Goal: Task Accomplishment & Management: Manage account settings

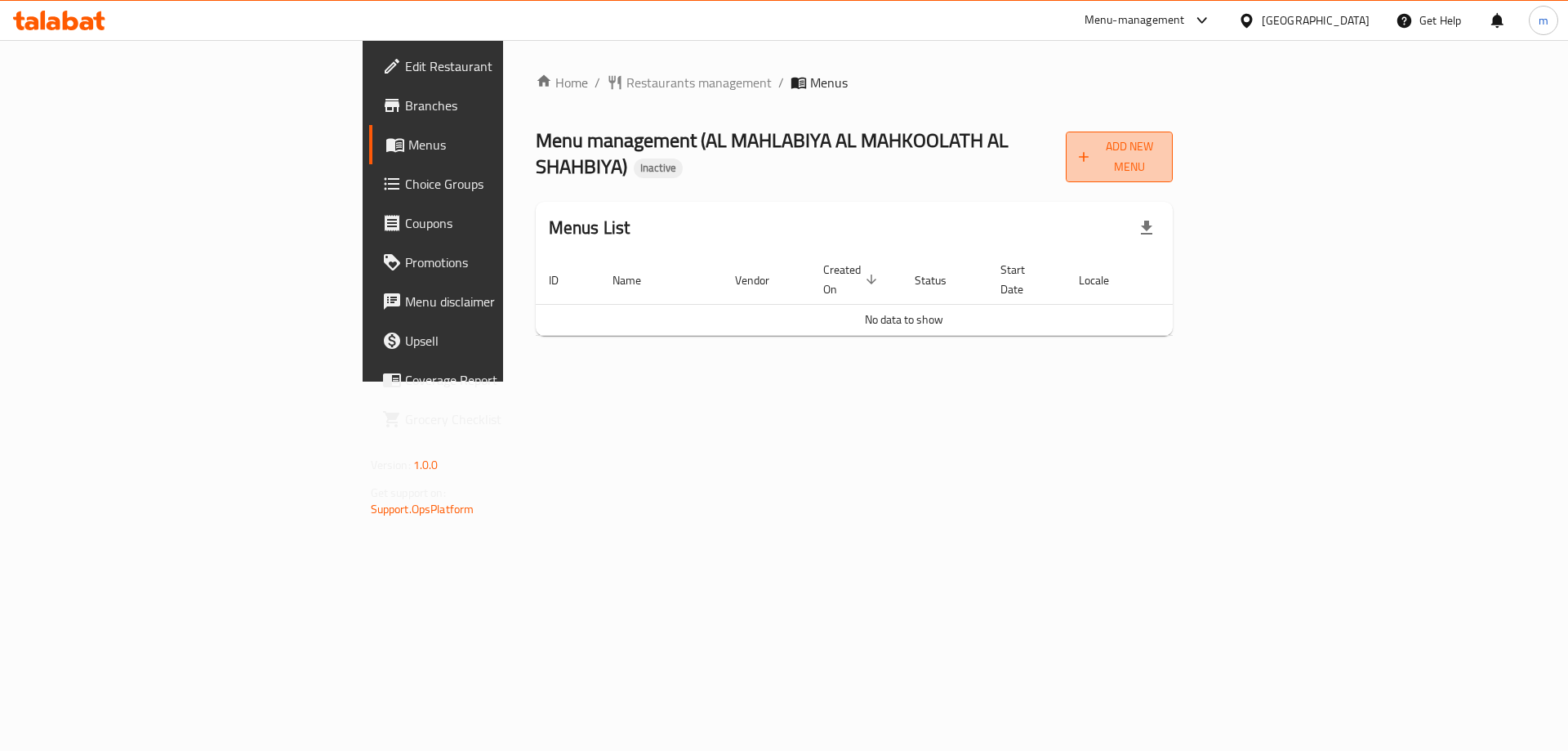
click at [1160, 136] on span "Add New Menu" at bounding box center [1120, 157] width 81 height 41
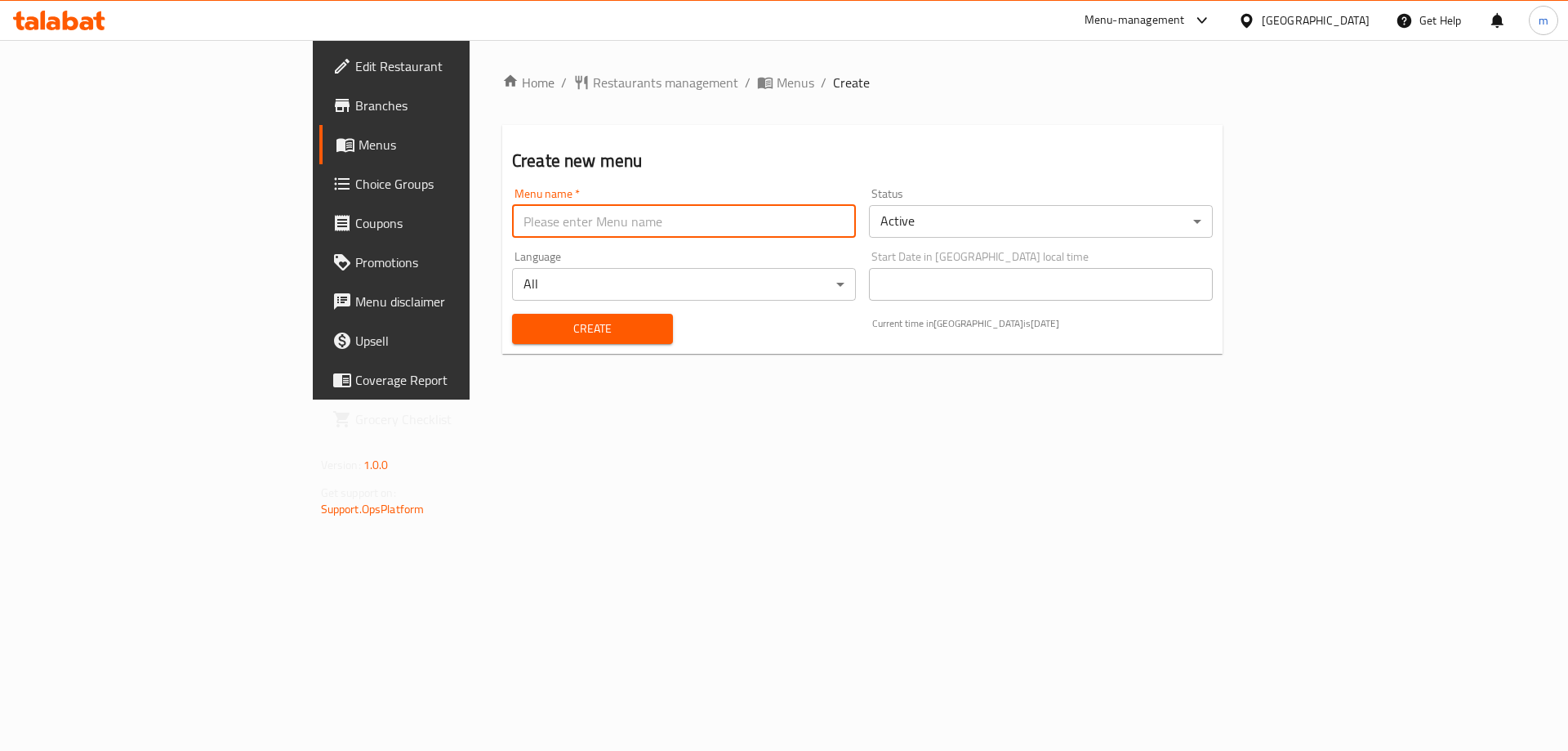
click at [761, 212] on input "text" at bounding box center [684, 221] width 344 height 33
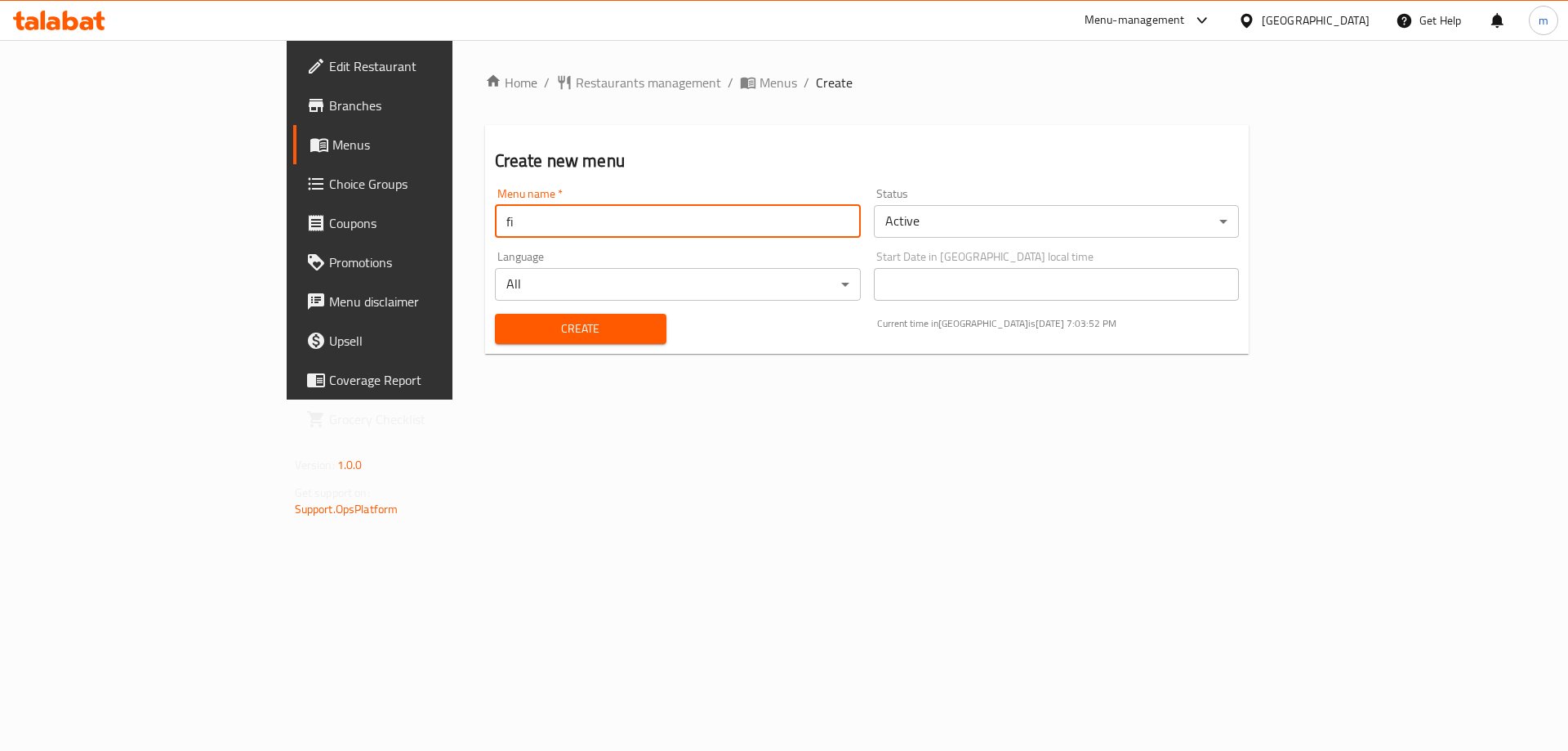
type input "final menu"
click at [535, 320] on span "Create" at bounding box center [580, 328] width 145 height 20
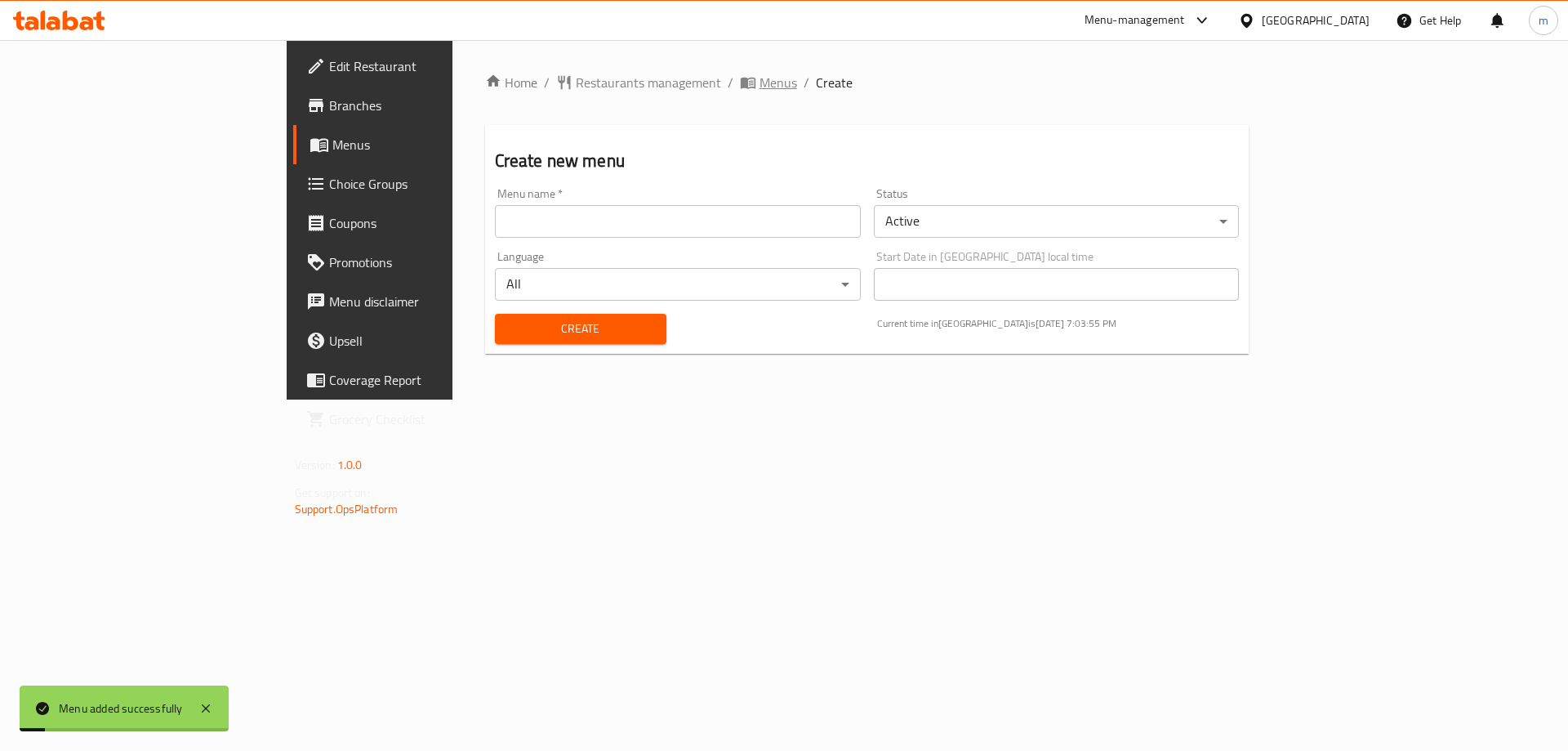
click at [760, 73] on span "Menus" at bounding box center [778, 82] width 37 height 19
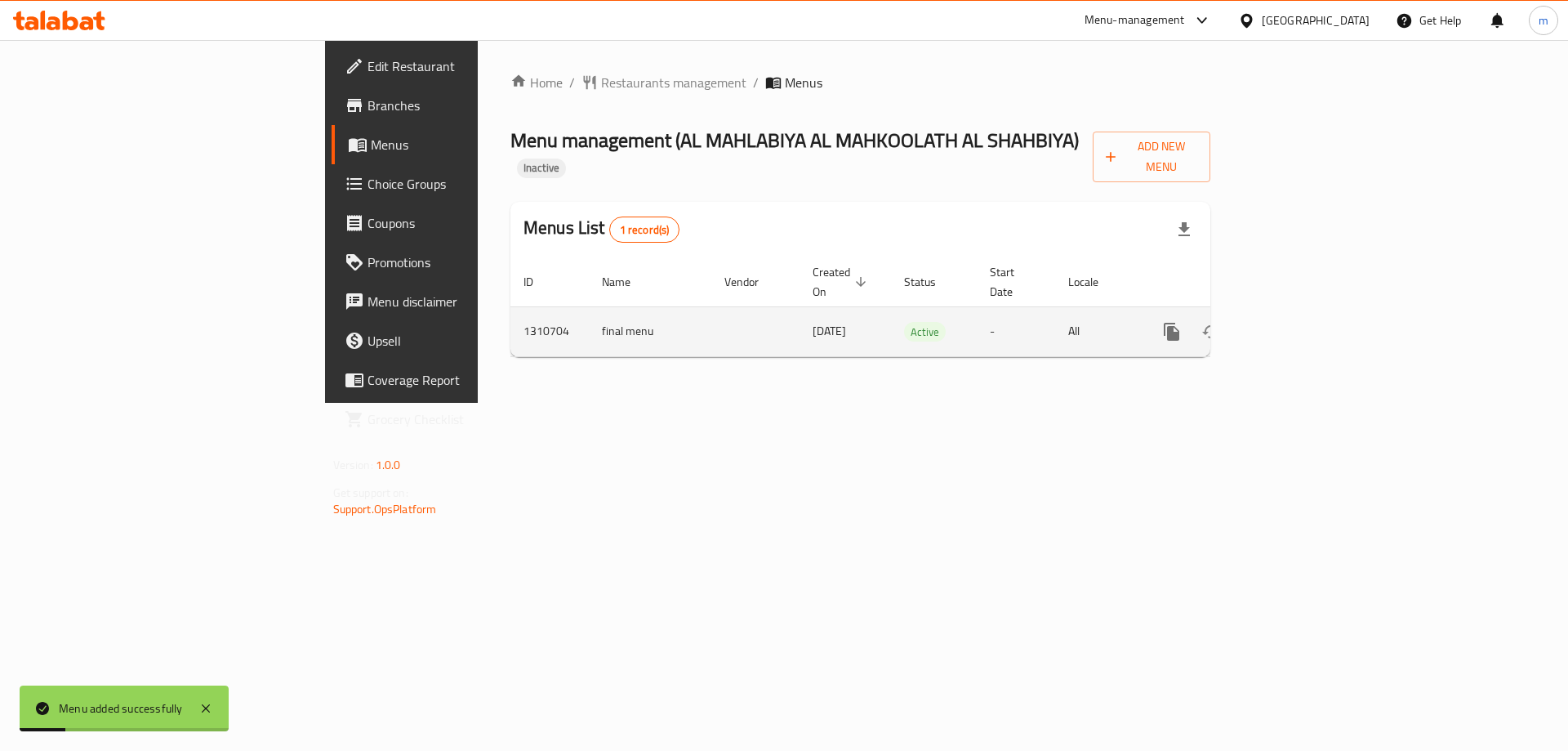
click at [1299, 322] on icon "enhanced table" at bounding box center [1289, 332] width 19 height 19
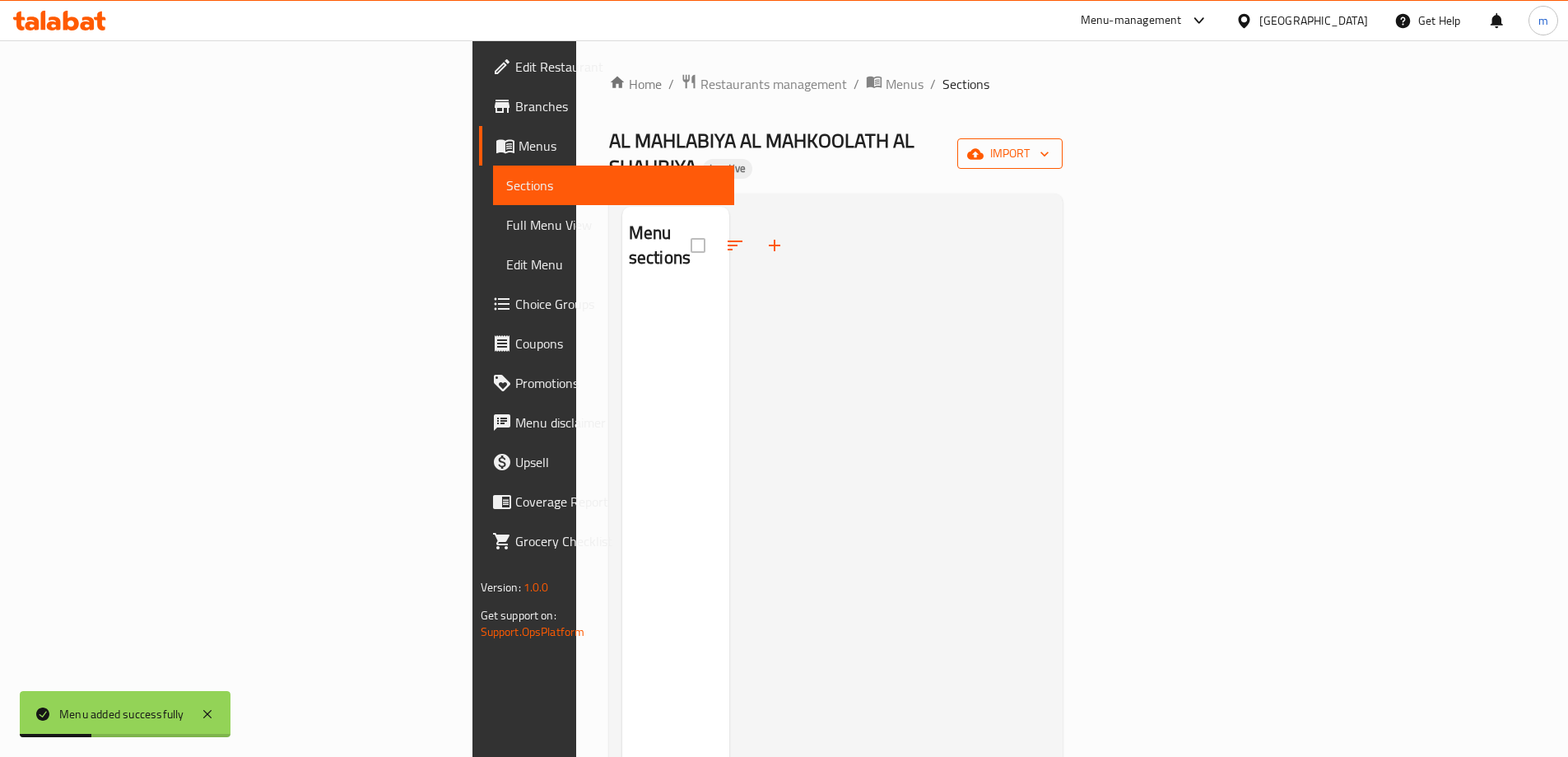
click at [1053, 145] on icon "button" at bounding box center [1045, 153] width 16 height 16
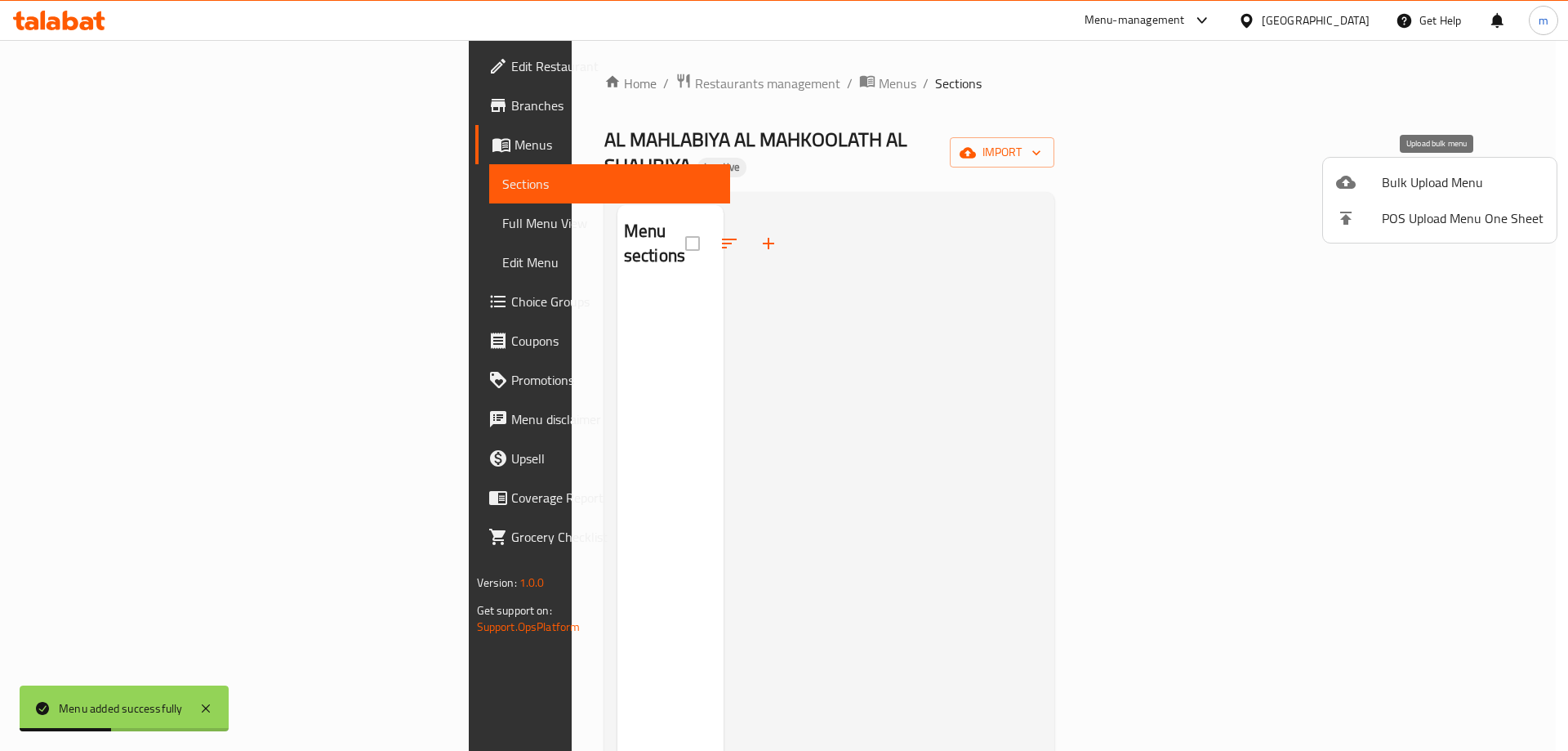
click at [1354, 192] on li "Bulk Upload Menu" at bounding box center [1440, 182] width 233 height 36
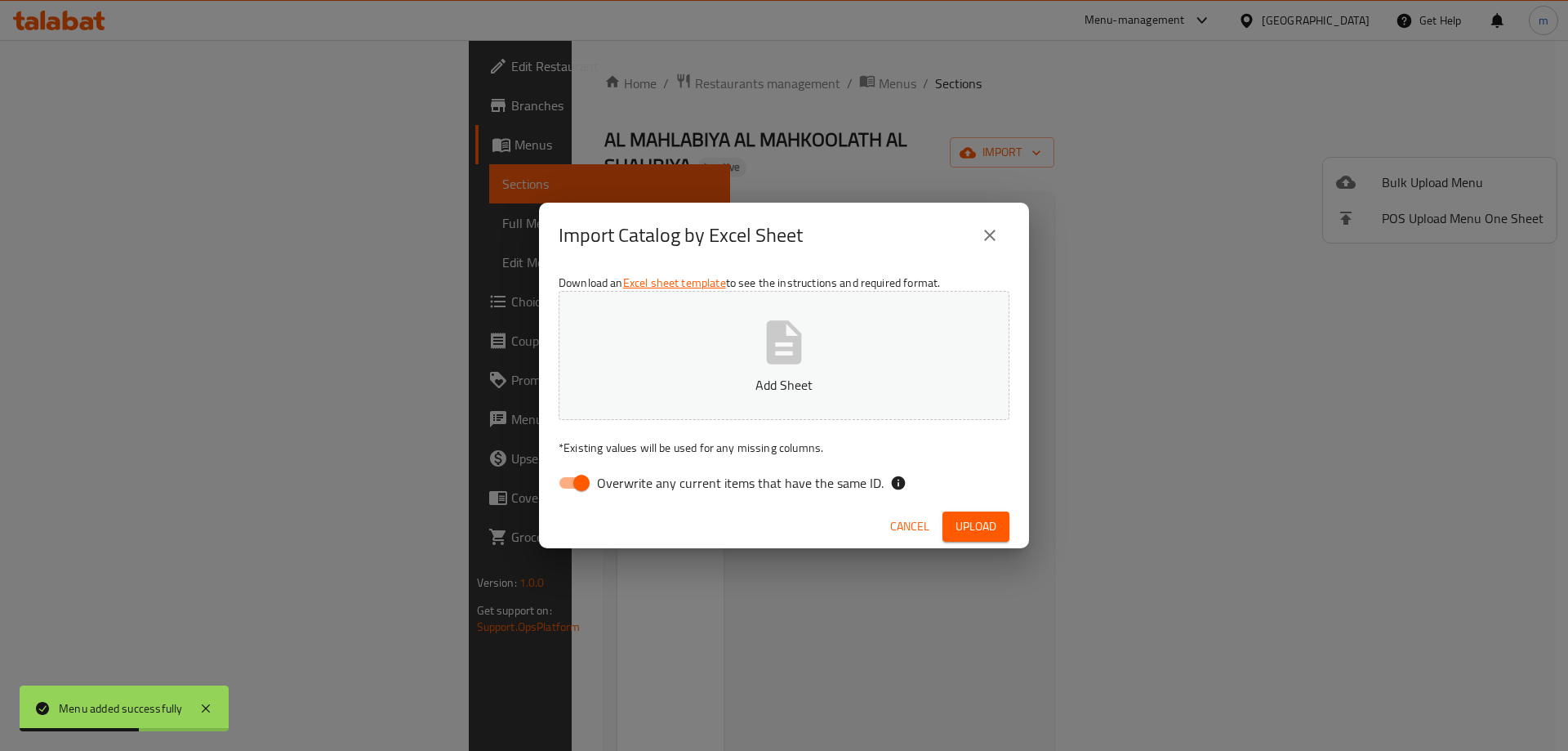
click at [769, 478] on span "Overwrite any current items that have the same ID." at bounding box center [740, 483] width 287 height 19
click at [628, 478] on input "Overwrite any current items that have the same ID." at bounding box center [581, 482] width 93 height 31
checkbox input "false"
click at [970, 538] on button "Upload" at bounding box center [976, 526] width 67 height 30
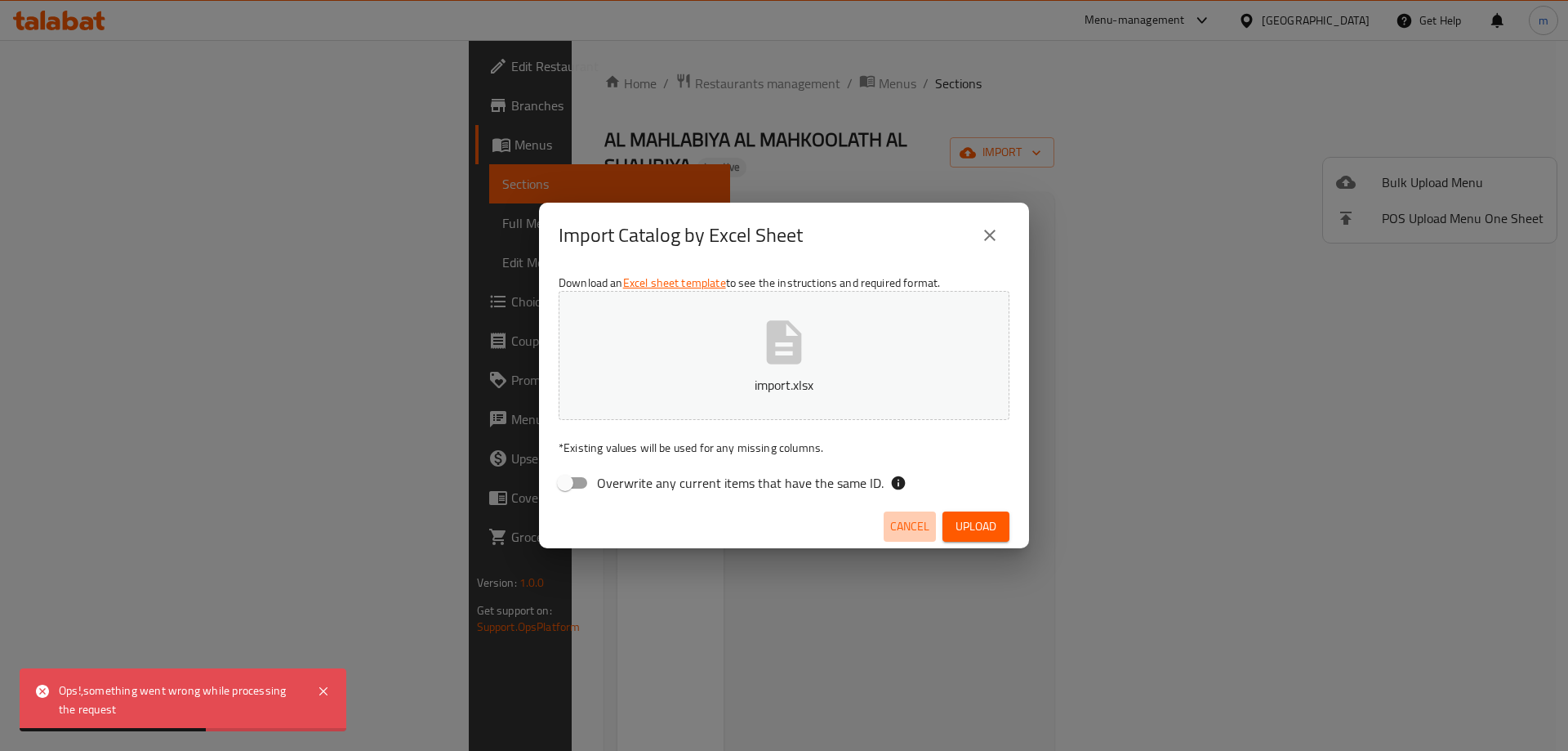
click at [912, 527] on span "Cancel" at bounding box center [909, 526] width 39 height 20
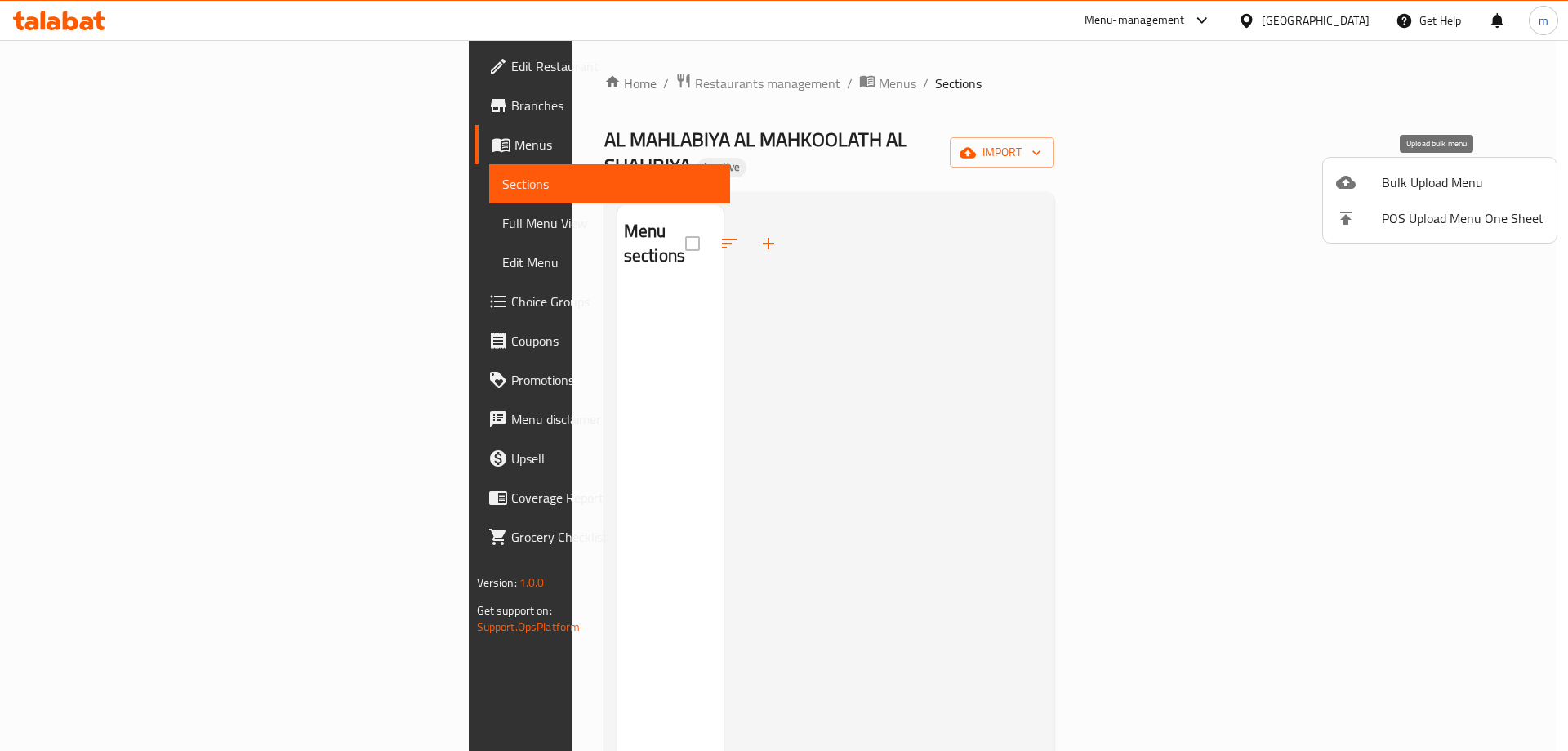
click at [1429, 172] on span "Bulk Upload Menu" at bounding box center [1462, 182] width 162 height 19
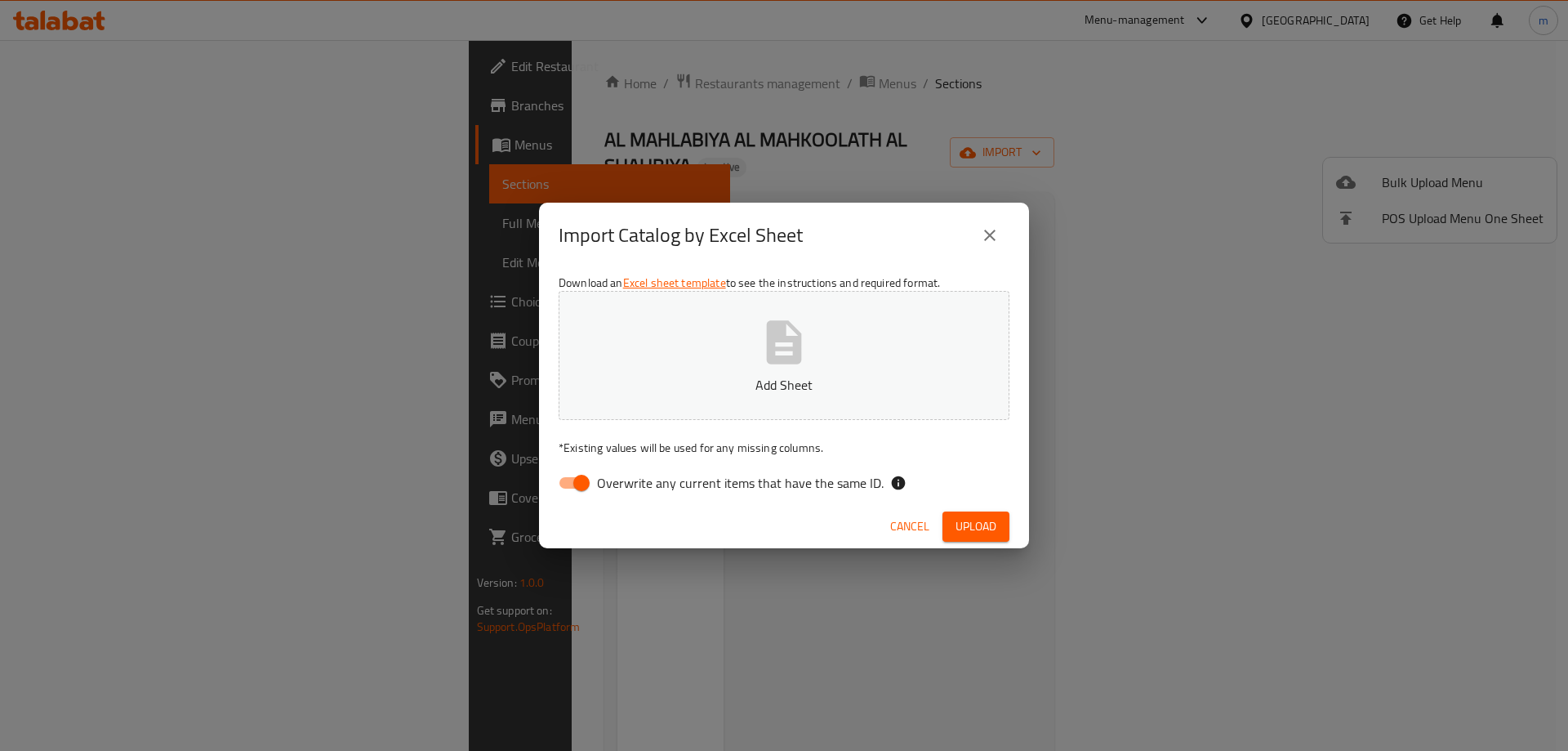
click at [754, 482] on span "Overwrite any current items that have the same ID." at bounding box center [740, 483] width 287 height 19
click at [628, 482] on input "Overwrite any current items that have the same ID." at bounding box center [581, 482] width 93 height 31
checkbox input "false"
click at [971, 532] on span "Upload" at bounding box center [975, 526] width 41 height 20
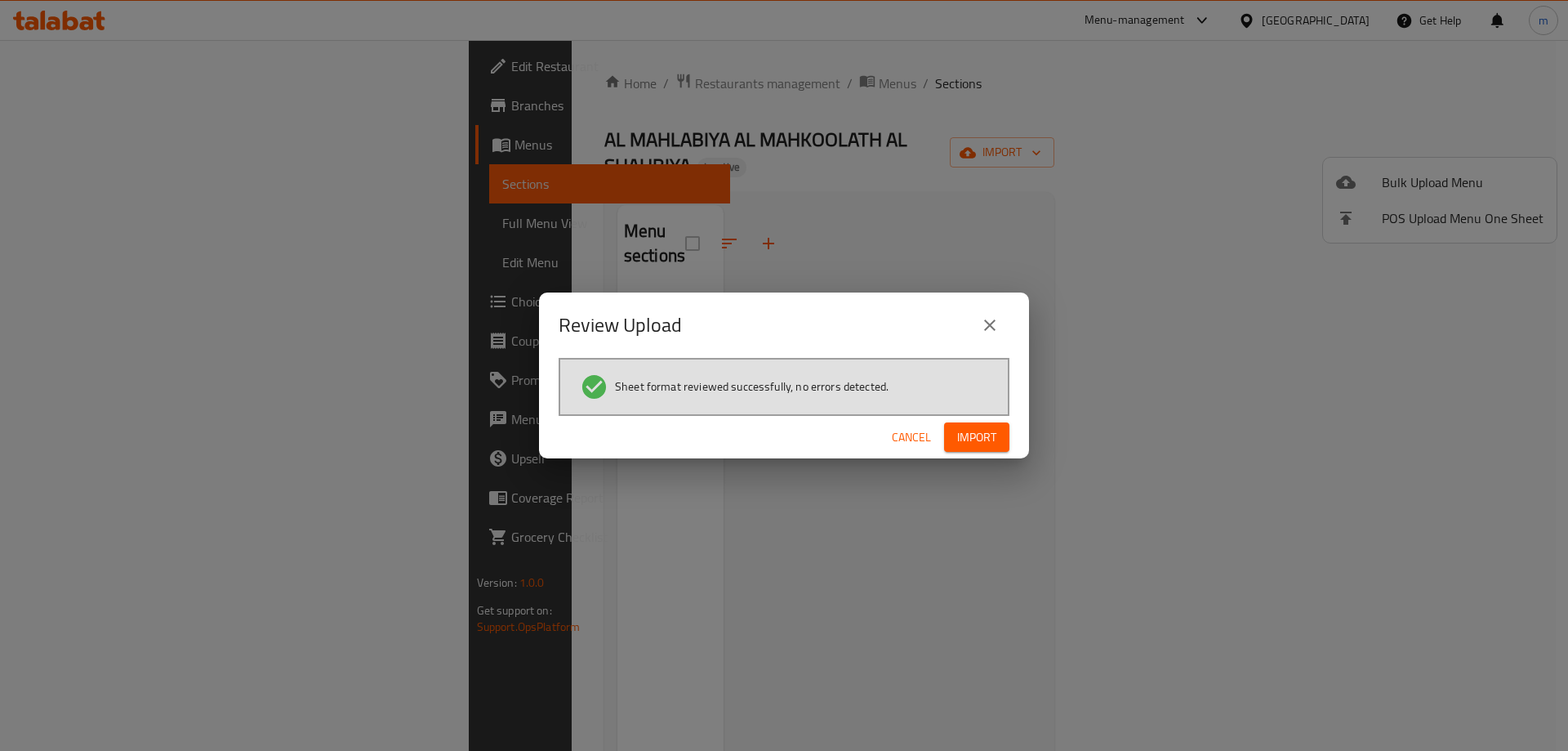
click at [973, 453] on div "Cancel Import" at bounding box center [784, 437] width 490 height 43
click at [975, 444] on span "Import" at bounding box center [976, 437] width 39 height 20
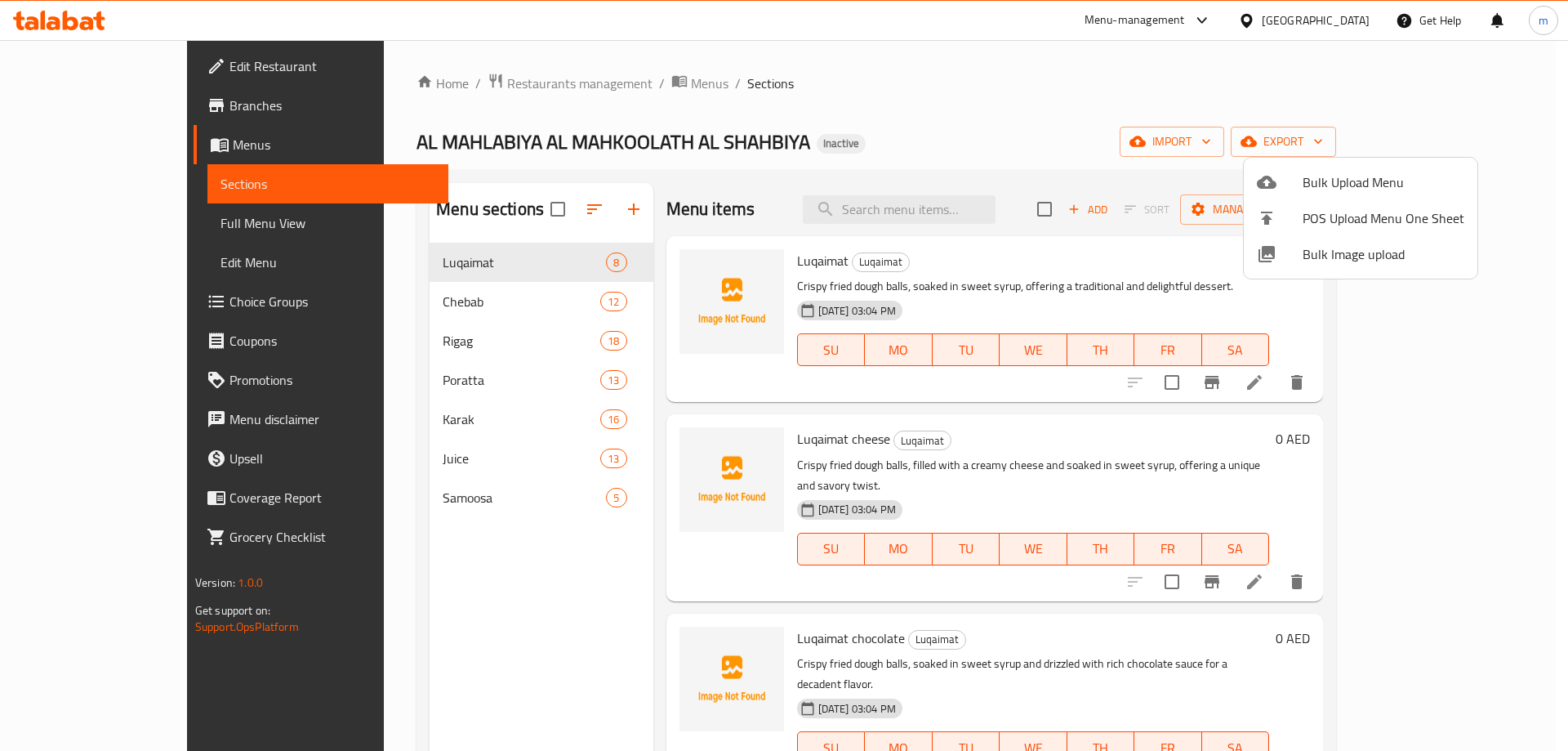
drag, startPoint x: 1501, startPoint y: 378, endPoint x: 1512, endPoint y: 459, distance: 81.7
click at [1512, 459] on div at bounding box center [784, 375] width 1568 height 751
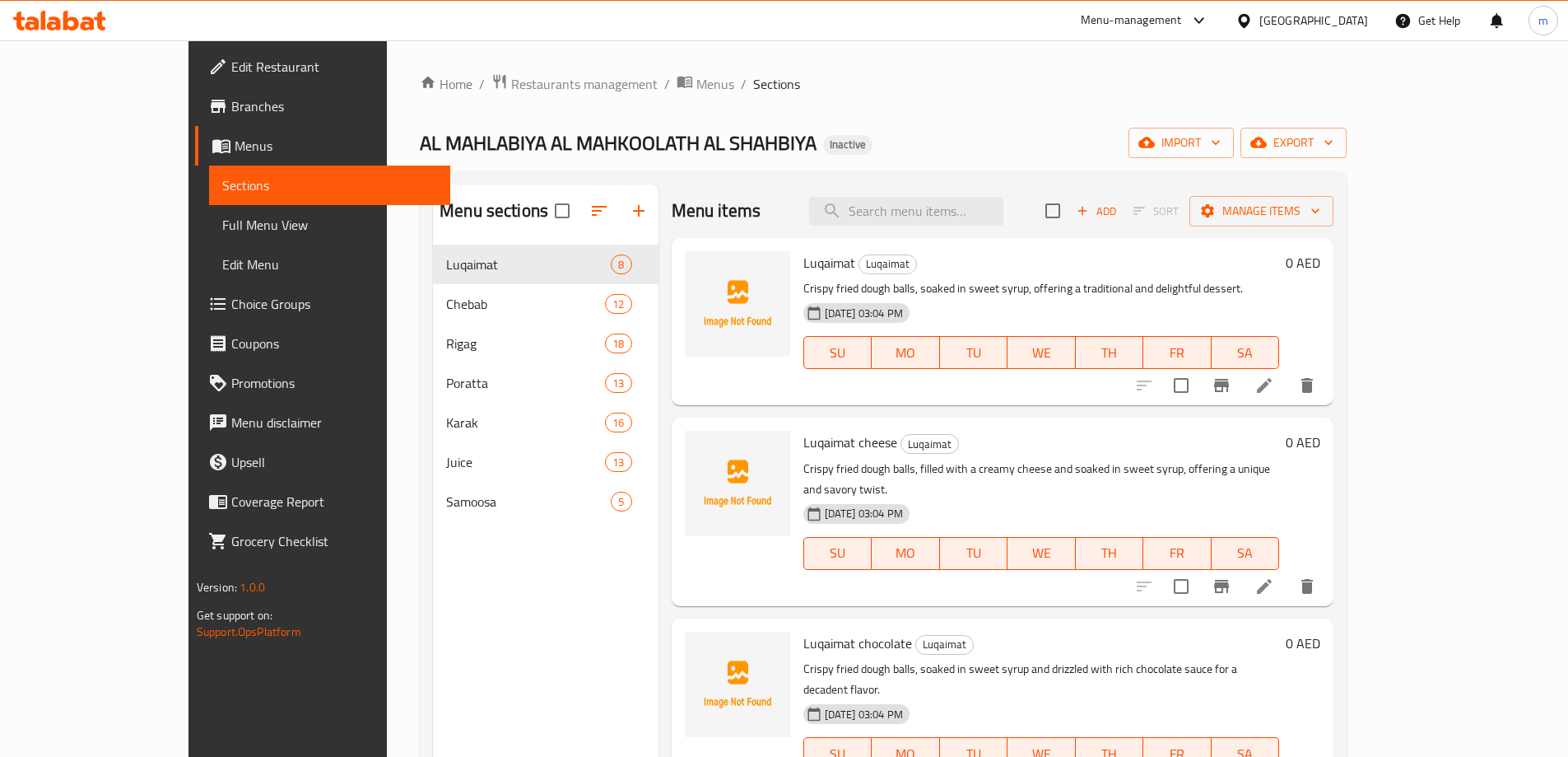
click at [1380, 420] on div "Home / Restaurants management / Menus / Sections AL MAHLABIYA AL MAHKOOLATH AL …" at bounding box center [883, 514] width 993 height 947
click at [1274, 395] on icon at bounding box center [1264, 385] width 20 height 20
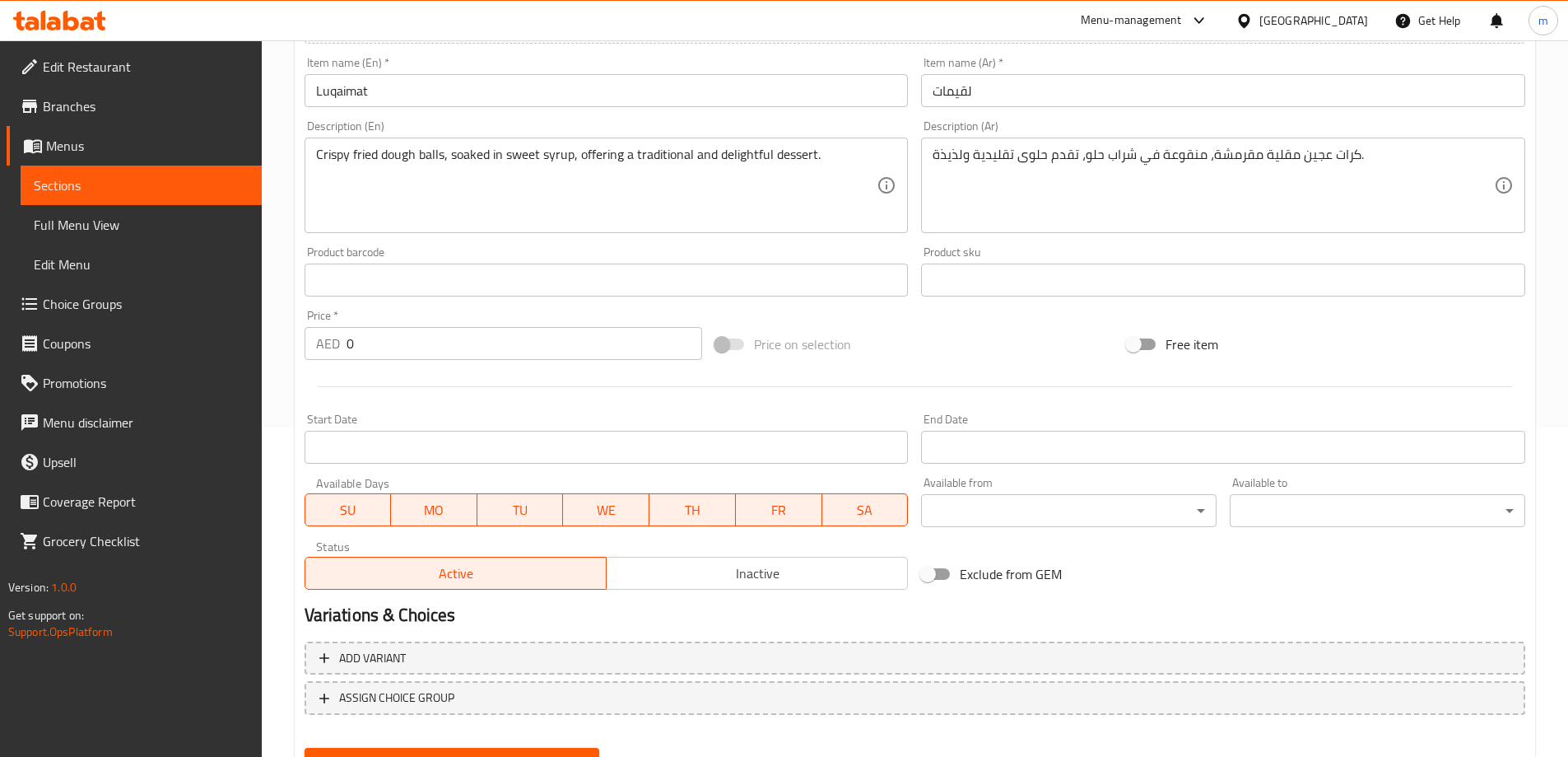
scroll to position [407, 0]
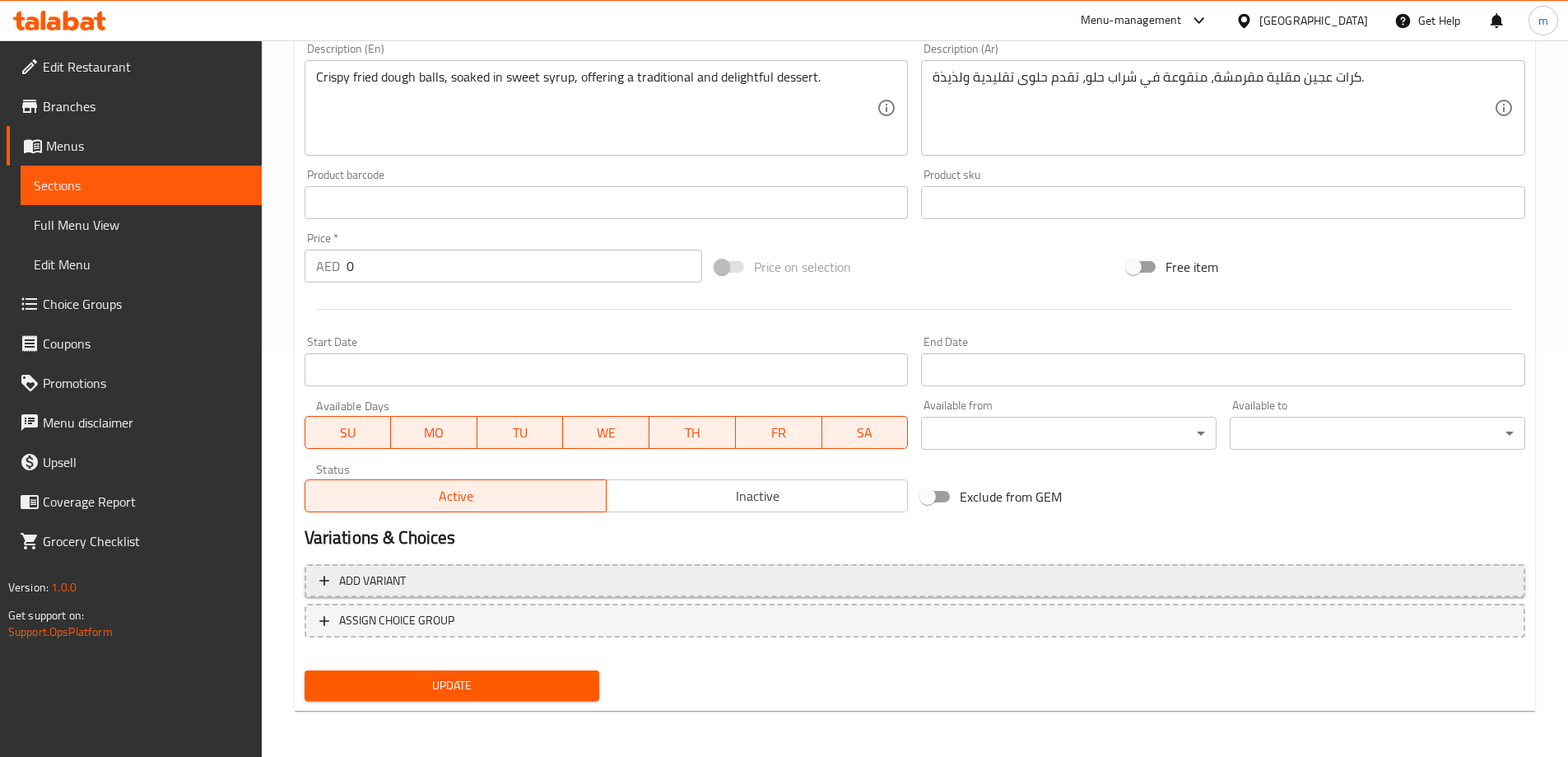
click at [969, 591] on button "Add variant" at bounding box center [915, 581] width 1220 height 34
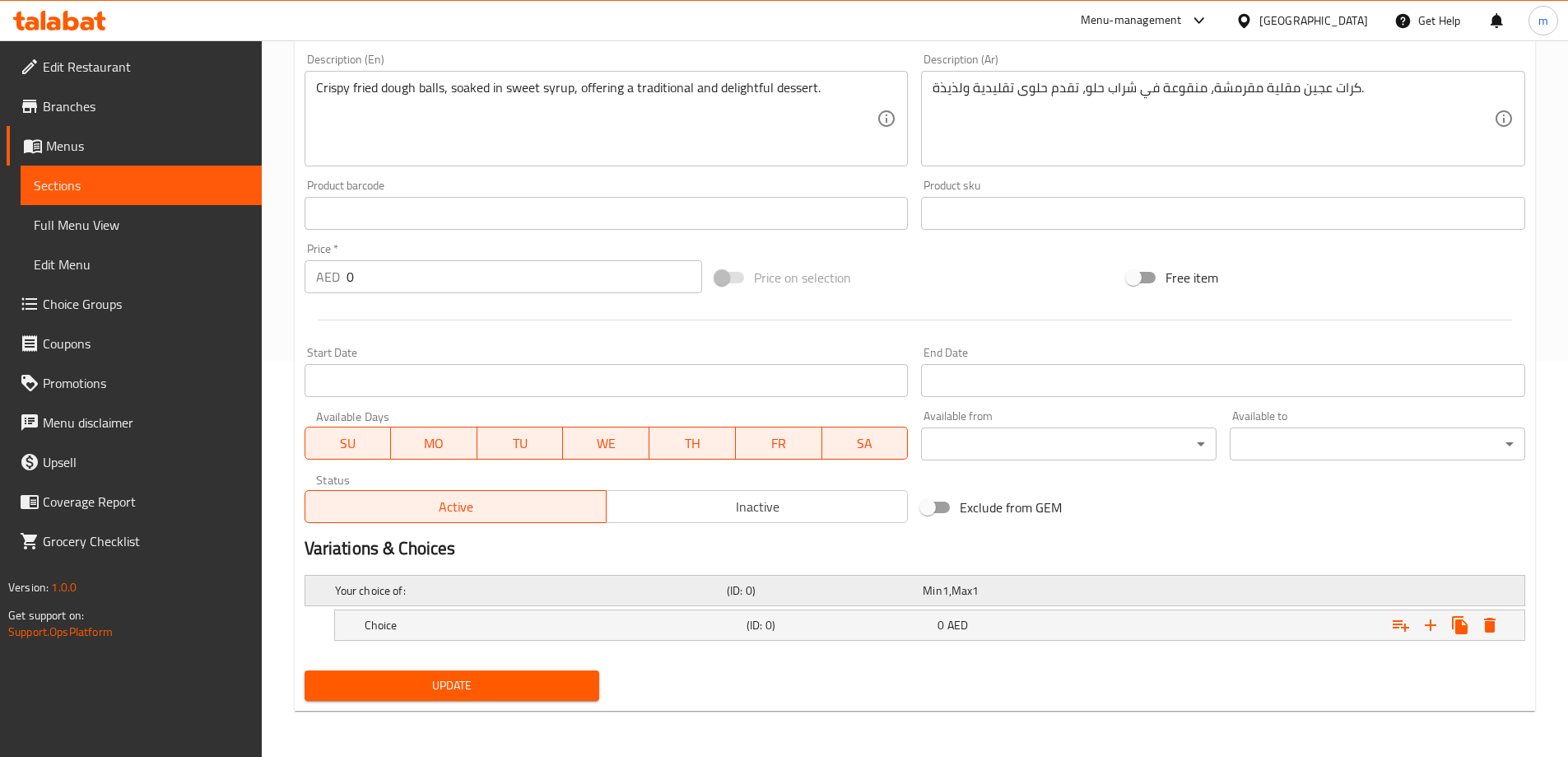
scroll to position [396, 0]
click at [1430, 633] on icon "Expand" at bounding box center [1431, 625] width 20 height 20
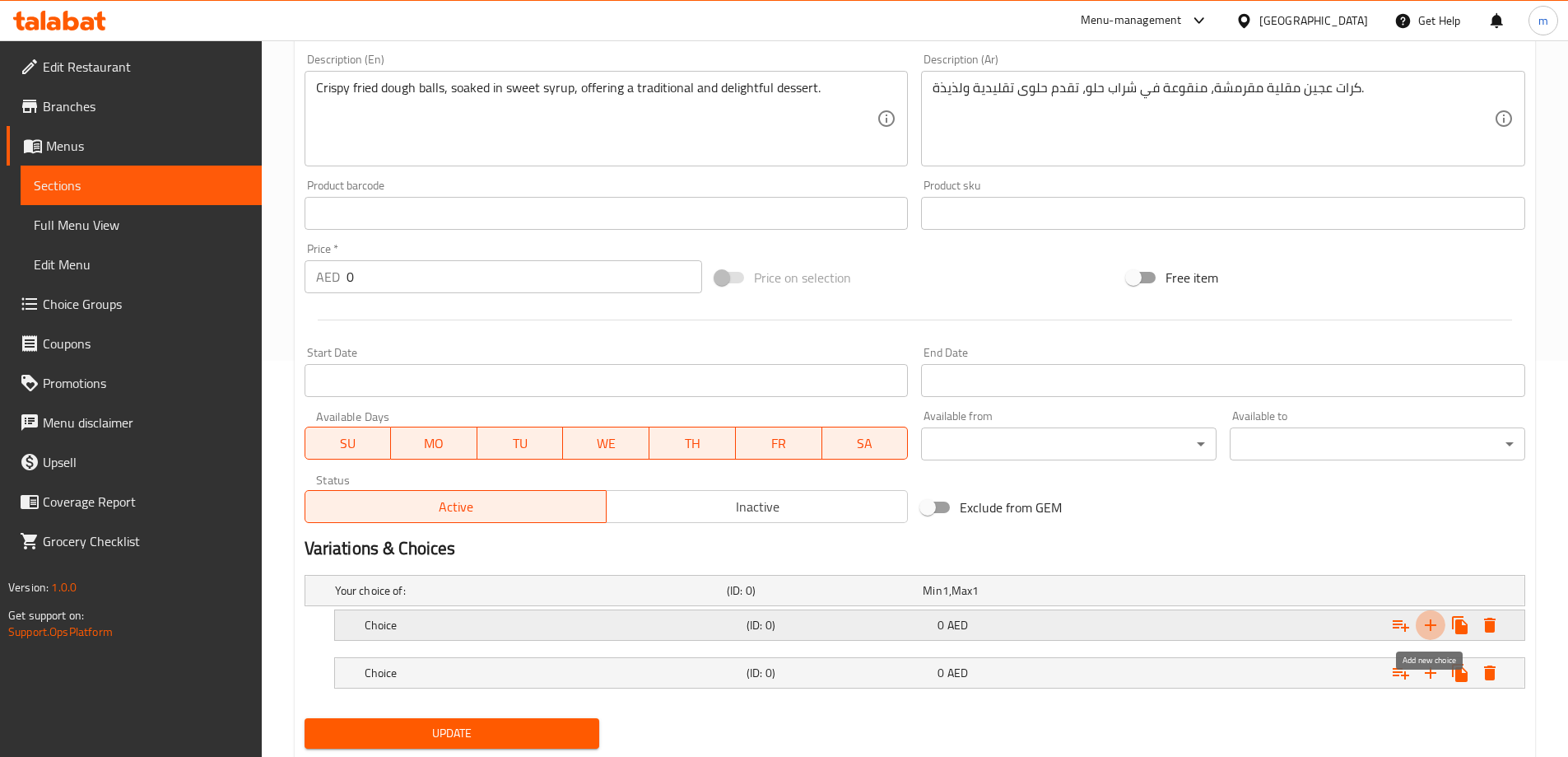
click at [1430, 633] on icon "Expand" at bounding box center [1431, 625] width 20 height 20
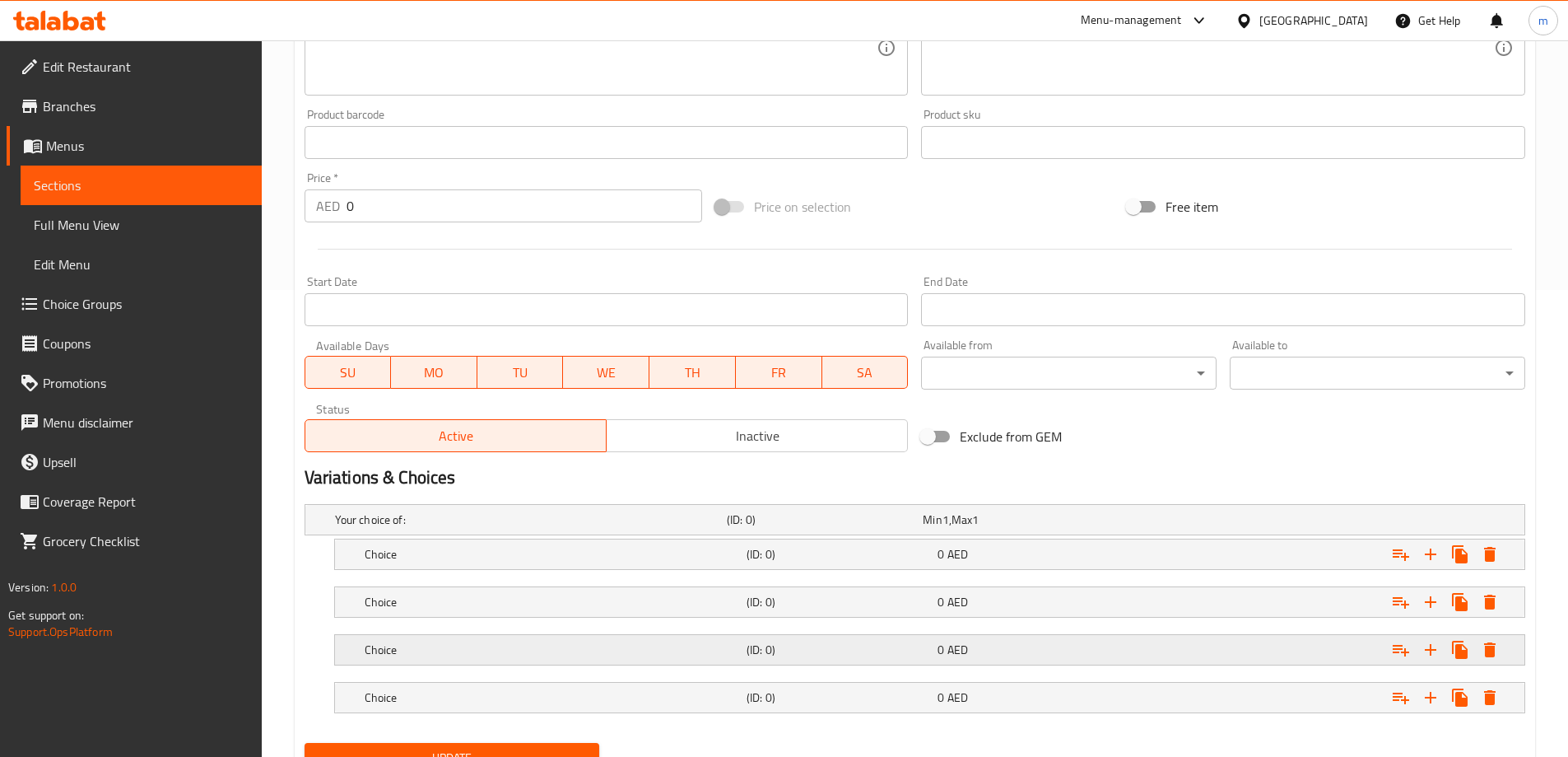
scroll to position [539, 0]
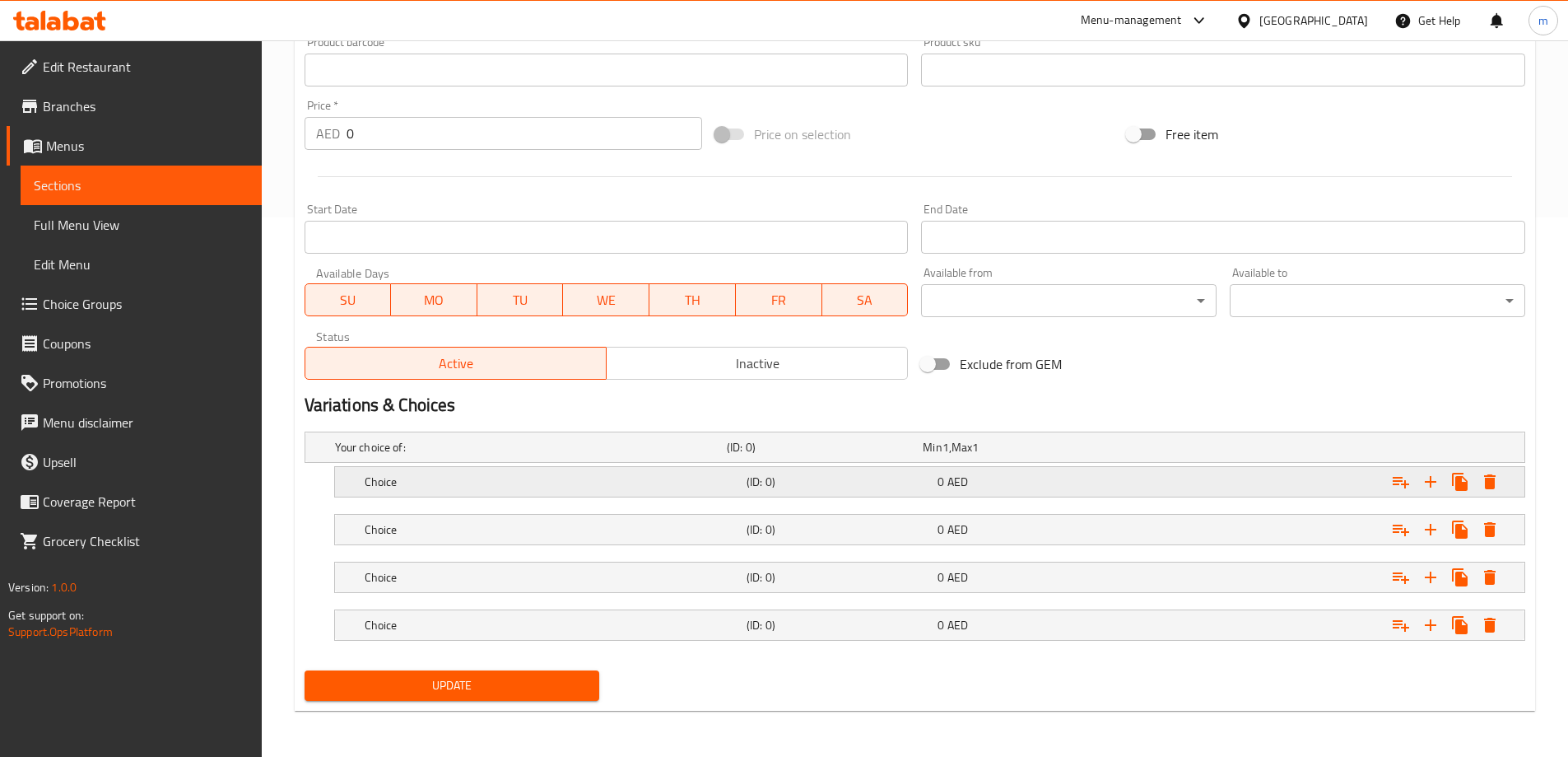
click at [950, 498] on div "Choice (ID: 0) 0 AED" at bounding box center [934, 481] width 1146 height 37
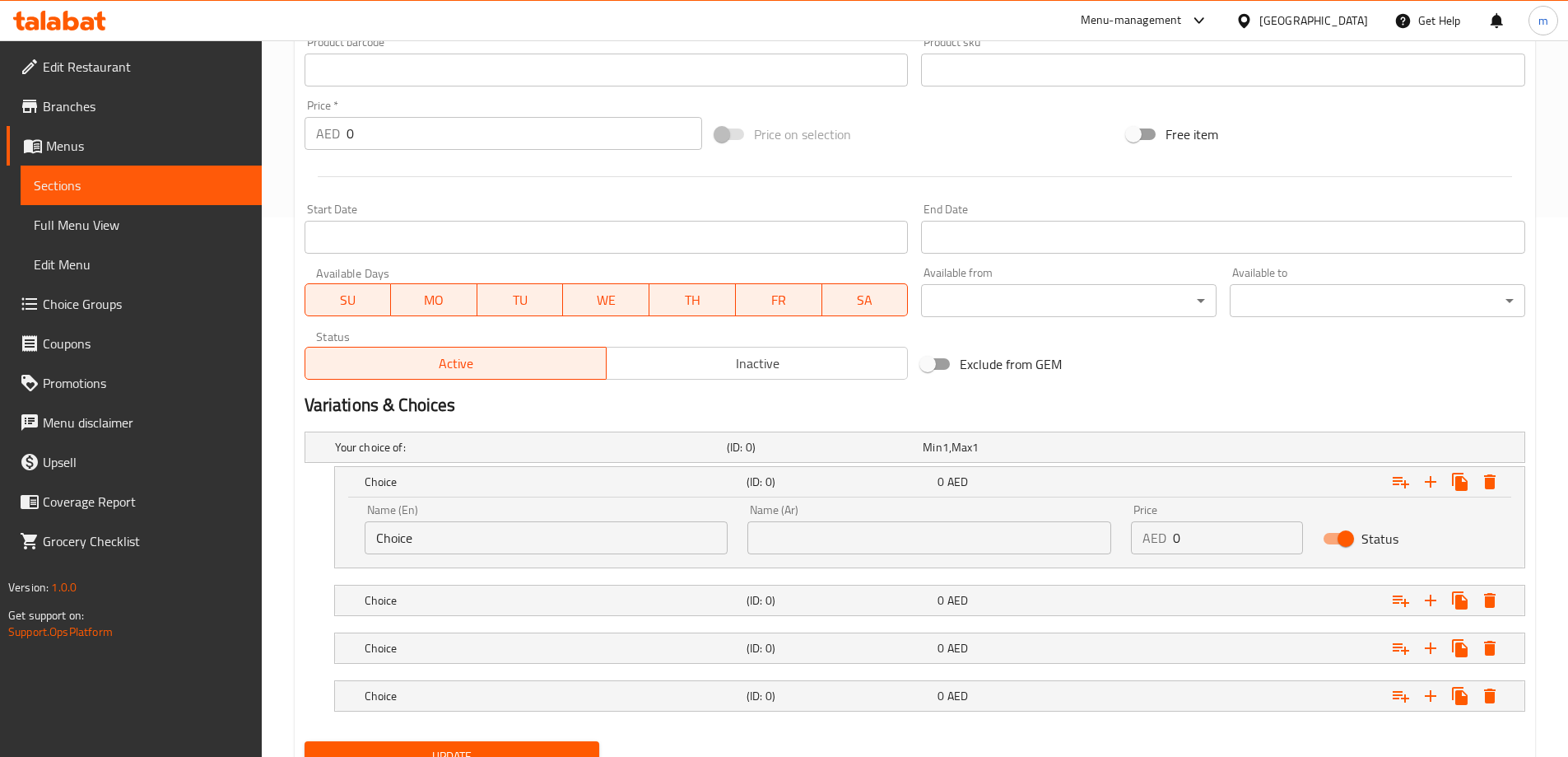
click at [495, 542] on input "Choice" at bounding box center [546, 537] width 364 height 33
type input "small"
click at [478, 604] on h5 "Choice" at bounding box center [552, 600] width 375 height 16
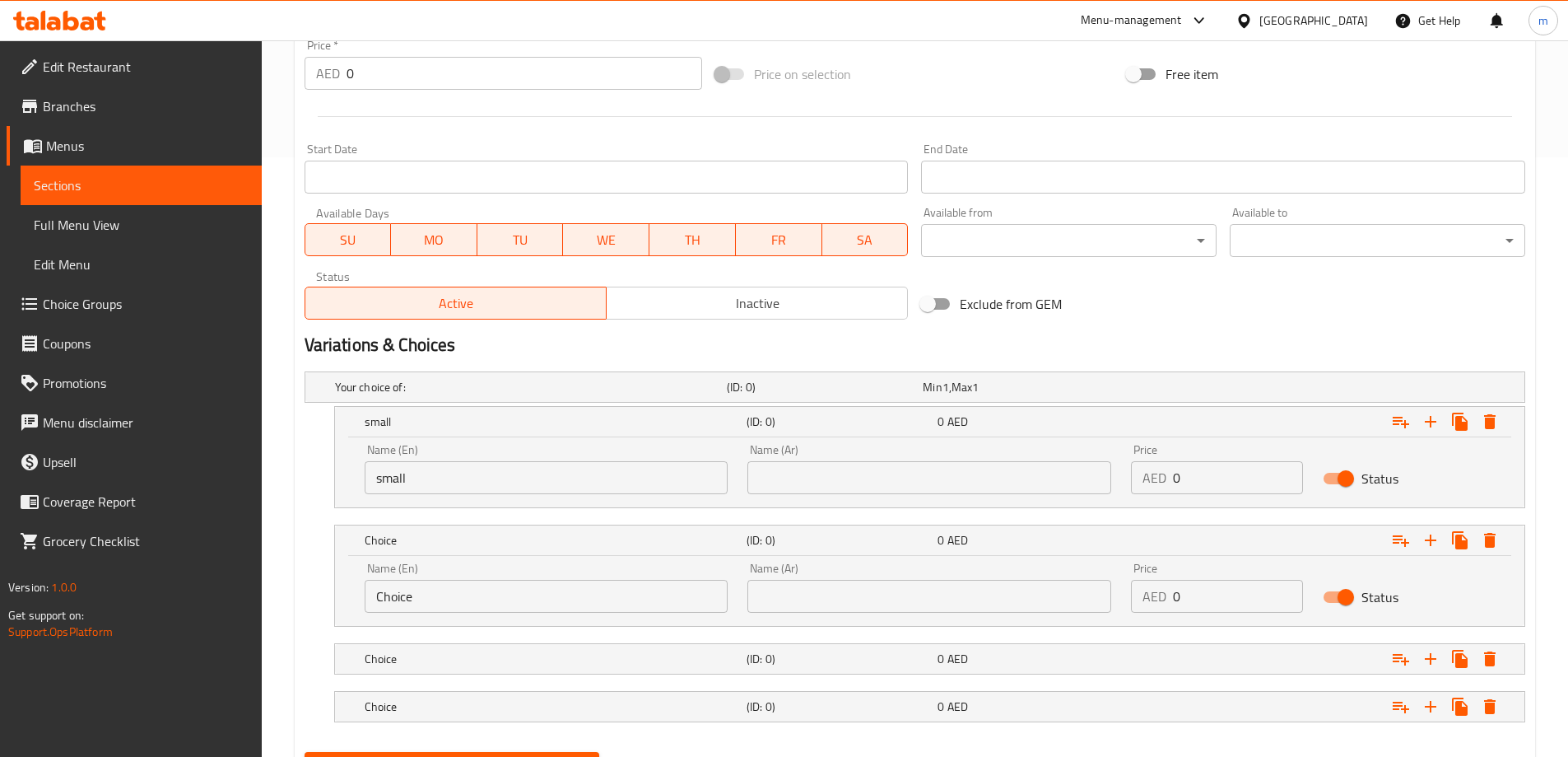
scroll to position [681, 0]
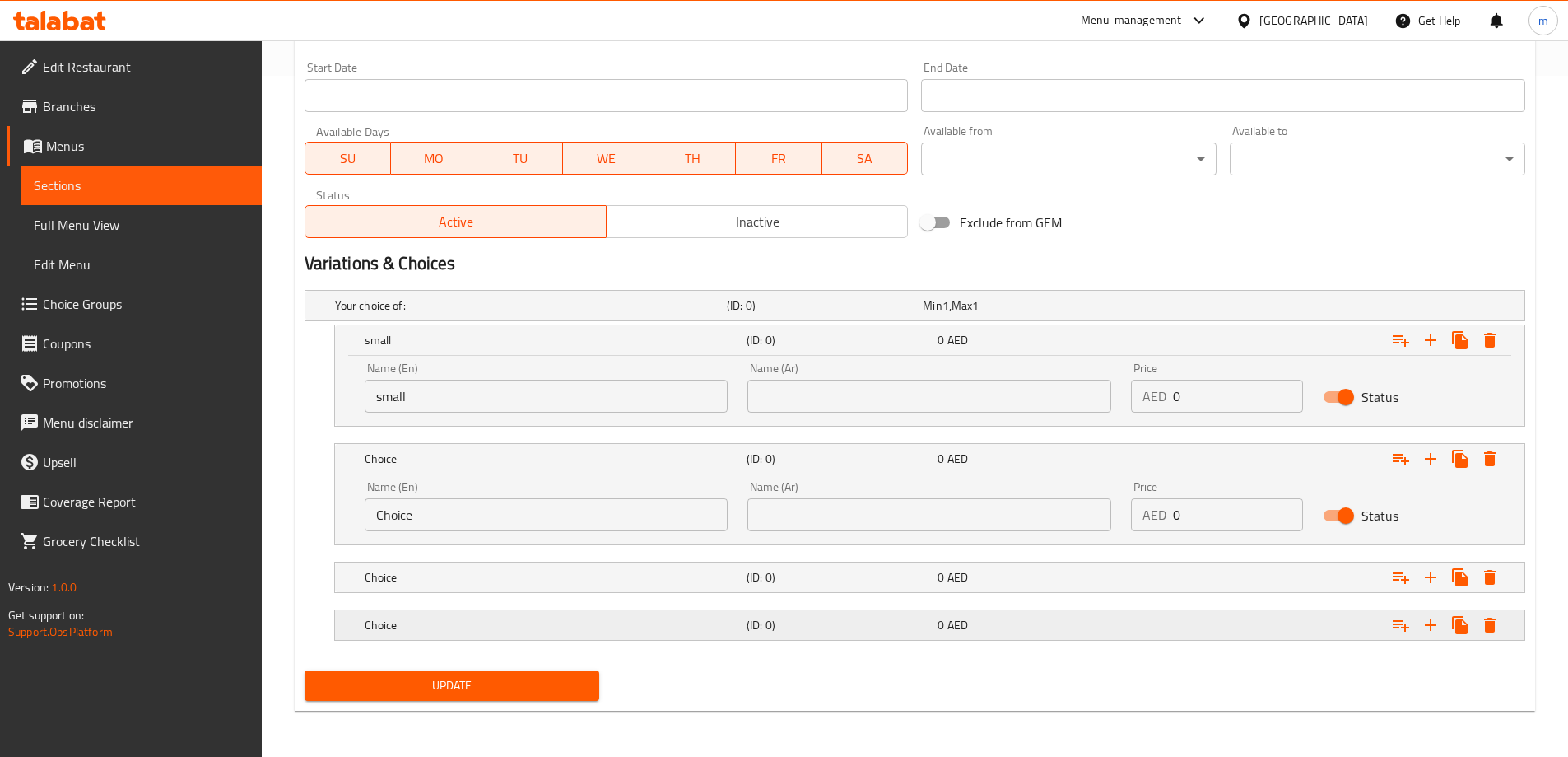
click at [472, 631] on h5 "Choice" at bounding box center [552, 625] width 375 height 16
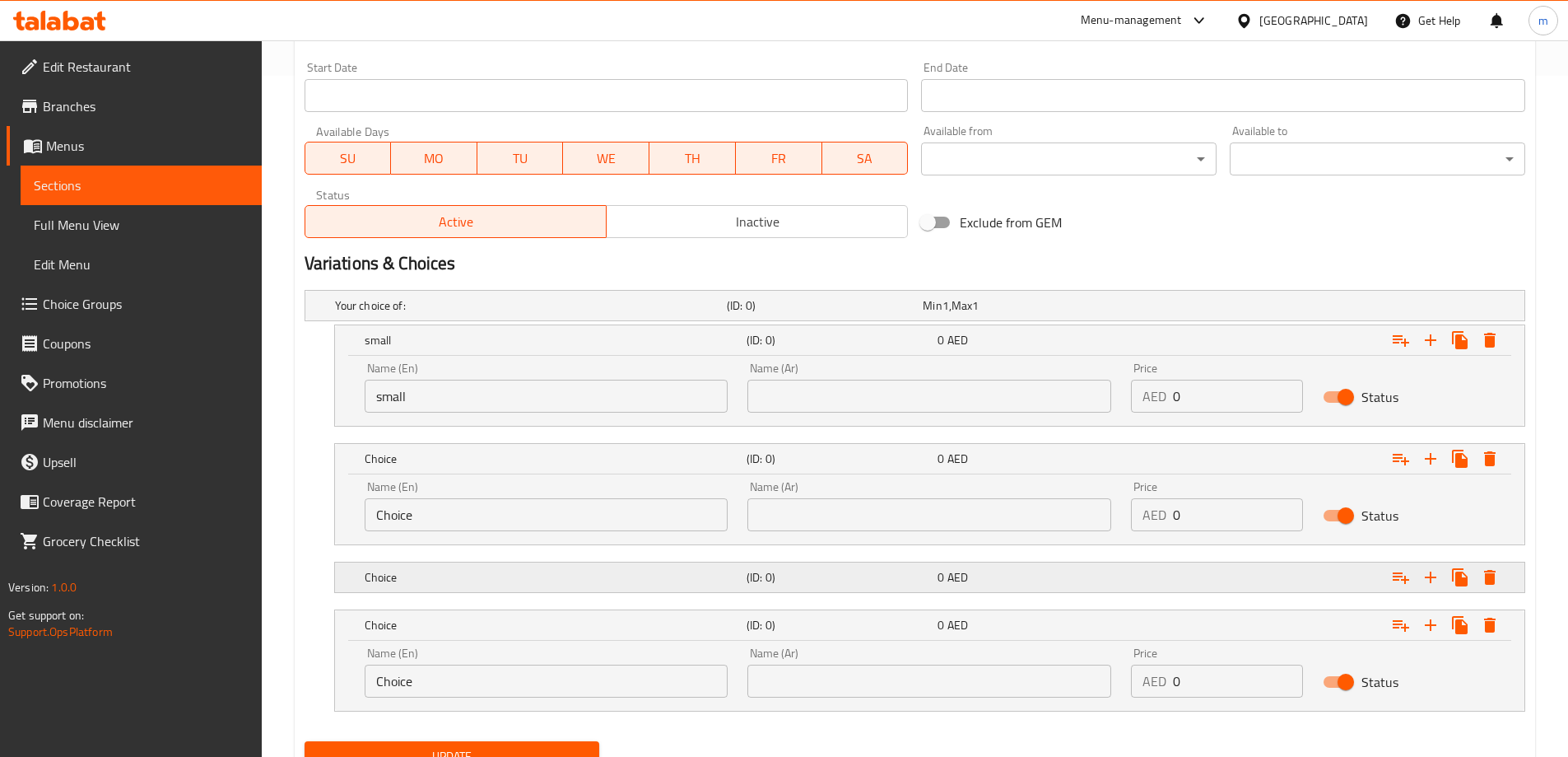
click at [469, 595] on div "Choice (ID: 0) 0 AED" at bounding box center [934, 577] width 1146 height 37
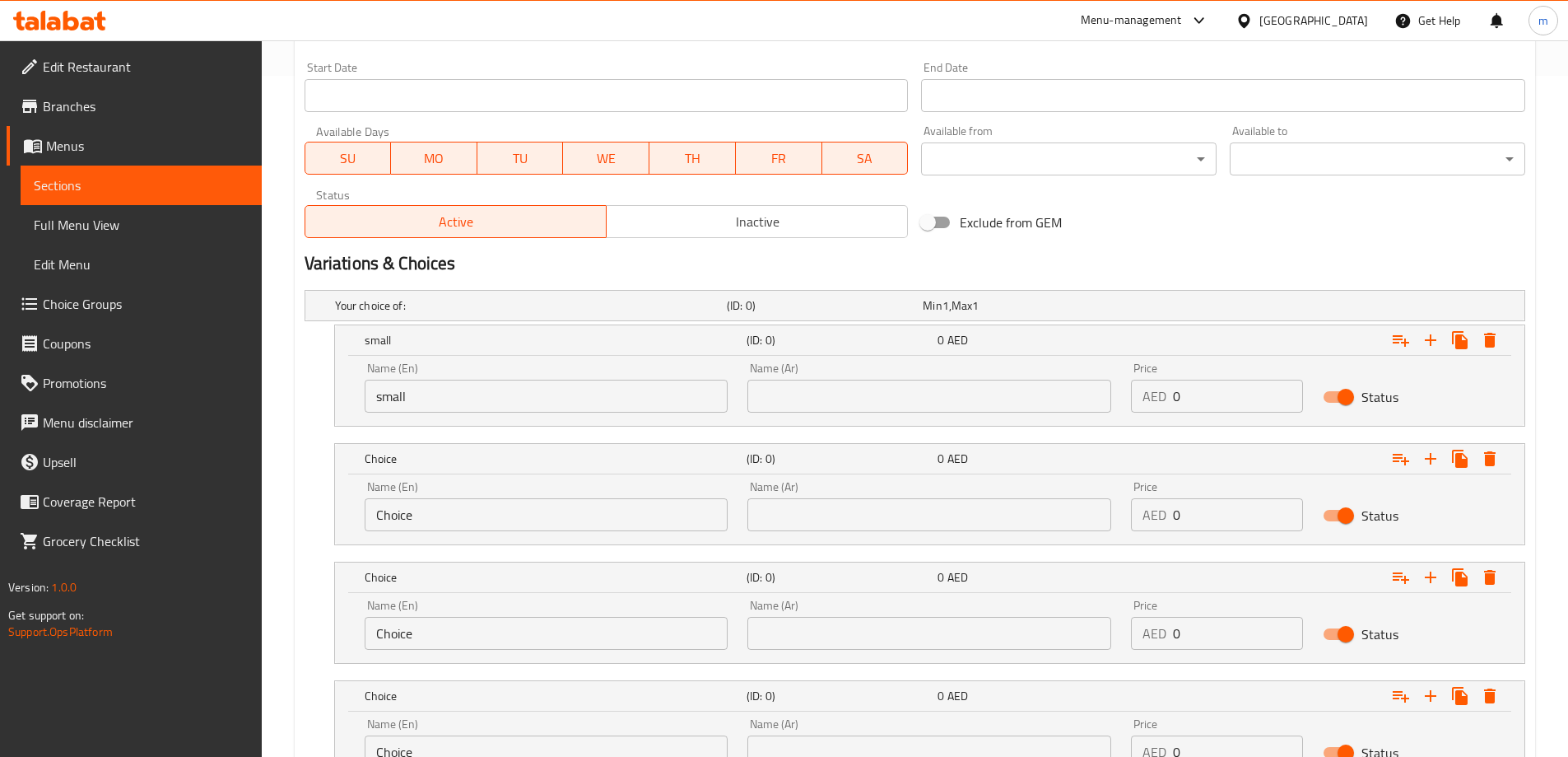
click at [457, 522] on input "Choice" at bounding box center [546, 514] width 364 height 33
type input "medium"
click at [421, 638] on input "Choice" at bounding box center [546, 633] width 364 height 33
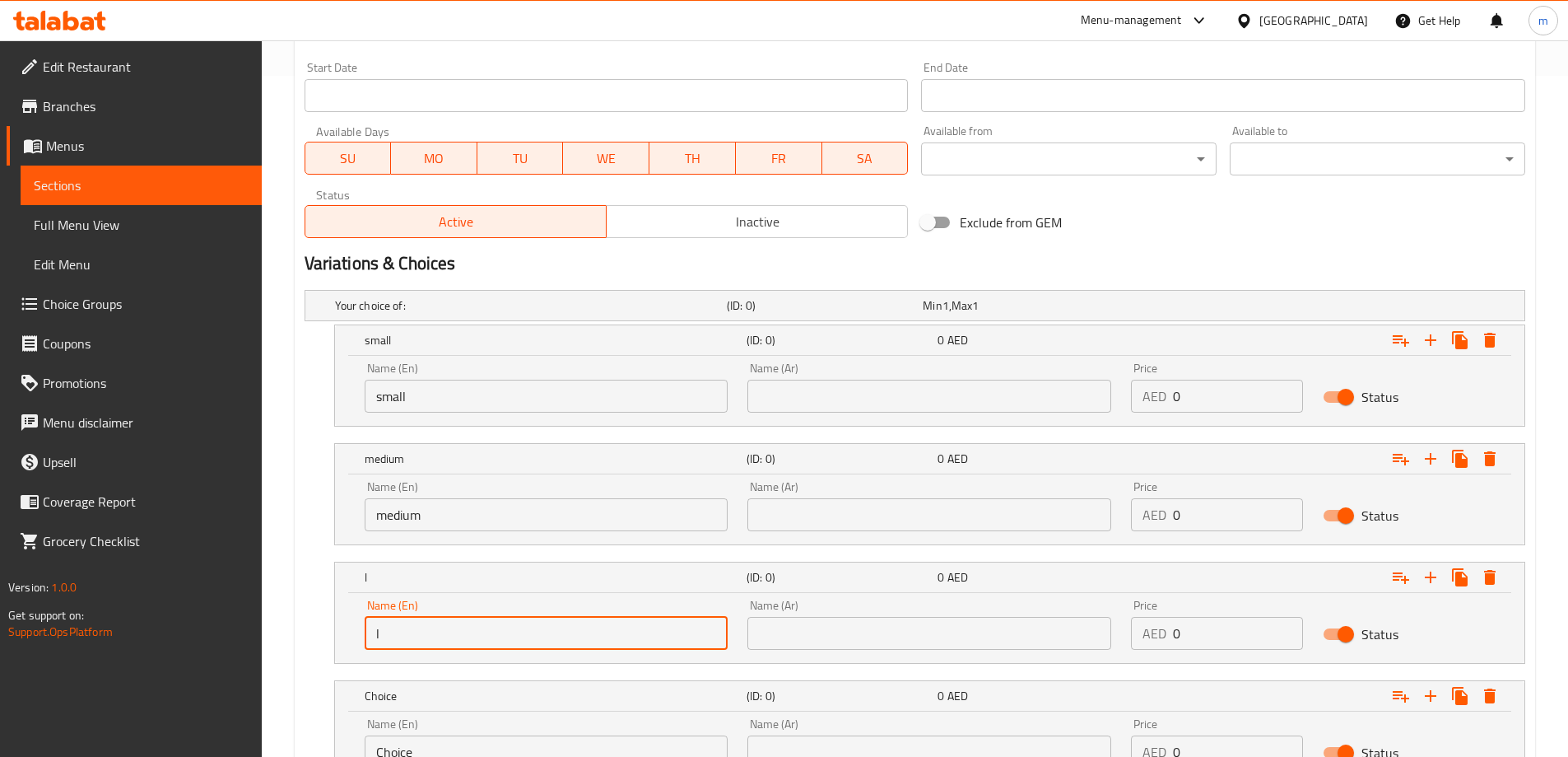
type input "large"
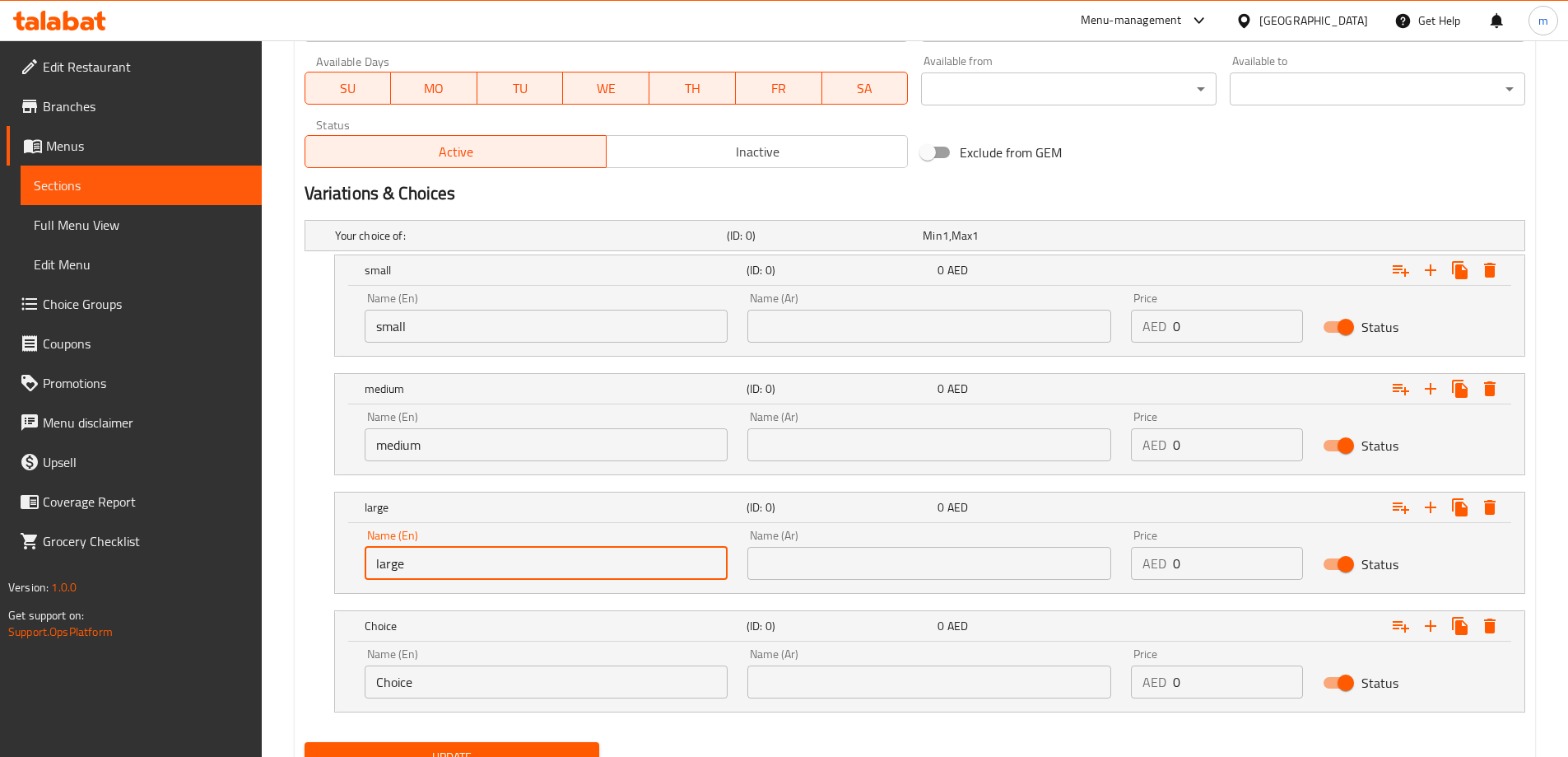
scroll to position [822, 0]
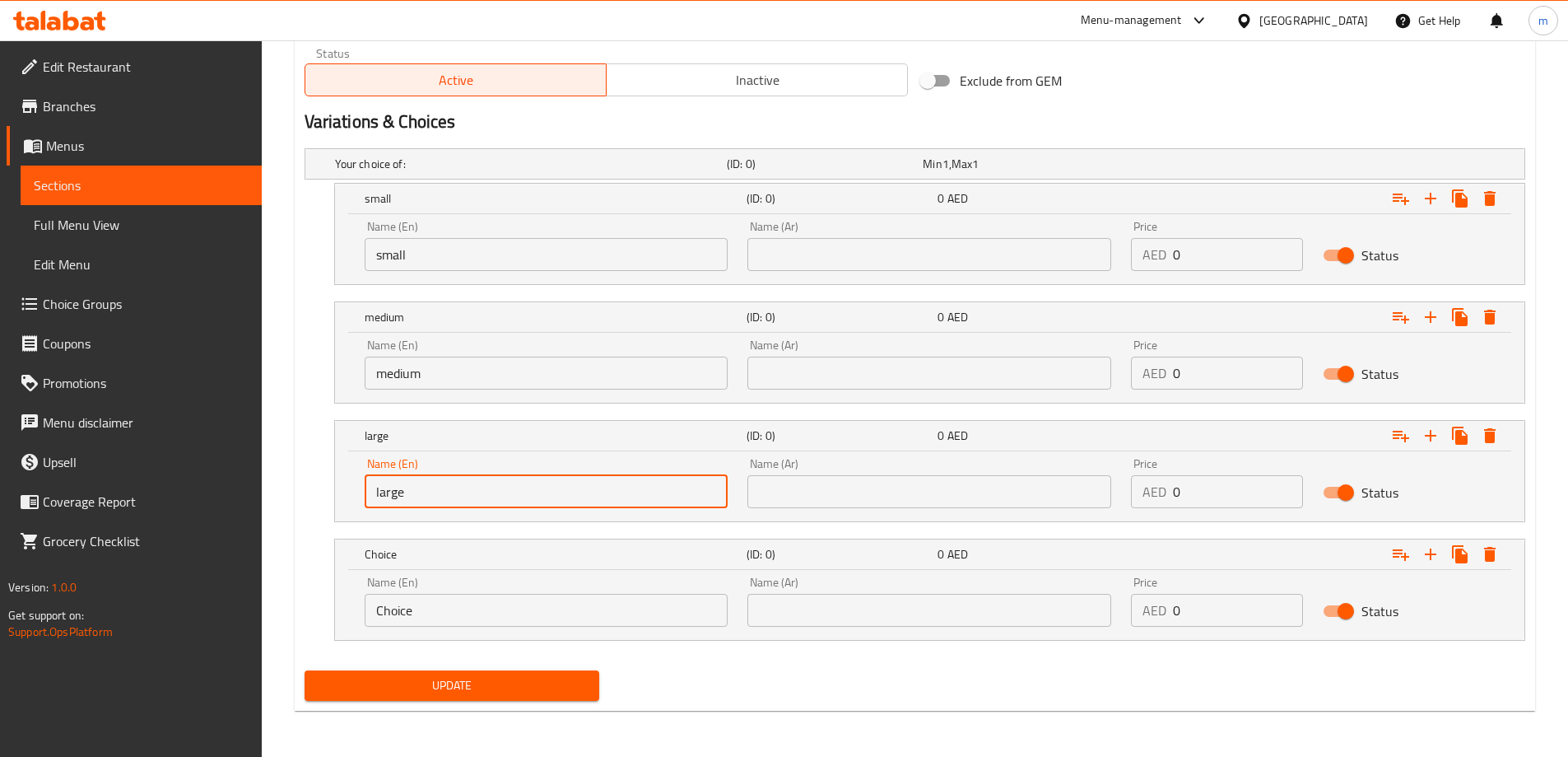
click at [458, 596] on input "Choice" at bounding box center [546, 610] width 364 height 33
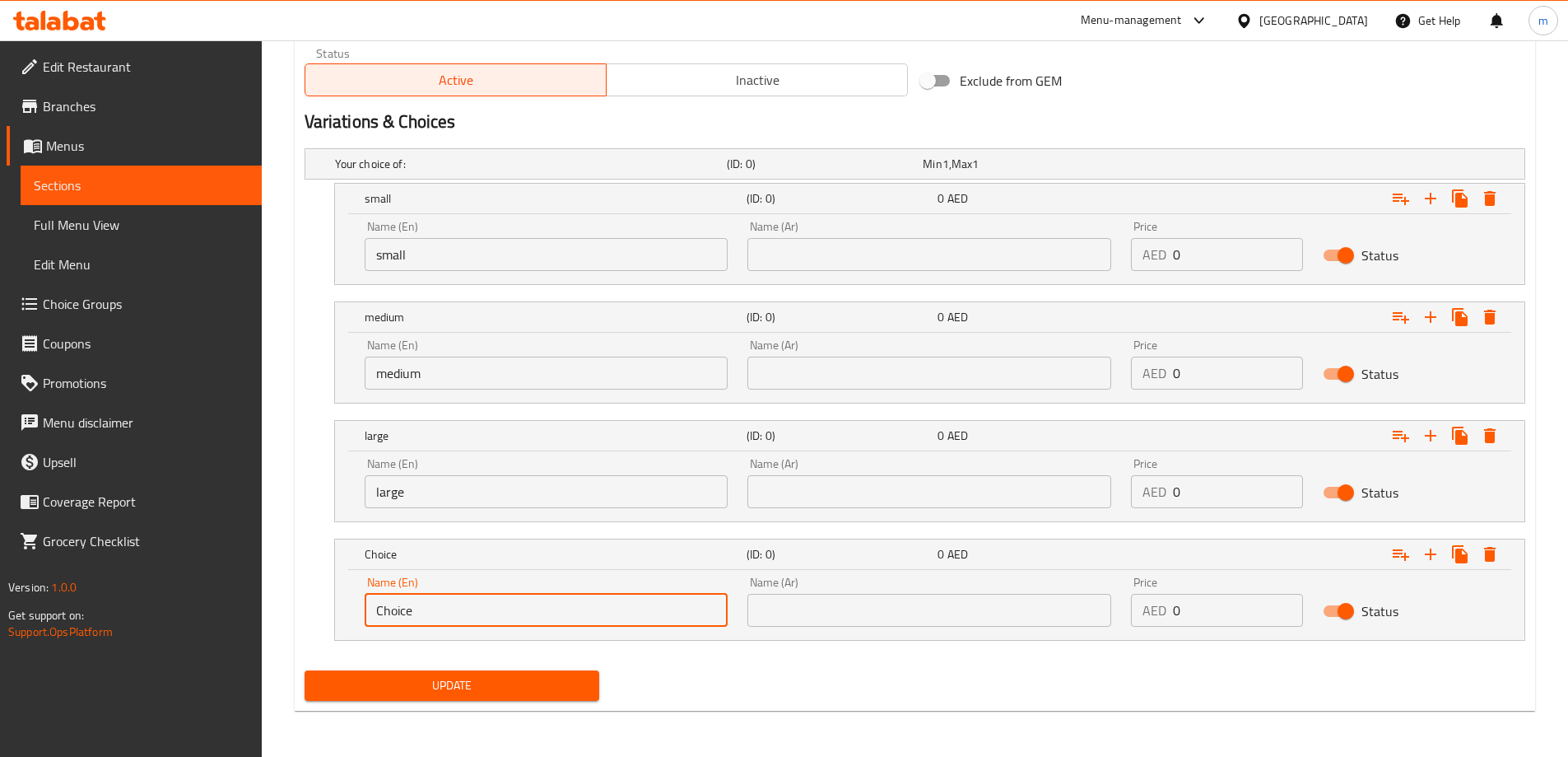
click at [458, 596] on input "Choice" at bounding box center [546, 610] width 364 height 33
type input "x"
type input "X large"
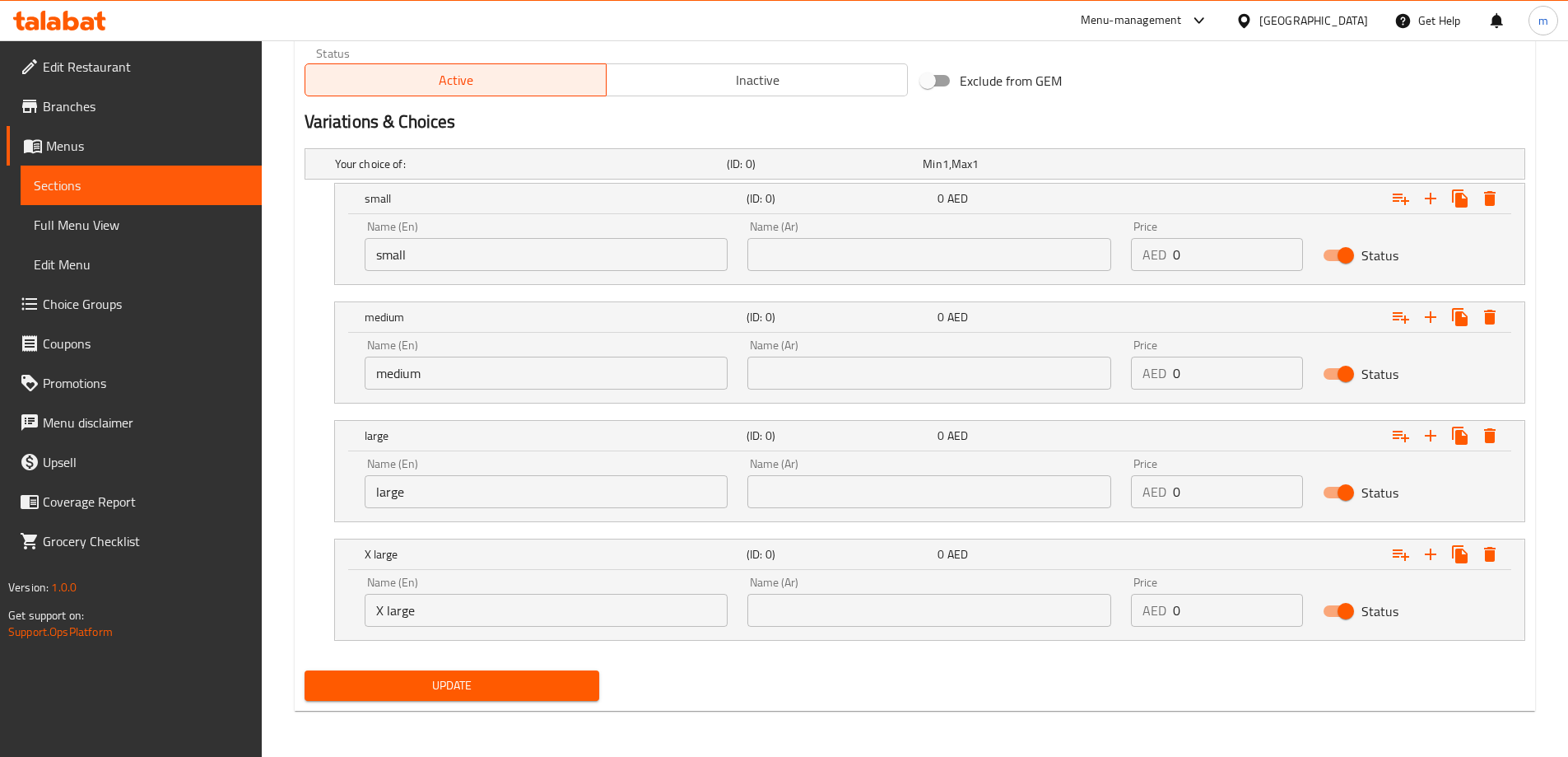
click at [948, 599] on input "text" at bounding box center [929, 610] width 364 height 33
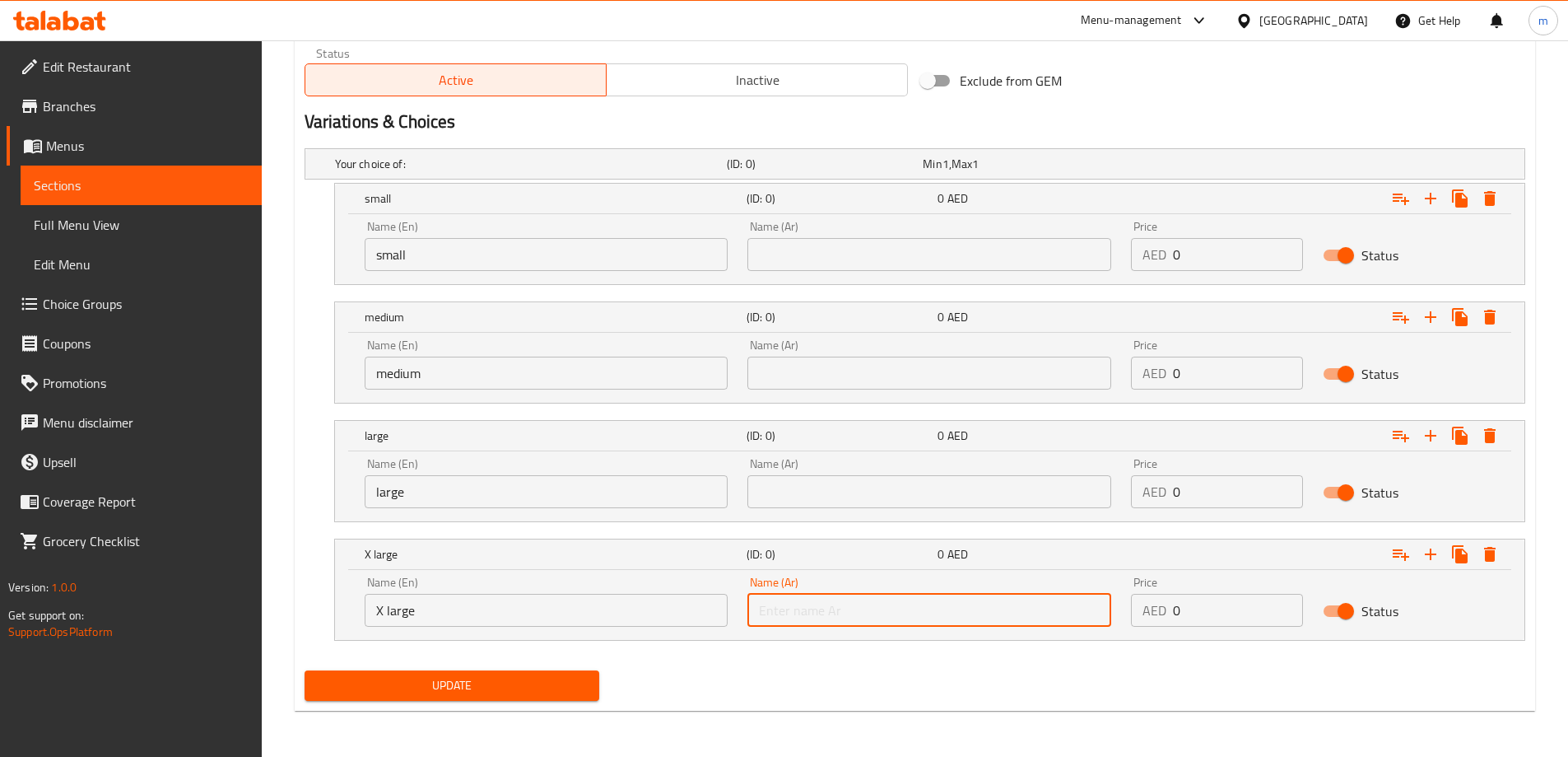
paste input "XL"
type input "XL"
click at [403, 614] on input "X large" at bounding box center [546, 610] width 364 height 33
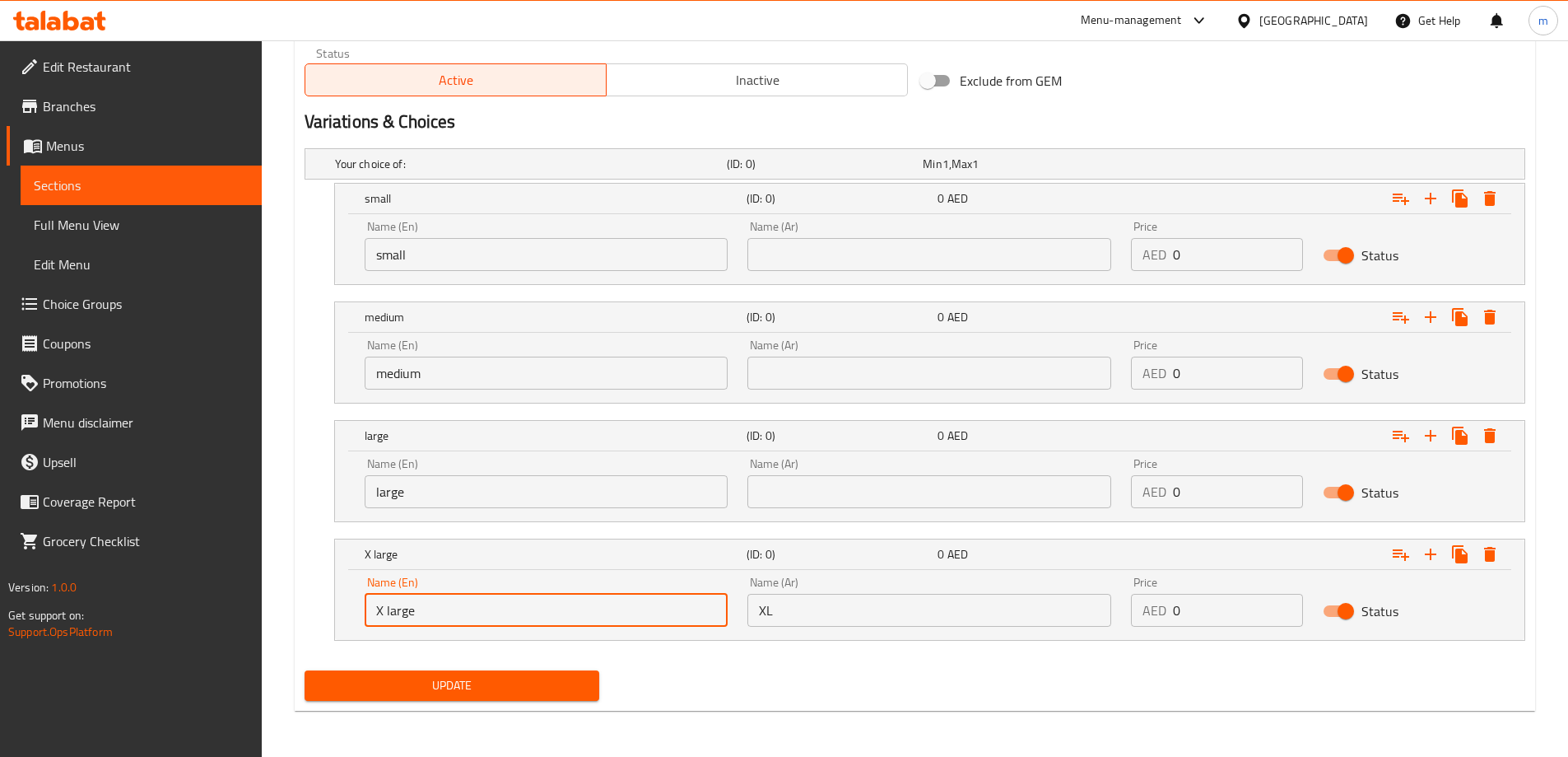
click at [403, 614] on input "X large" at bounding box center [546, 610] width 364 height 33
type input "XL"
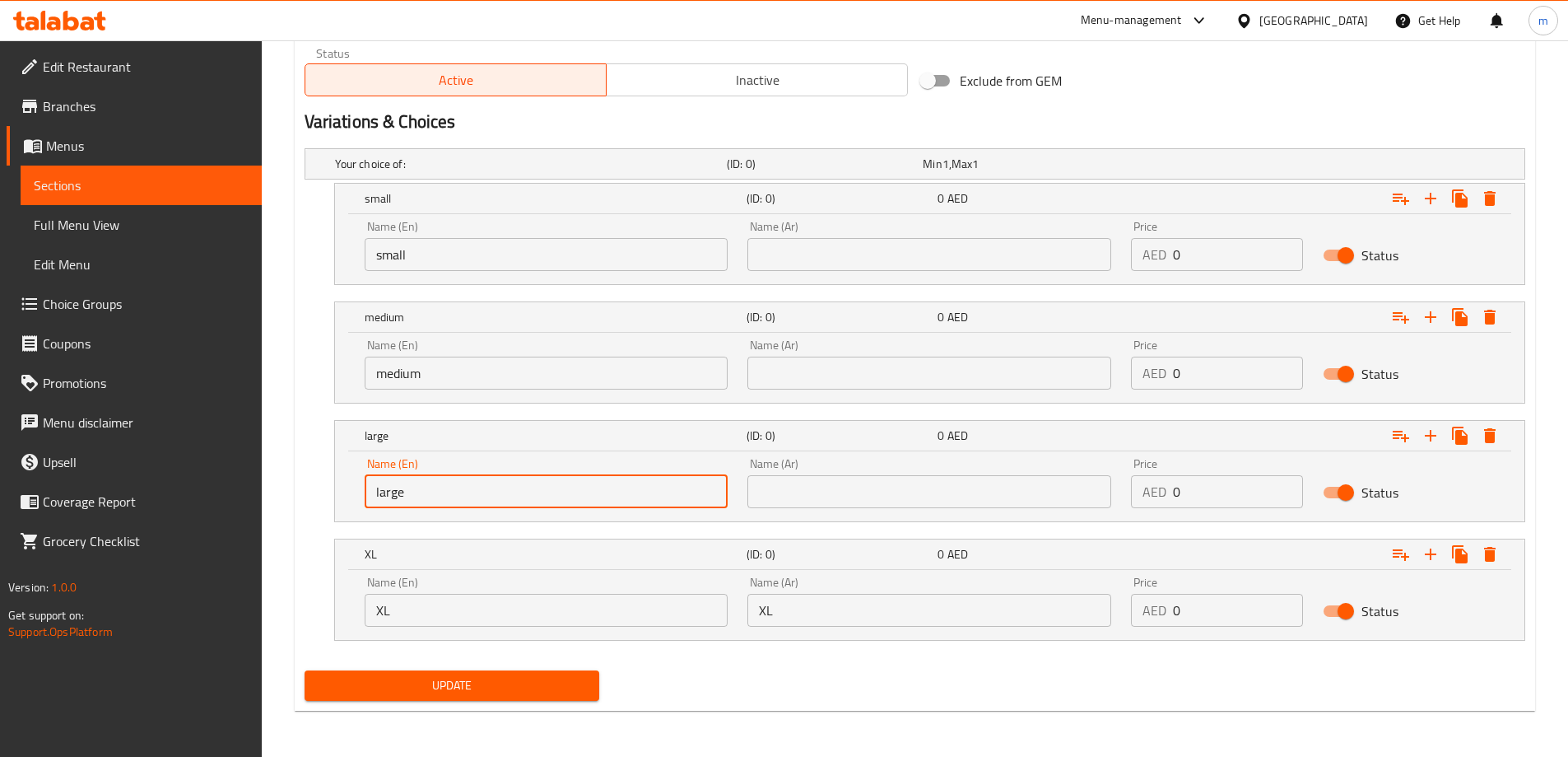
click at [450, 486] on input "large" at bounding box center [546, 491] width 364 height 33
type input "L"
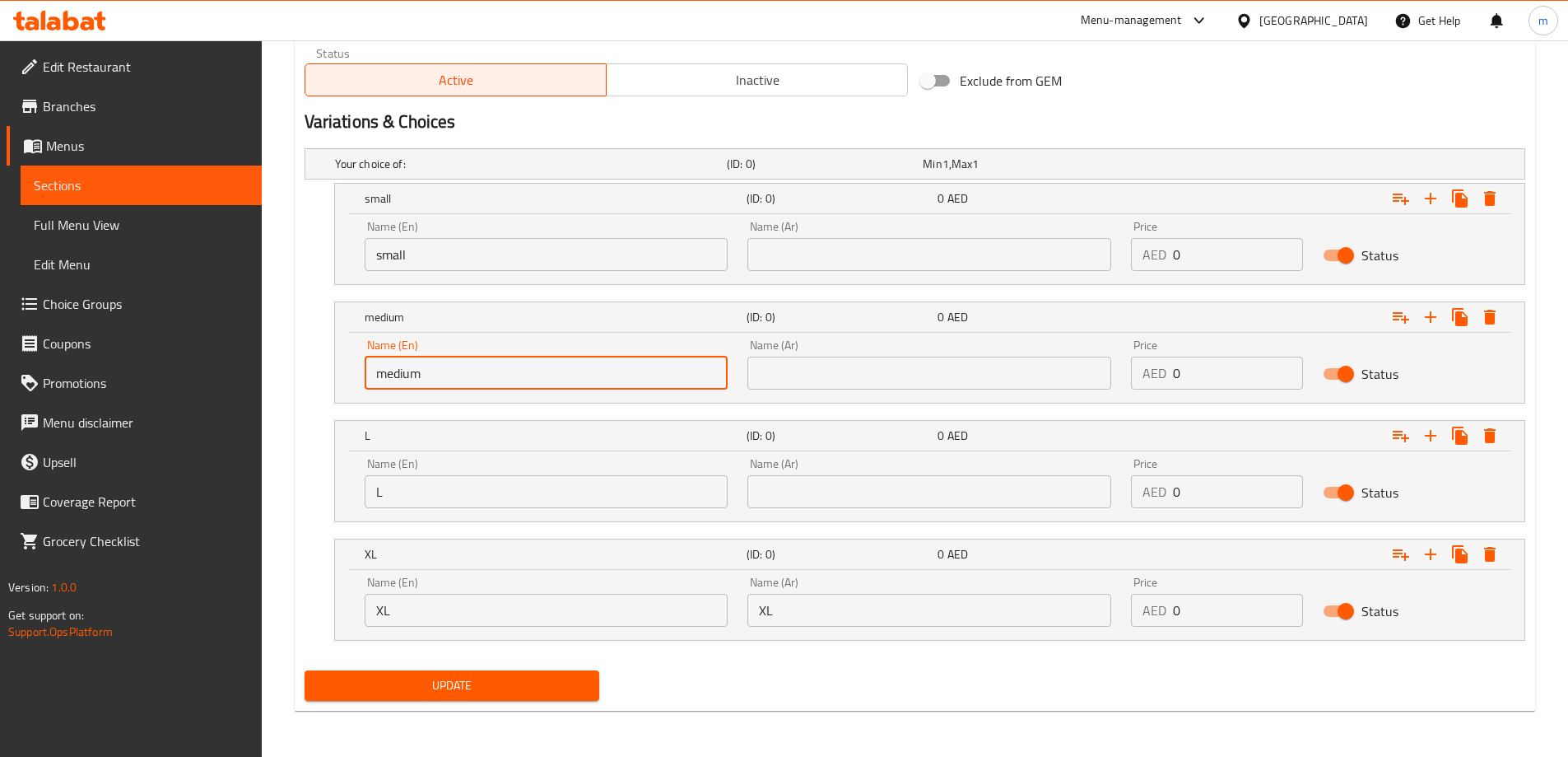
click at [470, 382] on input "medium" at bounding box center [546, 373] width 364 height 33
click at [473, 249] on input "small" at bounding box center [546, 254] width 364 height 33
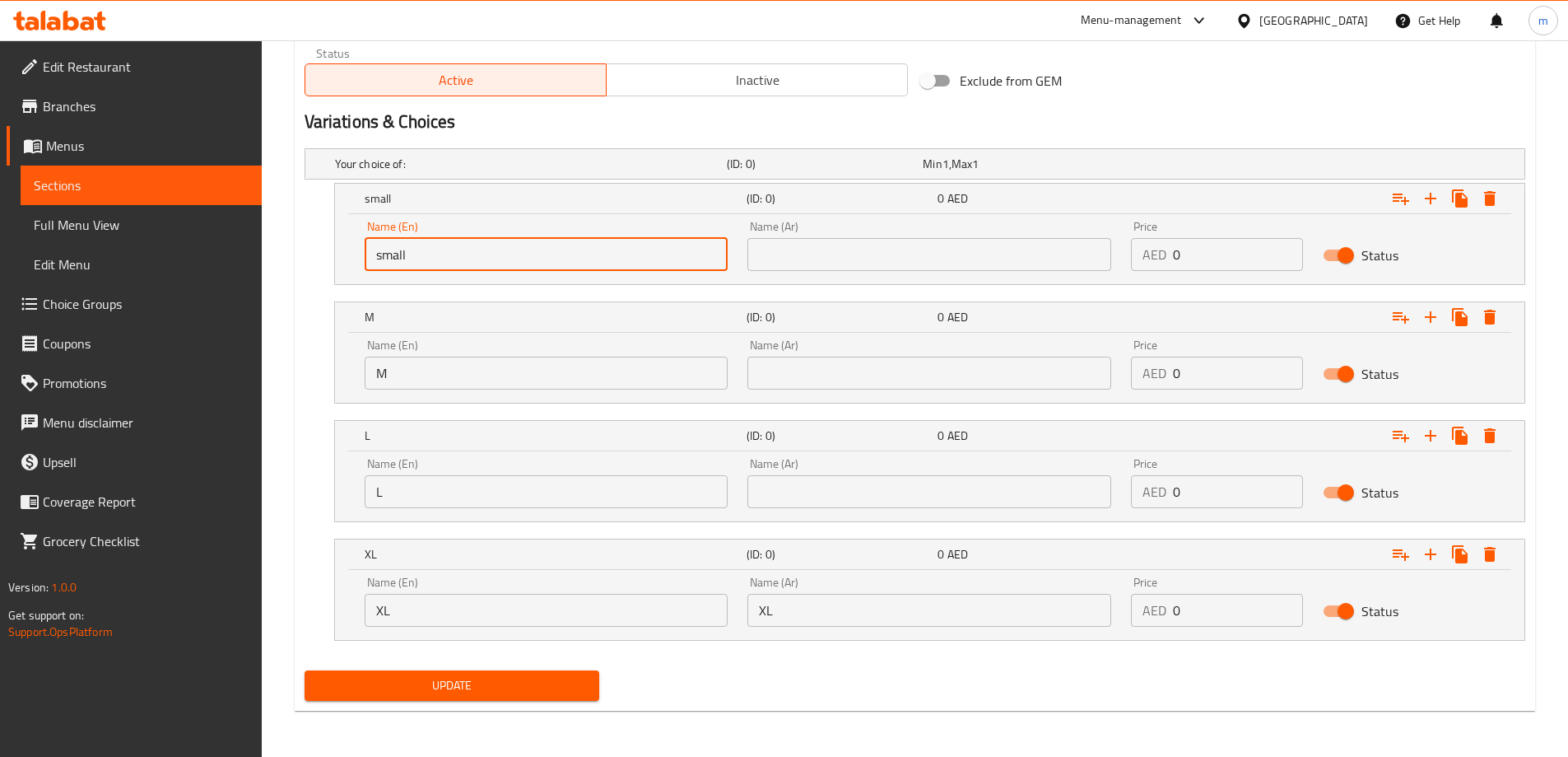
click at [428, 384] on input "M" at bounding box center [546, 373] width 364 height 33
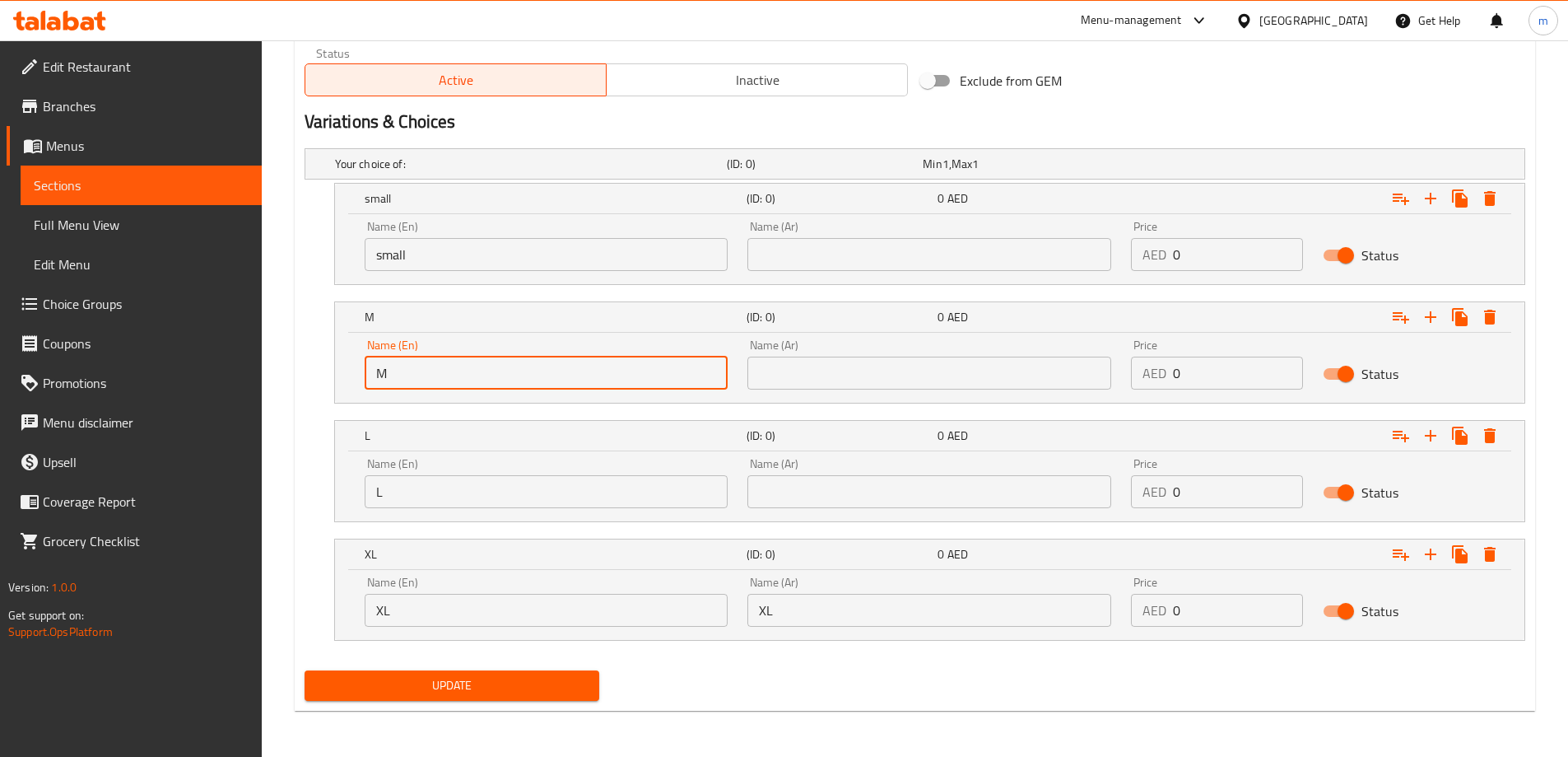
click at [428, 384] on input "M" at bounding box center [546, 373] width 364 height 33
type input "medium"
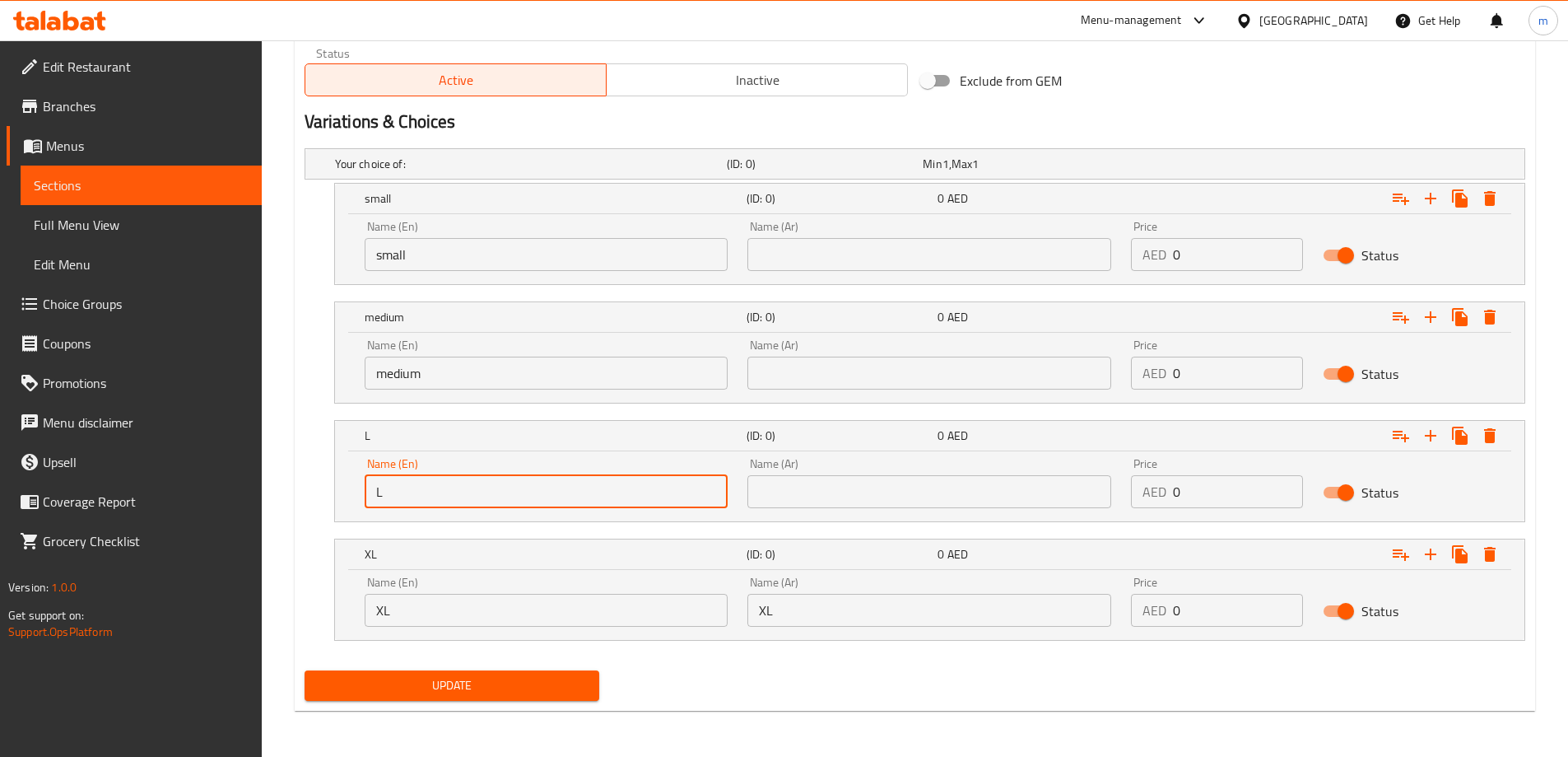
click at [438, 481] on input "L" at bounding box center [546, 491] width 364 height 33
type input "large"
click at [437, 626] on input "XL" at bounding box center [546, 610] width 364 height 33
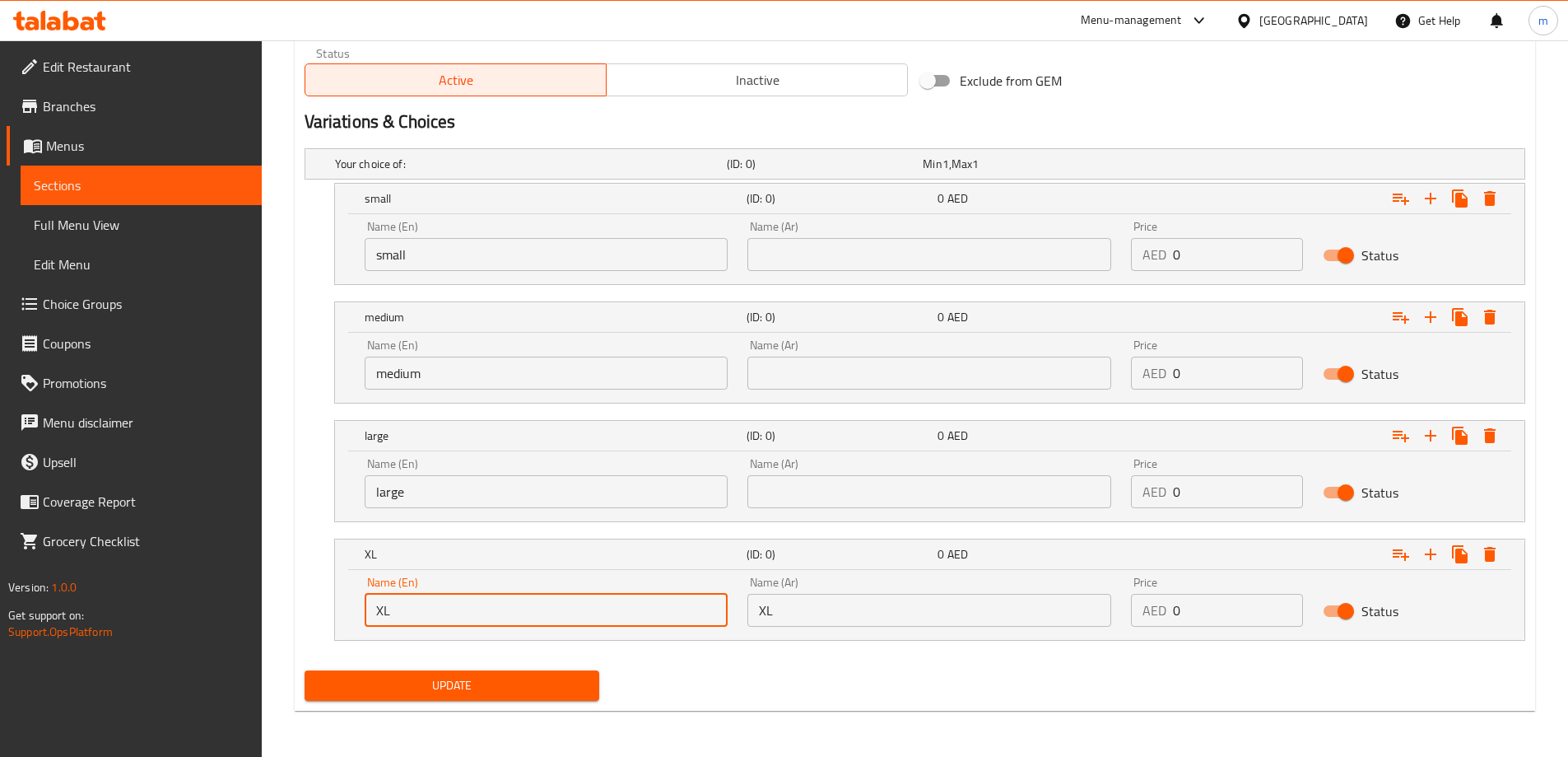
drag, startPoint x: 382, startPoint y: 613, endPoint x: 415, endPoint y: 631, distance: 37.6
click at [381, 613] on input "XL" at bounding box center [546, 610] width 364 height 33
click at [422, 621] on input "X L" at bounding box center [546, 610] width 364 height 33
type input "X Large"
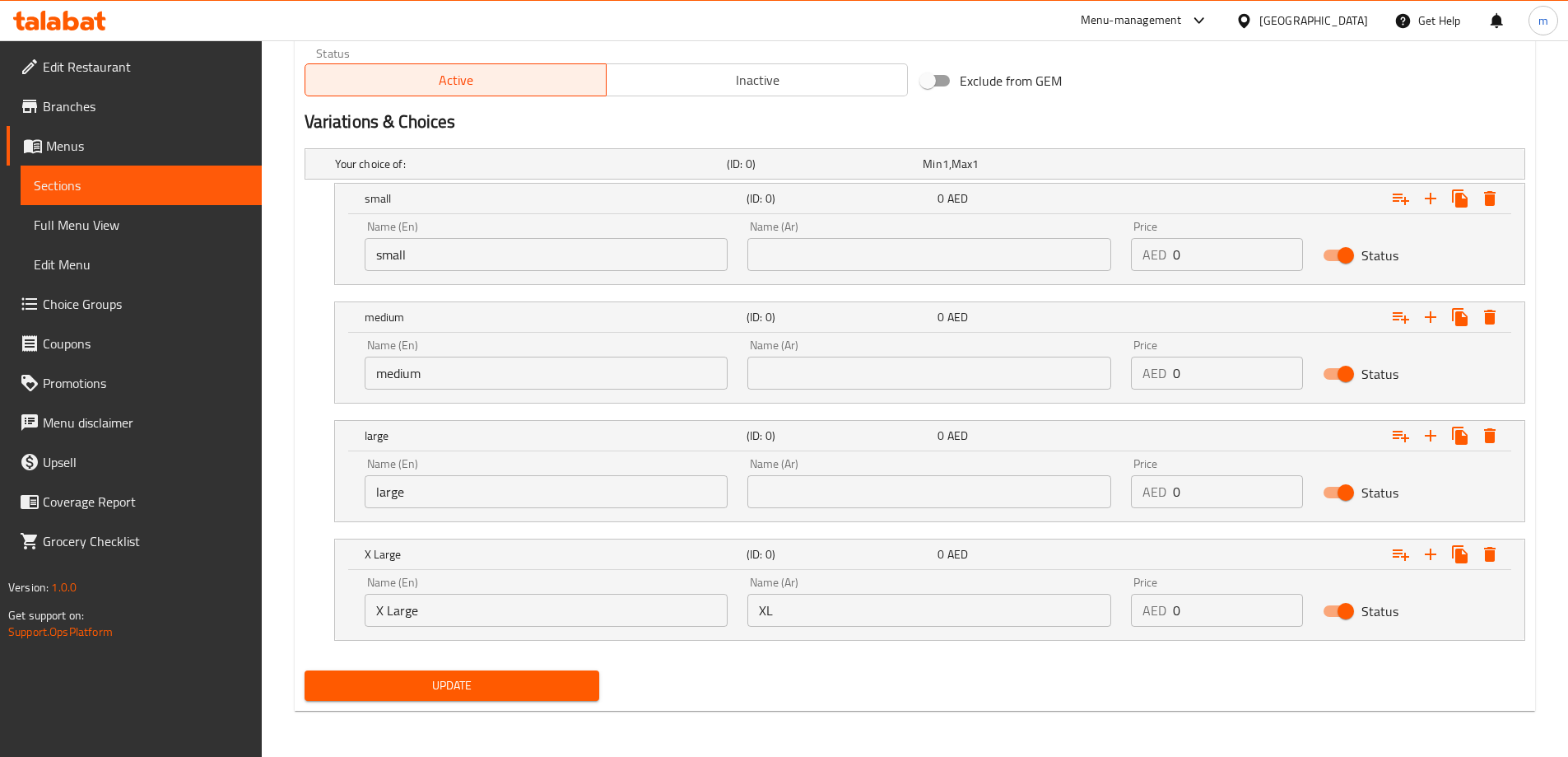
click at [864, 256] on input "text" at bounding box center [929, 254] width 364 height 33
type input "صغير"
click at [873, 386] on input "text" at bounding box center [929, 373] width 364 height 33
type input "وسط"
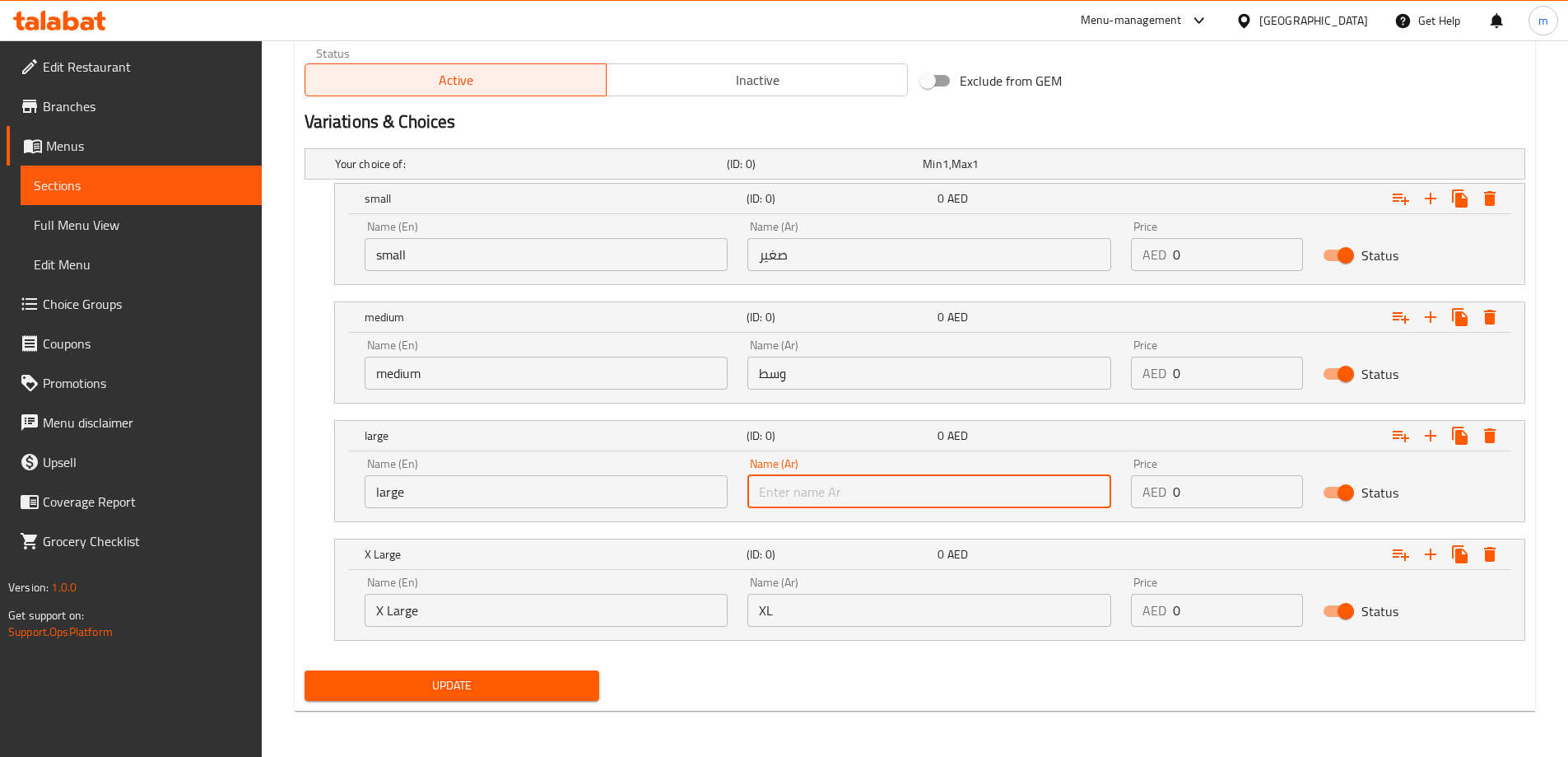
click at [850, 486] on input "text" at bounding box center [929, 491] width 364 height 33
type input "كبير"
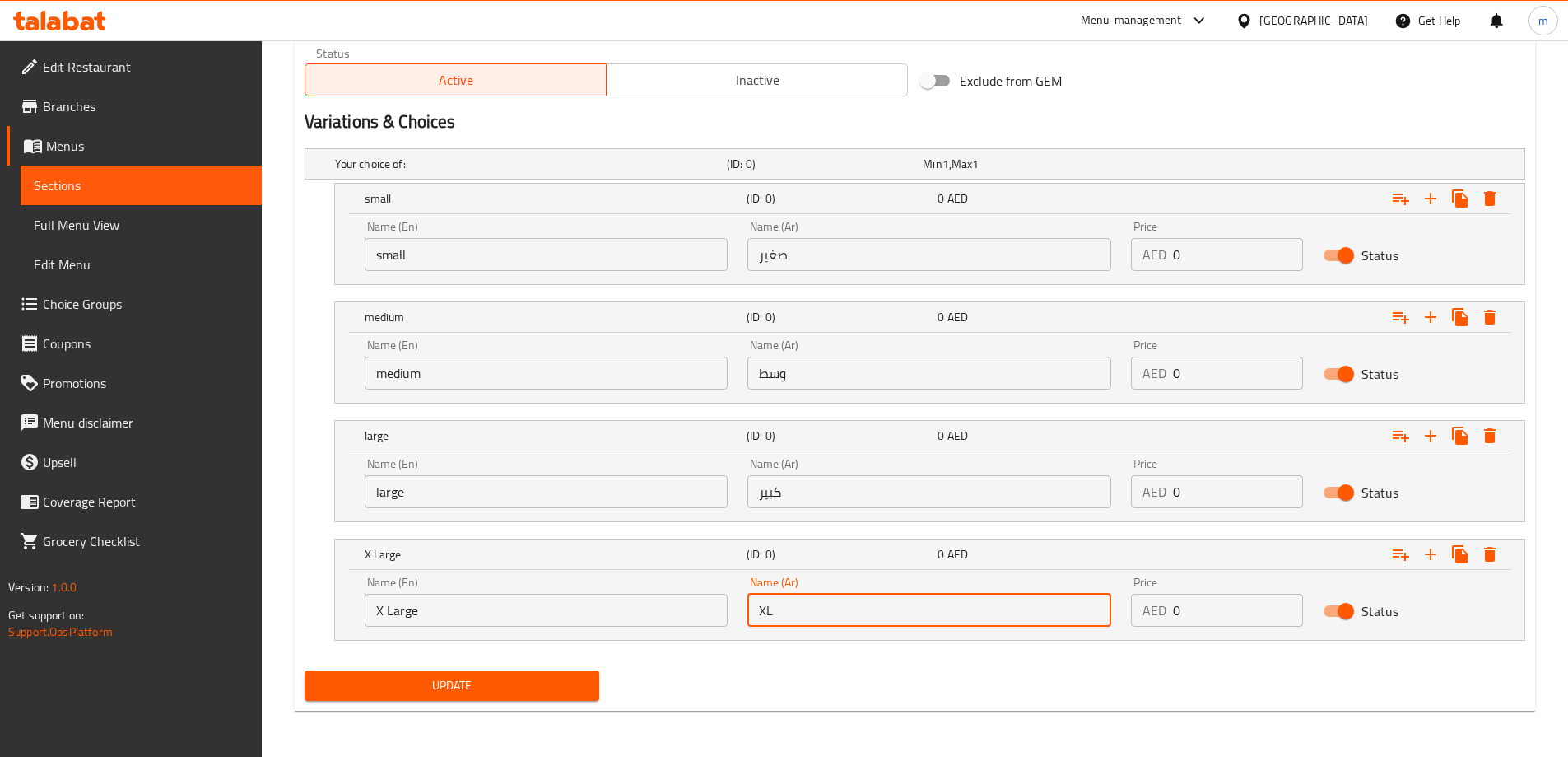
click at [829, 608] on input "XL" at bounding box center [929, 610] width 364 height 33
type input "p"
type input "حجم اكبر"
click at [850, 683] on div "Update" at bounding box center [915, 685] width 1234 height 44
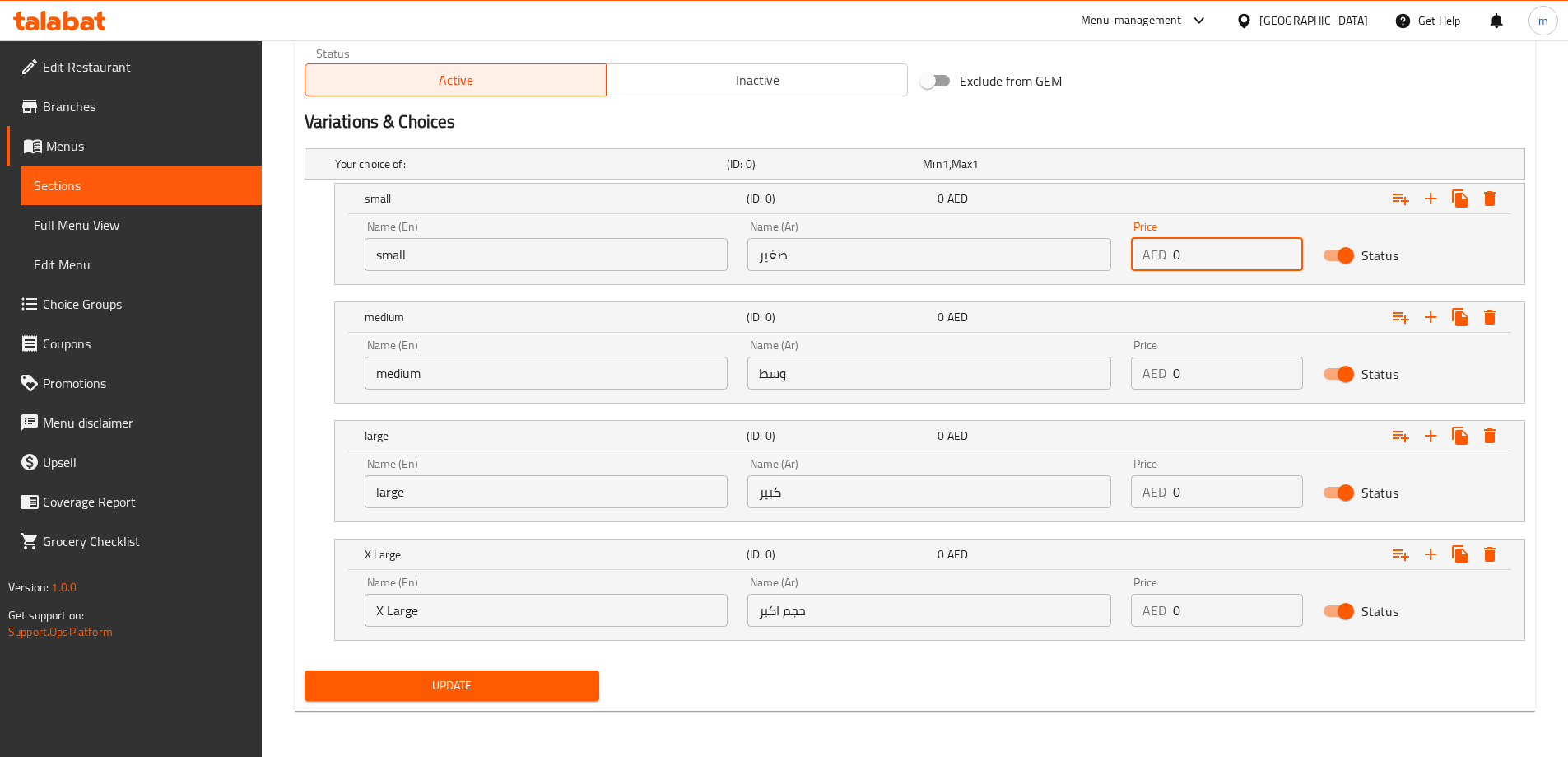
drag, startPoint x: 1180, startPoint y: 238, endPoint x: 1158, endPoint y: 249, distance: 24.6
click at [1158, 249] on div "AED 0 Price" at bounding box center [1217, 254] width 172 height 33
type input "12"
drag, startPoint x: 1211, startPoint y: 361, endPoint x: 1159, endPoint y: 372, distance: 53.2
click at [1159, 372] on div "AED 0 Price" at bounding box center [1217, 373] width 172 height 33
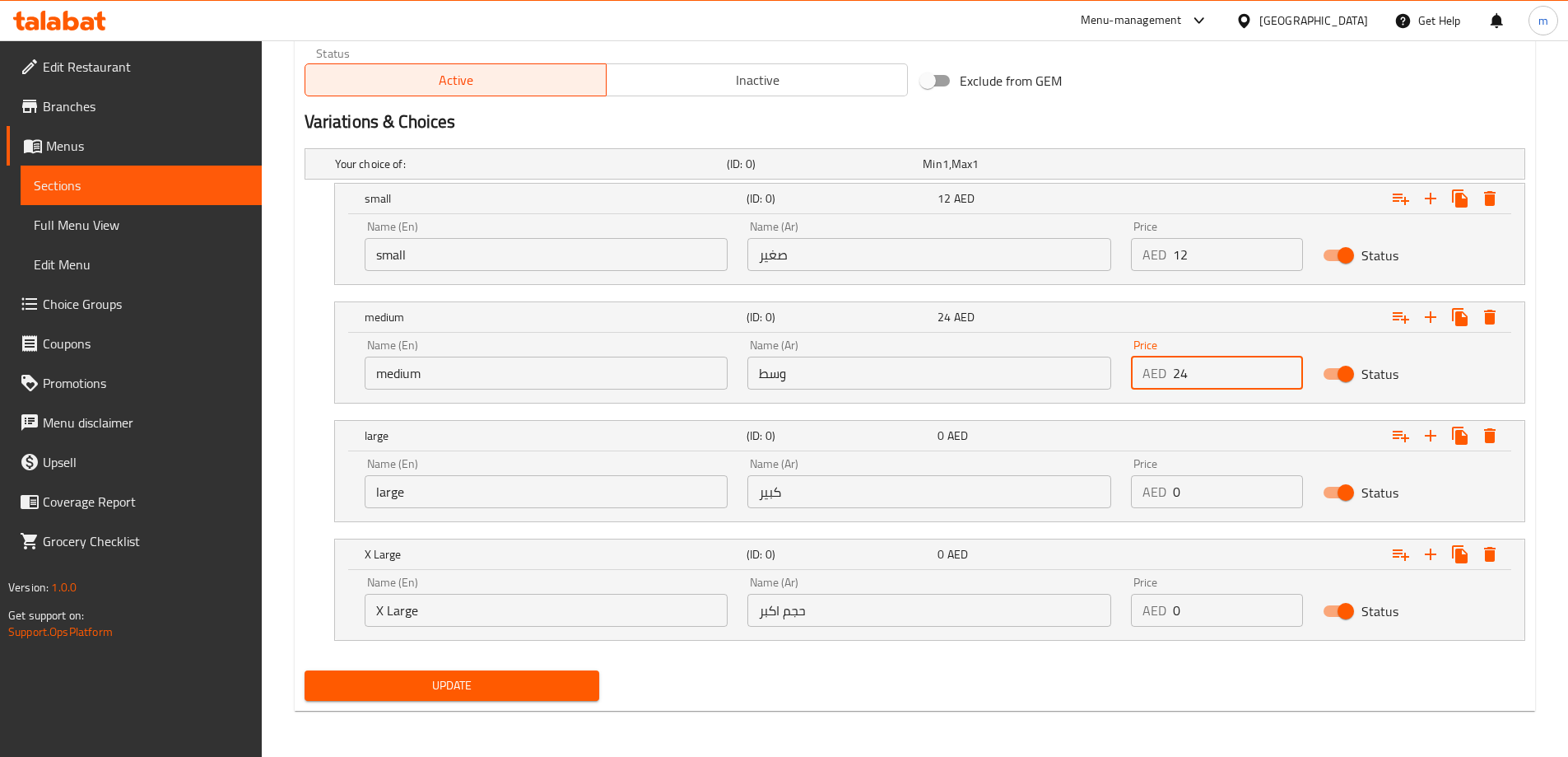
type input "24"
drag, startPoint x: 1167, startPoint y: 496, endPoint x: 1121, endPoint y: 500, distance: 46.2
click at [1121, 500] on div "Price AED 0 Price" at bounding box center [1217, 482] width 192 height 70
type input "36"
drag, startPoint x: 1248, startPoint y: 602, endPoint x: 1124, endPoint y: 614, distance: 124.6
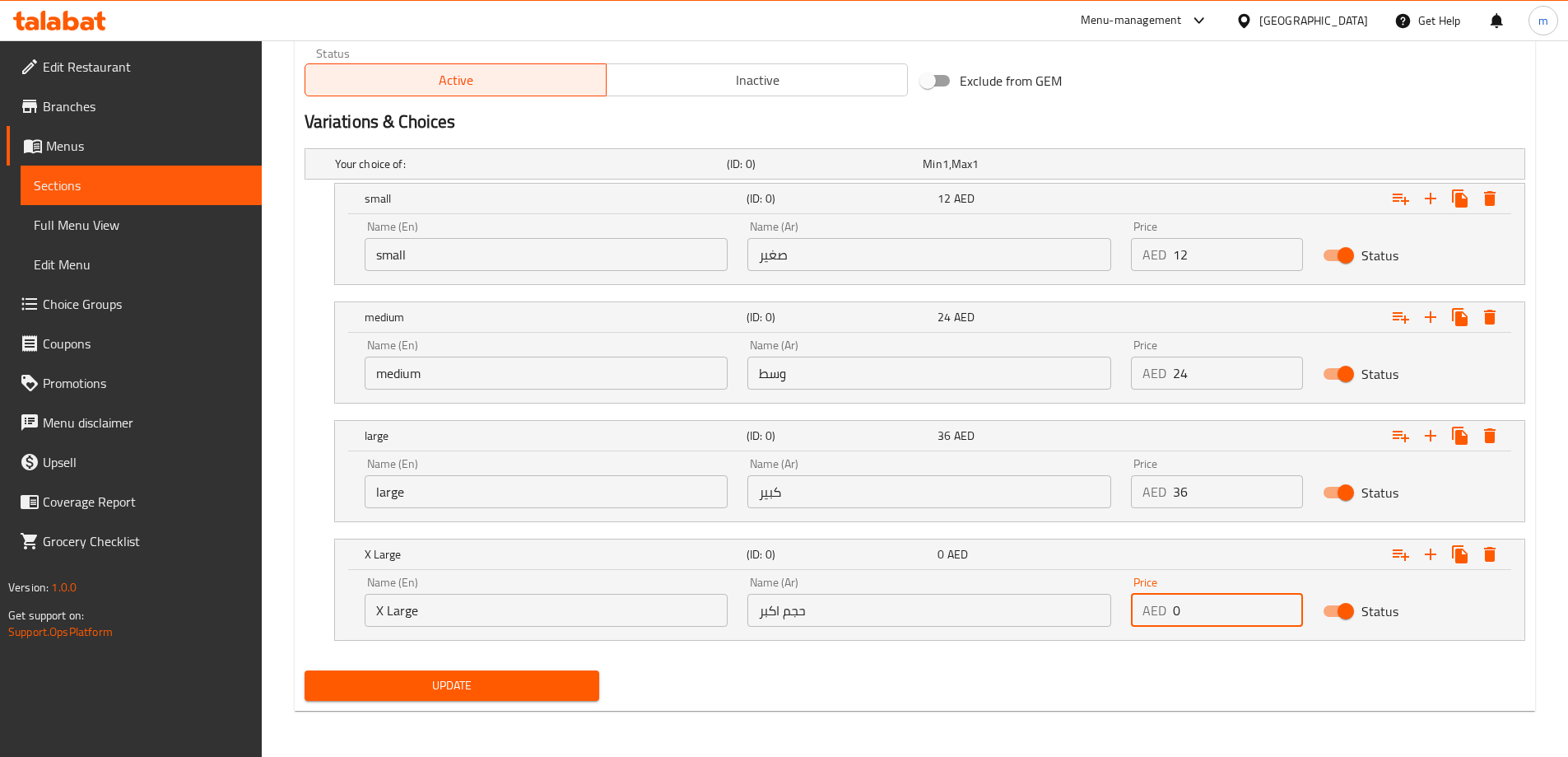
click at [1124, 614] on div "Price AED 0 Price" at bounding box center [1217, 601] width 192 height 70
type input "48"
click at [979, 673] on div "Update" at bounding box center [915, 685] width 1234 height 44
click at [450, 686] on span "Update" at bounding box center [452, 685] width 269 height 21
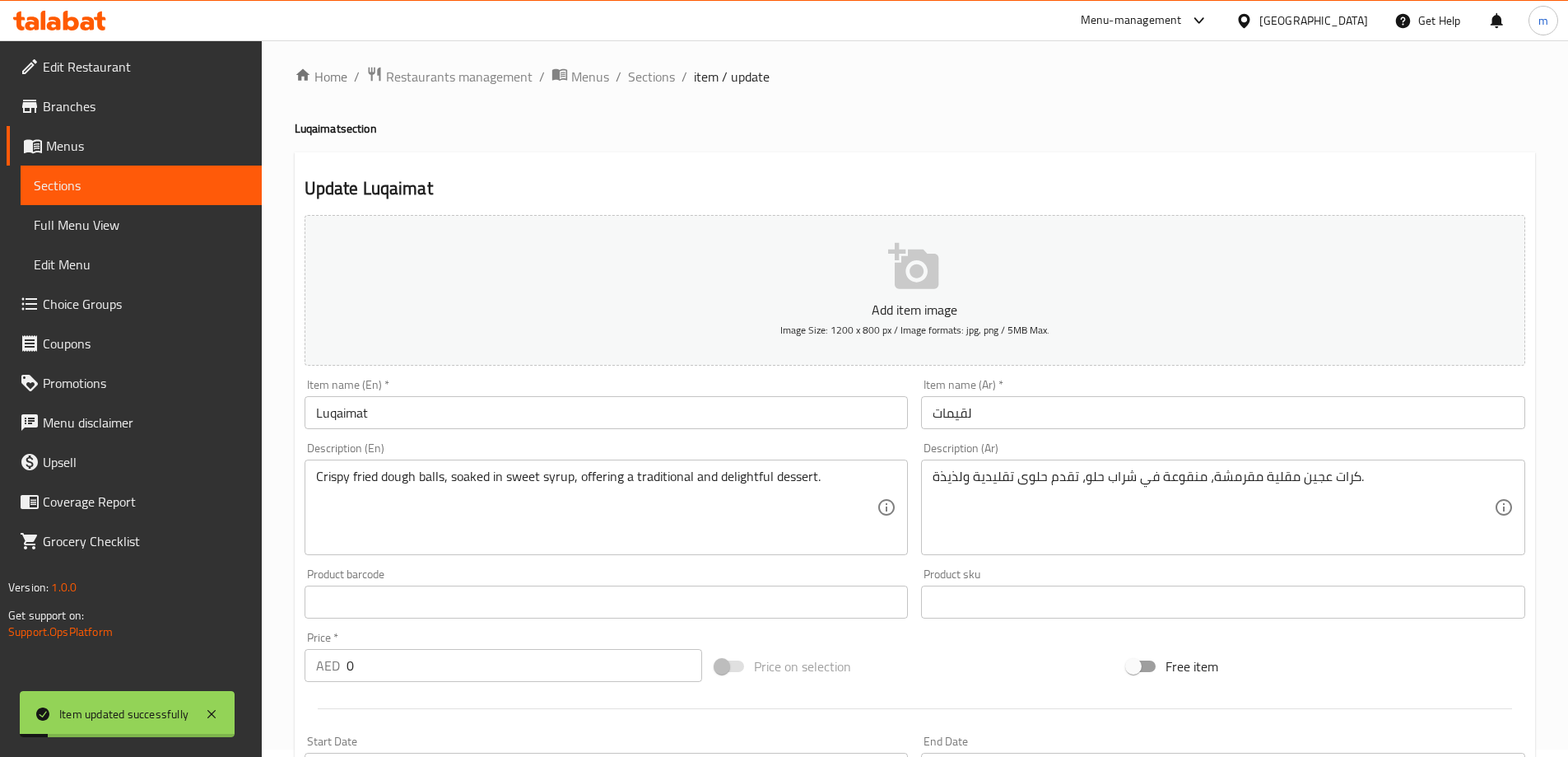
scroll to position [0, 0]
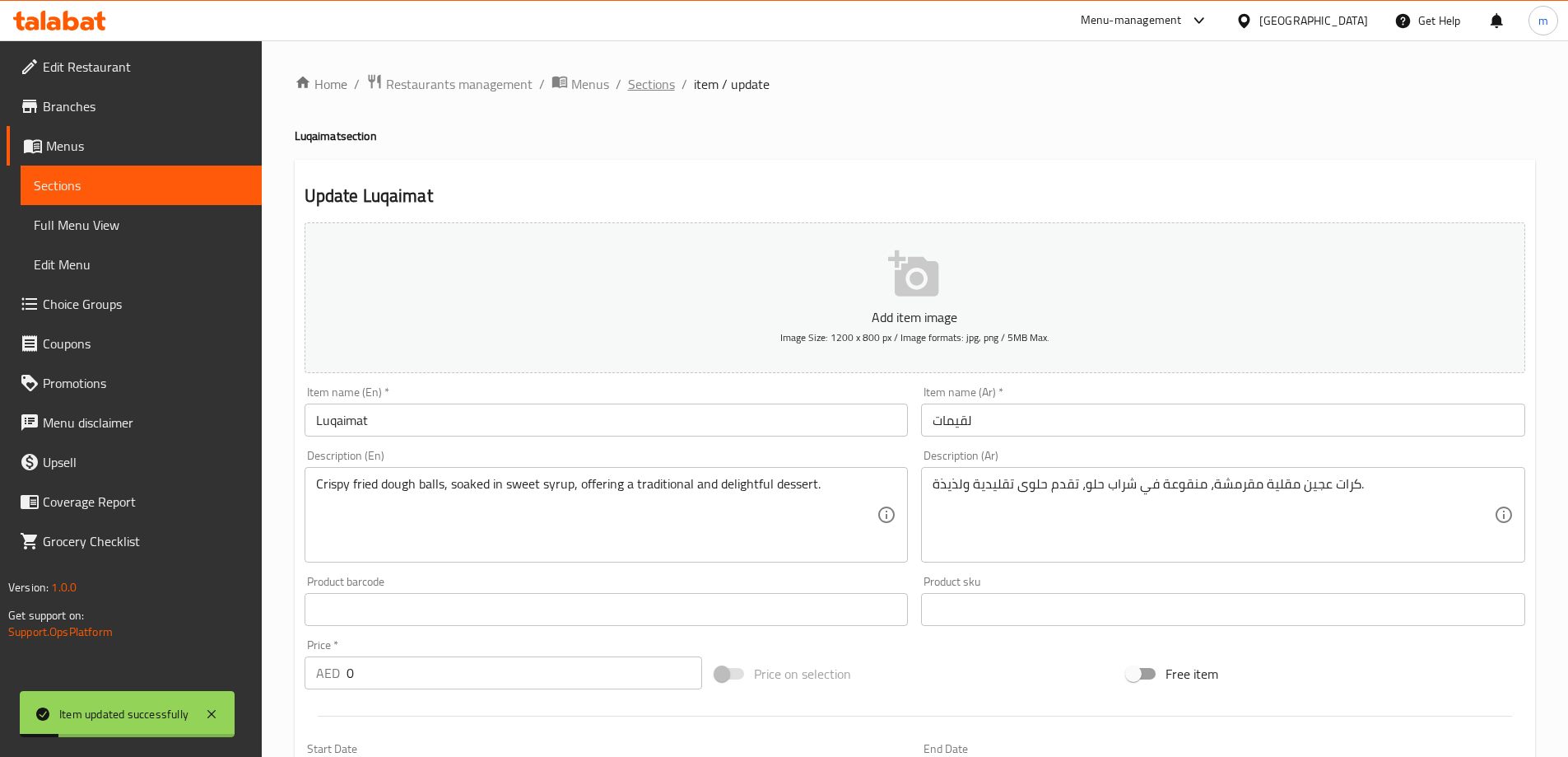
click at [659, 87] on span "Sections" at bounding box center [652, 84] width 47 height 20
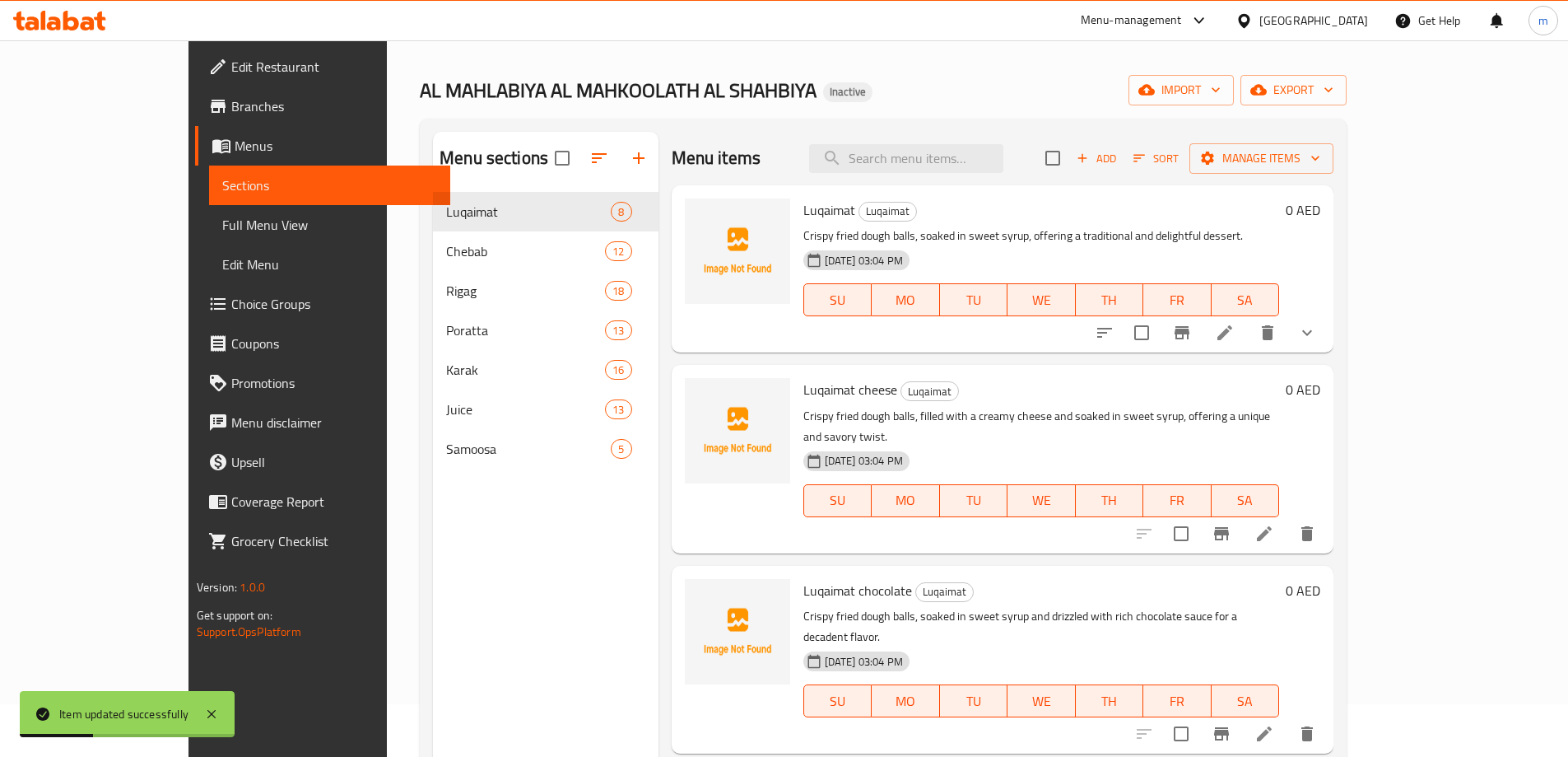
scroll to position [82, 0]
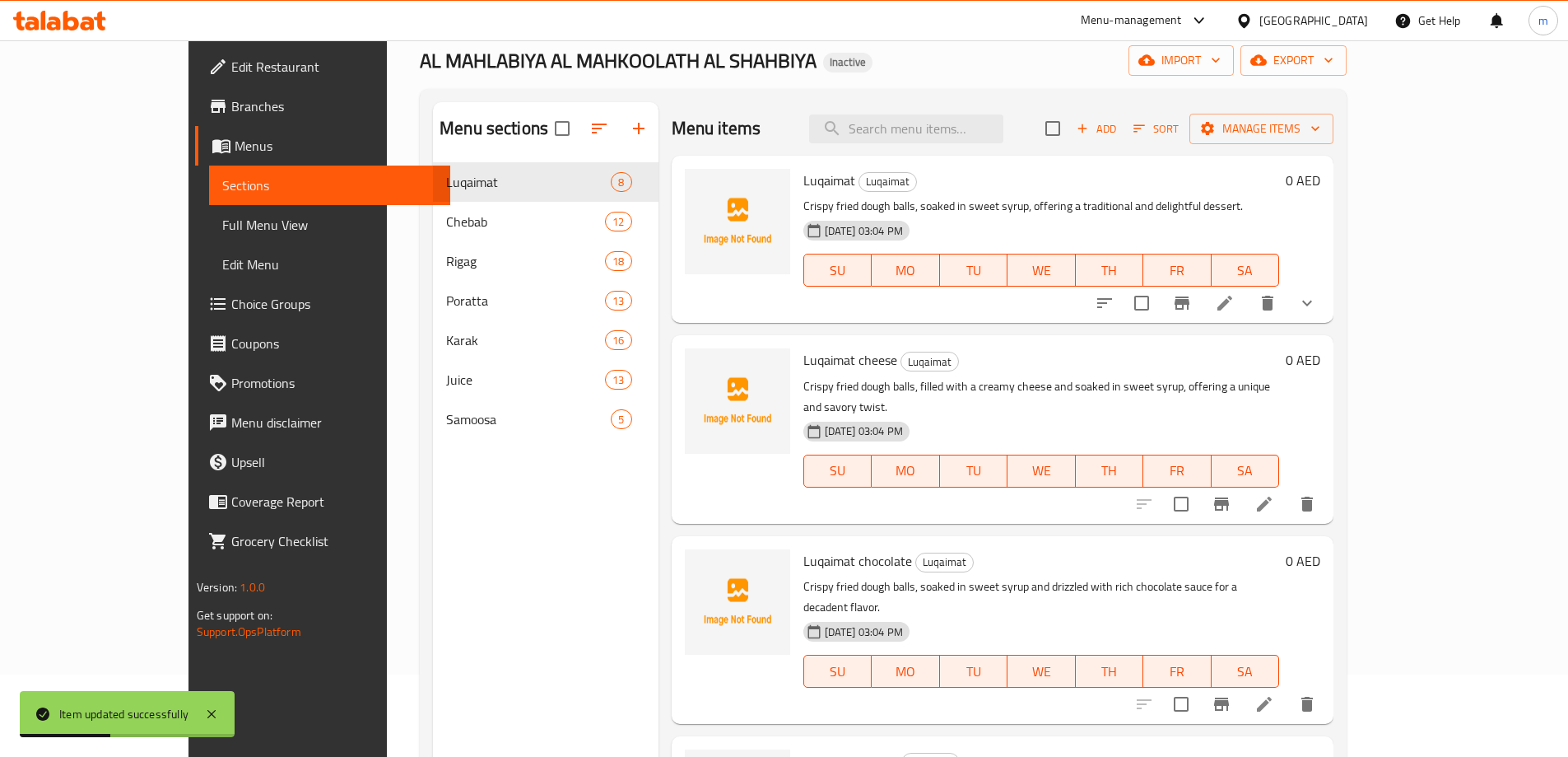
click at [1272, 497] on icon at bounding box center [1264, 504] width 15 height 15
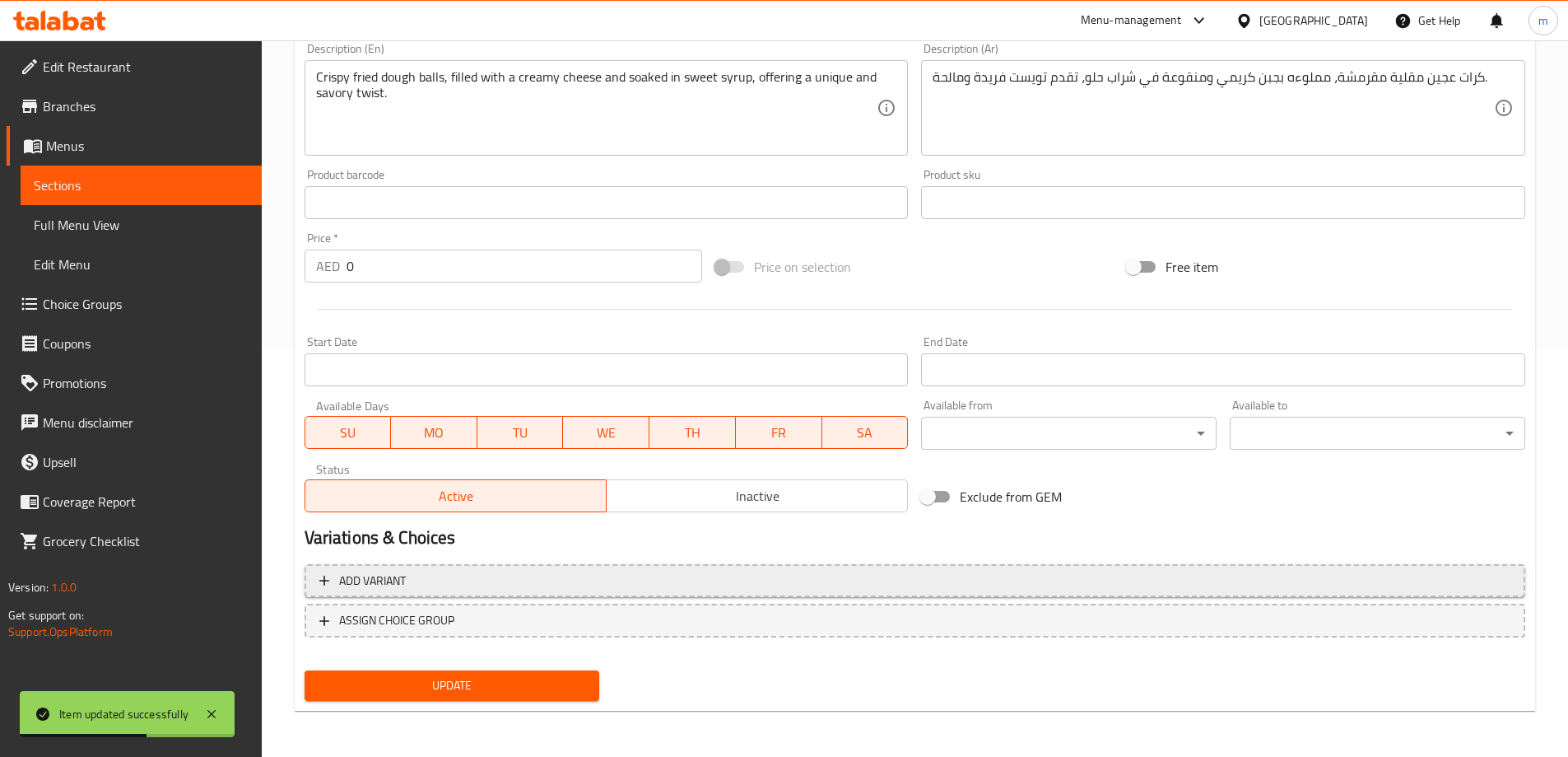
click at [773, 592] on button "Add variant" at bounding box center [915, 581] width 1220 height 34
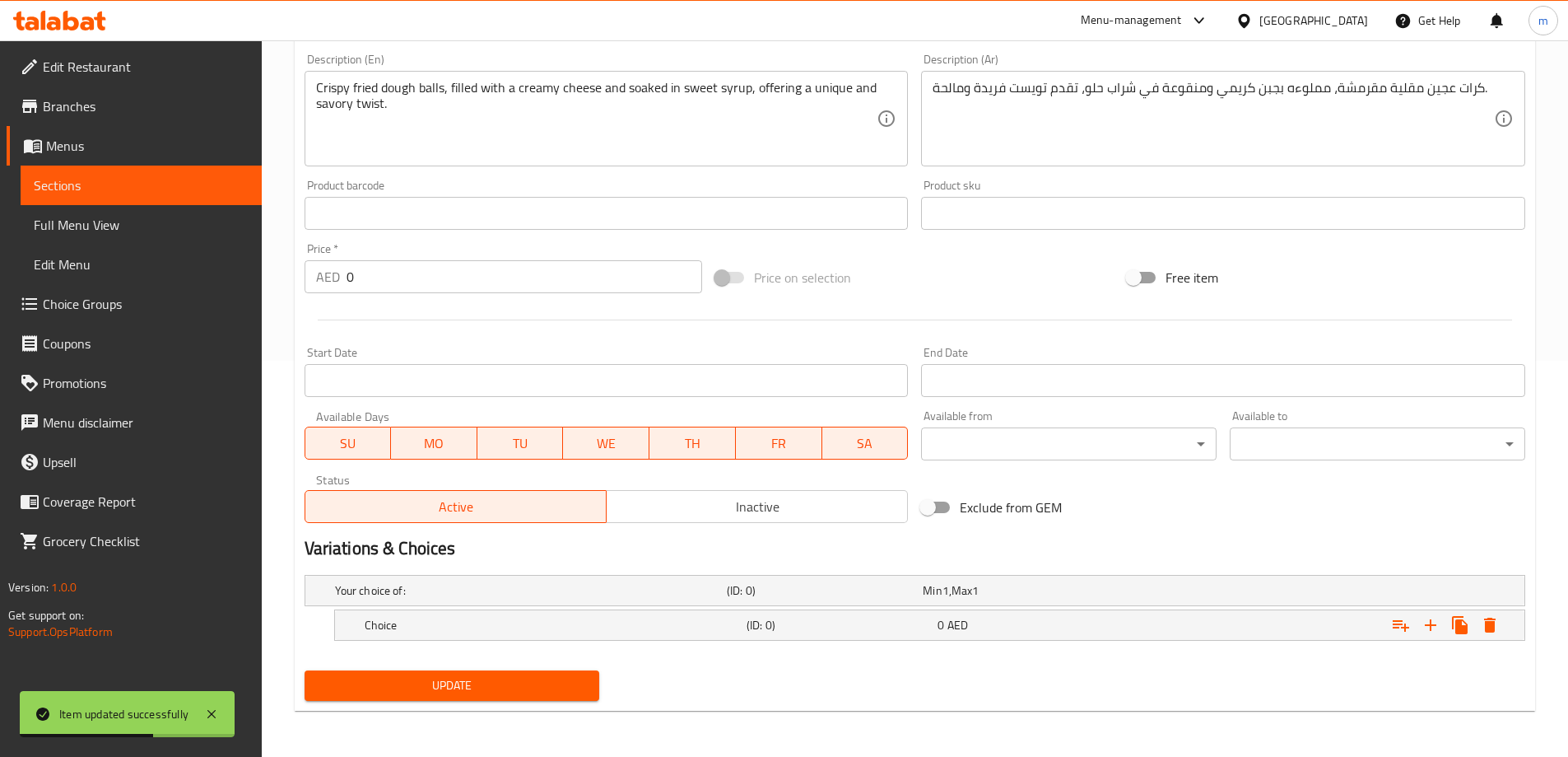
scroll to position [396, 0]
click at [1440, 626] on icon "Expand" at bounding box center [1431, 625] width 20 height 20
click at [1439, 626] on icon "Expand" at bounding box center [1431, 625] width 20 height 20
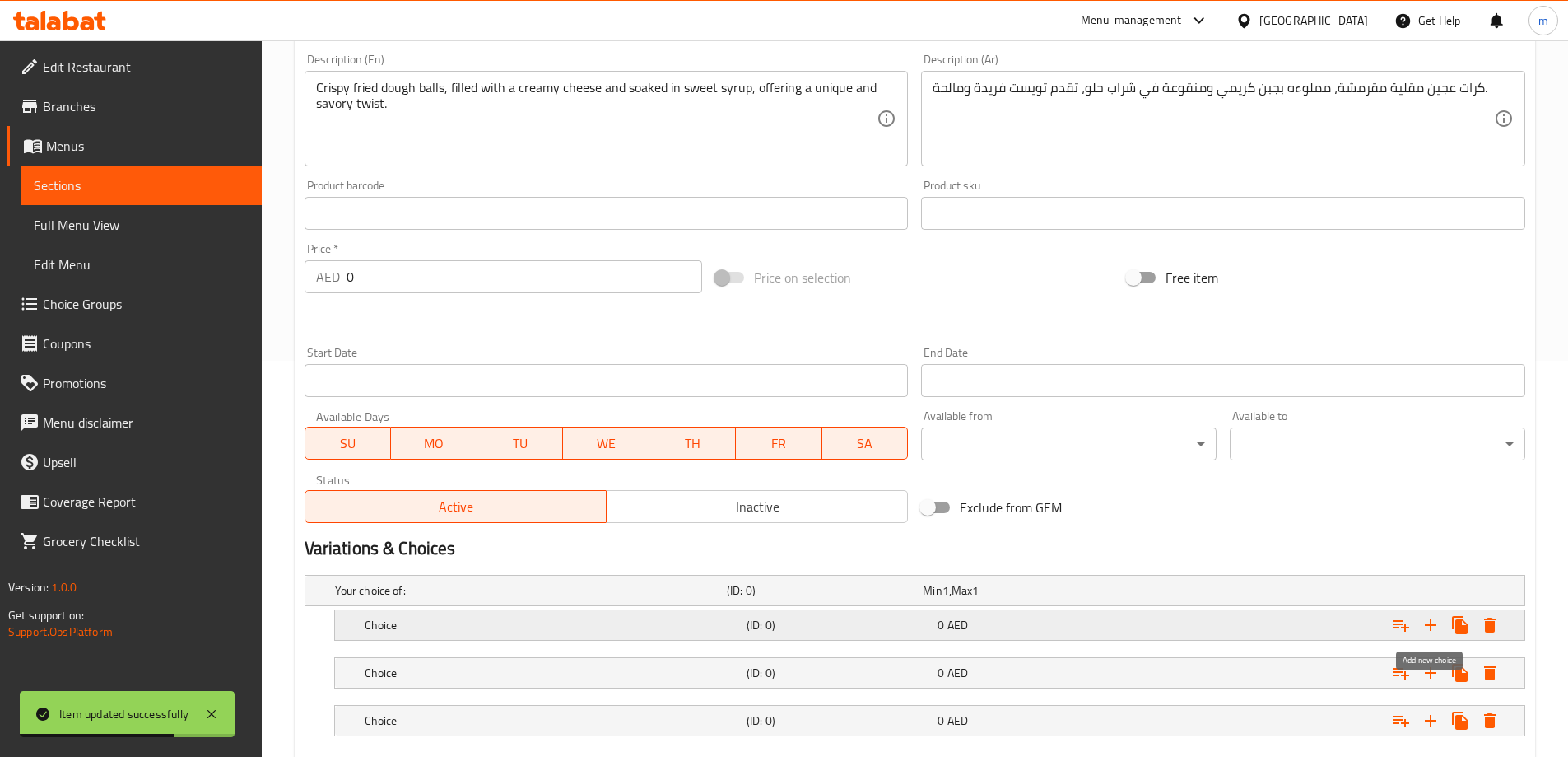
click at [1438, 626] on icon "Expand" at bounding box center [1431, 625] width 20 height 20
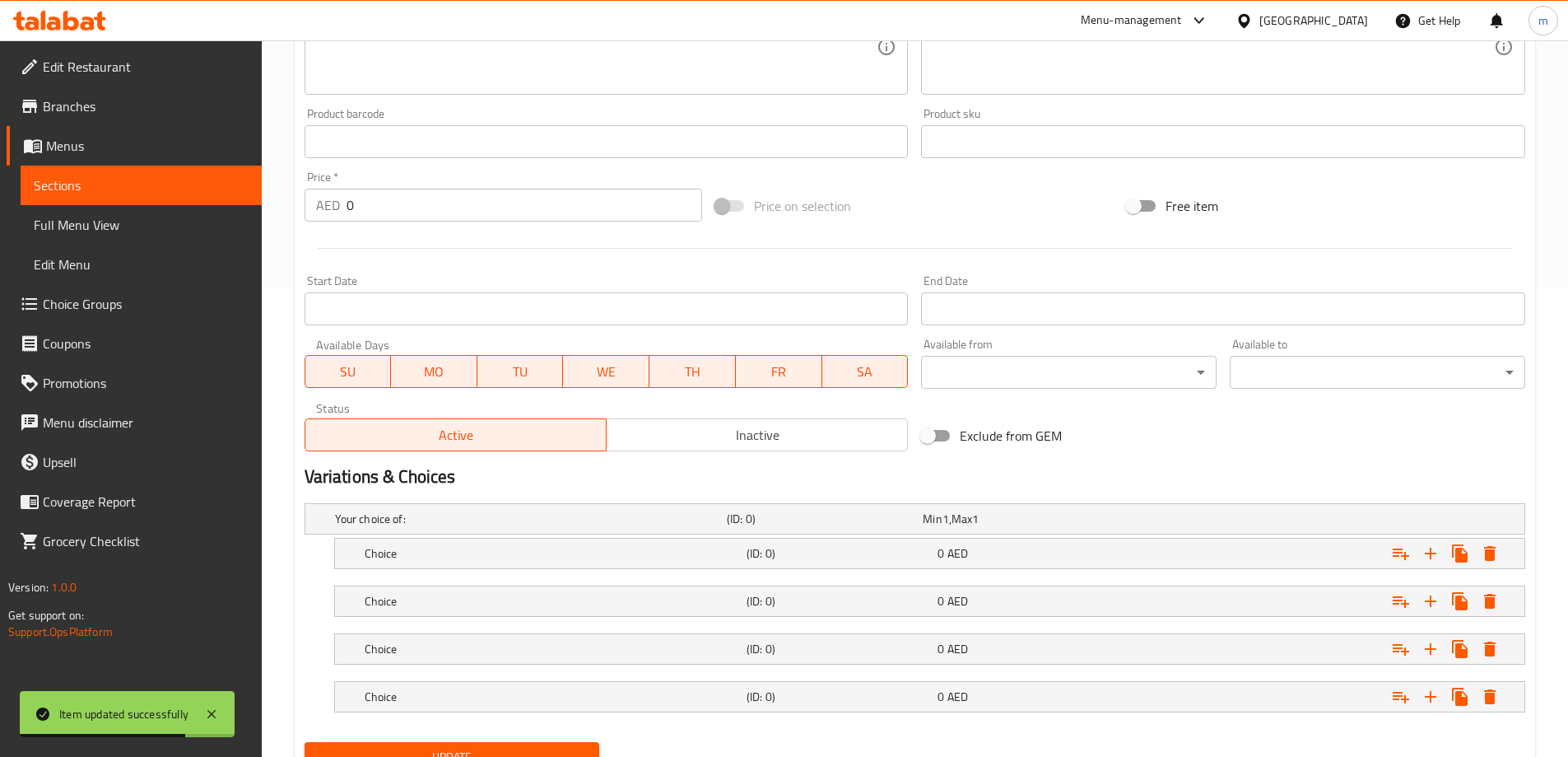
scroll to position [539, 0]
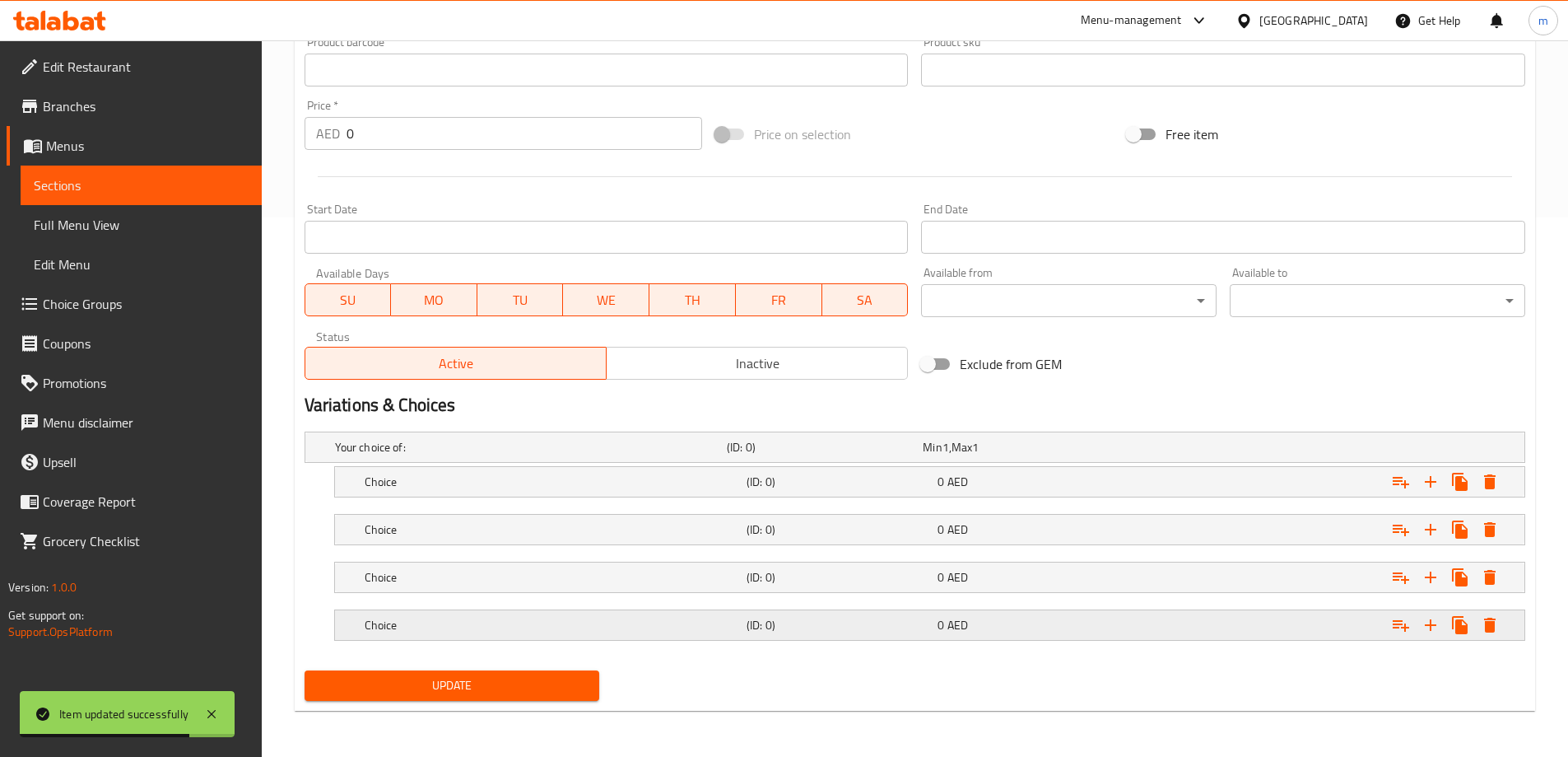
click at [825, 623] on h5 "(ID: 0)" at bounding box center [838, 625] width 185 height 16
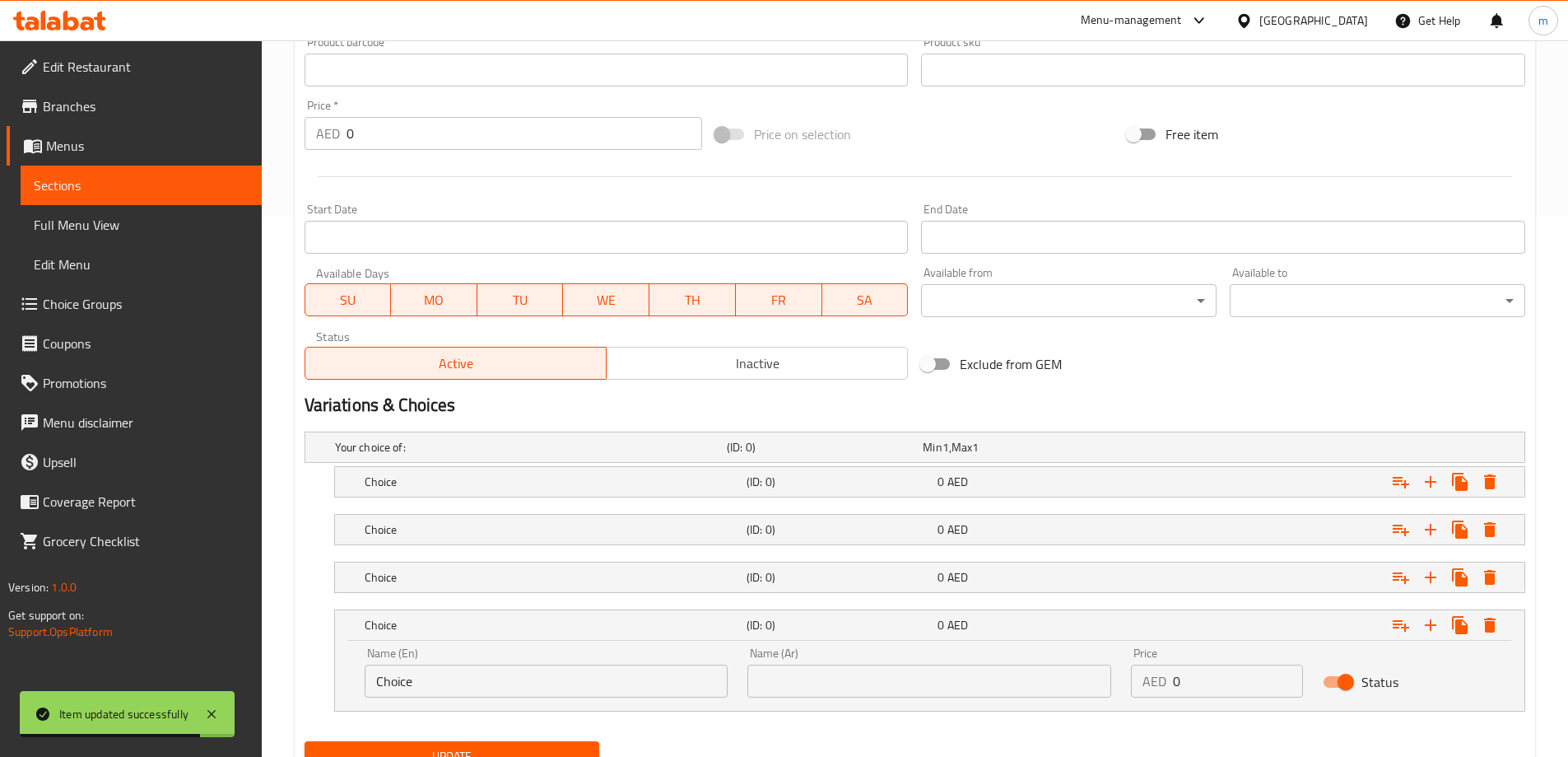
drag, startPoint x: 793, startPoint y: 587, endPoint x: 768, endPoint y: 552, distance: 43.0
click at [792, 587] on div "(ID: 0)" at bounding box center [839, 577] width 191 height 23
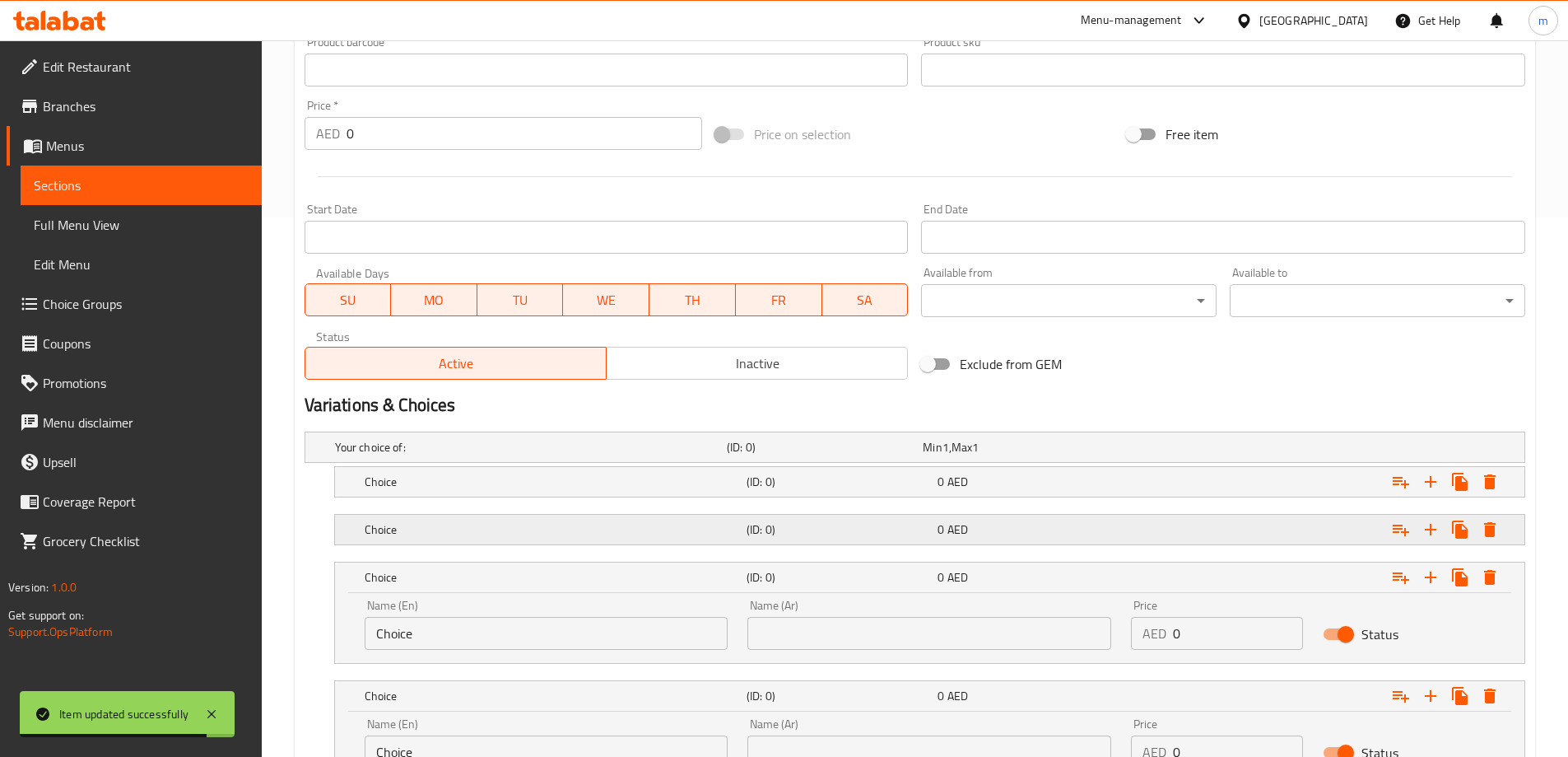
click at [761, 536] on h5 "(ID: 0)" at bounding box center [838, 529] width 185 height 16
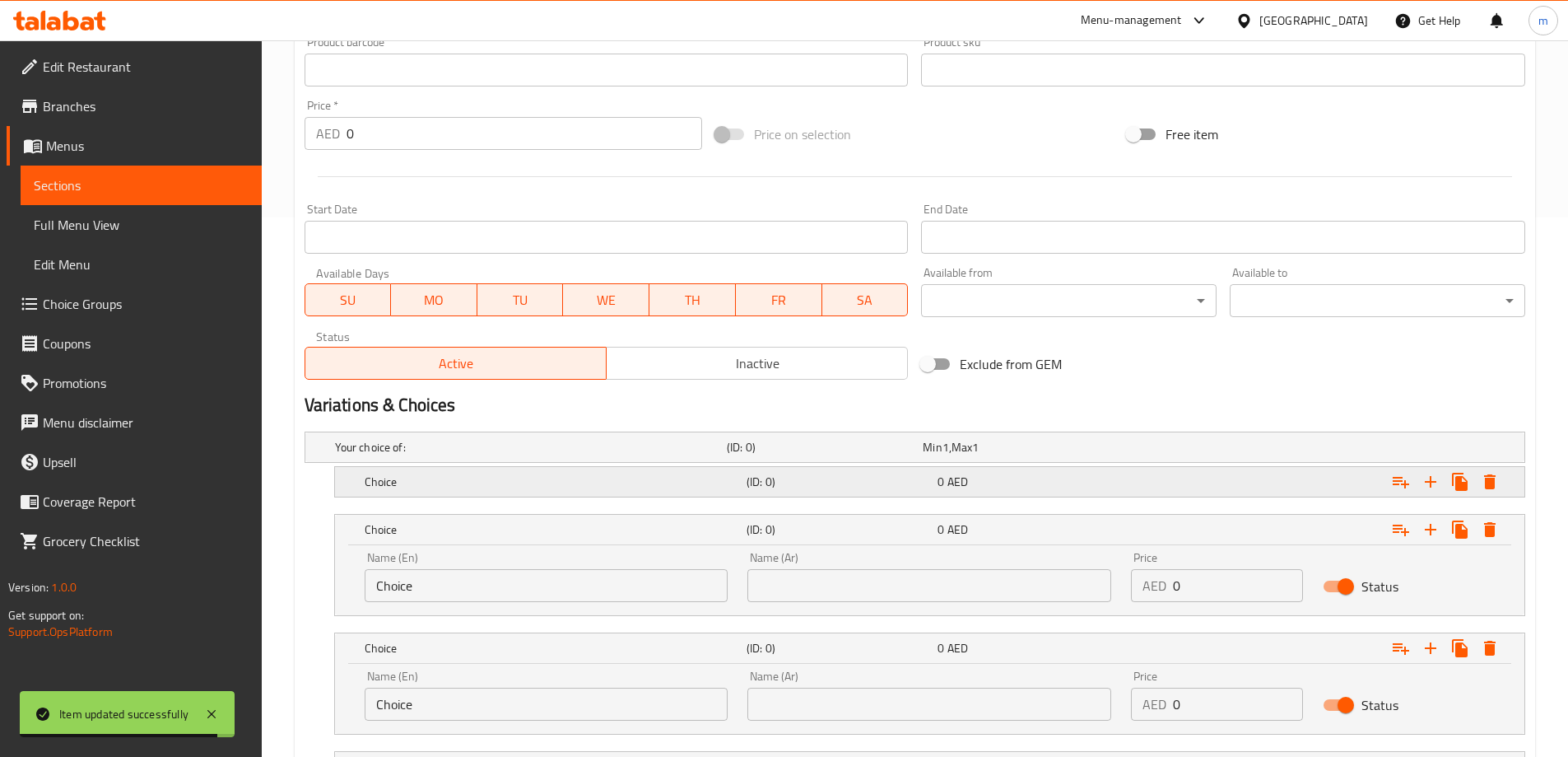
click at [746, 499] on div "Choice (ID: 0) 0 AED" at bounding box center [934, 481] width 1146 height 37
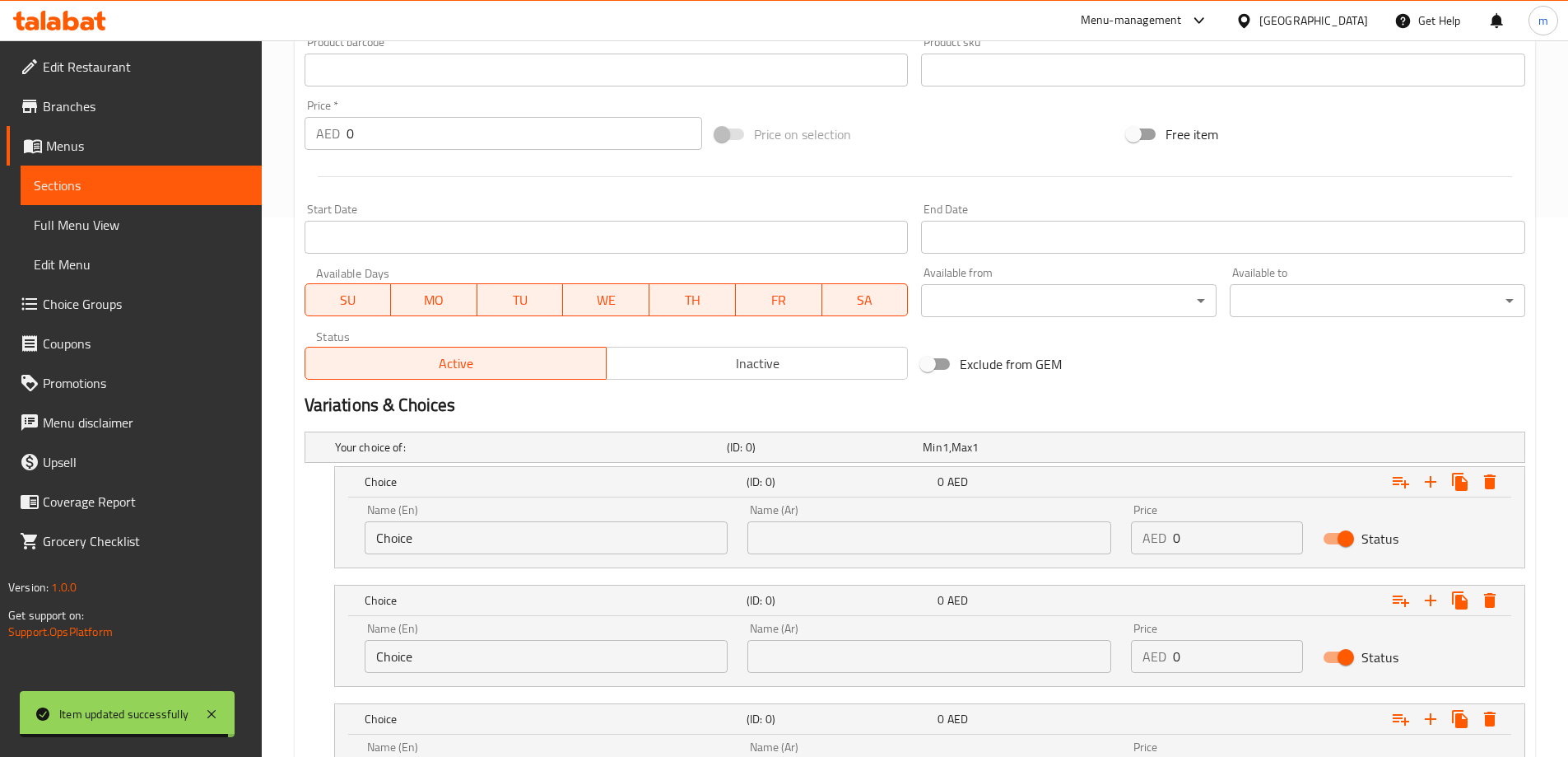
click at [485, 551] on input "Choice" at bounding box center [546, 537] width 364 height 33
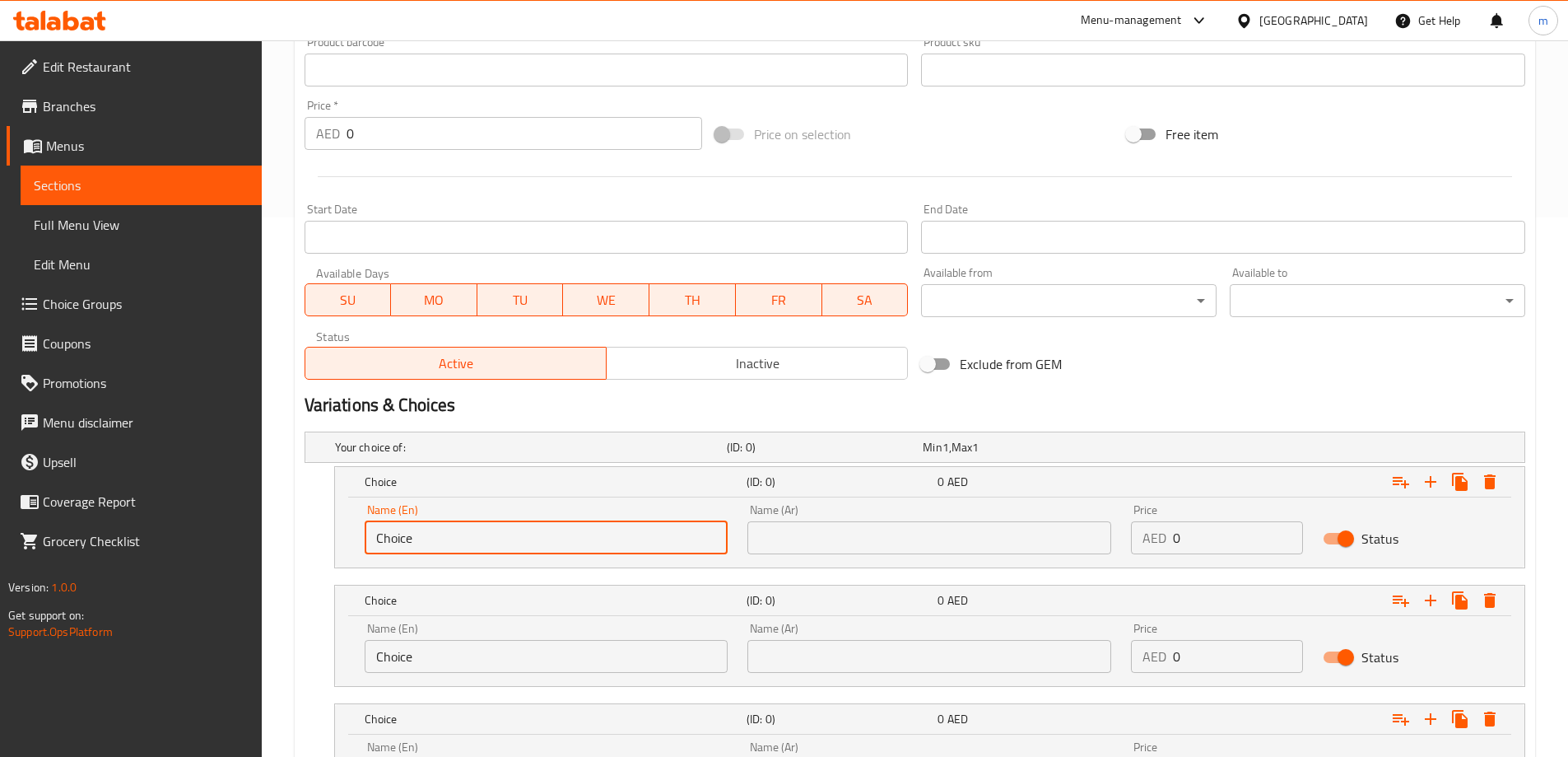
type input "س"
click at [485, 551] on input "س" at bounding box center [546, 537] width 364 height 33
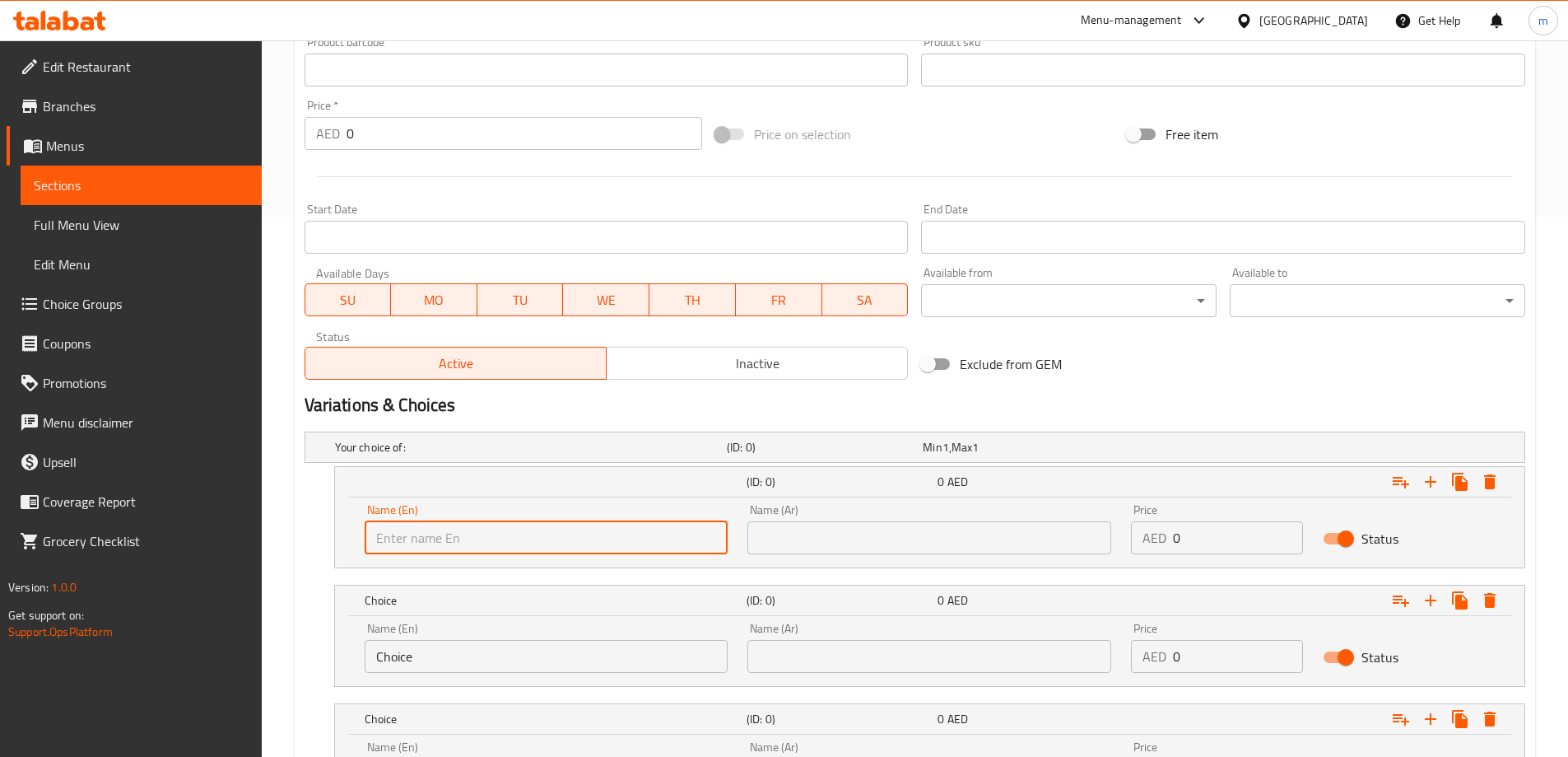
click at [485, 551] on input "text" at bounding box center [546, 537] width 364 height 33
type input "small"
click at [465, 646] on input "Choice" at bounding box center [546, 655] width 364 height 33
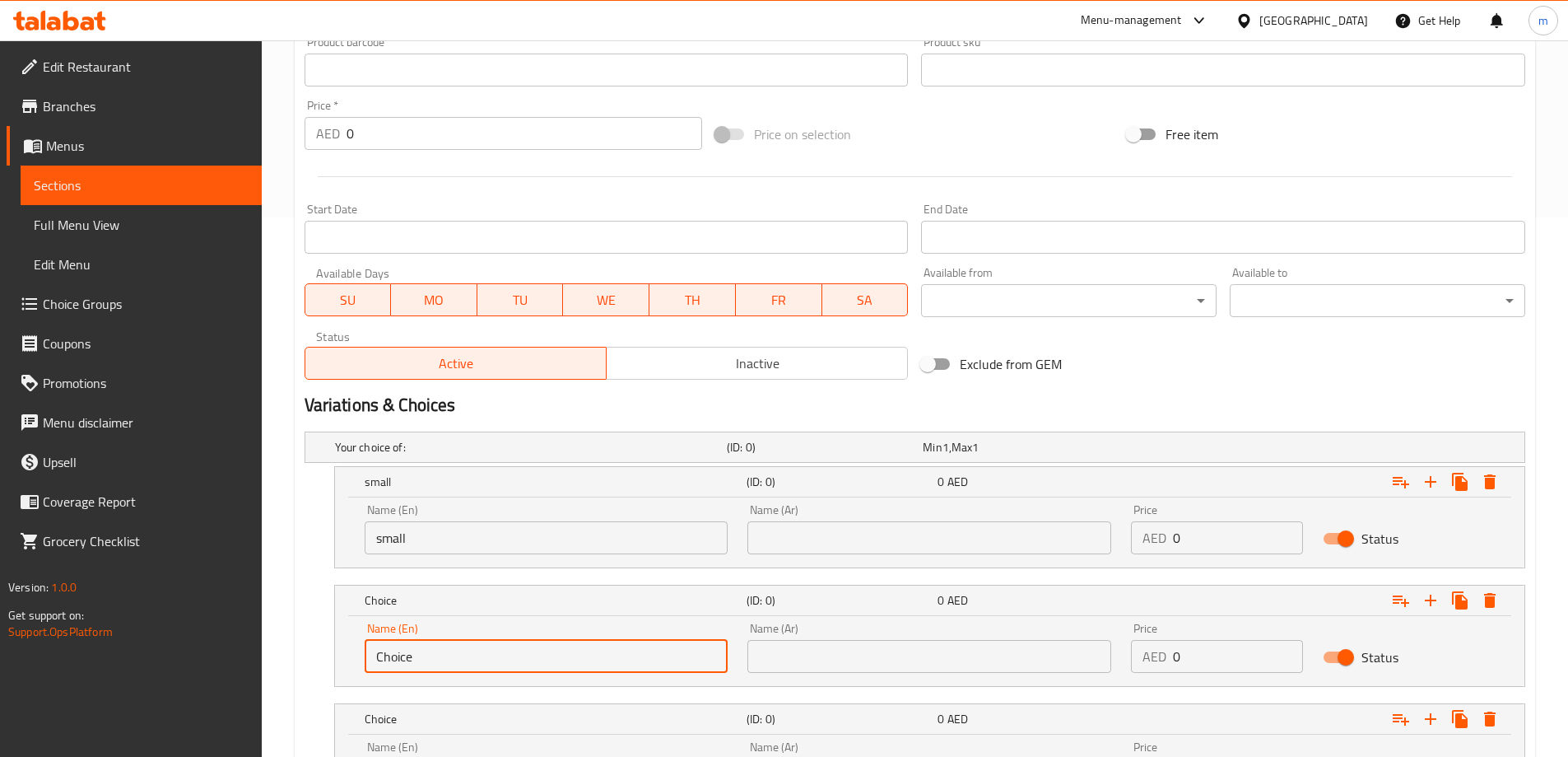
click at [465, 646] on input "Choice" at bounding box center [546, 655] width 364 height 33
click at [464, 642] on input "text" at bounding box center [546, 655] width 364 height 33
type input "medium"
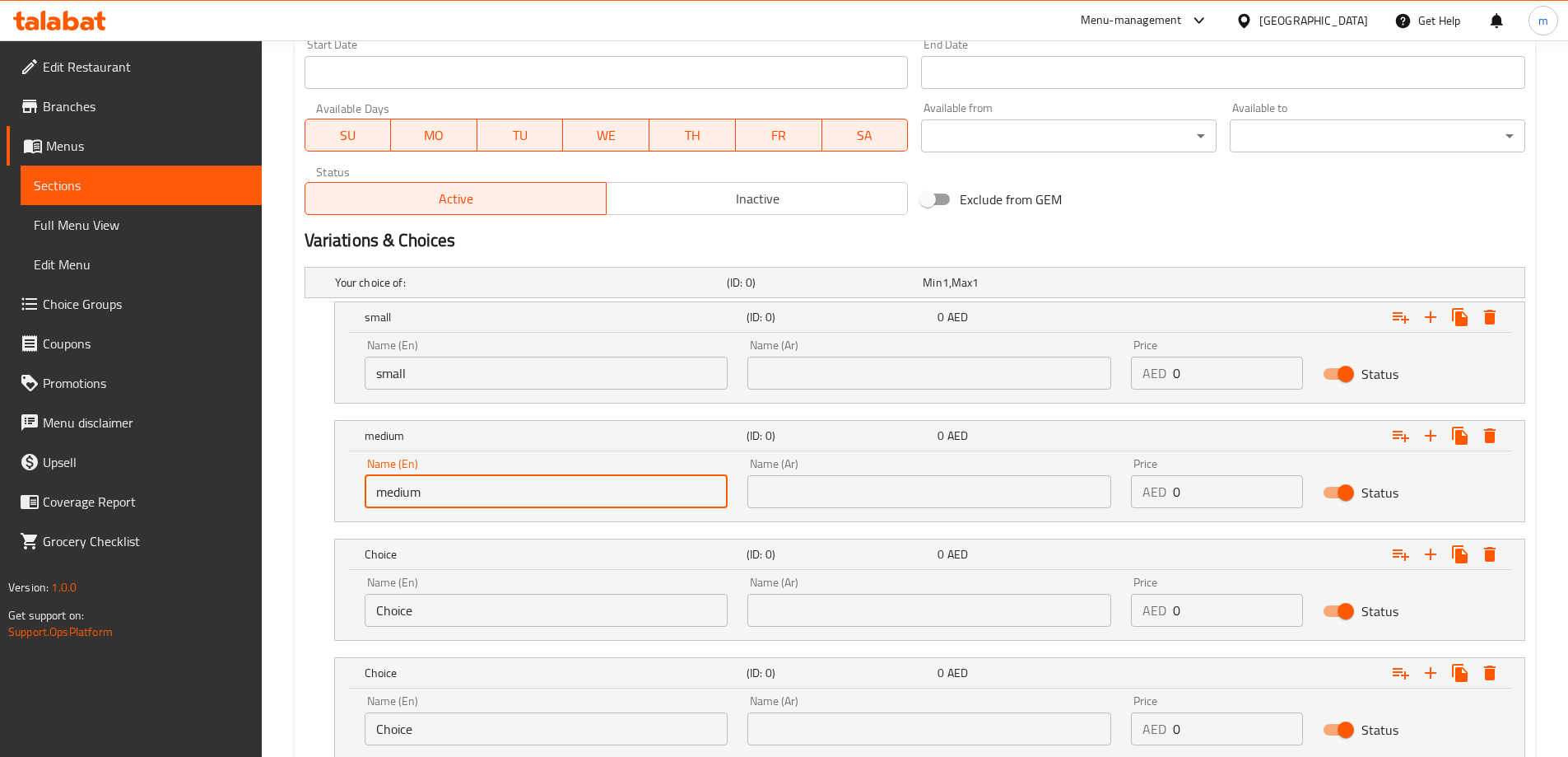
scroll to position [822, 0]
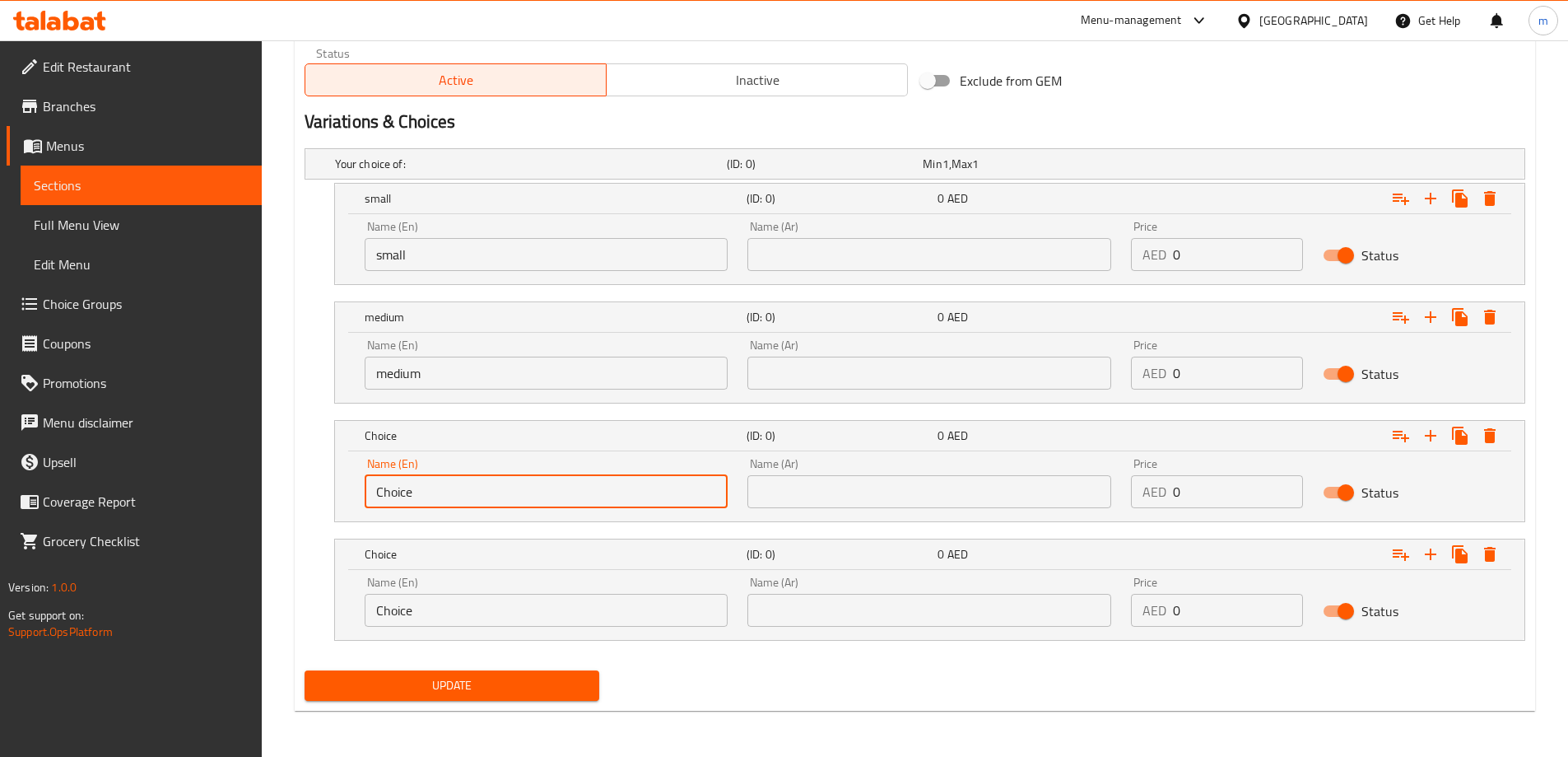
click at [460, 496] on input "Choice" at bounding box center [546, 491] width 364 height 33
click at [460, 496] on input "text" at bounding box center [546, 491] width 364 height 33
type input "large"
click at [451, 624] on input "Choice" at bounding box center [546, 610] width 364 height 33
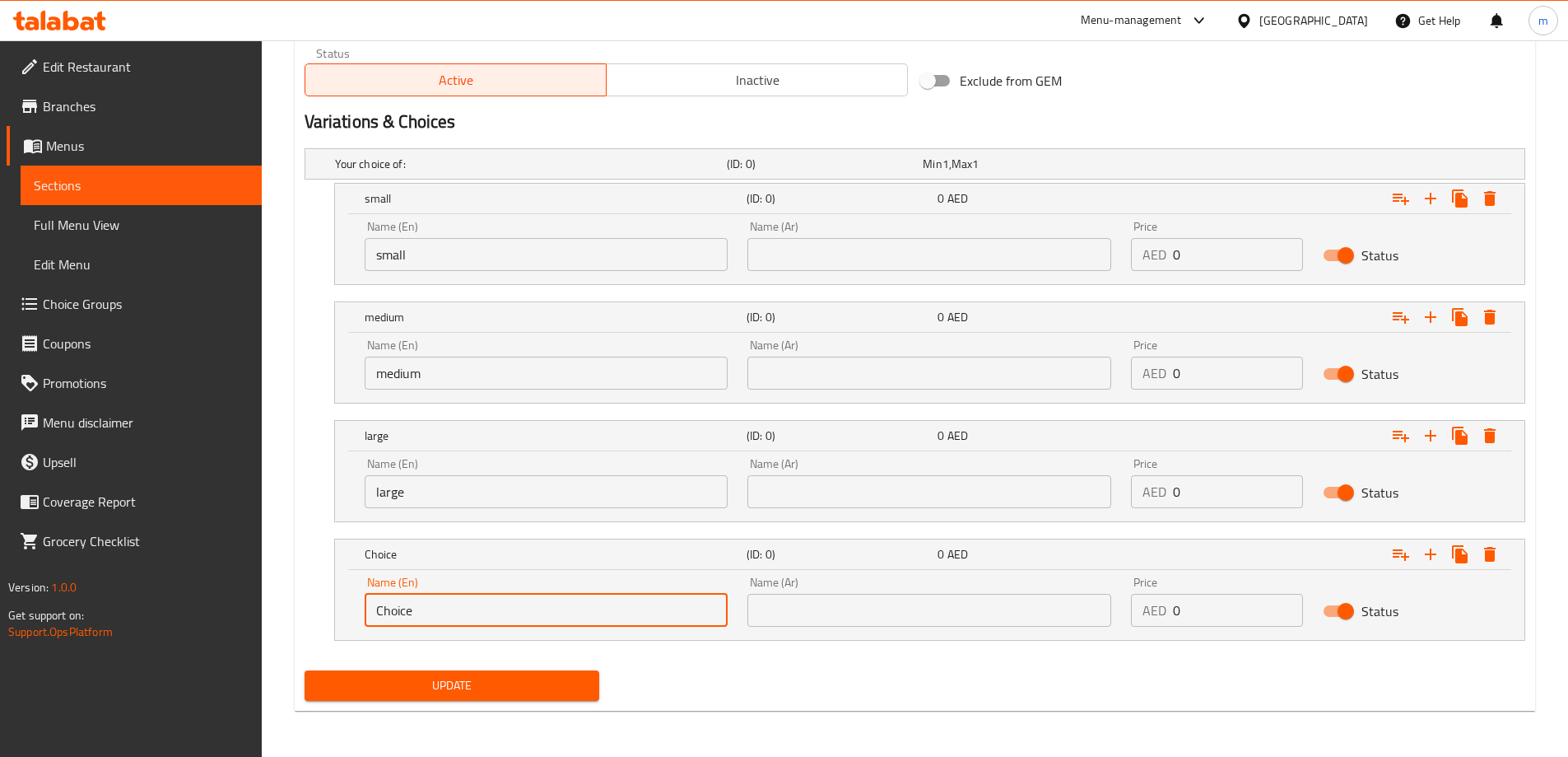
click at [451, 624] on input "Choice" at bounding box center [546, 610] width 364 height 33
click at [461, 604] on input "text" at bounding box center [546, 610] width 364 height 33
type input "X Large"
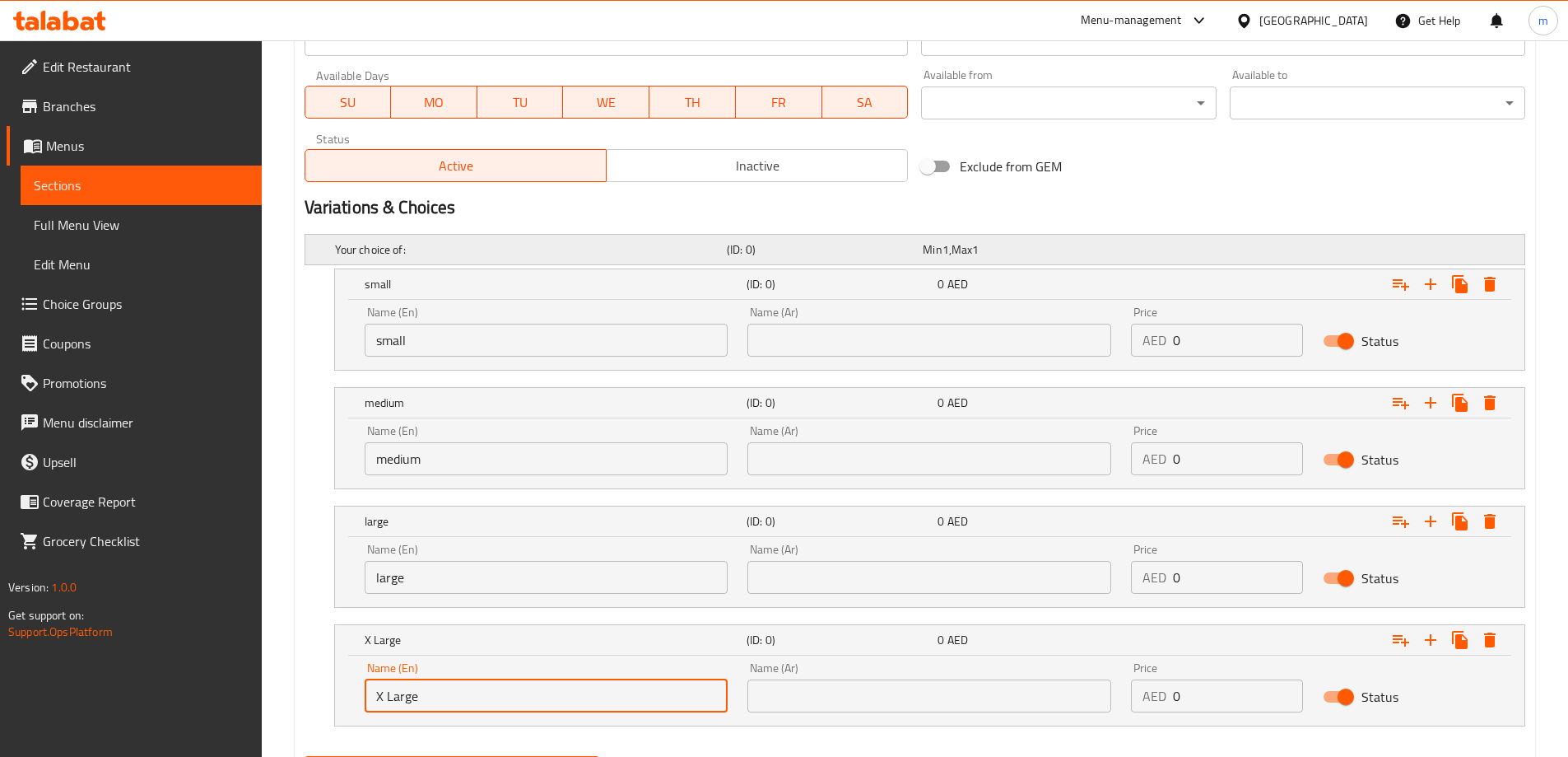
scroll to position [658, 0]
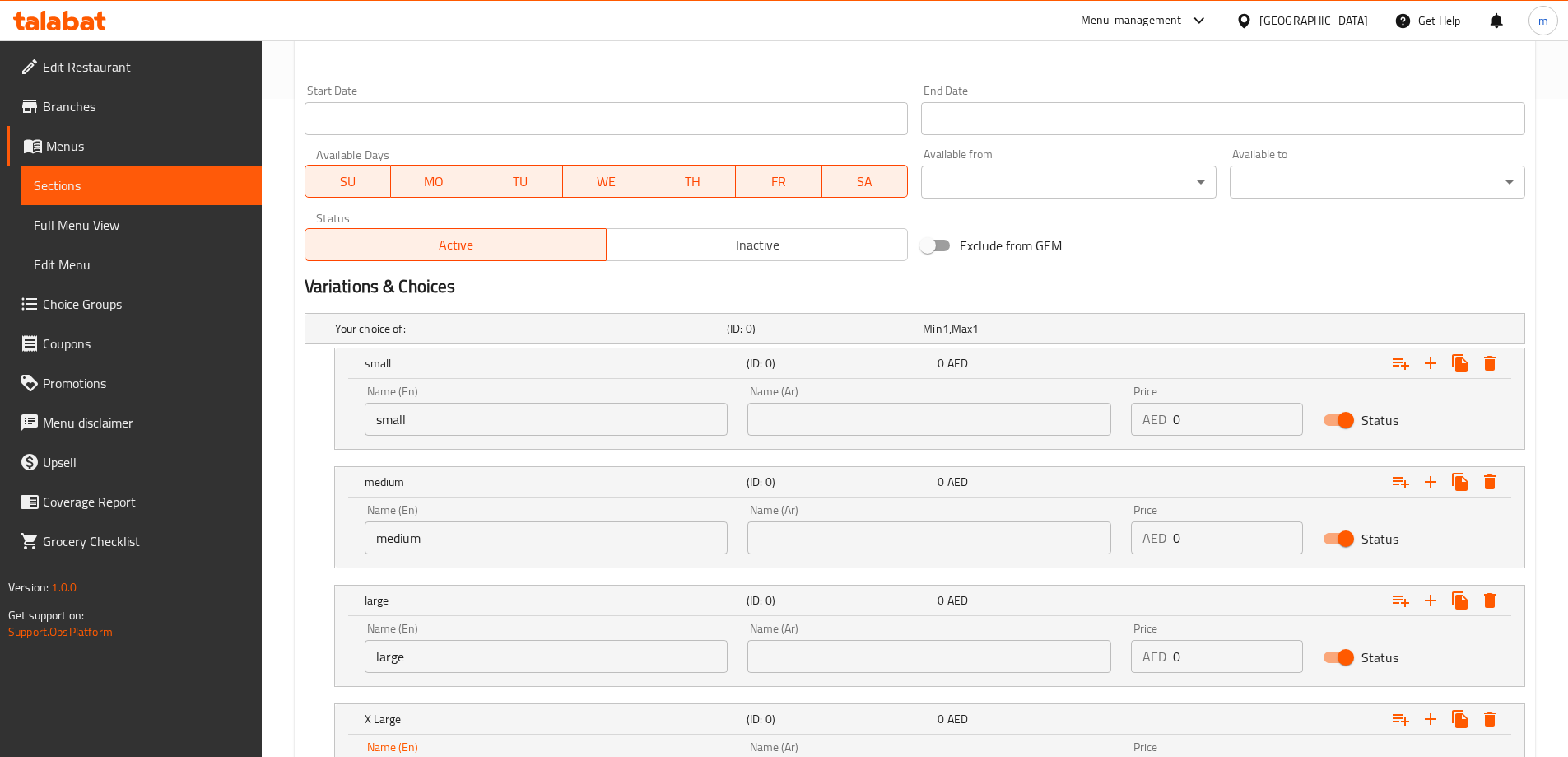
click at [870, 435] on div "Name (Ar) Name (Ar)" at bounding box center [929, 410] width 383 height 70
click at [901, 429] on input "text" at bounding box center [929, 419] width 364 height 33
type input "صغير"
click at [883, 529] on input "text" at bounding box center [929, 537] width 364 height 33
type input "وسط"
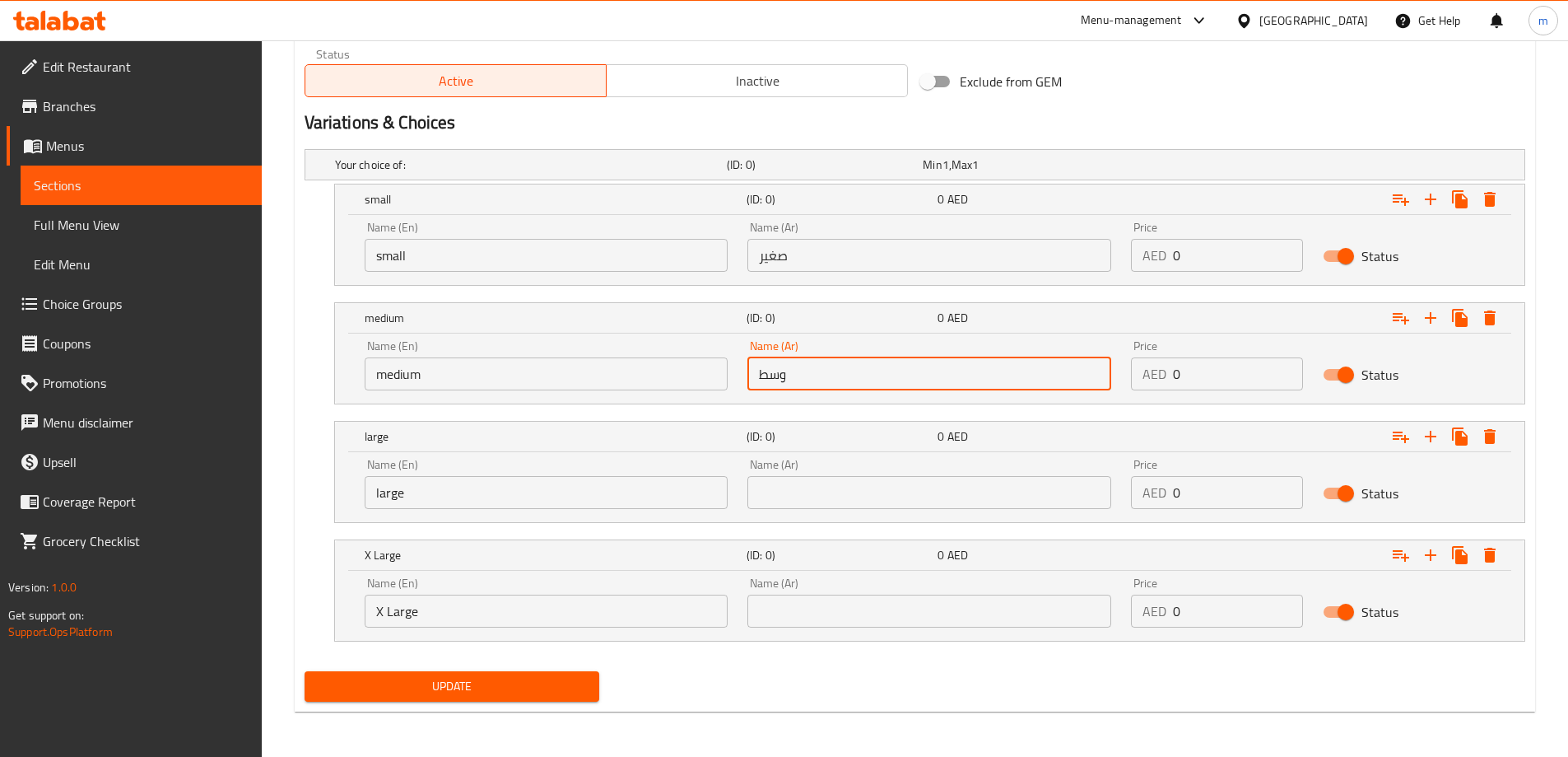
scroll to position [822, 0]
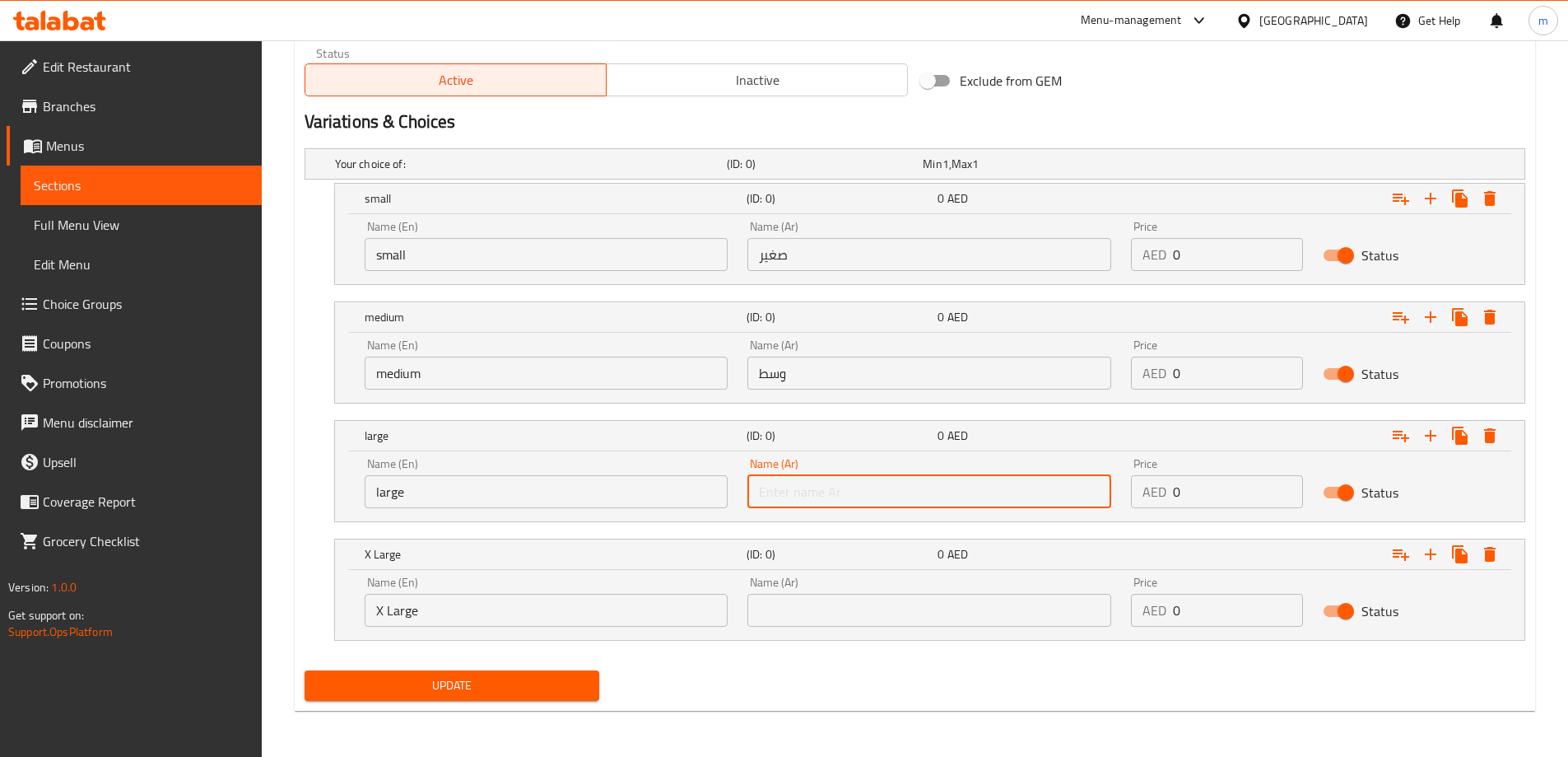
click at [900, 491] on input "text" at bounding box center [929, 491] width 364 height 33
type input "كبير"
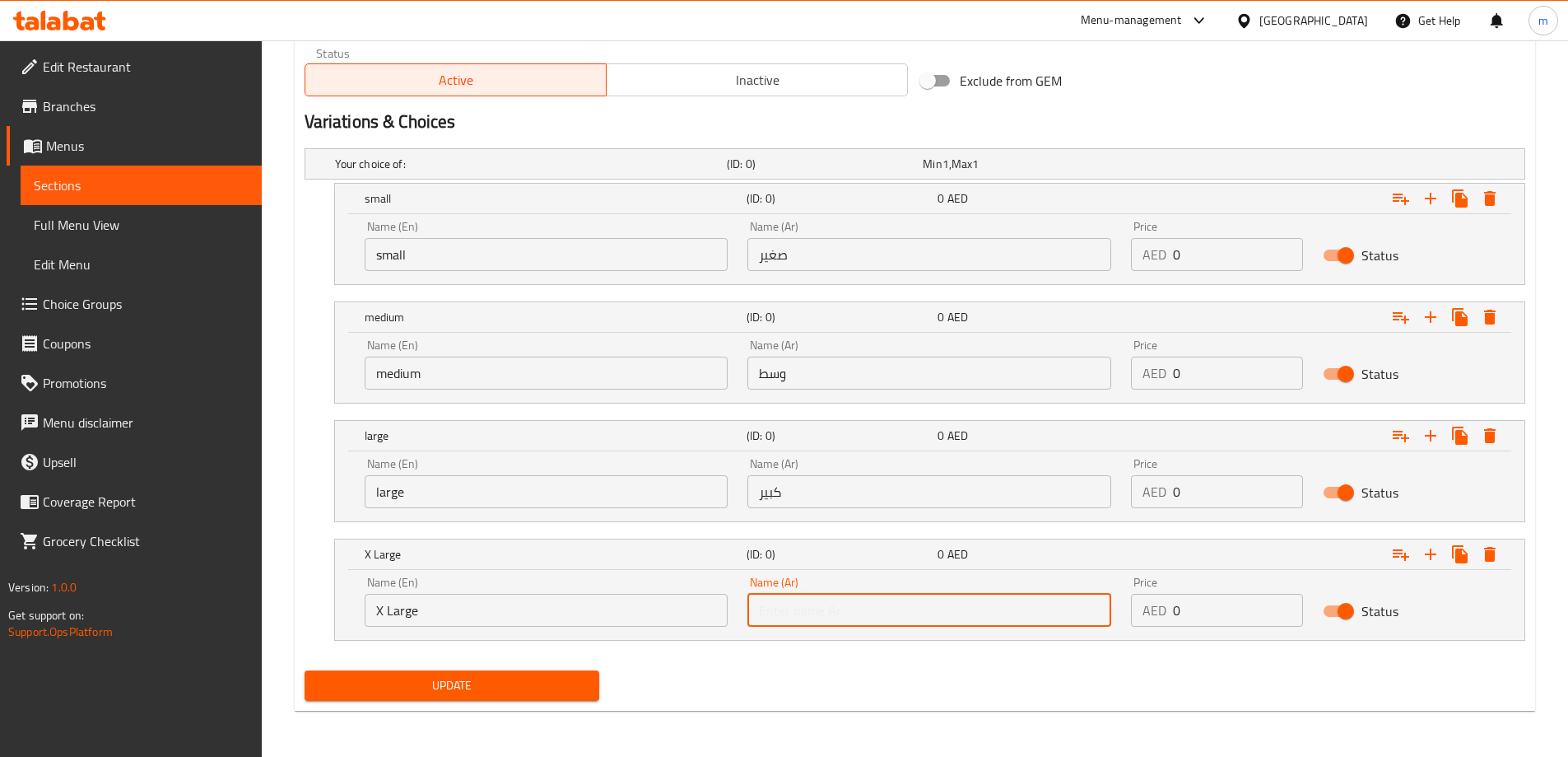
click at [847, 616] on input "text" at bounding box center [929, 610] width 364 height 33
type input "حجم اكبر"
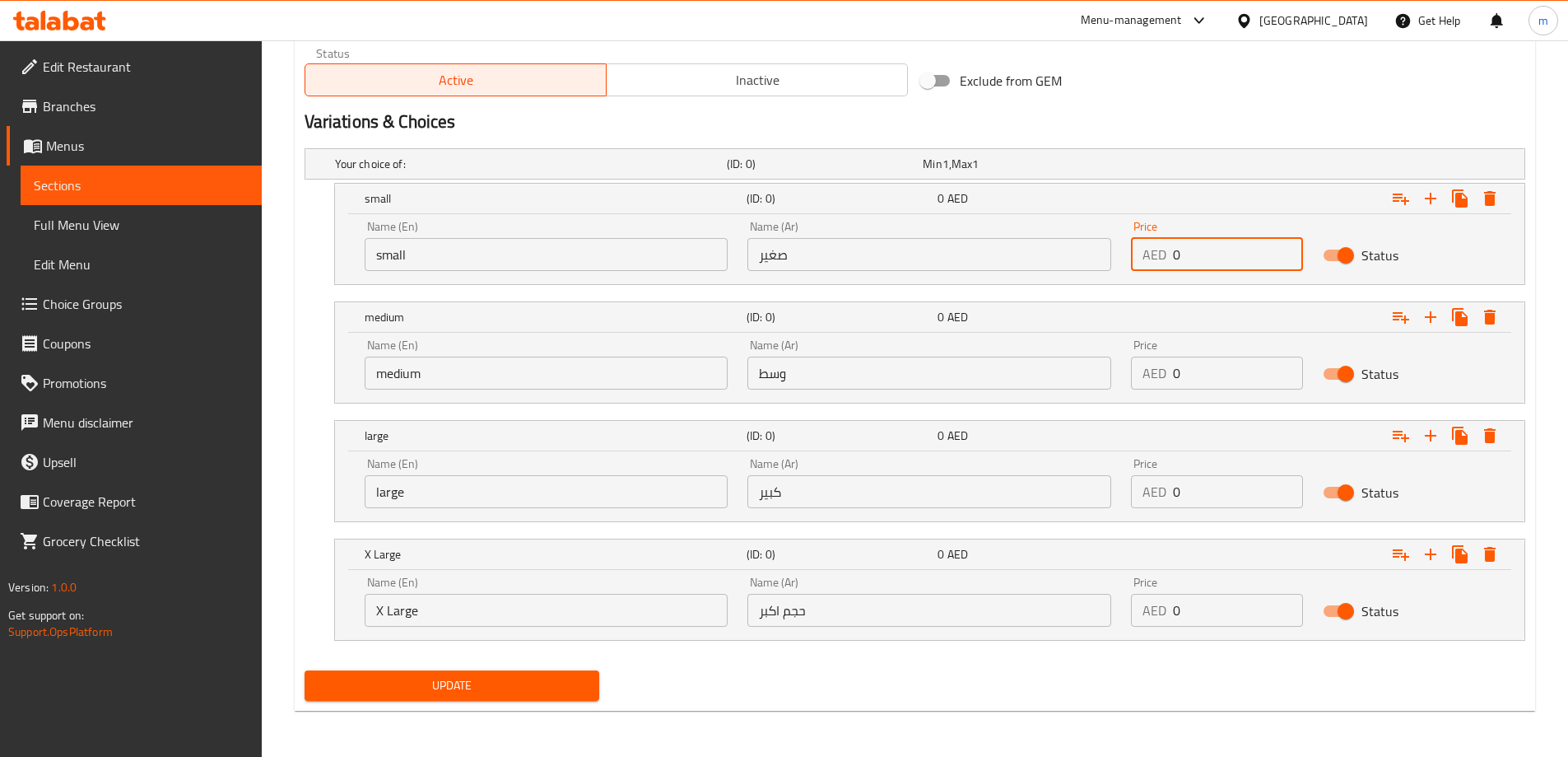
drag, startPoint x: 1188, startPoint y: 263, endPoint x: 1165, endPoint y: 264, distance: 23.0
click at [1165, 264] on div "AED 0 Price" at bounding box center [1217, 254] width 172 height 33
type input "13"
click at [1154, 395] on div "Price AED 0 Price" at bounding box center [1217, 364] width 192 height 70
type input "26"
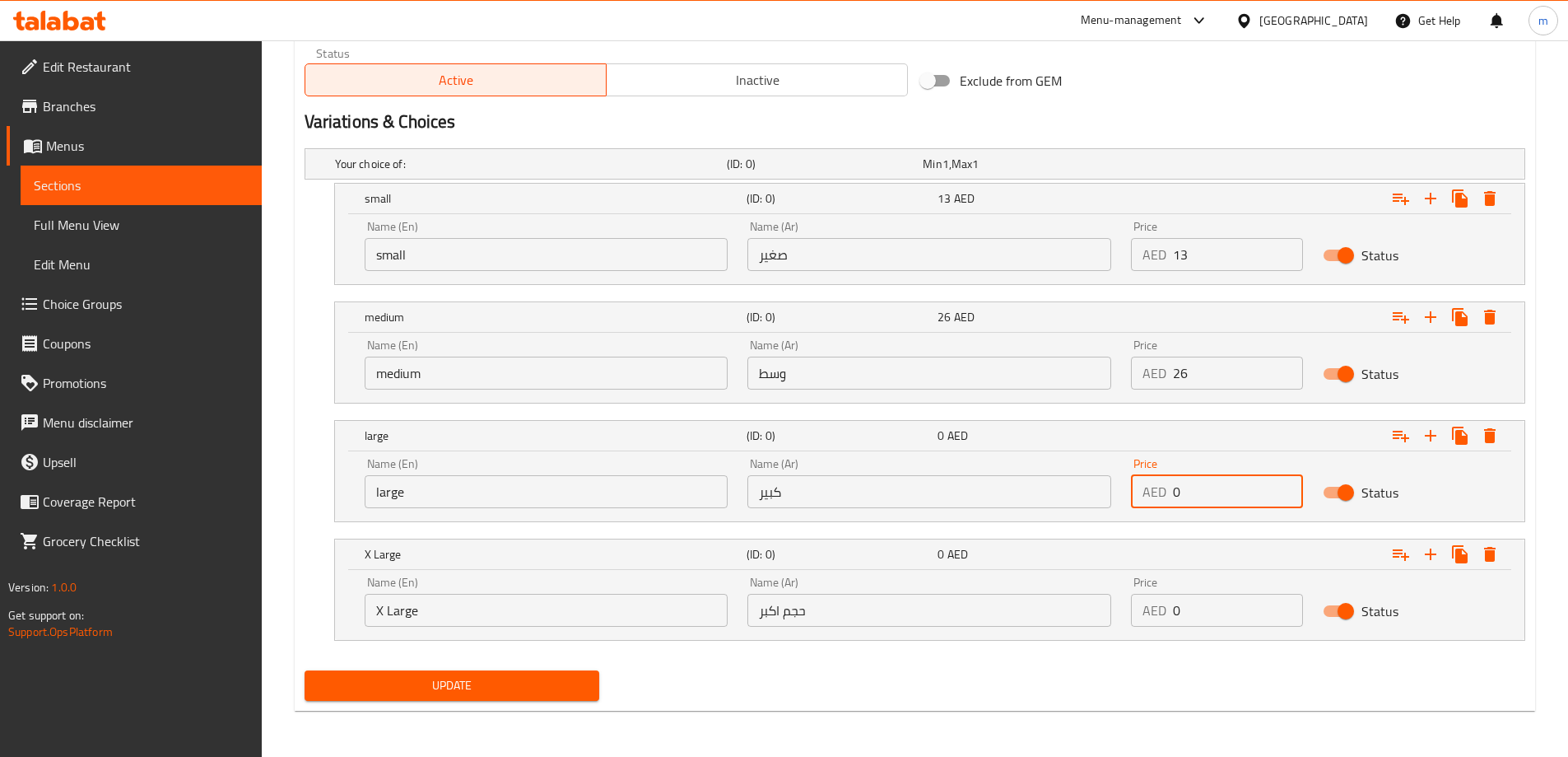
drag, startPoint x: 1196, startPoint y: 478, endPoint x: 1170, endPoint y: 493, distance: 30.0
click at [1170, 493] on div "AED 0 Price" at bounding box center [1217, 491] width 172 height 33
type input "40"
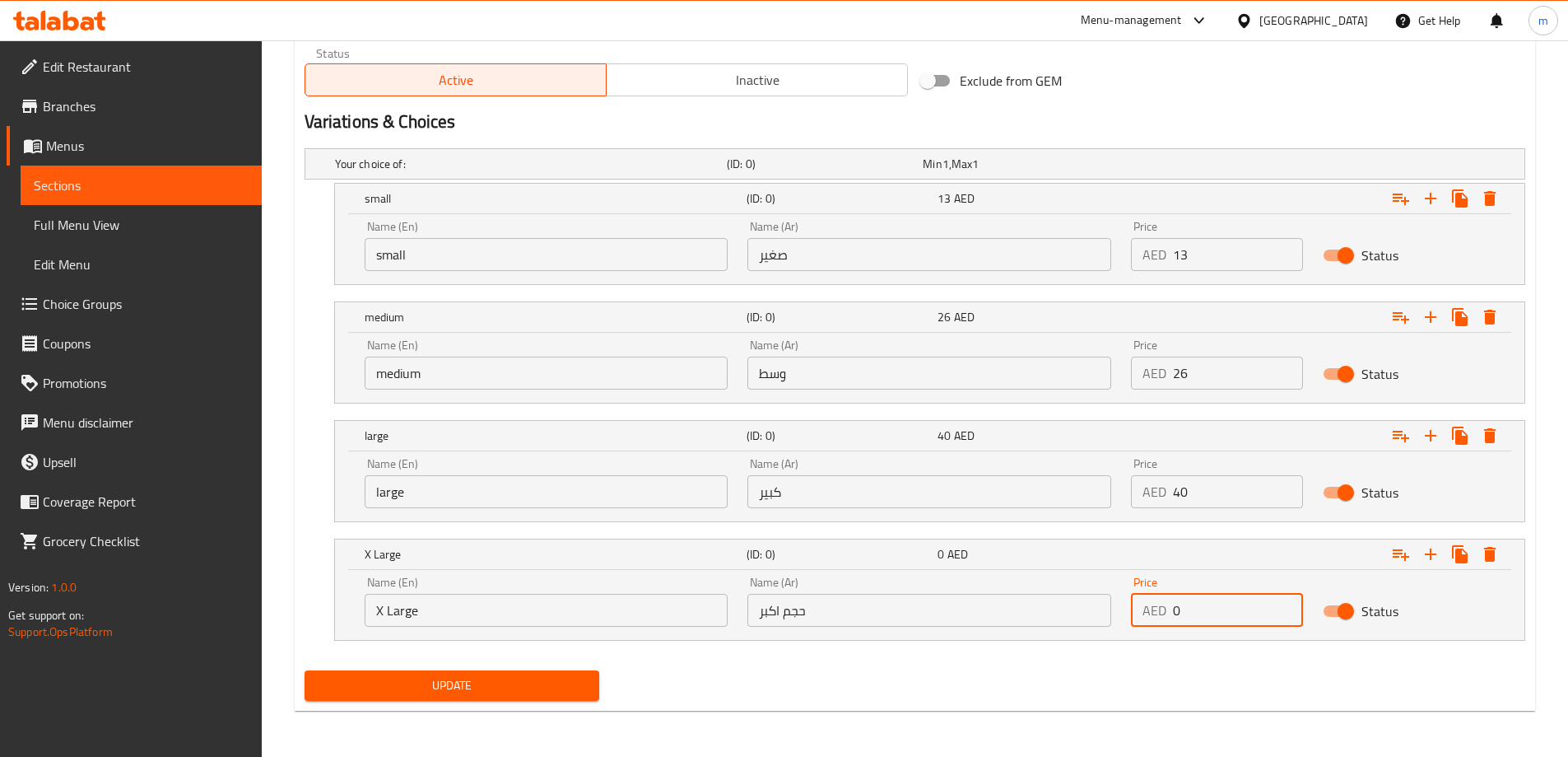
drag, startPoint x: 1199, startPoint y: 615, endPoint x: 1137, endPoint y: 610, distance: 62.2
click at [1137, 610] on div "AED 0 Price" at bounding box center [1217, 610] width 172 height 33
type input "60"
drag, startPoint x: 818, startPoint y: 676, endPoint x: 736, endPoint y: 676, distance: 82.0
click at [811, 677] on div "Update" at bounding box center [915, 685] width 1234 height 44
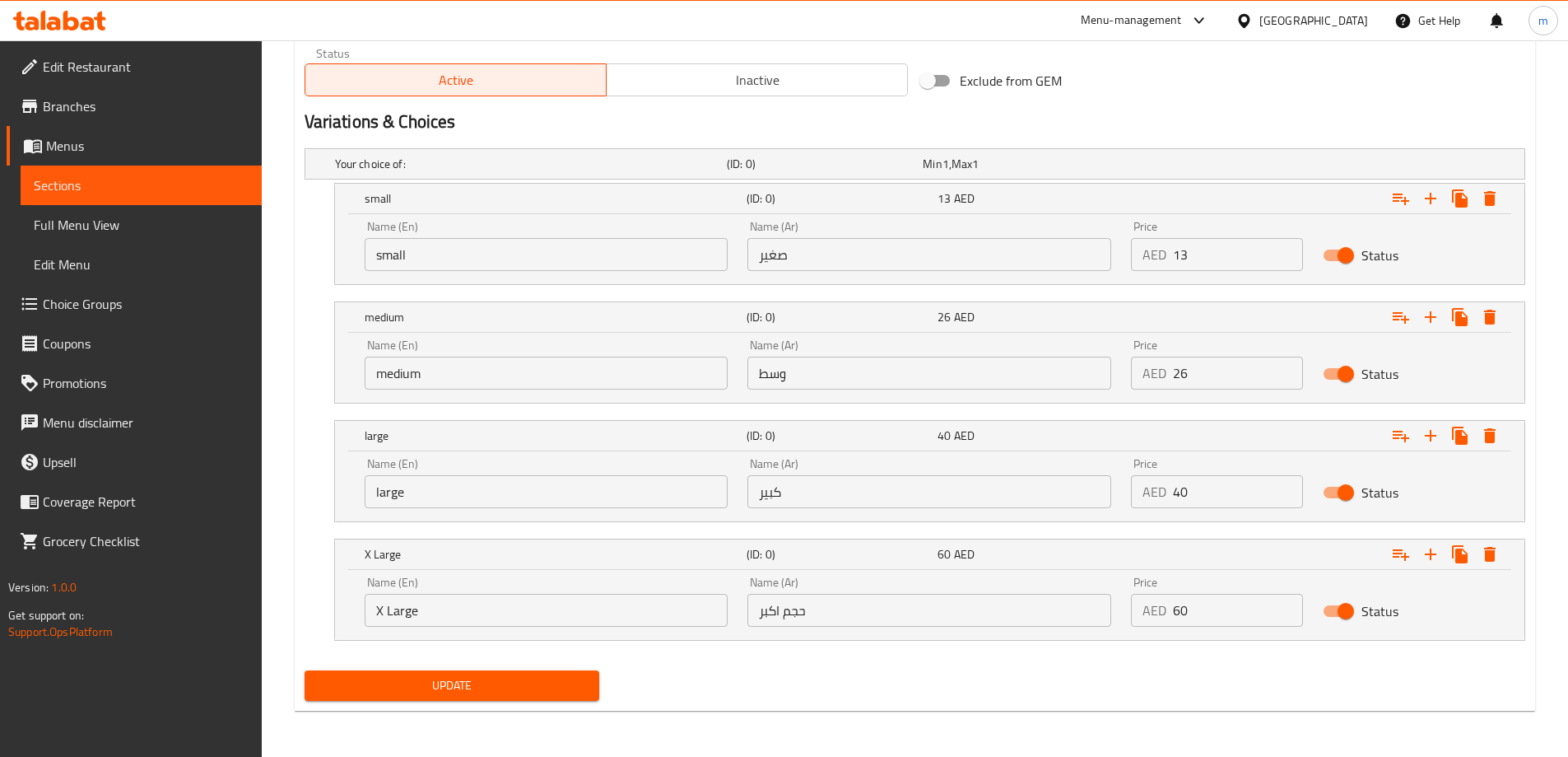
click at [567, 671] on button "Update" at bounding box center [452, 686] width 295 height 30
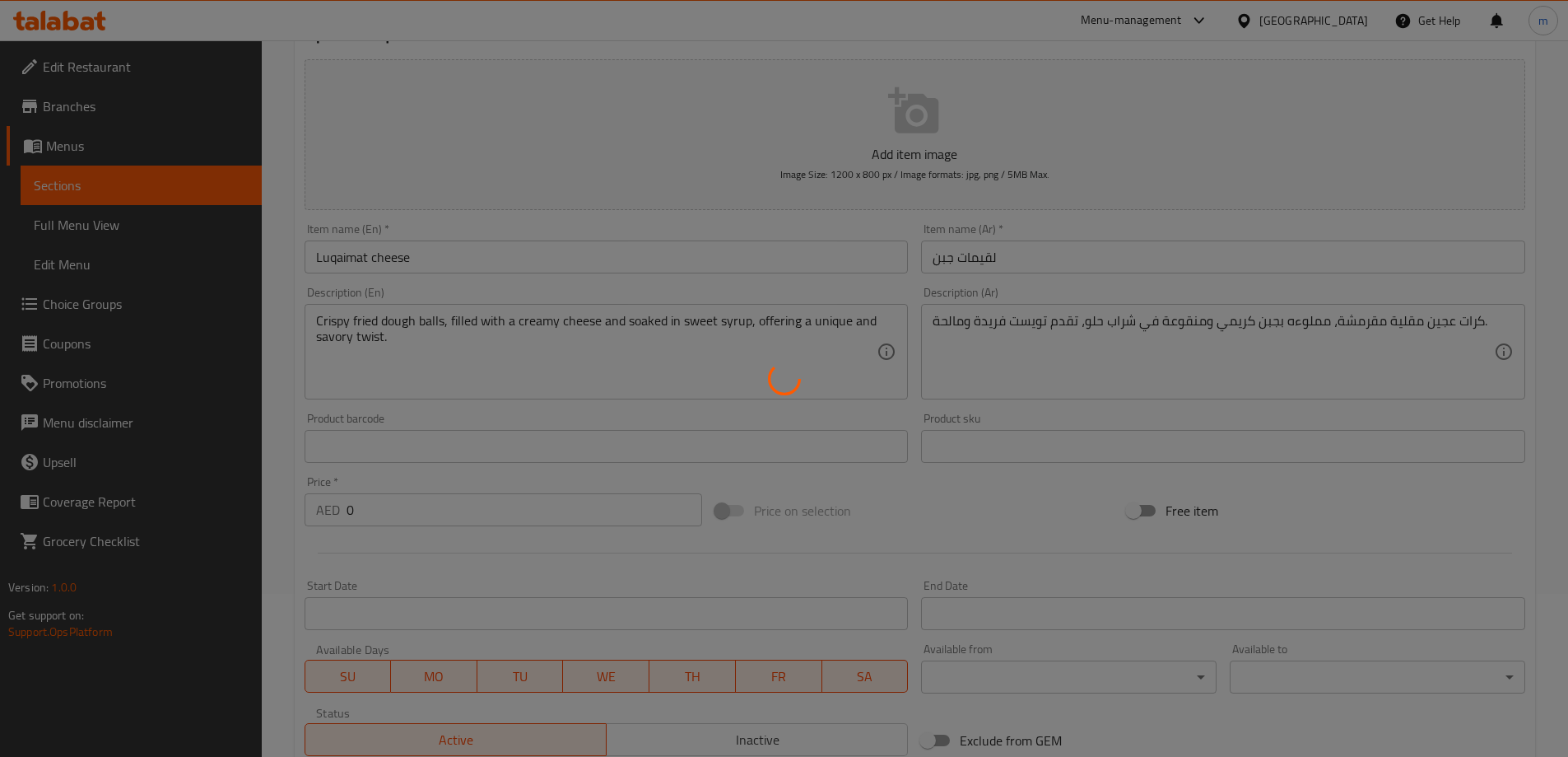
scroll to position [0, 0]
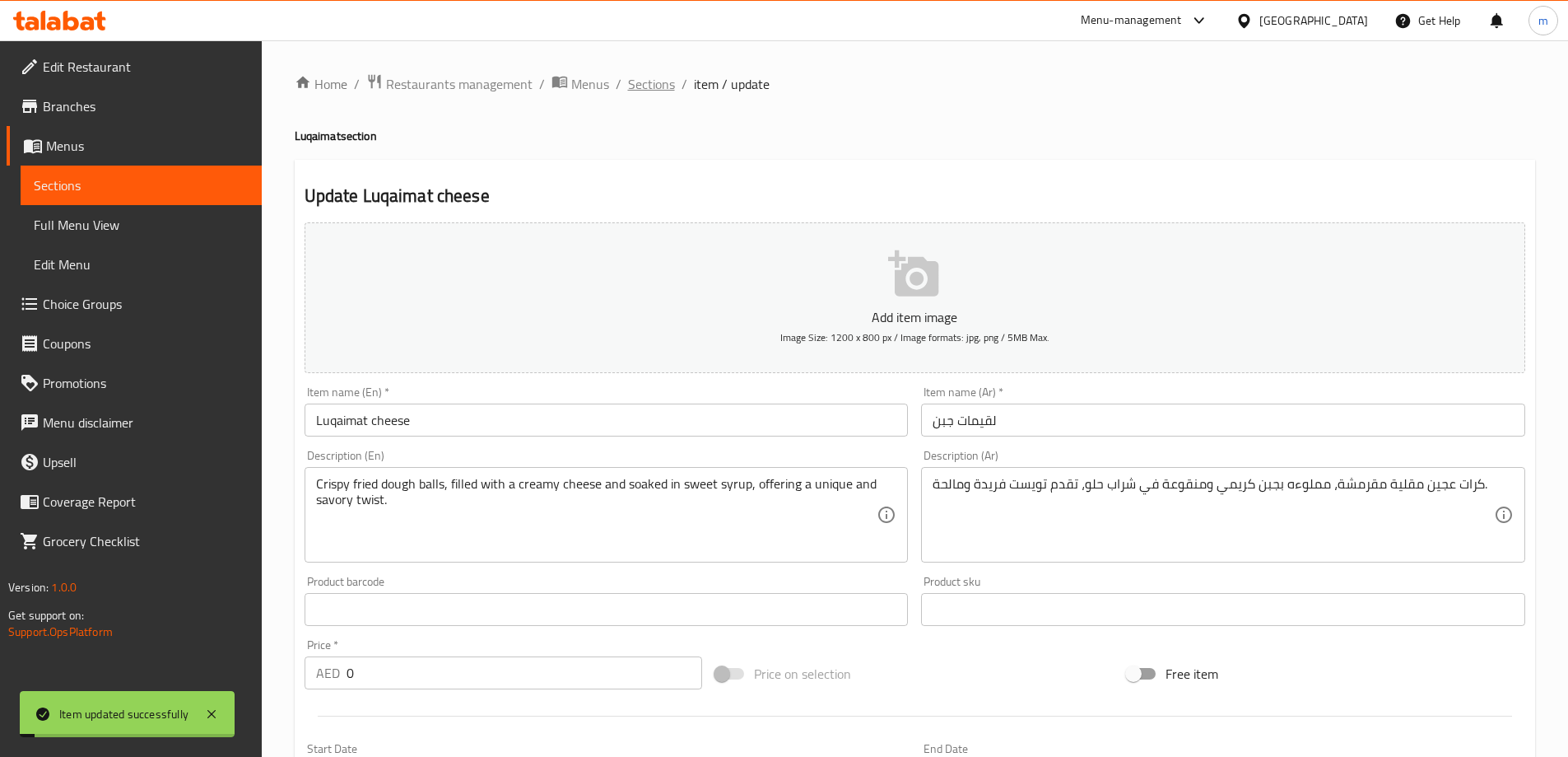
click at [660, 86] on span "Sections" at bounding box center [652, 84] width 47 height 20
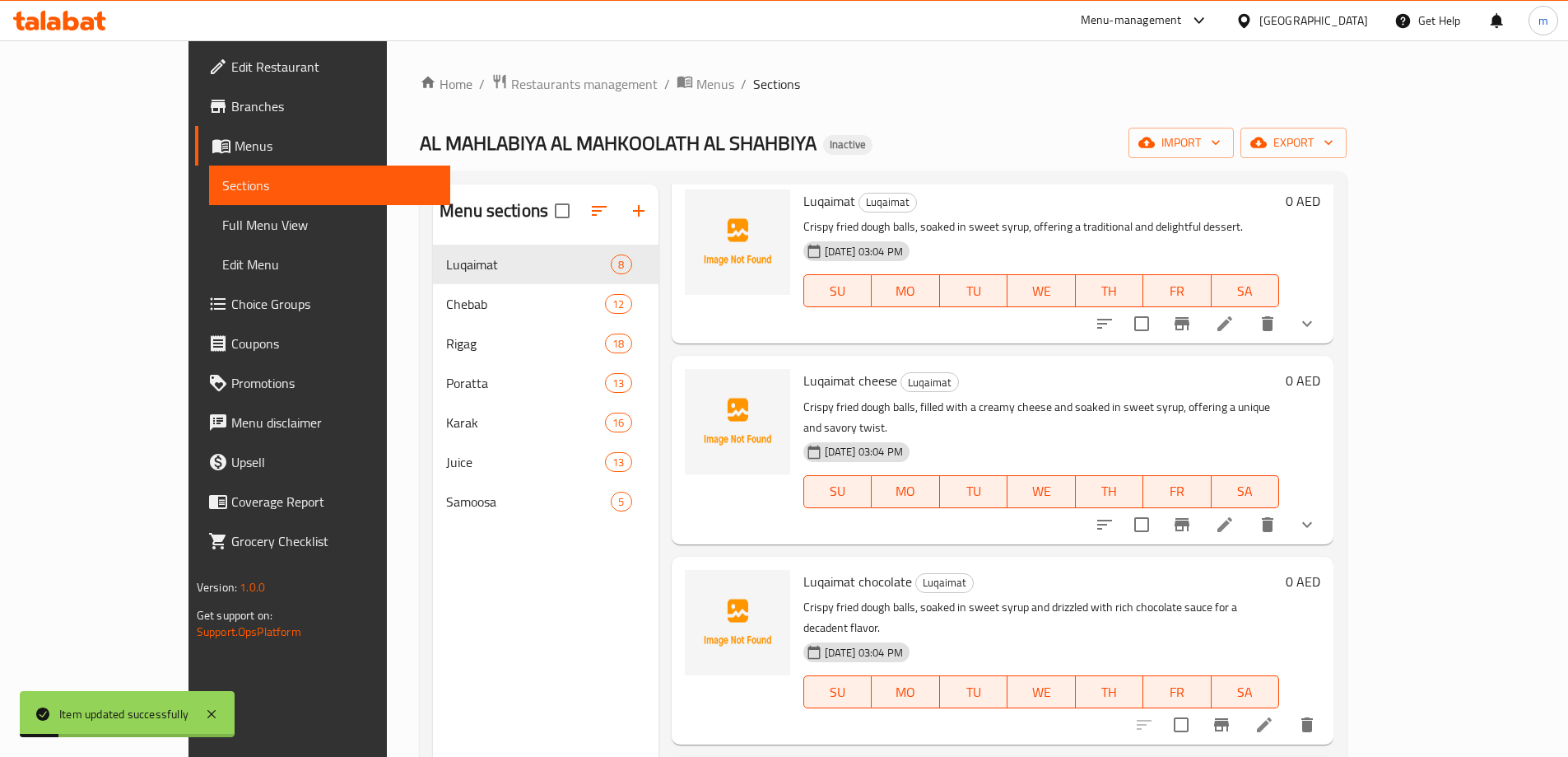
scroll to position [165, 0]
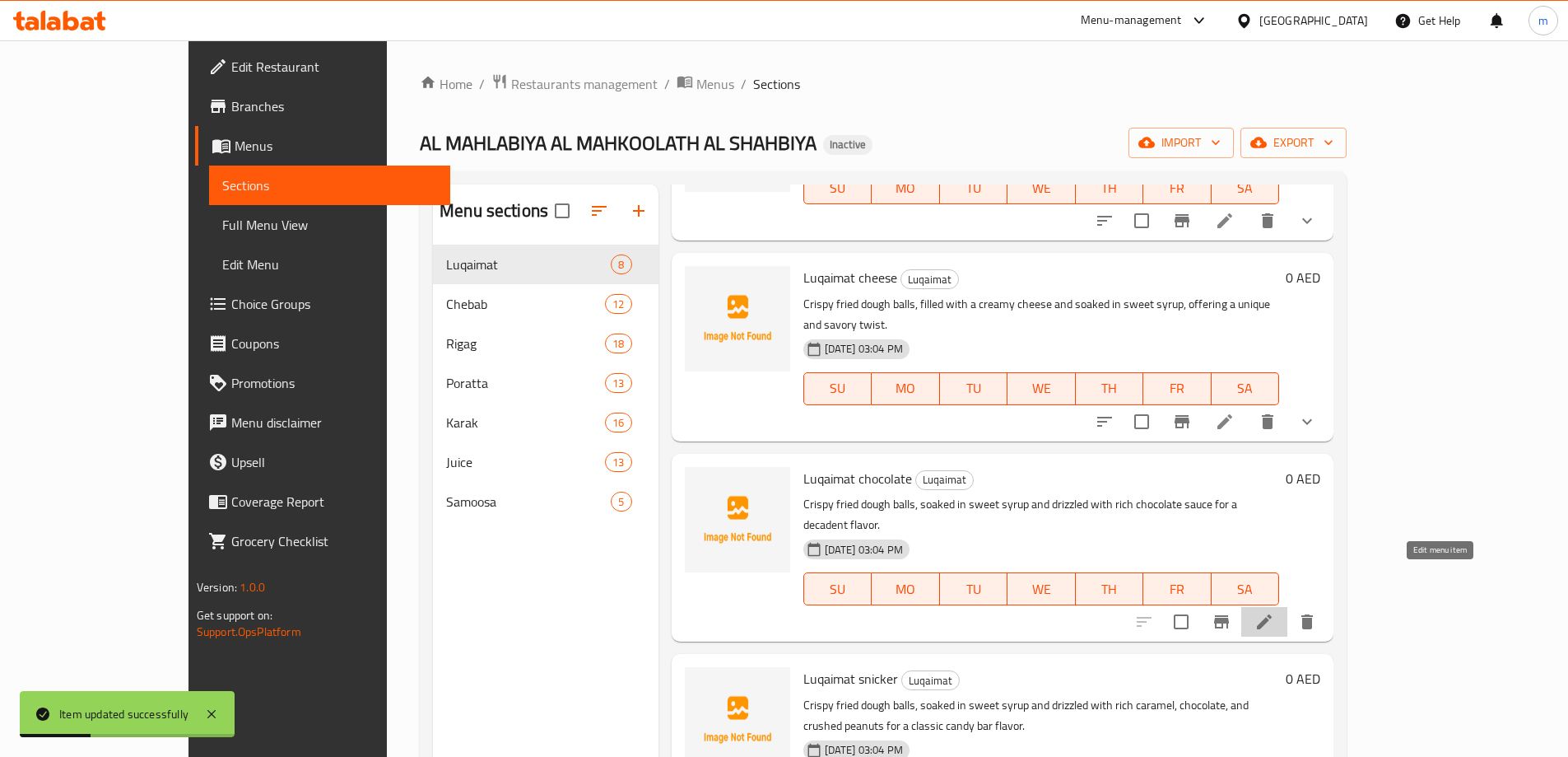
click at [1272, 614] on icon at bounding box center [1264, 621] width 15 height 15
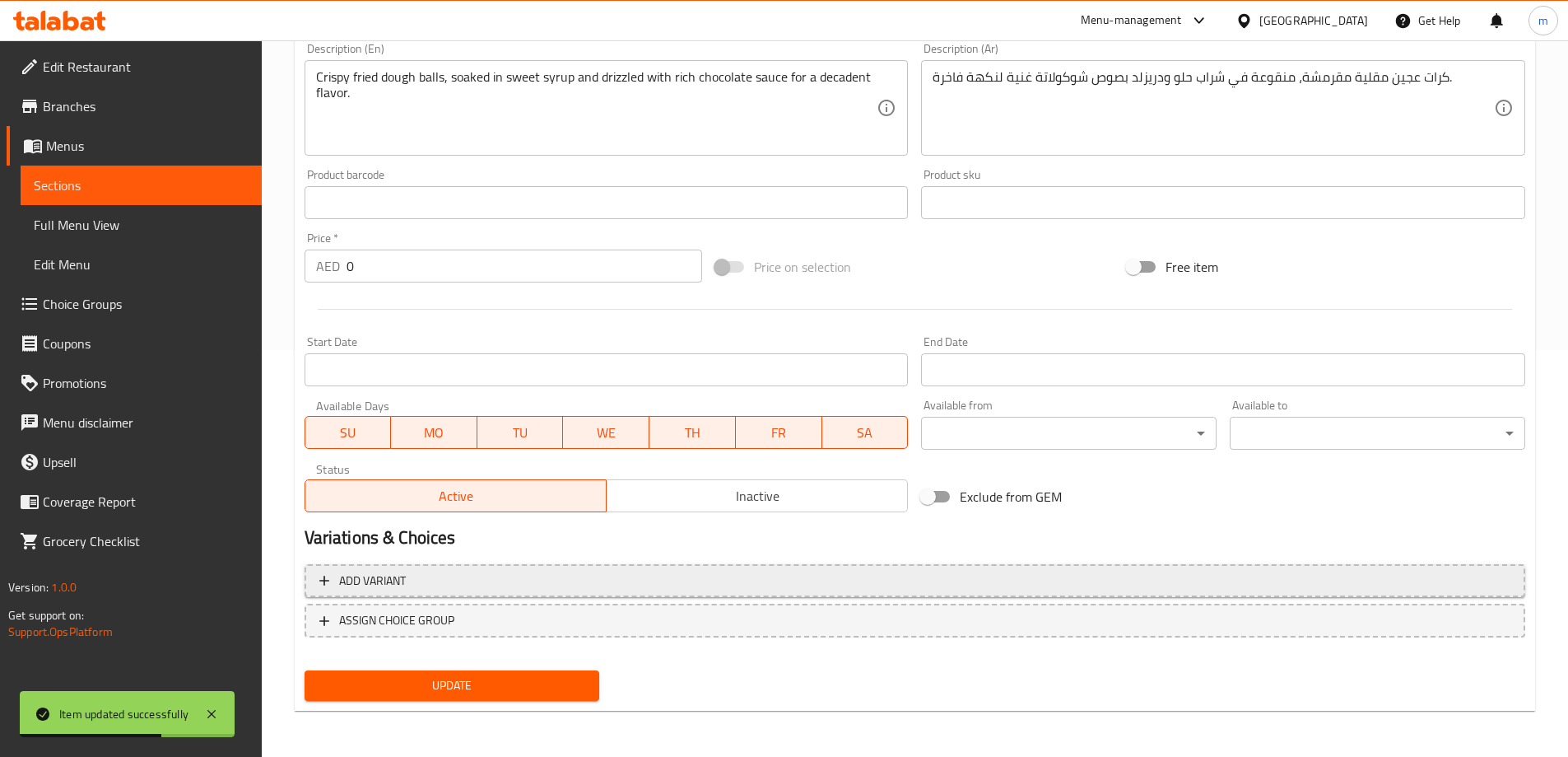
click at [1014, 588] on span "Add variant" at bounding box center [915, 580] width 1191 height 21
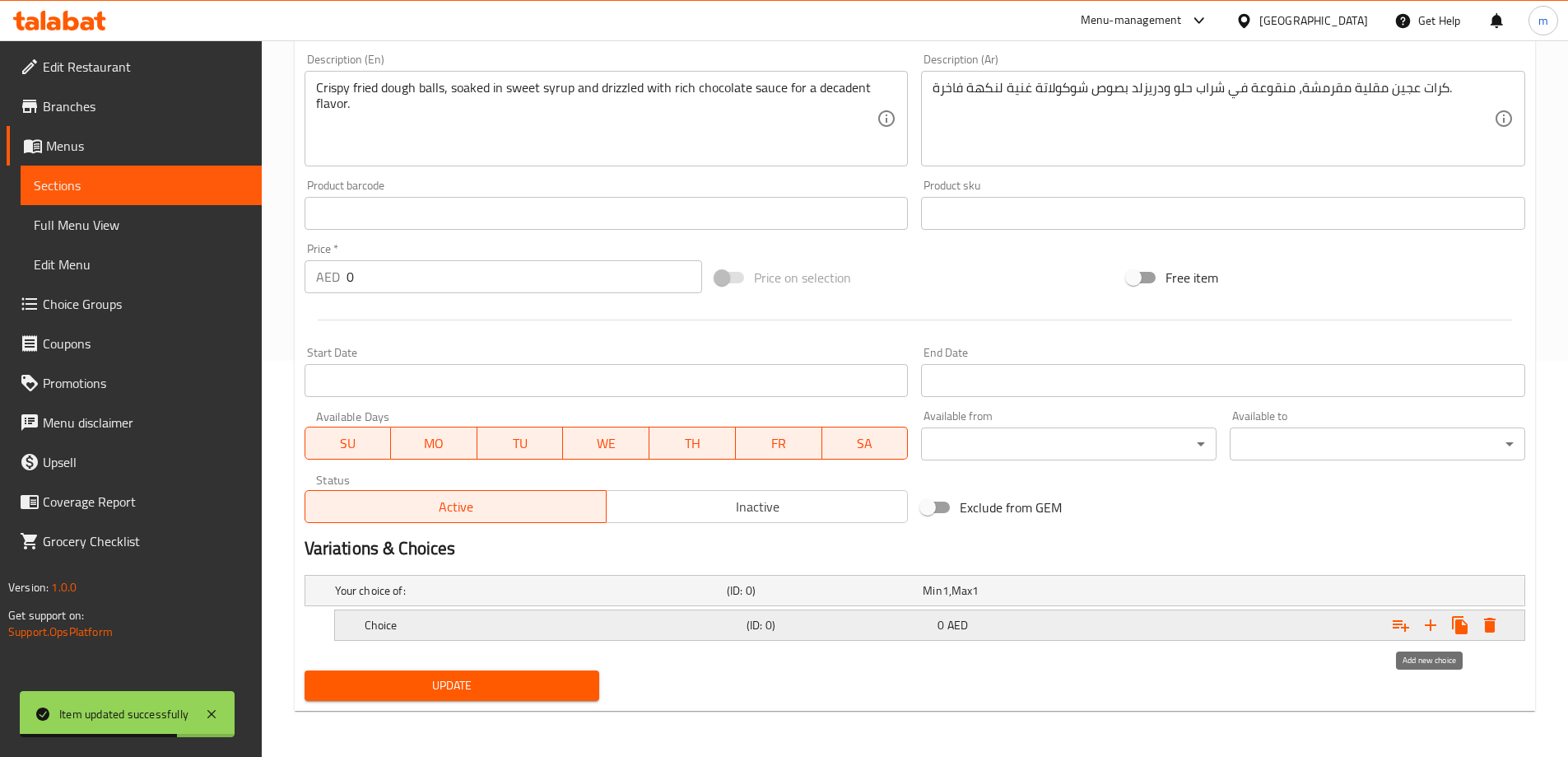
click at [1438, 629] on icon "Expand" at bounding box center [1431, 625] width 20 height 20
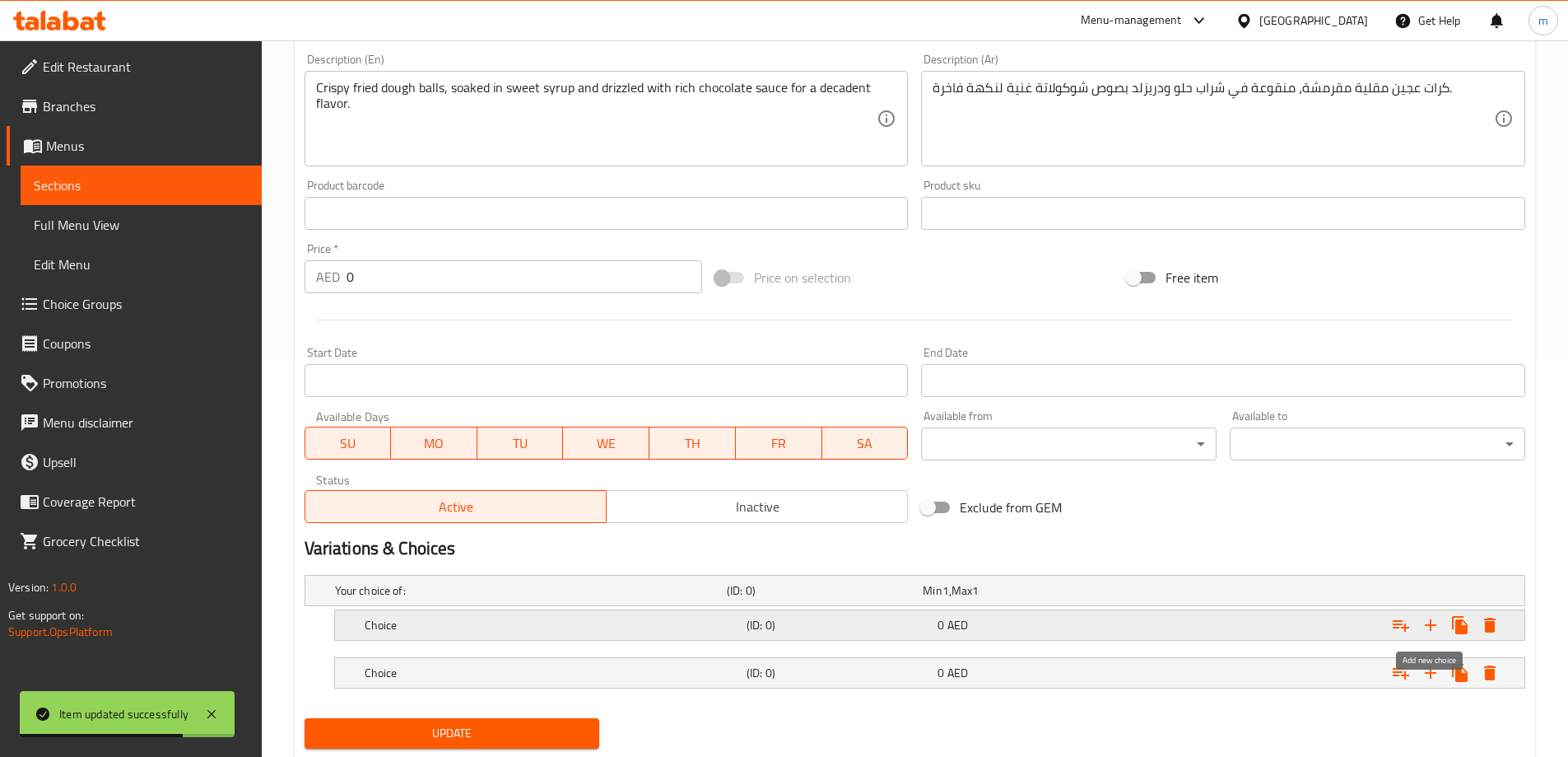
click at [1438, 629] on icon "Expand" at bounding box center [1431, 625] width 20 height 20
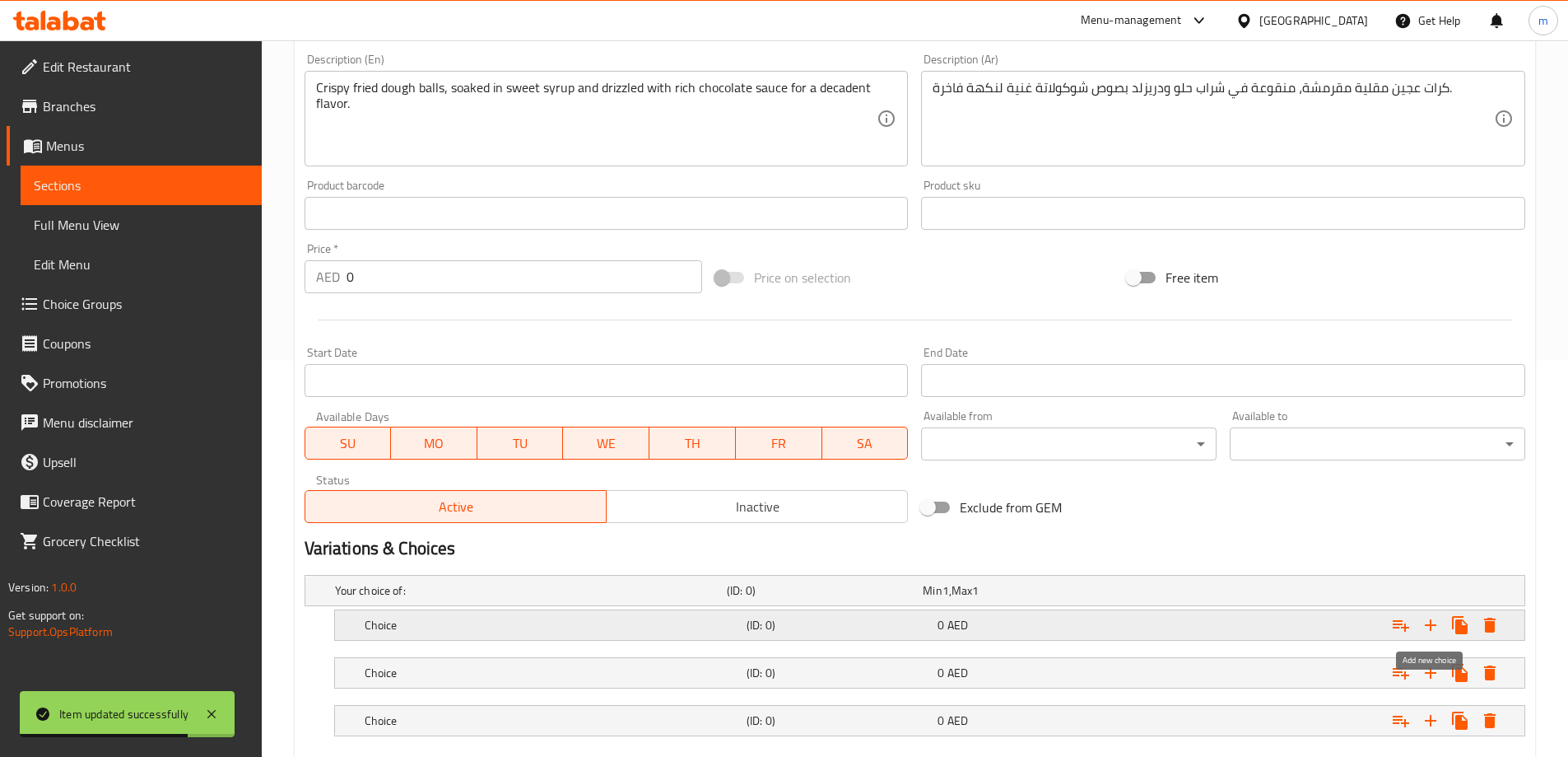
click at [1438, 629] on icon "Expand" at bounding box center [1431, 625] width 20 height 20
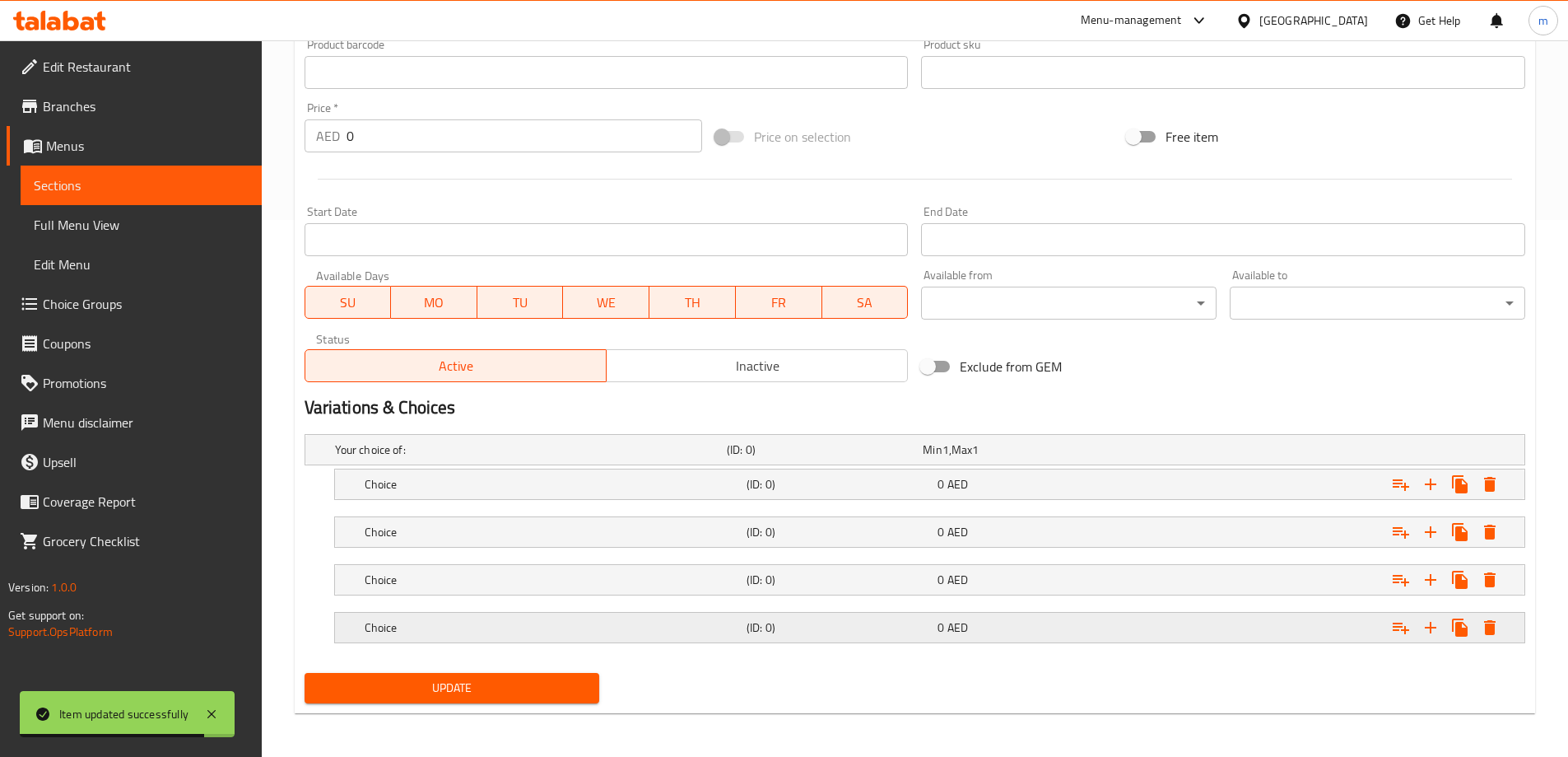
scroll to position [539, 0]
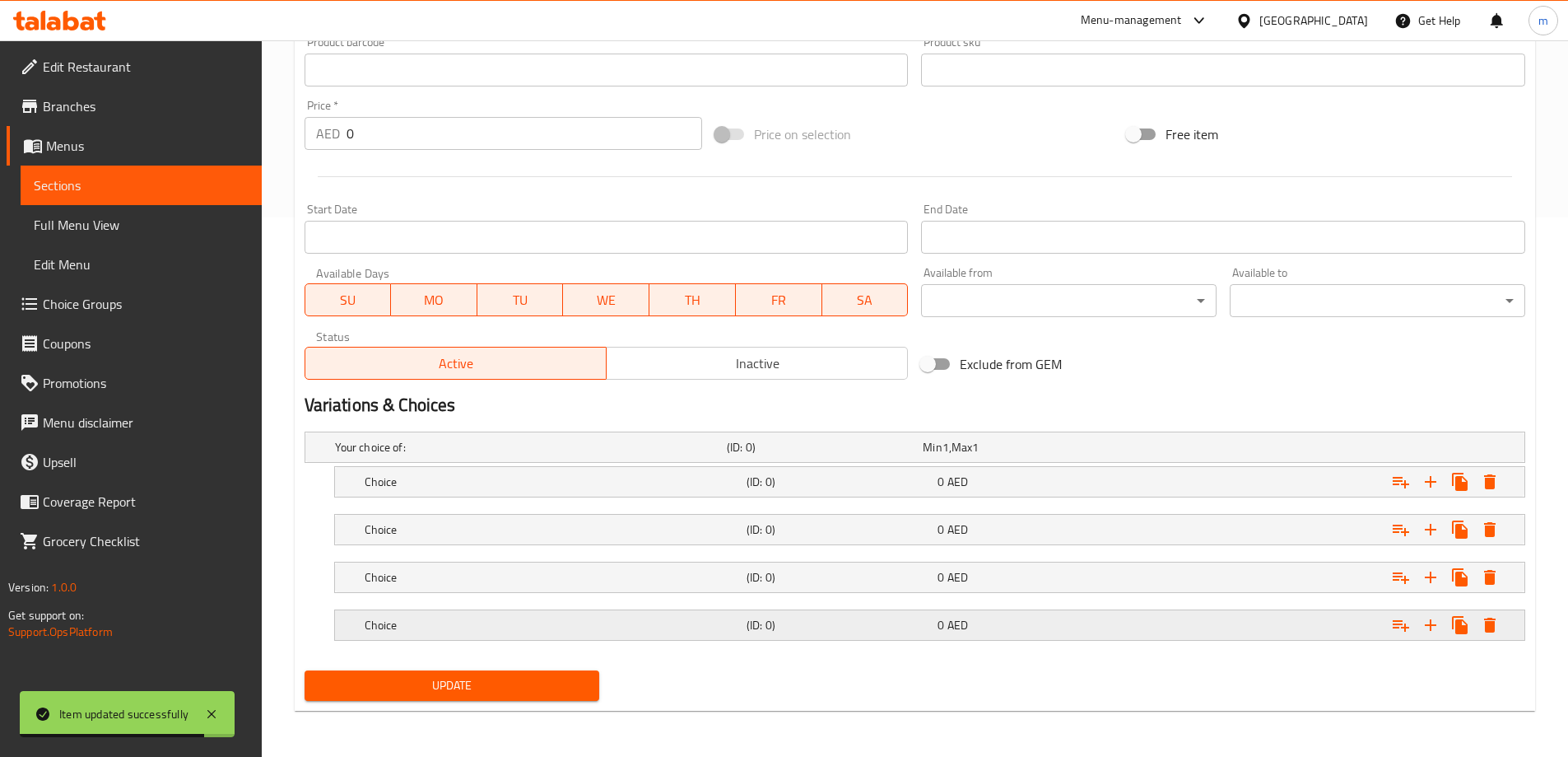
click at [875, 638] on div "Choice (ID: 0) 0 AED" at bounding box center [934, 625] width 1146 height 37
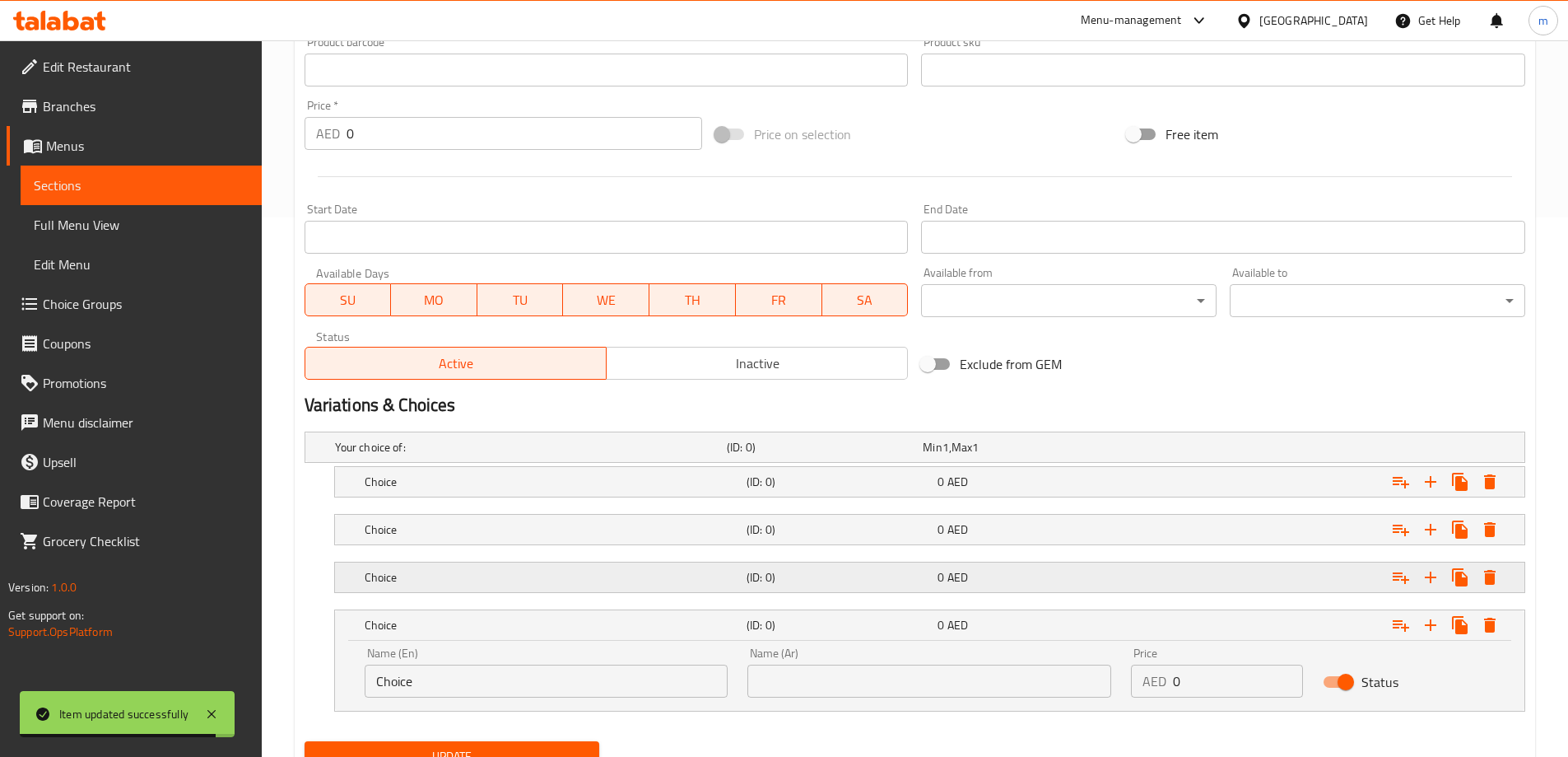
click at [747, 583] on h5 "(ID: 0)" at bounding box center [838, 577] width 185 height 16
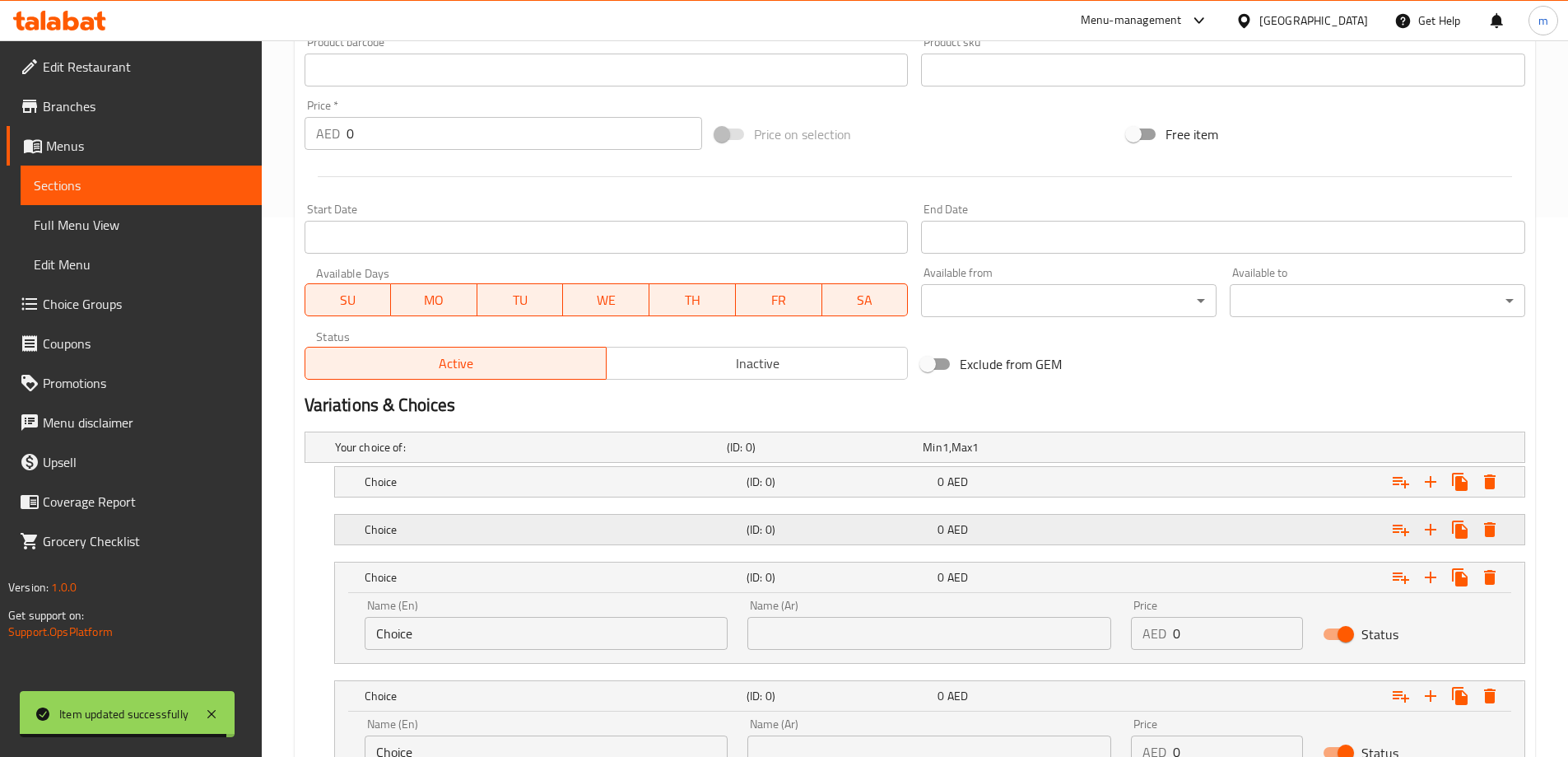
click at [735, 543] on div "Choice (ID: 0) 0 AED" at bounding box center [934, 529] width 1146 height 37
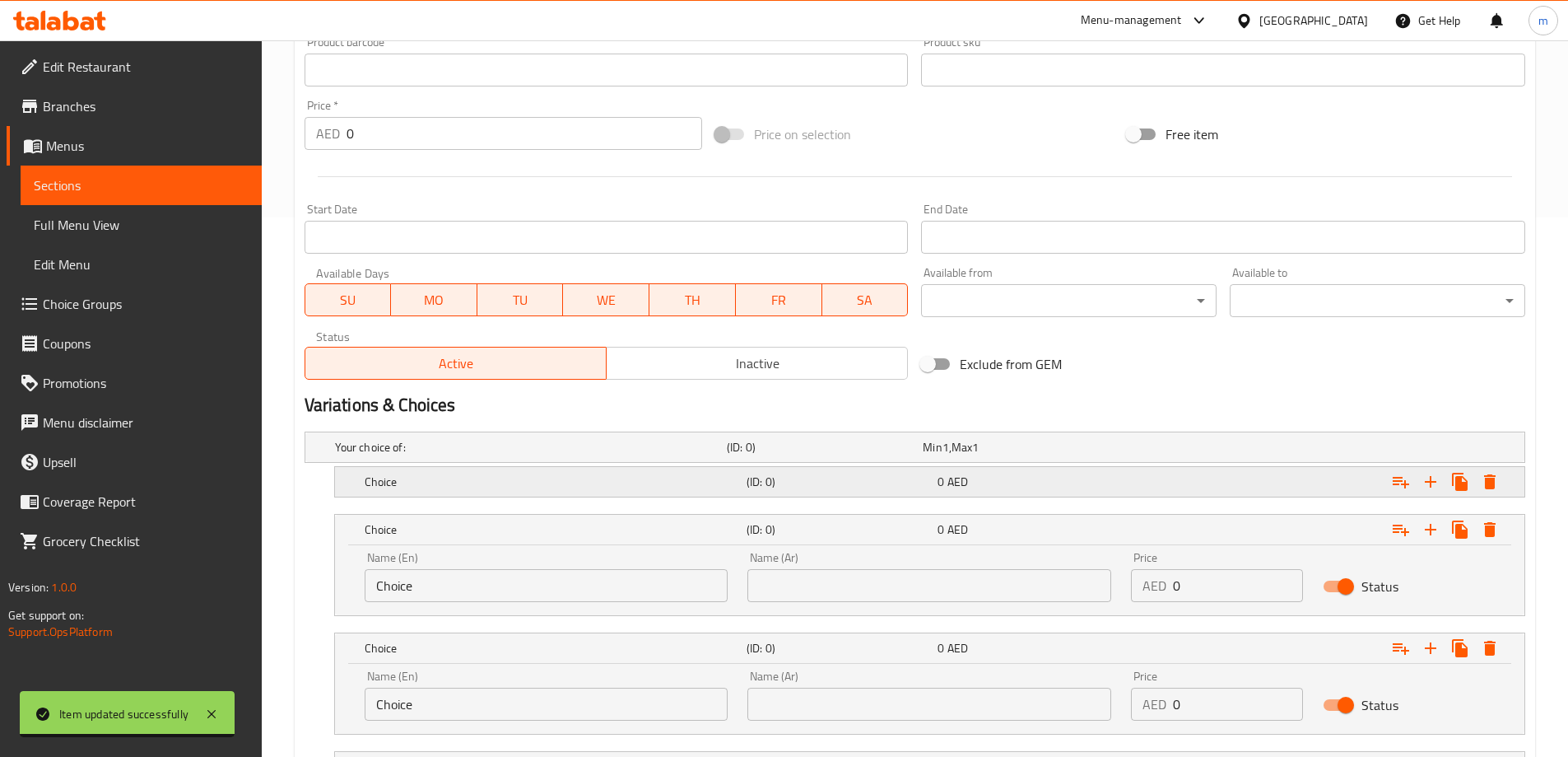
click at [734, 497] on div "Choice (ID: 0) 0 AED" at bounding box center [934, 481] width 1146 height 37
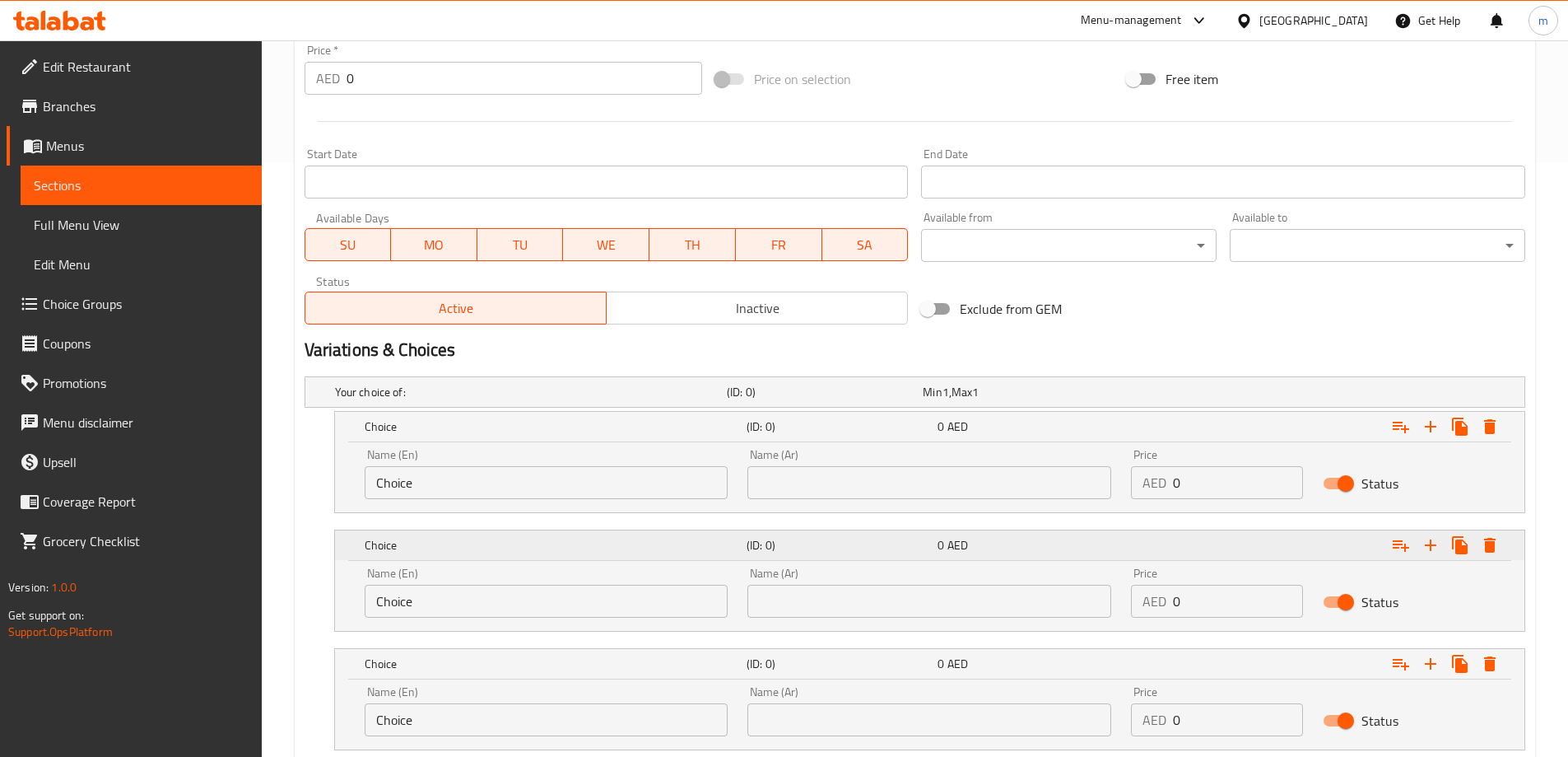
scroll to position [621, 0]
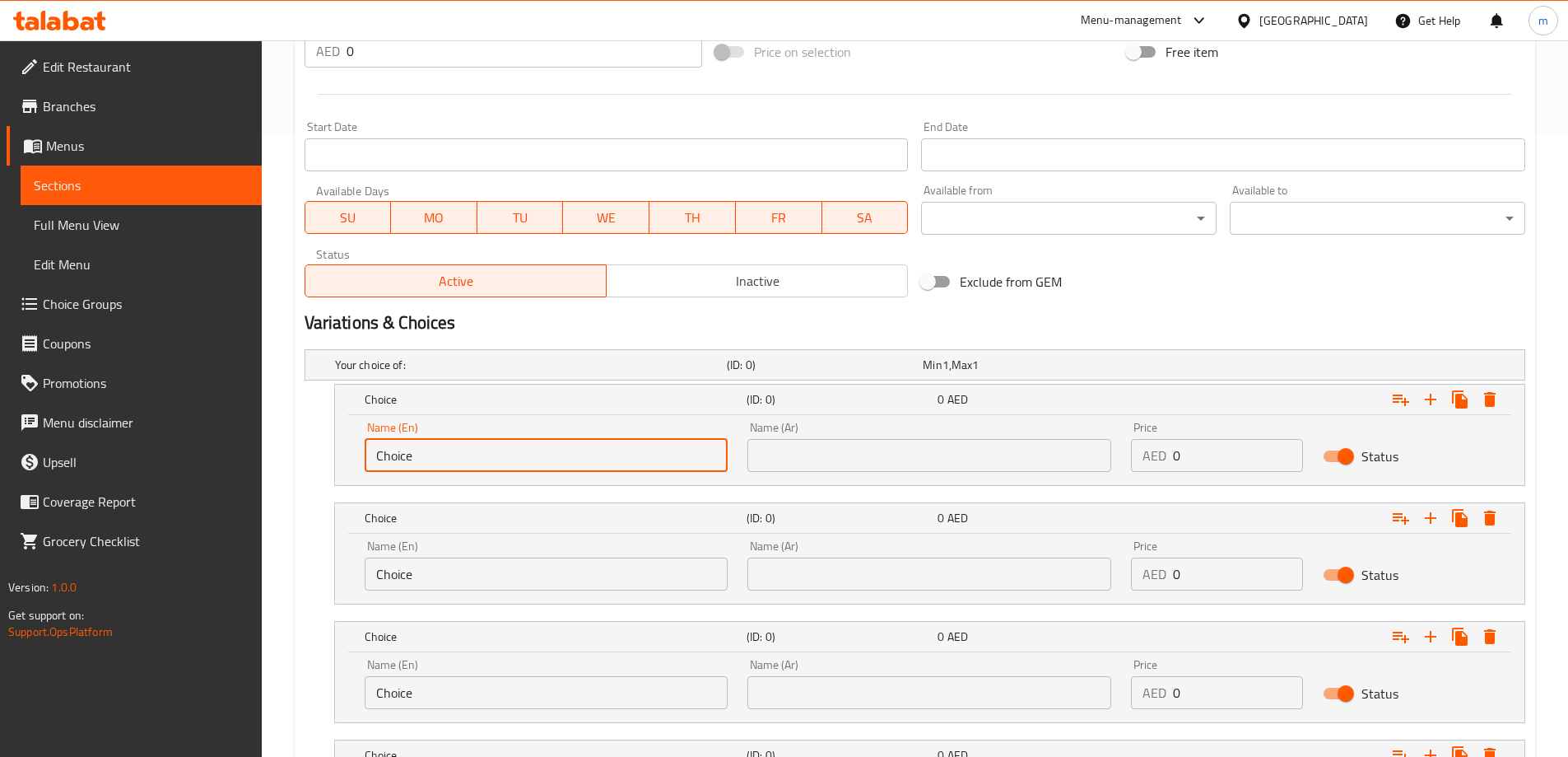
click at [525, 465] on input "Choice" at bounding box center [546, 455] width 364 height 33
type input "small"
click at [459, 576] on input "Choice" at bounding box center [546, 573] width 364 height 33
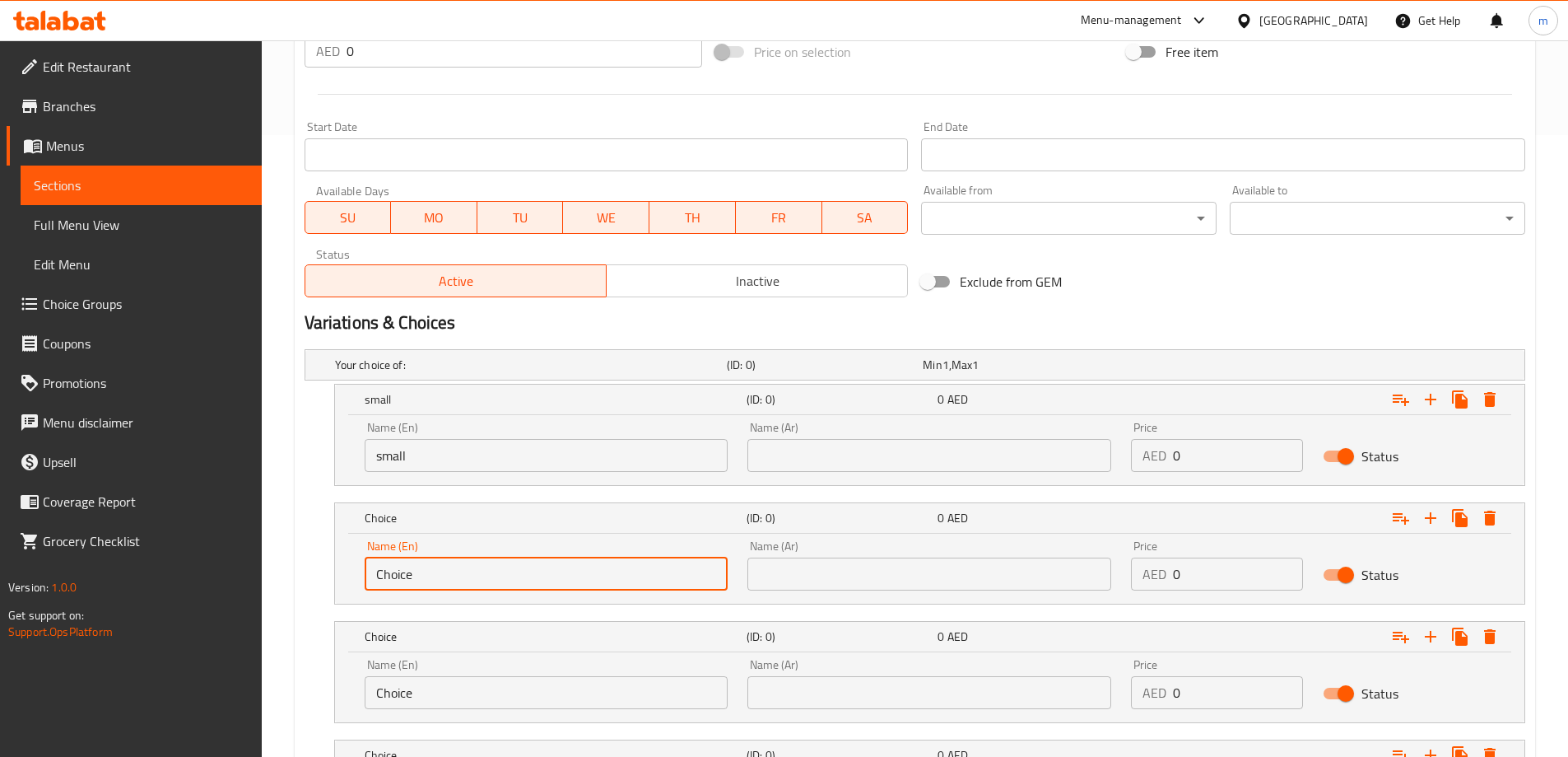
click at [459, 576] on input "Choice" at bounding box center [546, 573] width 364 height 33
type input "medium"
click at [451, 700] on input "Choice" at bounding box center [546, 692] width 364 height 33
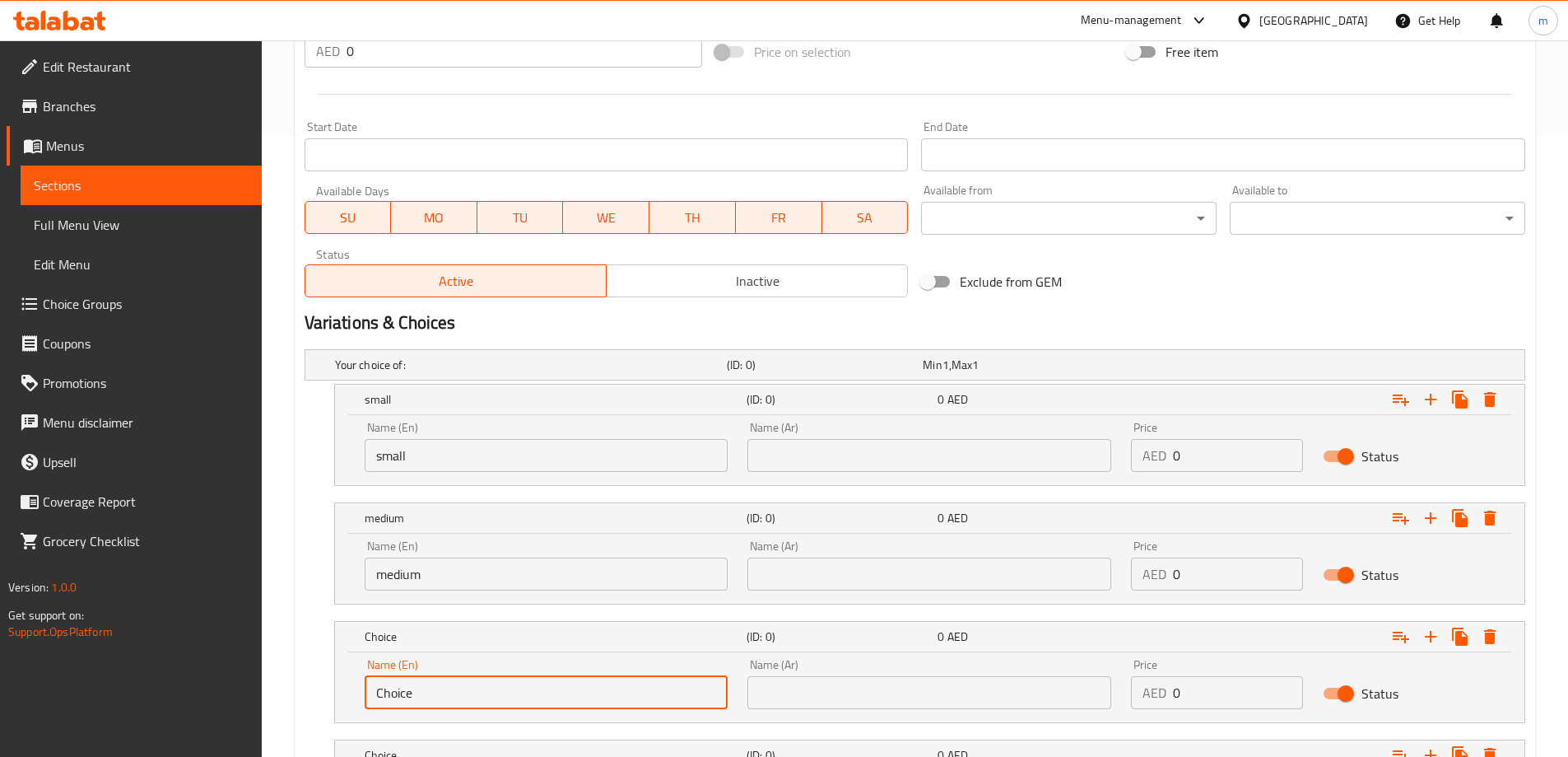
click at [450, 700] on input "Choice" at bounding box center [546, 692] width 364 height 33
type input "large"
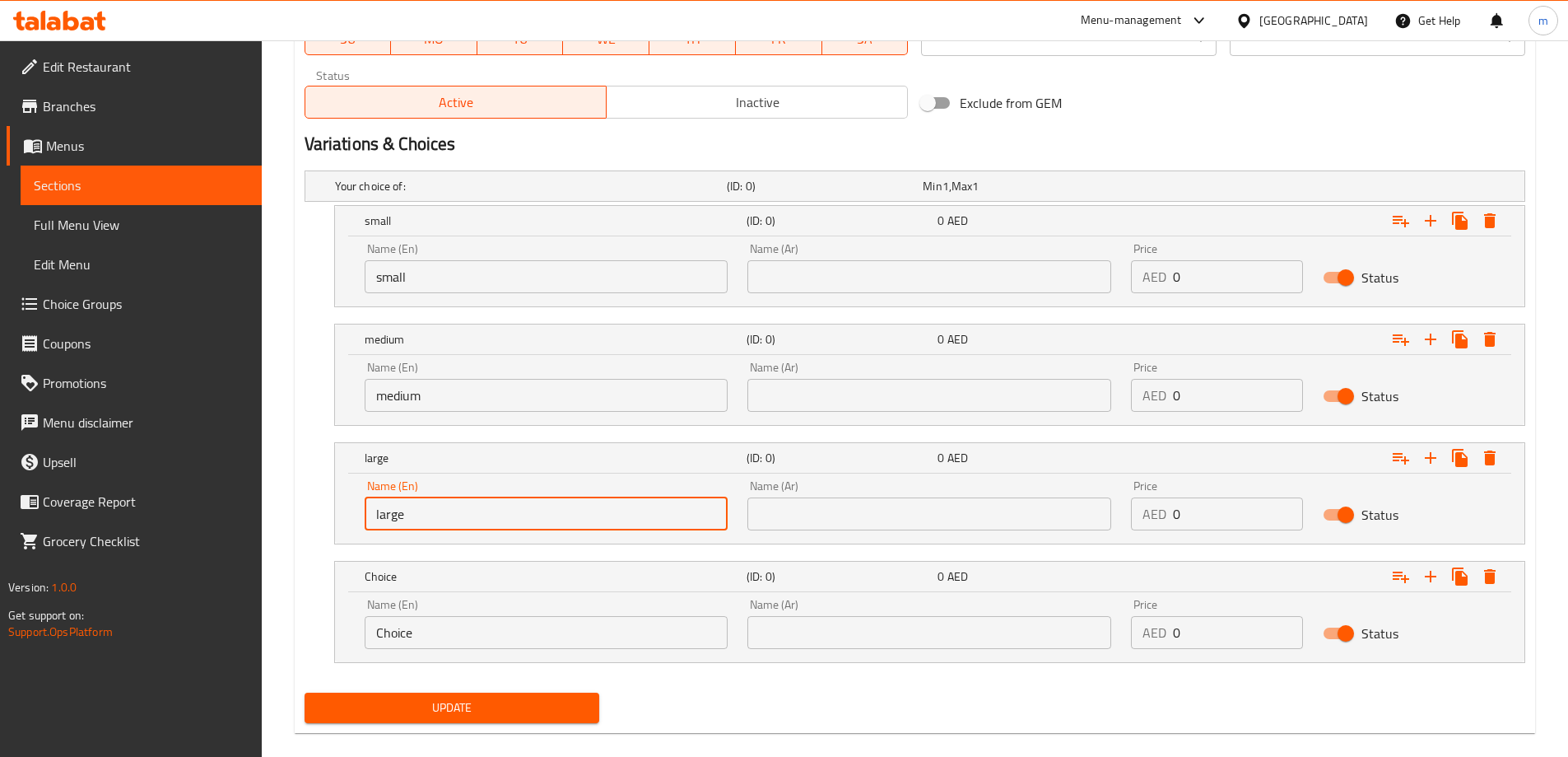
scroll to position [822, 0]
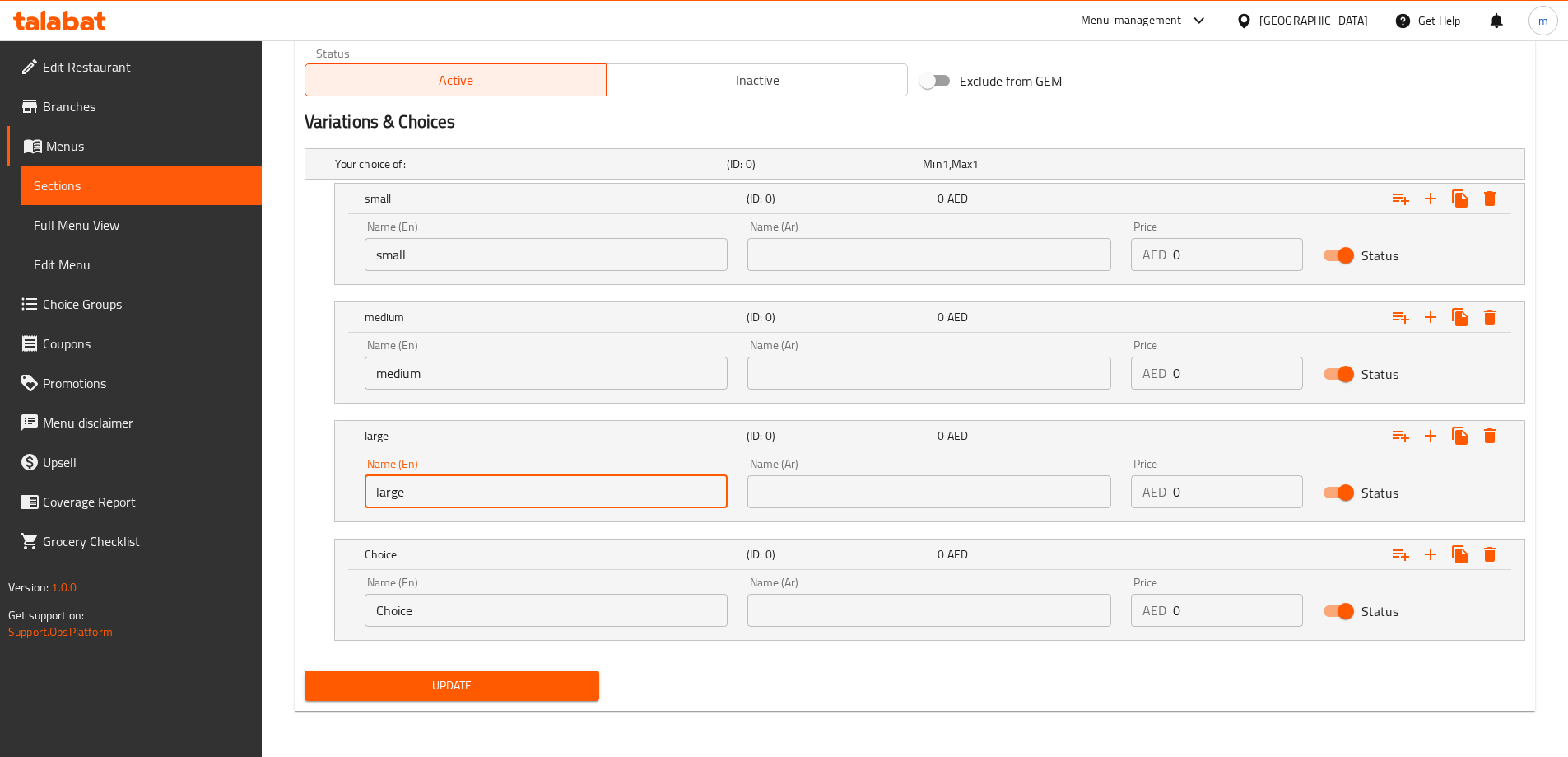
click at [497, 603] on input "Choice" at bounding box center [546, 610] width 364 height 33
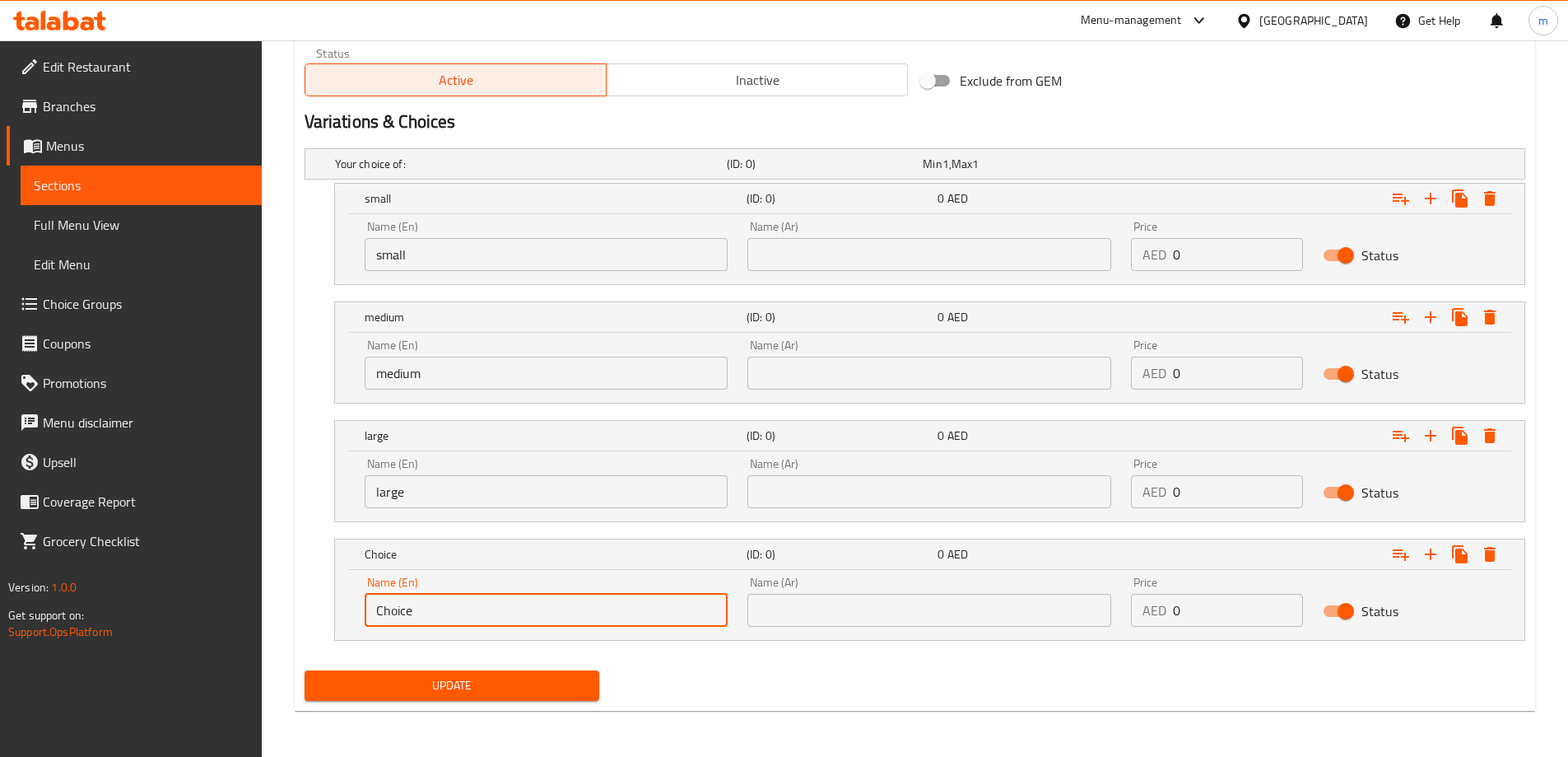
click at [497, 603] on input "Choice" at bounding box center [546, 610] width 364 height 33
type input "X Large"
click at [882, 267] on input "text" at bounding box center [929, 254] width 364 height 33
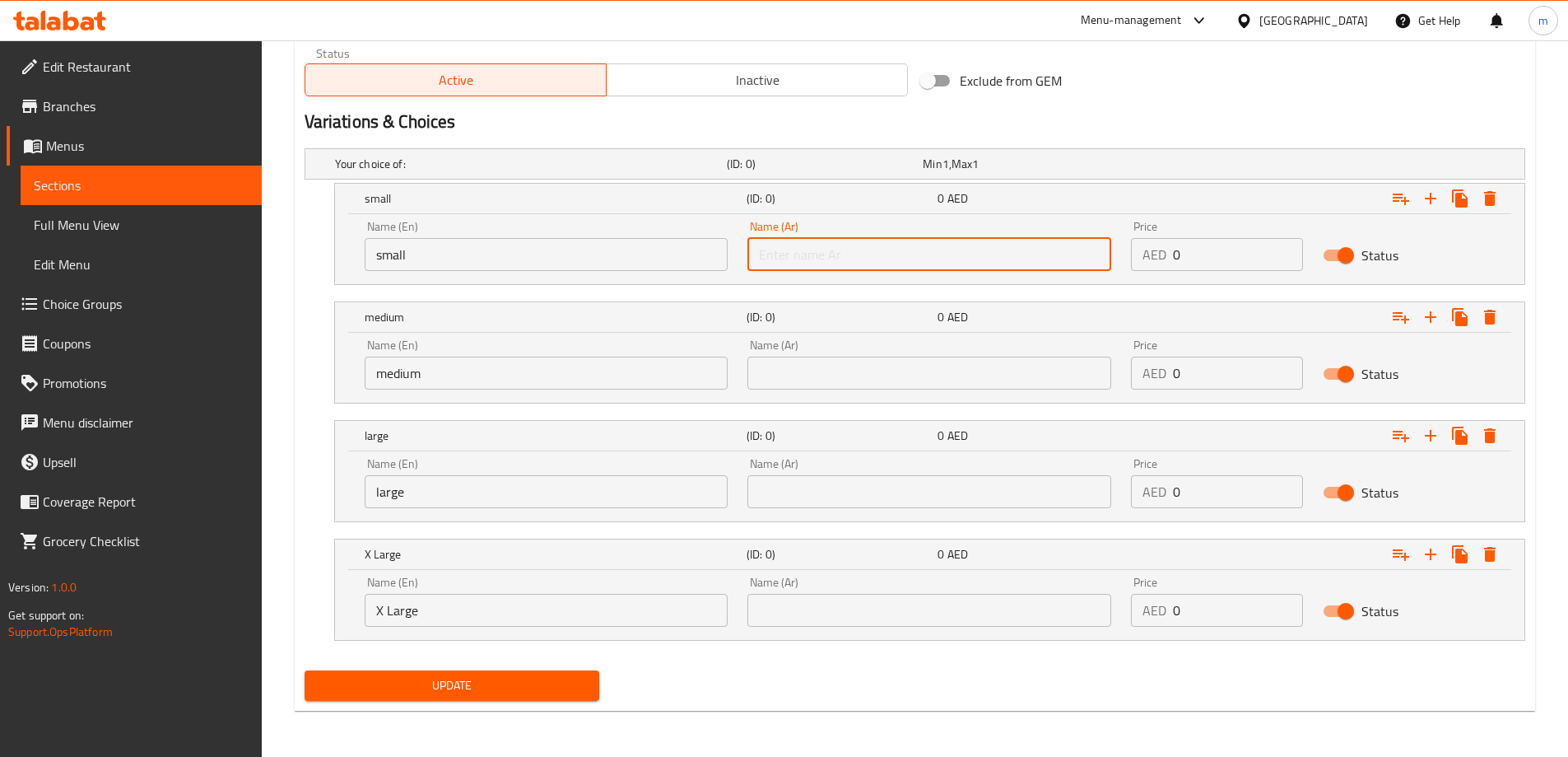
type input "صغير"
click at [885, 383] on input "text" at bounding box center [929, 373] width 364 height 33
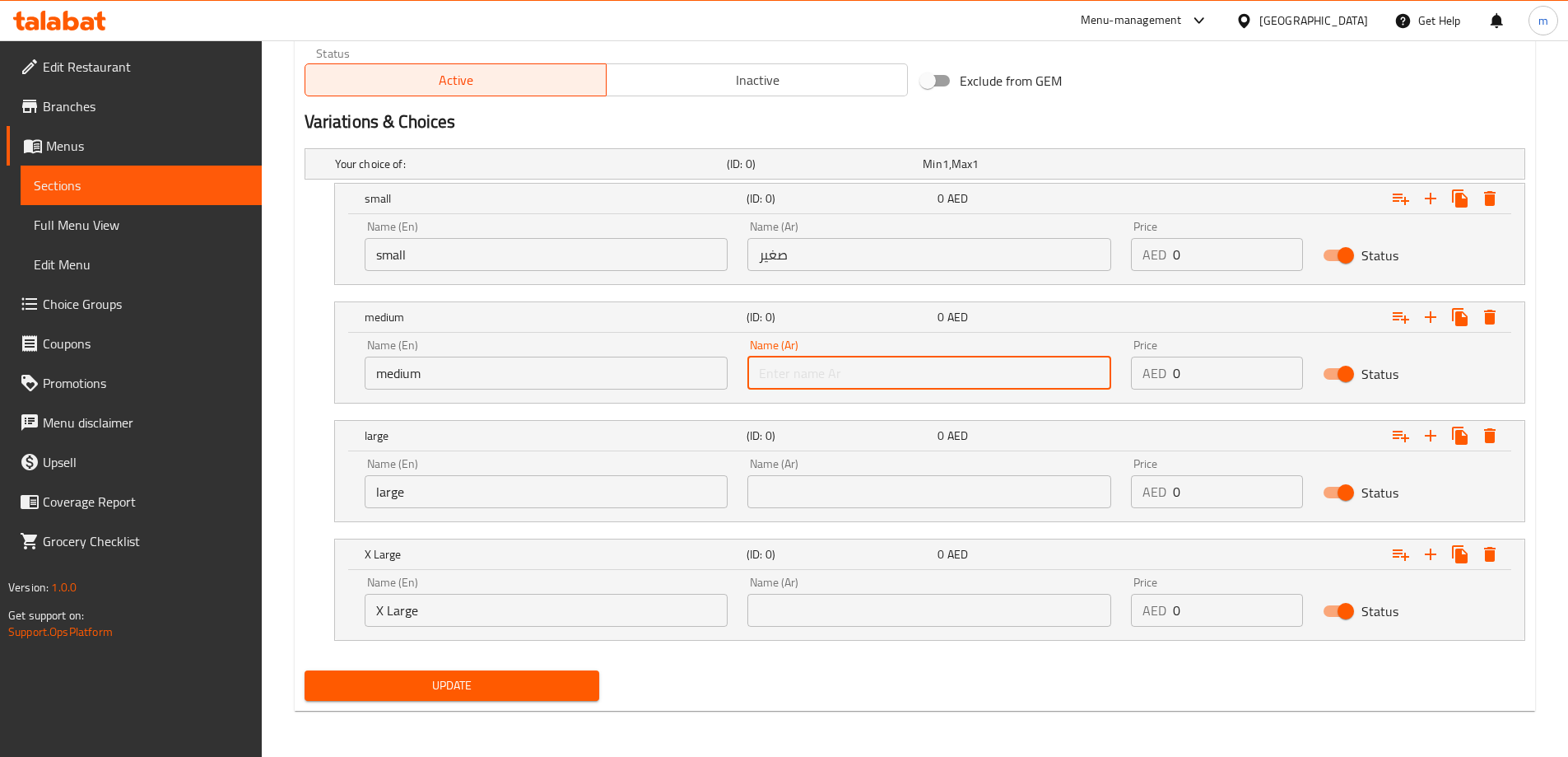
type input "وسط"
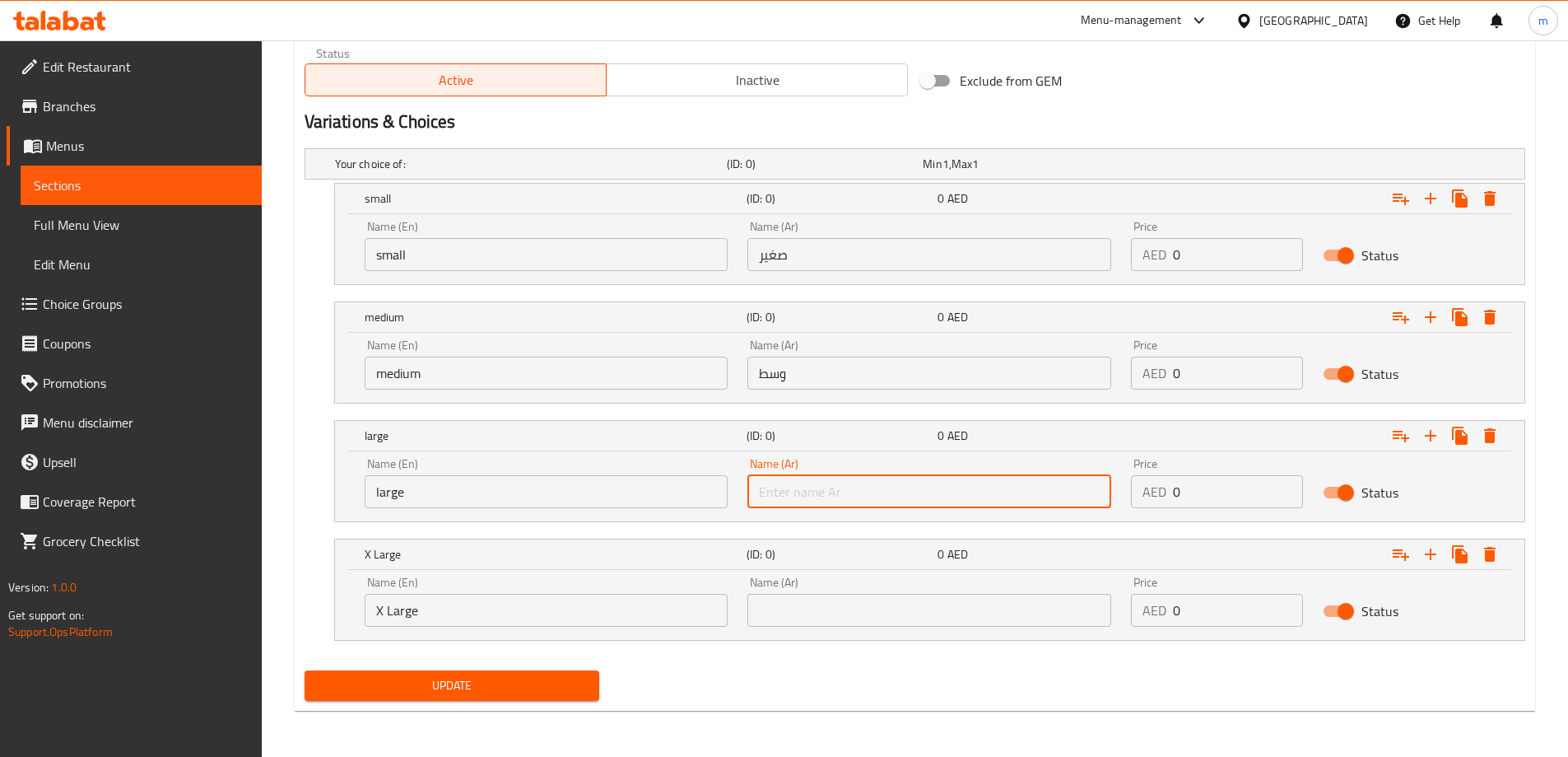
click at [886, 479] on input "text" at bounding box center [929, 491] width 364 height 33
type input "كبير"
click at [872, 608] on input "text" at bounding box center [929, 610] width 364 height 33
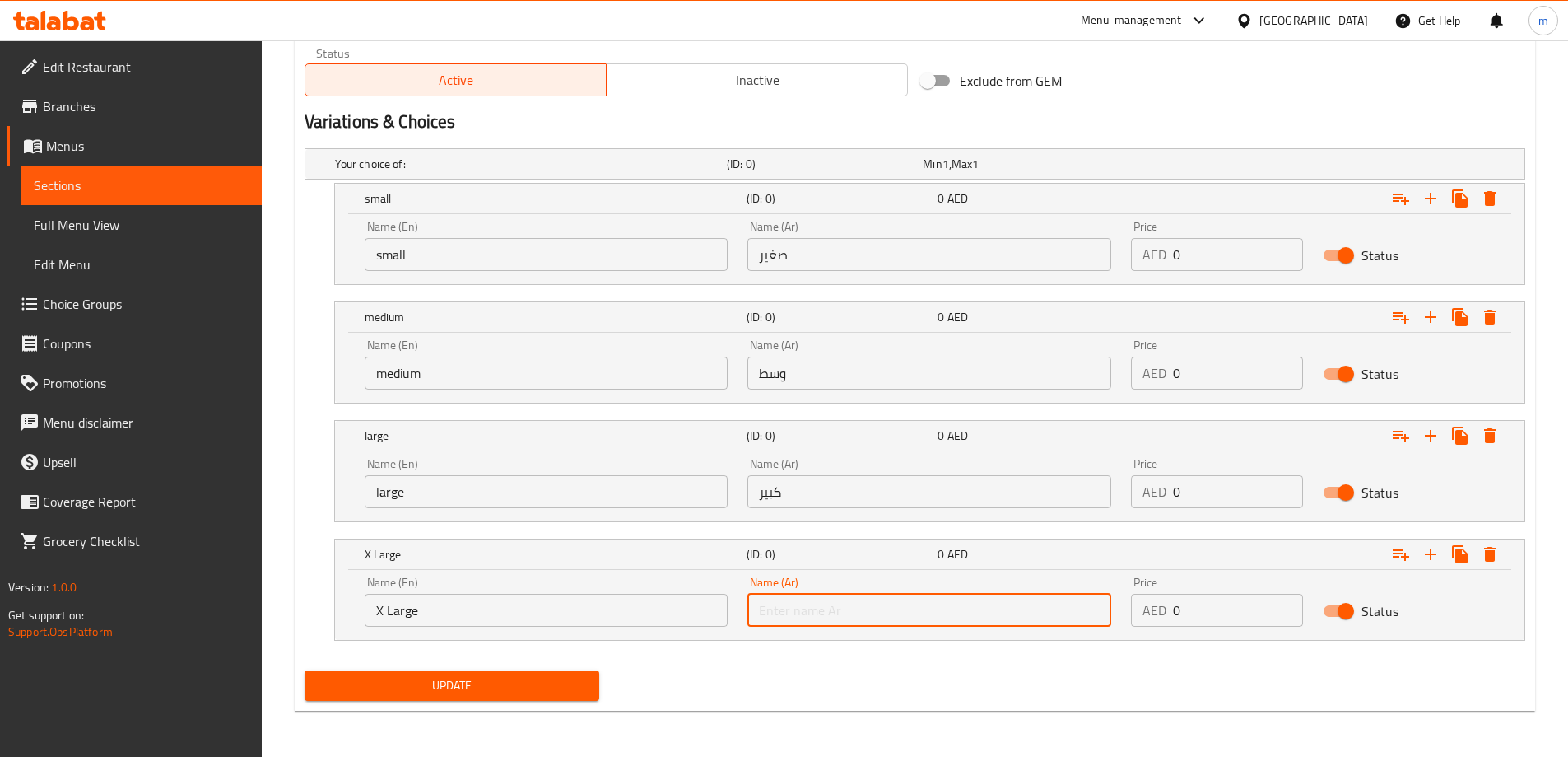
type input "كراميل"
click at [854, 587] on div "Name (Ar) كراميل Name (Ar)" at bounding box center [929, 601] width 364 height 50
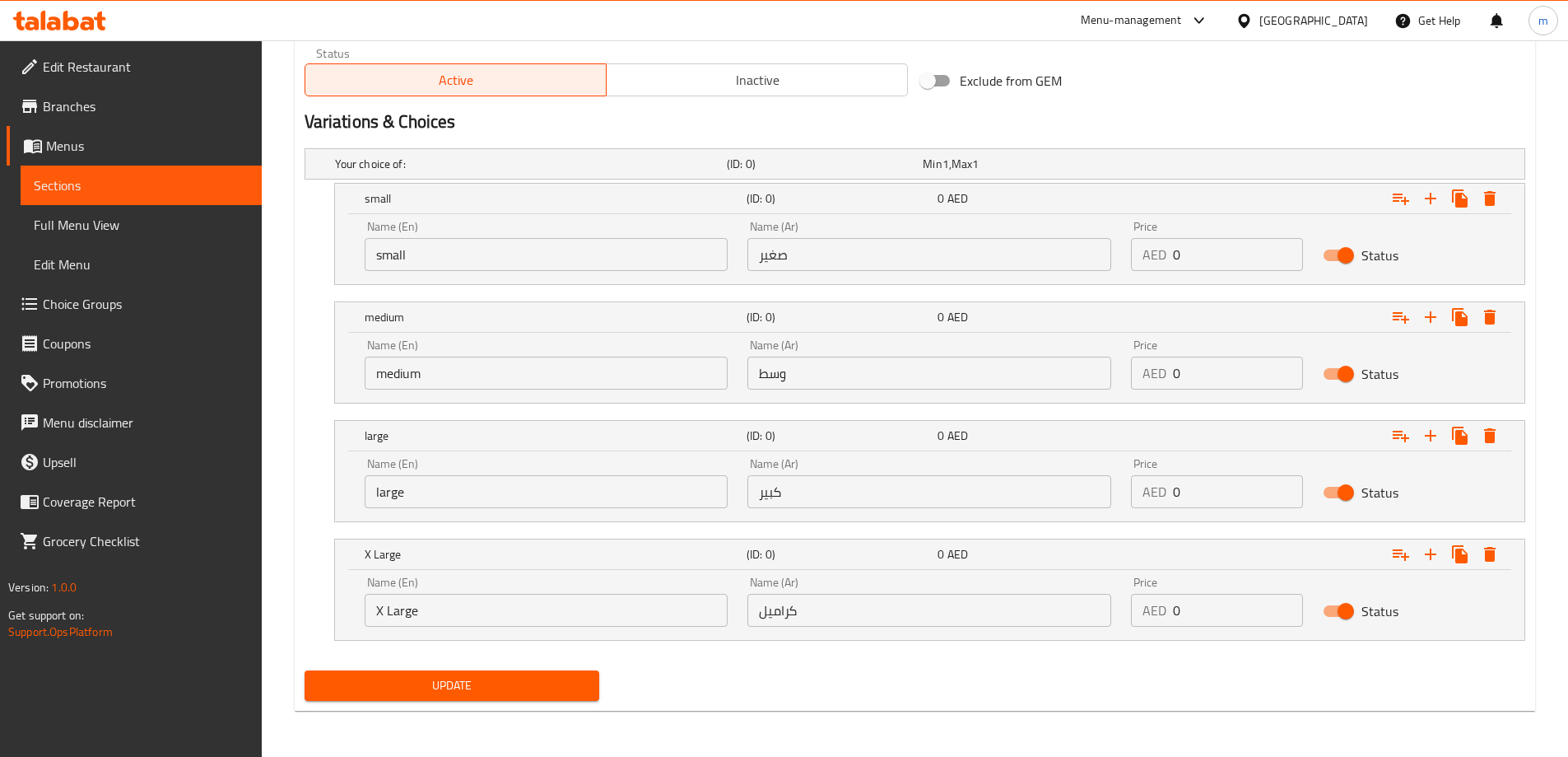
click at [856, 610] on input "كراميل" at bounding box center [929, 610] width 364 height 33
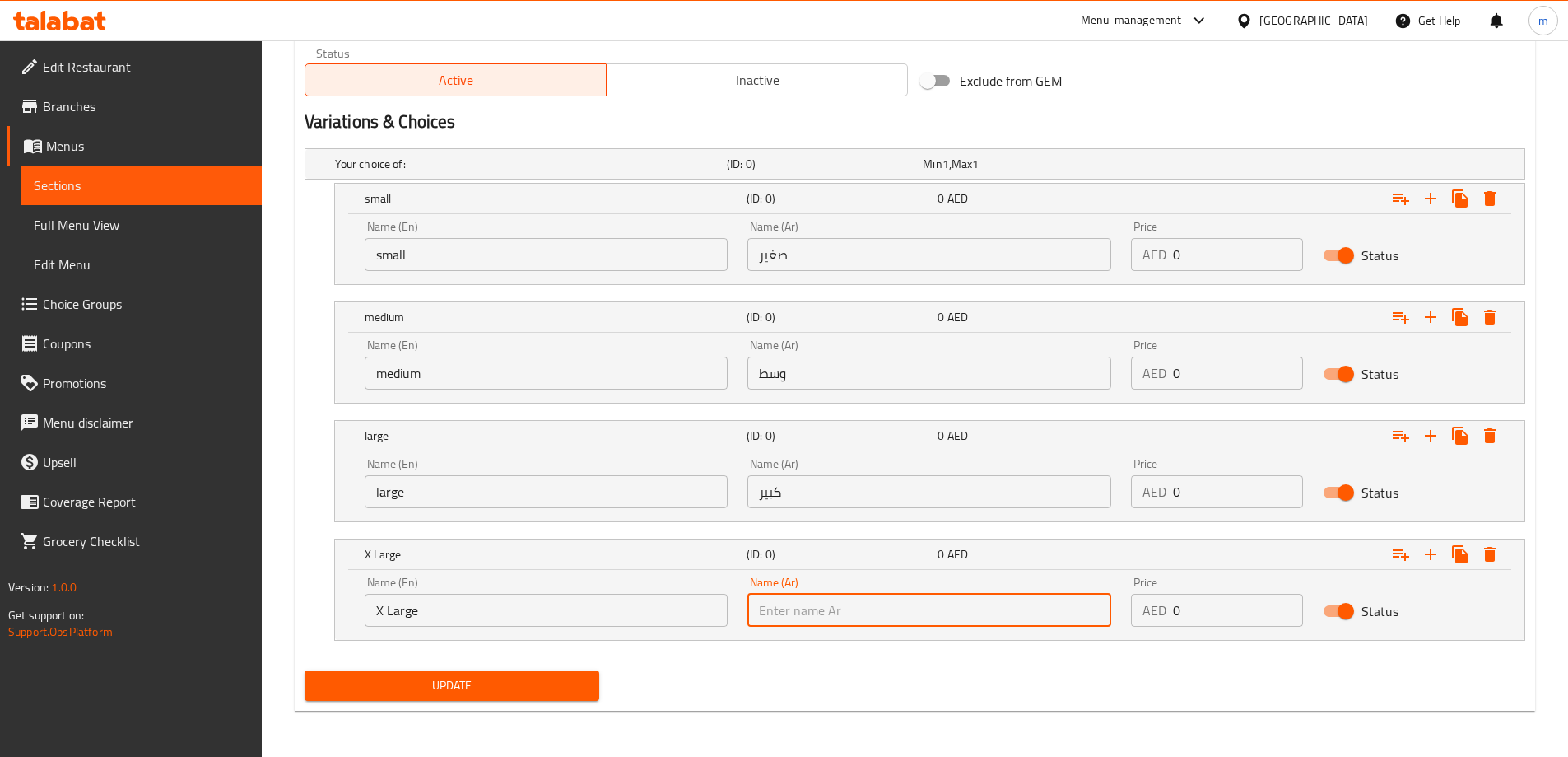
click at [856, 610] on input "text" at bounding box center [929, 610] width 364 height 33
type input "حجم اكبر"
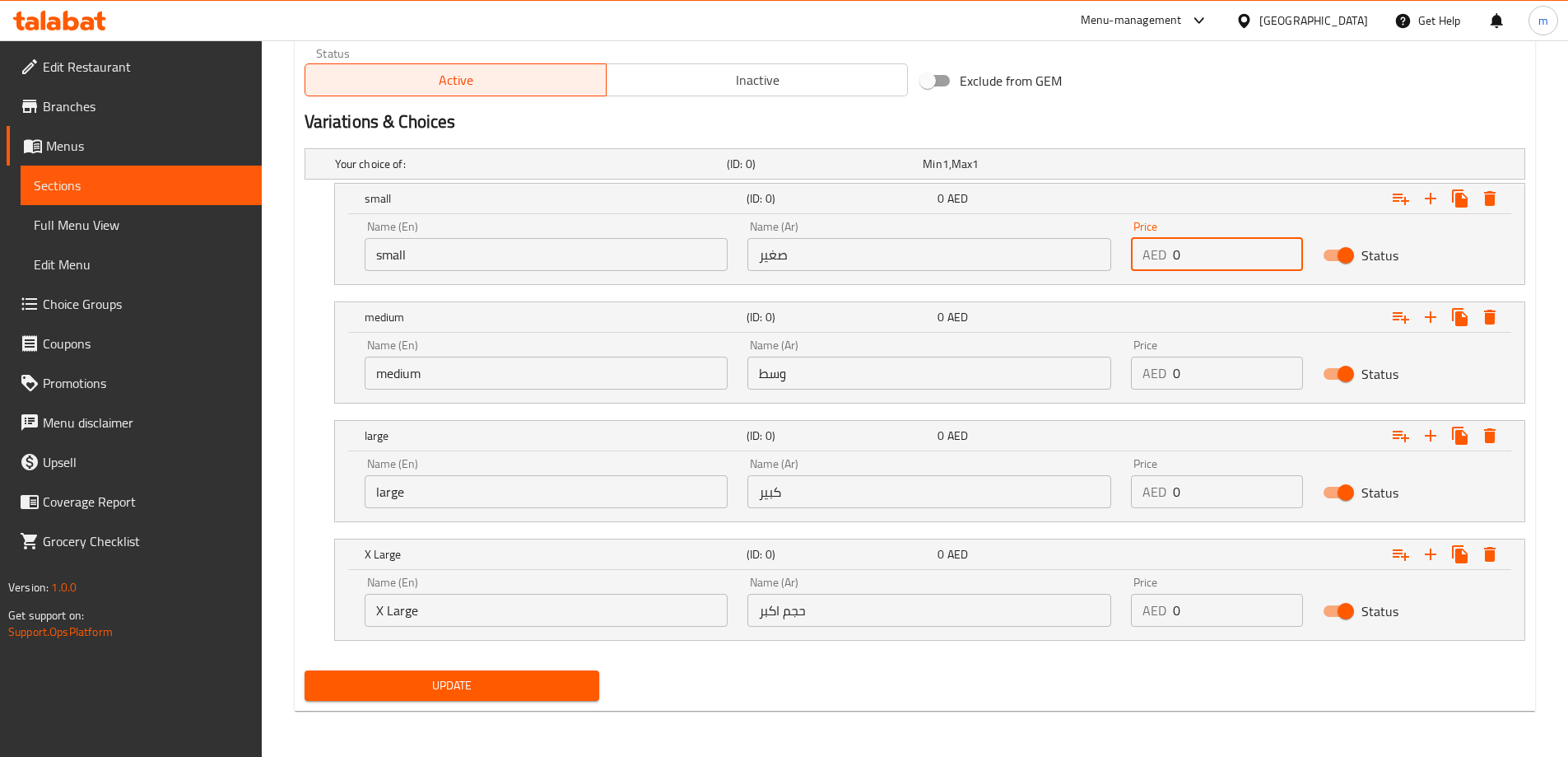
drag, startPoint x: 1185, startPoint y: 260, endPoint x: 1163, endPoint y: 263, distance: 22.2
click at [1163, 263] on div "AED 0 Price" at bounding box center [1217, 254] width 172 height 33
type input "13"
drag, startPoint x: 1186, startPoint y: 384, endPoint x: 1130, endPoint y: 391, distance: 56.4
click at [1130, 391] on div "Price AED 0 Price" at bounding box center [1217, 364] width 192 height 70
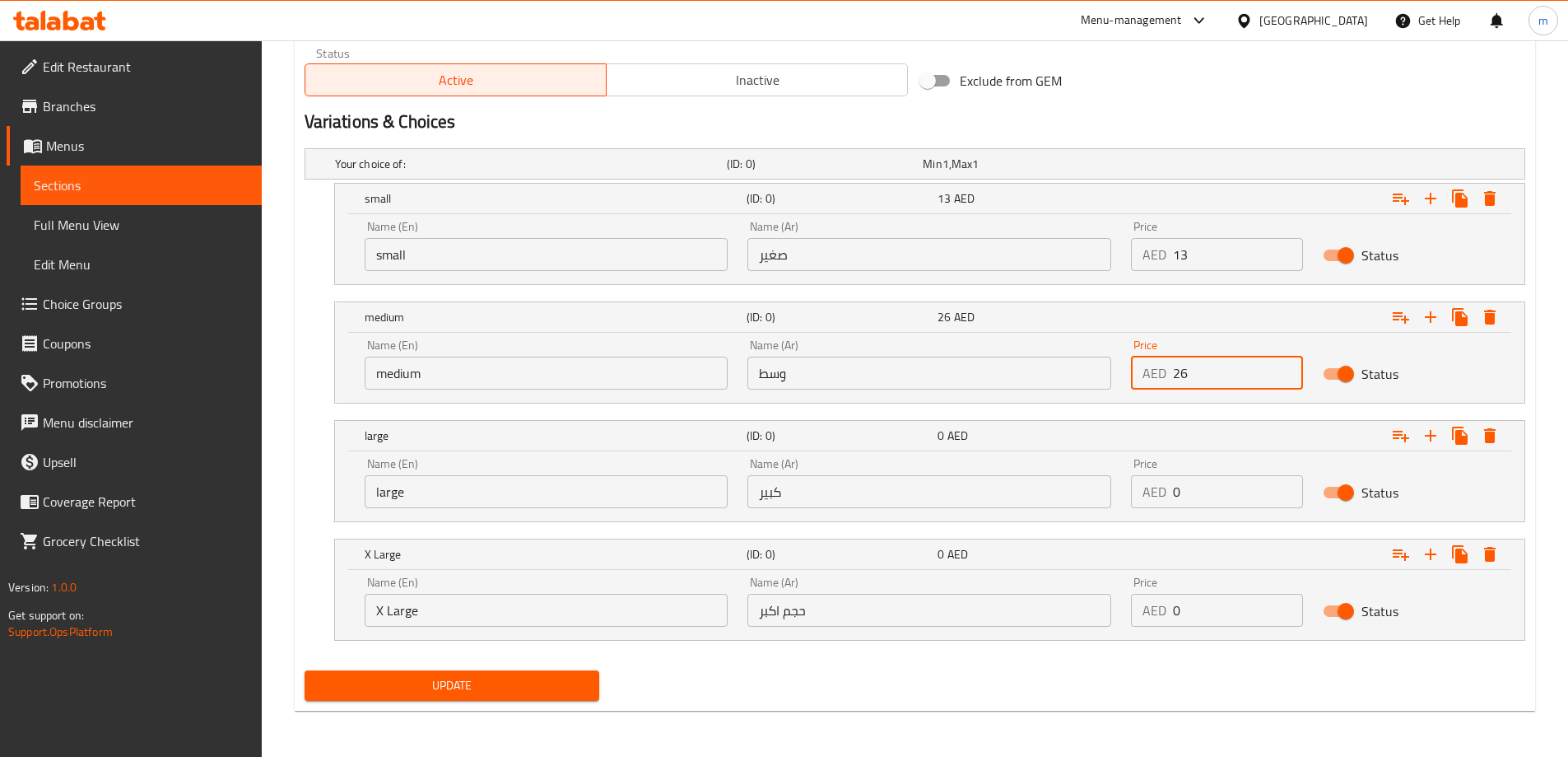
type input "26"
drag, startPoint x: 1214, startPoint y: 493, endPoint x: 1161, endPoint y: 499, distance: 53.3
click at [1161, 499] on div "AED 0 Price" at bounding box center [1217, 491] width 172 height 33
type input "40"
drag, startPoint x: 1192, startPoint y: 609, endPoint x: 1158, endPoint y: 609, distance: 34.0
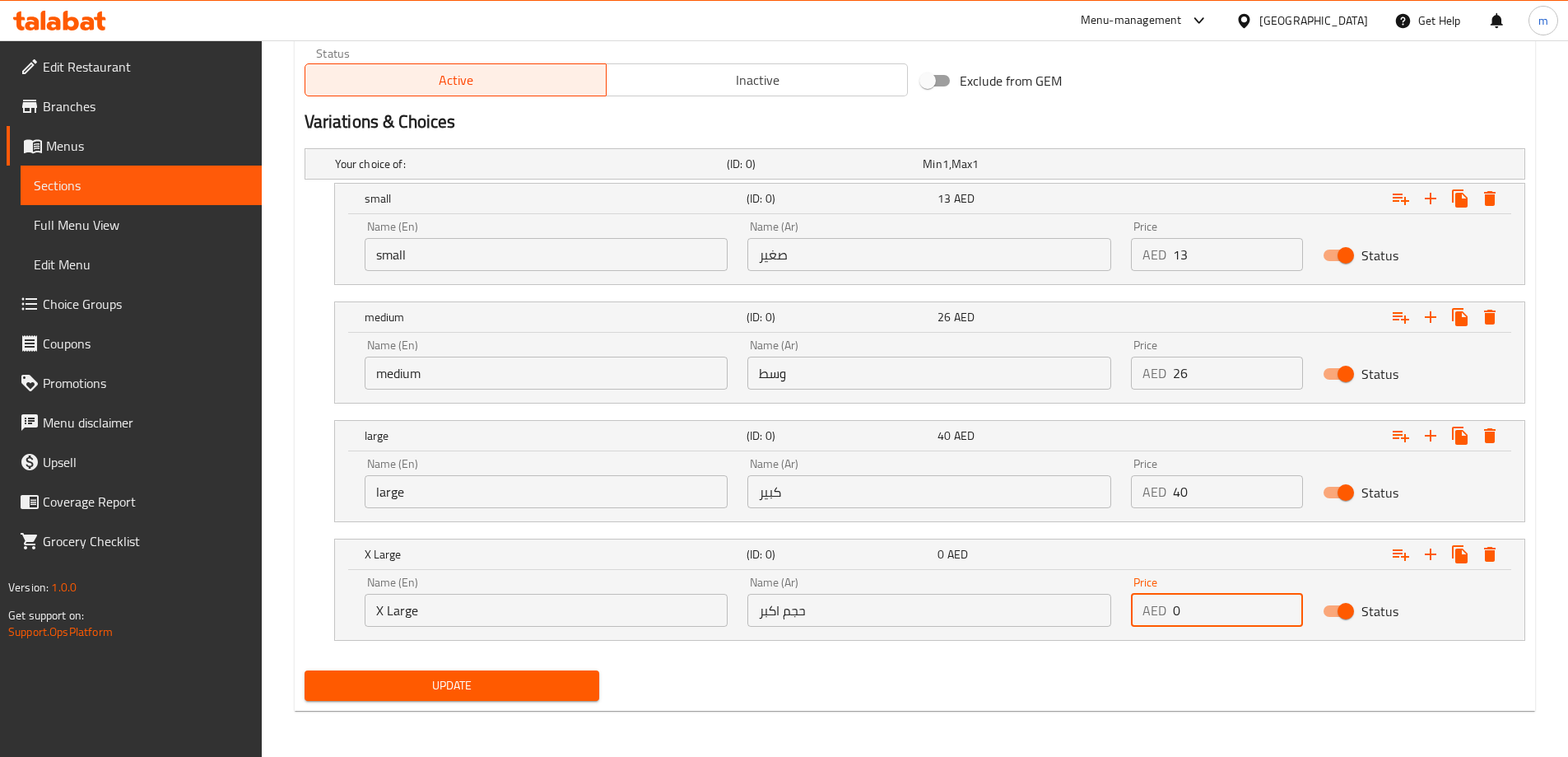
click at [1158, 609] on div "AED 0 Price" at bounding box center [1217, 610] width 172 height 33
type input "60"
drag, startPoint x: 1087, startPoint y: 654, endPoint x: 870, endPoint y: 657, distance: 217.0
click at [1076, 661] on div "Your choice of: (ID: 0) Min 1 , Max 1 Name (En) Your choice of: Name (En) Name …" at bounding box center [915, 402] width 1234 height 522
click at [477, 680] on span "Update" at bounding box center [452, 685] width 269 height 21
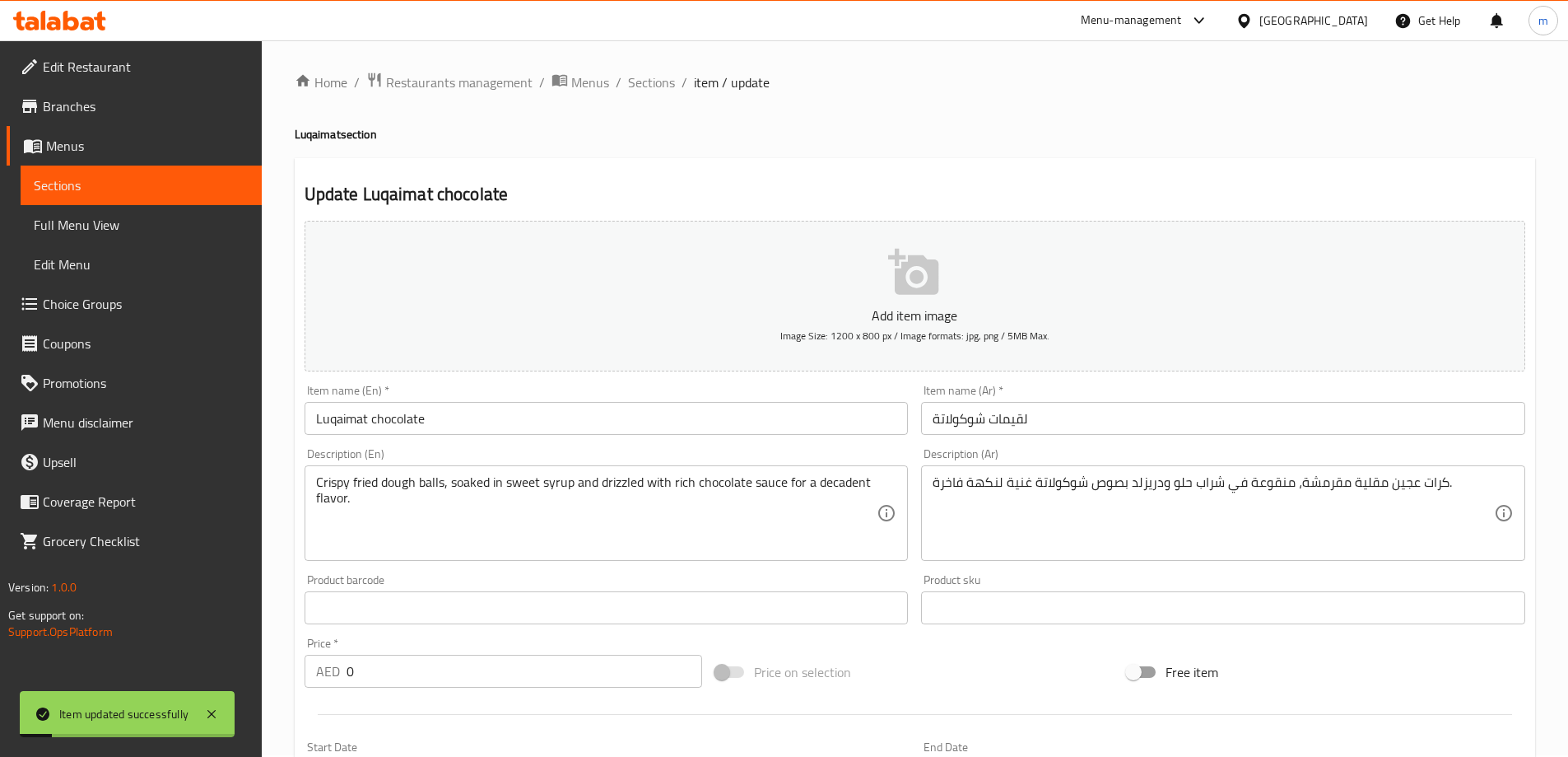
scroll to position [0, 0]
click at [669, 87] on span "Sections" at bounding box center [652, 84] width 47 height 20
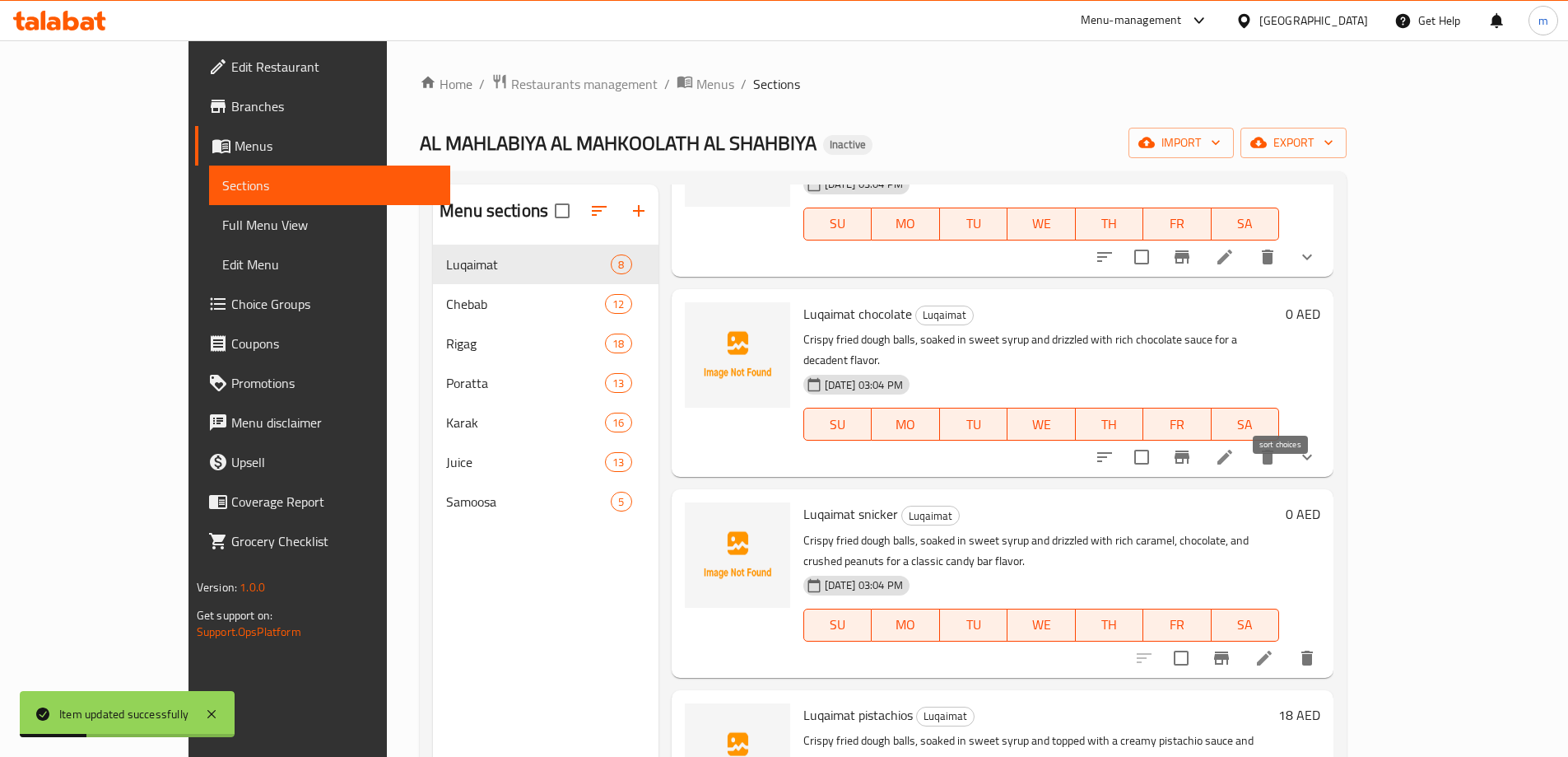
scroll to position [412, 0]
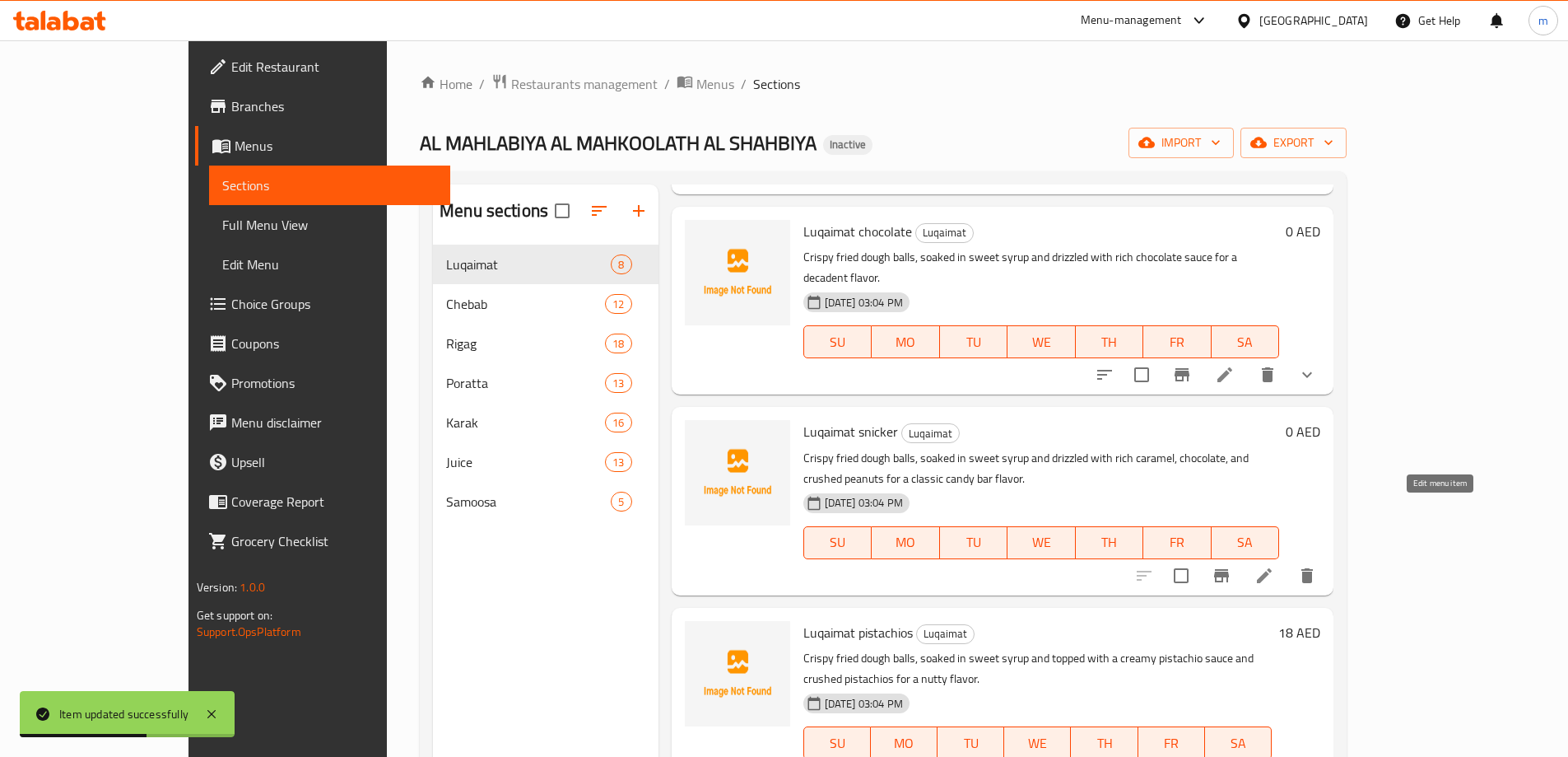
click at [1274, 565] on icon at bounding box center [1264, 575] width 20 height 20
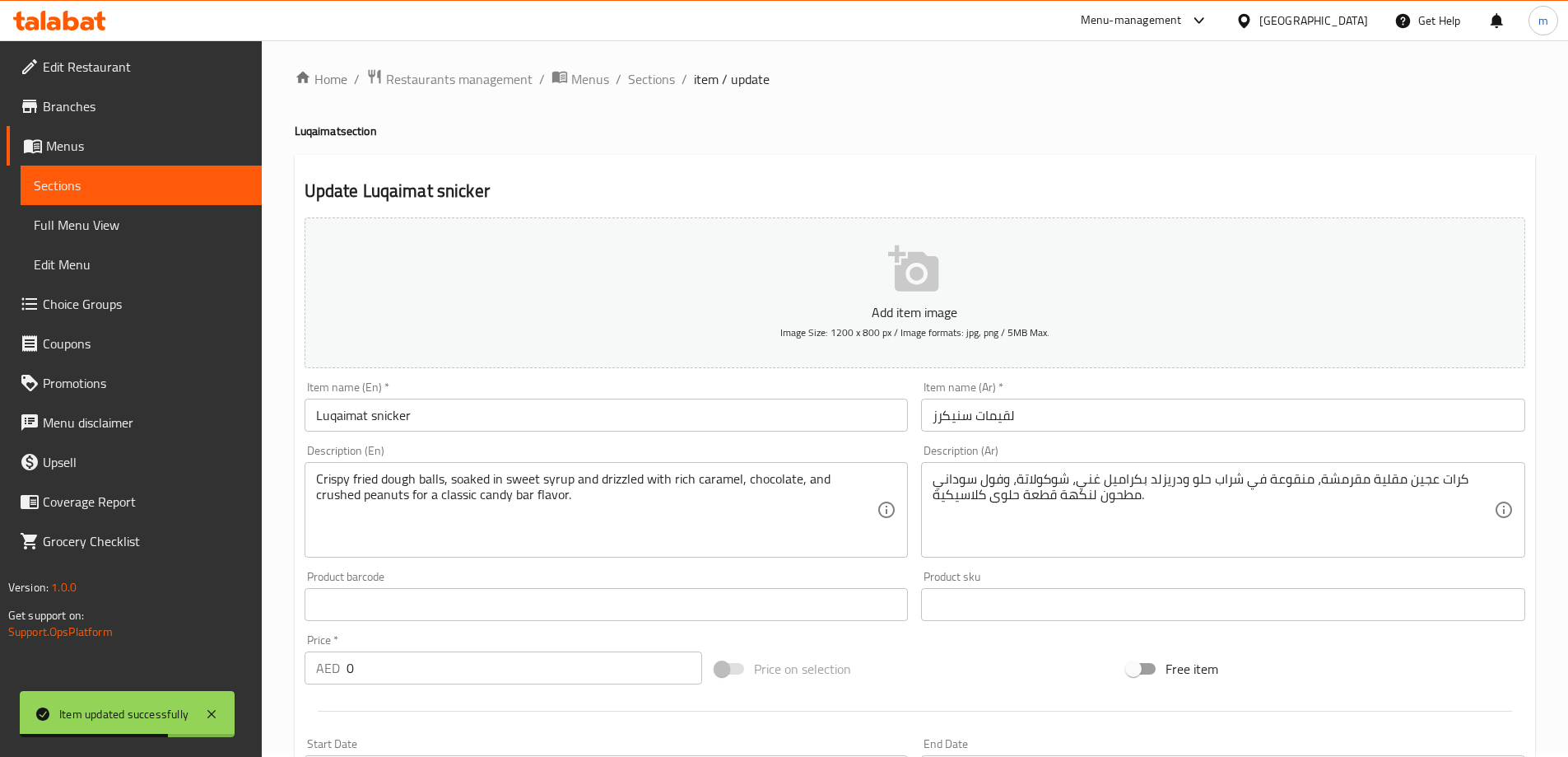
scroll to position [82, 0]
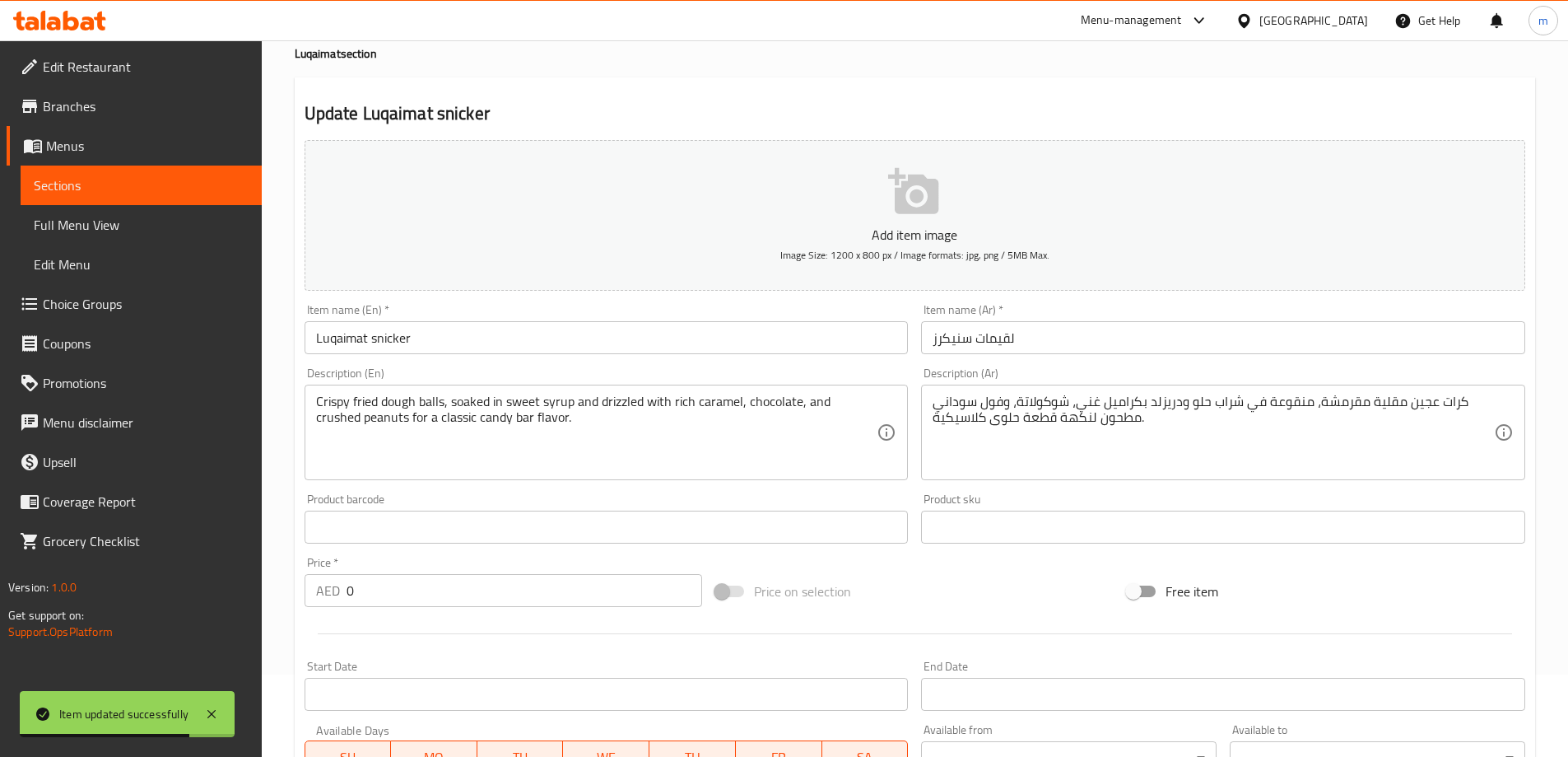
click at [538, 348] on input "Luqaimat snicker" at bounding box center [607, 337] width 604 height 33
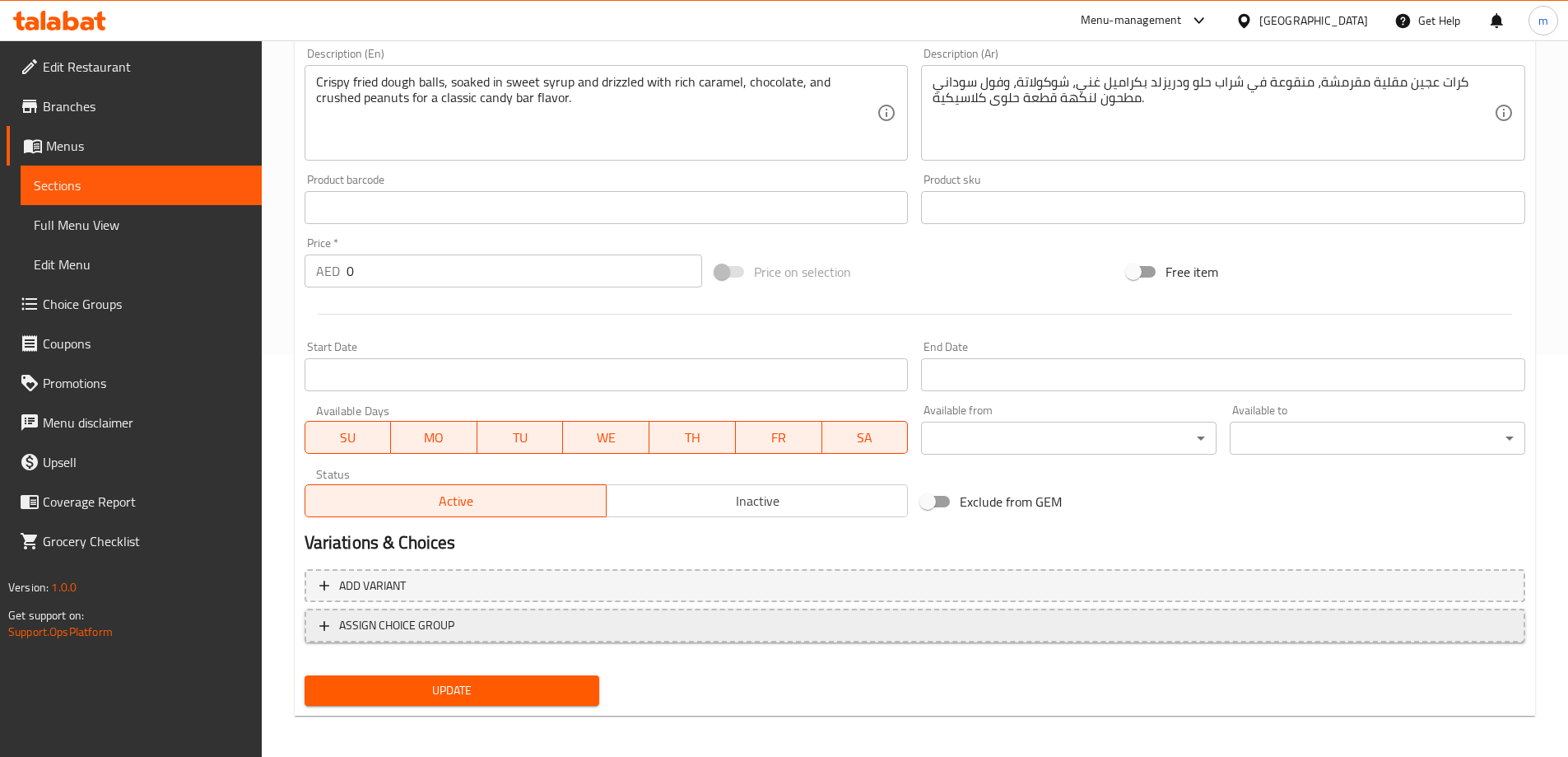
scroll to position [325, 0]
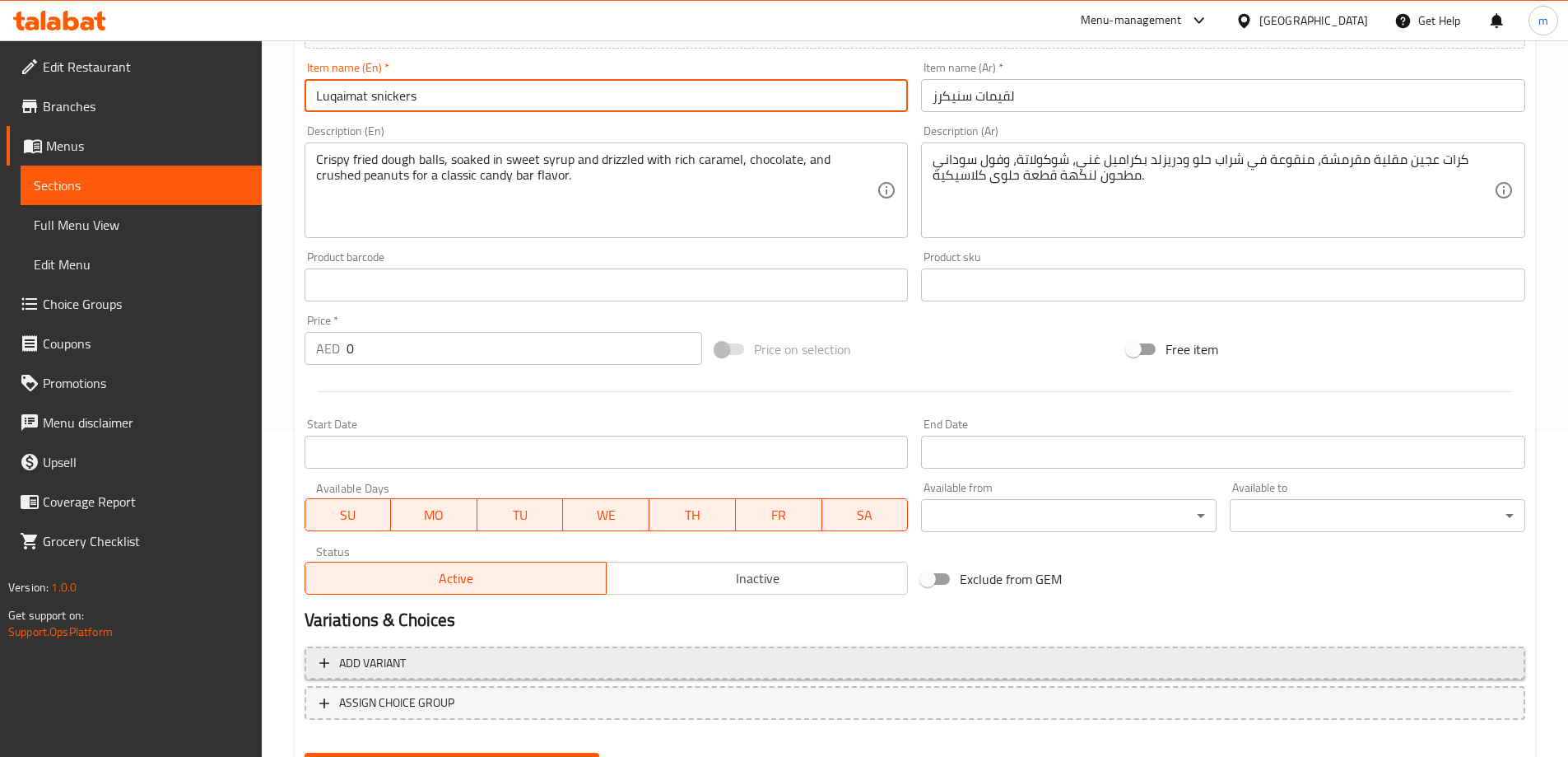
type input "Luqaimat snickers"
click at [1004, 648] on button "Add variant" at bounding box center [915, 663] width 1220 height 34
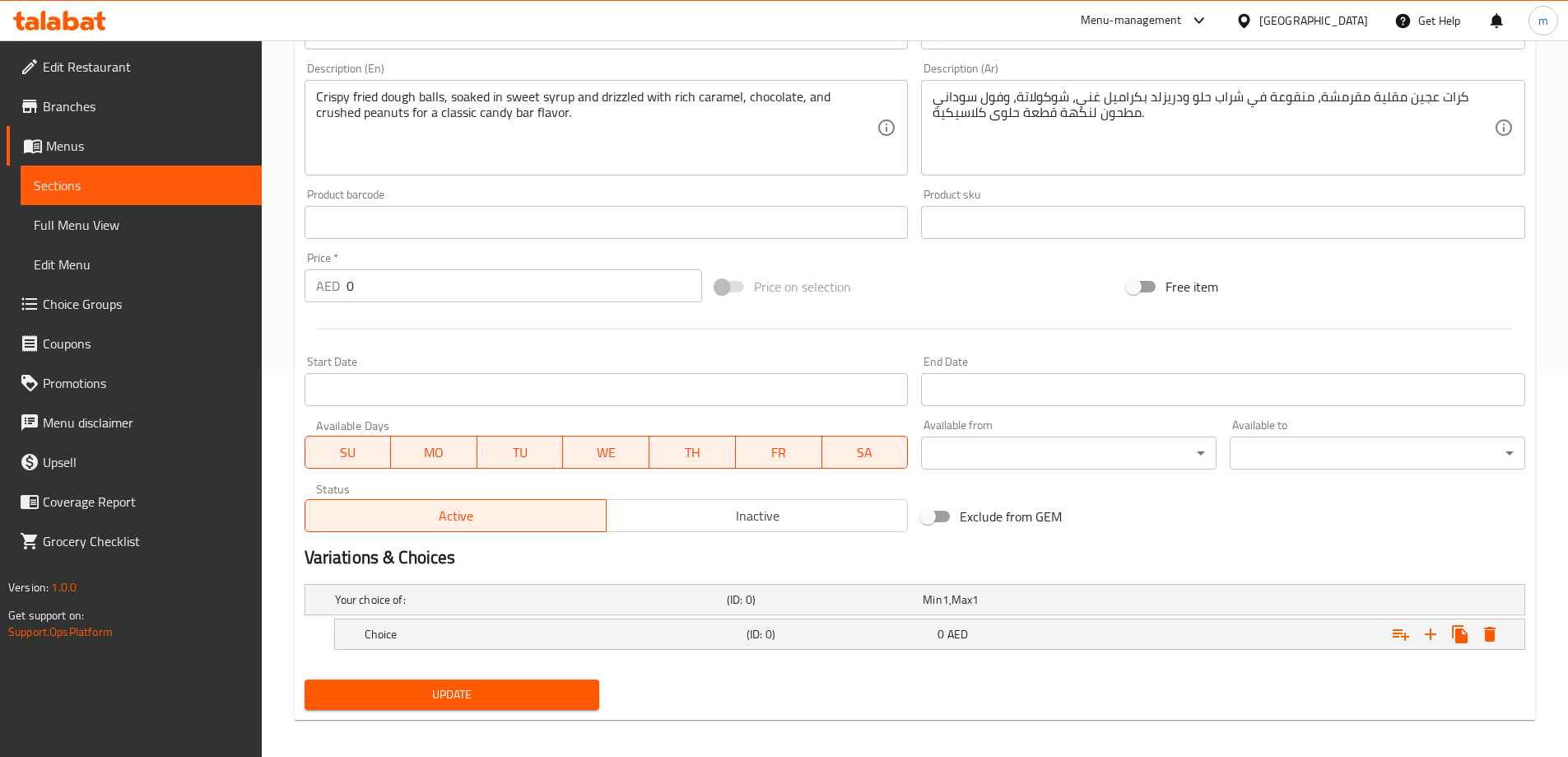
scroll to position [396, 0]
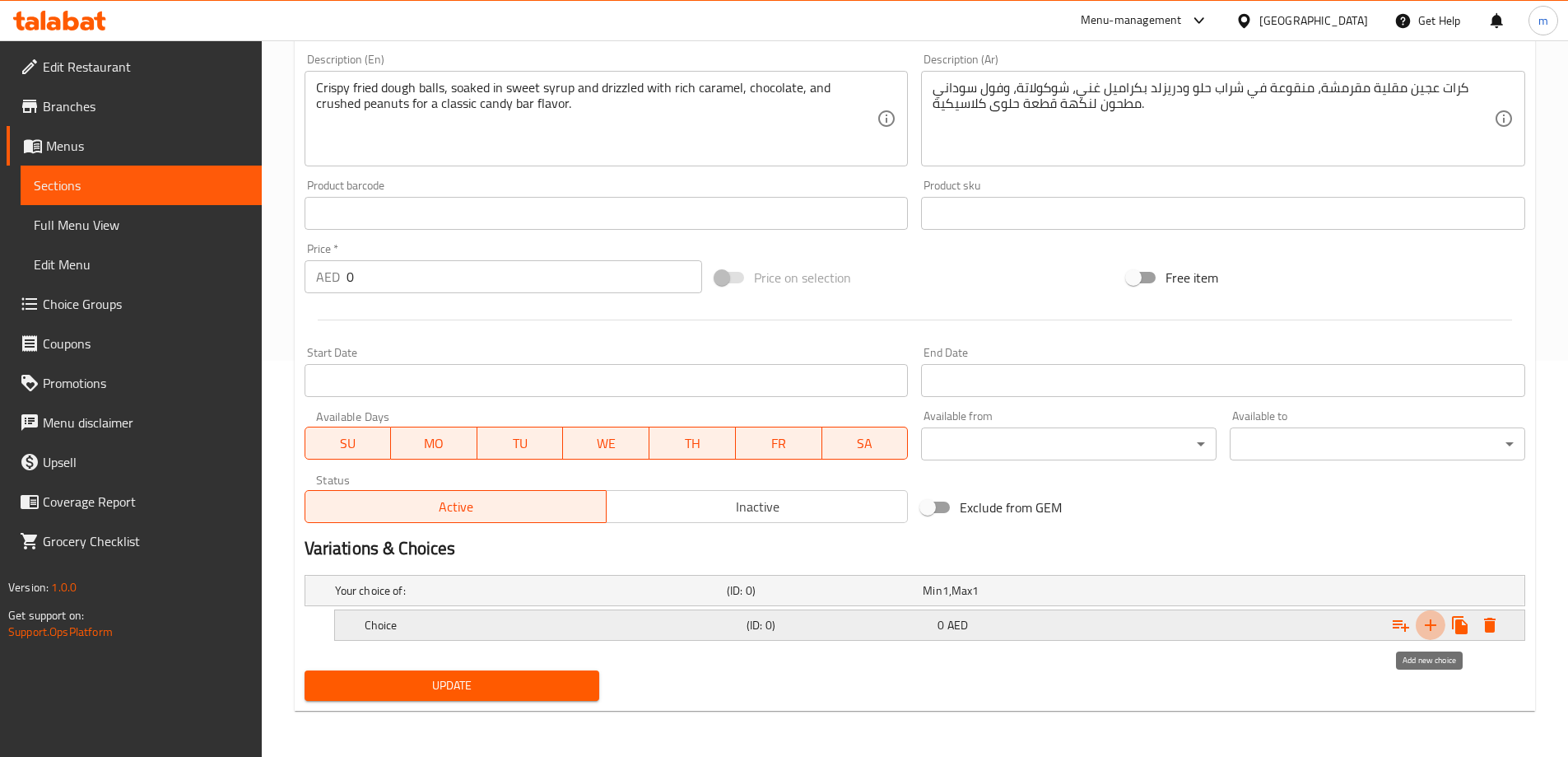
click at [1428, 618] on icon "Expand" at bounding box center [1431, 625] width 20 height 20
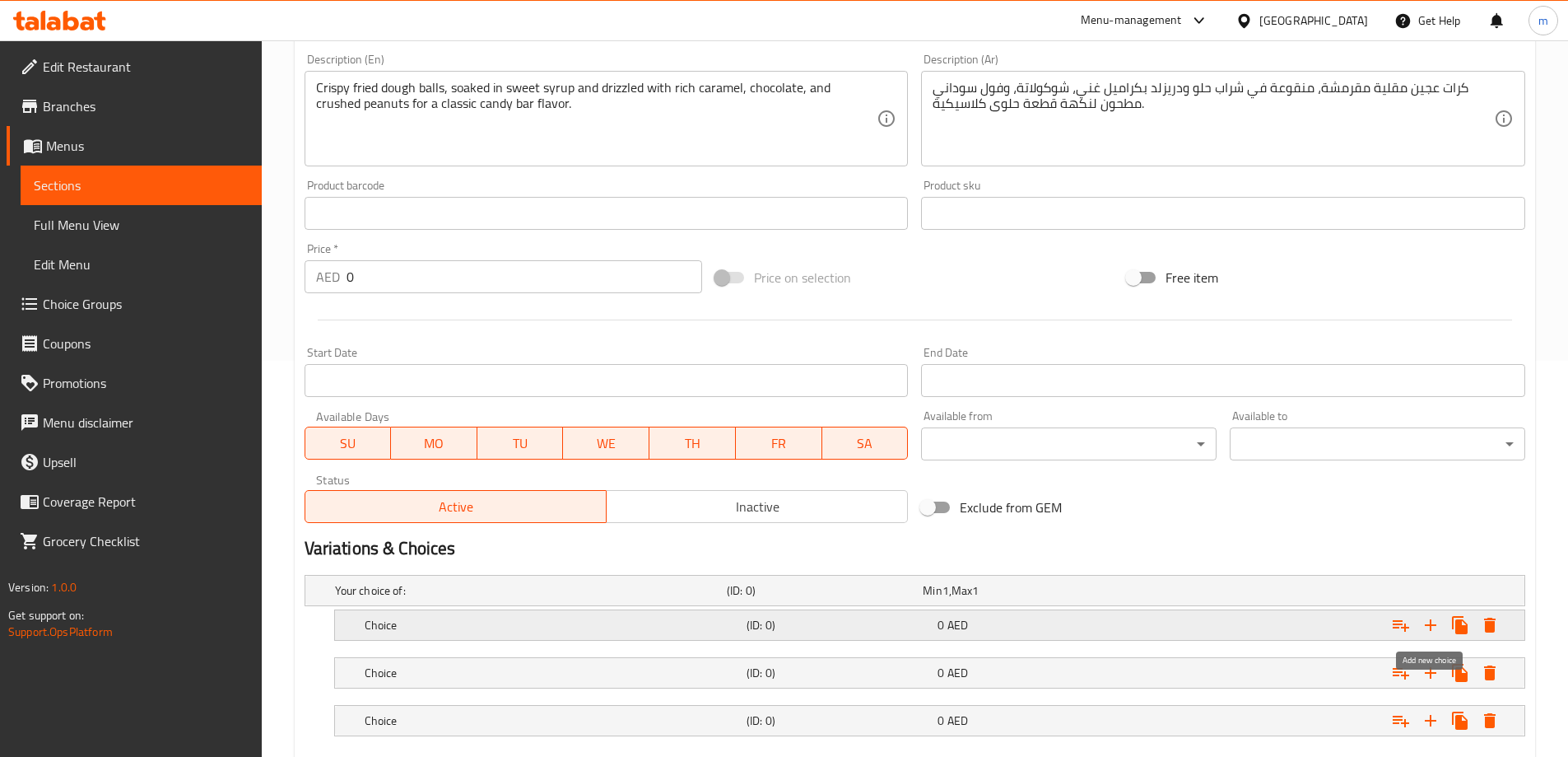
click at [1428, 618] on icon "Expand" at bounding box center [1431, 625] width 20 height 20
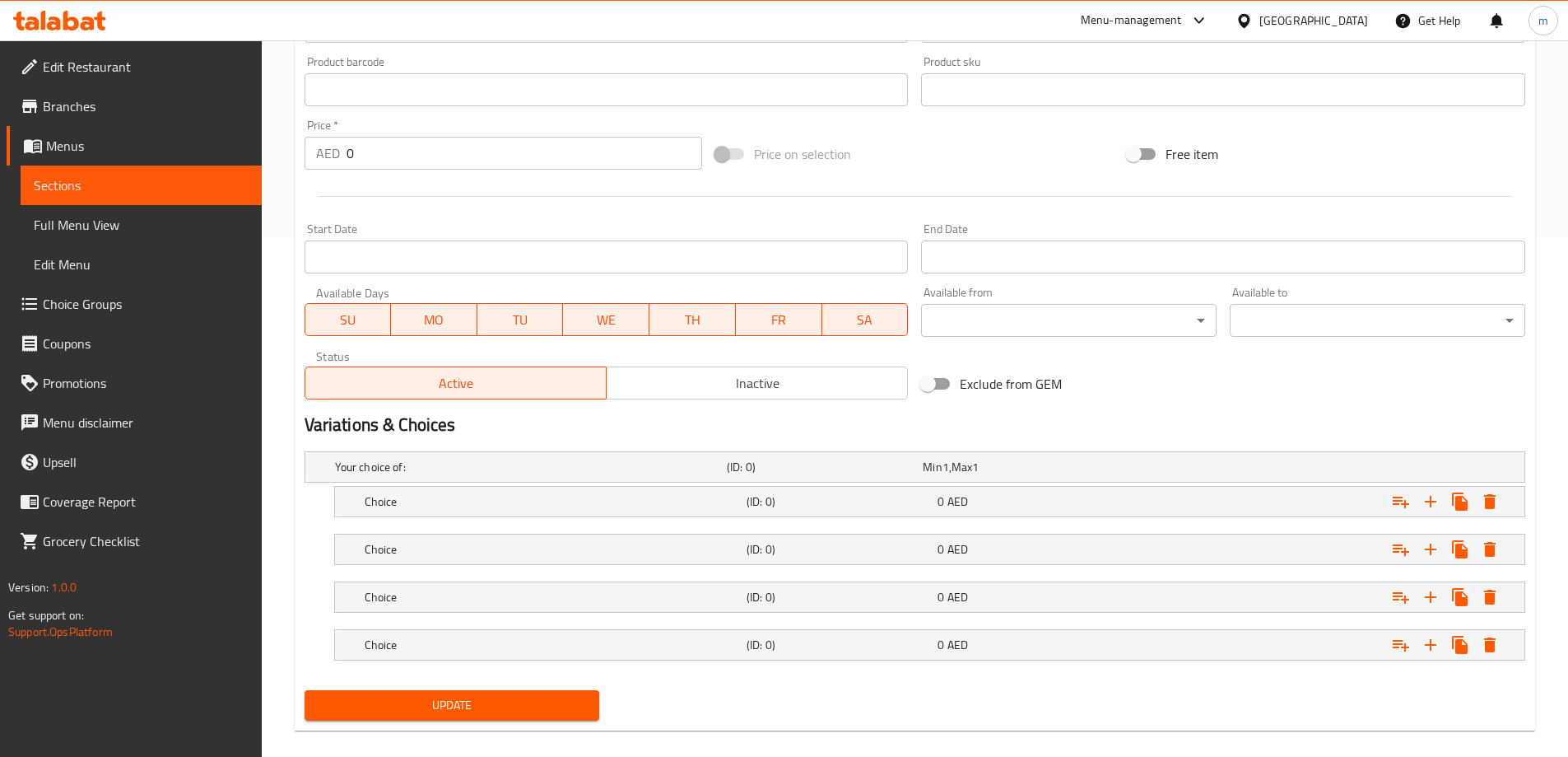
scroll to position [539, 0]
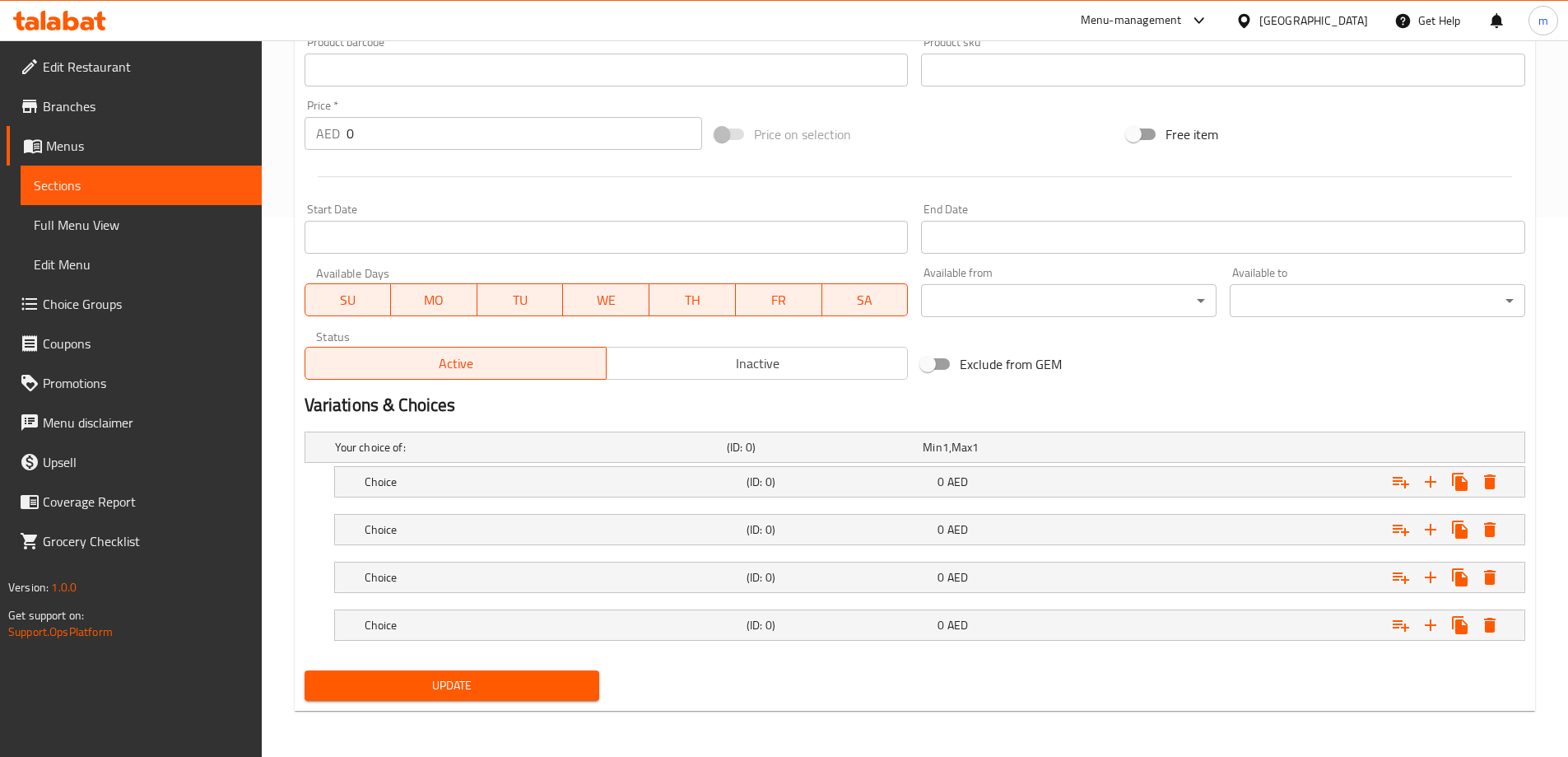
click at [678, 598] on nav at bounding box center [915, 603] width 1220 height 13
click at [679, 607] on div "Choice (ID: 0) 0 AED" at bounding box center [934, 625] width 1146 height 37
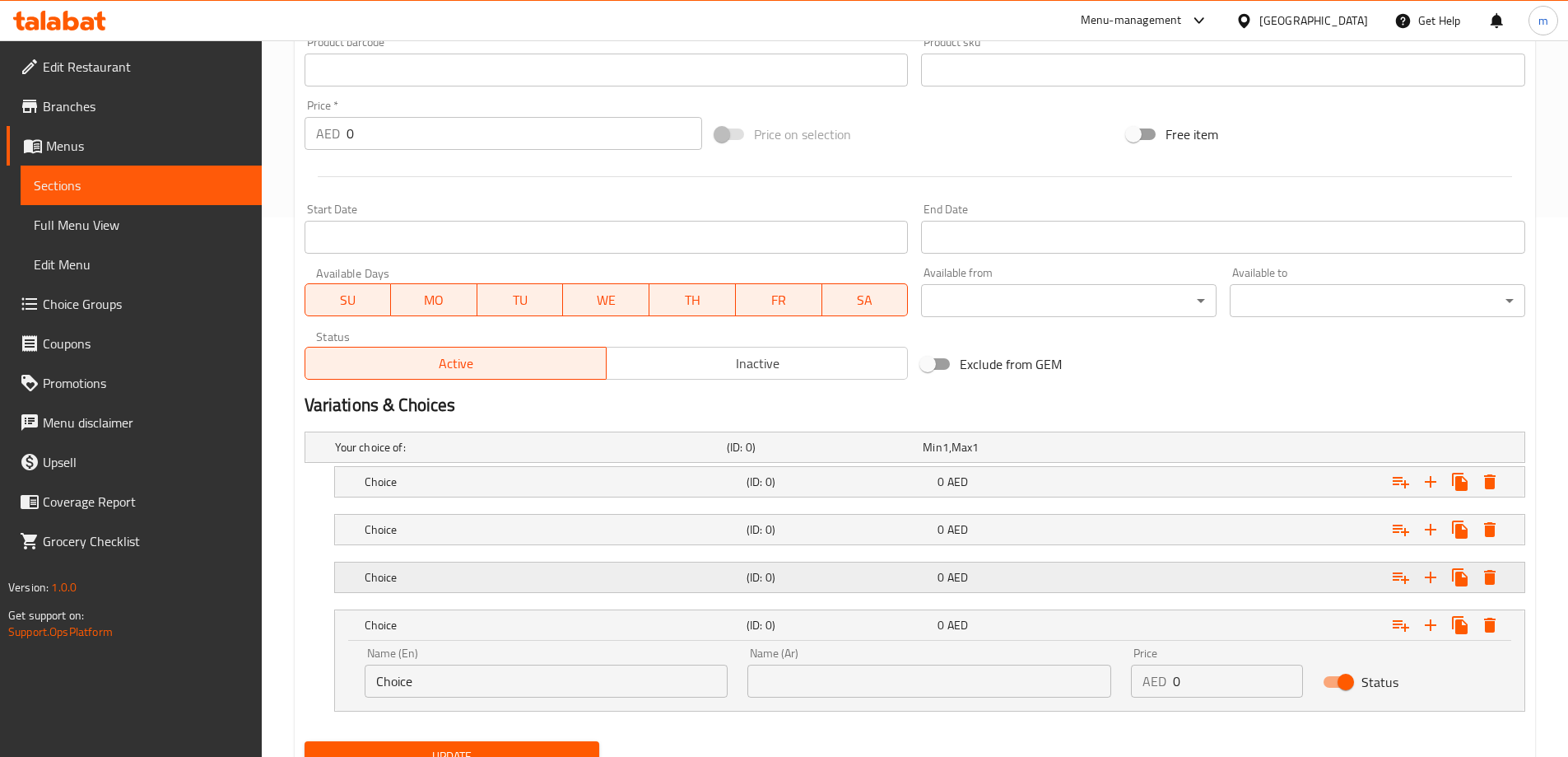
click at [694, 569] on h5 "Choice" at bounding box center [552, 577] width 375 height 16
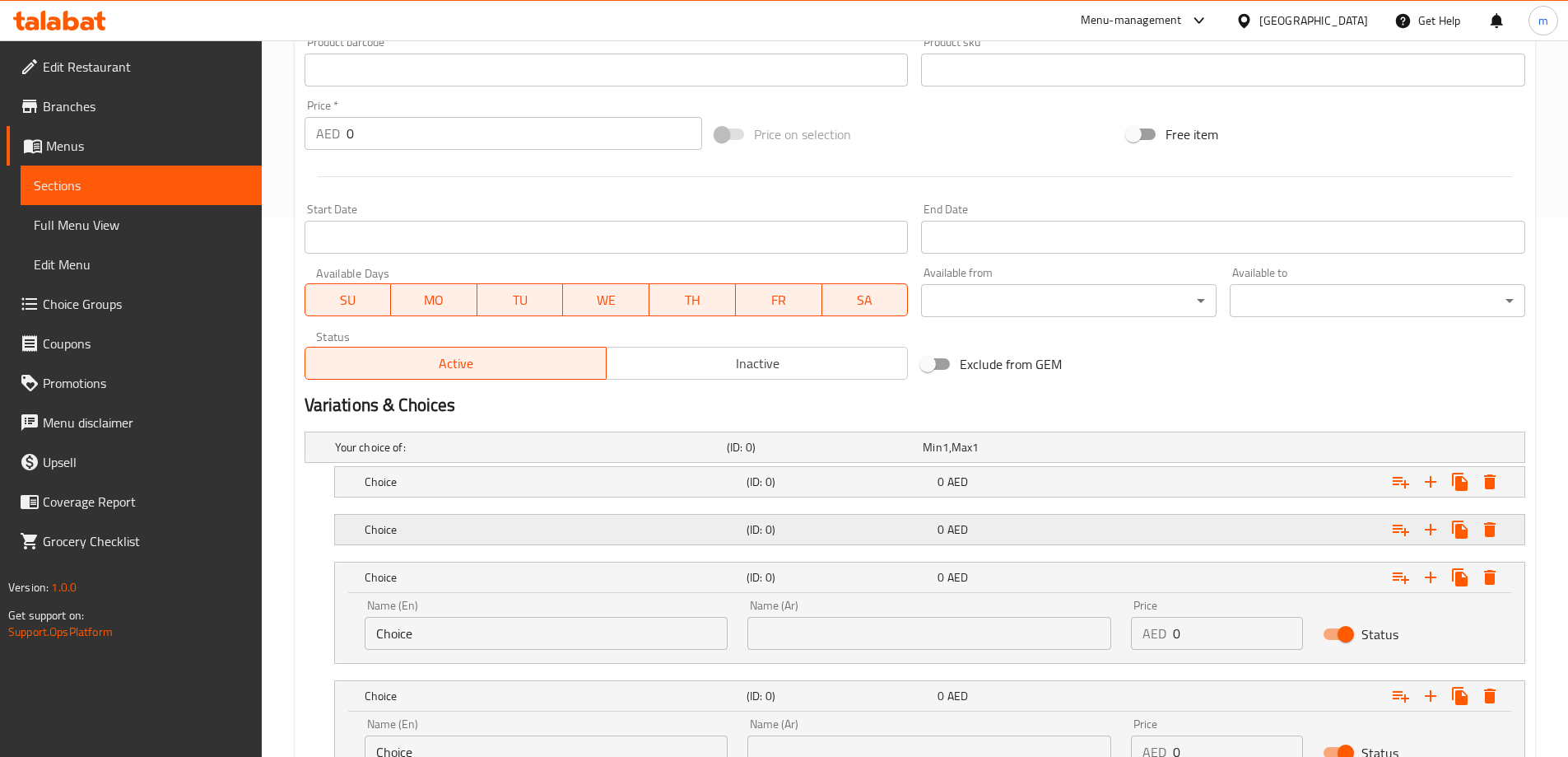
click at [693, 522] on h5 "Choice" at bounding box center [552, 529] width 375 height 16
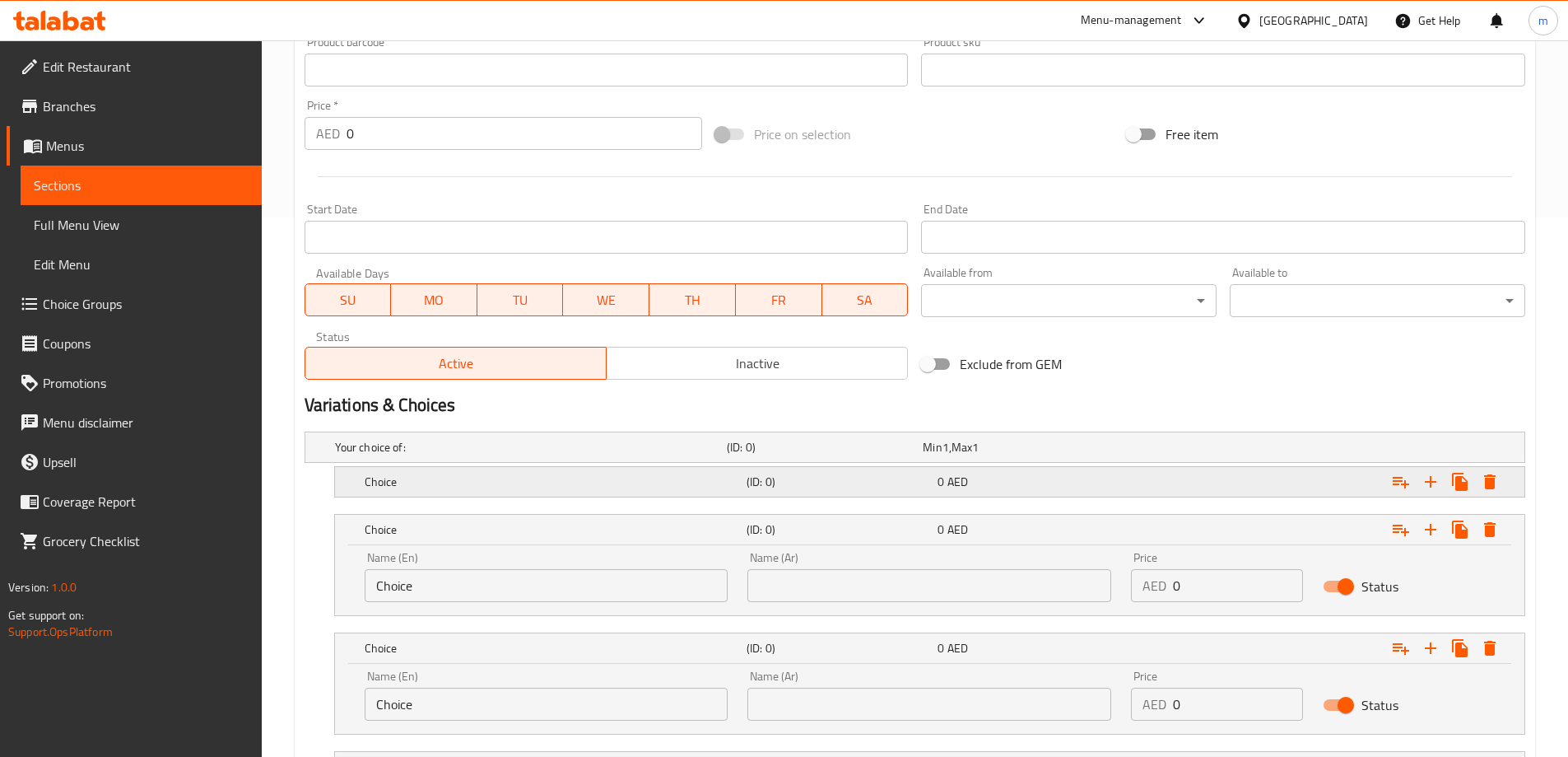
click at [693, 481] on h5 "Choice" at bounding box center [552, 481] width 375 height 16
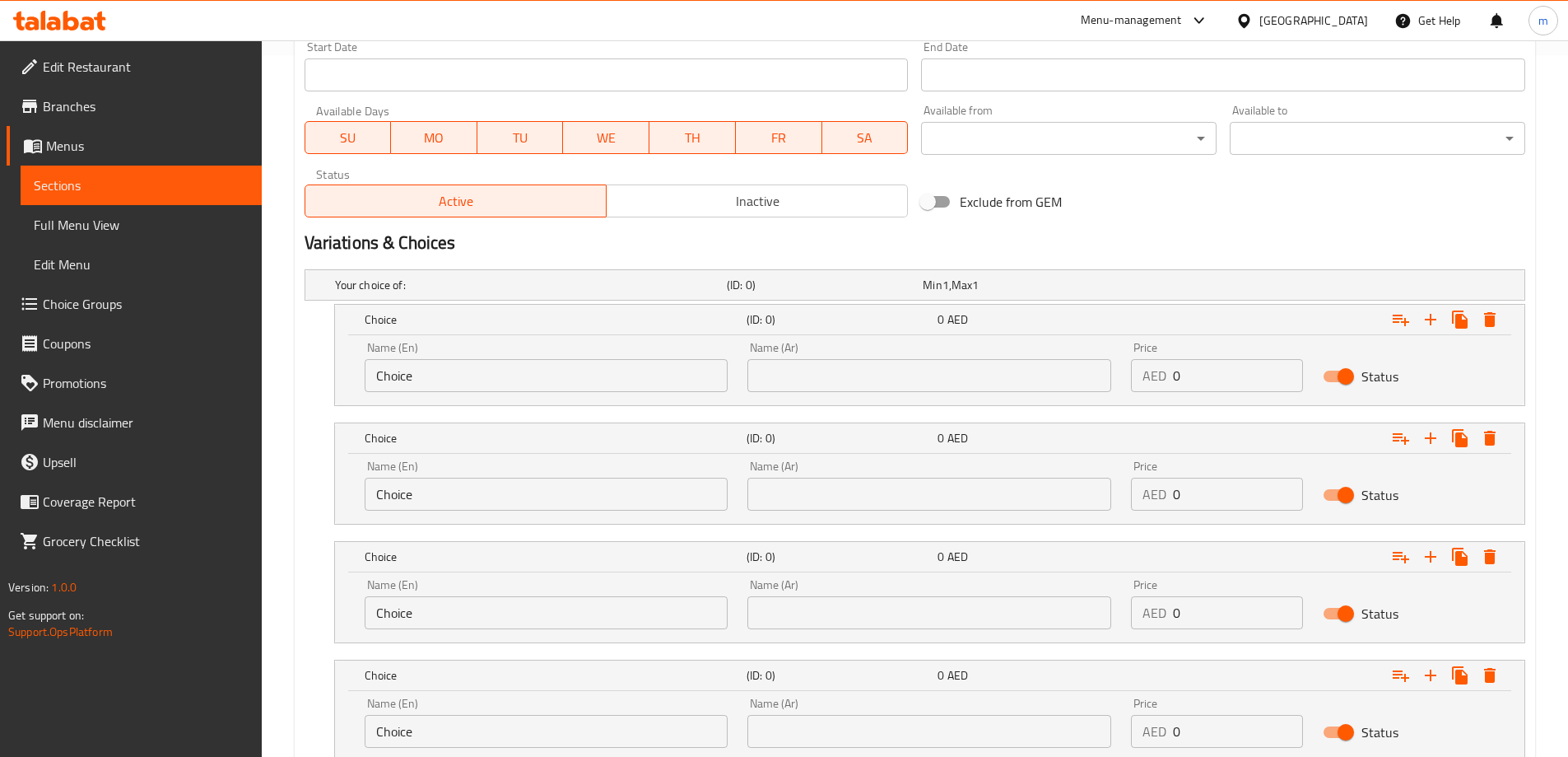
scroll to position [786, 0]
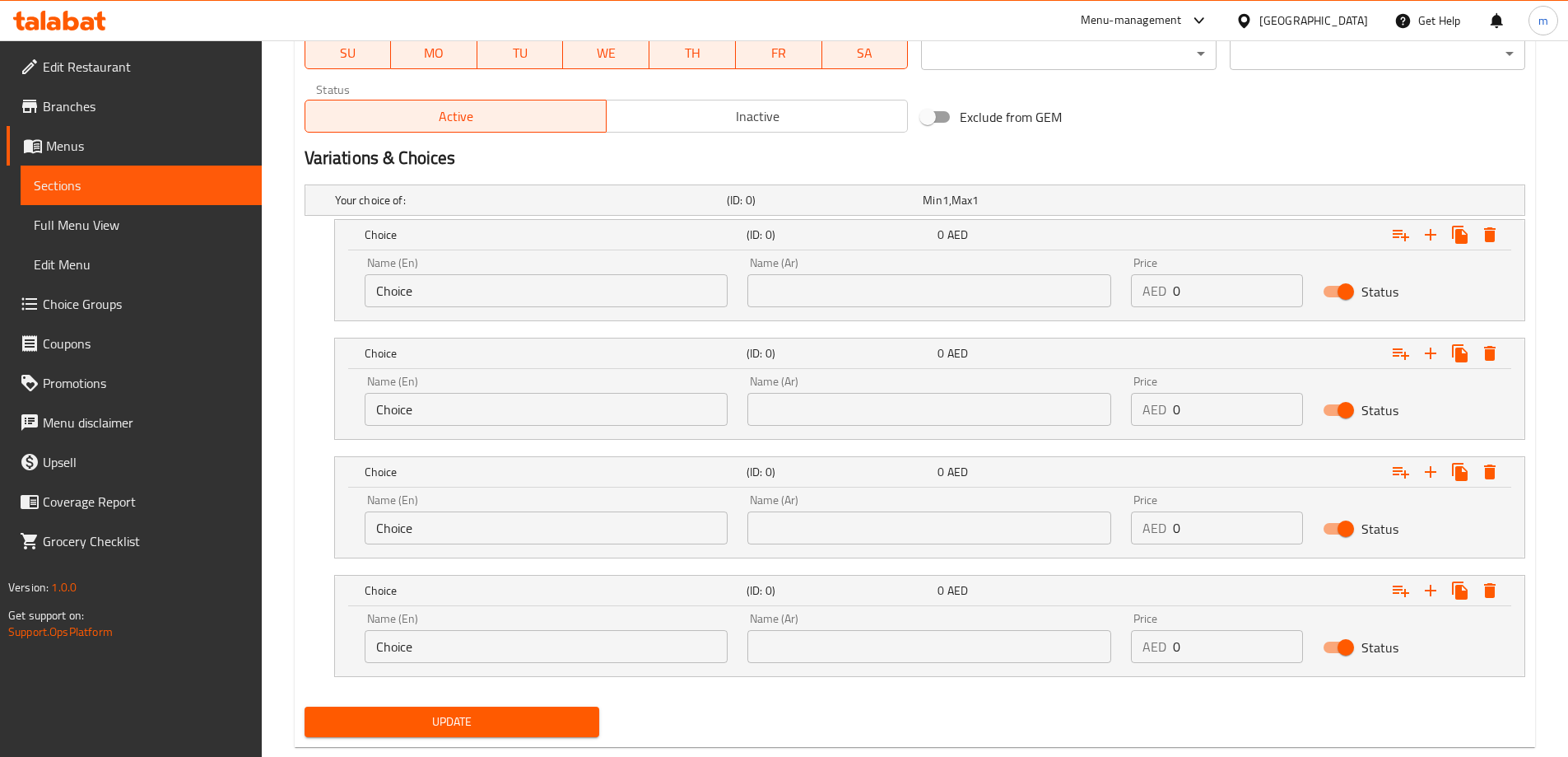
click at [502, 284] on input "Choice" at bounding box center [546, 290] width 364 height 33
type input "small"
click at [453, 402] on input "Choice" at bounding box center [546, 408] width 364 height 33
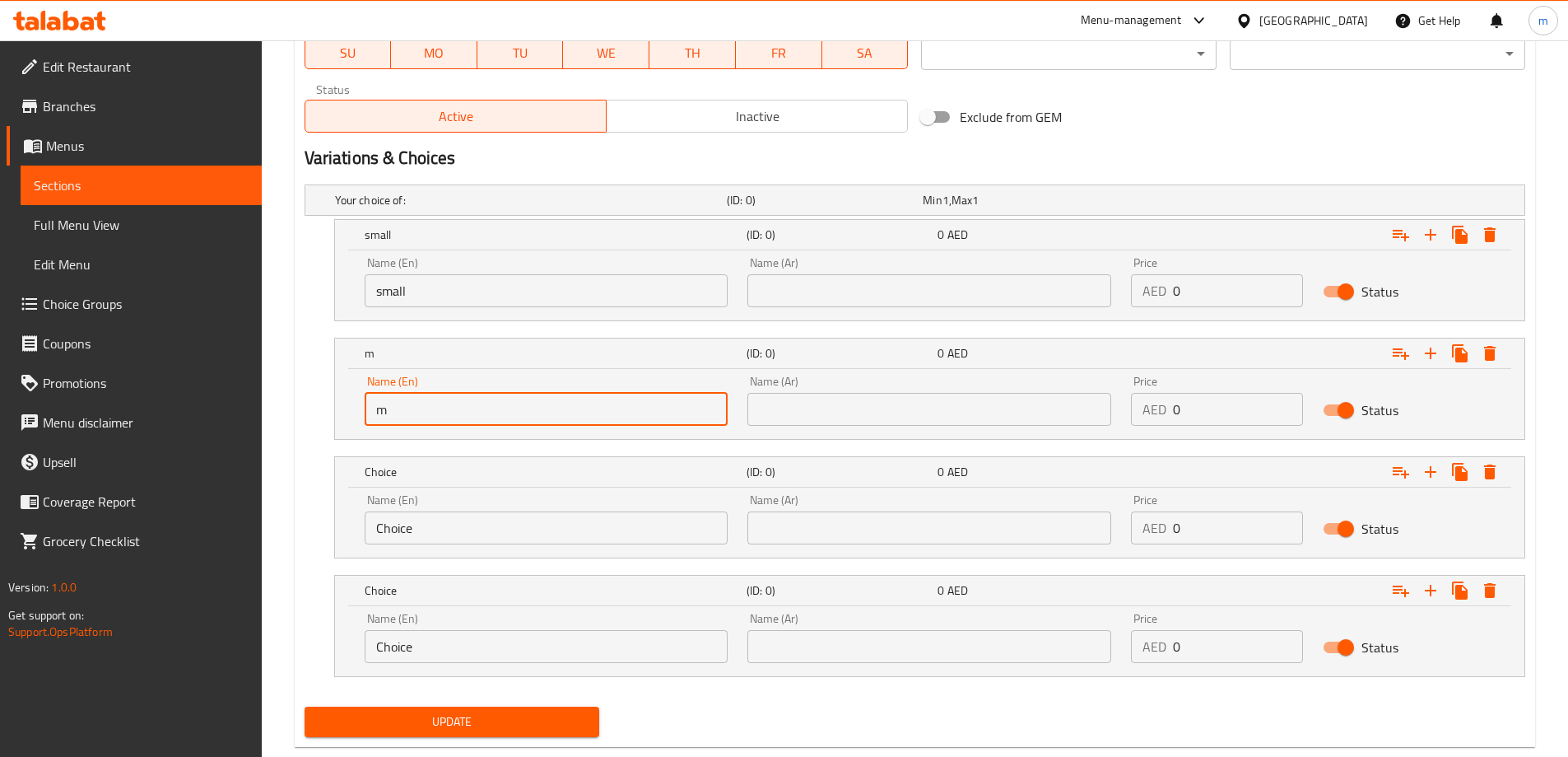
type input "medium"
click at [472, 538] on input "Choice" at bounding box center [546, 527] width 364 height 33
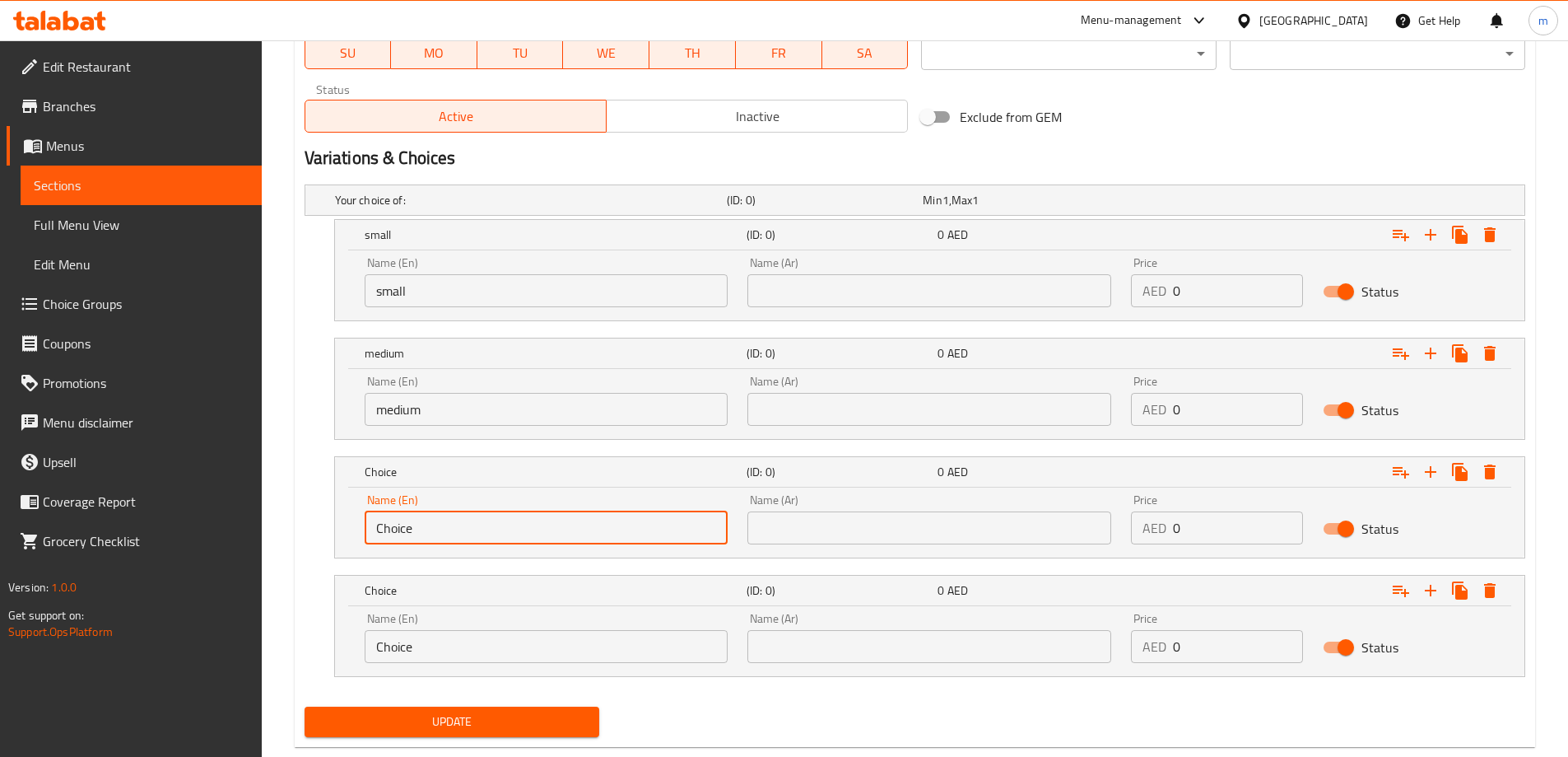
click at [472, 538] on input "Choice" at bounding box center [546, 527] width 364 height 33
type input "large"
click at [439, 649] on input "Choice" at bounding box center [546, 646] width 364 height 33
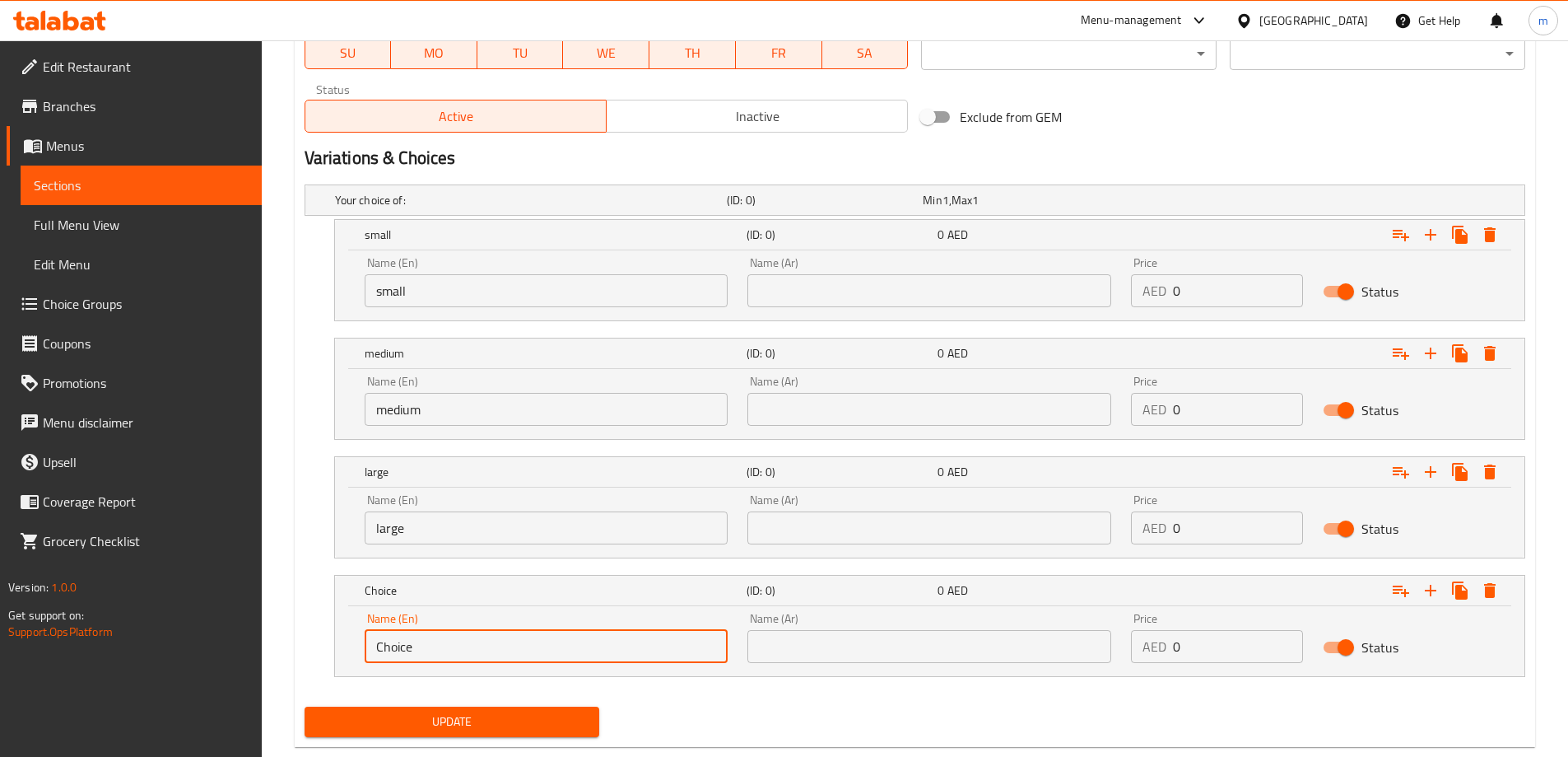
click at [439, 649] on input "Choice" at bounding box center [546, 646] width 364 height 33
type input "X Large"
click at [848, 304] on input "text" at bounding box center [929, 290] width 364 height 33
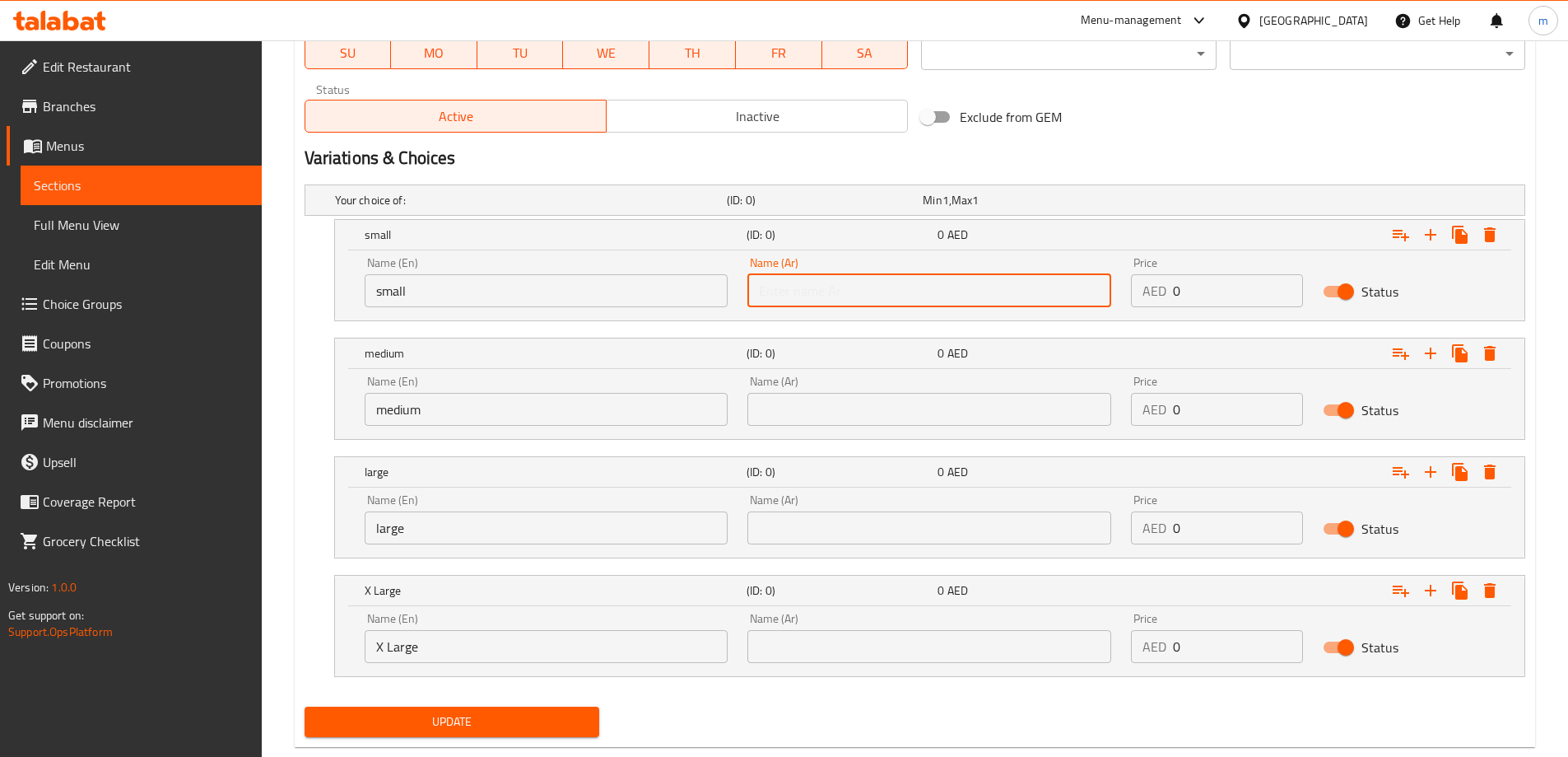
type input "صغير"
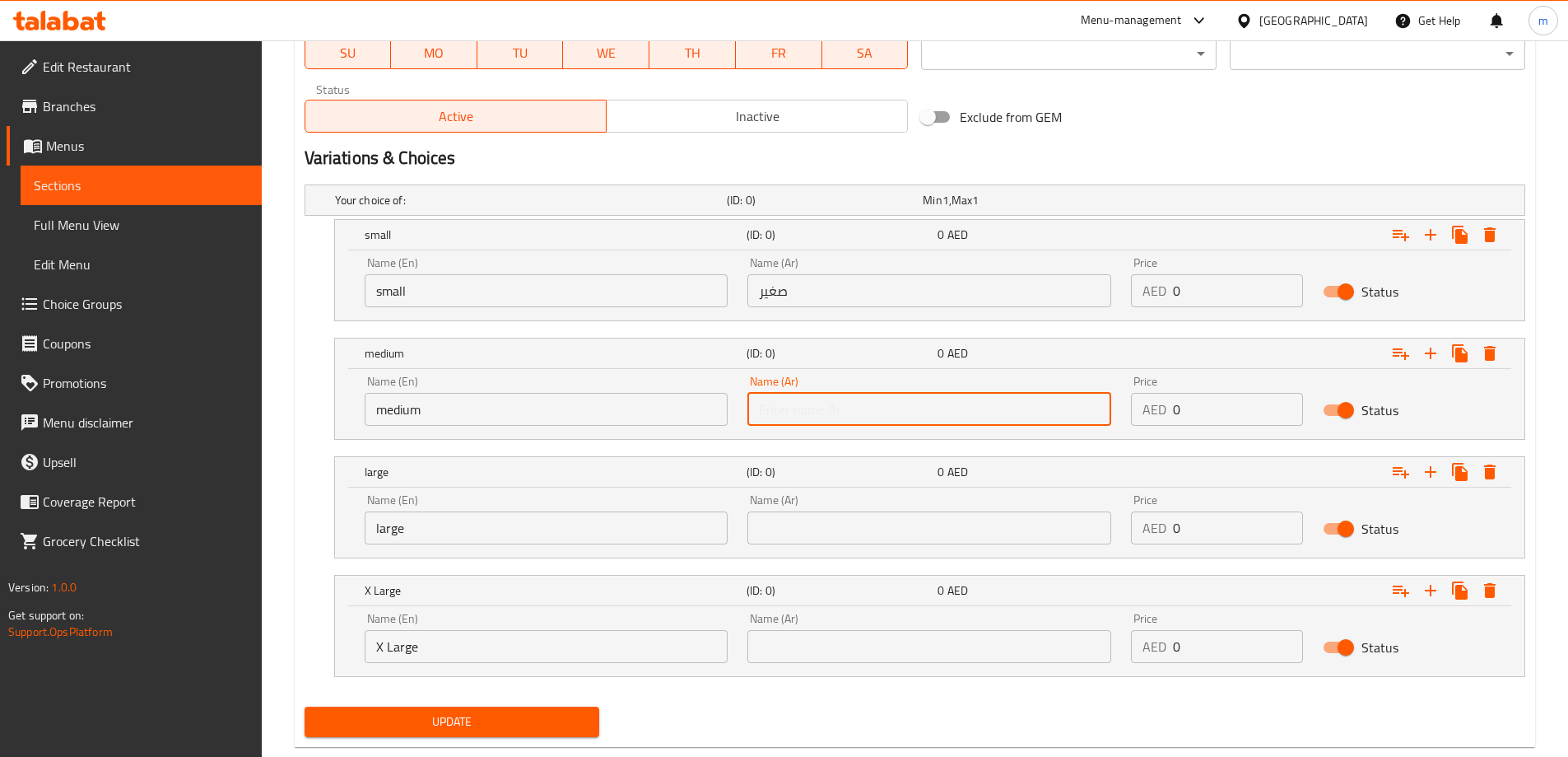
click at [859, 404] on input "text" at bounding box center [929, 408] width 364 height 33
type input "وسط"
click at [865, 531] on input "text" at bounding box center [929, 527] width 364 height 33
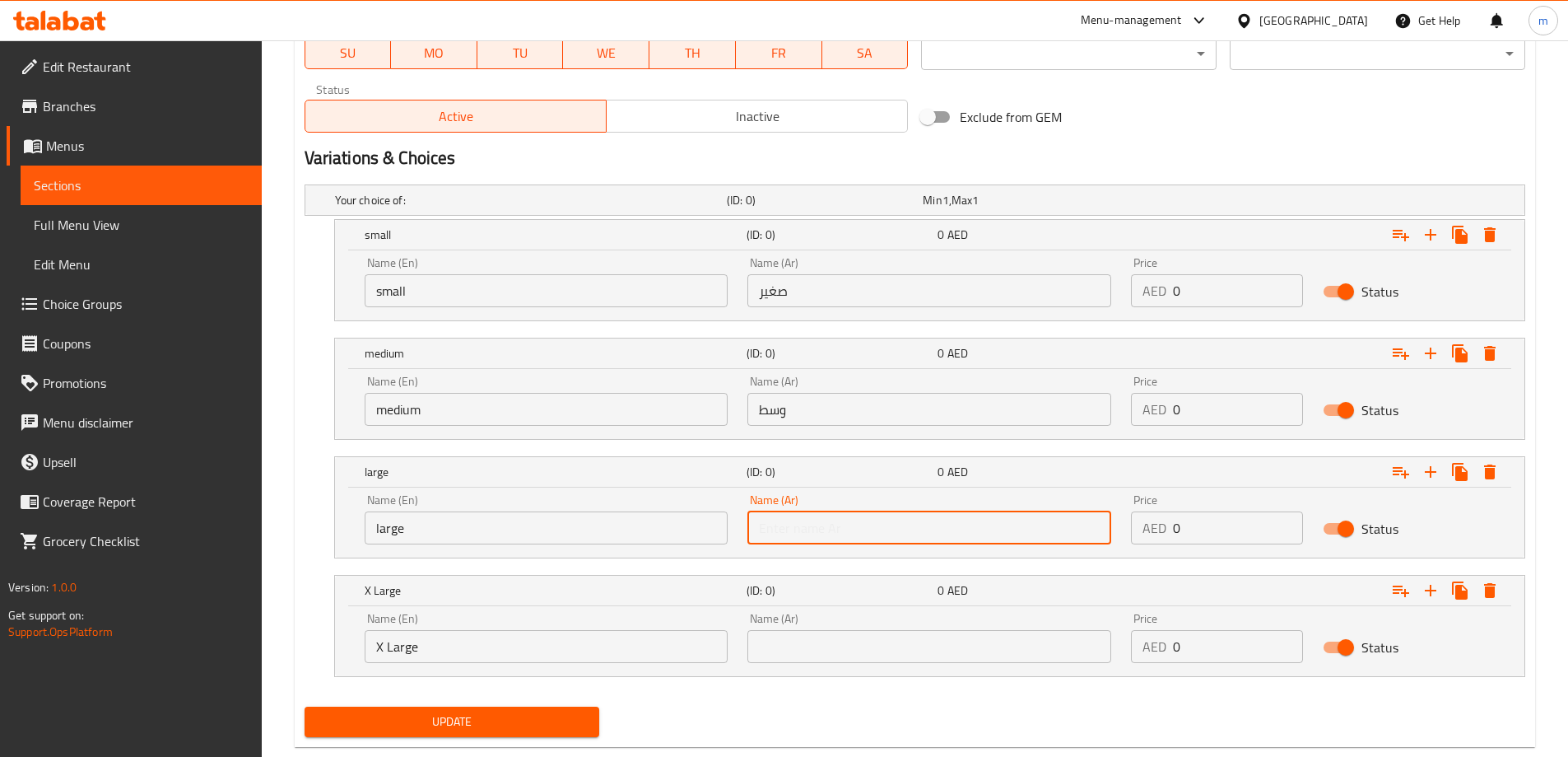
type input "كبير"
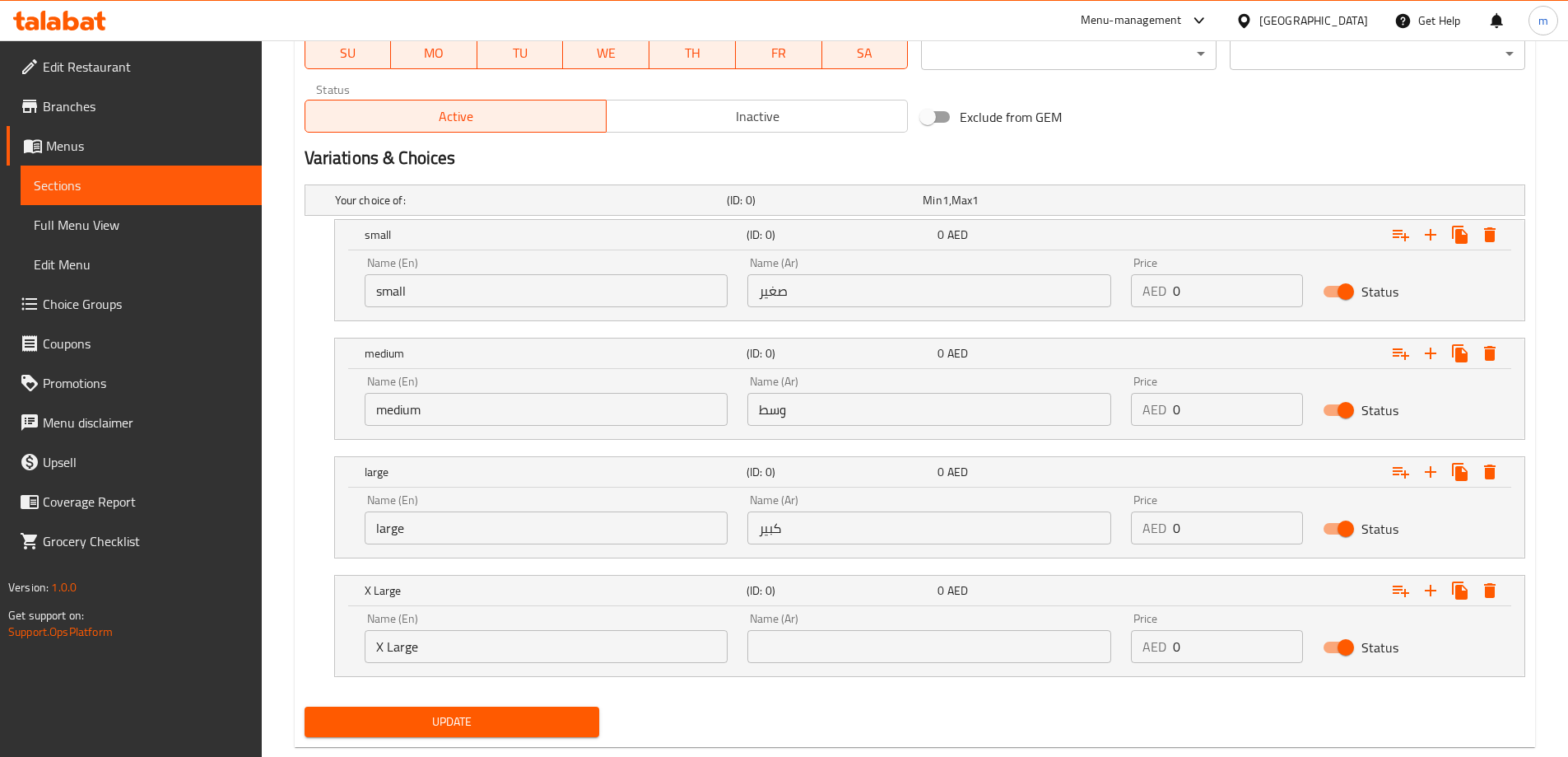
click at [883, 664] on div "Name (Ar) Name (Ar)" at bounding box center [929, 638] width 383 height 70
click at [881, 650] on input "text" at bounding box center [929, 646] width 364 height 33
type input "حجم اكبر"
click at [1203, 300] on input "0" at bounding box center [1238, 290] width 130 height 33
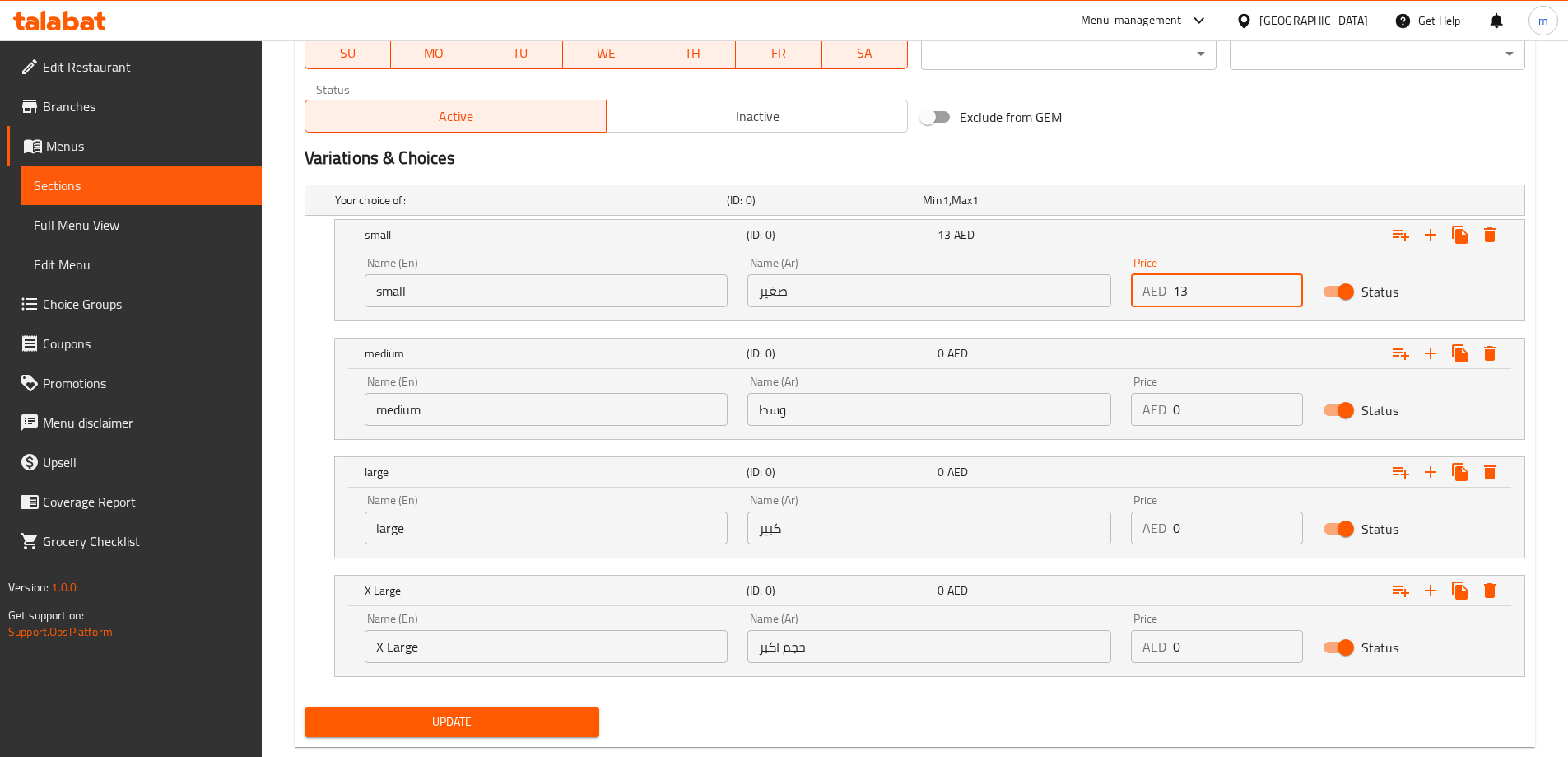
type input "13"
drag, startPoint x: 1215, startPoint y: 432, endPoint x: 1144, endPoint y: 414, distance: 73.2
click at [1144, 414] on div "Price AED 0 Price" at bounding box center [1217, 400] width 192 height 70
click at [1187, 420] on input "0" at bounding box center [1238, 408] width 130 height 33
drag, startPoint x: 1187, startPoint y: 412, endPoint x: 1173, endPoint y: 414, distance: 14.1
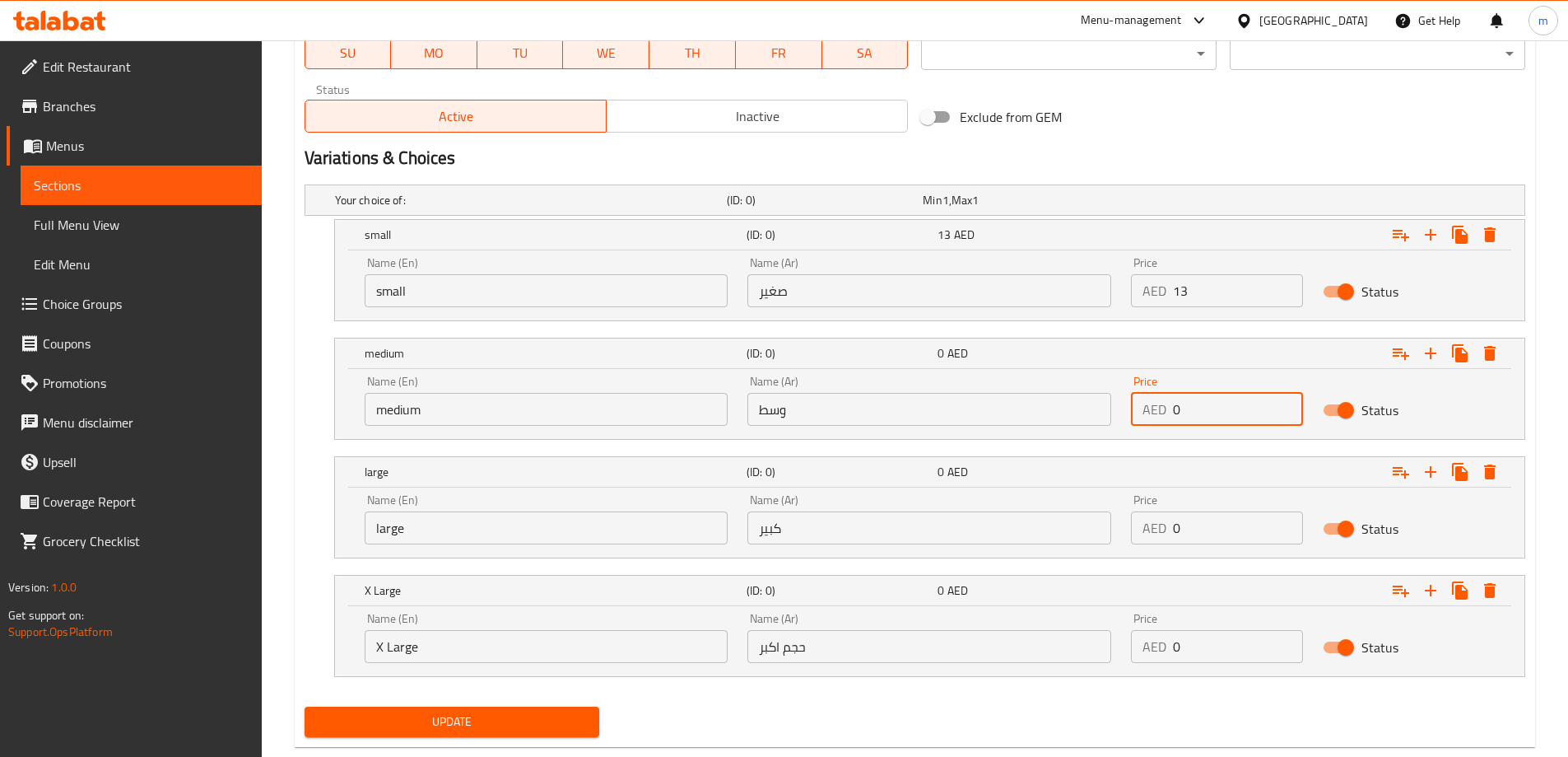
click at [1173, 414] on input "0" at bounding box center [1238, 408] width 130 height 33
type input "26"
drag, startPoint x: 1200, startPoint y: 525, endPoint x: 1163, endPoint y: 529, distance: 37.2
click at [1163, 529] on div "AED 0 Price" at bounding box center [1217, 527] width 172 height 33
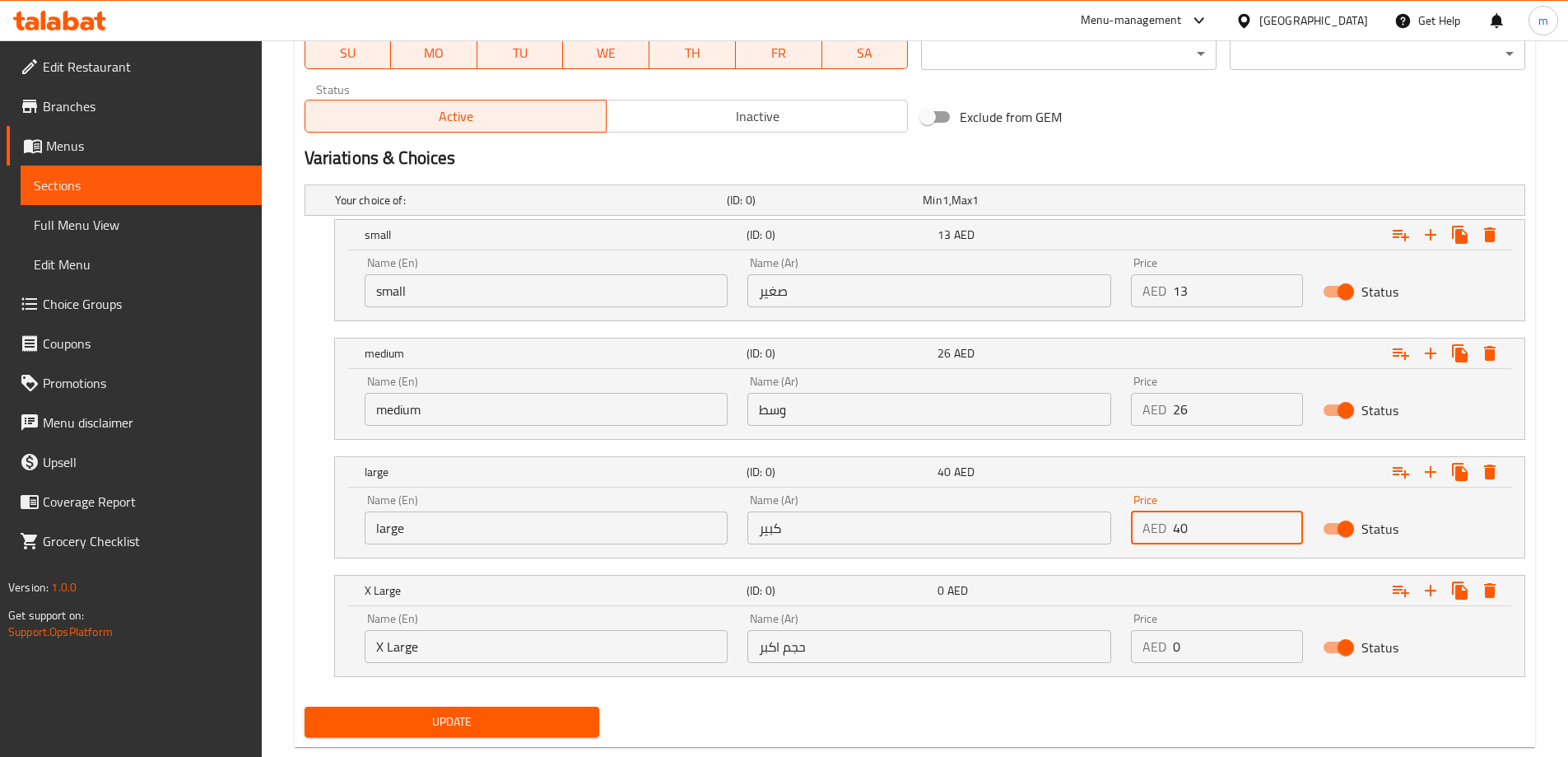
type input "40"
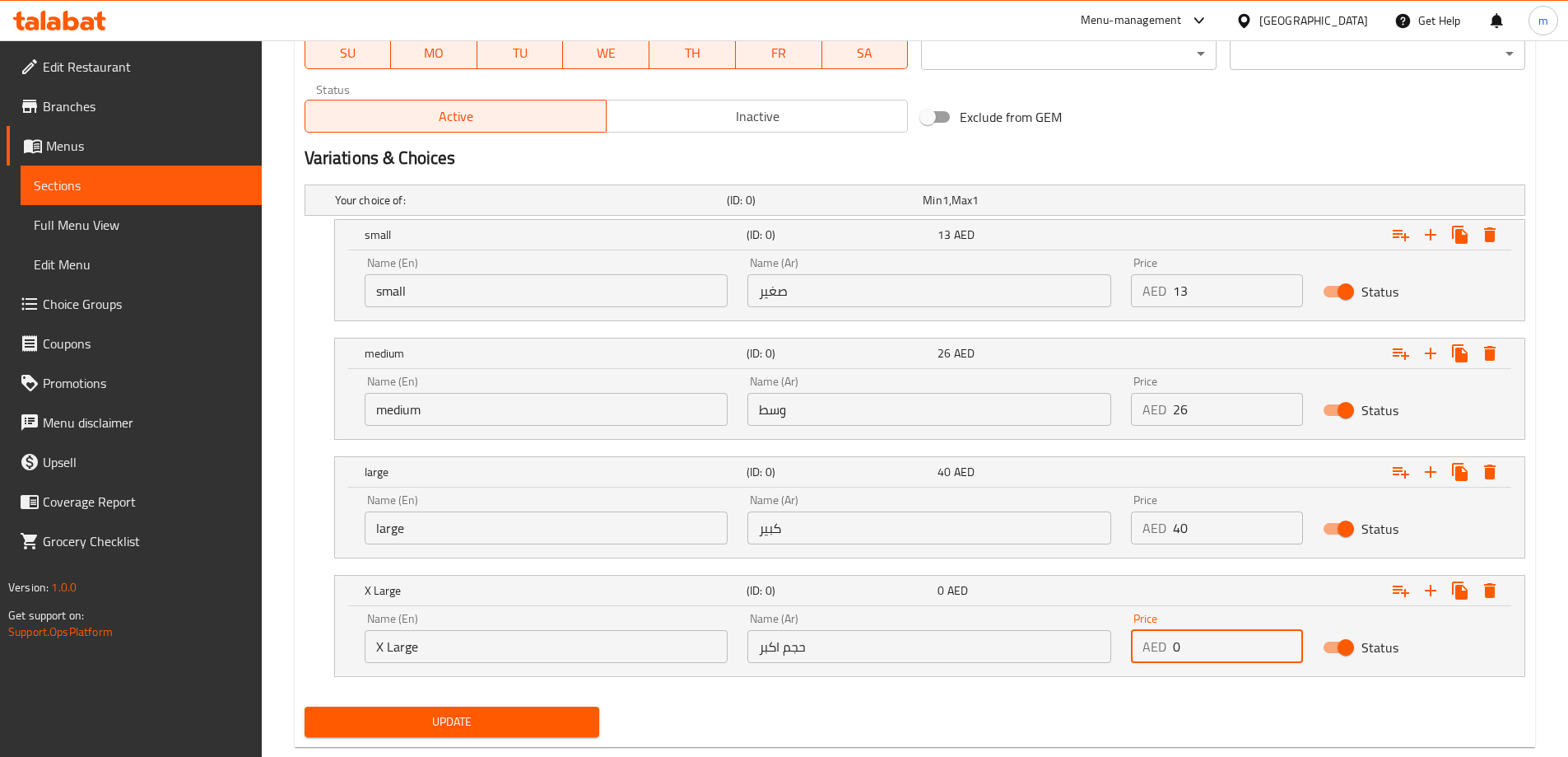
drag, startPoint x: 1184, startPoint y: 650, endPoint x: 1149, endPoint y: 654, distance: 35.2
click at [1149, 654] on div "AED 0 Price" at bounding box center [1217, 646] width 172 height 33
type input "60"
click at [988, 745] on div "Update Luqaimat snickers Add item image Image Size: 1200 x 800 px / Image forma…" at bounding box center [915, 60] width 1241 height 1373
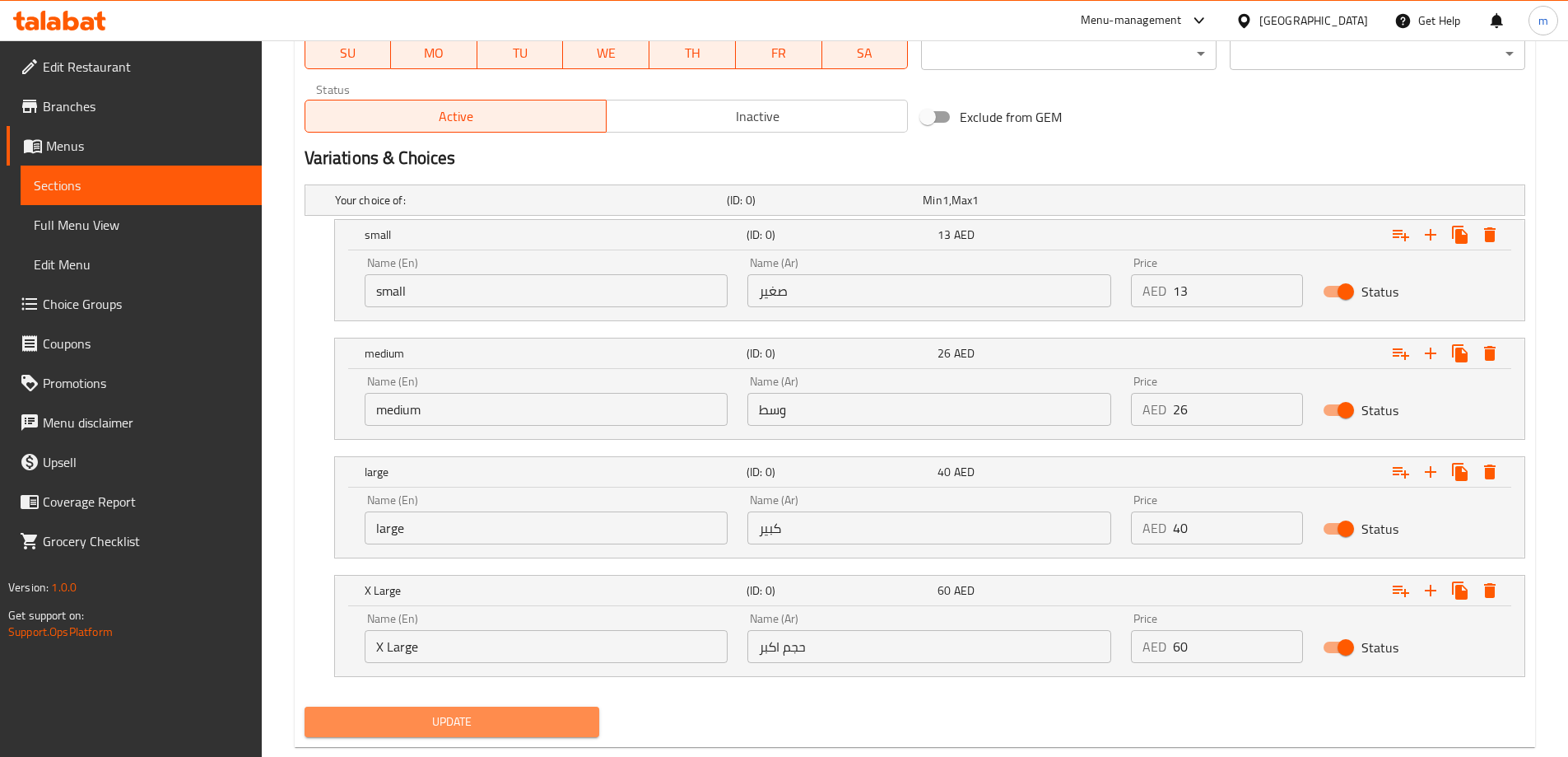
click at [552, 712] on span "Update" at bounding box center [452, 721] width 269 height 21
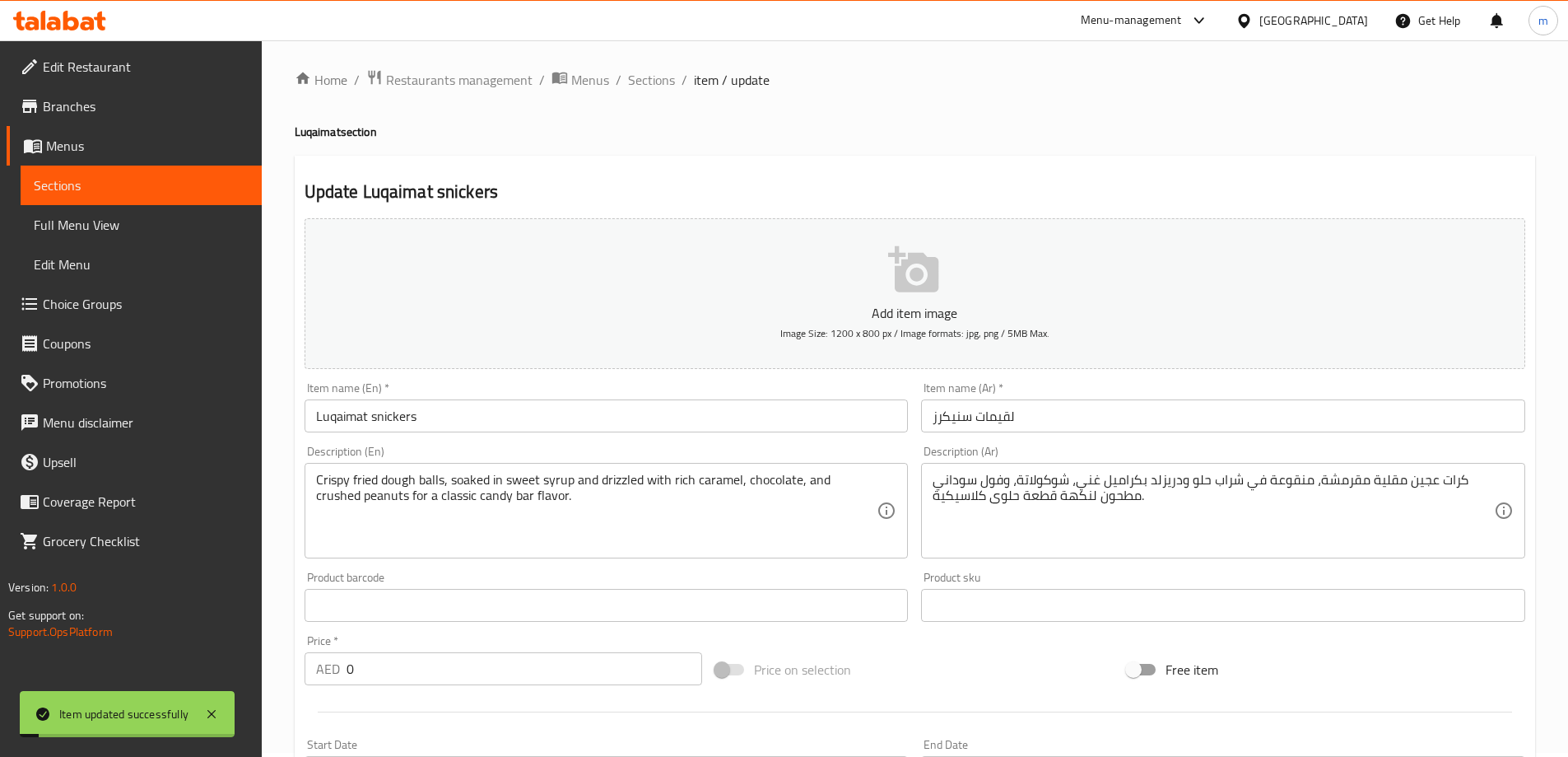
scroll to position [0, 0]
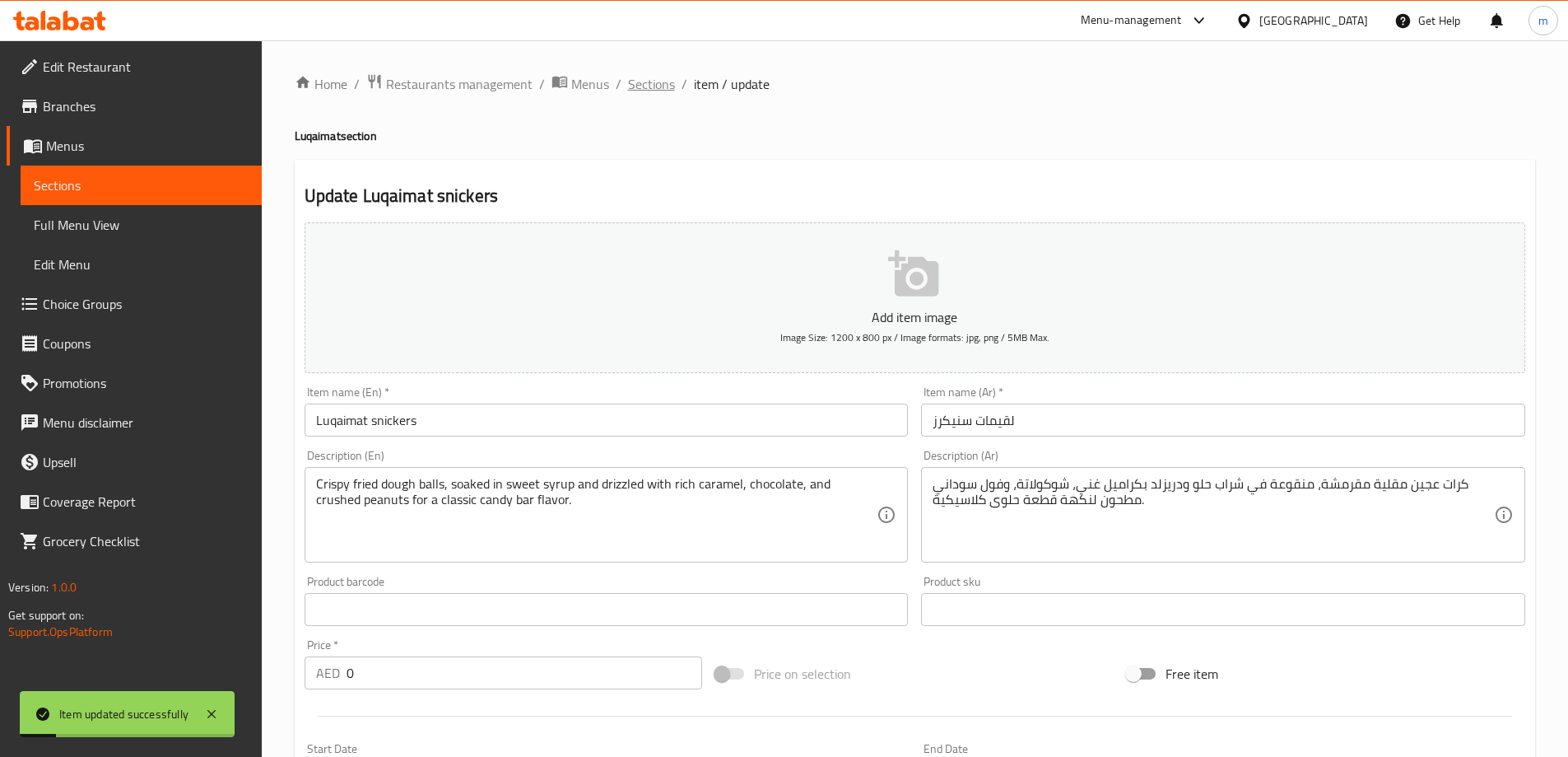
click at [649, 84] on span "Sections" at bounding box center [652, 84] width 47 height 20
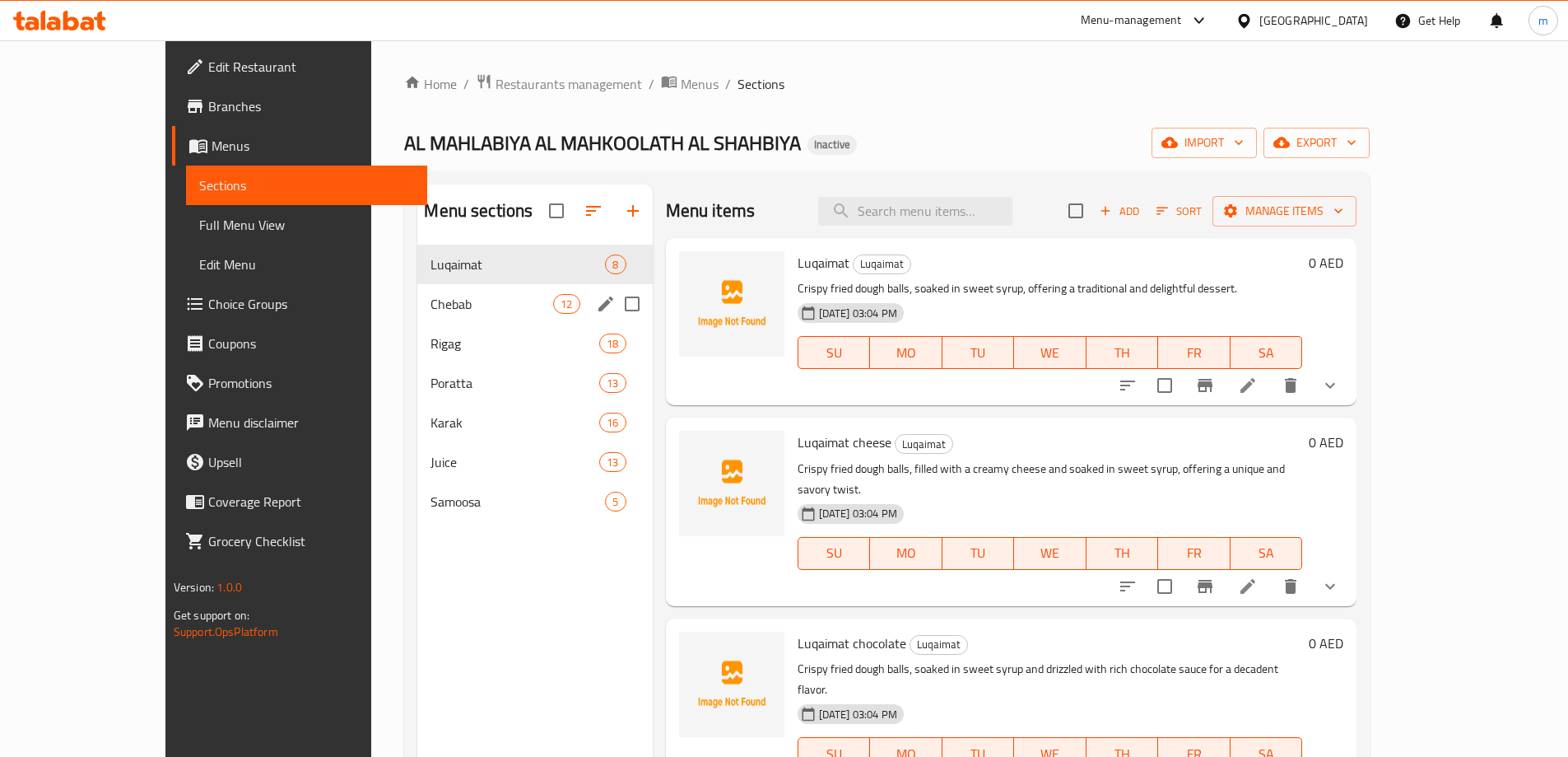
click at [431, 310] on span "Chebab" at bounding box center [492, 304] width 123 height 20
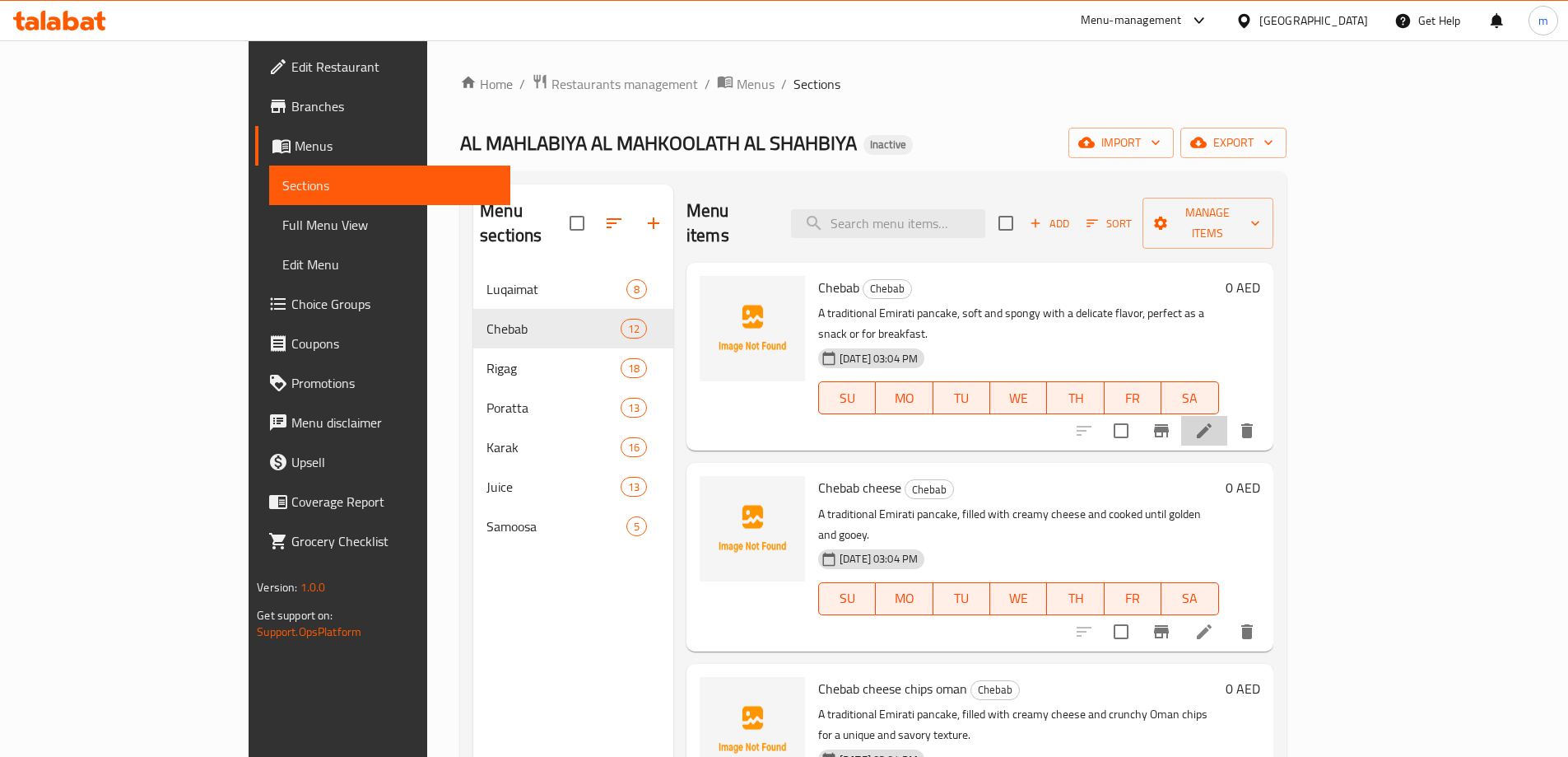
click at [1227, 416] on li at bounding box center [1204, 430] width 46 height 29
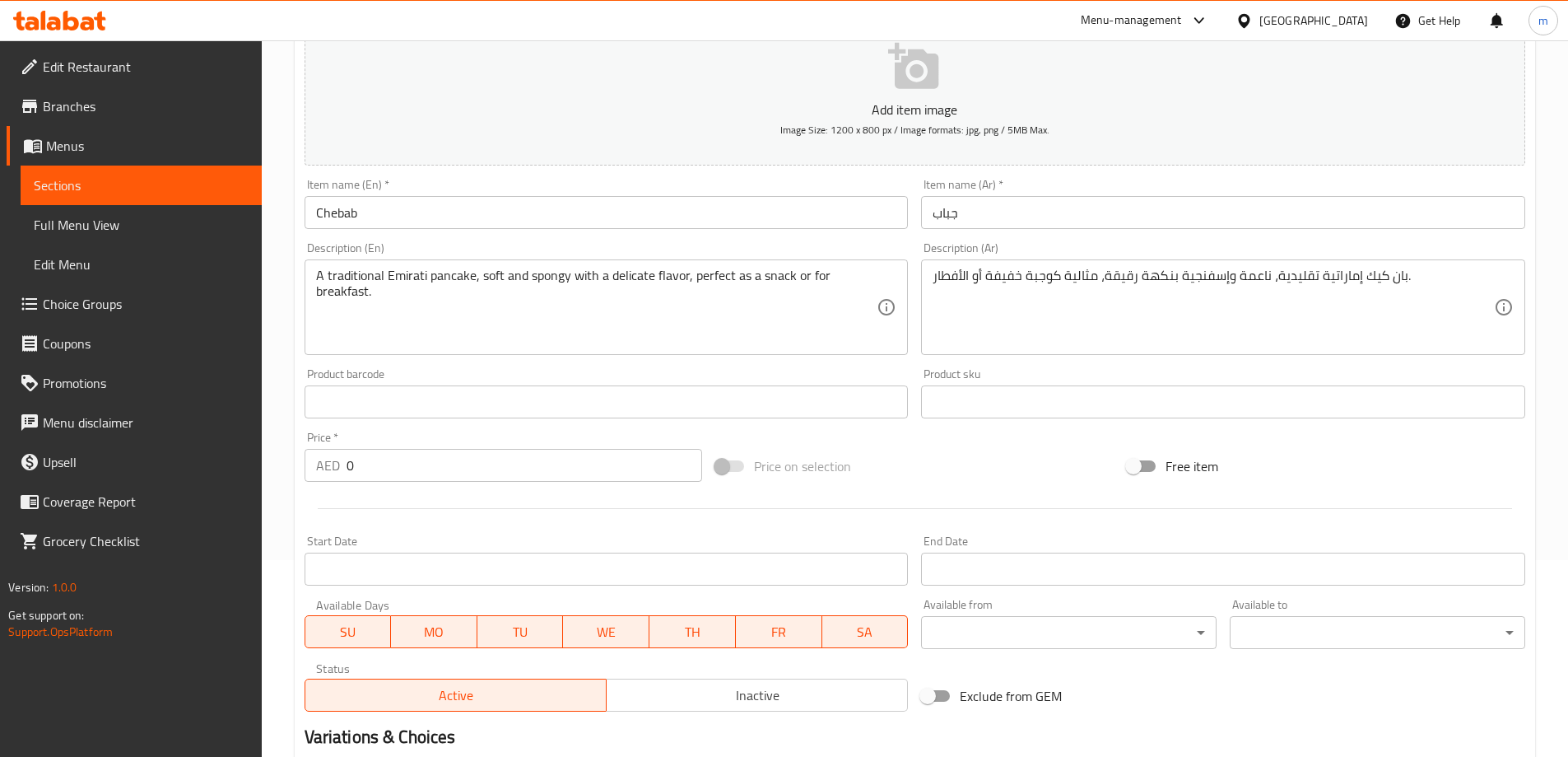
scroll to position [396, 0]
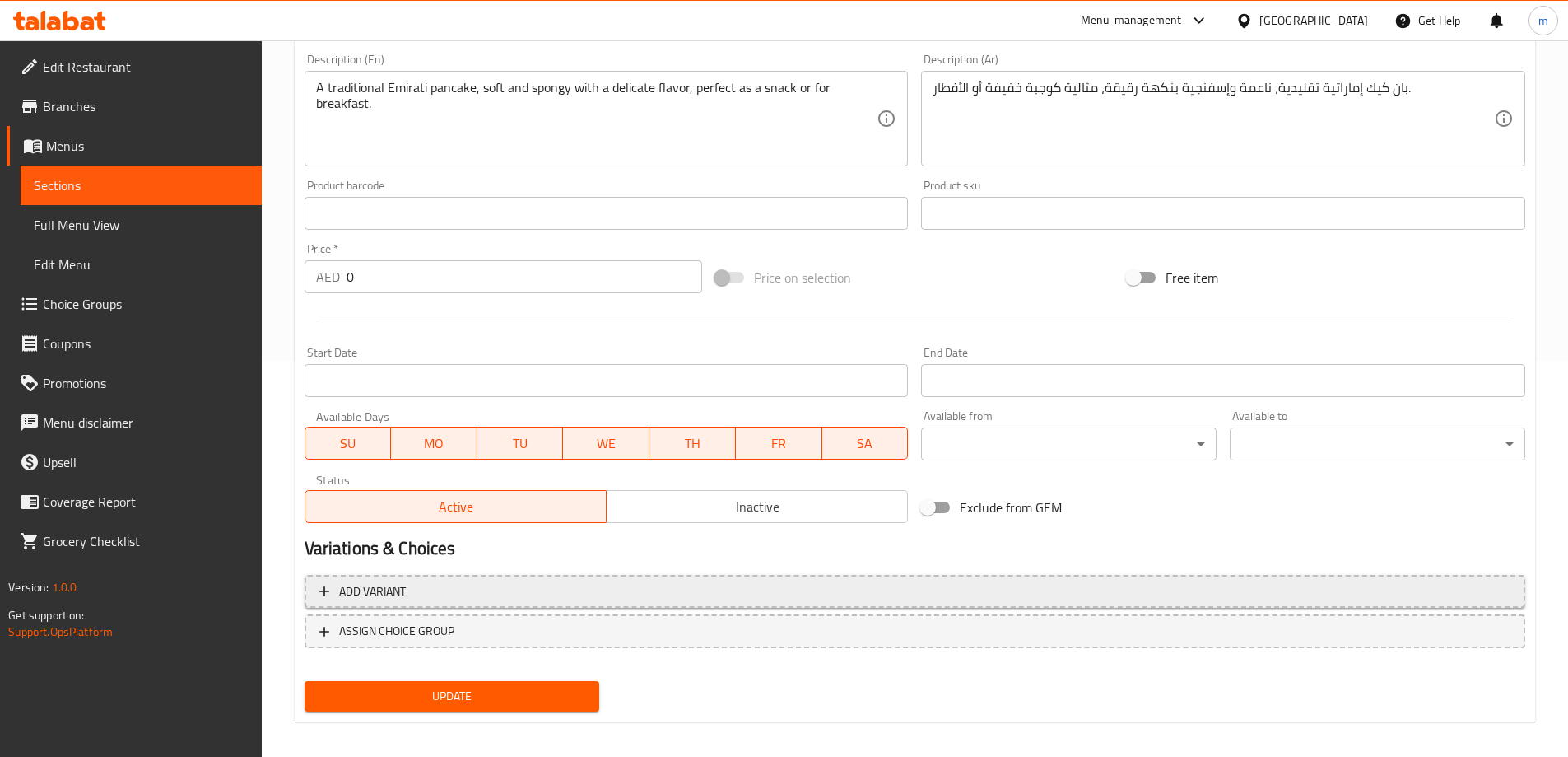
click at [1287, 605] on button "Add variant" at bounding box center [915, 592] width 1220 height 34
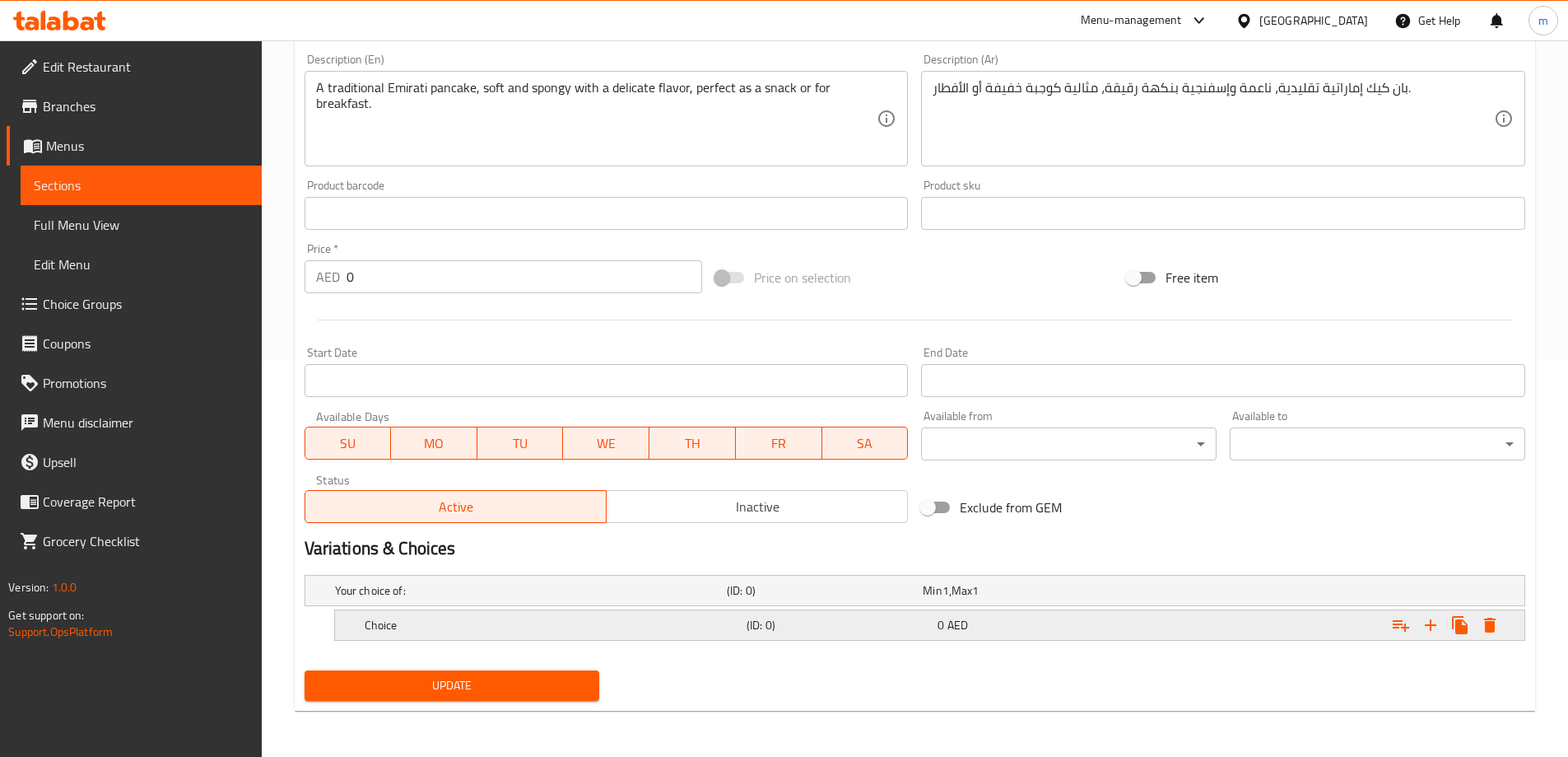
click at [1433, 629] on icon "Expand" at bounding box center [1431, 625] width 20 height 20
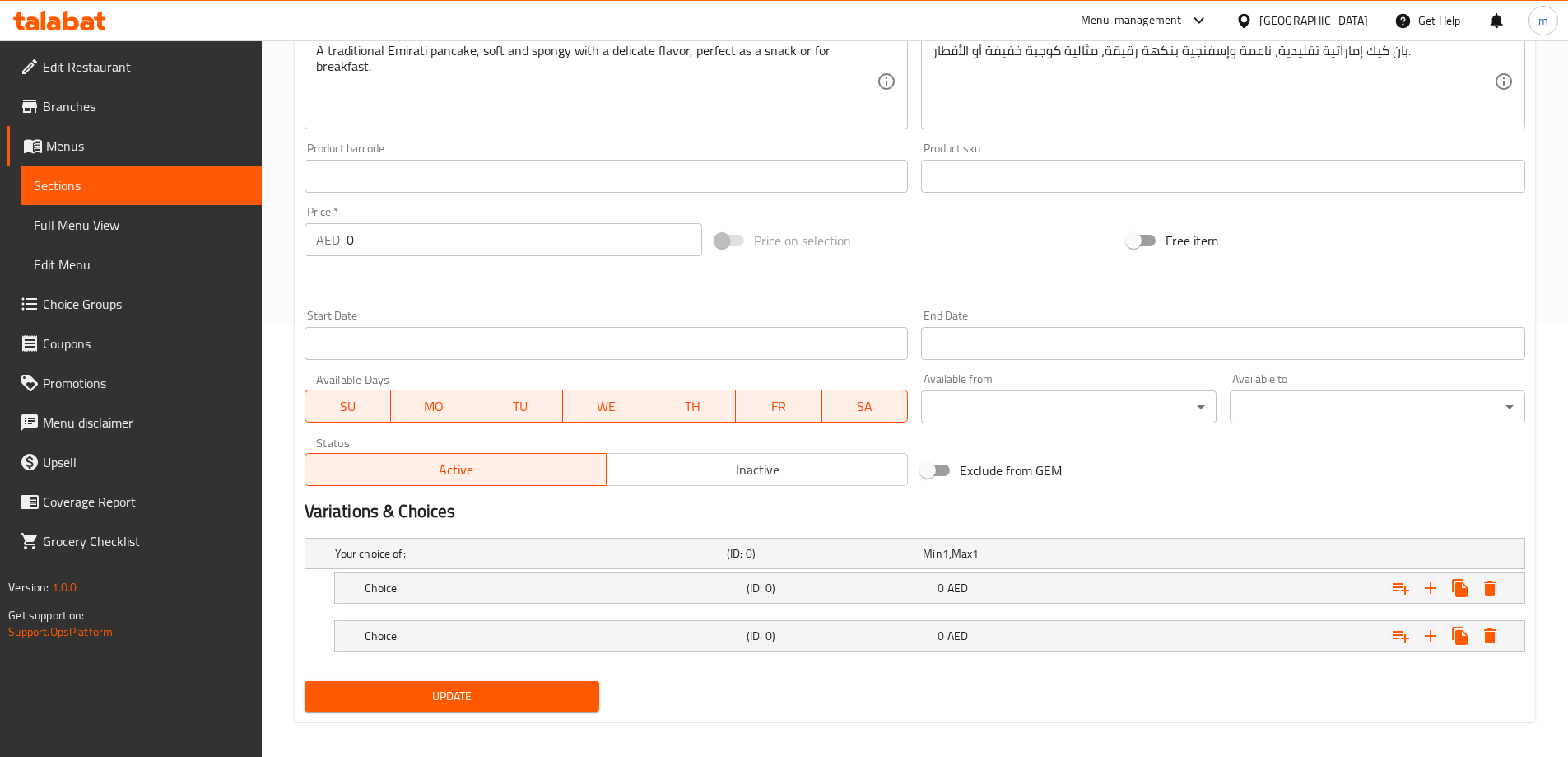
scroll to position [444, 0]
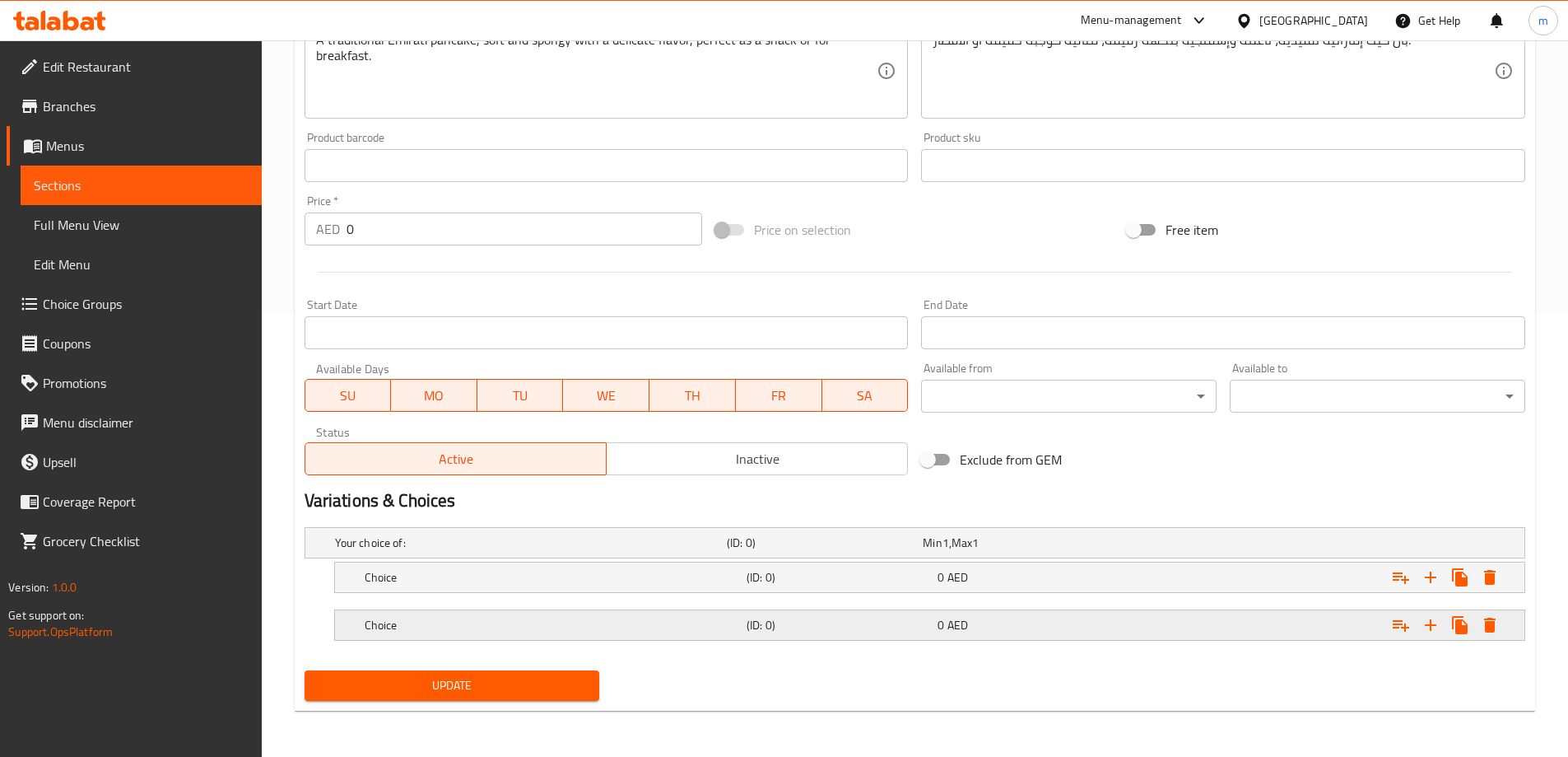
click at [824, 621] on h5 "(ID: 0)" at bounding box center [838, 625] width 185 height 16
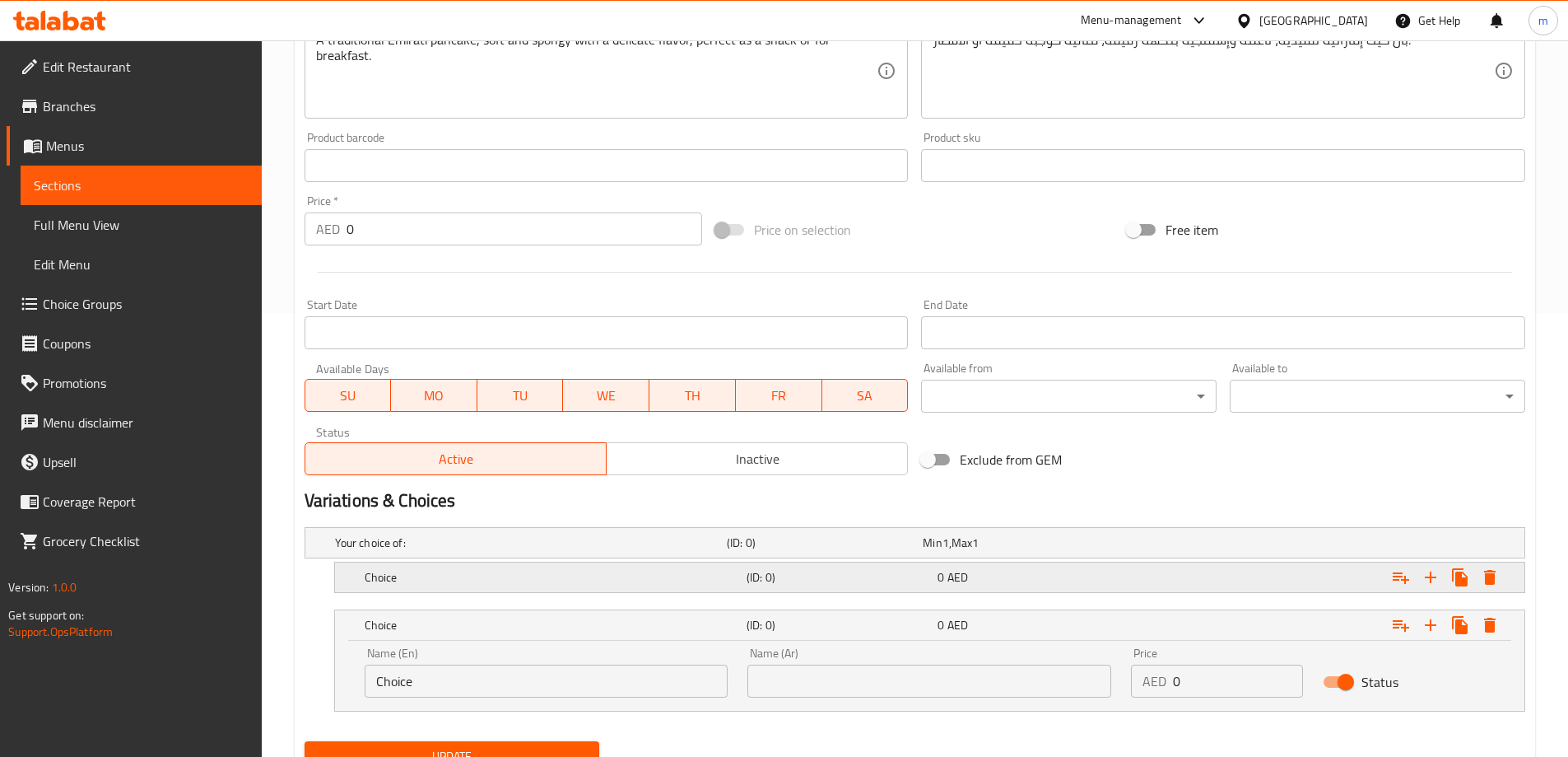
click at [800, 588] on div "(ID: 0)" at bounding box center [839, 577] width 191 height 23
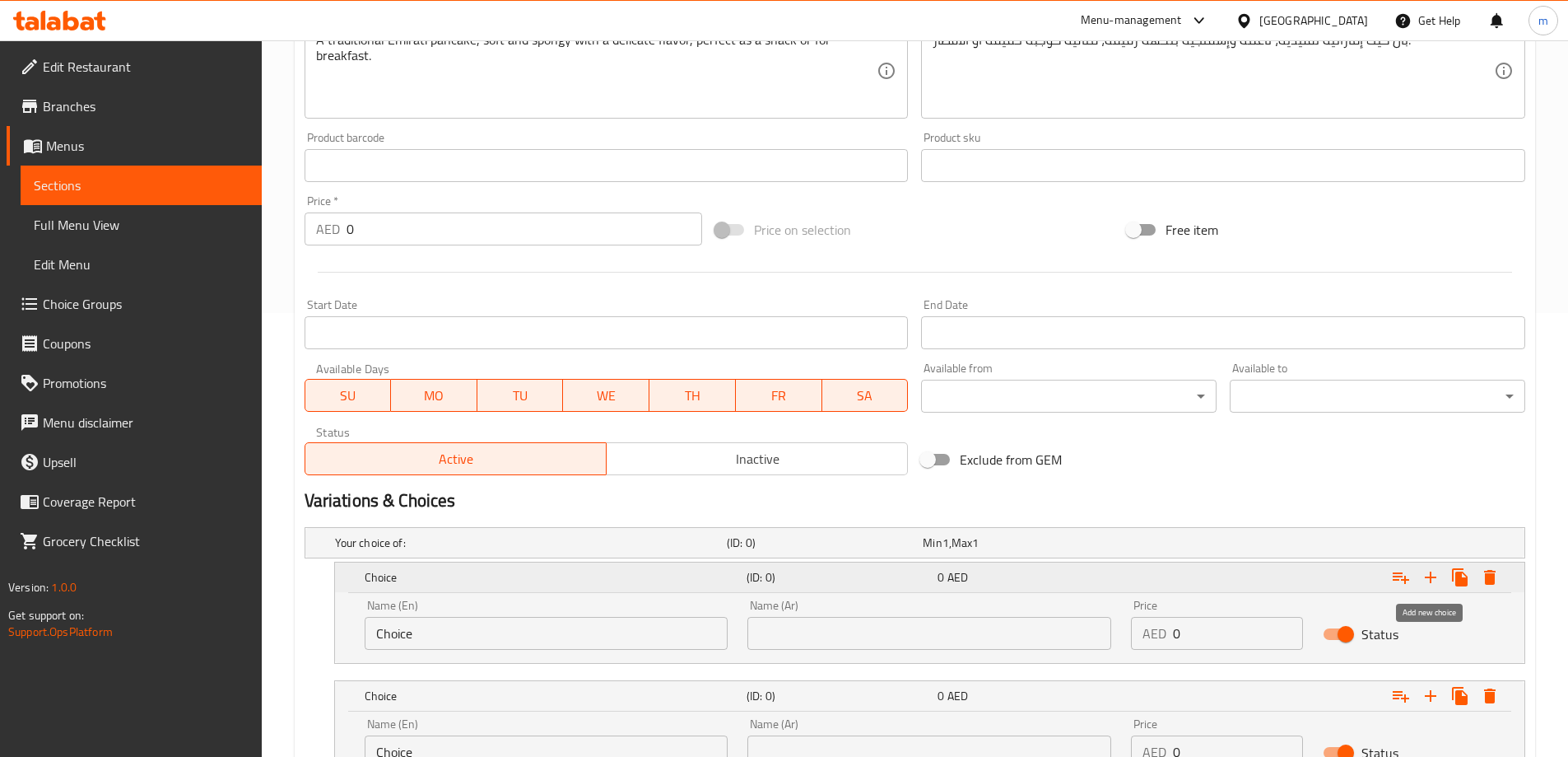
click at [1433, 577] on icon "Expand" at bounding box center [1430, 577] width 12 height 12
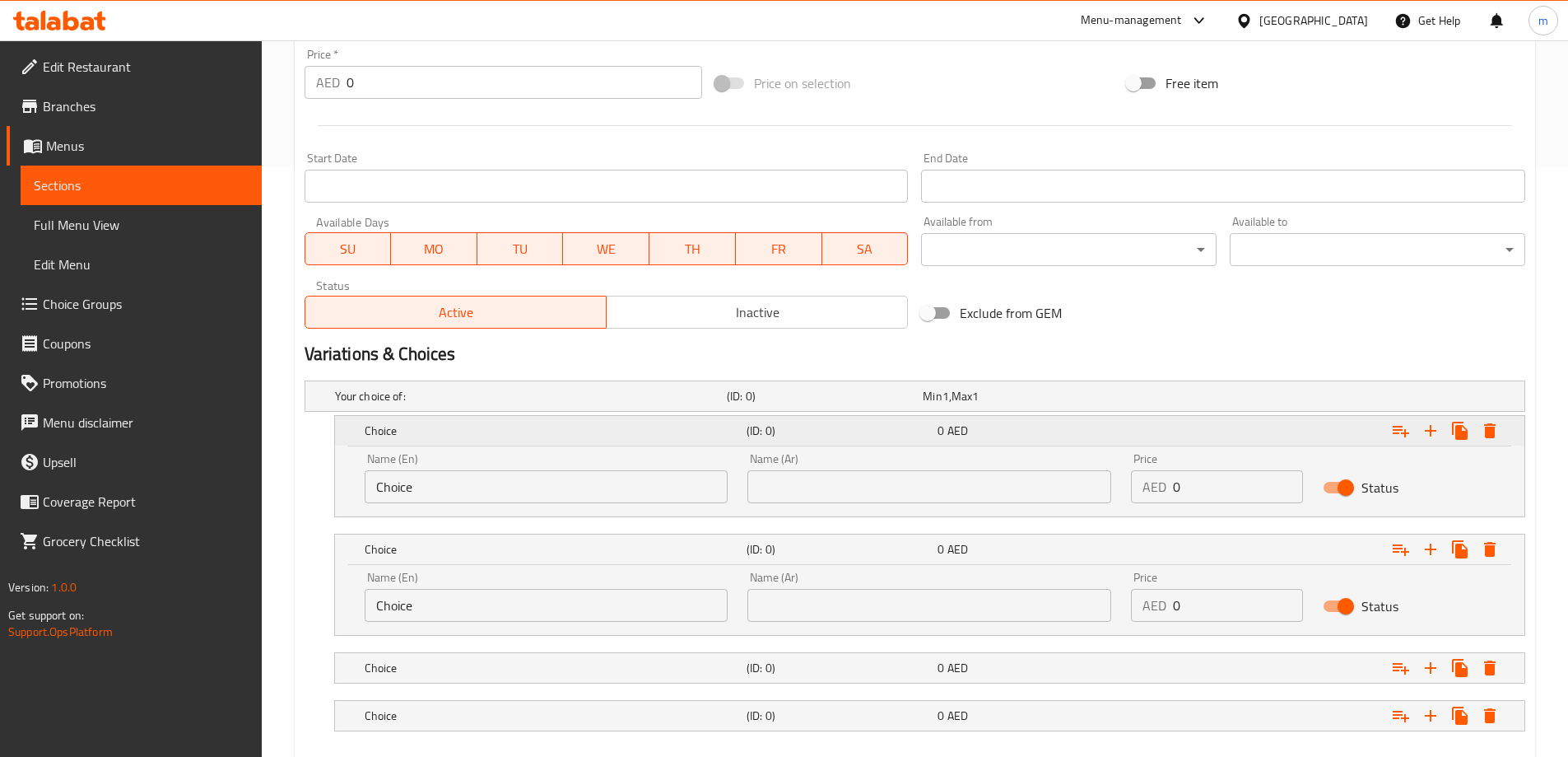
scroll to position [681, 0]
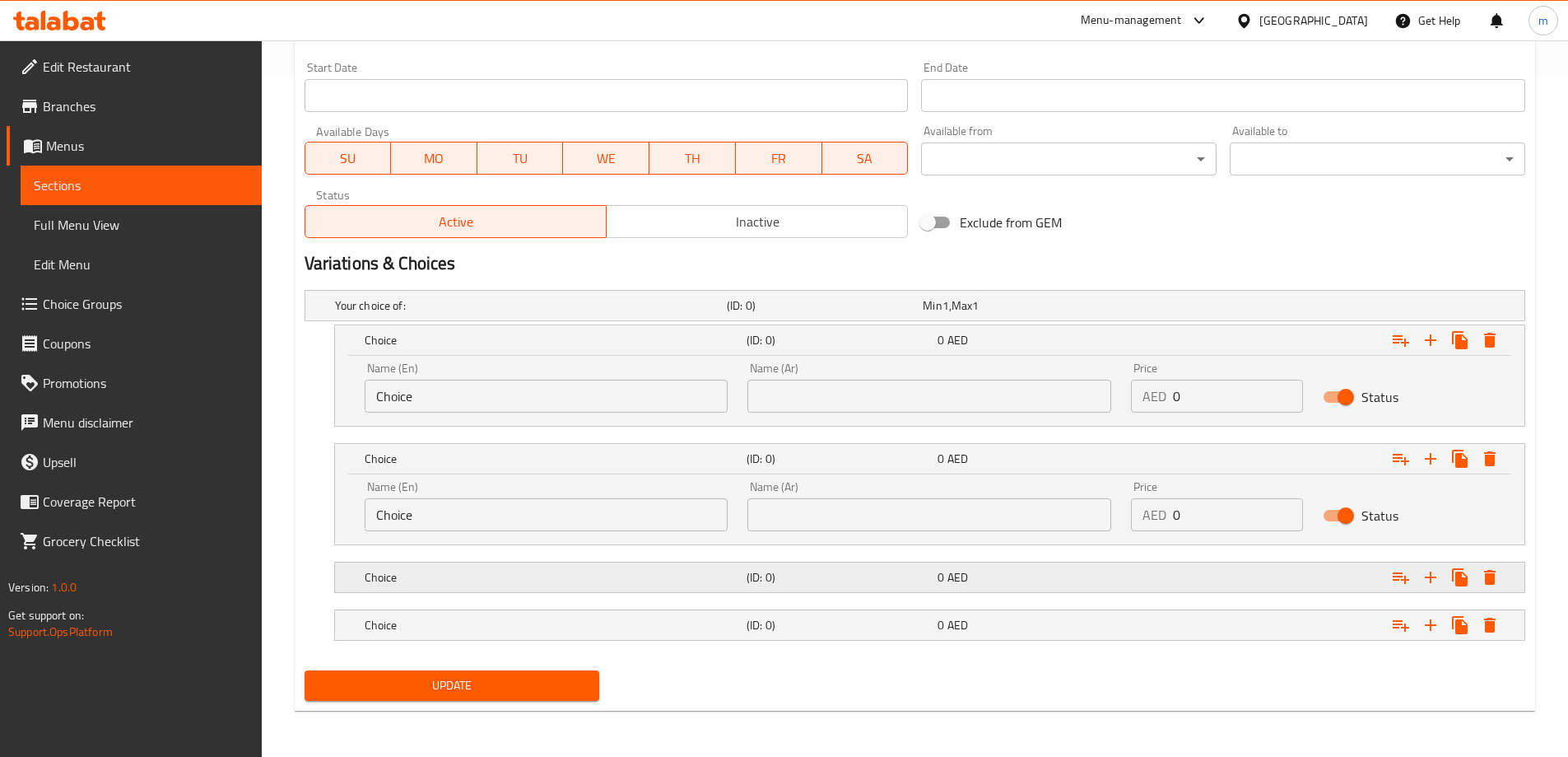
click at [1283, 575] on div "Expand" at bounding box center [1316, 577] width 382 height 37
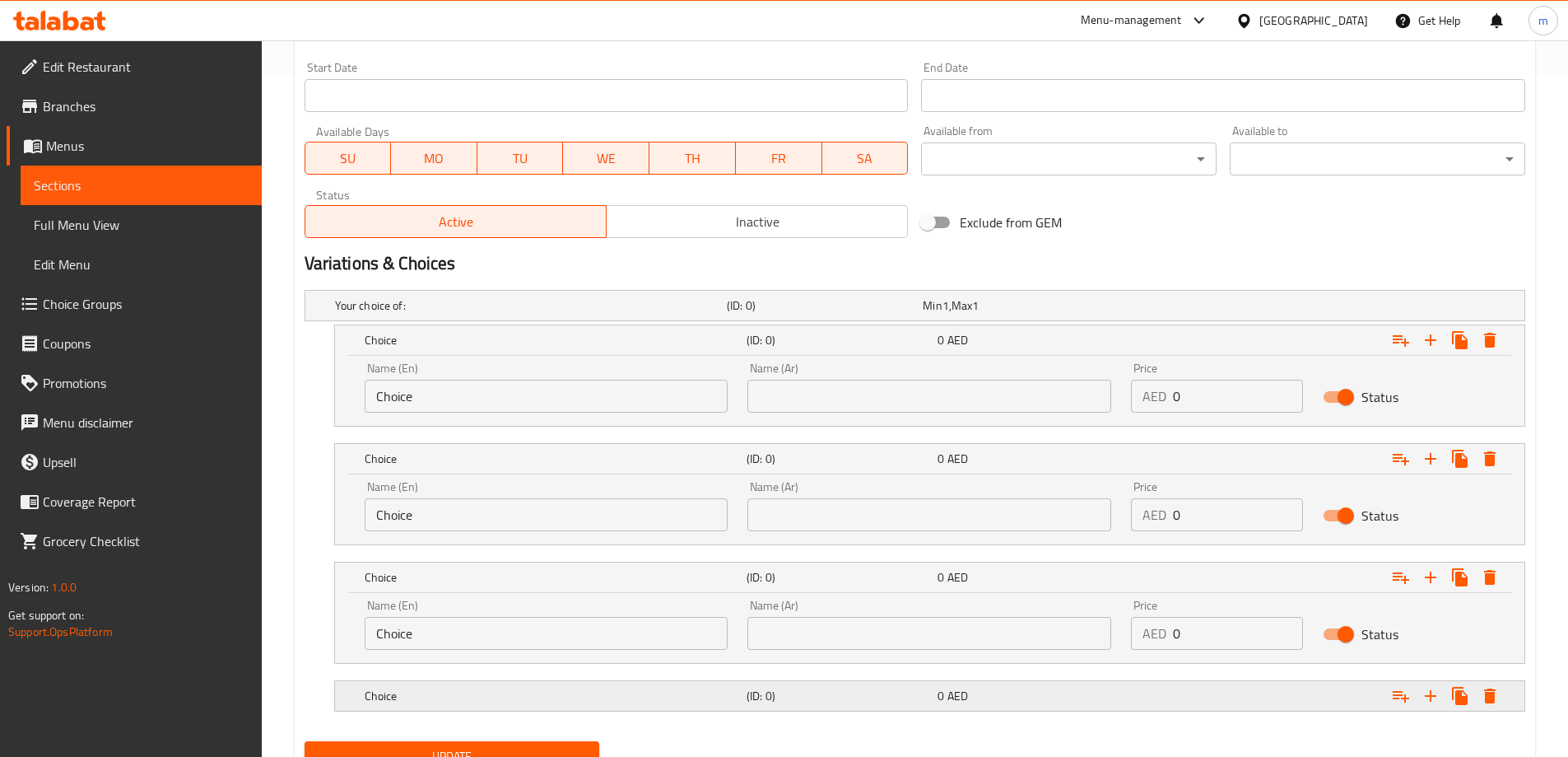
click at [1244, 686] on div "Expand" at bounding box center [1316, 695] width 382 height 37
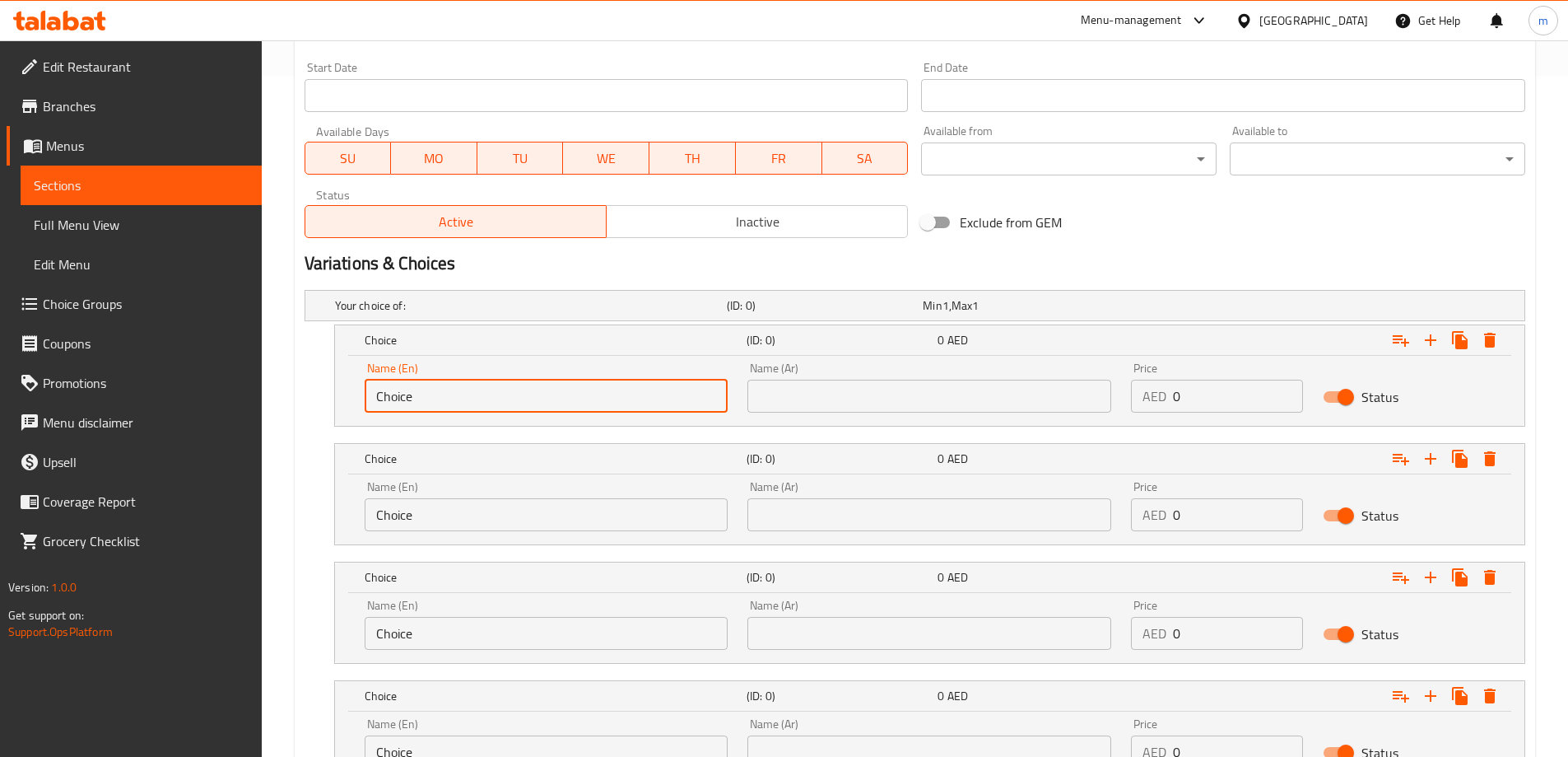
click at [465, 396] on input "Choice" at bounding box center [546, 396] width 364 height 33
type input "d"
type input "small"
click at [434, 521] on input "Choice" at bounding box center [546, 514] width 364 height 33
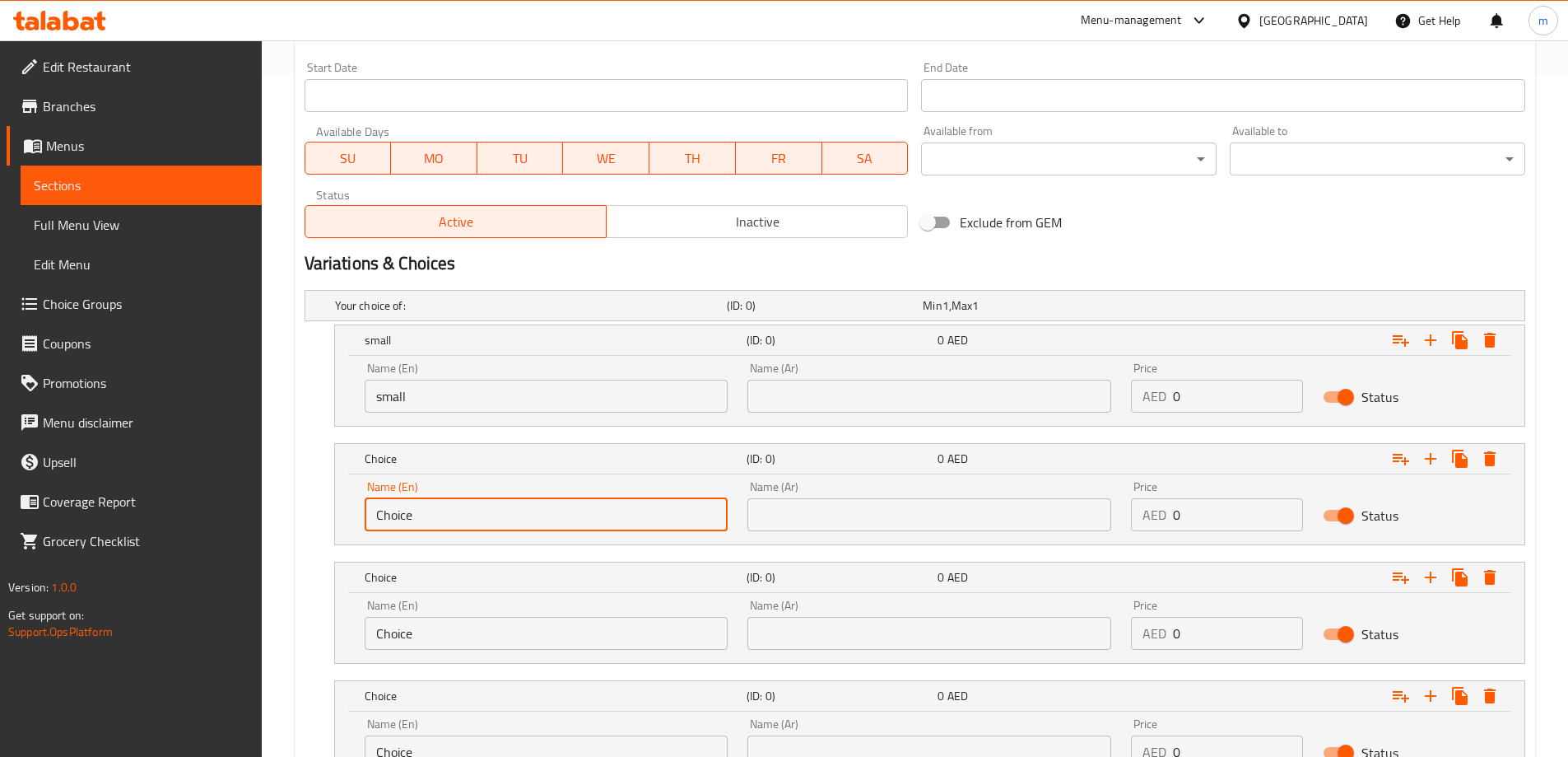
click at [434, 521] on input "Choice" at bounding box center [546, 514] width 364 height 33
type input "medium"
click at [431, 638] on input "Choice" at bounding box center [546, 633] width 364 height 33
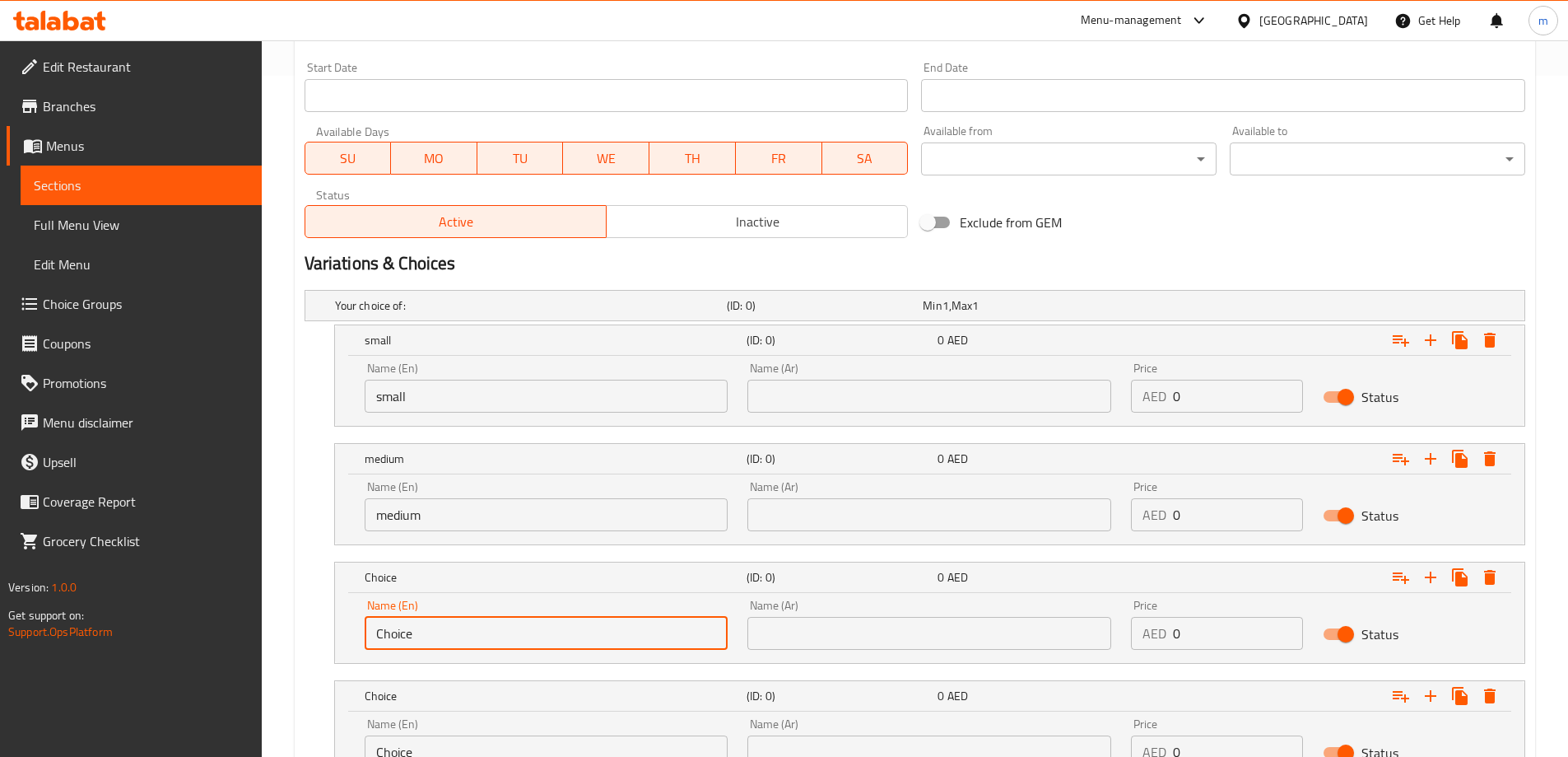
click at [431, 639] on input "Choice" at bounding box center [546, 633] width 364 height 33
type input "large"
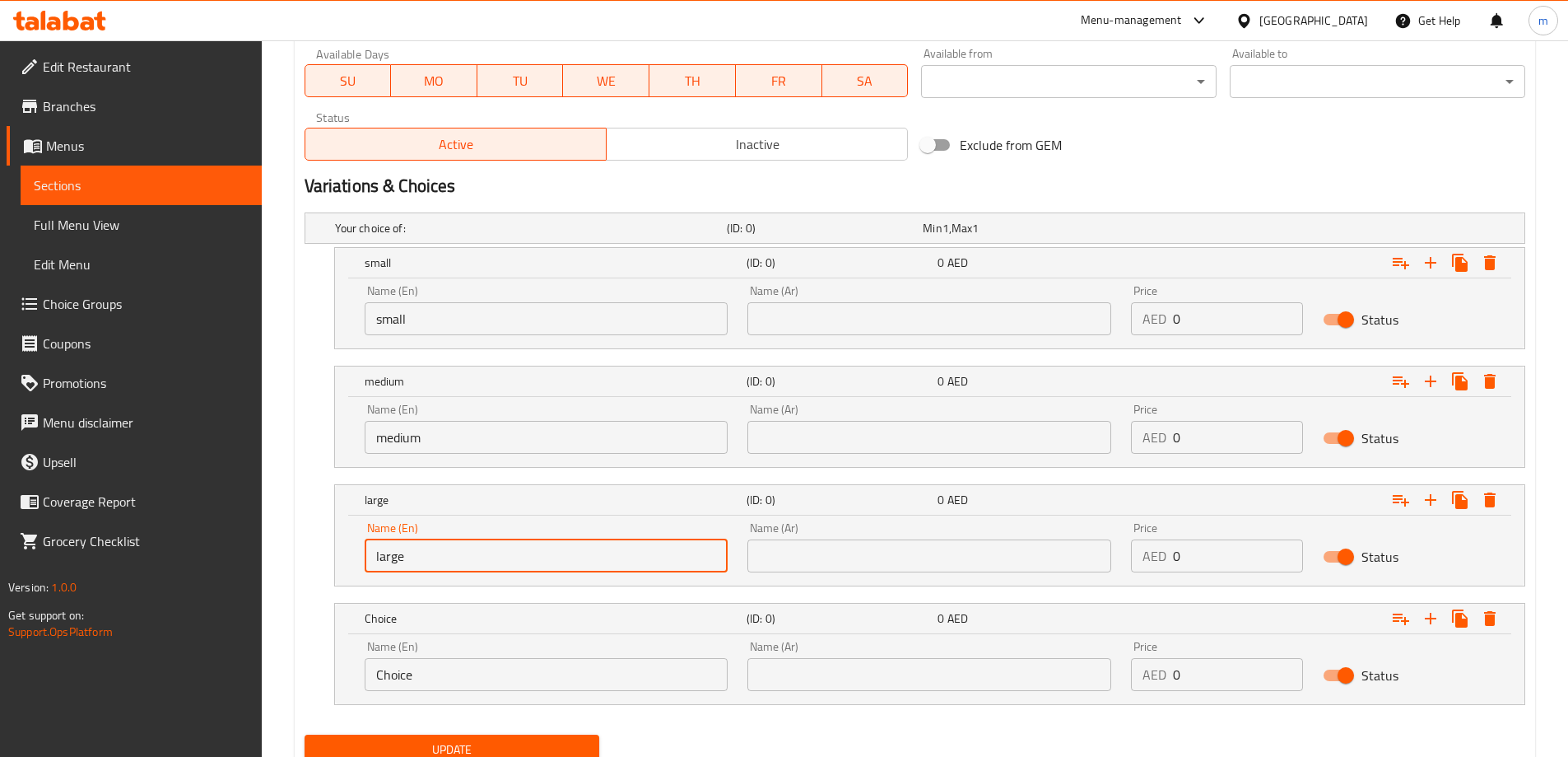
scroll to position [822, 0]
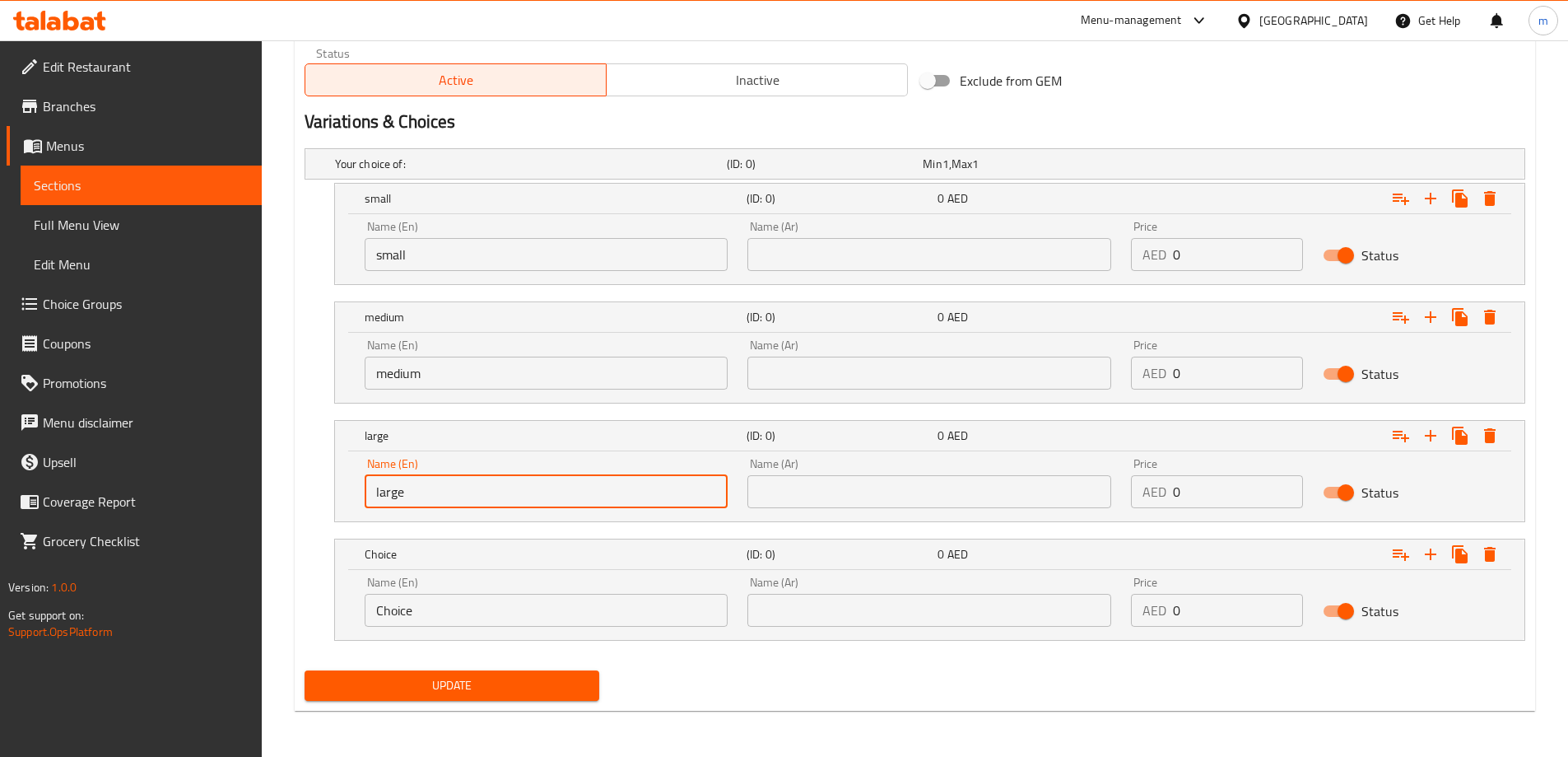
click at [455, 605] on input "Choice" at bounding box center [546, 610] width 364 height 33
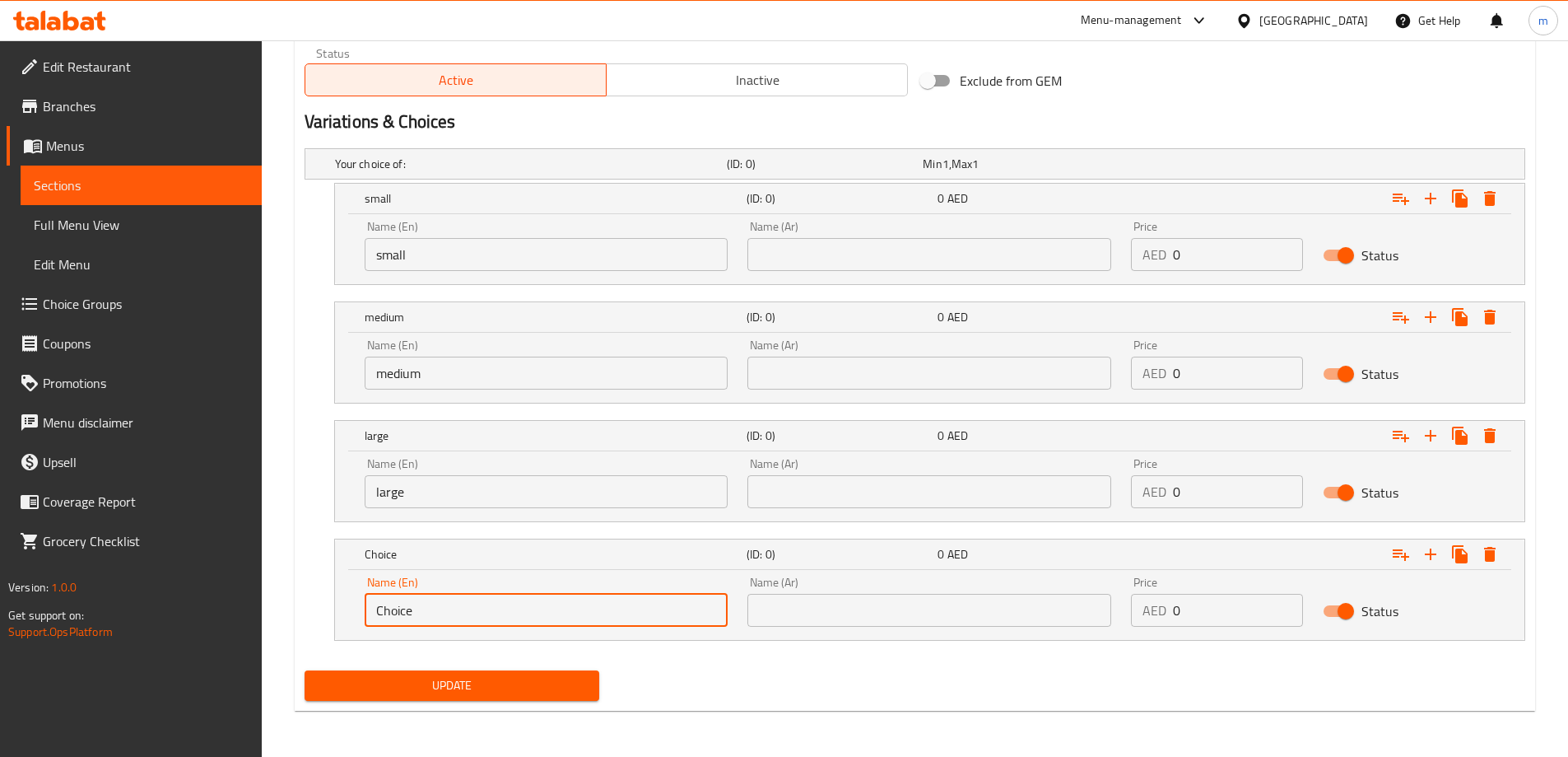
click at [455, 605] on input "Choice" at bounding box center [546, 610] width 364 height 33
type input "X Large"
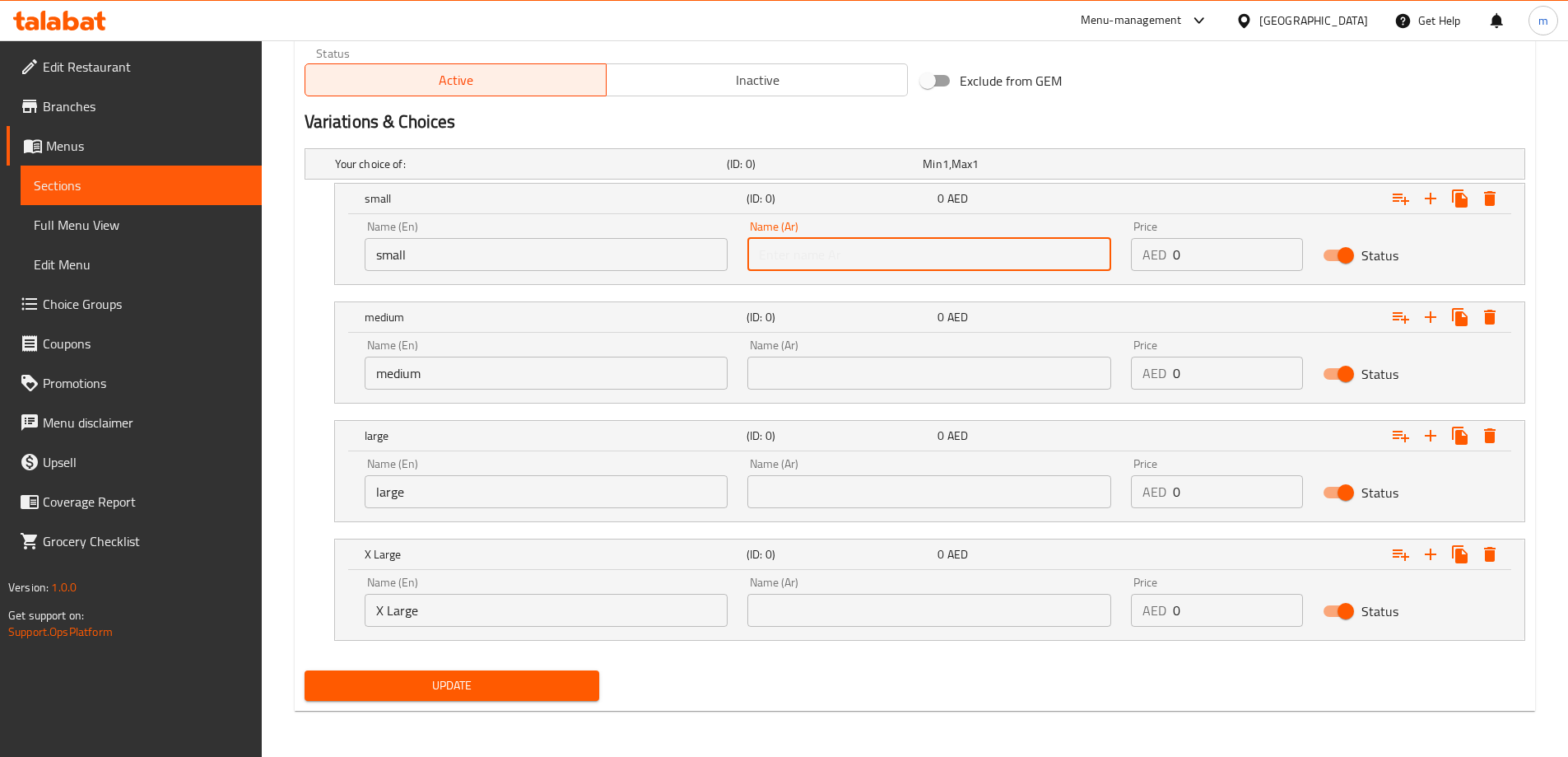
click at [882, 264] on input "text" at bounding box center [929, 254] width 364 height 33
type input "صغير"
click at [899, 350] on div "Name (Ar) Name (Ar)" at bounding box center [929, 364] width 364 height 50
click at [905, 372] on input "text" at bounding box center [929, 373] width 364 height 33
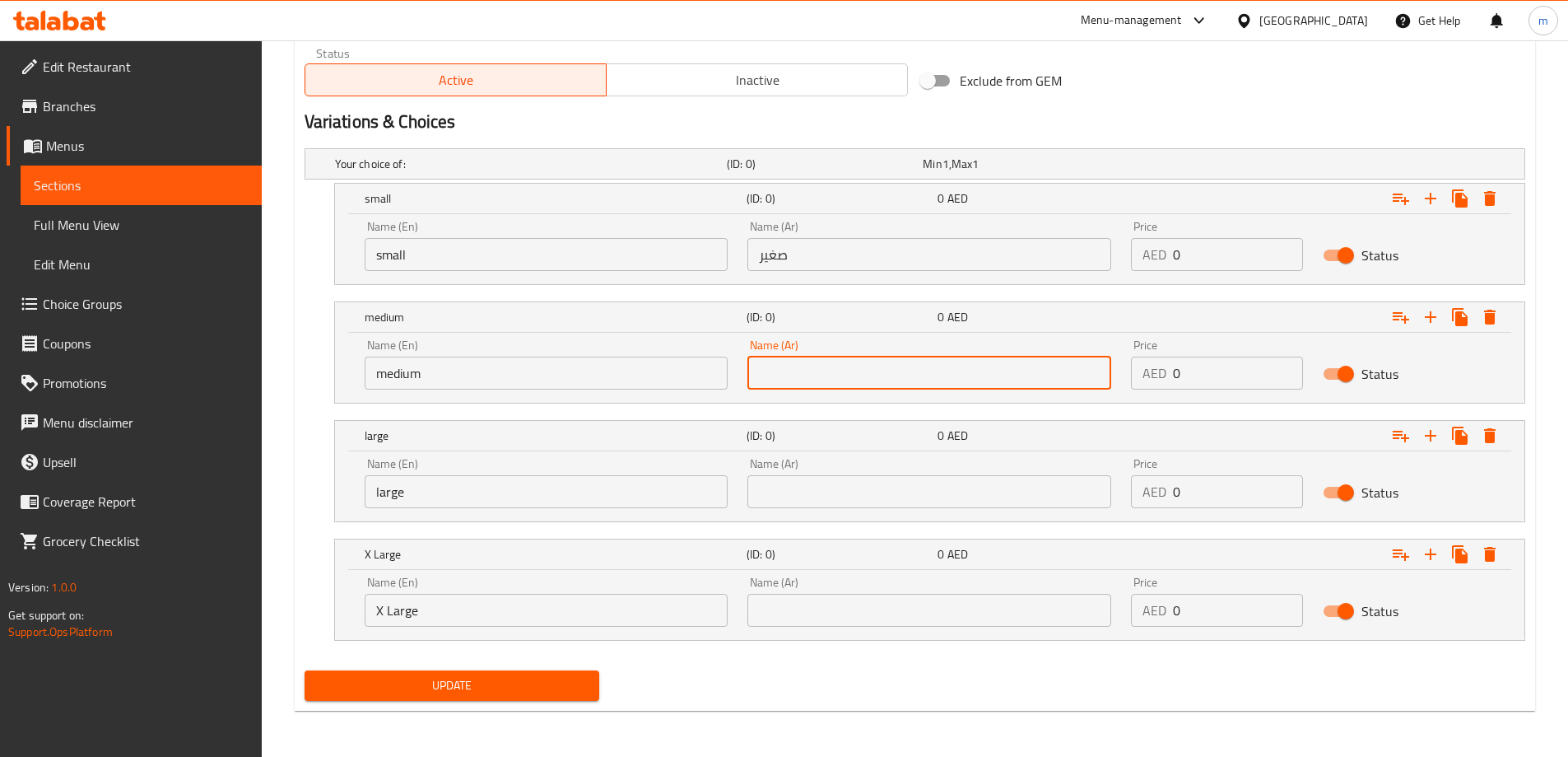
type input "وسط"
click at [879, 479] on input "text" at bounding box center [929, 491] width 364 height 33
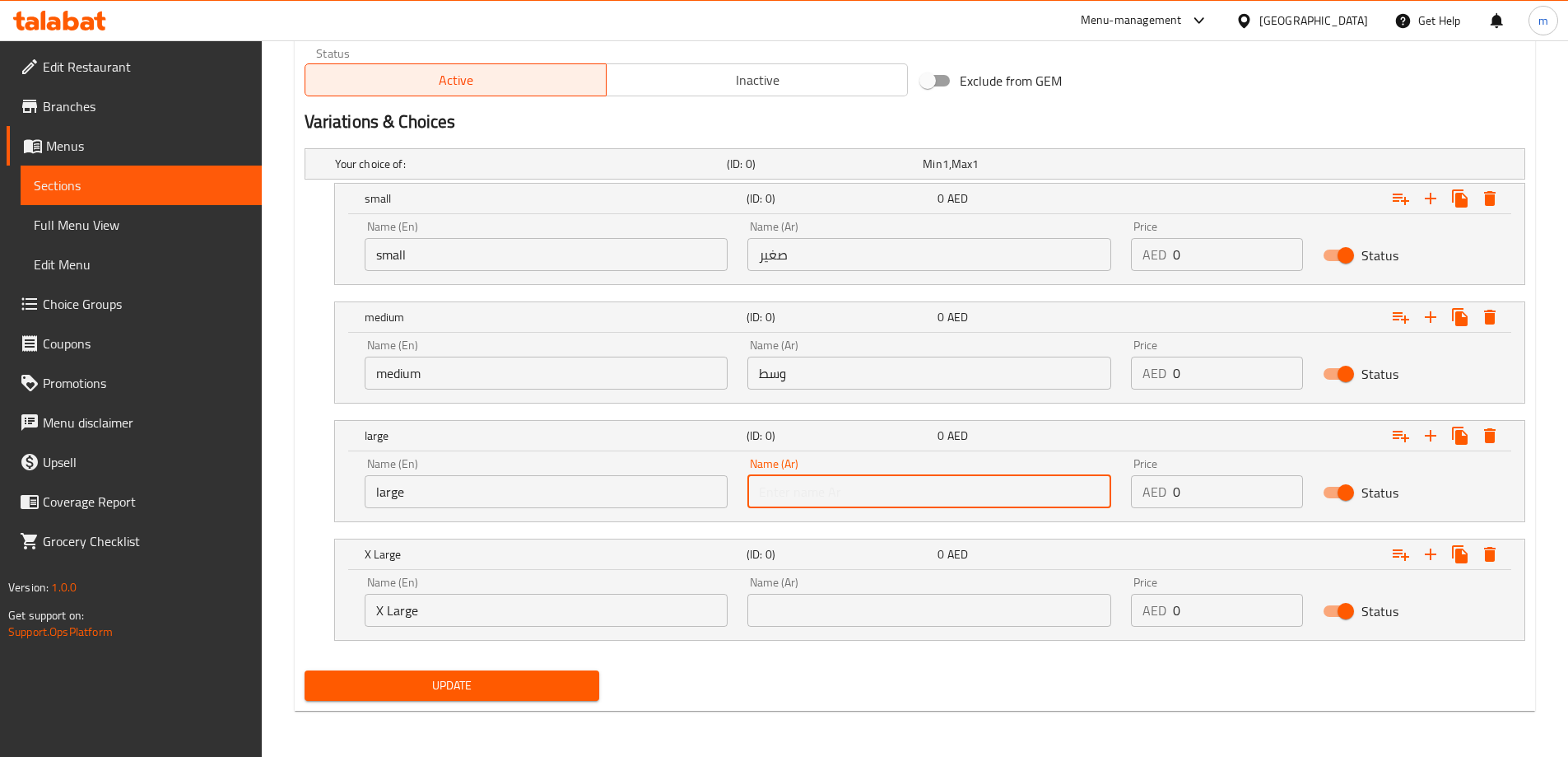
type input "كبير"
click at [876, 607] on input "text" at bounding box center [929, 610] width 364 height 33
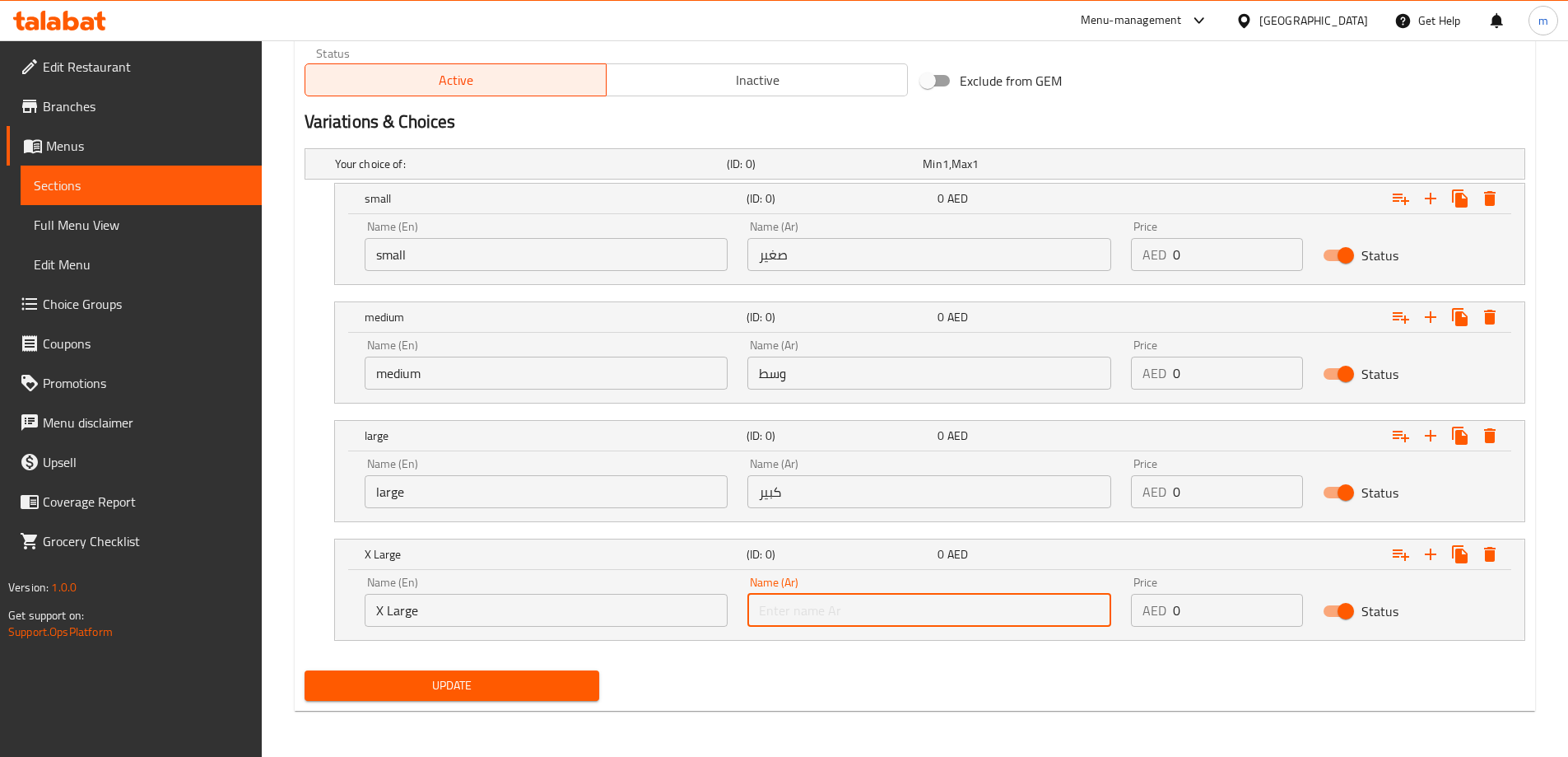
type input "حجم اكبر"
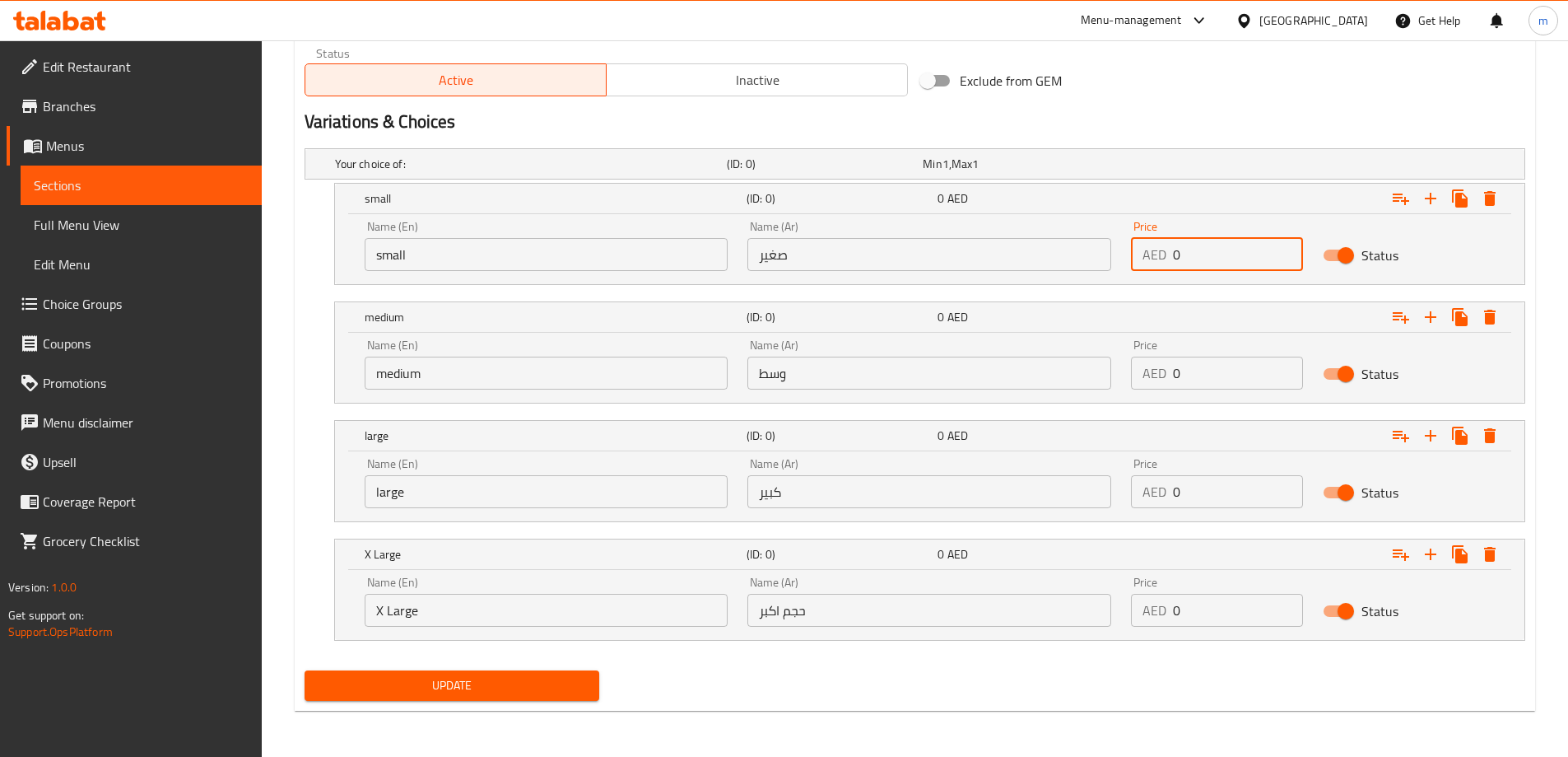
drag, startPoint x: 1227, startPoint y: 255, endPoint x: 1157, endPoint y: 264, distance: 70.6
click at [1157, 264] on div "AED 0 Price" at bounding box center [1217, 254] width 172 height 33
type input "15"
drag, startPoint x: 1187, startPoint y: 361, endPoint x: 1160, endPoint y: 377, distance: 31.4
click at [1160, 377] on div "AED 0 Price" at bounding box center [1217, 373] width 172 height 33
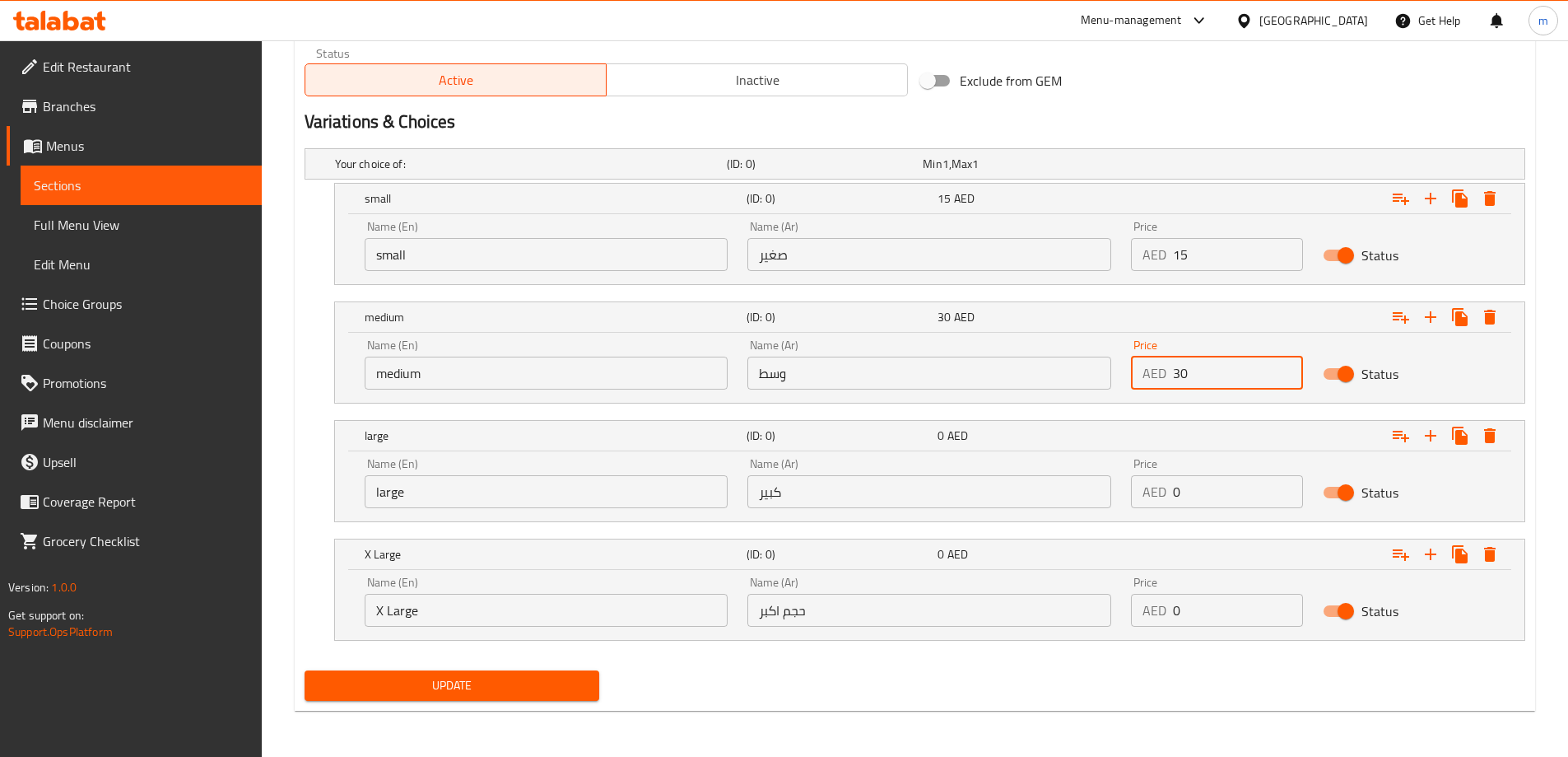
type input "30"
drag, startPoint x: 1201, startPoint y: 500, endPoint x: 1150, endPoint y: 497, distance: 51.1
click at [1150, 497] on div "AED 0 Price" at bounding box center [1217, 491] width 172 height 33
type input "45"
drag, startPoint x: 1197, startPoint y: 620, endPoint x: 1175, endPoint y: 618, distance: 22.1
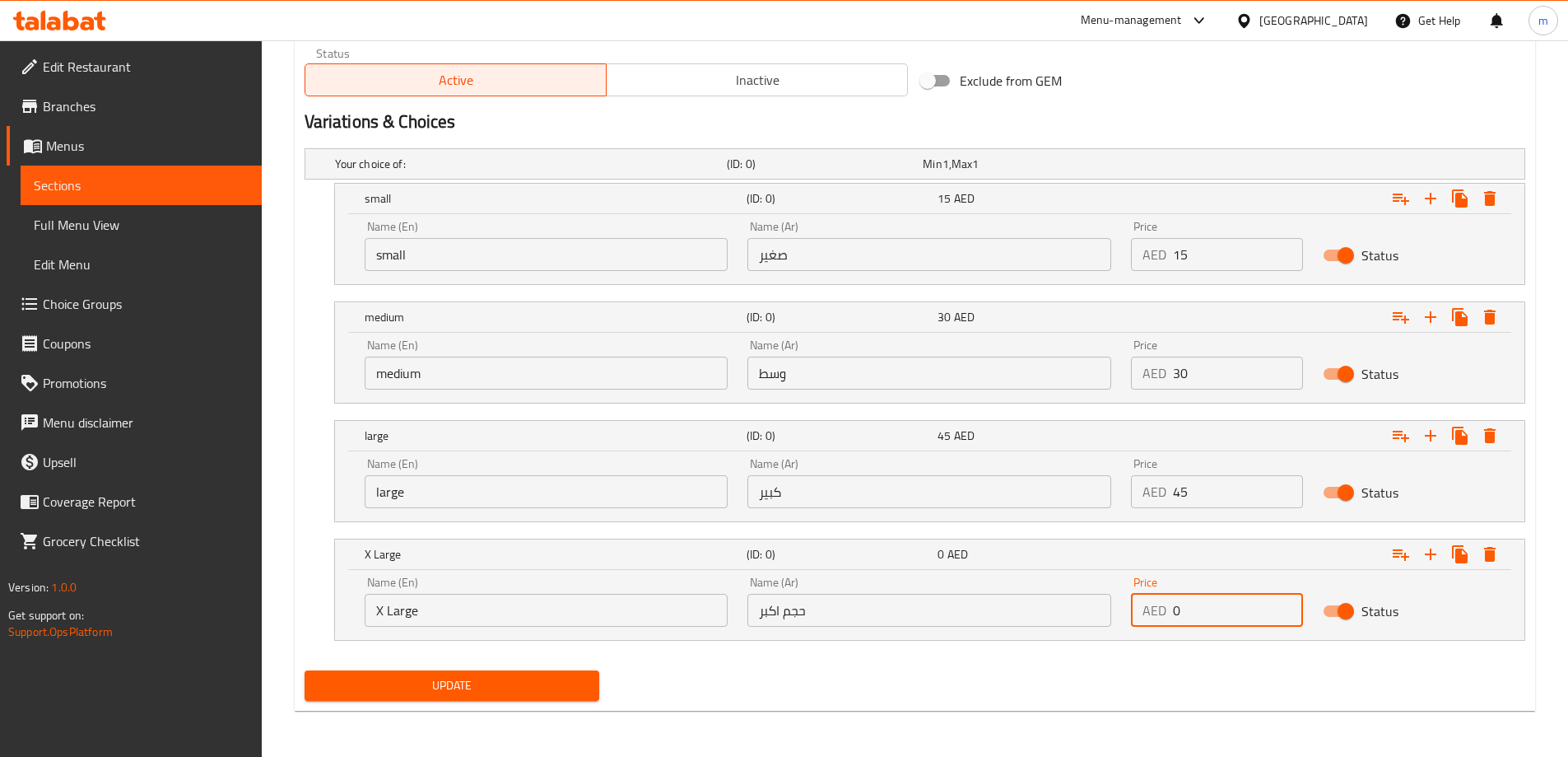
click at [1175, 618] on input "0" at bounding box center [1238, 610] width 130 height 33
type input "60"
click at [986, 692] on div "Update" at bounding box center [915, 685] width 1234 height 44
click at [510, 682] on span "Update" at bounding box center [452, 685] width 269 height 21
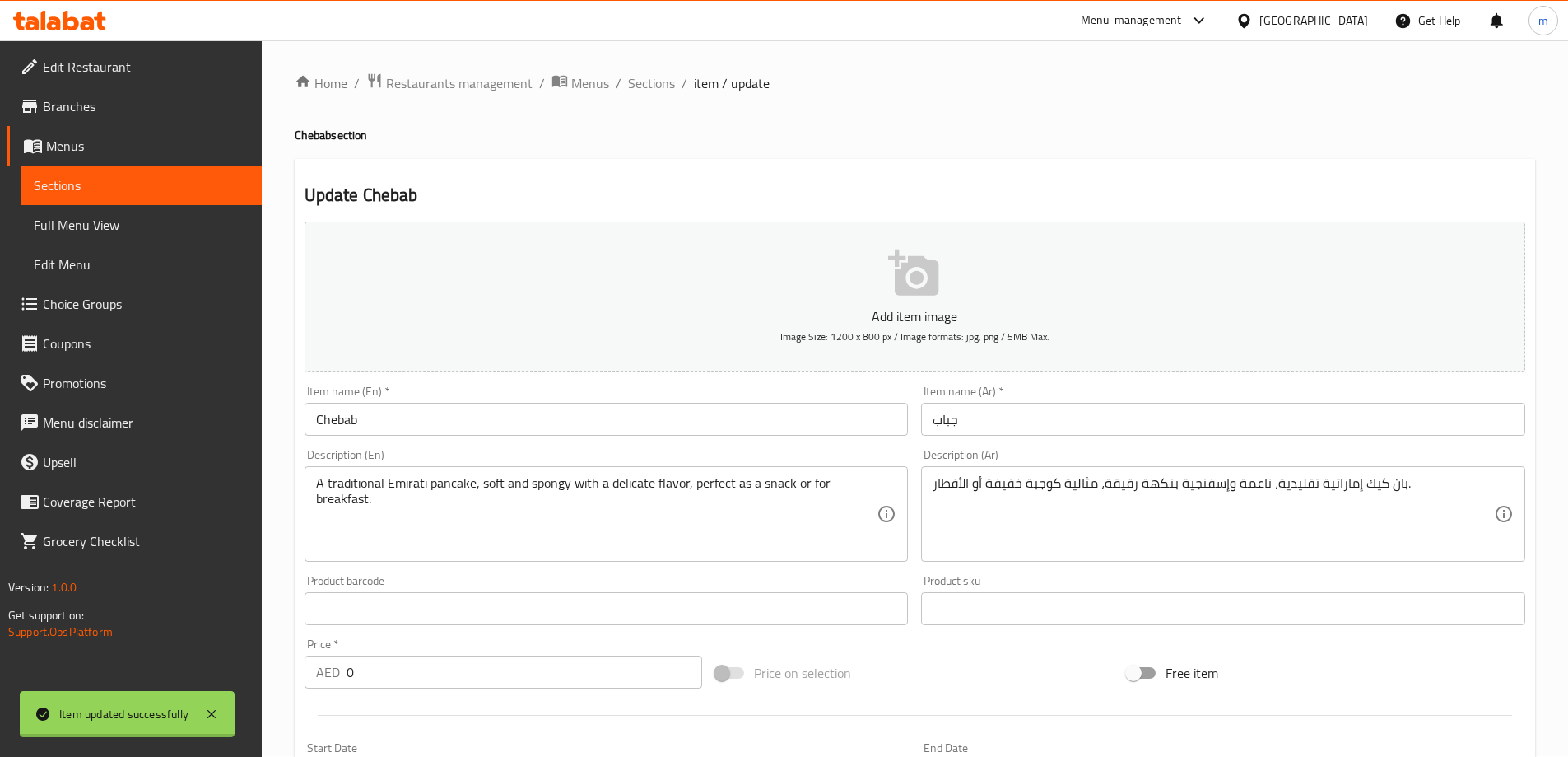
scroll to position [0, 0]
click at [646, 89] on span "Sections" at bounding box center [652, 84] width 47 height 20
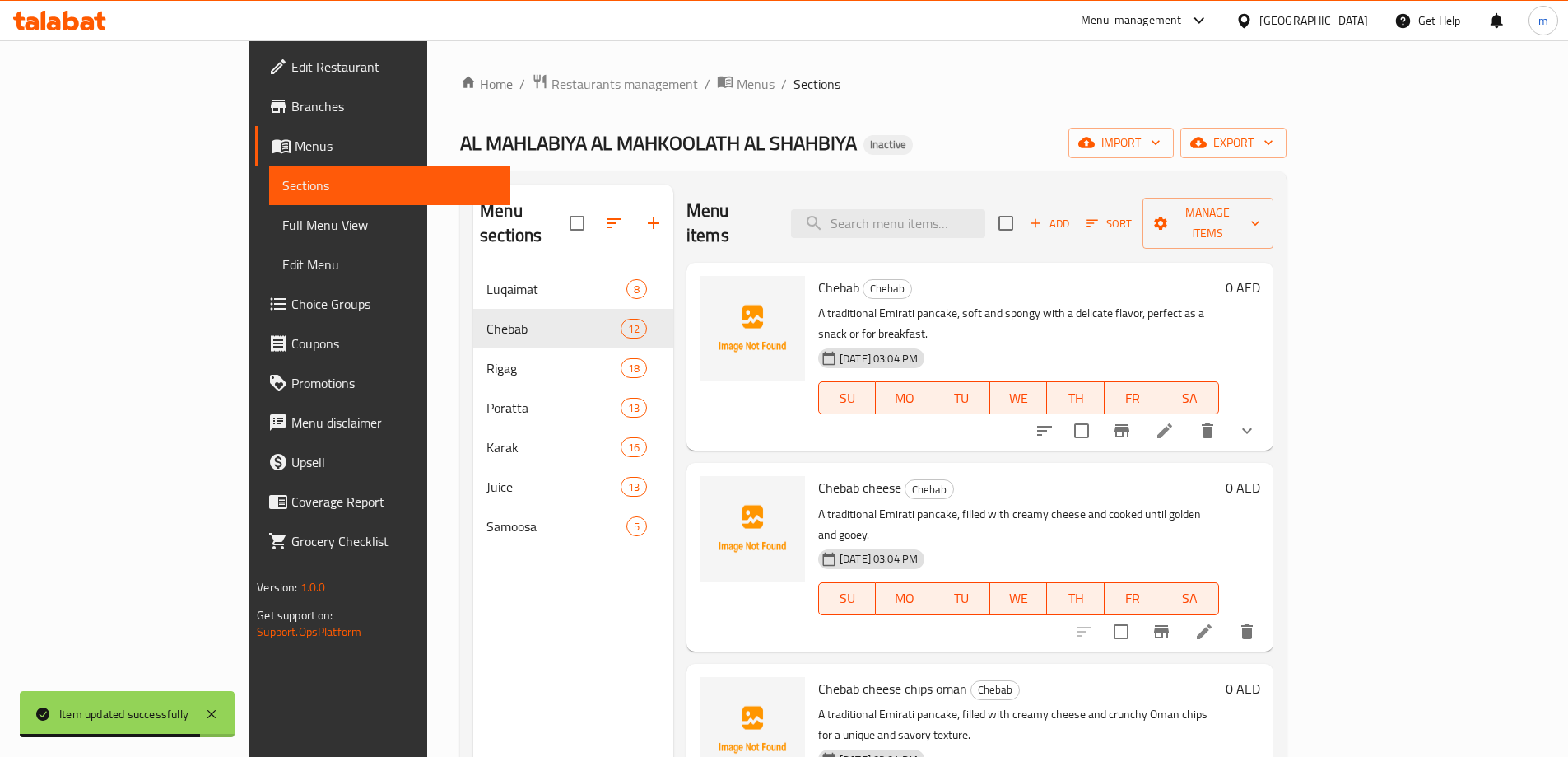
click at [1227, 617] on li at bounding box center [1204, 631] width 46 height 29
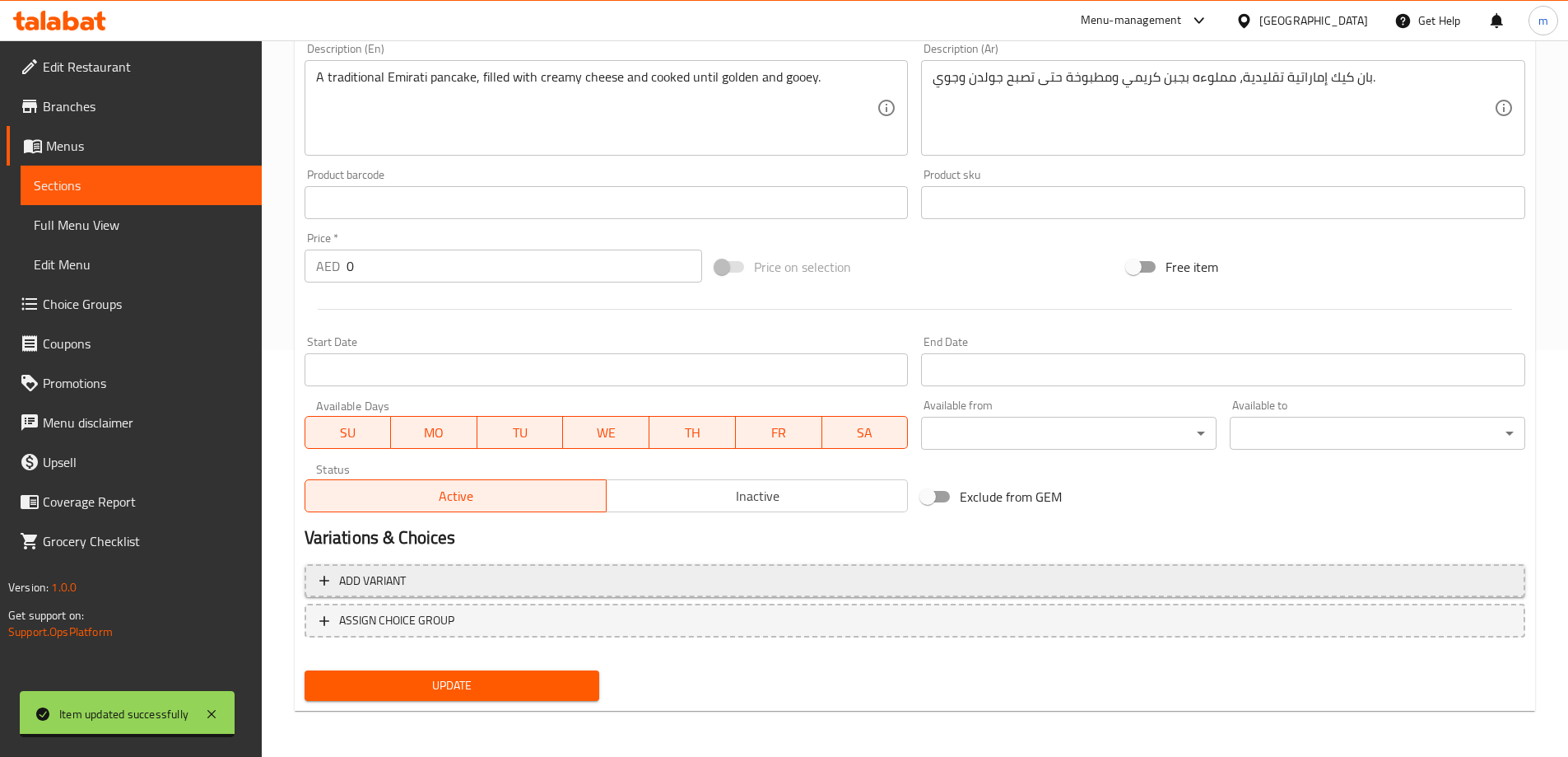
click at [716, 580] on span "Add variant" at bounding box center [915, 580] width 1191 height 21
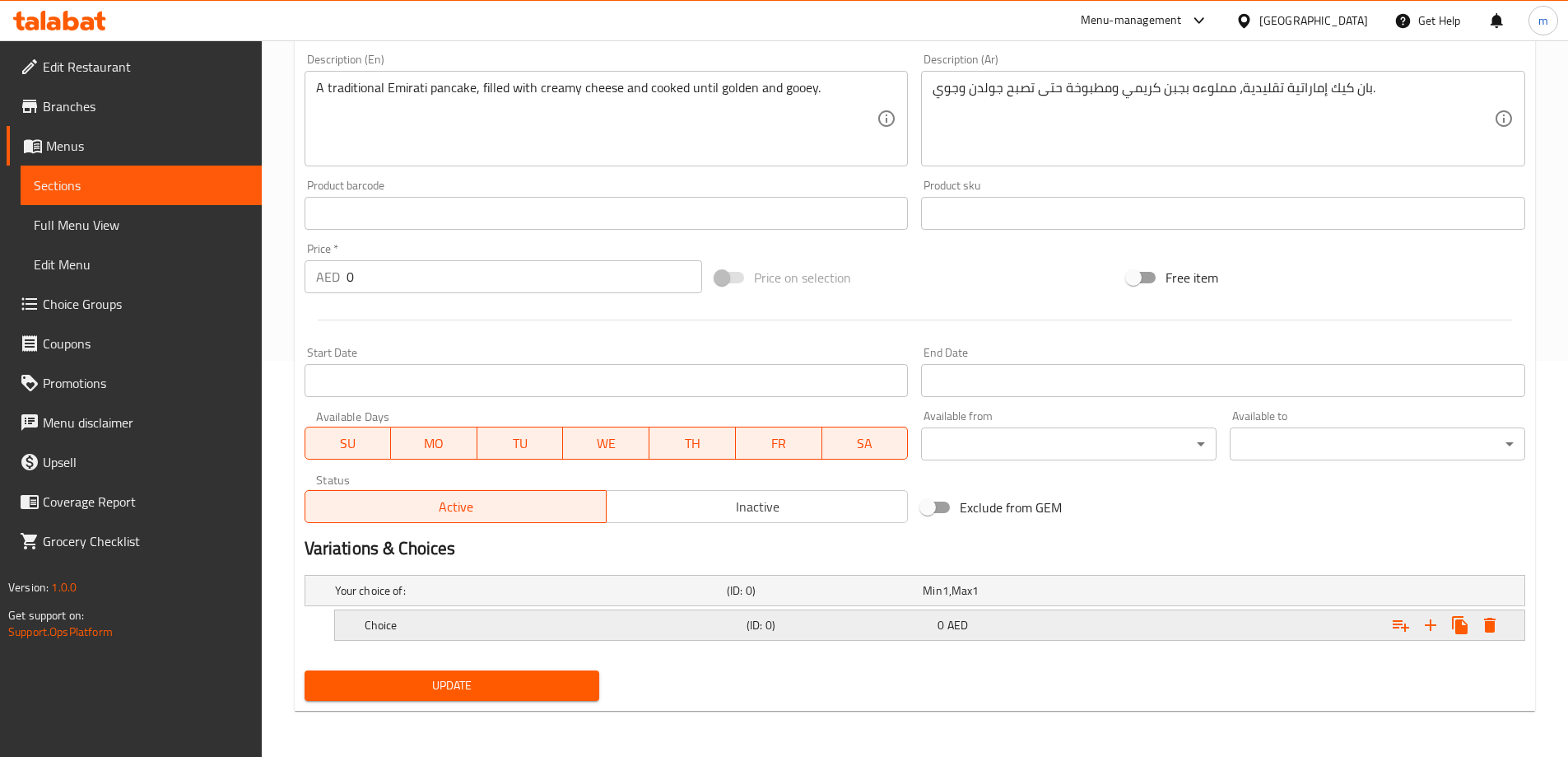
scroll to position [396, 0]
click at [1434, 629] on icon "Expand" at bounding box center [1431, 625] width 20 height 20
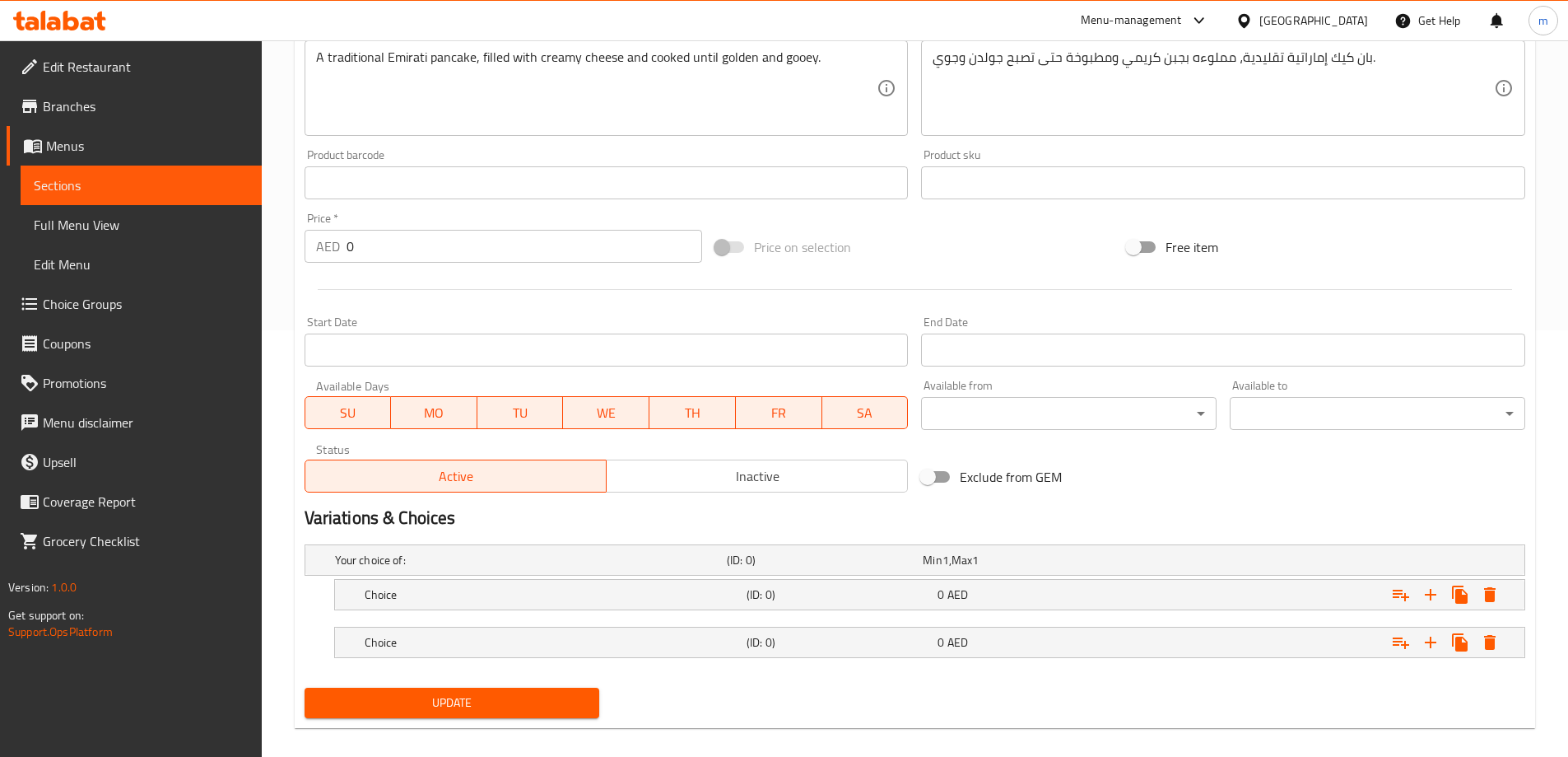
scroll to position [444, 0]
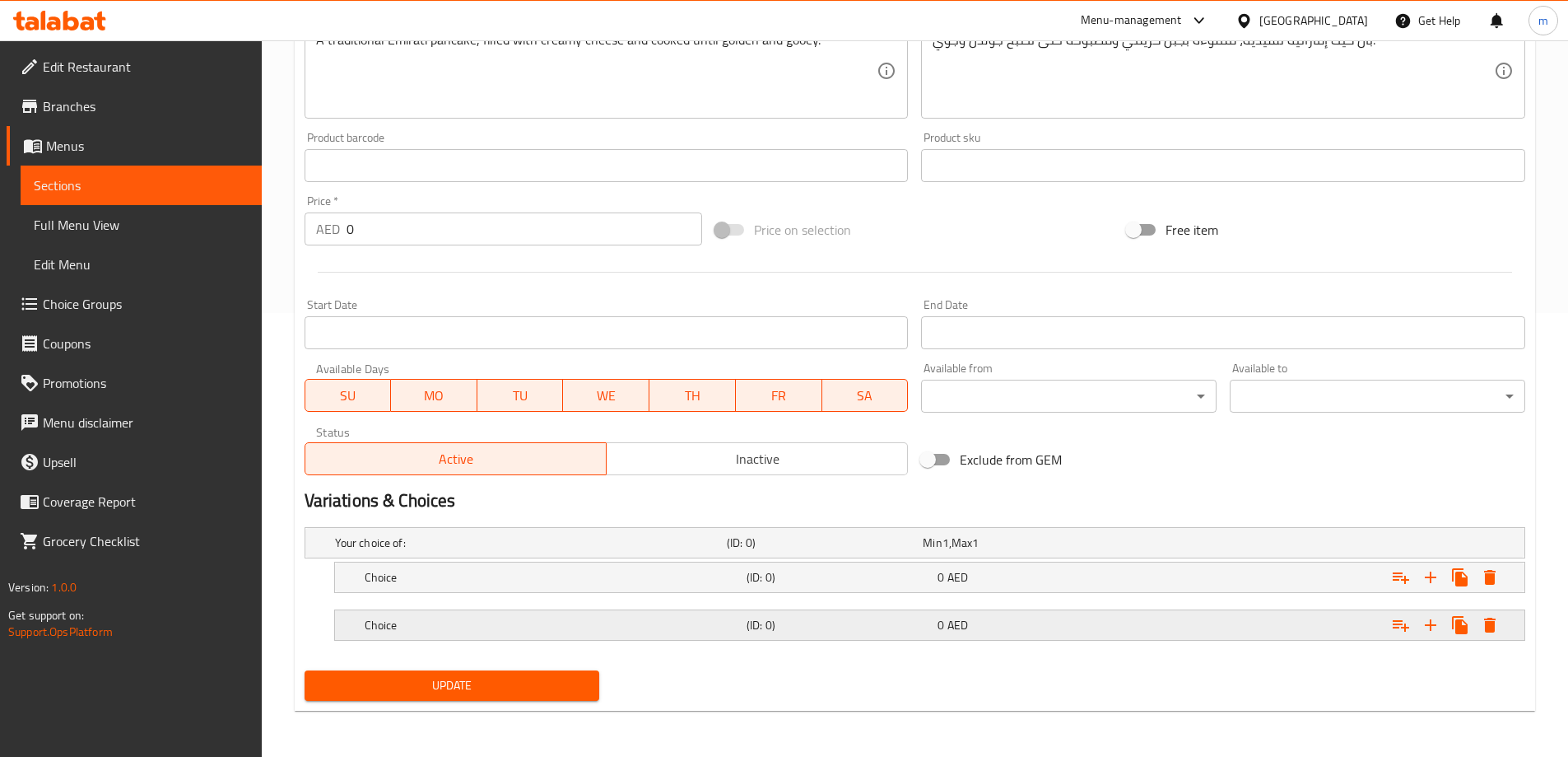
click at [957, 638] on div "Choice (ID: 0) 0 AED" at bounding box center [934, 625] width 1146 height 37
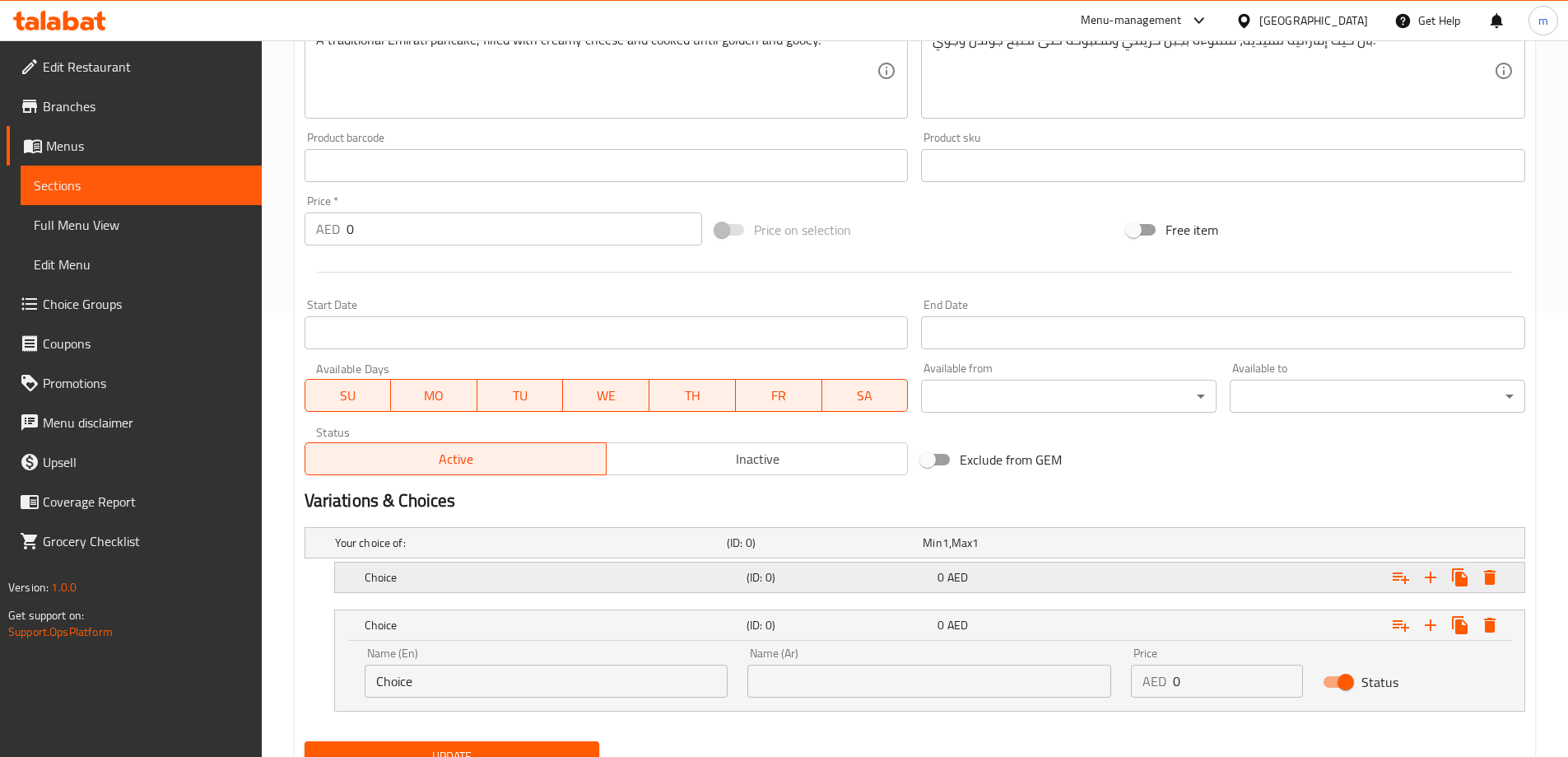
click at [885, 574] on h5 "(ID: 0)" at bounding box center [838, 577] width 185 height 16
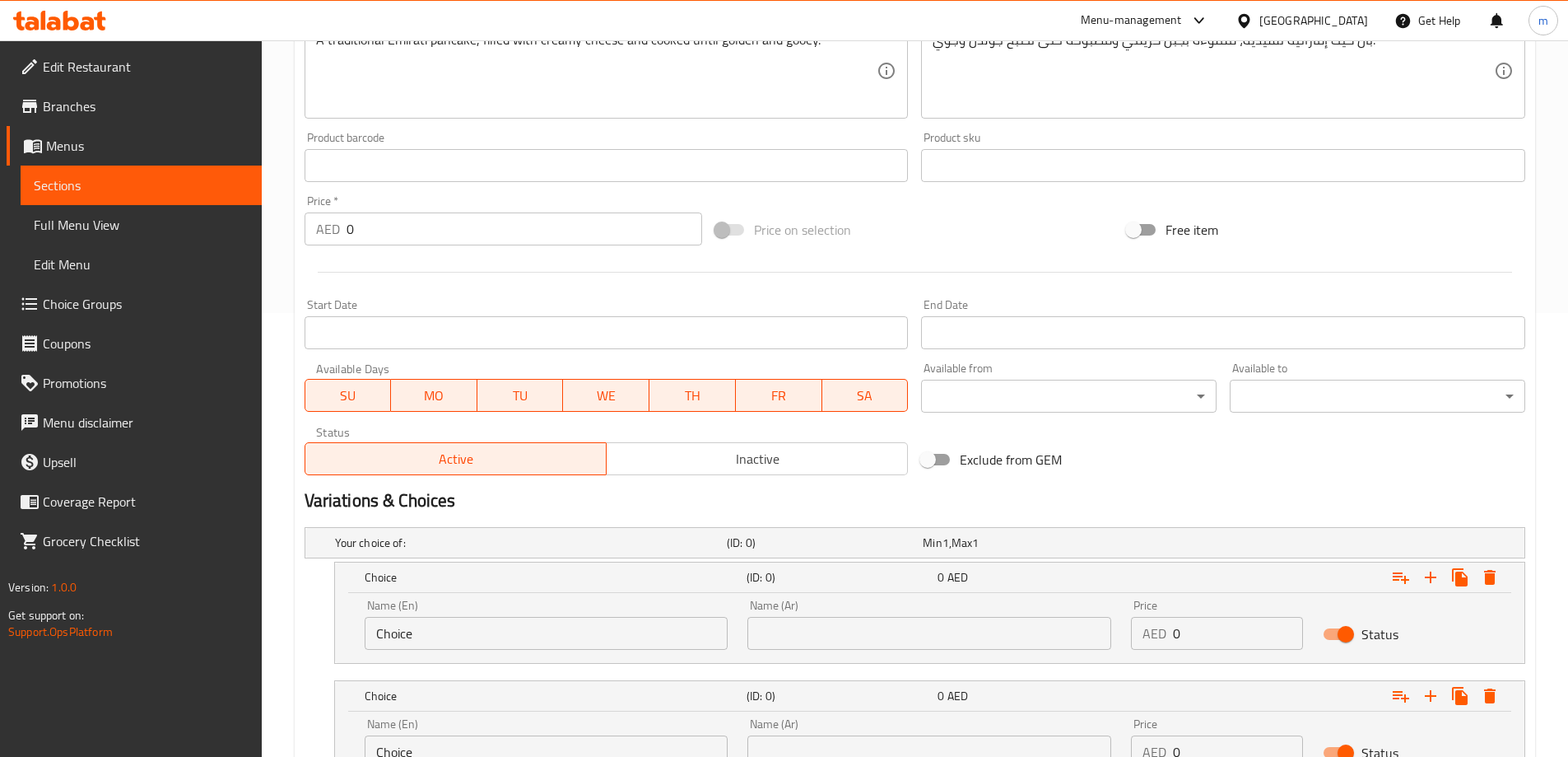
click at [498, 636] on input "Choice" at bounding box center [546, 633] width 364 height 33
type input "Medium"
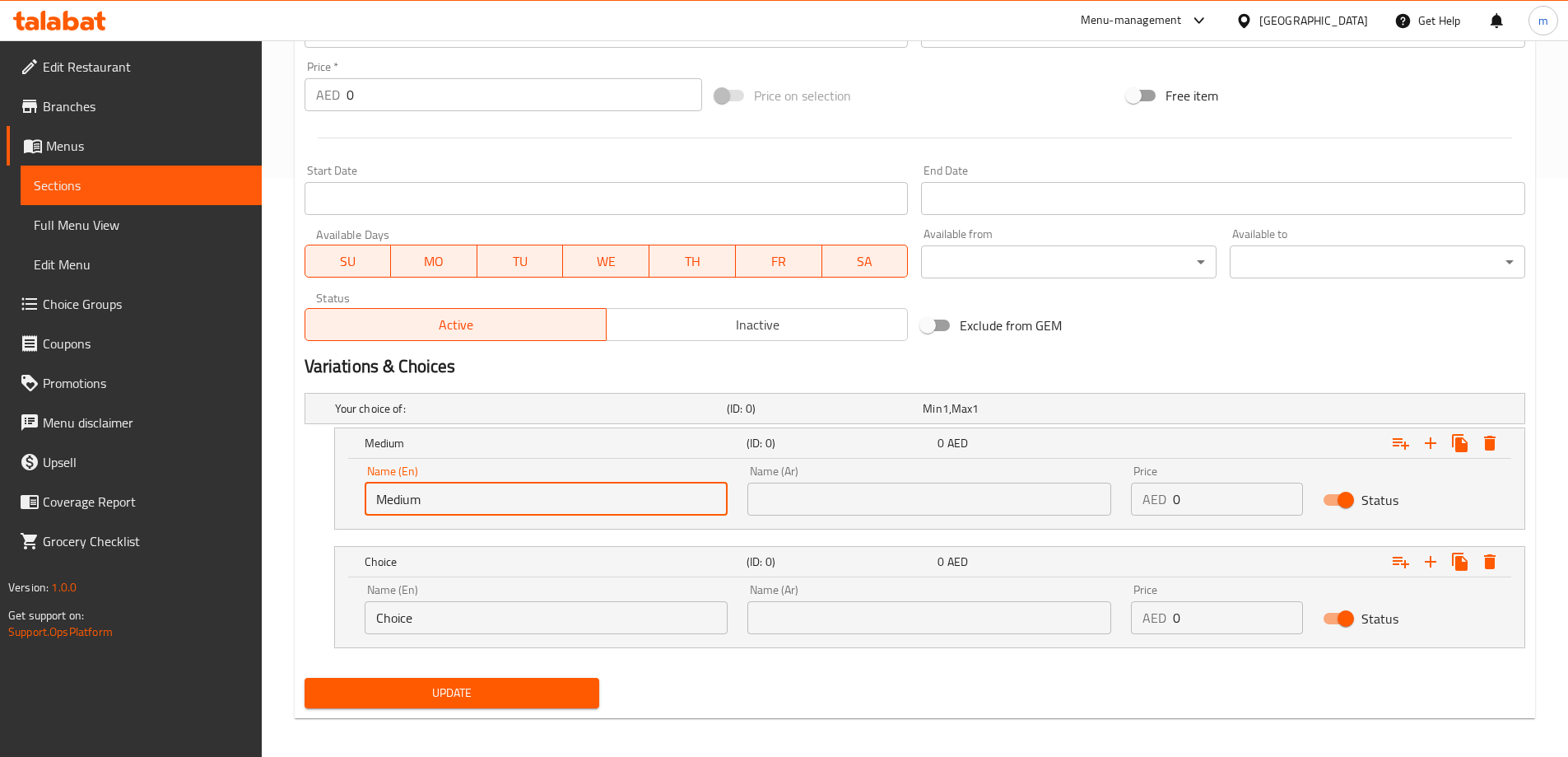
scroll to position [586, 0]
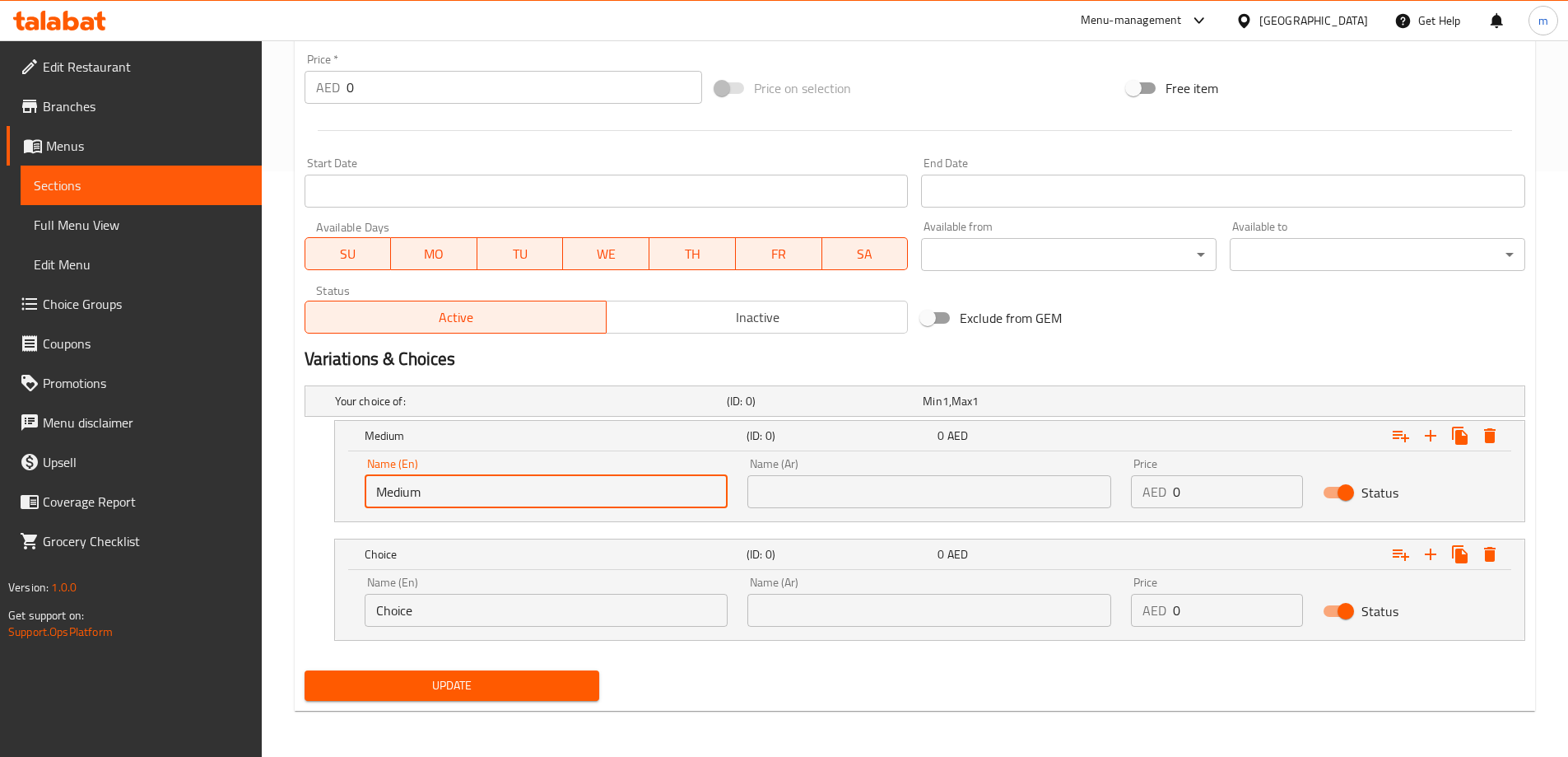
click at [479, 615] on input "Choice" at bounding box center [546, 610] width 364 height 33
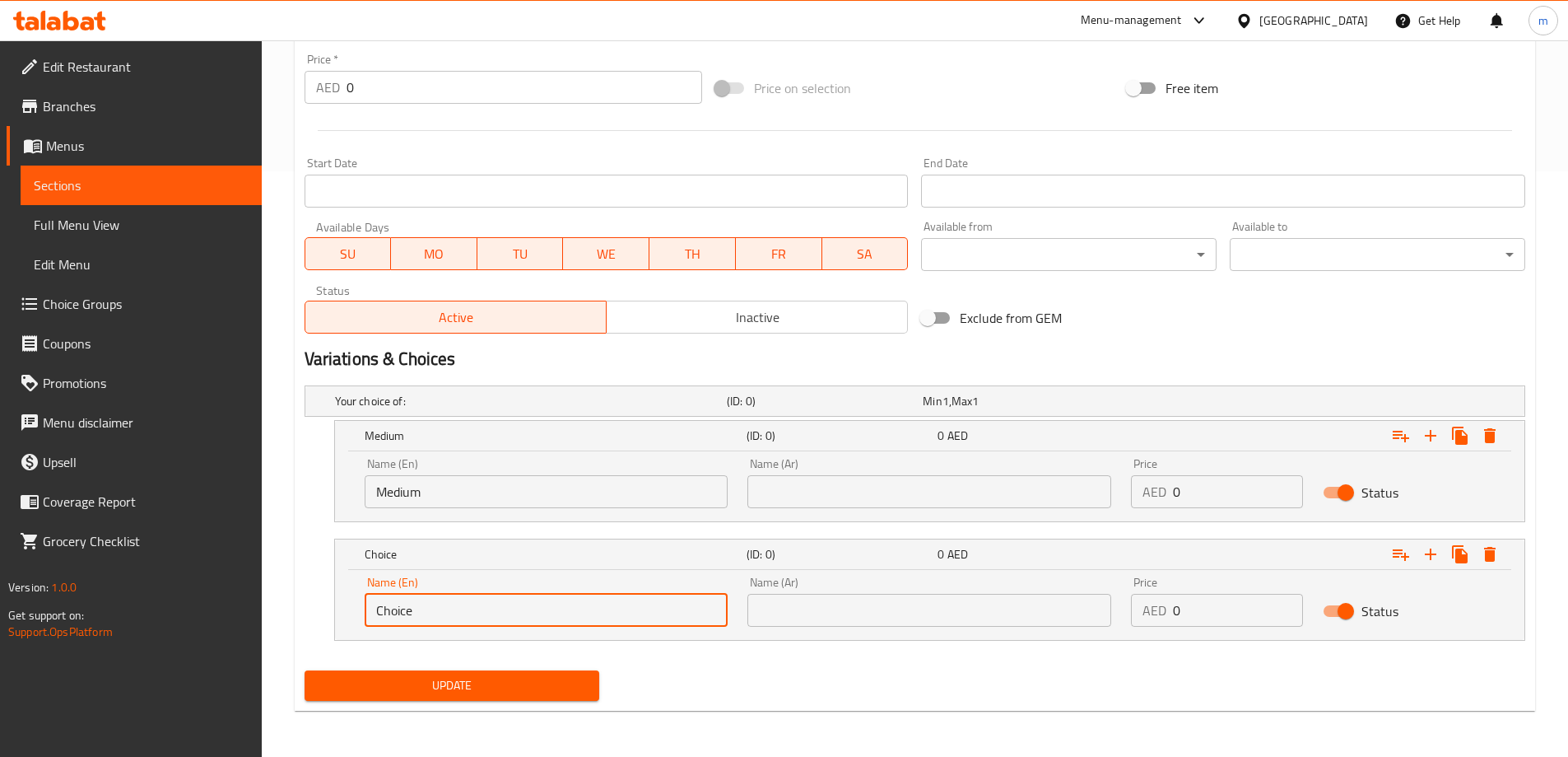
click at [479, 615] on input "Choice" at bounding box center [546, 610] width 364 height 33
type input "large"
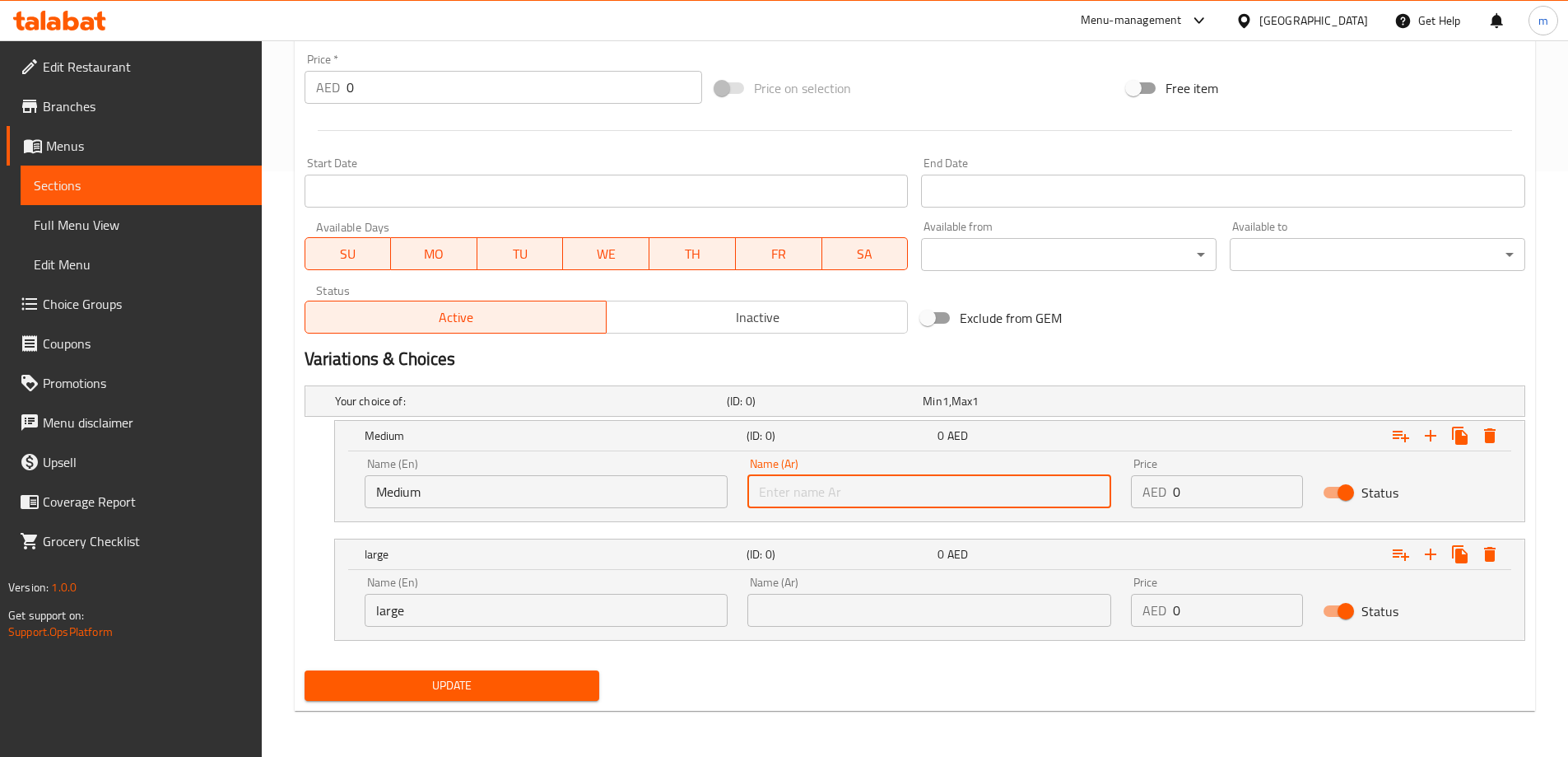
click at [848, 499] on input "text" at bounding box center [929, 491] width 364 height 33
type input "وسط"
click at [874, 611] on input "text" at bounding box center [929, 610] width 364 height 33
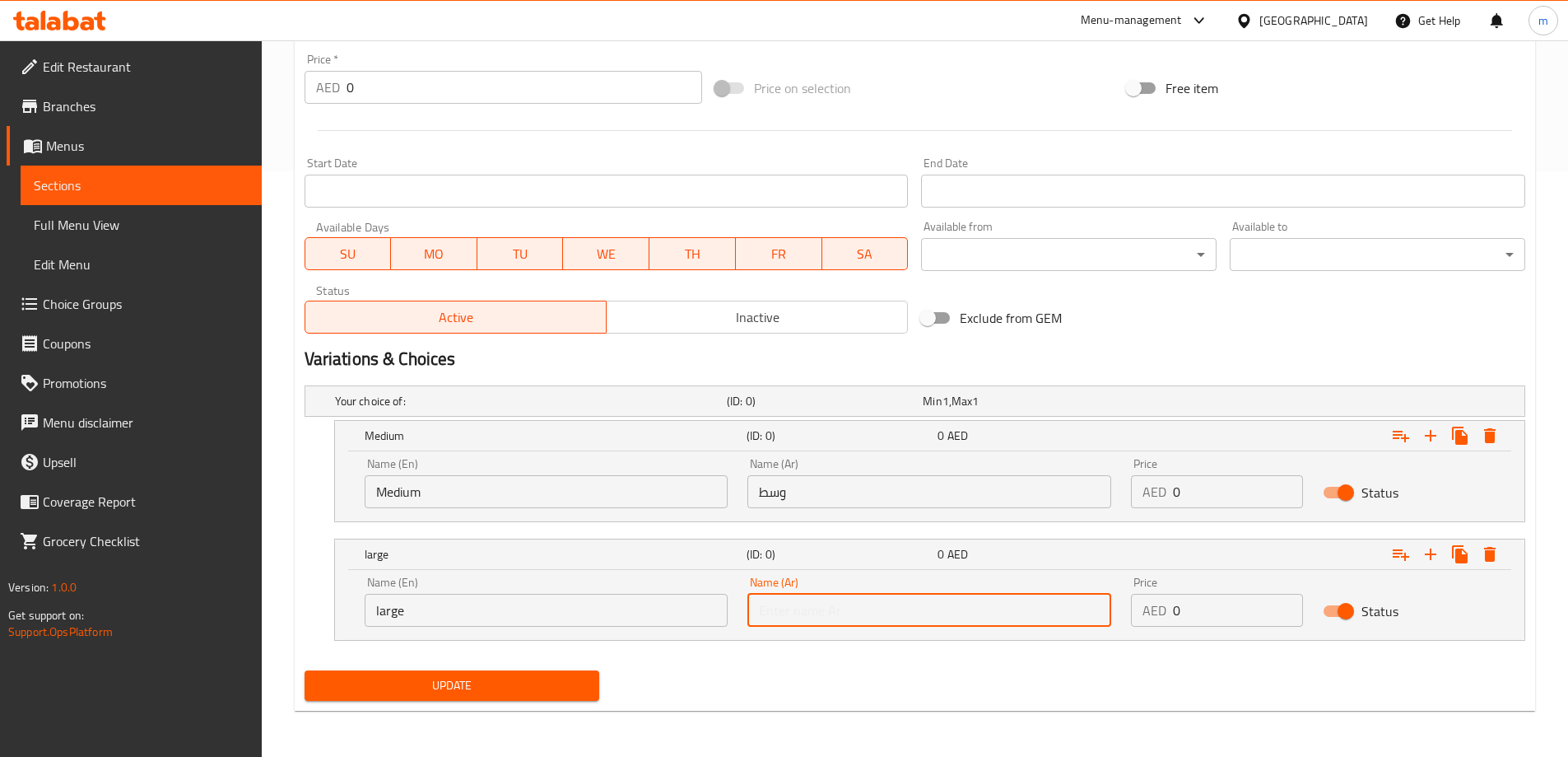
type input "كبير"
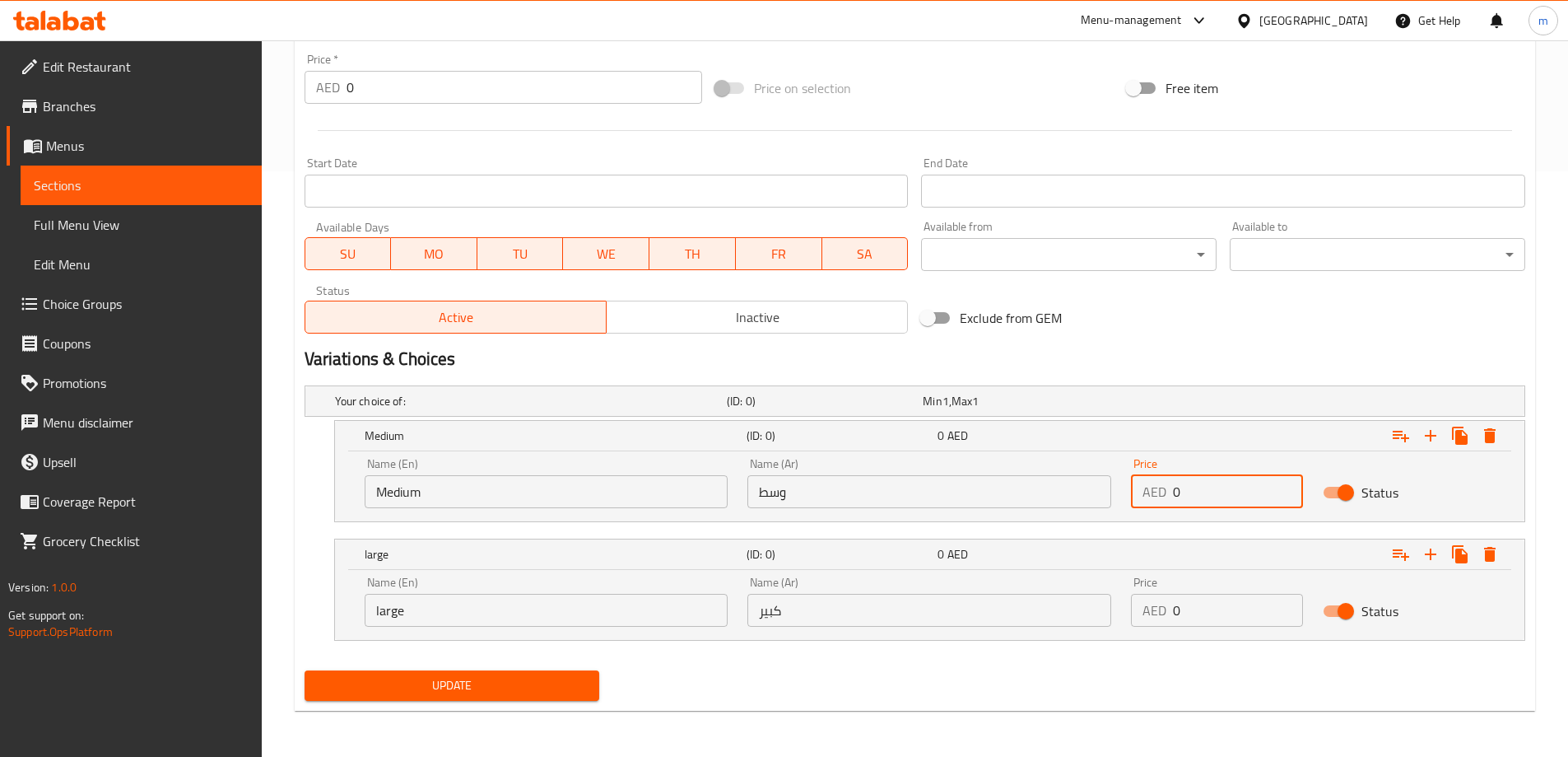
drag, startPoint x: 1187, startPoint y: 488, endPoint x: 1170, endPoint y: 488, distance: 17.0
click at [1170, 488] on div "AED 0 Price" at bounding box center [1217, 491] width 172 height 33
type input "8"
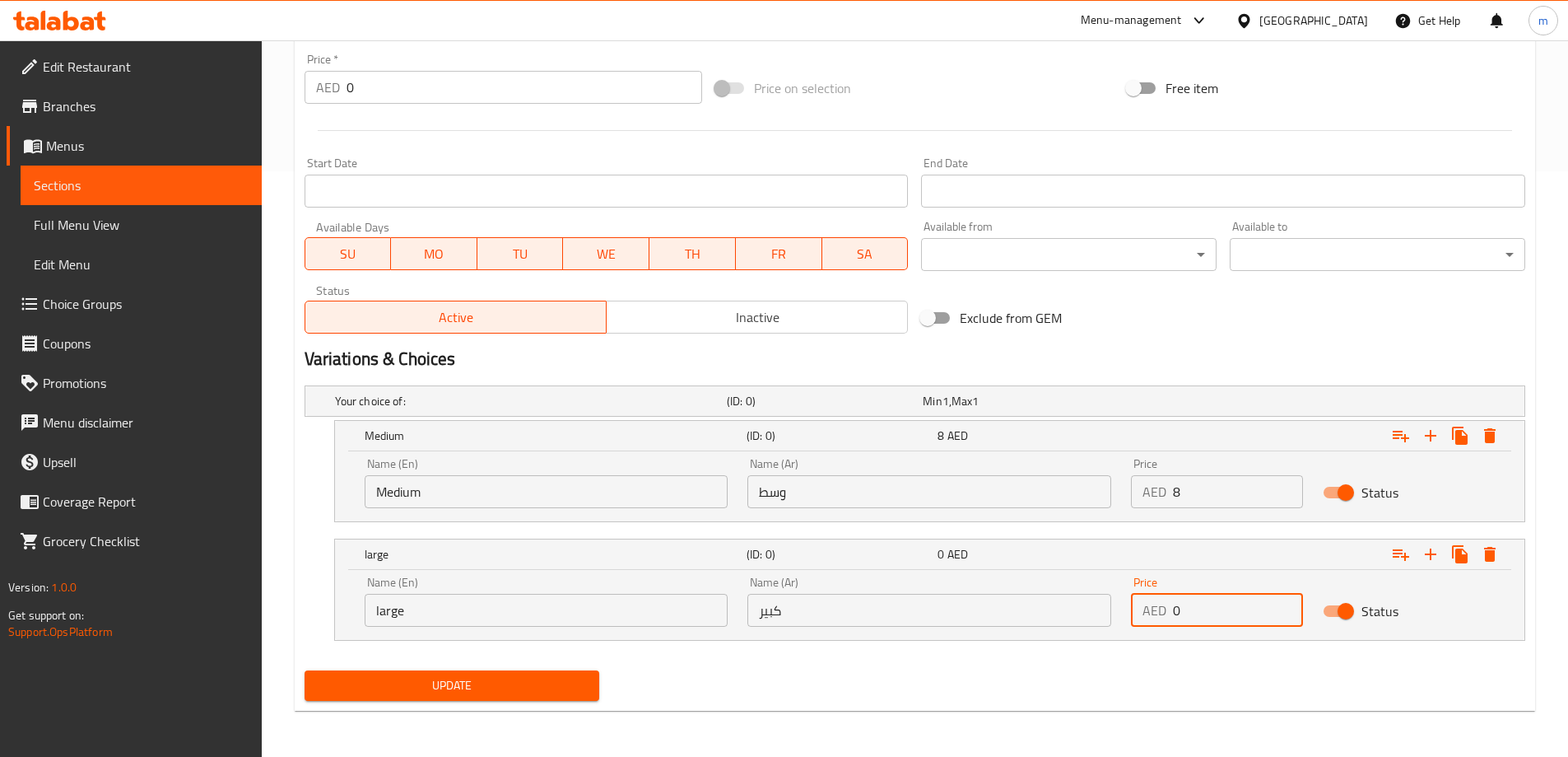
drag, startPoint x: 1176, startPoint y: 618, endPoint x: 1161, endPoint y: 618, distance: 15.0
click at [1161, 618] on div "AED 0 Price" at bounding box center [1217, 610] width 172 height 33
type input "15"
click at [1109, 659] on div "Your choice of: (ID: 0) Min 1 , Max 1 Name (En) Your choice of: Name (En) Name …" at bounding box center [915, 521] width 1234 height 284
click at [472, 684] on span "Update" at bounding box center [452, 685] width 269 height 21
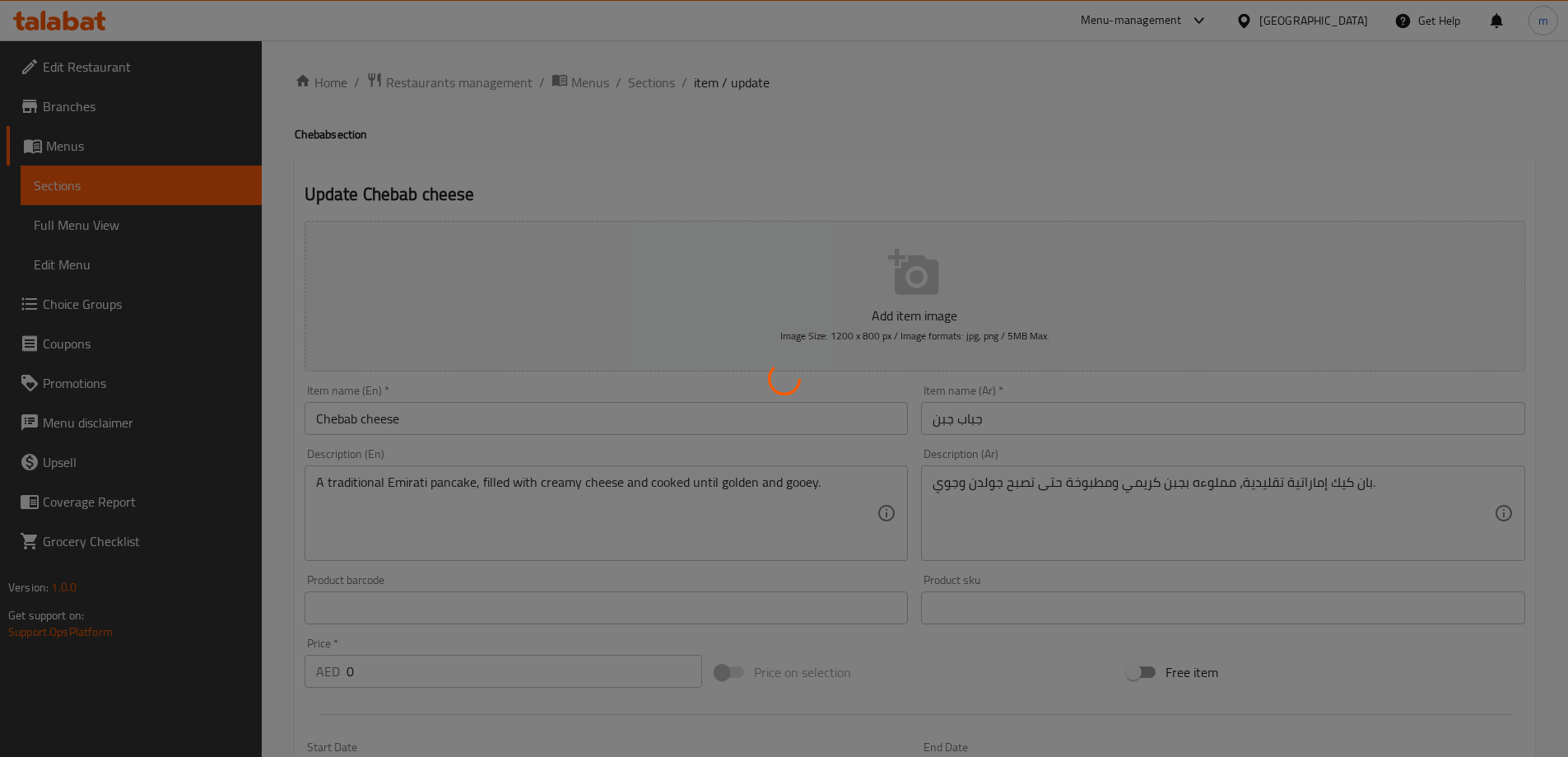
scroll to position [0, 0]
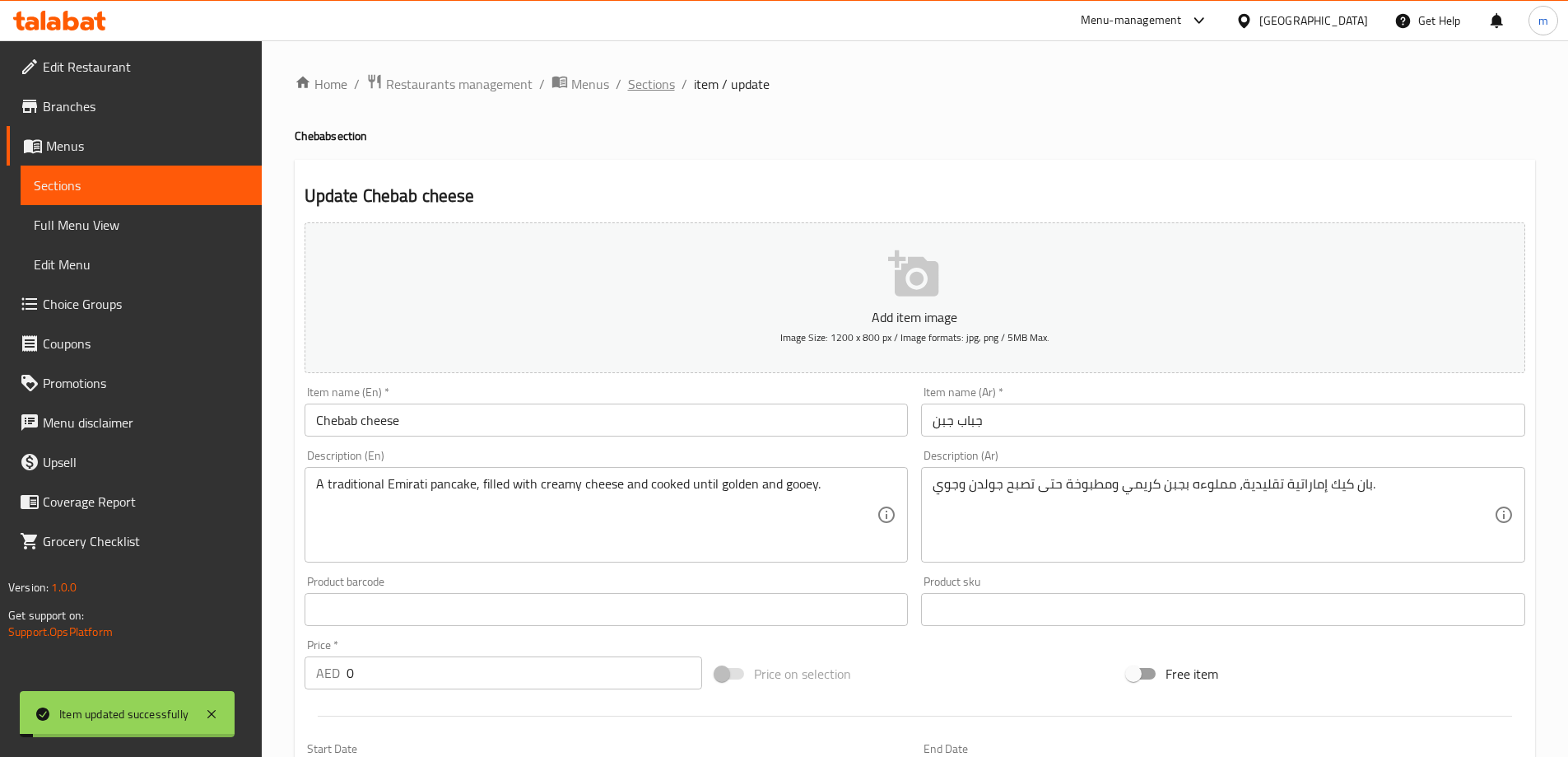
click at [649, 81] on span "Sections" at bounding box center [652, 84] width 47 height 20
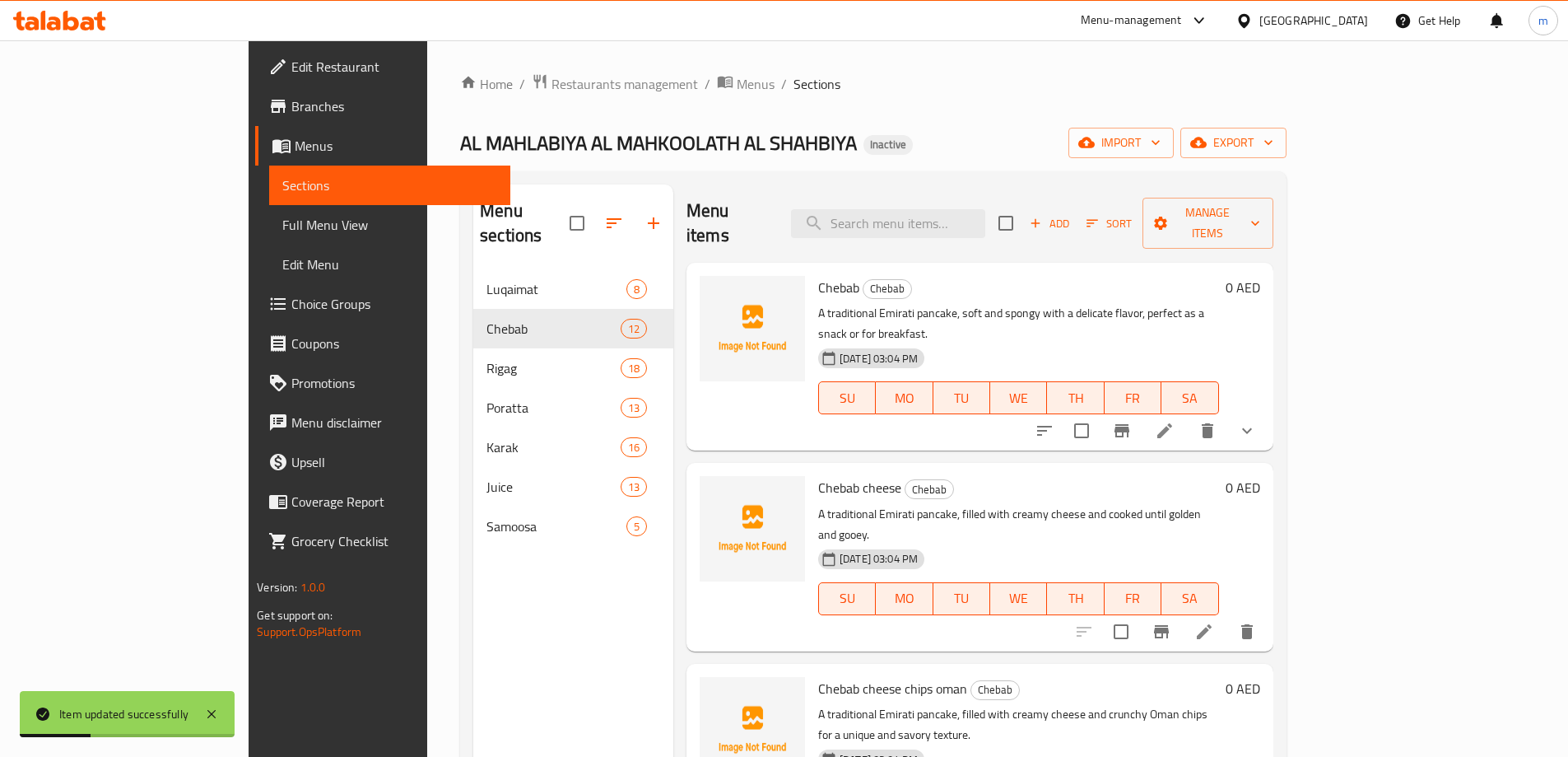
click at [291, 300] on span "Choice Groups" at bounding box center [394, 304] width 206 height 20
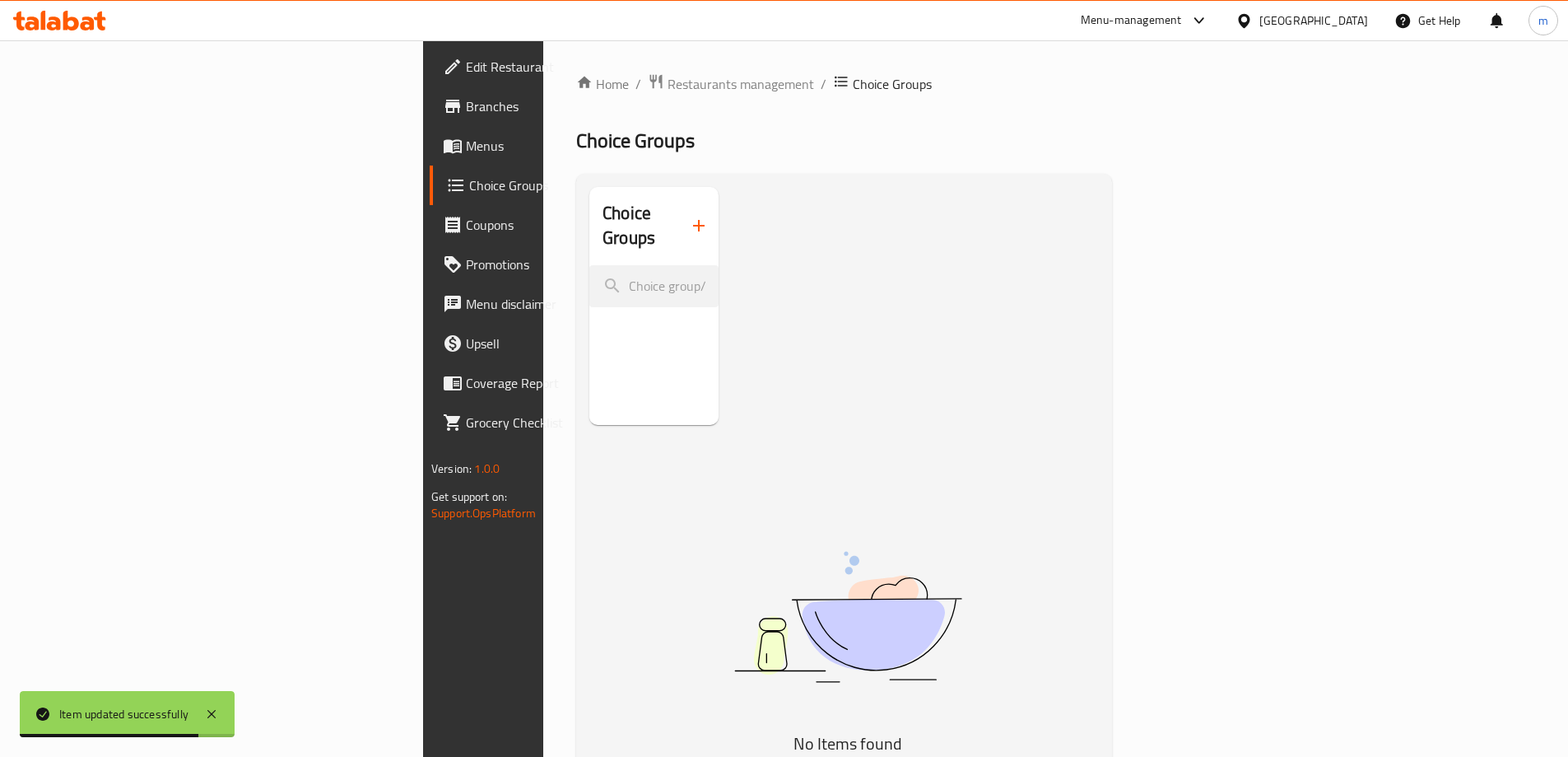
click at [689, 216] on icon "button" at bounding box center [699, 226] width 20 height 20
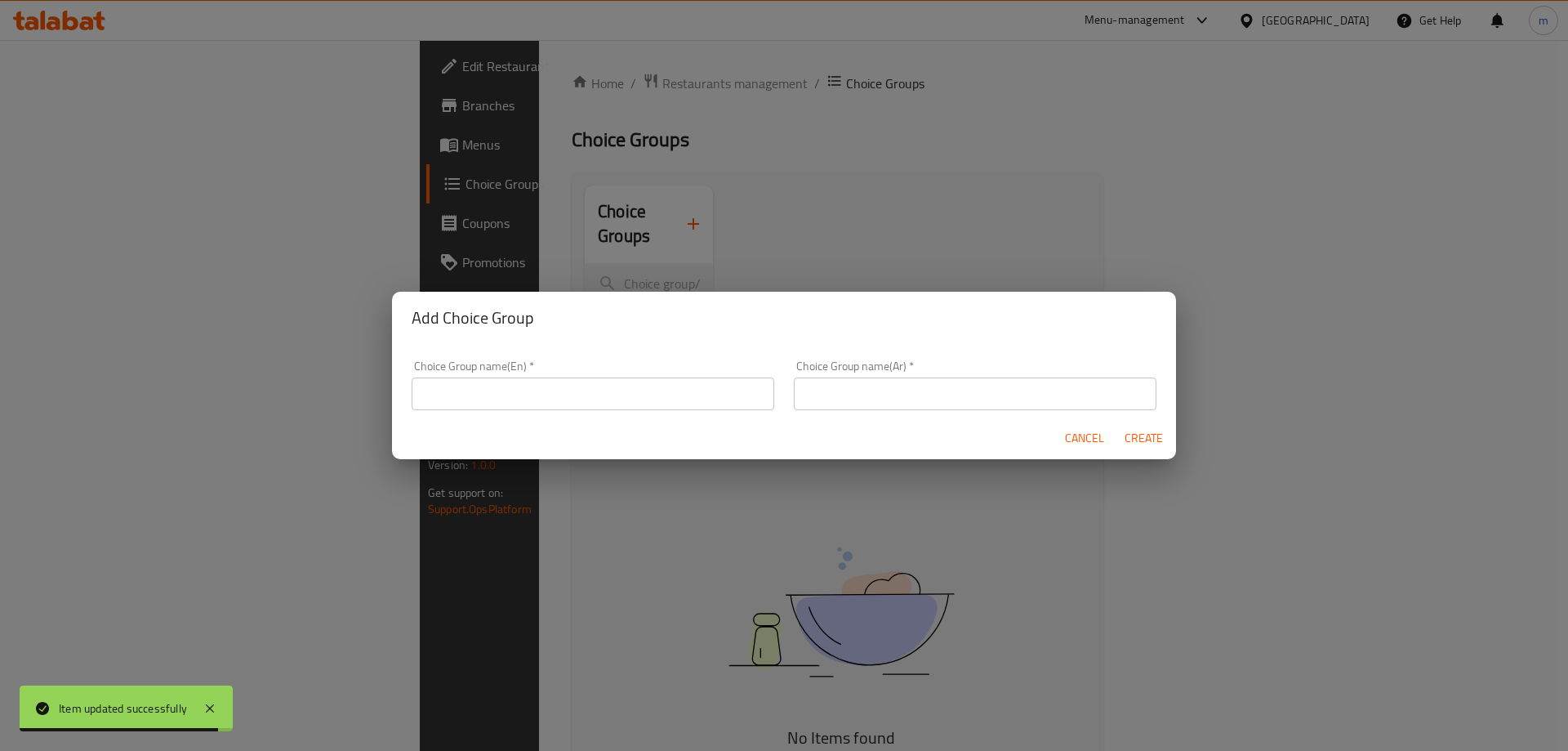
click at [570, 382] on input "text" at bounding box center [593, 394] width 363 height 33
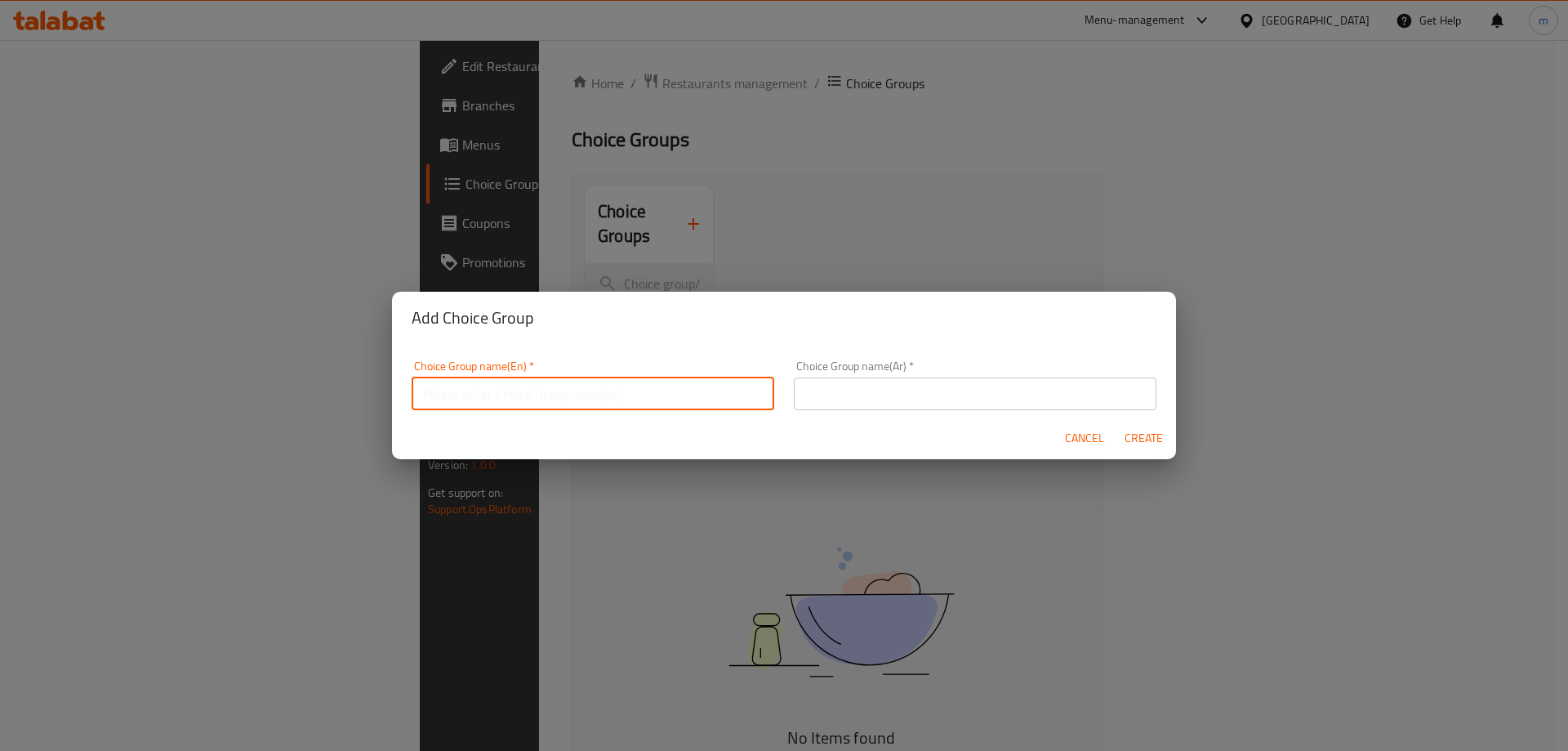
type input "Your Choice Of:"
click at [891, 395] on input "text" at bounding box center [975, 394] width 363 height 33
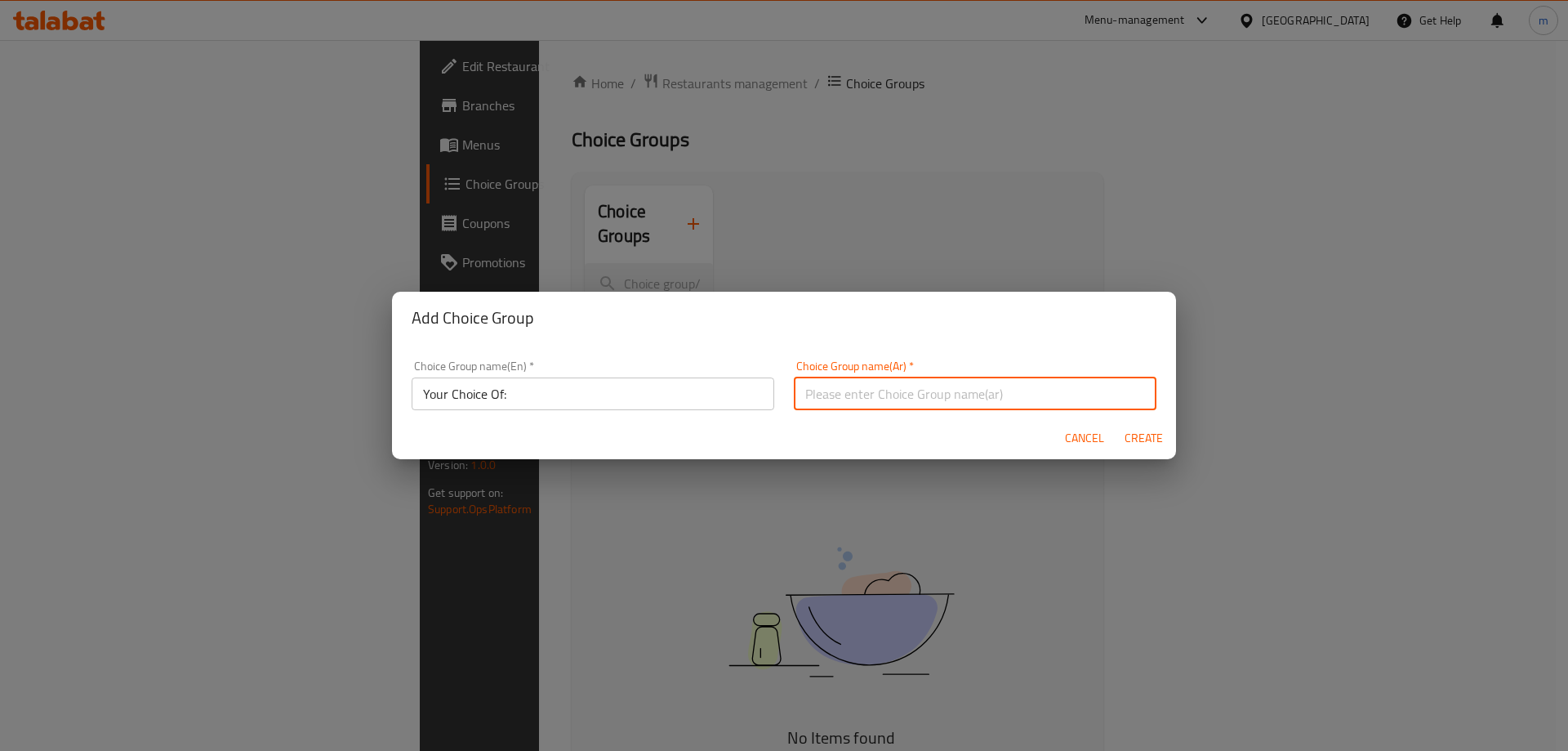
type input "اختيارك من:"
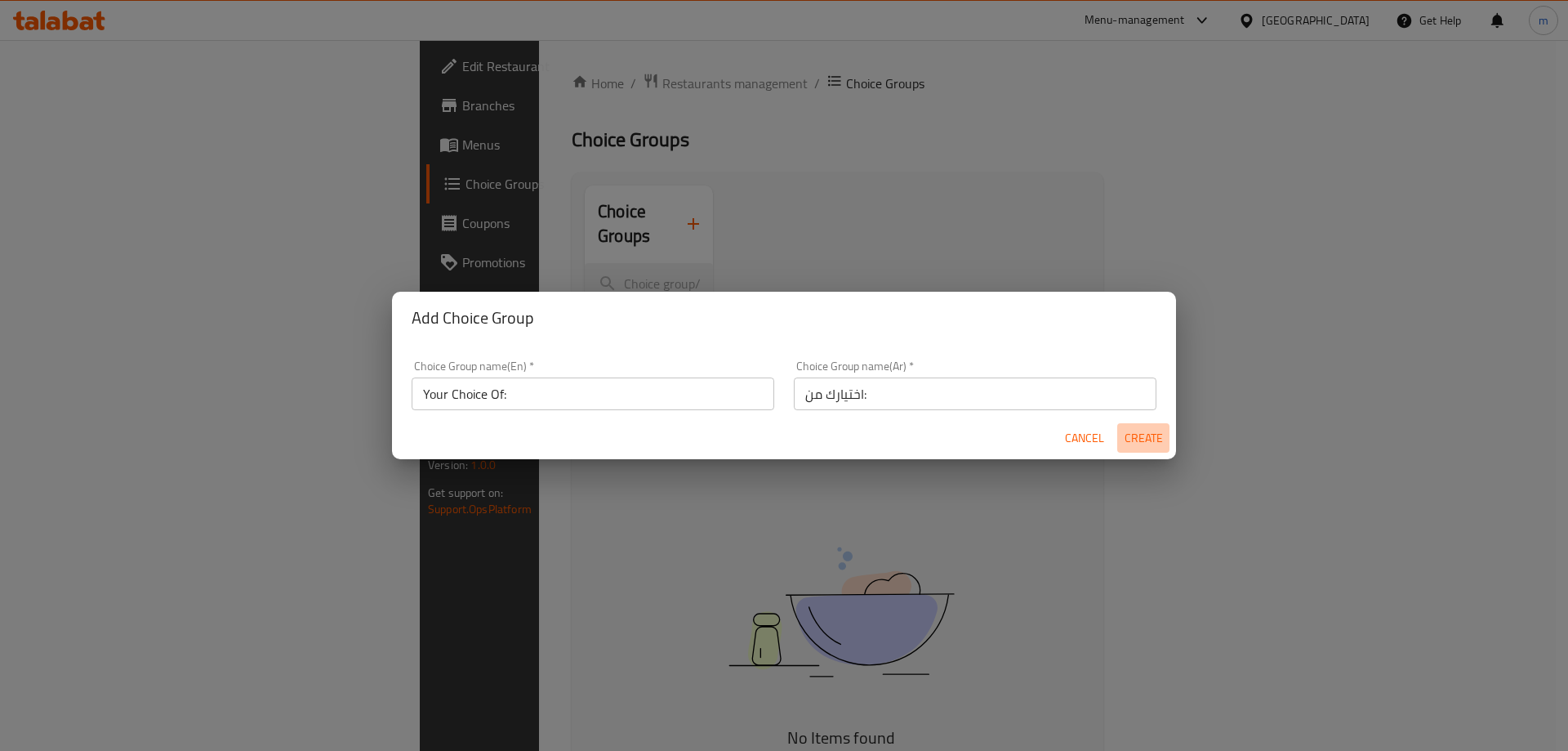
click at [1144, 439] on span "Create" at bounding box center [1143, 438] width 39 height 20
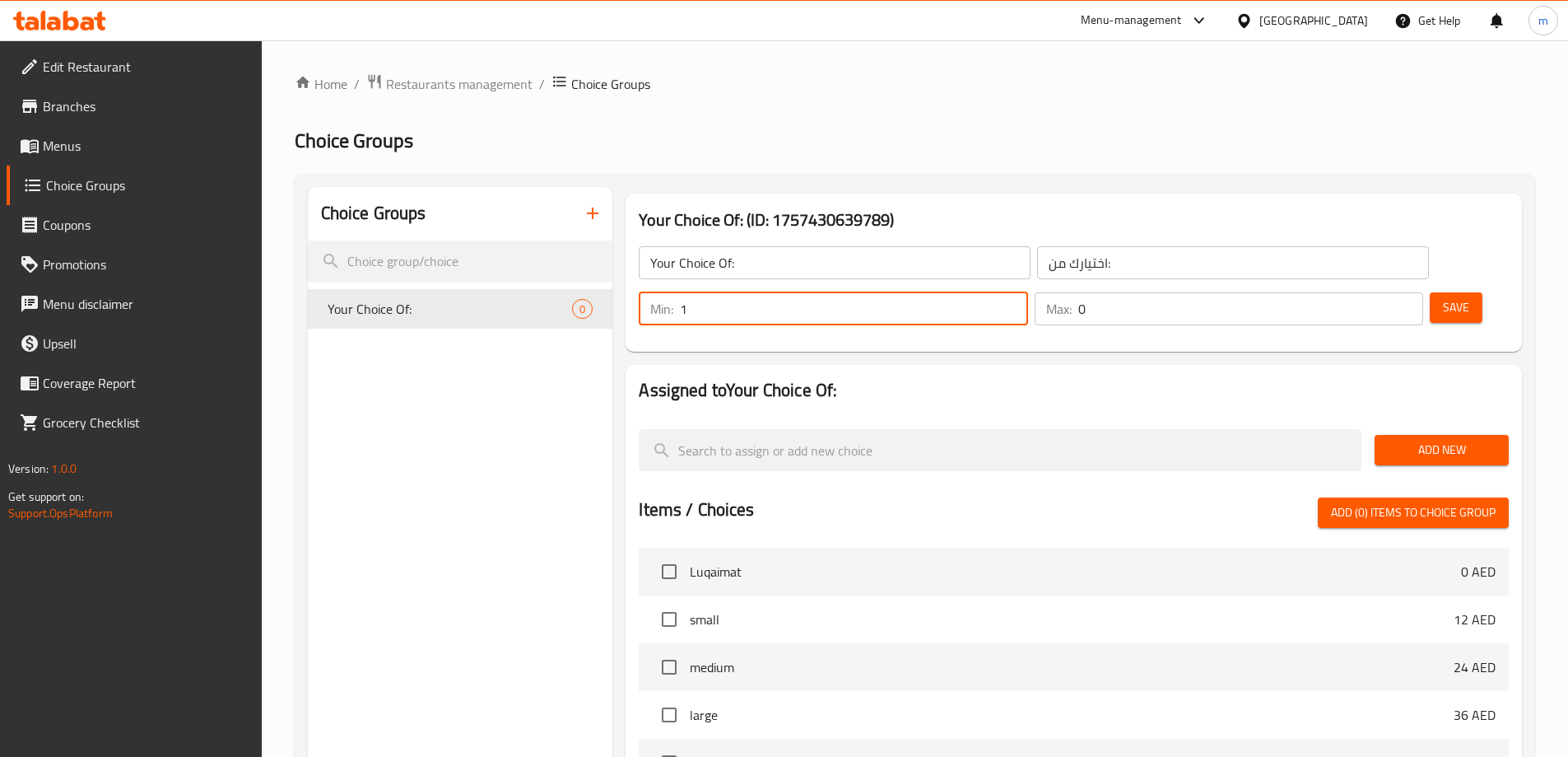
type input "1"
click at [1027, 292] on input "1" at bounding box center [854, 309] width 348 height 33
type input "1"
click at [1379, 292] on input "1" at bounding box center [1251, 309] width 345 height 33
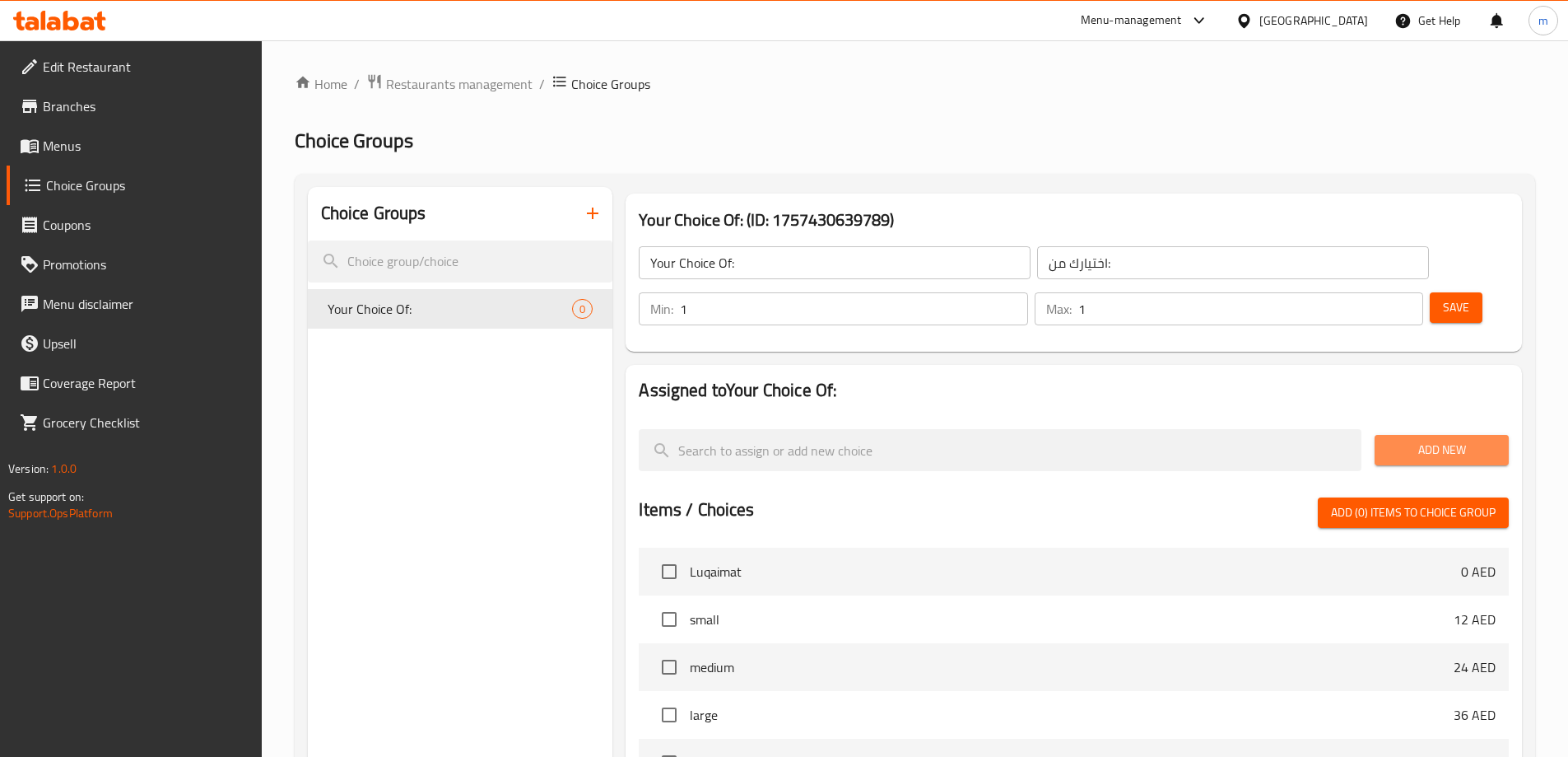
click at [1451, 440] on span "Add New" at bounding box center [1441, 449] width 108 height 21
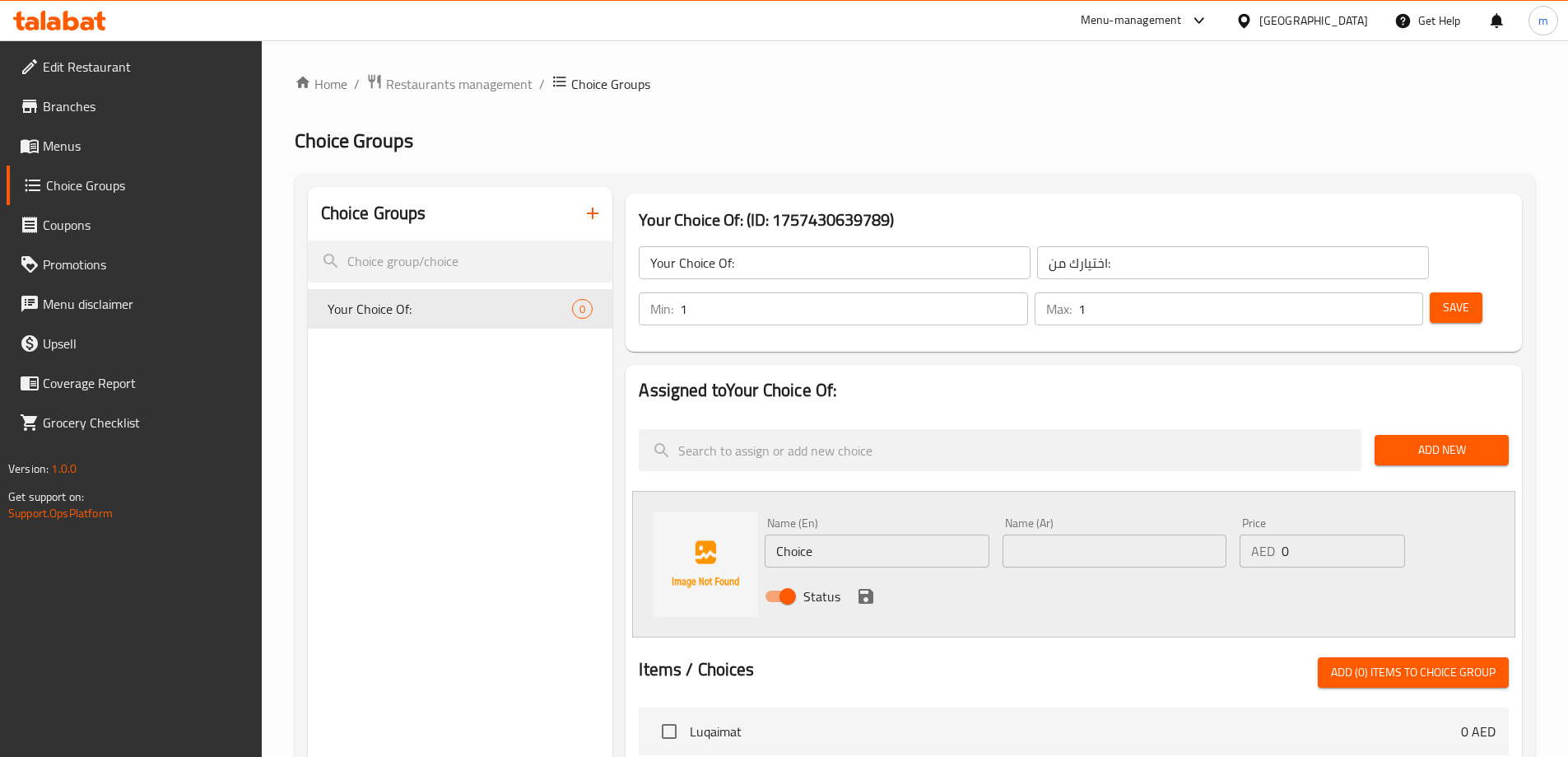
click at [920, 534] on input "Choice" at bounding box center [876, 550] width 224 height 33
type input "Medium"
click at [1063, 522] on div "Name (Ar) Name (Ar)" at bounding box center [1114, 541] width 237 height 63
click at [1065, 534] on input "text" at bounding box center [1114, 550] width 224 height 33
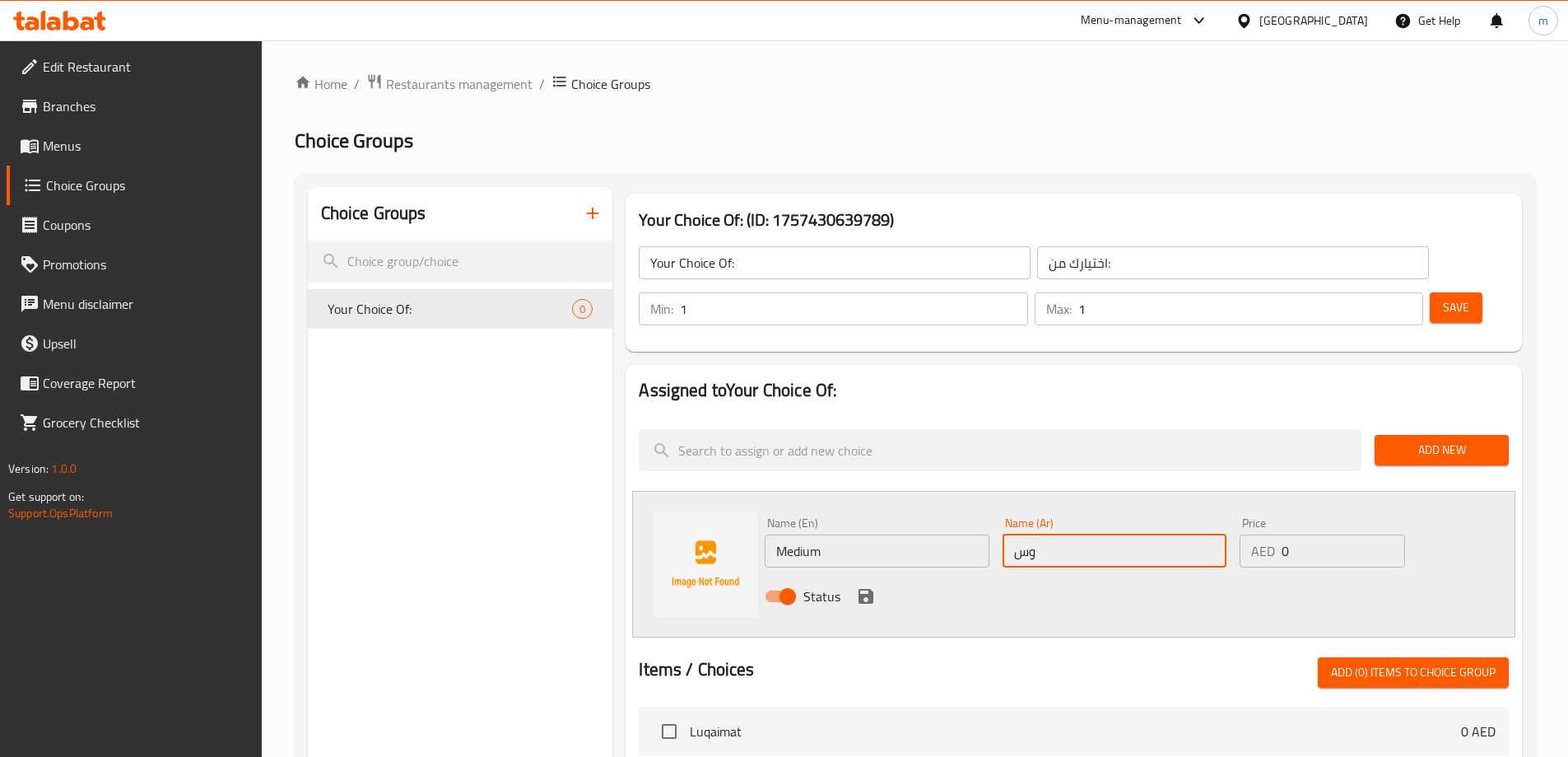
type input "وسط"
drag, startPoint x: 1302, startPoint y: 510, endPoint x: 1273, endPoint y: 515, distance: 29.4
click at [1273, 534] on div "AED 0 Price" at bounding box center [1322, 550] width 165 height 33
type input "8"
click at [1021, 574] on div "Status" at bounding box center [1114, 597] width 713 height 45
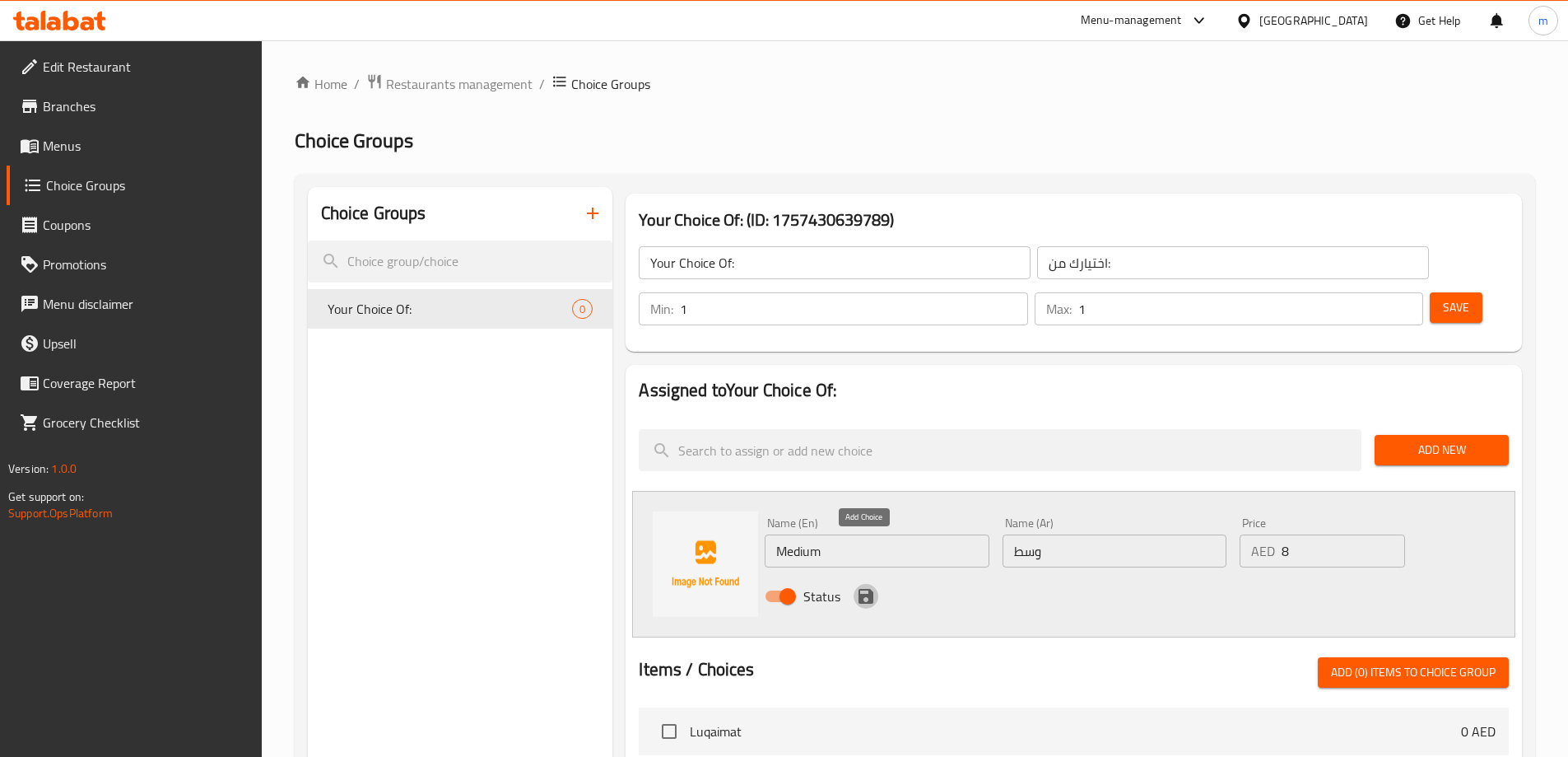
click at [861, 588] on icon "save" at bounding box center [866, 596] width 15 height 15
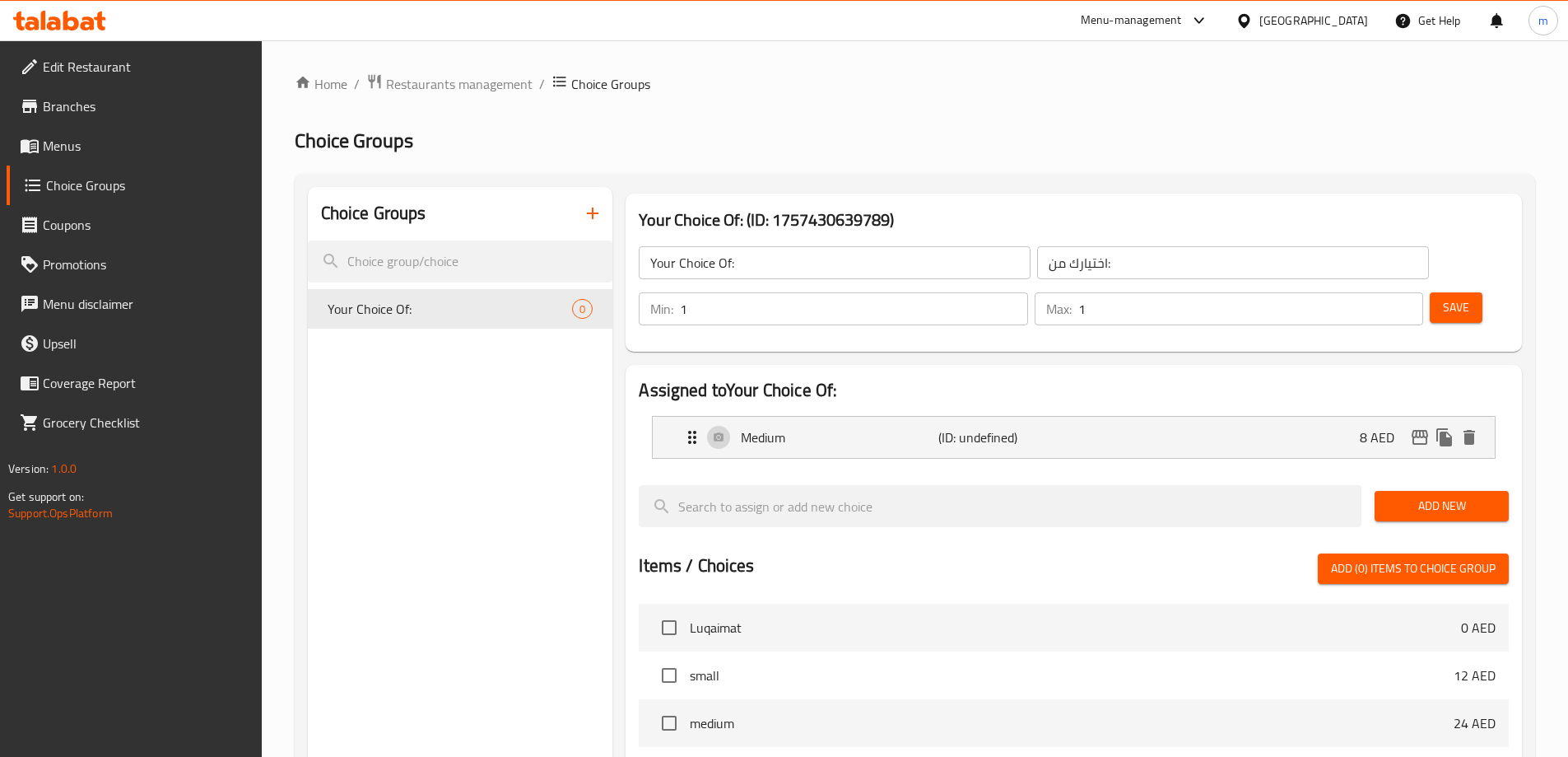
click at [1394, 496] on span "Add New" at bounding box center [1441, 506] width 108 height 21
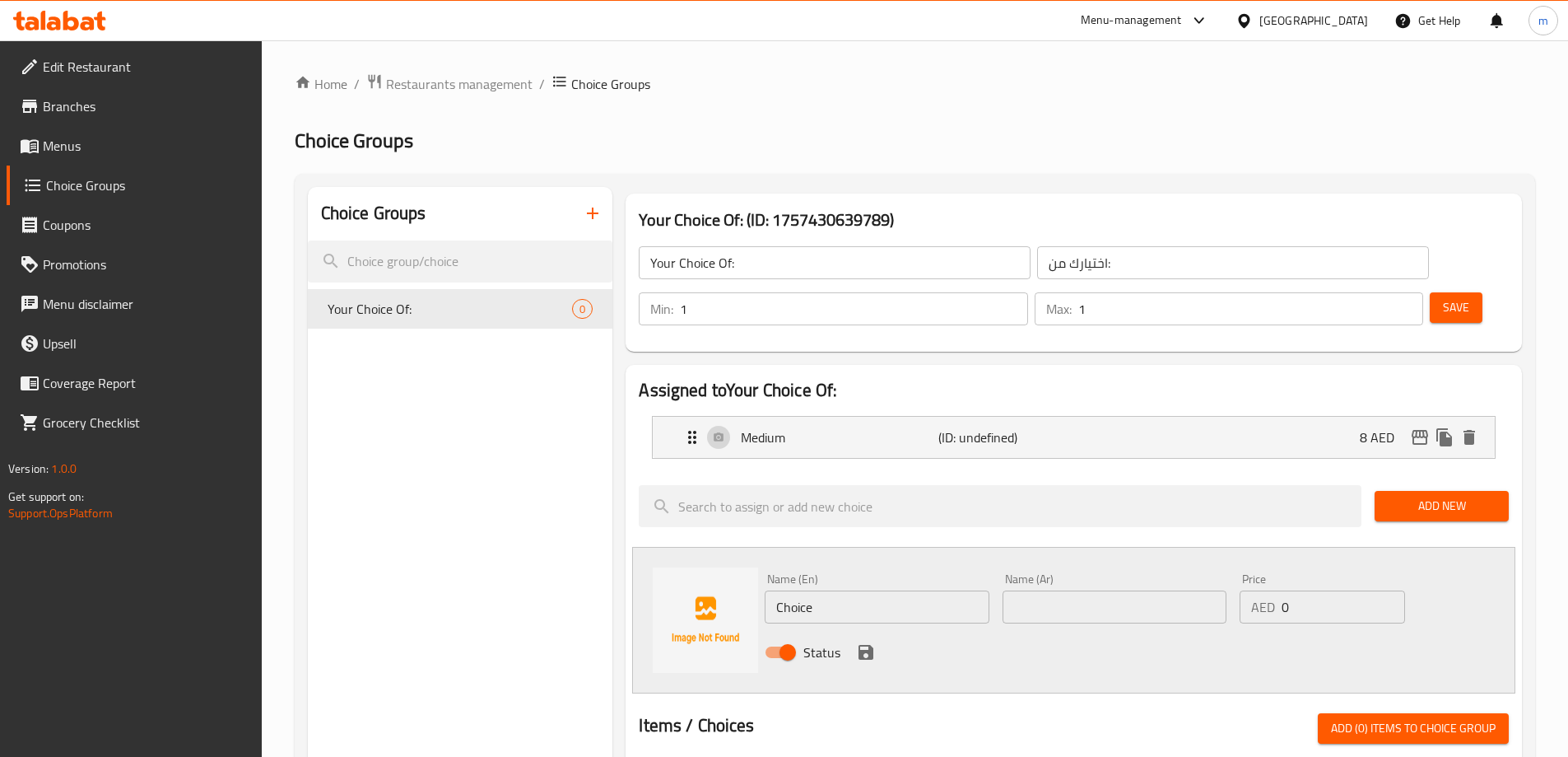
click at [800, 590] on input "Choice" at bounding box center [876, 606] width 224 height 33
type input "م"
type input "large"
click at [1124, 590] on input "text" at bounding box center [1114, 606] width 224 height 33
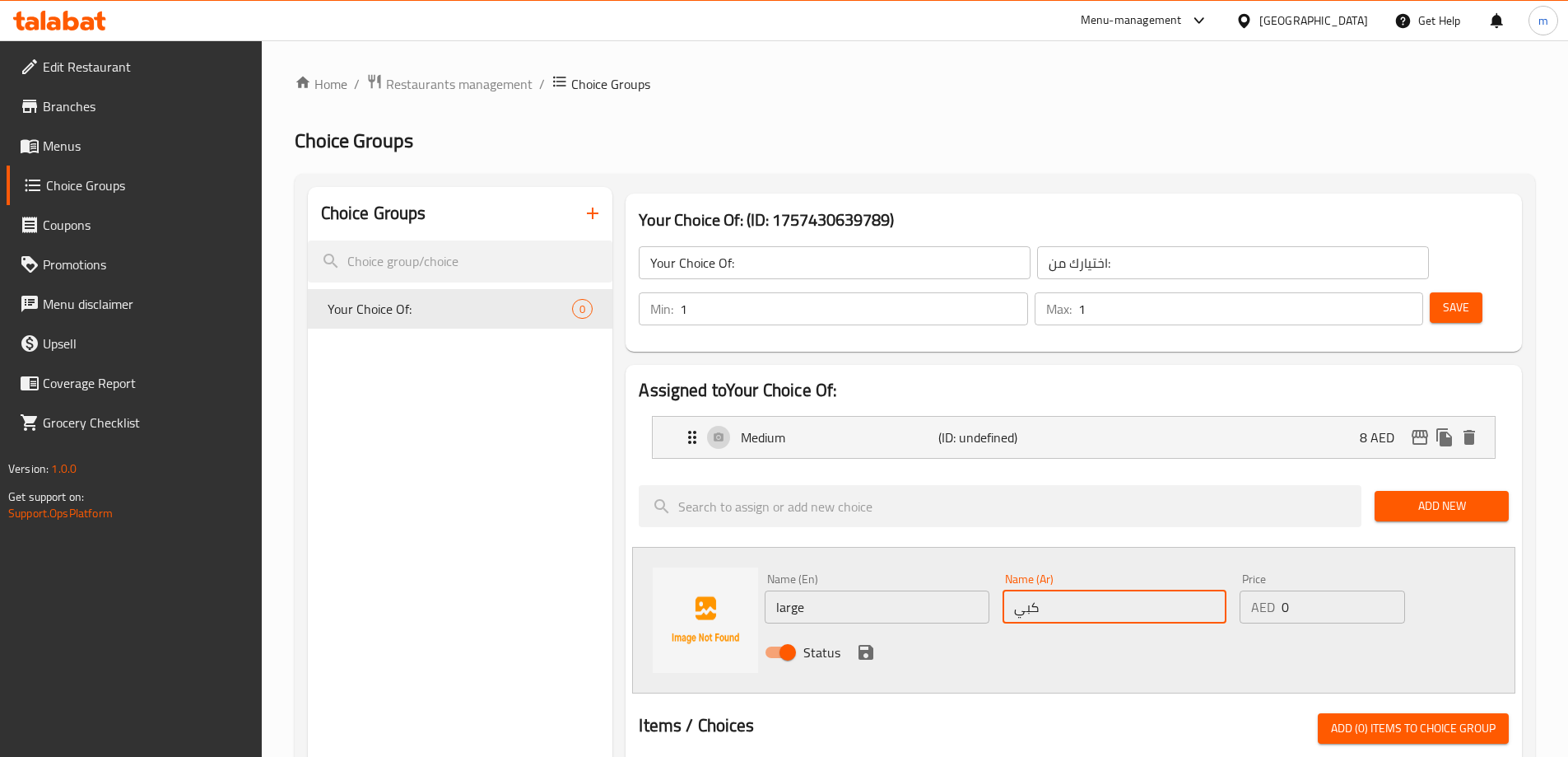
type input "كبير"
drag, startPoint x: 1305, startPoint y: 561, endPoint x: 1273, endPoint y: 564, distance: 32.1
click at [1273, 590] on div "AED 0 Price" at bounding box center [1322, 606] width 165 height 33
type input "15"
click at [820, 634] on div "Name (En) large Name (En) Name (Ar) كبير Name (Ar) Price AED 15 Price Status" at bounding box center [1073, 620] width 883 height 146
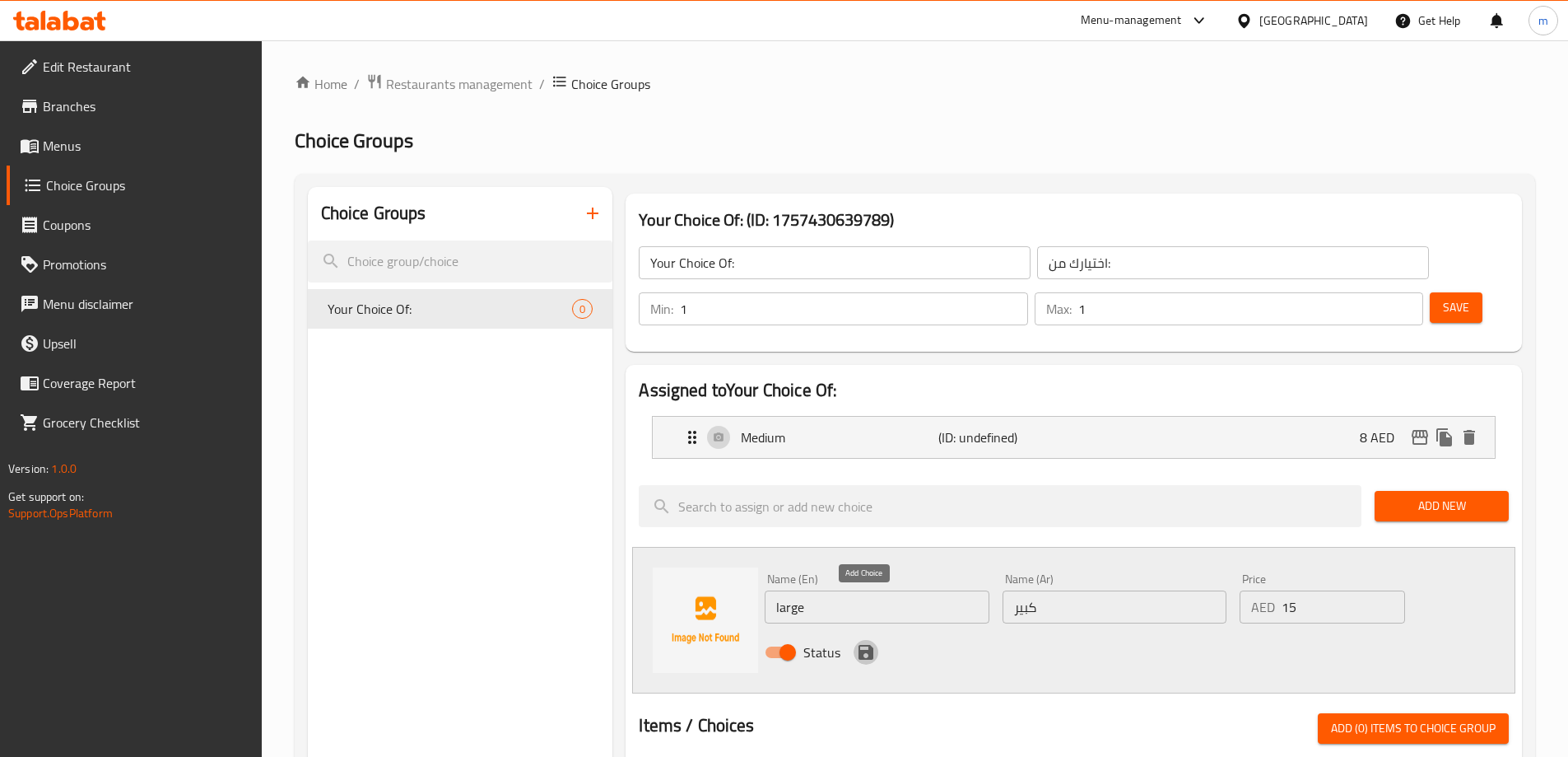
click at [869, 642] on icon "save" at bounding box center [866, 652] width 20 height 20
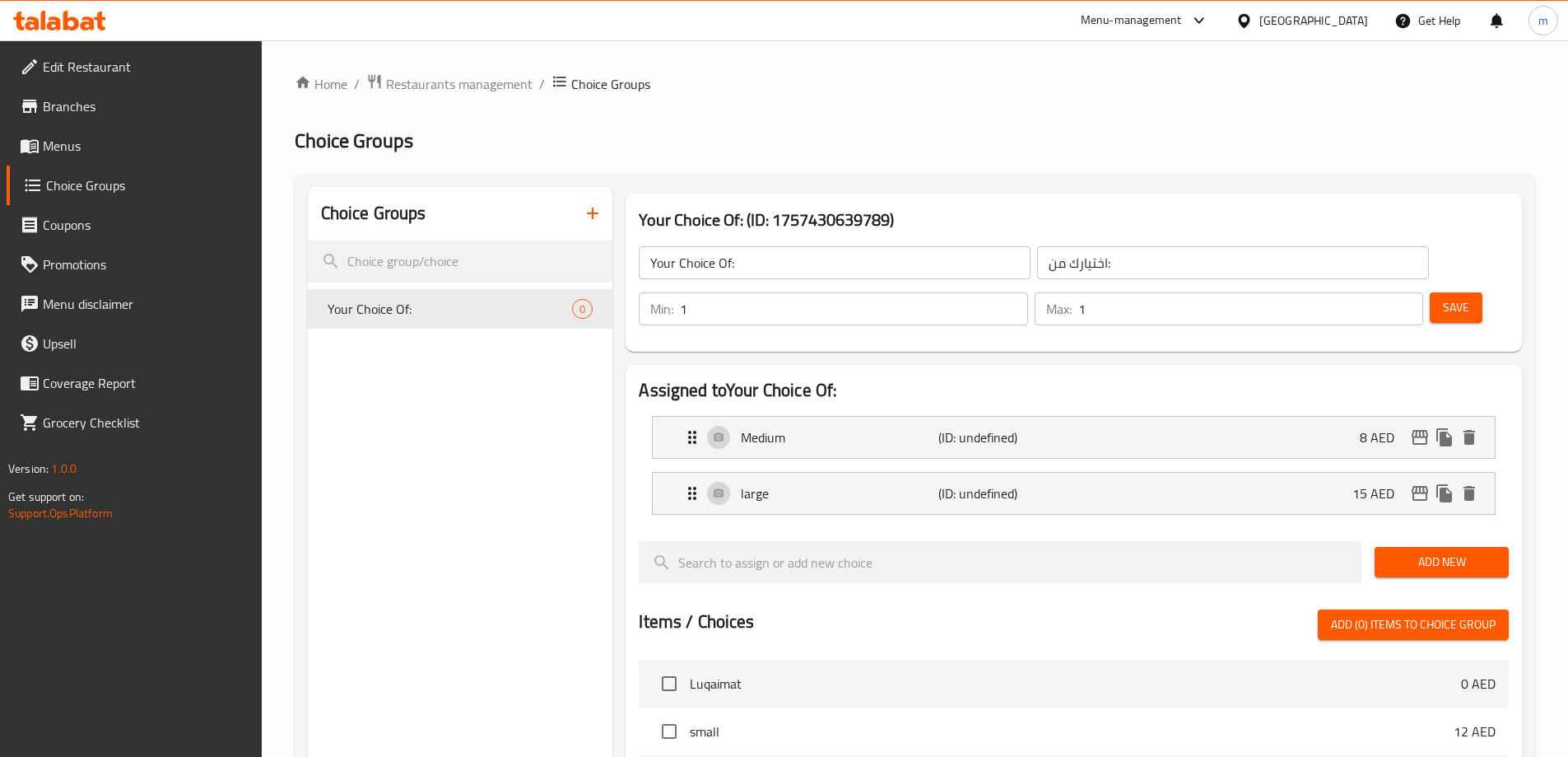
click at [1443, 297] on span "Save" at bounding box center [1457, 307] width 27 height 21
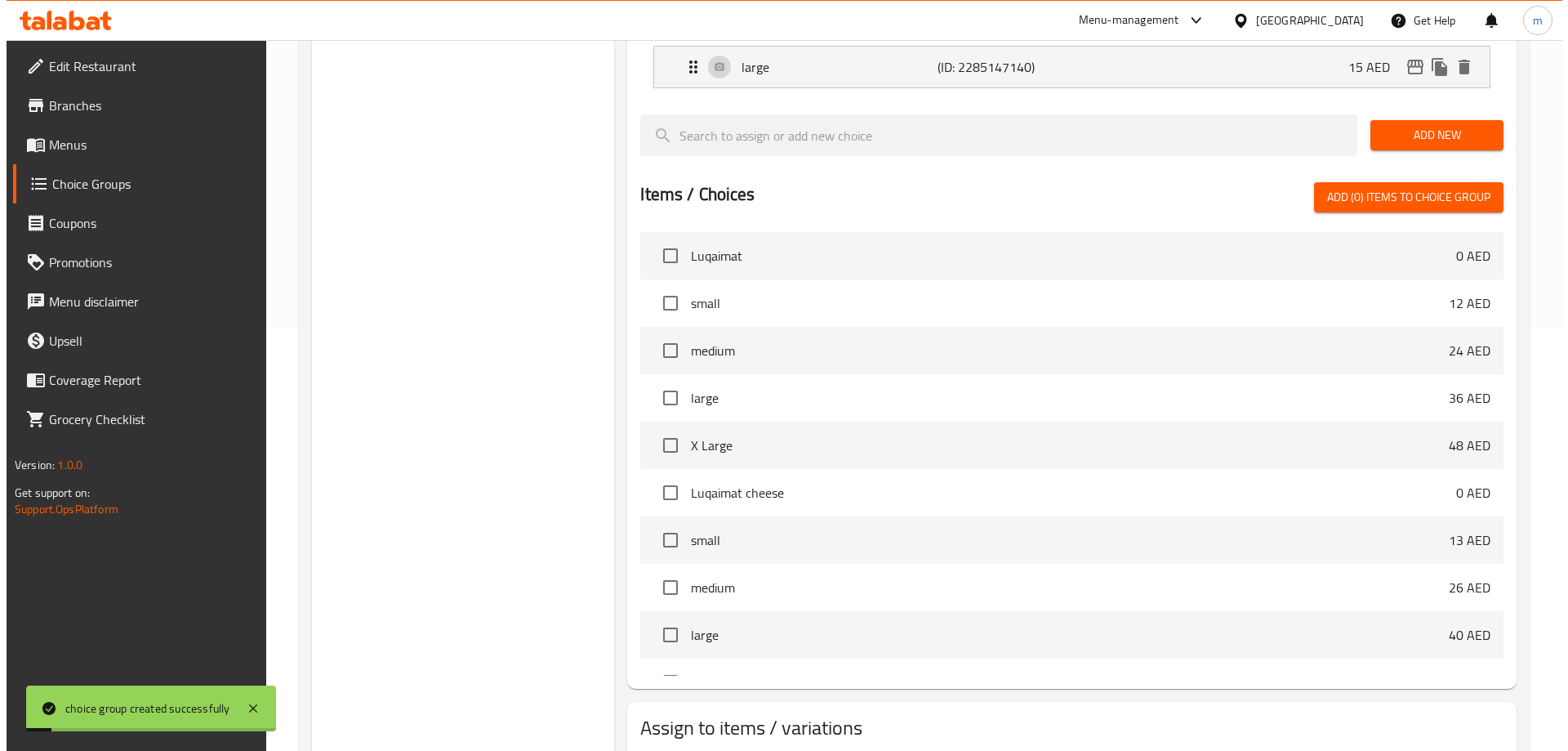
scroll to position [481, 0]
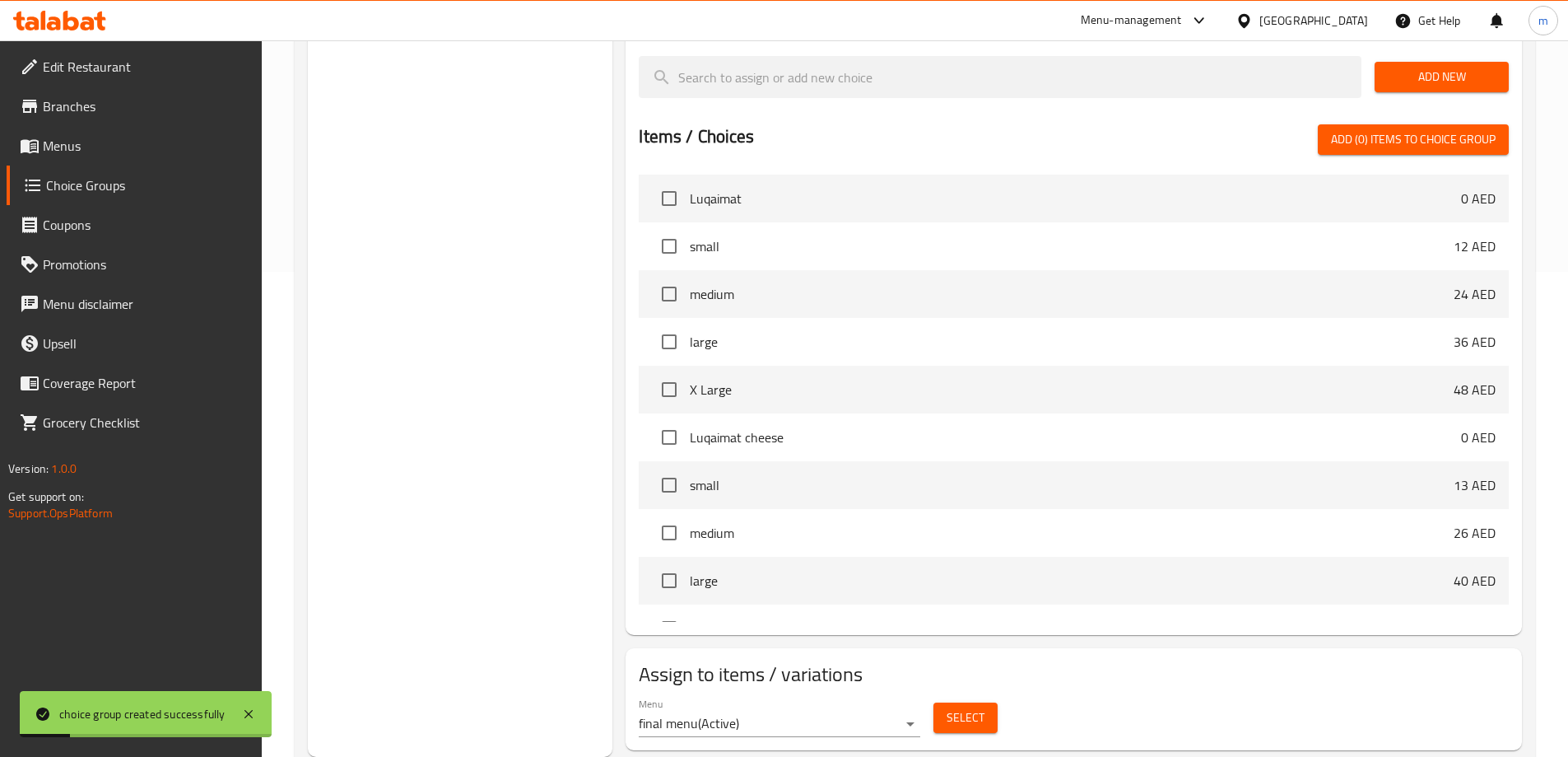
click at [958, 707] on span "Select" at bounding box center [965, 717] width 37 height 21
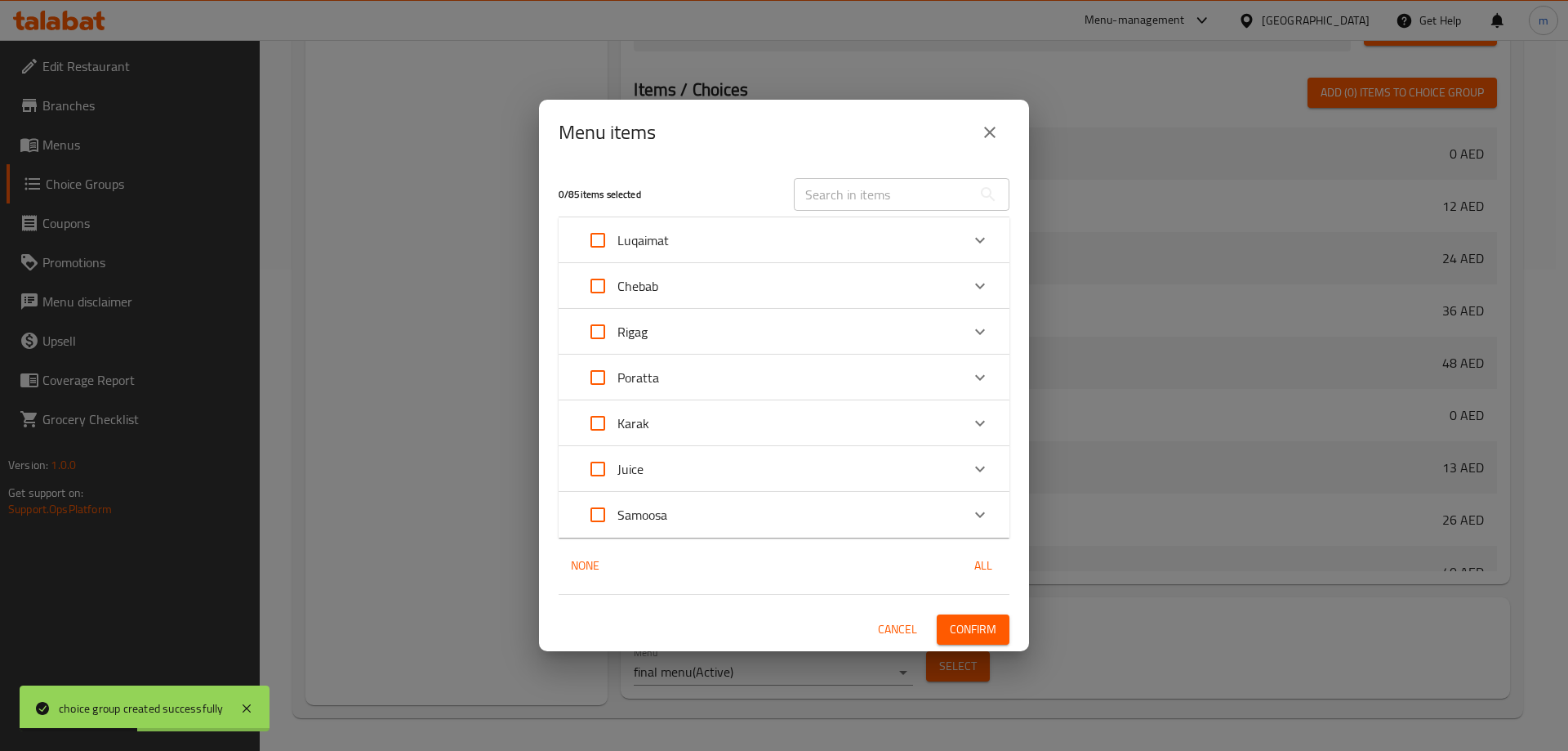
click at [840, 282] on div "Chebab" at bounding box center [769, 286] width 382 height 39
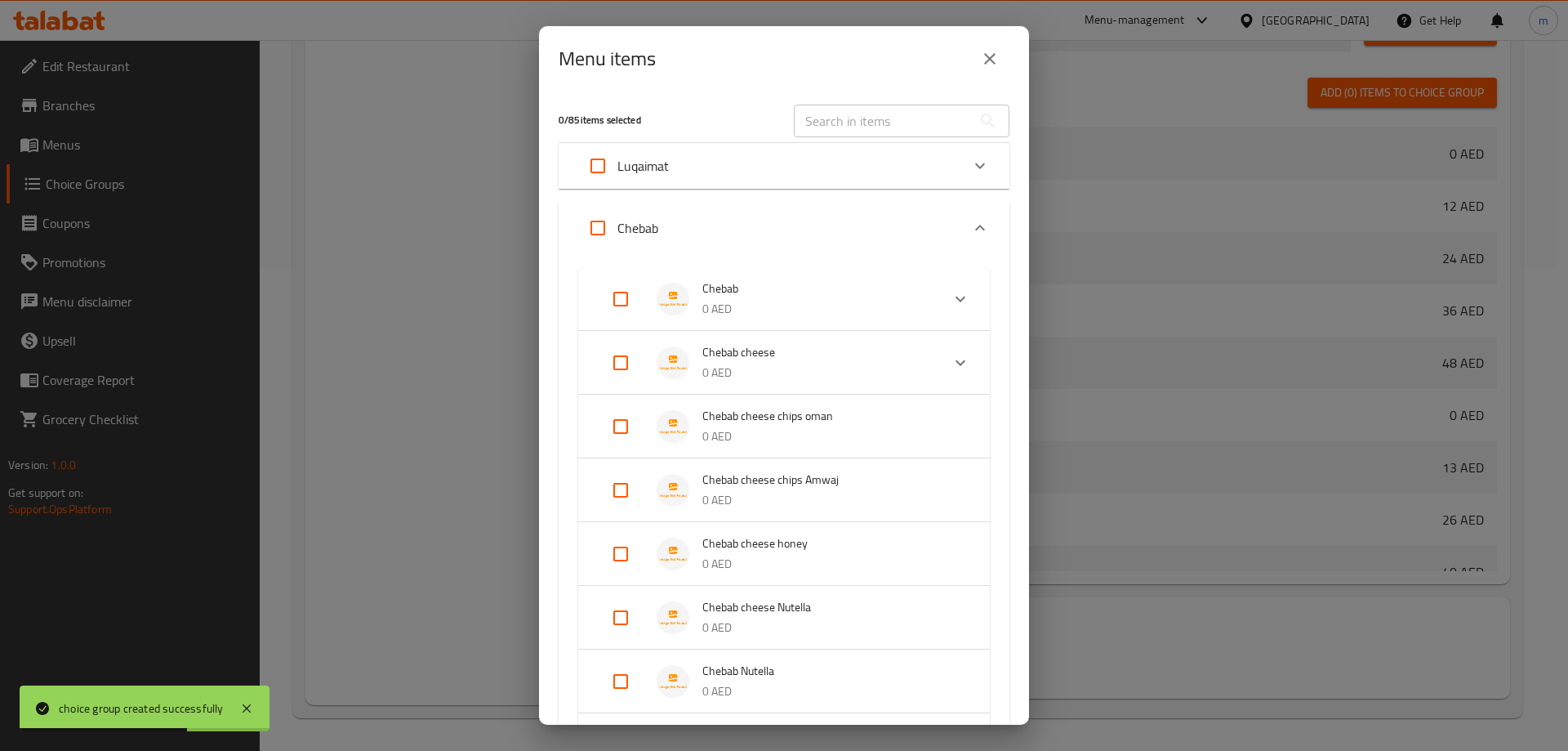
click at [951, 368] on icon "Expand" at bounding box center [960, 363] width 19 height 19
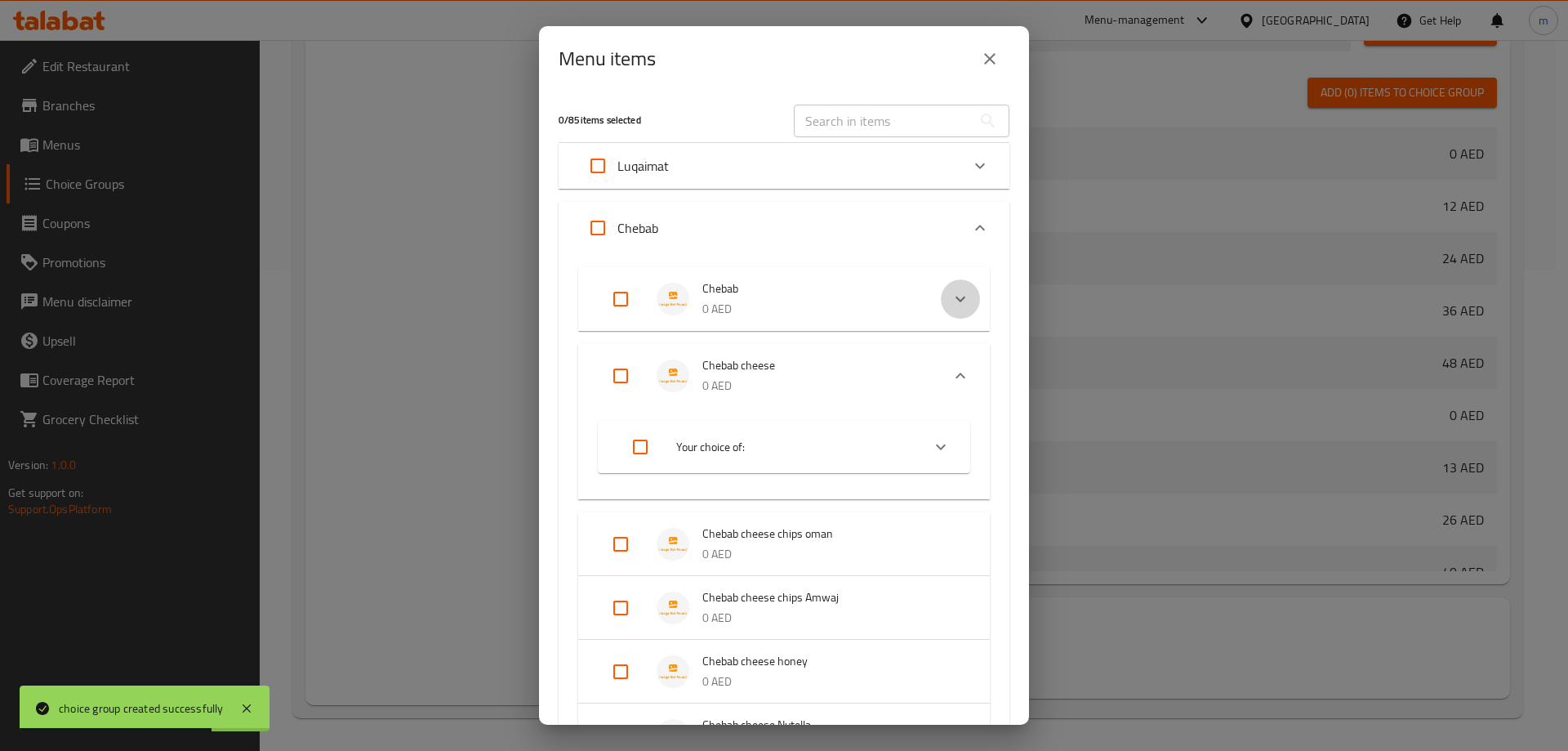
click at [955, 297] on icon "Expand" at bounding box center [960, 299] width 10 height 5
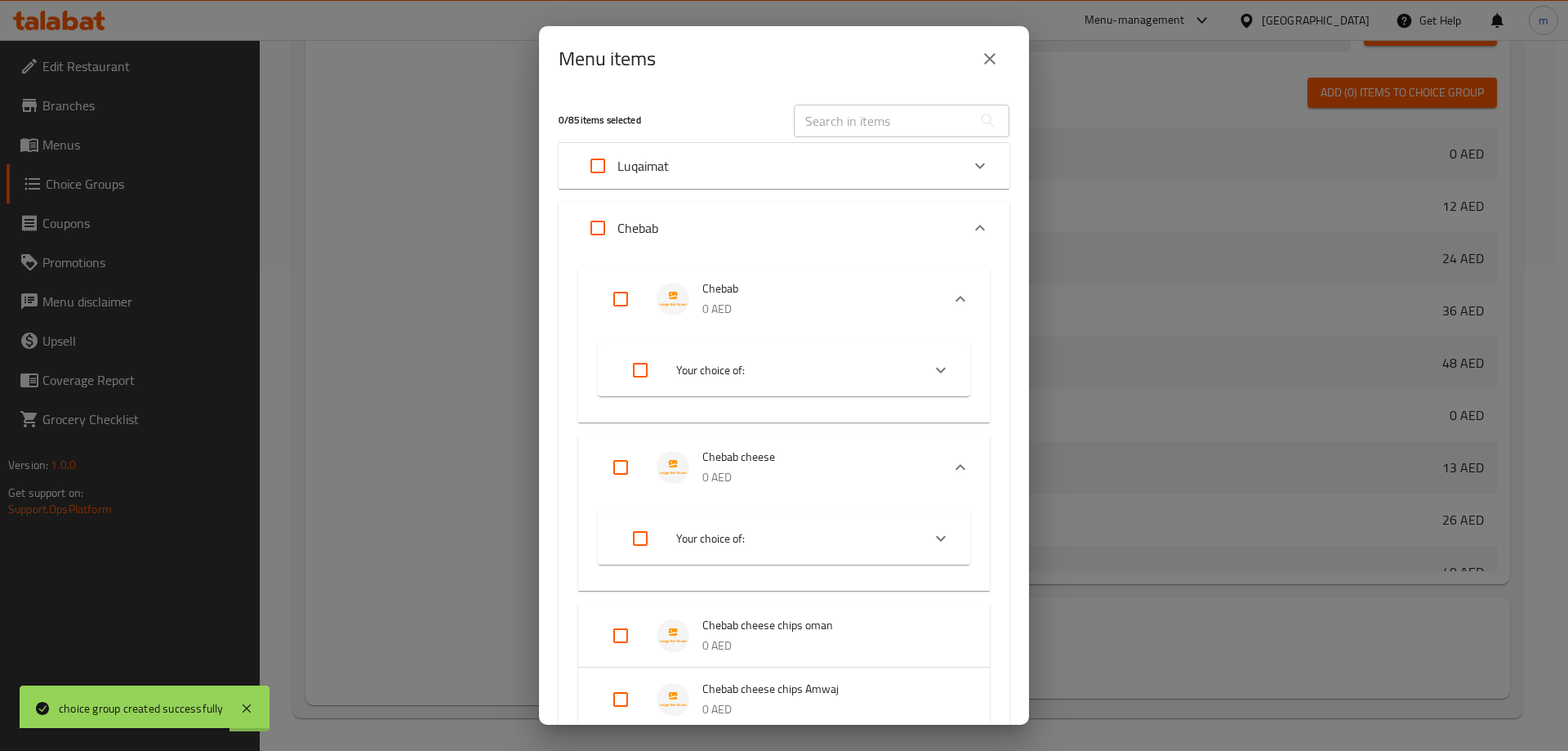
click at [943, 380] on div "Expand" at bounding box center [941, 370] width 39 height 39
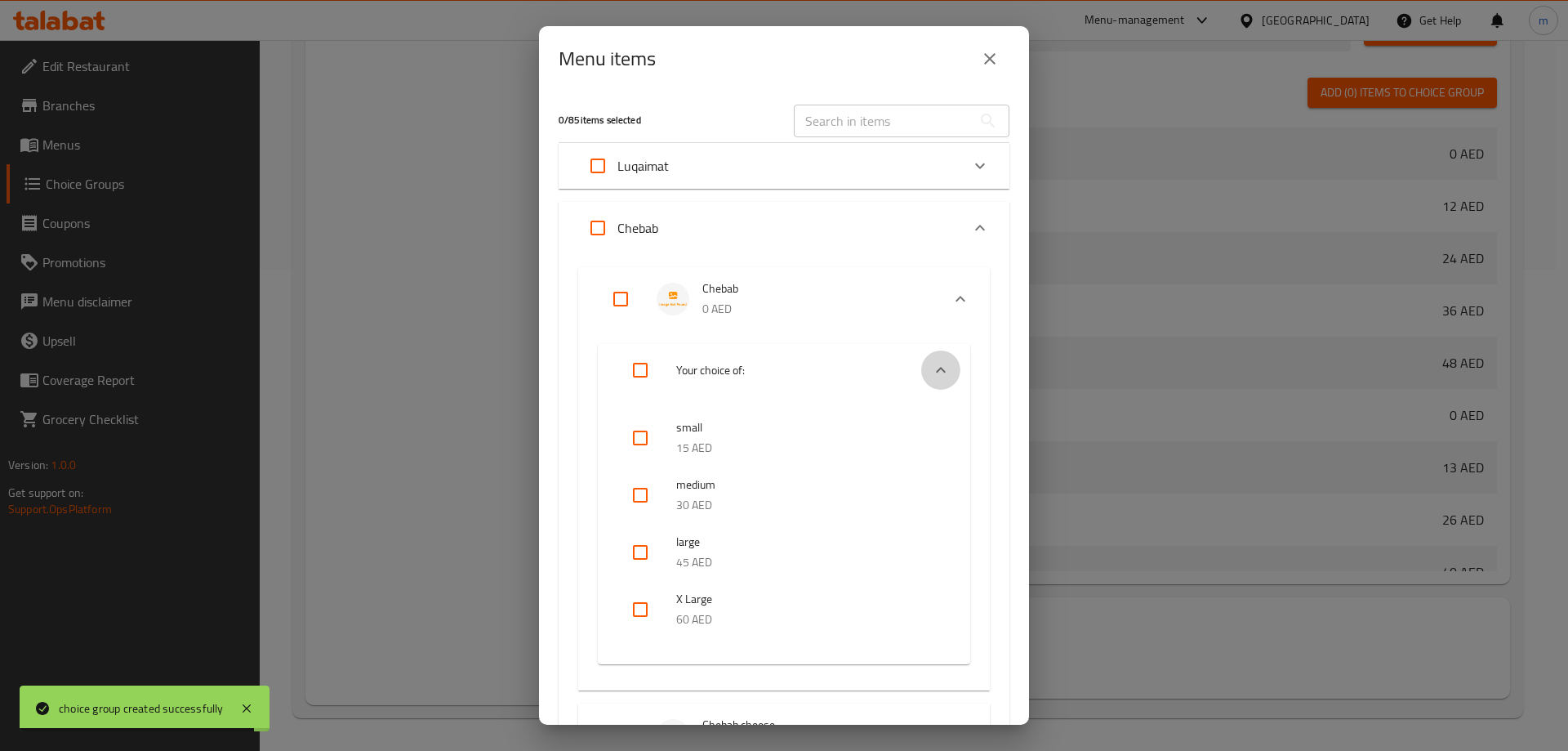
click at [931, 373] on icon "Expand" at bounding box center [941, 370] width 19 height 19
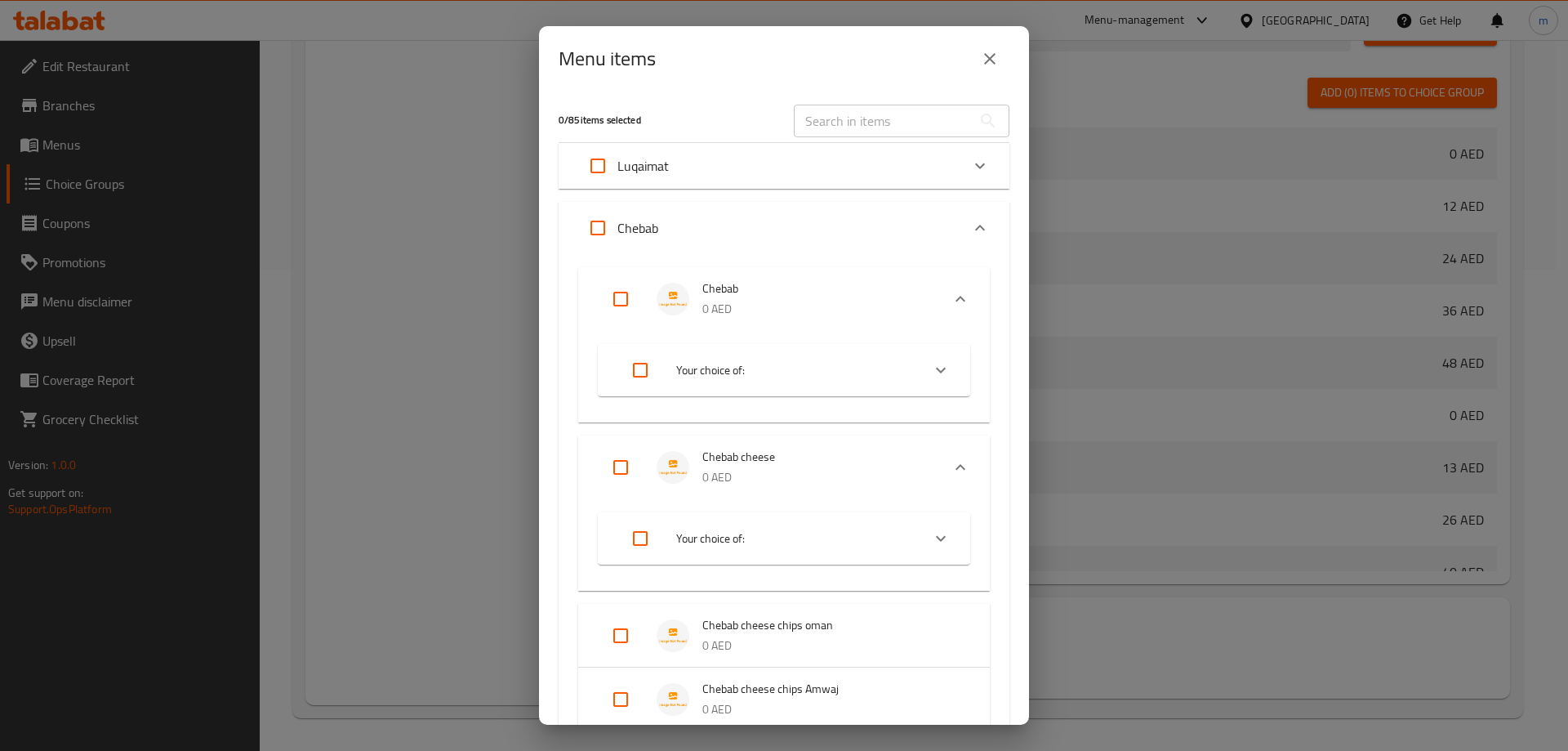
click at [932, 536] on icon "Expand" at bounding box center [941, 538] width 19 height 19
click at [933, 541] on icon "Expand" at bounding box center [941, 538] width 19 height 19
click at [941, 475] on div "Expand" at bounding box center [960, 467] width 39 height 39
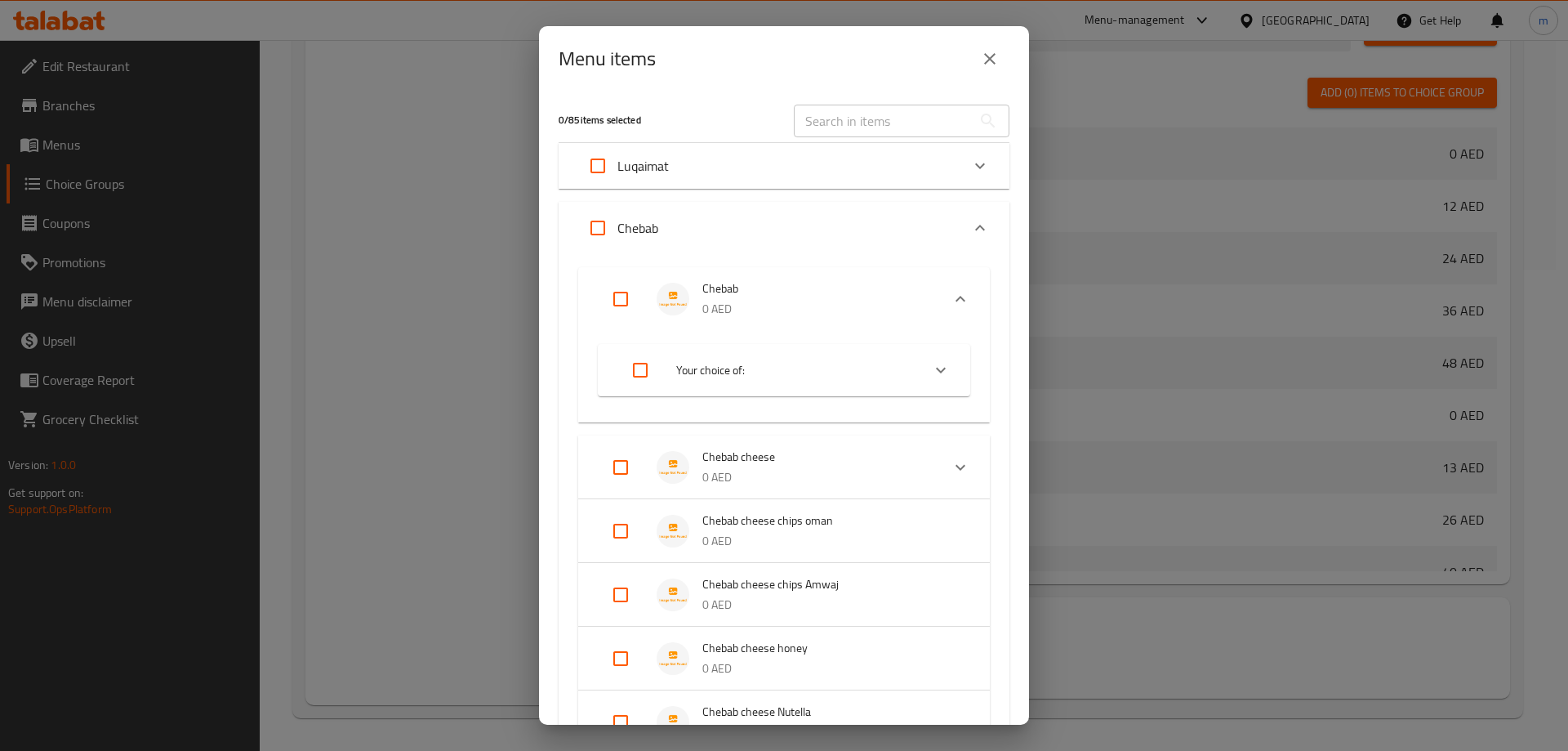
click at [621, 543] on input "Expand" at bounding box center [621, 531] width 39 height 39
checkbox input "true"
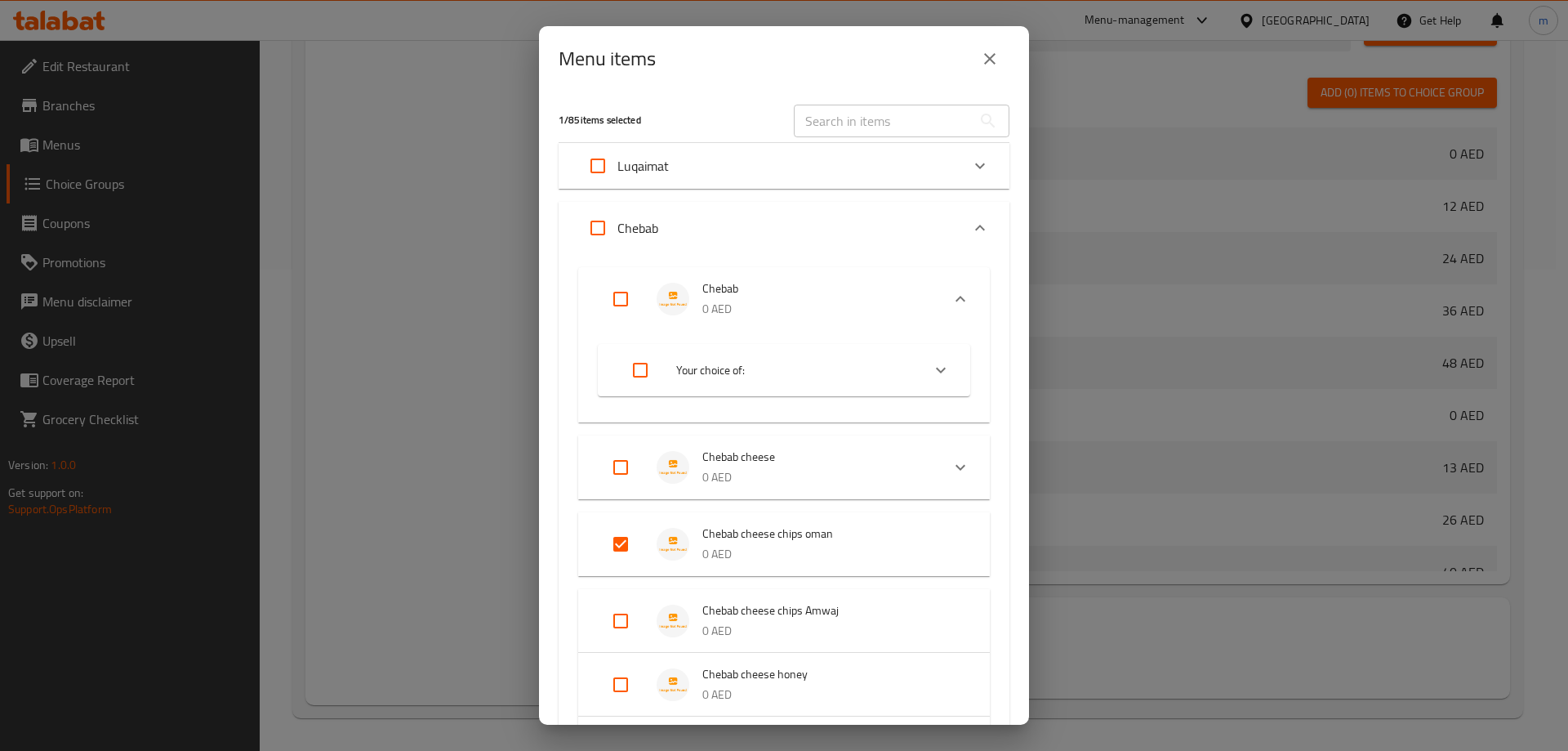
scroll to position [81, 0]
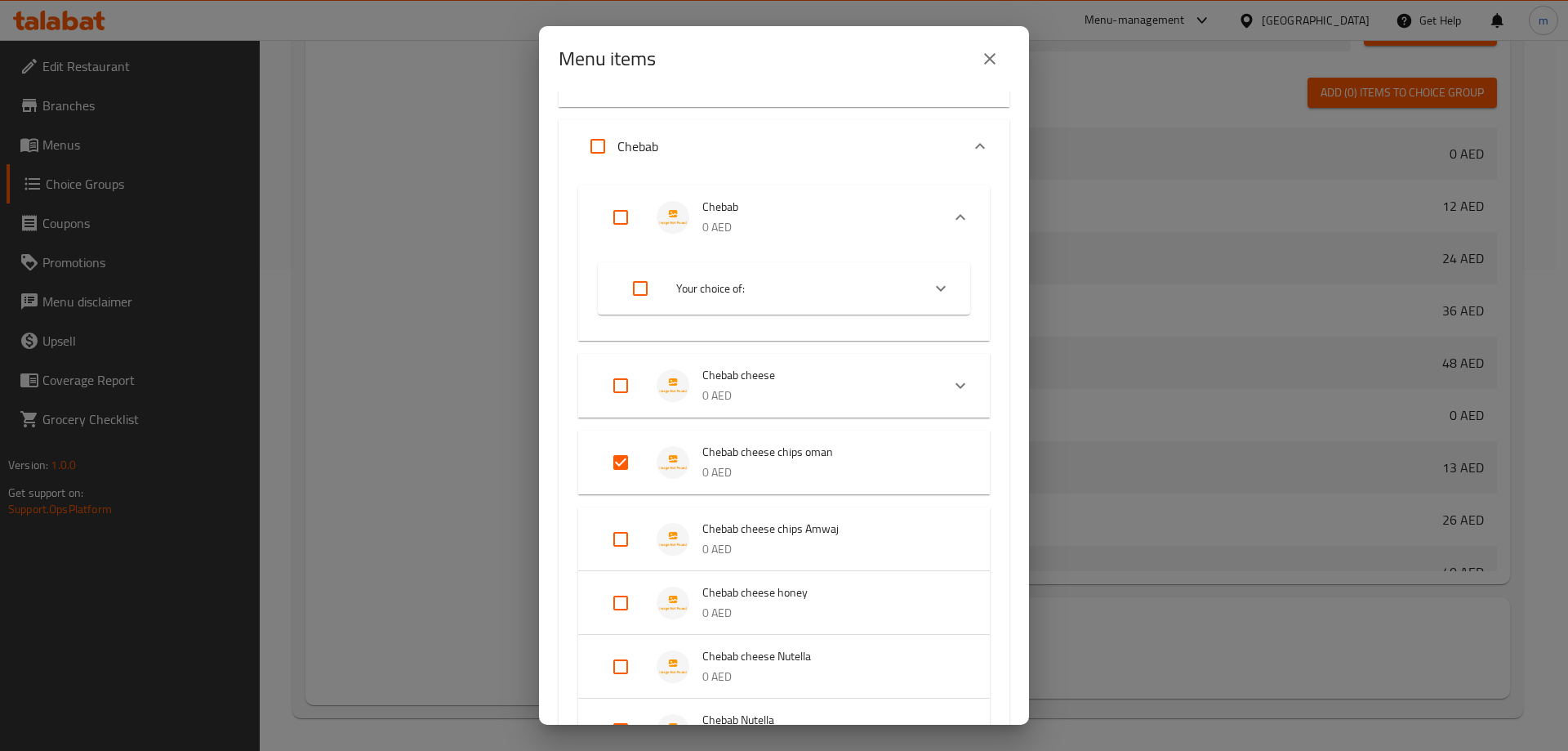
click at [609, 533] on input "Expand" at bounding box center [621, 539] width 39 height 39
checkbox input "true"
click at [616, 624] on input "Expand" at bounding box center [621, 616] width 39 height 39
checkbox input "true"
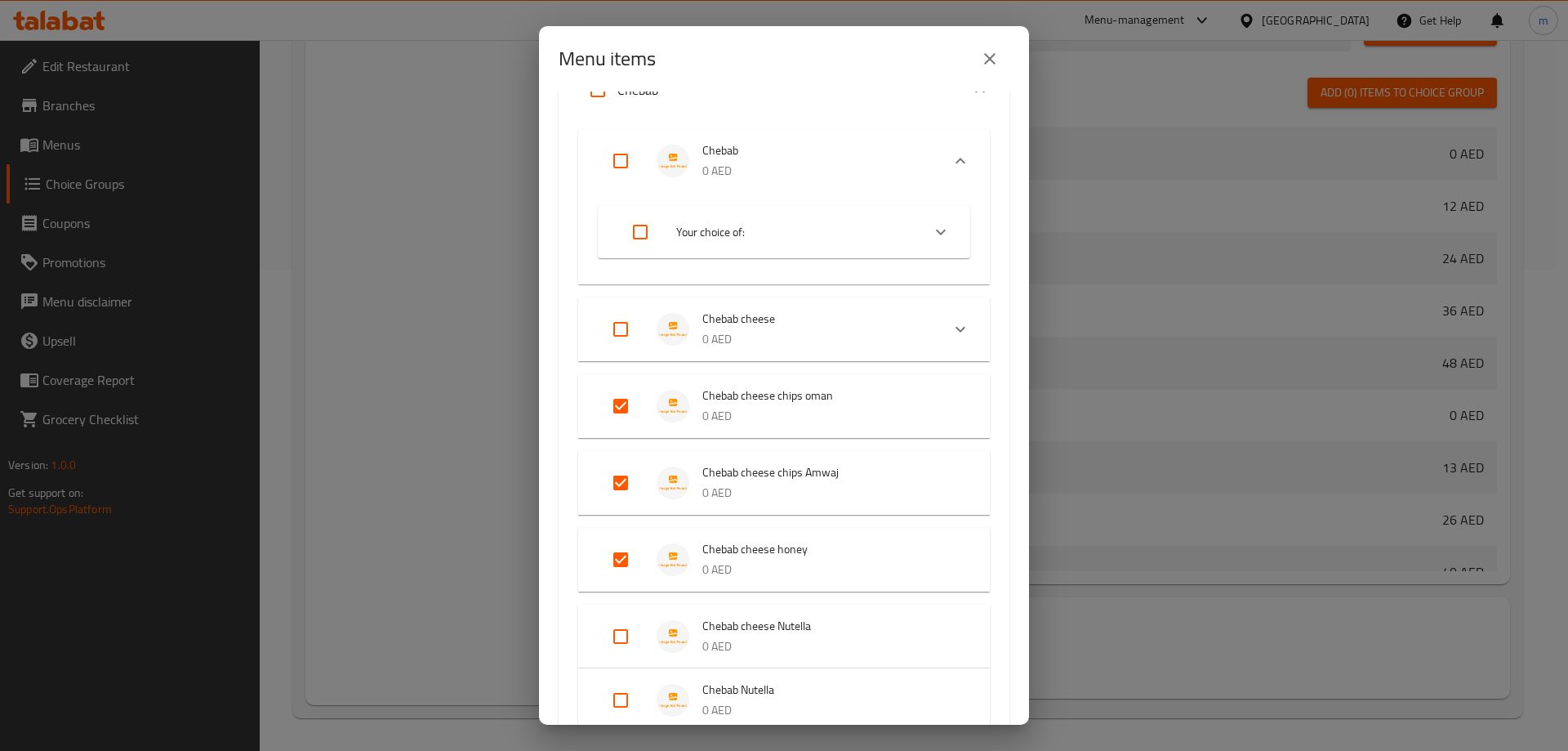
scroll to position [164, 0]
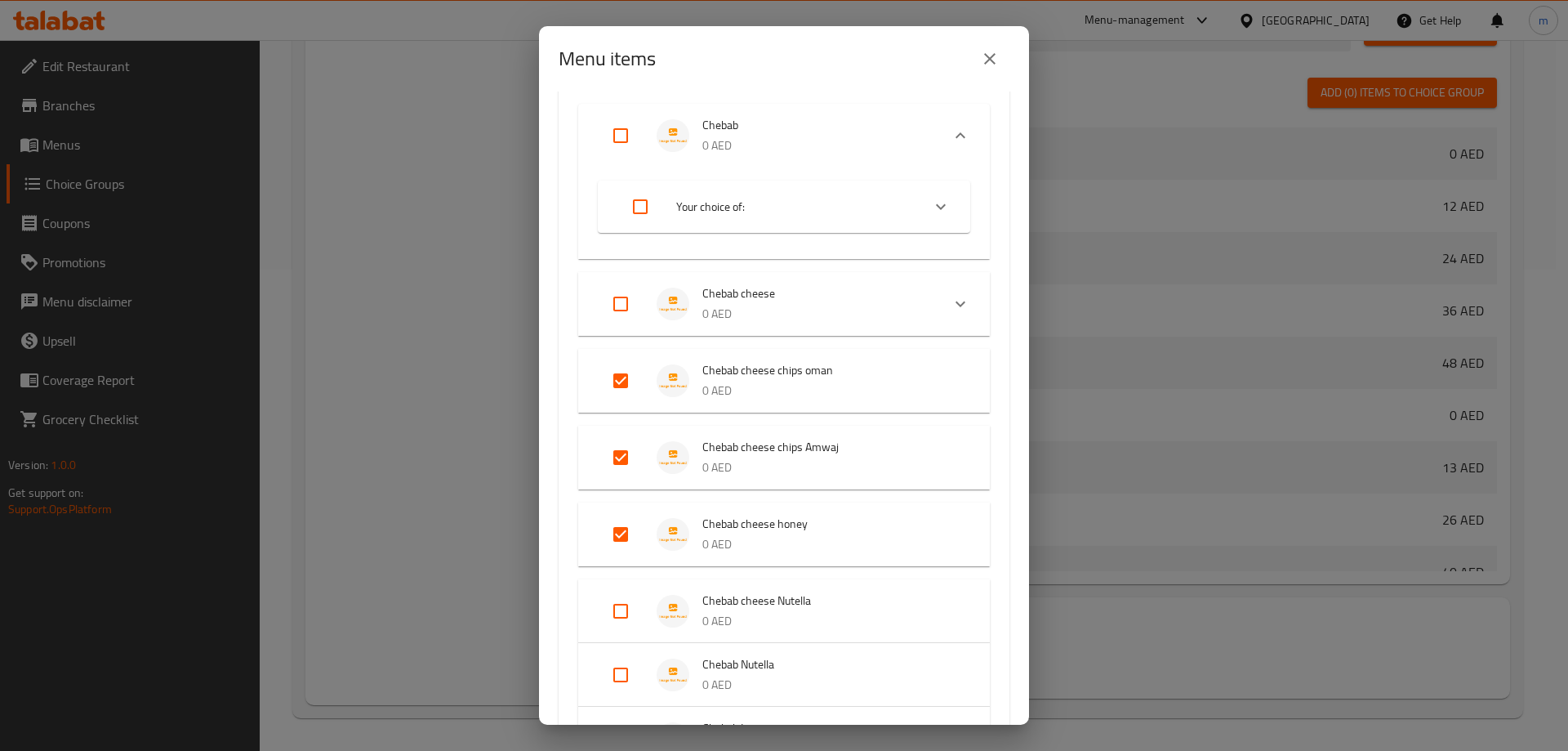
click at [618, 602] on input "Expand" at bounding box center [621, 611] width 39 height 39
checkbox input "true"
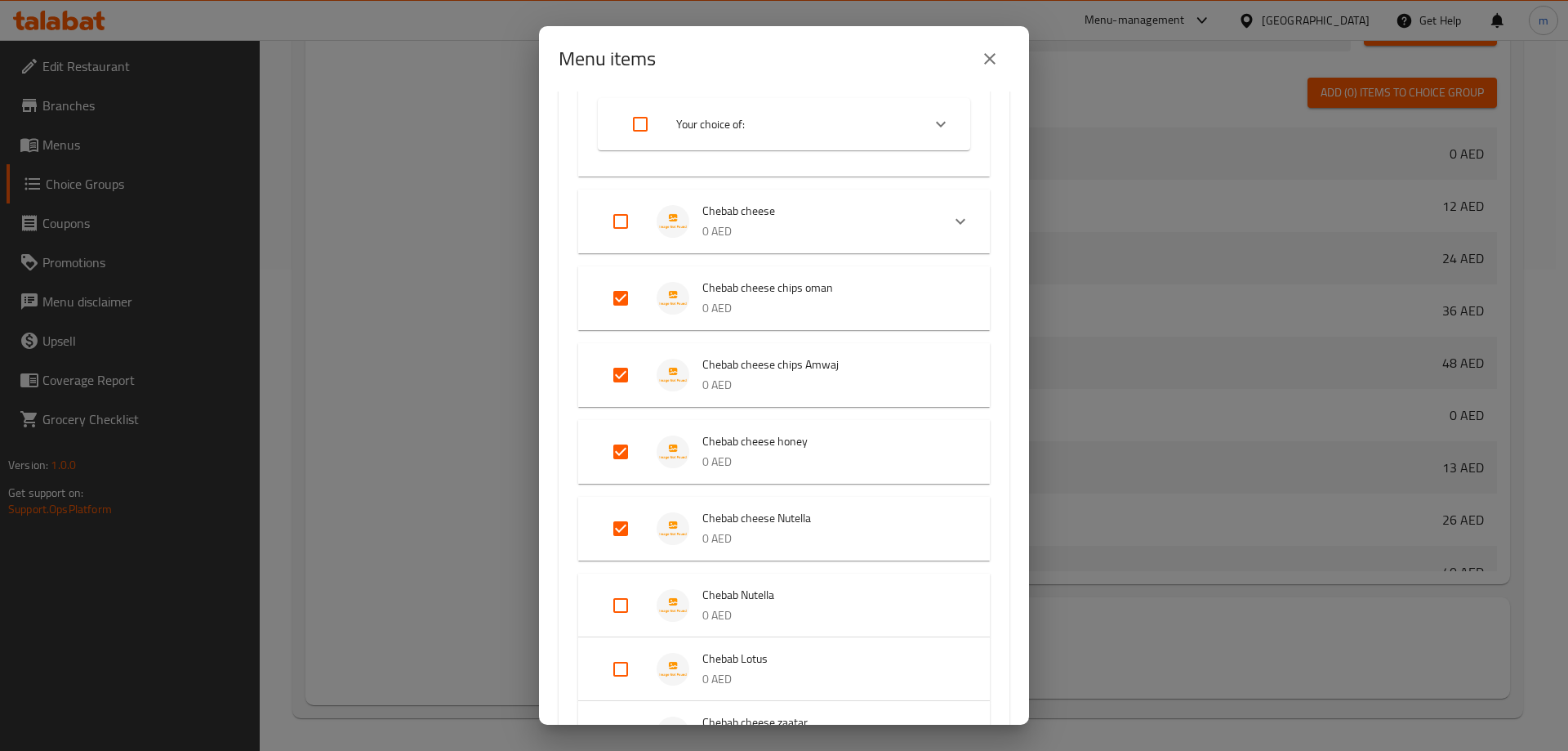
scroll to position [326, 0]
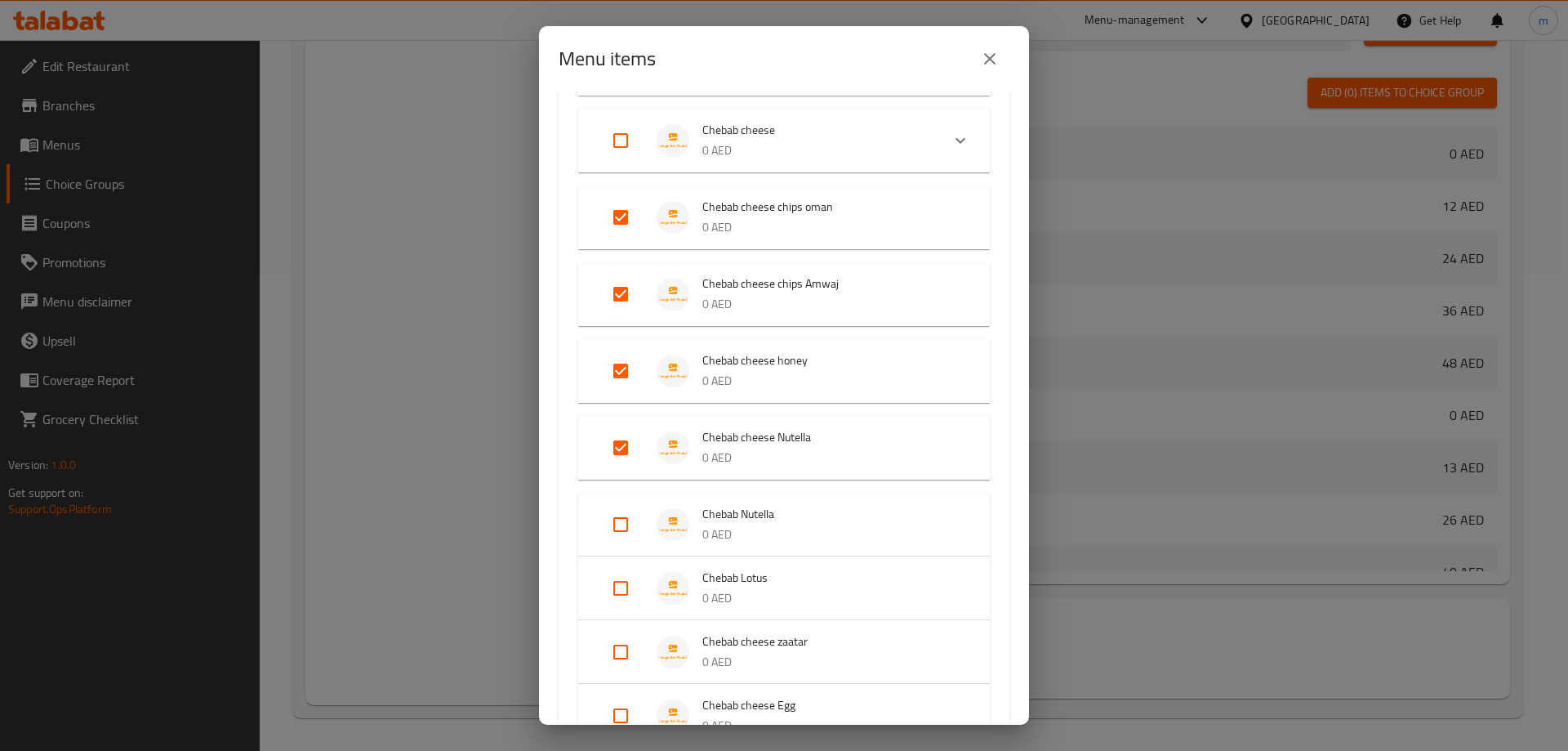
click at [611, 525] on input "Expand" at bounding box center [621, 525] width 39 height 39
checkbox input "true"
click at [621, 603] on input "Expand" at bounding box center [621, 601] width 39 height 39
checkbox input "true"
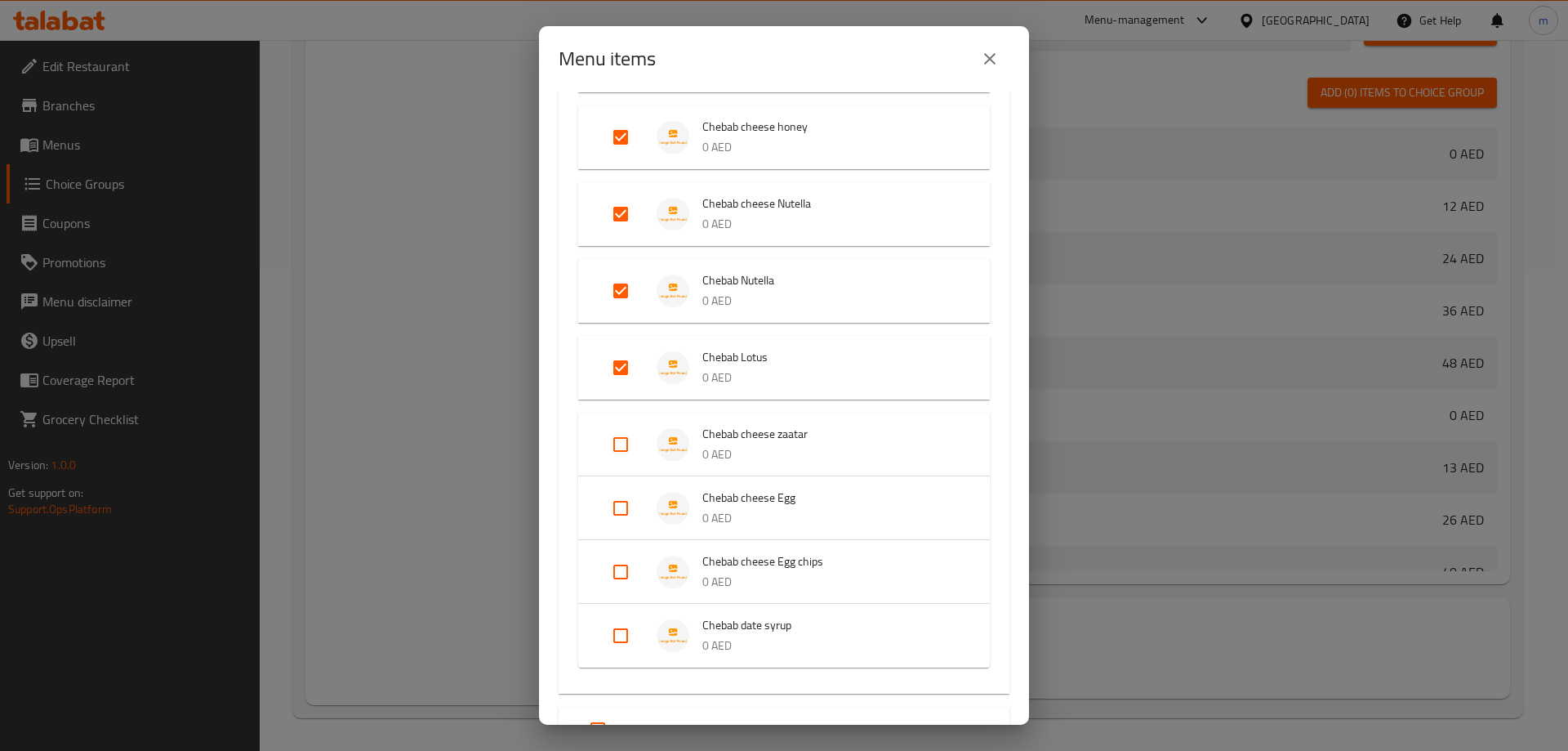
scroll to position [571, 0]
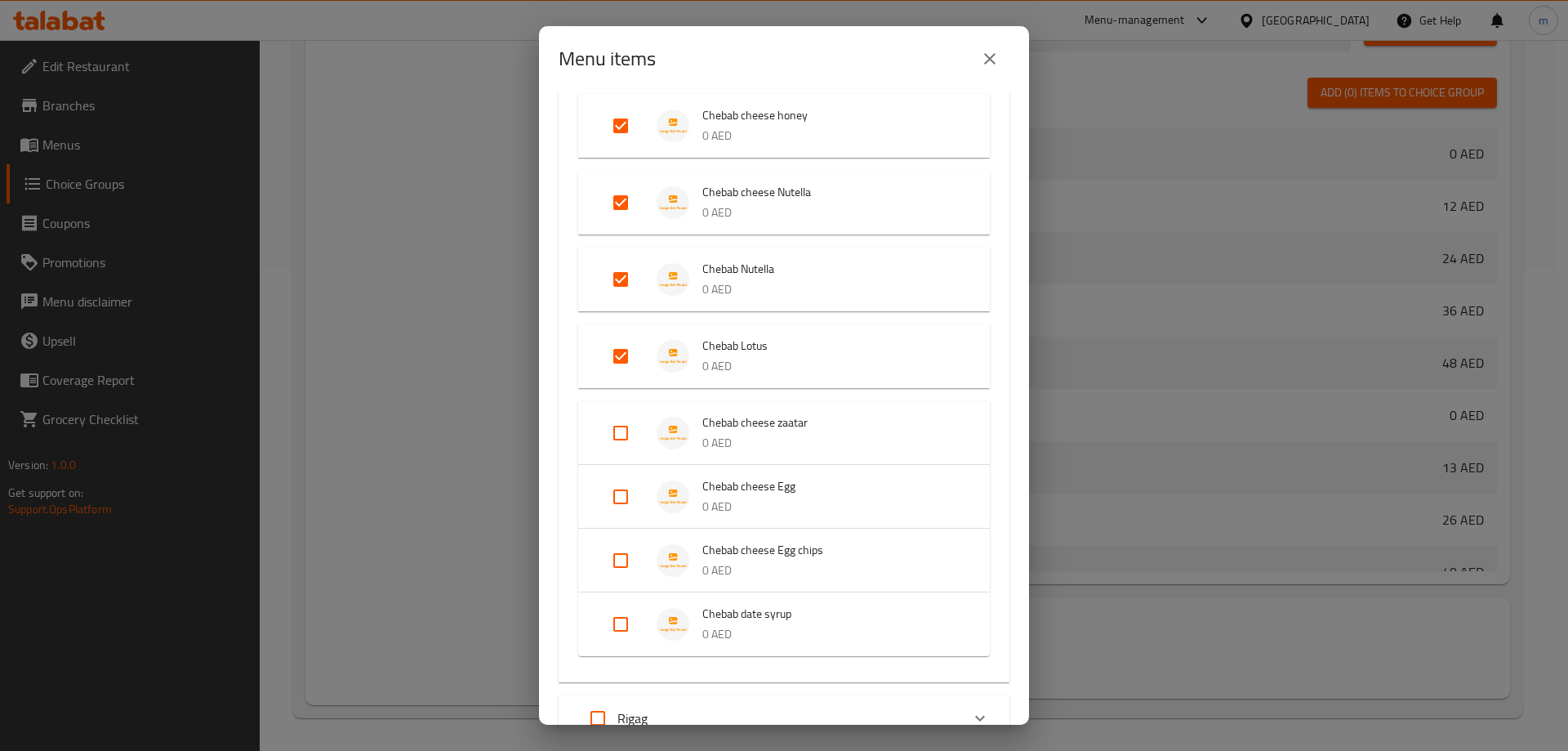
click at [628, 428] on input "Expand" at bounding box center [621, 433] width 39 height 39
checkbox input "true"
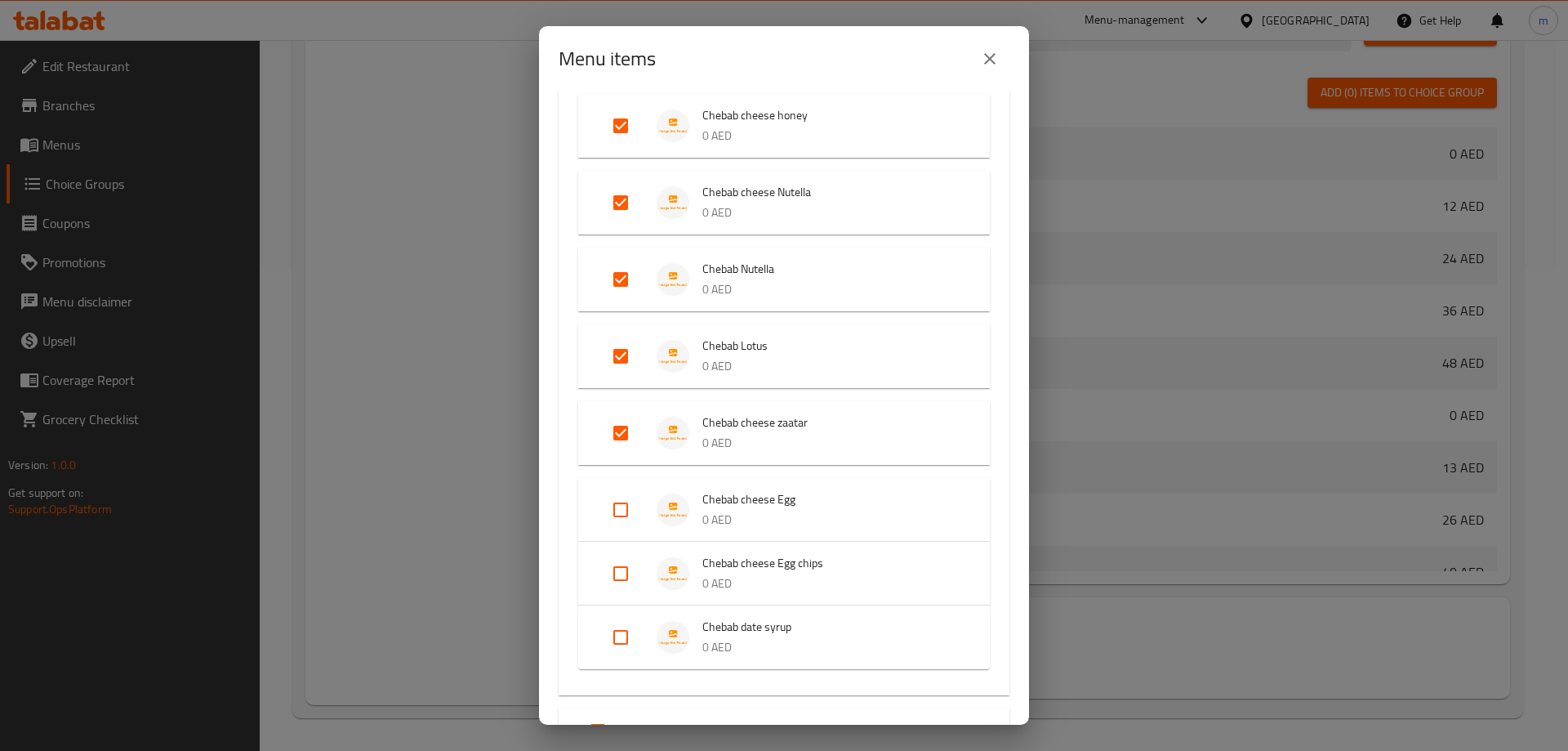
click at [622, 512] on input "Expand" at bounding box center [621, 510] width 39 height 39
checkbox input "true"
click at [611, 594] on input "Expand" at bounding box center [621, 586] width 39 height 39
checkbox input "true"
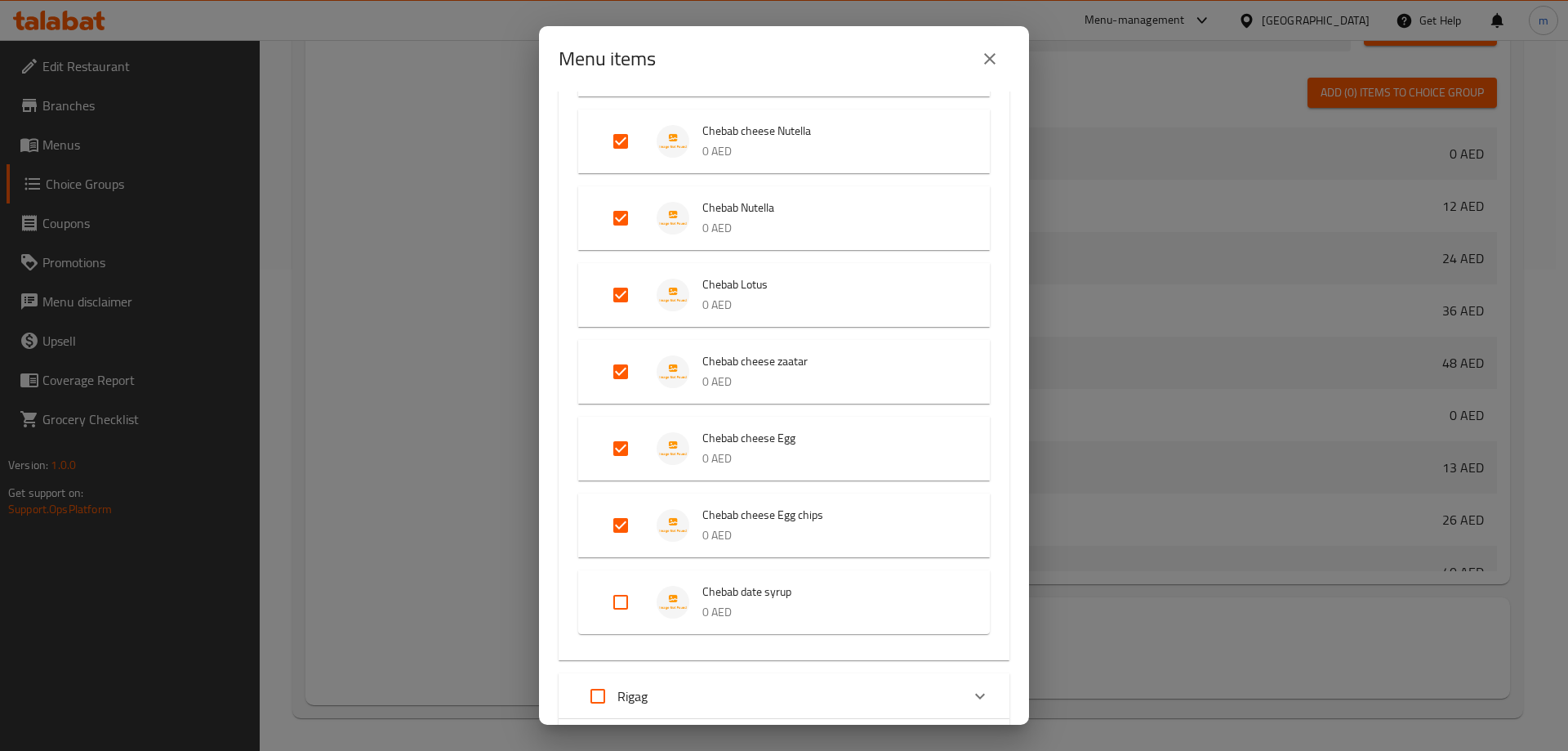
scroll to position [735, 0]
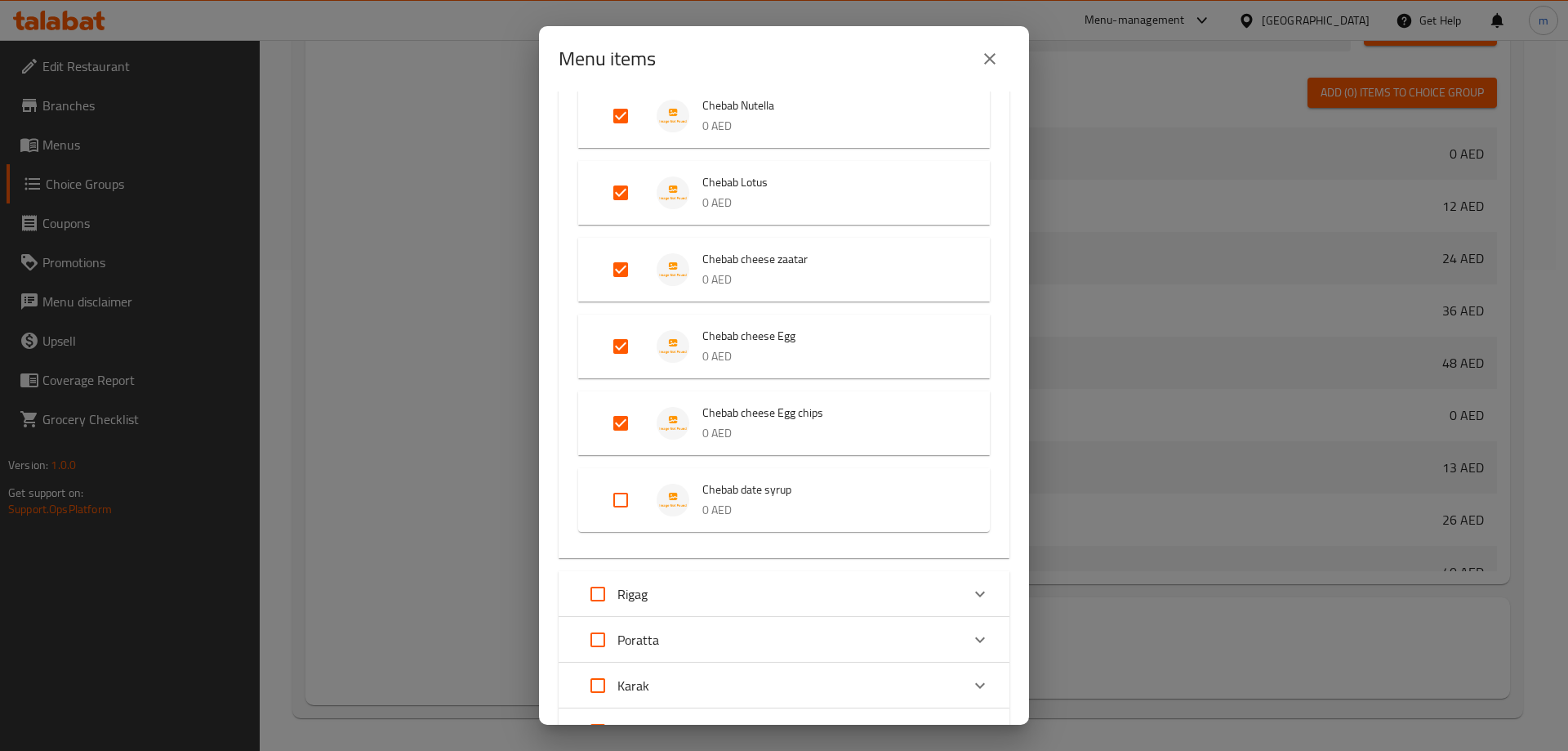
click at [614, 491] on input "Expand" at bounding box center [621, 500] width 39 height 39
checkbox input "true"
click at [611, 428] on input "Expand" at bounding box center [621, 423] width 39 height 39
checkbox input "false"
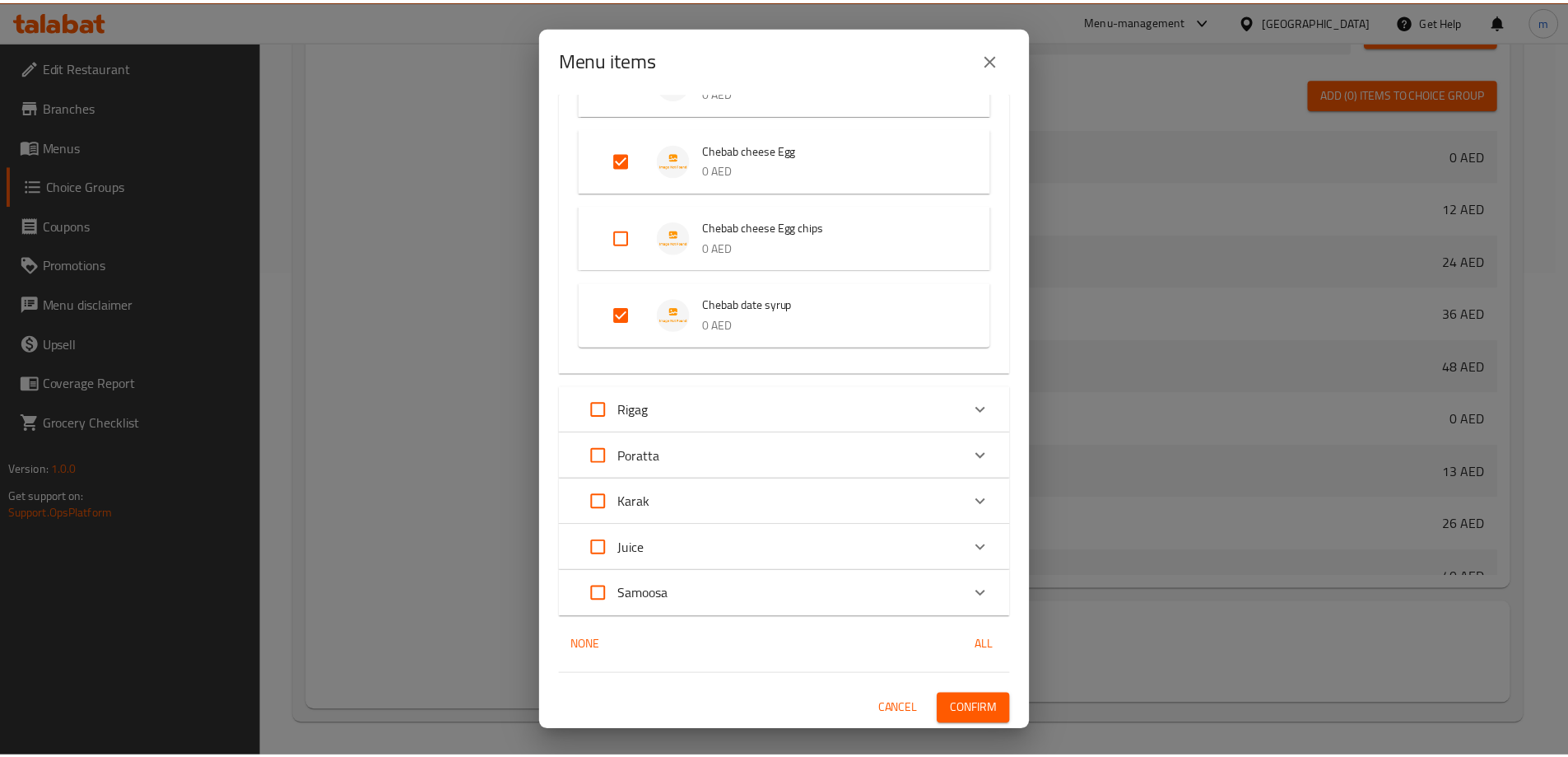
scroll to position [931, 0]
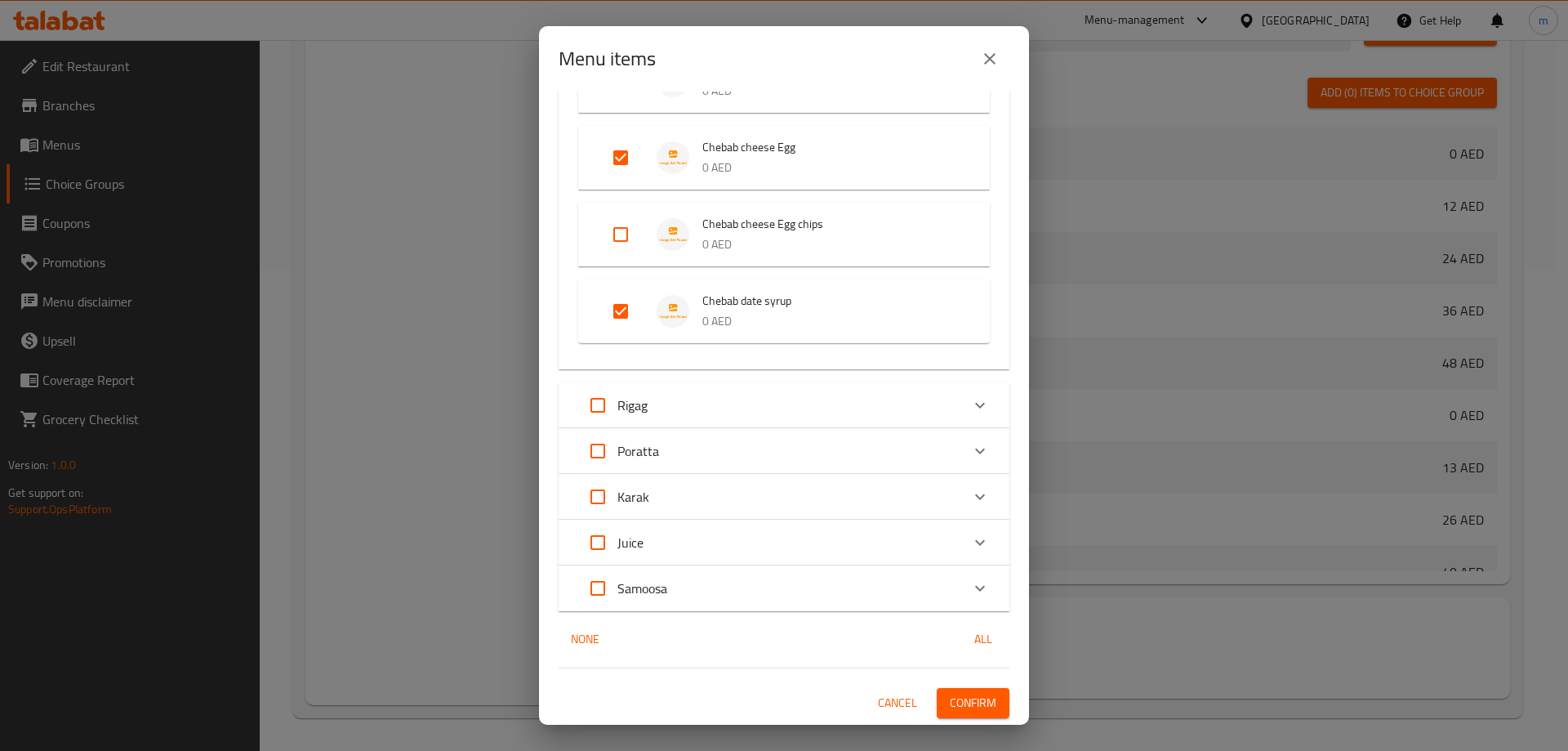
click at [968, 701] on span "Confirm" at bounding box center [973, 702] width 47 height 20
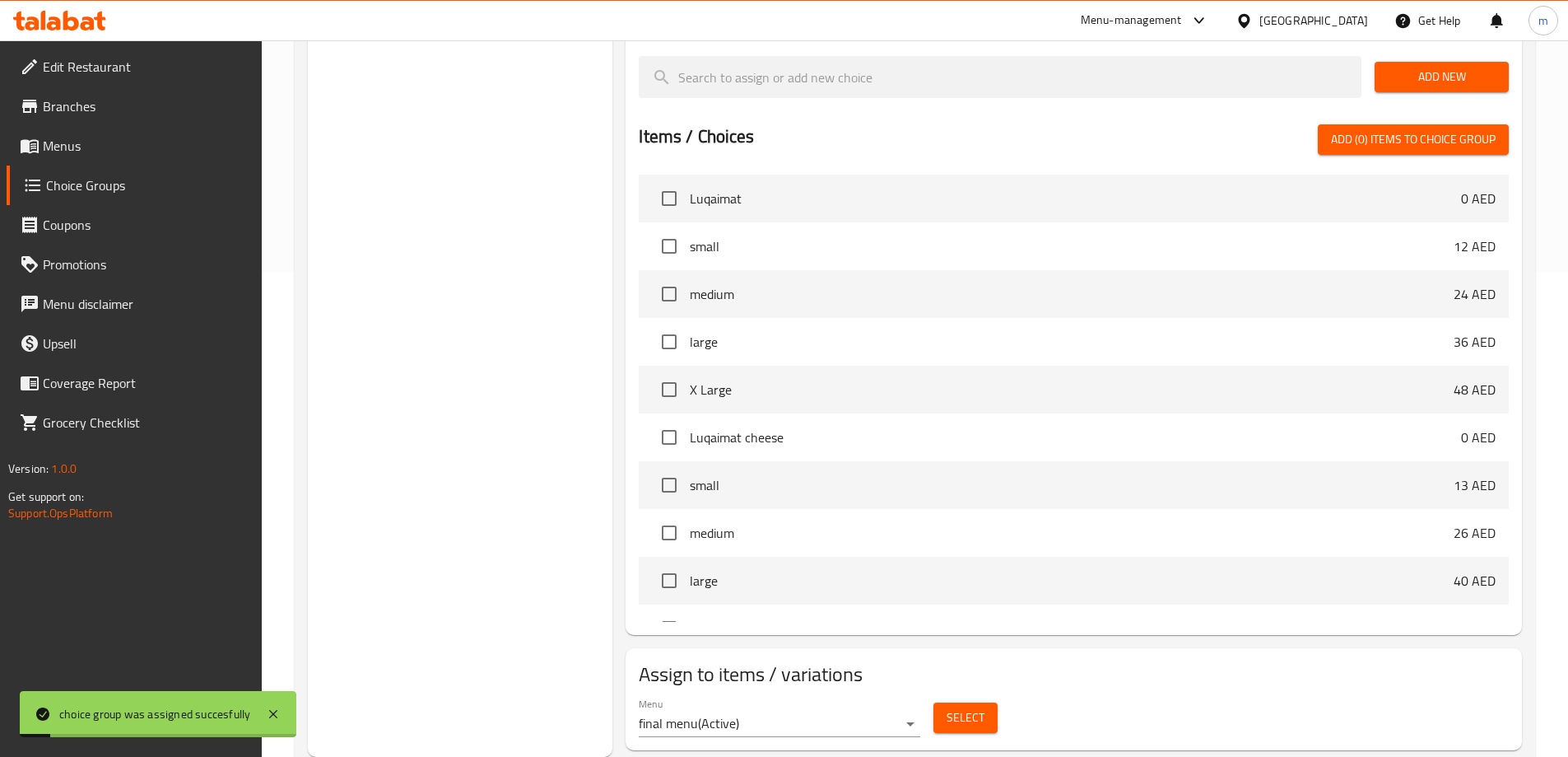
click at [144, 145] on span "Menus" at bounding box center [145, 145] width 206 height 20
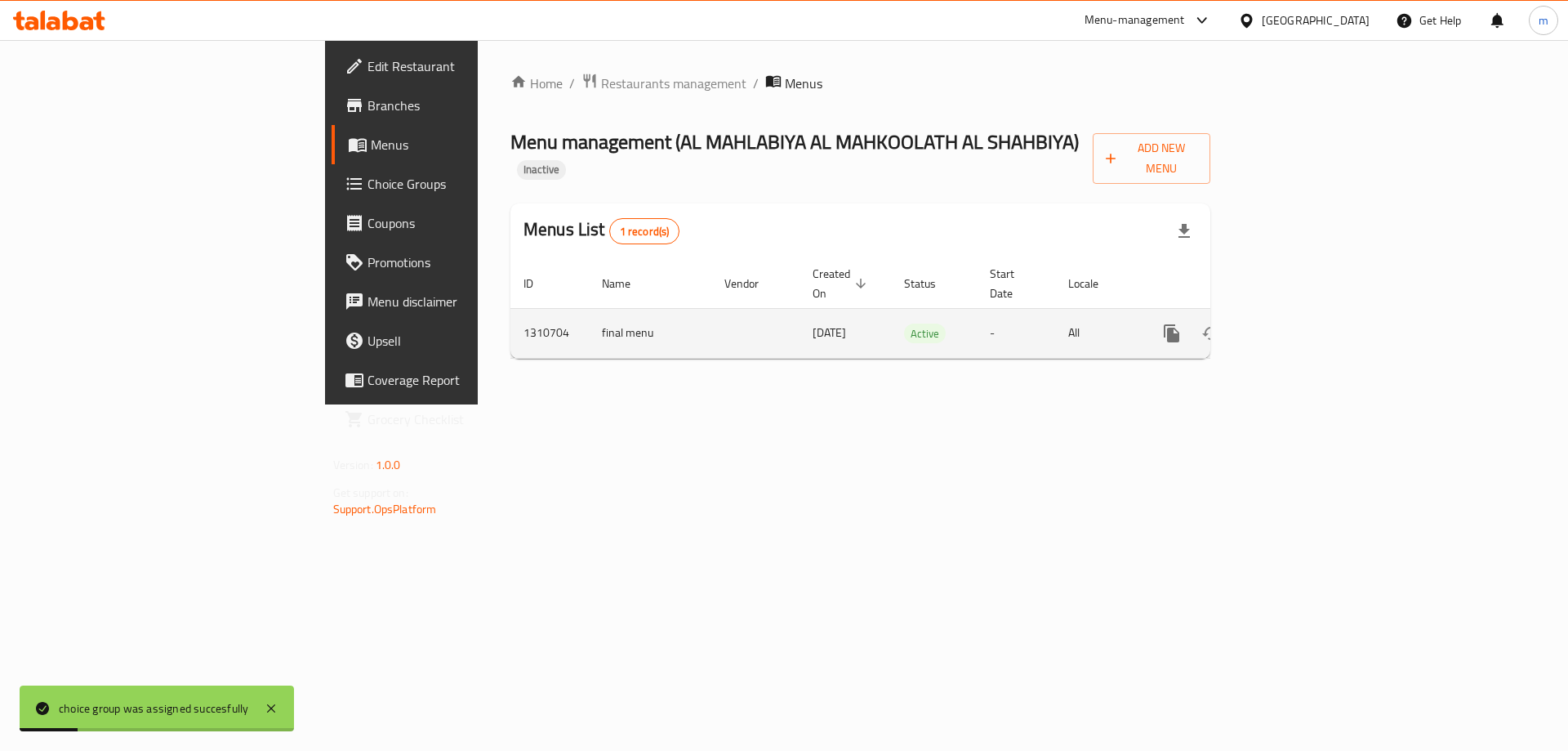
click at [1309, 314] on link "enhanced table" at bounding box center [1289, 333] width 39 height 39
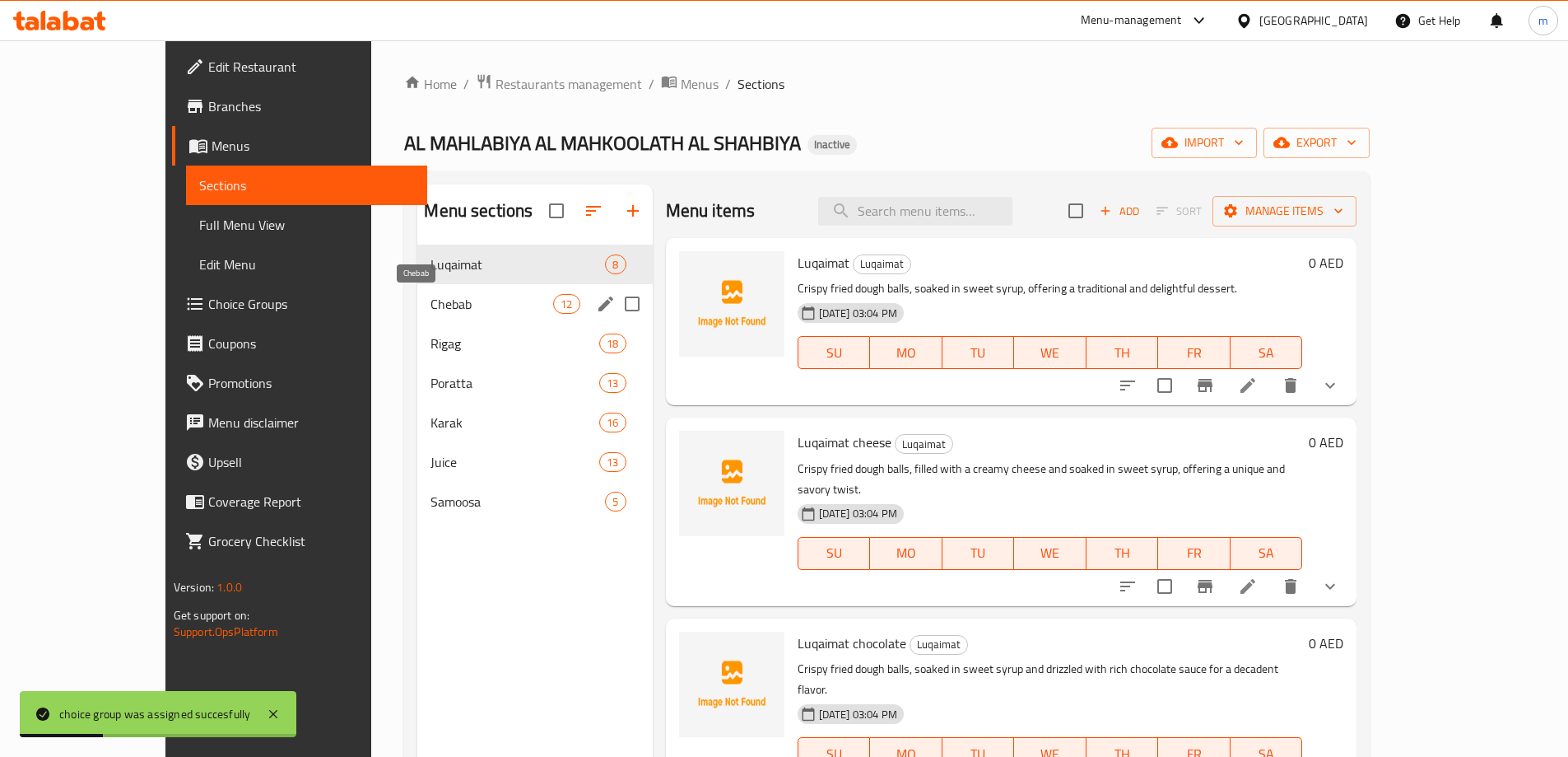
click at [472, 304] on span "Chebab" at bounding box center [492, 304] width 123 height 20
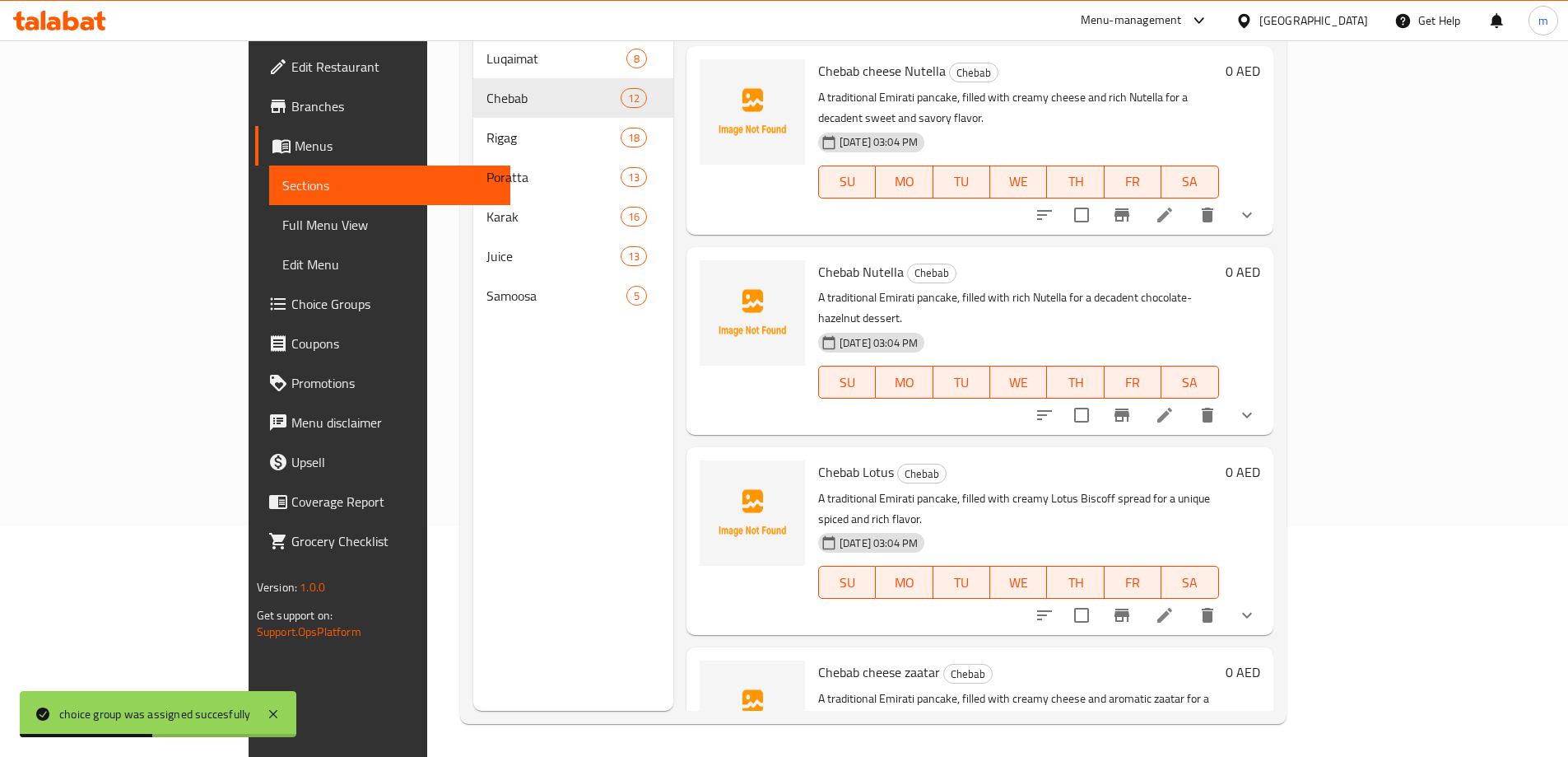
scroll to position [1394, 0]
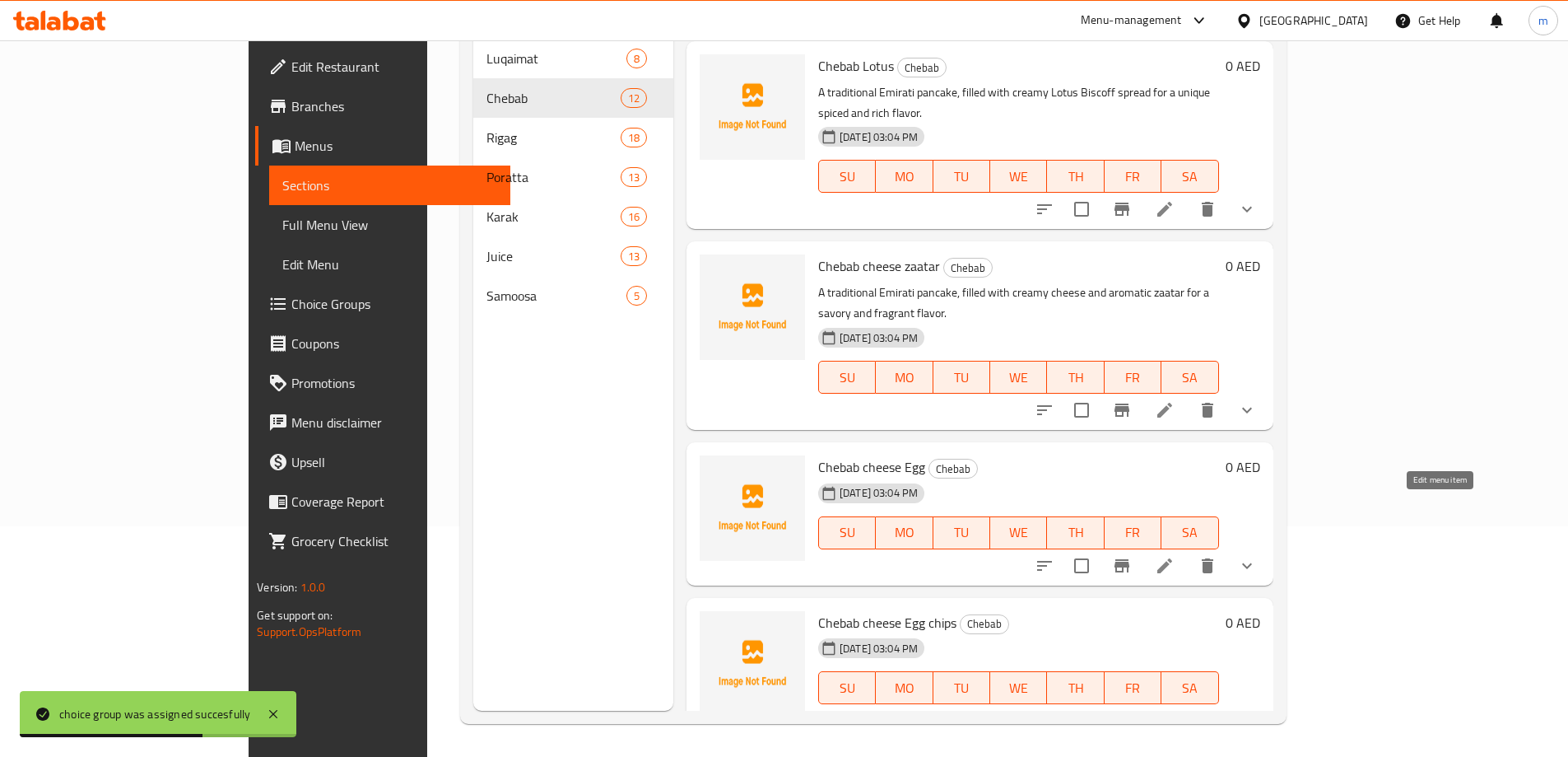
click at [1214, 711] on icon at bounding box center [1204, 720] width 20 height 20
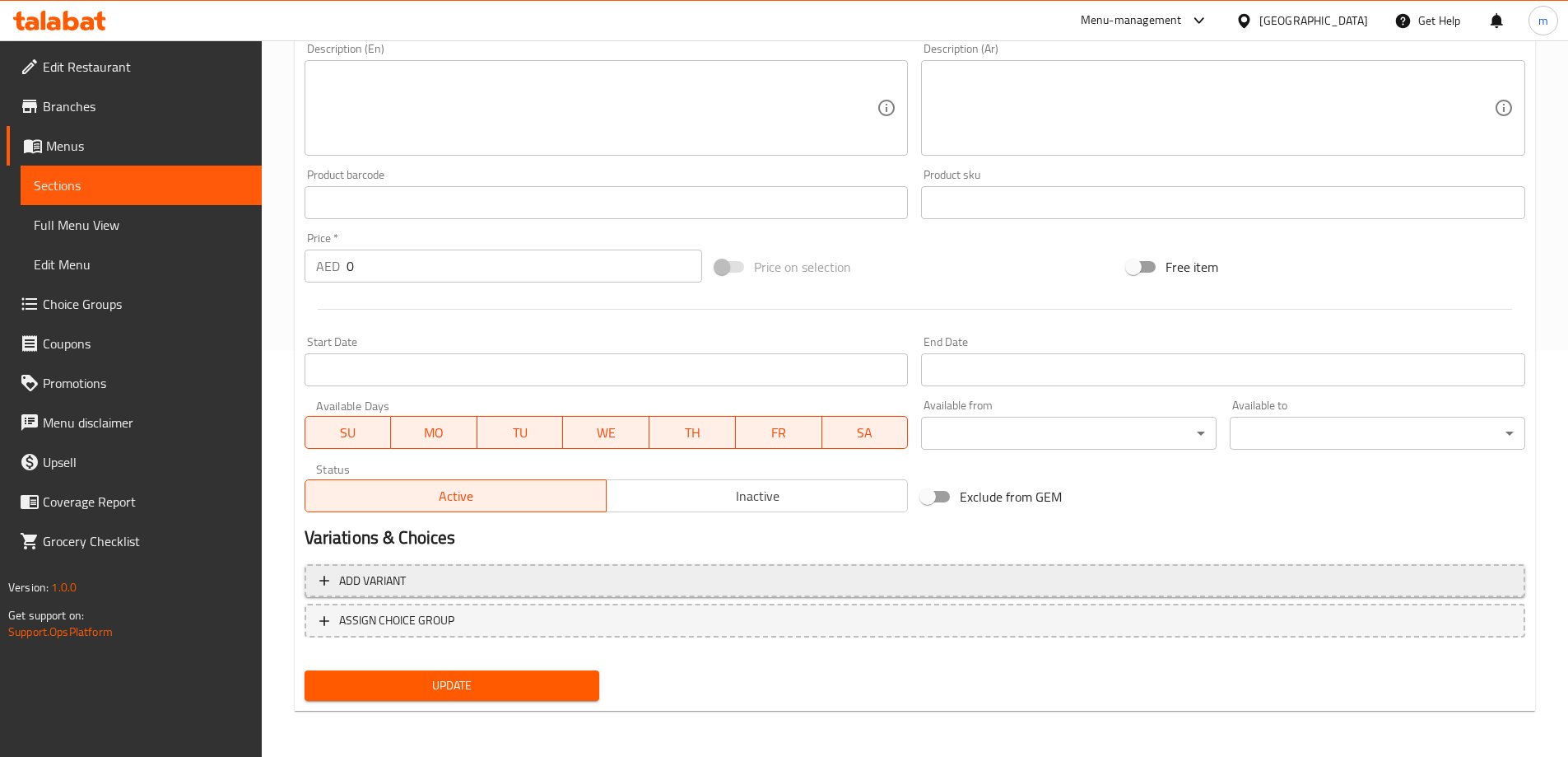
click at [692, 575] on span "Add variant" at bounding box center [915, 580] width 1191 height 21
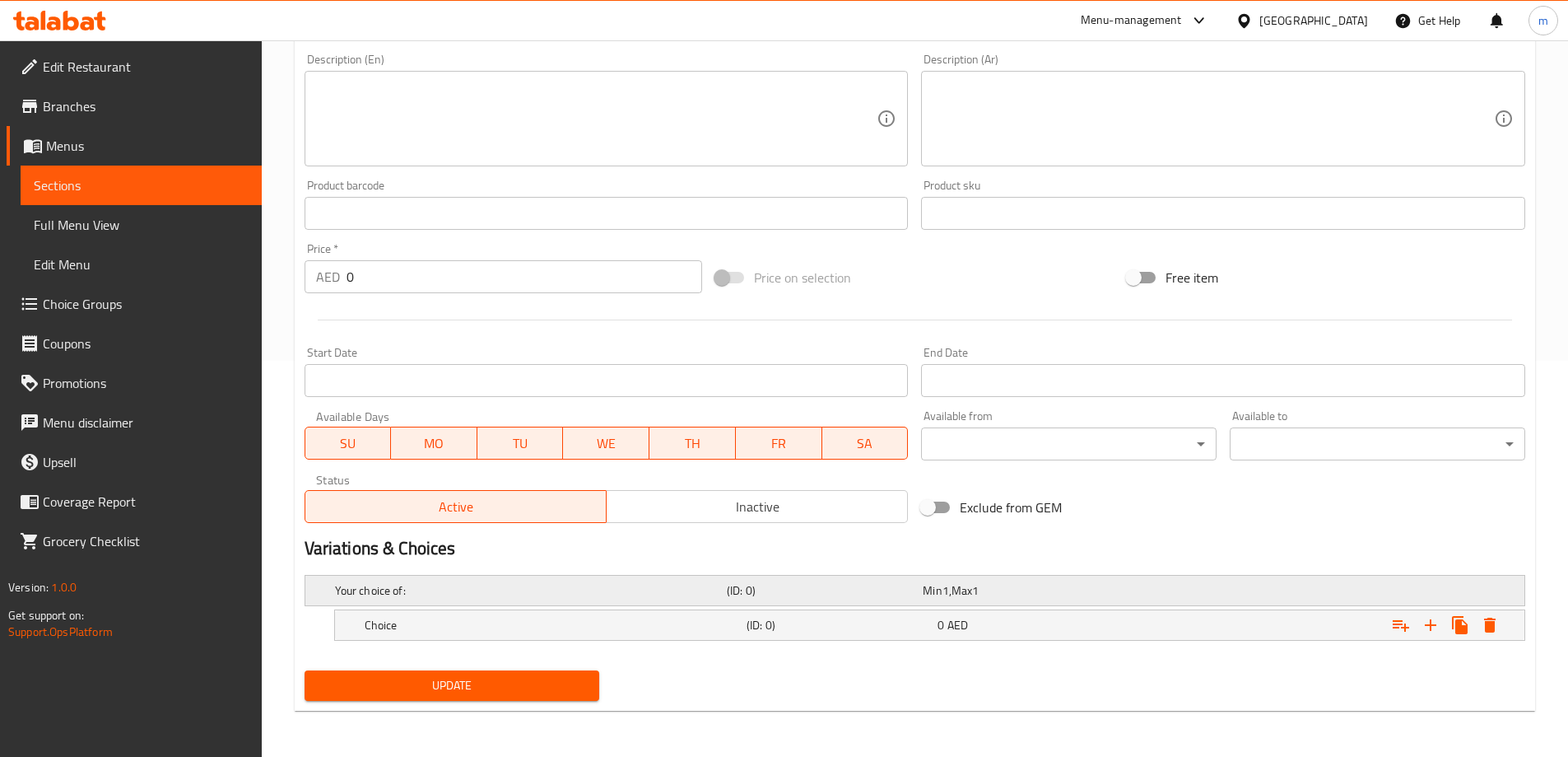
scroll to position [396, 0]
click at [1425, 628] on icon "Expand" at bounding box center [1431, 625] width 20 height 20
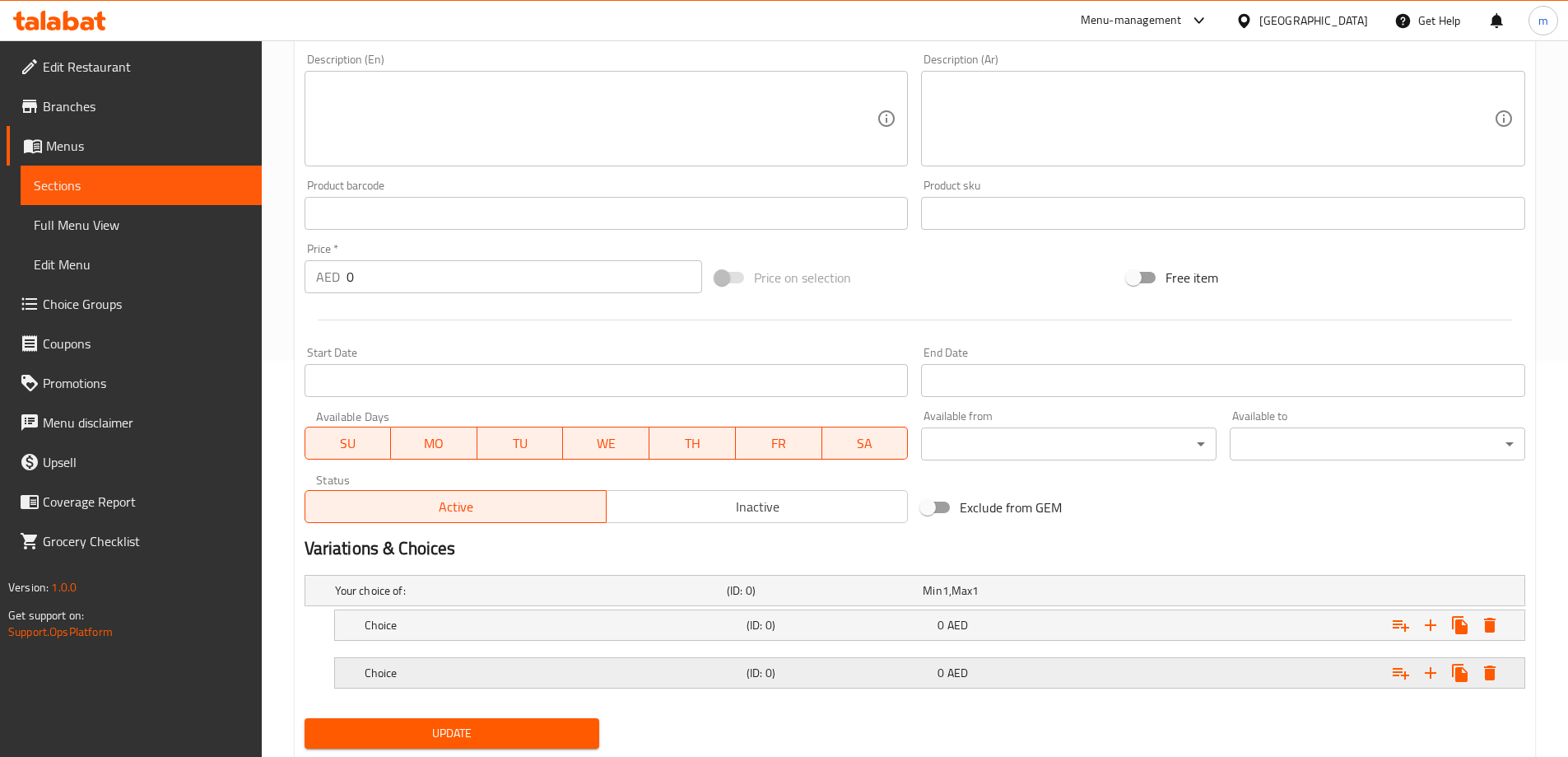
click at [875, 674] on h5 "(ID: 0)" at bounding box center [838, 672] width 185 height 16
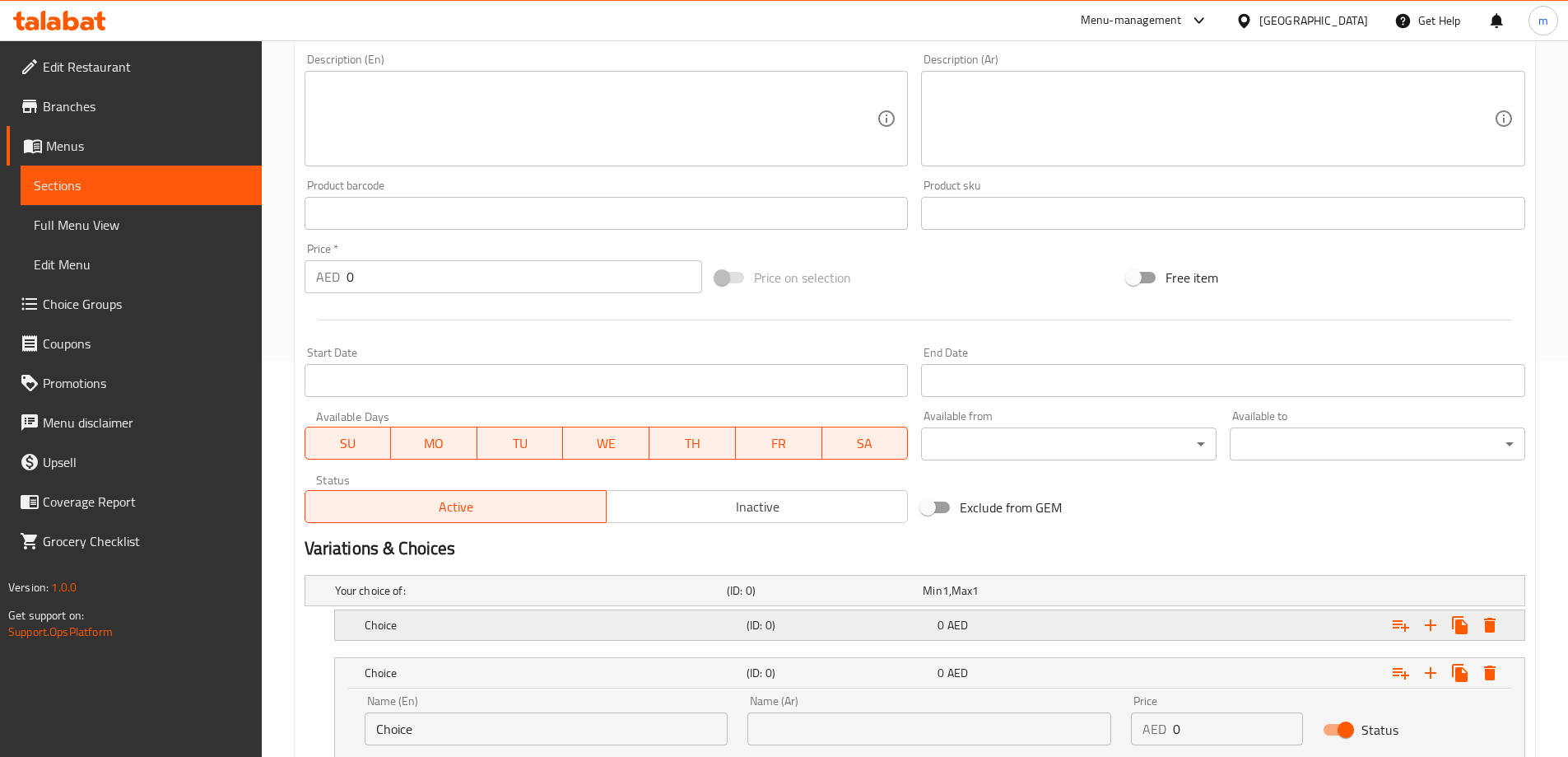
click at [865, 636] on div "(ID: 0)" at bounding box center [839, 625] width 191 height 23
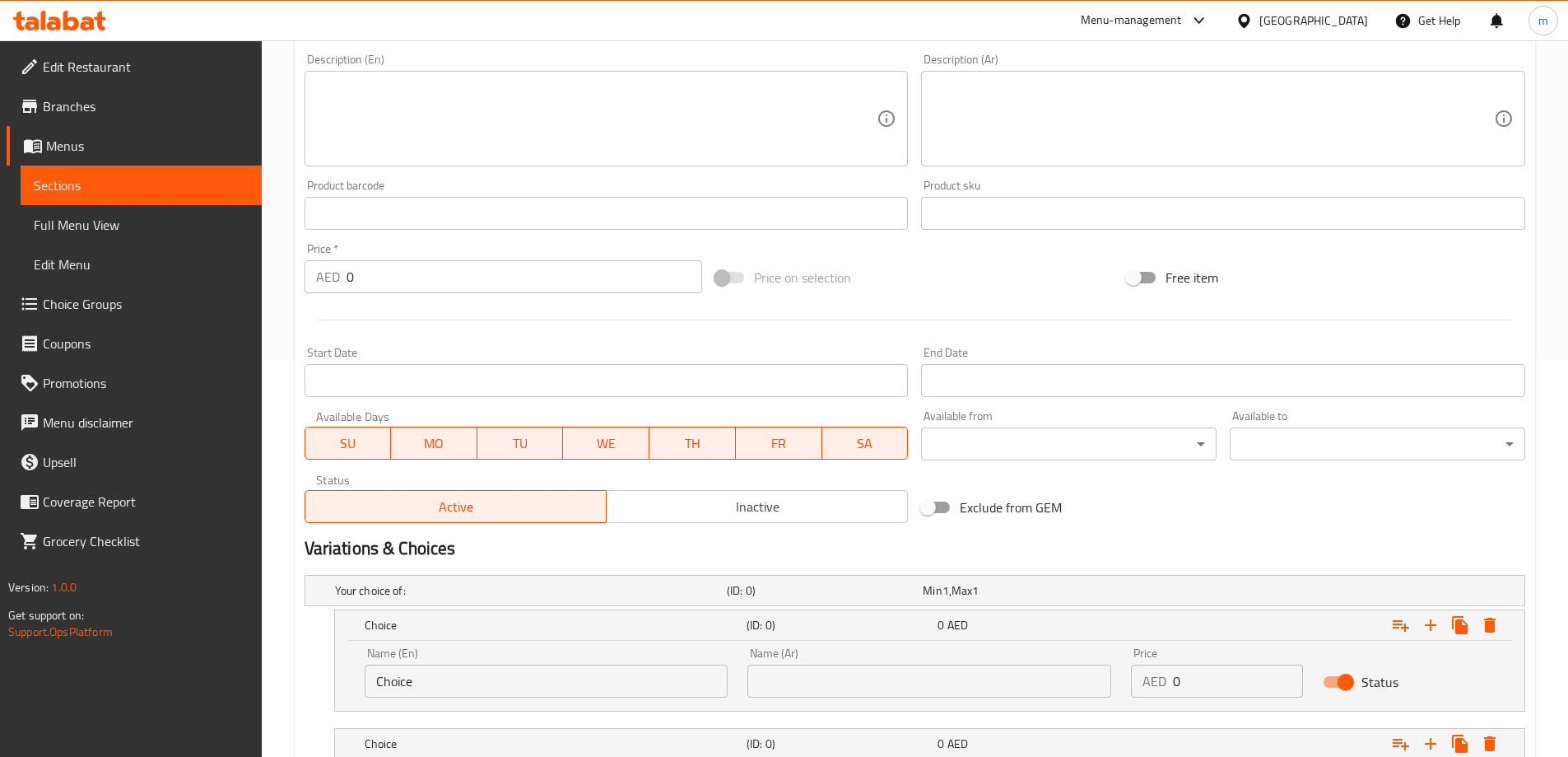
click at [424, 671] on input "Choice" at bounding box center [546, 680] width 364 height 33
type input "ة"
type input "Medium"
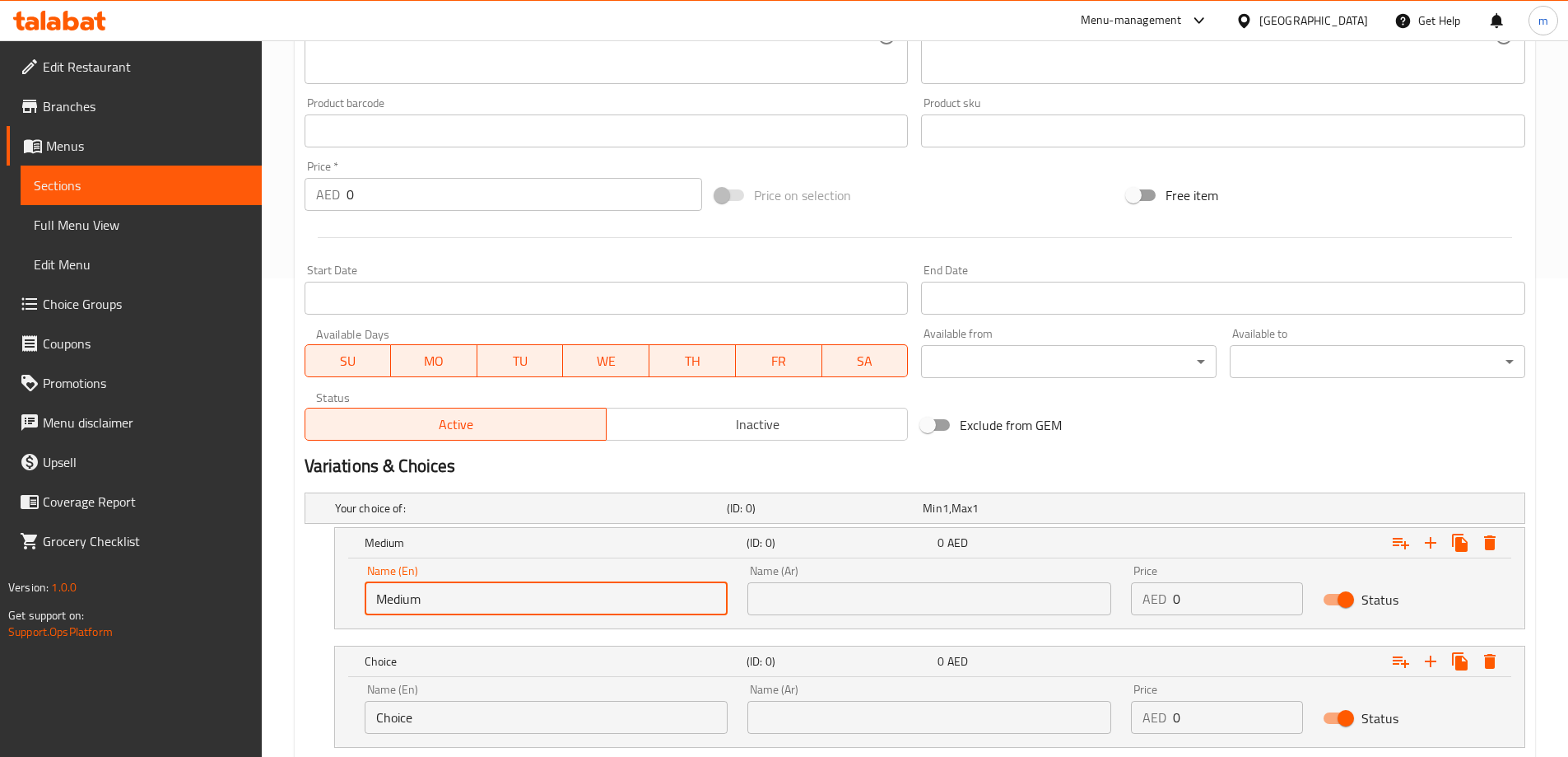
scroll to position [586, 0]
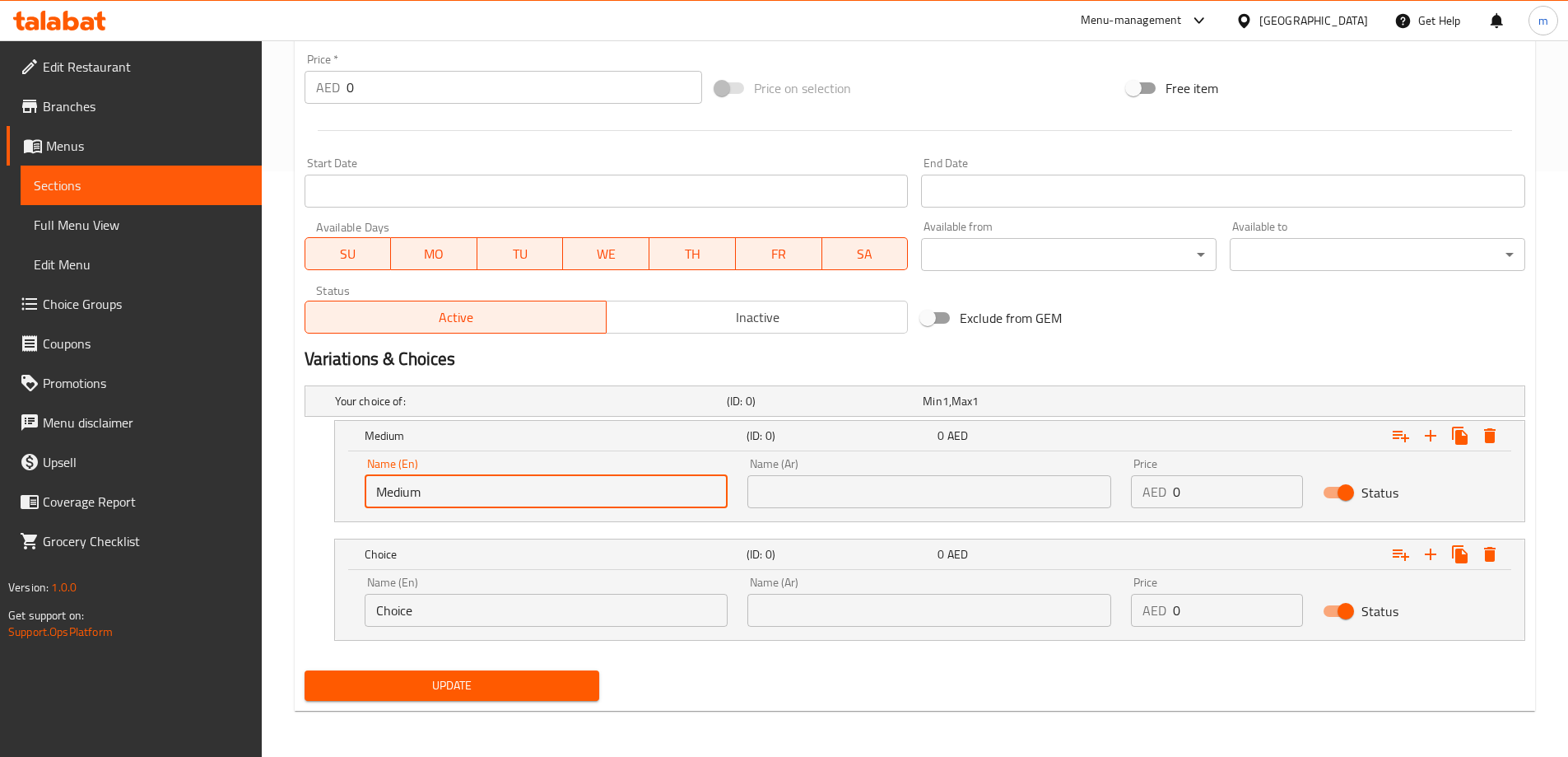
click at [478, 595] on input "Choice" at bounding box center [546, 610] width 364 height 33
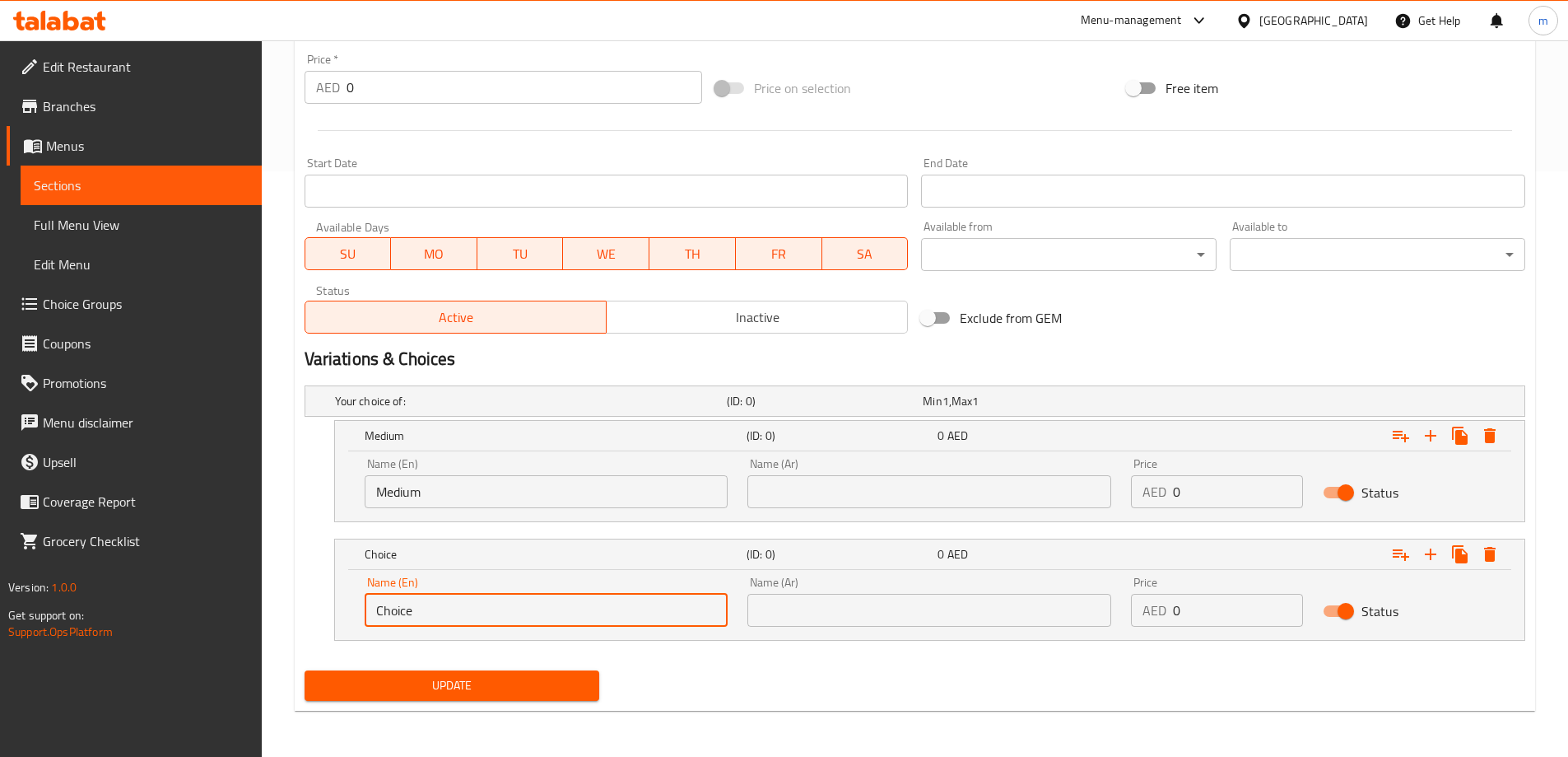
click at [478, 595] on input "Choice" at bounding box center [546, 610] width 364 height 33
type input "large"
click at [978, 494] on input "text" at bounding box center [929, 491] width 364 height 33
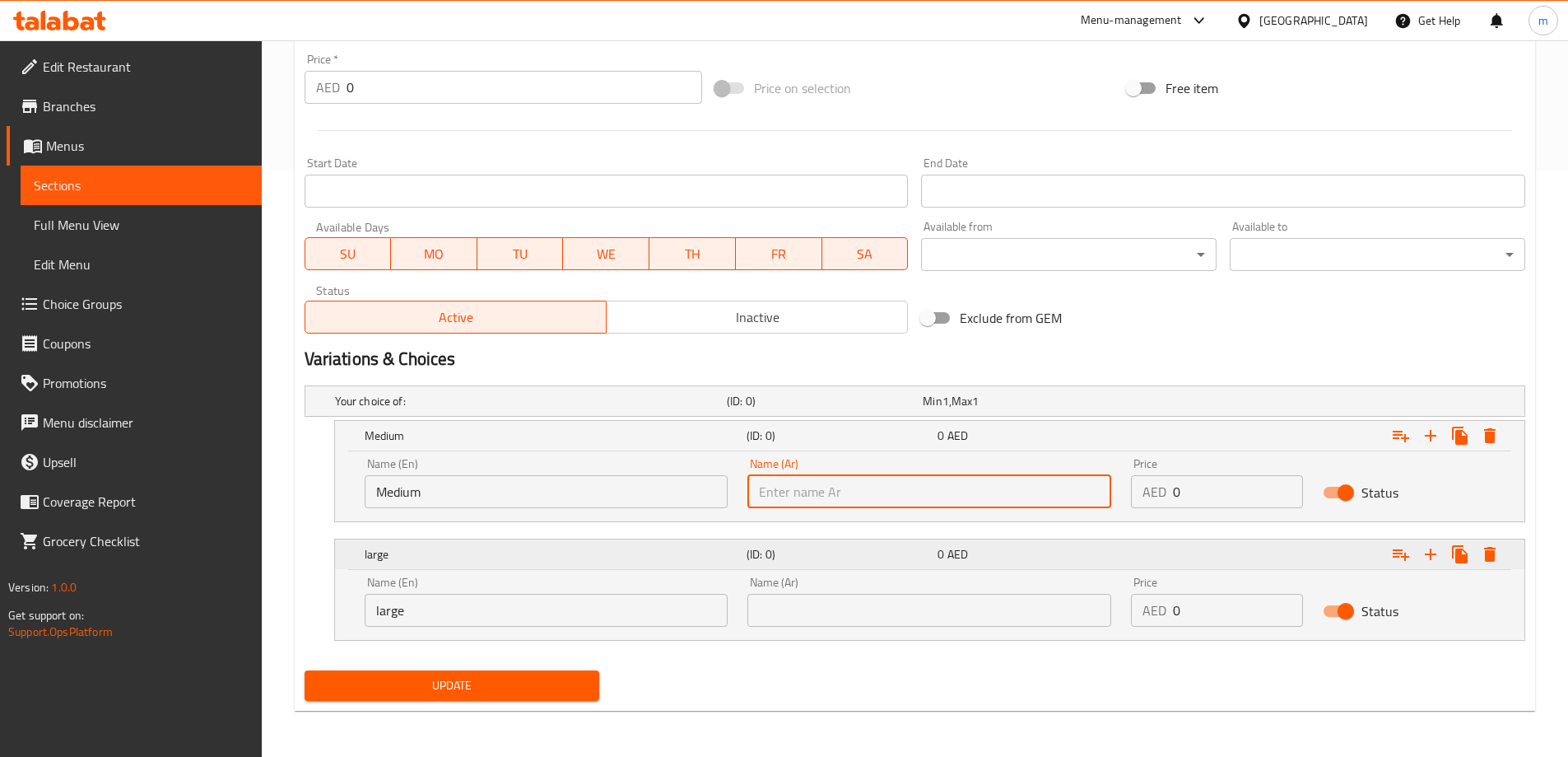
type input "وسط"
click at [850, 594] on input "text" at bounding box center [929, 610] width 364 height 33
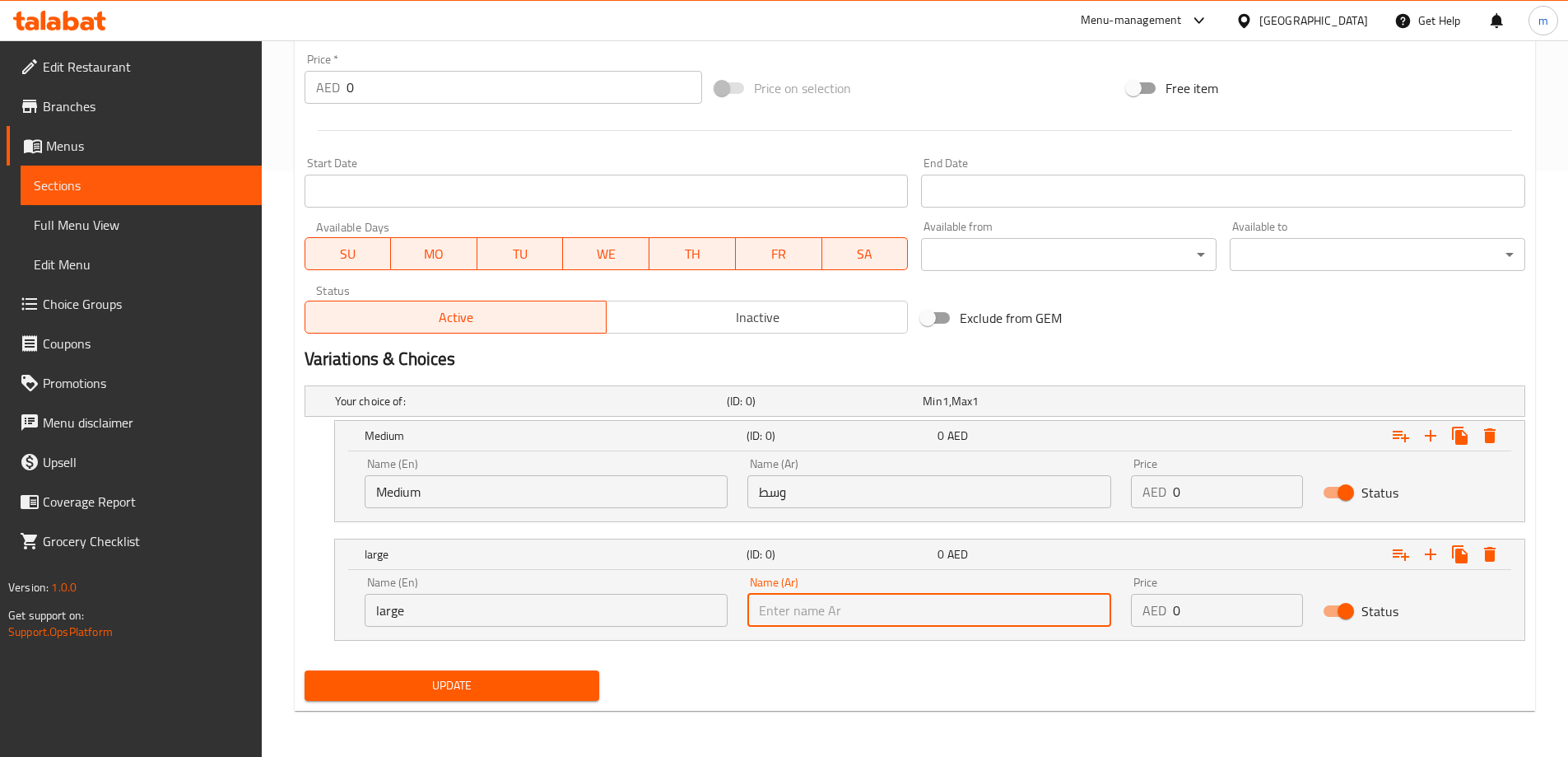
type input "كبير"
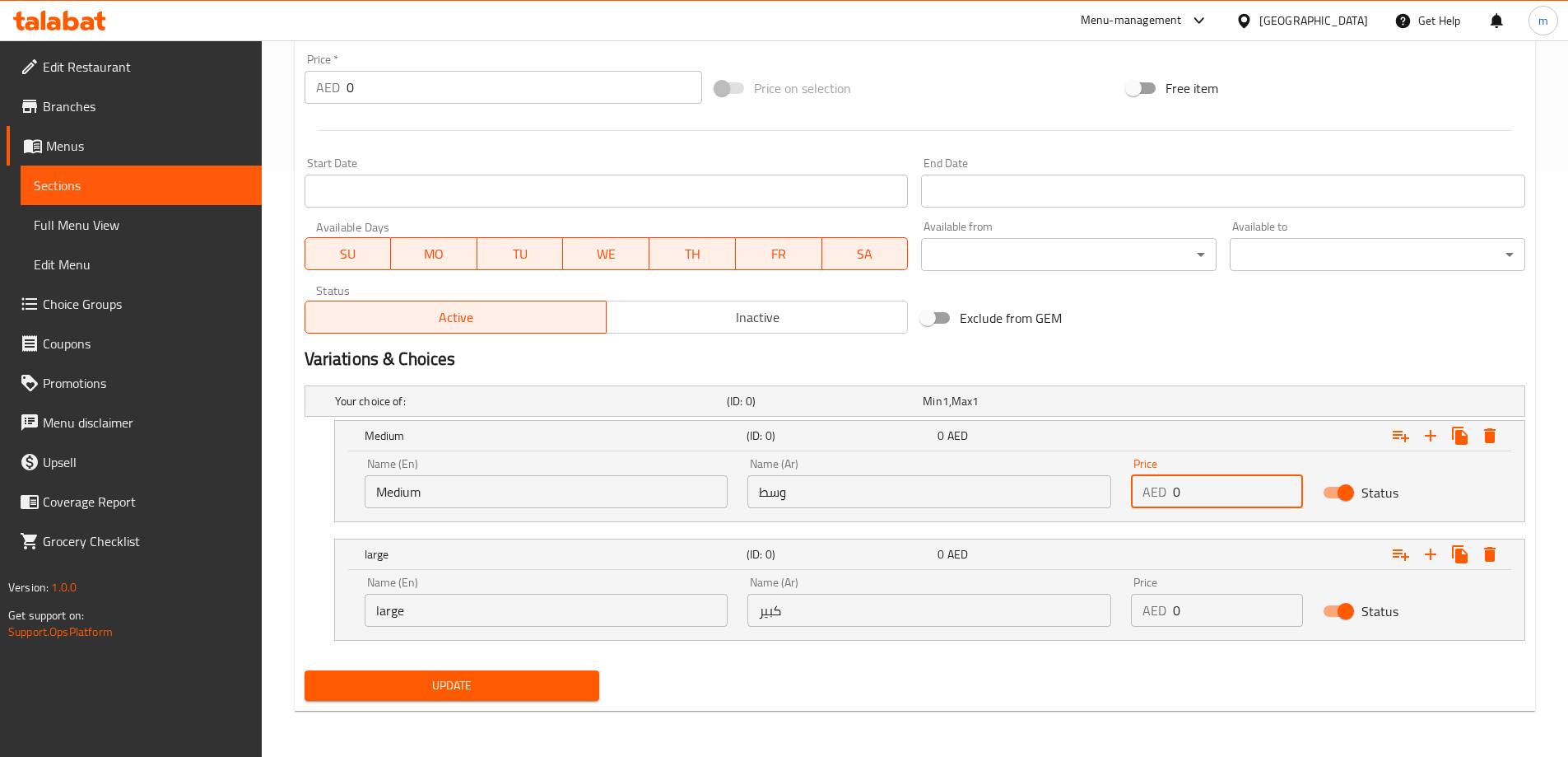
drag, startPoint x: 1186, startPoint y: 499, endPoint x: 1165, endPoint y: 499, distance: 21.0
click at [1165, 499] on div "AED 0 Price" at bounding box center [1217, 491] width 172 height 33
type input "10"
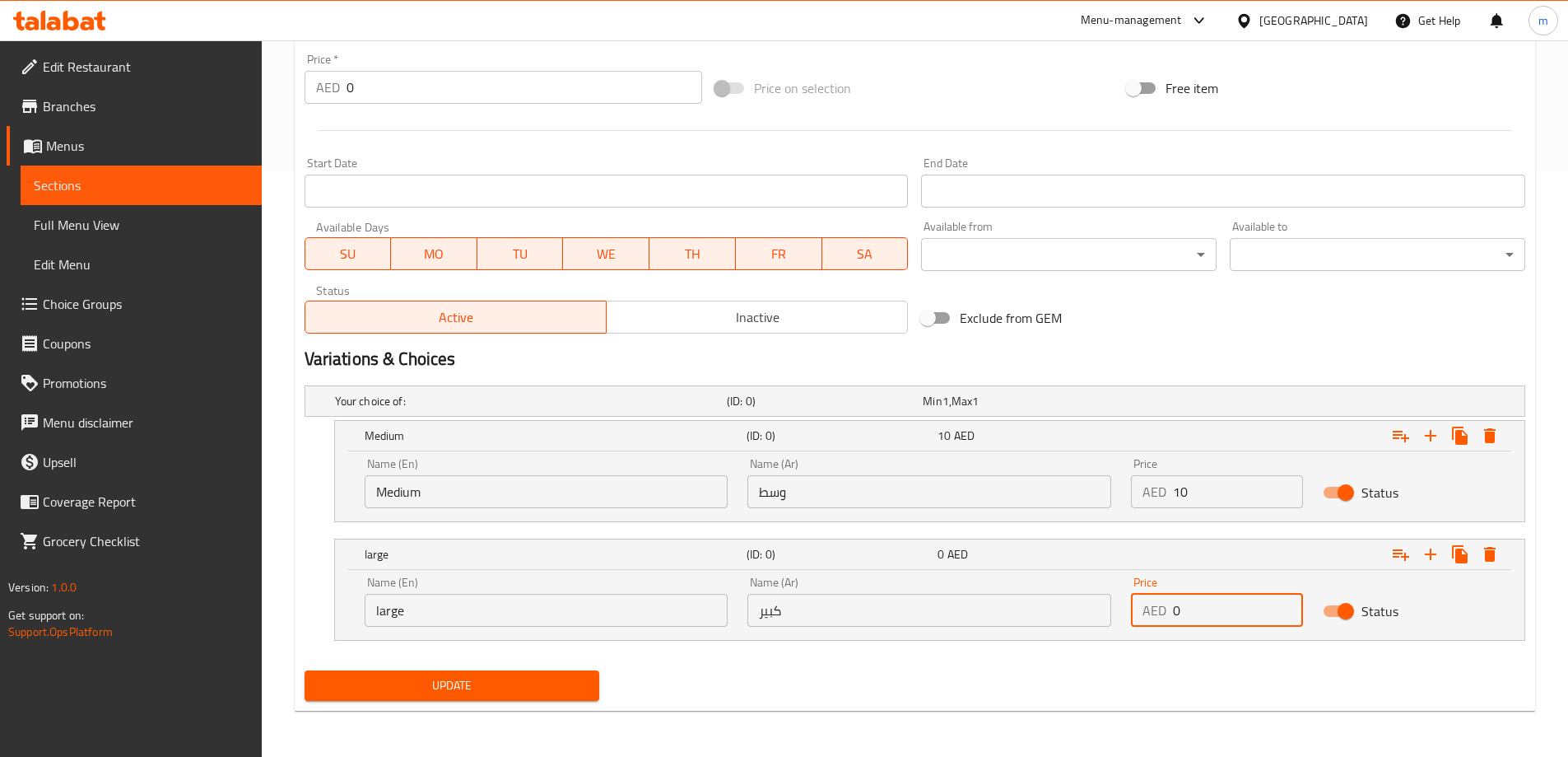
drag, startPoint x: 1189, startPoint y: 615, endPoint x: 1163, endPoint y: 617, distance: 26.1
click at [1163, 617] on div "AED 0 Price" at bounding box center [1217, 610] width 172 height 33
type input "20"
drag, startPoint x: 915, startPoint y: 753, endPoint x: 910, endPoint y: 745, distance: 9.4
click at [913, 749] on div "Home / Restaurants management / Menus / Sections / item / update Chebab section…" at bounding box center [915, 106] width 1306 height 1302
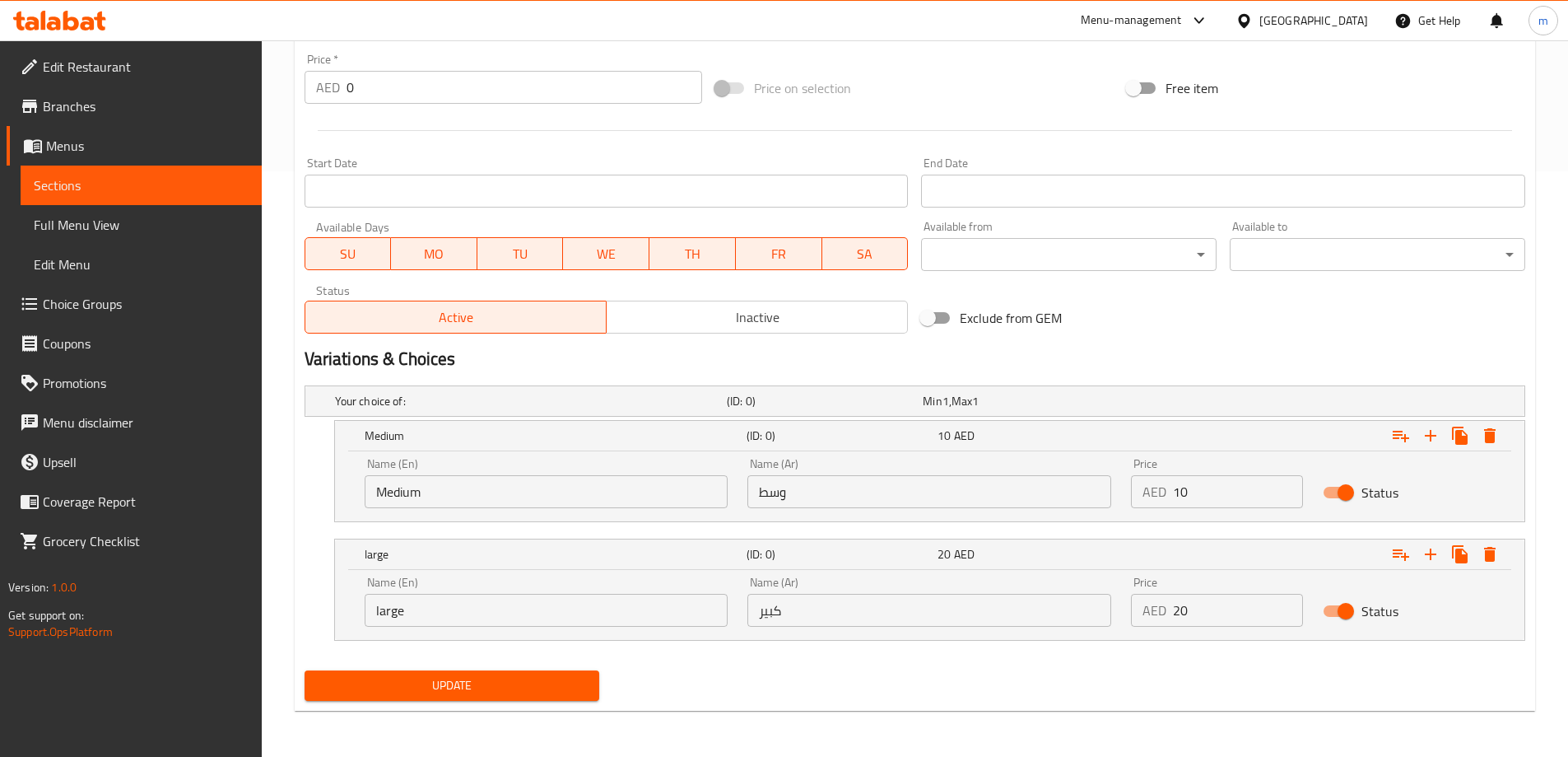
click at [478, 664] on div "Update" at bounding box center [452, 685] width 308 height 44
click at [492, 681] on span "Update" at bounding box center [452, 685] width 269 height 21
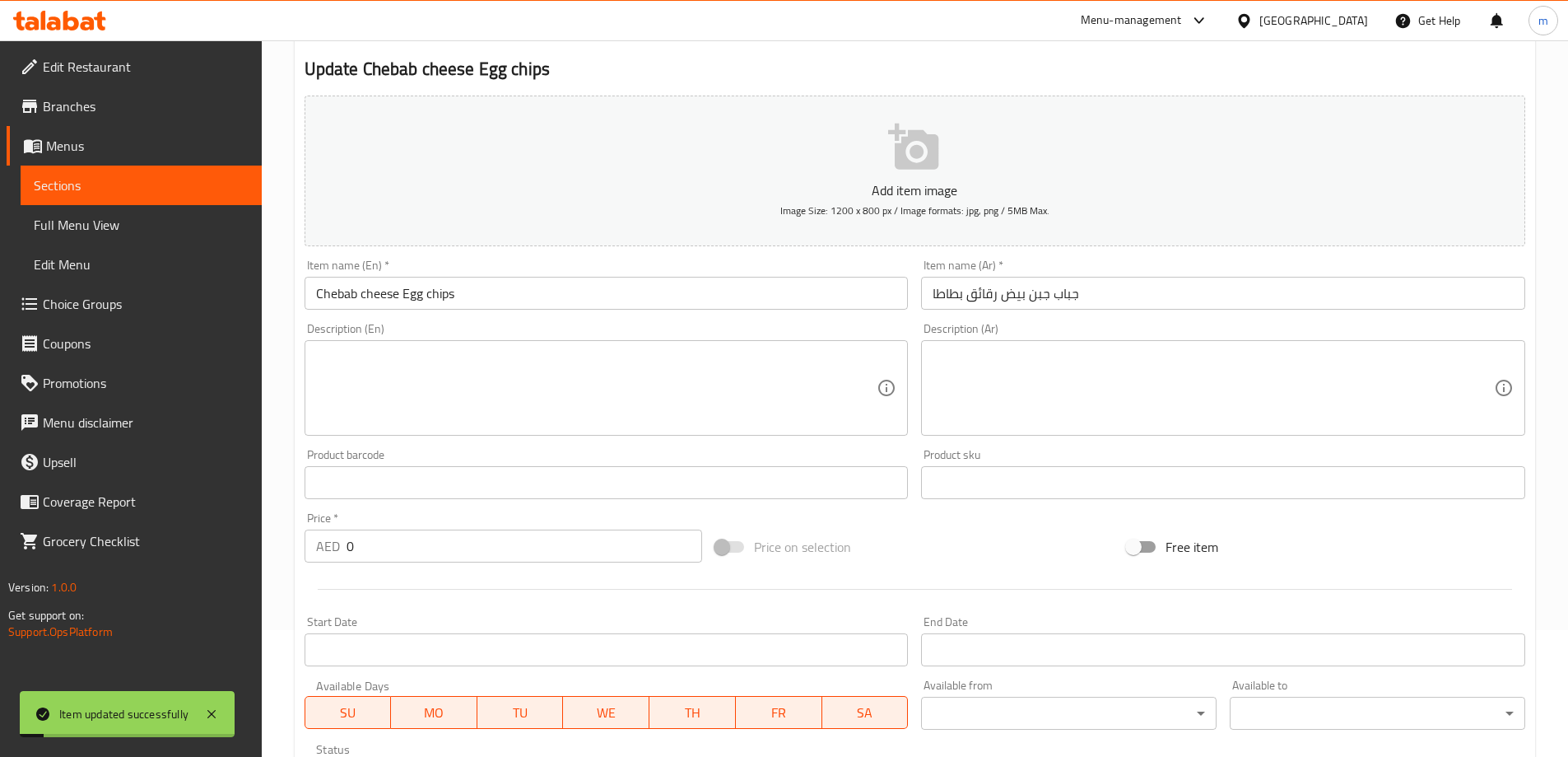
scroll to position [0, 0]
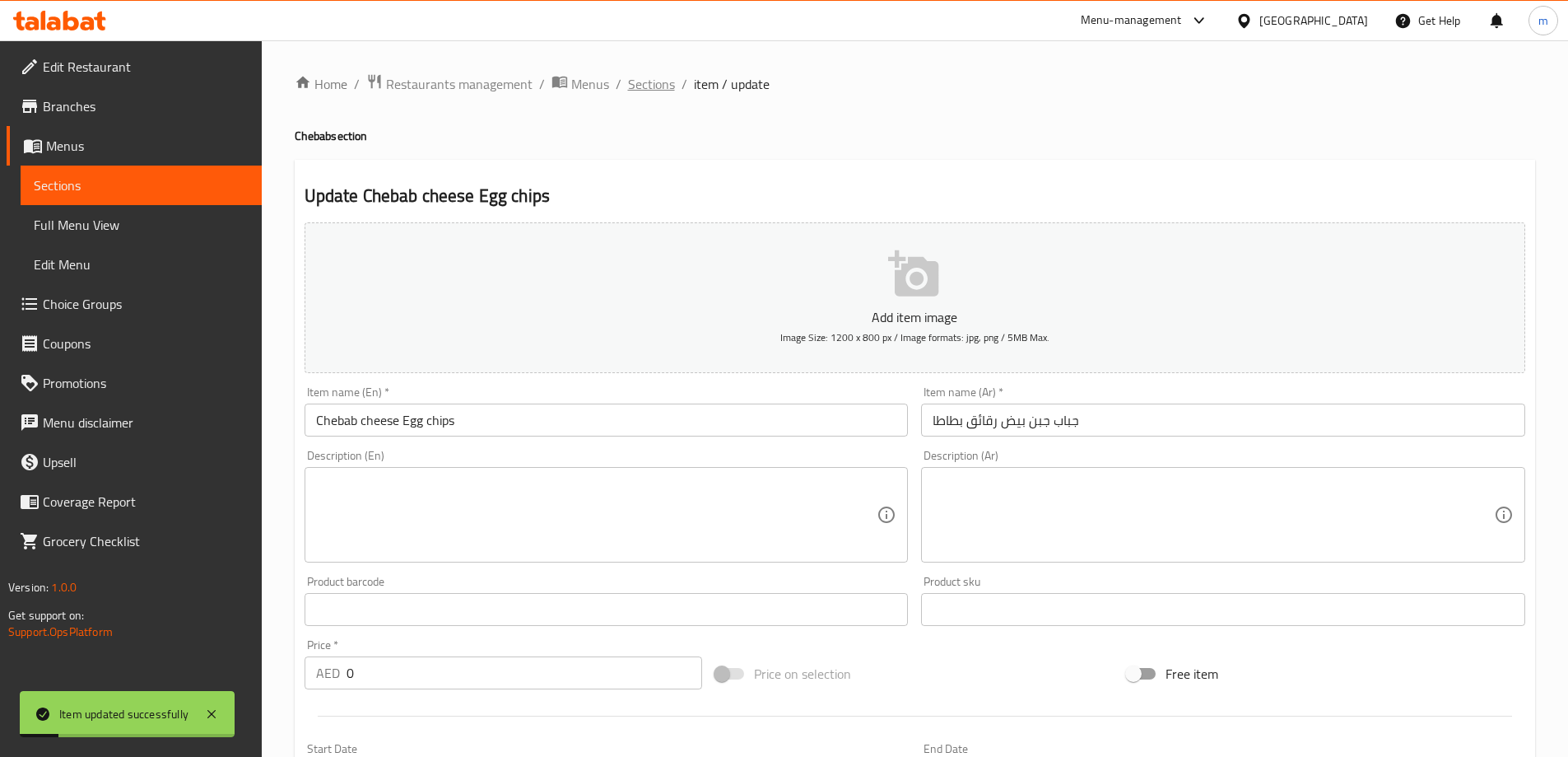
click at [638, 92] on span "Sections" at bounding box center [652, 84] width 47 height 20
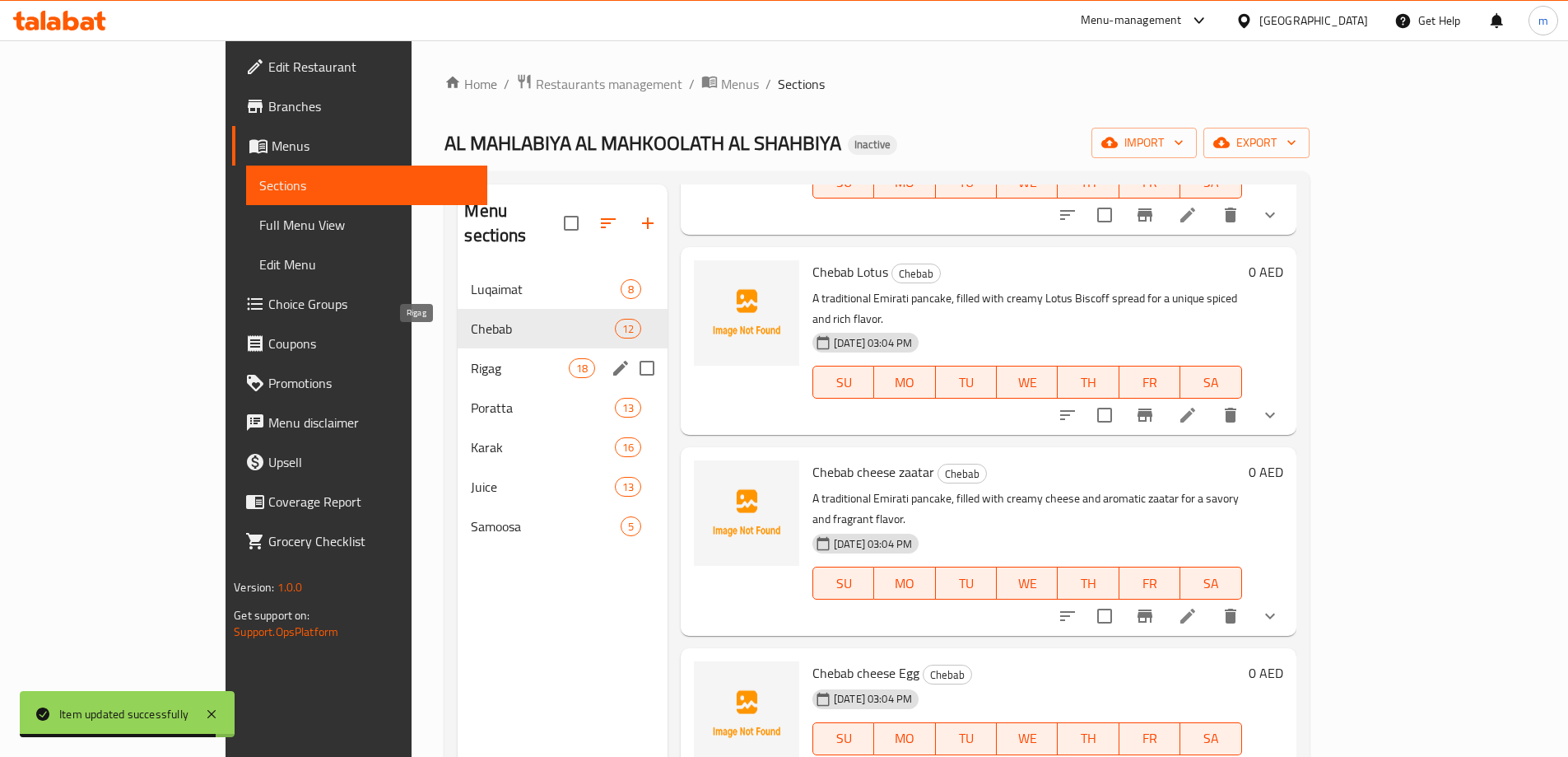
click at [471, 358] on span "Rigag" at bounding box center [519, 368] width 97 height 20
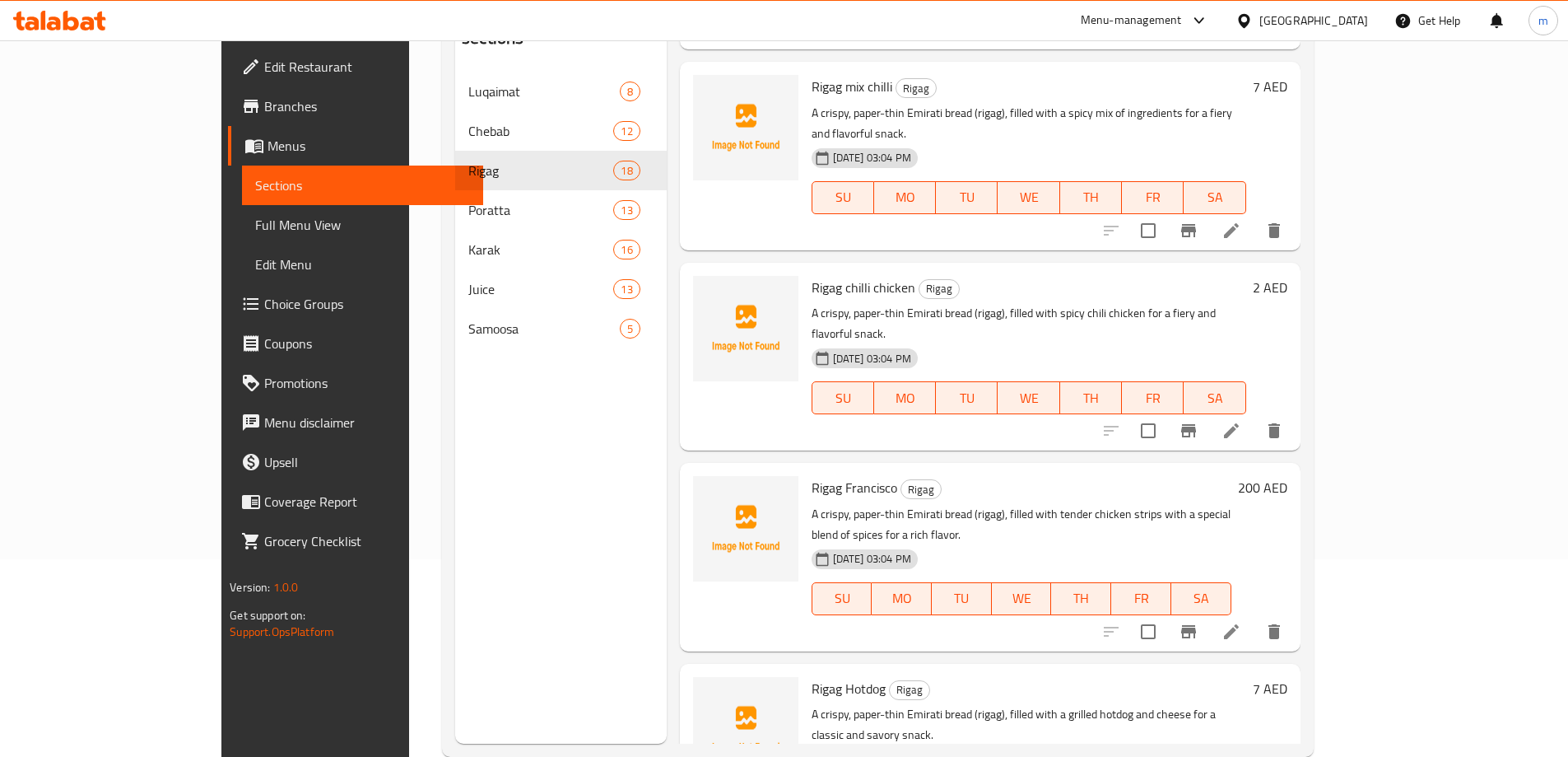
scroll to position [231, 0]
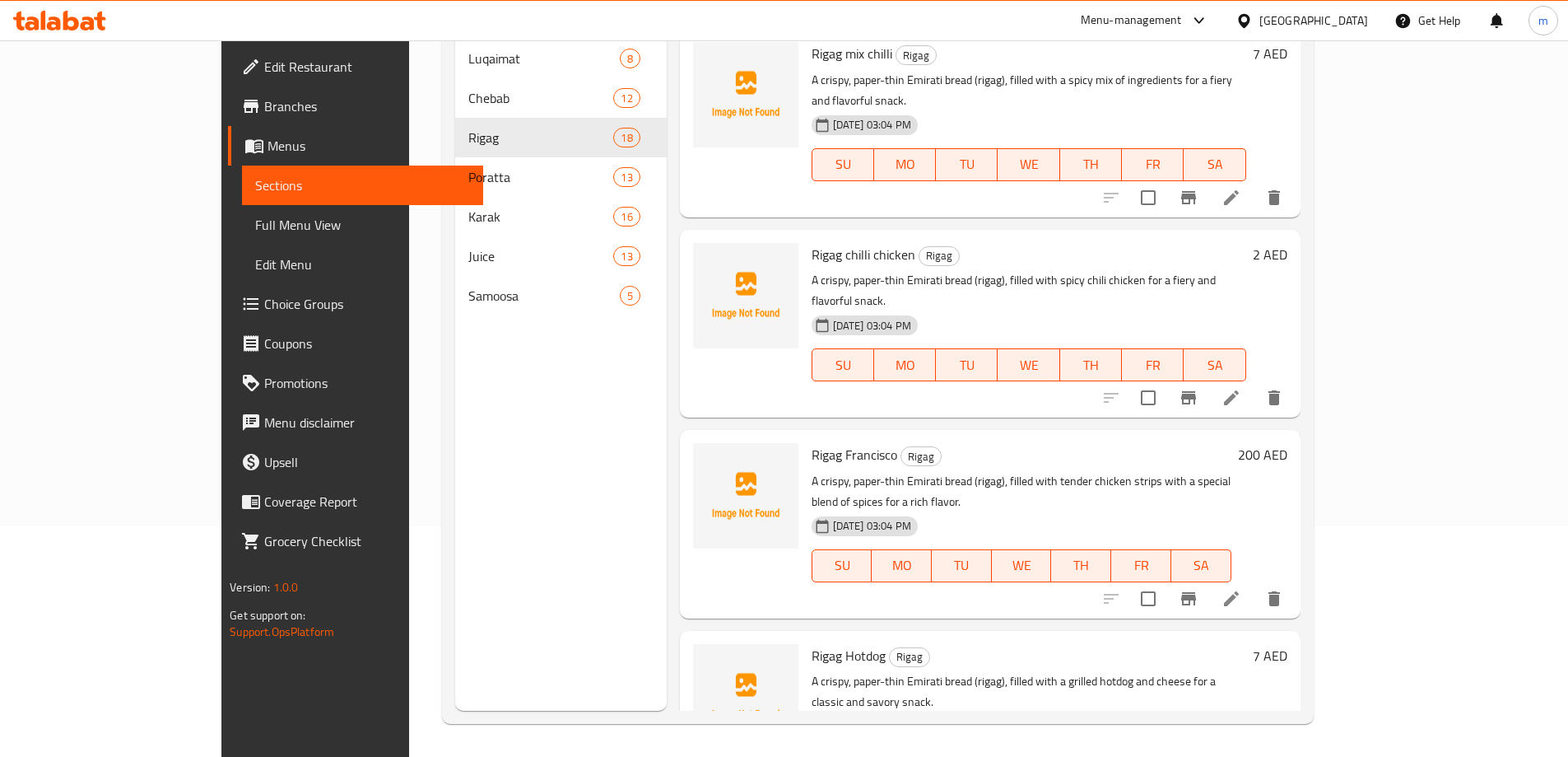
click at [1254, 584] on li at bounding box center [1231, 598] width 46 height 29
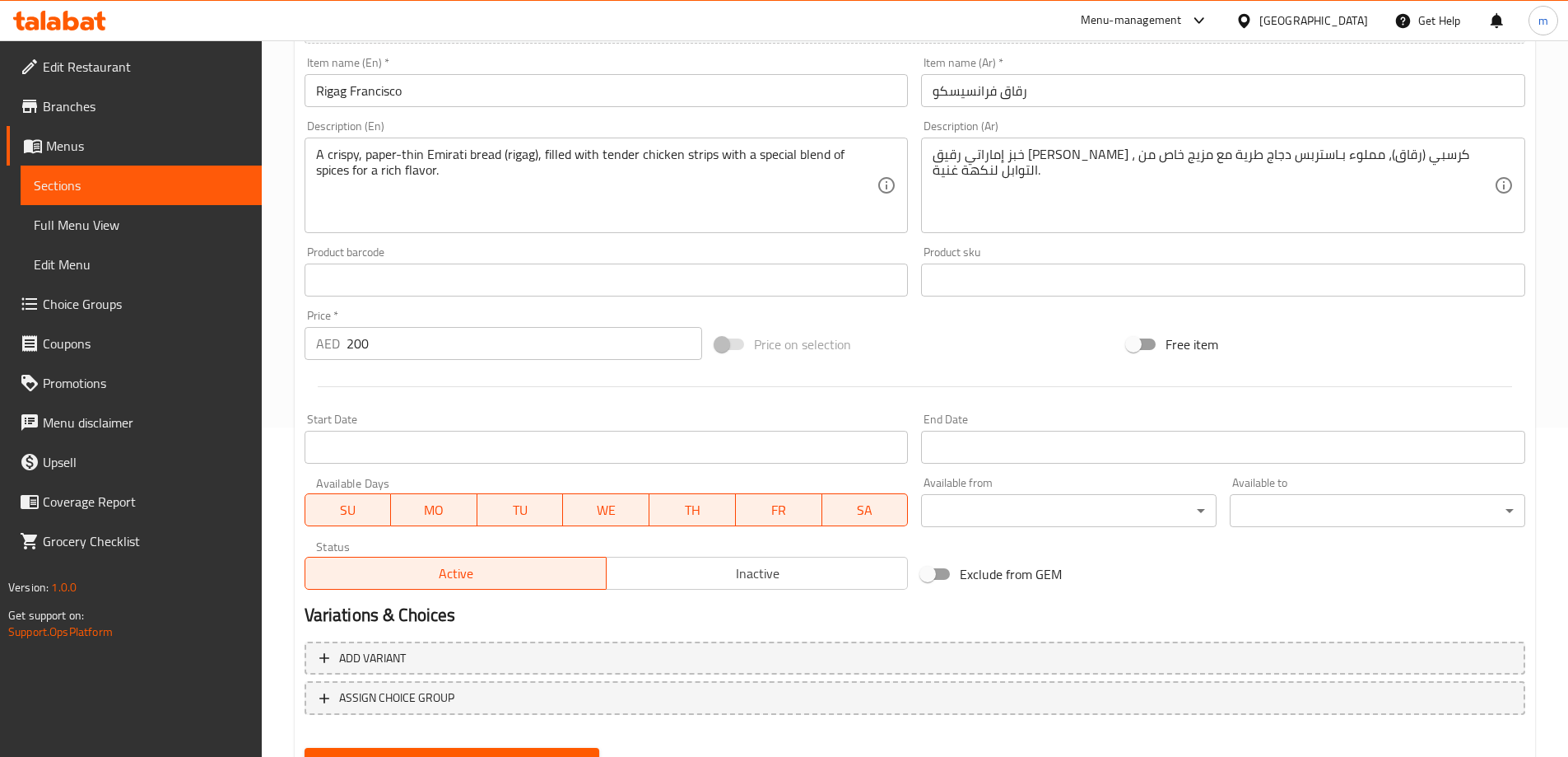
scroll to position [407, 0]
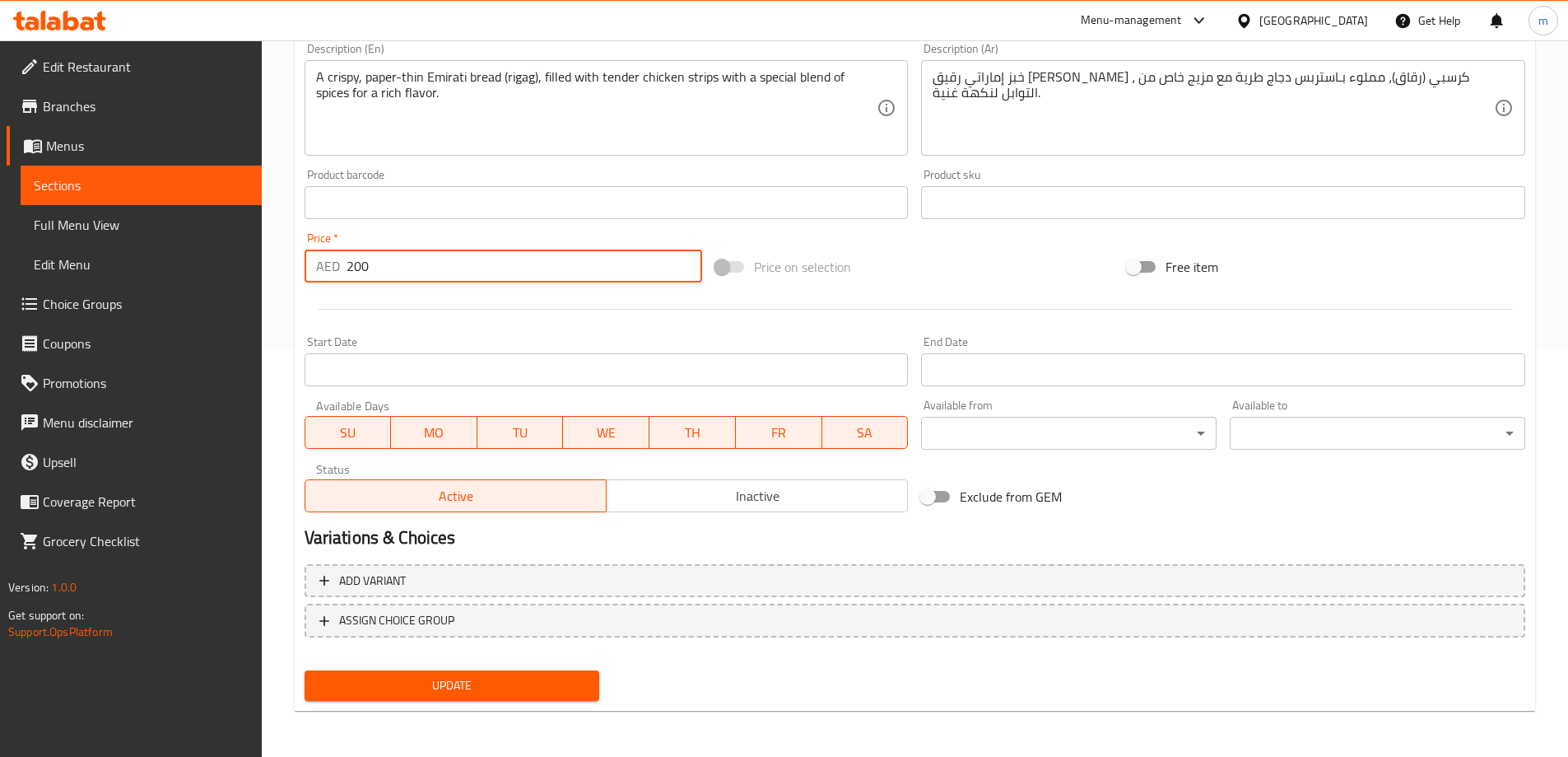
click at [471, 269] on input "200" at bounding box center [525, 266] width 357 height 33
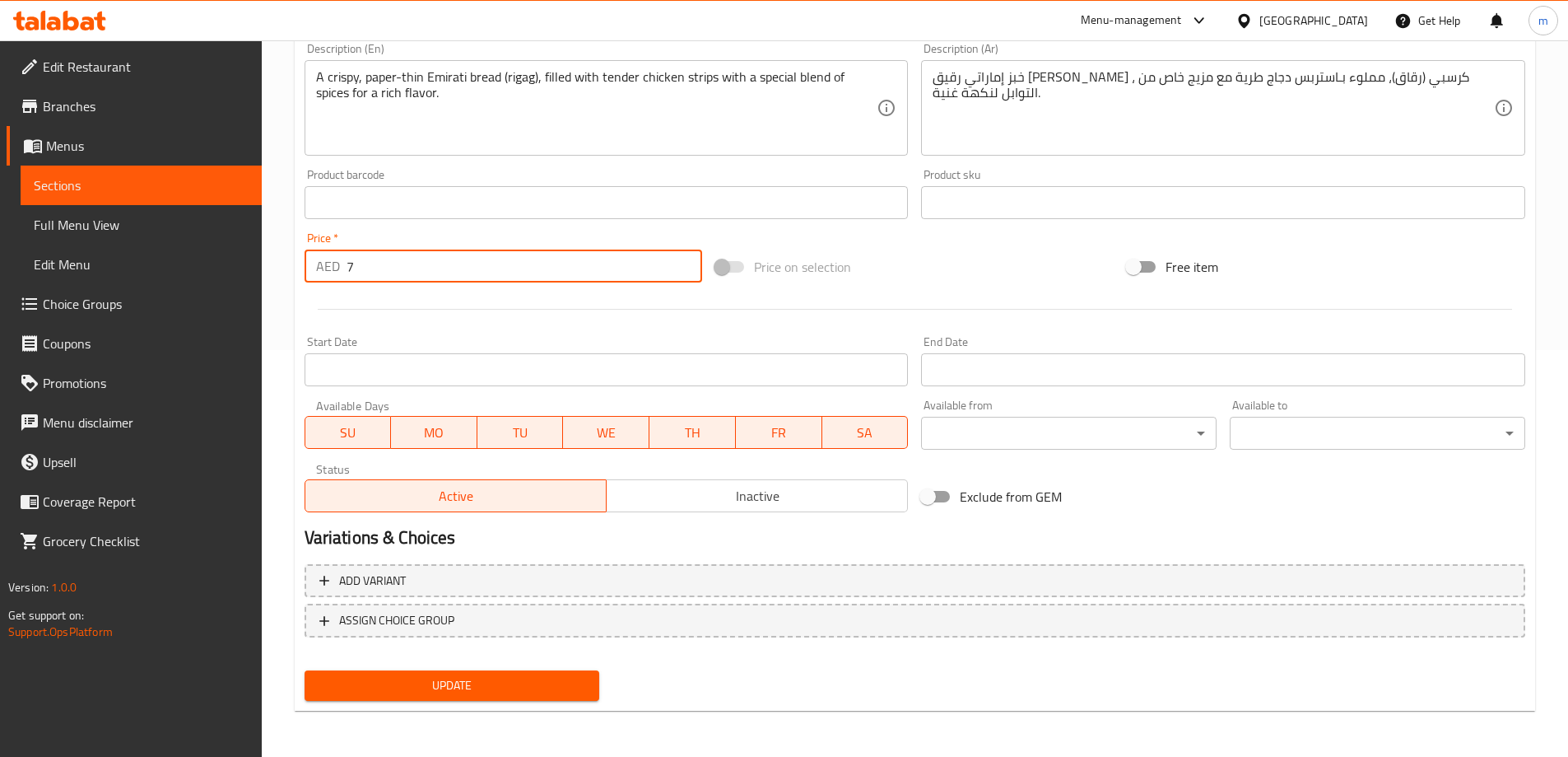
type input "7"
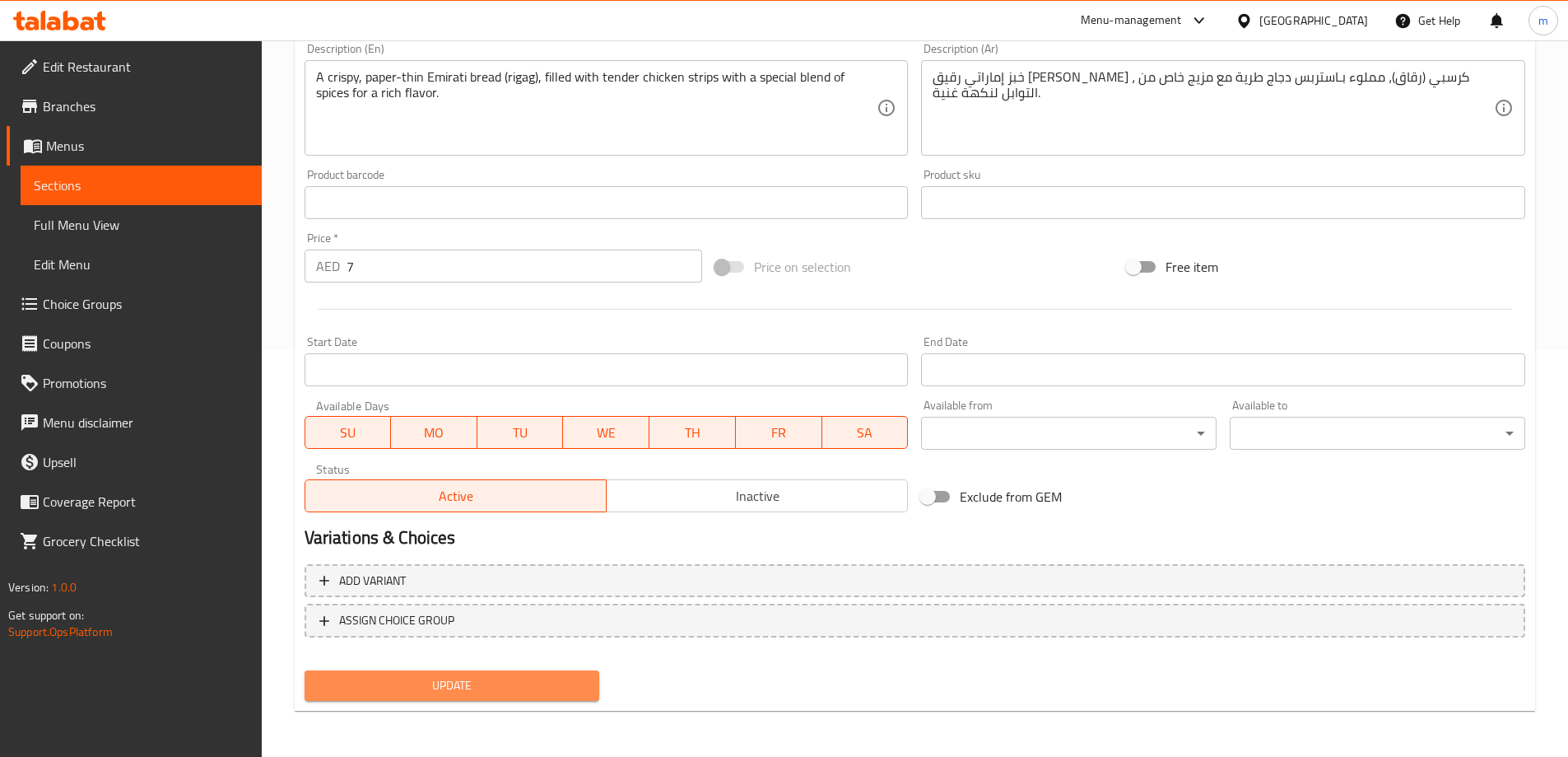
click at [509, 679] on span "Update" at bounding box center [452, 685] width 269 height 21
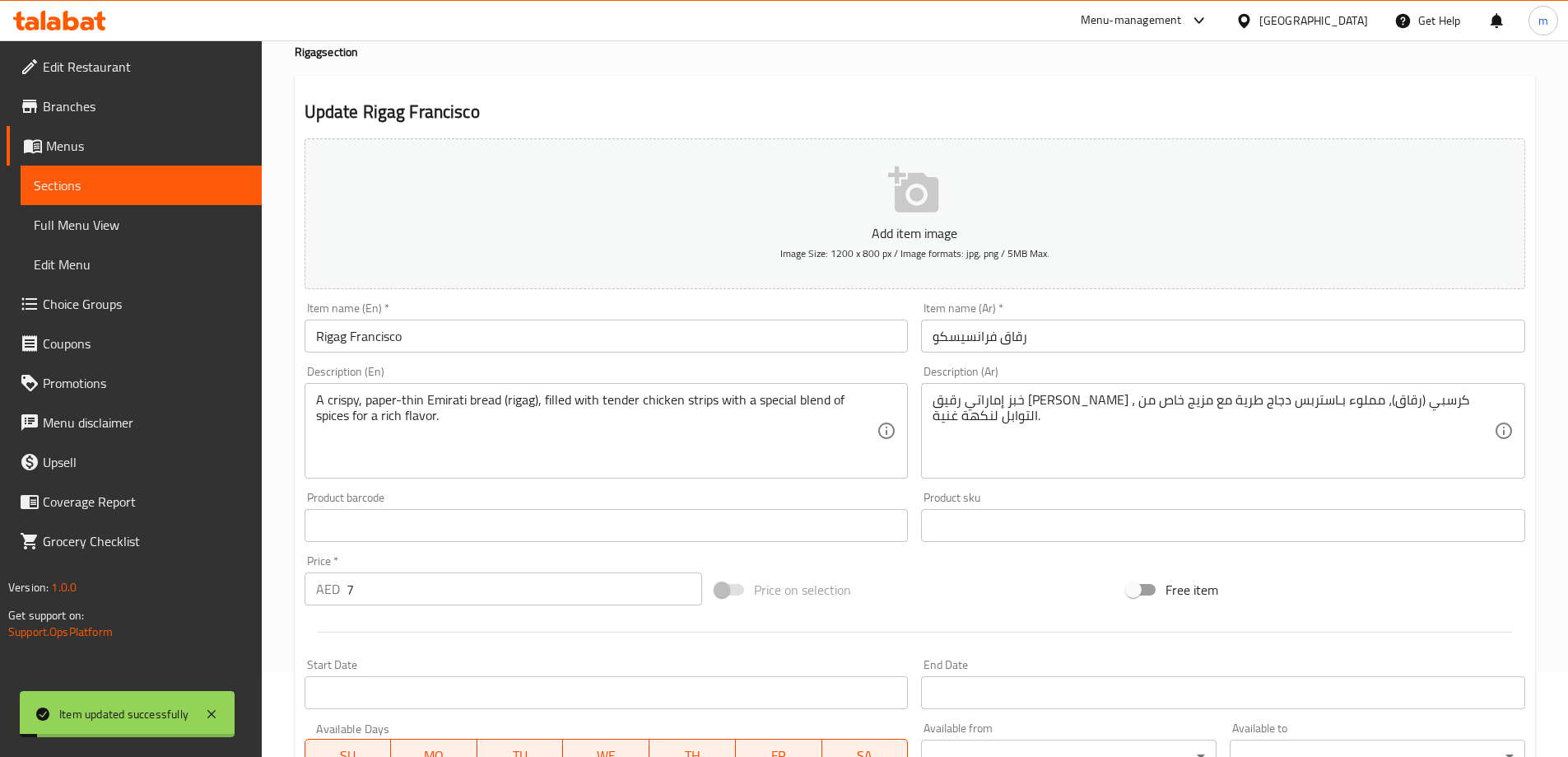
scroll to position [0, 0]
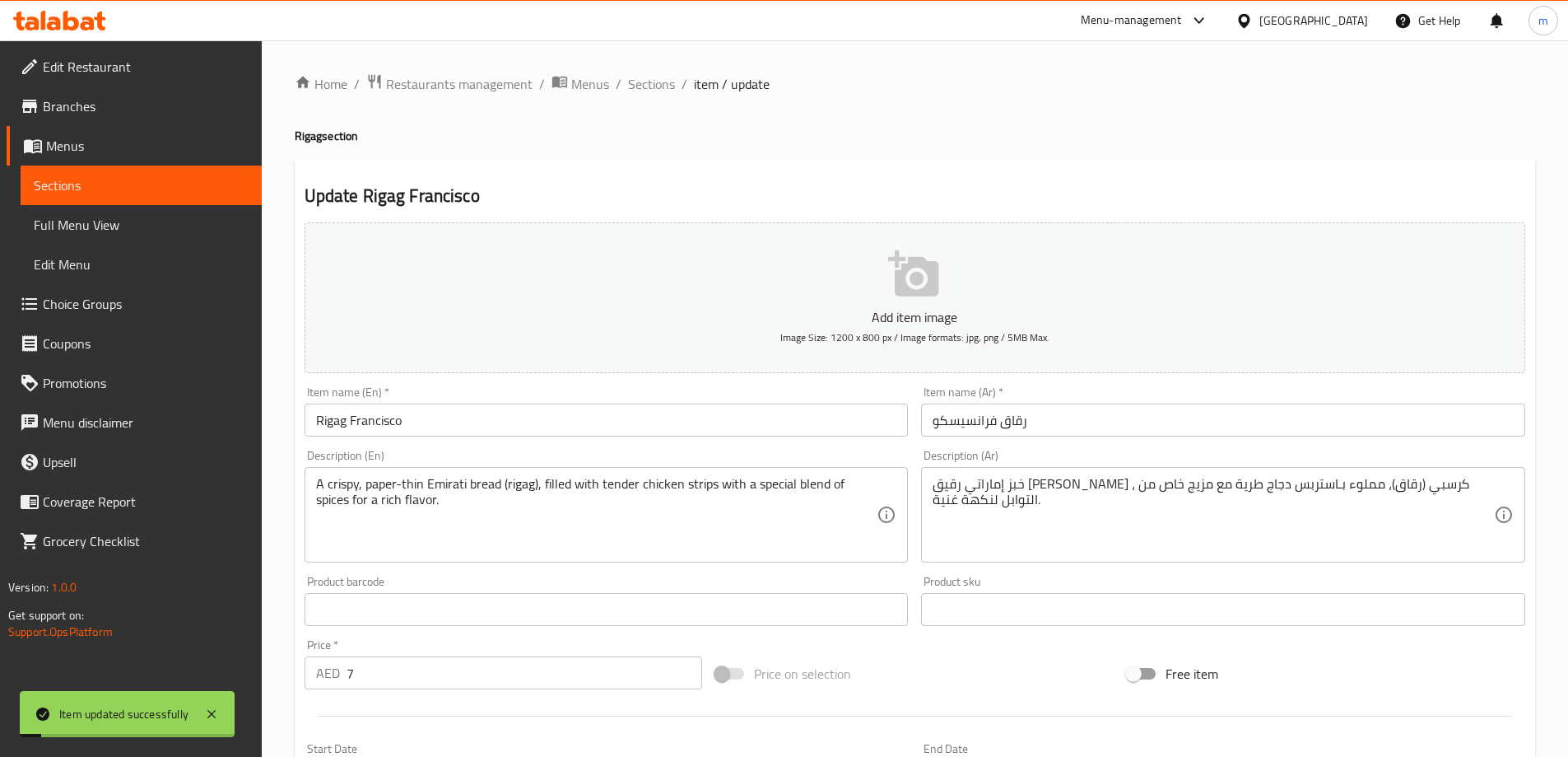
click at [628, 90] on span "Sections" at bounding box center [652, 84] width 47 height 20
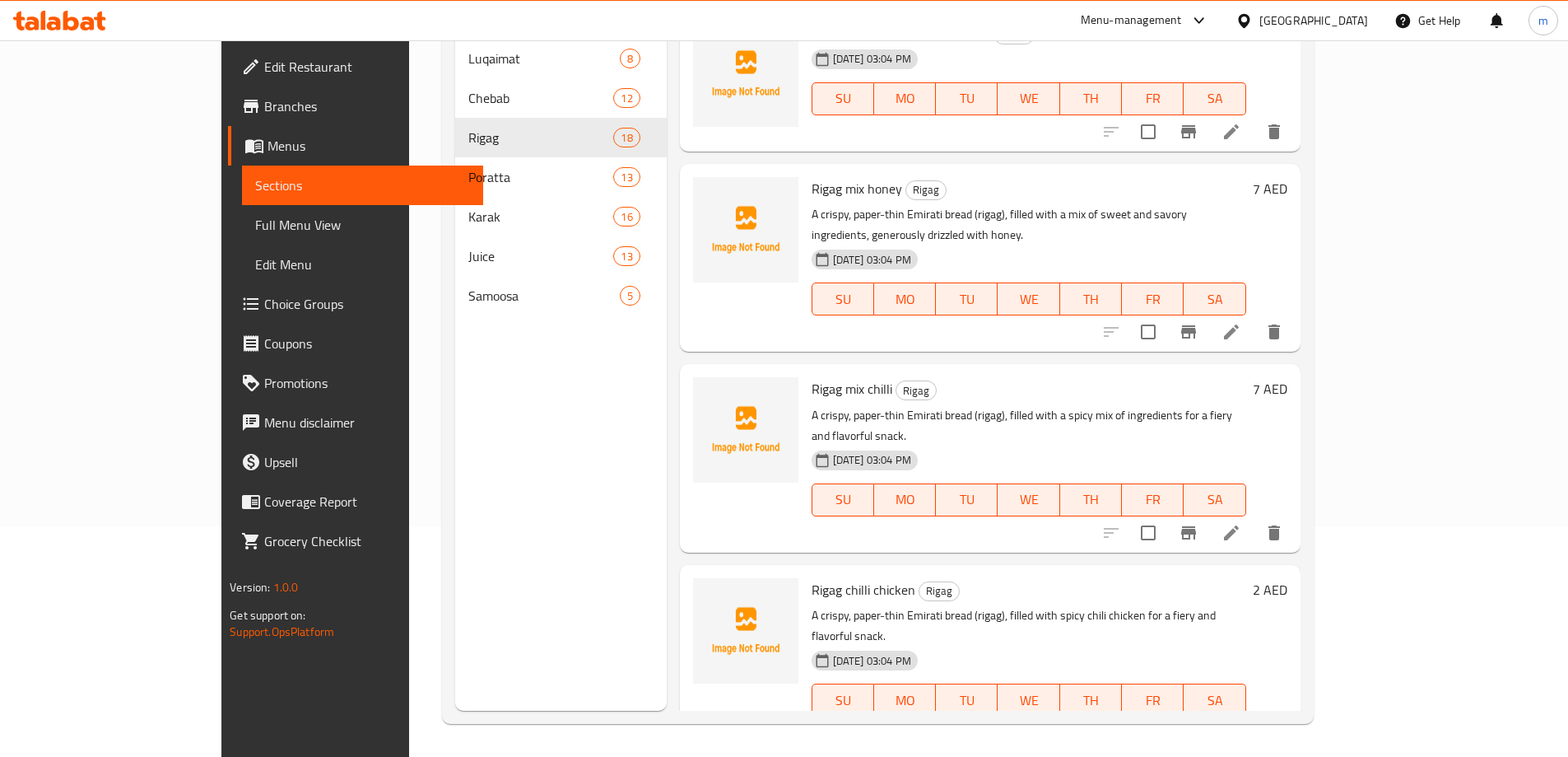
scroll to position [2115, 0]
click at [1254, 716] on li at bounding box center [1231, 730] width 46 height 29
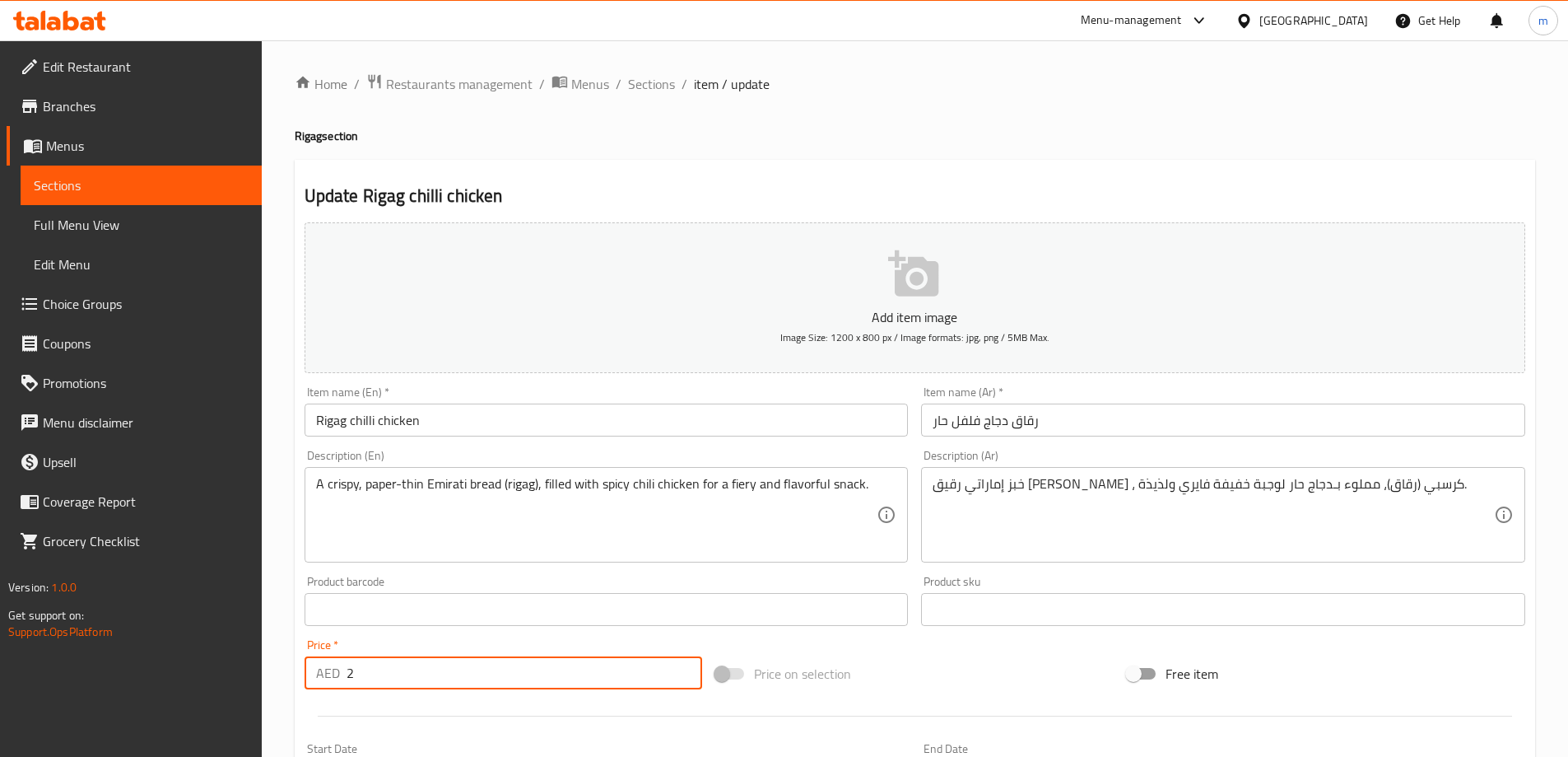
drag, startPoint x: 353, startPoint y: 677, endPoint x: 343, endPoint y: 679, distance: 10.2
click at [343, 679] on div "AED 2 Price *" at bounding box center [504, 672] width 398 height 33
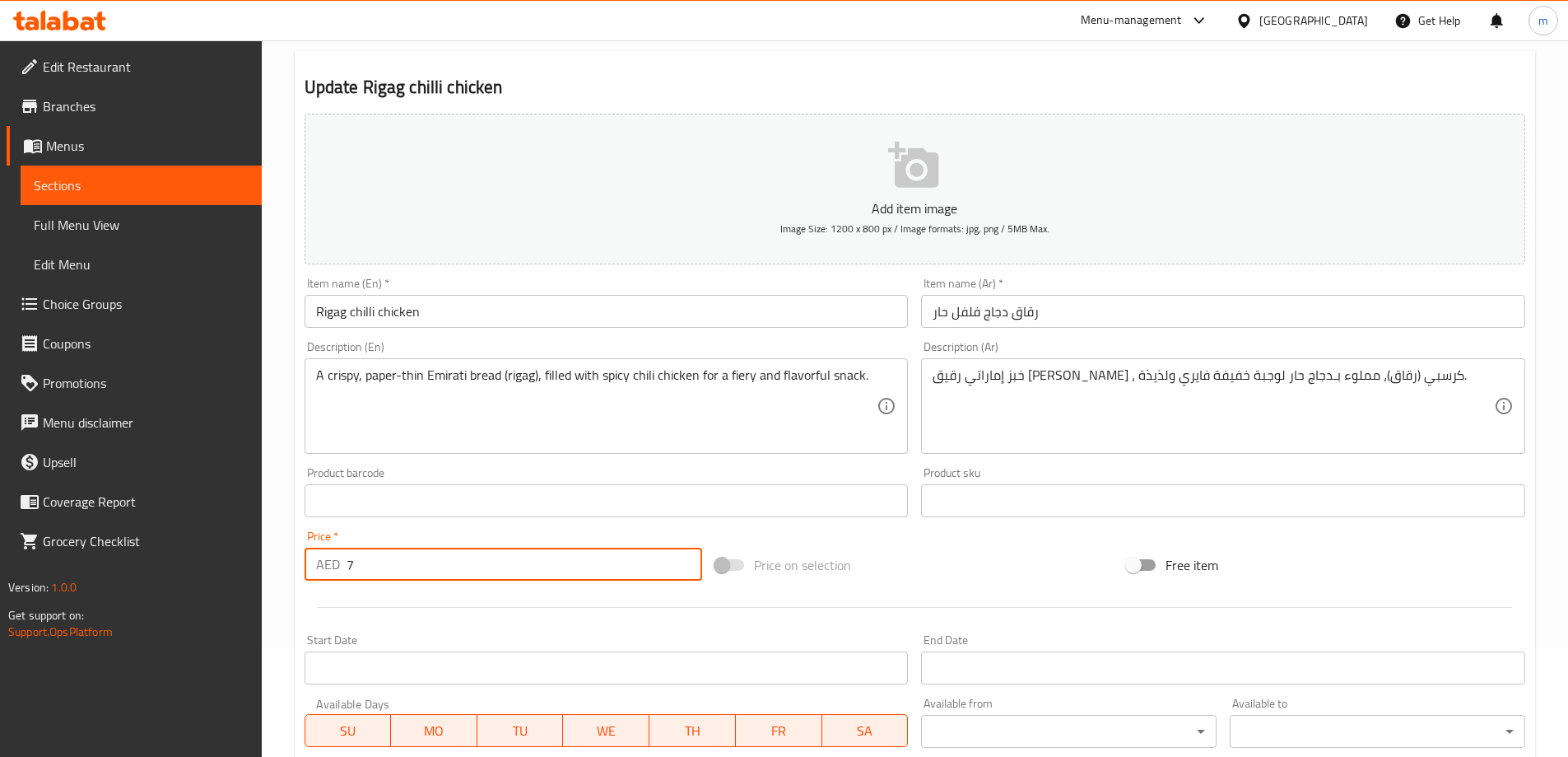
scroll to position [407, 0]
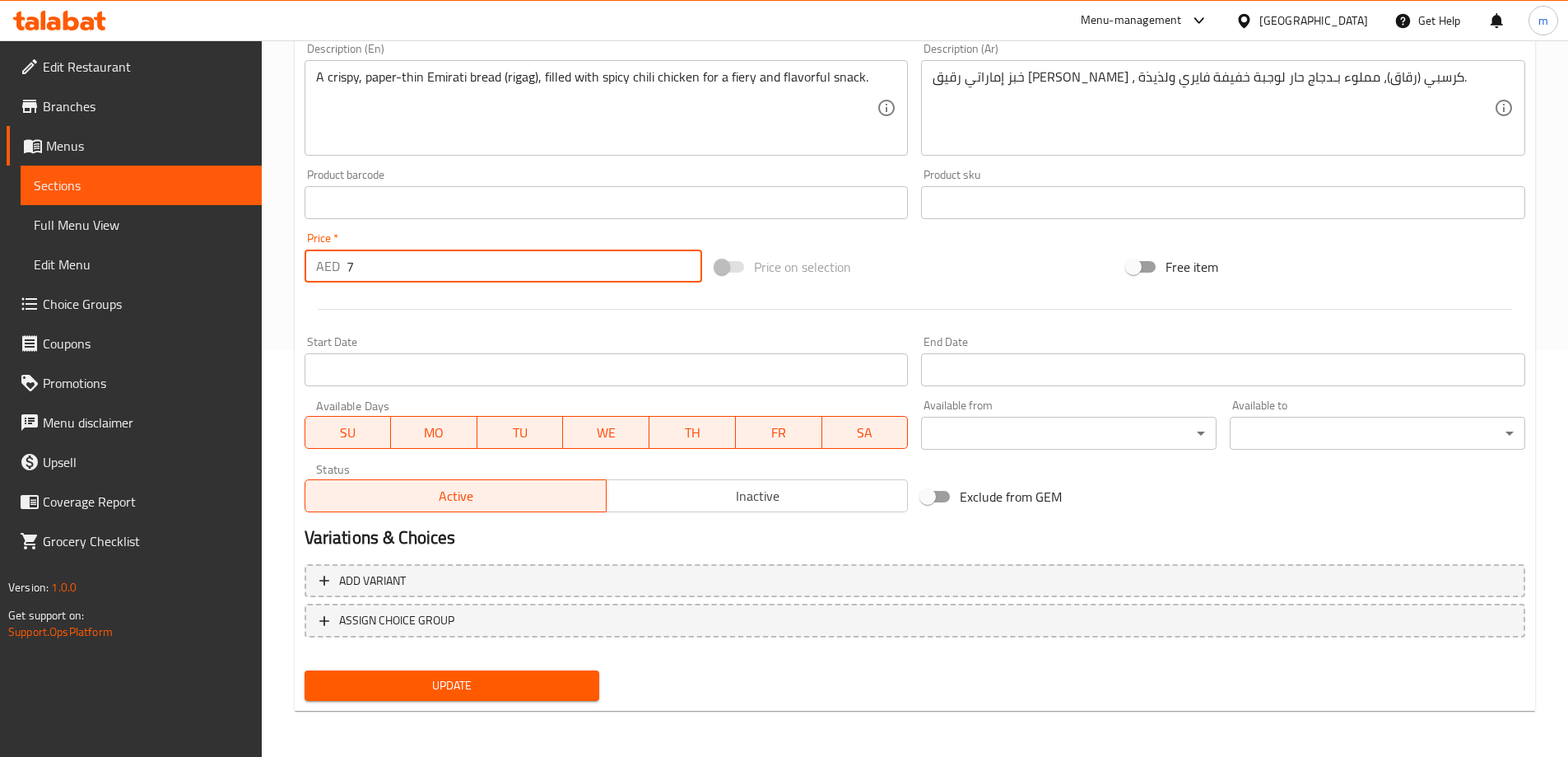
type input "7"
click at [358, 703] on div "Update" at bounding box center [452, 685] width 308 height 44
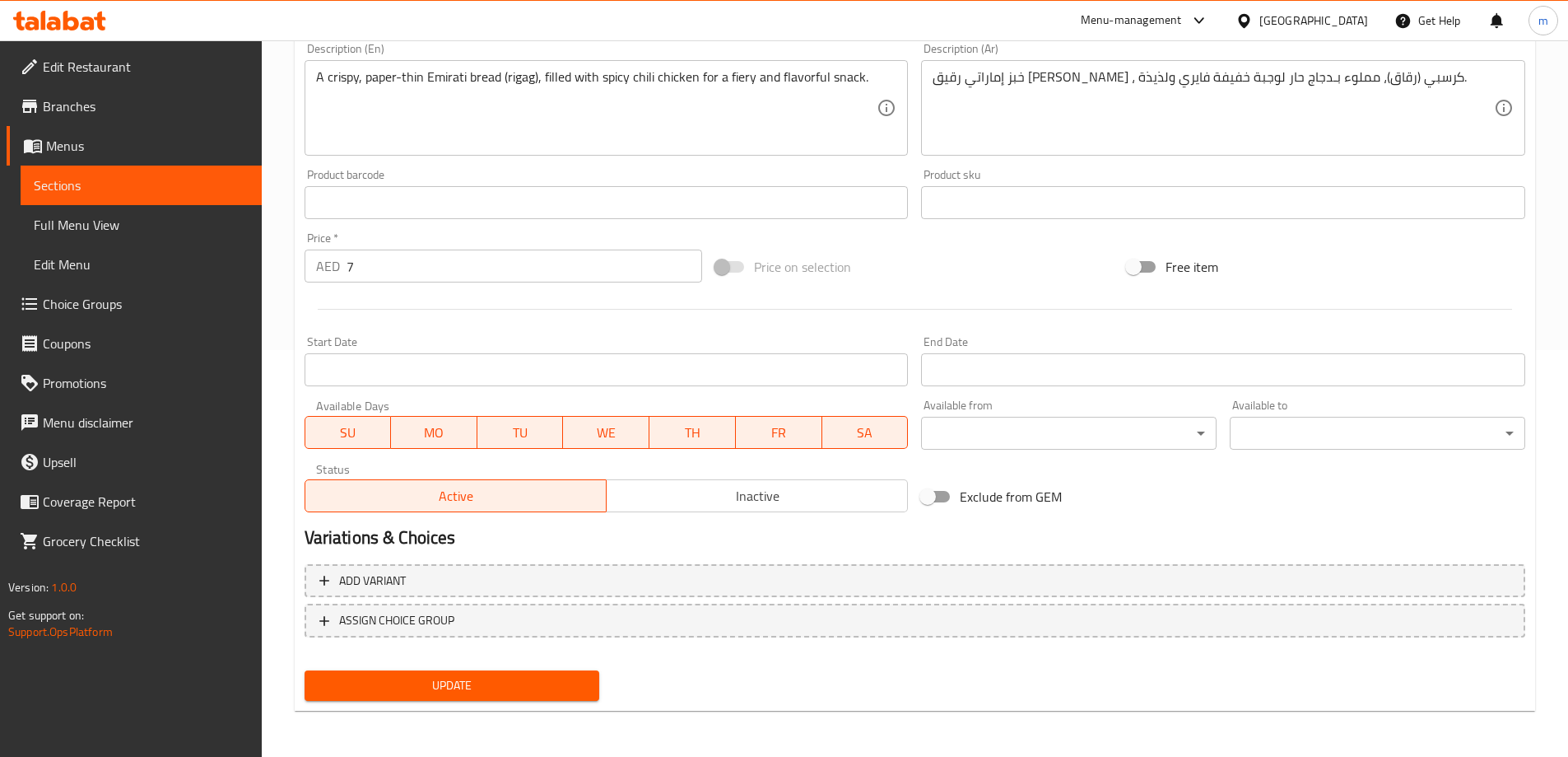
click at [363, 689] on span "Update" at bounding box center [452, 685] width 269 height 21
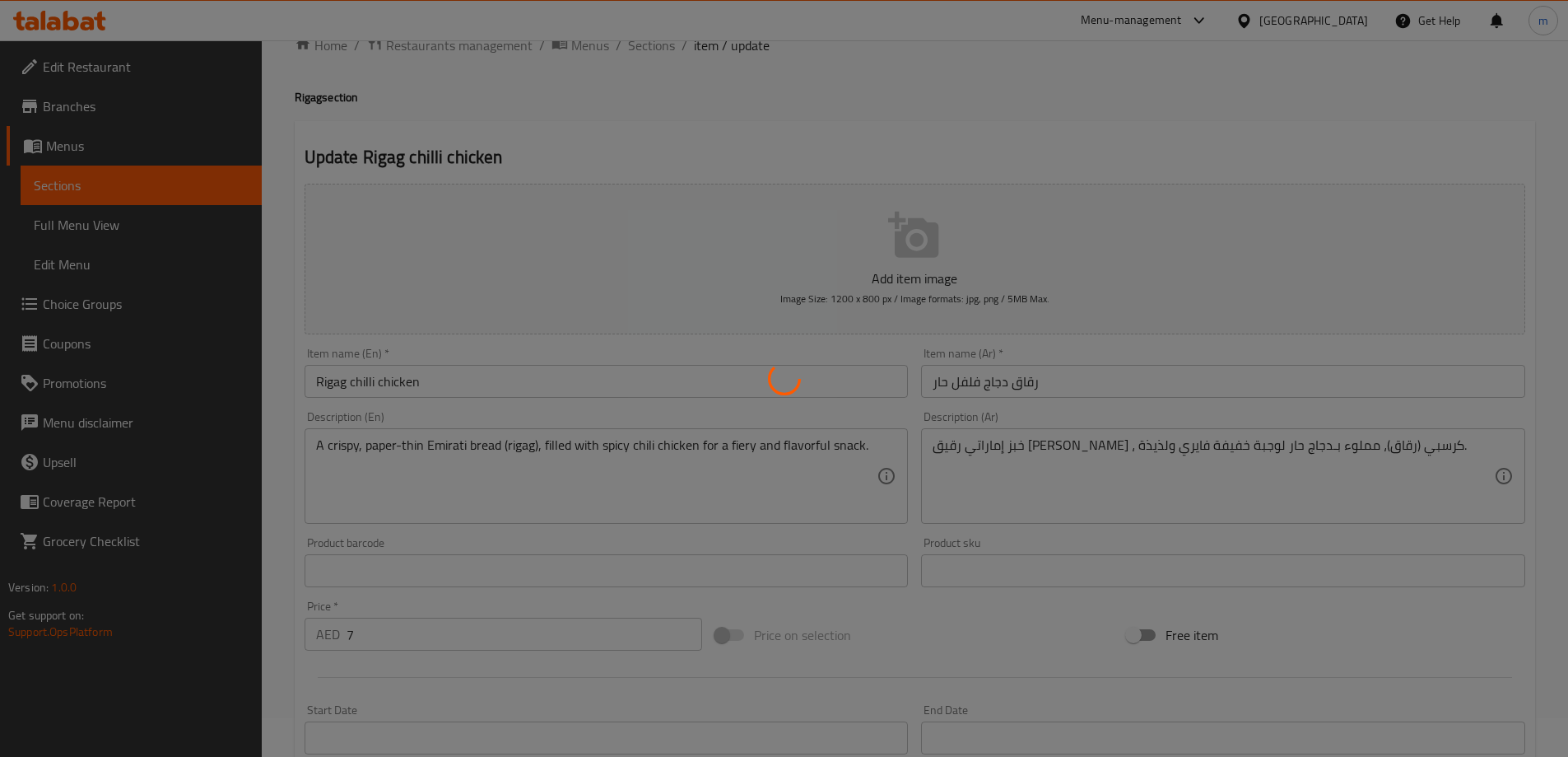
scroll to position [0, 0]
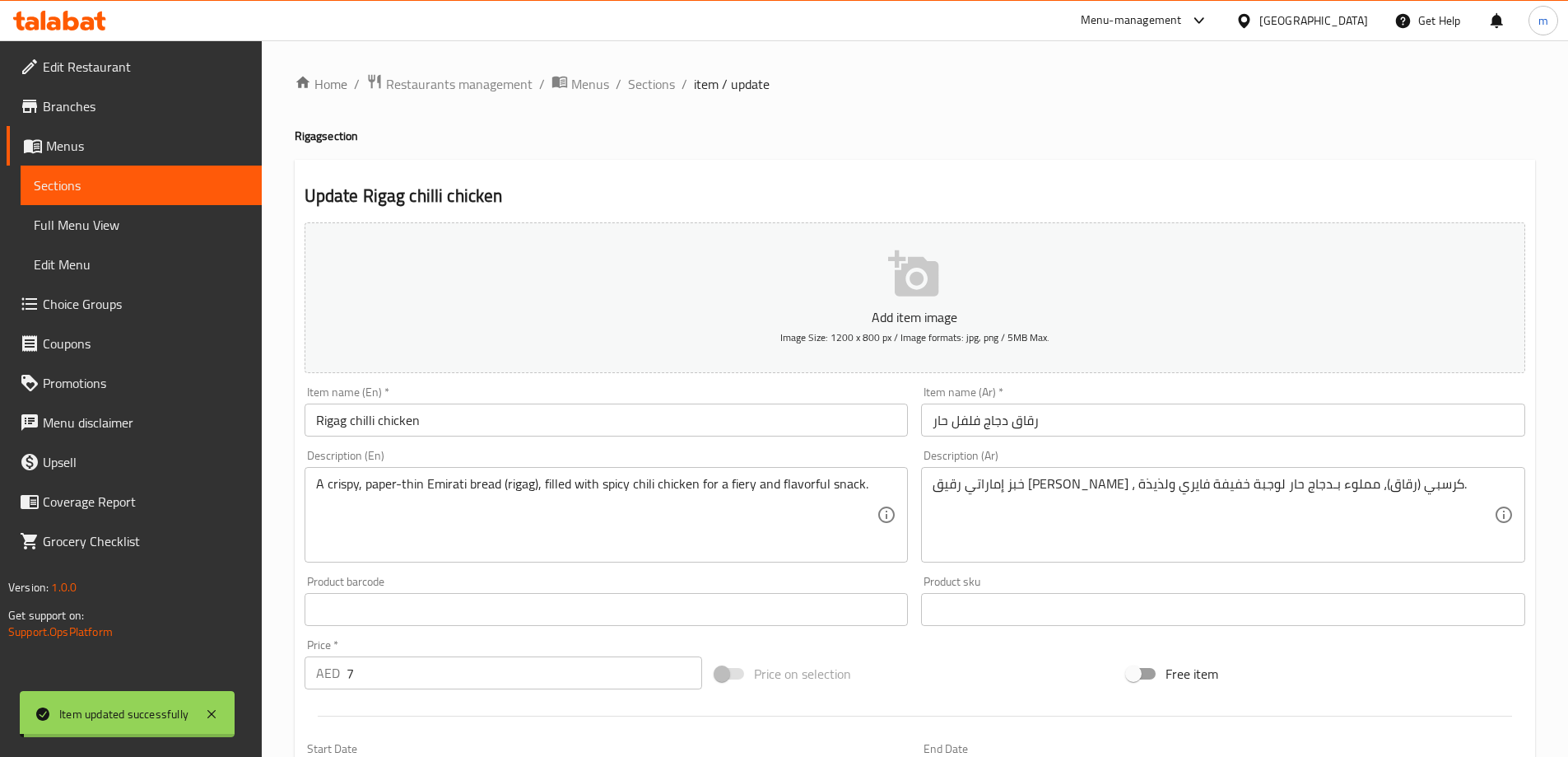
click at [660, 86] on span "Sections" at bounding box center [652, 84] width 47 height 20
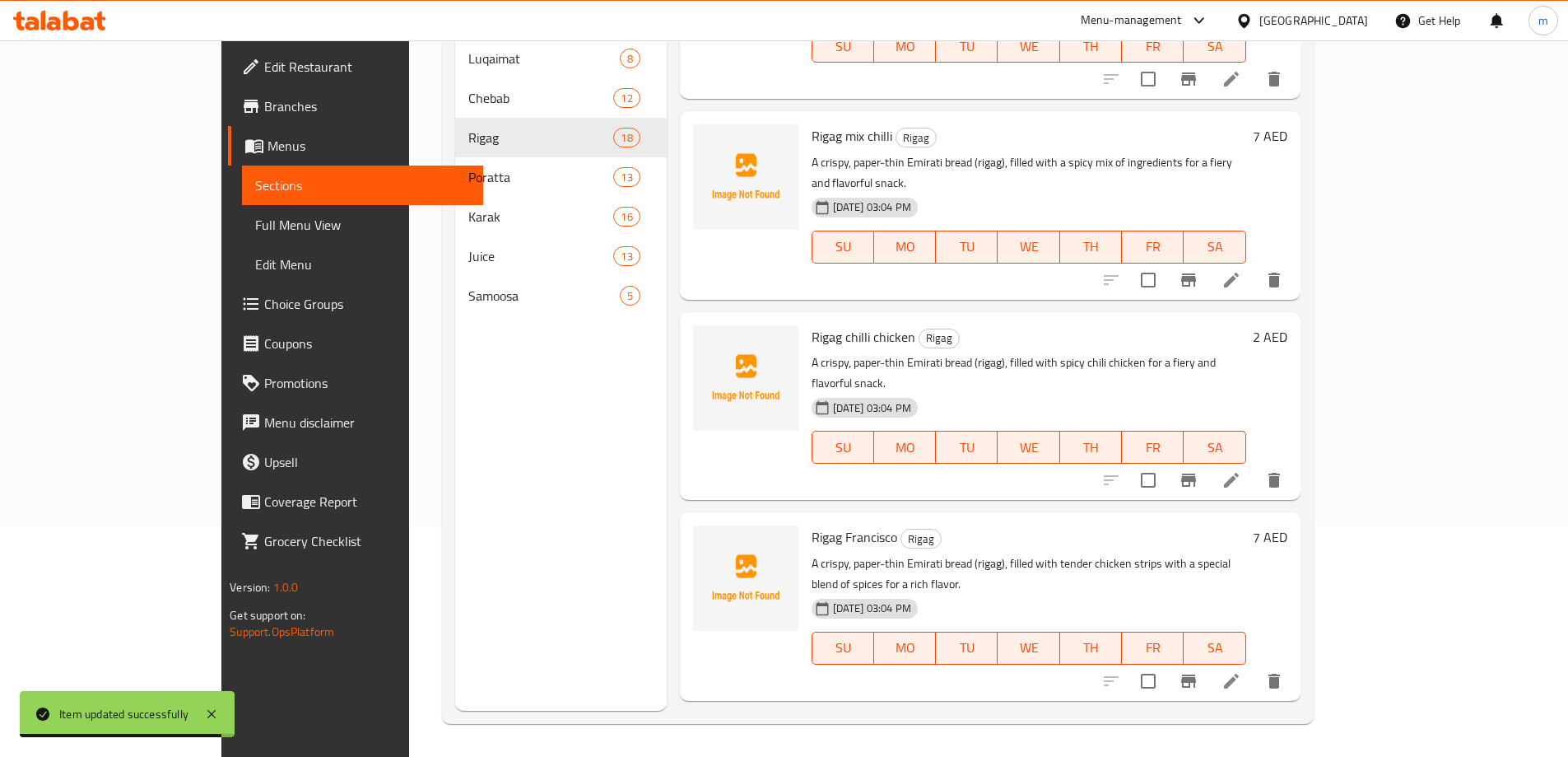
scroll to position [2036, 0]
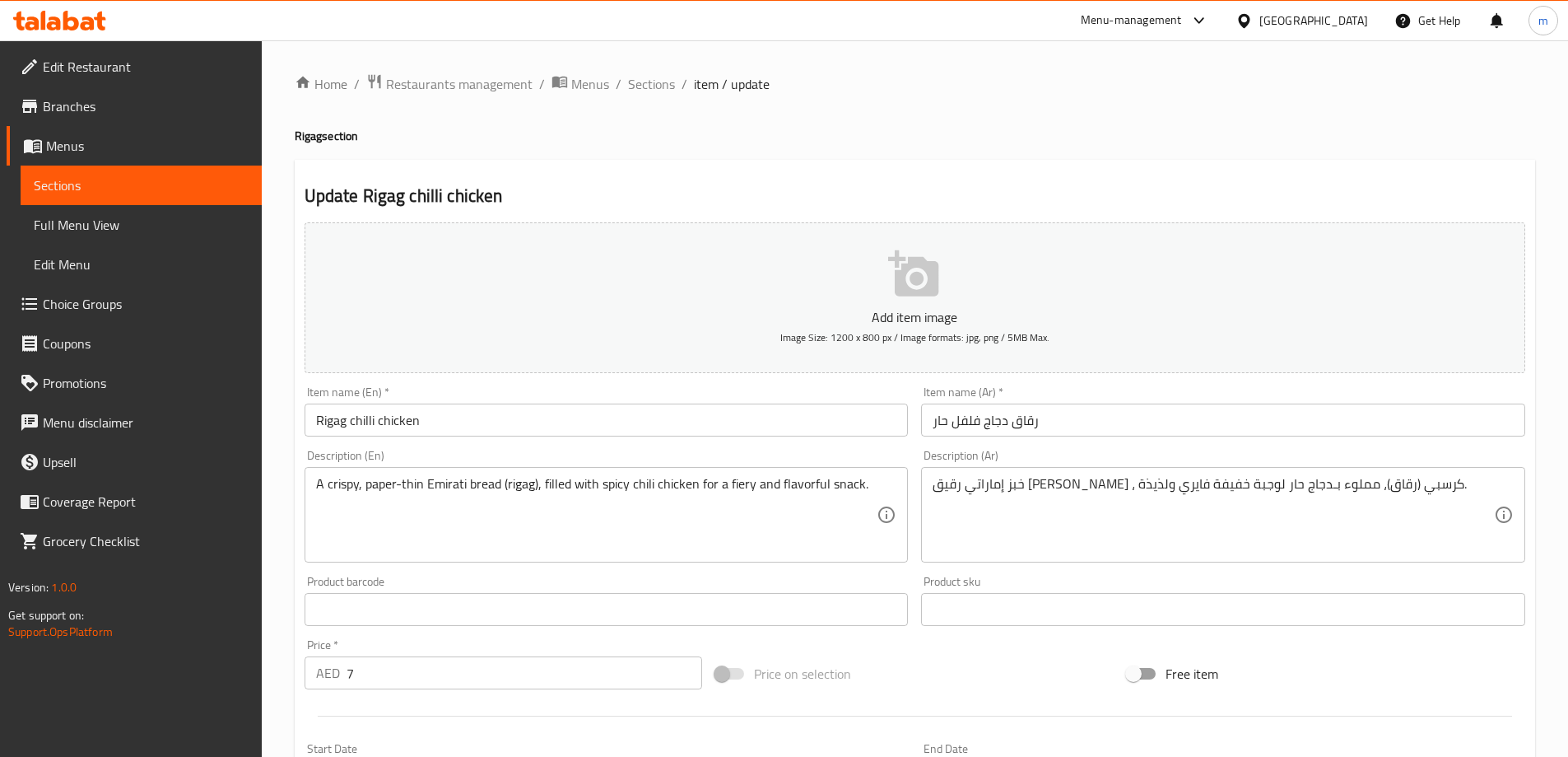
click at [633, 86] on span "Sections" at bounding box center [652, 84] width 47 height 20
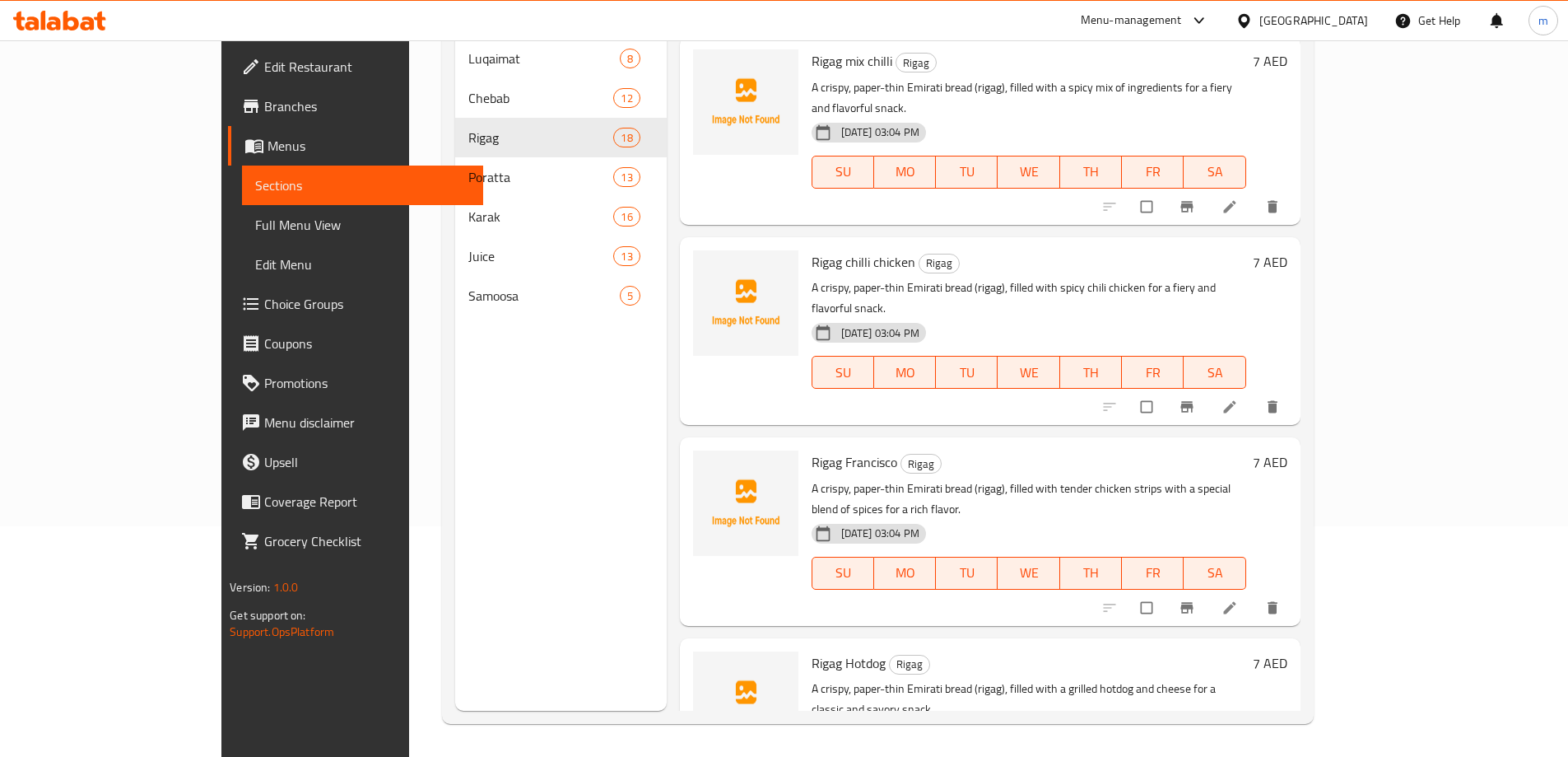
scroll to position [2448, 0]
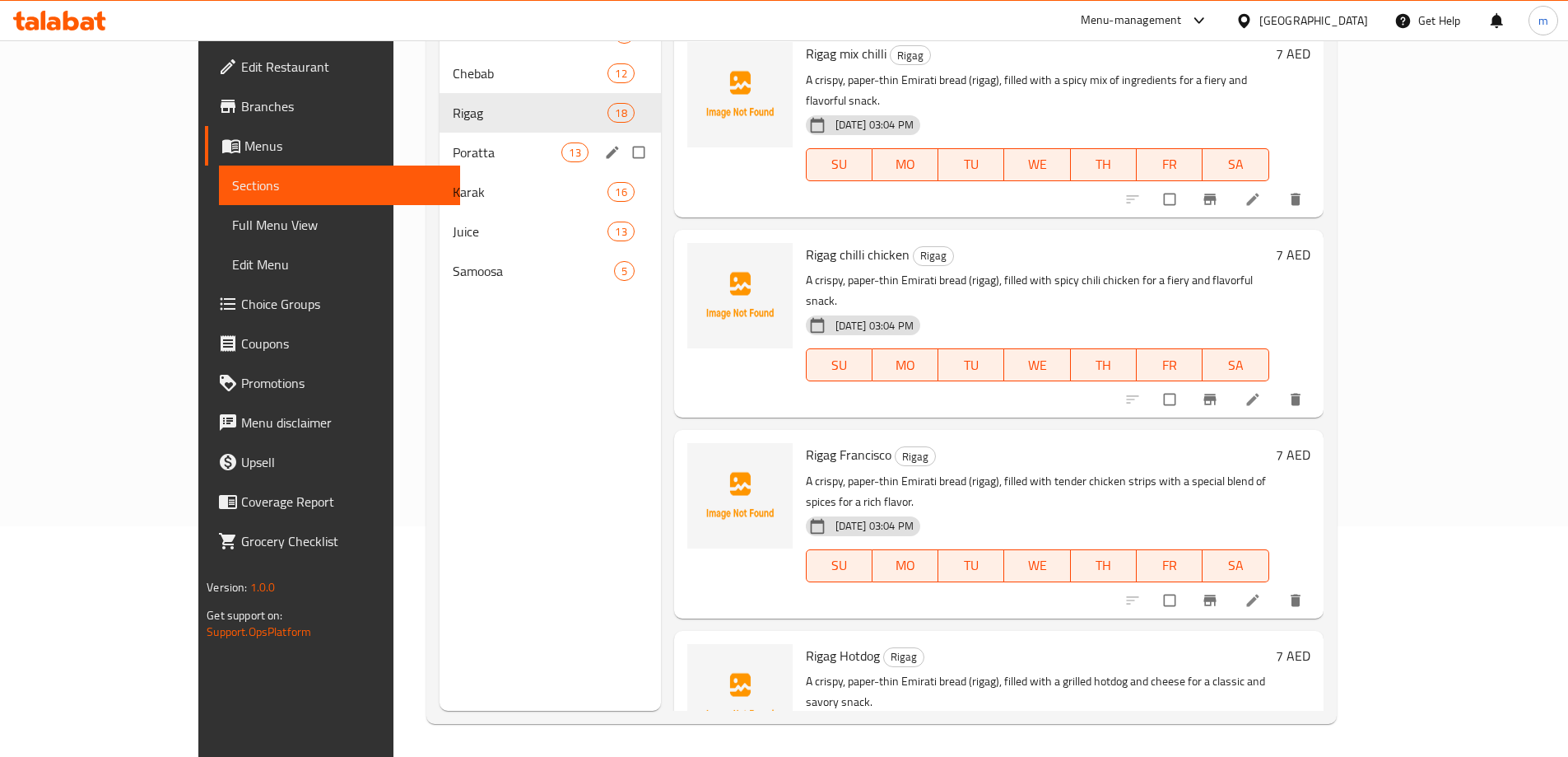
click at [453, 158] on span "Poratta" at bounding box center [507, 152] width 109 height 20
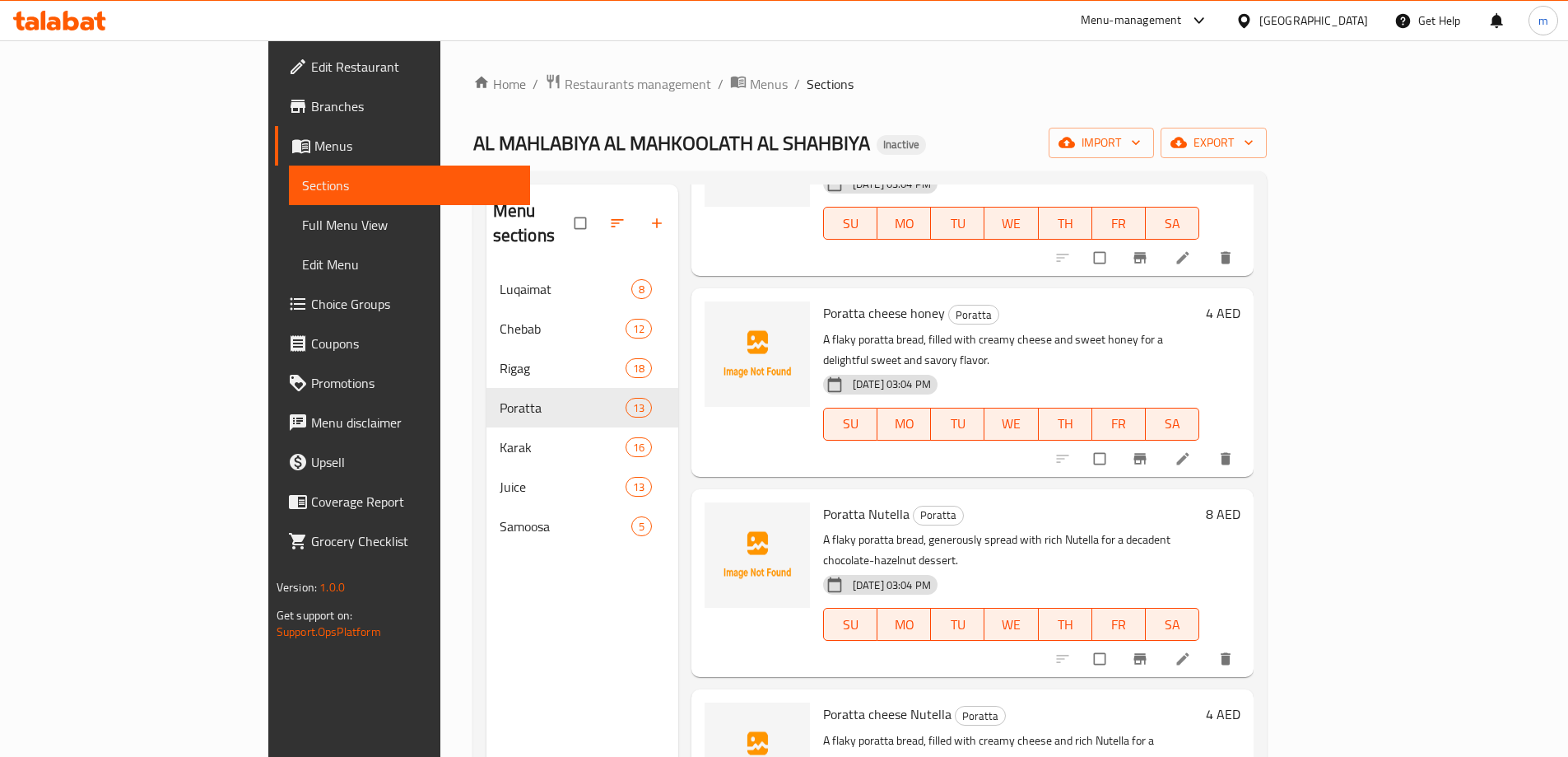
scroll to position [576, 0]
click at [1194, 650] on link at bounding box center [1185, 658] width 20 height 16
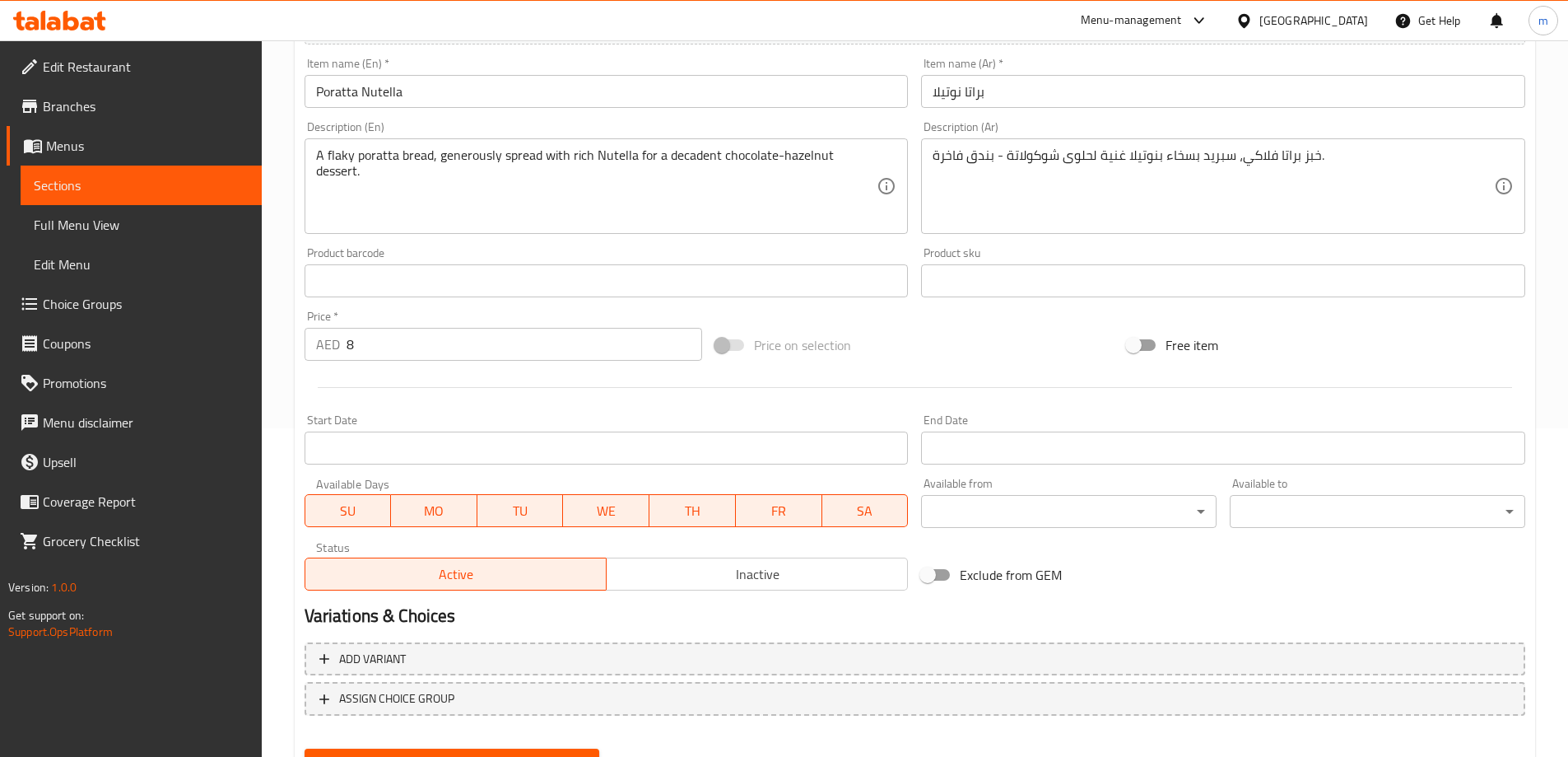
scroll to position [329, 0]
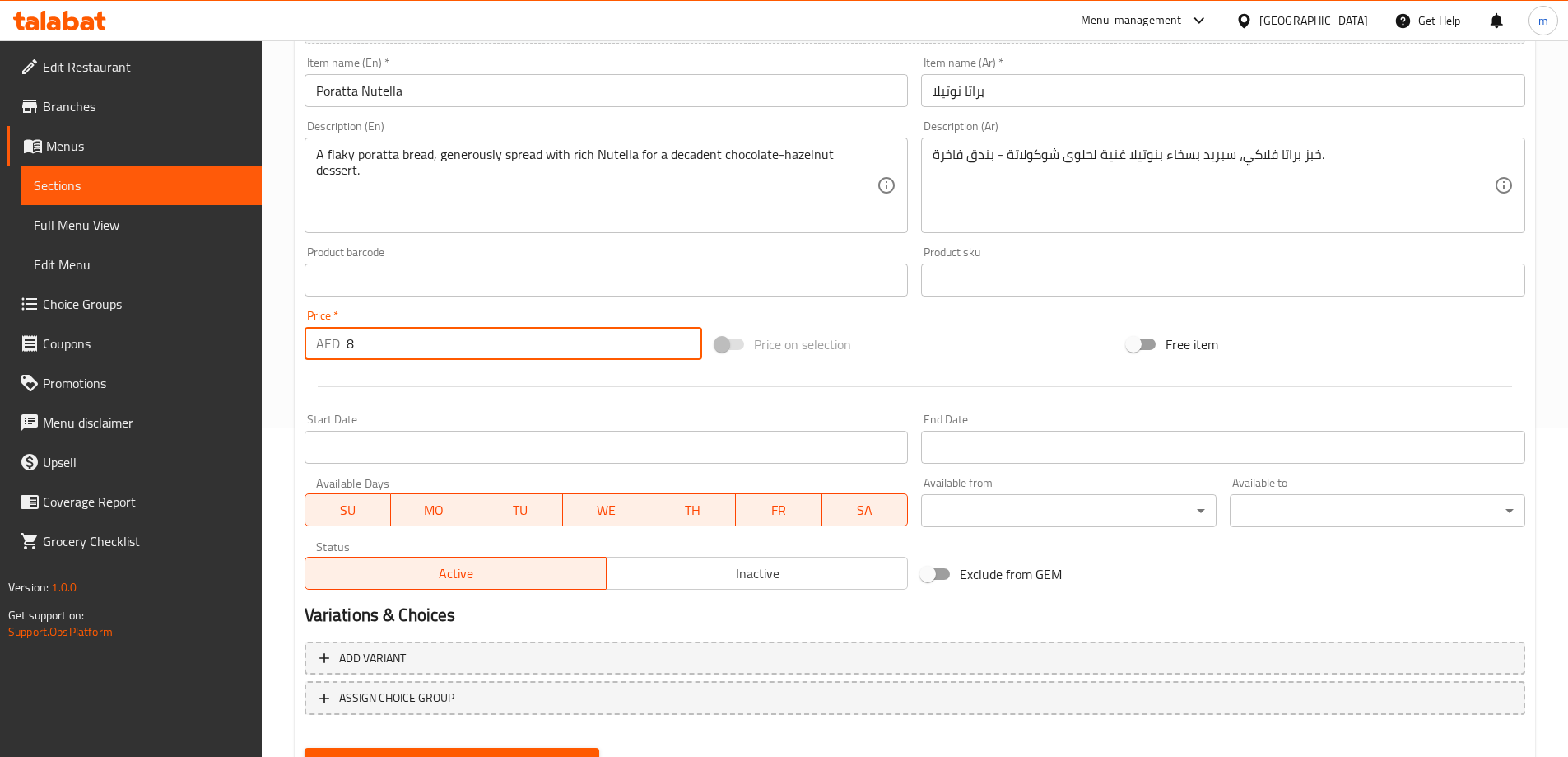
drag, startPoint x: 379, startPoint y: 350, endPoint x: 344, endPoint y: 350, distance: 35.0
click at [344, 350] on div "AED 8 Price *" at bounding box center [504, 343] width 398 height 33
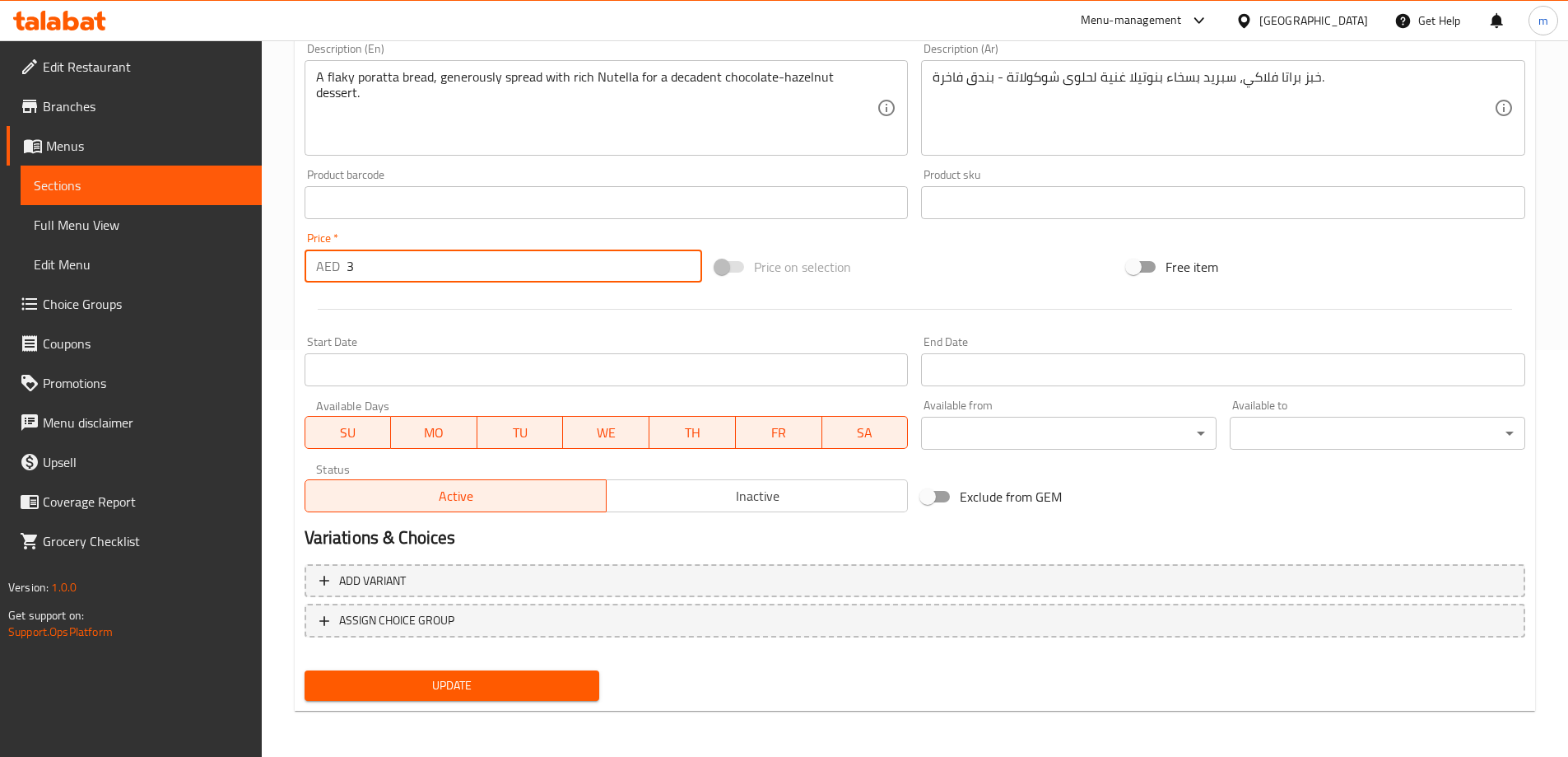
type input "3"
click at [501, 687] on span "Update" at bounding box center [452, 685] width 269 height 21
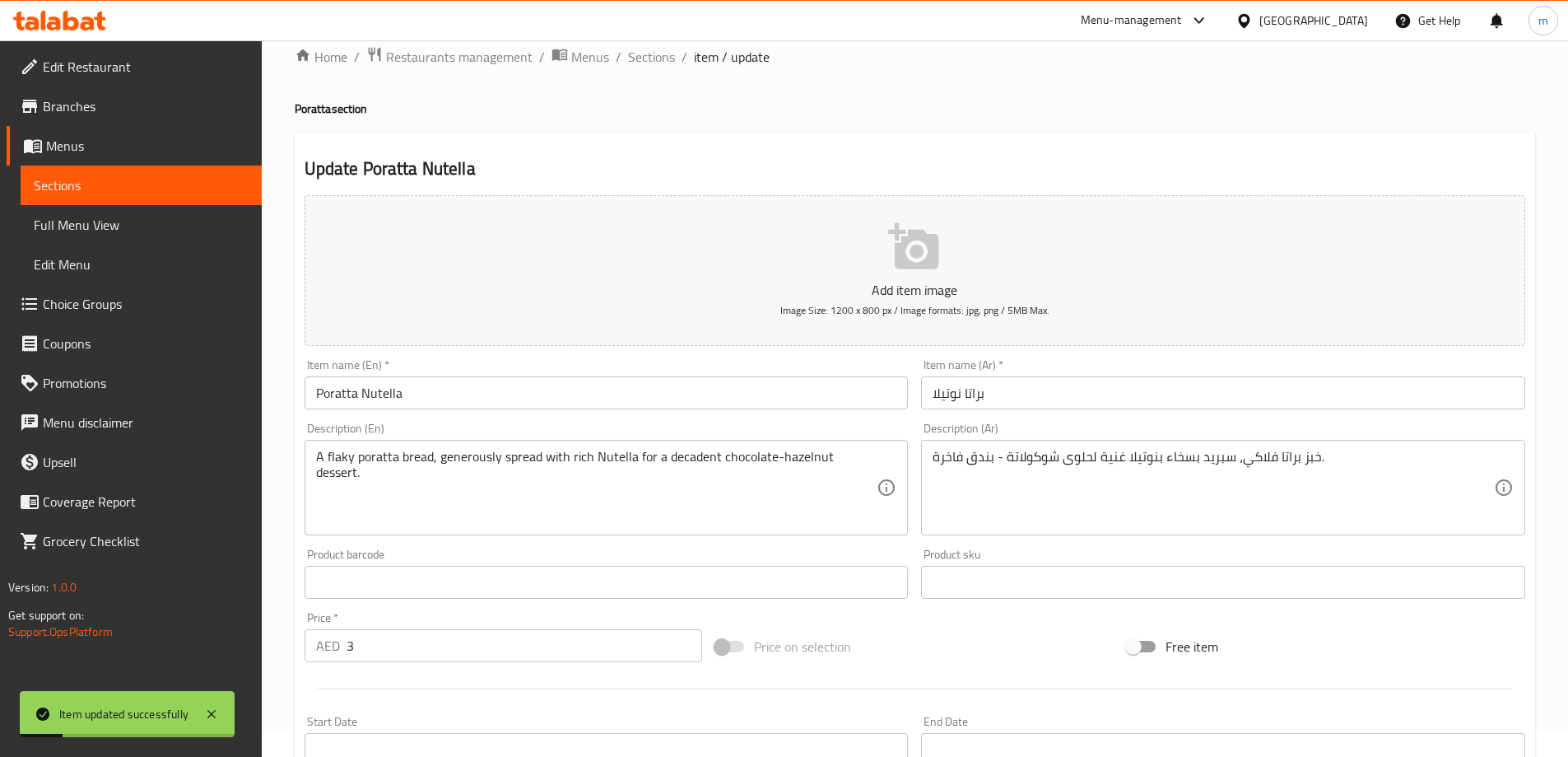
scroll to position [0, 0]
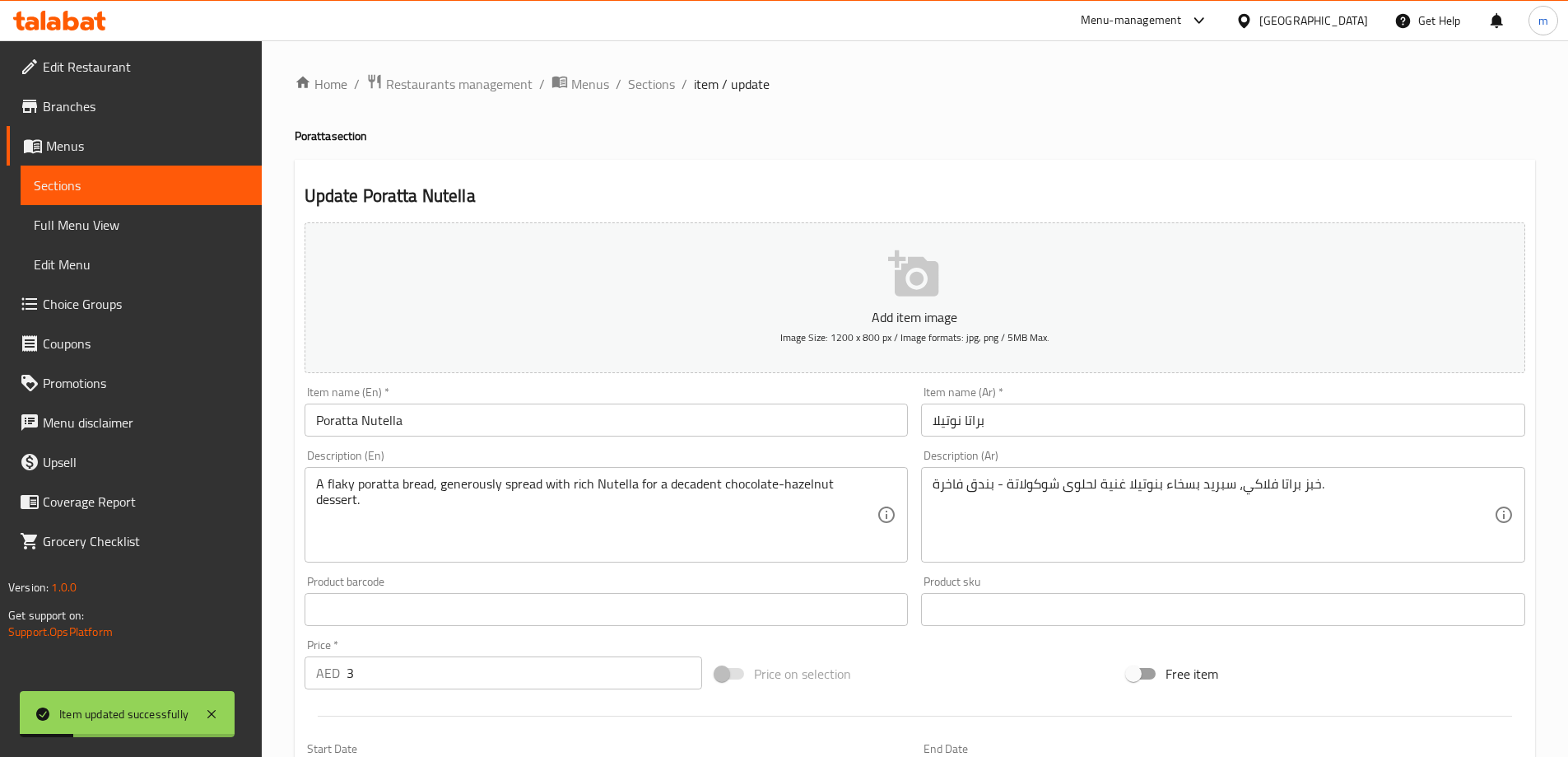
click at [646, 89] on span "Sections" at bounding box center [652, 84] width 47 height 20
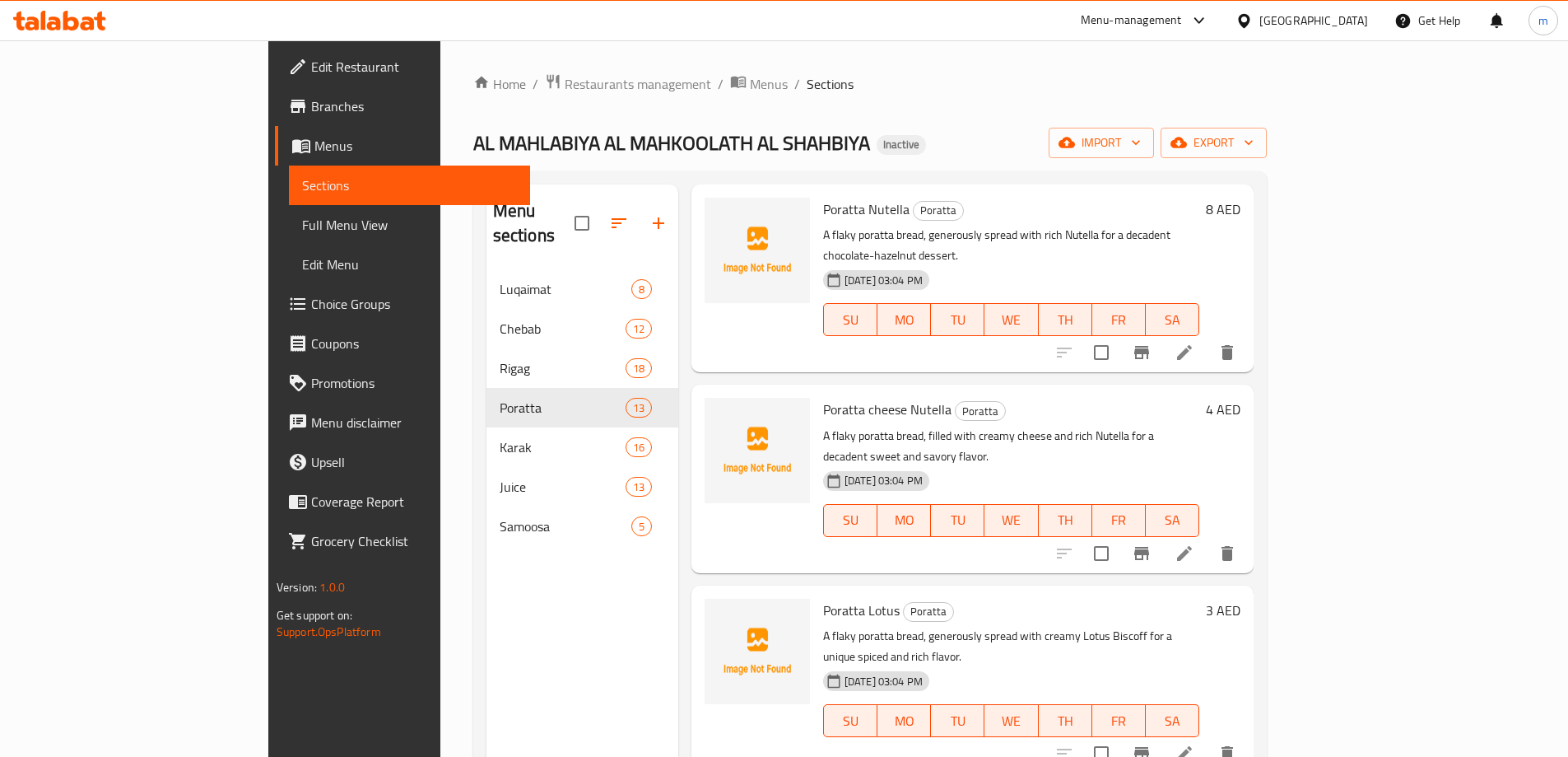
scroll to position [906, 0]
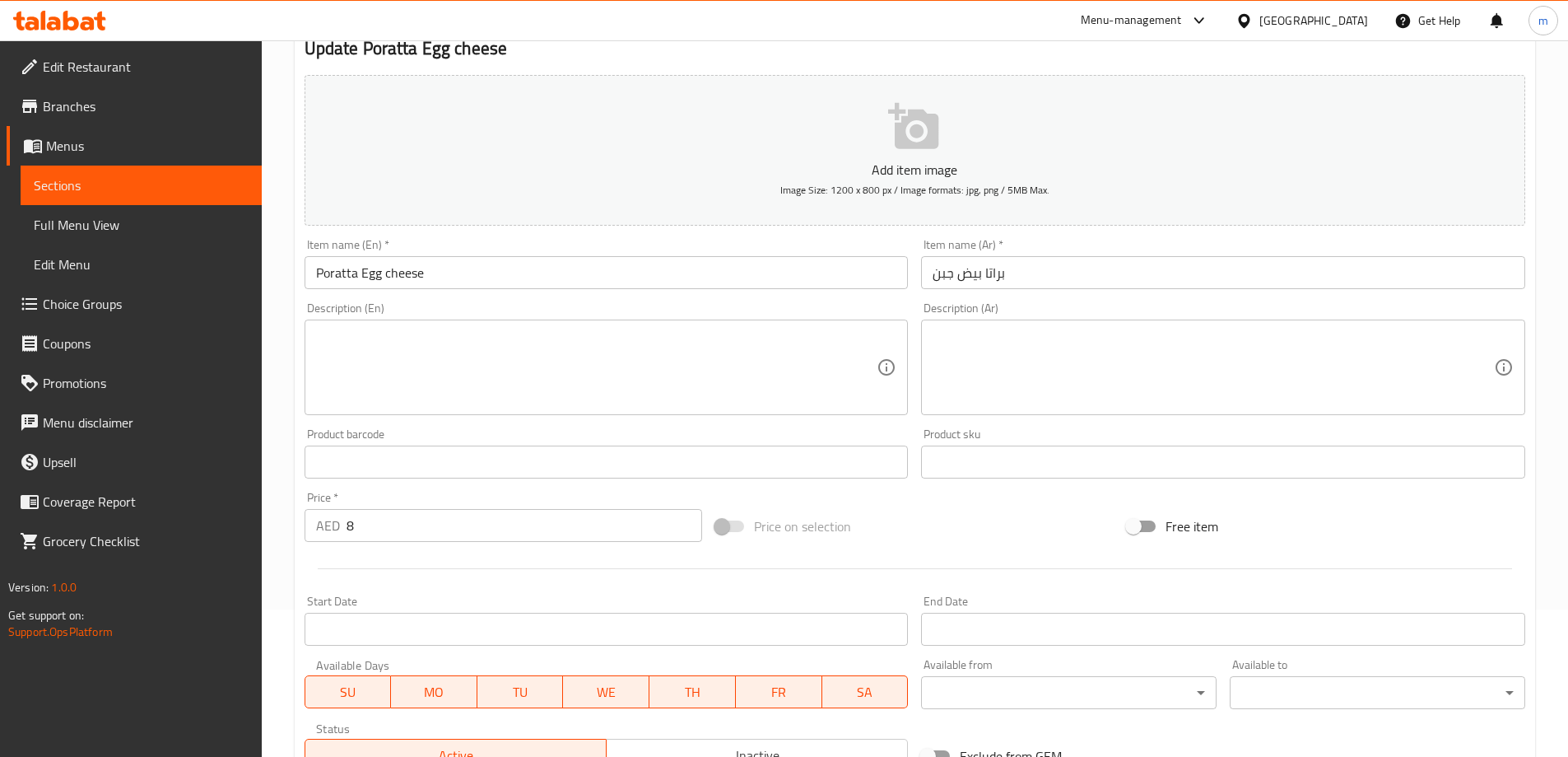
scroll to position [165, 0]
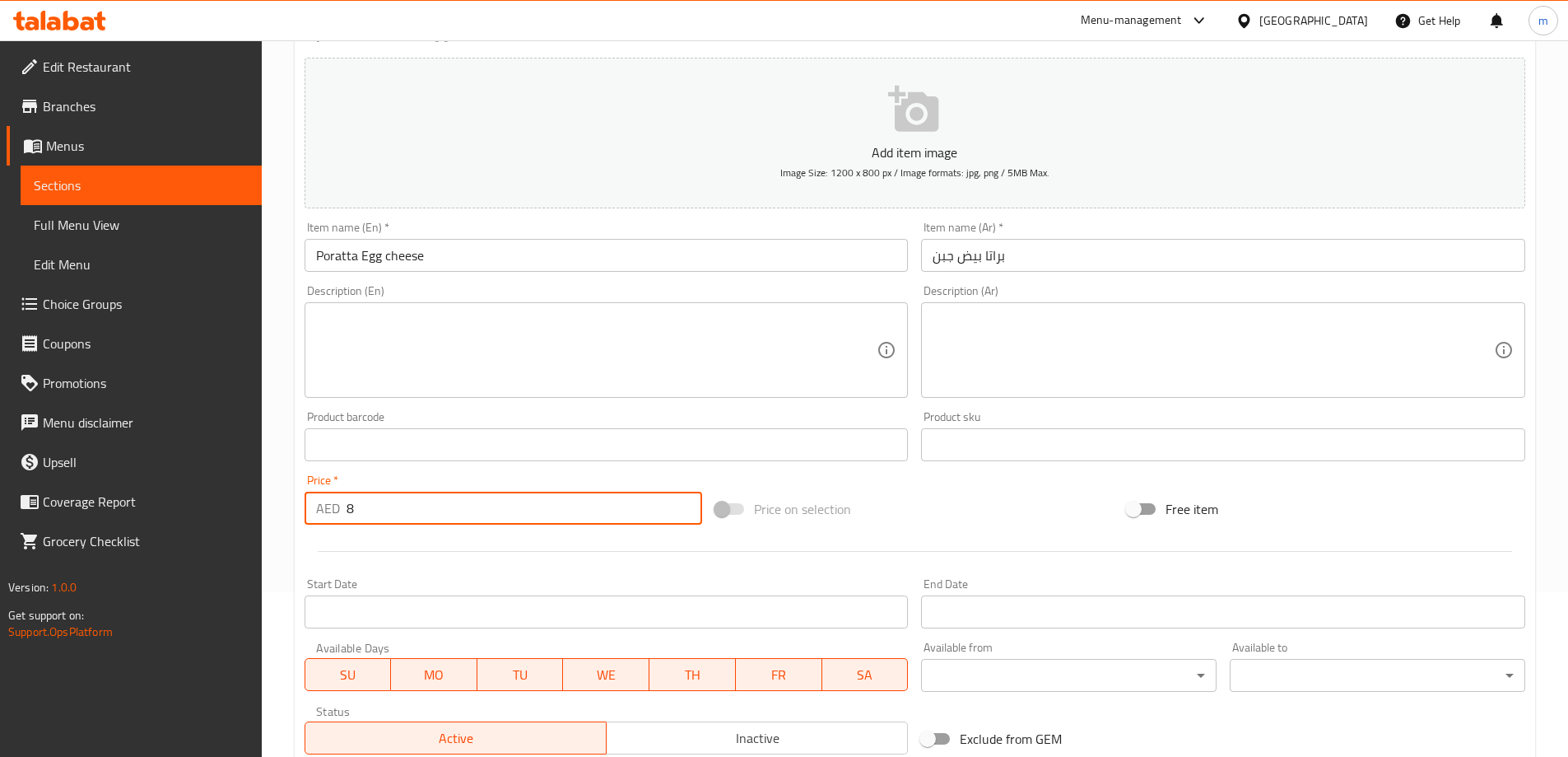
drag, startPoint x: 377, startPoint y: 493, endPoint x: 334, endPoint y: 505, distance: 44.6
click at [334, 505] on div "AED 8 Price *" at bounding box center [504, 507] width 398 height 33
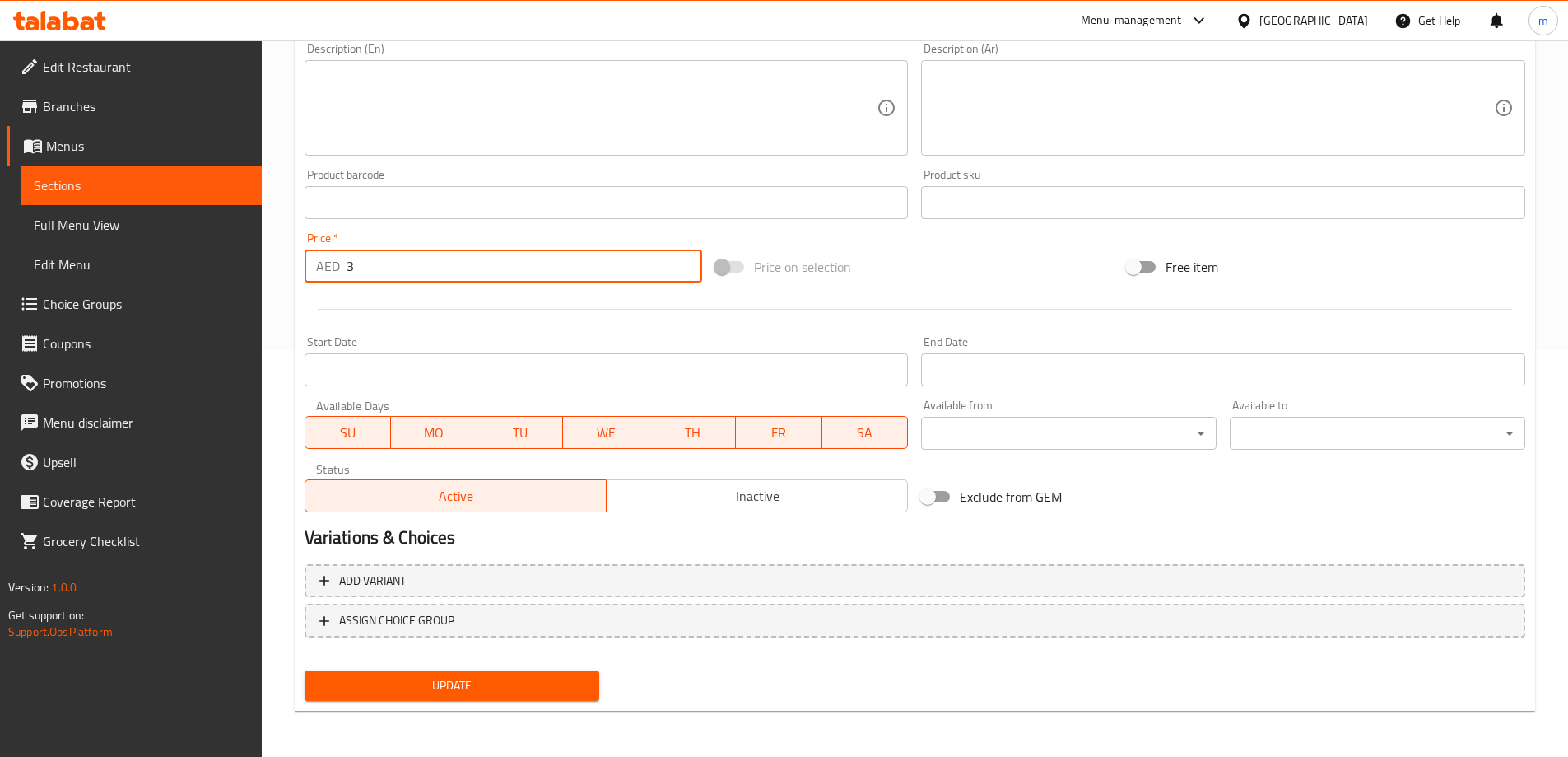
type input "3"
click at [436, 689] on span "Update" at bounding box center [452, 685] width 269 height 21
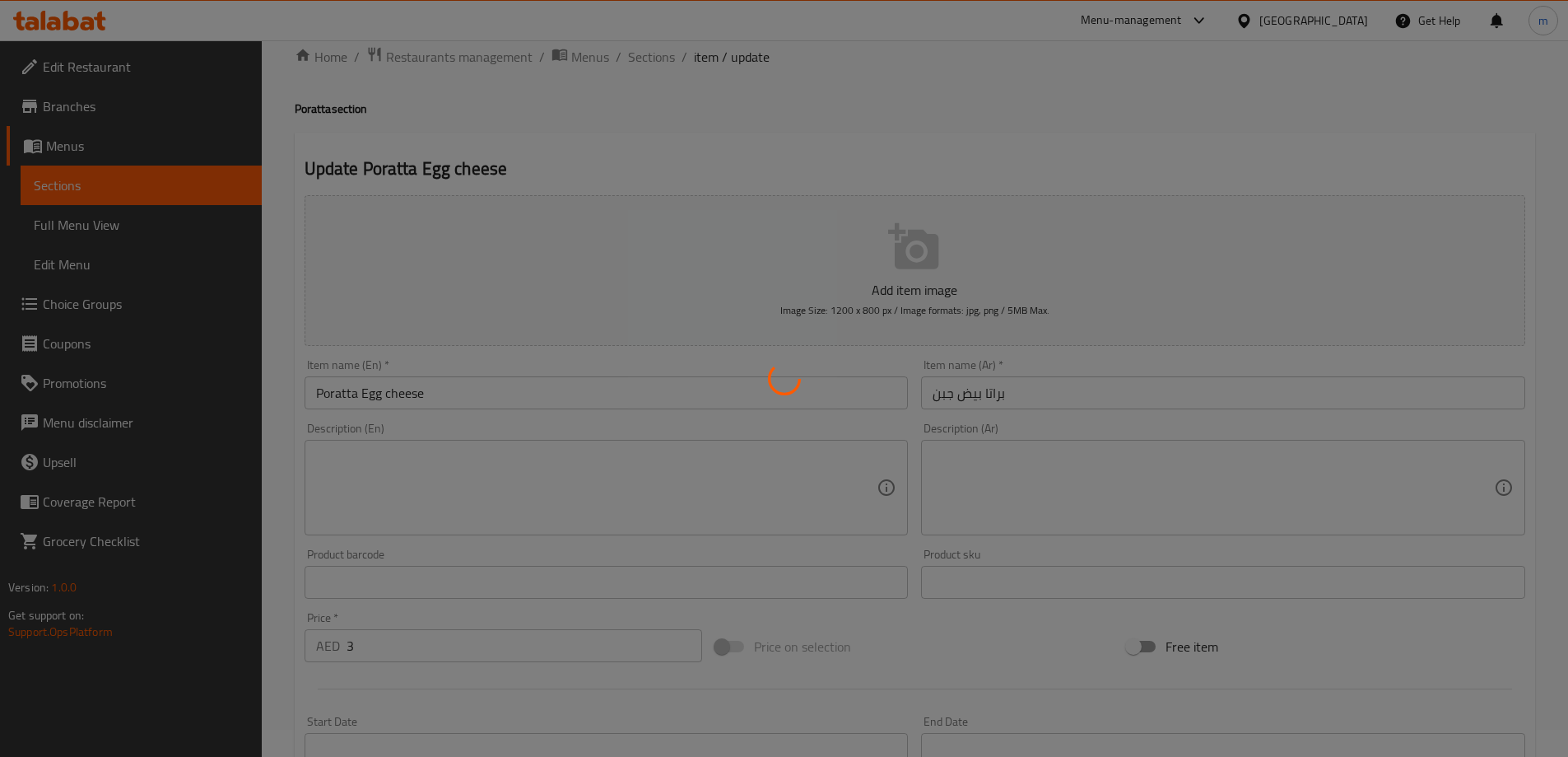
scroll to position [0, 0]
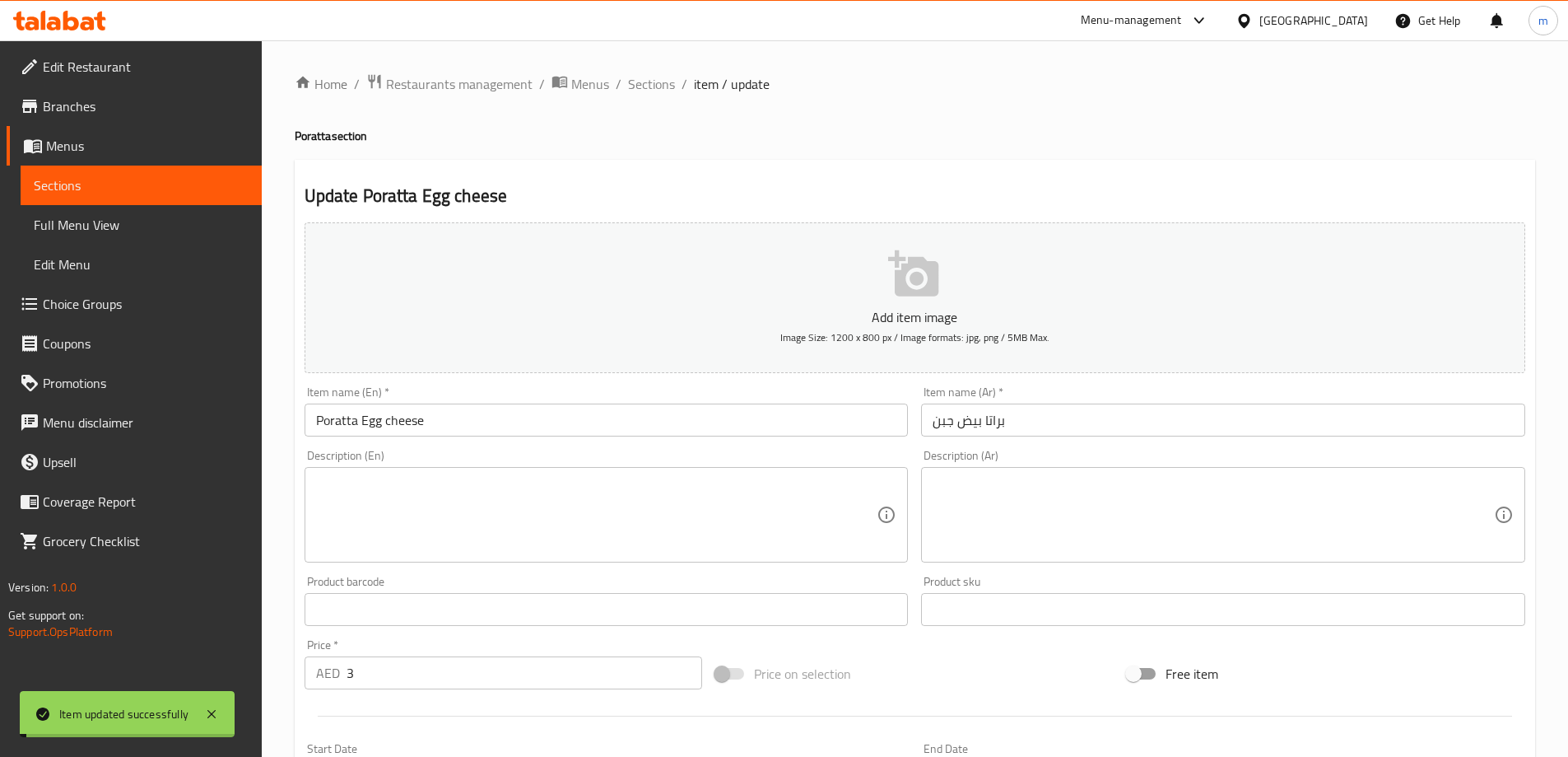
click at [644, 85] on span "Sections" at bounding box center [652, 84] width 47 height 20
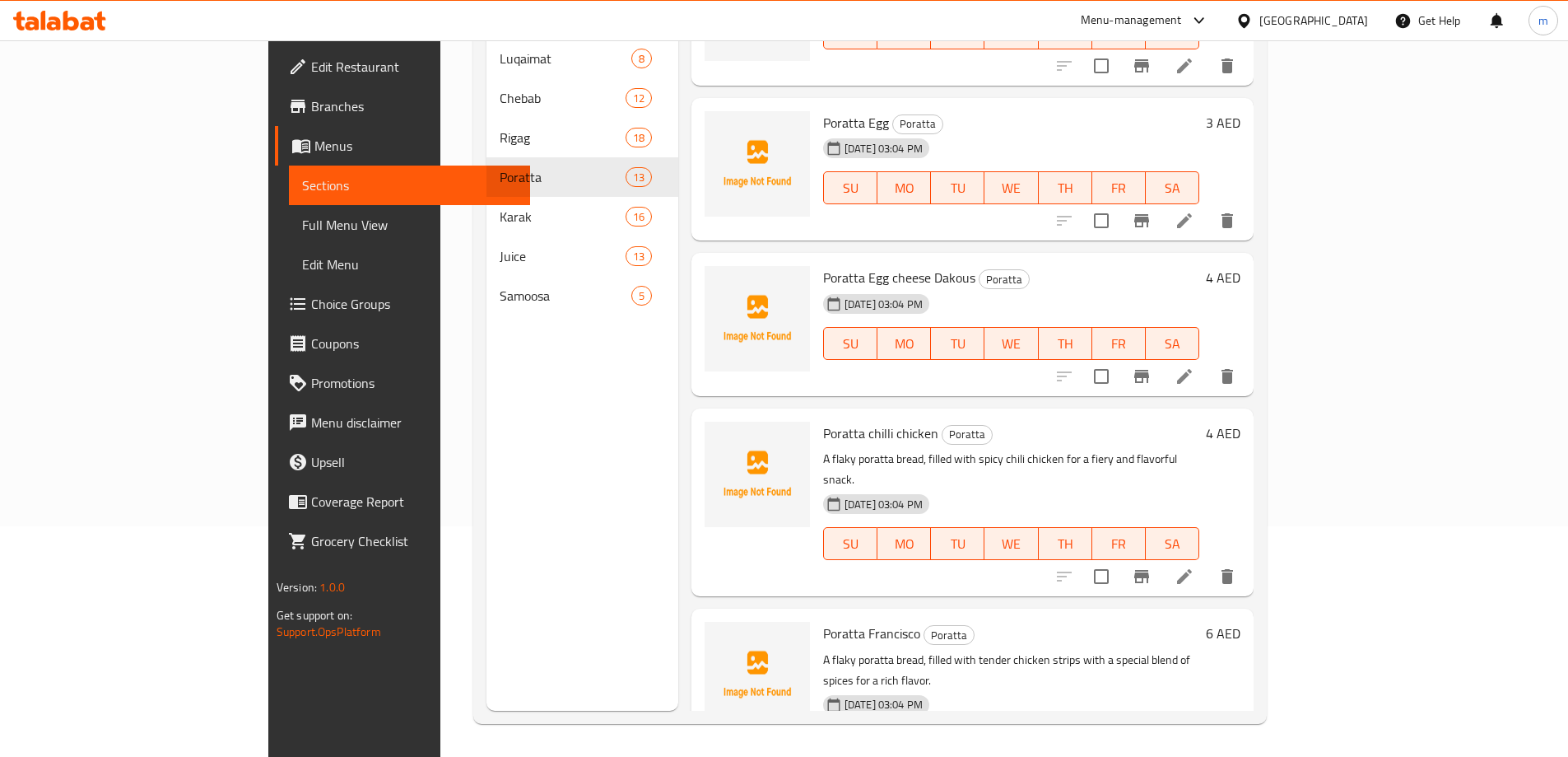
scroll to position [1549, 0]
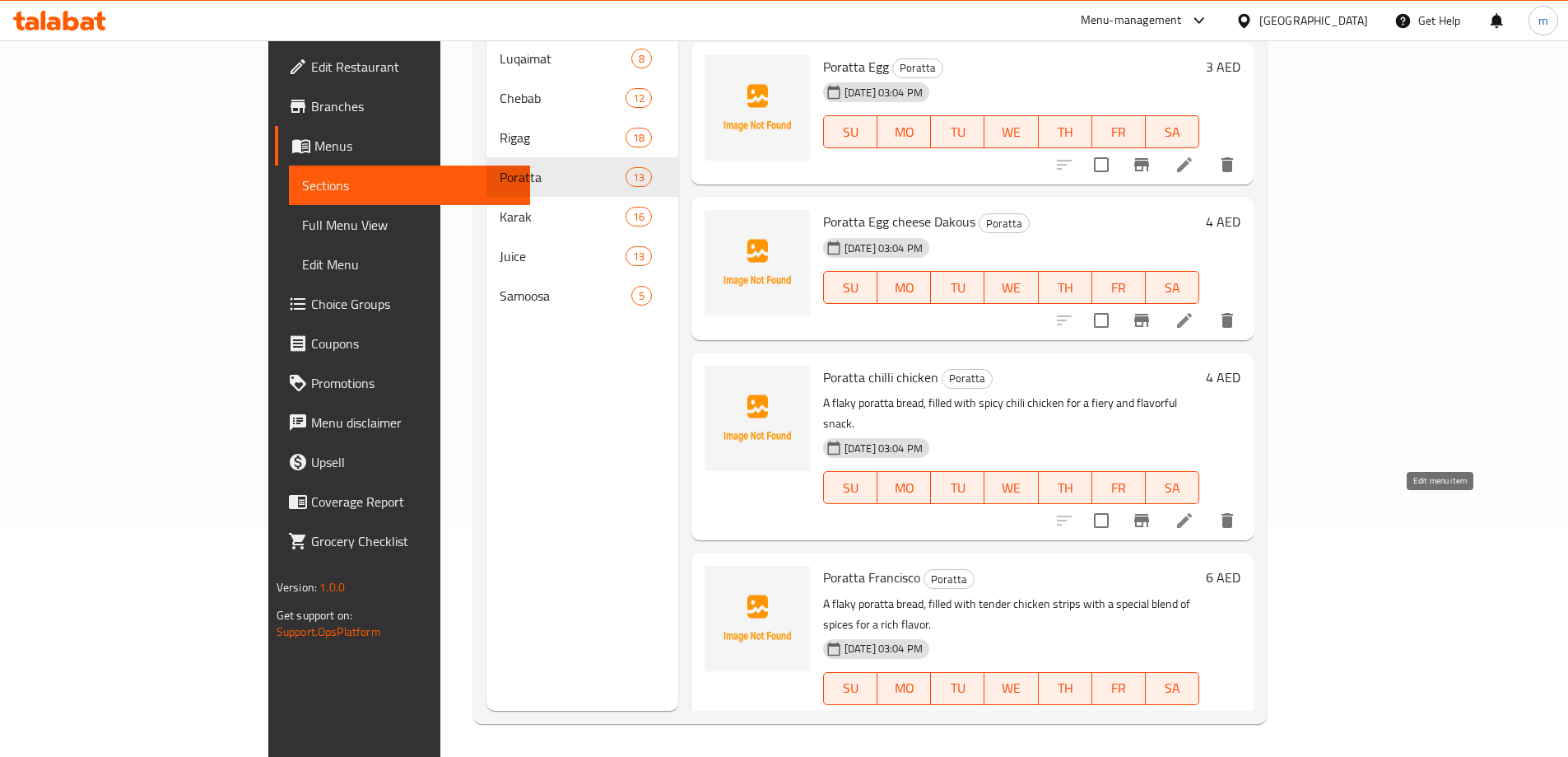
click at [1192, 714] on icon at bounding box center [1184, 721] width 15 height 15
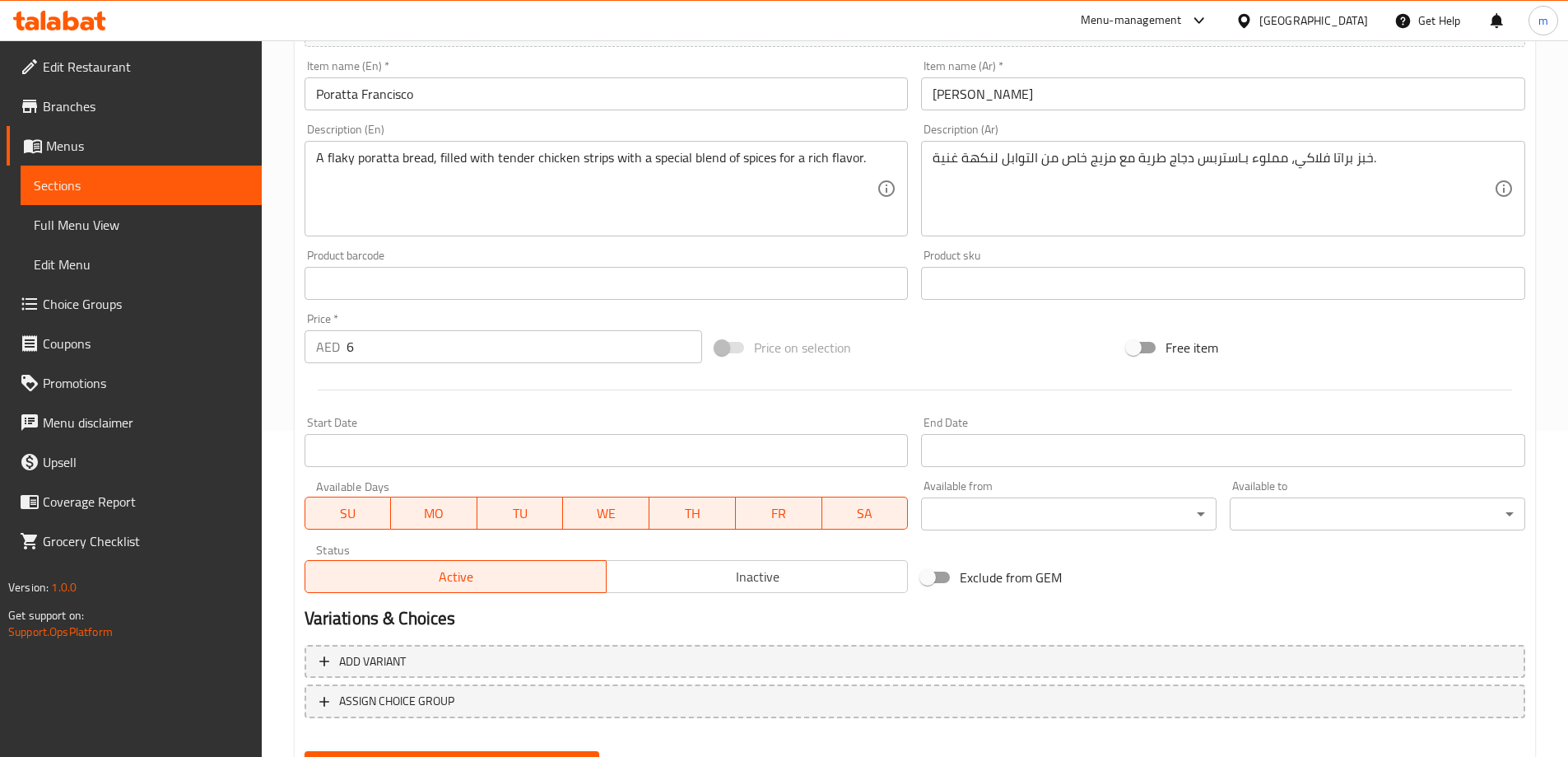
scroll to position [329, 0]
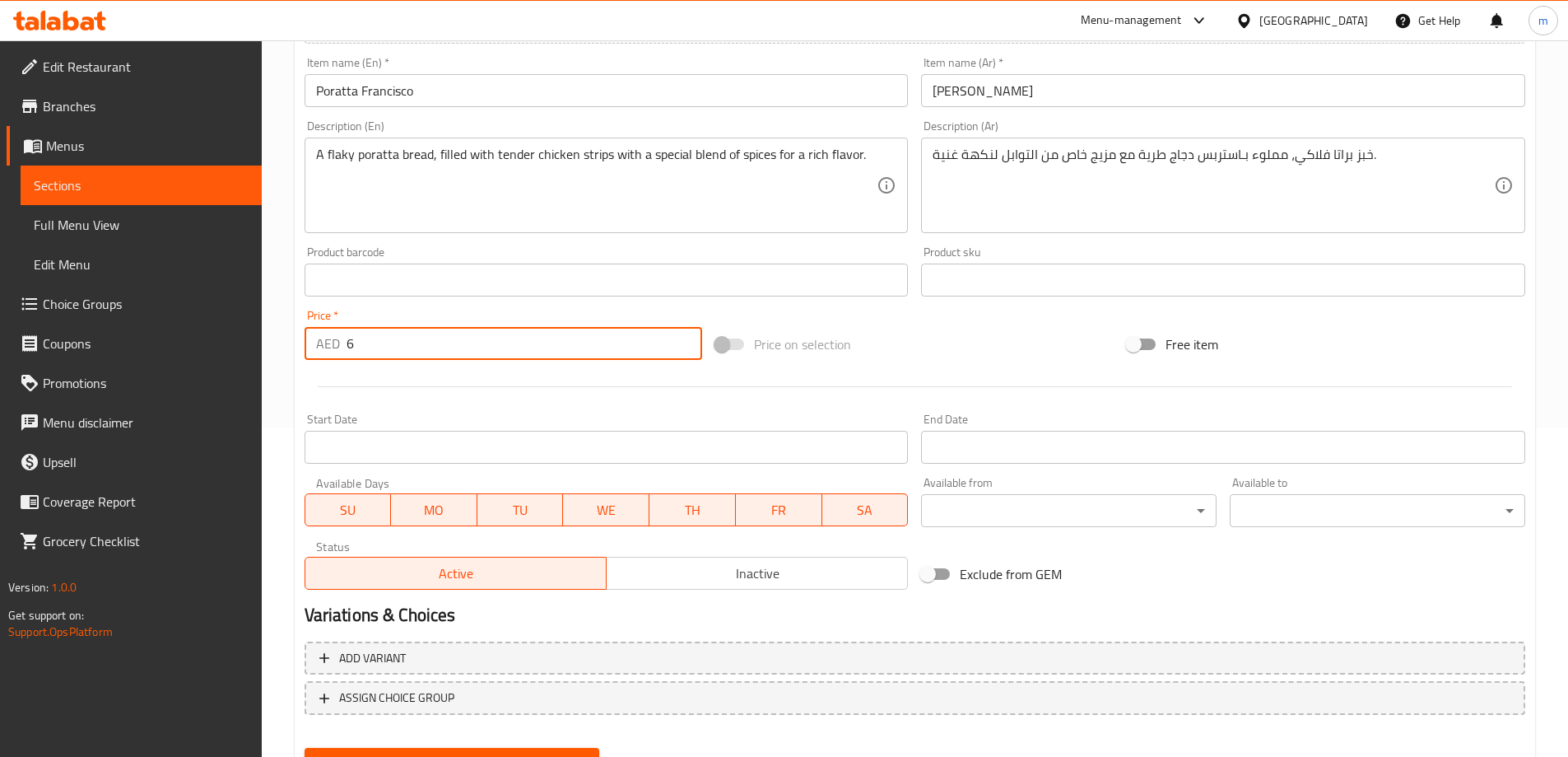
drag, startPoint x: 405, startPoint y: 352, endPoint x: 351, endPoint y: 351, distance: 54.0
click at [351, 351] on input "6" at bounding box center [525, 343] width 357 height 33
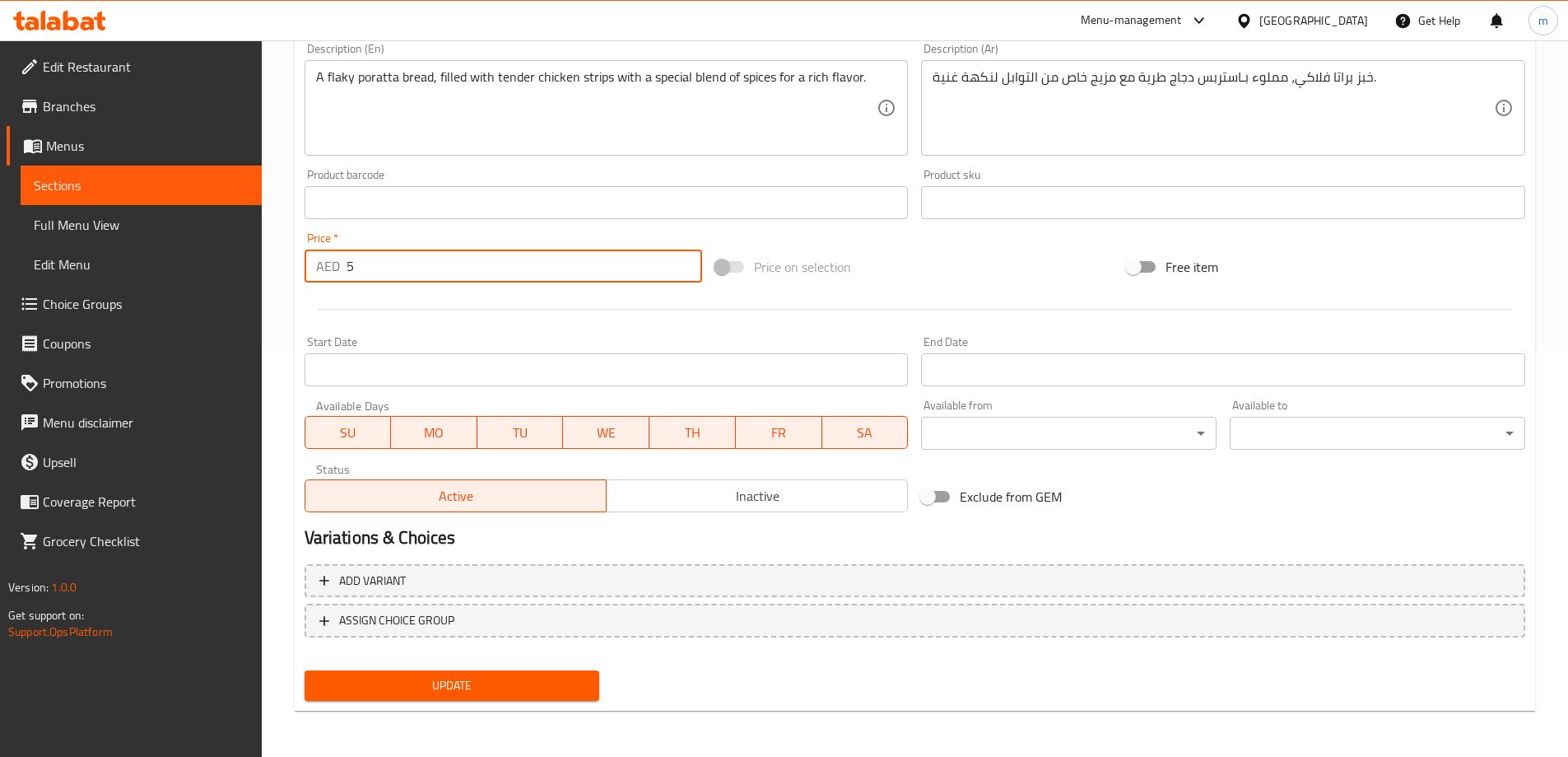
type input "5"
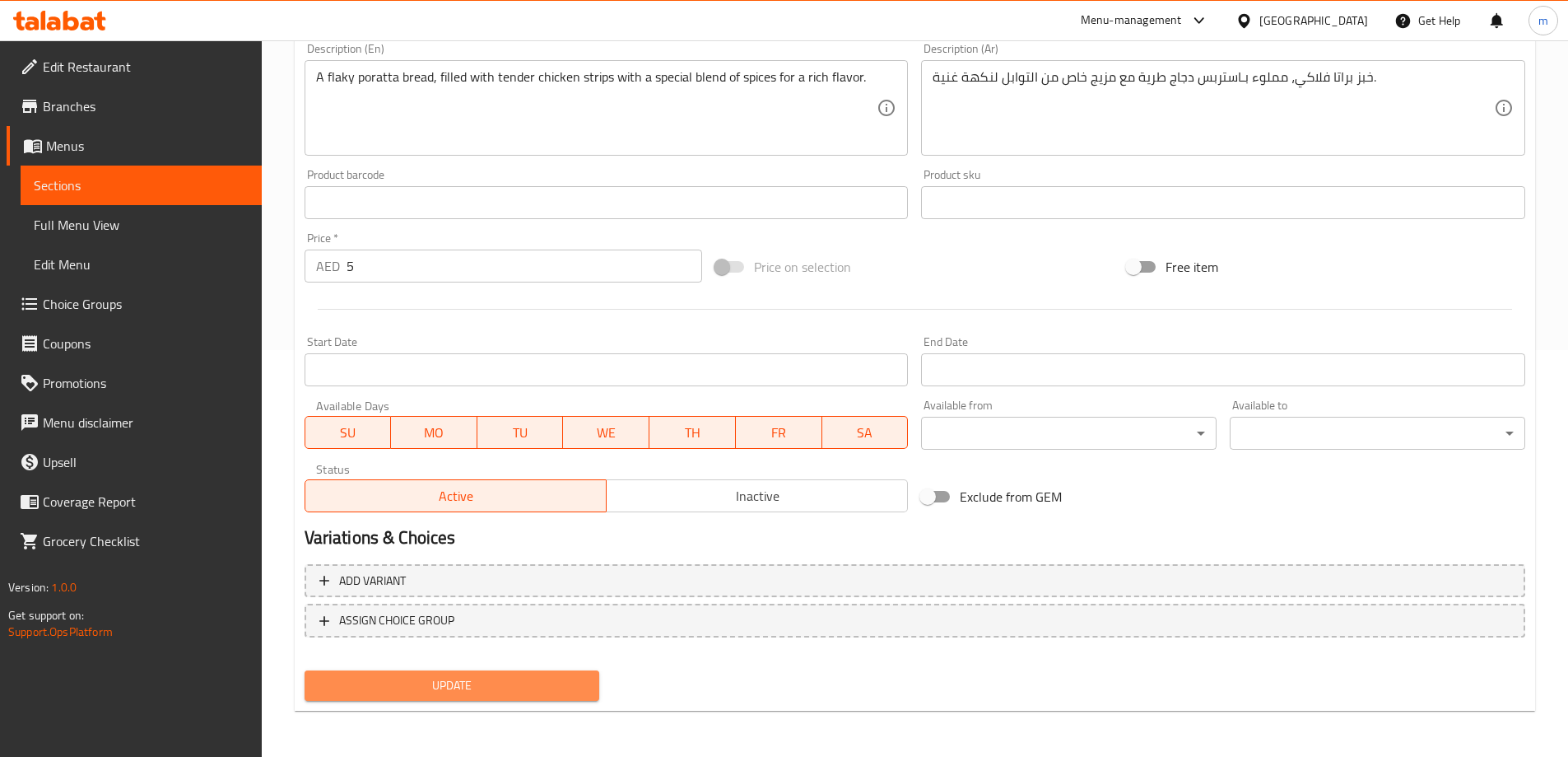
click at [528, 675] on span "Update" at bounding box center [452, 685] width 269 height 21
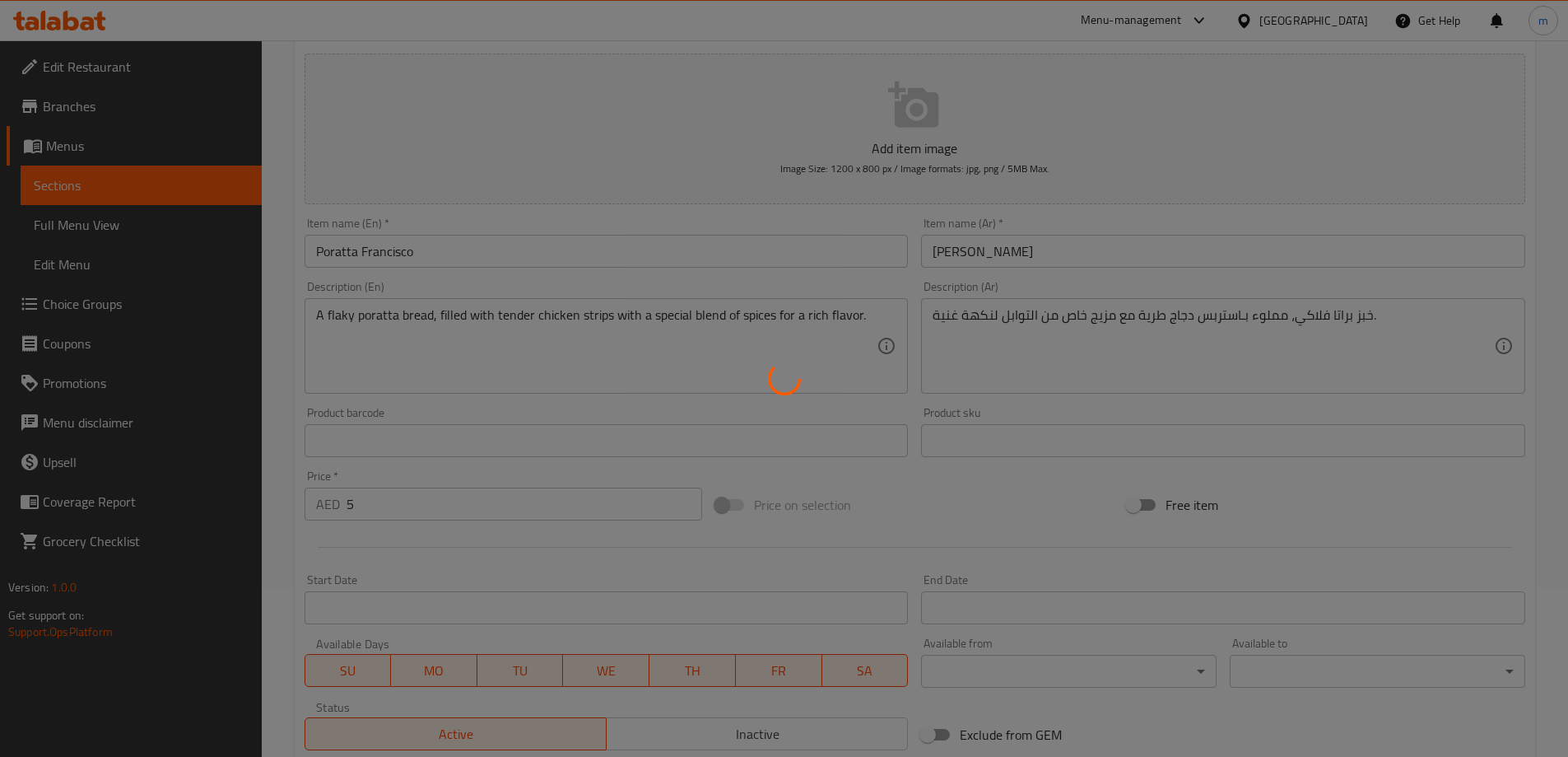
scroll to position [0, 0]
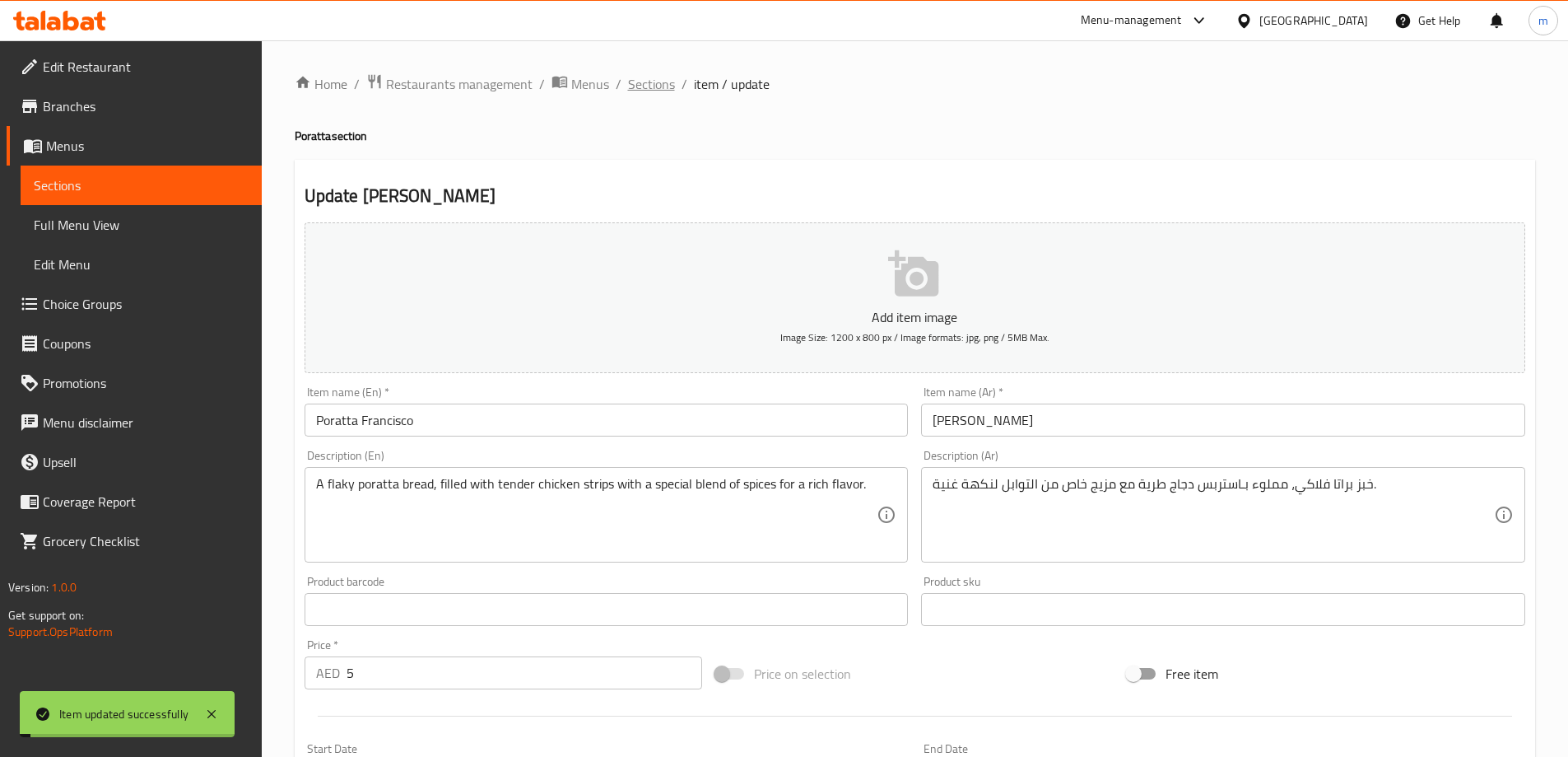
click at [658, 85] on span "Sections" at bounding box center [652, 84] width 47 height 20
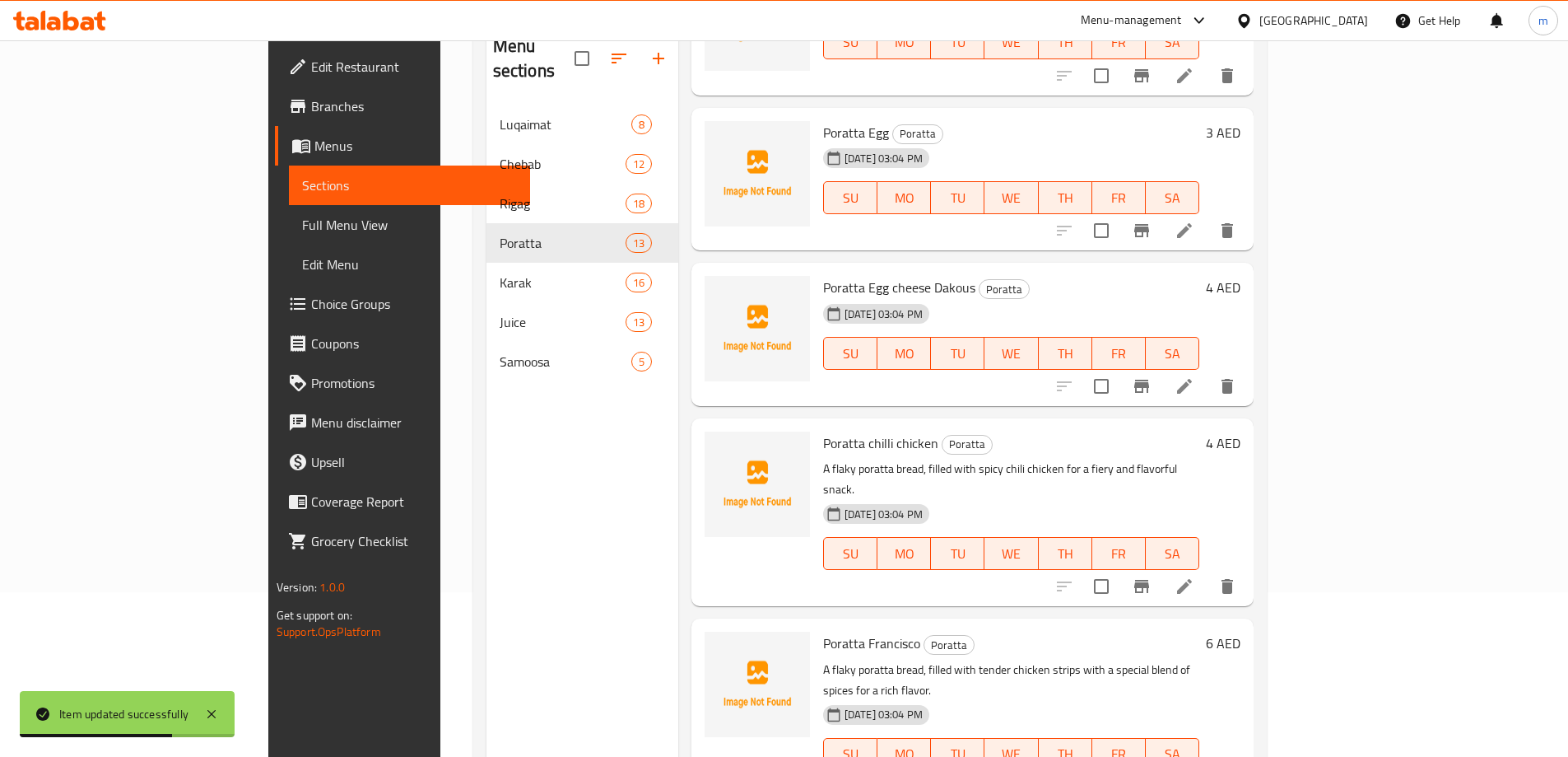
scroll to position [231, 0]
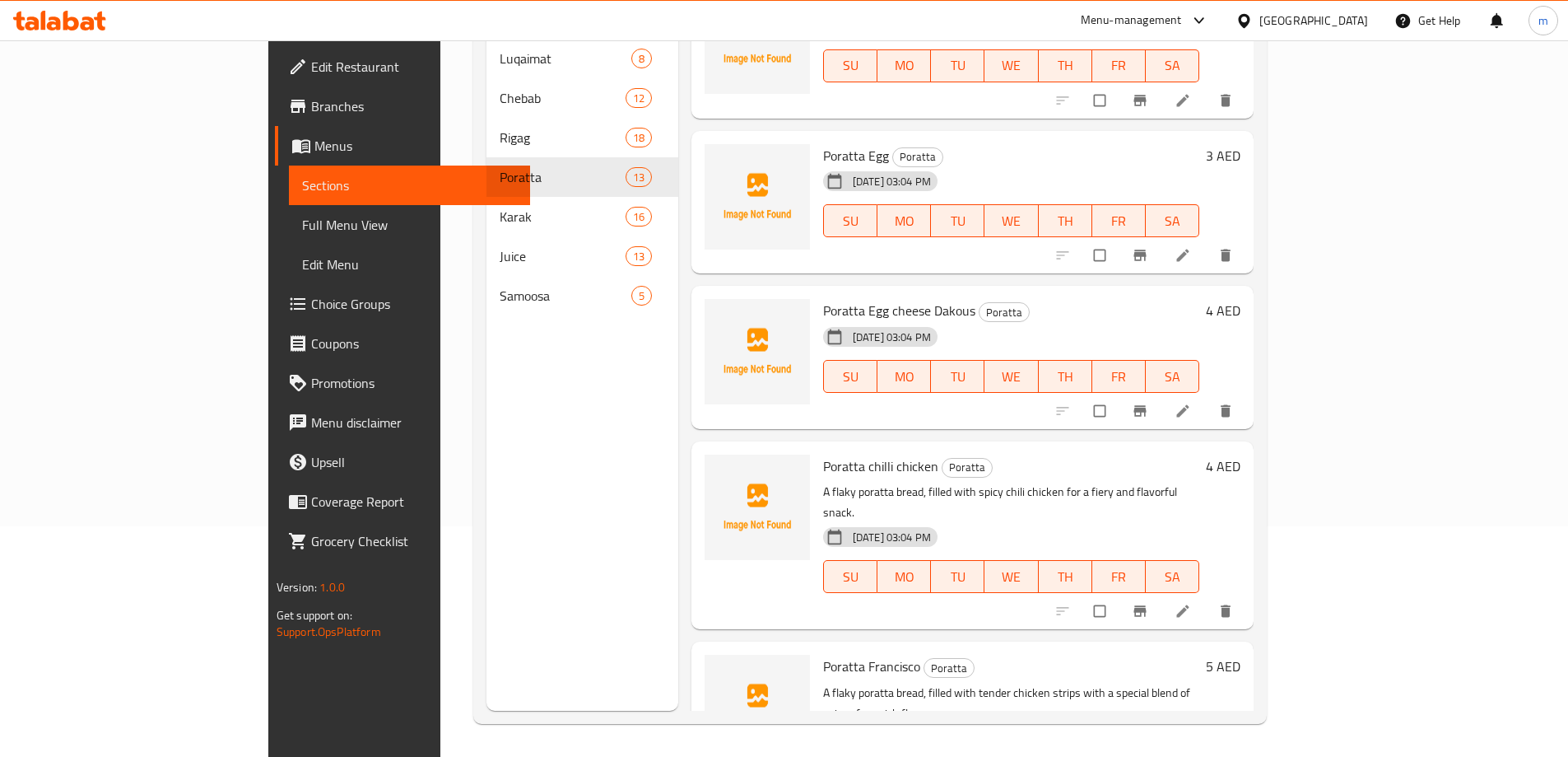
scroll to position [1302, 0]
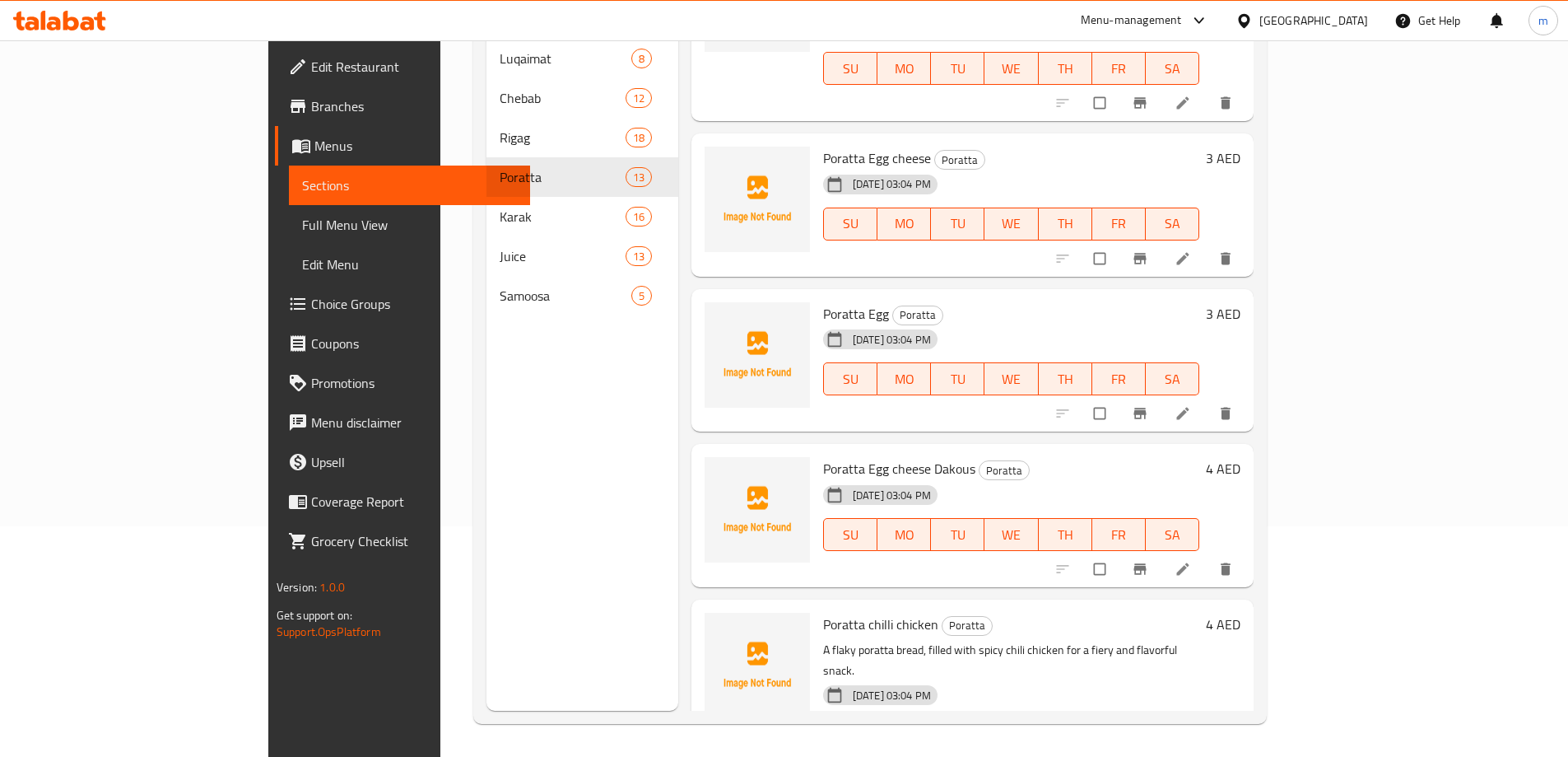
click at [473, 187] on div "Menu sections Luqaimat 8 Chebab 12 Rigag 18 Poratta 13 Karak 16 Juice 13 Samoos…" at bounding box center [870, 333] width 793 height 783
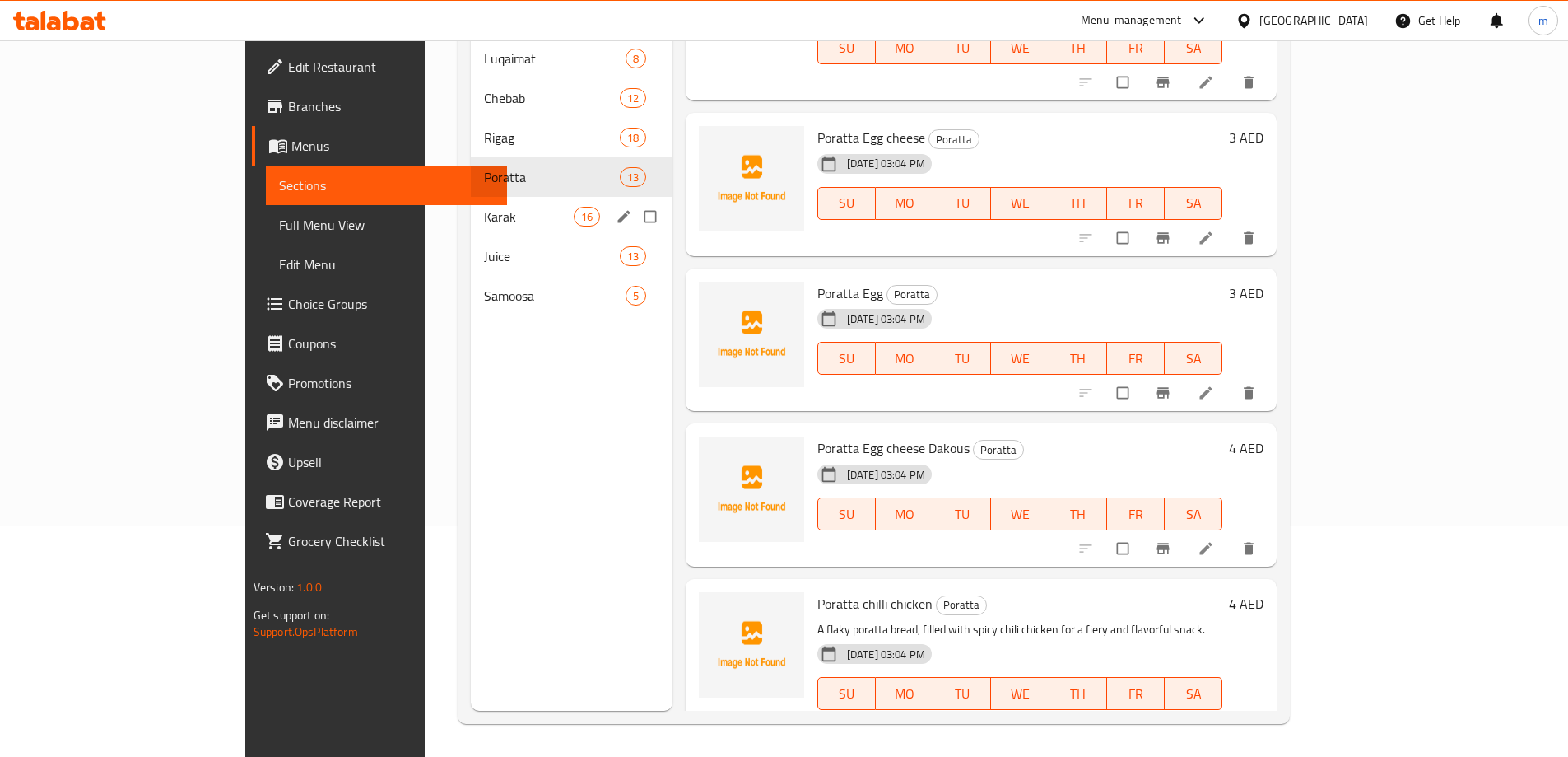
click at [484, 207] on span "Karak" at bounding box center [529, 217] width 89 height 20
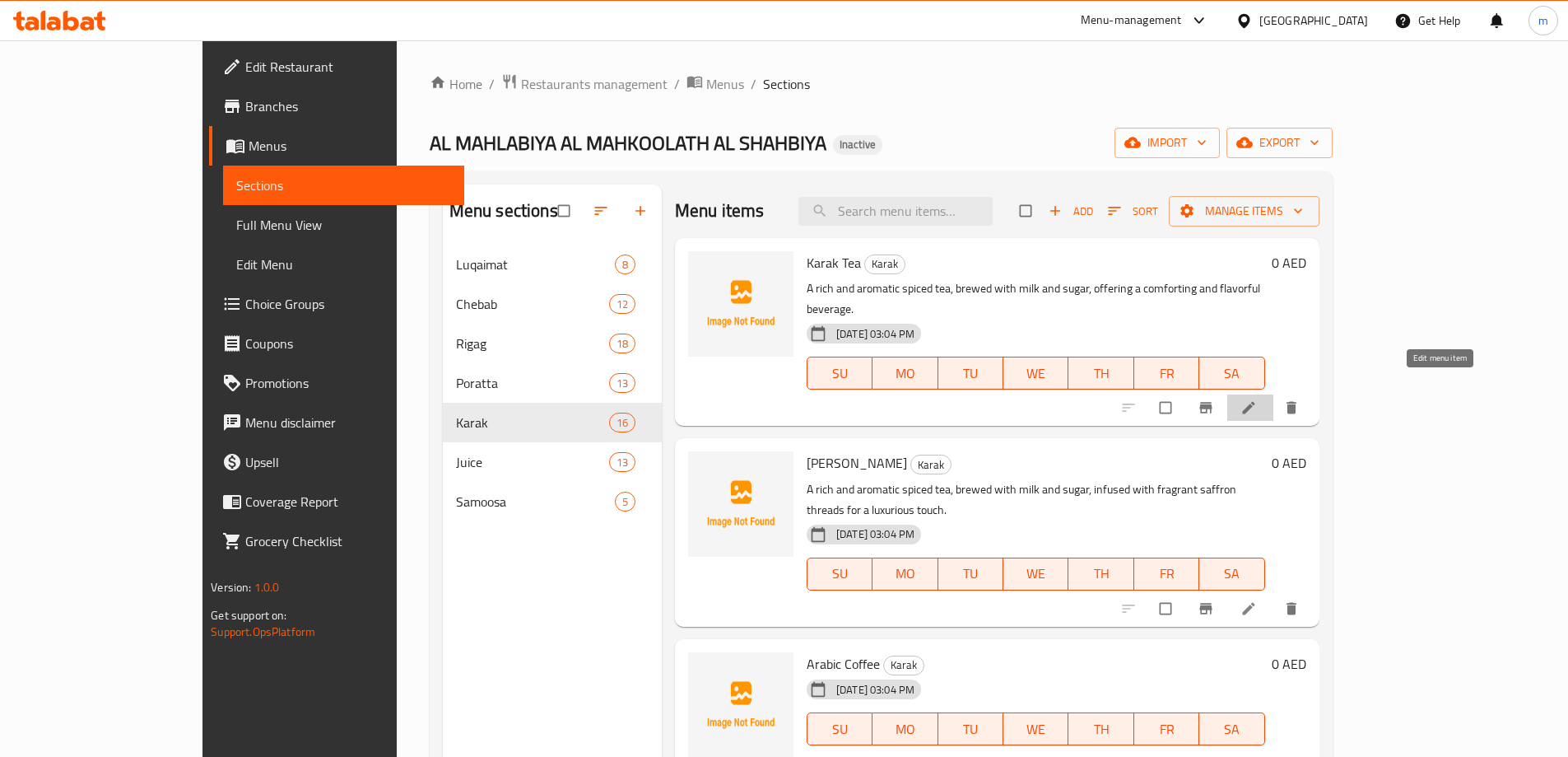
click at [1254, 402] on icon at bounding box center [1248, 408] width 12 height 12
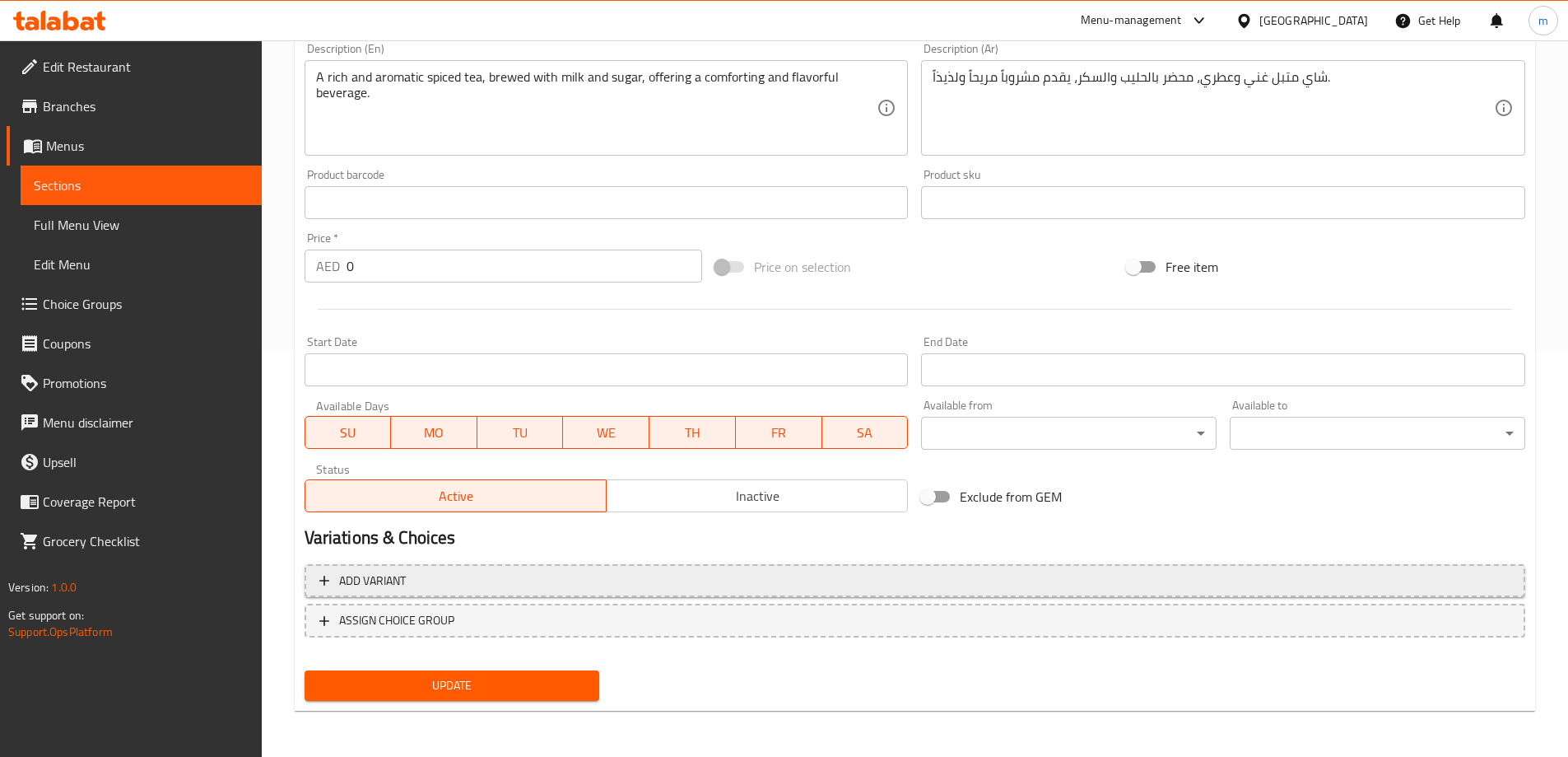
click at [865, 580] on span "Add variant" at bounding box center [915, 580] width 1191 height 21
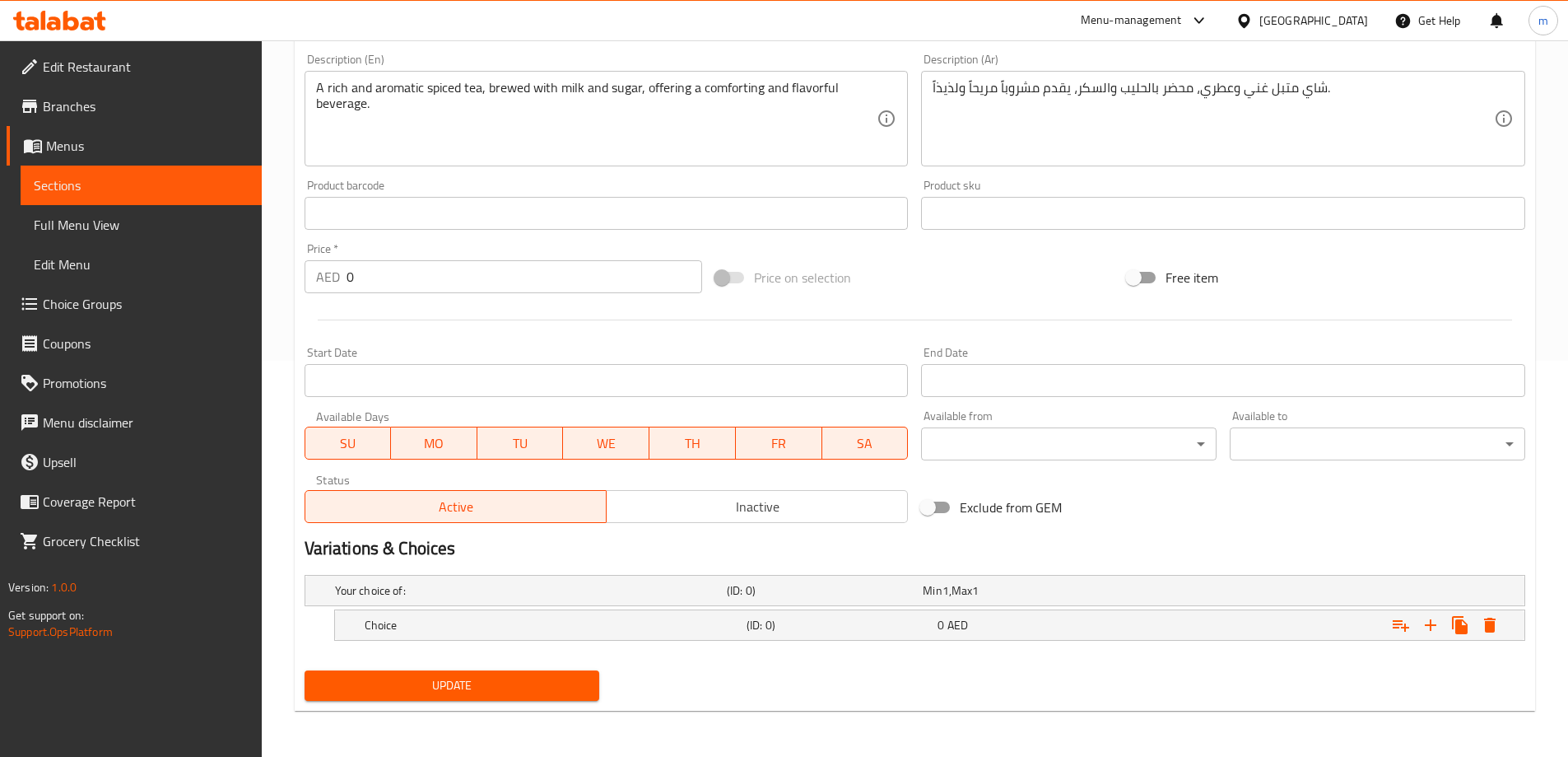
scroll to position [396, 0]
click at [1427, 623] on icon "Expand" at bounding box center [1431, 625] width 20 height 20
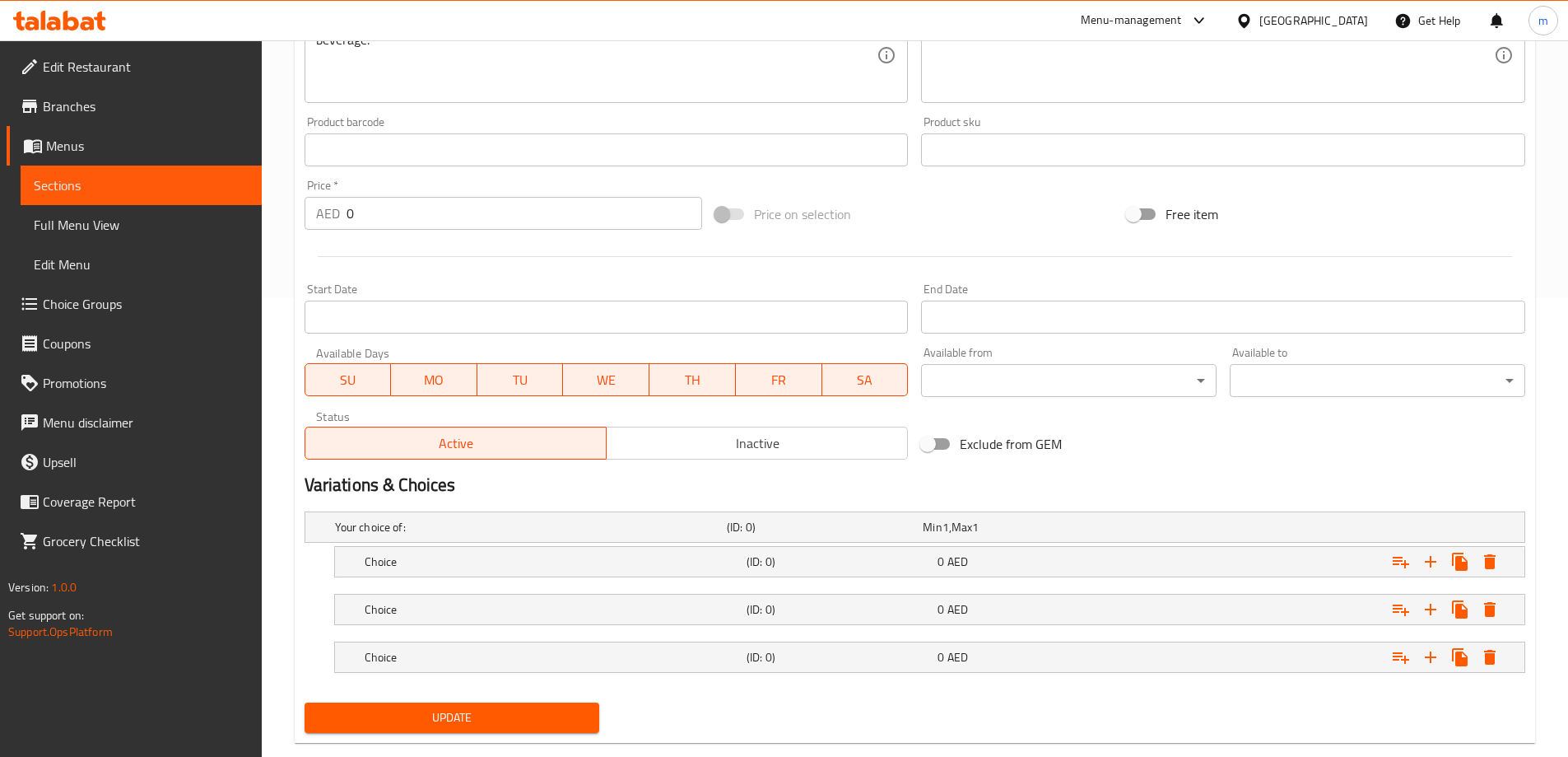
scroll to position [478, 0]
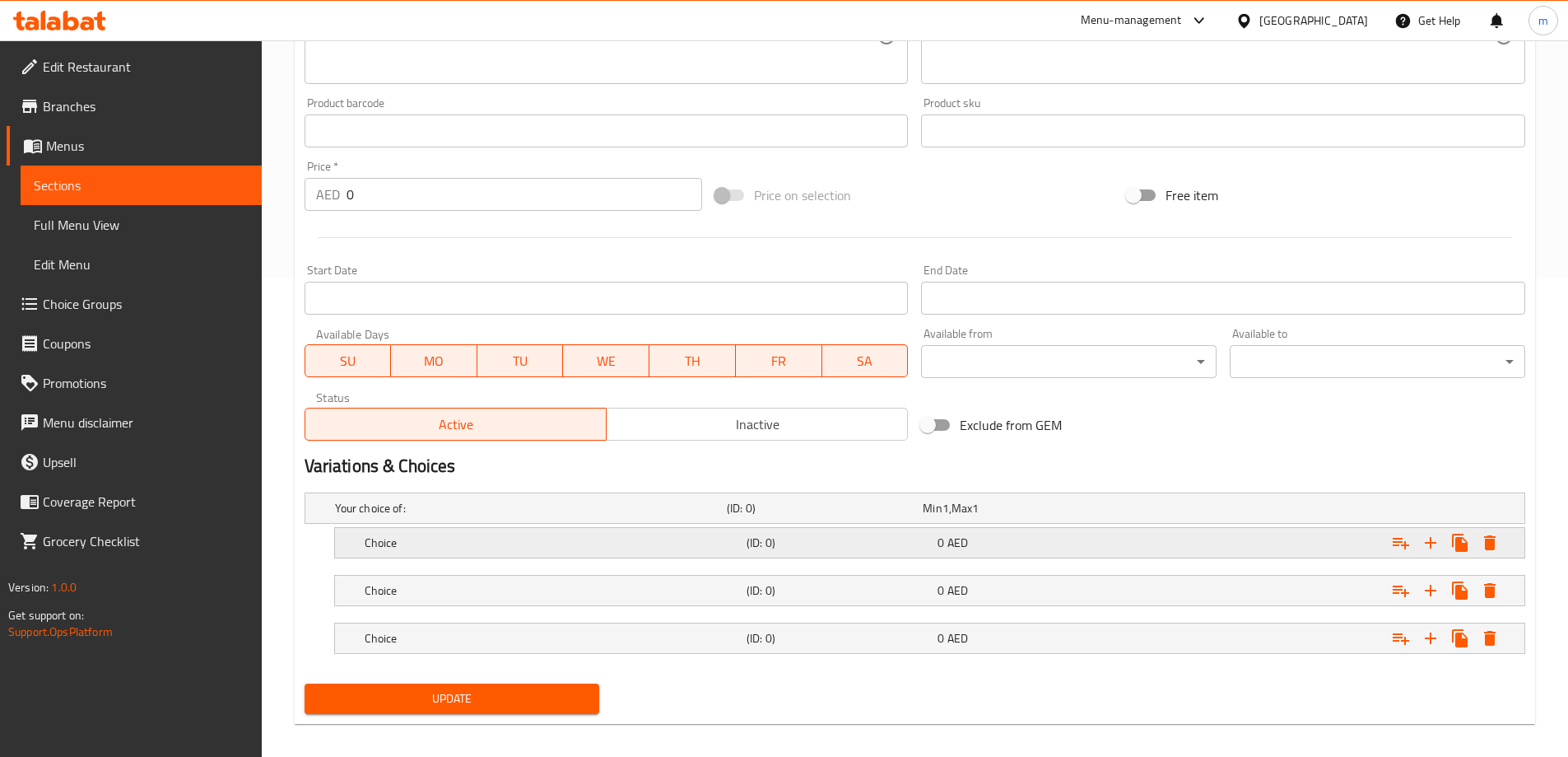
click at [542, 545] on h5 "Choice" at bounding box center [552, 542] width 375 height 16
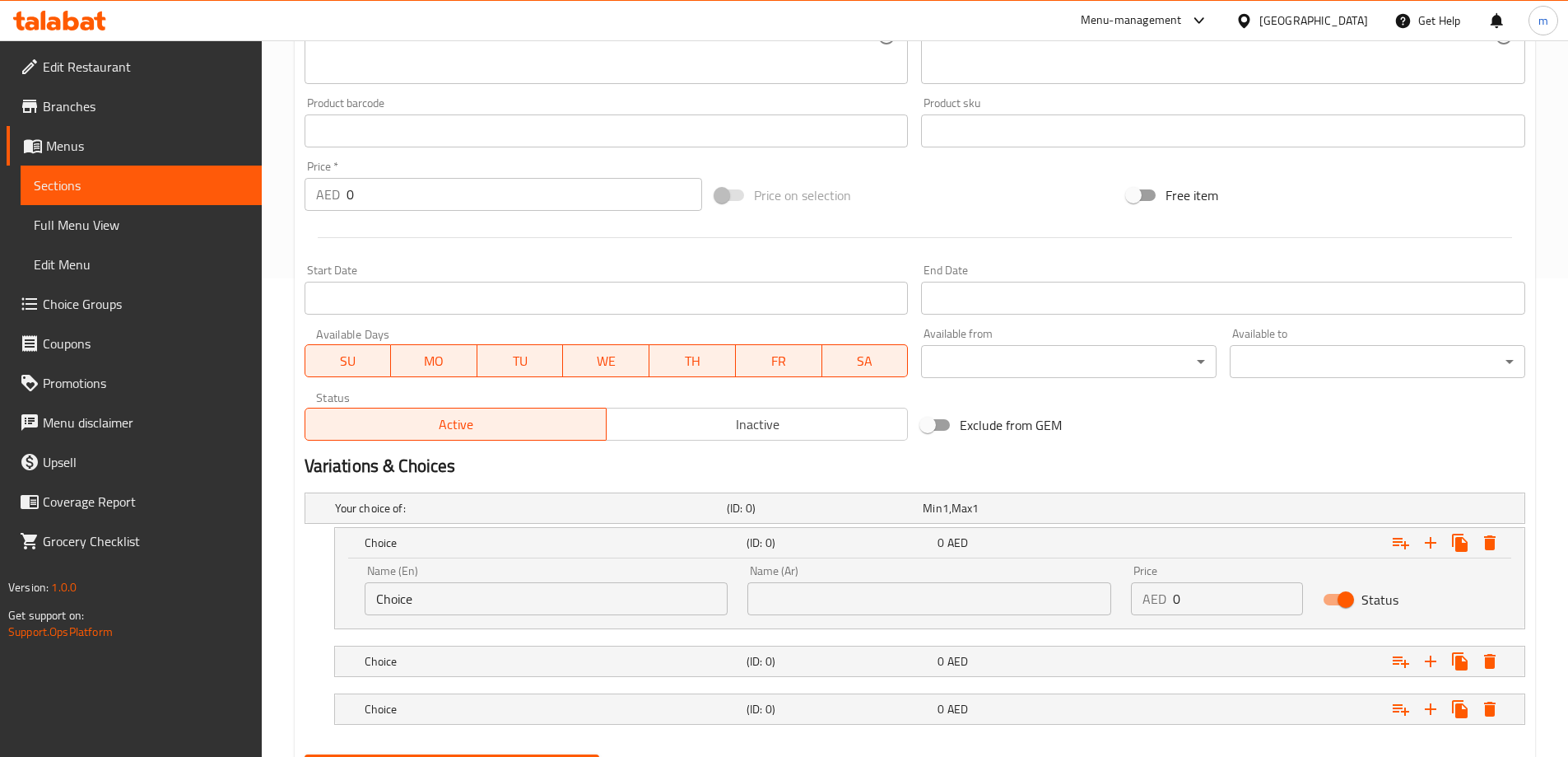
click at [443, 595] on input "Choice" at bounding box center [546, 598] width 364 height 33
type input "c"
type input "Cup.Medium"
click at [815, 613] on input "text" at bounding box center [929, 598] width 364 height 33
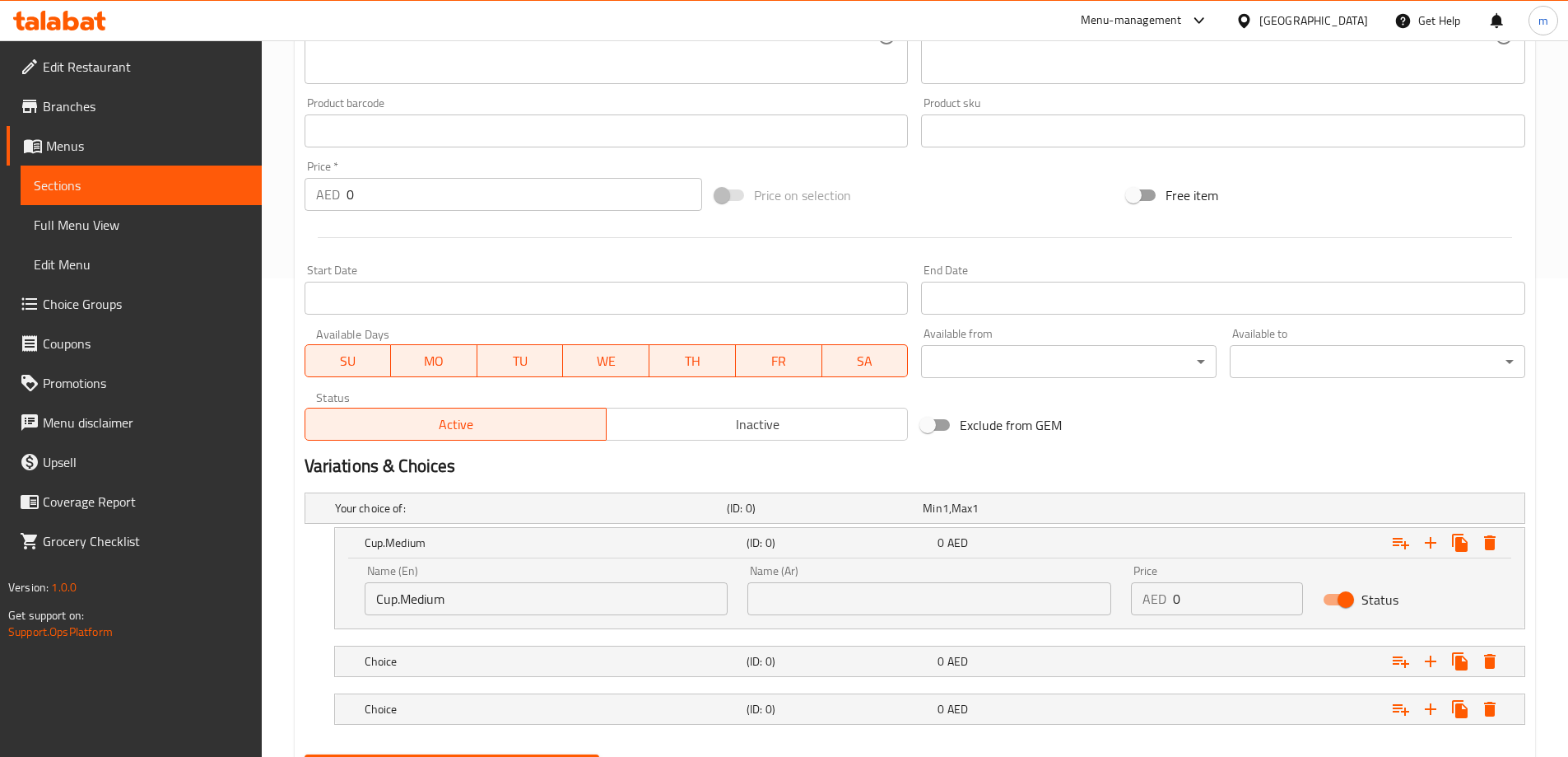
click at [1023, 601] on input "text" at bounding box center [929, 598] width 364 height 33
paste input "كوب"
type input "كوب.وسط"
click at [447, 596] on input "Cup.Medium" at bounding box center [546, 598] width 364 height 33
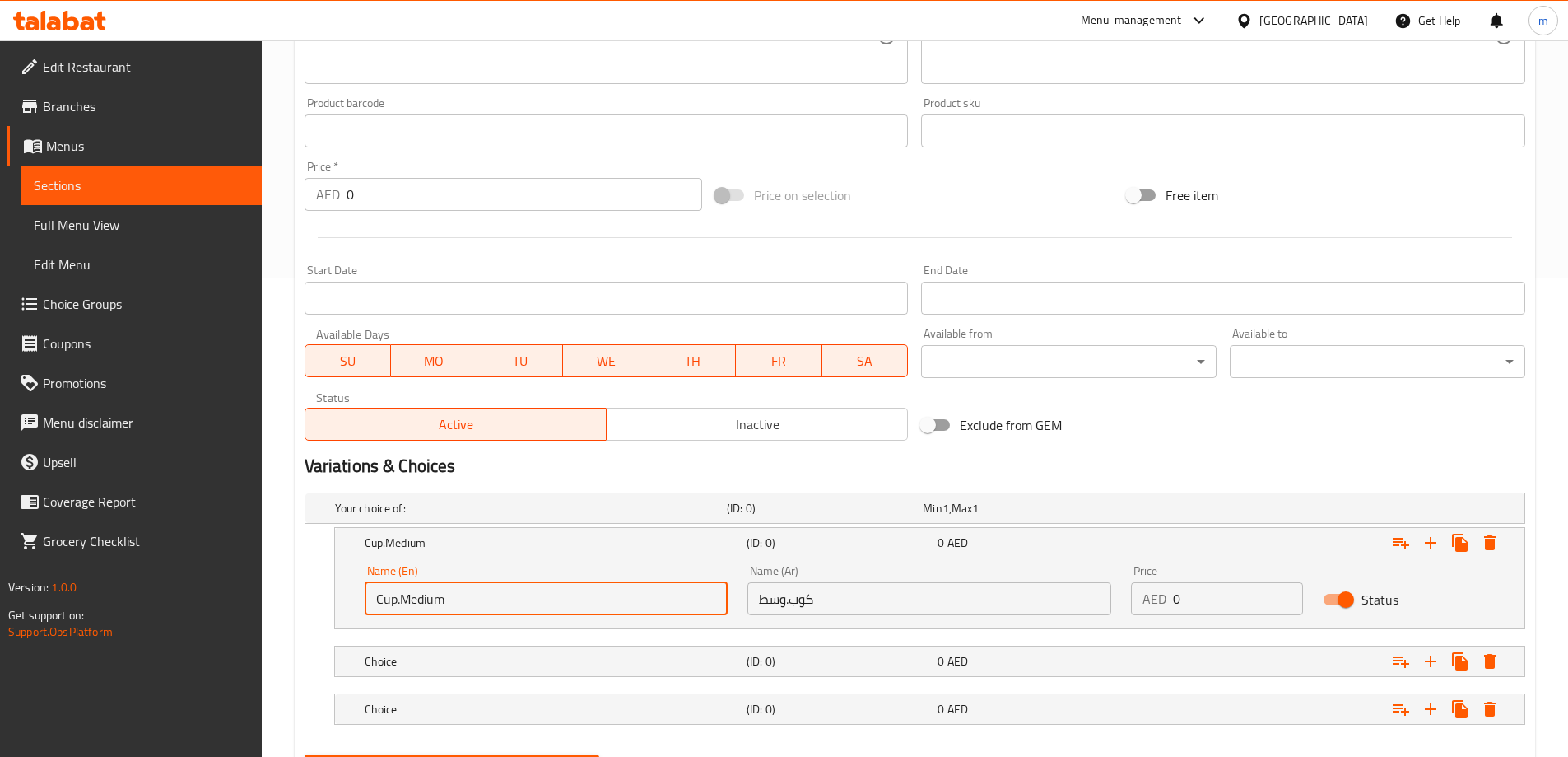
click at [447, 596] on input "Cup.Medium" at bounding box center [546, 598] width 364 height 33
click at [474, 648] on div "Choice (ID: 0) 0 AED" at bounding box center [934, 661] width 1146 height 37
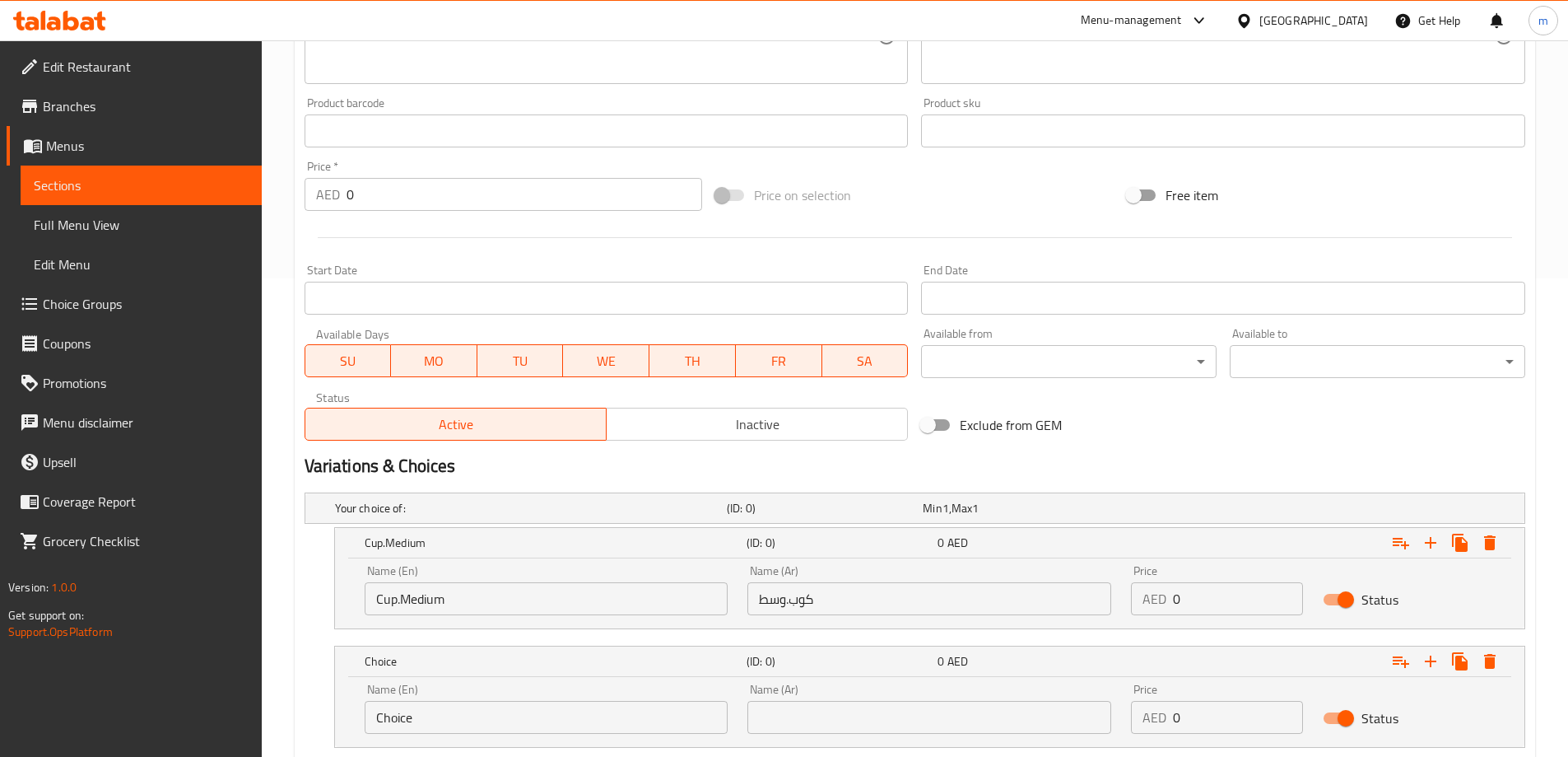
click at [440, 720] on input "Choice" at bounding box center [546, 717] width 364 height 33
paste input "up.Medium"
click at [428, 718] on input "Cup.Medium" at bounding box center [546, 717] width 364 height 33
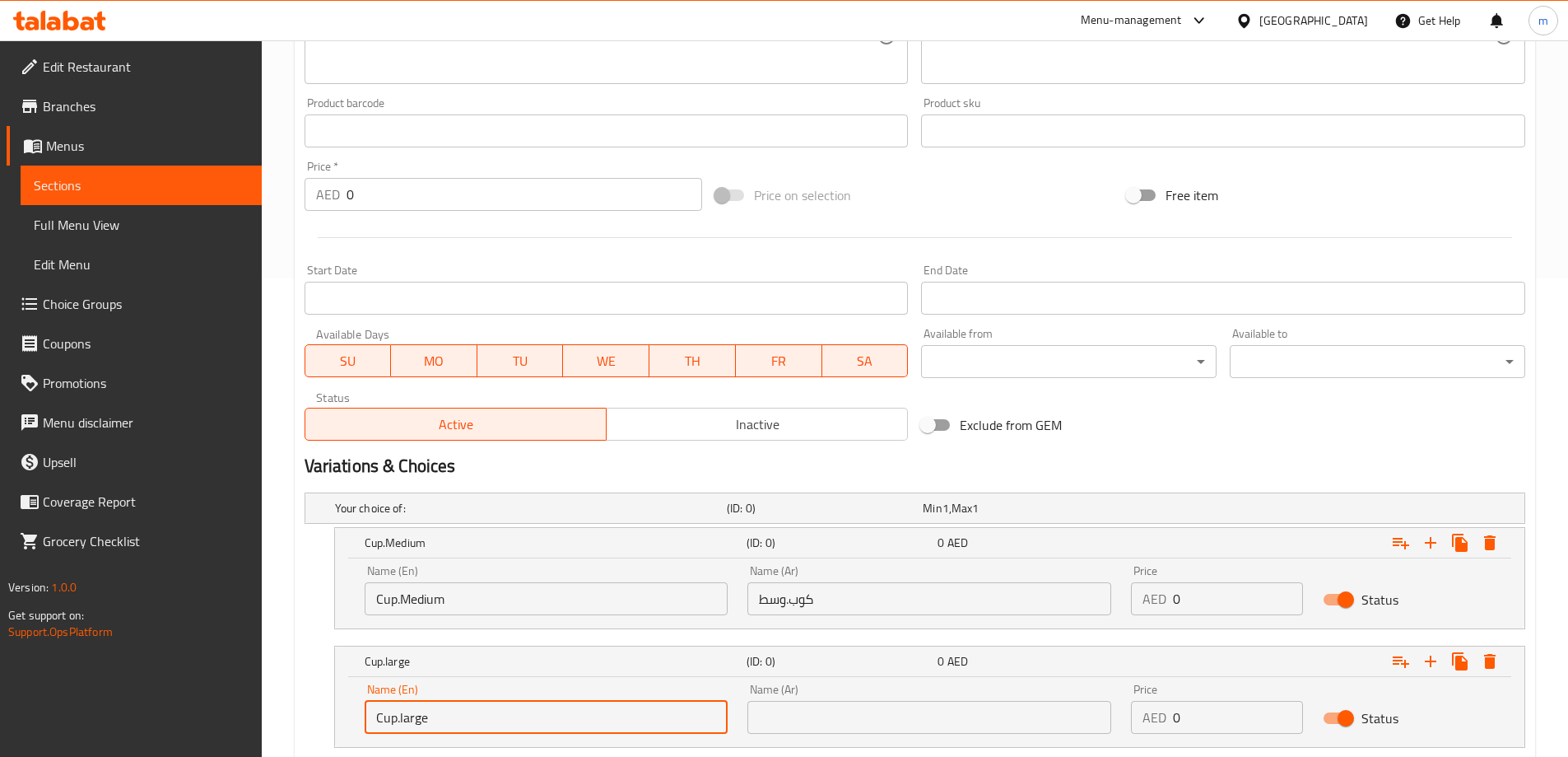
type input "Cup.large"
click at [842, 717] on input "text" at bounding box center [929, 717] width 364 height 33
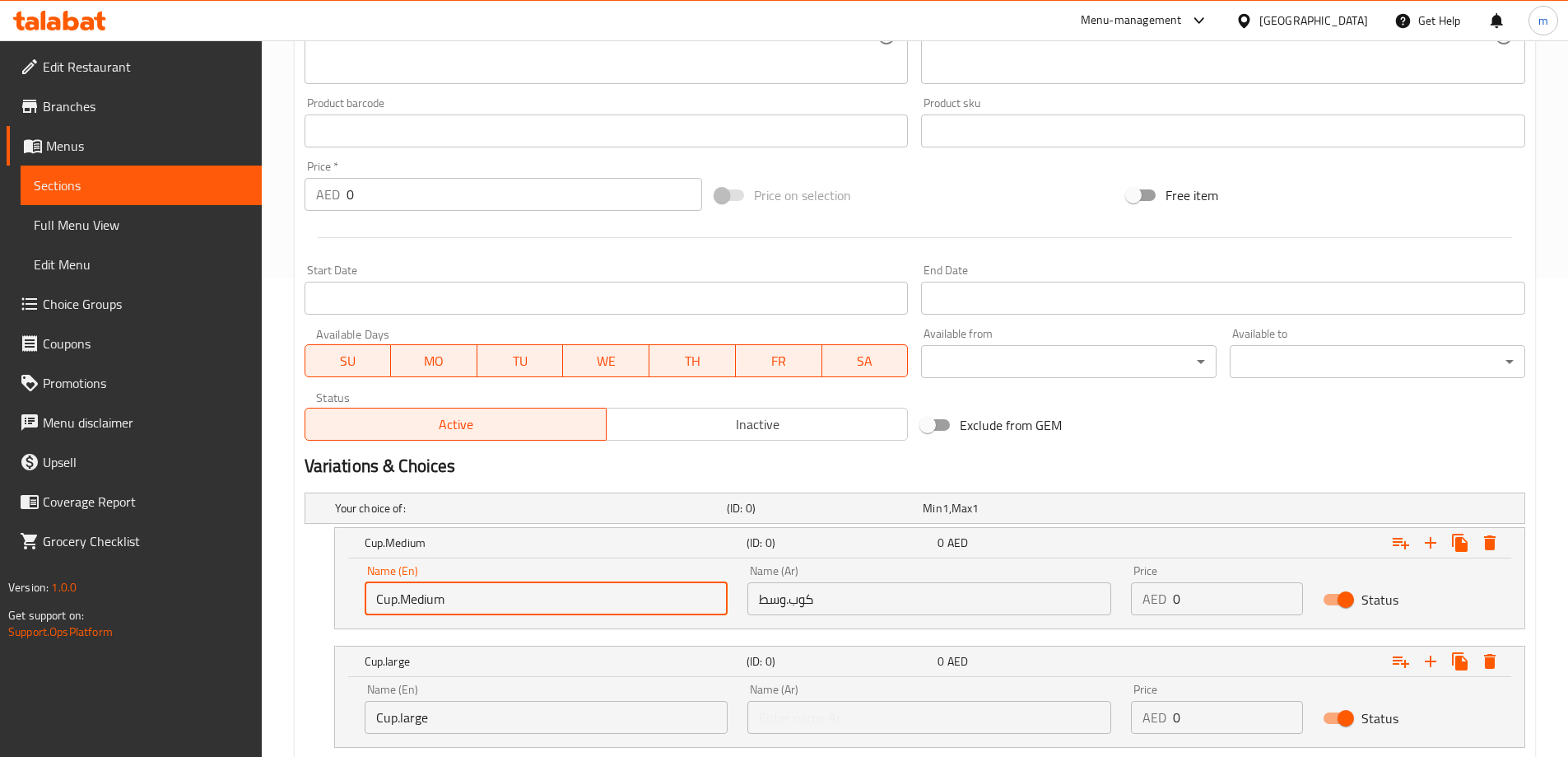
drag, startPoint x: 490, startPoint y: 596, endPoint x: 411, endPoint y: 612, distance: 80.6
click at [411, 612] on input "Cup.Medium" at bounding box center [546, 598] width 364 height 33
type input "Cup.M"
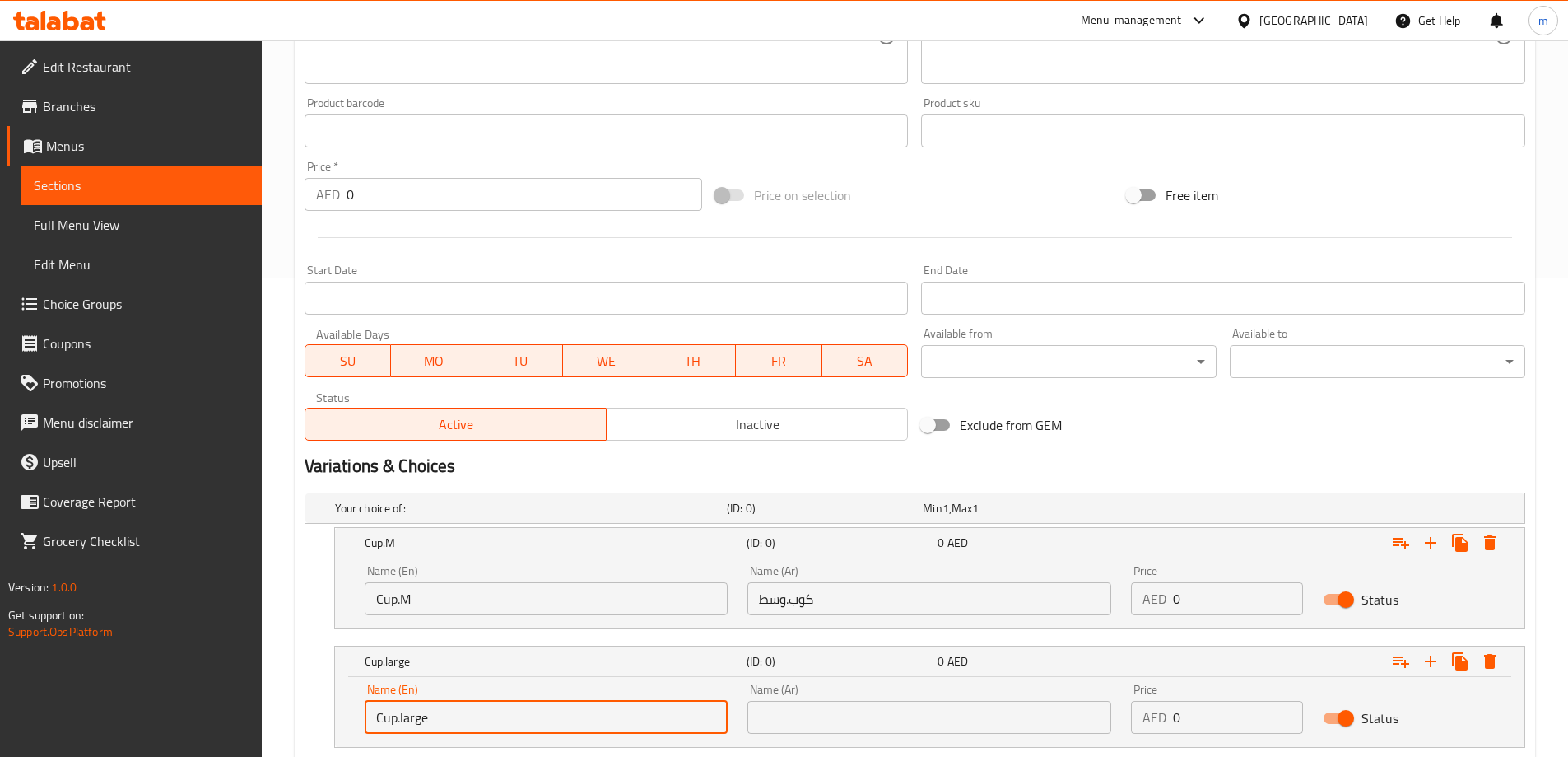
drag, startPoint x: 421, startPoint y: 721, endPoint x: 406, endPoint y: 723, distance: 15.1
click at [406, 723] on input "Cup.large" at bounding box center [546, 717] width 364 height 33
type input "Cup.l"
click at [768, 720] on input "text" at bounding box center [929, 717] width 364 height 33
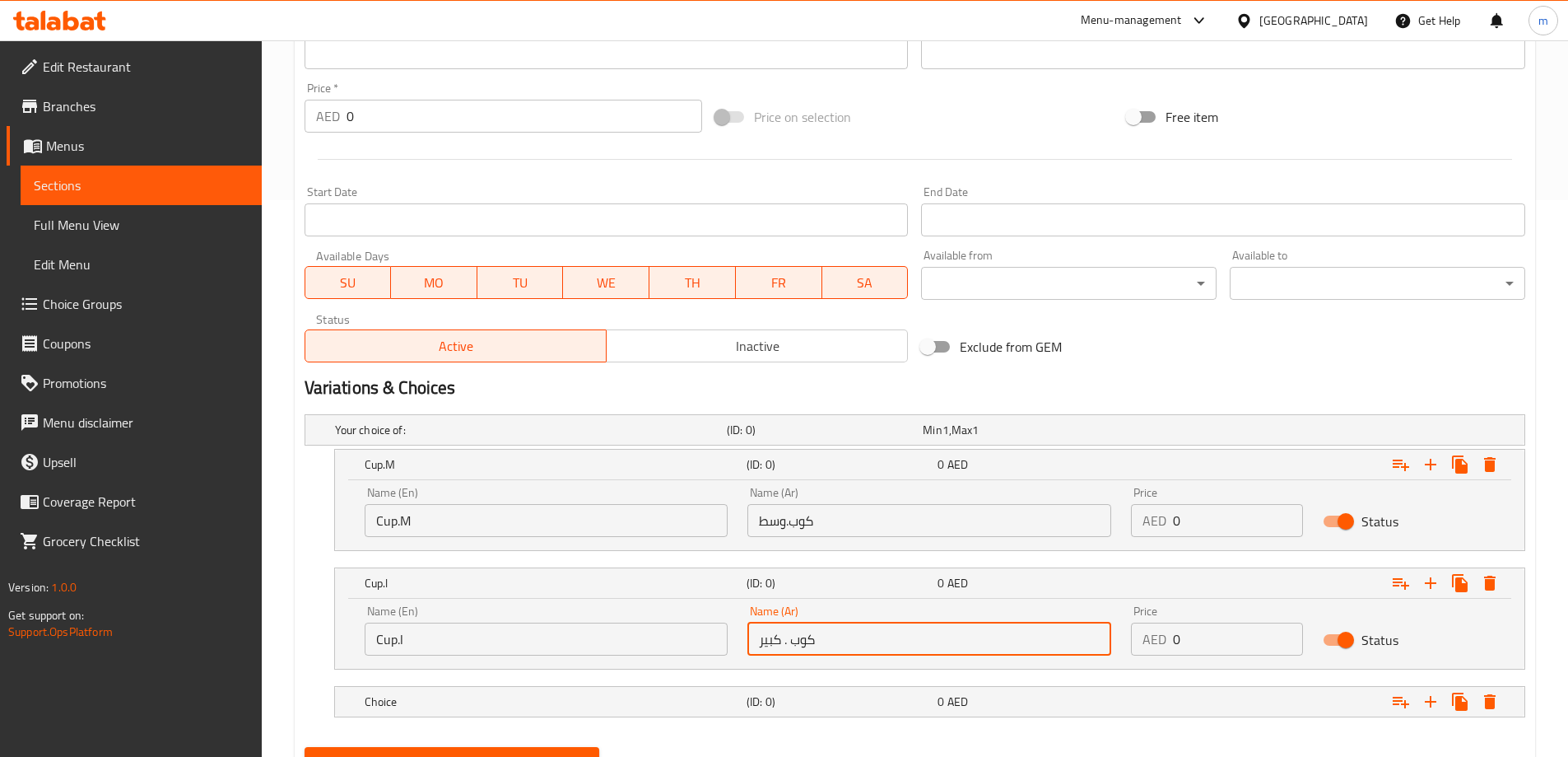
scroll to position [633, 0]
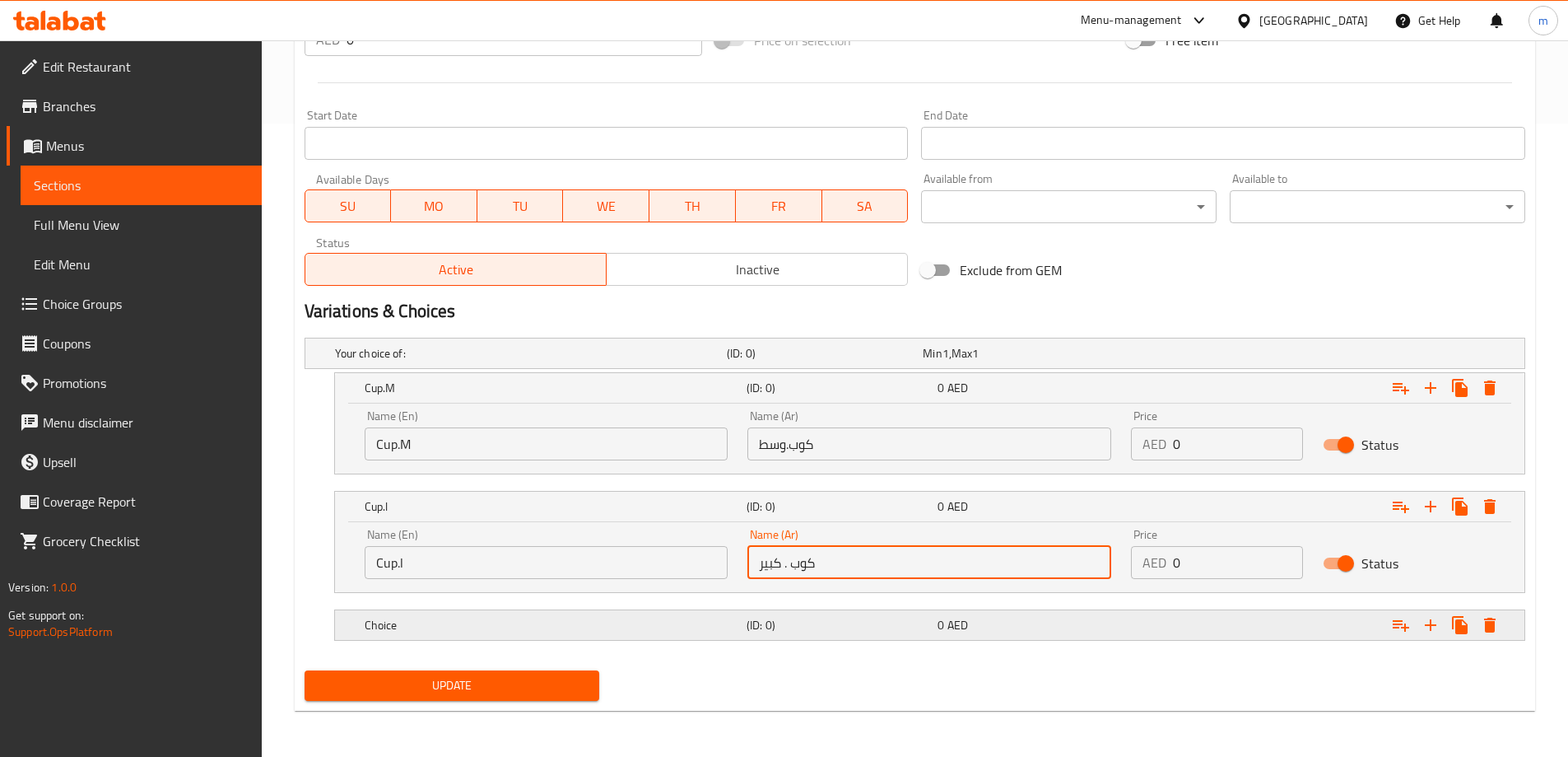
type input "كوب . كبير"
click at [618, 612] on div "Choice (ID: 0) 0 AED" at bounding box center [934, 625] width 1146 height 37
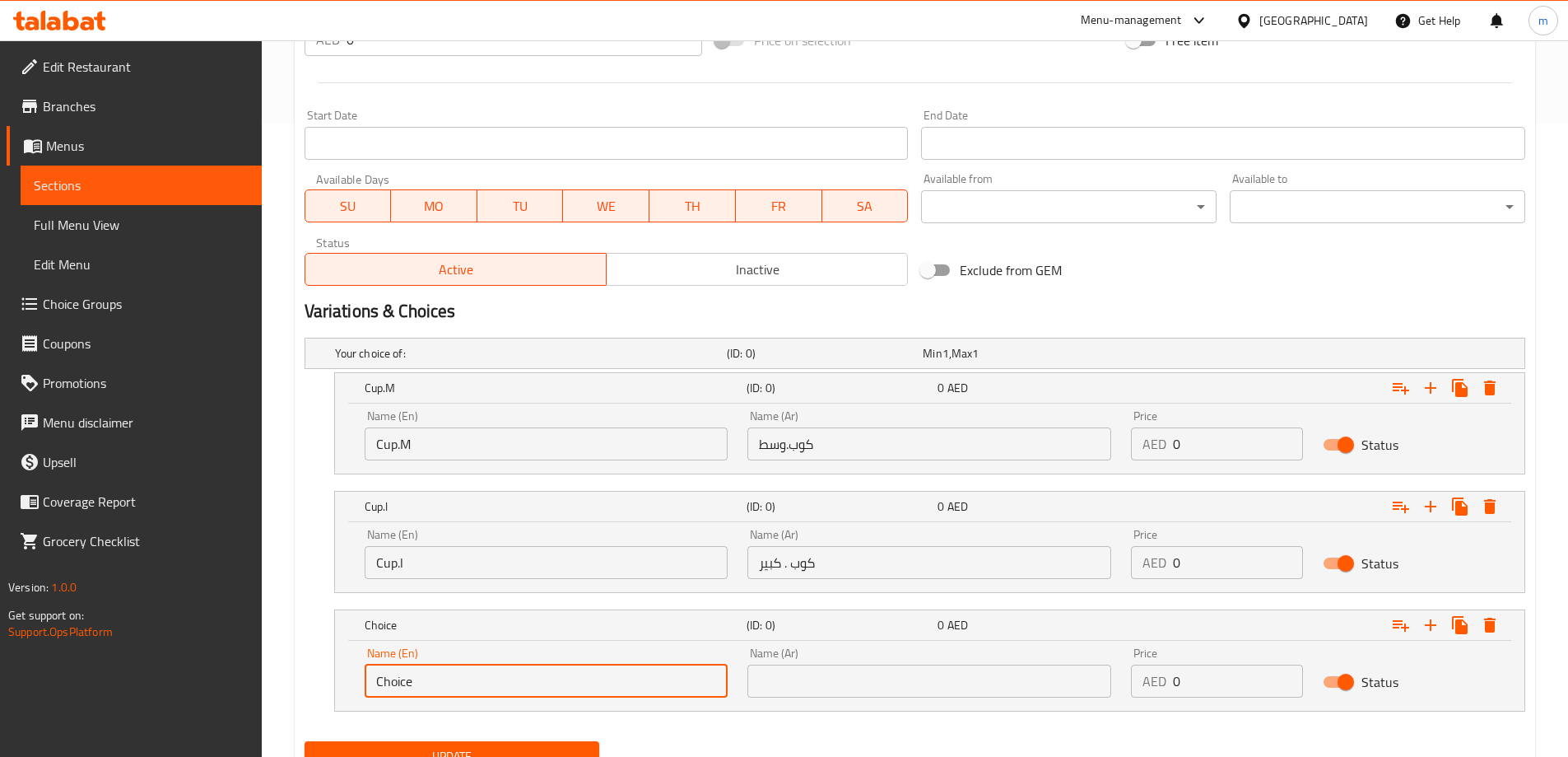
click at [481, 665] on input "Choice" at bounding box center [546, 680] width 364 height 33
click at [481, 665] on input "Della" at bounding box center [546, 680] width 364 height 33
type input "Della"
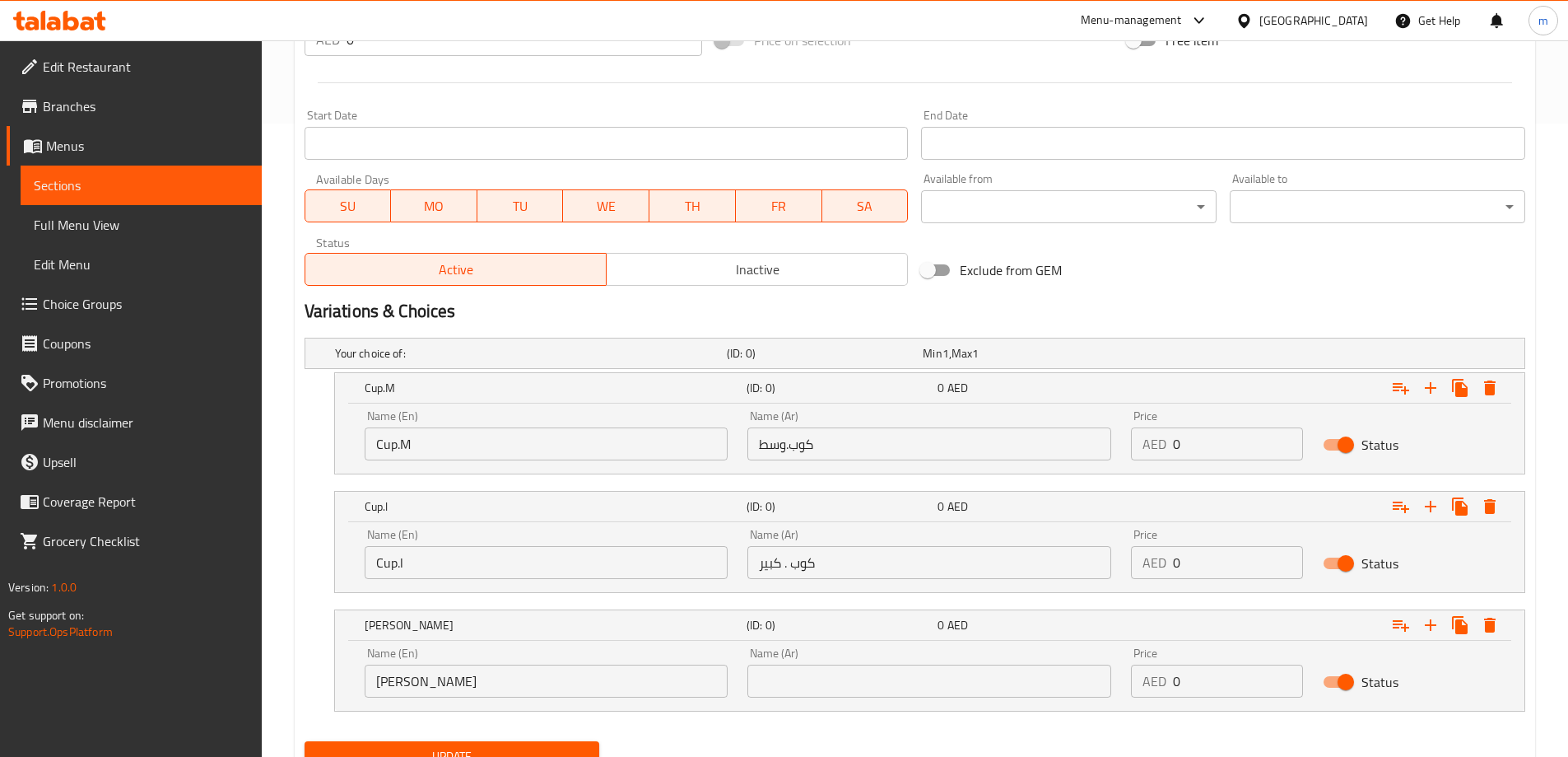
click at [974, 691] on input "text" at bounding box center [929, 680] width 364 height 33
type input "]"
type input "ديلا"
click at [1153, 451] on div "AED 0 Price" at bounding box center [1217, 443] width 172 height 33
type input "1"
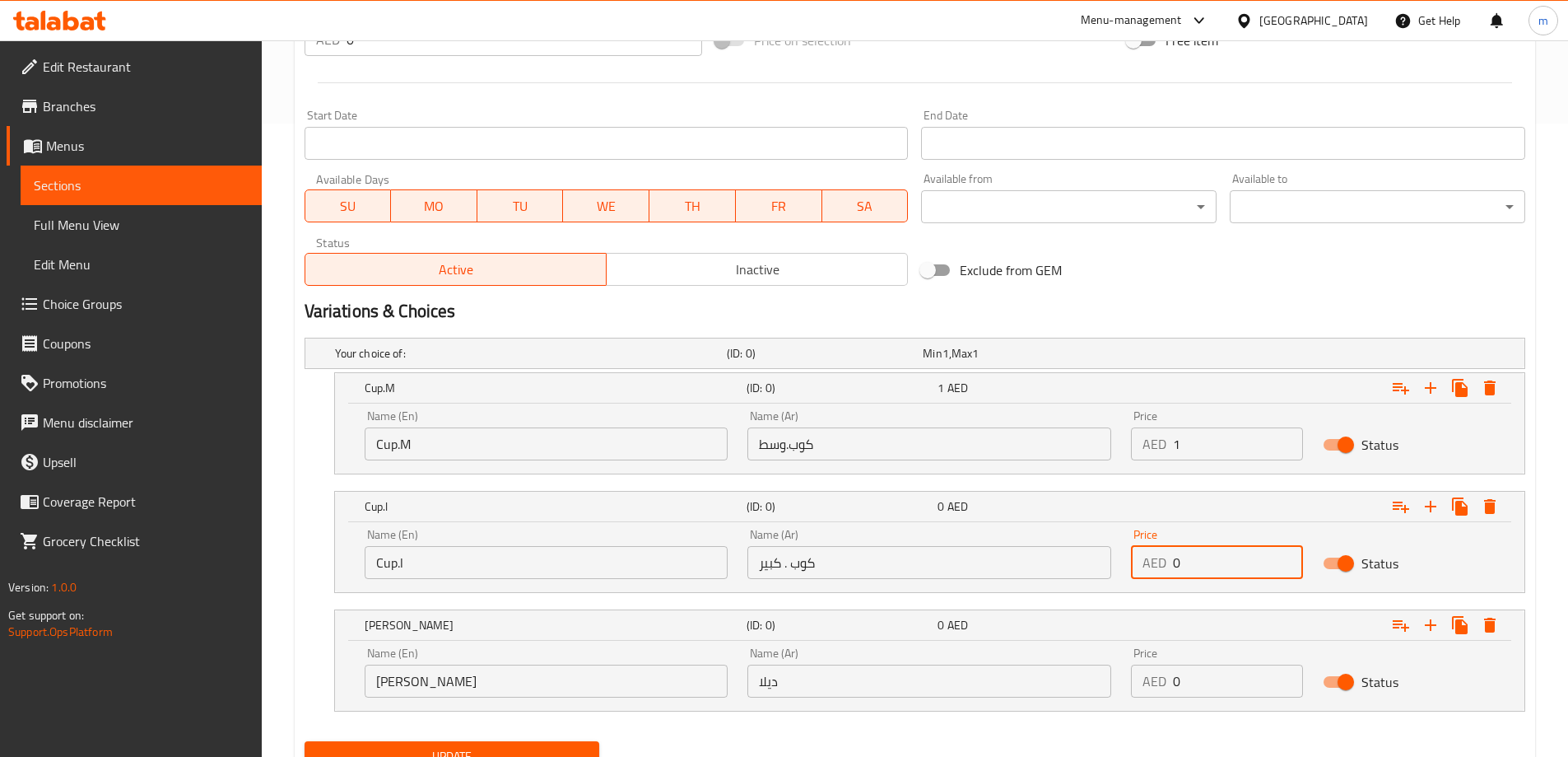
drag, startPoint x: 1217, startPoint y: 567, endPoint x: 1154, endPoint y: 568, distance: 63.0
click at [1154, 568] on div "AED 0 Price" at bounding box center [1217, 562] width 172 height 33
type input "2"
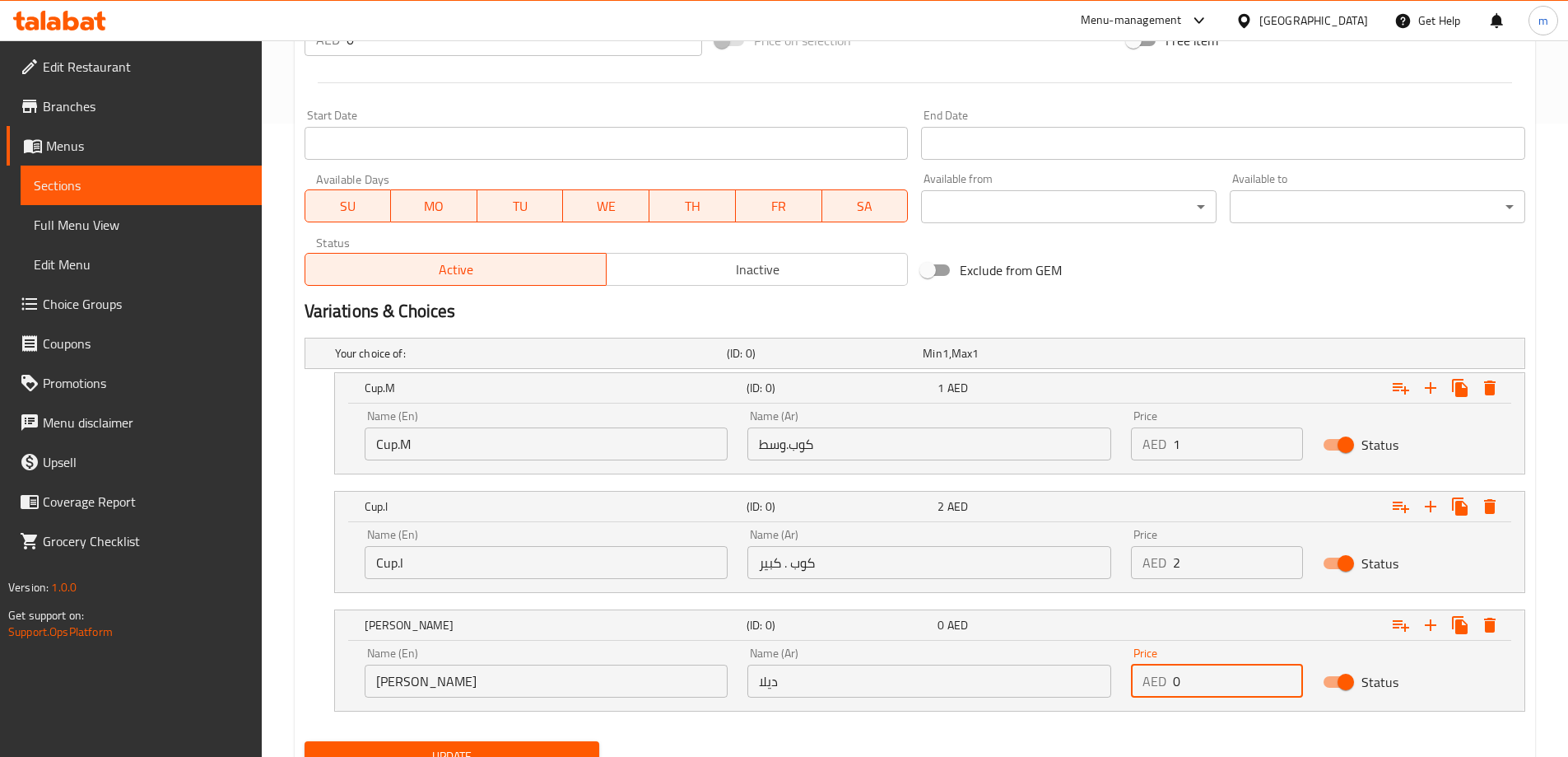
drag, startPoint x: 1182, startPoint y: 679, endPoint x: 1151, endPoint y: 682, distance: 31.1
click at [1151, 682] on div "AED 0 Price" at bounding box center [1217, 680] width 172 height 33
type input "25"
click at [1208, 736] on div "Update" at bounding box center [915, 756] width 1234 height 44
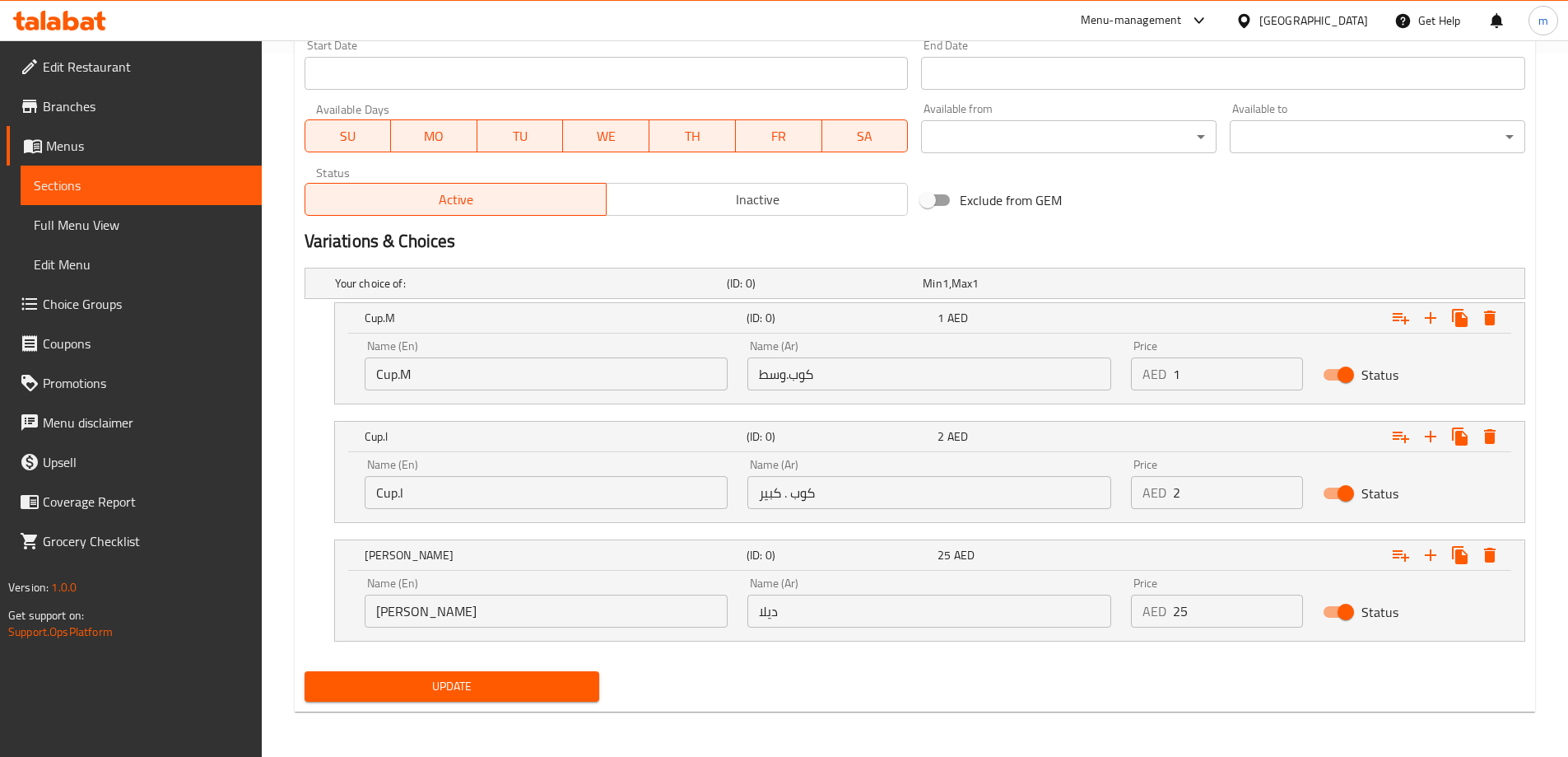
scroll to position [704, 0]
click at [486, 379] on input "Cup.M" at bounding box center [546, 373] width 364 height 33
click at [424, 374] on input "Cup . med" at bounding box center [546, 373] width 364 height 33
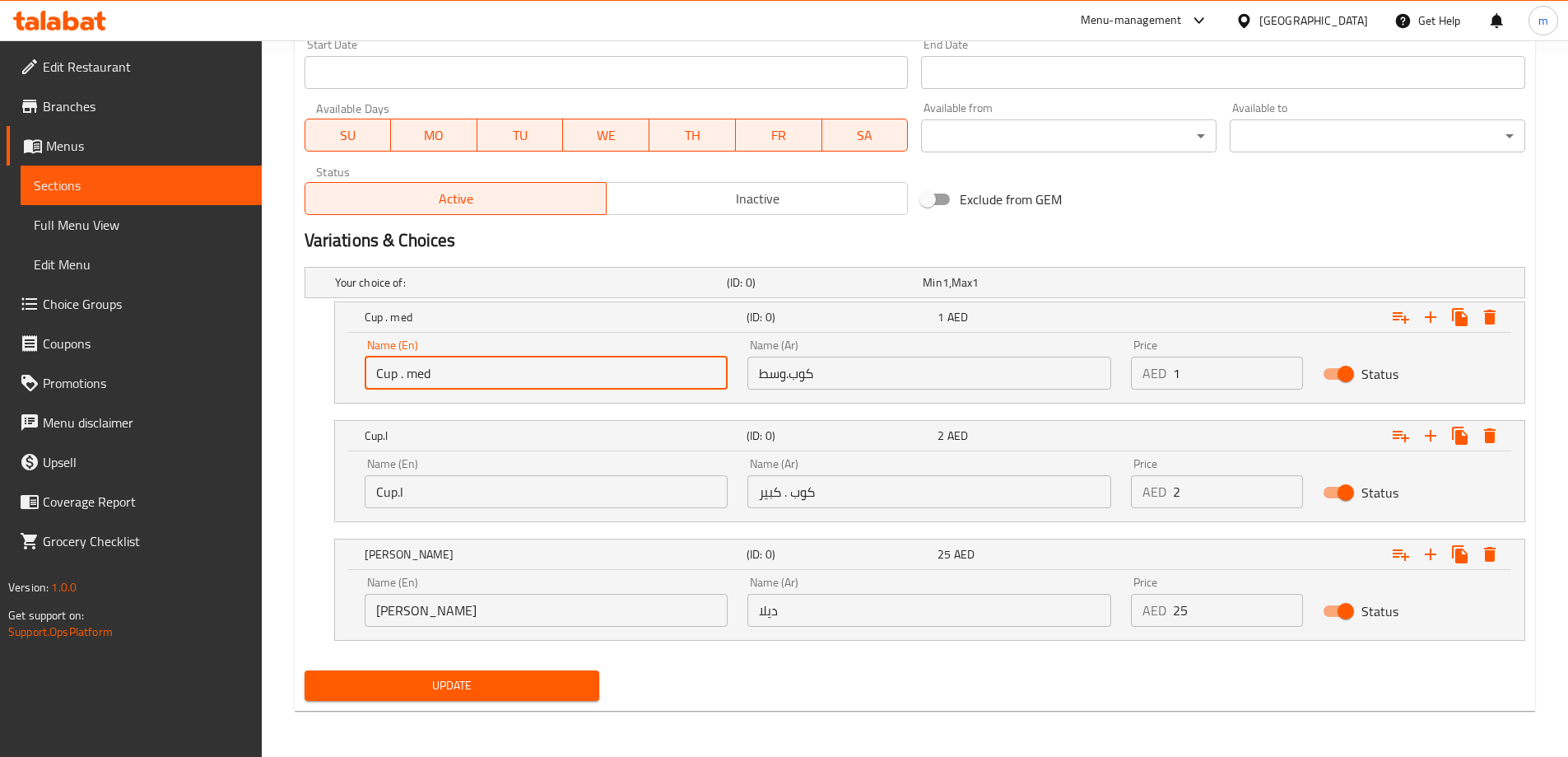
click at [424, 374] on input "Cup . med" at bounding box center [546, 373] width 364 height 33
paste input "Medium"
type input "Cup . Medium"
click at [424, 495] on input "Cup.l" at bounding box center [546, 491] width 364 height 33
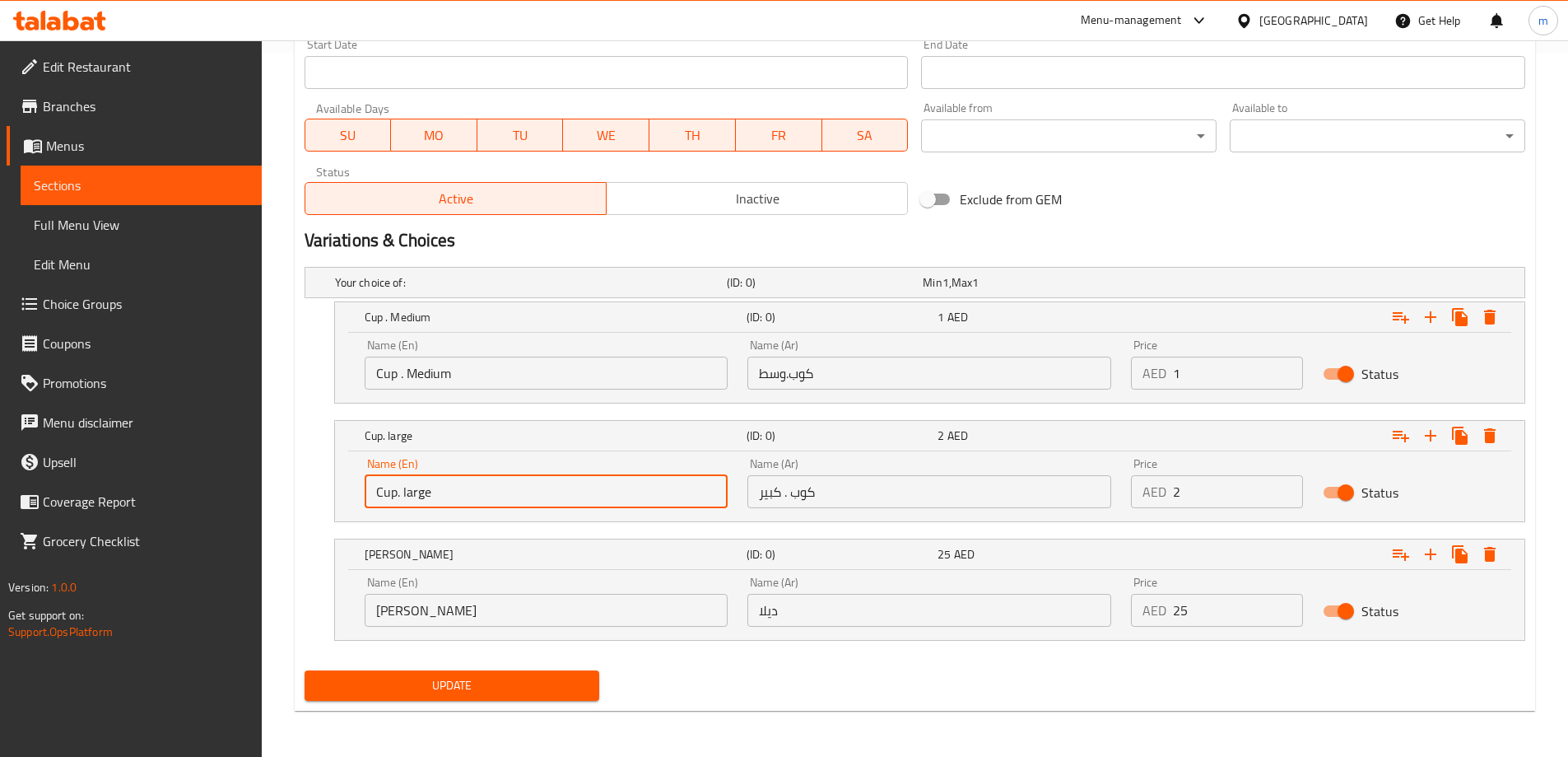
click at [455, 380] on input "Cup . Medium" at bounding box center [546, 373] width 364 height 33
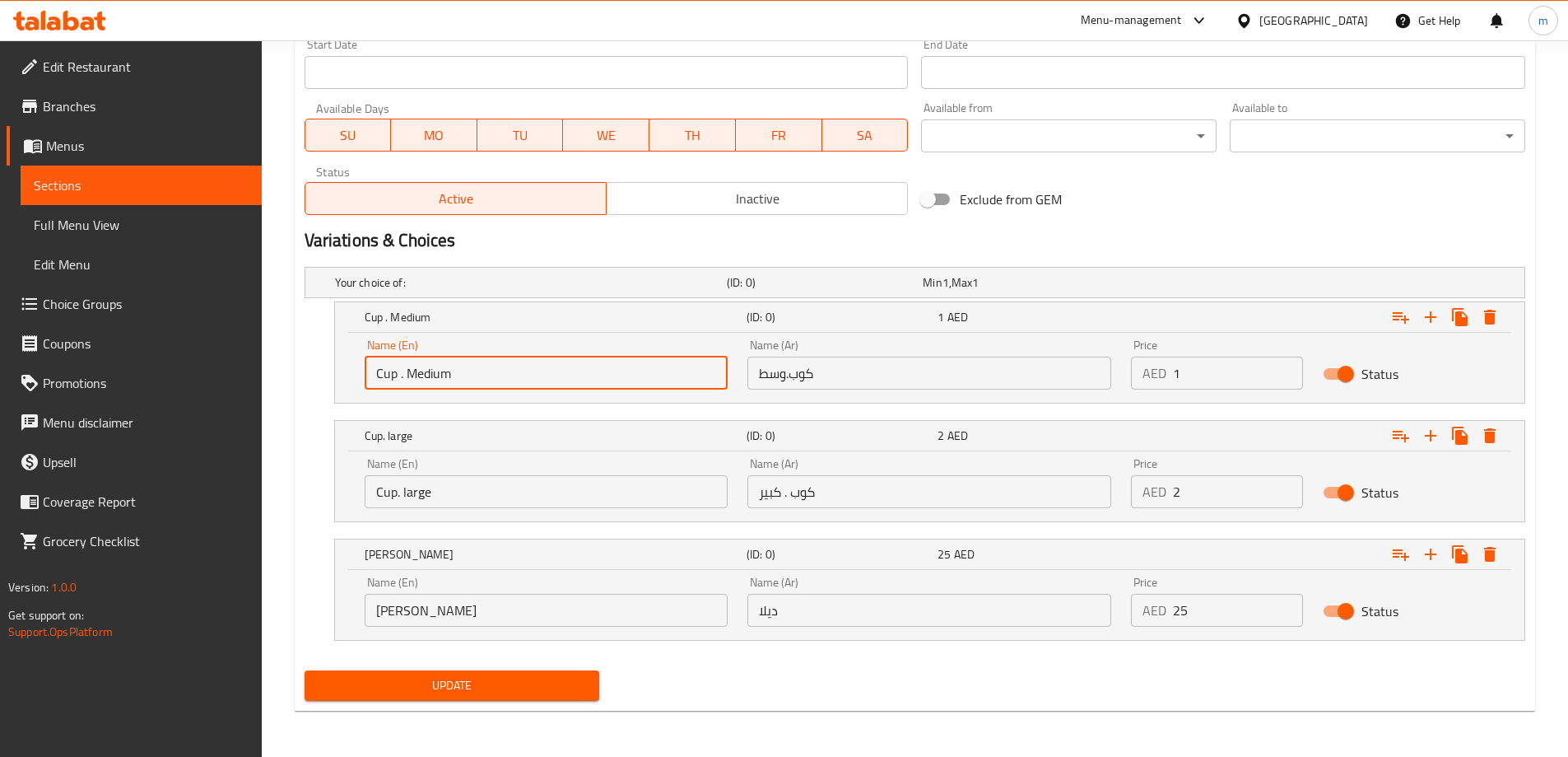
click at [455, 380] on input "Cup . Medium" at bounding box center [546, 373] width 364 height 33
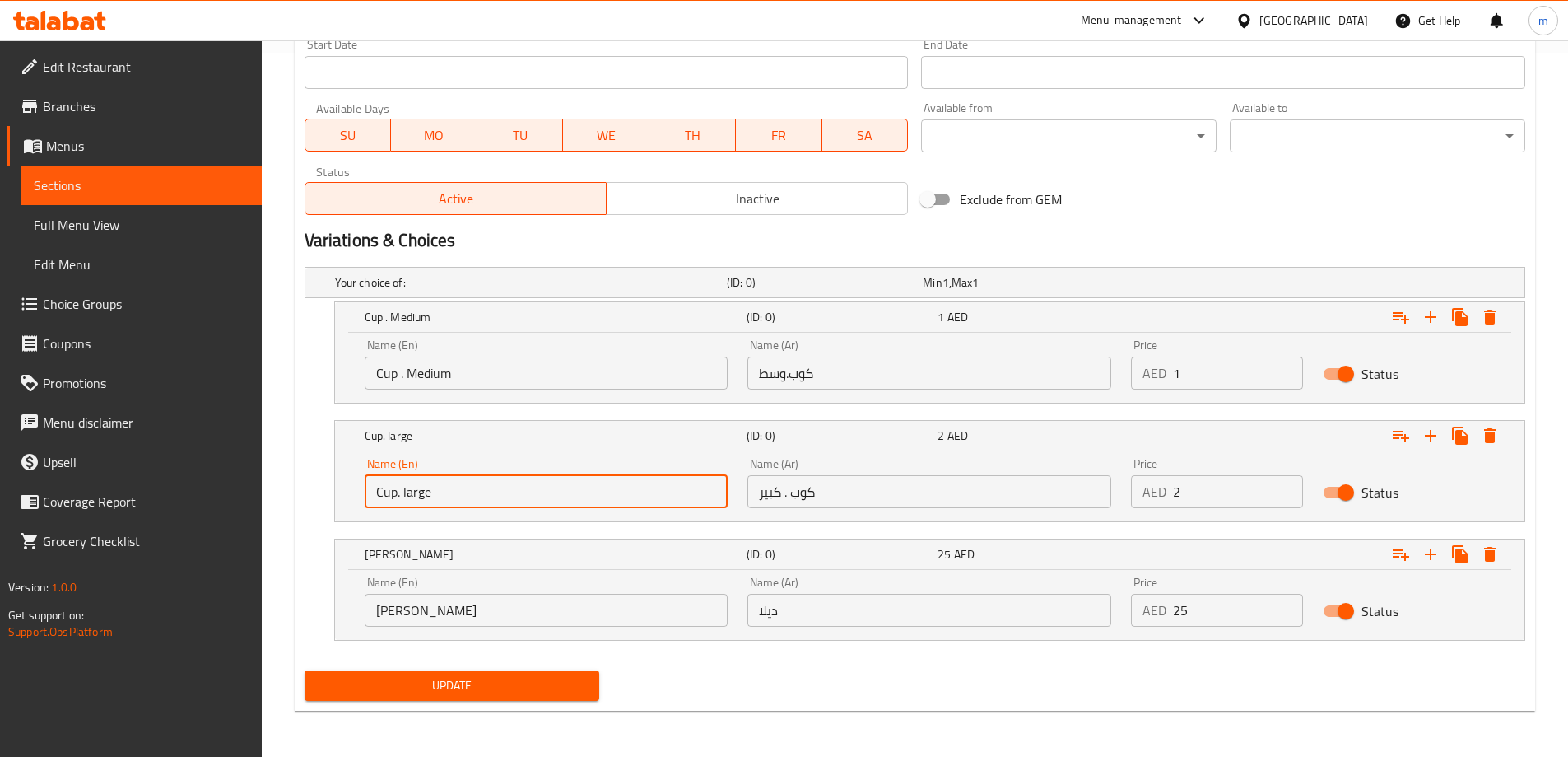
click at [461, 502] on input "Cup. large" at bounding box center [546, 491] width 364 height 33
paste input ". Medium"
type input "Cup. large"
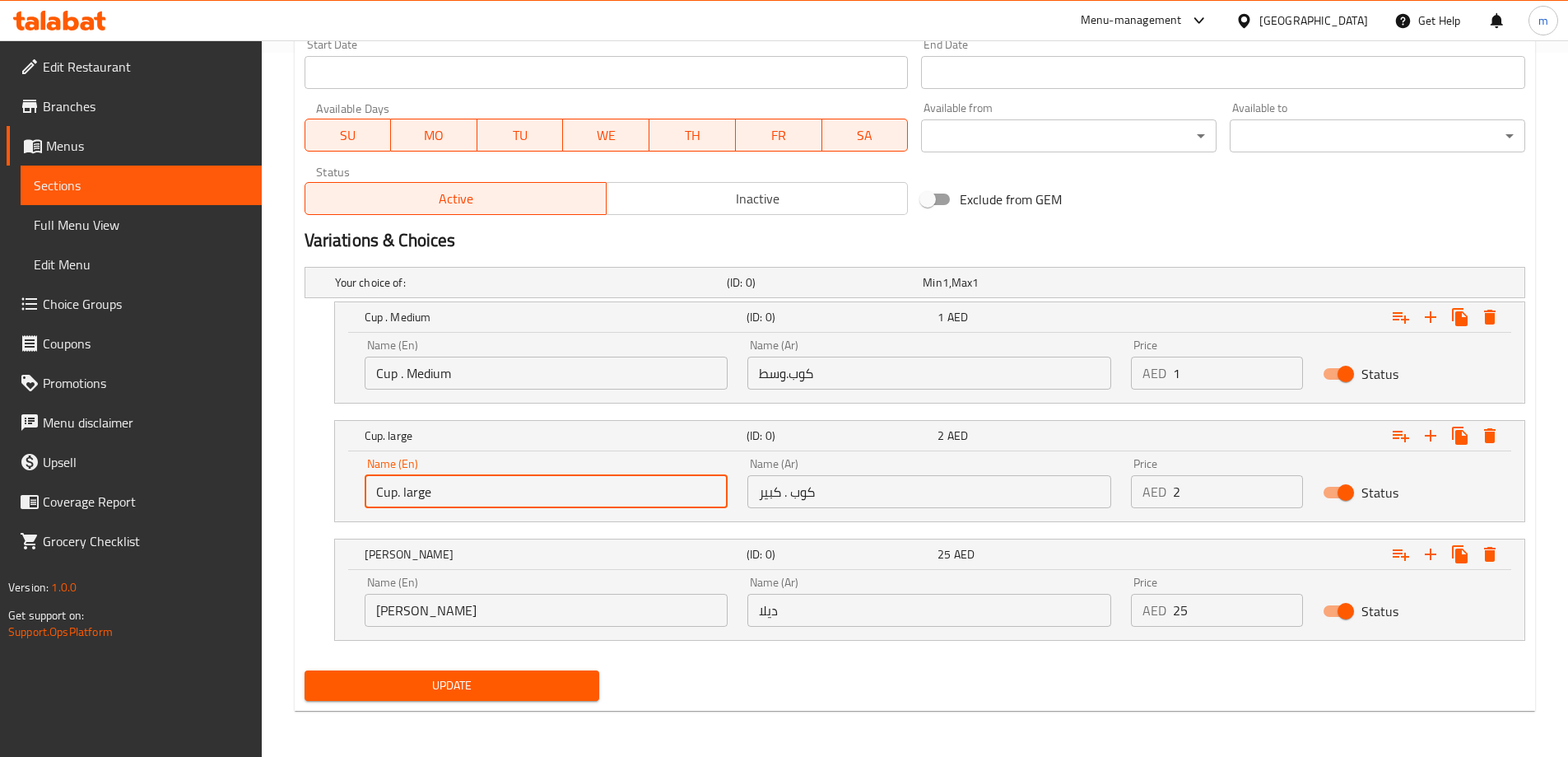
click at [875, 382] on input "كوب.وسط" at bounding box center [929, 373] width 364 height 33
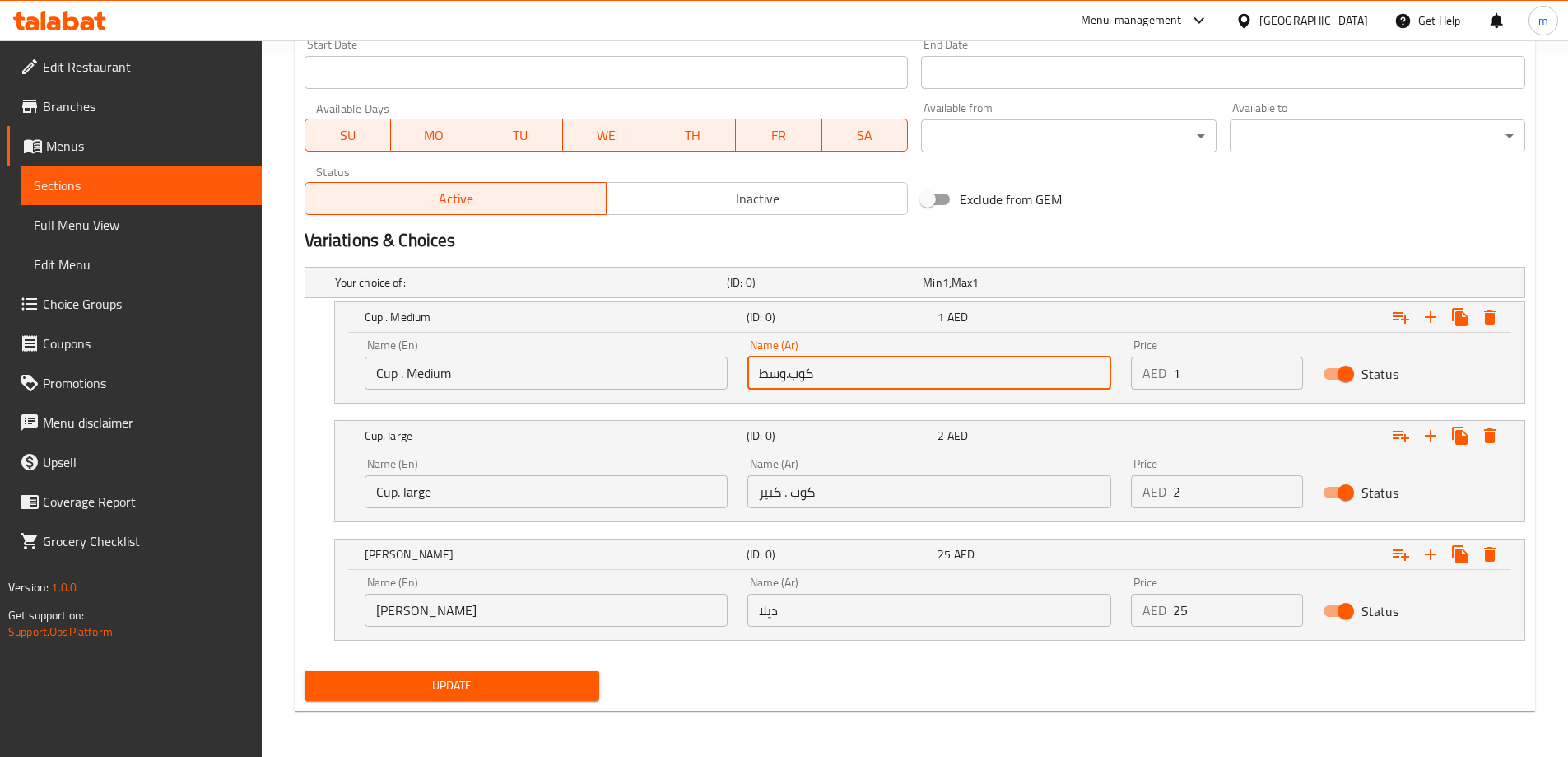
click at [875, 382] on input "كوب.وسط" at bounding box center [929, 373] width 364 height 33
click at [848, 496] on input "كوب . كبير" at bounding box center [929, 491] width 364 height 33
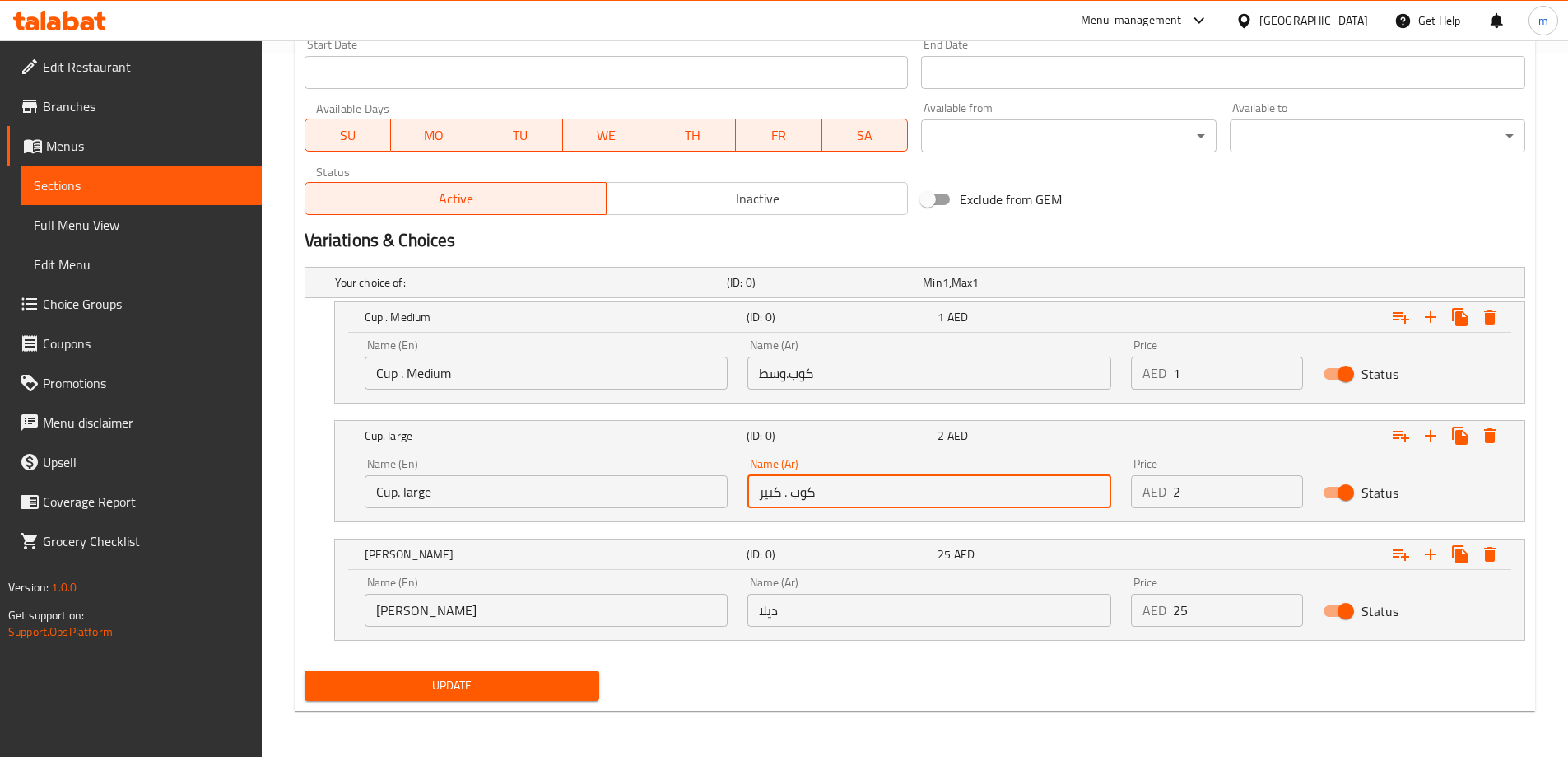
click at [848, 496] on input "كوب . كبير" at bounding box center [929, 491] width 364 height 33
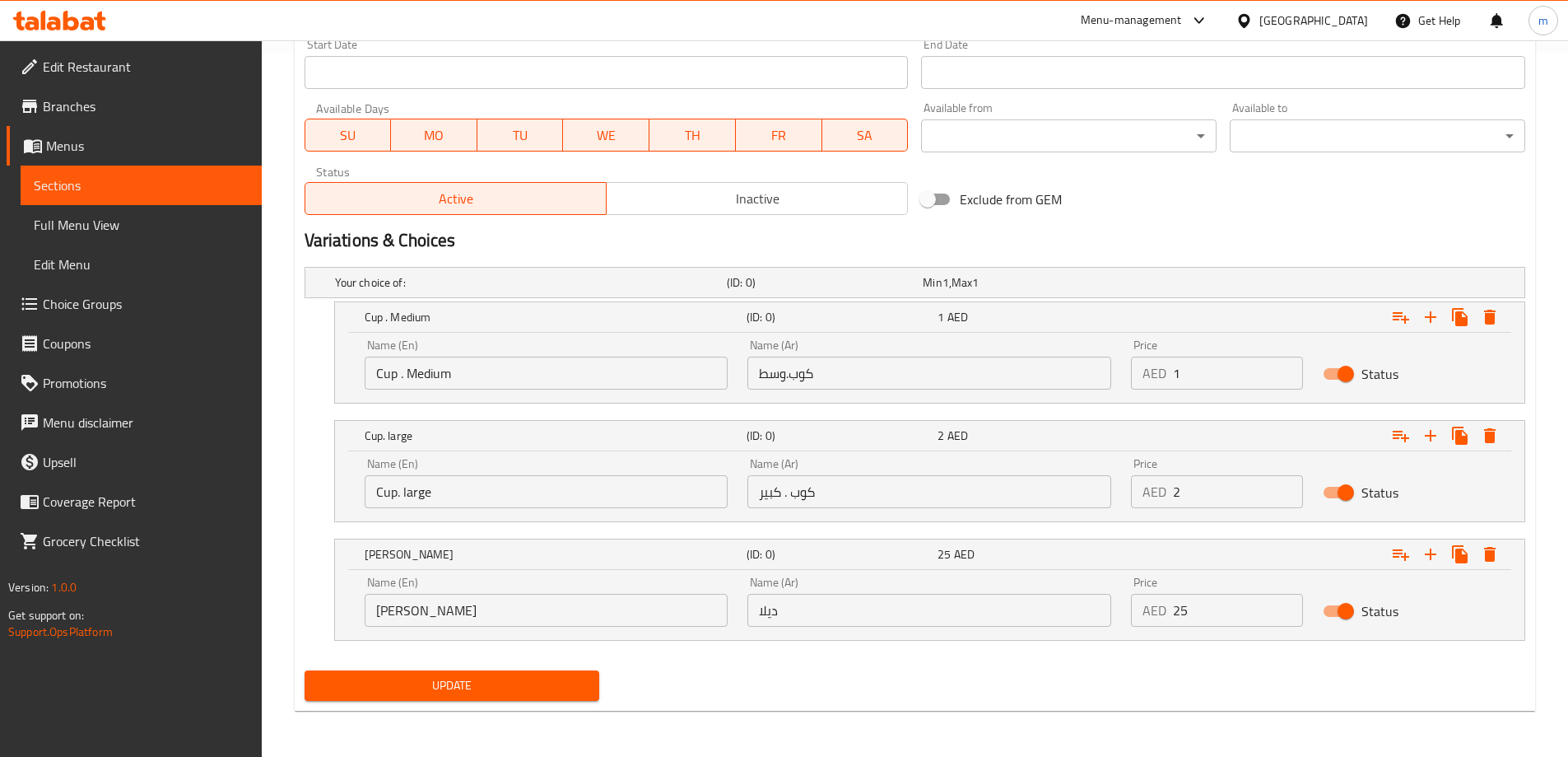
click at [865, 697] on div "Update" at bounding box center [915, 685] width 1234 height 44
click at [568, 684] on span "Update" at bounding box center [452, 685] width 269 height 21
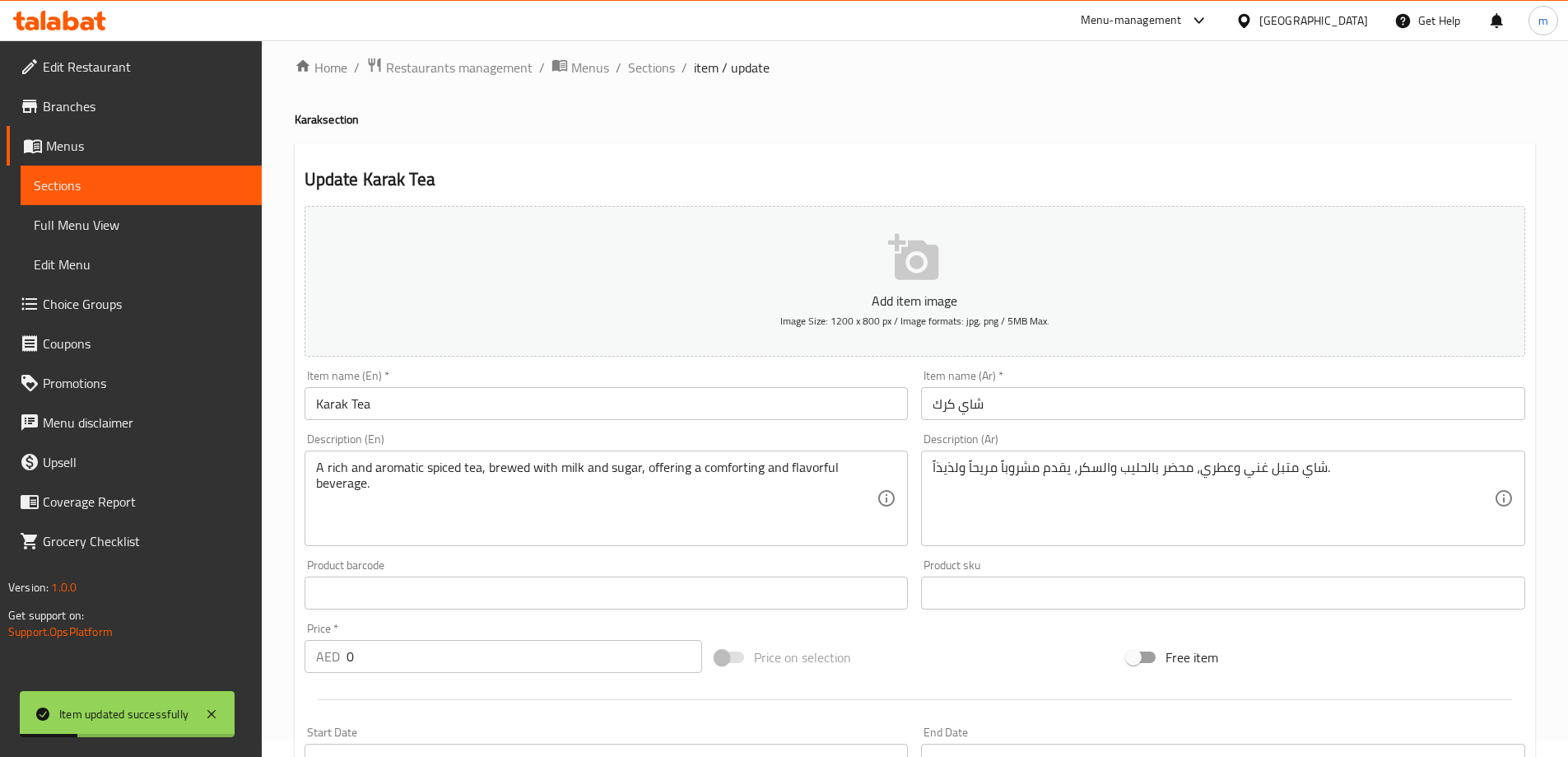
scroll to position [0, 0]
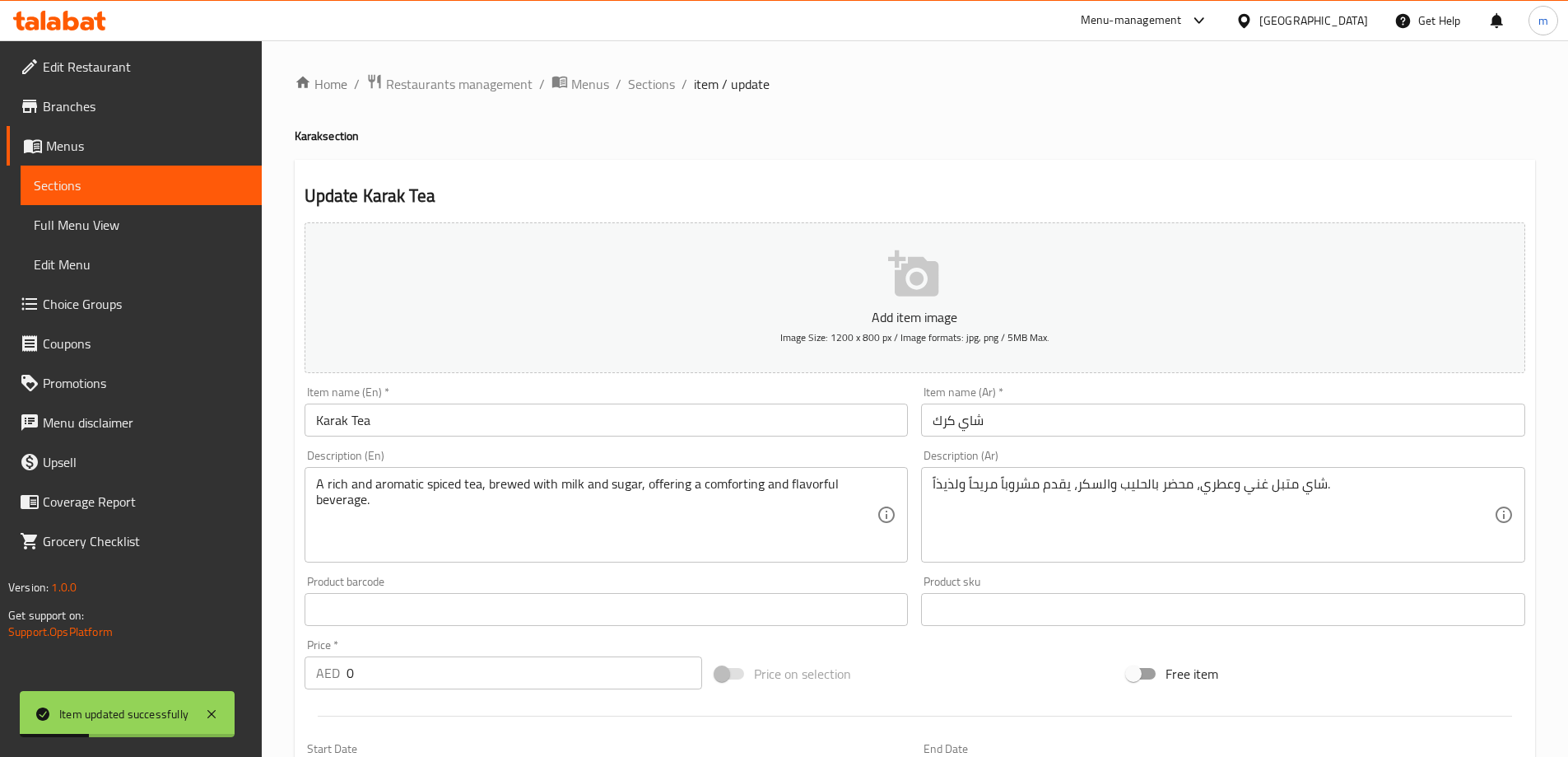
click at [649, 90] on span "Sections" at bounding box center [652, 84] width 47 height 20
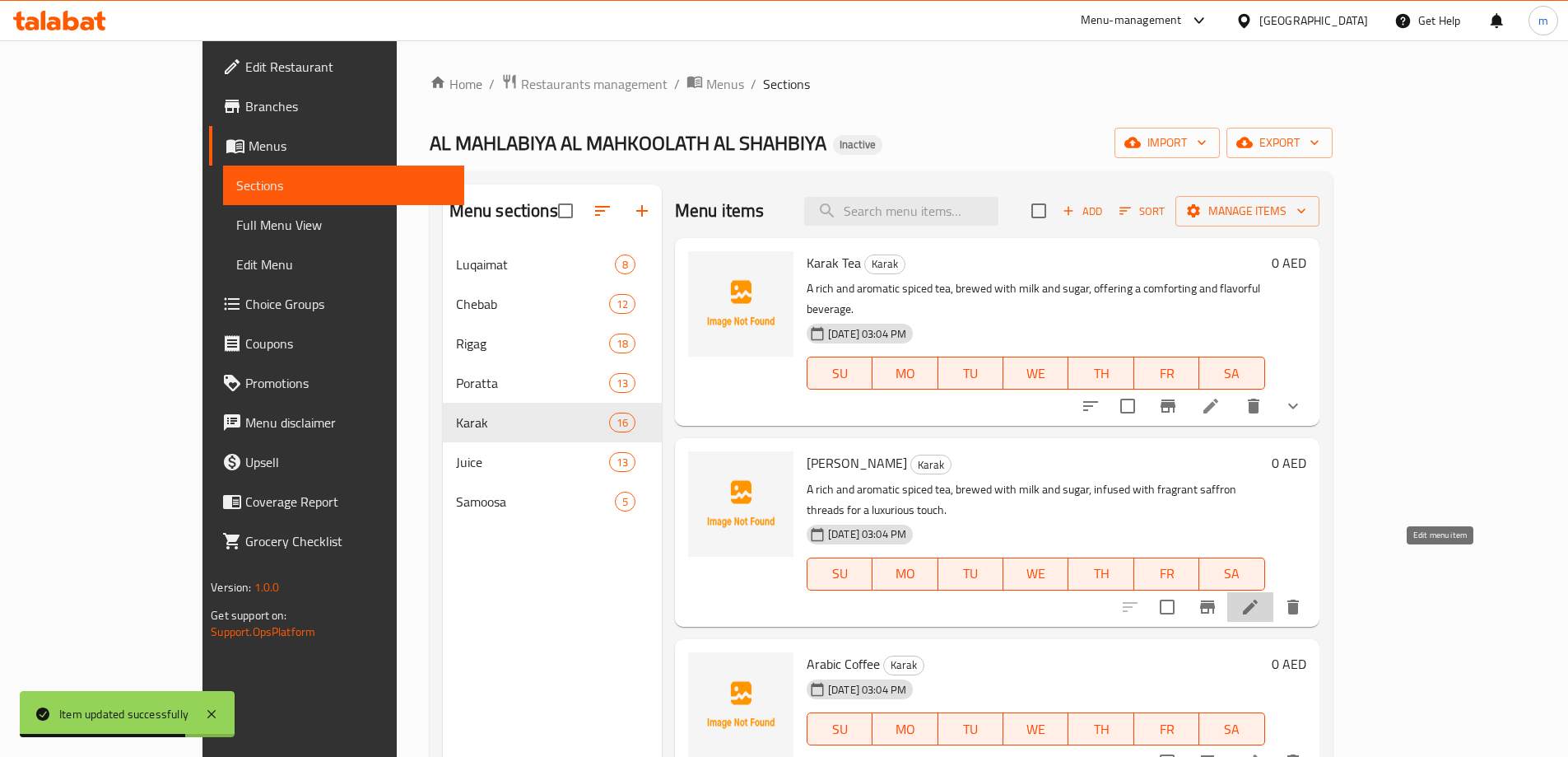
click at [1260, 597] on icon at bounding box center [1251, 606] width 20 height 20
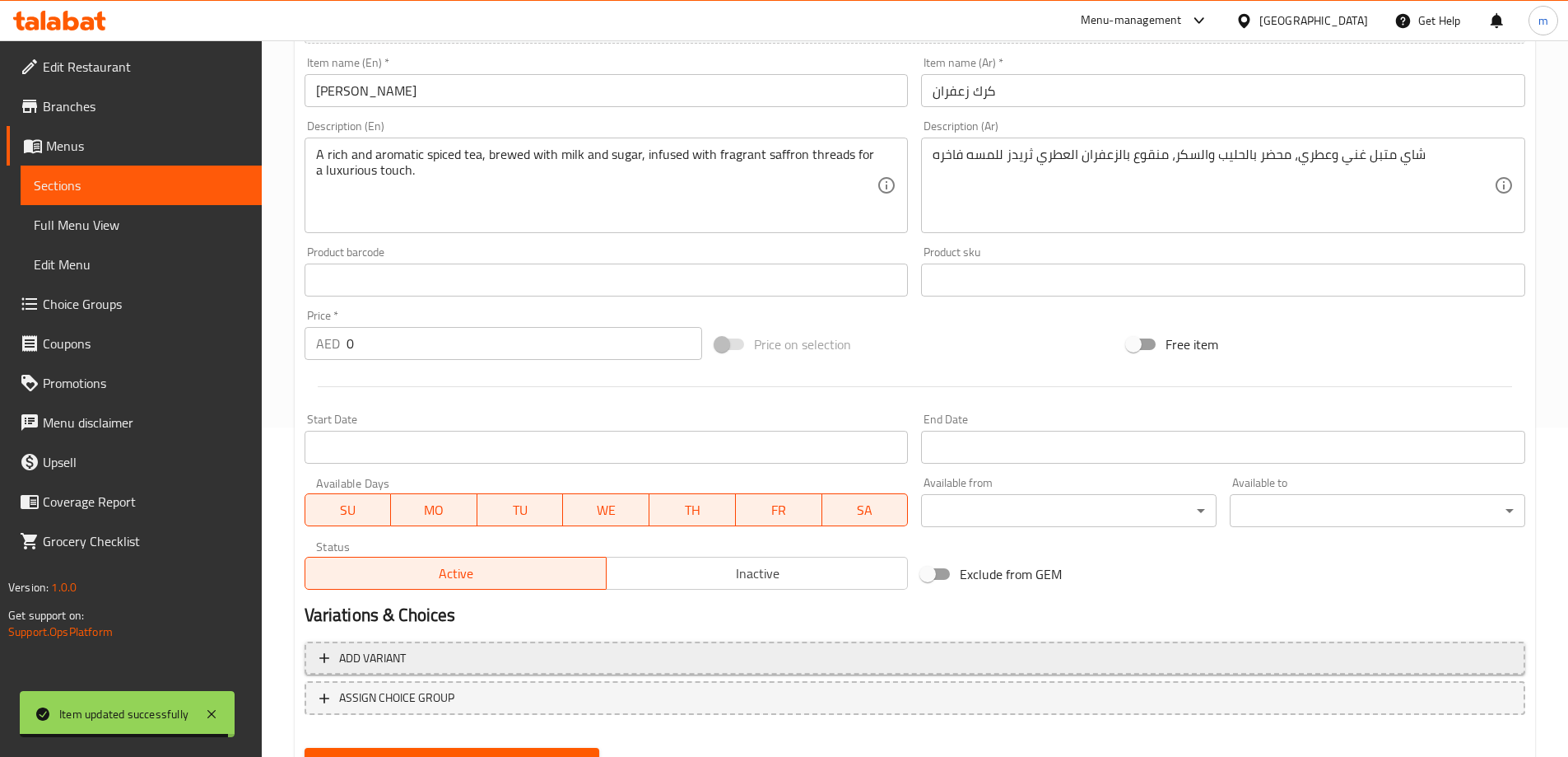
click at [538, 661] on span "Add variant" at bounding box center [915, 658] width 1191 height 21
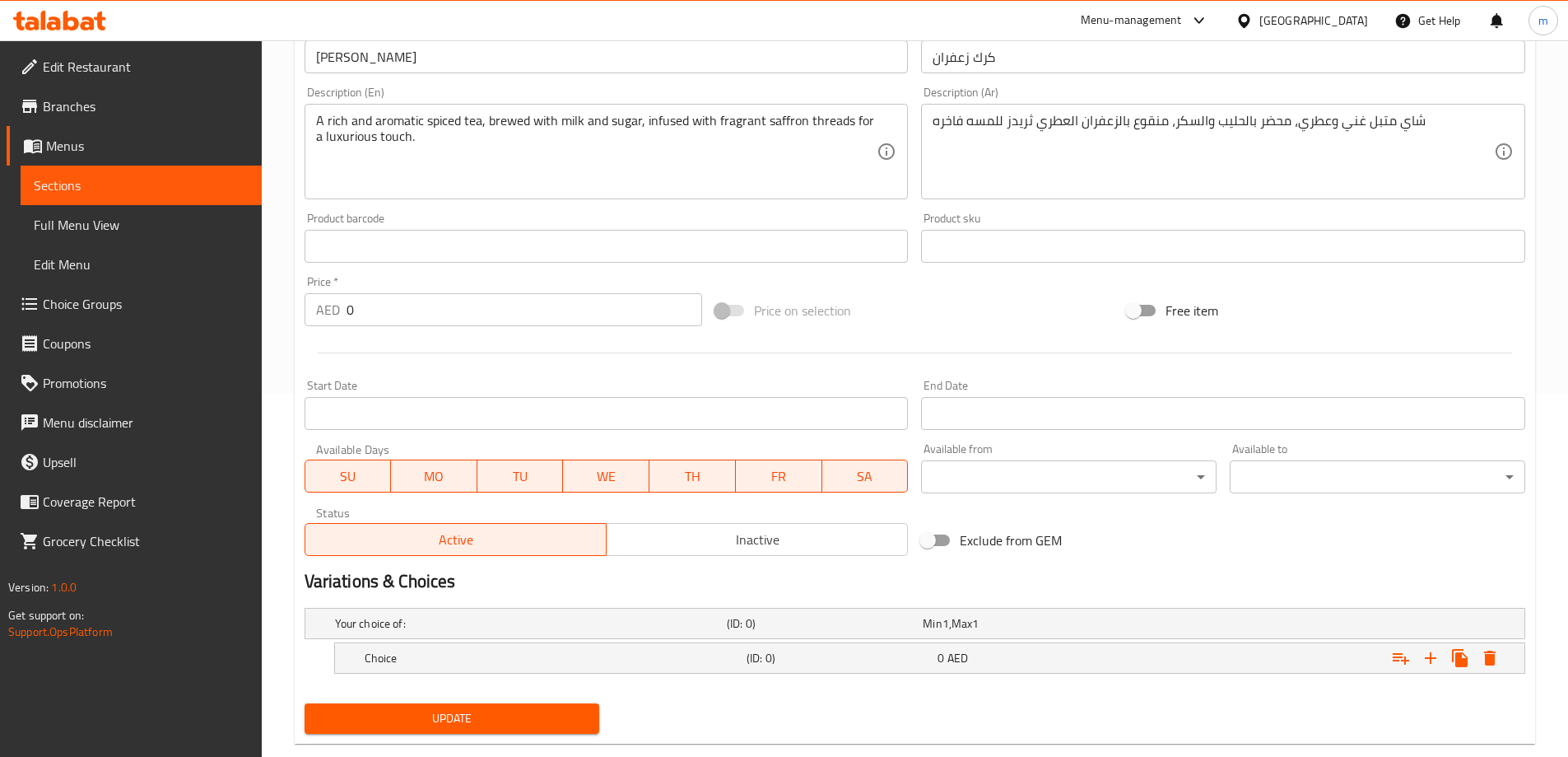
scroll to position [396, 0]
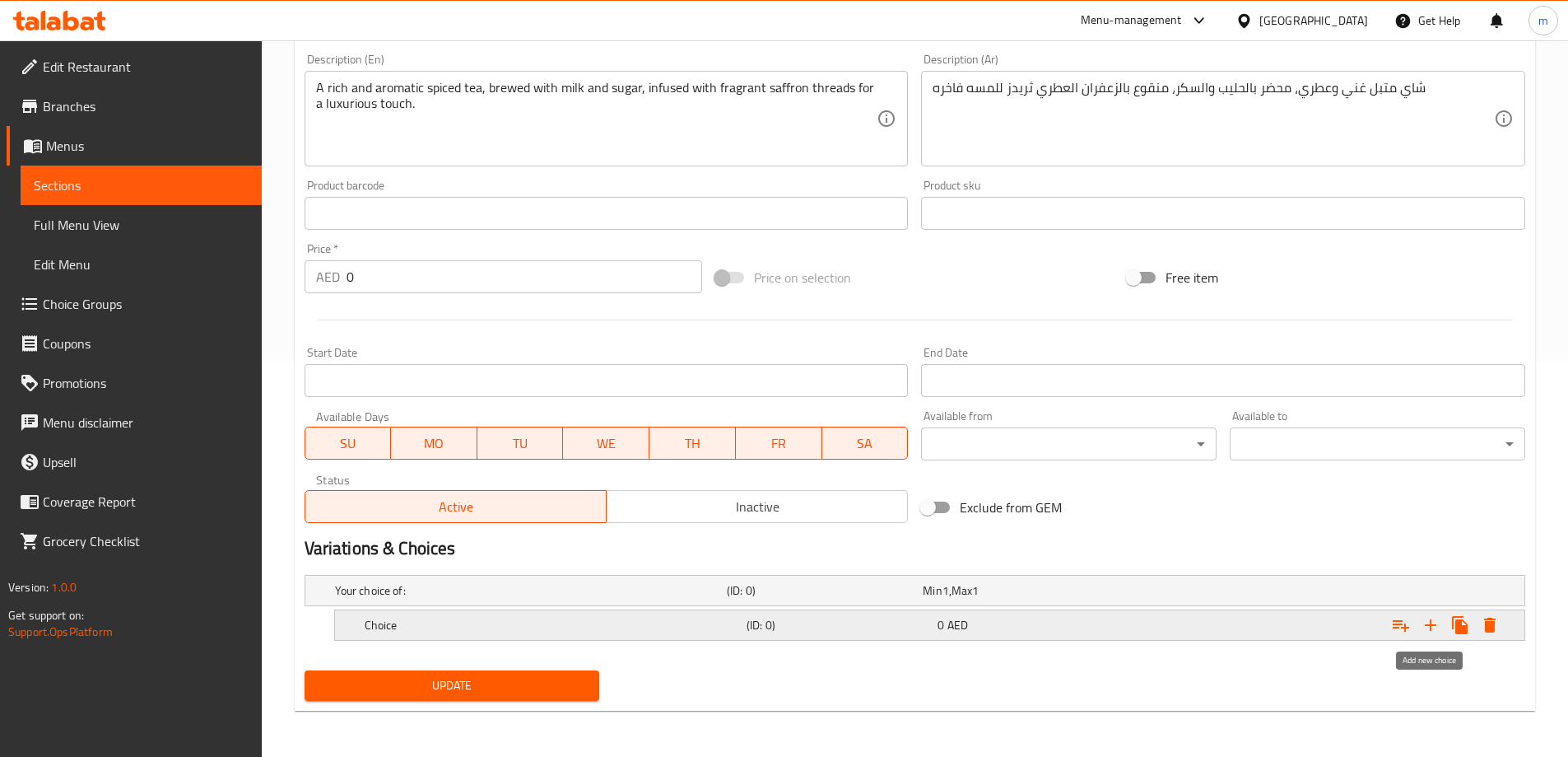
click at [1431, 623] on icon "Expand" at bounding box center [1430, 624] width 12 height 12
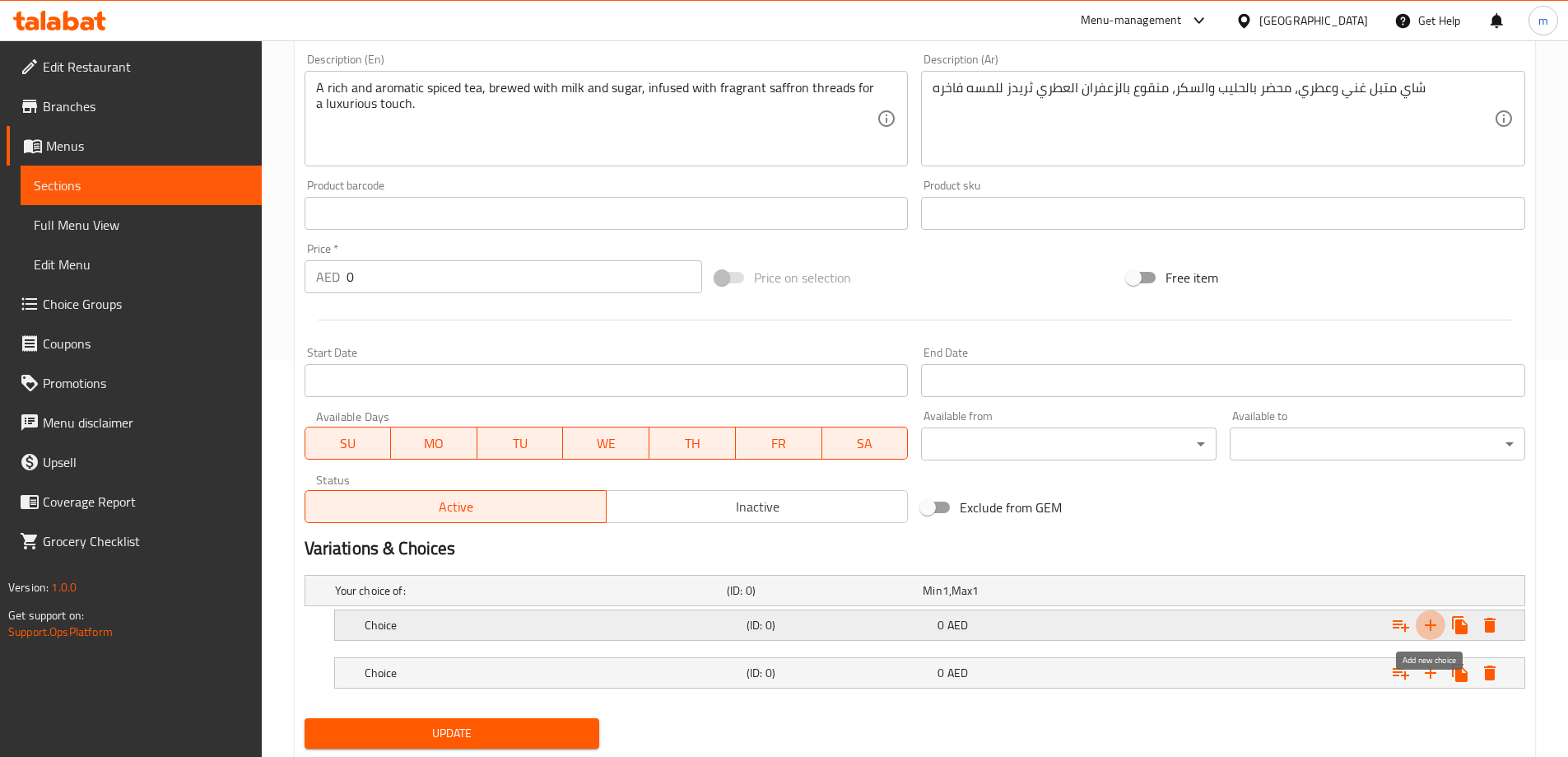
click at [1431, 624] on icon "Expand" at bounding box center [1430, 624] width 12 height 12
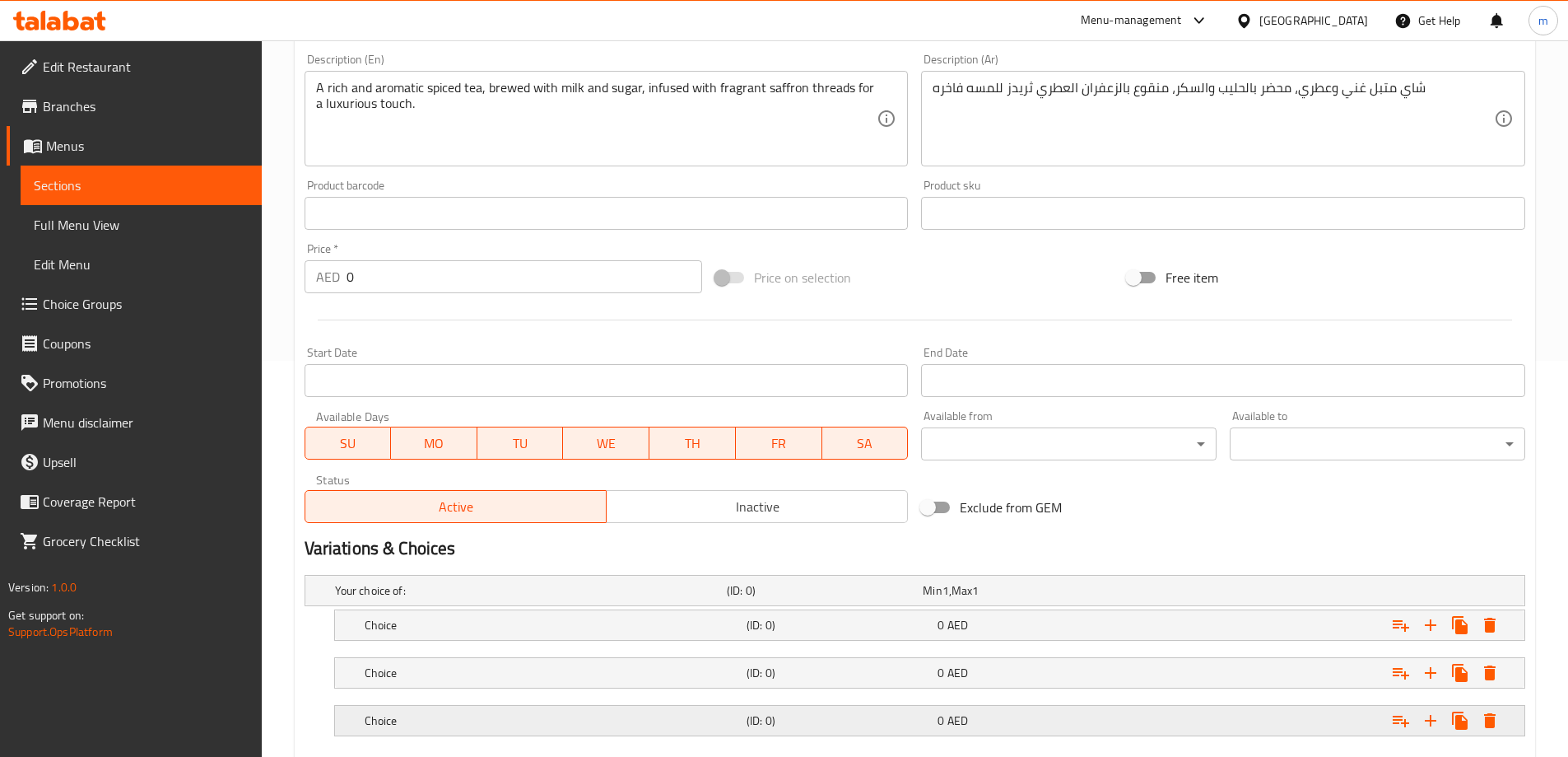
click at [747, 718] on h5 "(ID: 0)" at bounding box center [838, 720] width 185 height 16
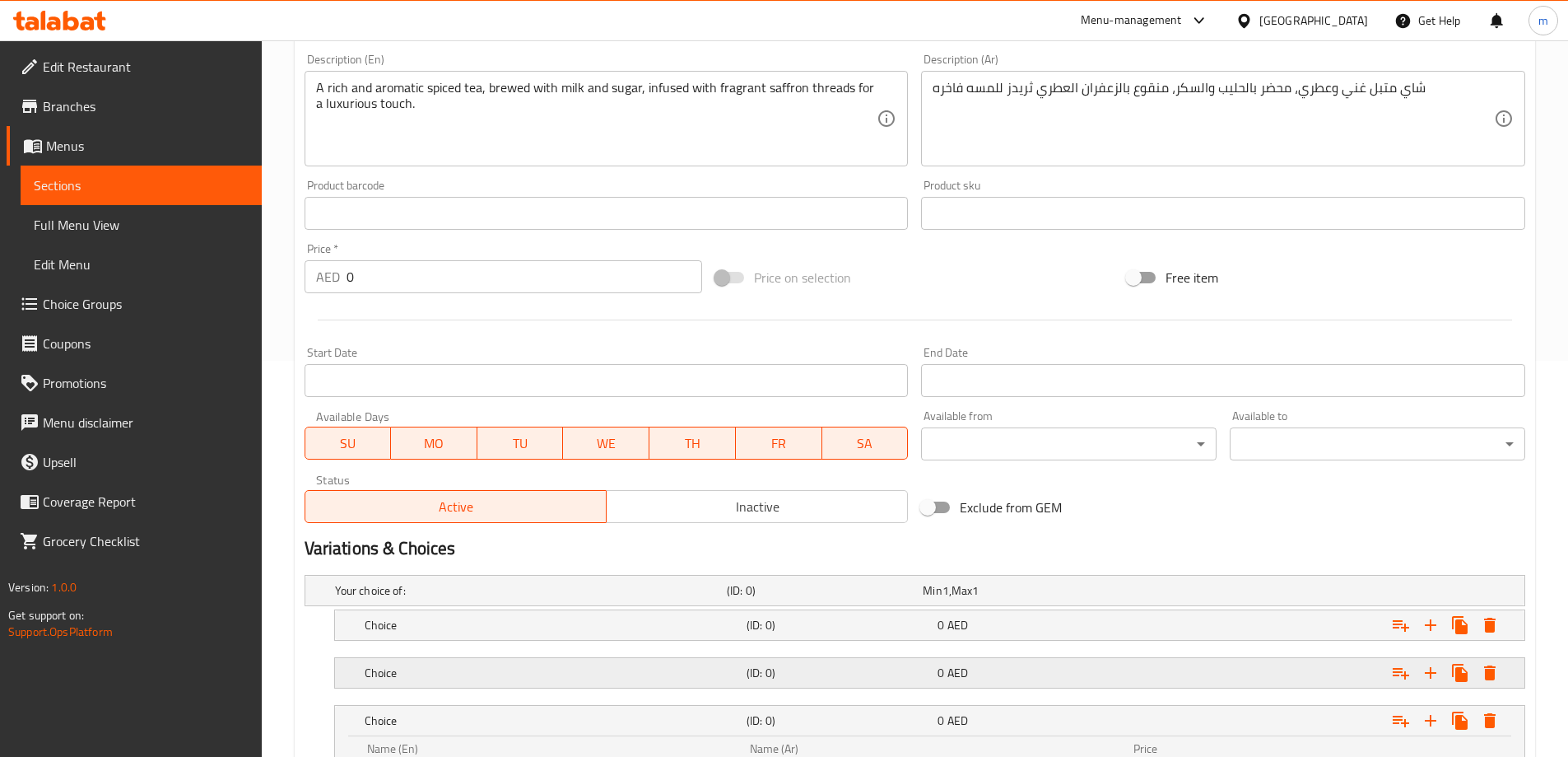
click at [736, 686] on div "Choice (ID: 0) 0 AED" at bounding box center [934, 672] width 1146 height 37
click at [737, 630] on h5 "Choice" at bounding box center [552, 625] width 375 height 16
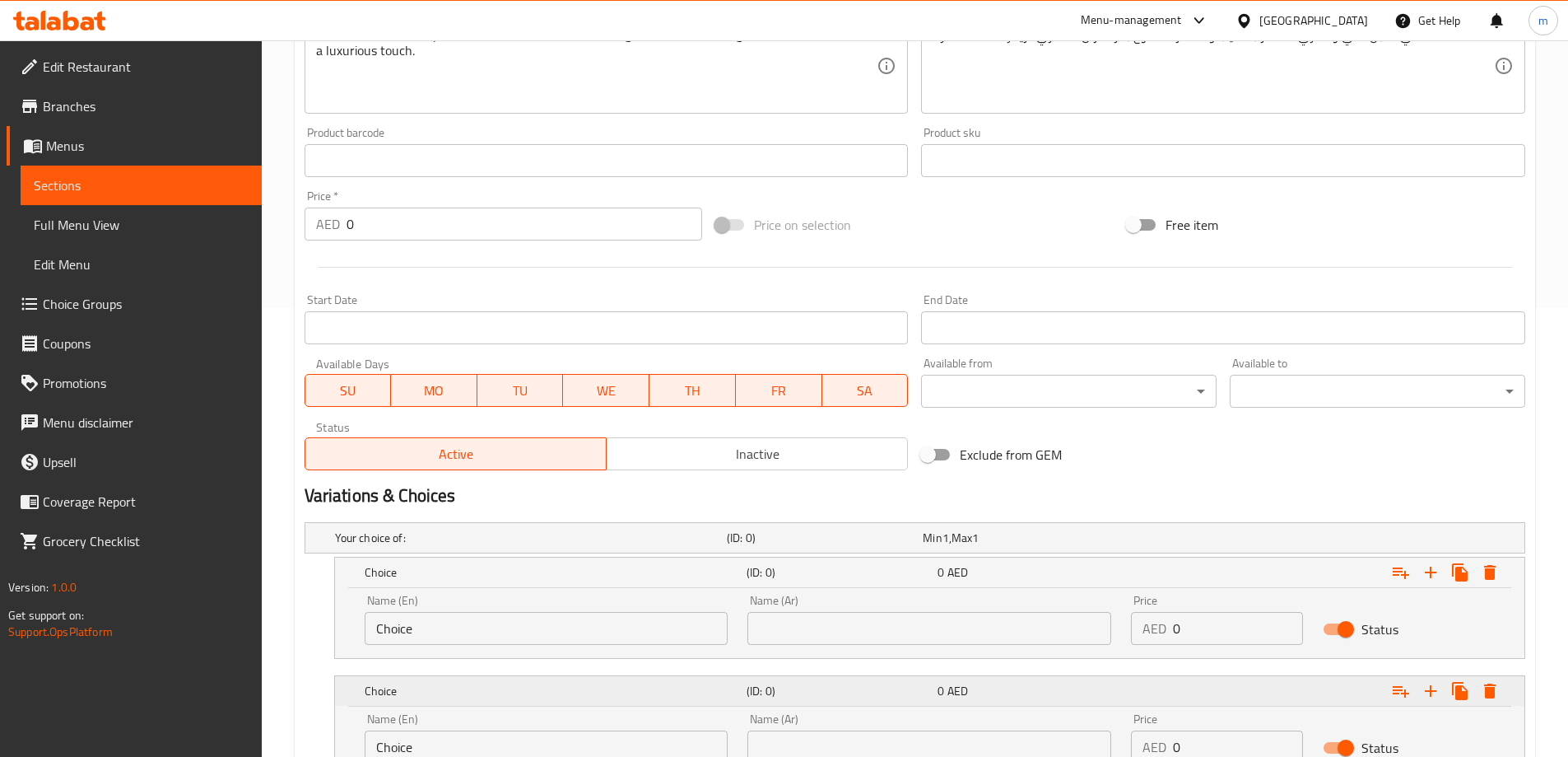
scroll to position [478, 0]
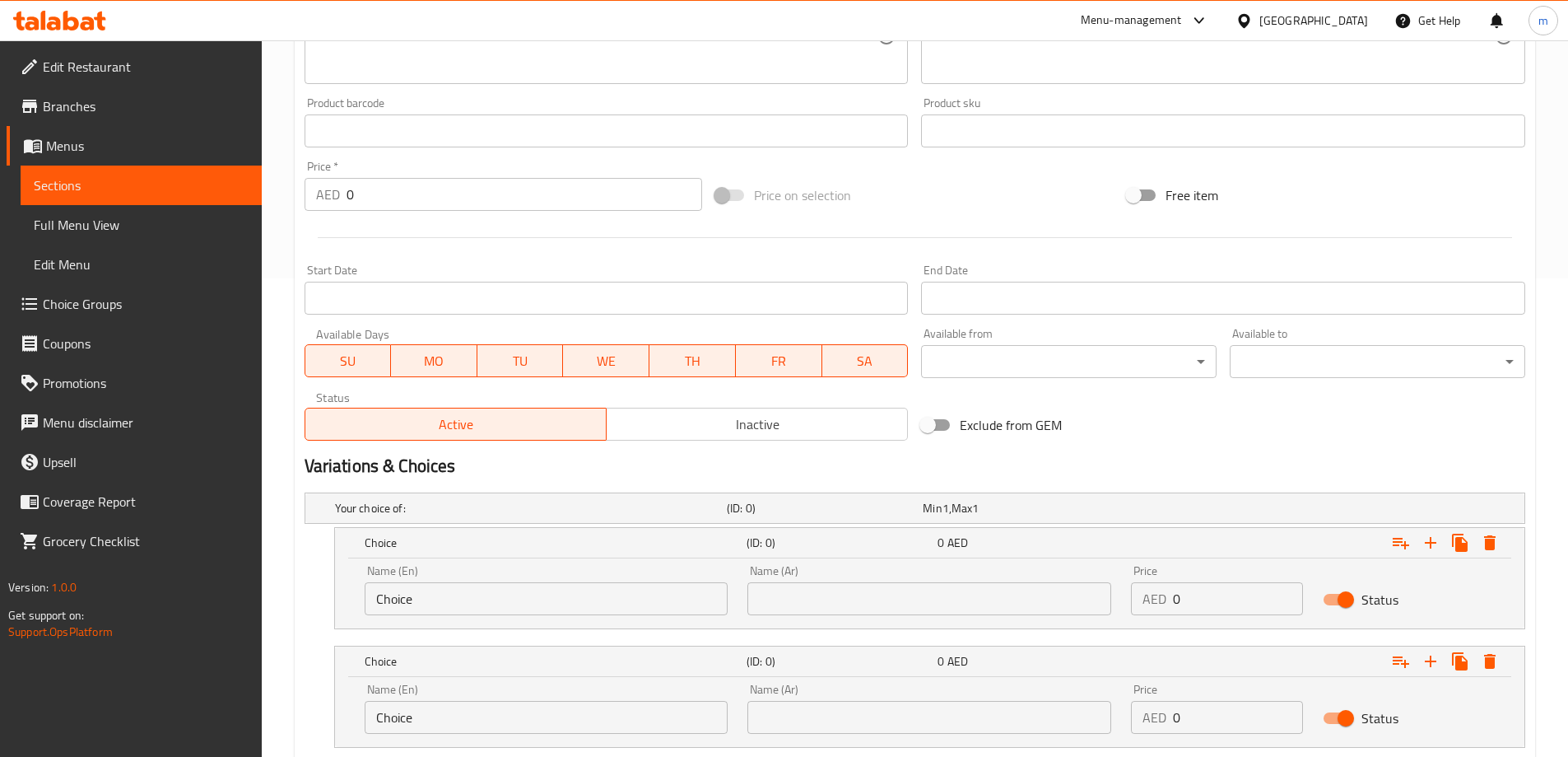
click at [476, 603] on input "Choice" at bounding box center [546, 598] width 364 height 33
paste input "up . Medium"
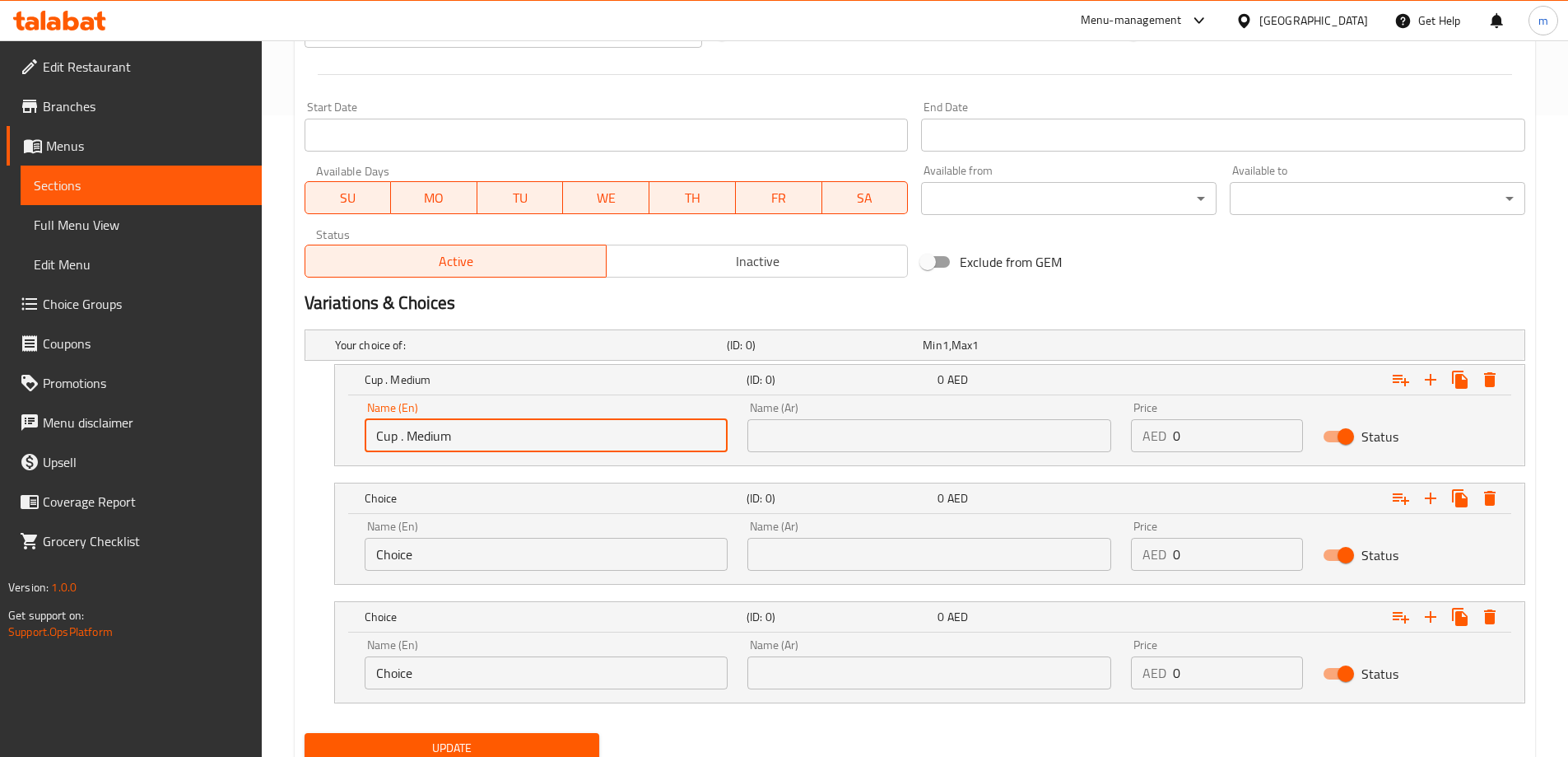
scroll to position [643, 0]
type input "Cup . Medium"
click at [472, 538] on input "Choice" at bounding box center [546, 552] width 364 height 33
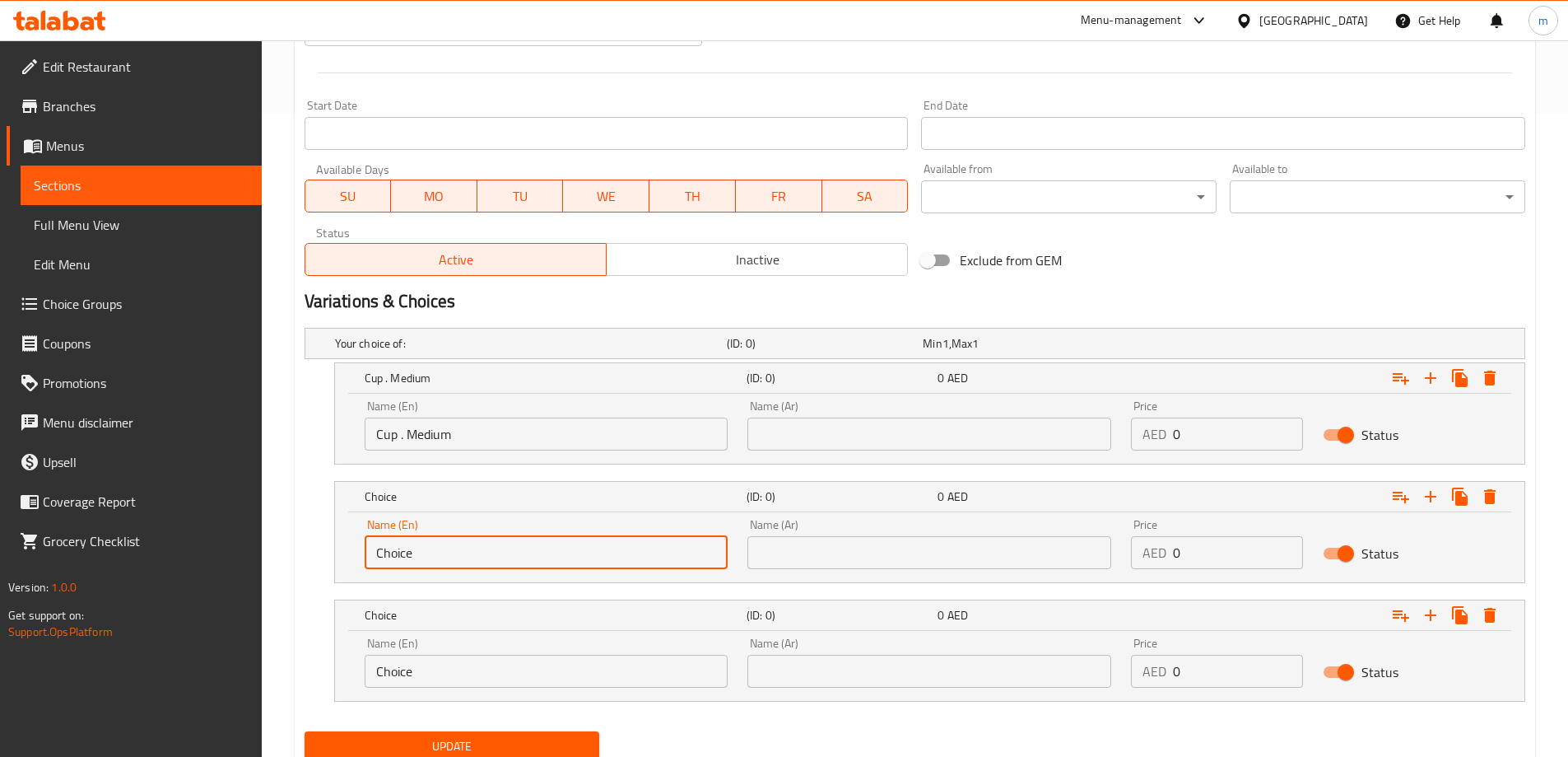
click at [472, 538] on input "Choice" at bounding box center [546, 552] width 364 height 33
paste input "up. larg"
type input "Cup. large"
click at [460, 671] on input "Choice" at bounding box center [546, 671] width 364 height 33
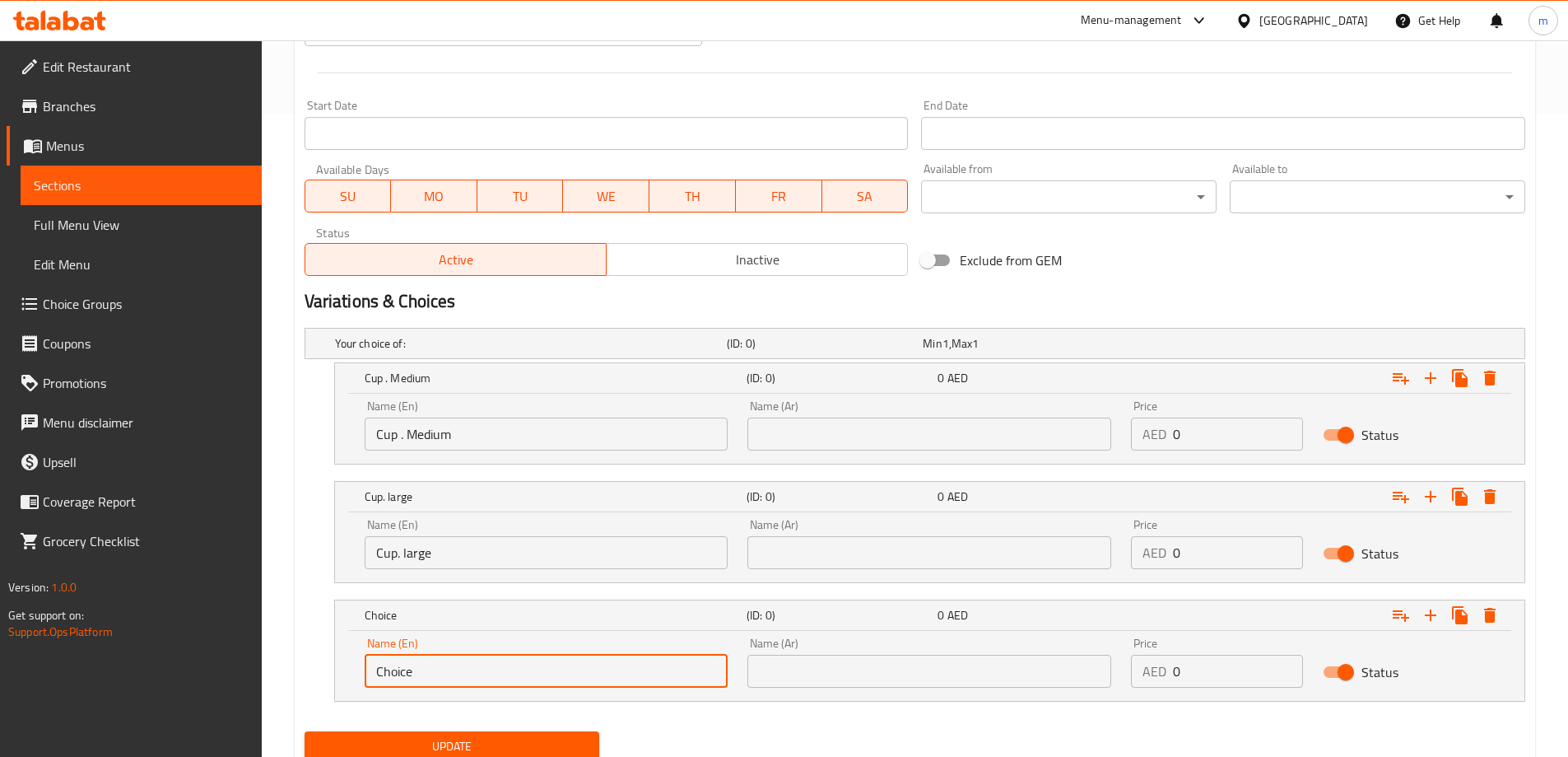
click at [460, 671] on input "Choice" at bounding box center [546, 671] width 364 height 33
type input "Della"
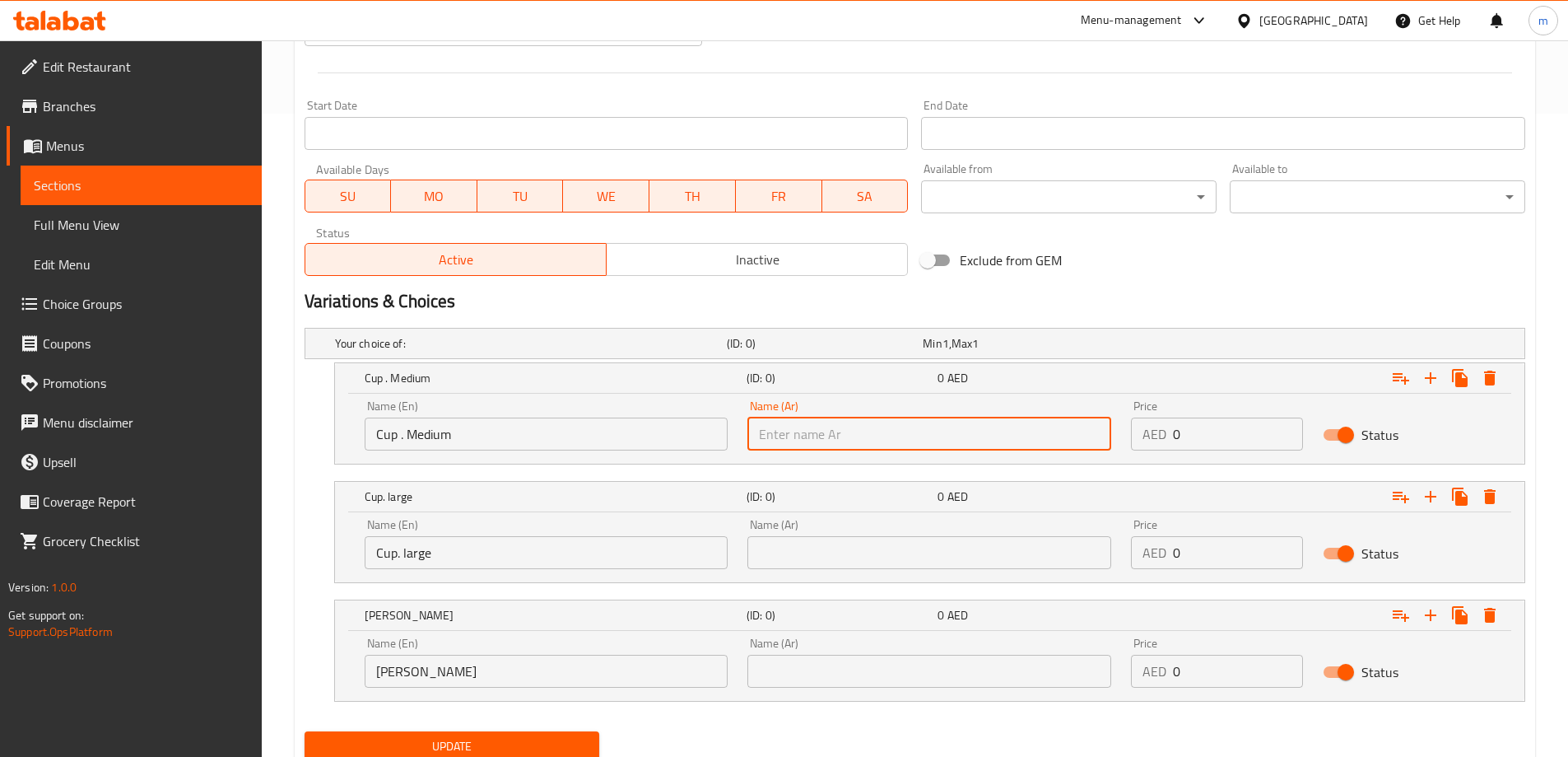
click at [811, 428] on input "text" at bounding box center [929, 433] width 364 height 33
paste input "كوب.وسط"
type input "كوب.وسط"
click at [897, 547] on input "text" at bounding box center [929, 552] width 364 height 33
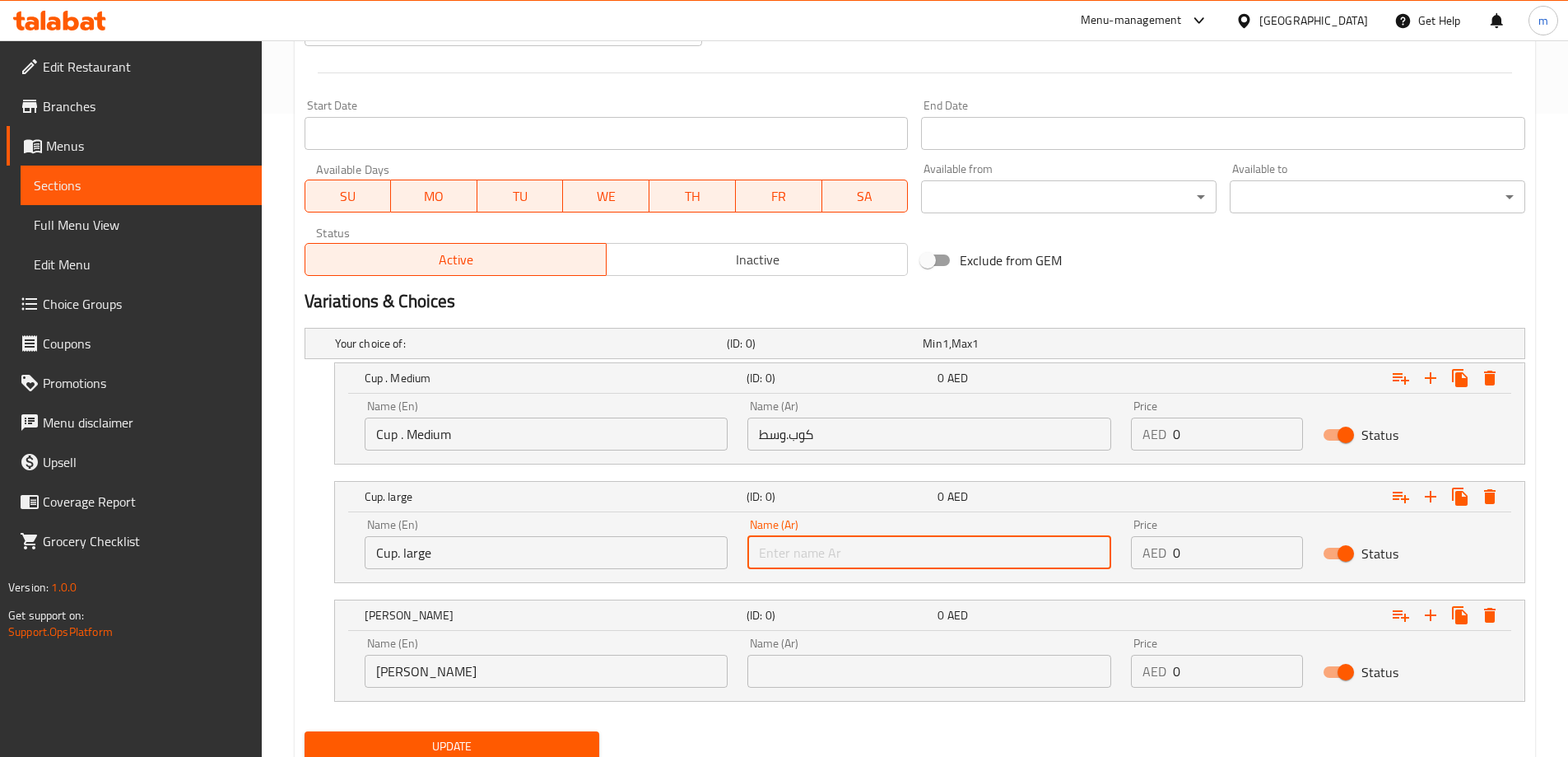
paste input "كوب . كبير"
type input "كوب . كبير"
click at [860, 661] on input "text" at bounding box center [929, 671] width 364 height 33
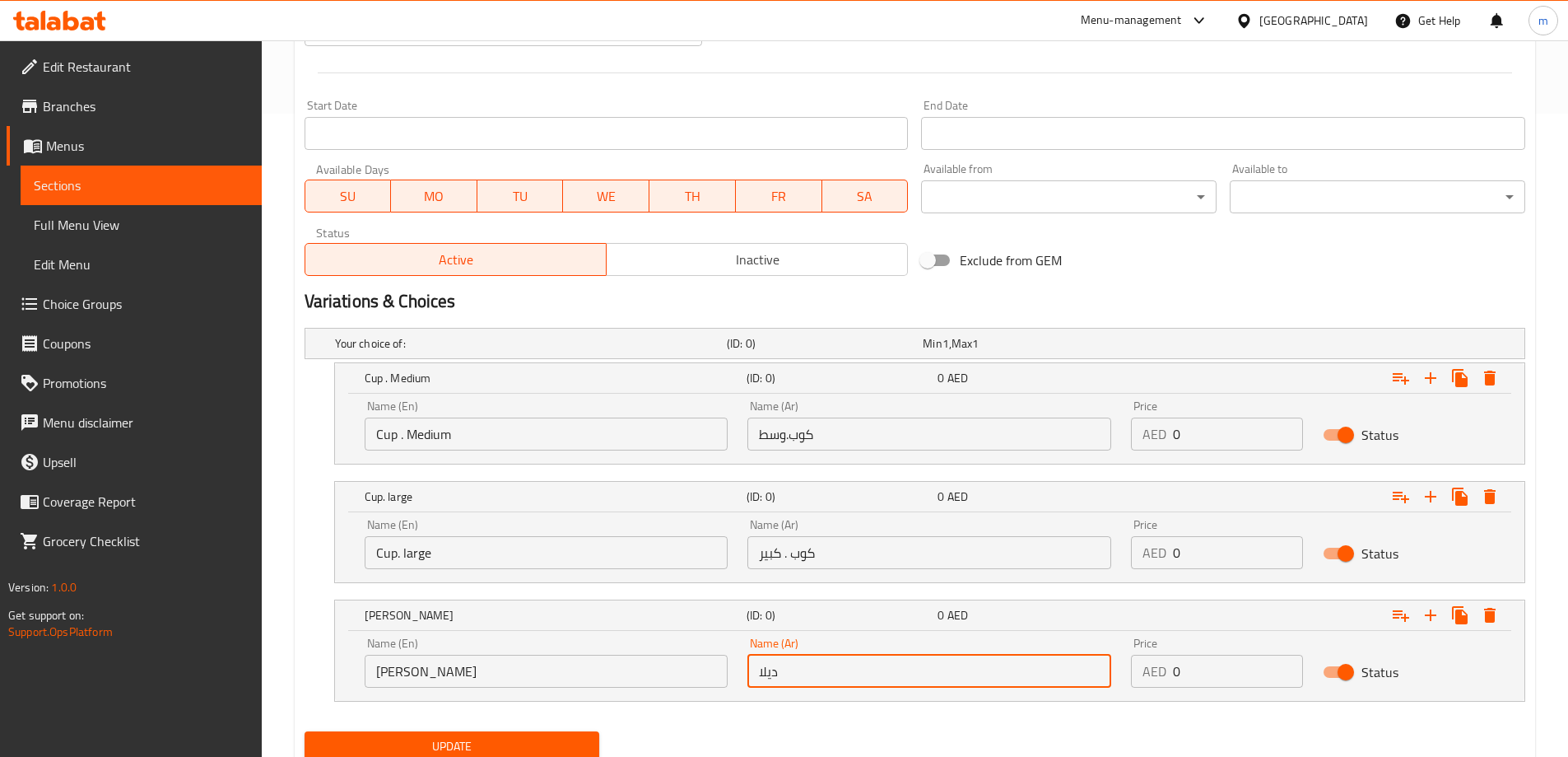
type input "ديلا"
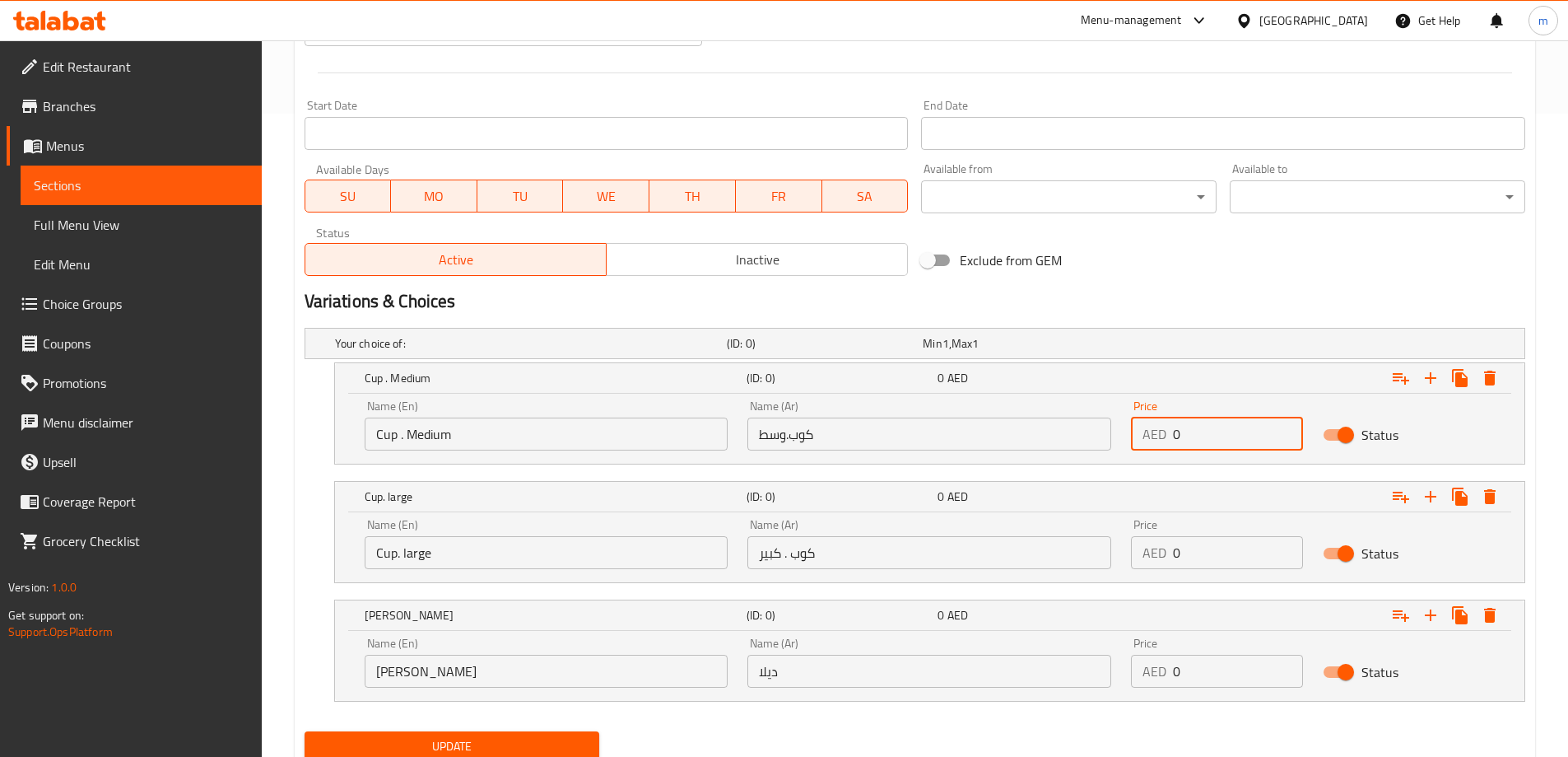
drag, startPoint x: 1213, startPoint y: 443, endPoint x: 1169, endPoint y: 446, distance: 44.1
click at [1169, 446] on div "AED 0 Price" at bounding box center [1217, 433] width 172 height 33
type input "2"
drag, startPoint x: 1223, startPoint y: 547, endPoint x: 1155, endPoint y: 554, distance: 68.4
click at [1155, 554] on div "AED 0 Price" at bounding box center [1217, 552] width 172 height 33
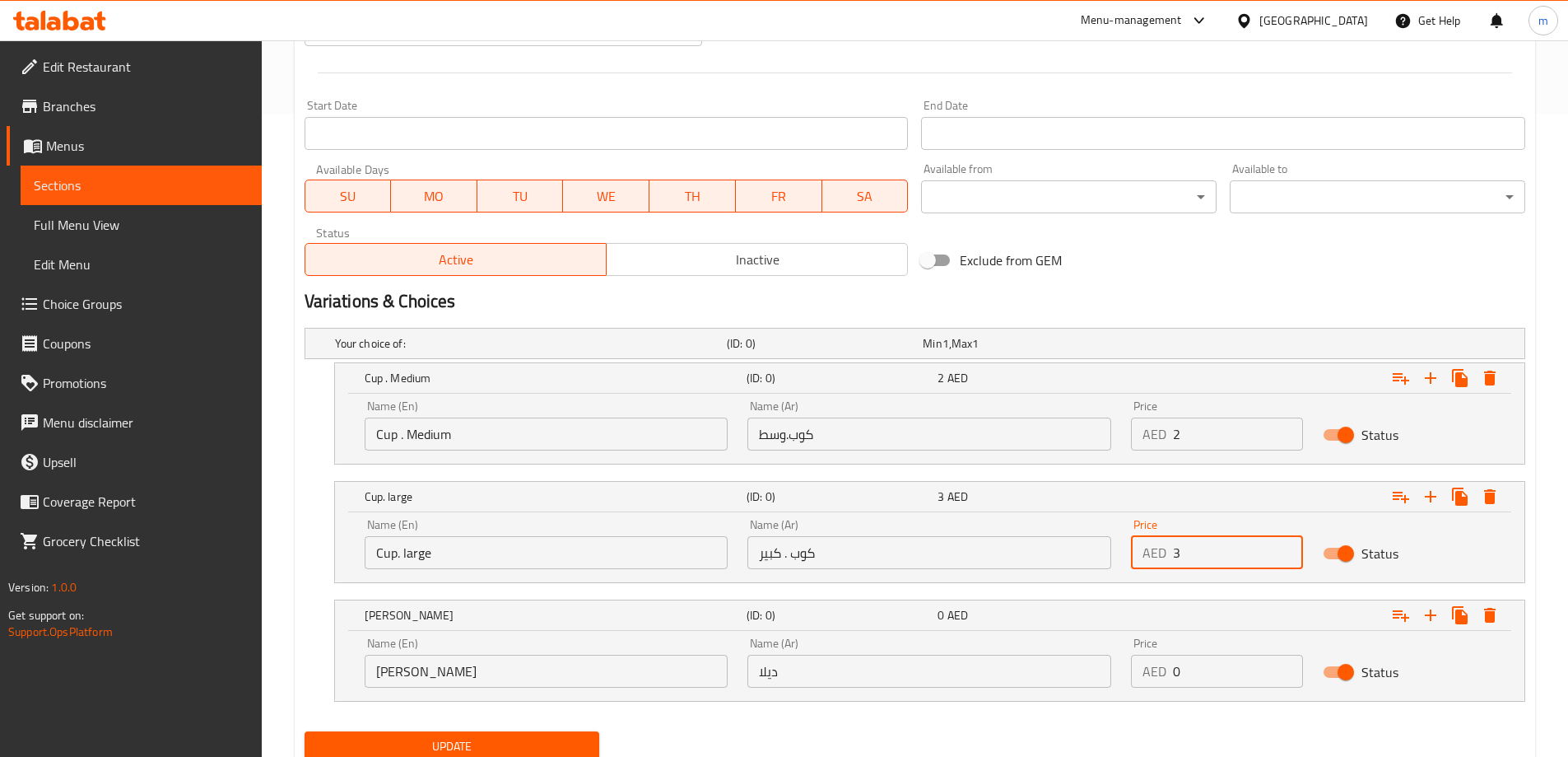
type input "3"
drag, startPoint x: 1186, startPoint y: 677, endPoint x: 1170, endPoint y: 674, distance: 16.3
click at [1170, 674] on div "AED 0 Price" at bounding box center [1217, 671] width 172 height 33
type input "30"
click at [1071, 725] on div "Update" at bounding box center [915, 746] width 1234 height 44
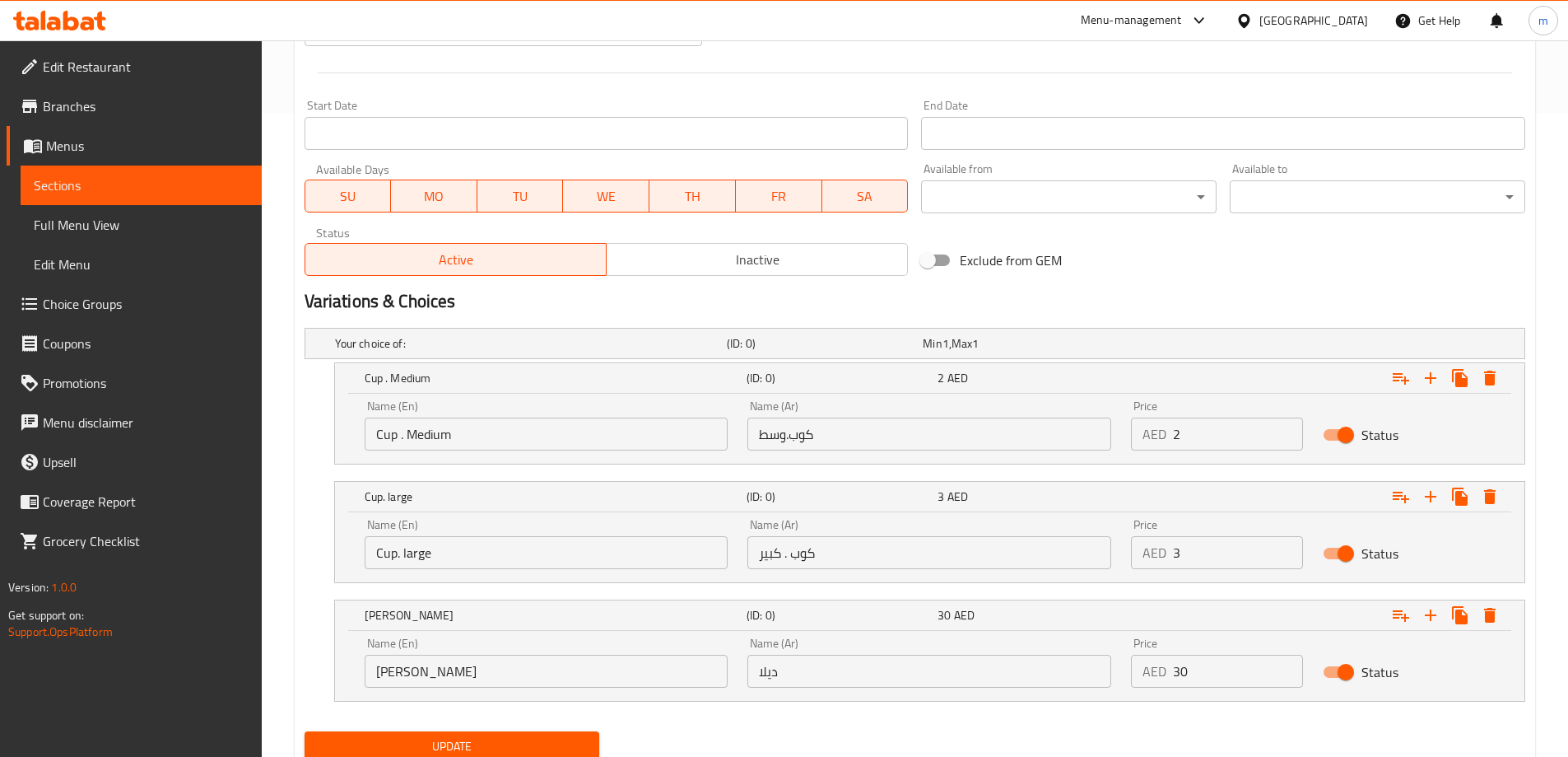
click at [529, 746] on span "Update" at bounding box center [452, 745] width 269 height 21
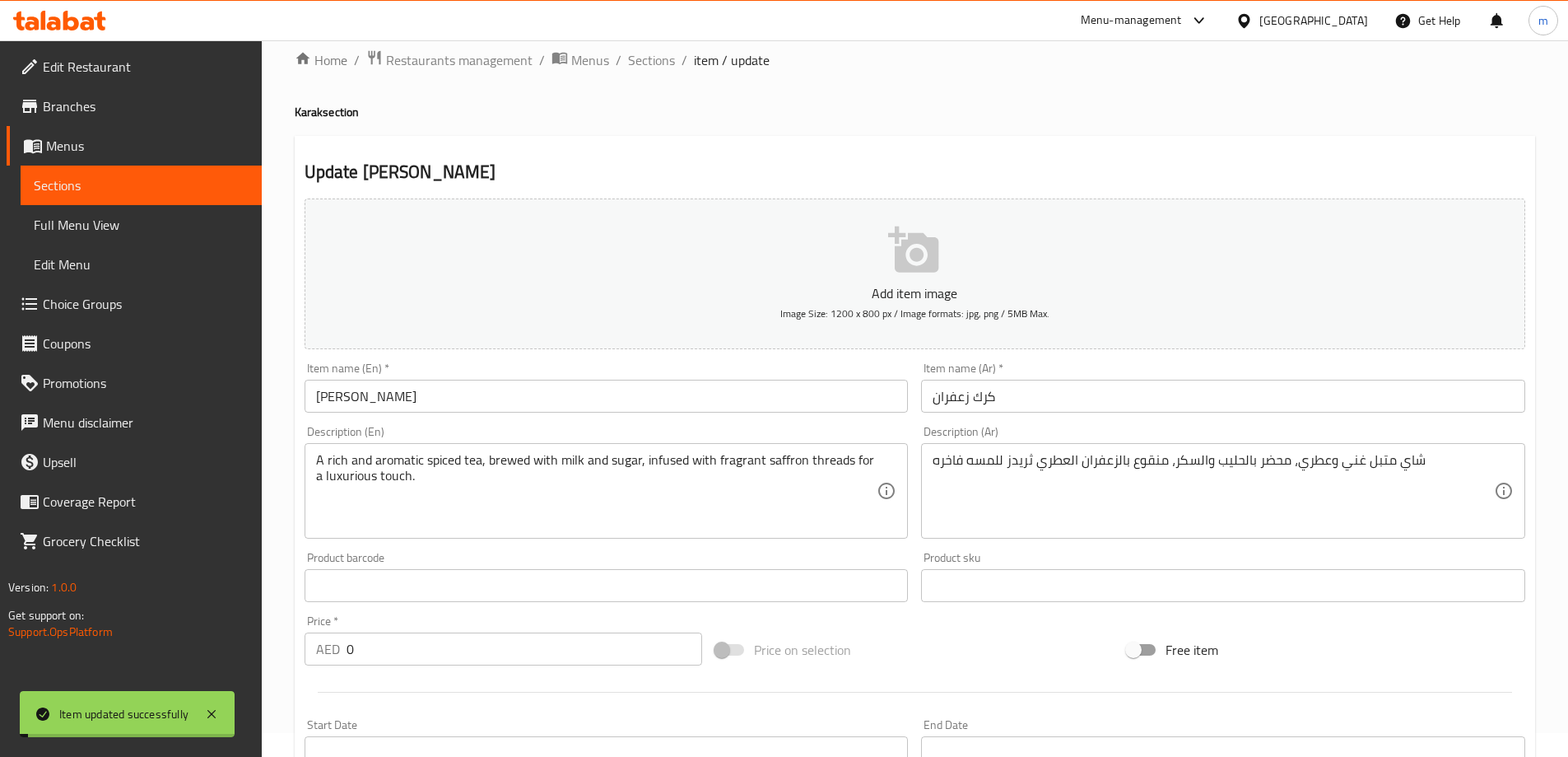
scroll to position [0, 0]
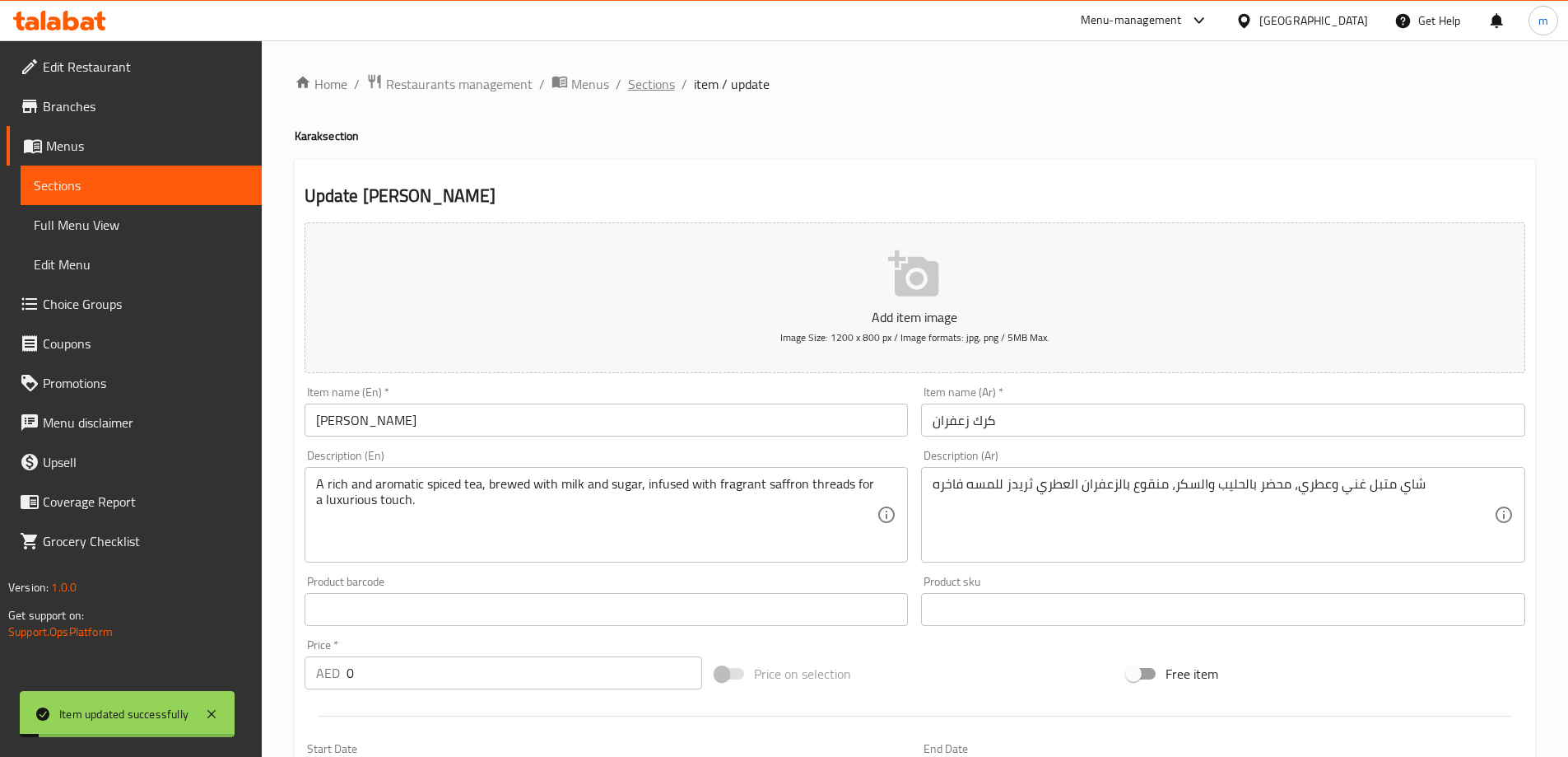
click at [661, 74] on span "Sections" at bounding box center [652, 84] width 47 height 20
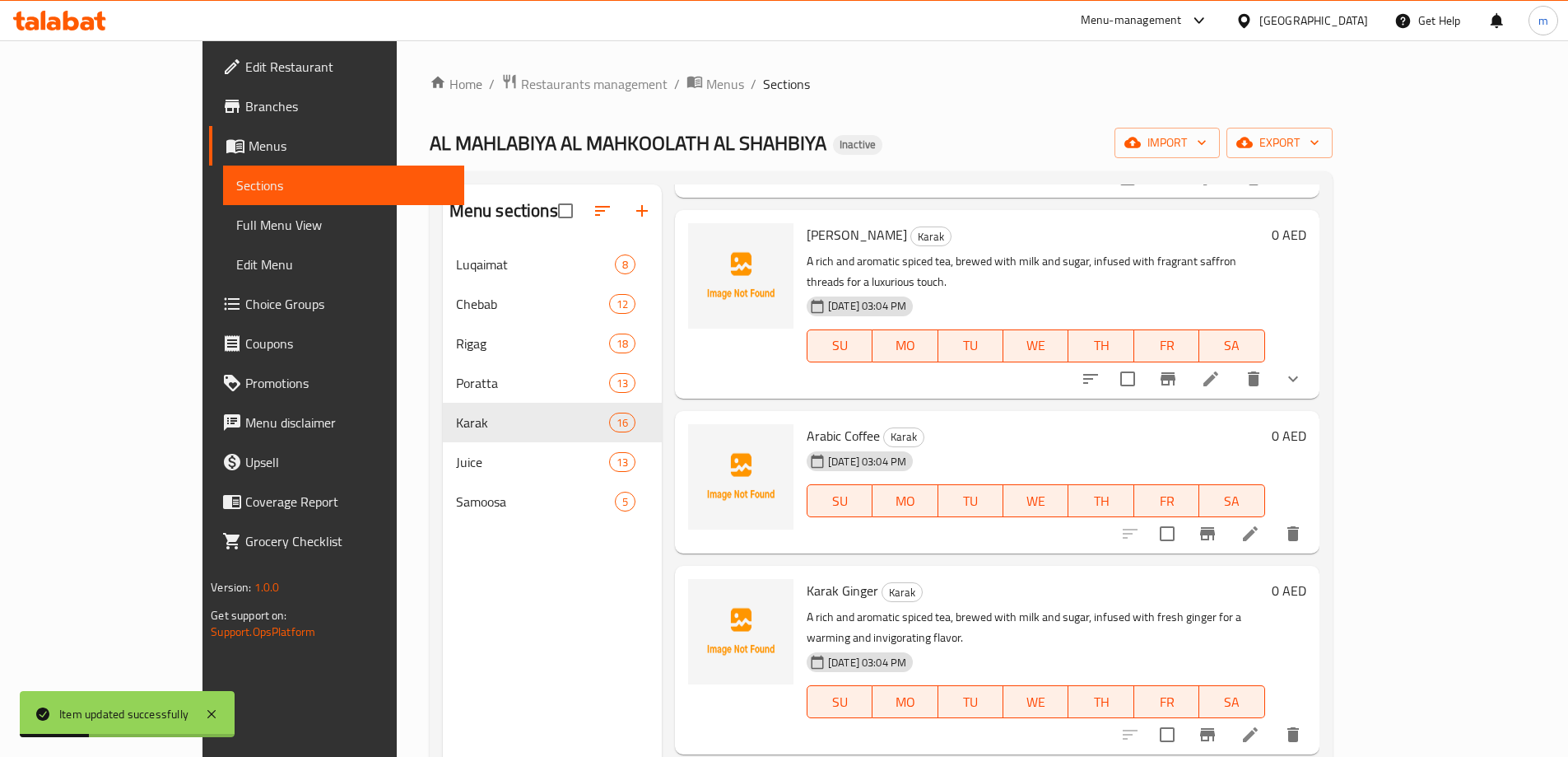
scroll to position [247, 0]
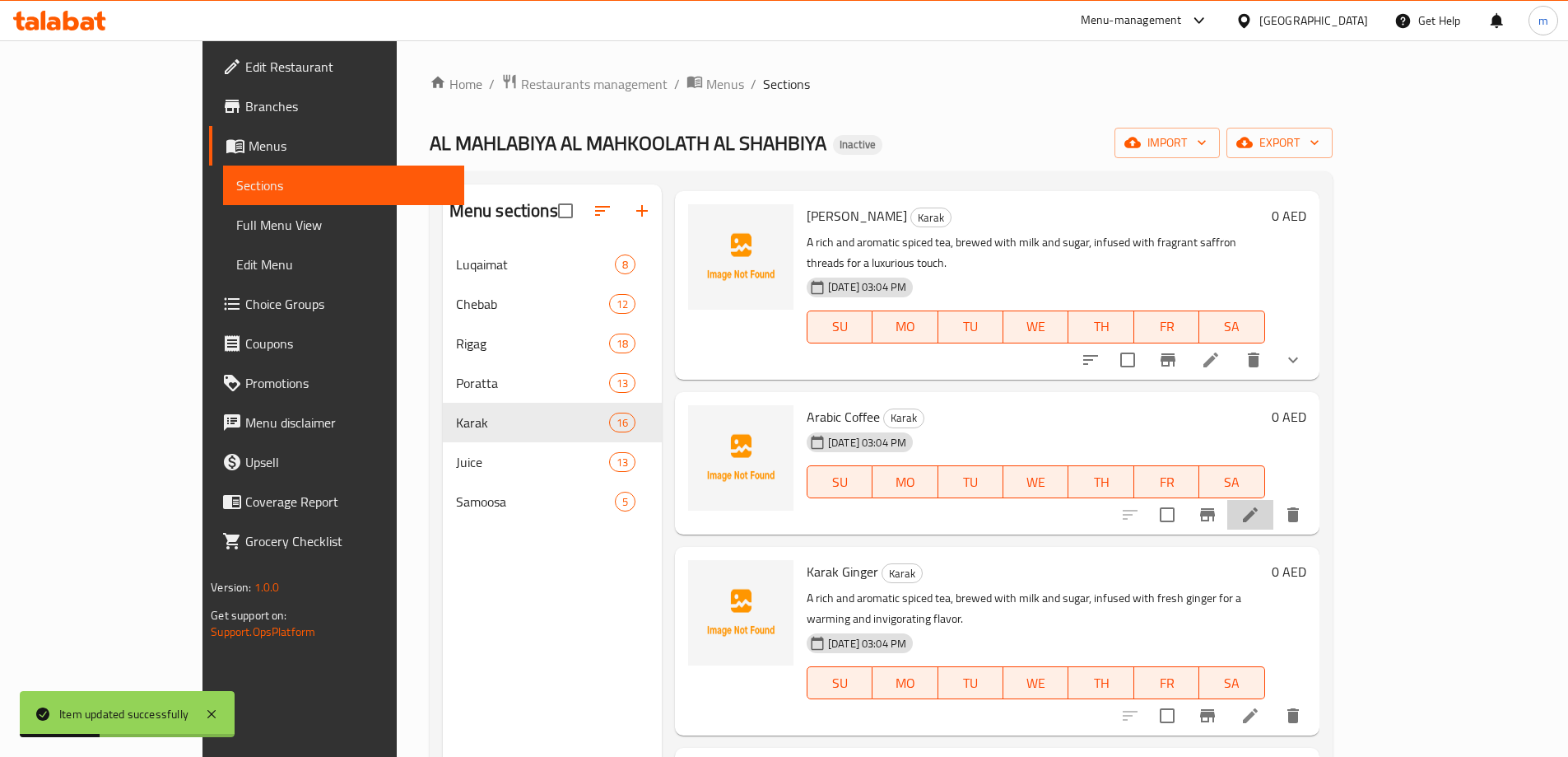
click at [1260, 505] on icon at bounding box center [1251, 514] width 20 height 20
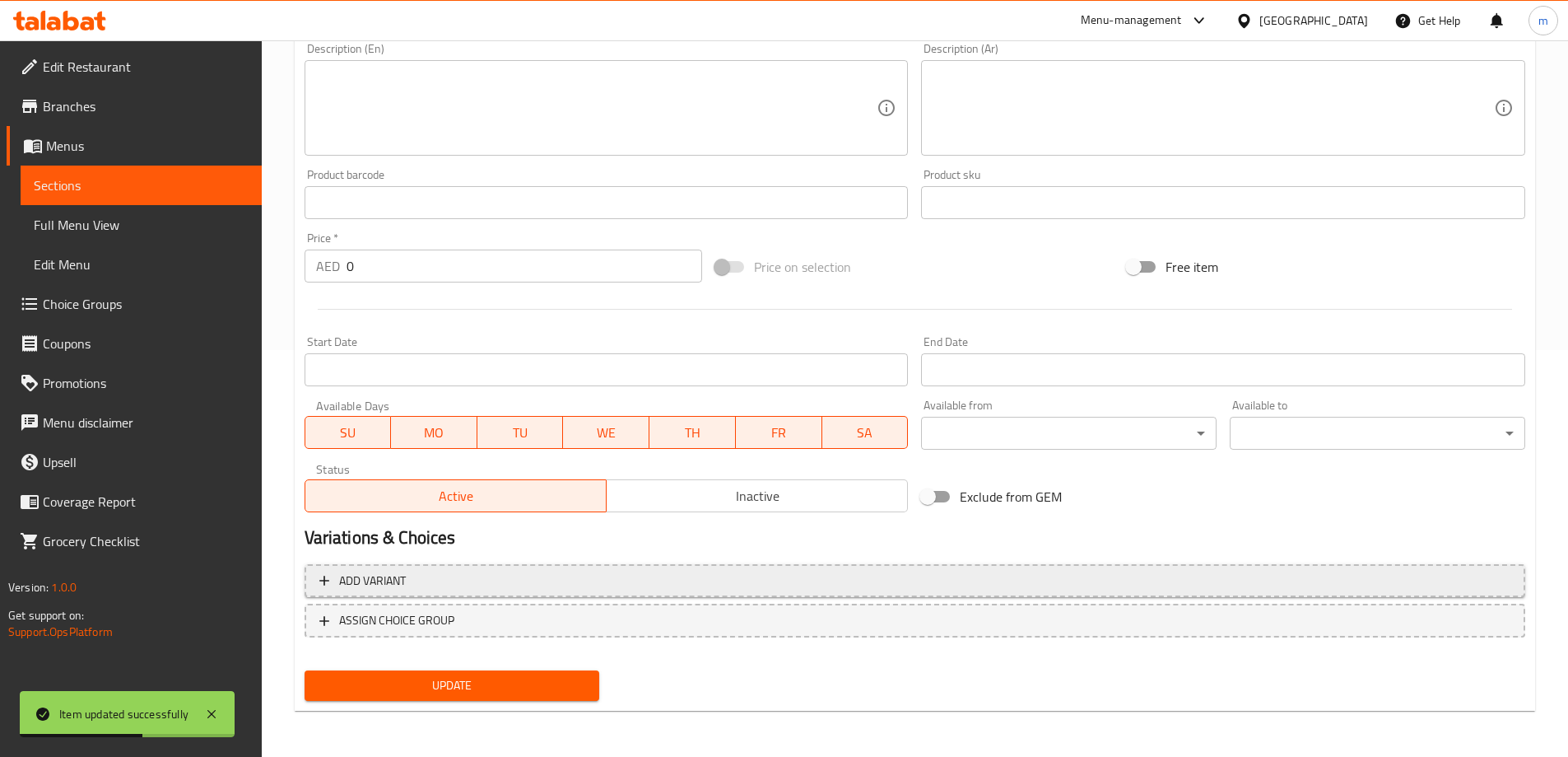
click at [1103, 586] on span "Add variant" at bounding box center [915, 580] width 1191 height 21
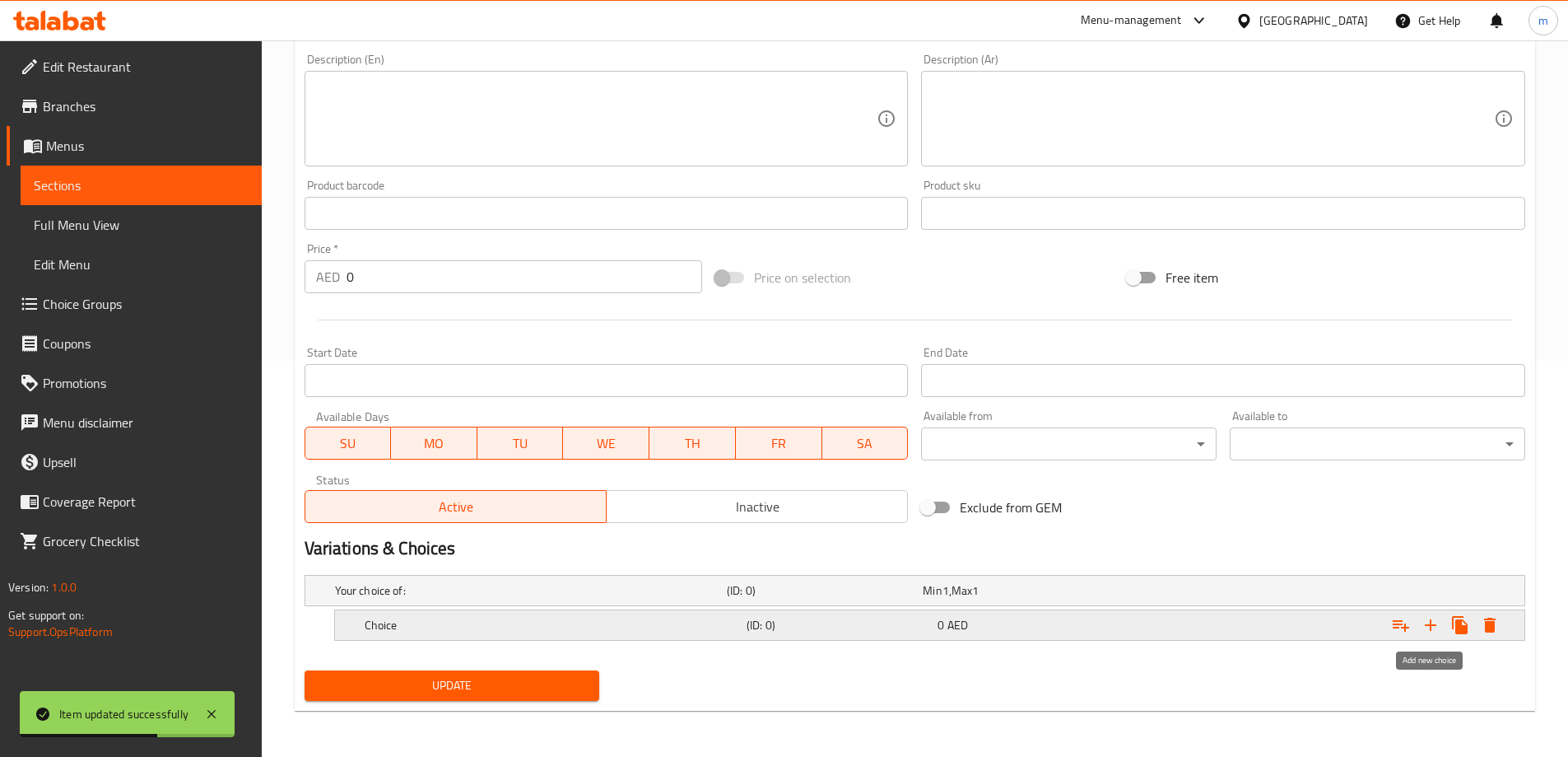
click at [1429, 625] on icon "Expand" at bounding box center [1430, 624] width 12 height 12
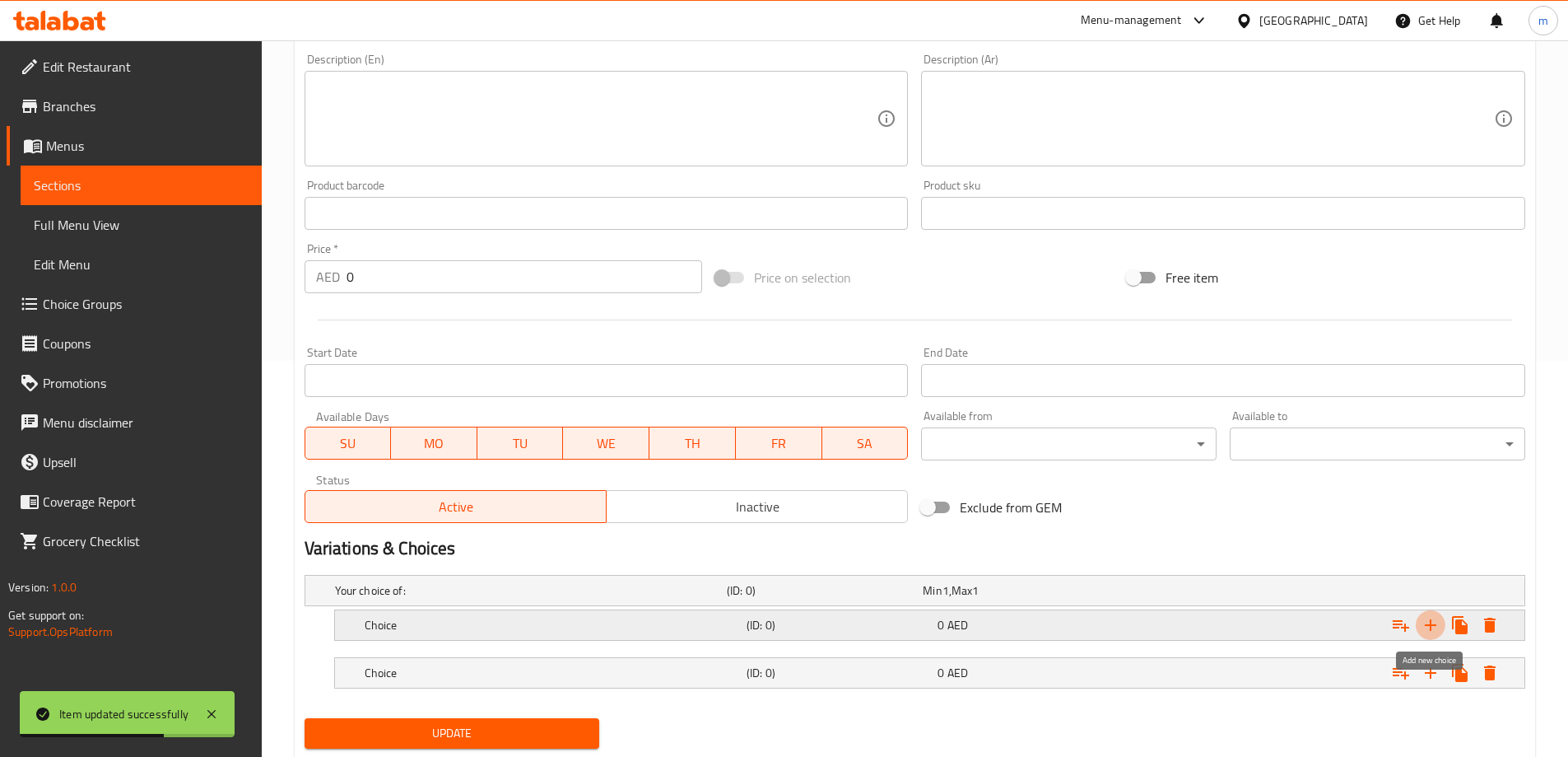
click at [1429, 625] on icon "Expand" at bounding box center [1430, 624] width 12 height 12
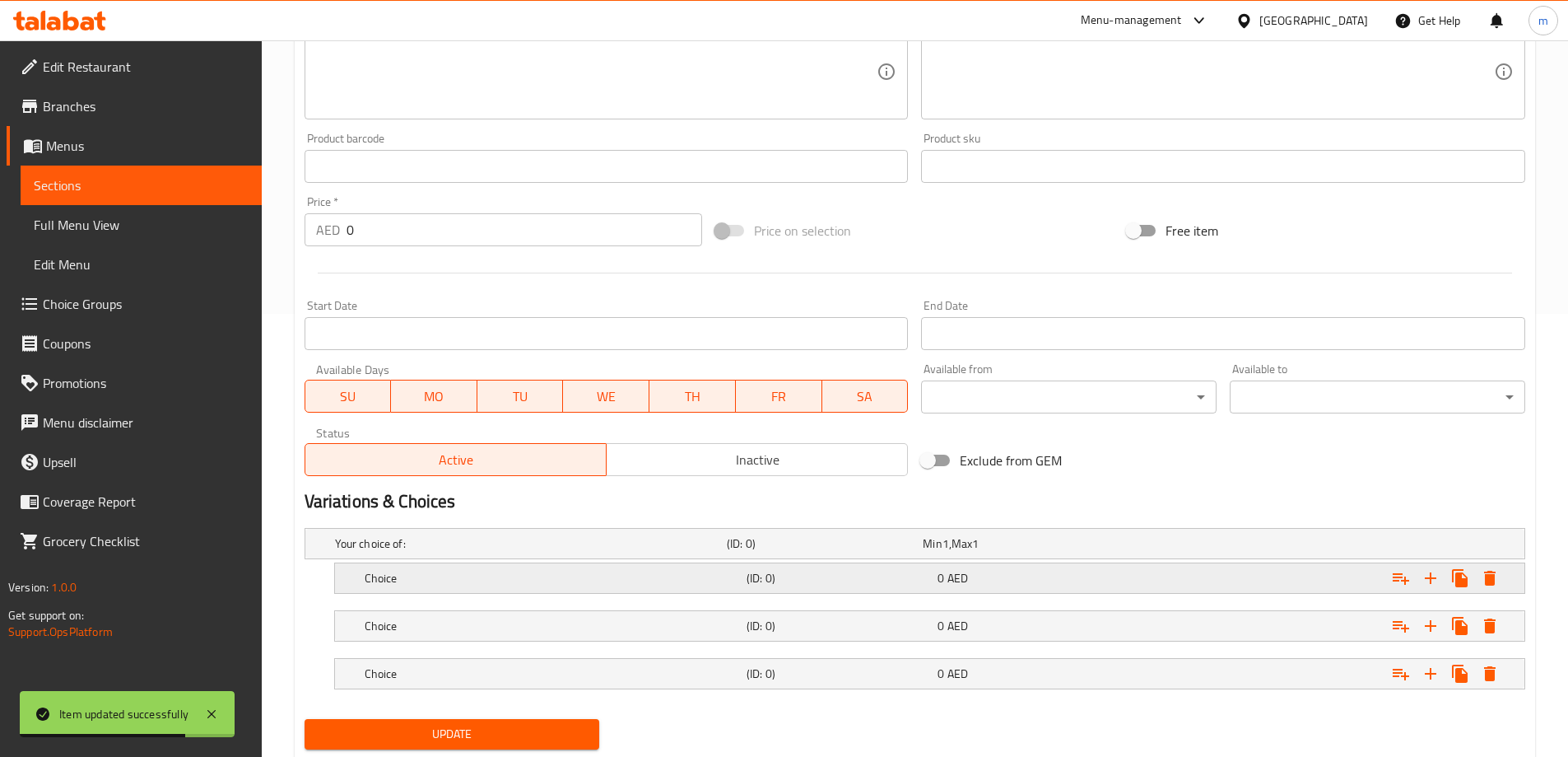
scroll to position [491, 0]
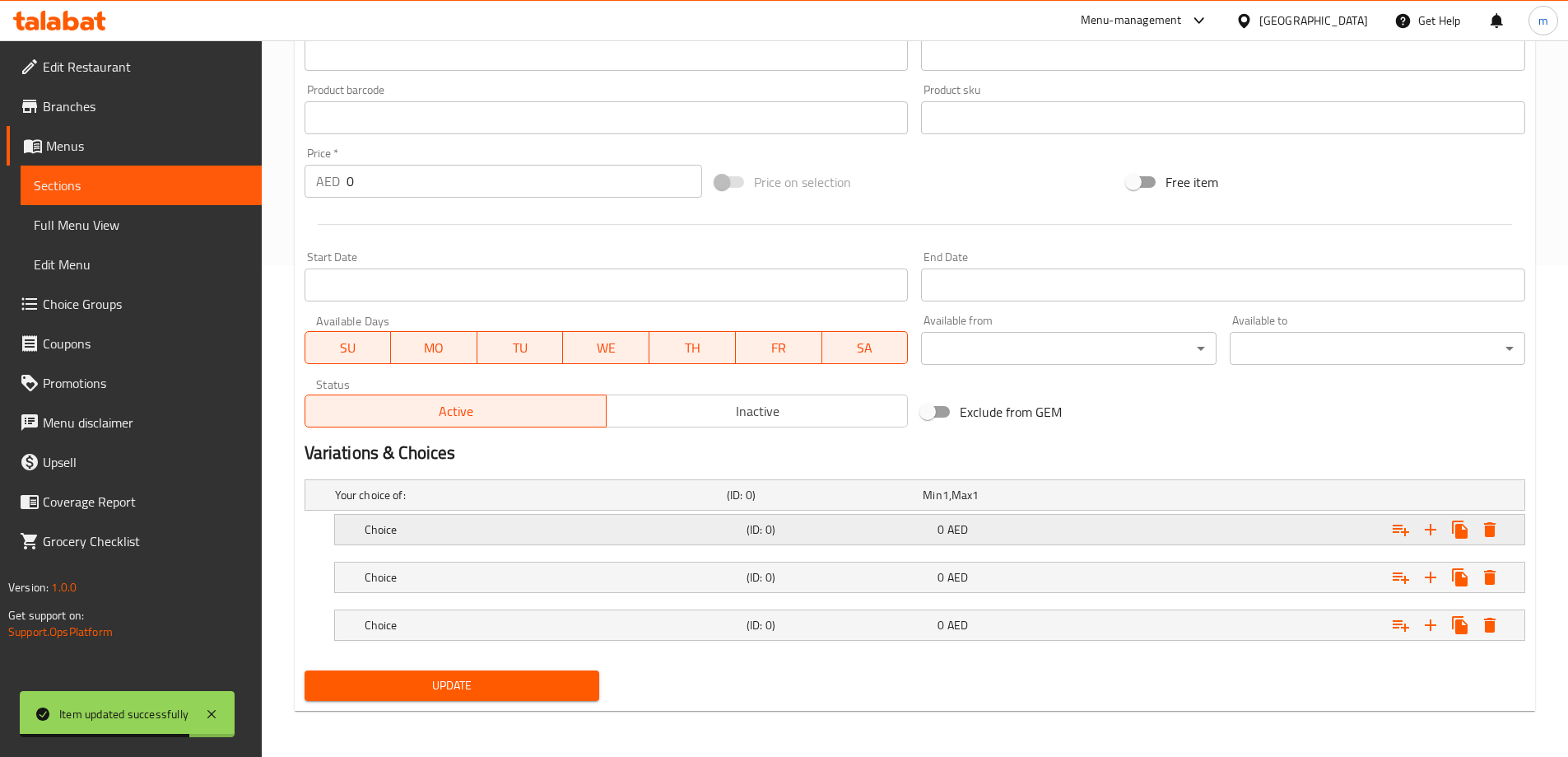
click at [768, 630] on h5 "(ID: 0)" at bounding box center [838, 625] width 185 height 16
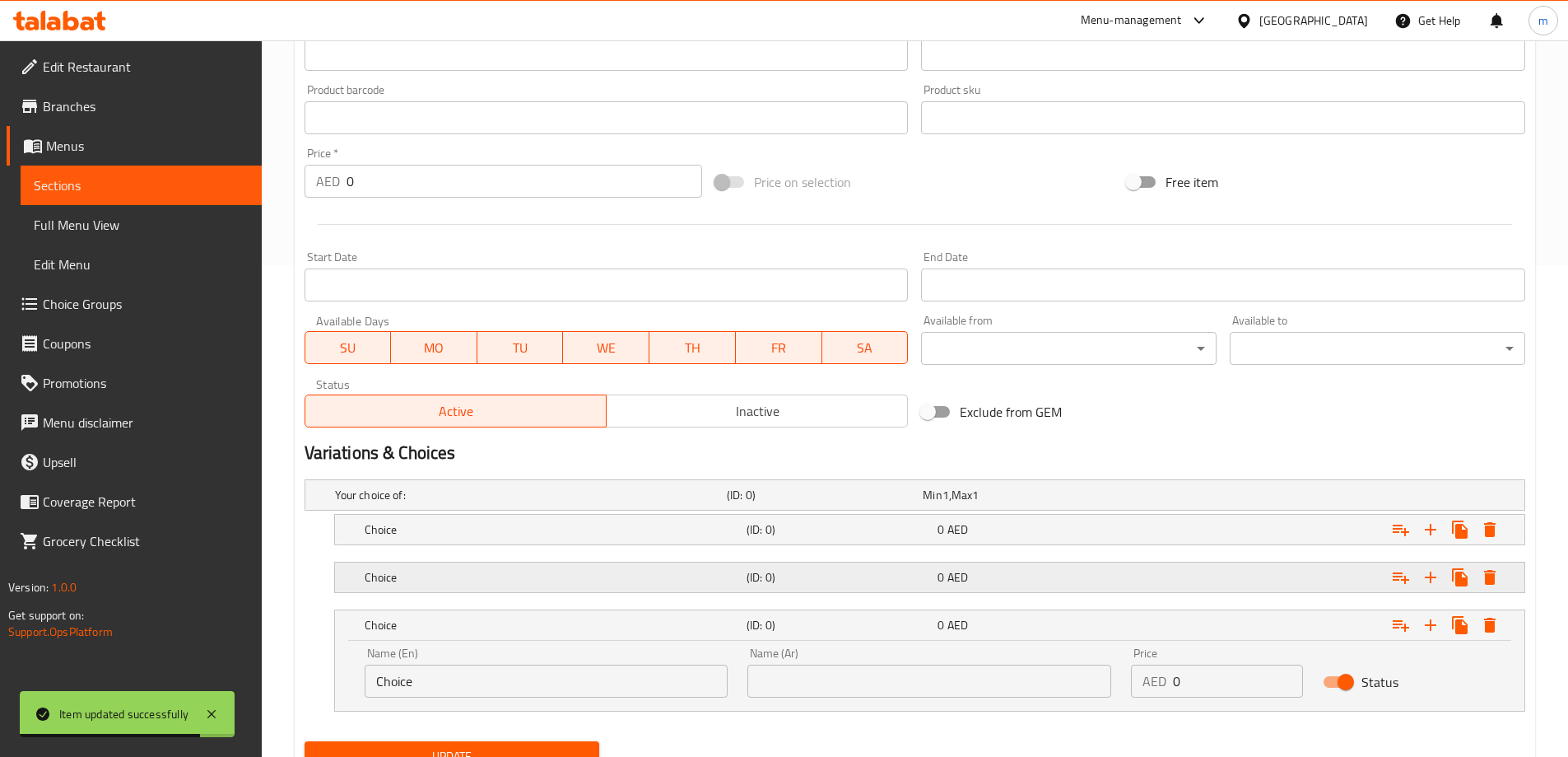
click at [761, 572] on h5 "(ID: 0)" at bounding box center [838, 577] width 185 height 16
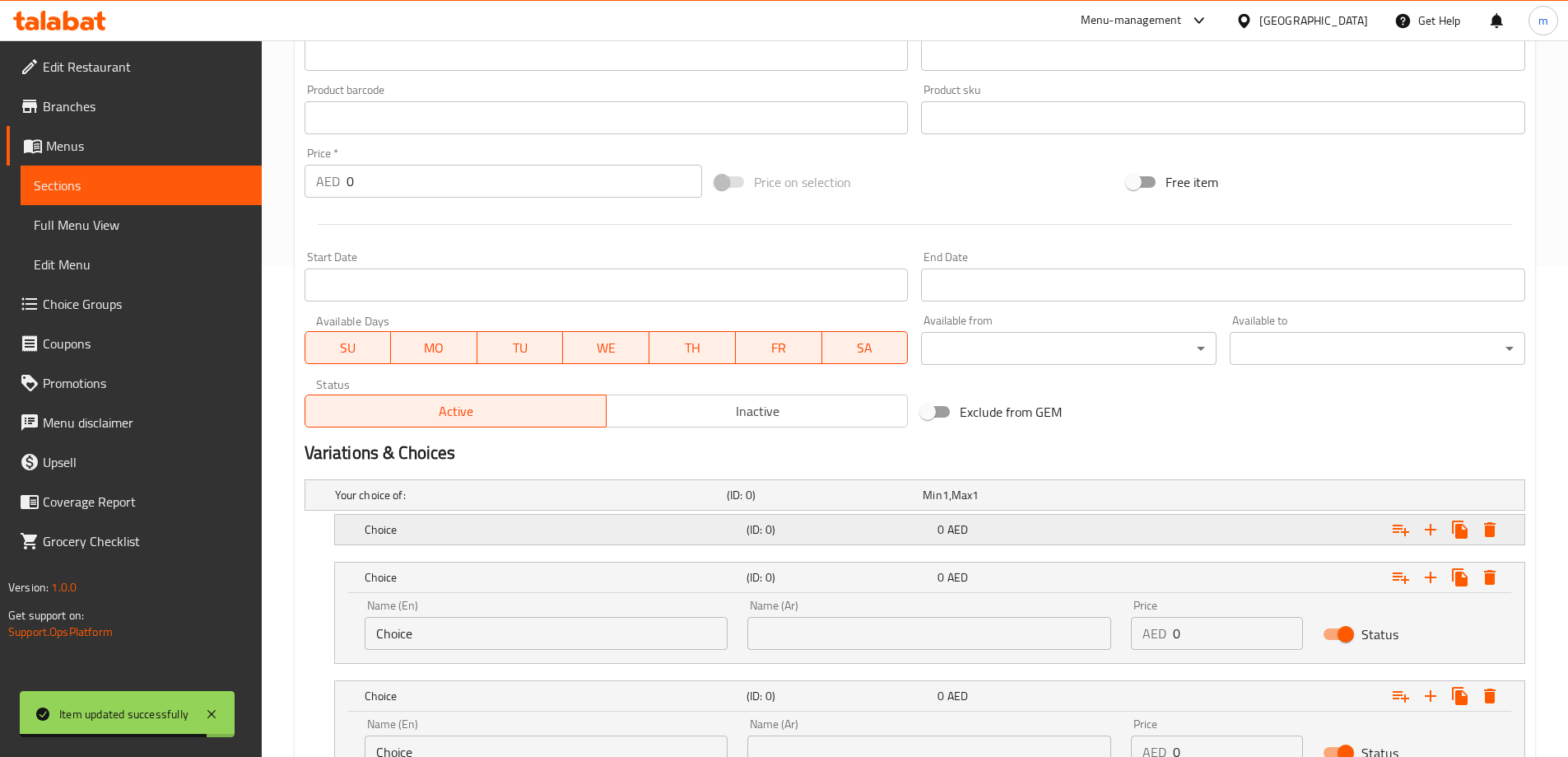
click at [747, 538] on h5 "(ID: 0)" at bounding box center [838, 529] width 185 height 16
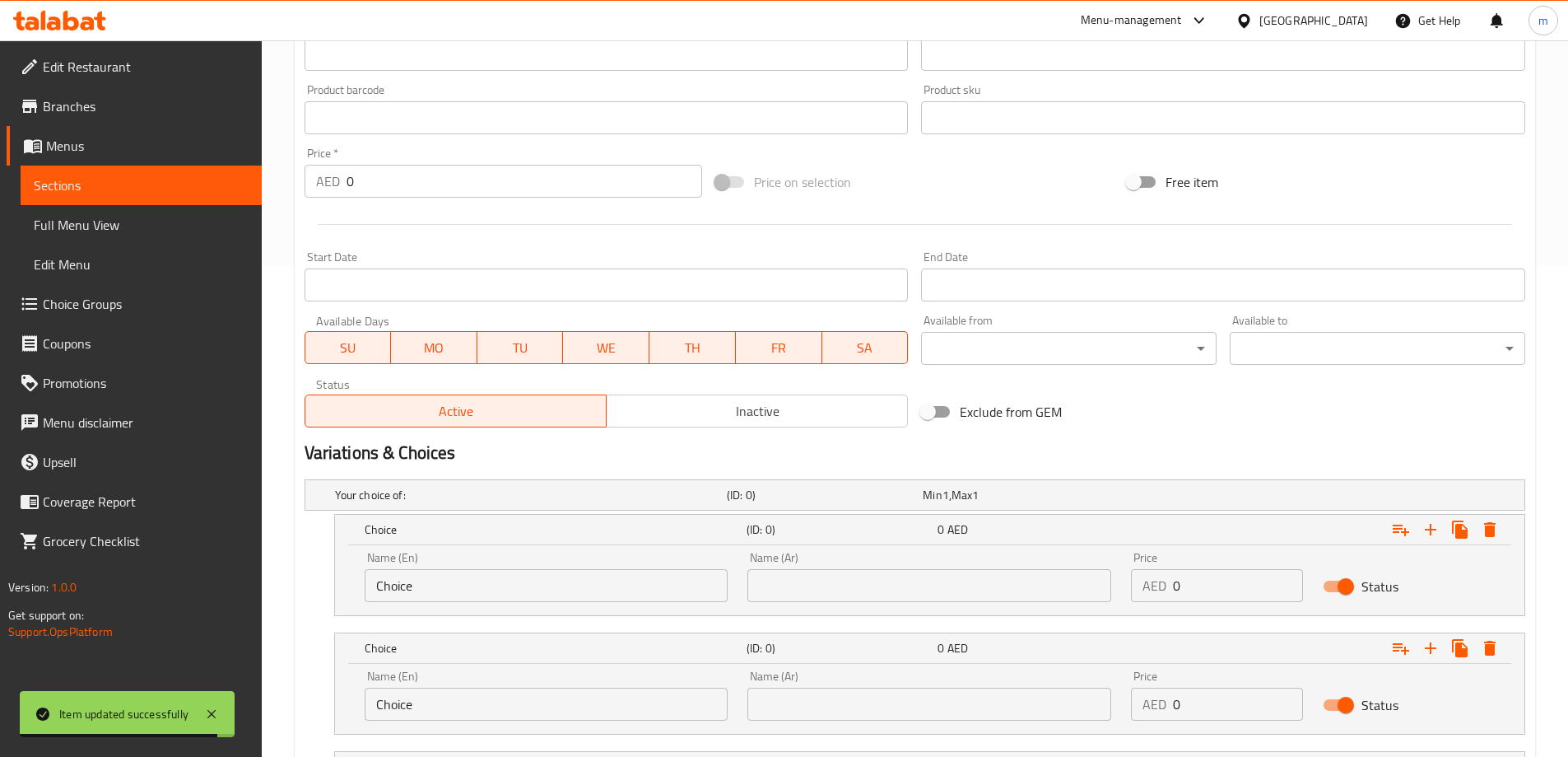
click at [545, 605] on div "Name (En) Choice Name (En)" at bounding box center [546, 577] width 383 height 70
click at [540, 595] on input "Choice" at bounding box center [546, 585] width 364 height 33
click at [540, 595] on input "text" at bounding box center [546, 585] width 364 height 33
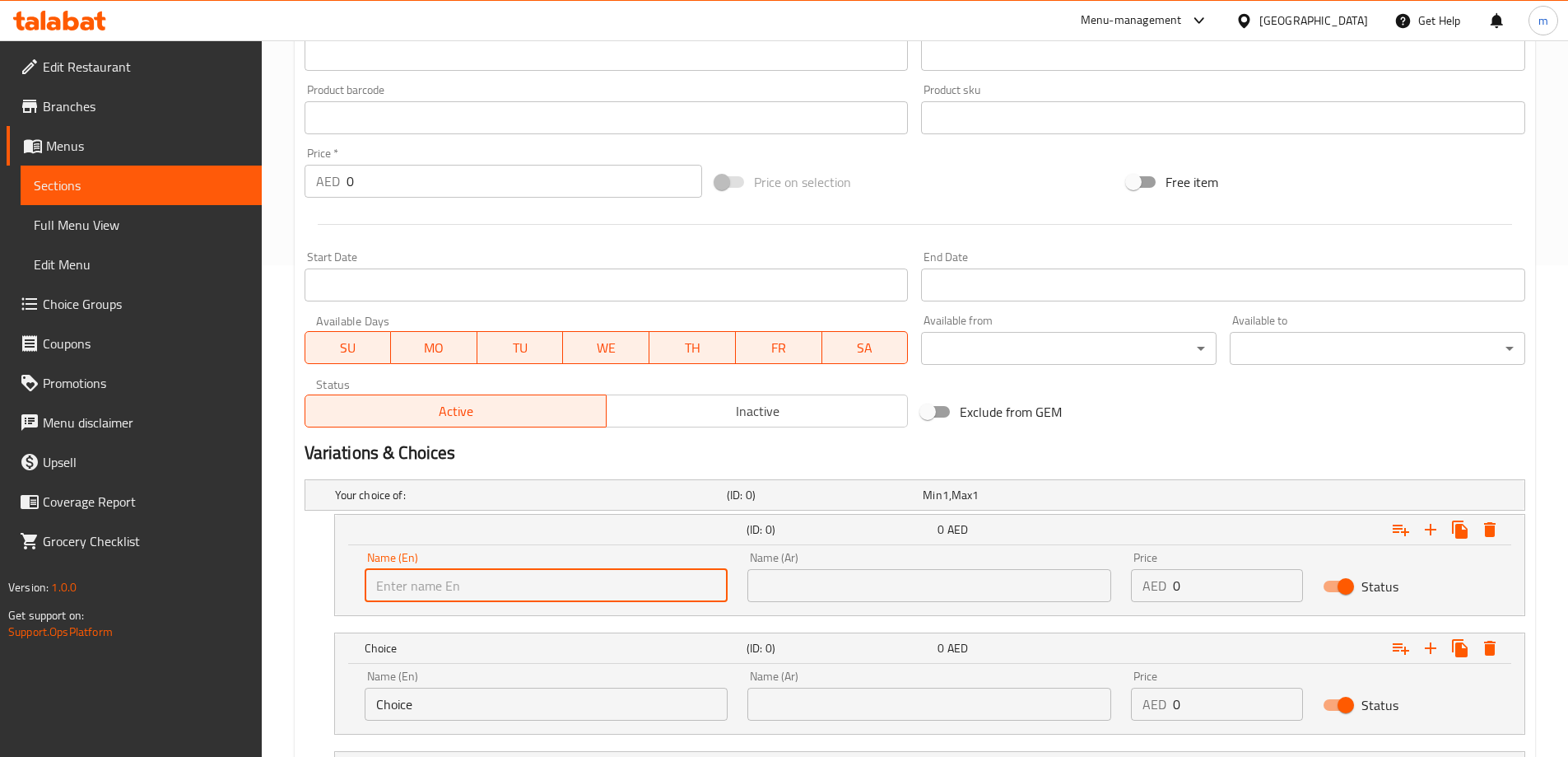
paste input "Cup . Medium"
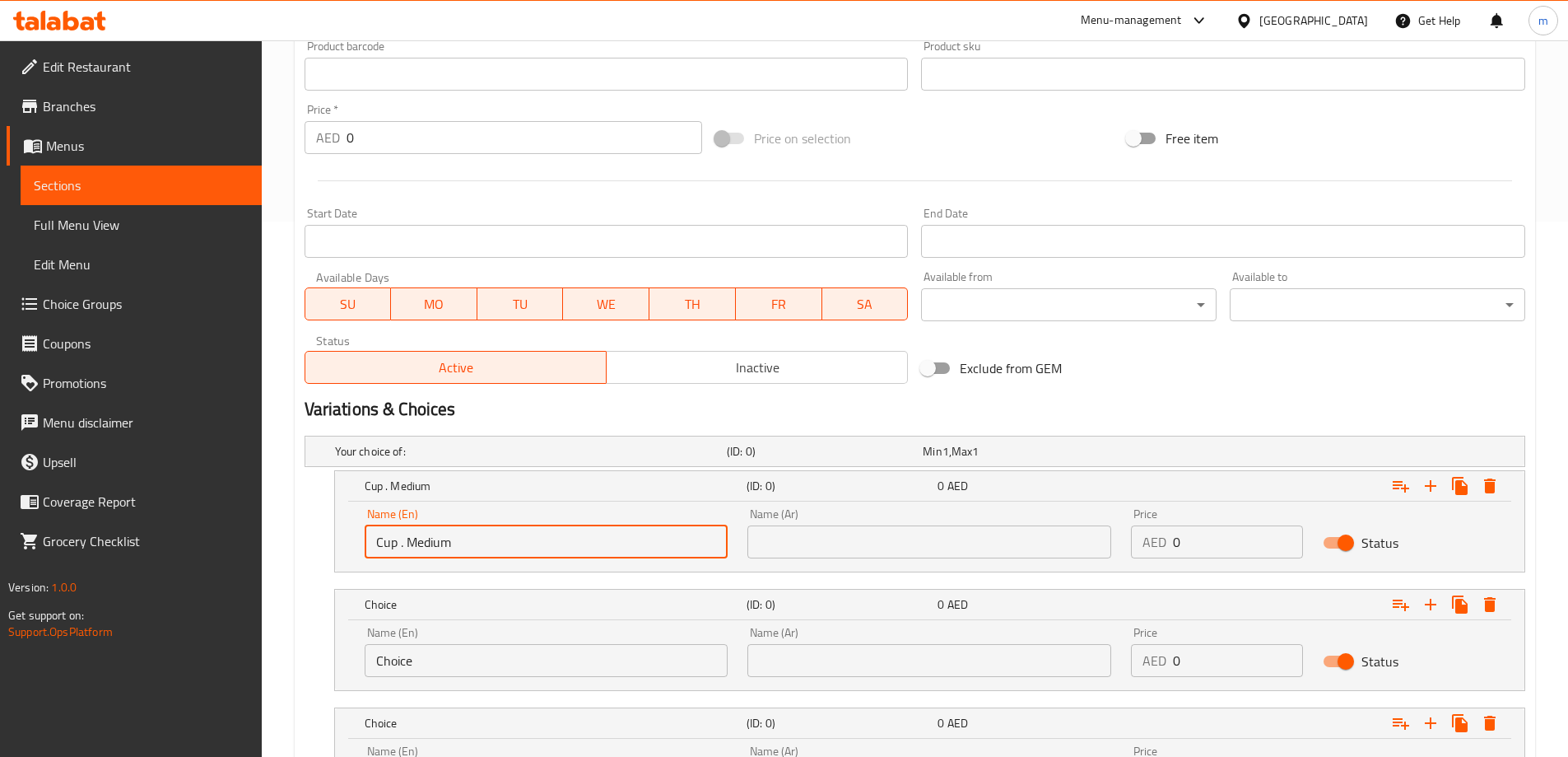
scroll to position [574, 0]
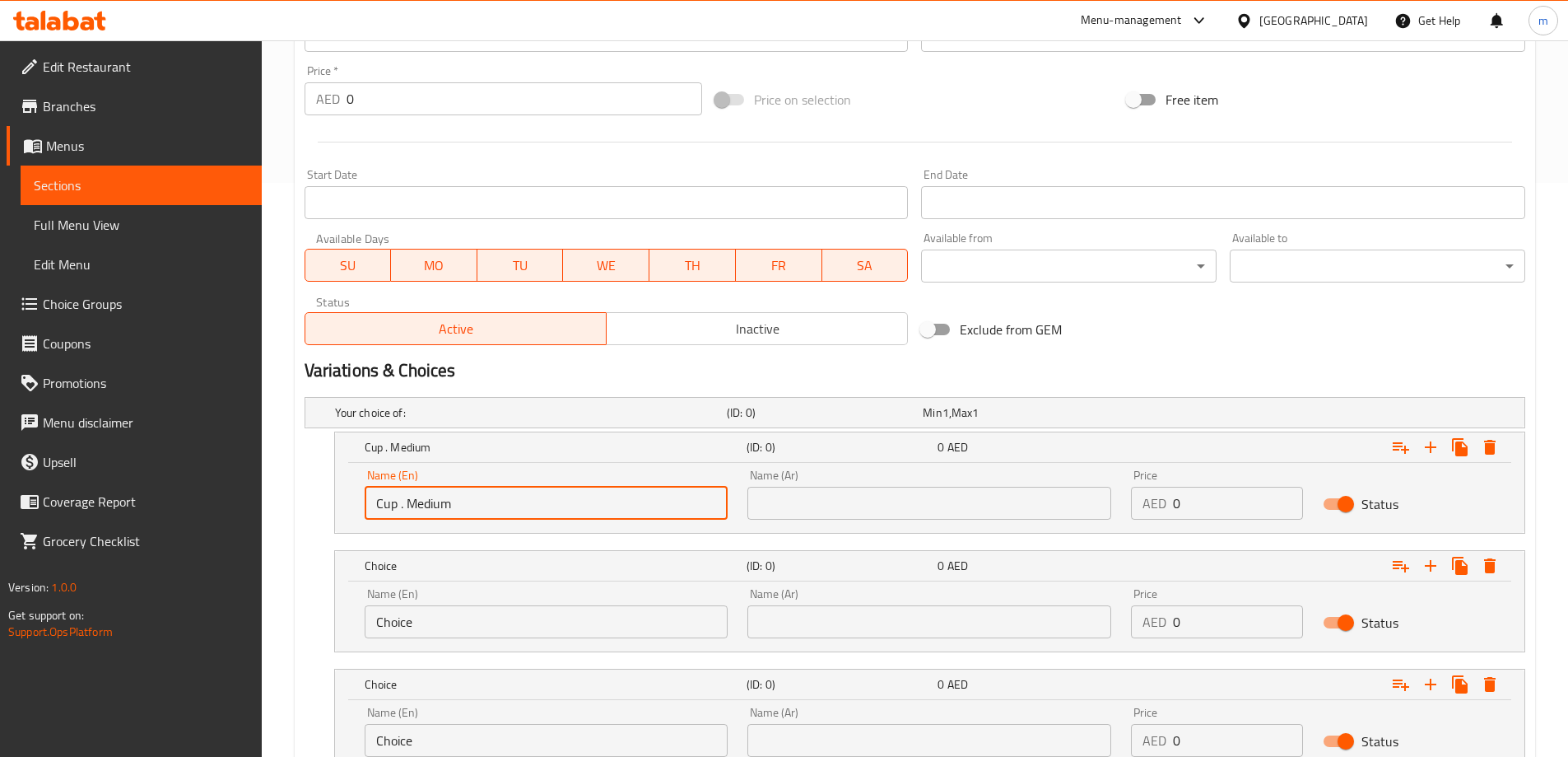
type input "Cup . Medium"
click at [480, 613] on input "Choice" at bounding box center [546, 621] width 364 height 33
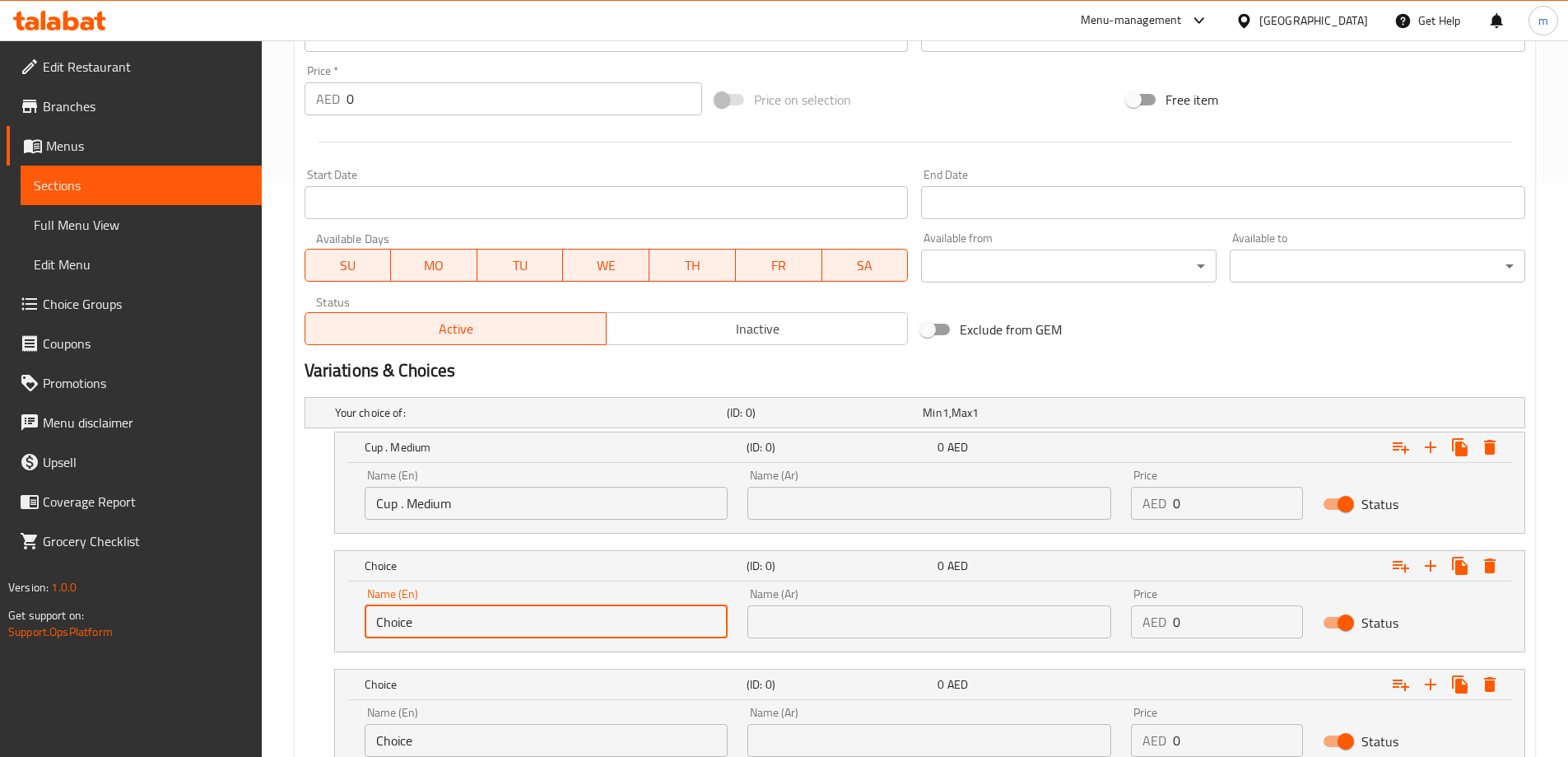
click at [480, 613] on input "Choice" at bounding box center [546, 621] width 364 height 33
paste input "up. larg"
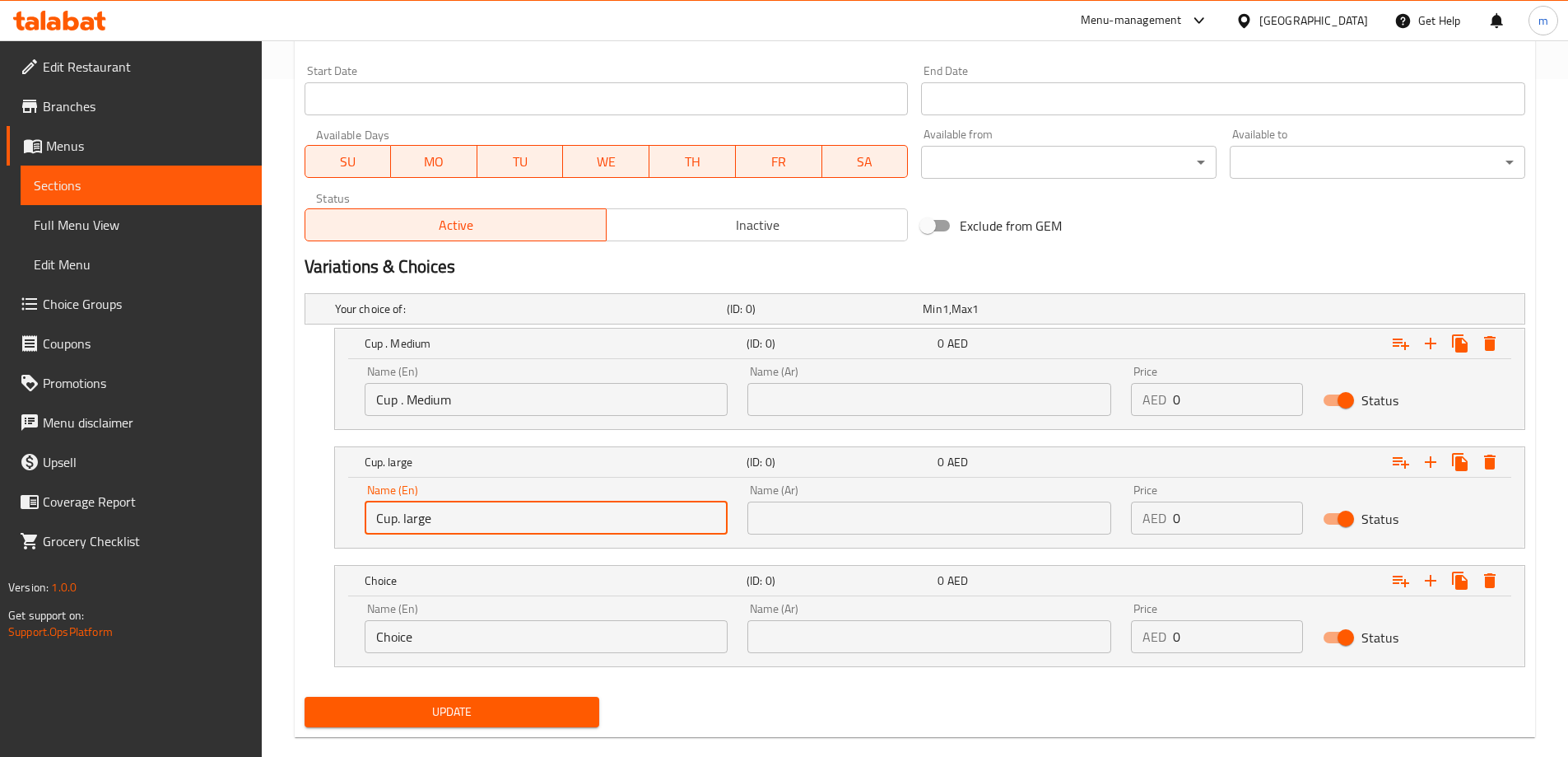
scroll to position [704, 0]
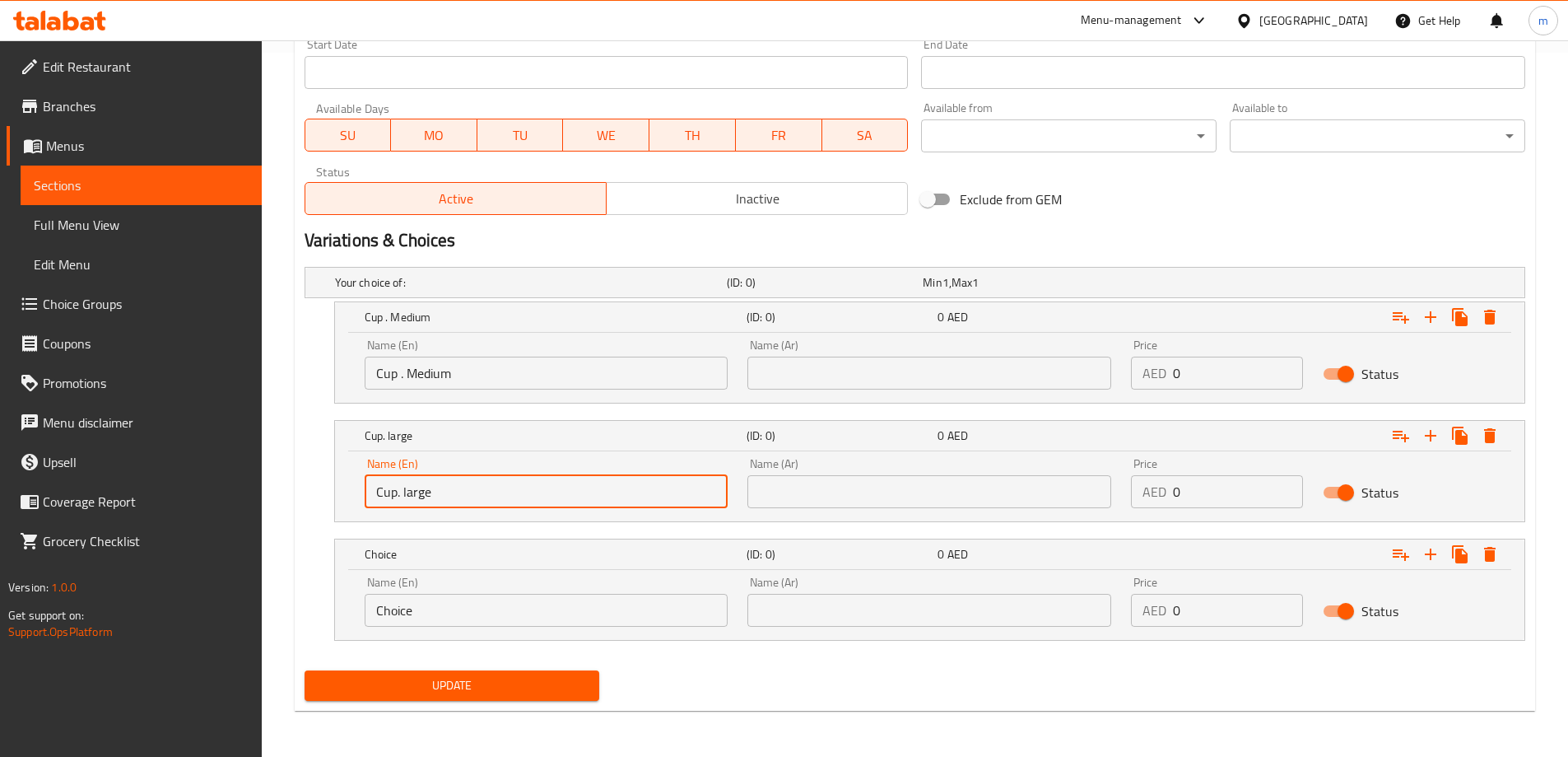
type input "Cup. large"
click at [497, 606] on input "Choice" at bounding box center [546, 610] width 364 height 33
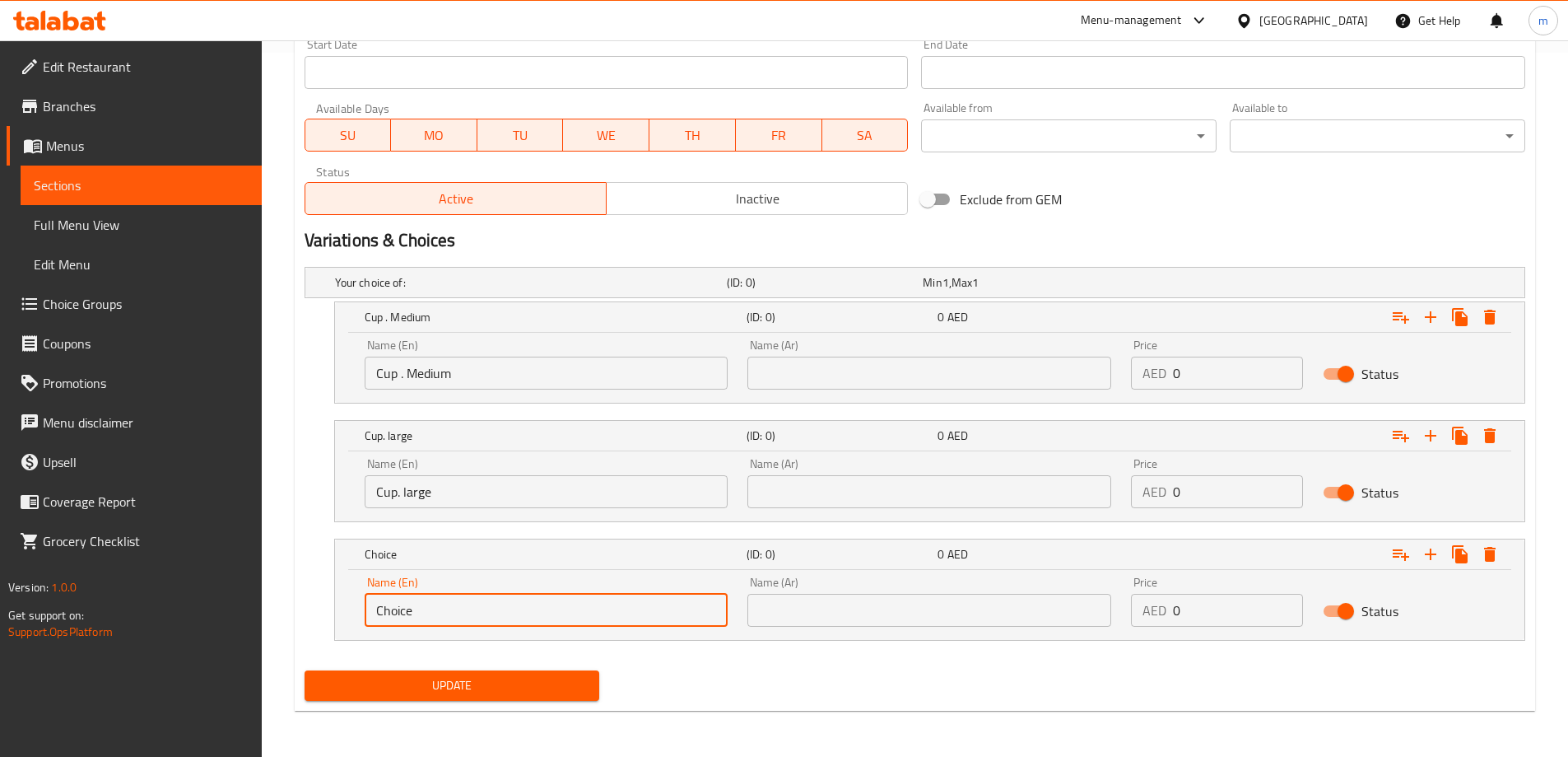
click at [497, 606] on input "Choice" at bounding box center [546, 610] width 364 height 33
type input "Della"
click at [965, 382] on input "text" at bounding box center [929, 373] width 364 height 33
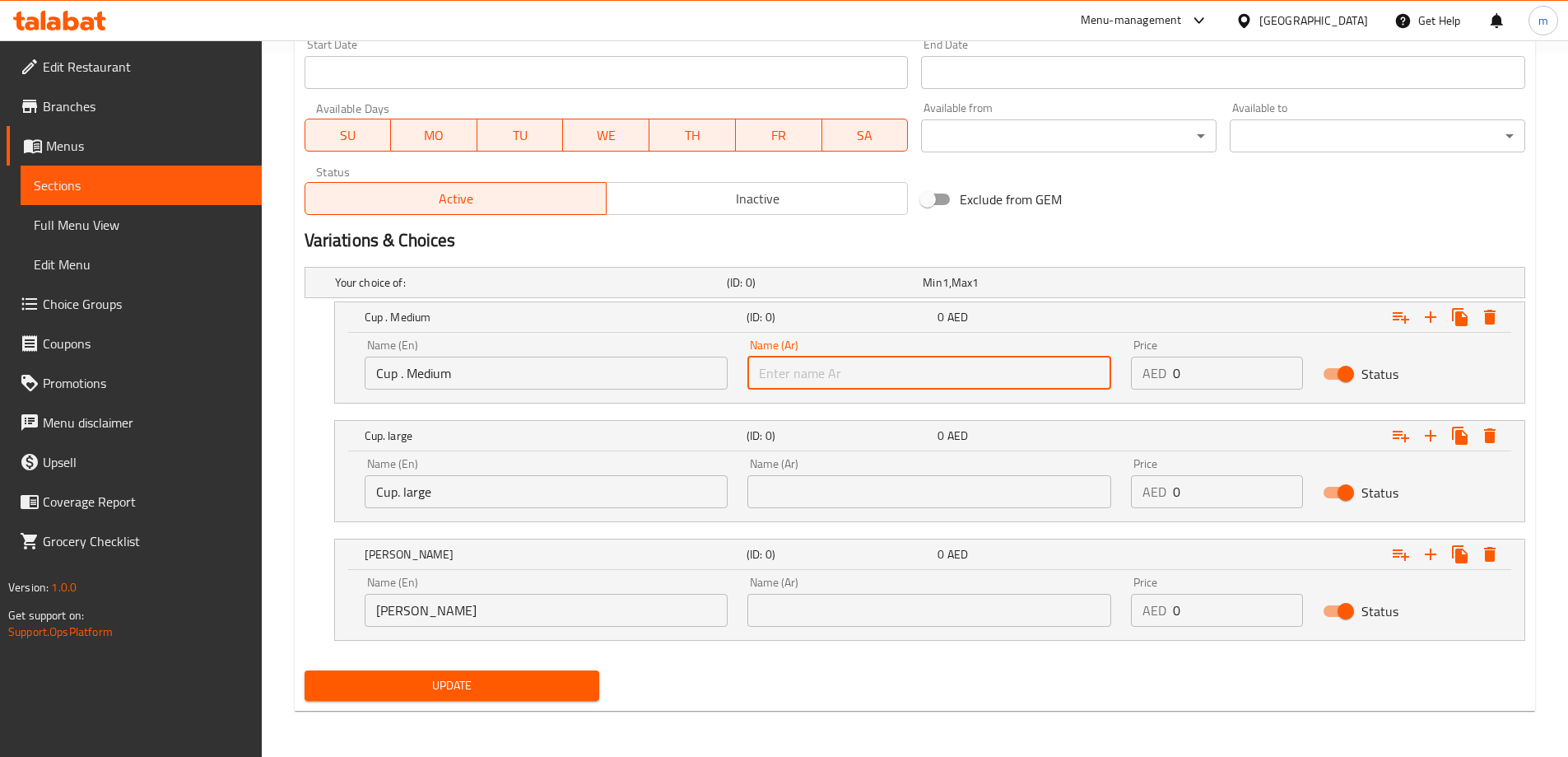
paste input "كوب.وسط"
type input "كوب.وسط"
click at [860, 477] on input "text" at bounding box center [929, 491] width 364 height 33
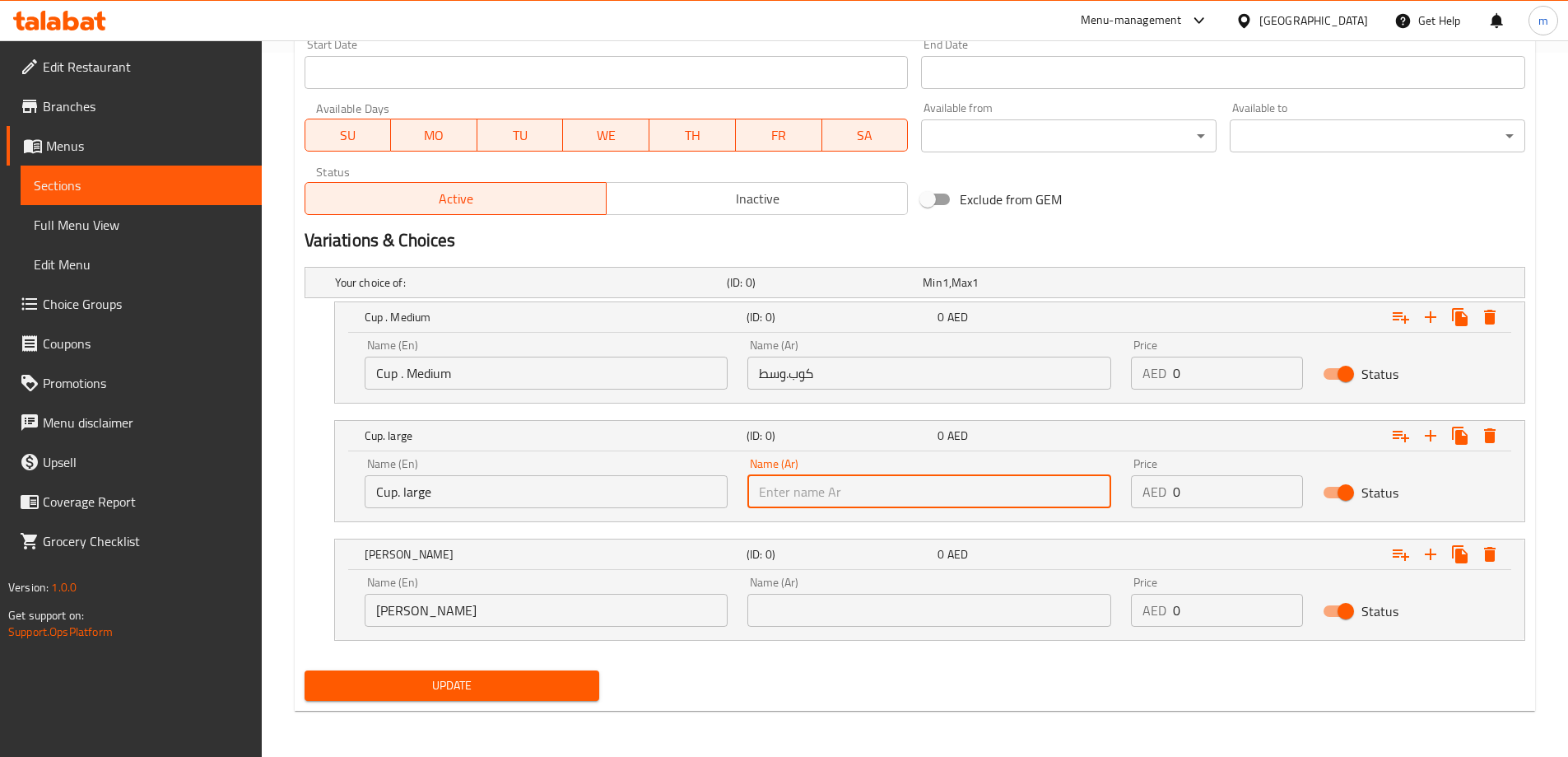
paste input "كوب . كبير"
type input "كوب . كبير"
click at [851, 608] on input "text" at bounding box center [929, 610] width 364 height 33
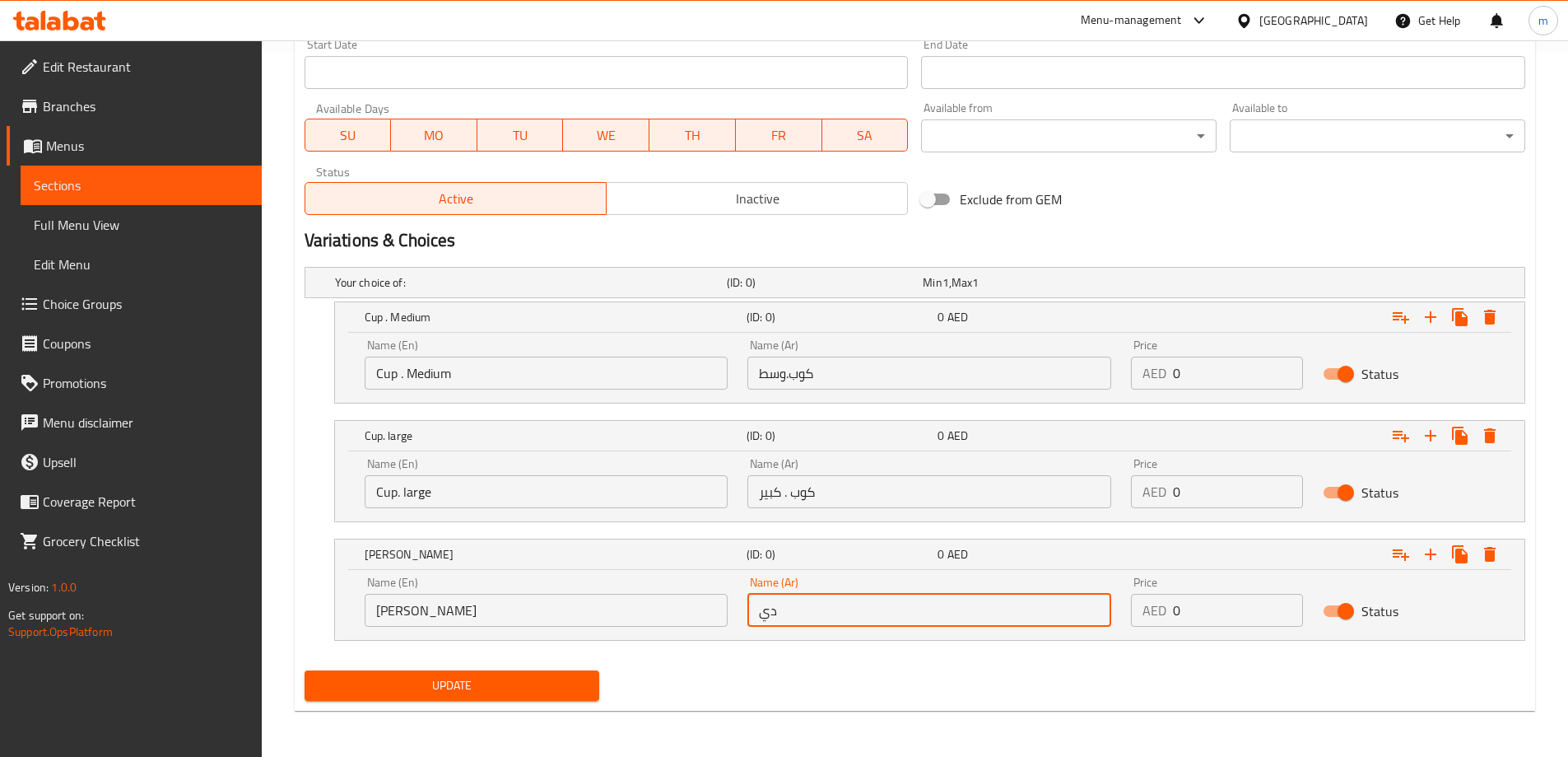
type input "ديلا"
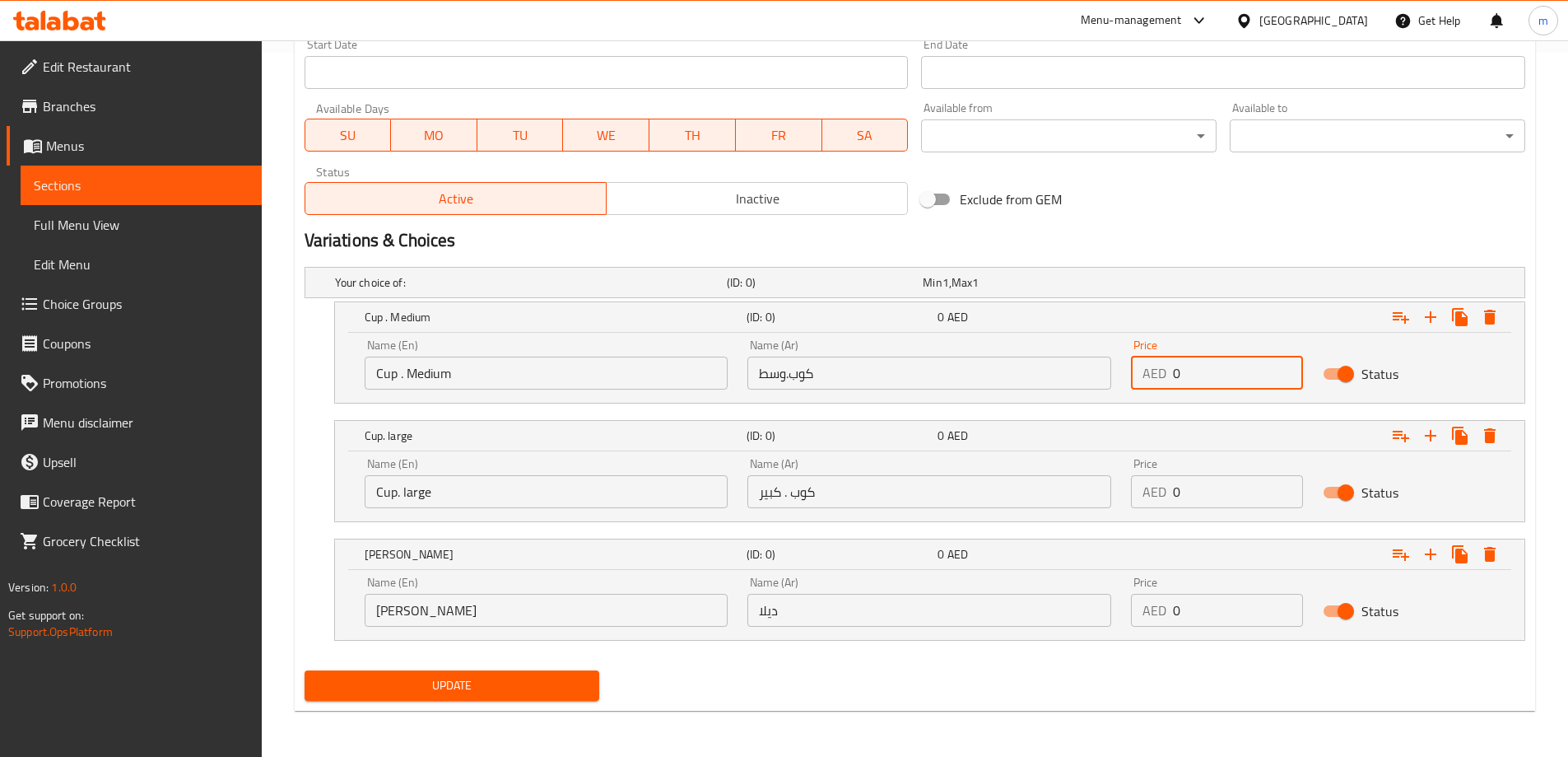
drag, startPoint x: 1203, startPoint y: 371, endPoint x: 1145, endPoint y: 364, distance: 58.4
click at [1145, 364] on div "AED 0 Price" at bounding box center [1217, 373] width 172 height 33
type input "2"
drag, startPoint x: 1181, startPoint y: 481, endPoint x: 1165, endPoint y: 487, distance: 17.1
click at [1167, 486] on div "AED 0 Price" at bounding box center [1217, 491] width 172 height 33
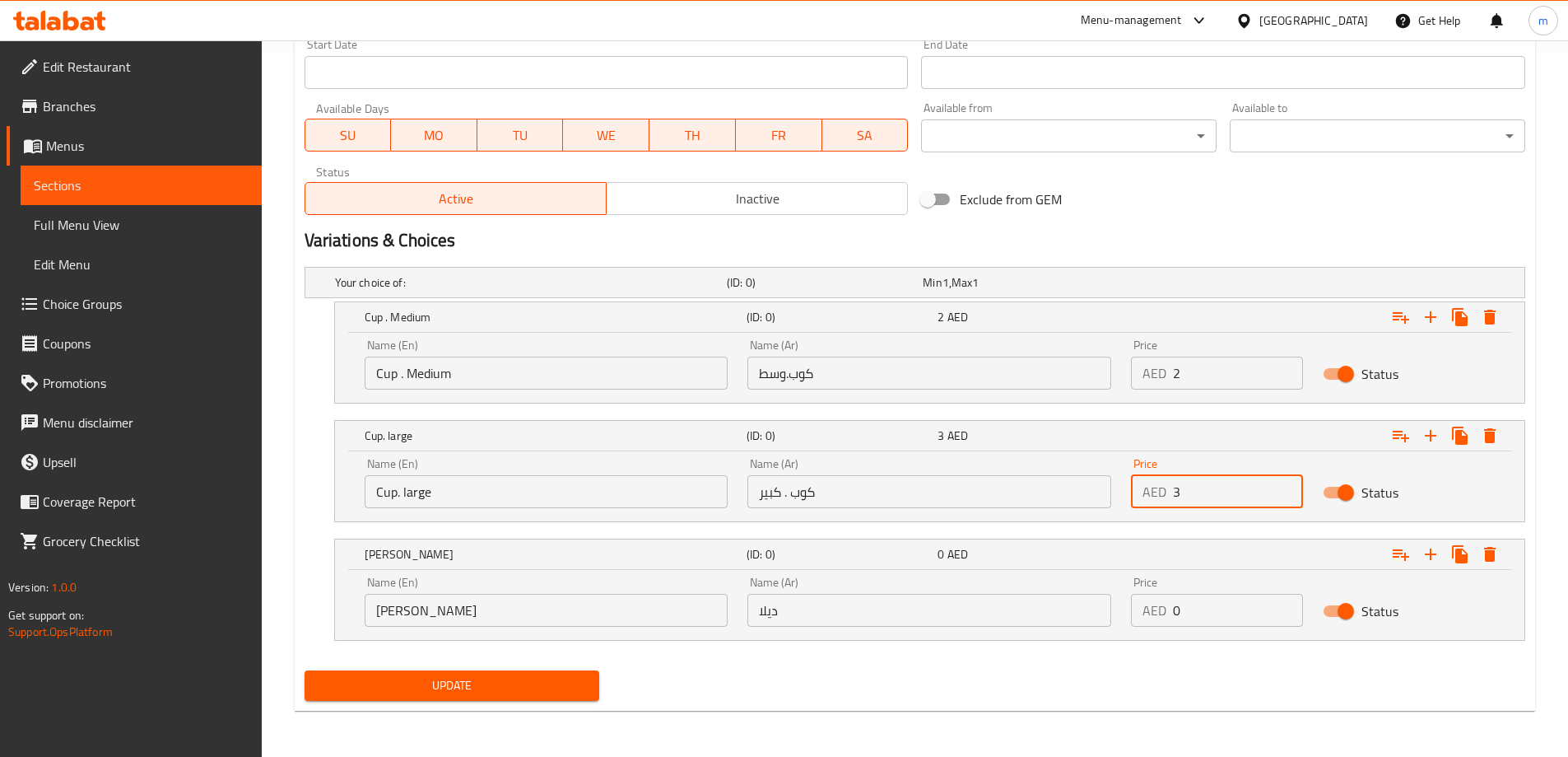
type input "3"
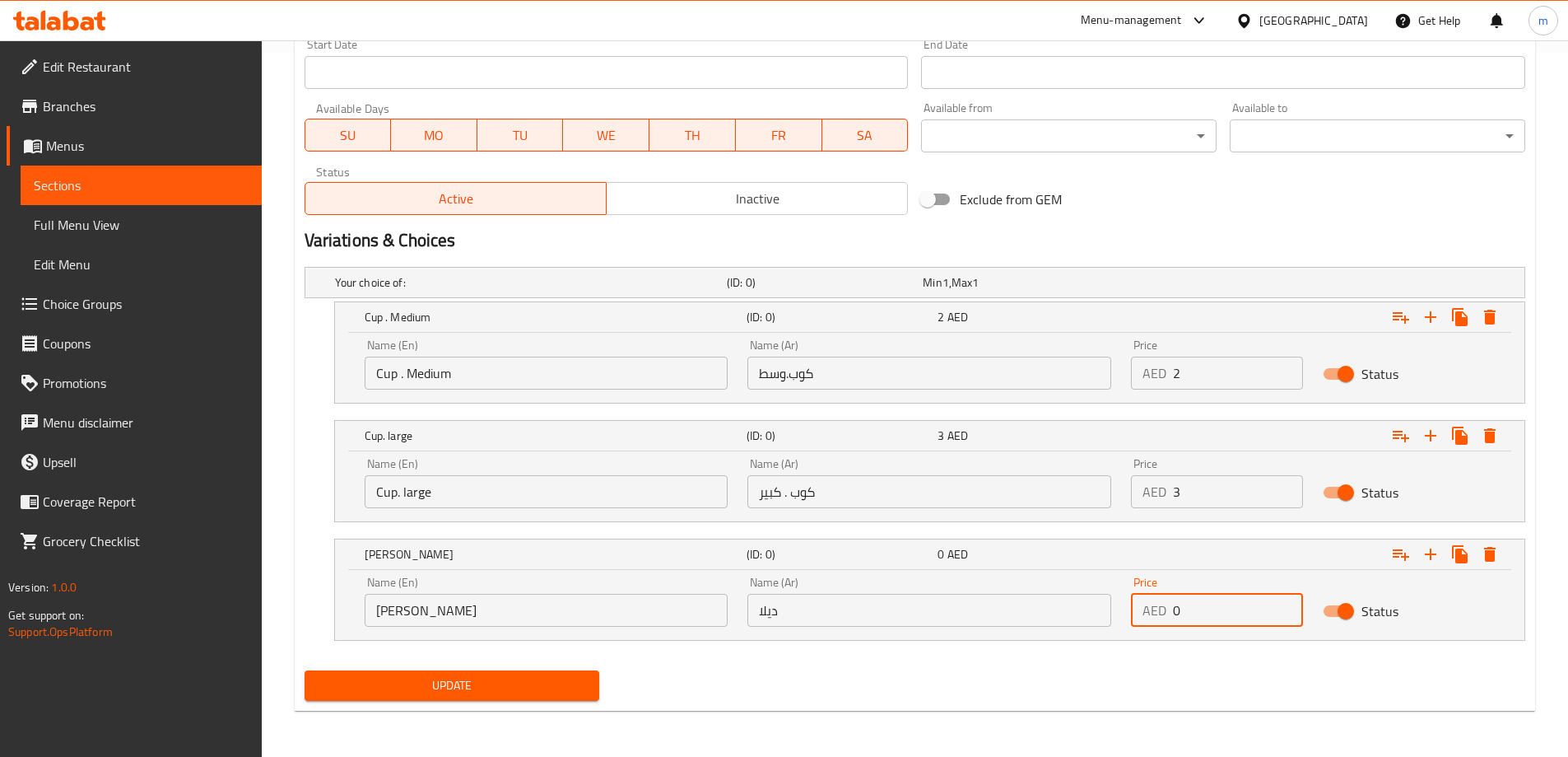
drag, startPoint x: 1199, startPoint y: 628, endPoint x: 1172, endPoint y: 632, distance: 27.3
click at [1172, 632] on div "Price AED 0 Price" at bounding box center [1217, 601] width 192 height 70
type input "1"
type input "30"
click at [1145, 667] on div "Update" at bounding box center [915, 685] width 1234 height 44
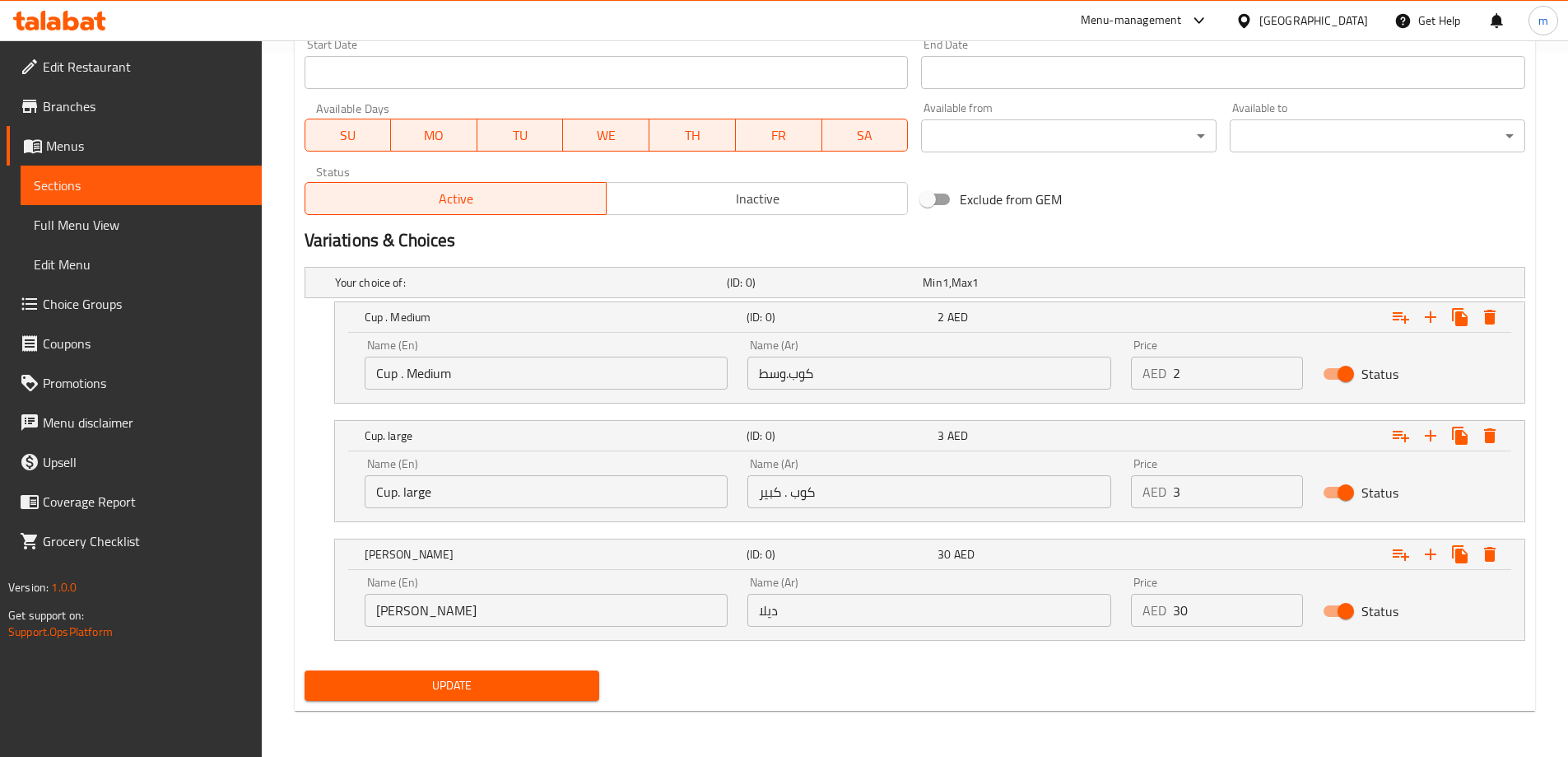
click at [585, 678] on span "Update" at bounding box center [452, 685] width 269 height 21
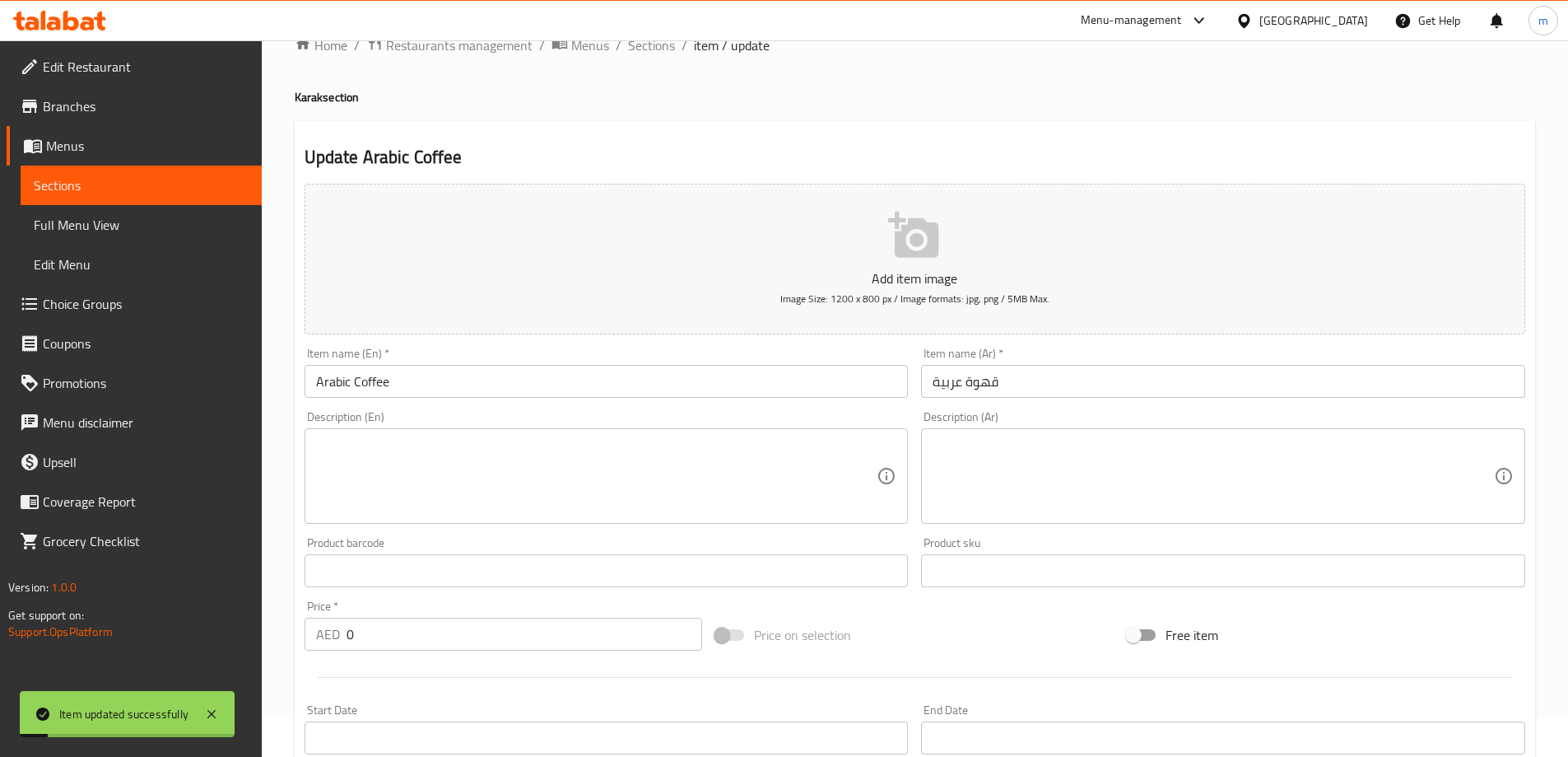
scroll to position [0, 0]
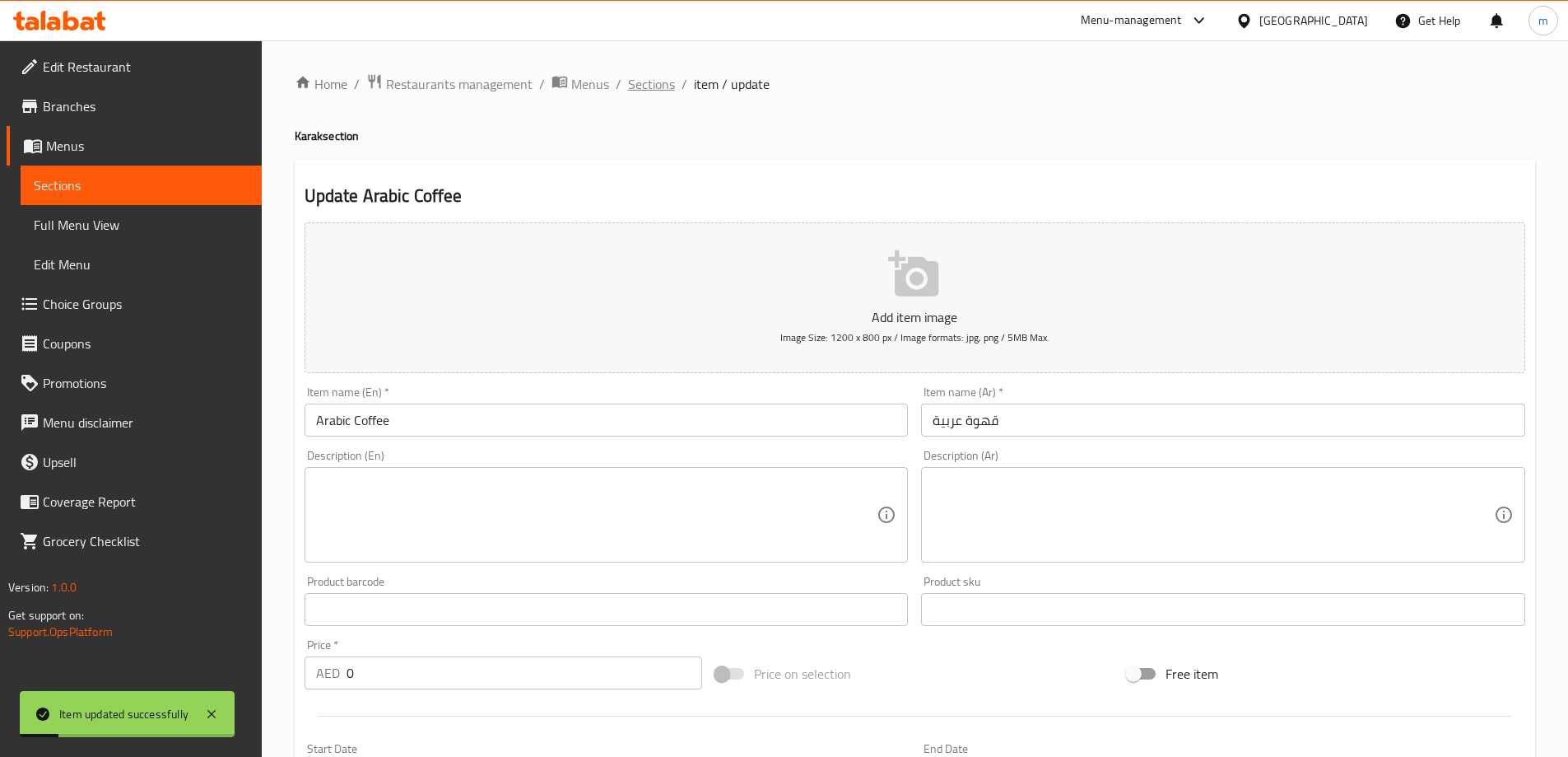
click at [641, 67] on div "Home / Restaurants management / Menus / Sections / item / update Karak section …" at bounding box center [915, 750] width 1306 height 1420
click at [644, 79] on span "Sections" at bounding box center [652, 84] width 47 height 20
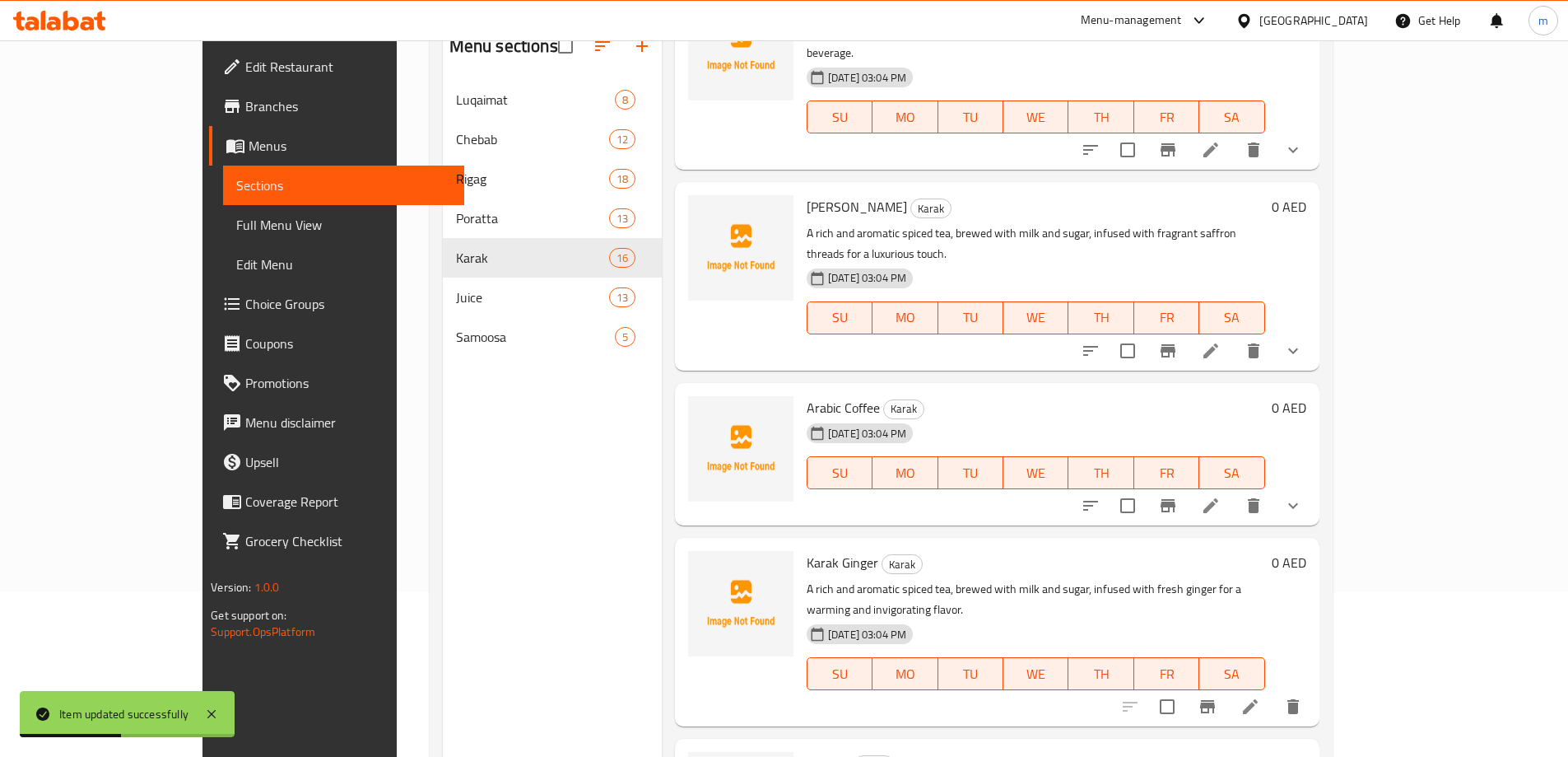
scroll to position [165, 0]
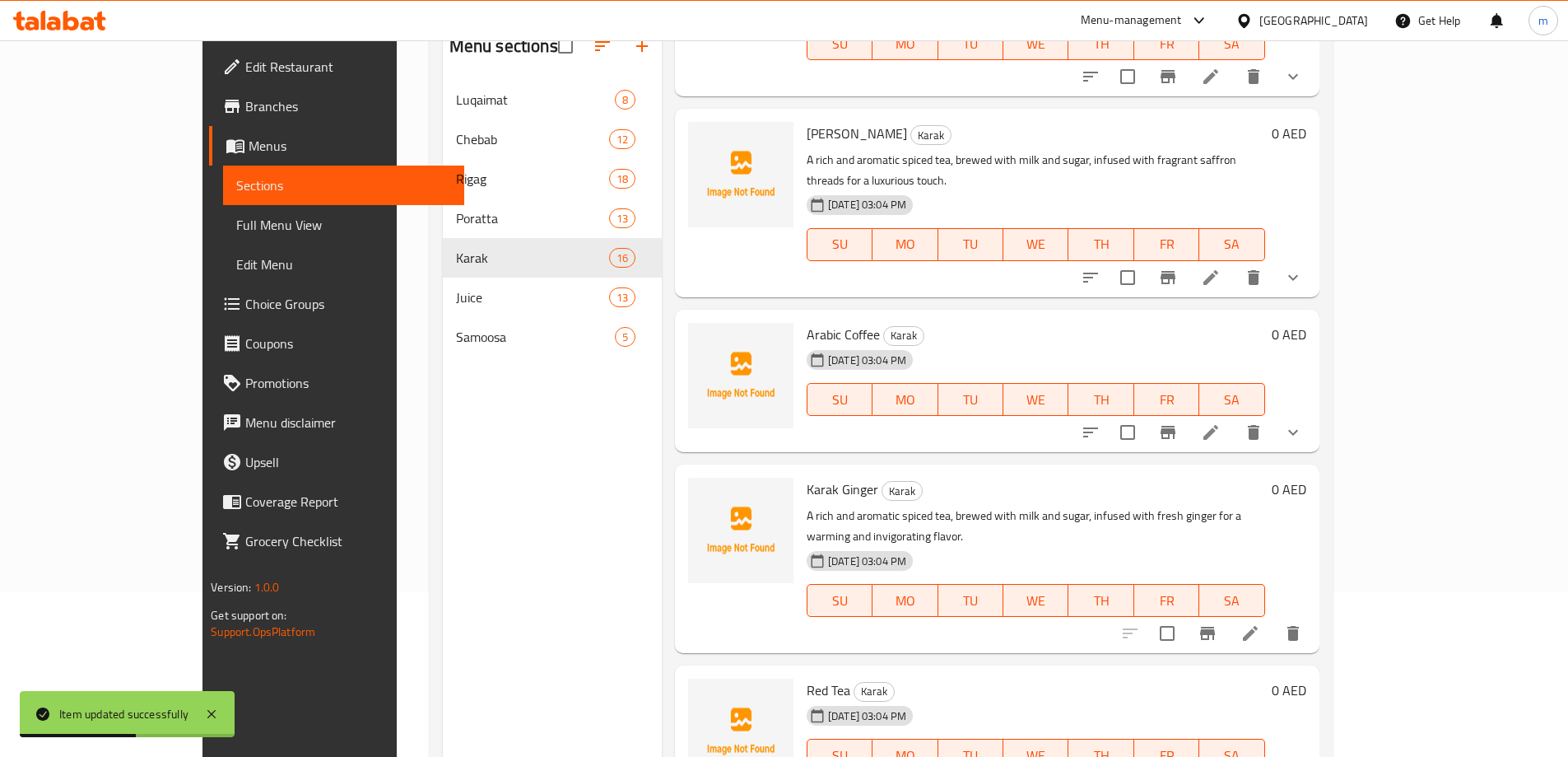
click at [1260, 623] on icon at bounding box center [1251, 633] width 20 height 20
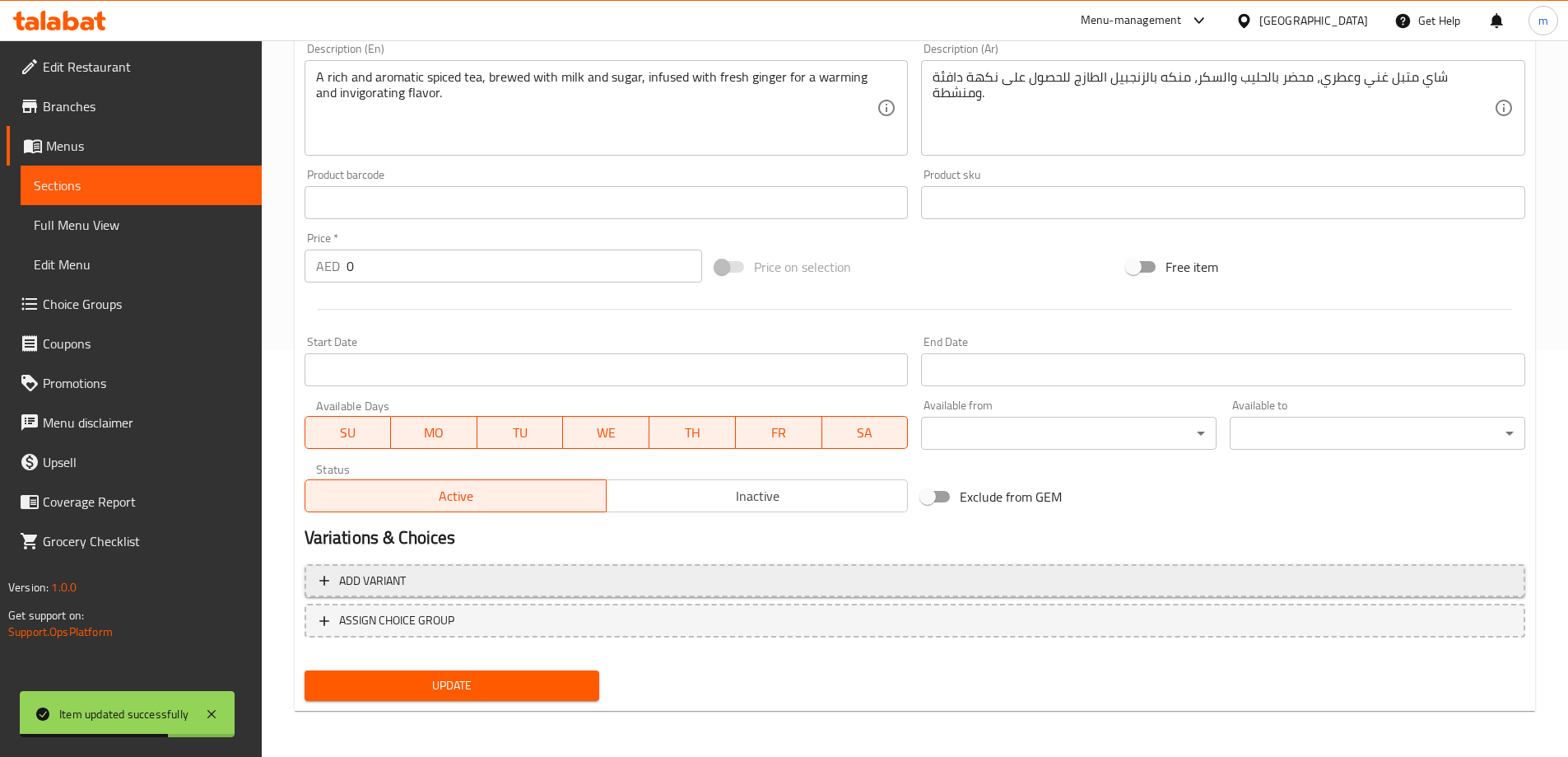
click at [532, 575] on span "Add variant" at bounding box center [915, 580] width 1191 height 21
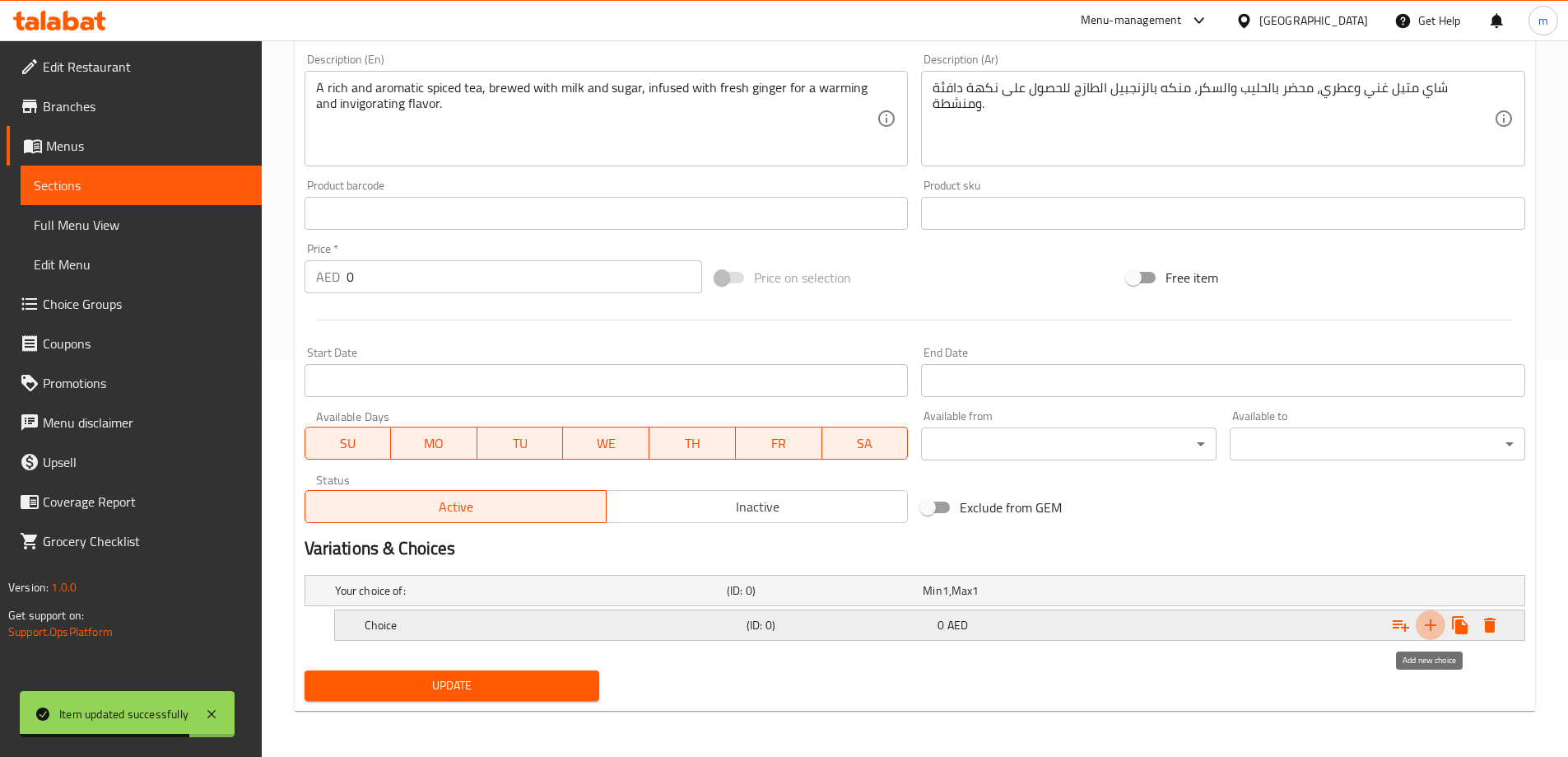
click at [1433, 625] on icon "Expand" at bounding box center [1430, 624] width 12 height 12
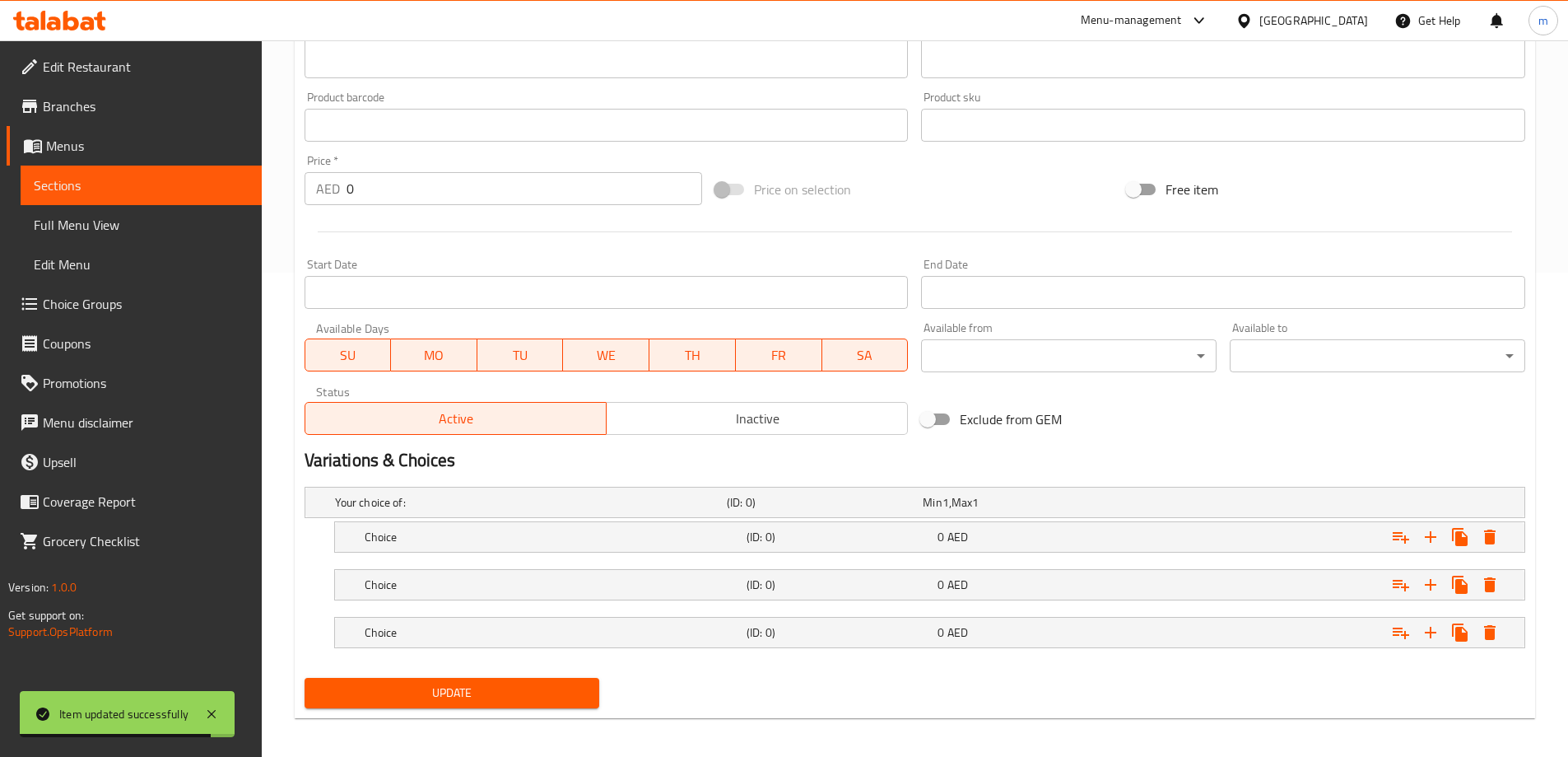
scroll to position [491, 0]
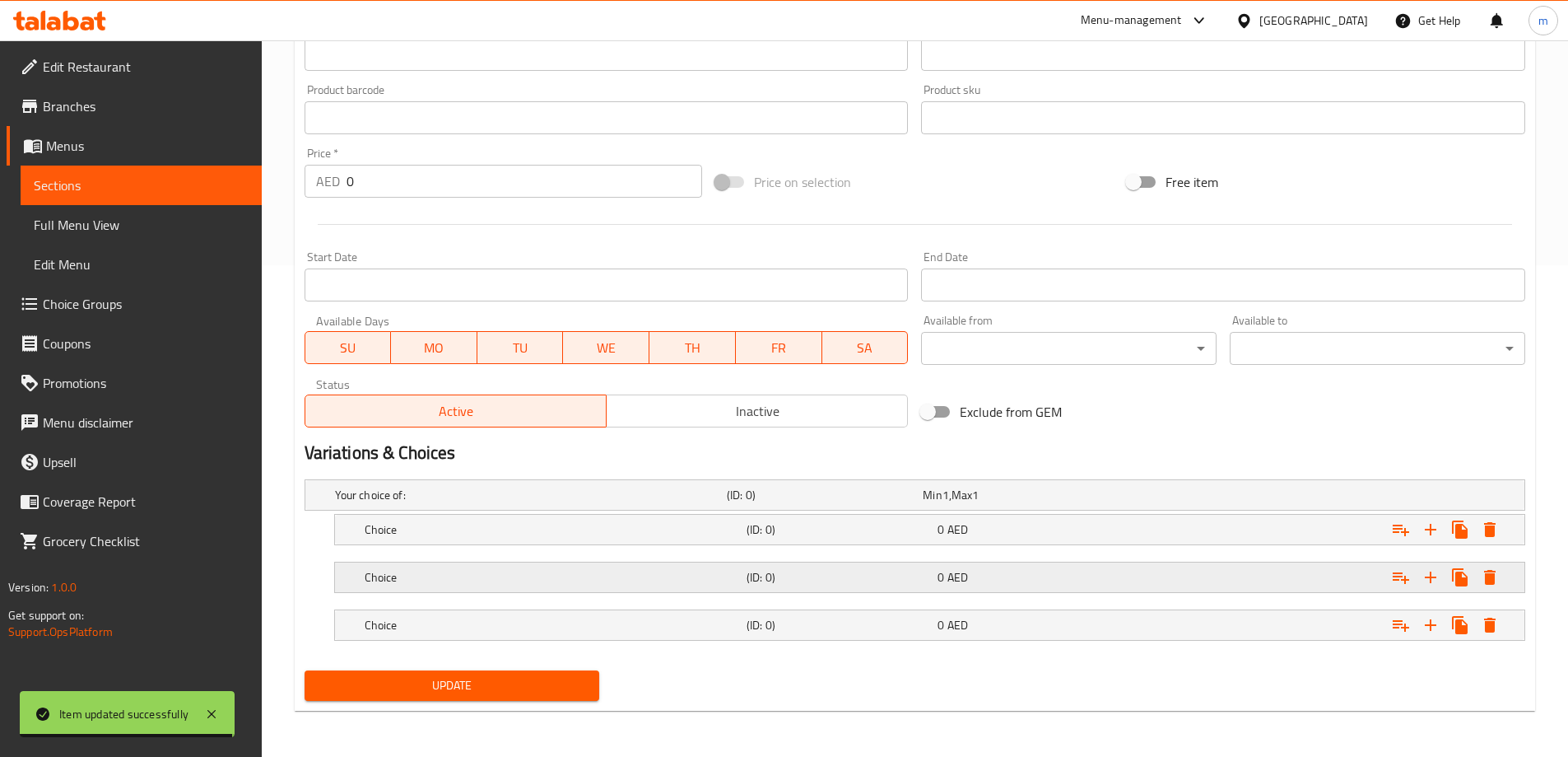
drag, startPoint x: 738, startPoint y: 623, endPoint x: 736, endPoint y: 588, distance: 35.1
click at [738, 624] on h5 "Choice" at bounding box center [552, 625] width 375 height 16
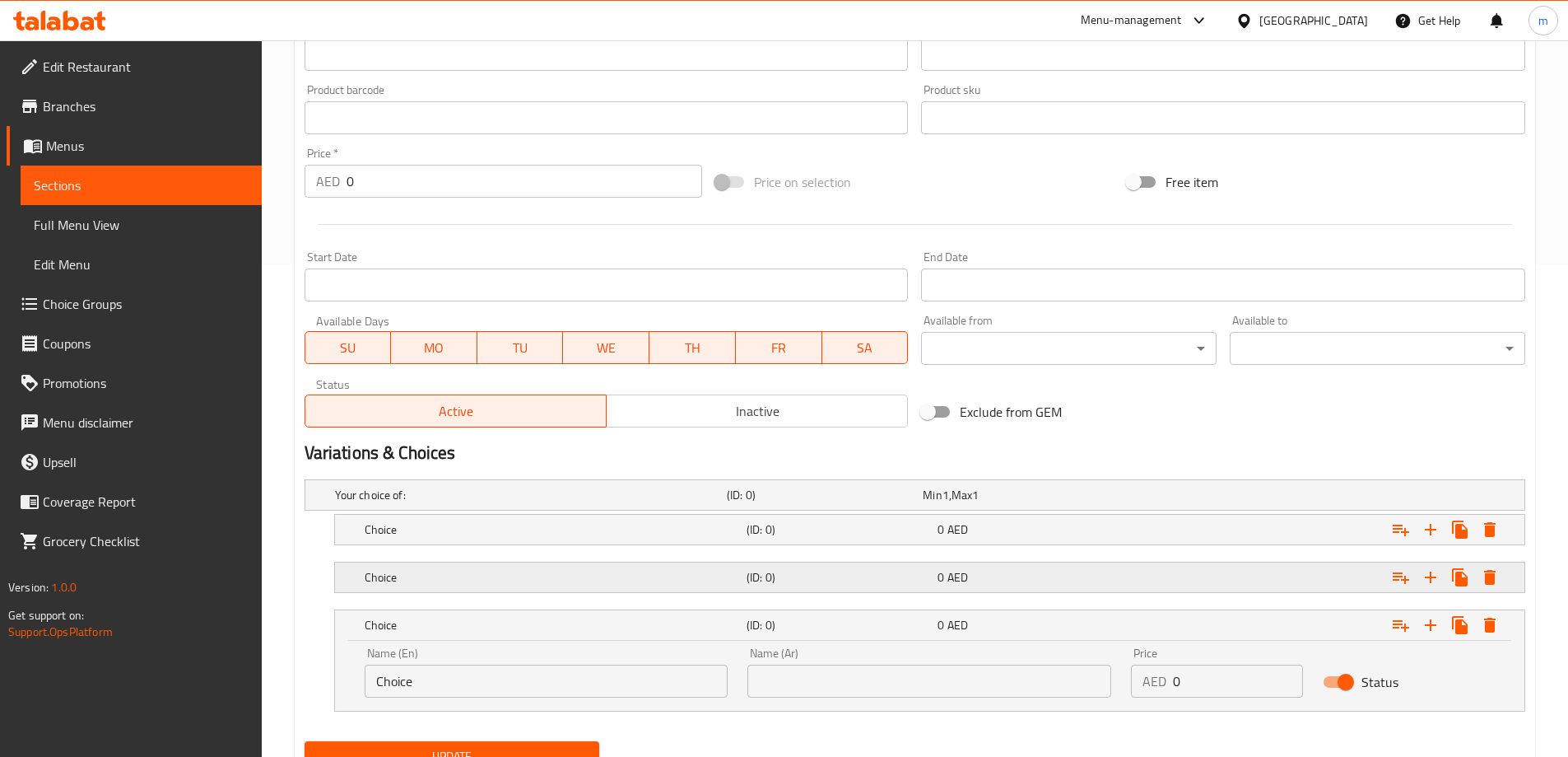
click at [737, 579] on h5 "Choice" at bounding box center [552, 577] width 375 height 16
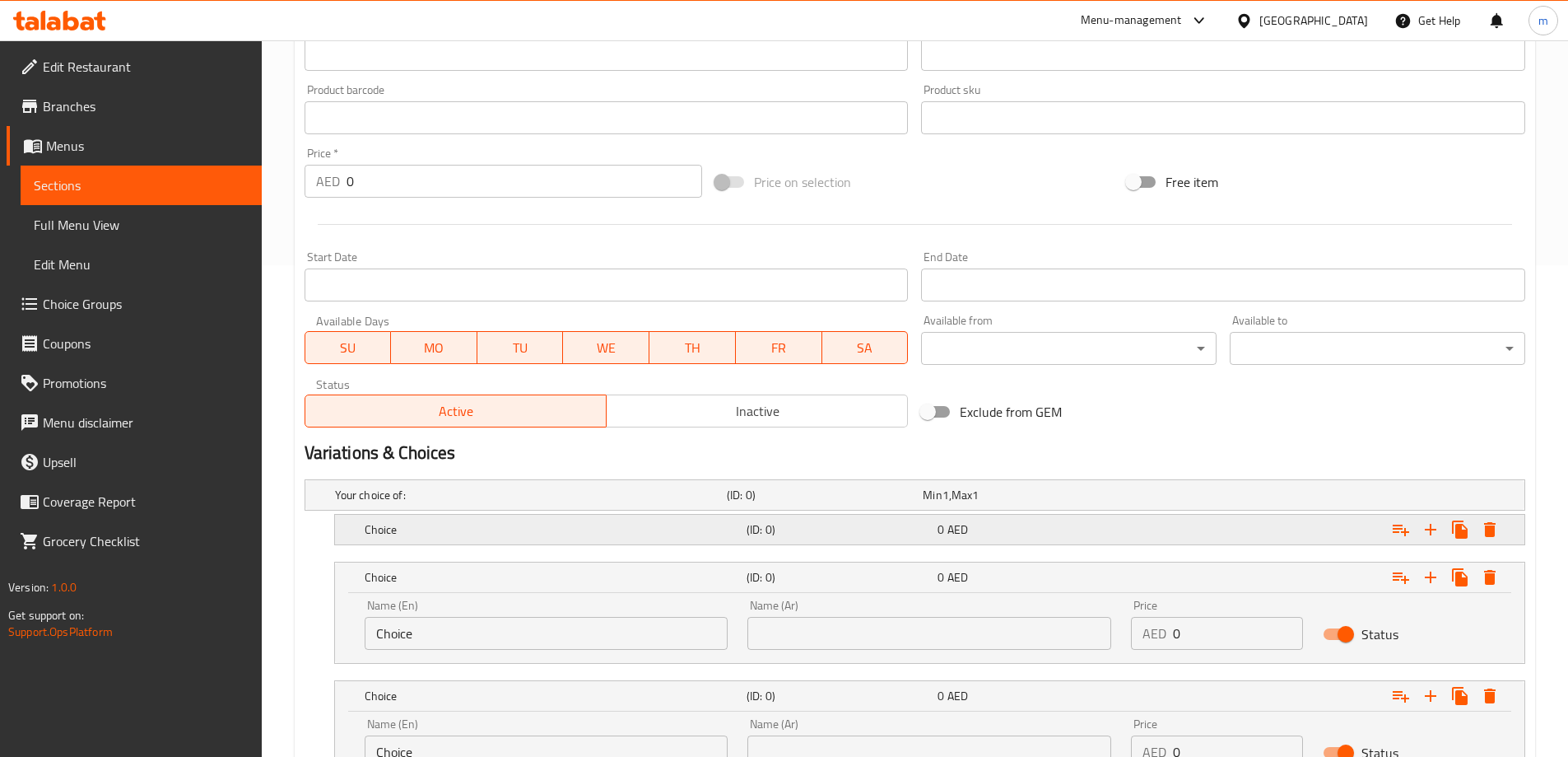
click at [737, 529] on h5 "Choice" at bounding box center [552, 529] width 375 height 16
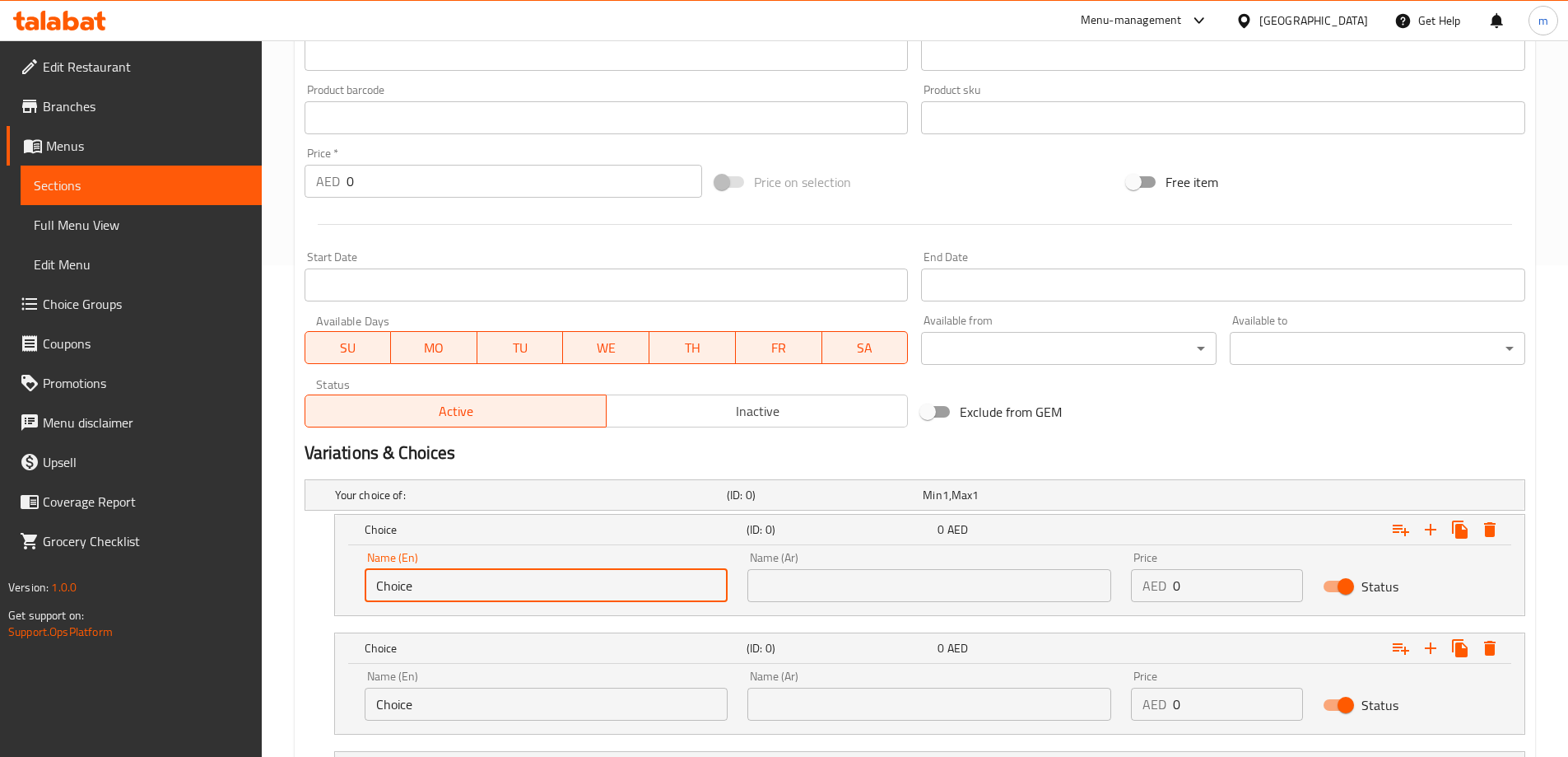
click at [427, 578] on input "Choice" at bounding box center [546, 585] width 364 height 33
paste input "up . Medium"
type input "Cup . Medium"
click at [463, 704] on input "Choice" at bounding box center [546, 704] width 364 height 33
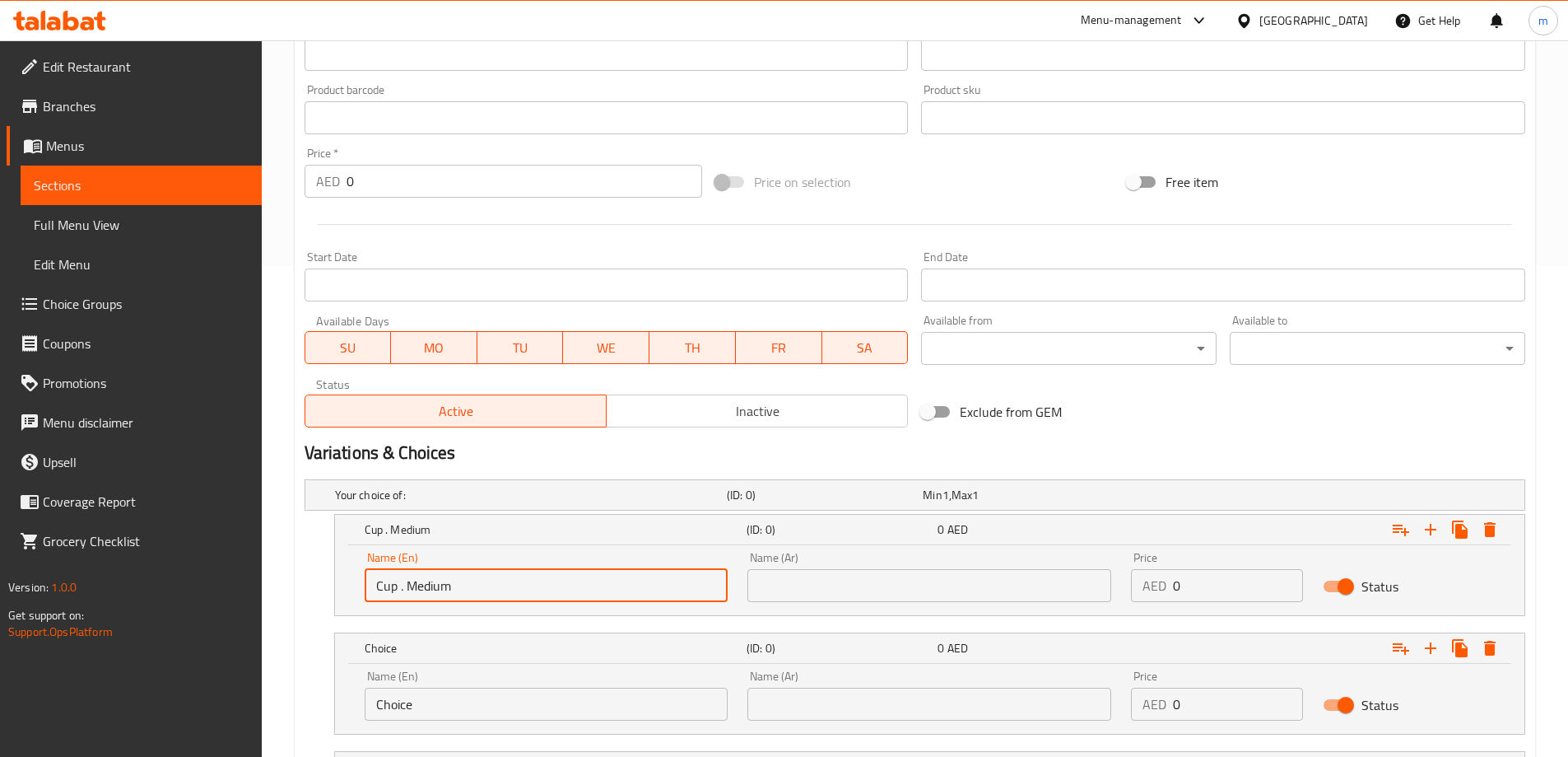
click at [463, 704] on input "Choice" at bounding box center [546, 704] width 364 height 33
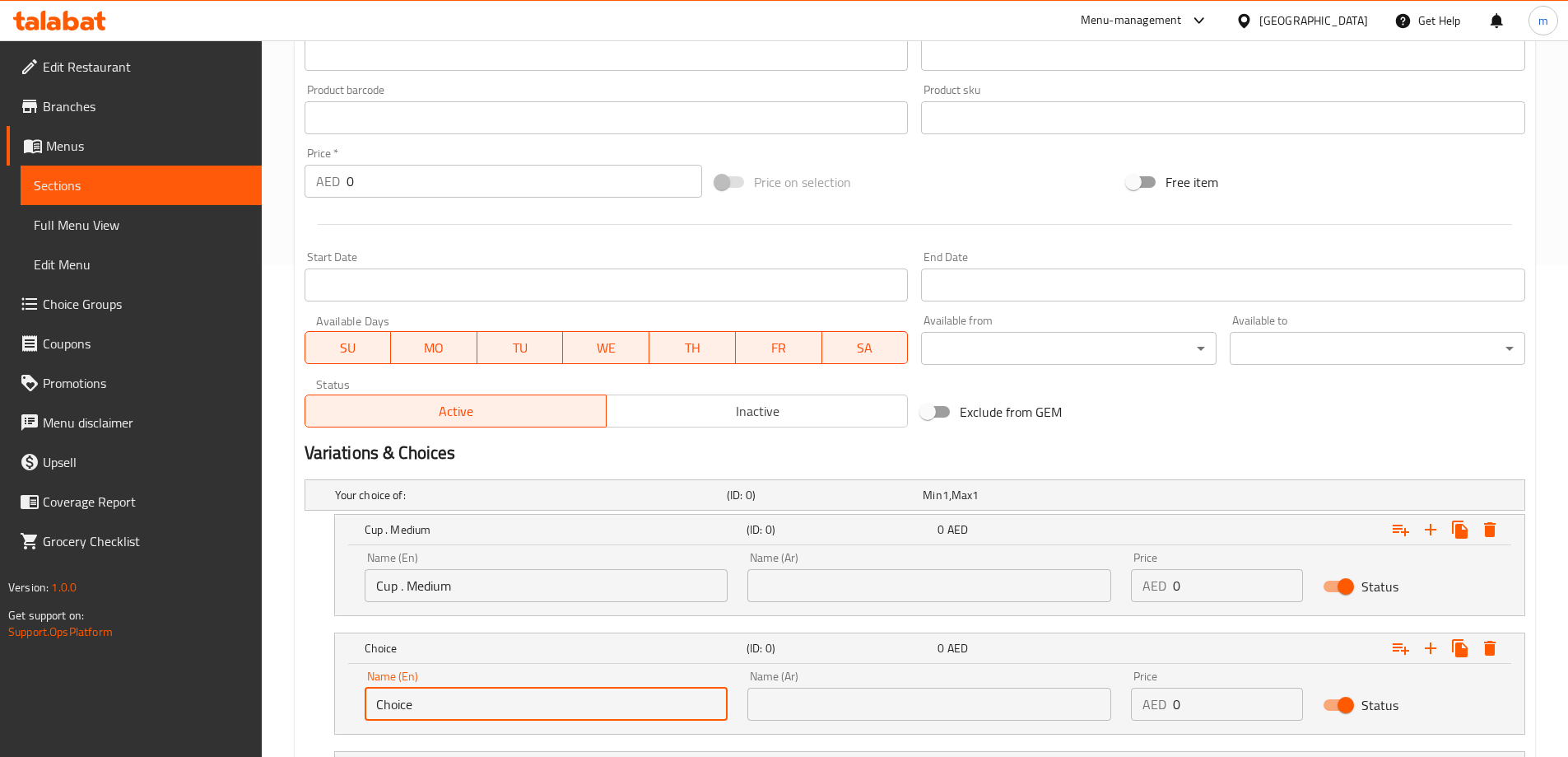
paste input "up. larg"
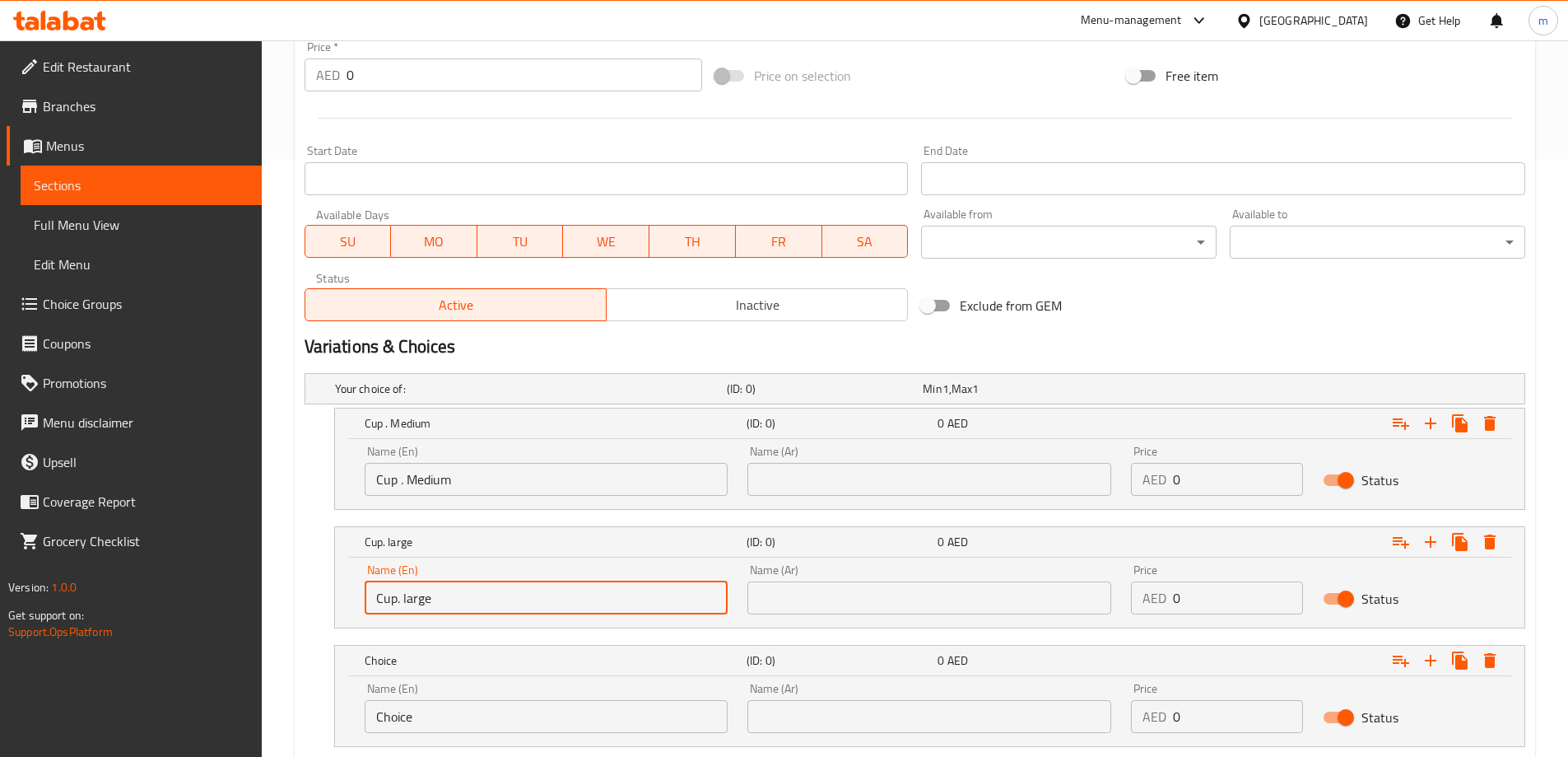
scroll to position [704, 0]
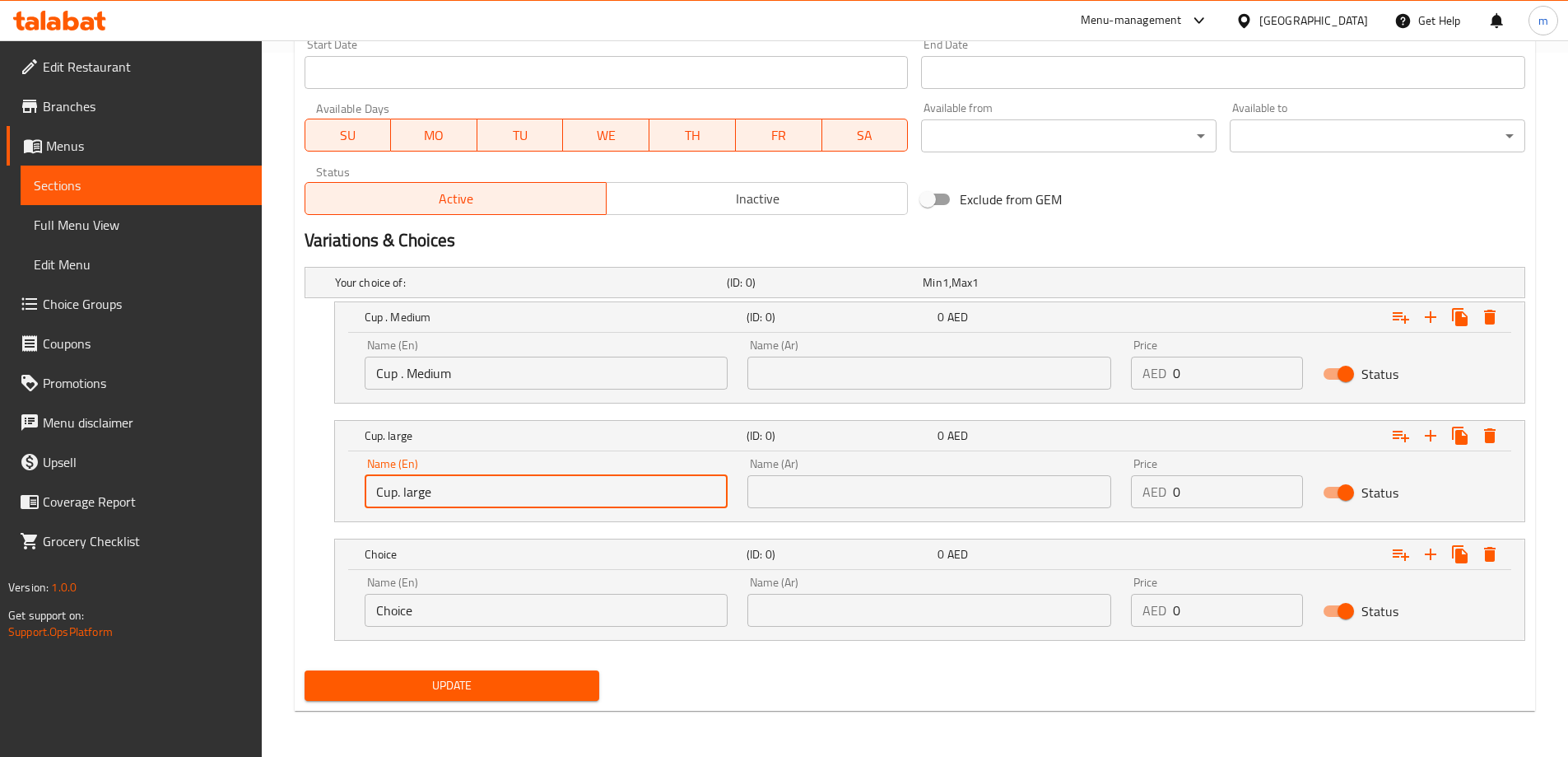
type input "Cup. large"
click at [491, 608] on input "Choice" at bounding box center [546, 610] width 364 height 33
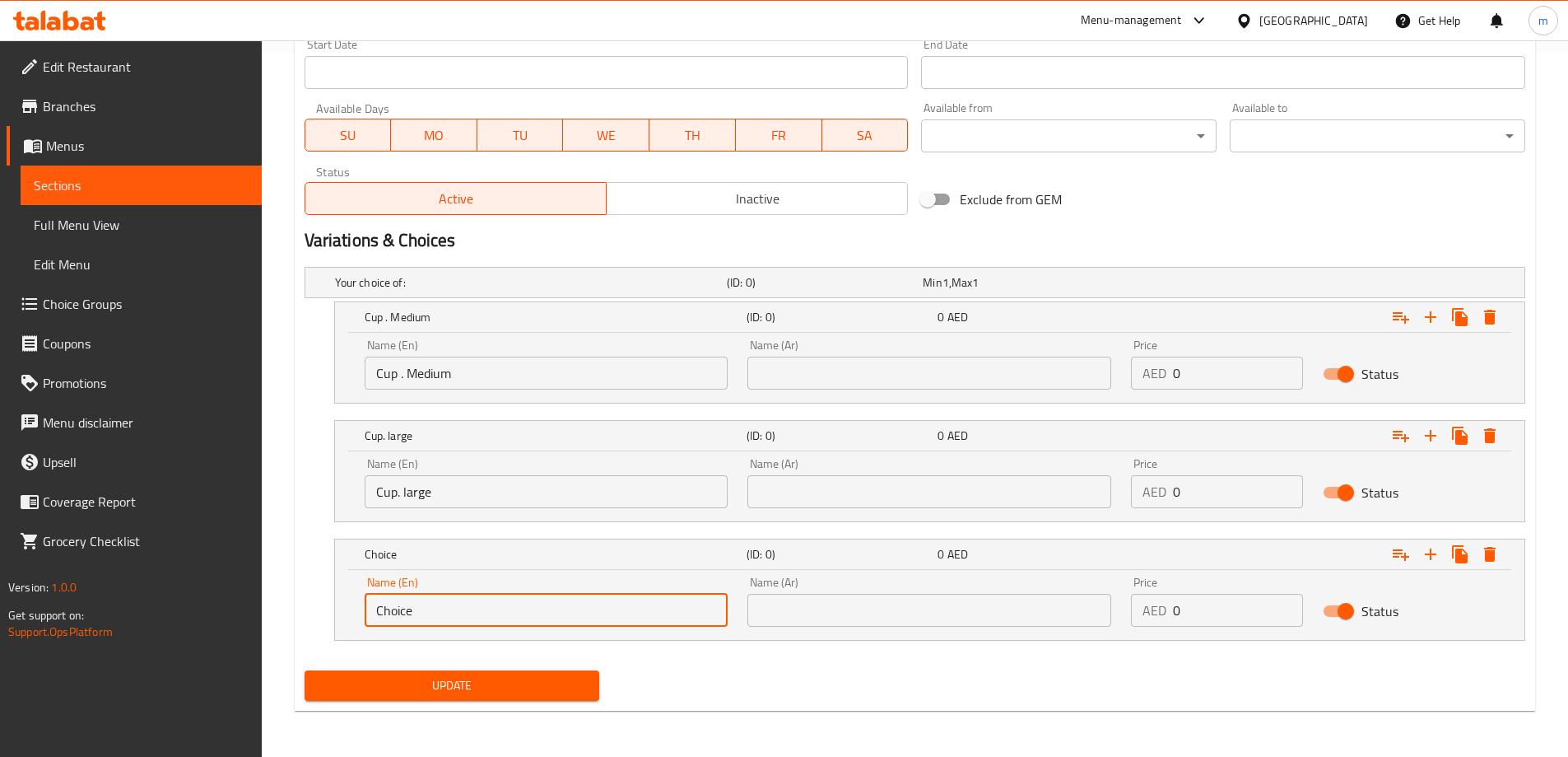
click at [491, 608] on input "Choice" at bounding box center [546, 610] width 364 height 33
type input "ي"
type input "Della"
click at [973, 383] on input "text" at bounding box center [929, 373] width 364 height 33
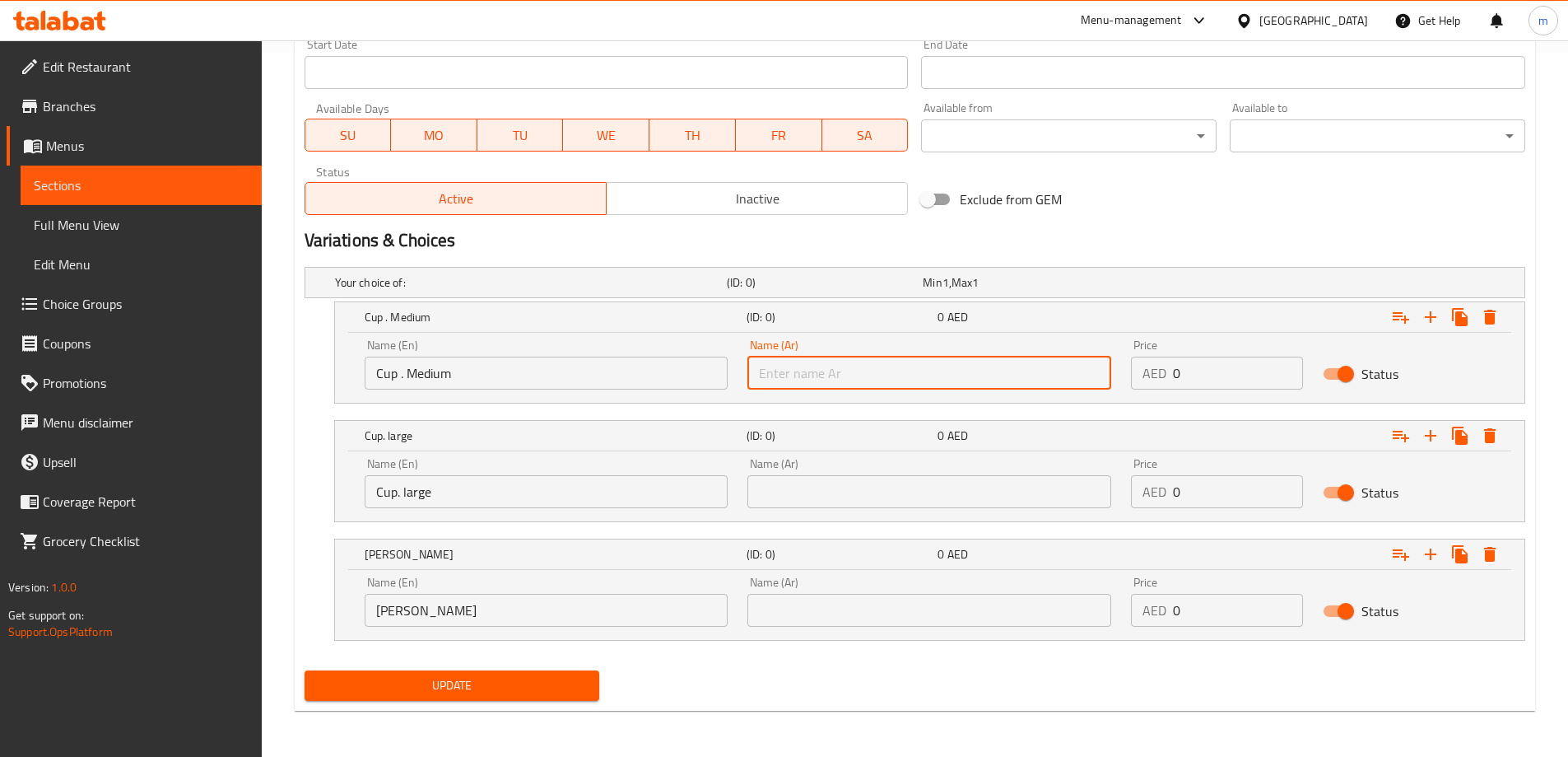
type input "كوب.وسط"
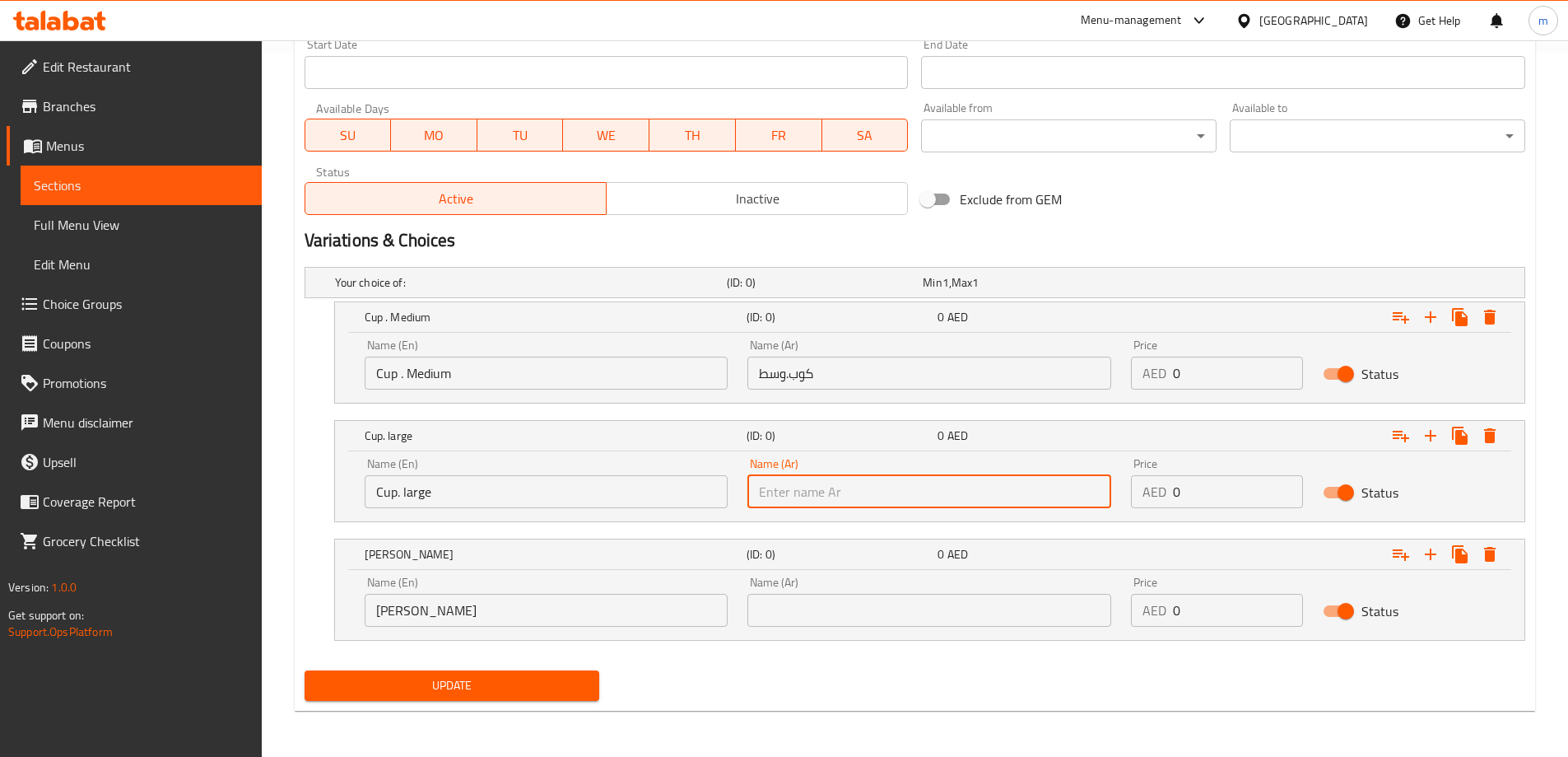
click at [899, 493] on input "text" at bounding box center [929, 491] width 364 height 33
type input "كوب . كبير"
click at [875, 621] on input "text" at bounding box center [929, 610] width 364 height 33
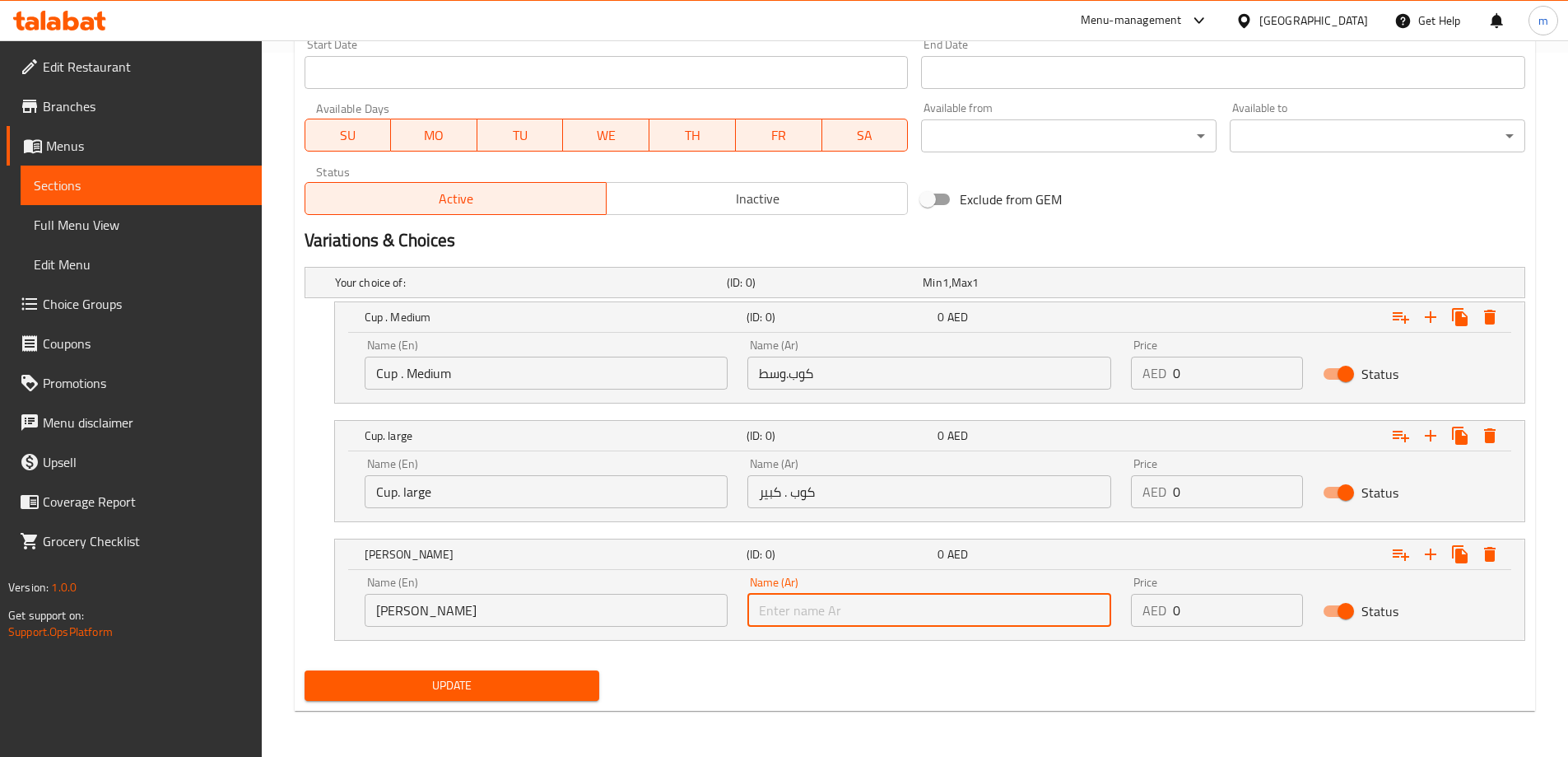
type input "ديلا"
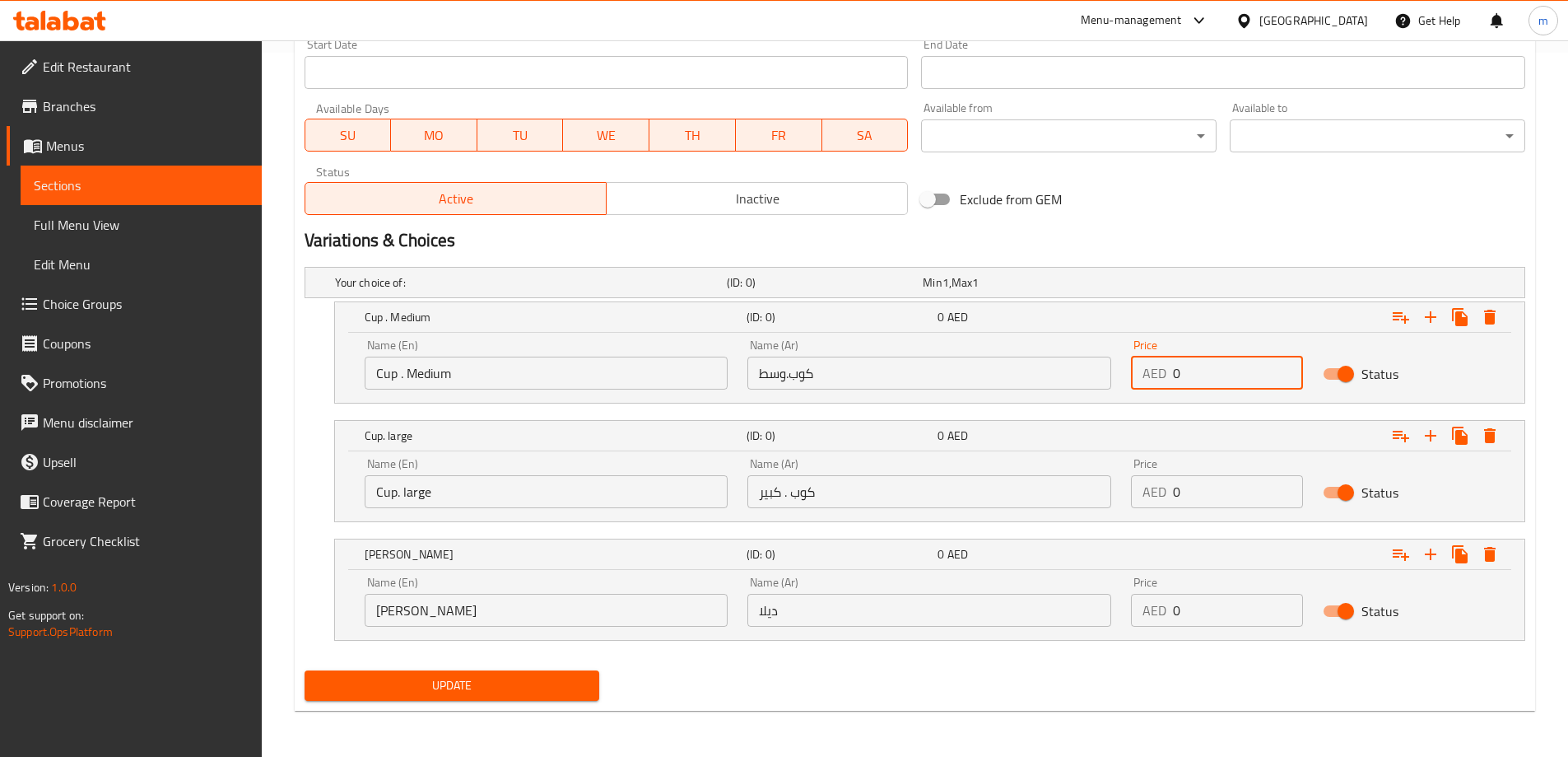
drag, startPoint x: 1219, startPoint y: 366, endPoint x: 1173, endPoint y: 377, distance: 47.3
click at [1173, 377] on input "0" at bounding box center [1238, 373] width 130 height 33
type input "1.50"
drag, startPoint x: 1187, startPoint y: 495, endPoint x: 1145, endPoint y: 504, distance: 43.0
click at [1145, 504] on div "AED 0 Price" at bounding box center [1217, 491] width 172 height 33
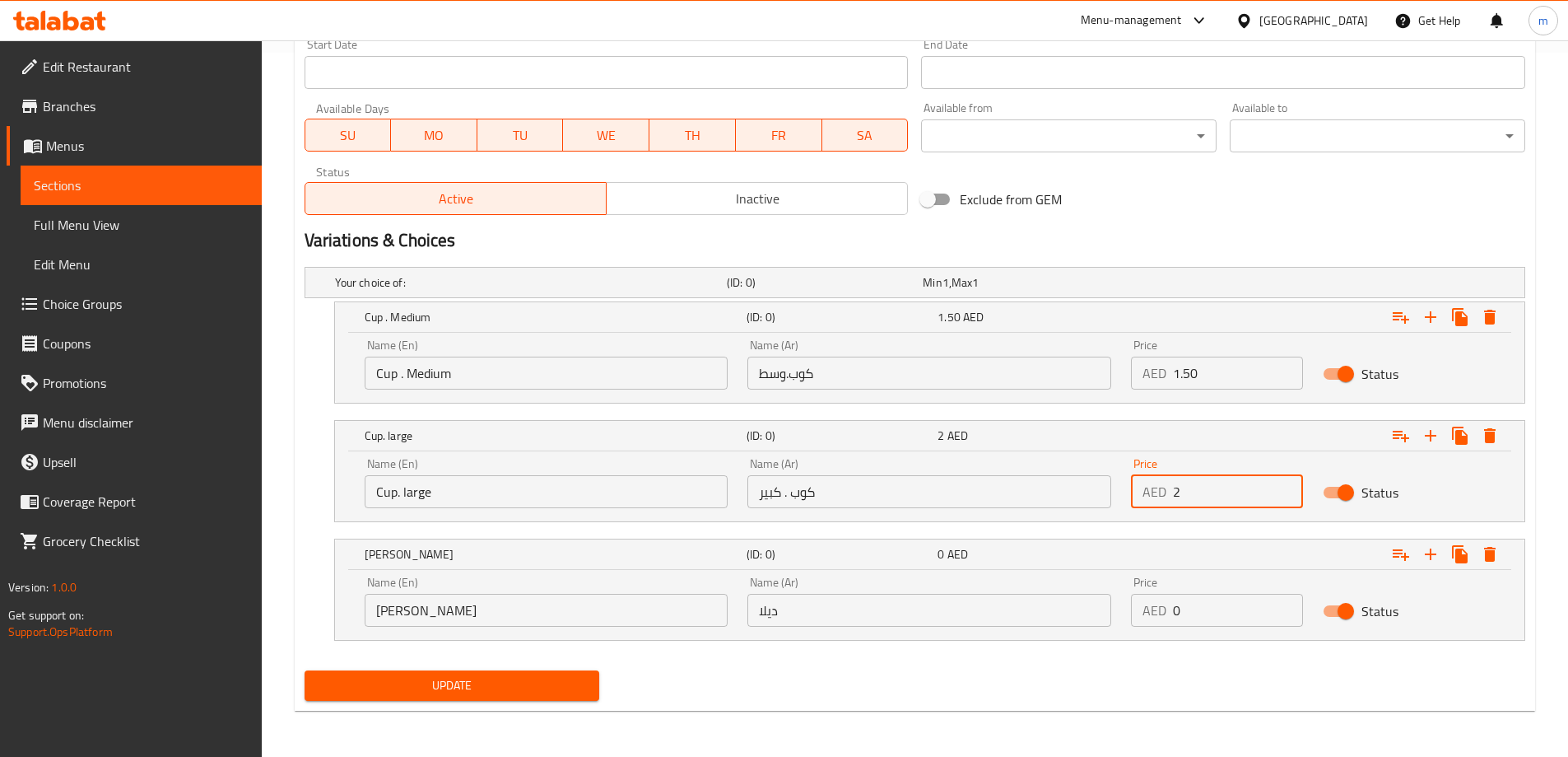
type input "2"
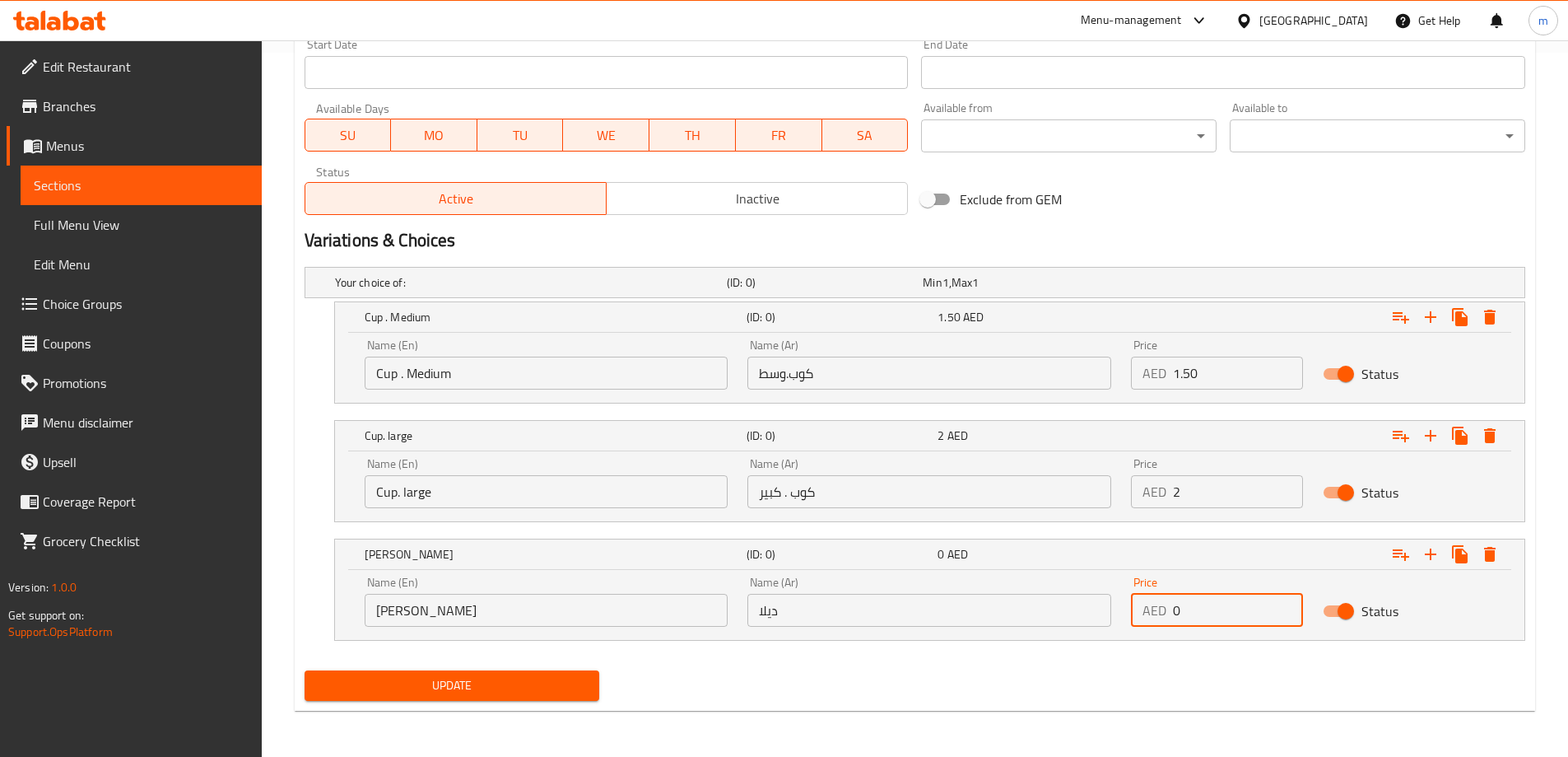
drag, startPoint x: 1211, startPoint y: 607, endPoint x: 1154, endPoint y: 608, distance: 57.0
click at [1154, 608] on div "AED 0 Price" at bounding box center [1217, 610] width 172 height 33
type input "30"
click at [865, 665] on div "Update" at bounding box center [915, 685] width 1234 height 44
click at [552, 687] on span "Update" at bounding box center [452, 685] width 269 height 21
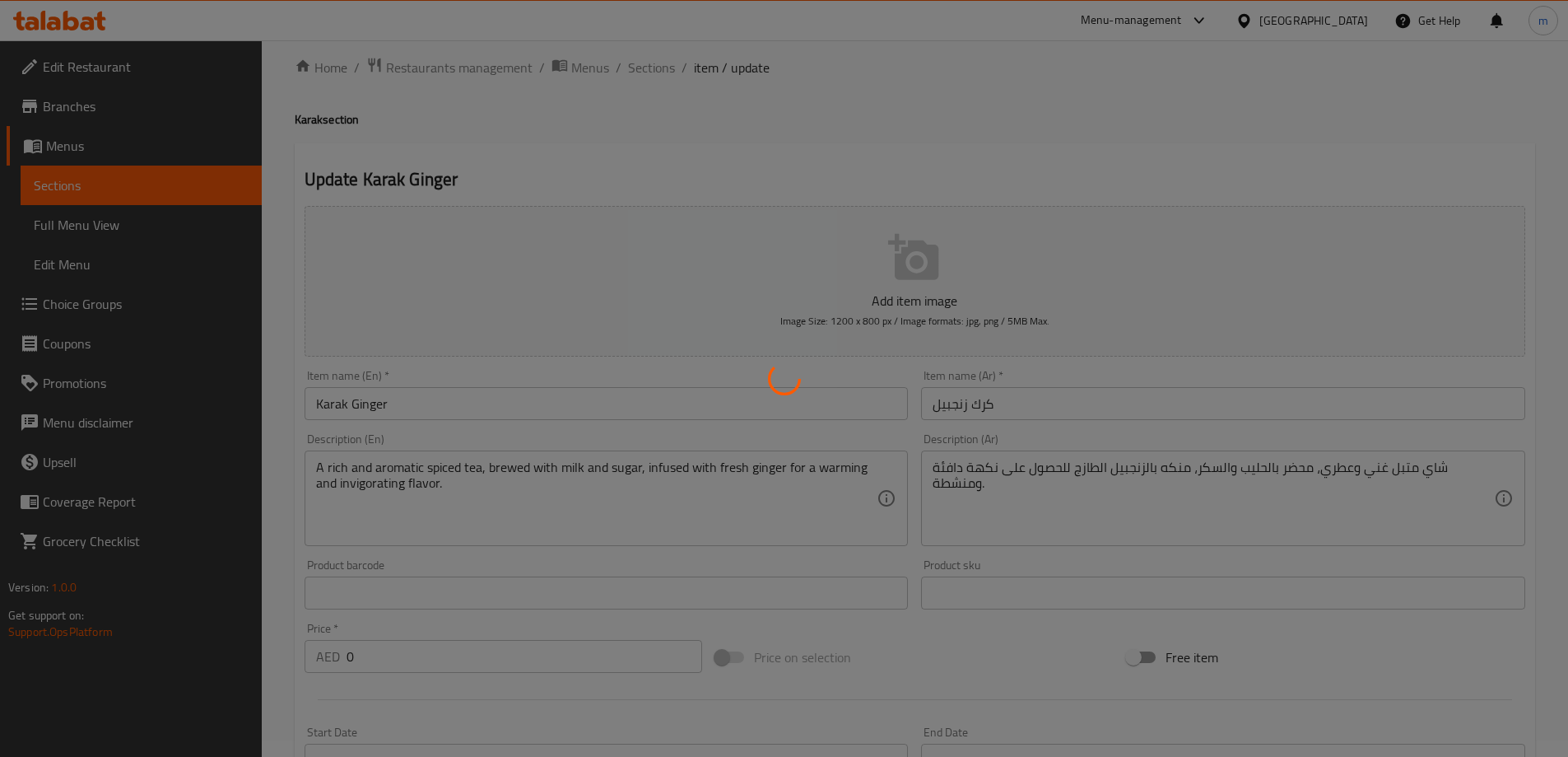
scroll to position [0, 0]
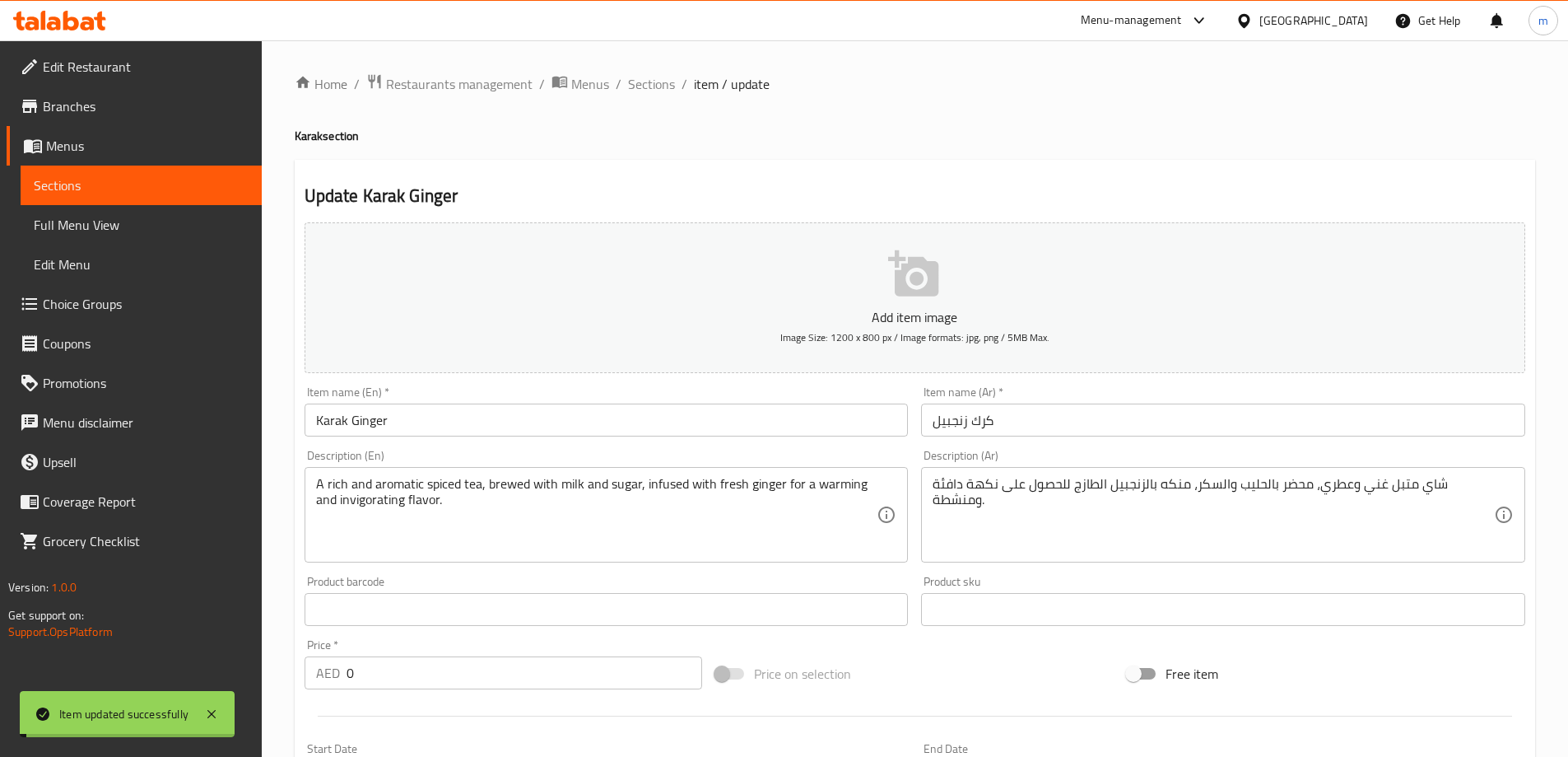
click at [651, 78] on span "Sections" at bounding box center [652, 84] width 47 height 20
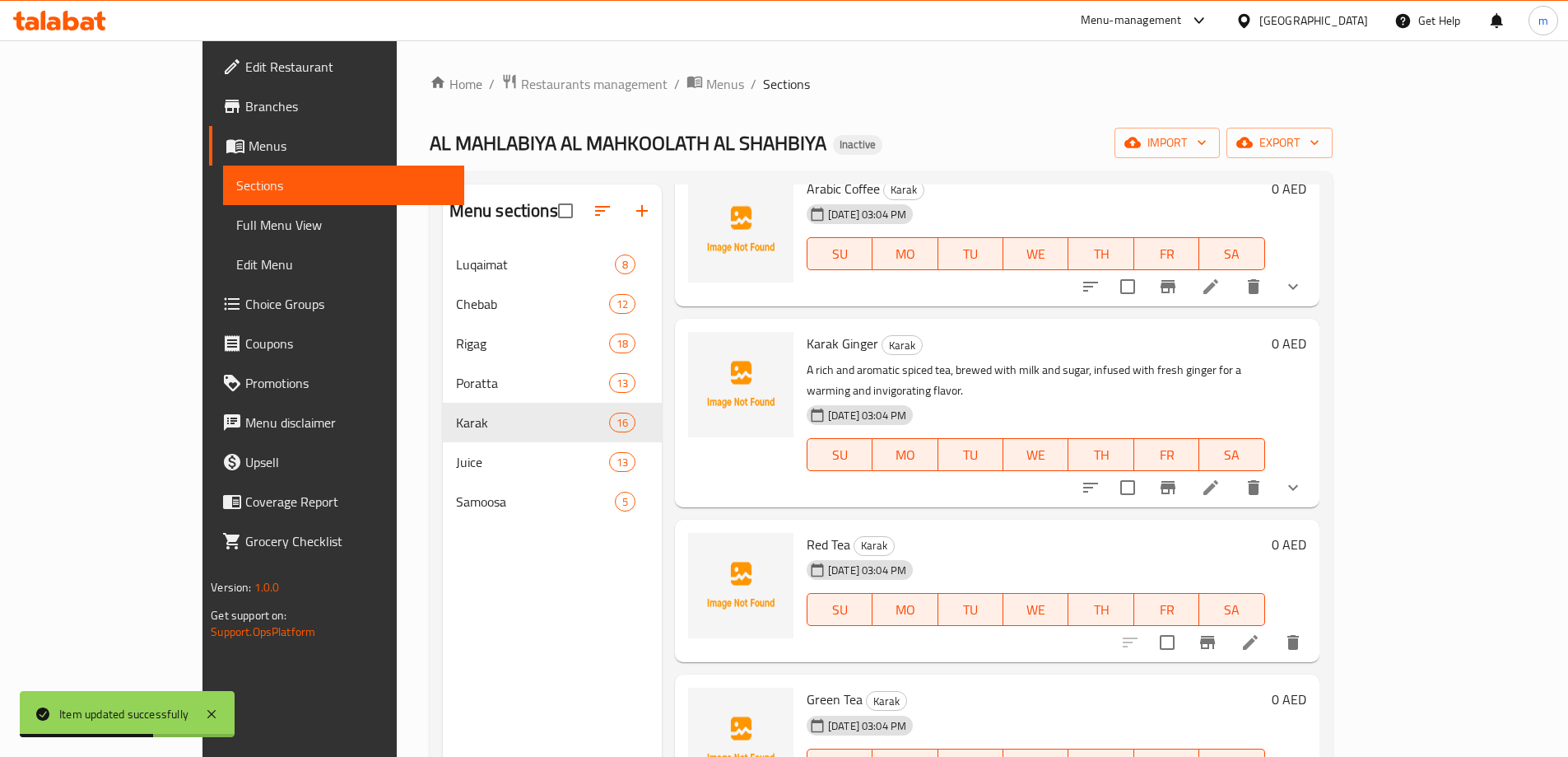
scroll to position [494, 0]
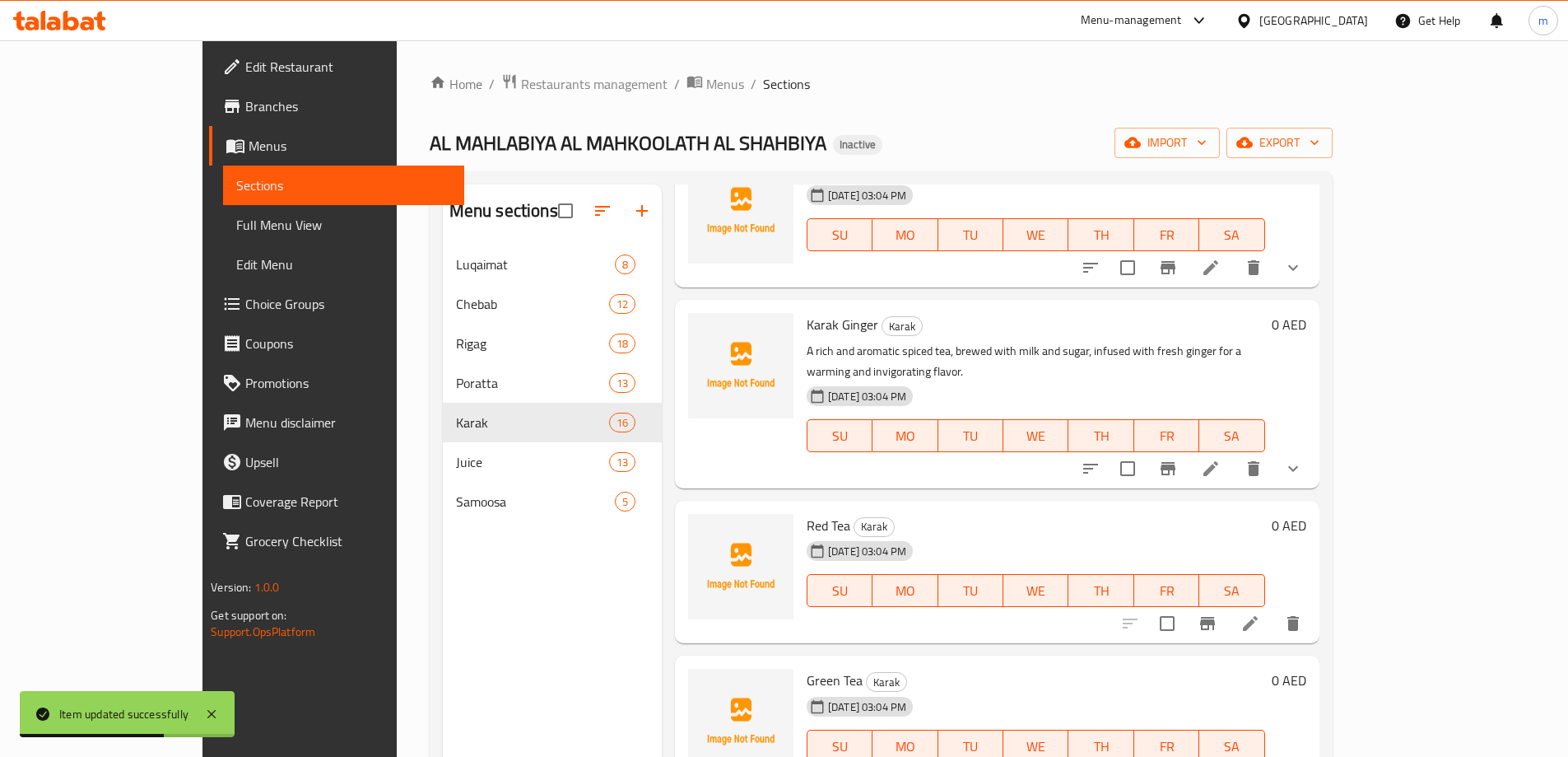
click at [1258, 616] on icon at bounding box center [1250, 623] width 15 height 15
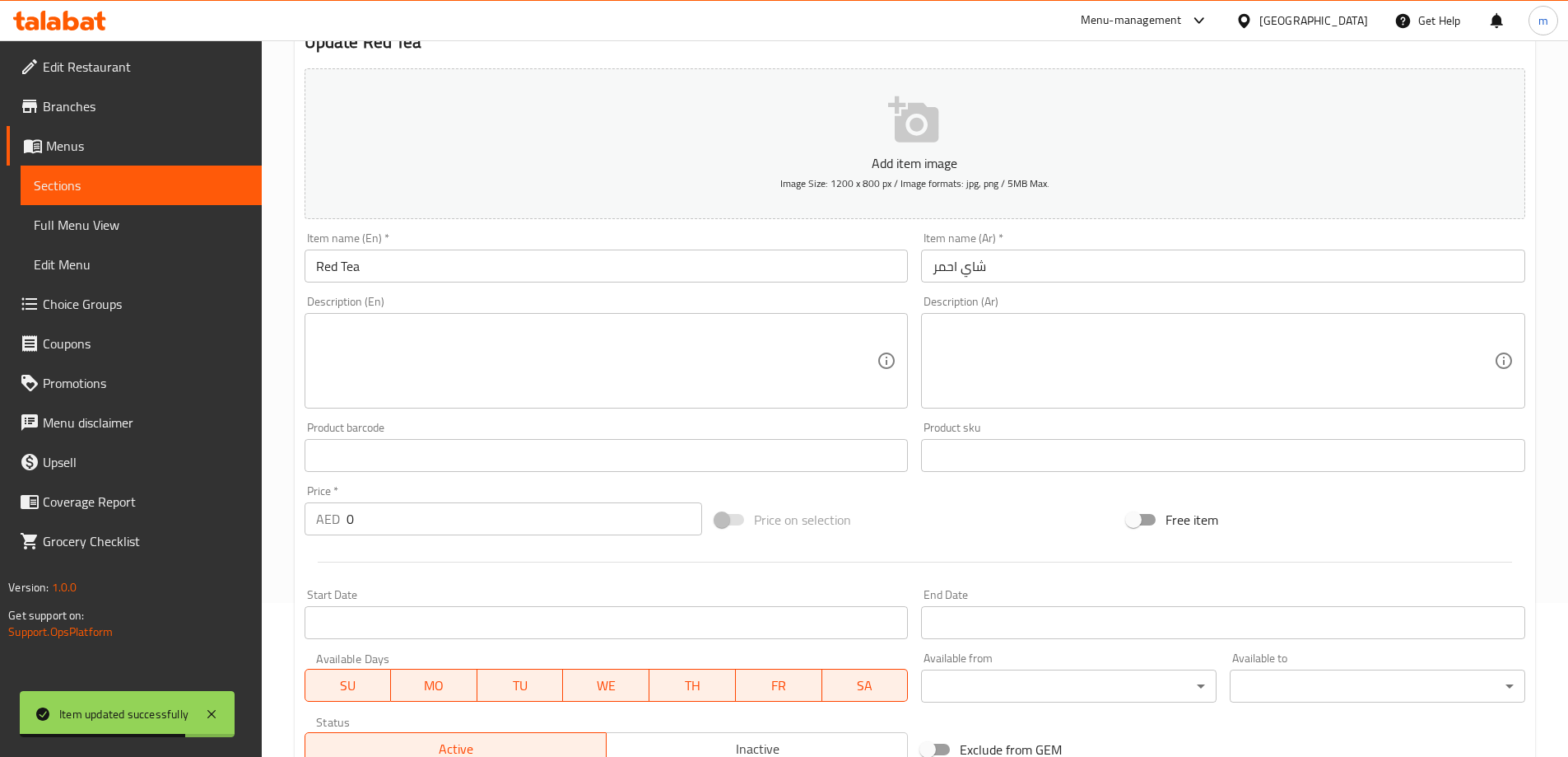
scroll to position [329, 0]
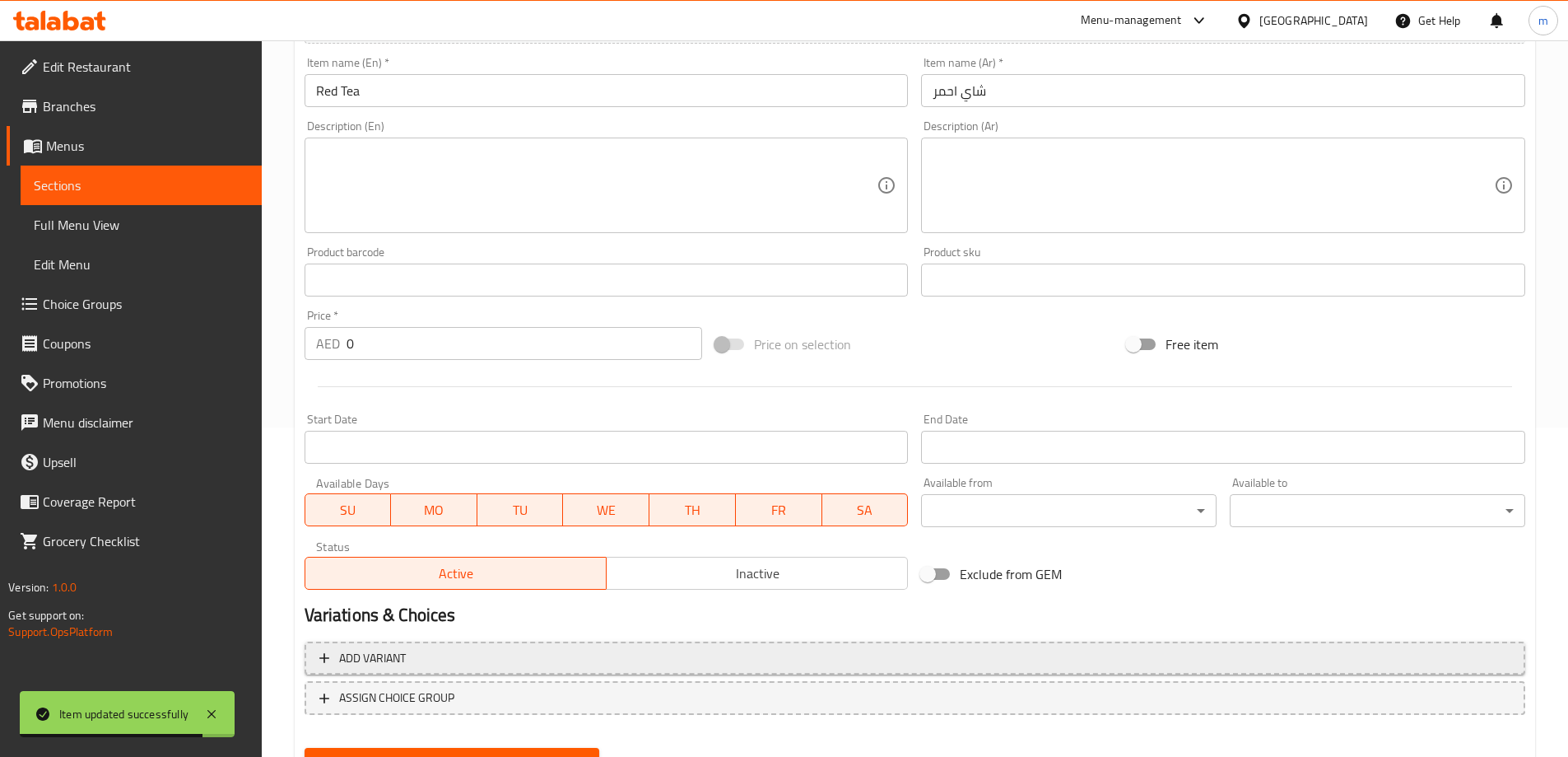
click at [1069, 648] on span "Add variant" at bounding box center [915, 658] width 1191 height 21
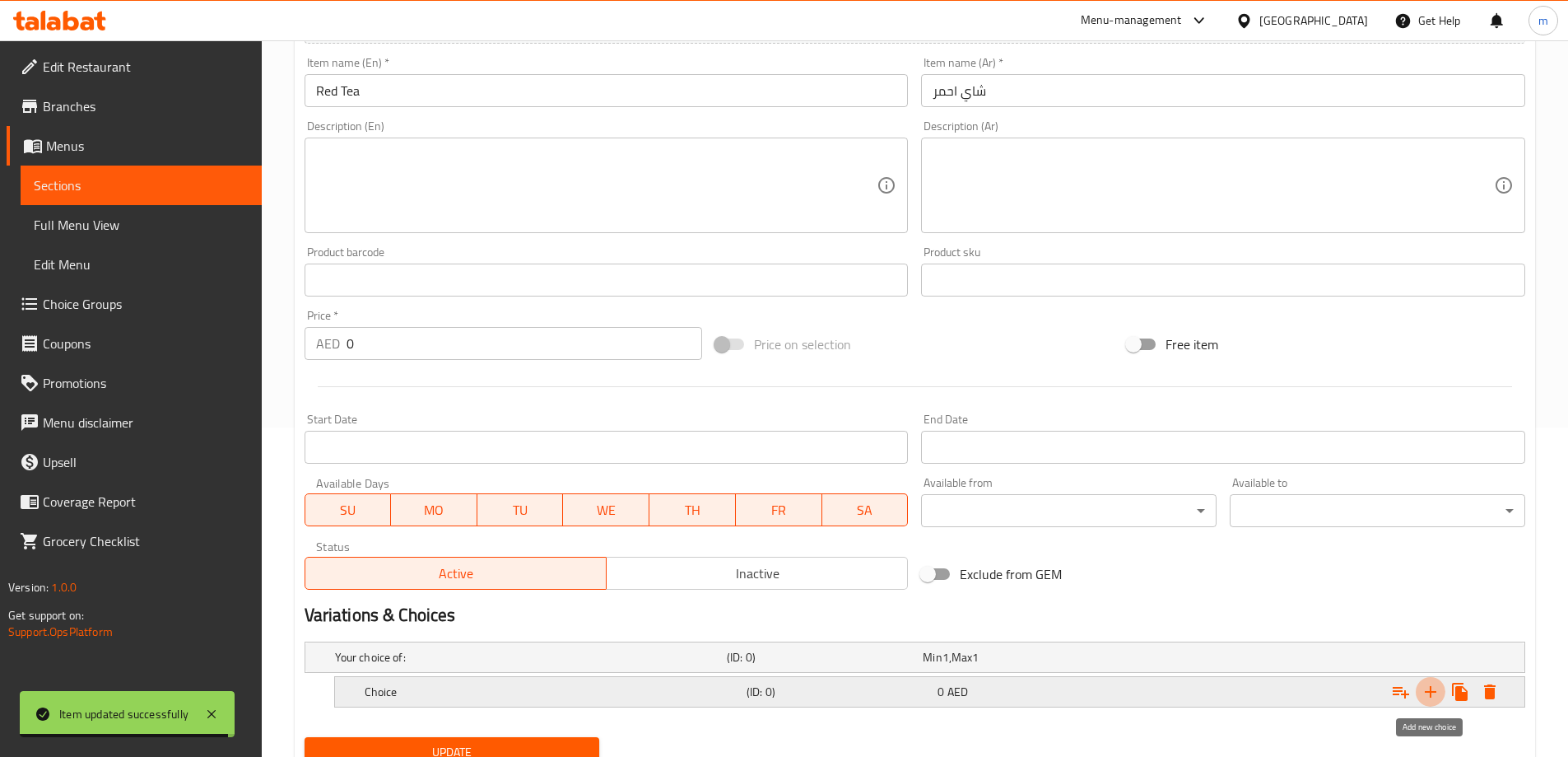
click at [1434, 692] on icon "Expand" at bounding box center [1430, 691] width 12 height 12
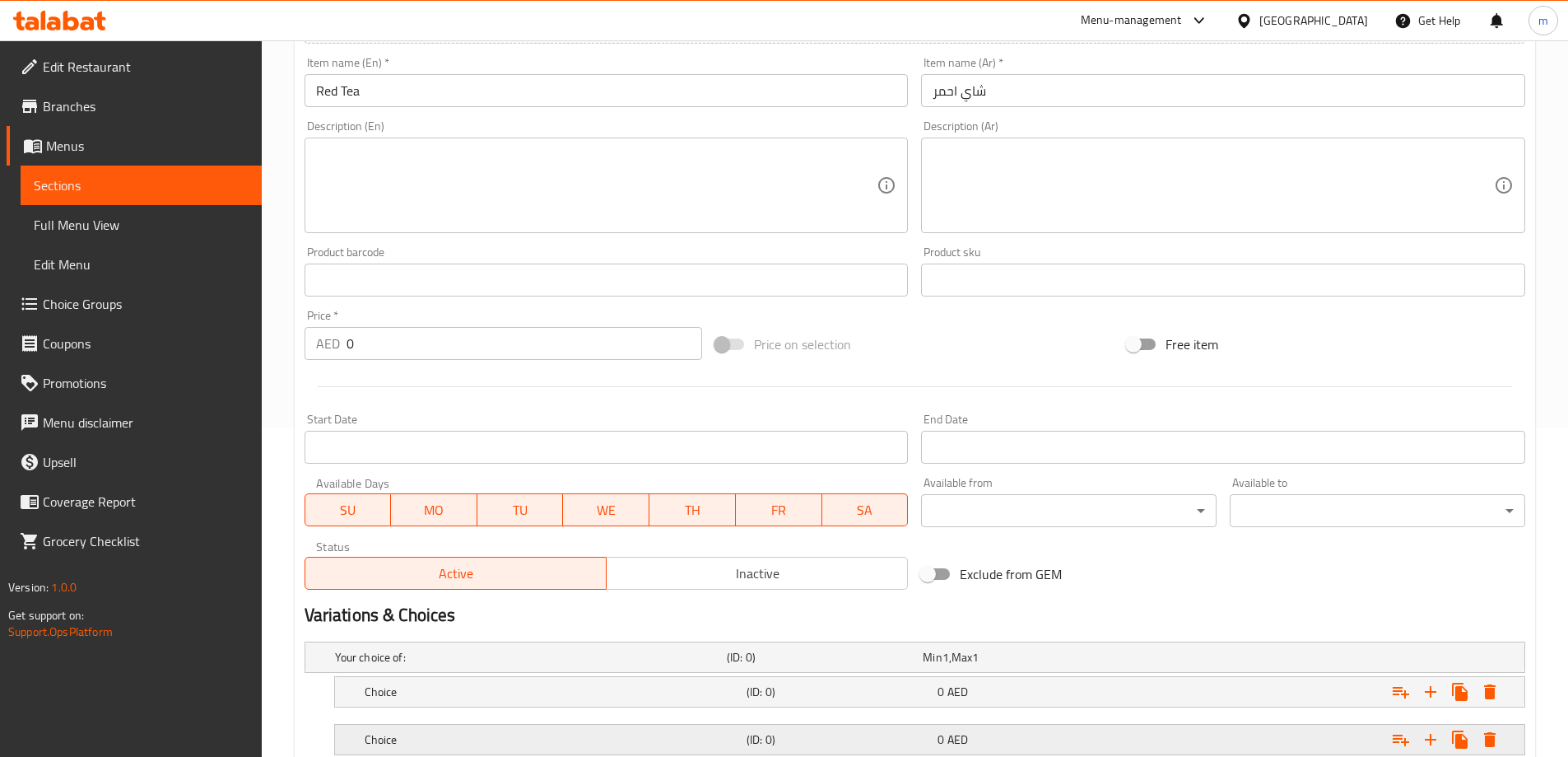
scroll to position [491, 0]
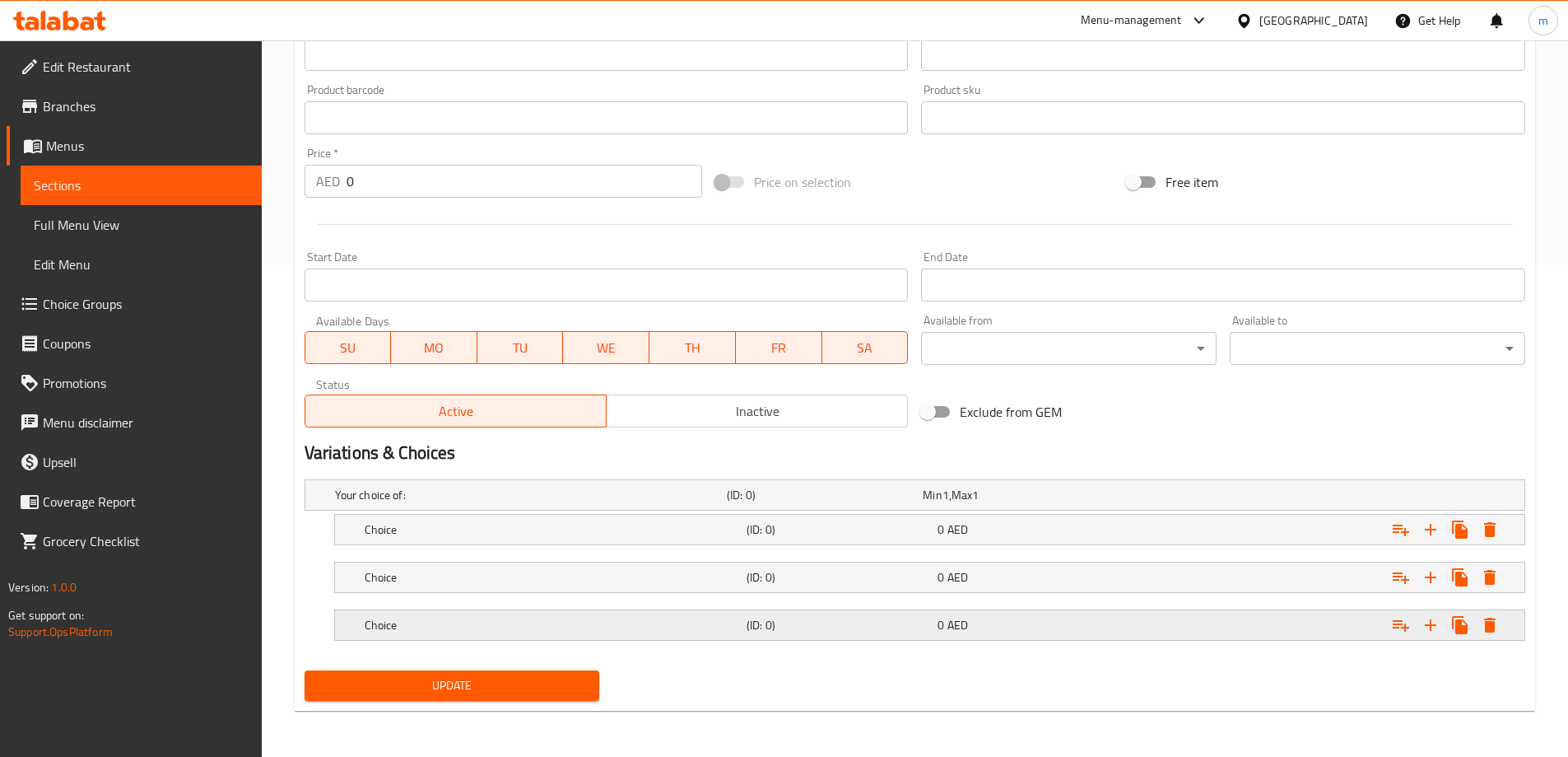
click at [728, 612] on div "Choice (ID: 0) 0 AED" at bounding box center [934, 625] width 1146 height 37
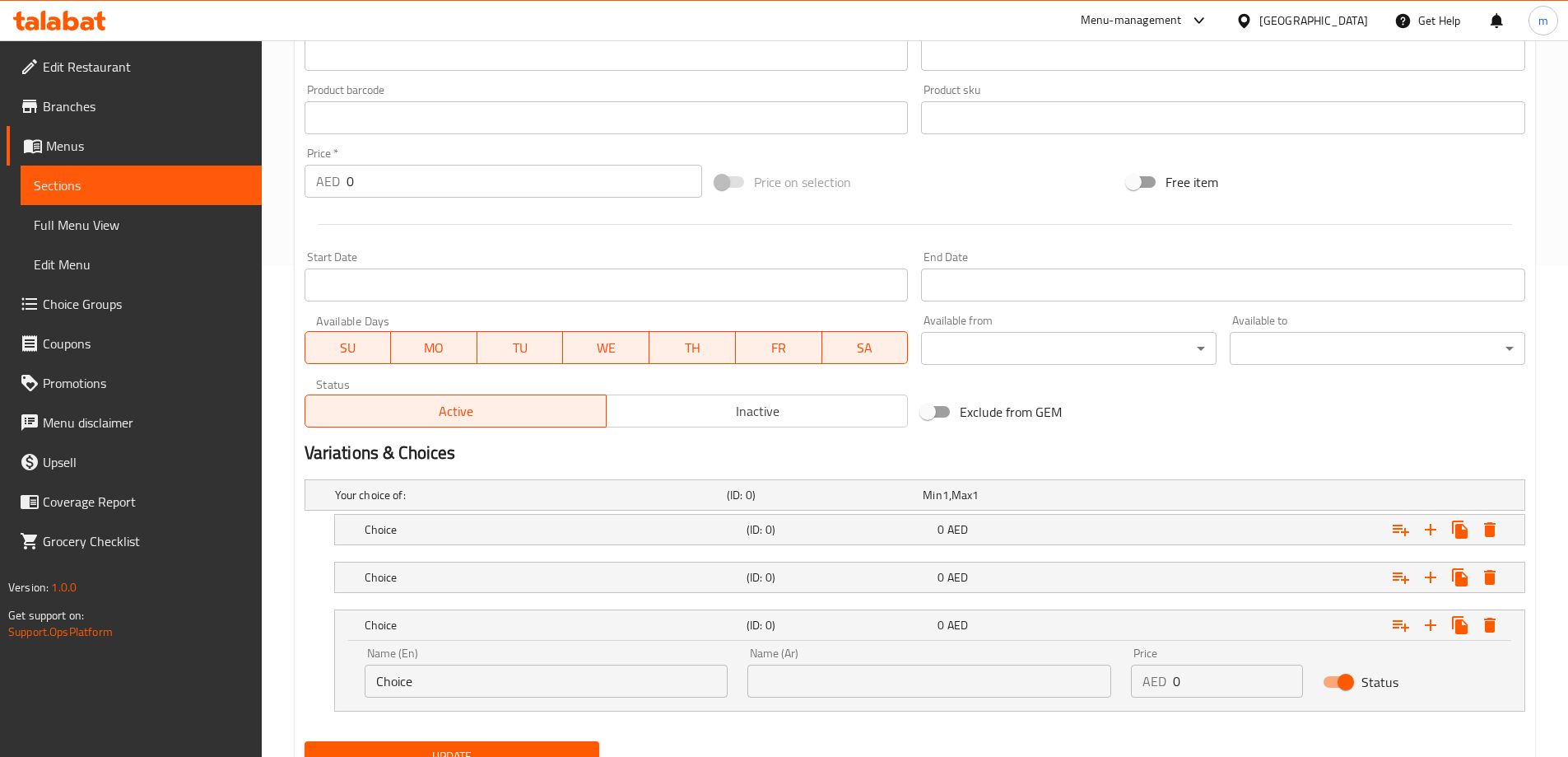
click at [749, 557] on nav at bounding box center [915, 555] width 1220 height 13
click at [727, 540] on div "Choice" at bounding box center [552, 530] width 382 height 23
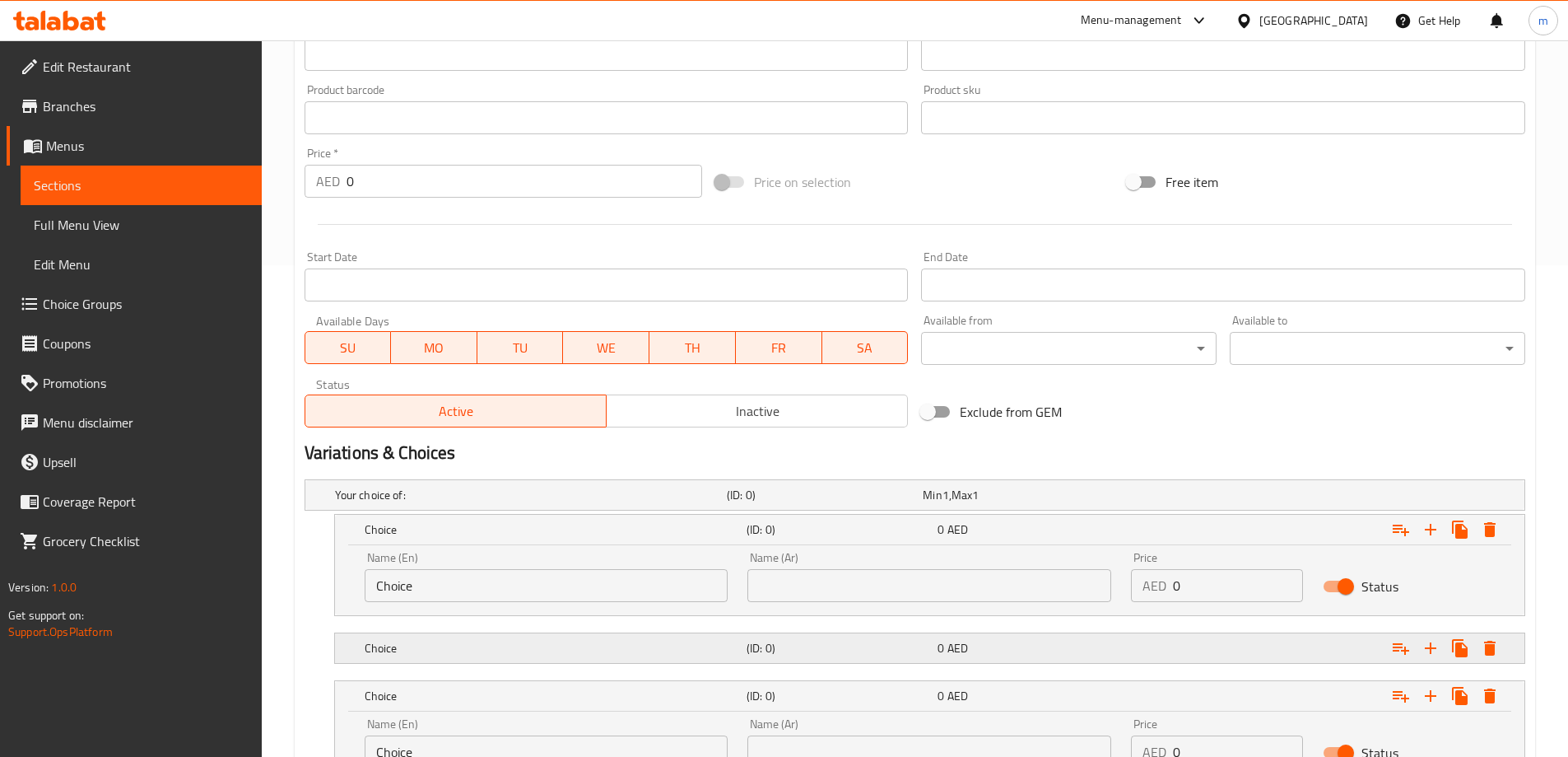
click at [721, 630] on div "Choice (ID: 0) 0 AED" at bounding box center [934, 647] width 1146 height 37
click at [586, 580] on input "Choice" at bounding box center [546, 585] width 364 height 33
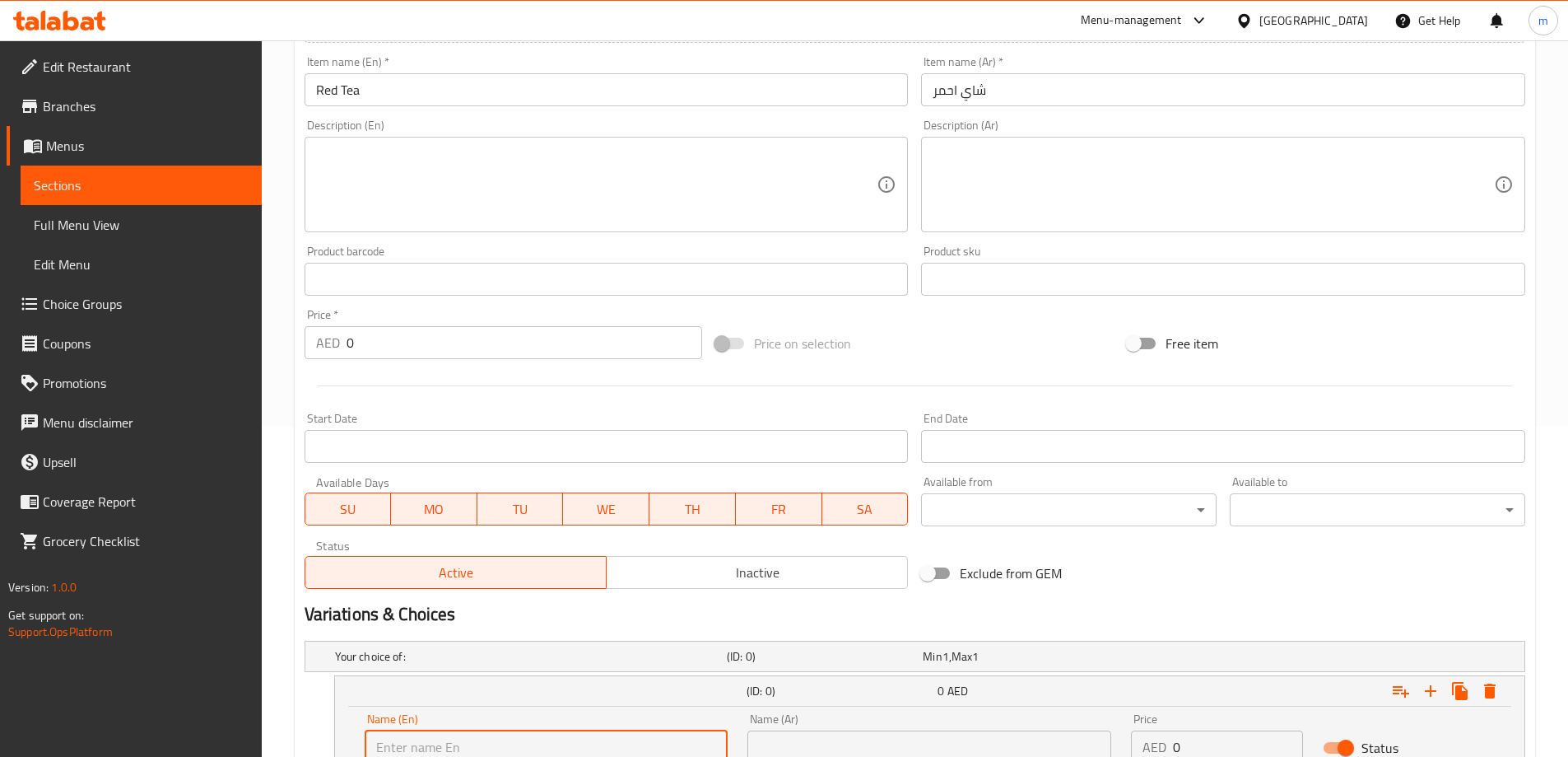
click at [592, 582] on span "Active" at bounding box center [456, 572] width 288 height 24
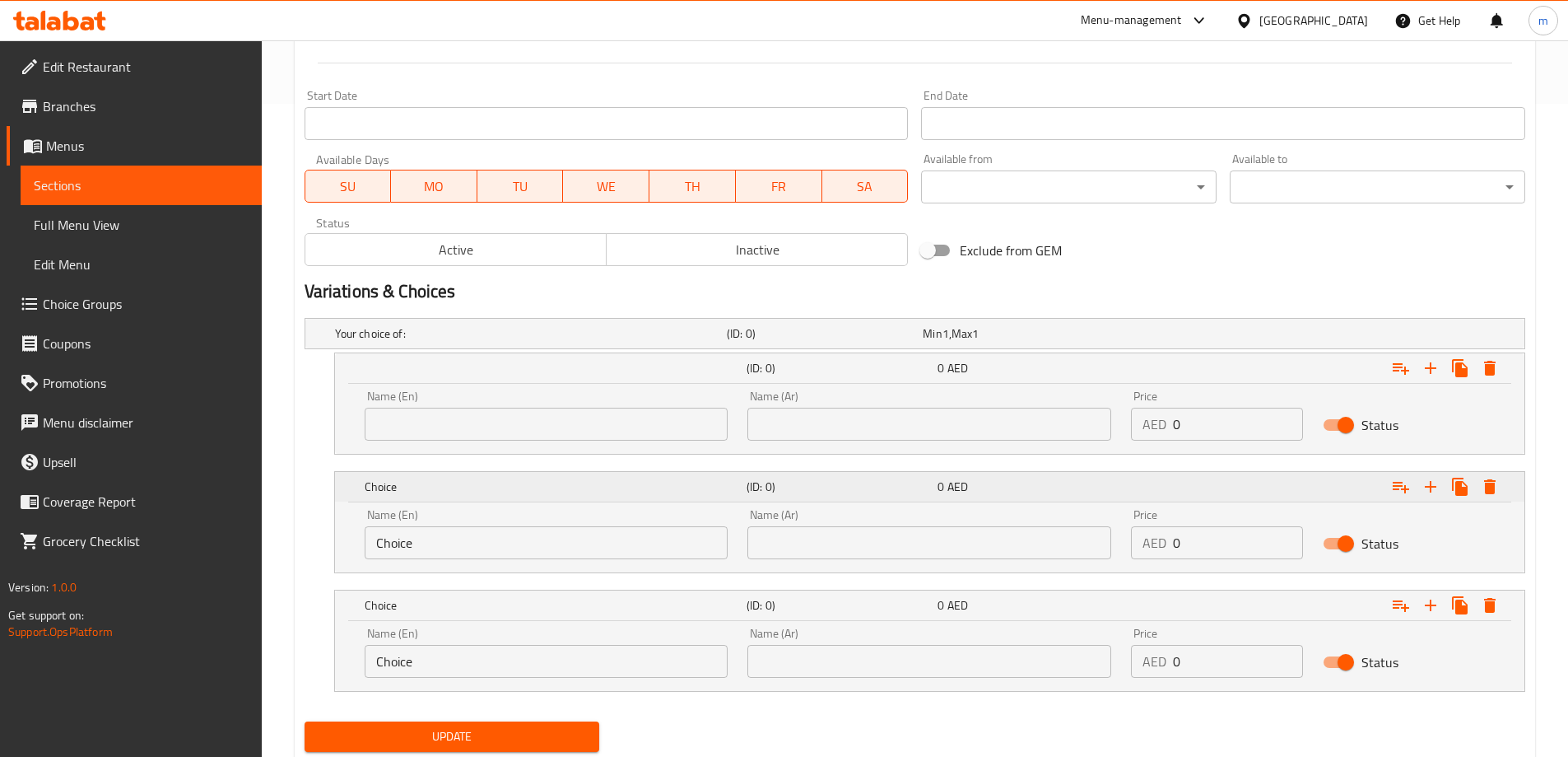
scroll to position [656, 0]
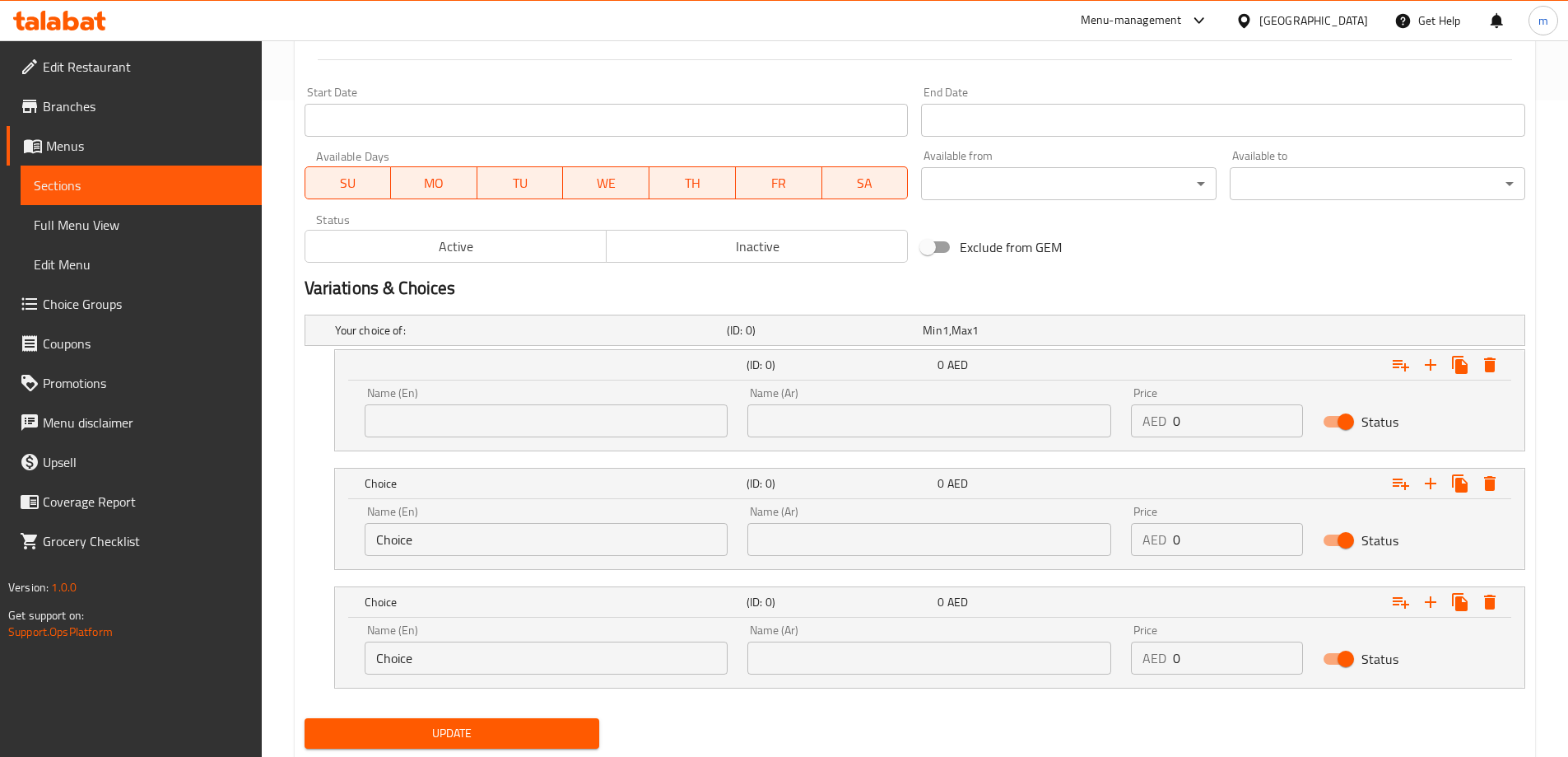
click at [525, 431] on input "text" at bounding box center [546, 420] width 364 height 33
type input "Cup . Medium"
click at [458, 526] on input "Choice" at bounding box center [546, 539] width 364 height 33
click at [458, 527] on input "text" at bounding box center [546, 539] width 364 height 33
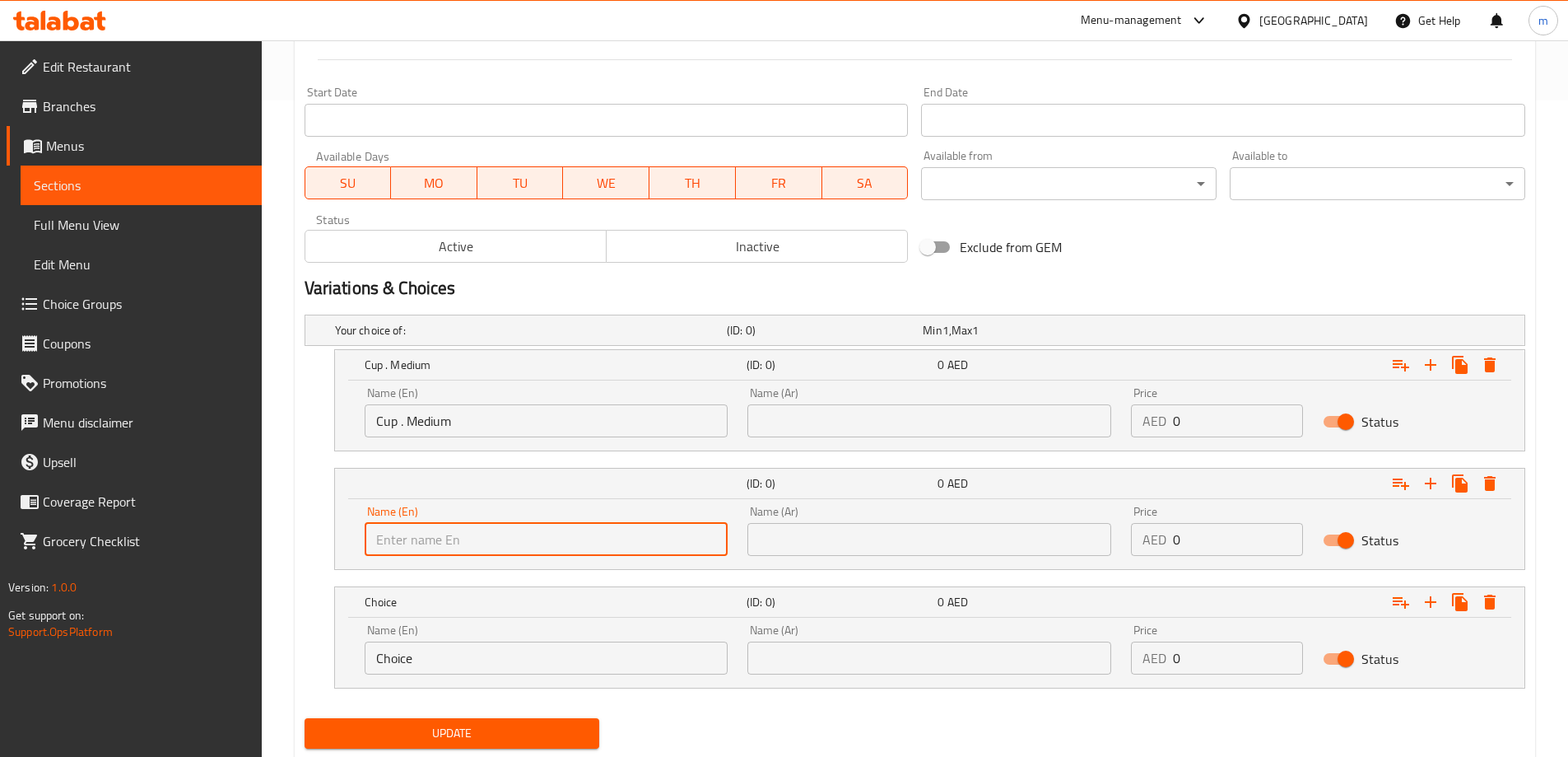
type input "Cup. large"
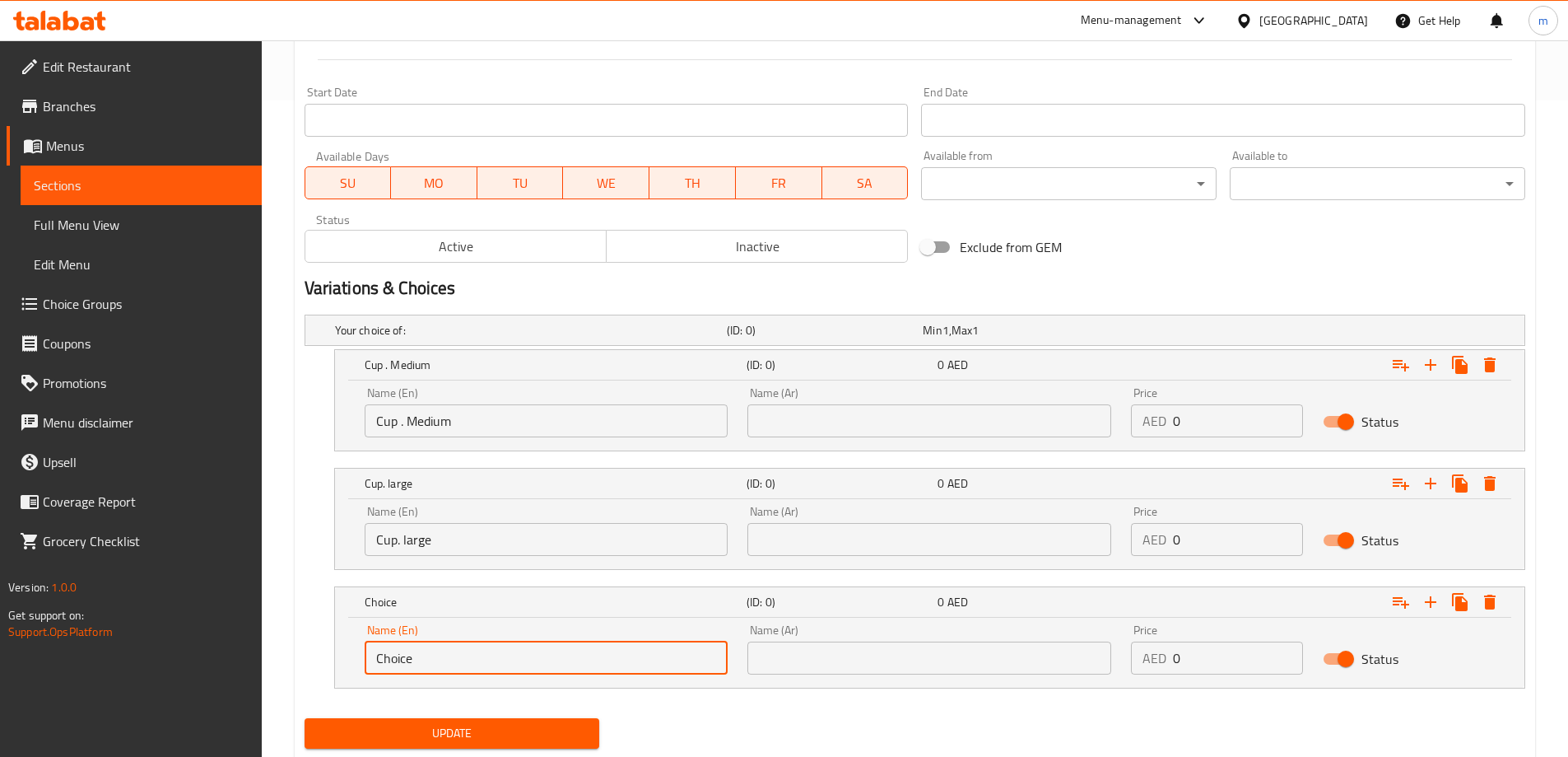
click at [482, 663] on input "Choice" at bounding box center [546, 657] width 364 height 33
click at [482, 663] on input "text" at bounding box center [546, 657] width 364 height 33
type input "Della"
click at [855, 404] on input "text" at bounding box center [929, 420] width 364 height 33
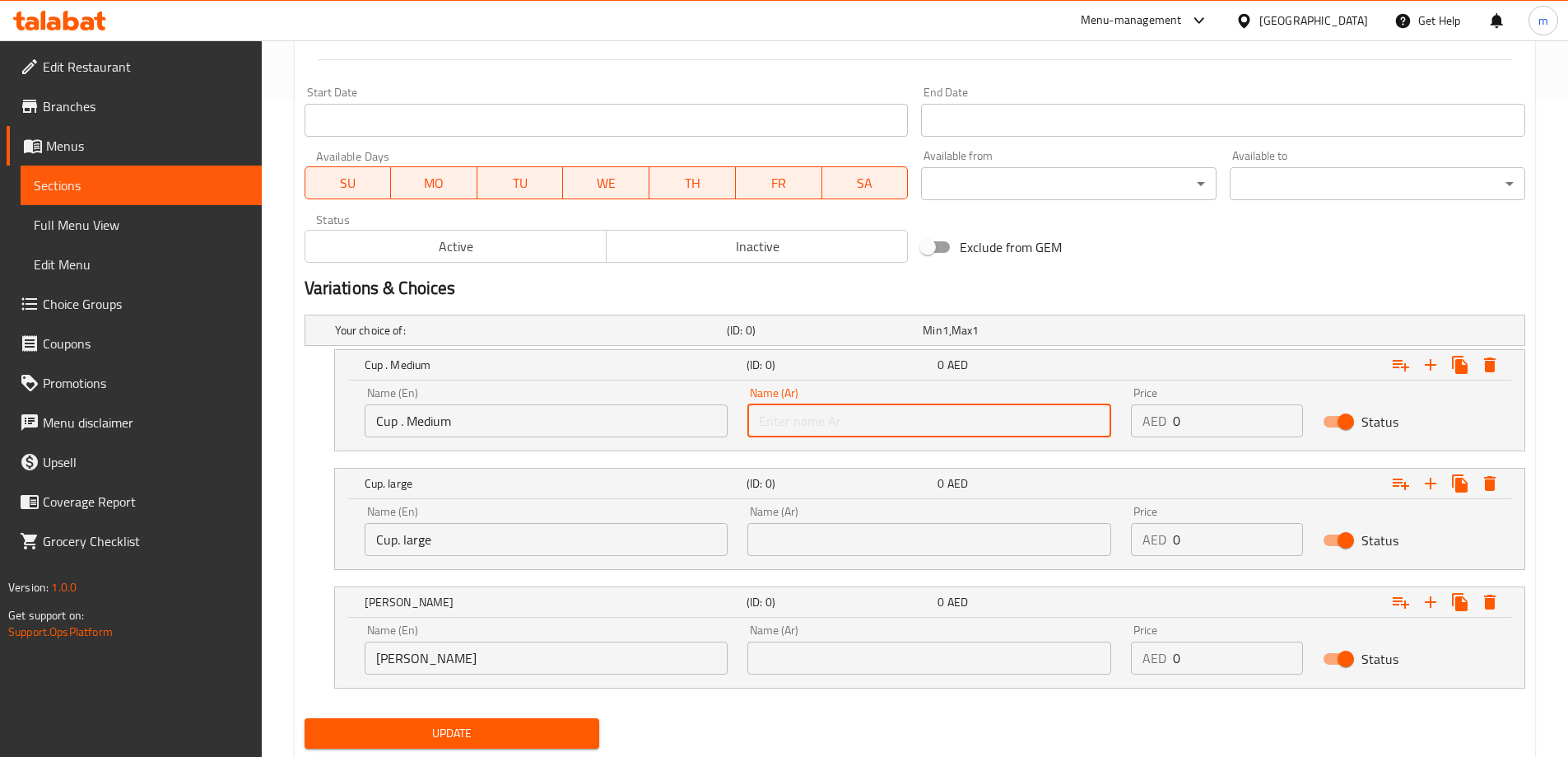
type input "كوب.وسط"
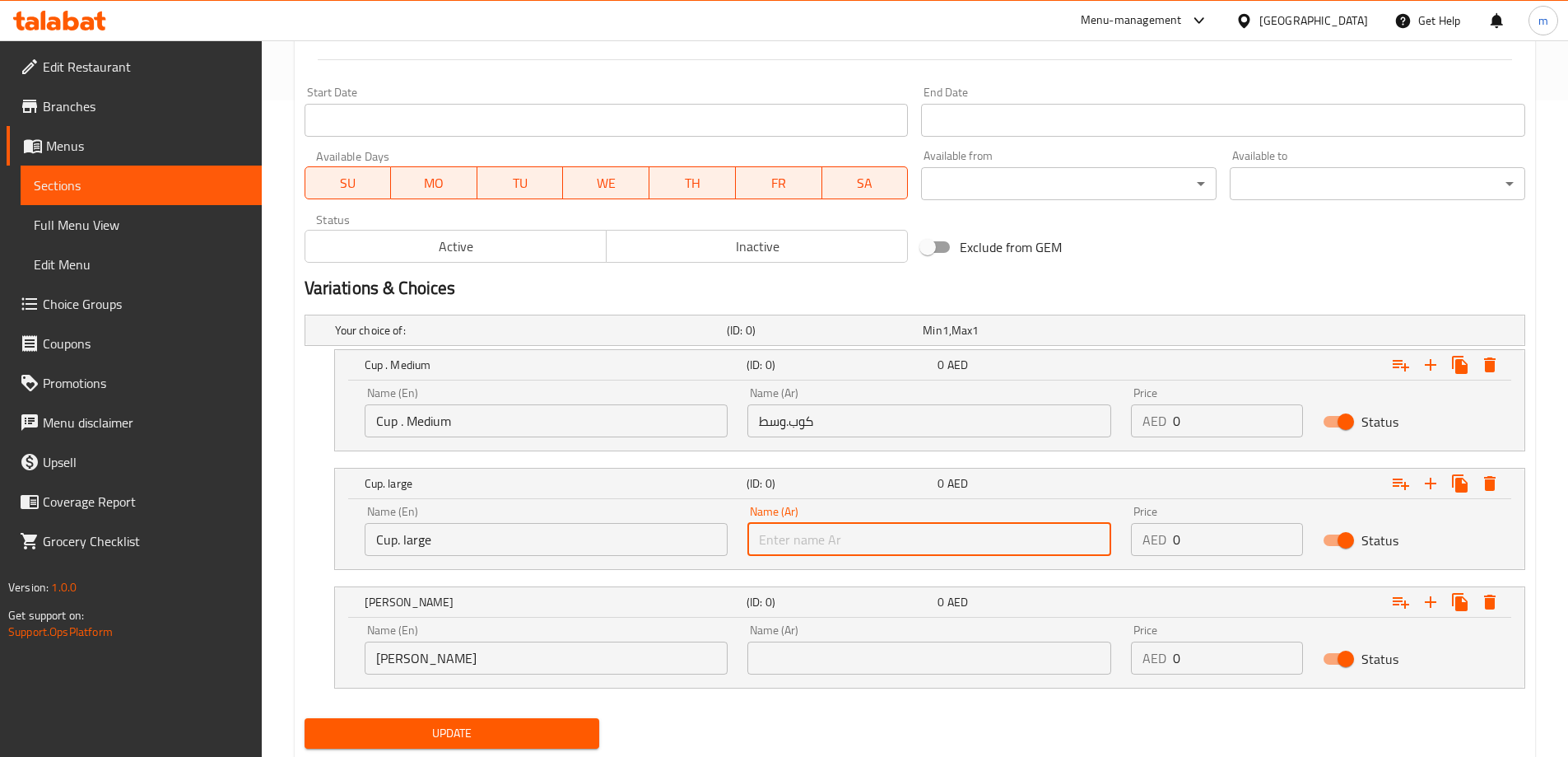
click at [879, 533] on input "text" at bounding box center [929, 539] width 364 height 33
type input "كوب . كبير"
click at [863, 663] on input "text" at bounding box center [929, 657] width 364 height 33
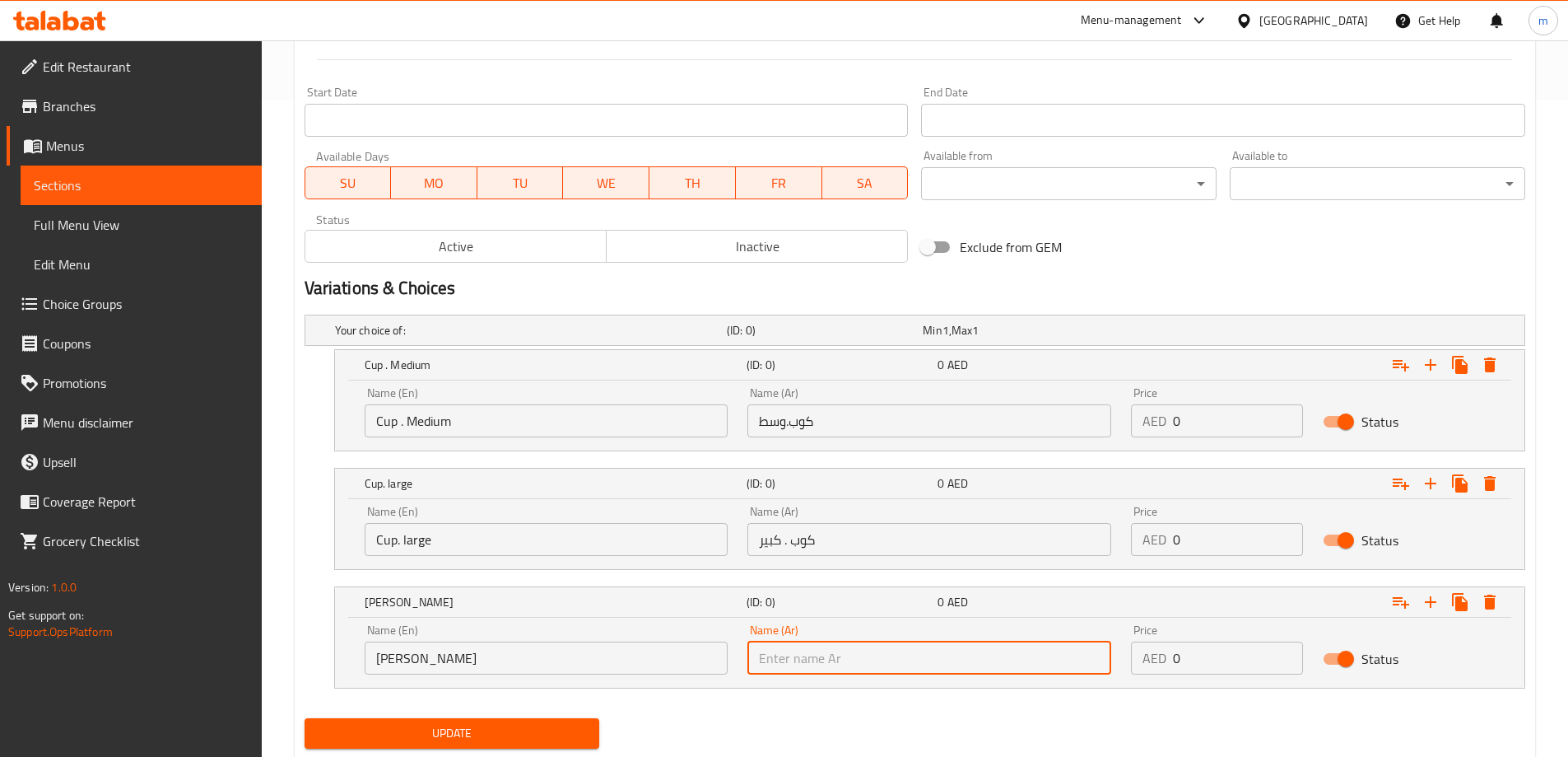
type input "ديلا"
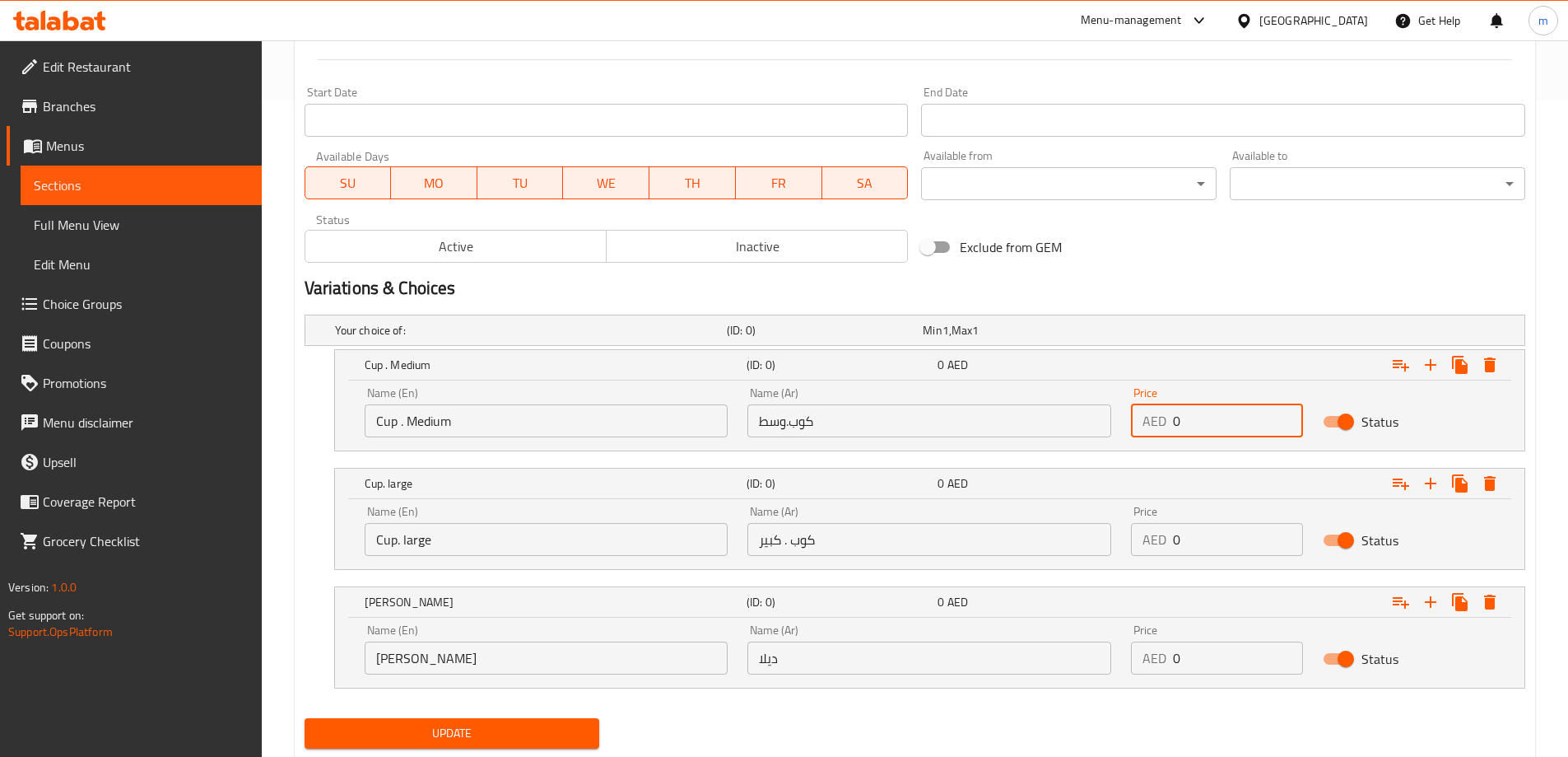
drag, startPoint x: 1208, startPoint y: 415, endPoint x: 1164, endPoint y: 429, distance: 46.2
click at [1164, 429] on div "AED 0 Price" at bounding box center [1217, 420] width 172 height 33
type input "1"
drag, startPoint x: 1219, startPoint y: 538, endPoint x: 1153, endPoint y: 551, distance: 67.3
click at [1153, 551] on div "AED 0 Price" at bounding box center [1217, 539] width 172 height 33
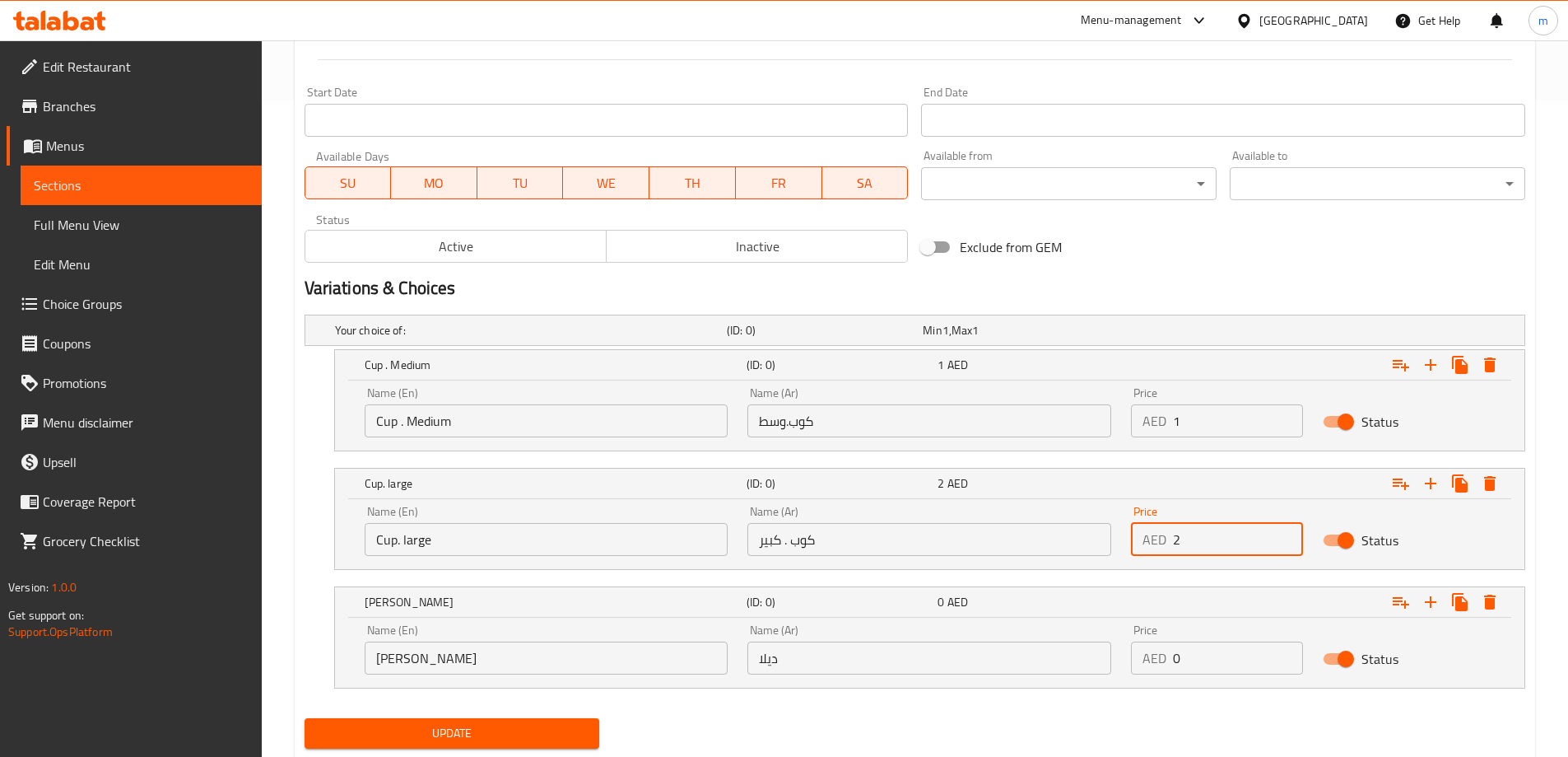
type input "2"
drag, startPoint x: 1199, startPoint y: 671, endPoint x: 1158, endPoint y: 671, distance: 41.0
click at [1158, 671] on div "AED 0 Price" at bounding box center [1217, 657] width 172 height 33
click at [1070, 684] on div "Name (En) Della Name (En) Name (Ar) ديلا Name (Ar) Price AED 25 Price Status" at bounding box center [930, 653] width 1189 height 70
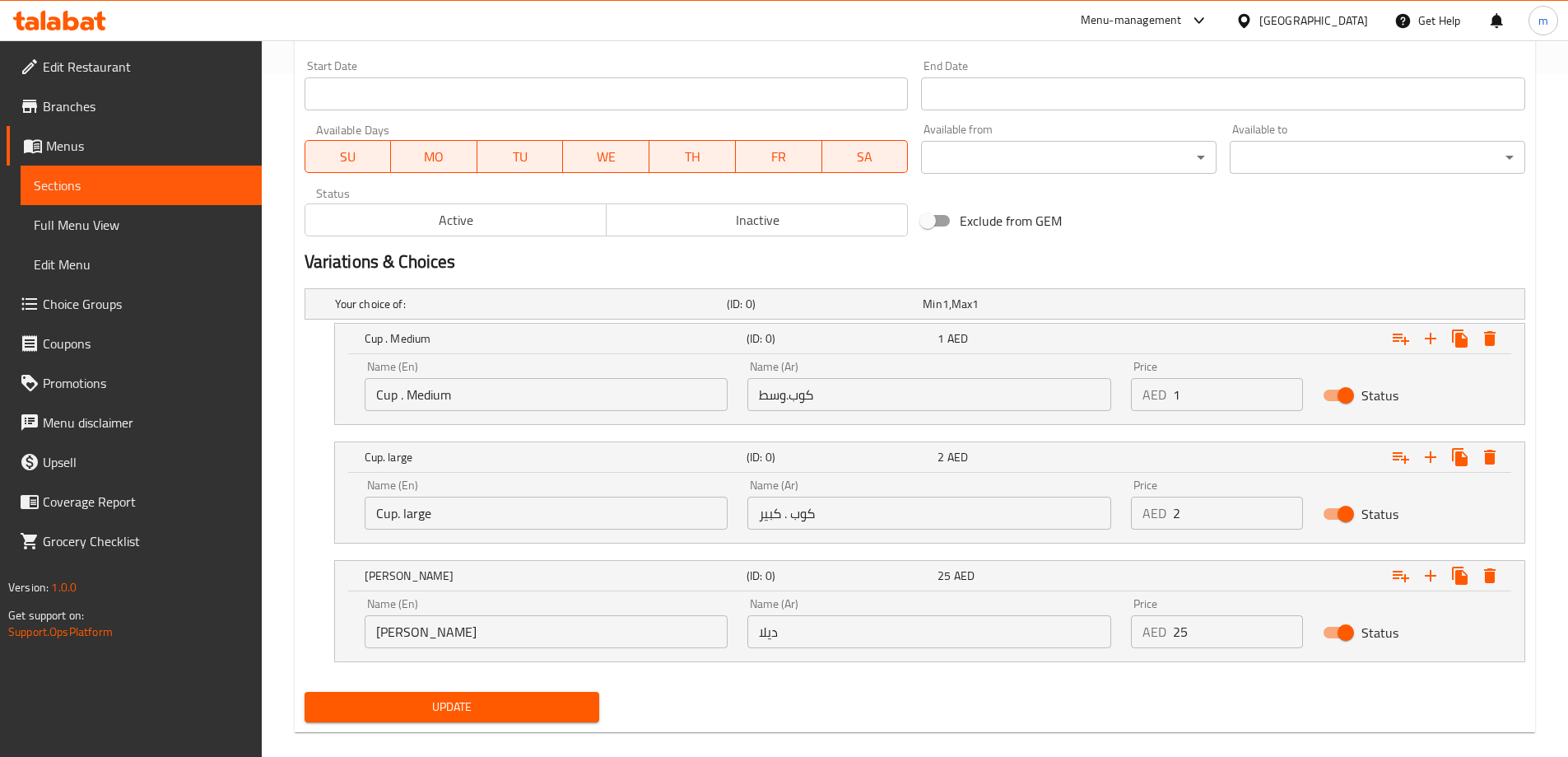
scroll to position [704, 0]
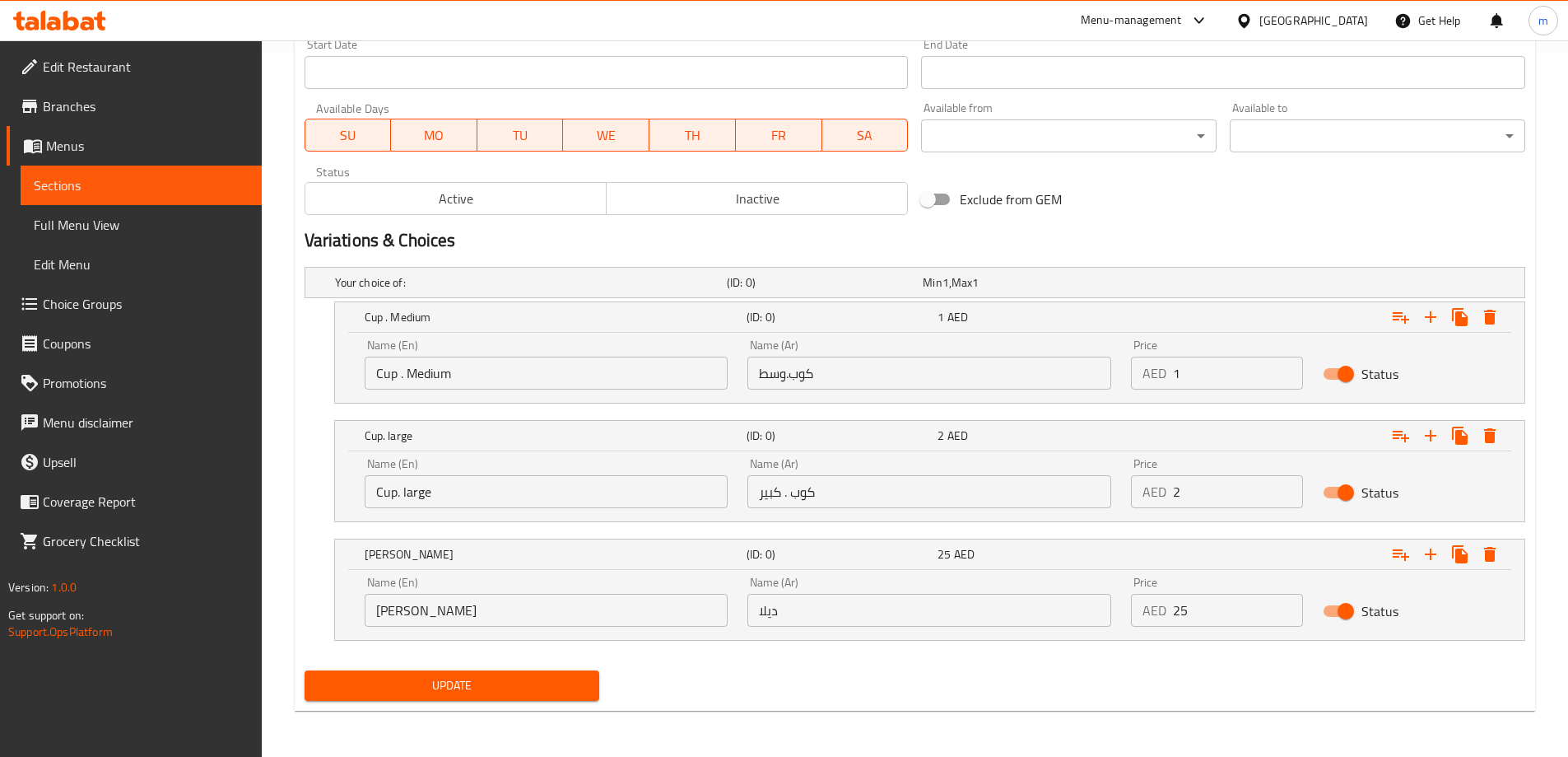
click at [571, 679] on span "Update" at bounding box center [452, 685] width 269 height 21
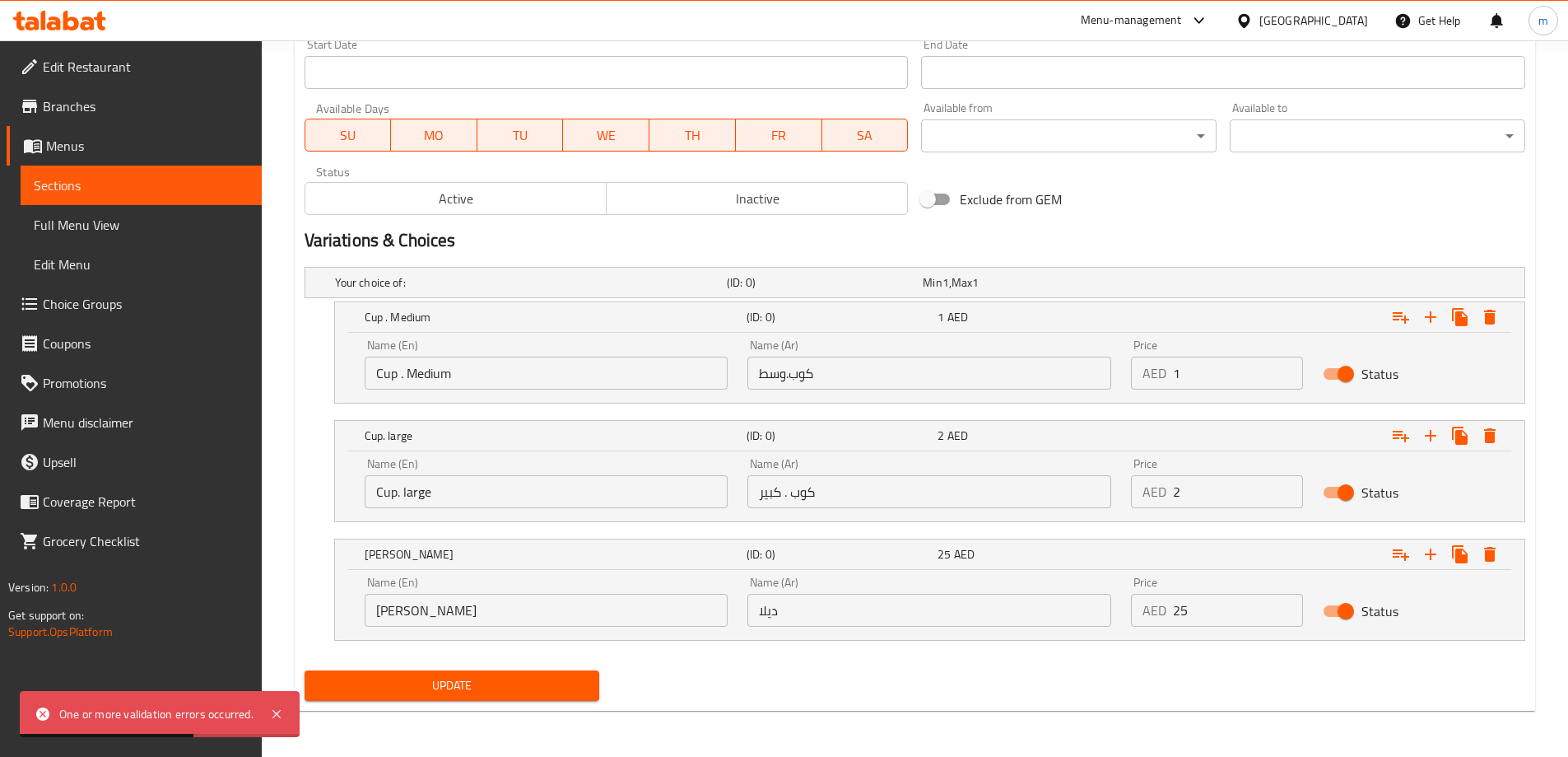
click at [891, 683] on div "Update" at bounding box center [915, 685] width 1234 height 44
drag, startPoint x: 1221, startPoint y: 621, endPoint x: 1165, endPoint y: 633, distance: 57.3
click at [1165, 633] on div "Price AED 25 Price" at bounding box center [1217, 601] width 192 height 70
type input "25"
drag, startPoint x: 1203, startPoint y: 488, endPoint x: 1126, endPoint y: 506, distance: 79.1
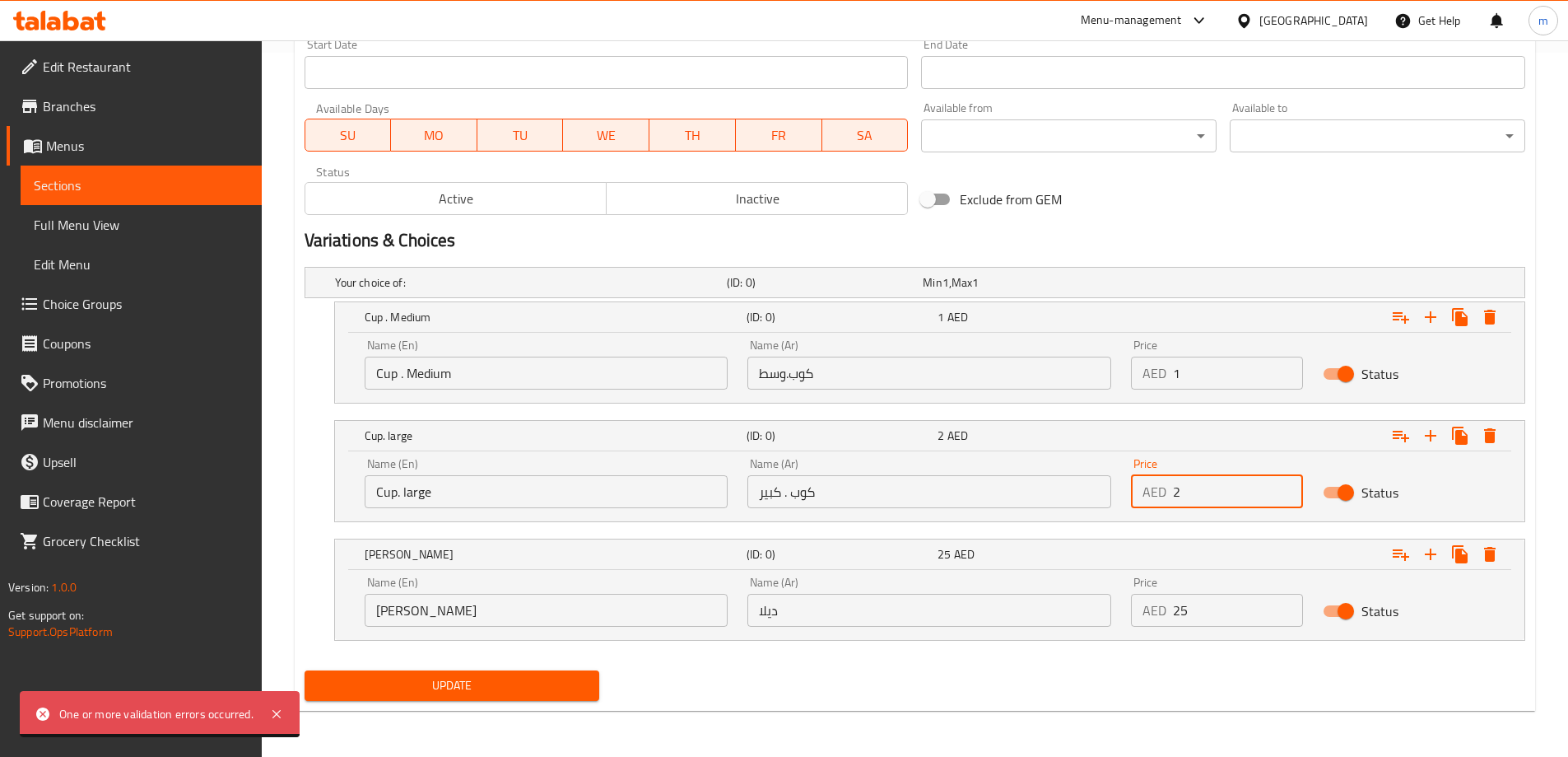
click at [1126, 506] on div "Price AED 2 Price" at bounding box center [1217, 482] width 192 height 70
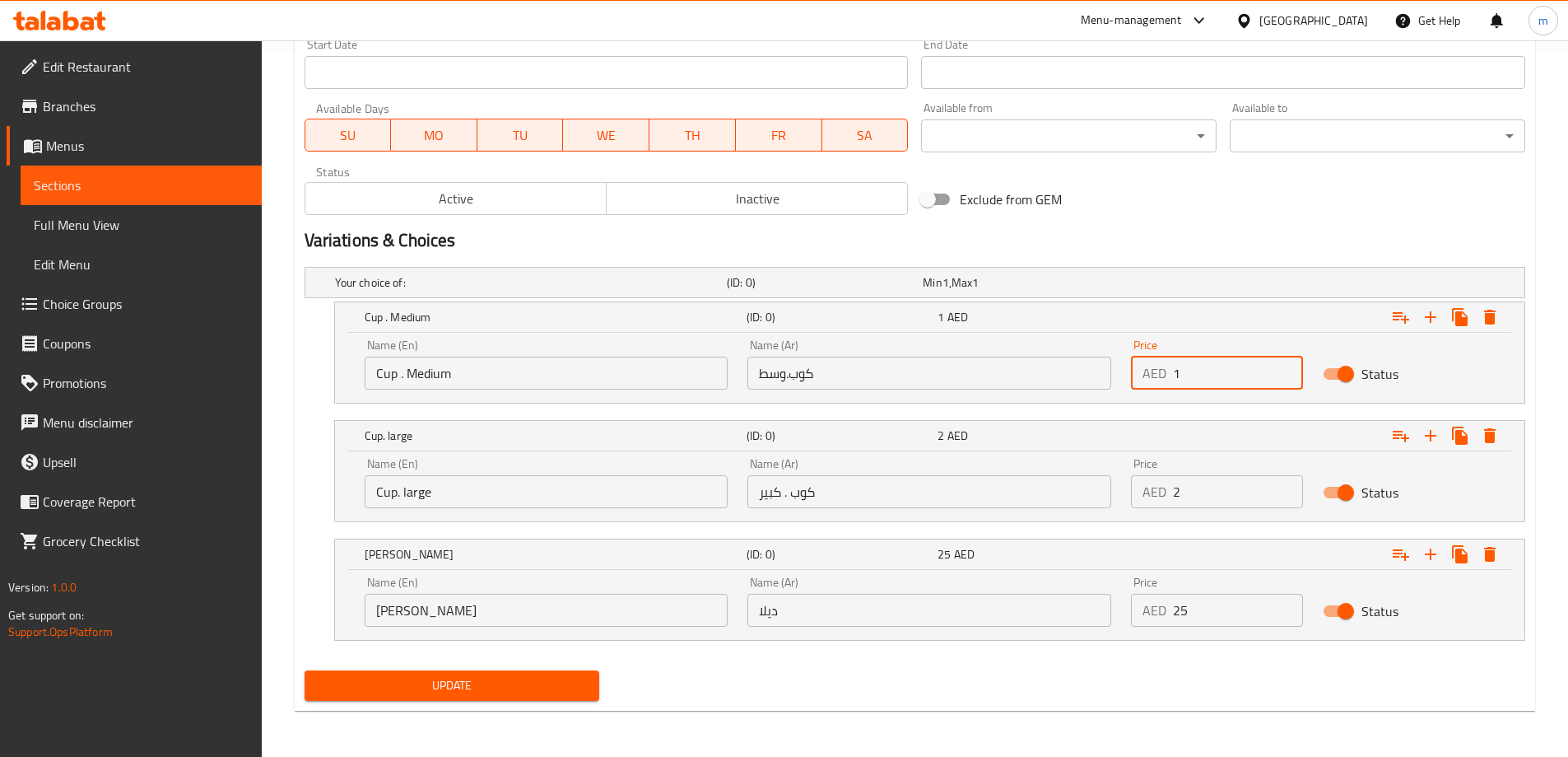
drag, startPoint x: 1194, startPoint y: 383, endPoint x: 1174, endPoint y: 389, distance: 20.9
click at [1174, 389] on input "1" at bounding box center [1238, 373] width 130 height 33
click at [545, 694] on span "Update" at bounding box center [452, 685] width 269 height 21
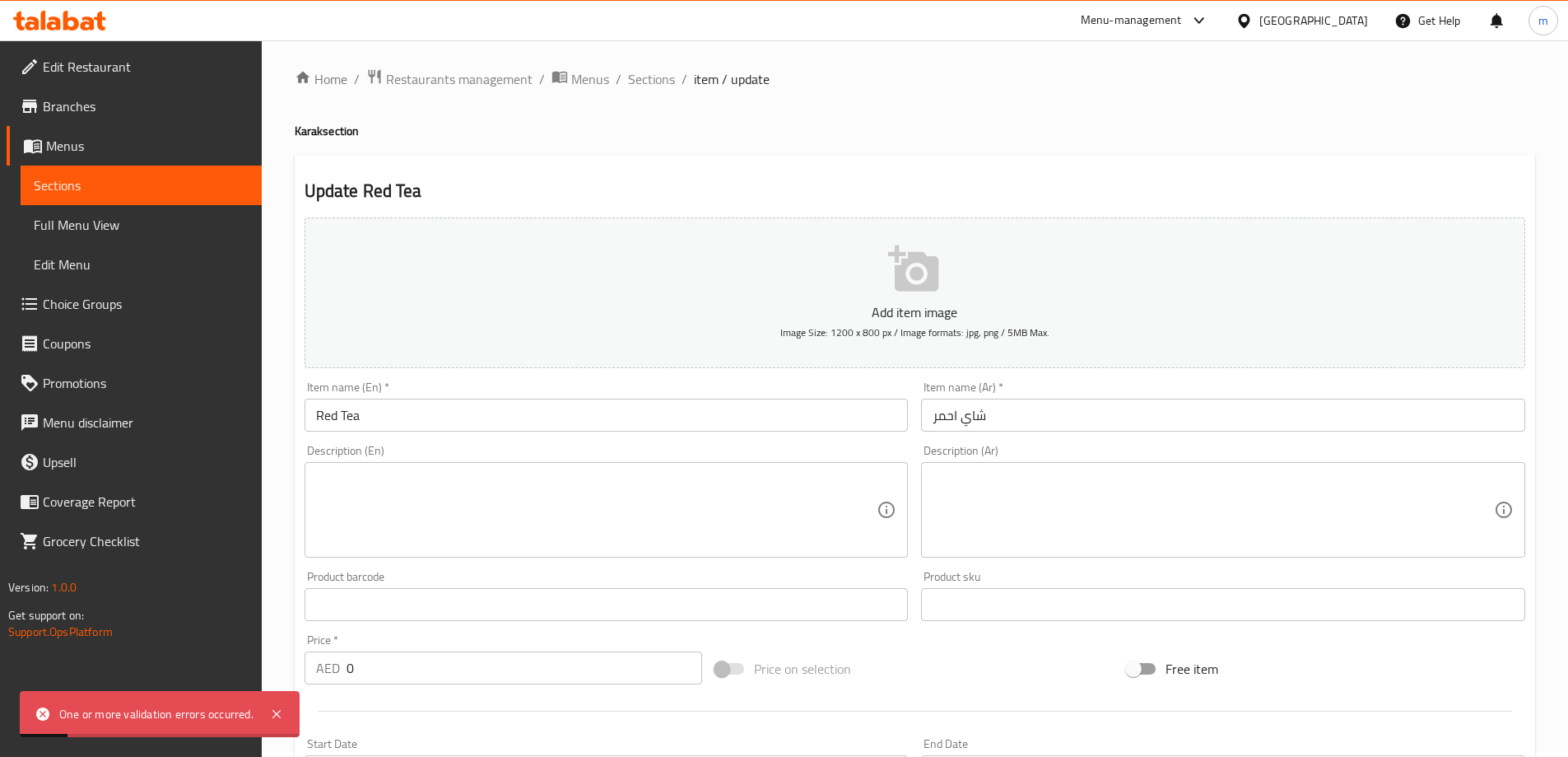
scroll to position [0, 0]
click at [641, 85] on span "Sections" at bounding box center [652, 84] width 47 height 20
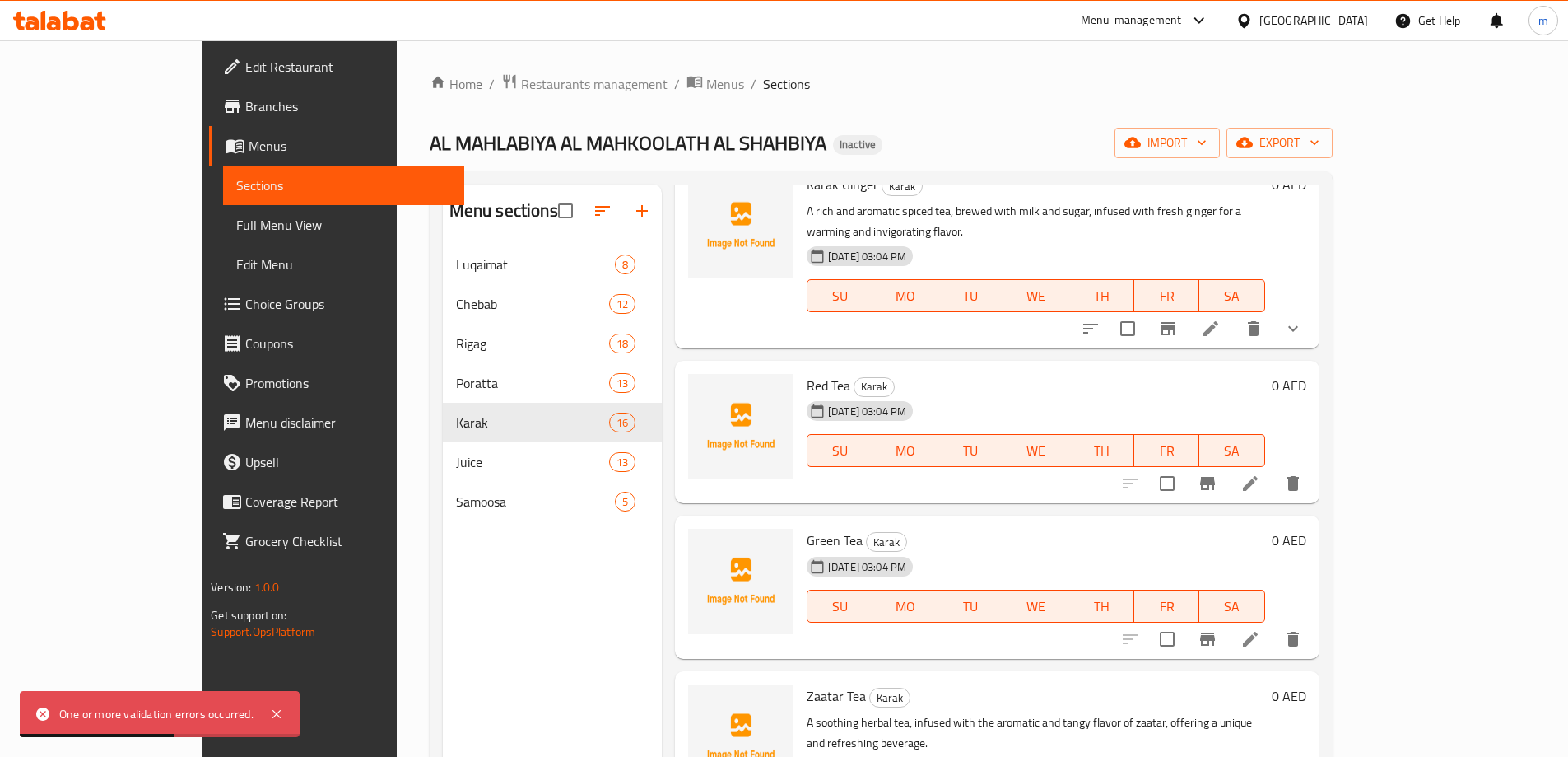
scroll to position [659, 0]
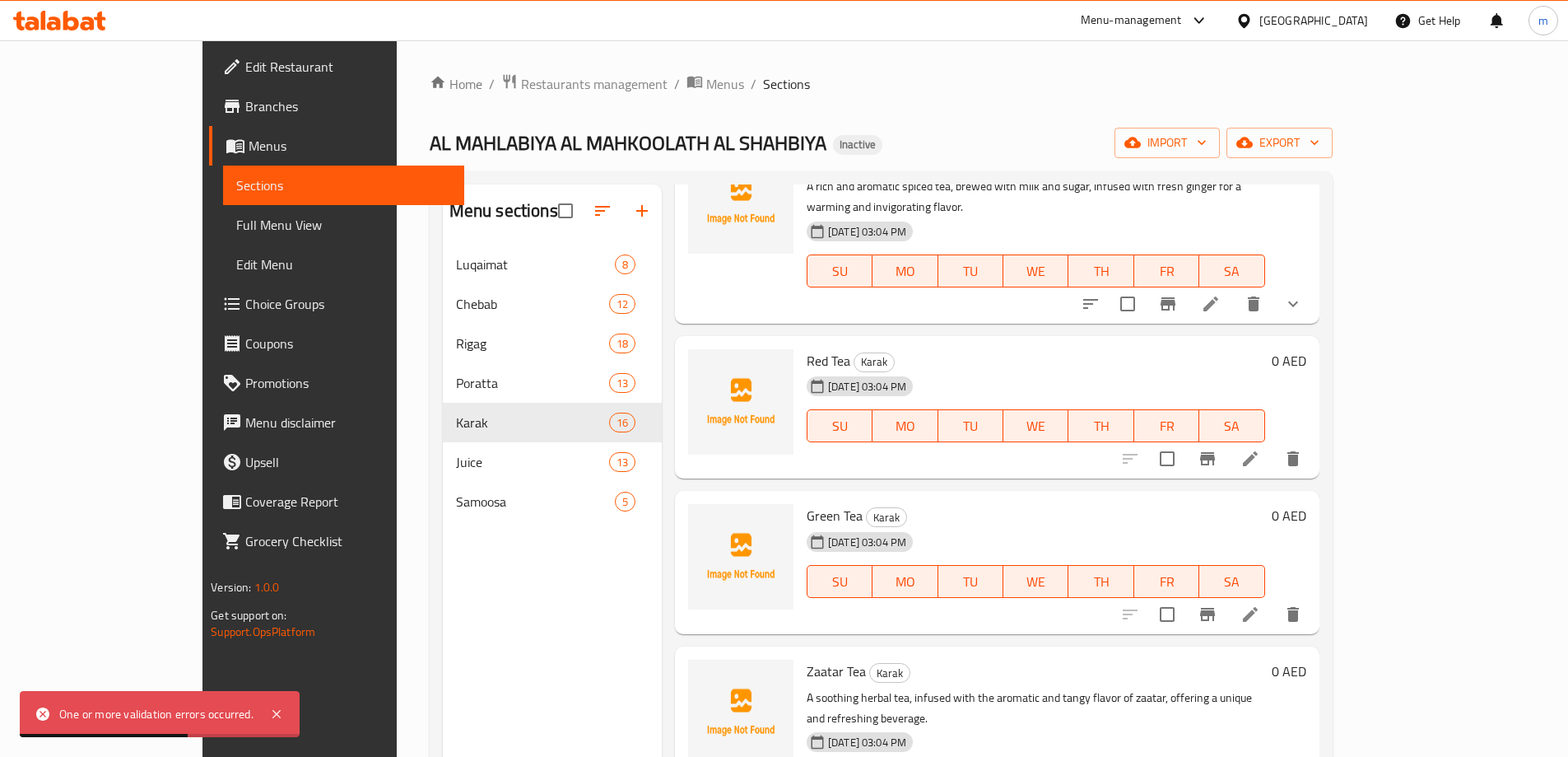
click at [1273, 444] on li at bounding box center [1251, 458] width 46 height 29
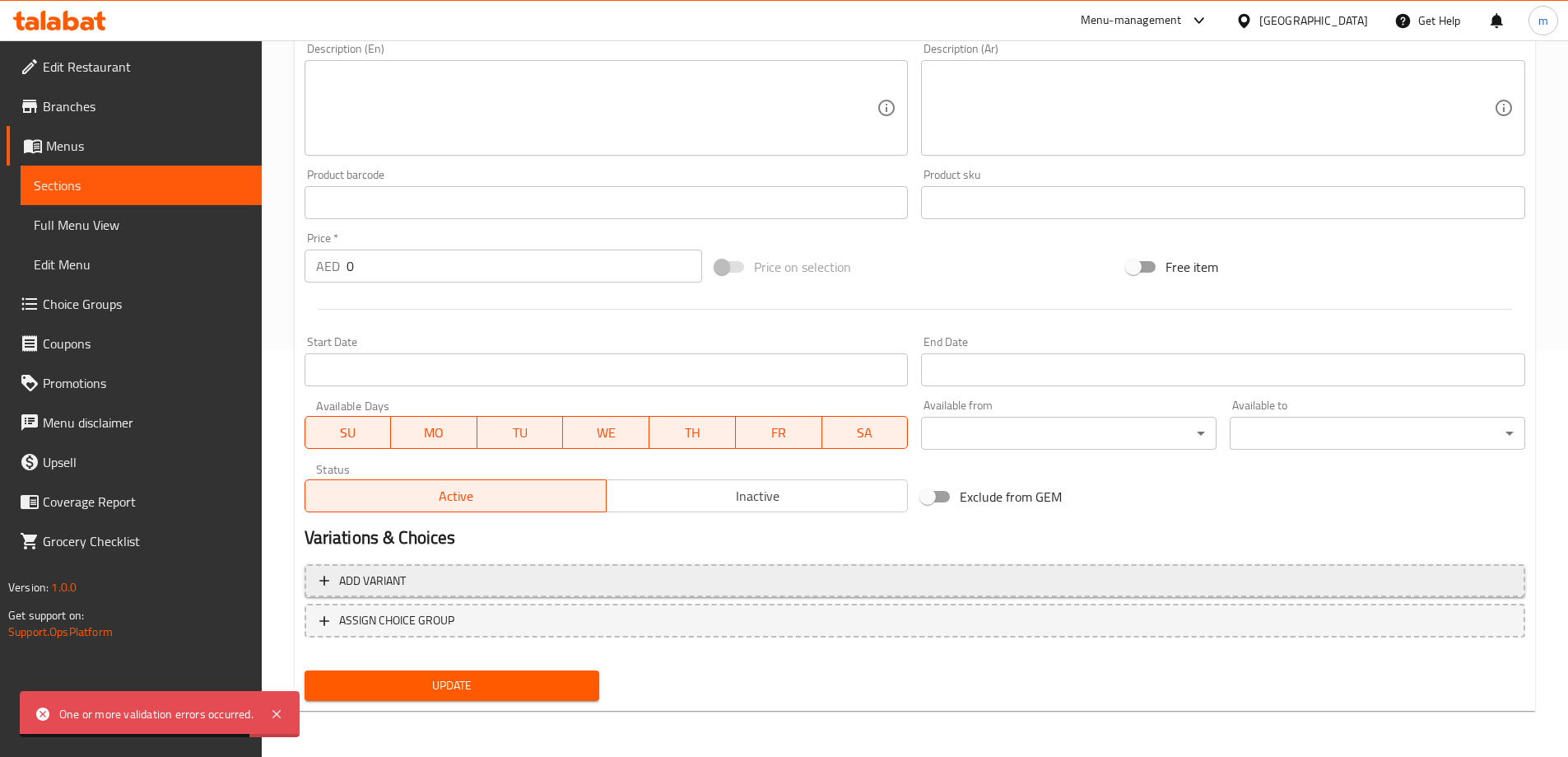
click at [672, 565] on button "Add variant" at bounding box center [915, 581] width 1220 height 34
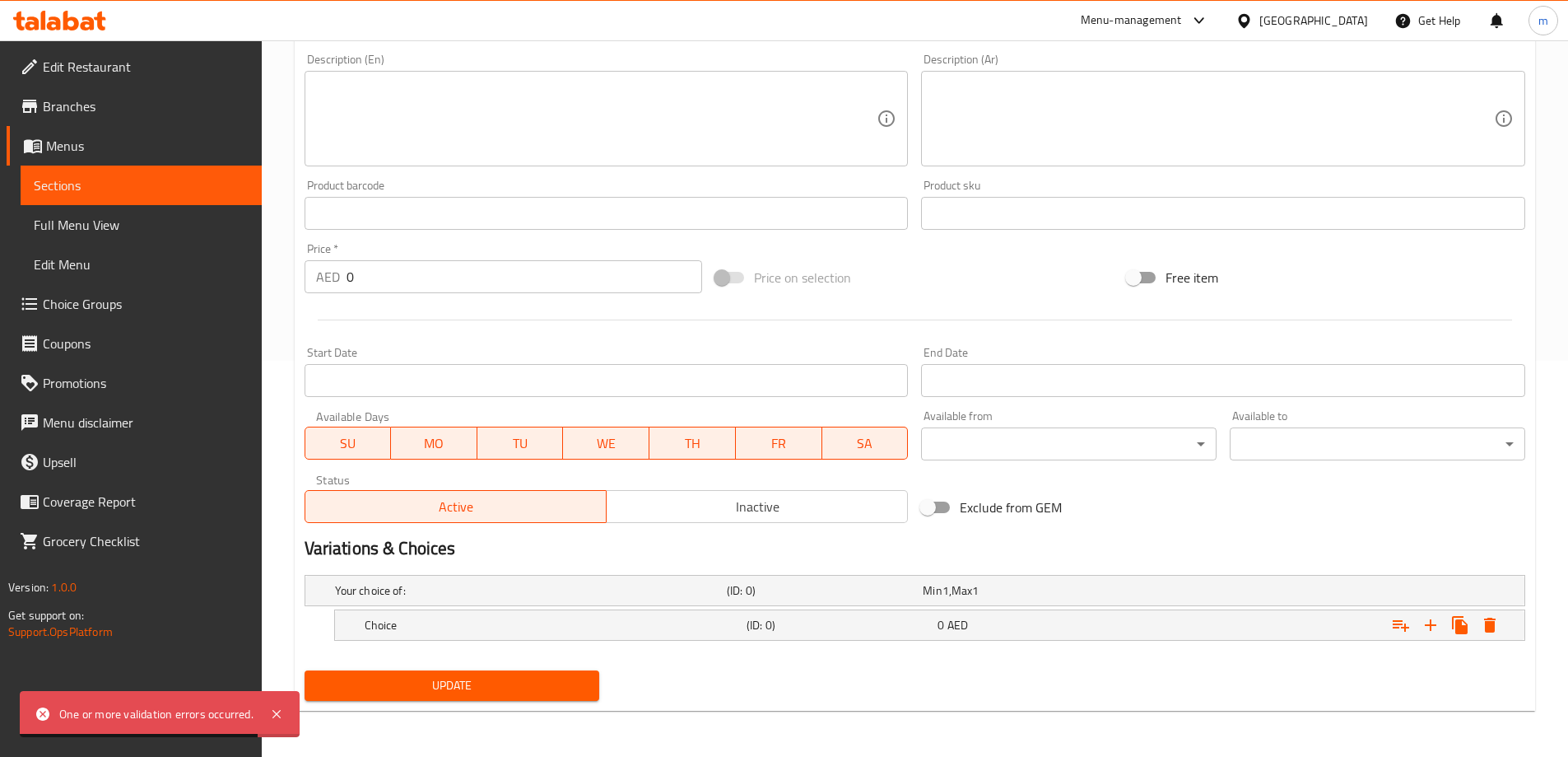
scroll to position [396, 0]
click at [1413, 649] on nav at bounding box center [915, 650] width 1220 height 13
click at [1424, 638] on button "Expand" at bounding box center [1430, 624] width 29 height 29
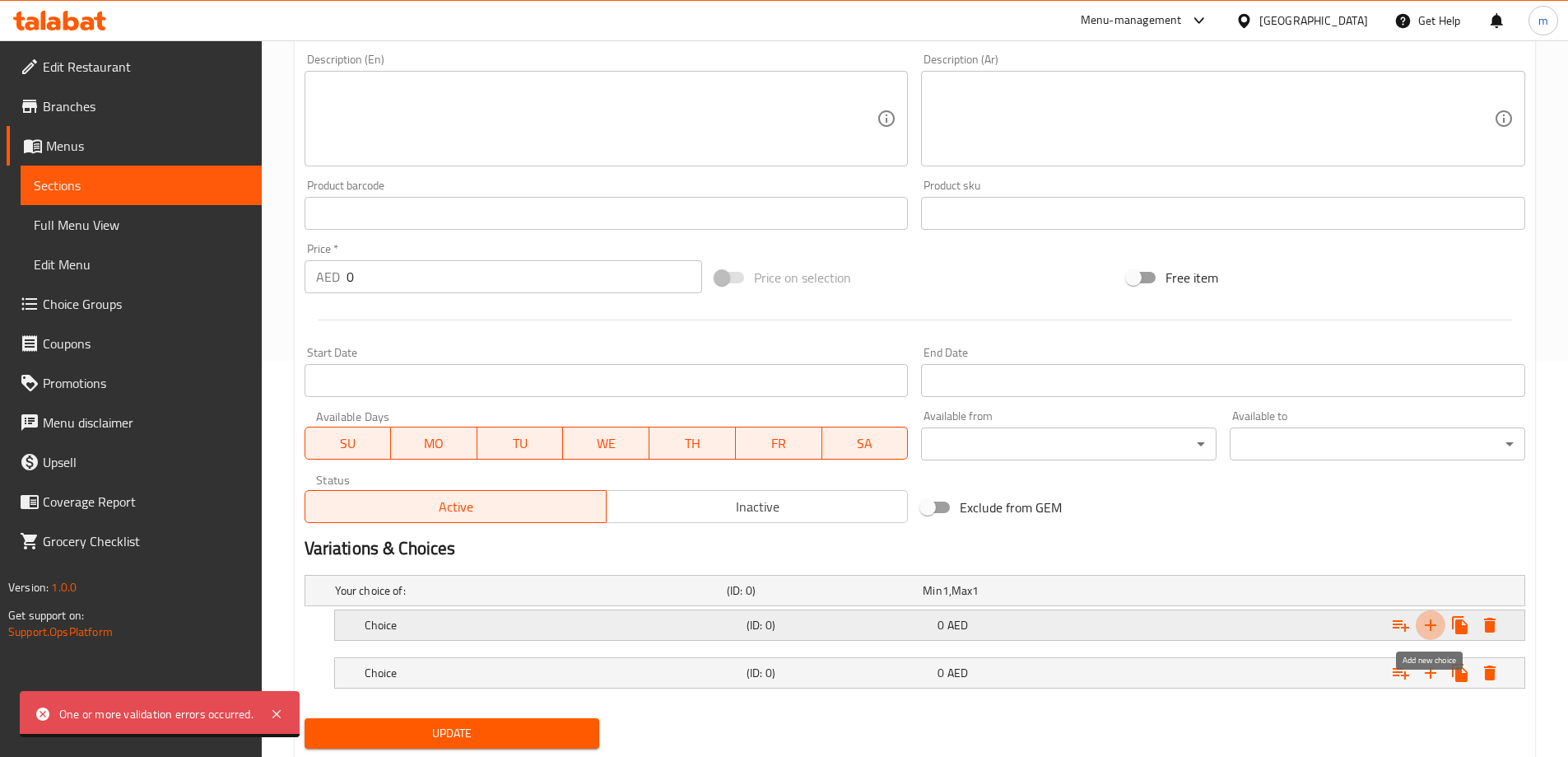
click at [1424, 638] on button "Expand" at bounding box center [1430, 624] width 29 height 29
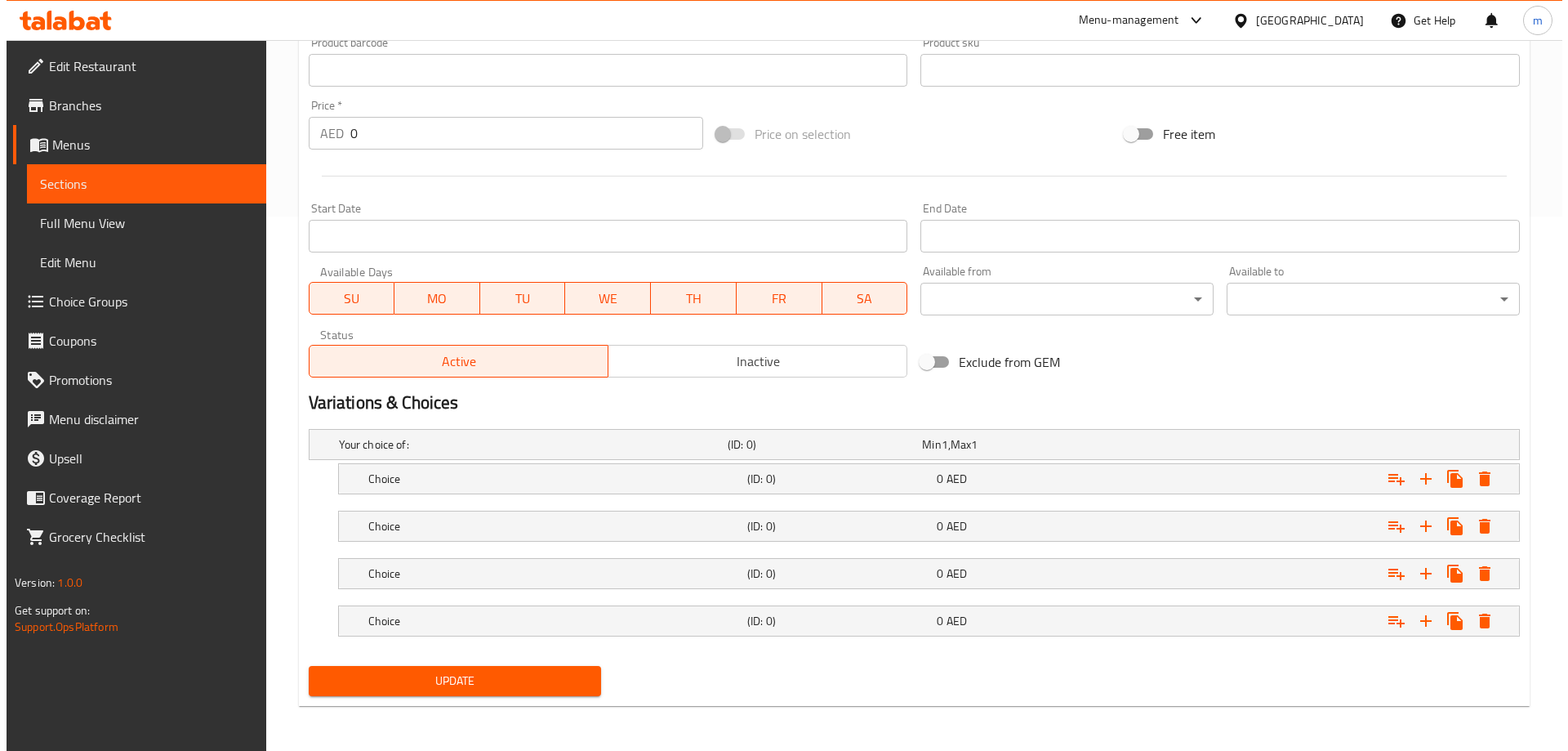
scroll to position [535, 0]
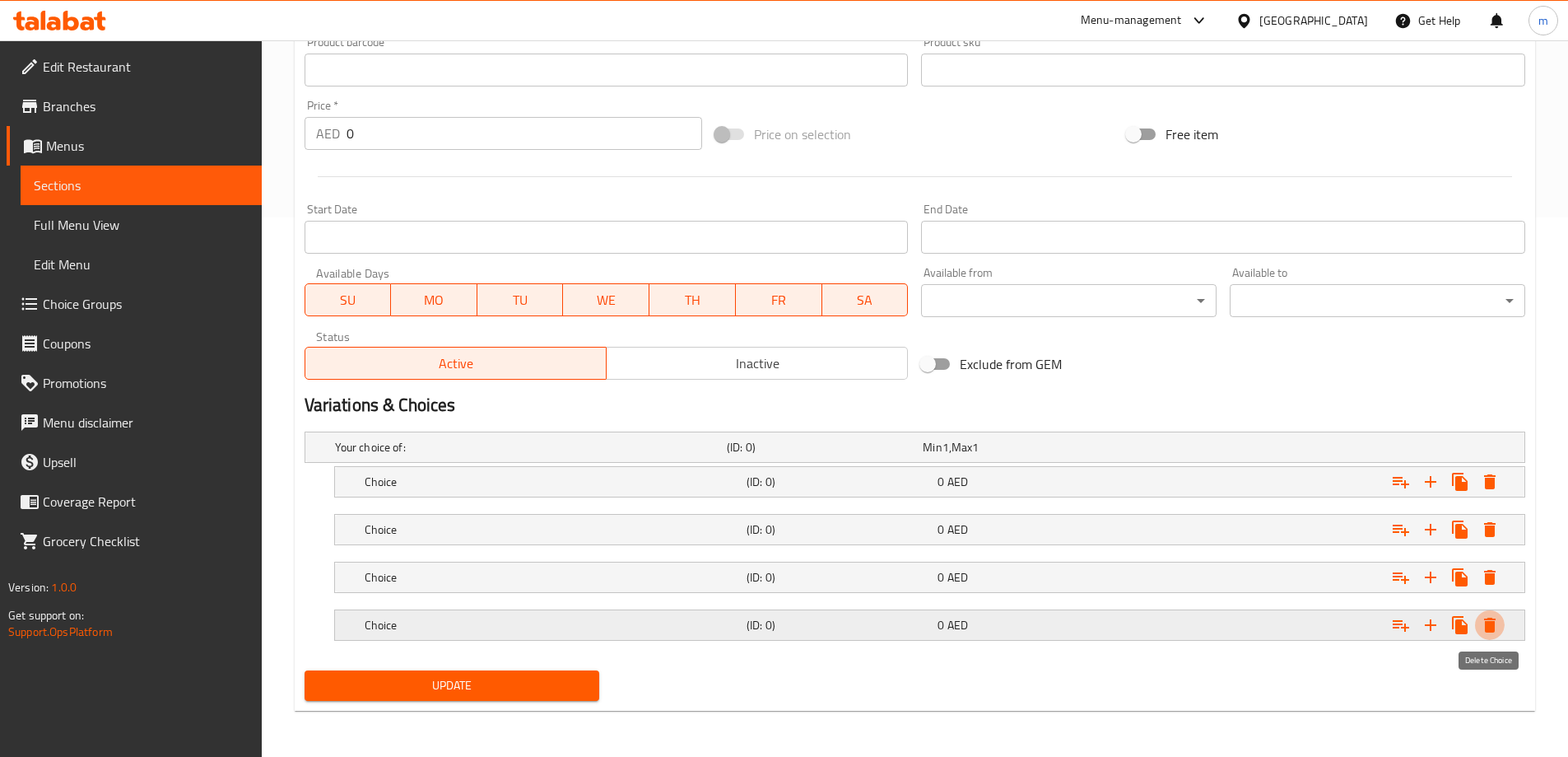
click at [1498, 625] on icon "Expand" at bounding box center [1490, 625] width 20 height 20
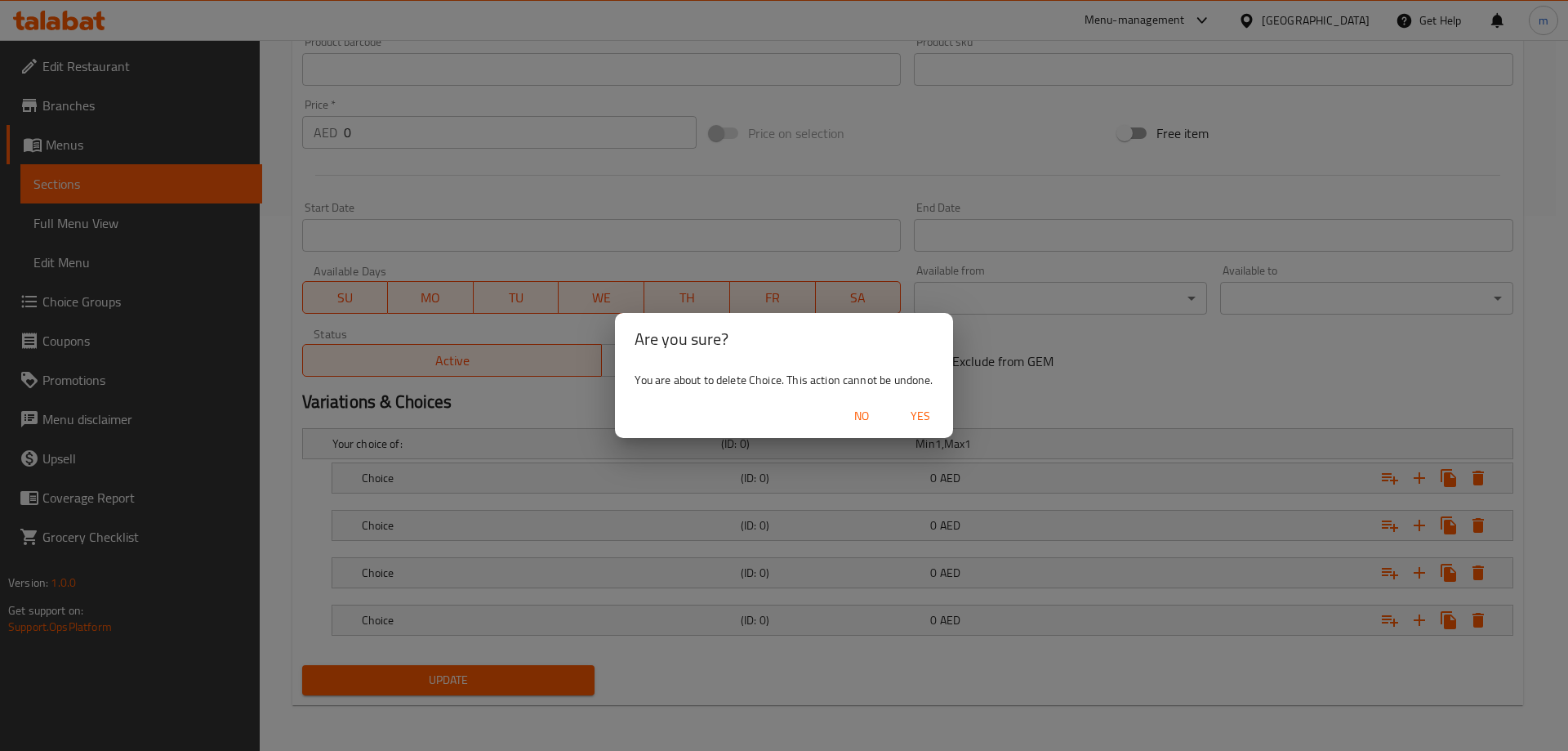
click at [928, 413] on span "Yes" at bounding box center [920, 416] width 39 height 20
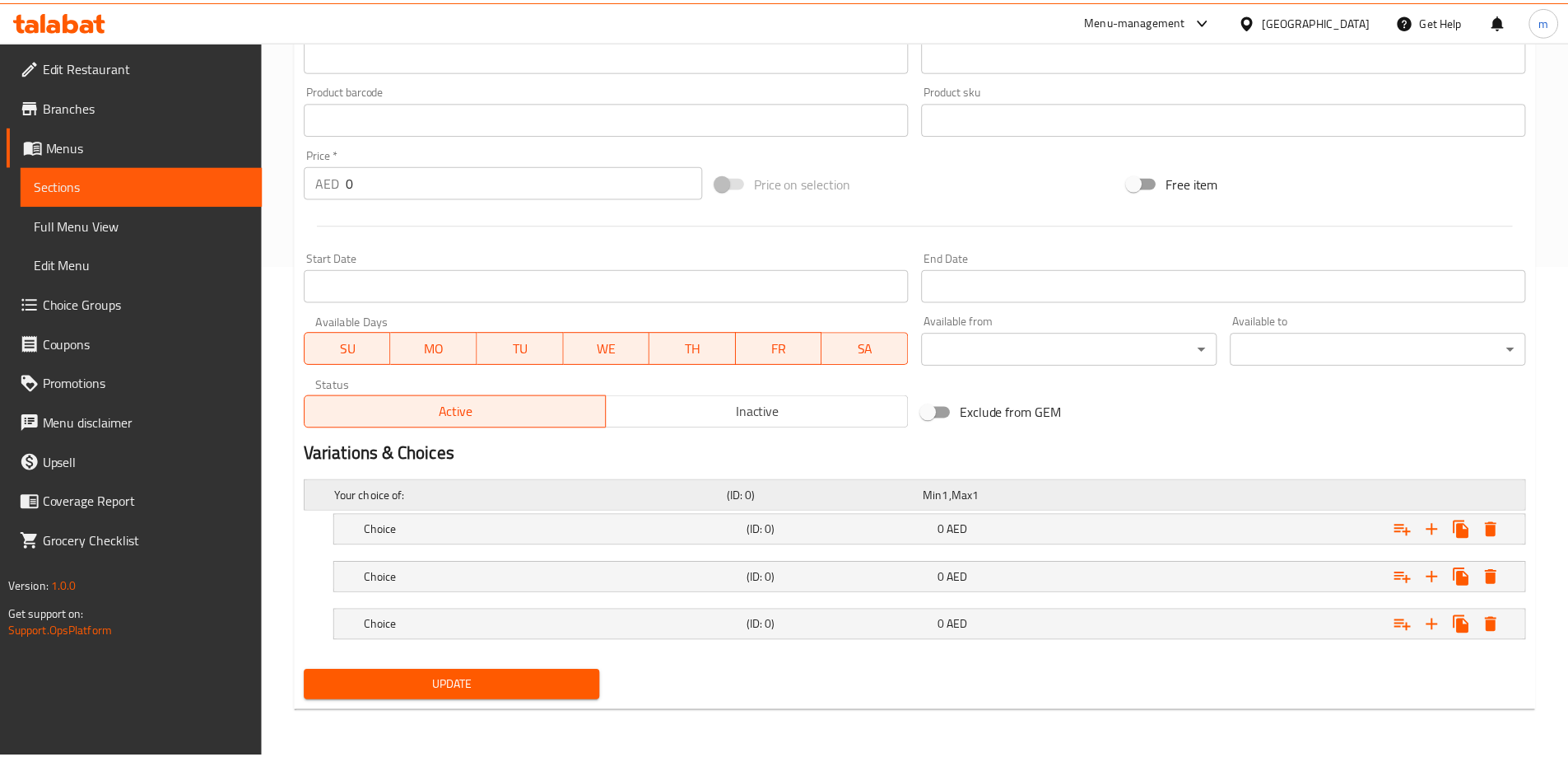
scroll to position [491, 0]
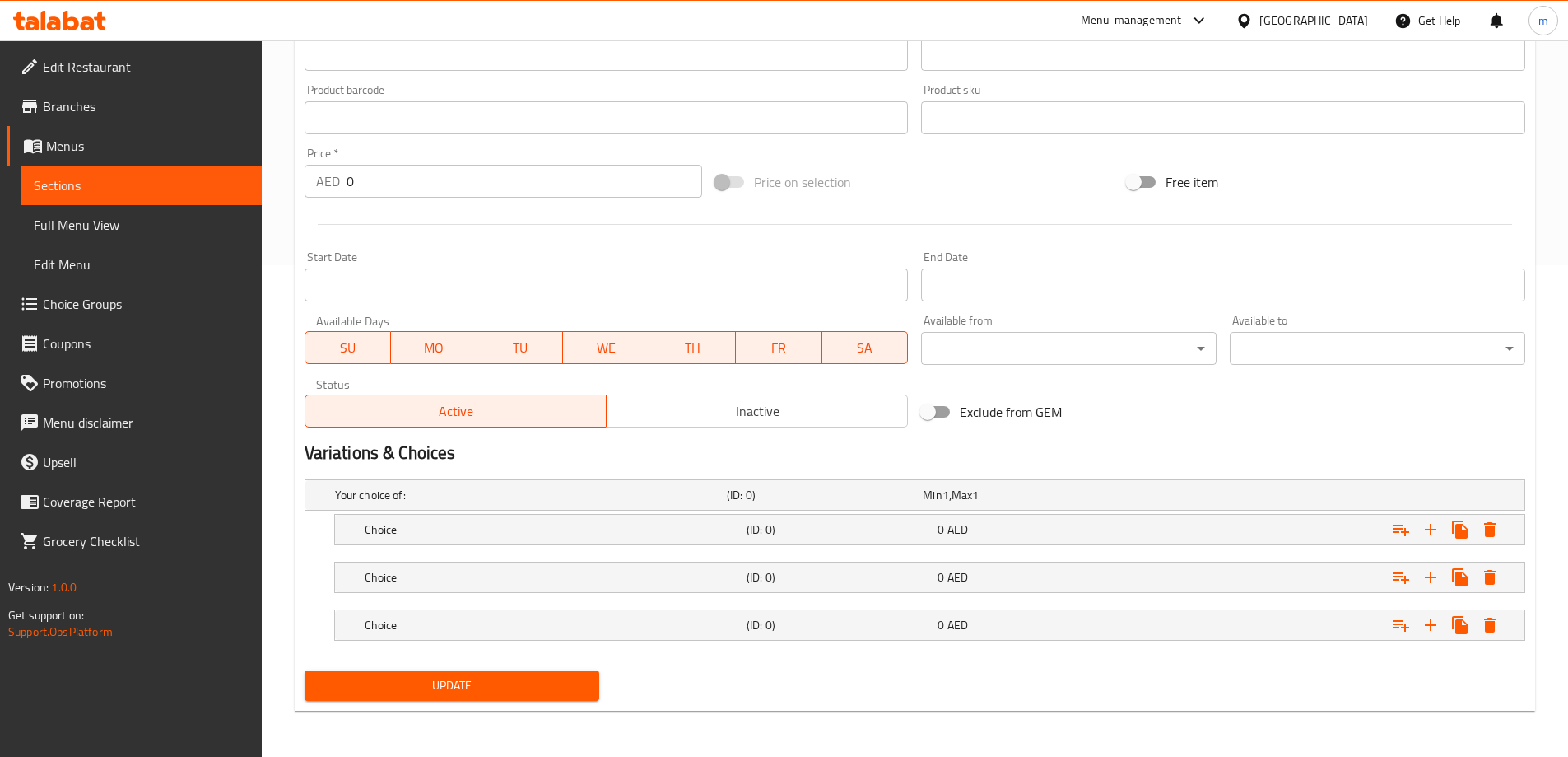
drag, startPoint x: 814, startPoint y: 631, endPoint x: 809, endPoint y: 597, distance: 34.4
click at [813, 631] on h5 "(ID: 0)" at bounding box center [838, 625] width 185 height 16
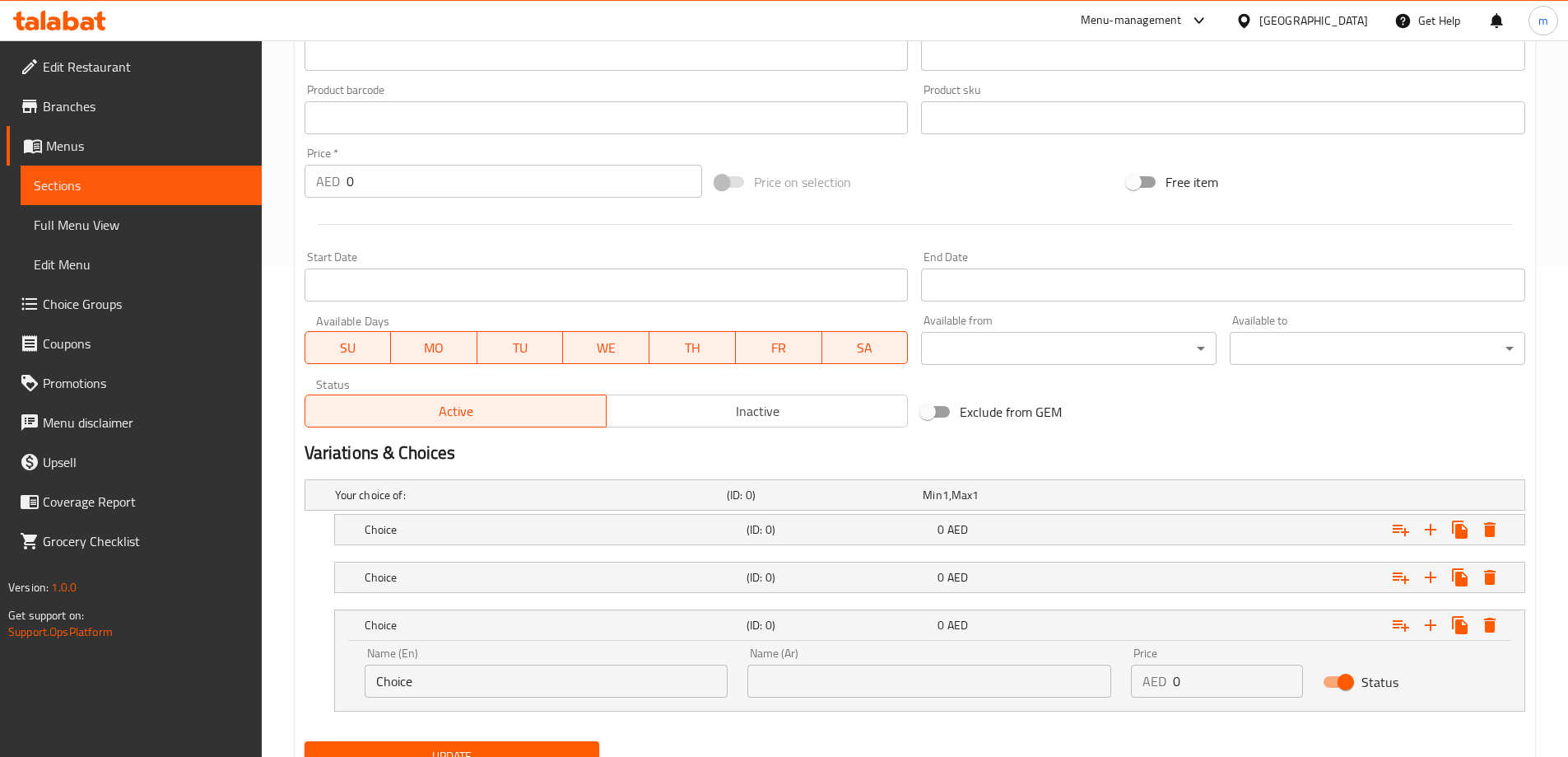
click at [809, 597] on nav at bounding box center [915, 603] width 1220 height 13
click at [803, 564] on div "Choice (ID: 0) 0 AED" at bounding box center [934, 577] width 1146 height 37
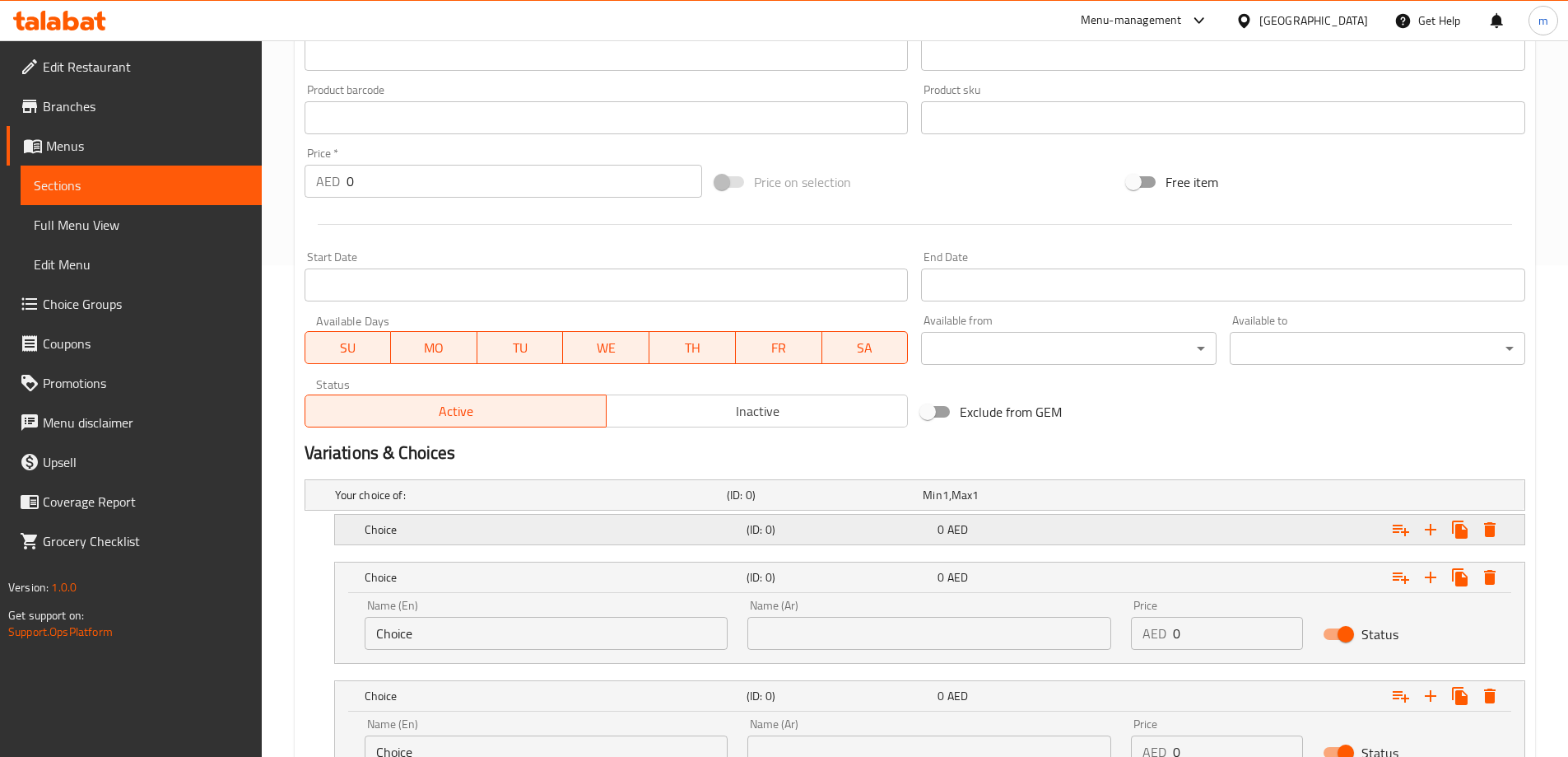
click at [807, 541] on div "Choice (ID: 0) 0 AED" at bounding box center [934, 529] width 1146 height 37
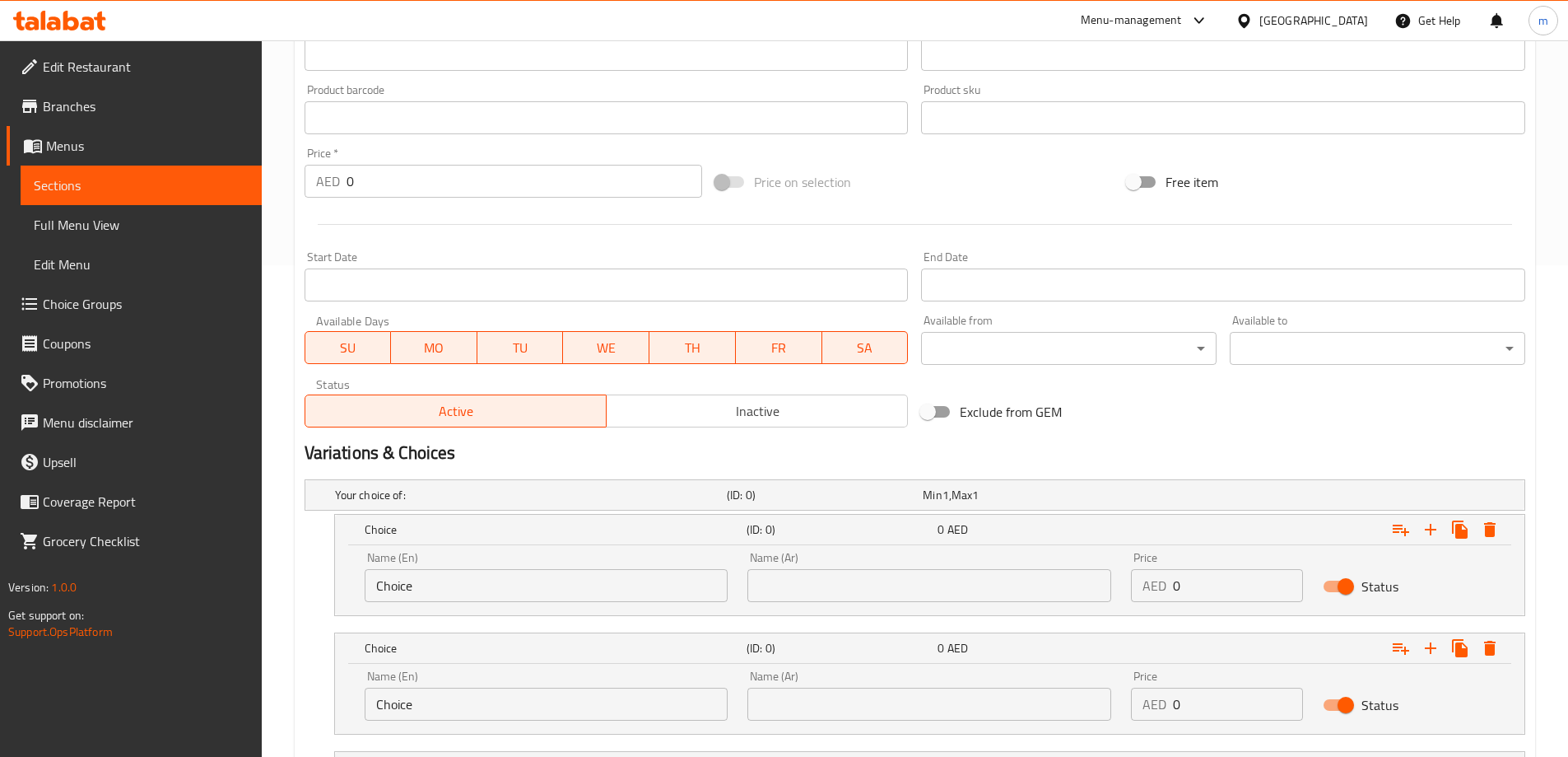
click at [542, 565] on div "Name (En) Choice Name (En)" at bounding box center [546, 577] width 364 height 50
click at [539, 584] on input "Choice" at bounding box center [546, 585] width 364 height 33
click at [539, 584] on input "text" at bounding box center [546, 585] width 364 height 33
type input "Cup . Medium"
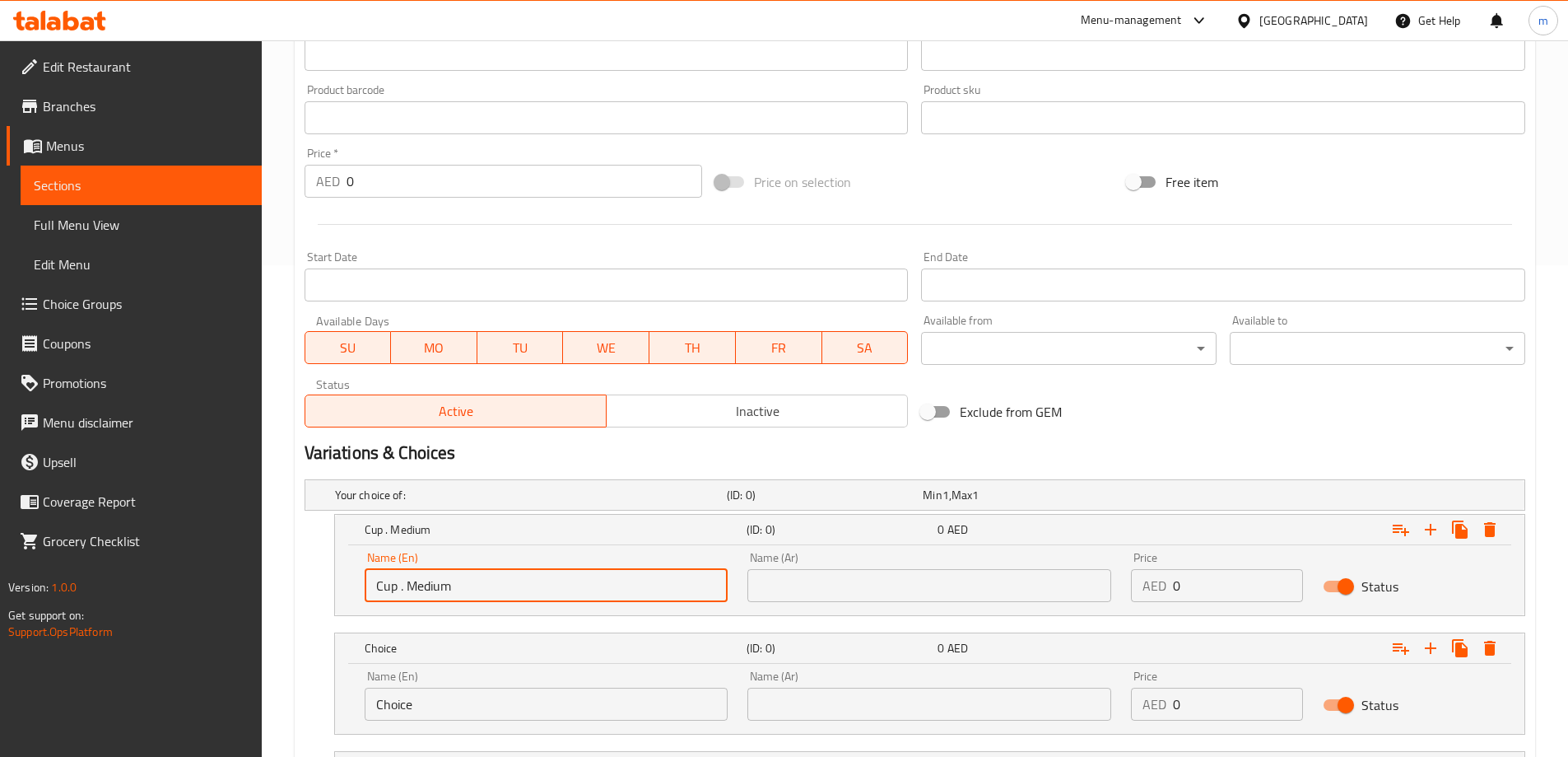
click at [485, 717] on input "Choice" at bounding box center [546, 704] width 364 height 33
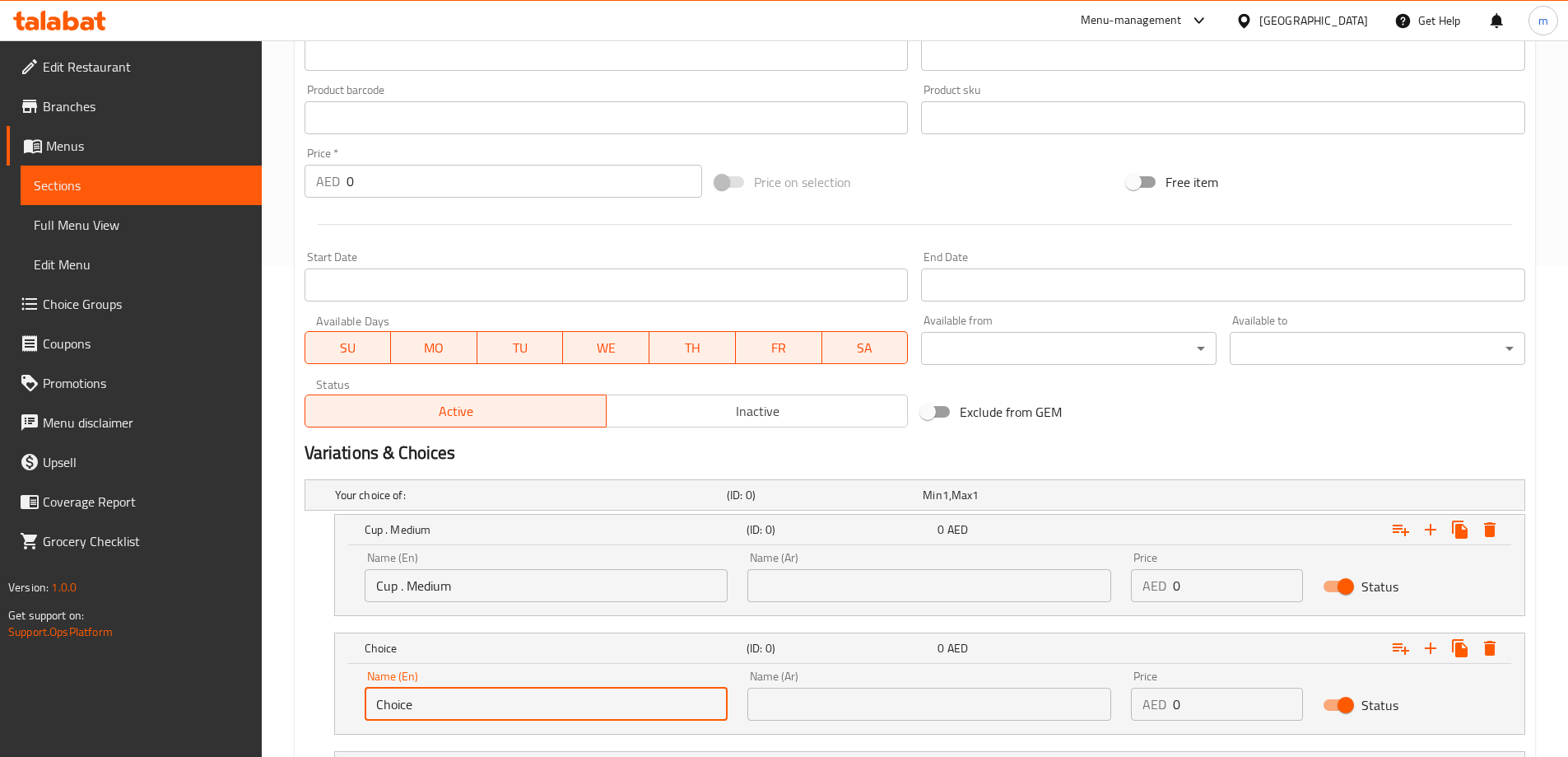
click at [485, 717] on input "Choice" at bounding box center [546, 704] width 364 height 33
click at [485, 717] on input "text" at bounding box center [546, 704] width 364 height 33
type input "Cup. large"
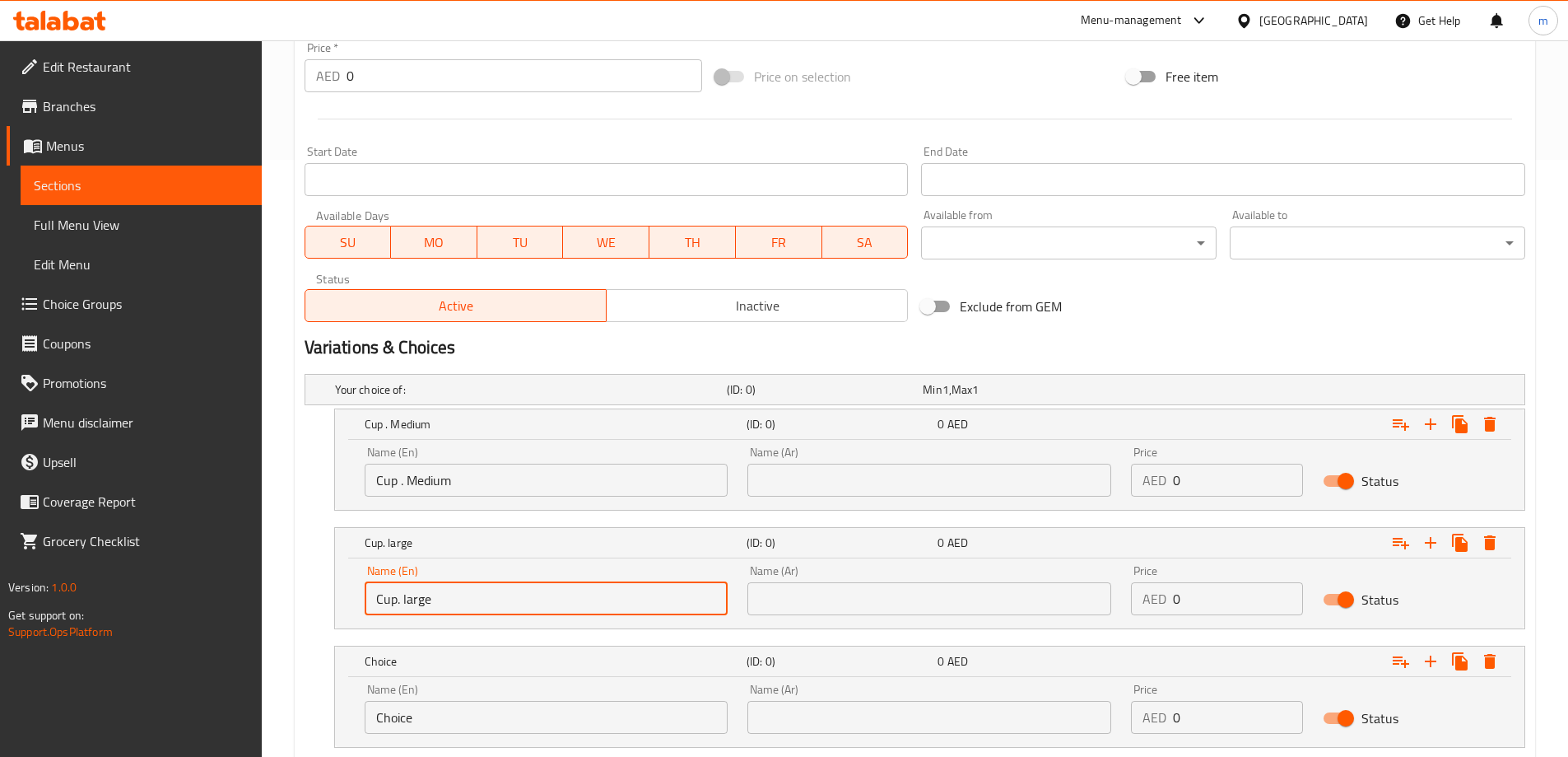
scroll to position [704, 0]
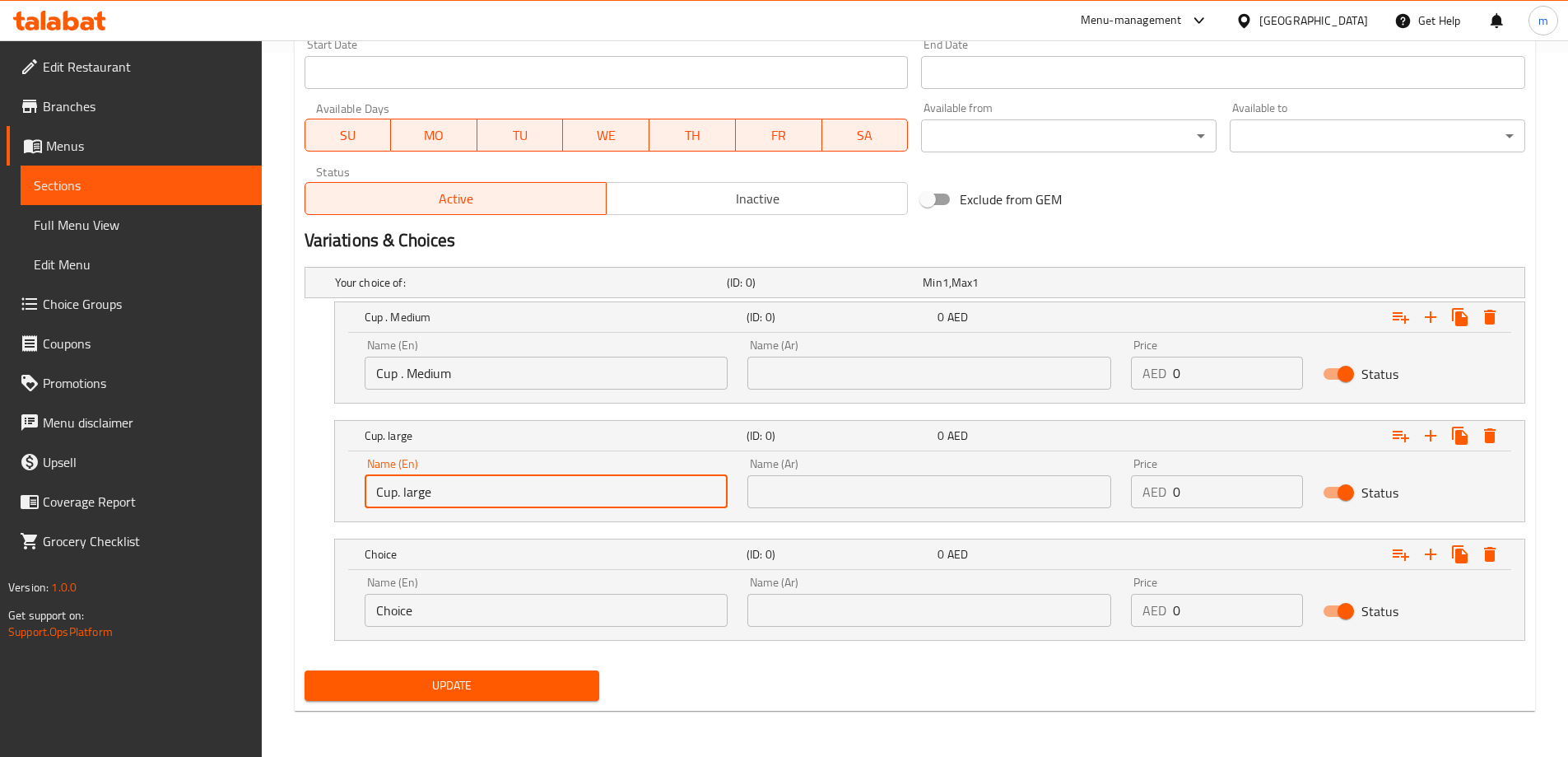
click at [512, 612] on input "Choice" at bounding box center [546, 610] width 364 height 33
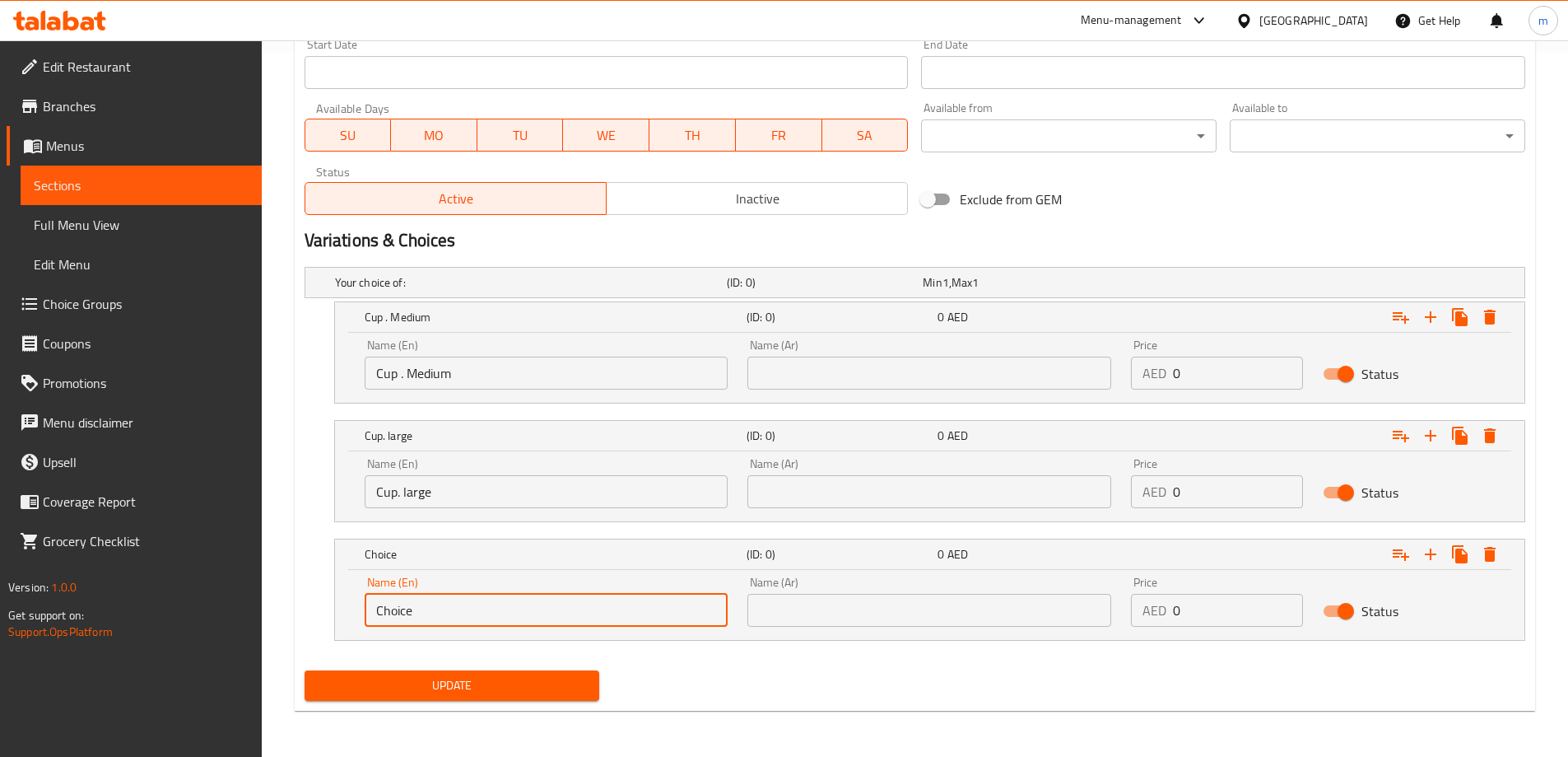
click at [512, 612] on input "Choice" at bounding box center [546, 610] width 364 height 33
click at [512, 612] on input "text" at bounding box center [546, 610] width 364 height 33
type input "Della"
click at [772, 390] on div "Name (Ar) Name (Ar)" at bounding box center [929, 364] width 383 height 70
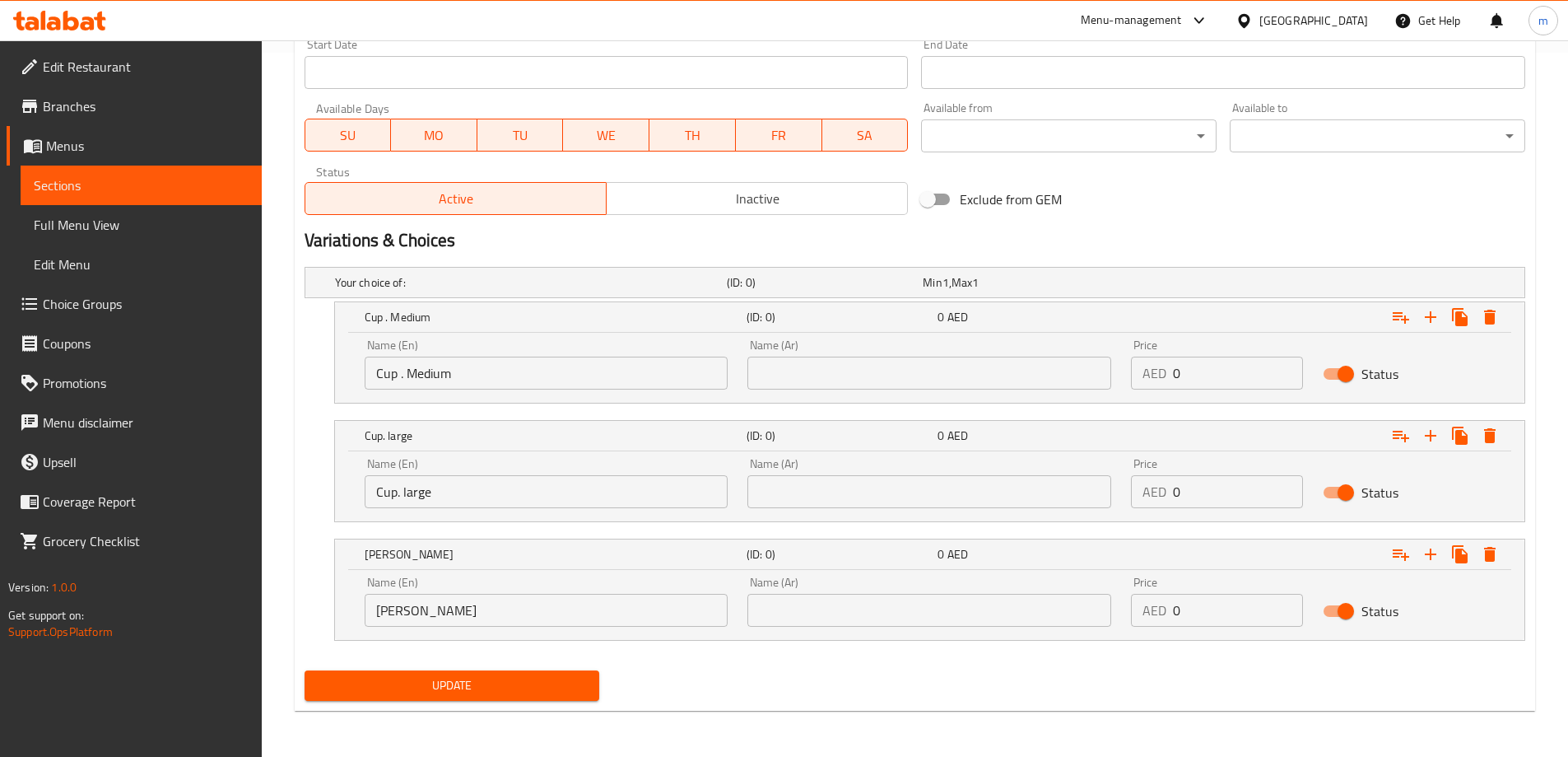
click at [779, 383] on input "text" at bounding box center [929, 373] width 364 height 33
type input "كوب.وسط"
click at [830, 487] on input "text" at bounding box center [929, 491] width 364 height 33
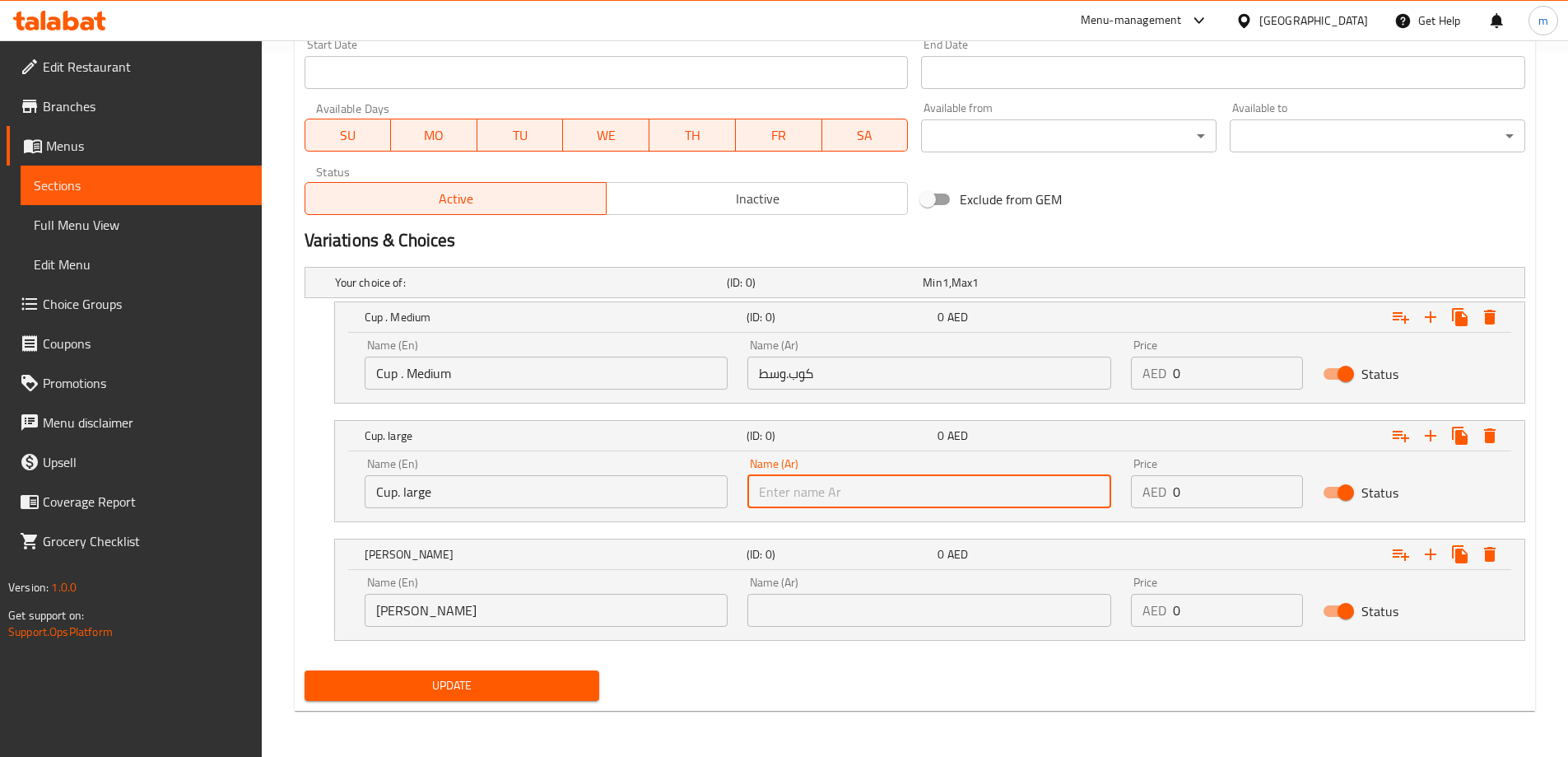
type input "كوب . كبير"
click at [872, 598] on input "text" at bounding box center [929, 610] width 364 height 33
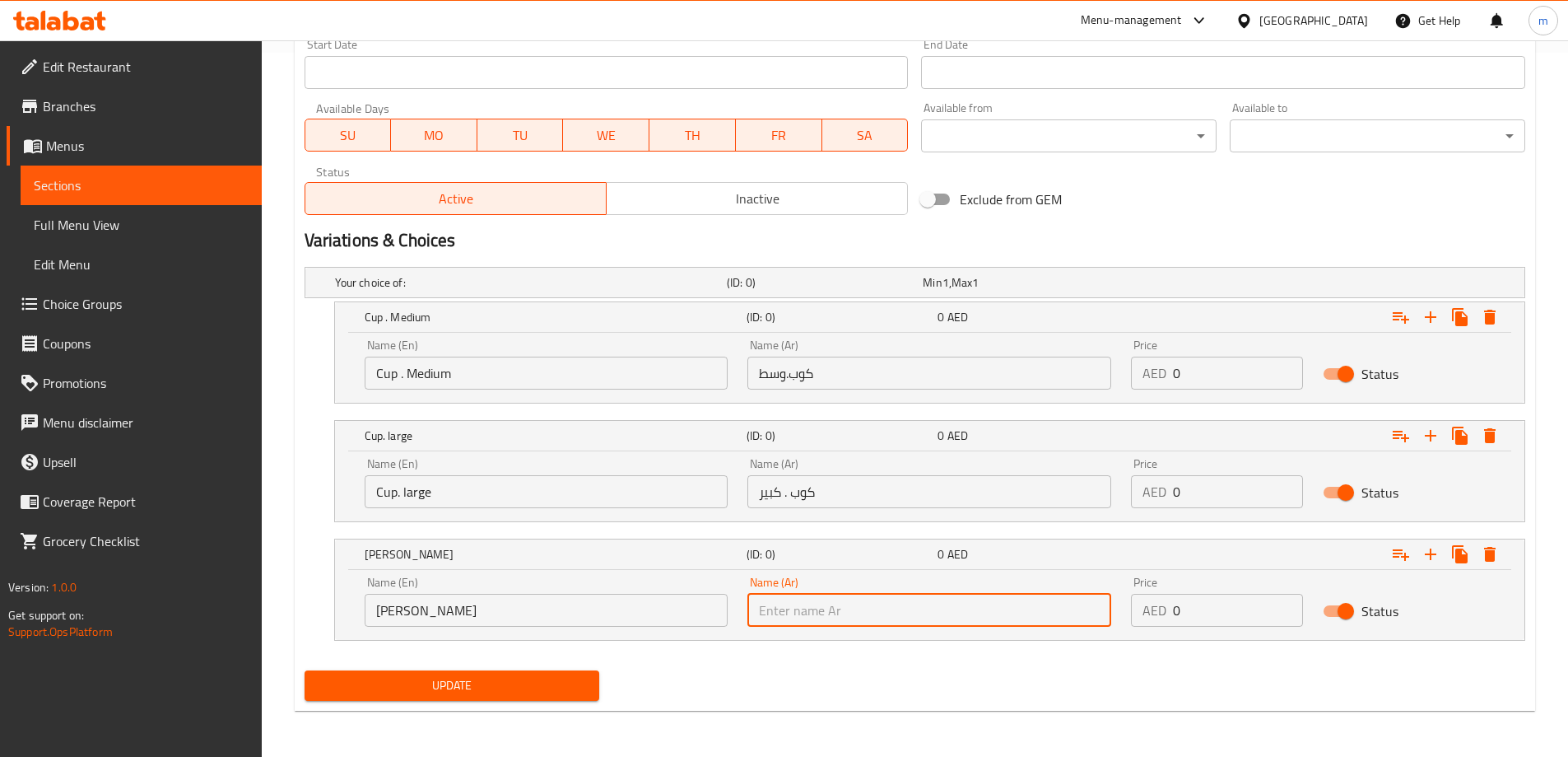
type input "ديلا"
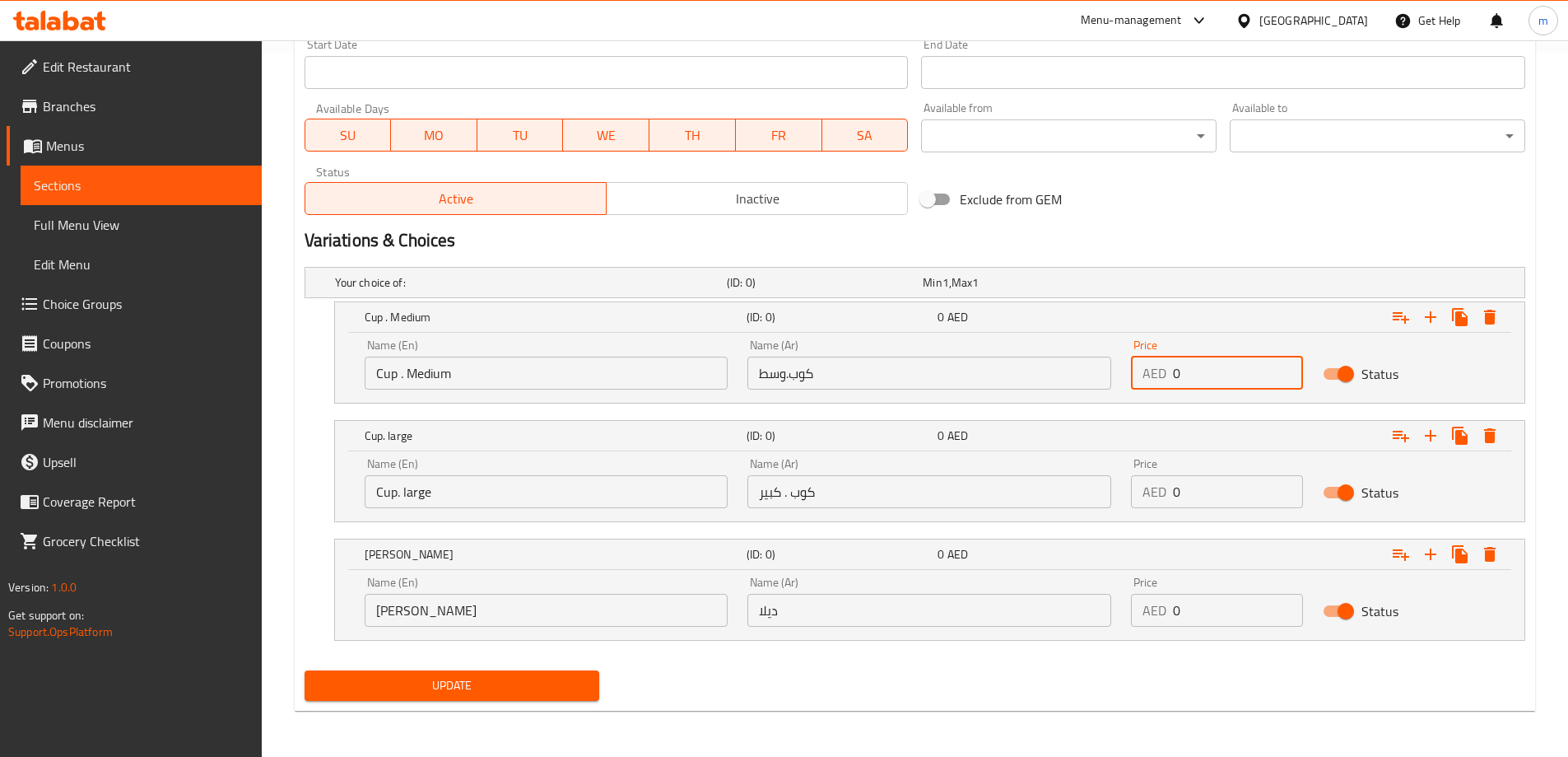
drag, startPoint x: 1192, startPoint y: 375, endPoint x: 1174, endPoint y: 382, distance: 19.3
click at [1174, 382] on input "0" at bounding box center [1238, 373] width 130 height 33
type input "1"
drag, startPoint x: 1200, startPoint y: 495, endPoint x: 1156, endPoint y: 499, distance: 44.2
click at [1156, 499] on div "AED 0 Price" at bounding box center [1217, 491] width 172 height 33
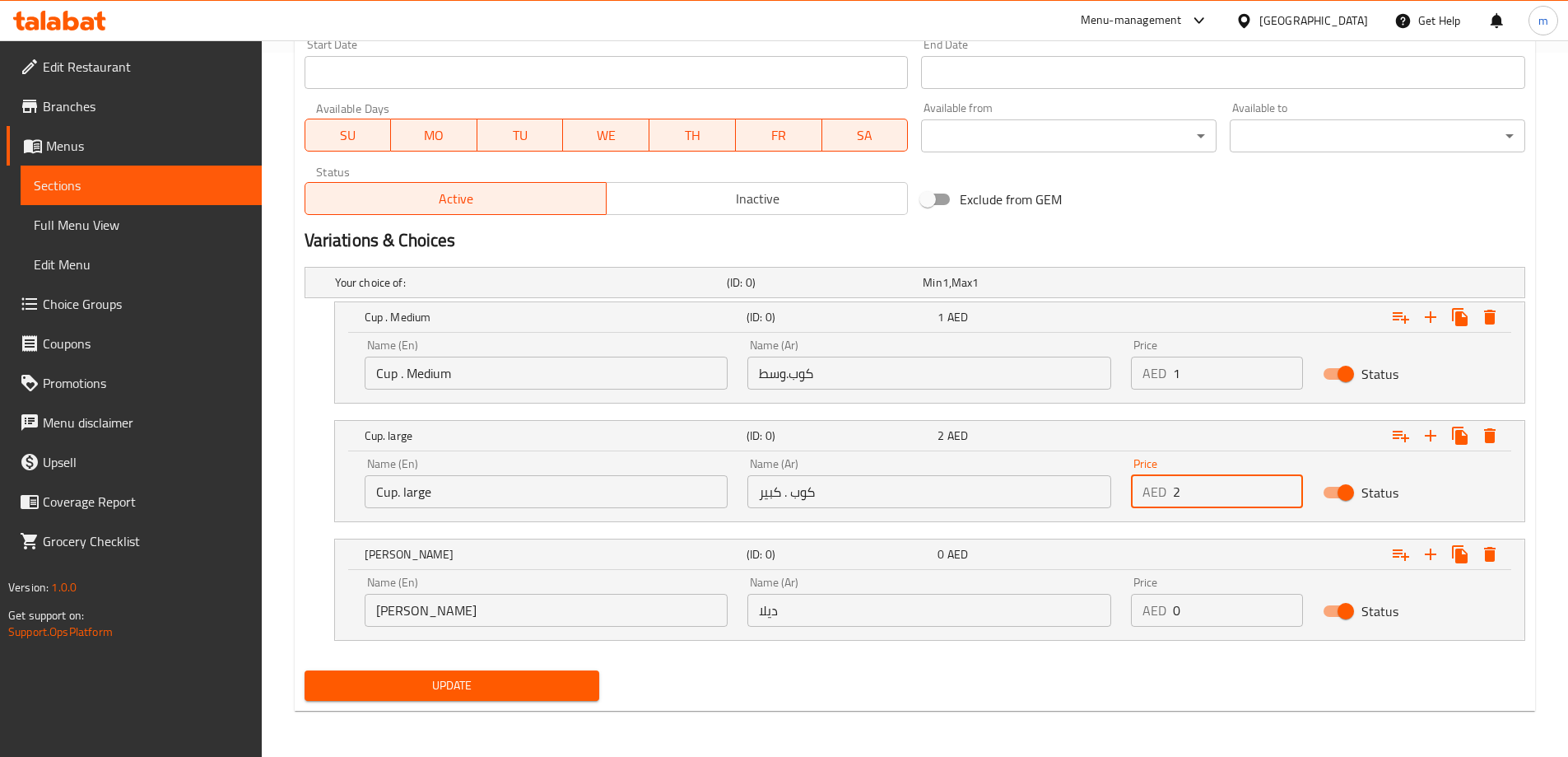
type input "2"
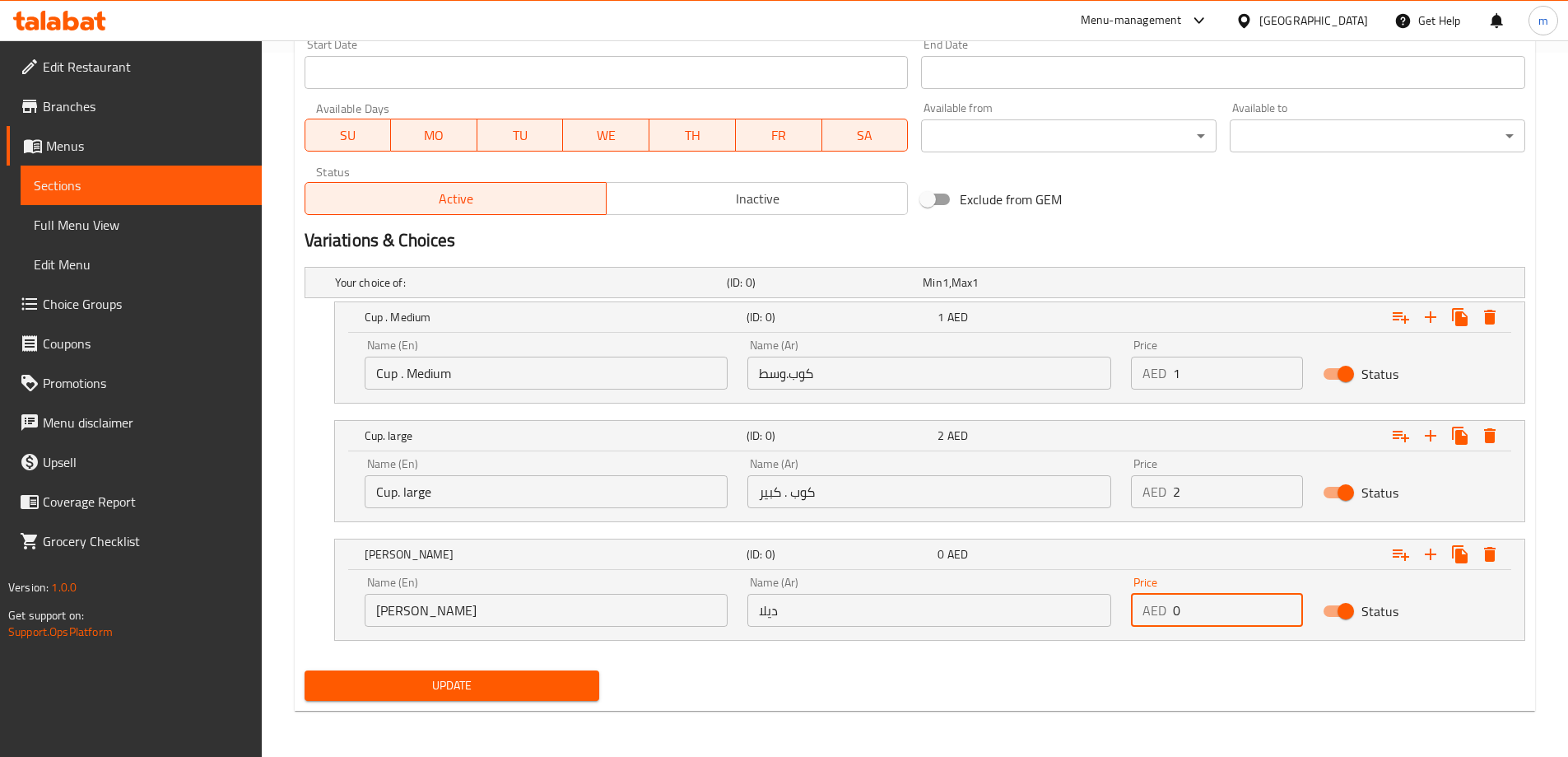
drag, startPoint x: 1227, startPoint y: 614, endPoint x: 1159, endPoint y: 619, distance: 68.2
click at [1159, 619] on div "AED 0 Price" at bounding box center [1217, 610] width 172 height 33
type input "25"
click at [1129, 679] on div "Update" at bounding box center [915, 685] width 1234 height 44
click at [510, 683] on span "Update" at bounding box center [452, 685] width 269 height 21
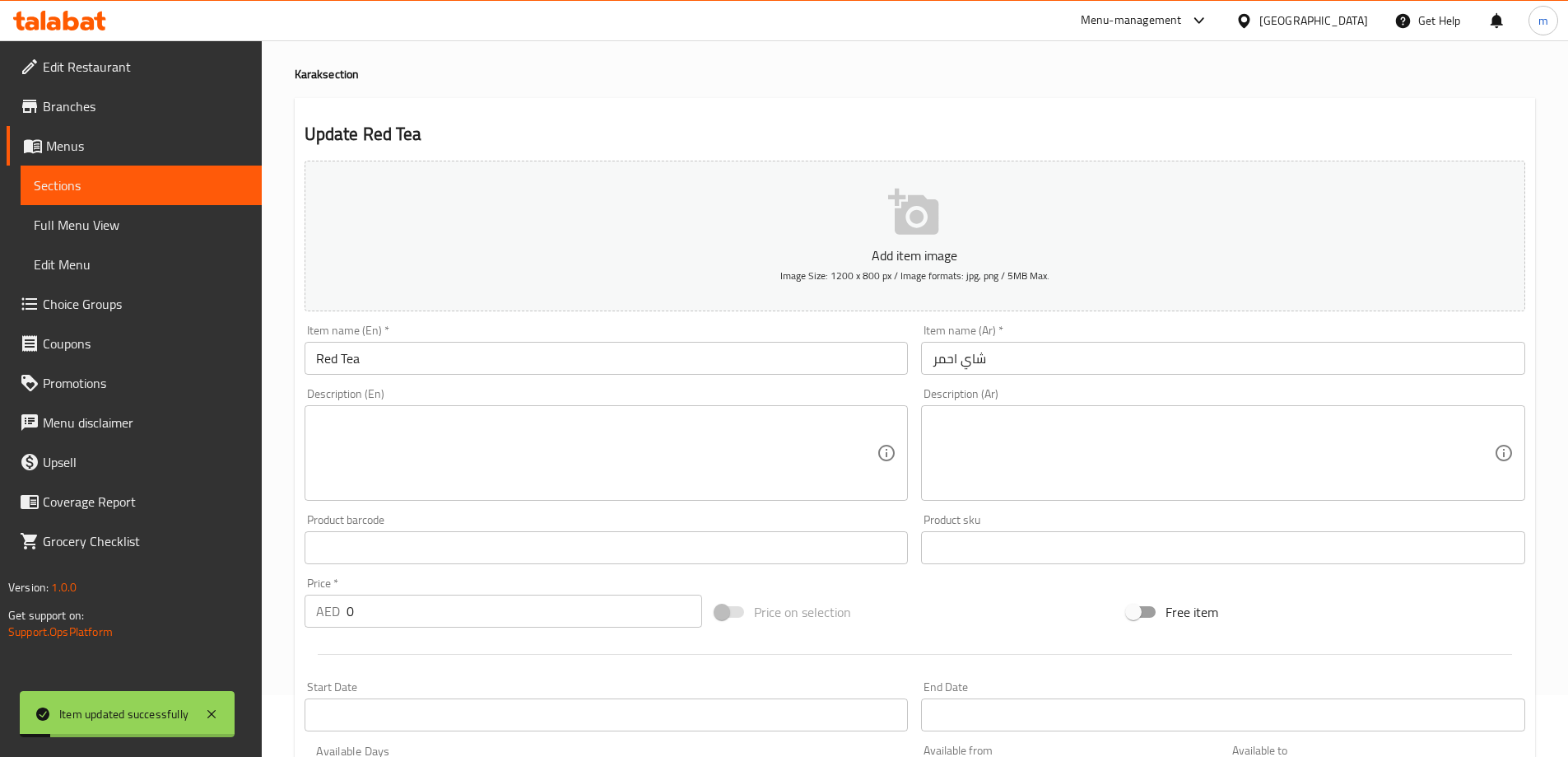
scroll to position [0, 0]
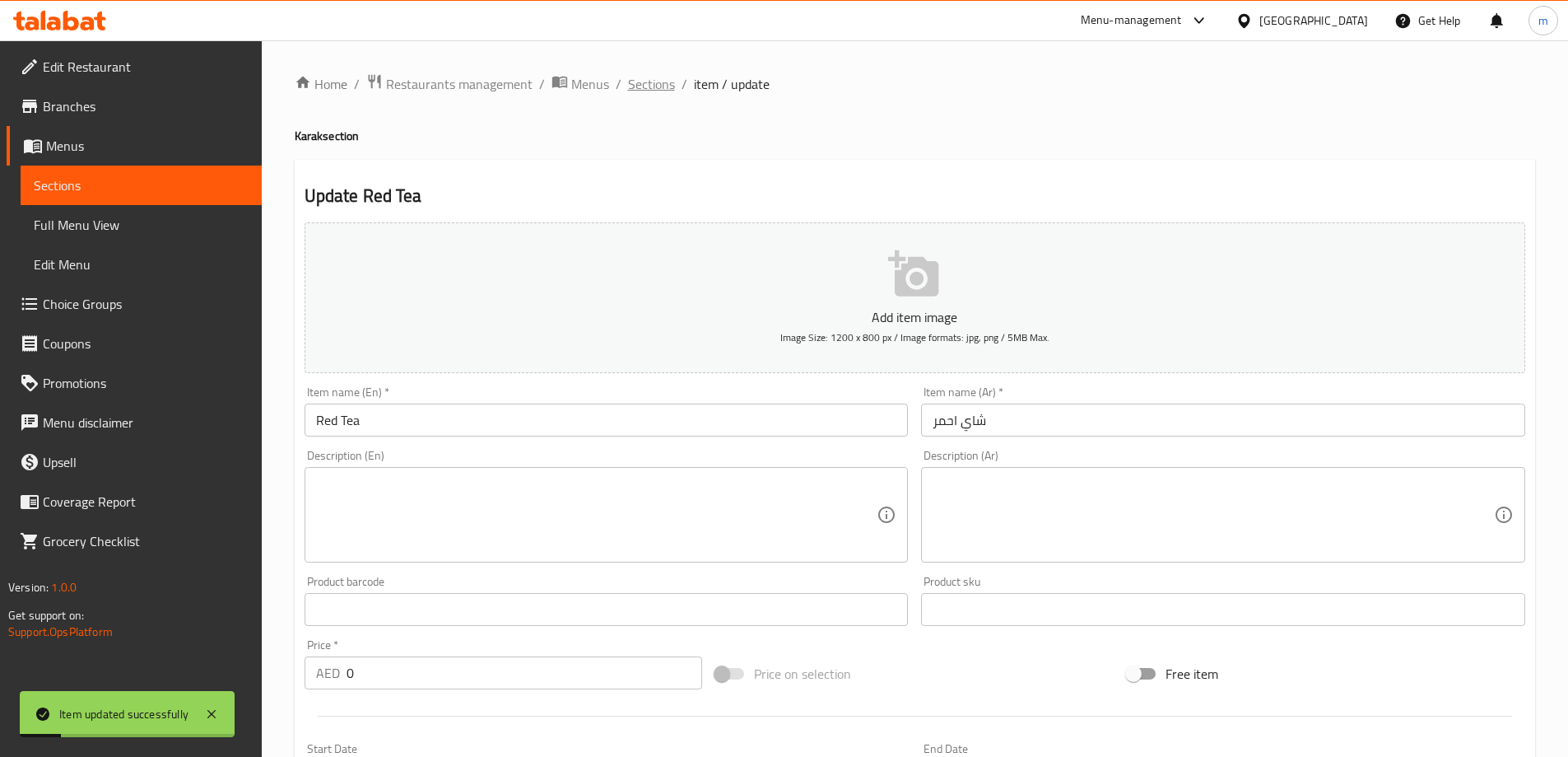
click at [639, 86] on span "Sections" at bounding box center [652, 84] width 47 height 20
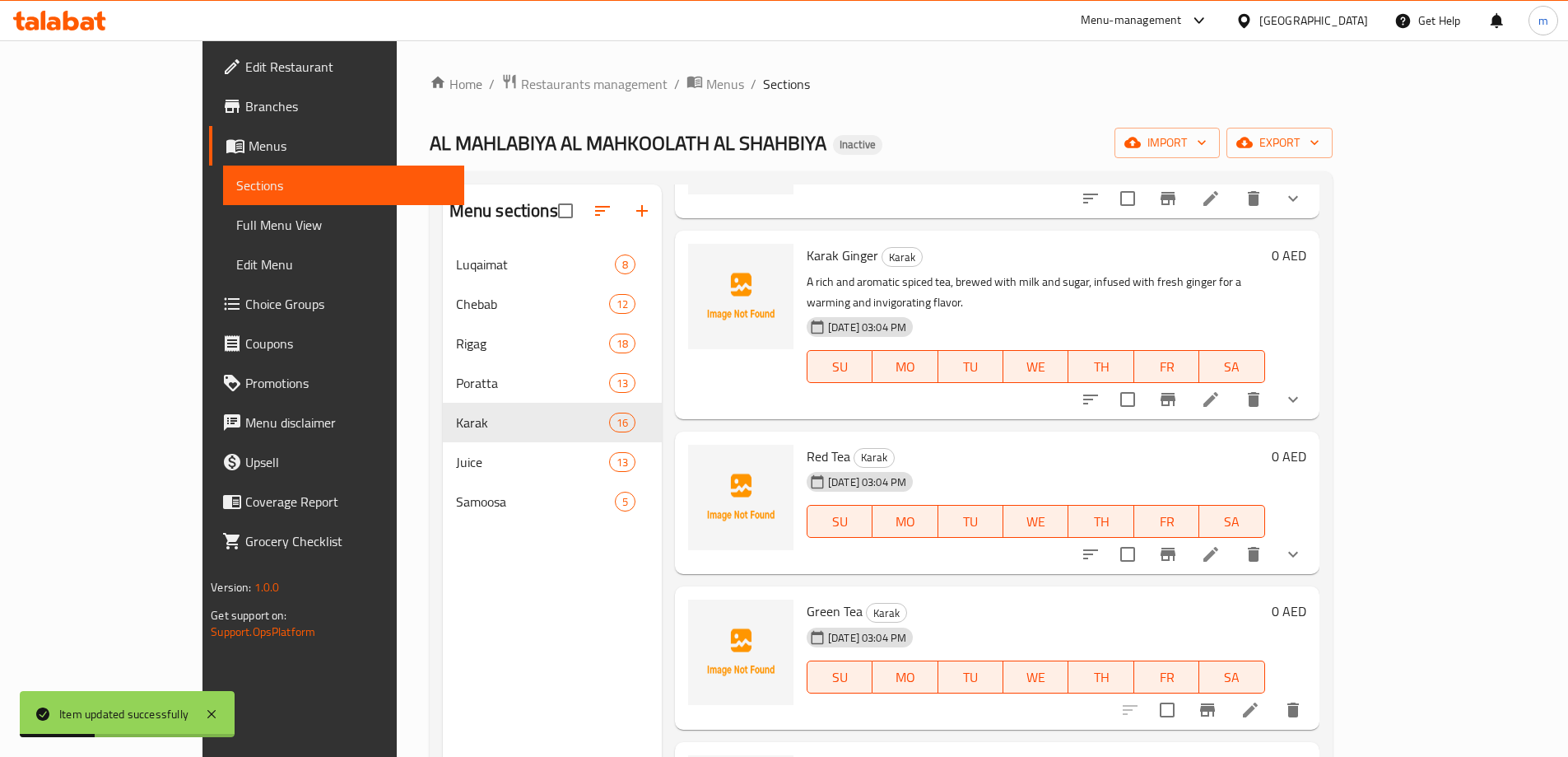
scroll to position [659, 0]
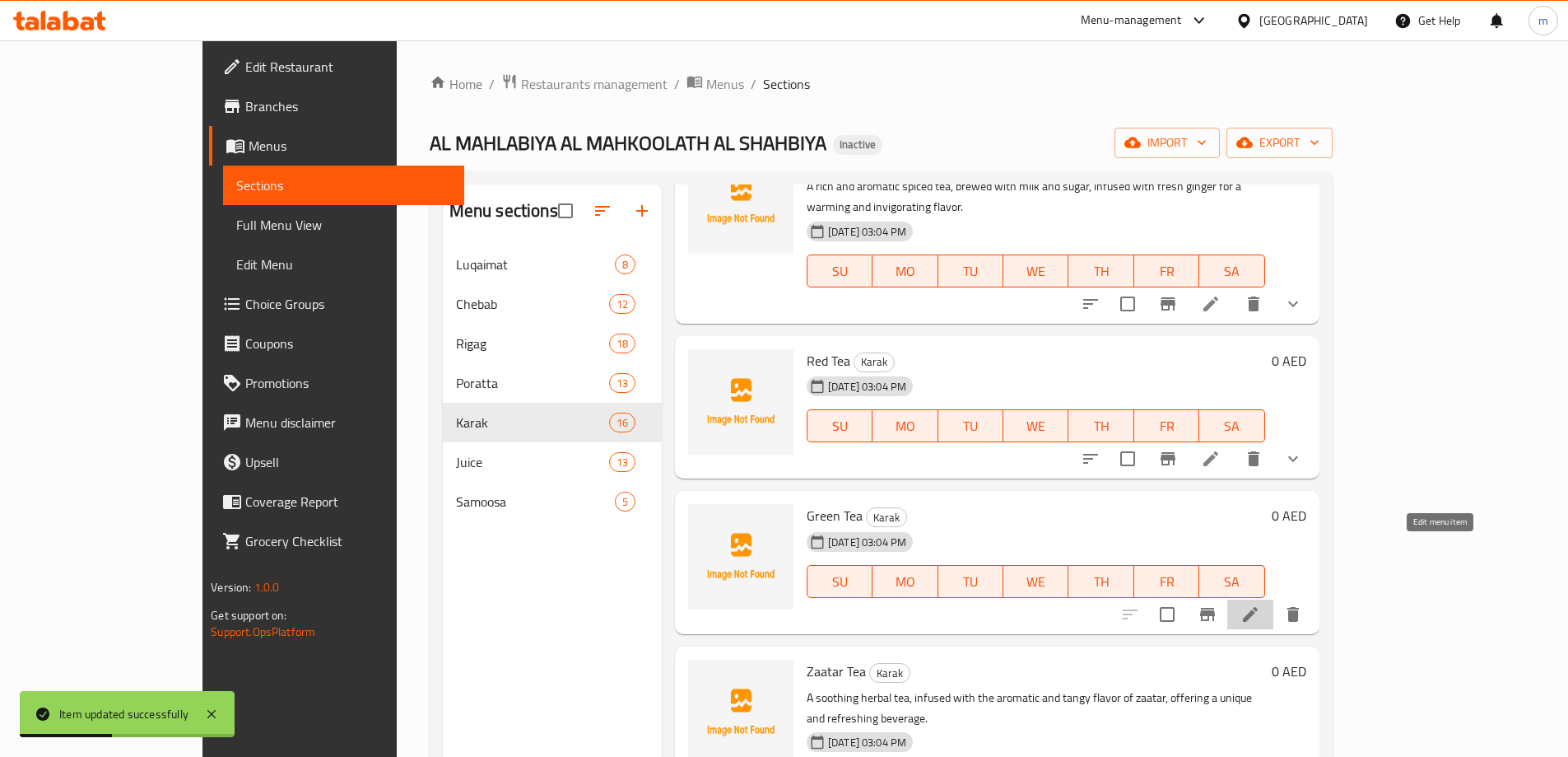
click at [1260, 605] on icon at bounding box center [1251, 614] width 20 height 20
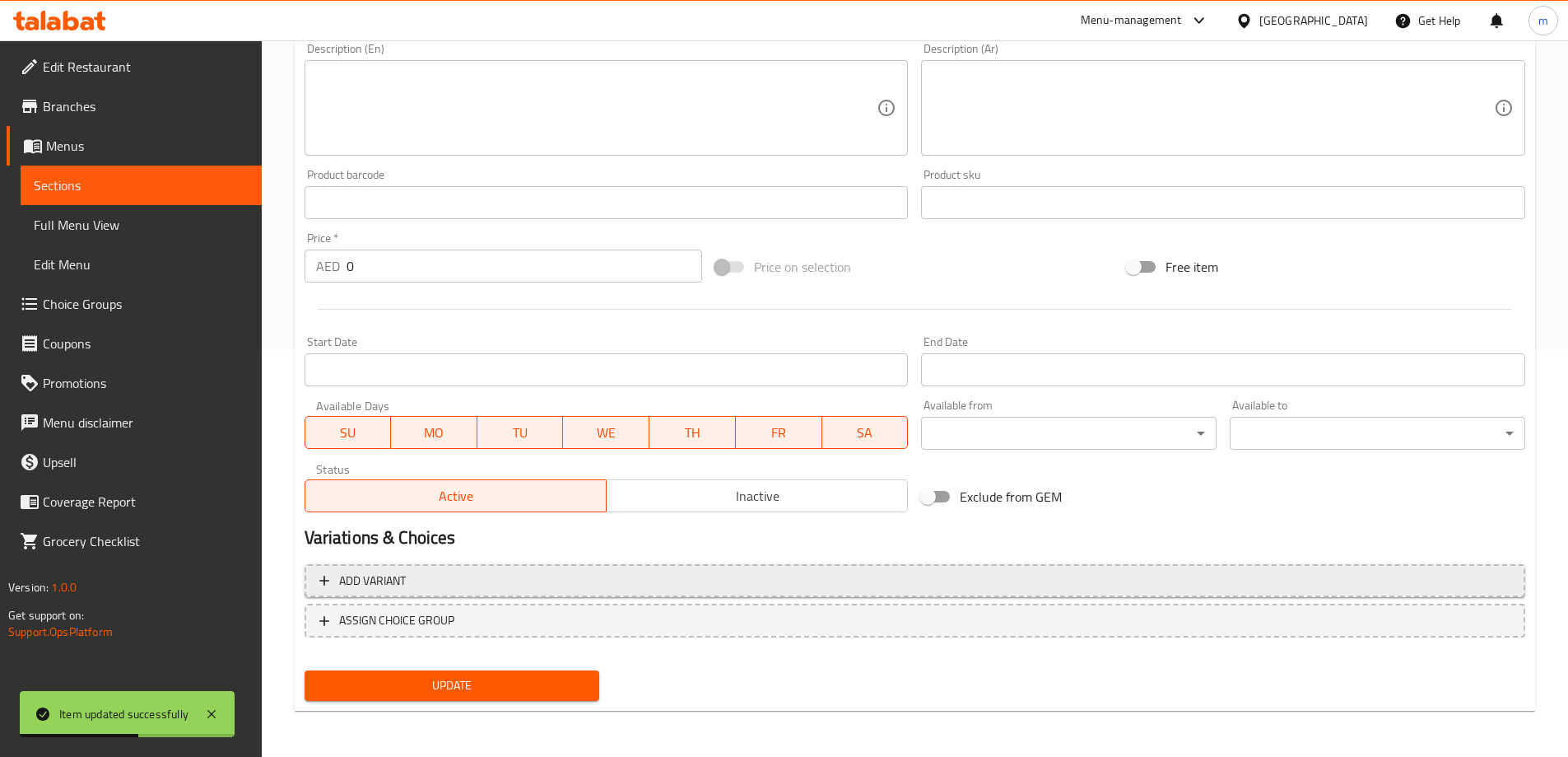
click at [1145, 595] on button "Add variant" at bounding box center [915, 581] width 1220 height 34
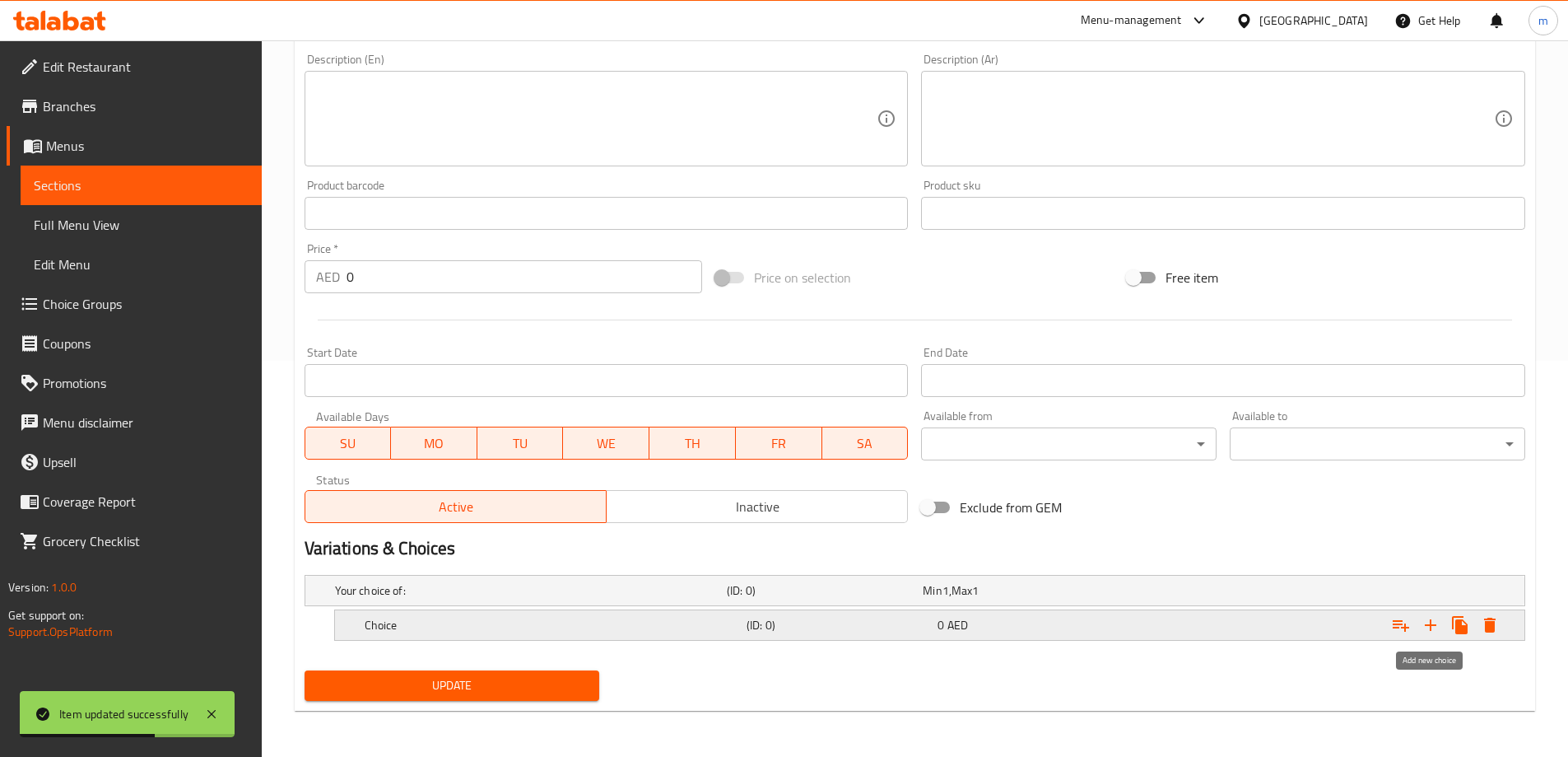
click at [1428, 618] on icon "Expand" at bounding box center [1431, 625] width 20 height 20
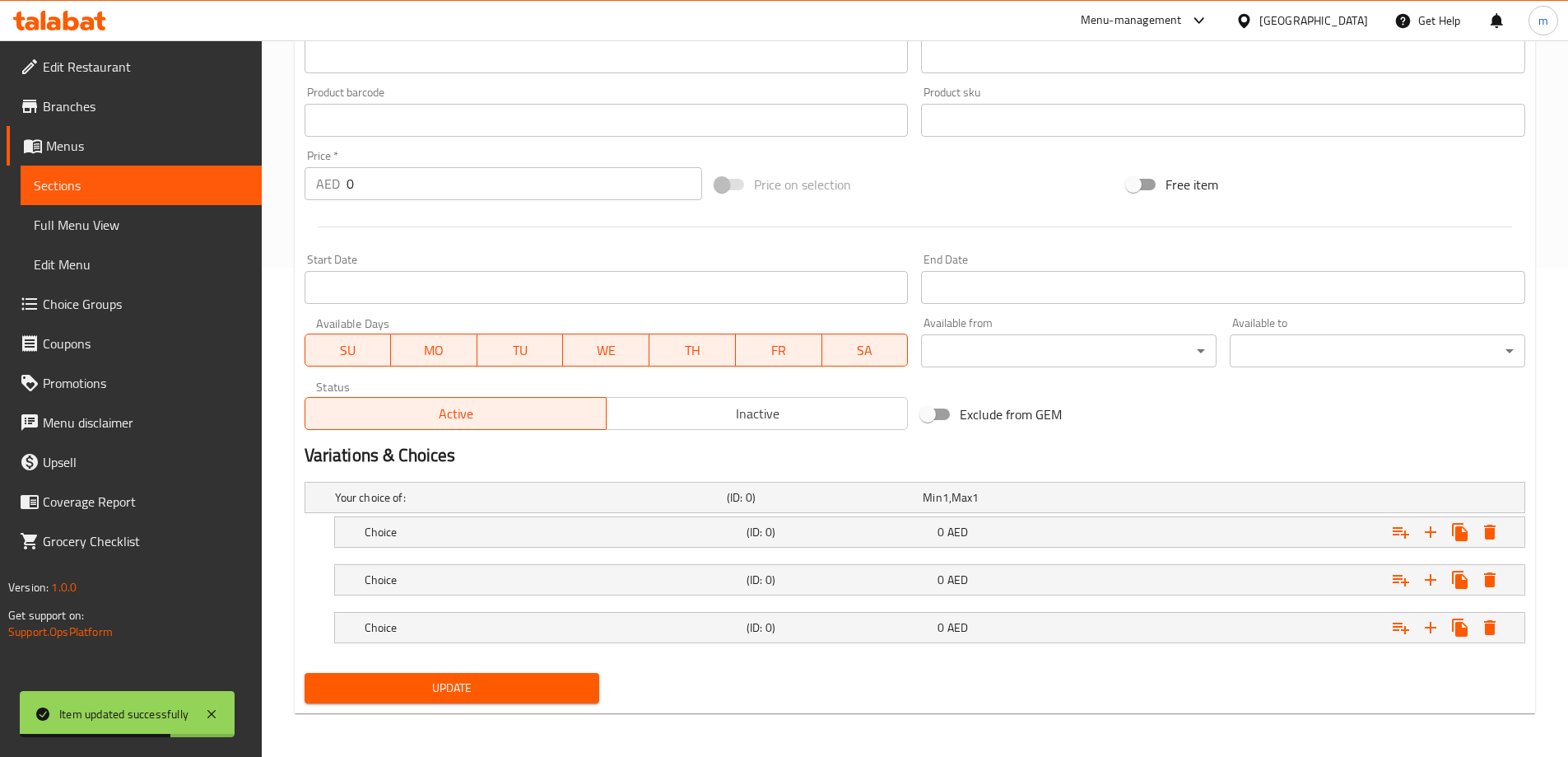
scroll to position [491, 0]
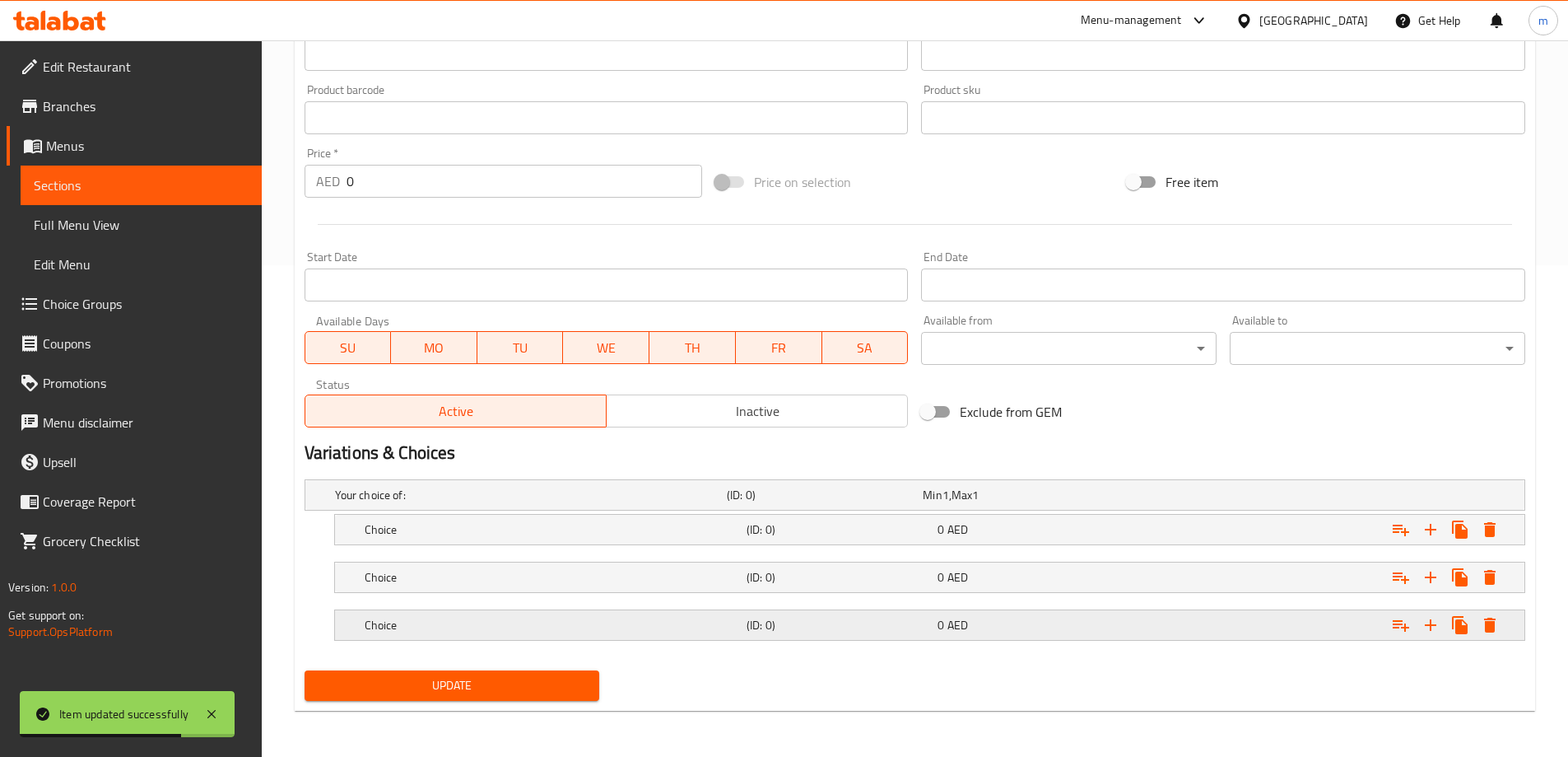
click at [928, 634] on div "(ID: 0)" at bounding box center [839, 625] width 191 height 23
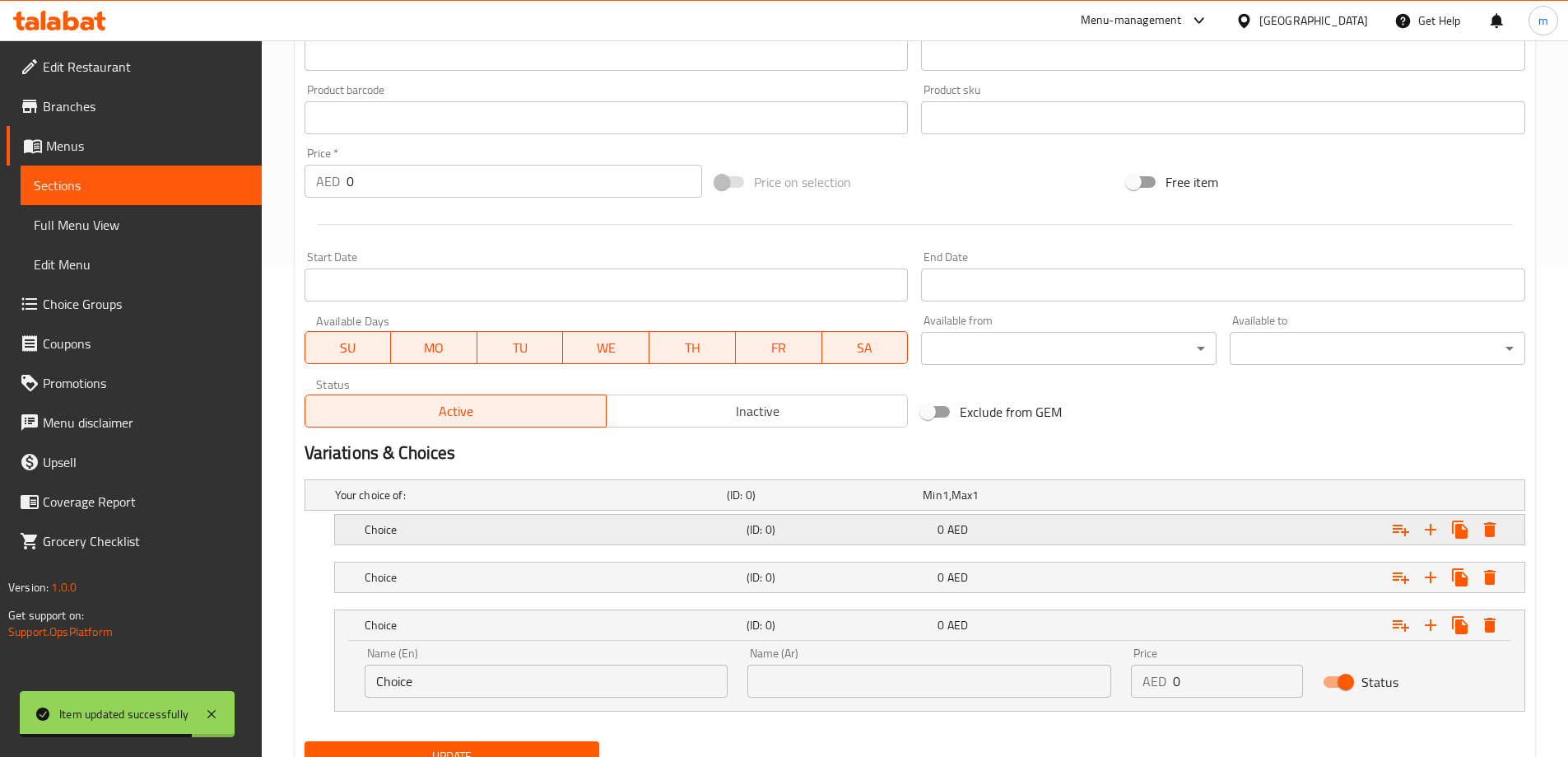
drag, startPoint x: 795, startPoint y: 595, endPoint x: 767, endPoint y: 541, distance: 60.8
click at [793, 595] on div "Choice (ID: 0) 0 AED" at bounding box center [934, 577] width 1146 height 37
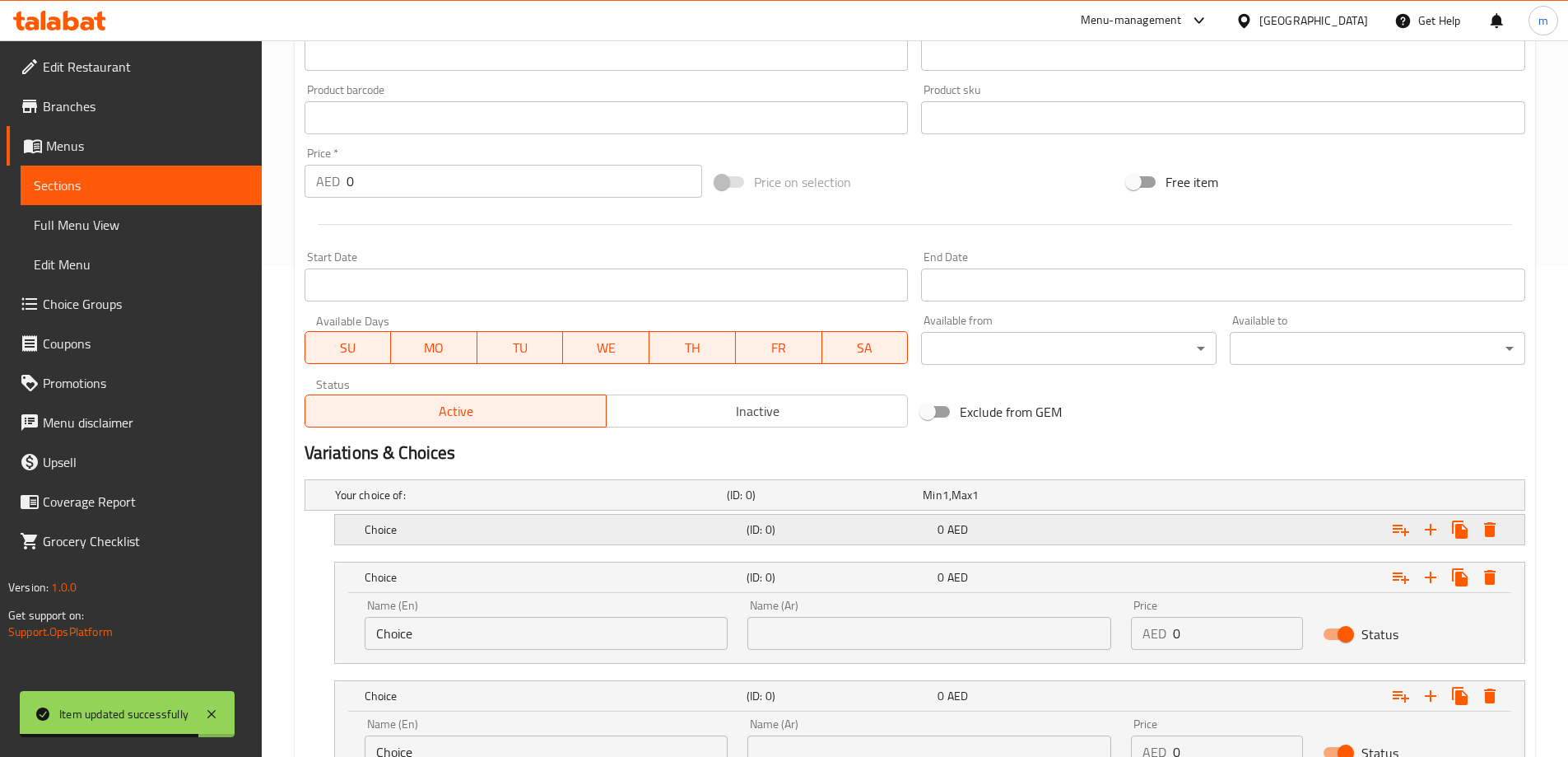
click at [766, 537] on h5 "(ID: 0)" at bounding box center [838, 529] width 185 height 16
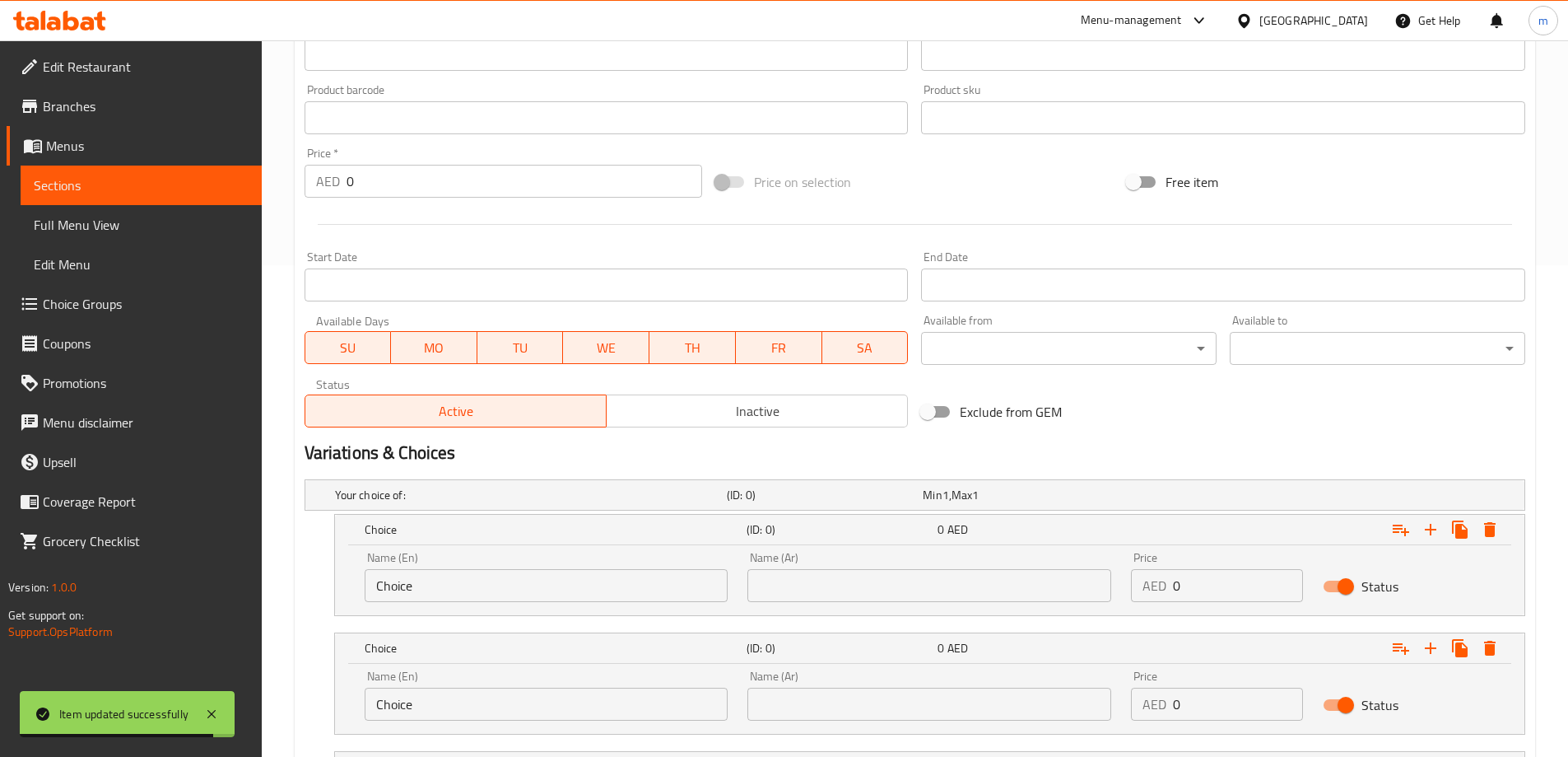
click at [521, 587] on input "Choice" at bounding box center [546, 585] width 364 height 33
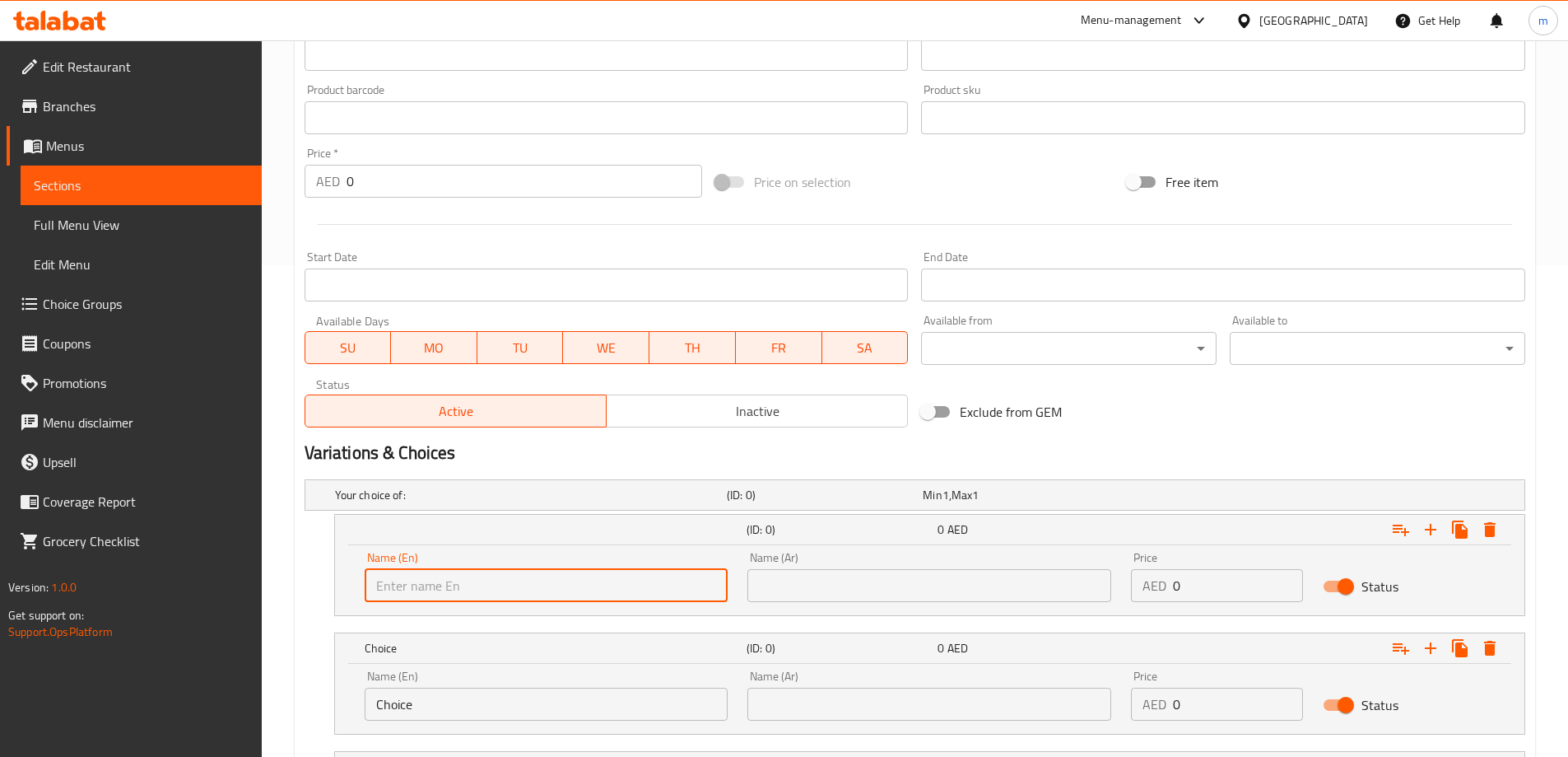
click at [521, 587] on input "text" at bounding box center [546, 585] width 364 height 33
type input "Cup . Medium"
click at [525, 718] on input "Choice" at bounding box center [546, 704] width 364 height 33
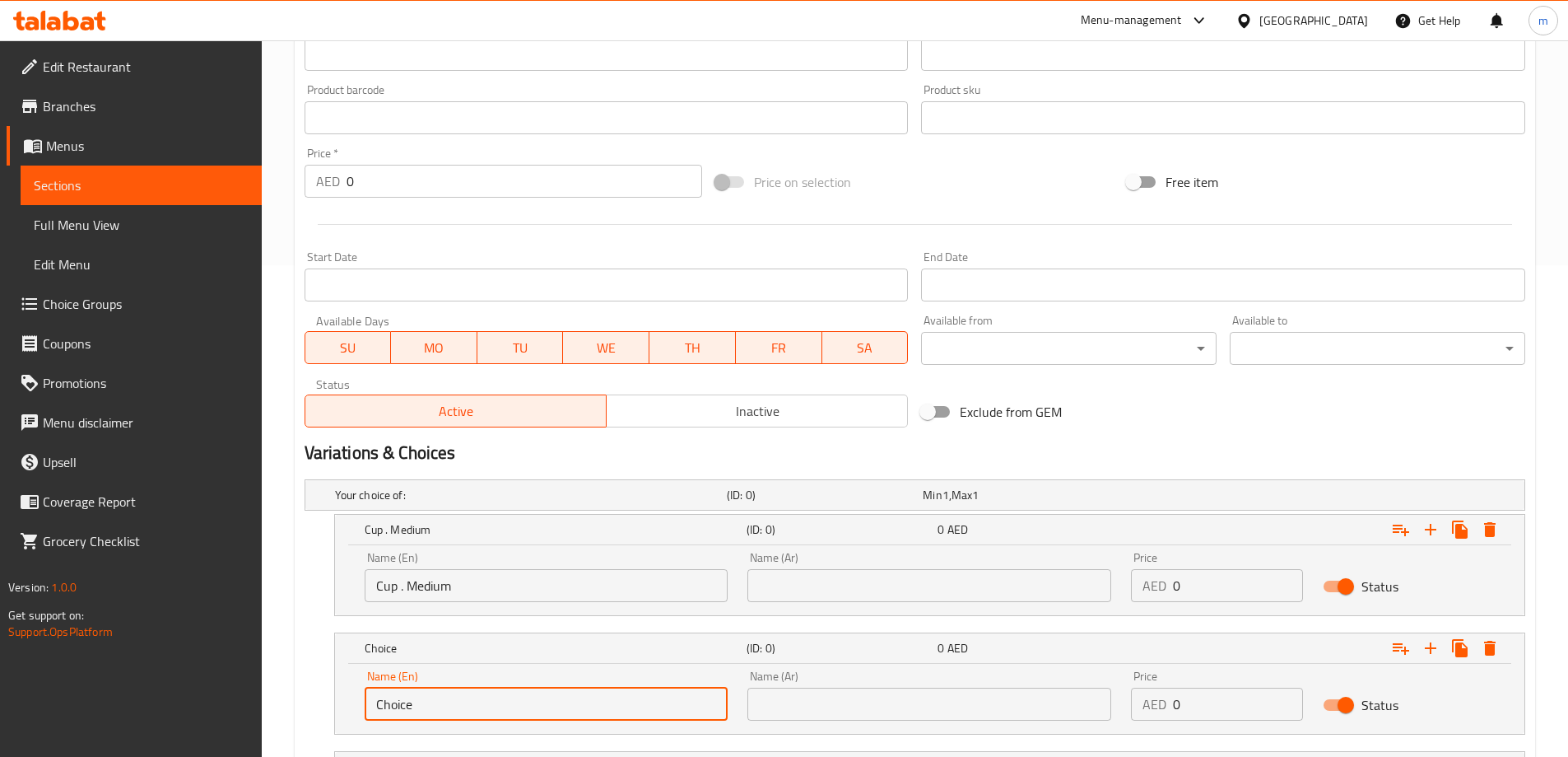
click at [525, 718] on input "Choice" at bounding box center [546, 704] width 364 height 33
drag, startPoint x: 525, startPoint y: 718, endPoint x: 527, endPoint y: 710, distance: 8.2
click at [525, 718] on input "text" at bounding box center [546, 704] width 364 height 33
type input "Cup. large"
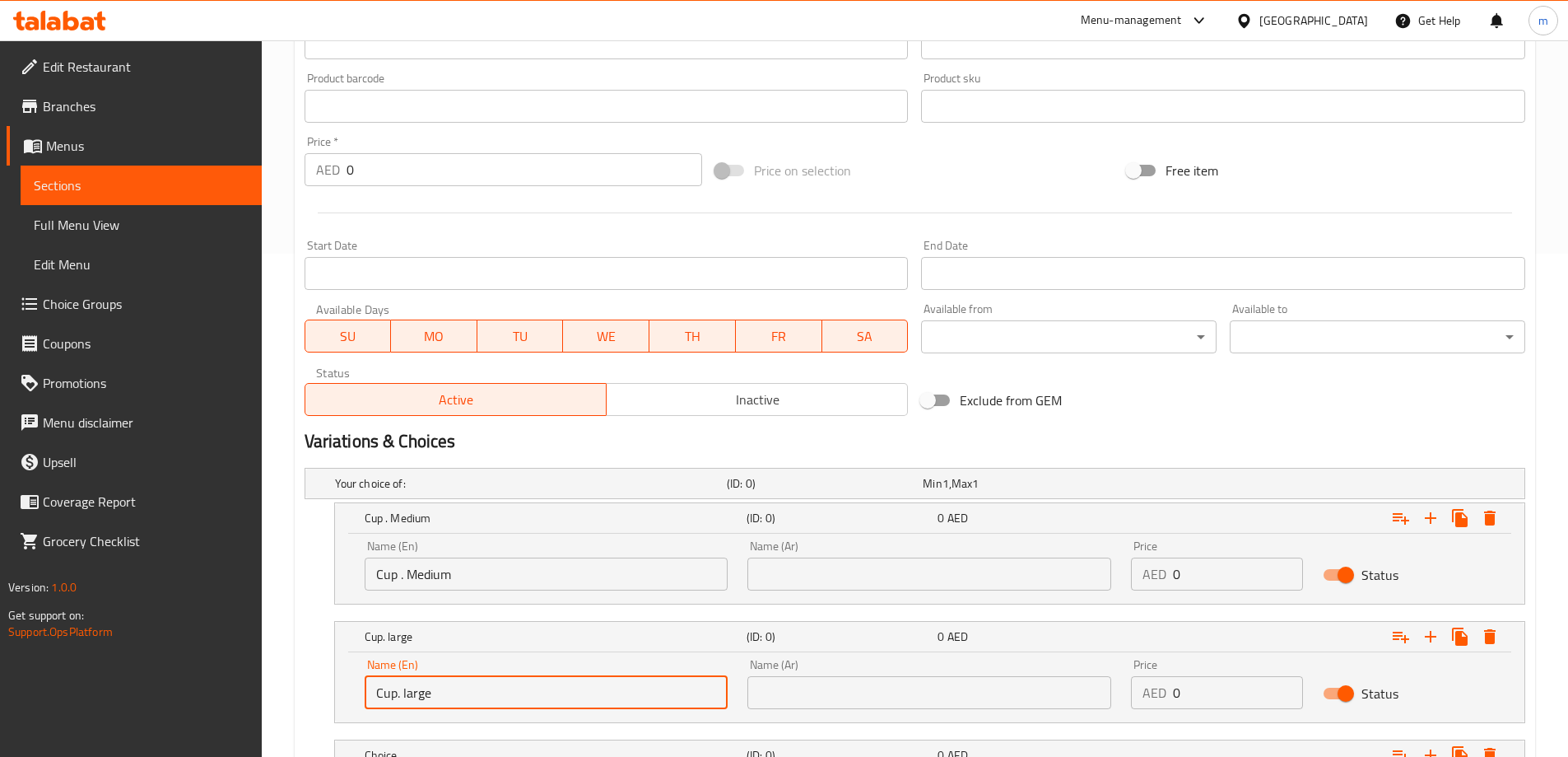
scroll to position [704, 0]
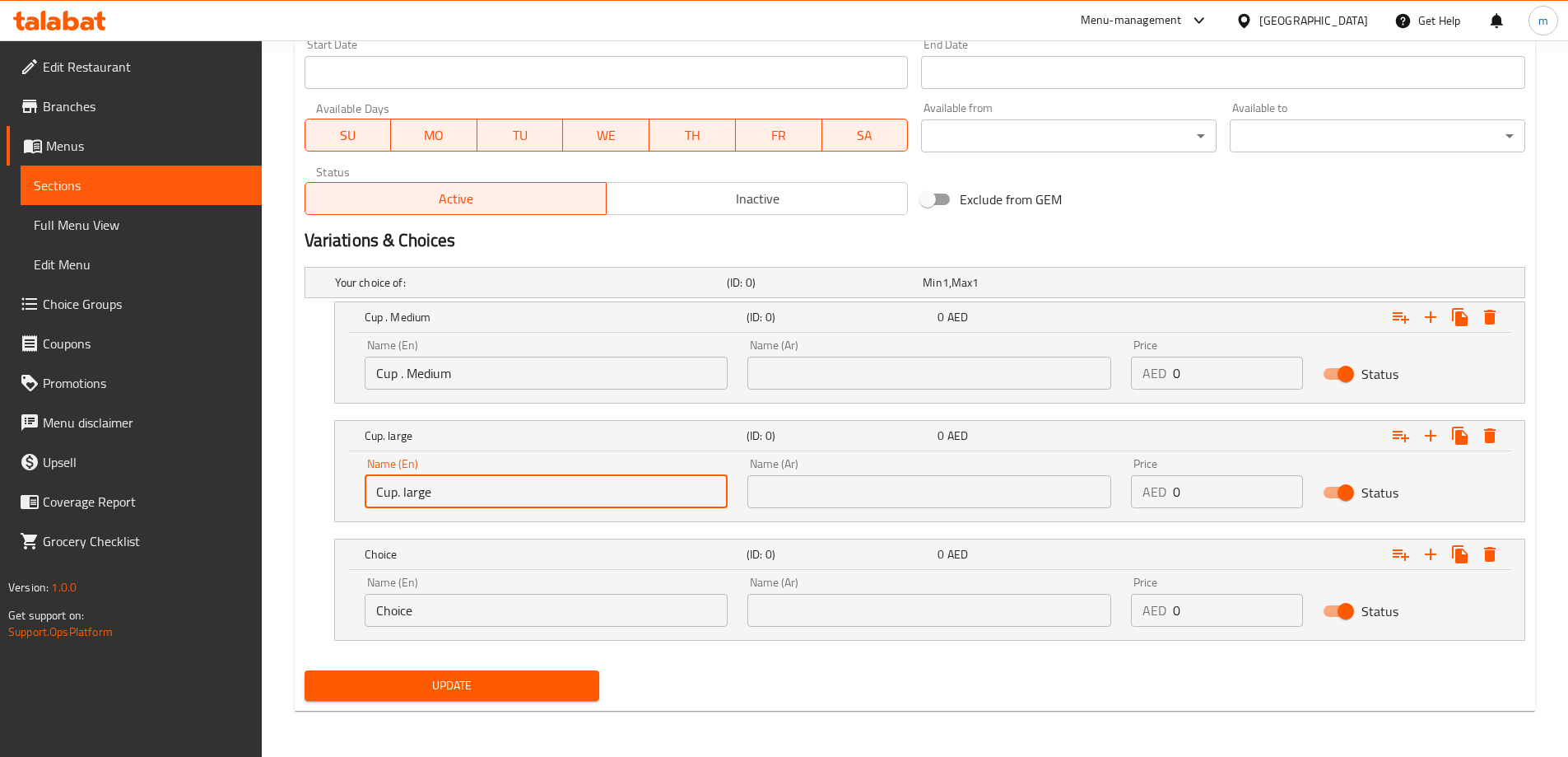
click at [557, 605] on input "Choice" at bounding box center [546, 610] width 364 height 33
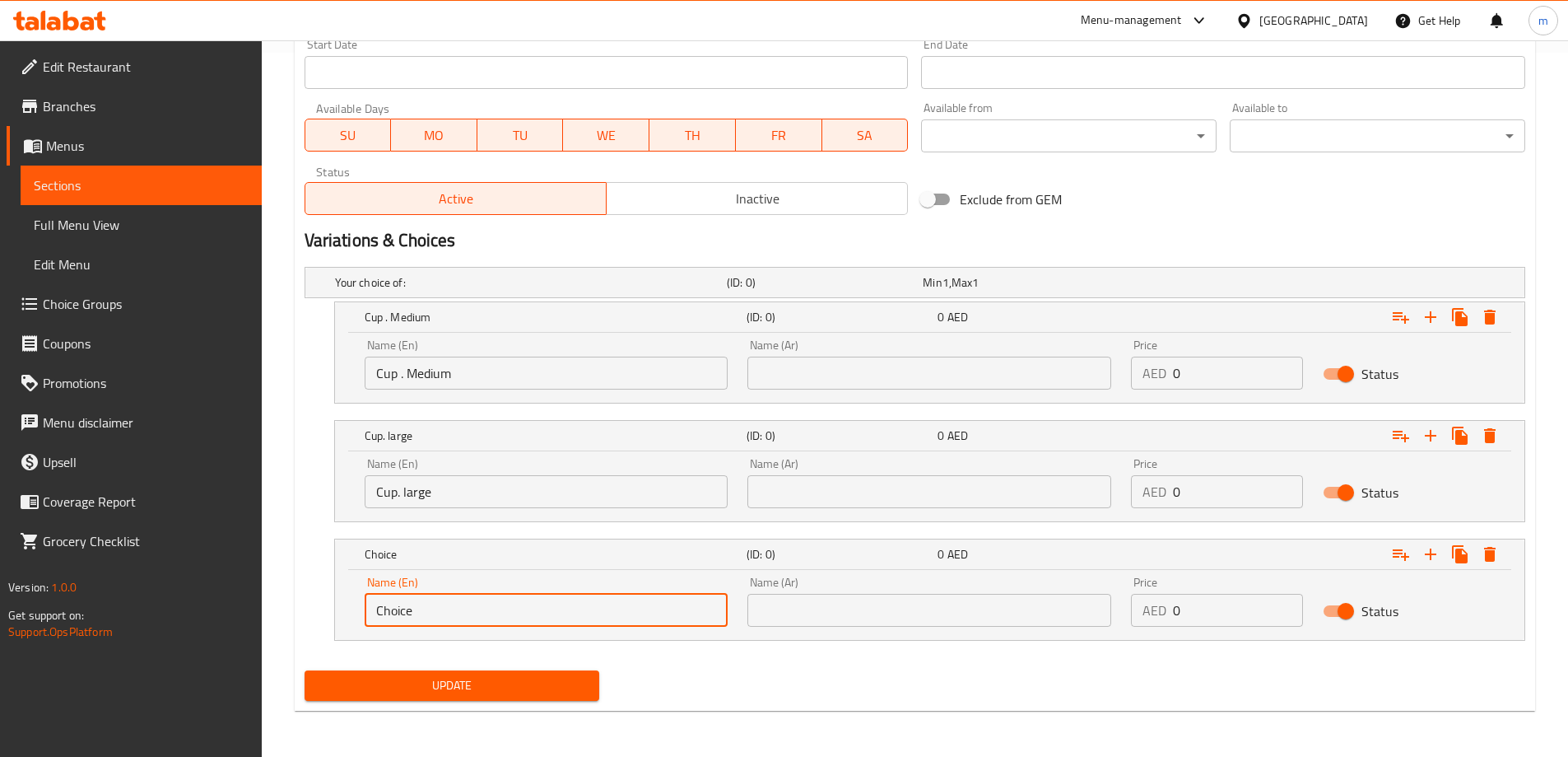
click at [557, 605] on input "Choice" at bounding box center [546, 610] width 364 height 33
click at [557, 605] on input "text" at bounding box center [546, 610] width 364 height 33
type input "Della"
click at [872, 386] on input "text" at bounding box center [929, 373] width 364 height 33
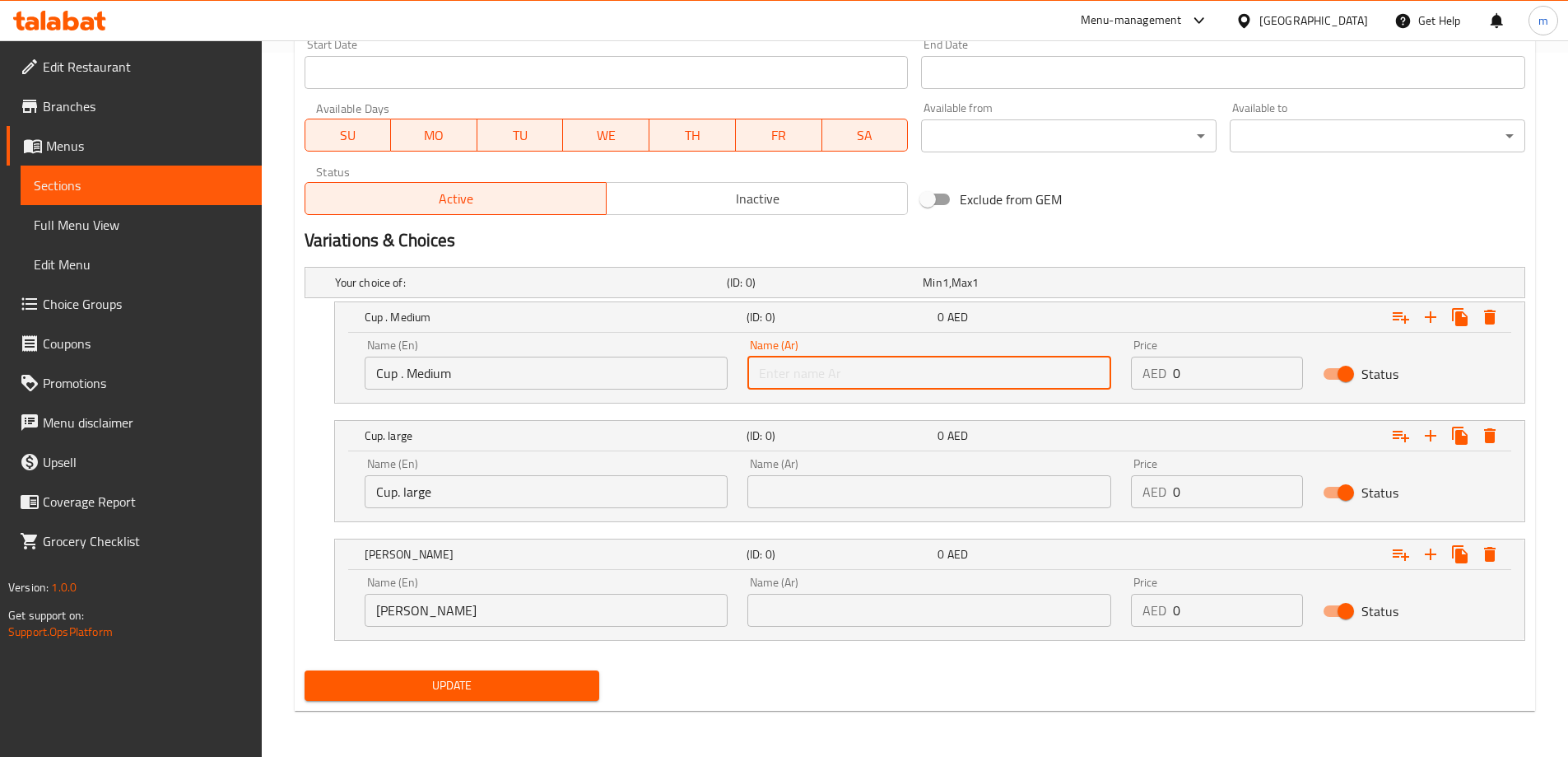
type input "كوب.وسط"
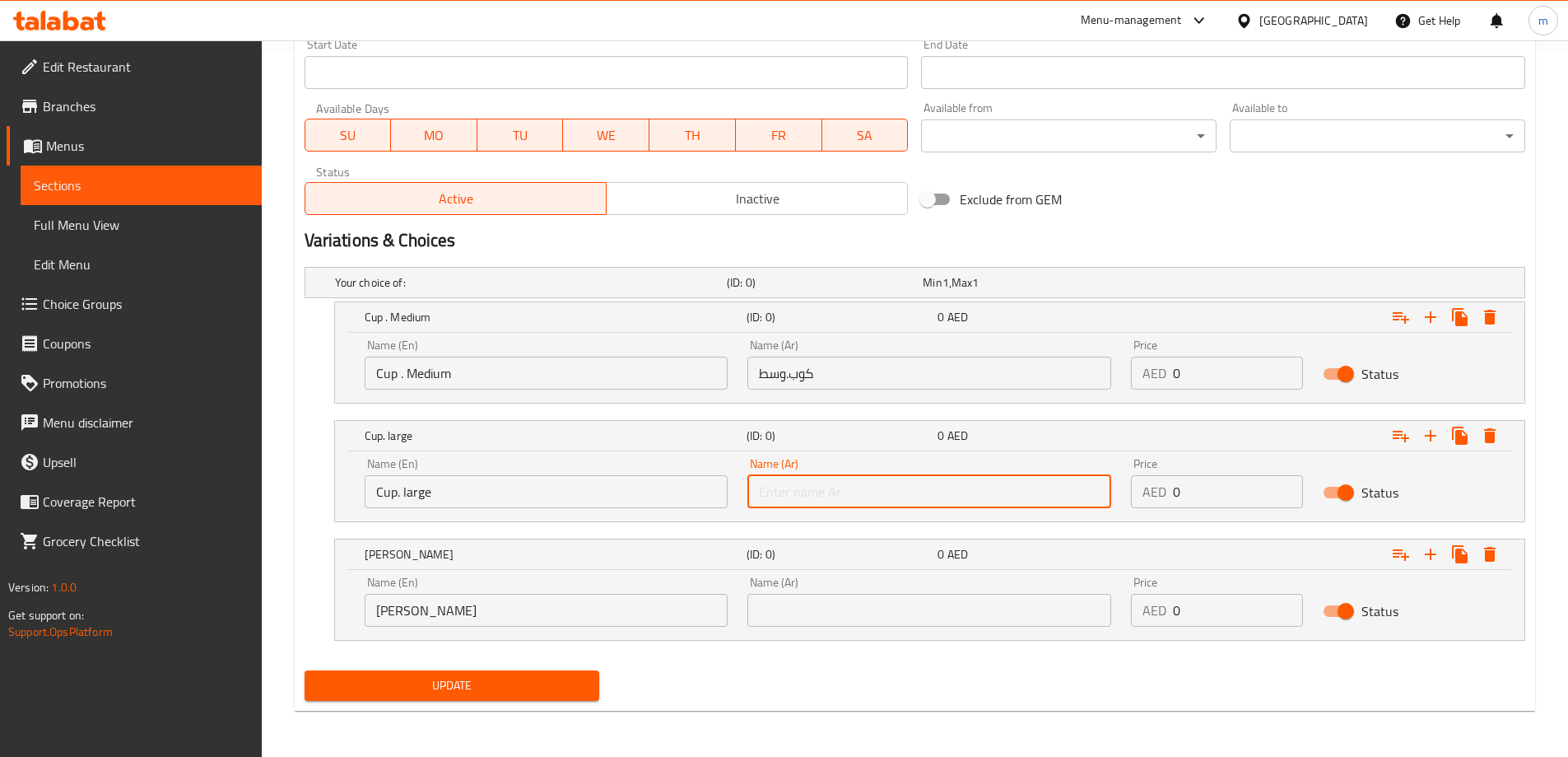
click at [874, 478] on input "text" at bounding box center [929, 491] width 364 height 33
type input "كوب . كبير"
click at [865, 607] on input "text" at bounding box center [929, 610] width 364 height 33
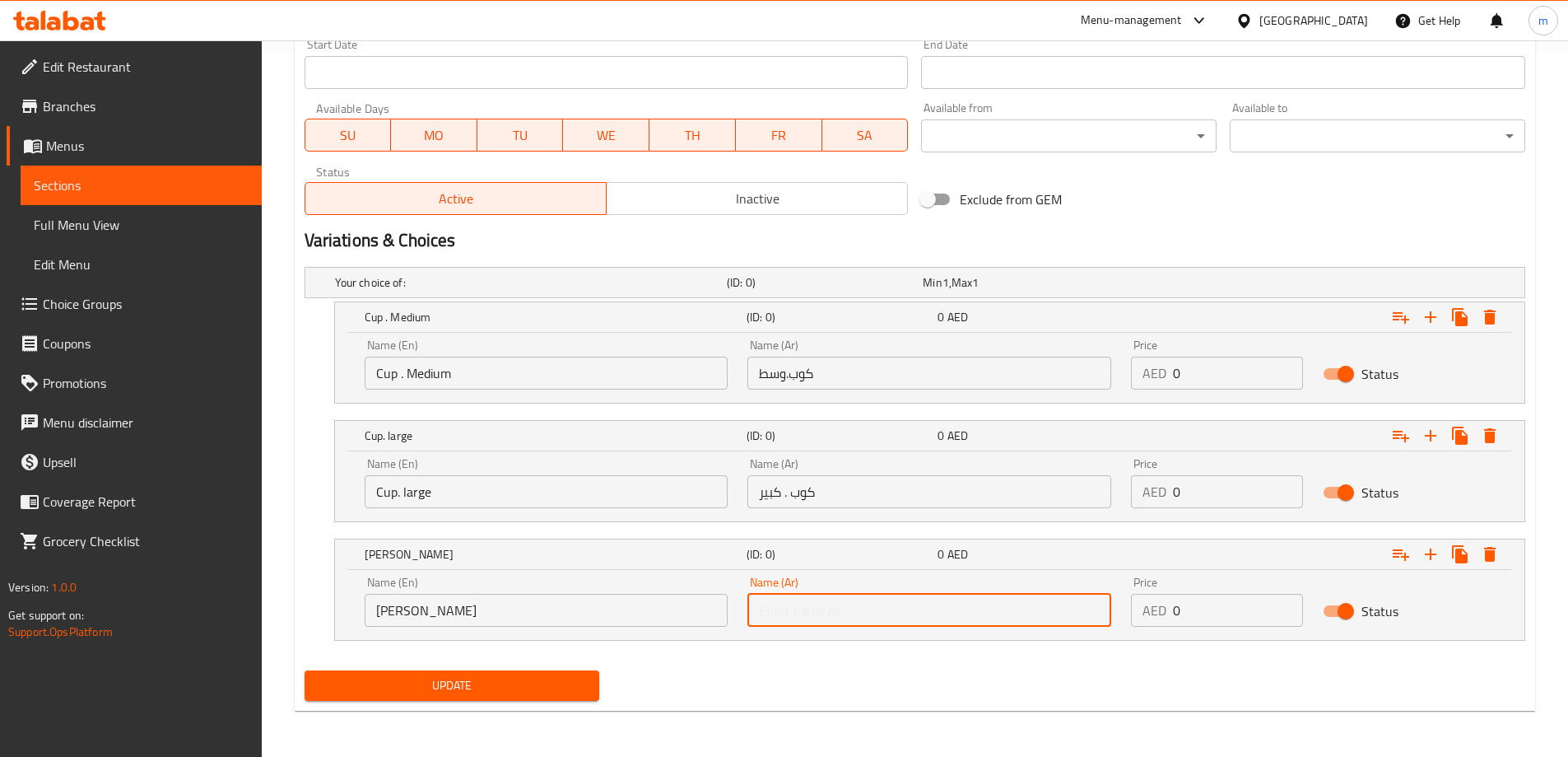
type input "ديلا"
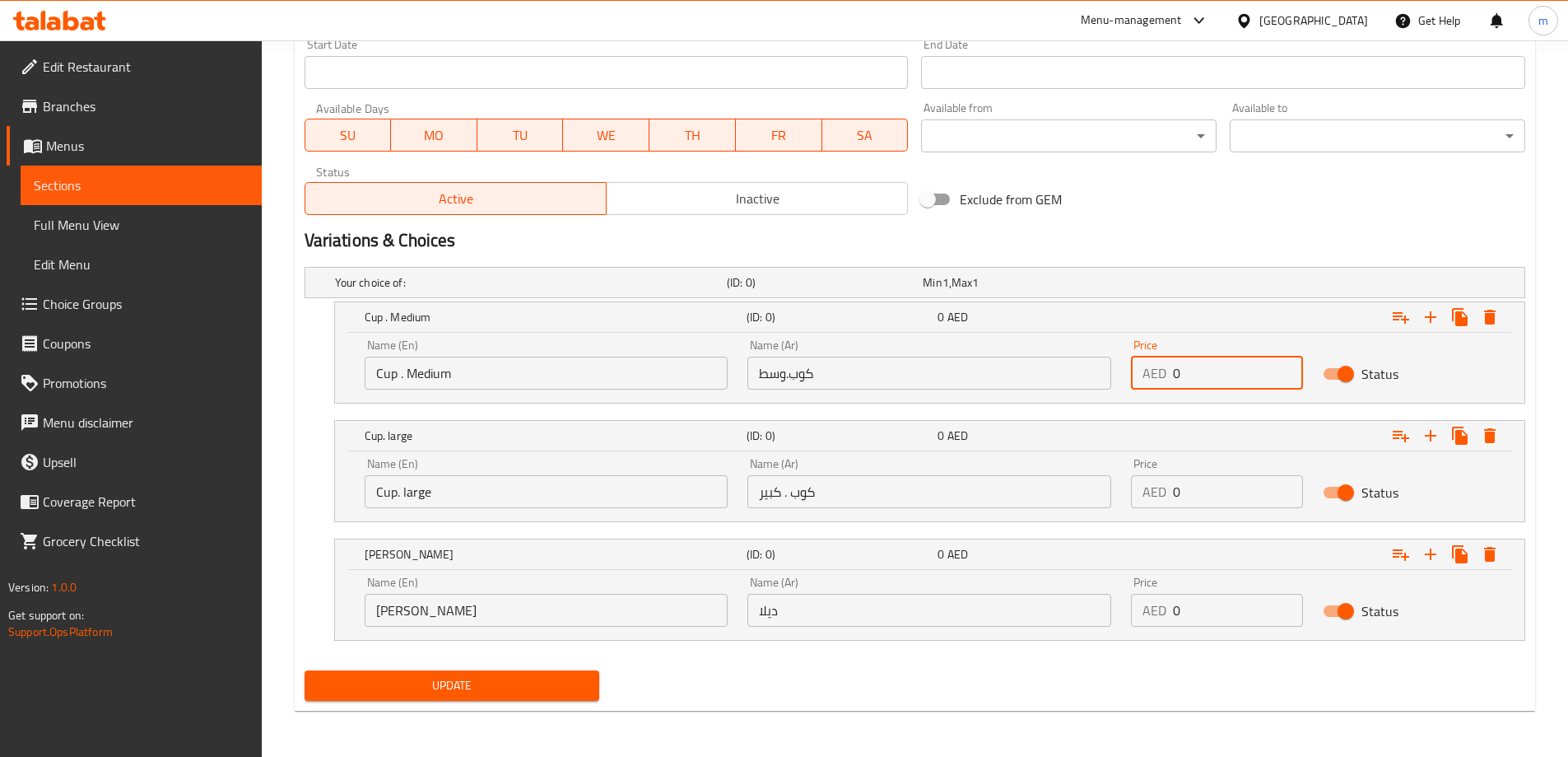
drag, startPoint x: 1214, startPoint y: 363, endPoint x: 1165, endPoint y: 366, distance: 49.1
click at [1165, 366] on div "AED 0 Price" at bounding box center [1217, 373] width 172 height 33
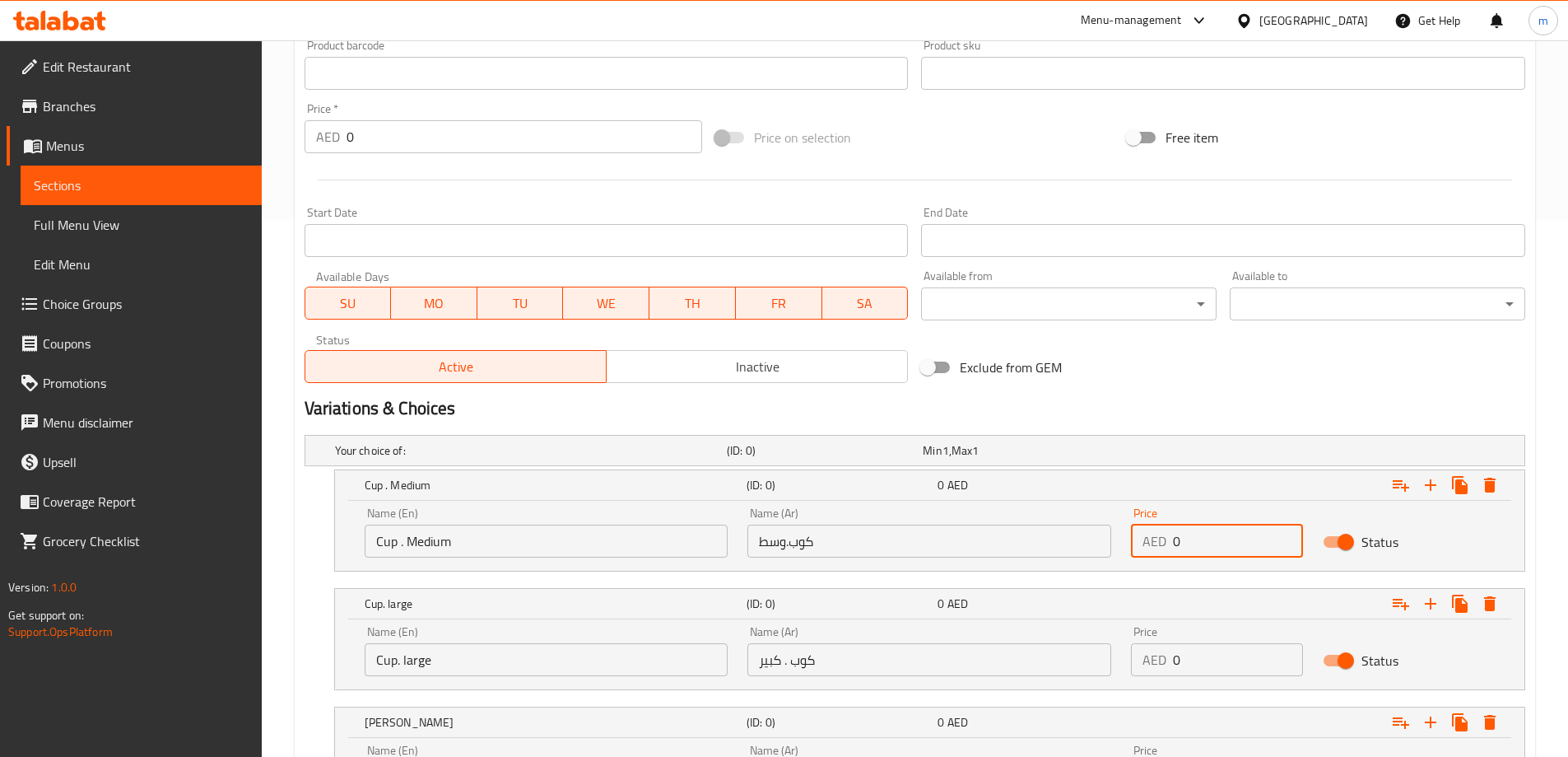
scroll to position [539, 0]
click at [1189, 547] on input "0" at bounding box center [1238, 537] width 130 height 33
drag, startPoint x: 1186, startPoint y: 547, endPoint x: 1170, endPoint y: 547, distance: 16.0
click at [1170, 547] on div "AED 0 Price" at bounding box center [1217, 537] width 172 height 33
type input "1.50"
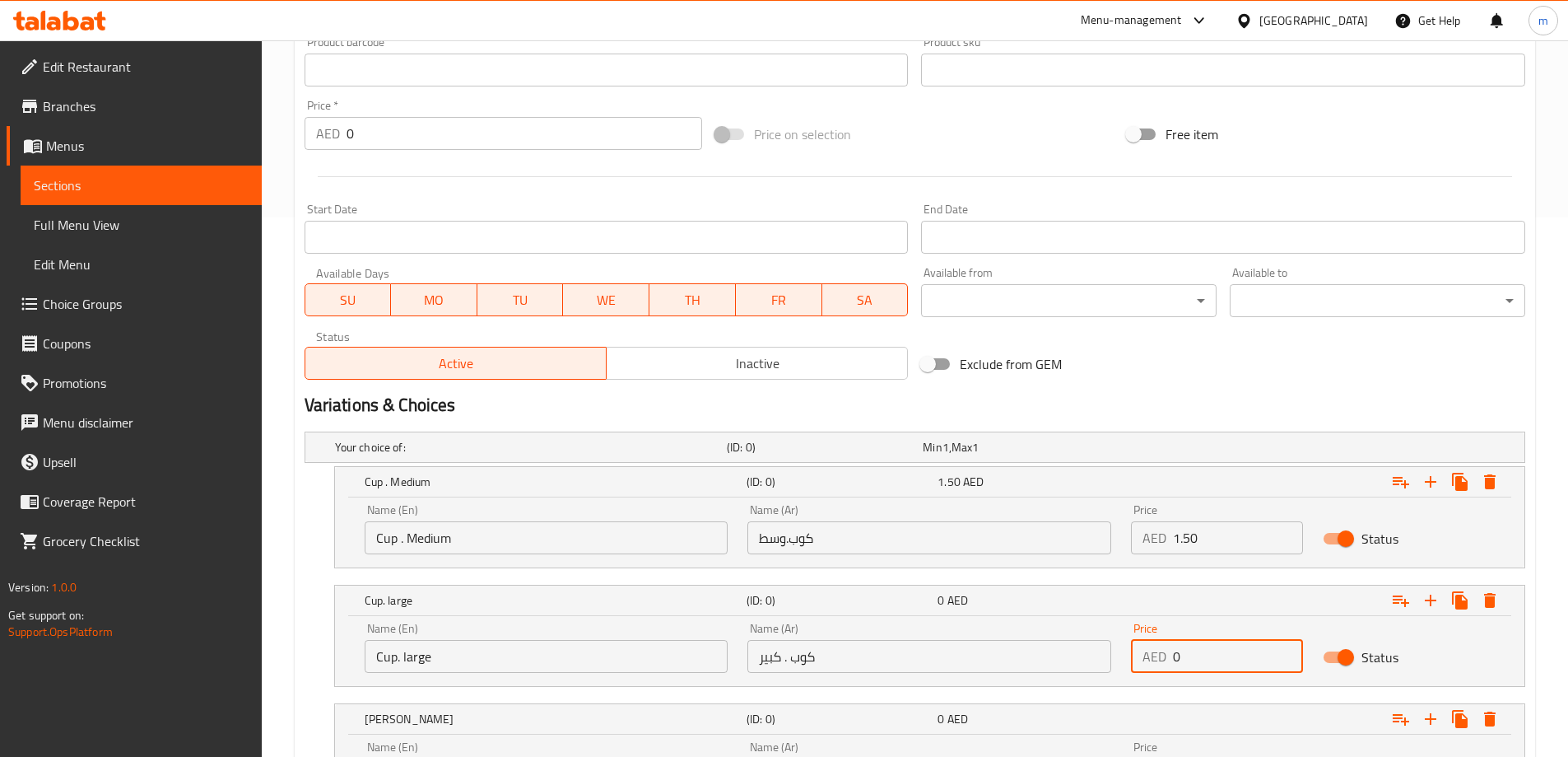
drag, startPoint x: 1208, startPoint y: 651, endPoint x: 1162, endPoint y: 664, distance: 47.8
click at [1162, 664] on div "AED 0 Price" at bounding box center [1217, 655] width 172 height 33
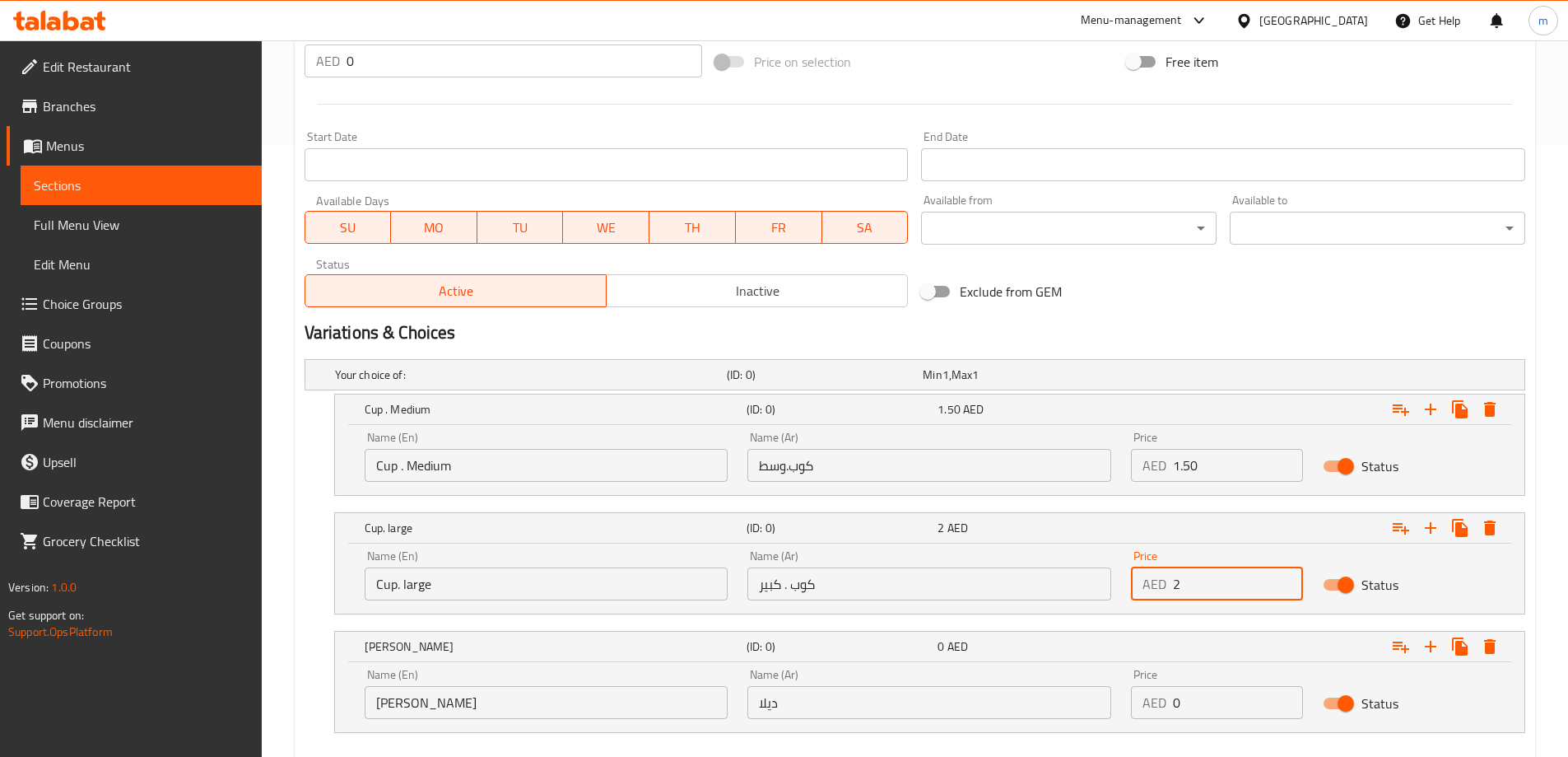
scroll to position [704, 0]
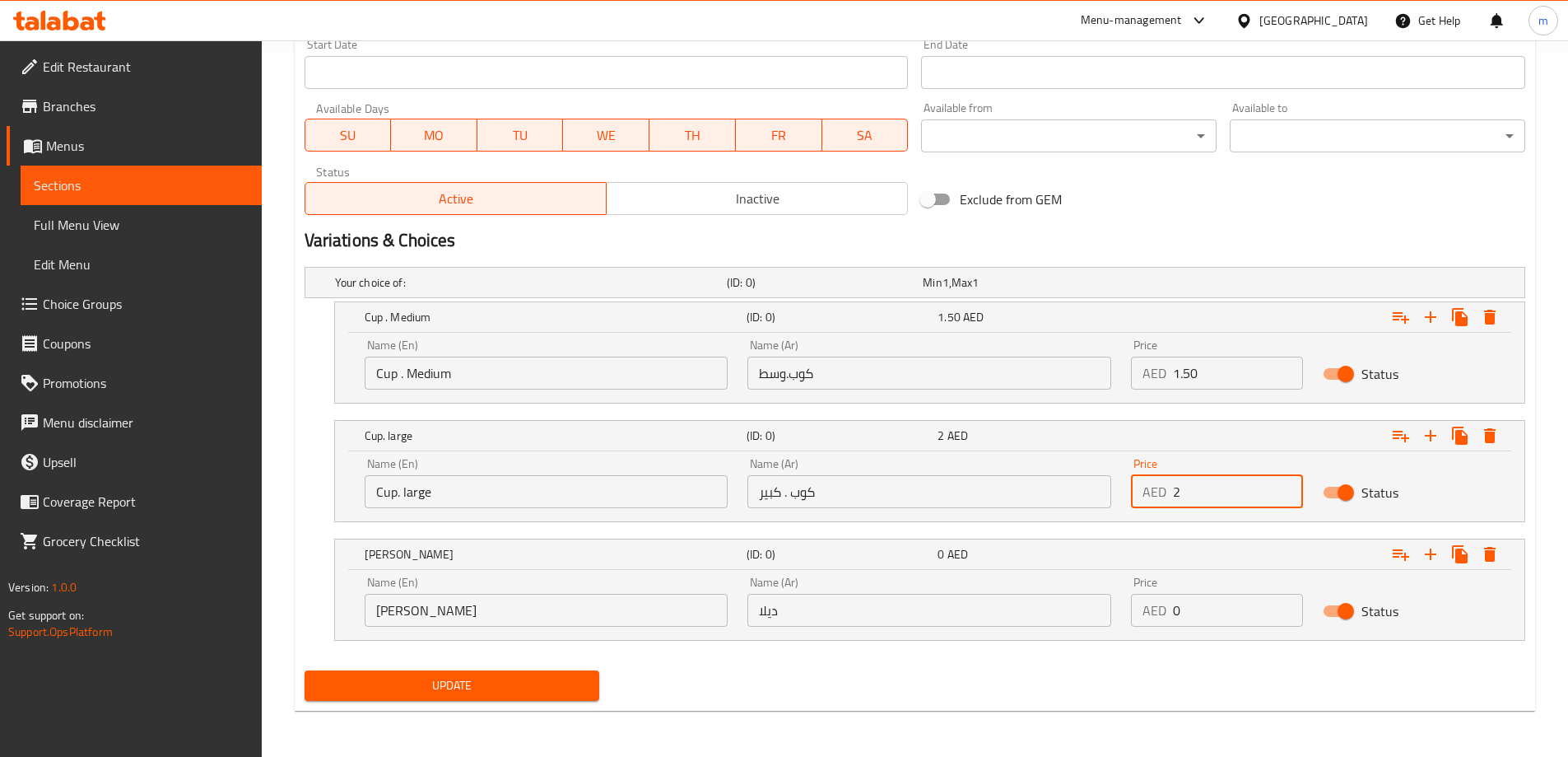
type input "2"
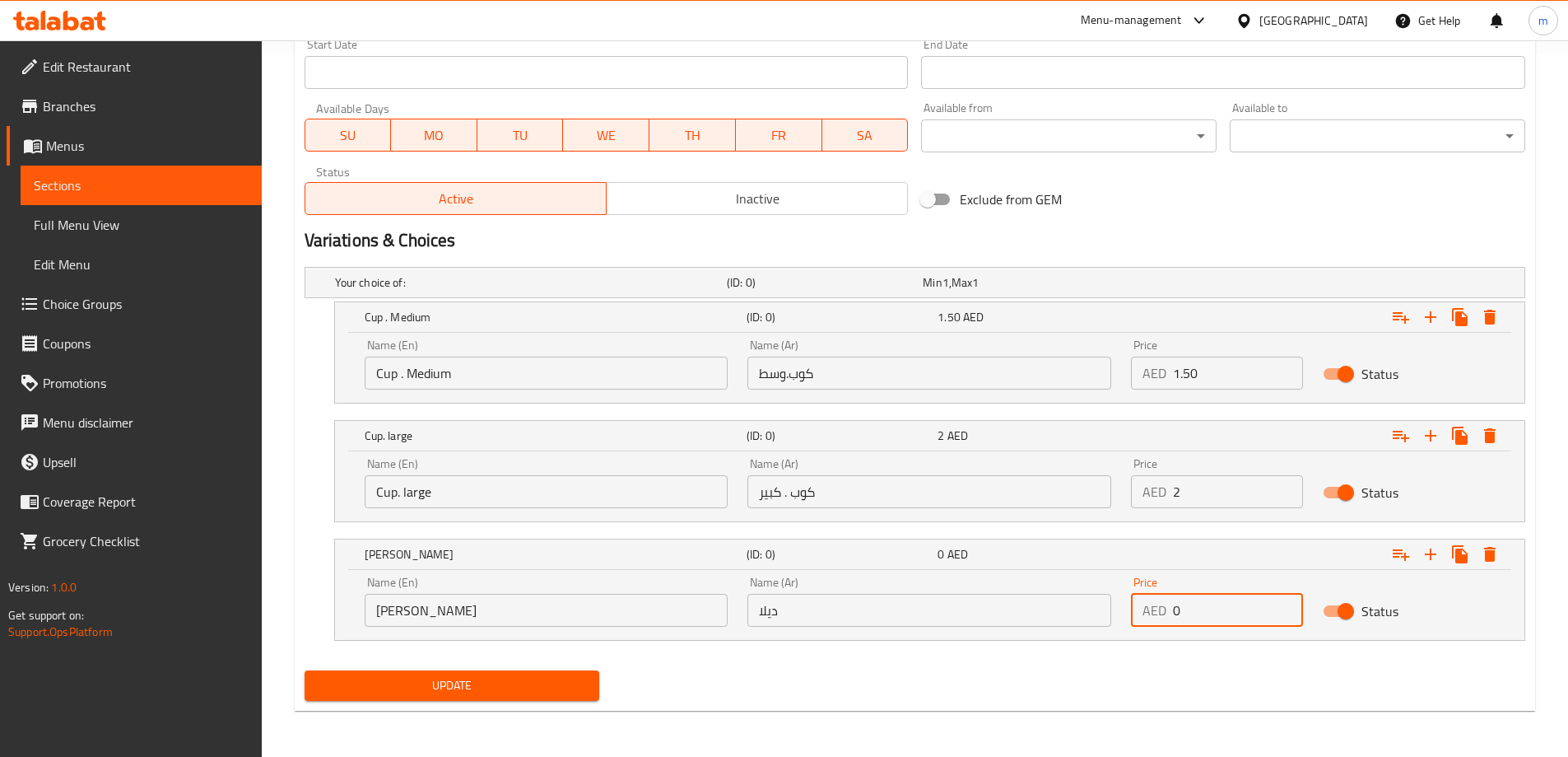
drag, startPoint x: 1185, startPoint y: 618, endPoint x: 1175, endPoint y: 620, distance: 10.2
click at [1175, 620] on input "0" at bounding box center [1238, 610] width 130 height 33
type input "30"
click at [1103, 696] on div "Update" at bounding box center [915, 685] width 1234 height 44
click at [374, 686] on span "Update" at bounding box center [452, 685] width 269 height 21
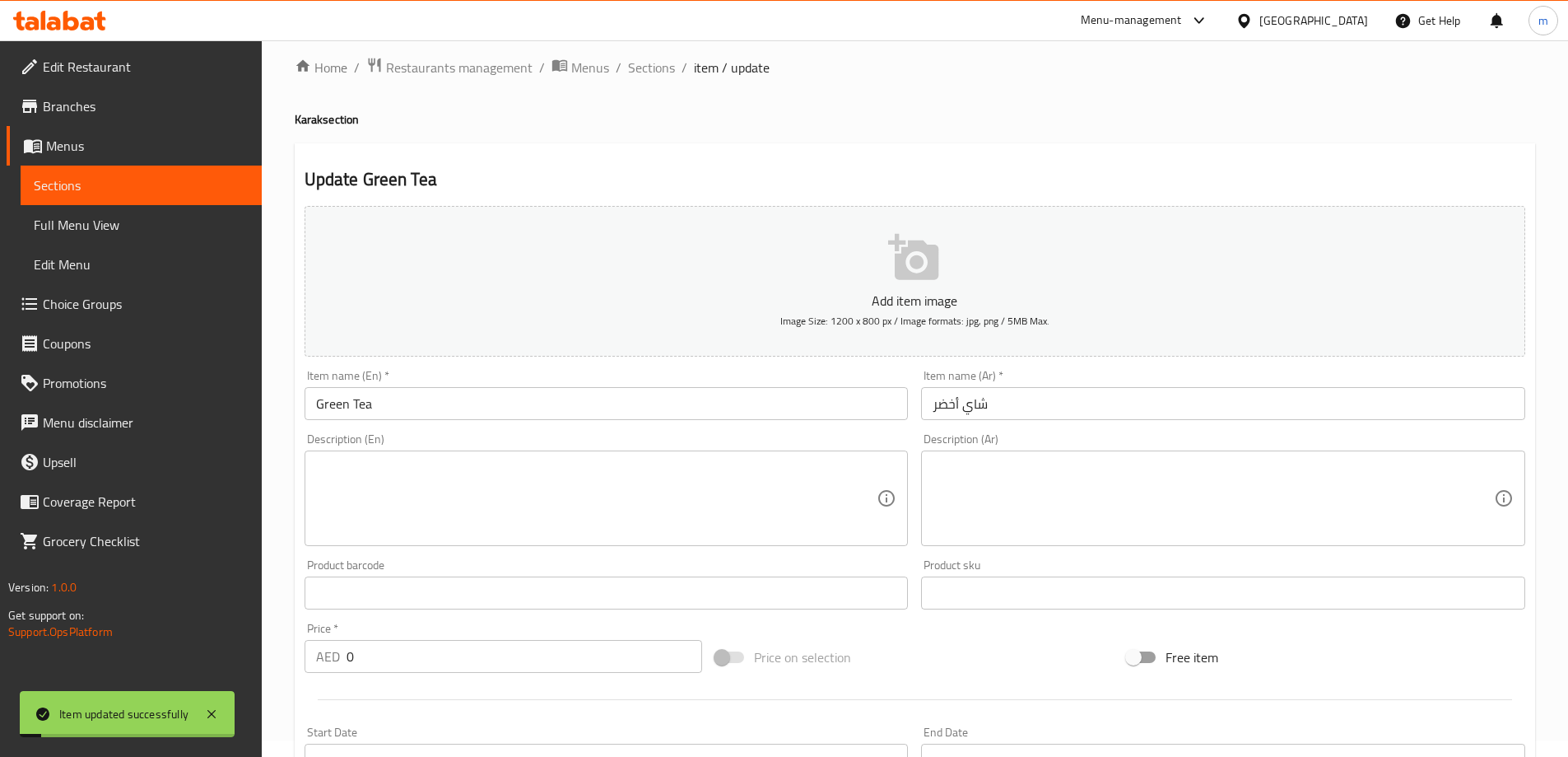
scroll to position [0, 0]
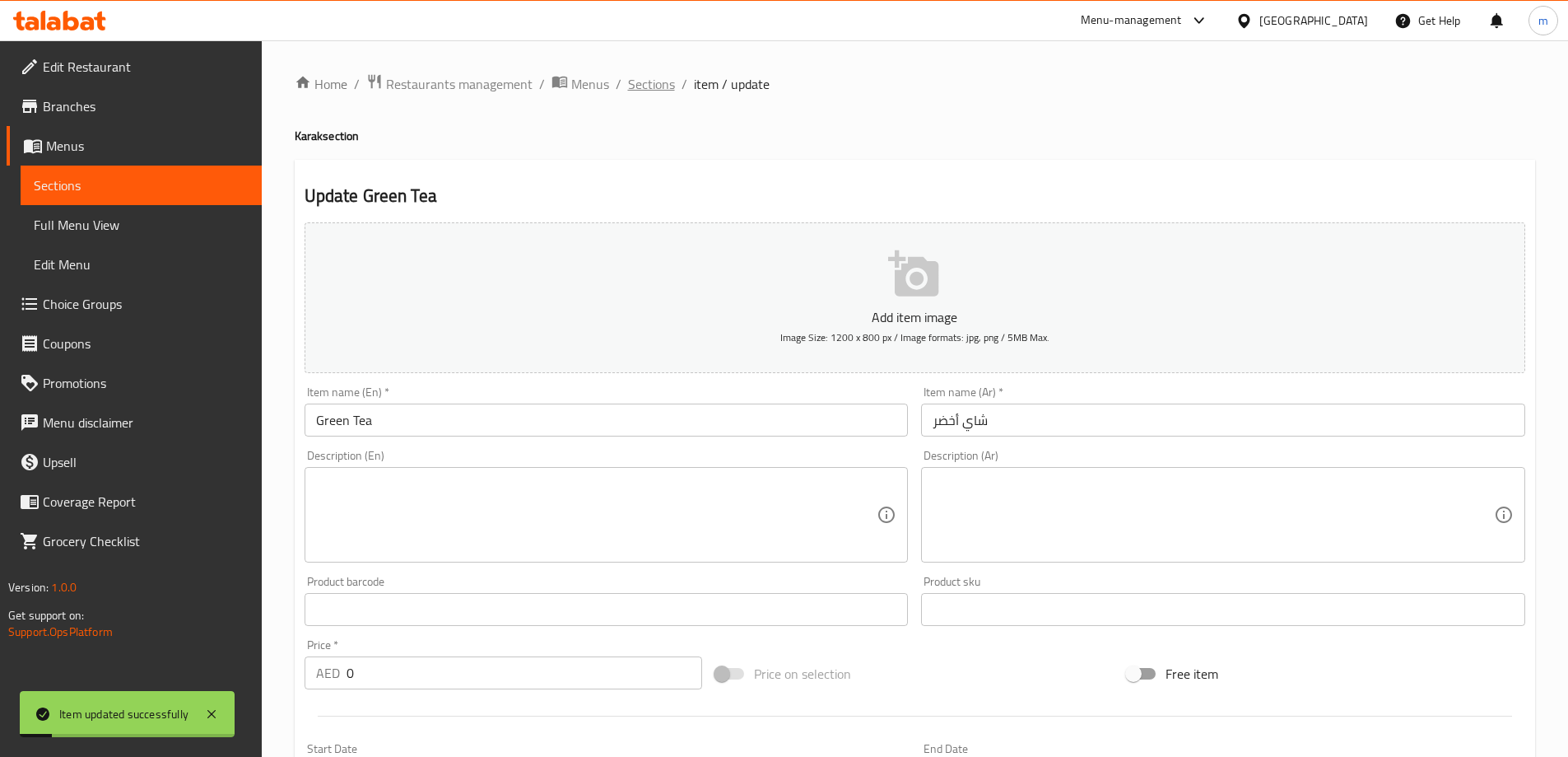
click at [663, 81] on span "Sections" at bounding box center [652, 84] width 47 height 20
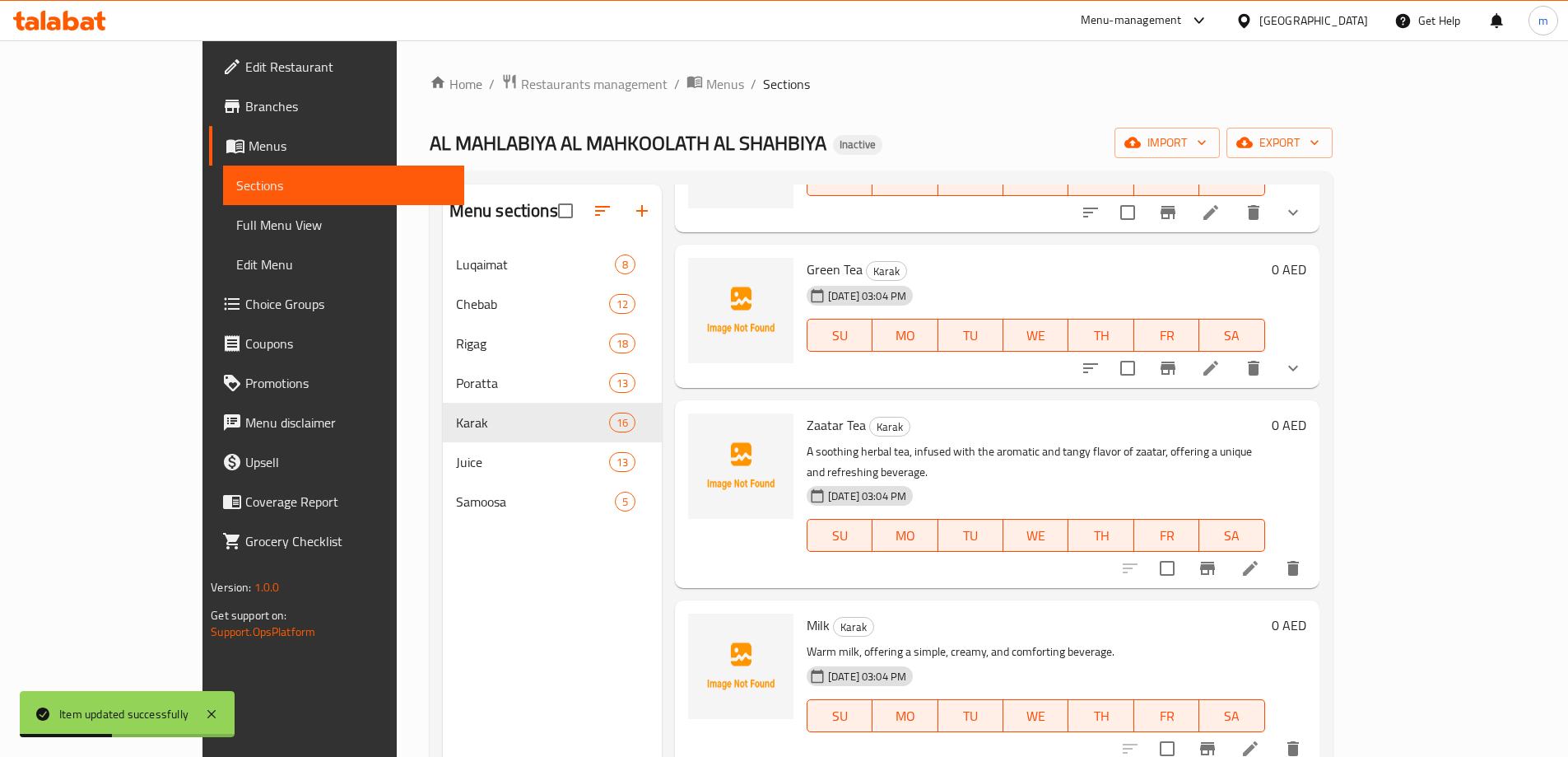
scroll to position [906, 0]
click at [1258, 560] on icon at bounding box center [1250, 567] width 15 height 15
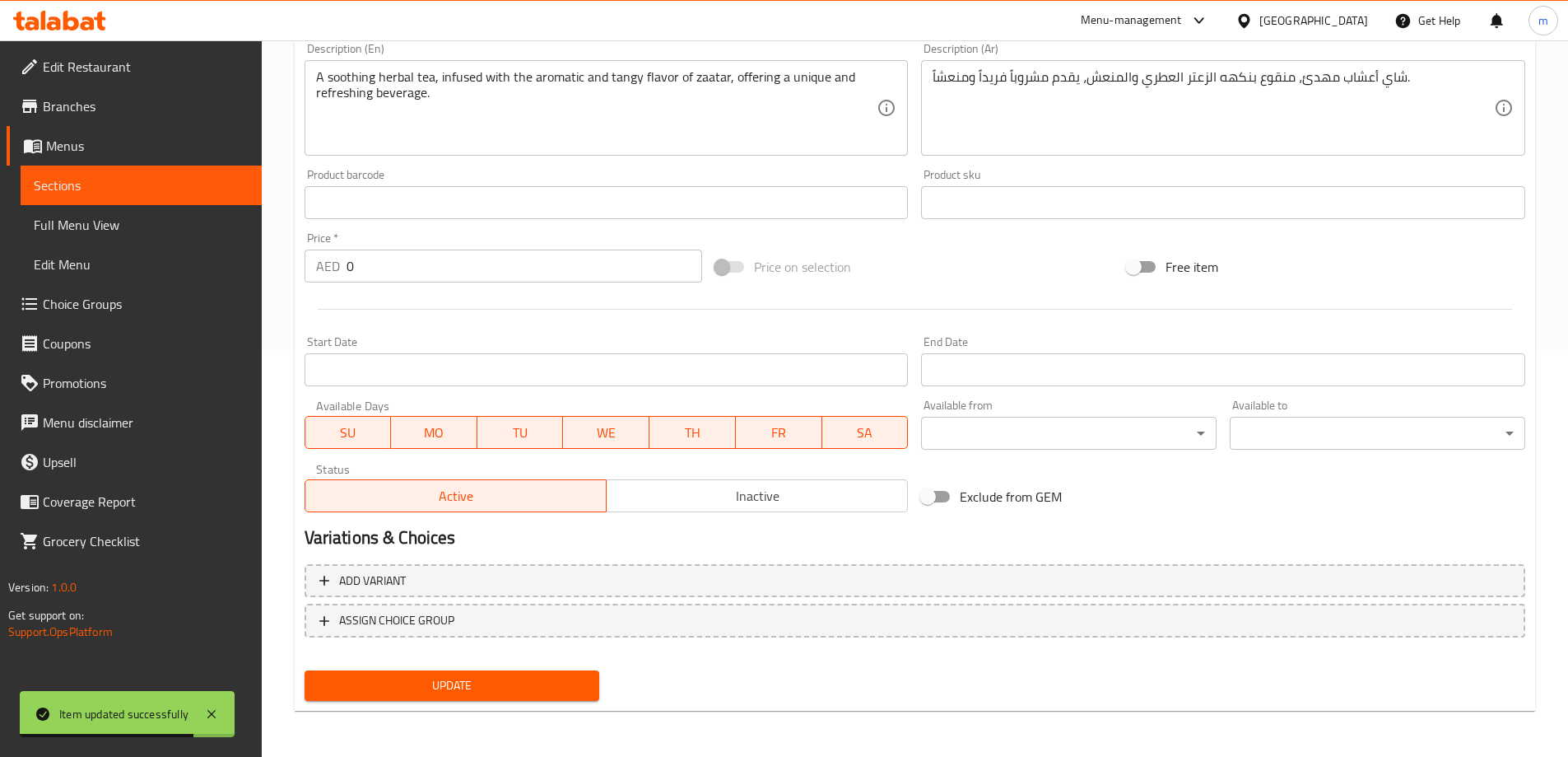
click at [1309, 600] on div "Add variant ASSIGN CHOICE GROUP" at bounding box center [915, 611] width 1234 height 107
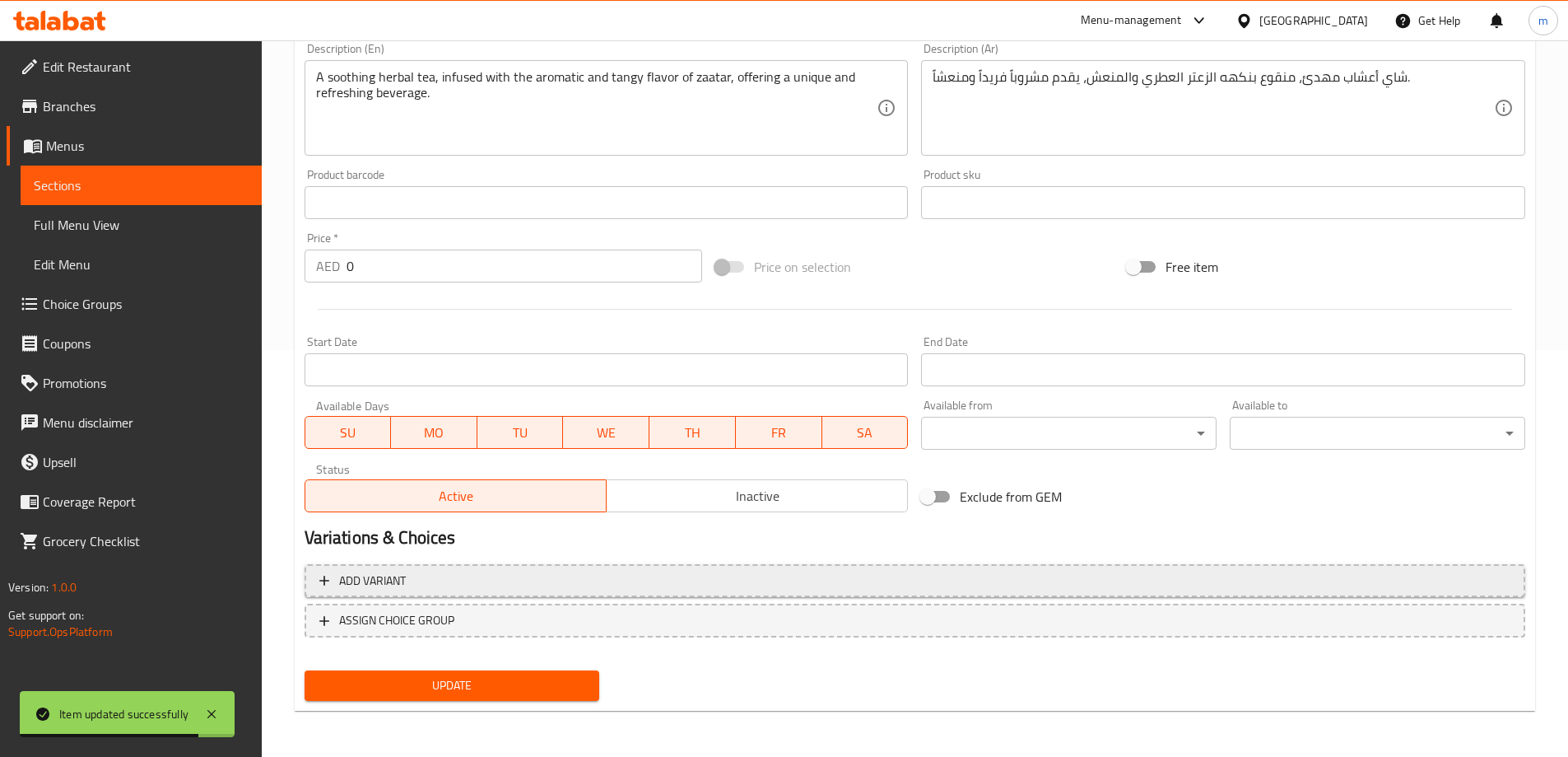
click at [1324, 582] on span "Add variant" at bounding box center [915, 580] width 1191 height 21
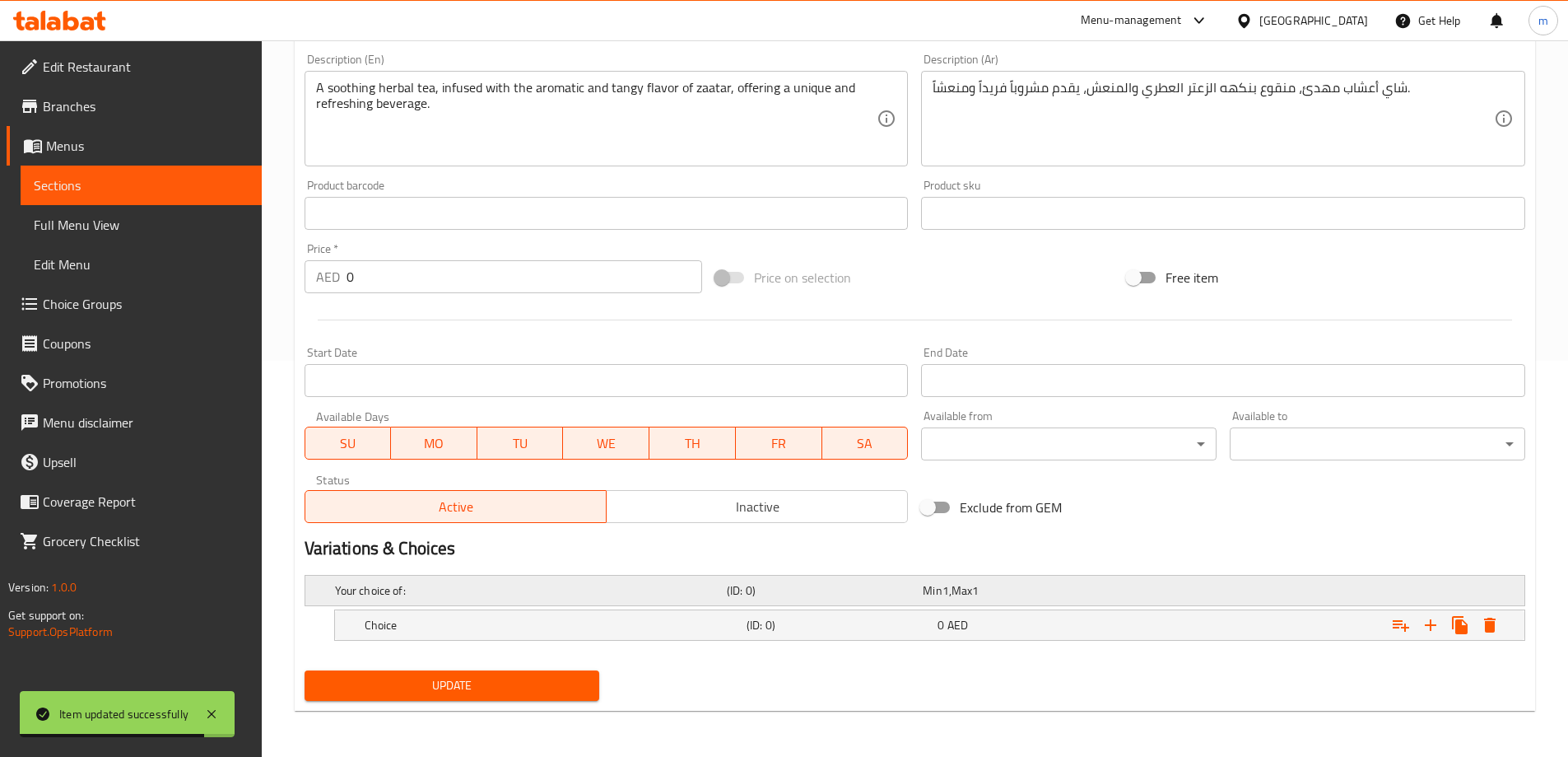
scroll to position [396, 0]
click at [1427, 622] on icon "Expand" at bounding box center [1431, 625] width 20 height 20
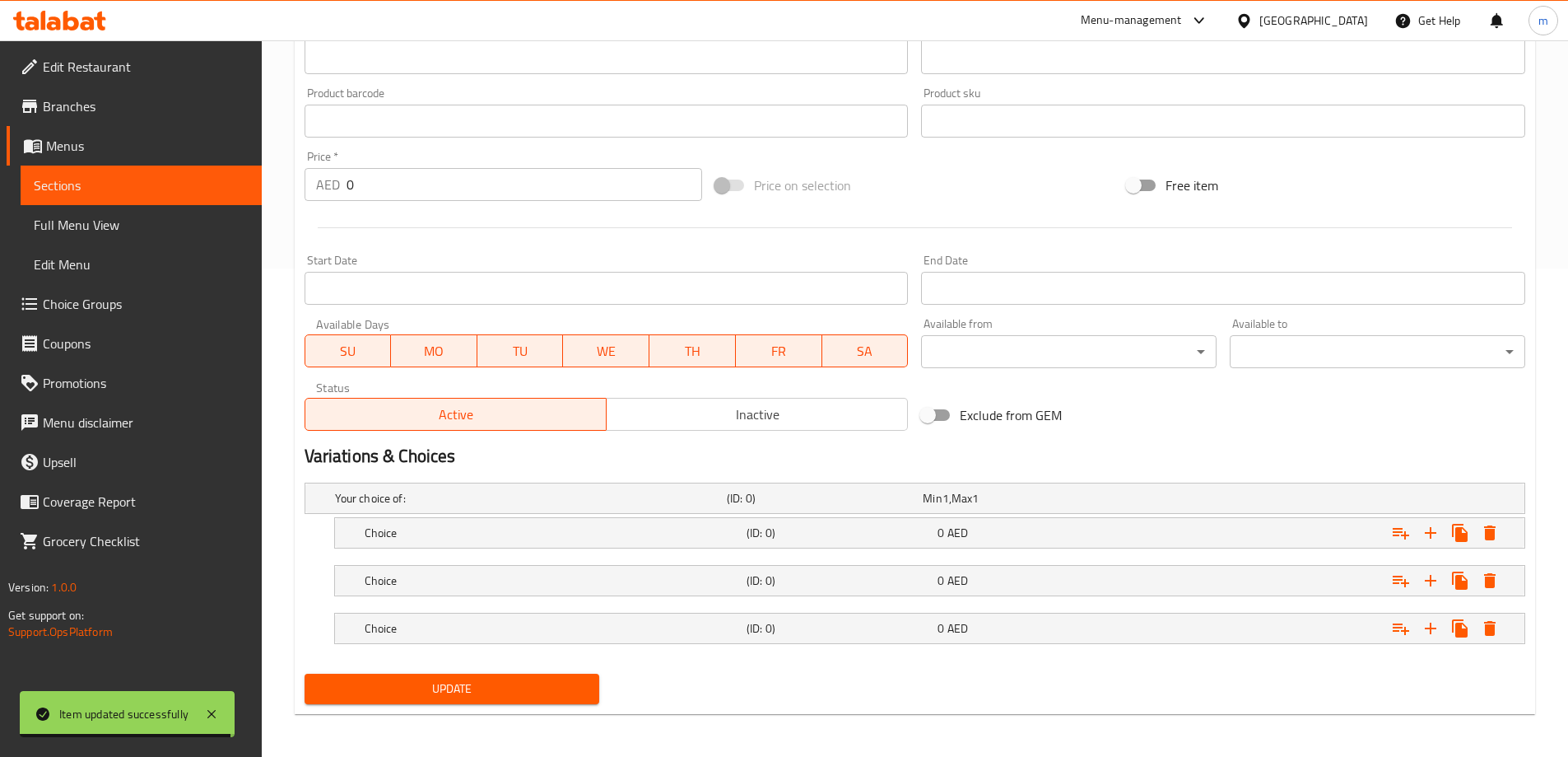
scroll to position [491, 0]
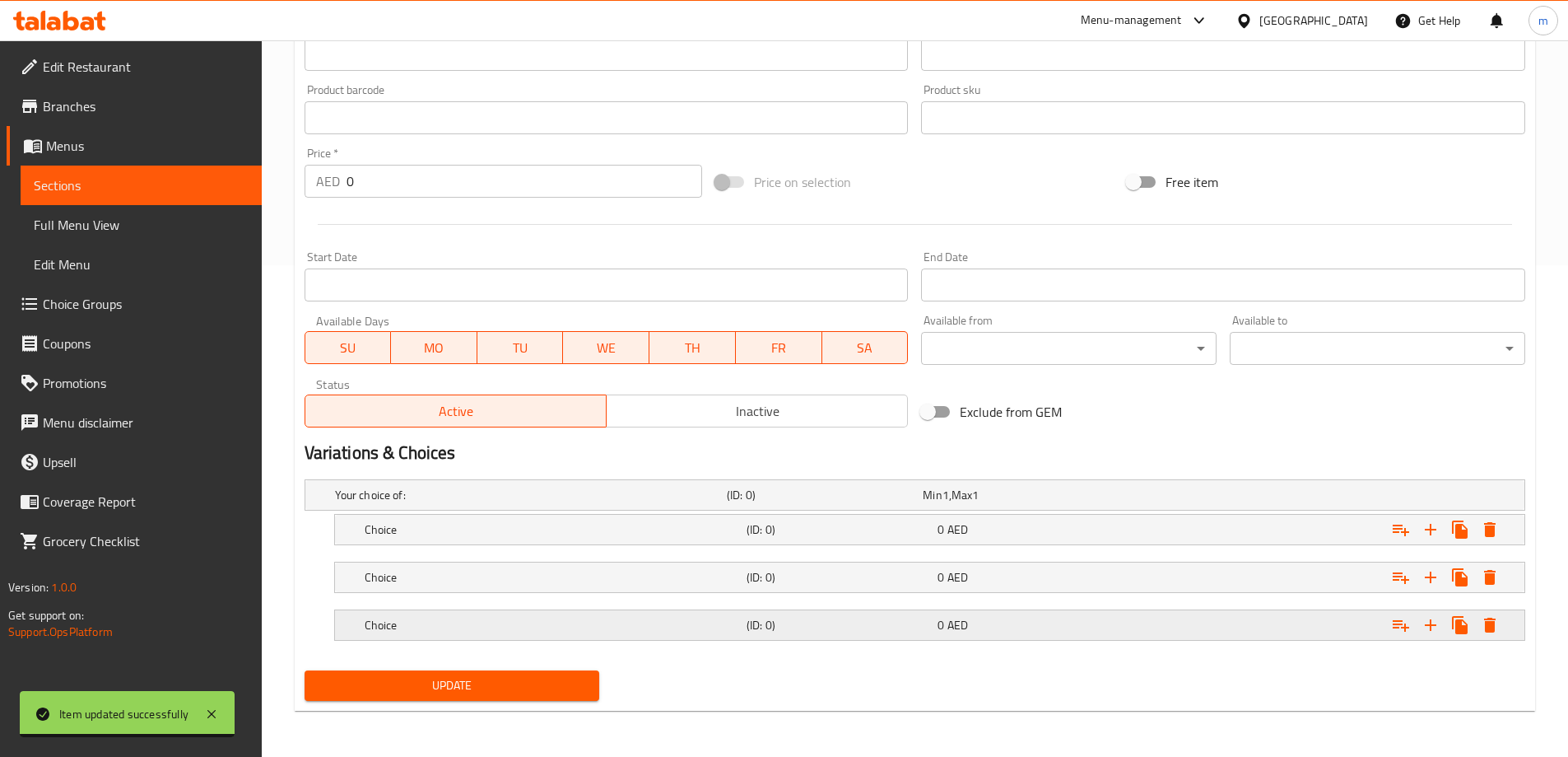
click at [928, 630] on h5 "(ID: 0)" at bounding box center [838, 625] width 185 height 16
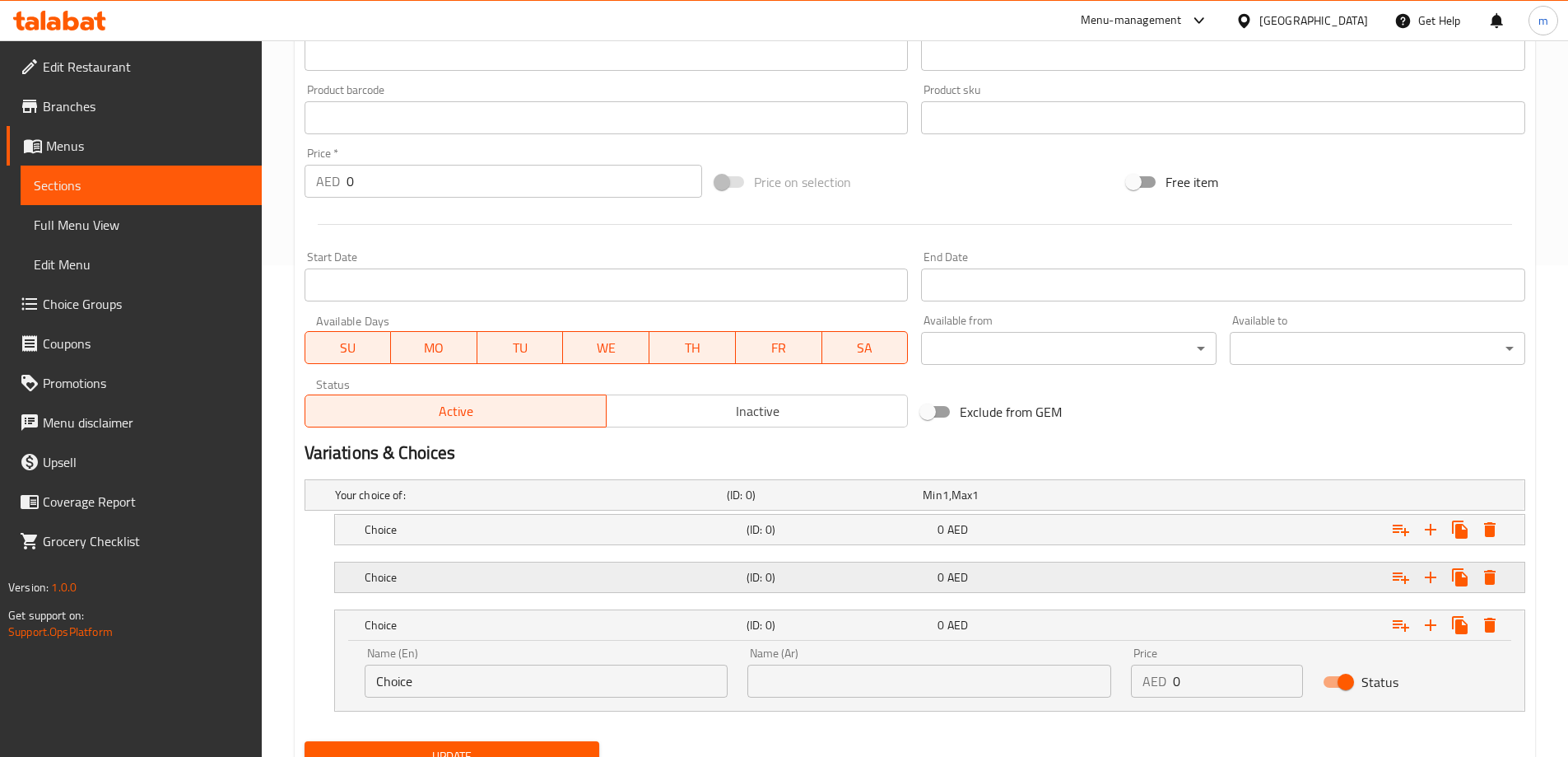
click at [842, 590] on div "Choice (ID: 0) 0 AED" at bounding box center [934, 577] width 1146 height 37
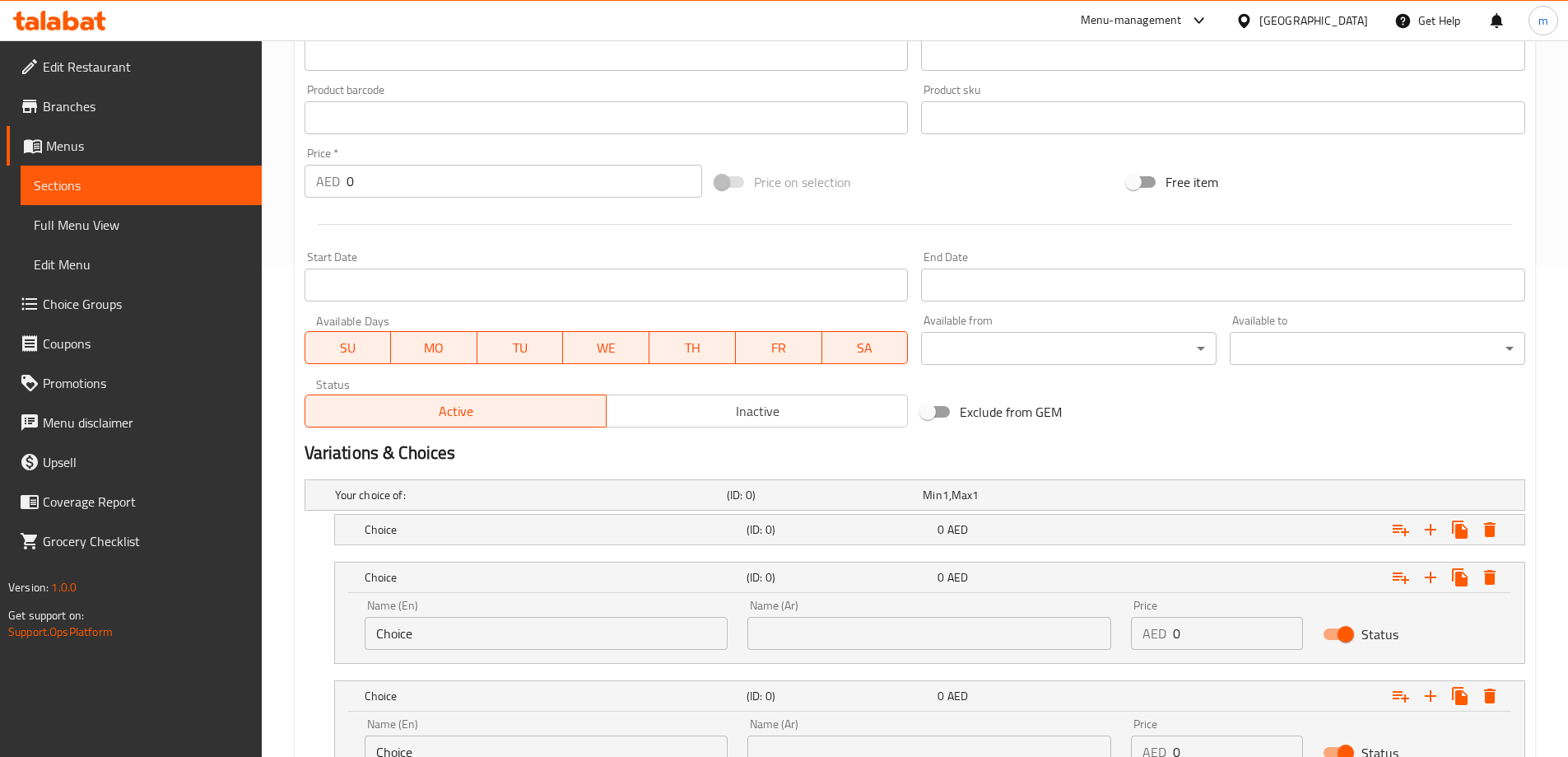
click at [766, 548] on nav at bounding box center [915, 555] width 1220 height 13
click at [757, 541] on div "Choice (ID: 0) 0 AED" at bounding box center [934, 529] width 1146 height 37
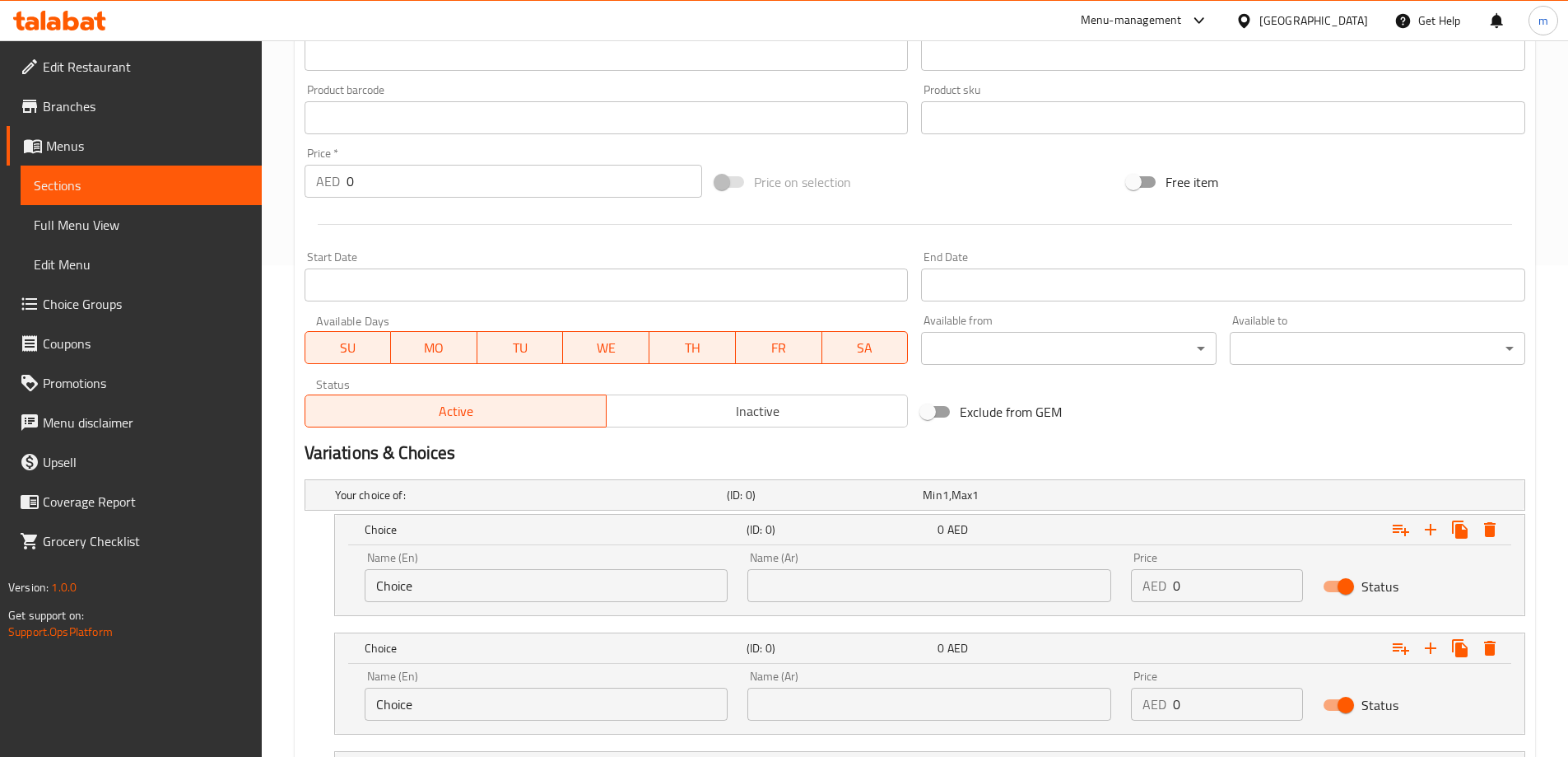
click at [442, 599] on input "Choice" at bounding box center [546, 585] width 364 height 33
type input "Cup . Medium"
click at [427, 707] on input "Choice" at bounding box center [546, 704] width 364 height 33
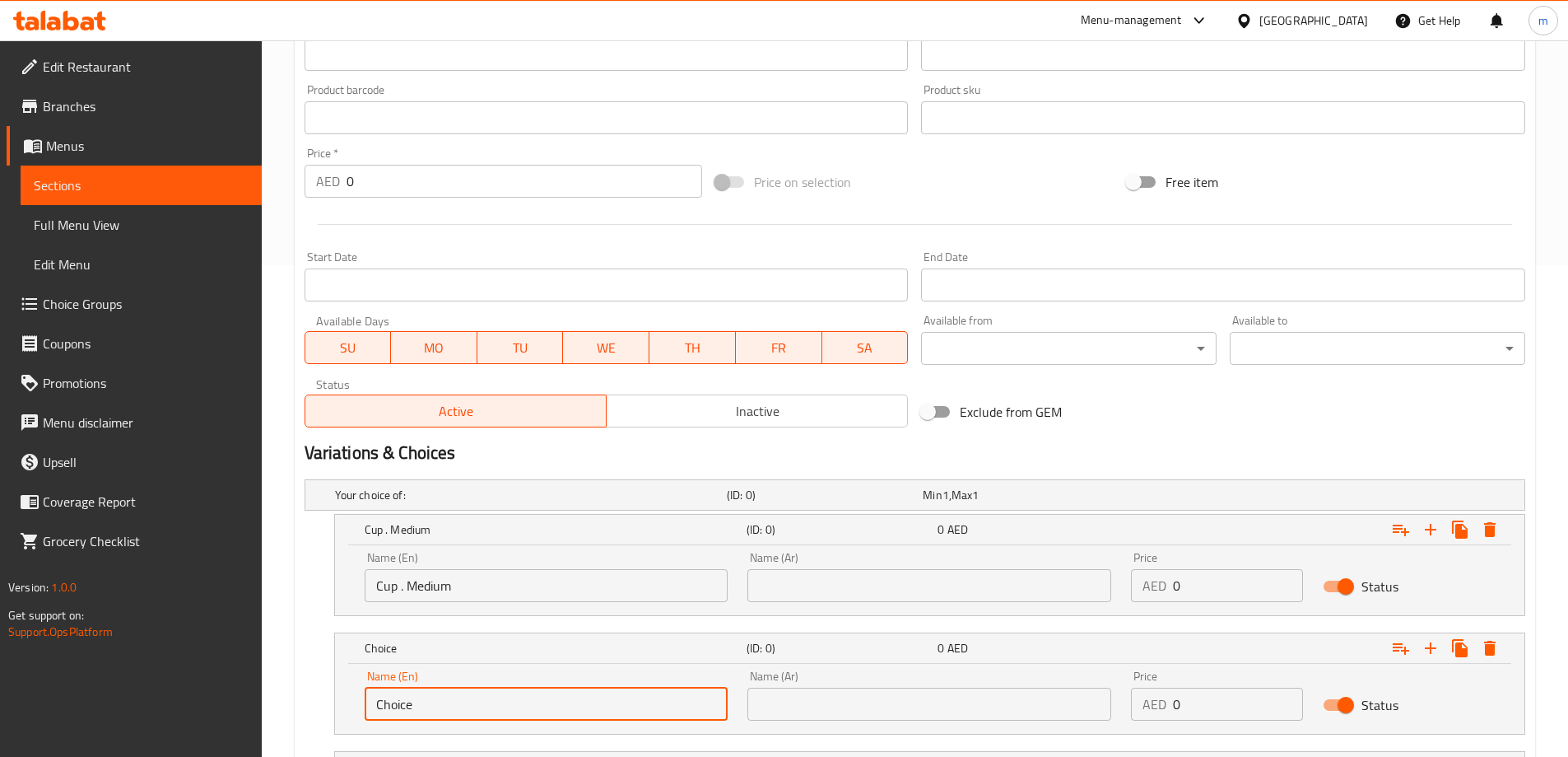
click at [427, 707] on input "Choice" at bounding box center [546, 704] width 364 height 33
type input "Cup. large"
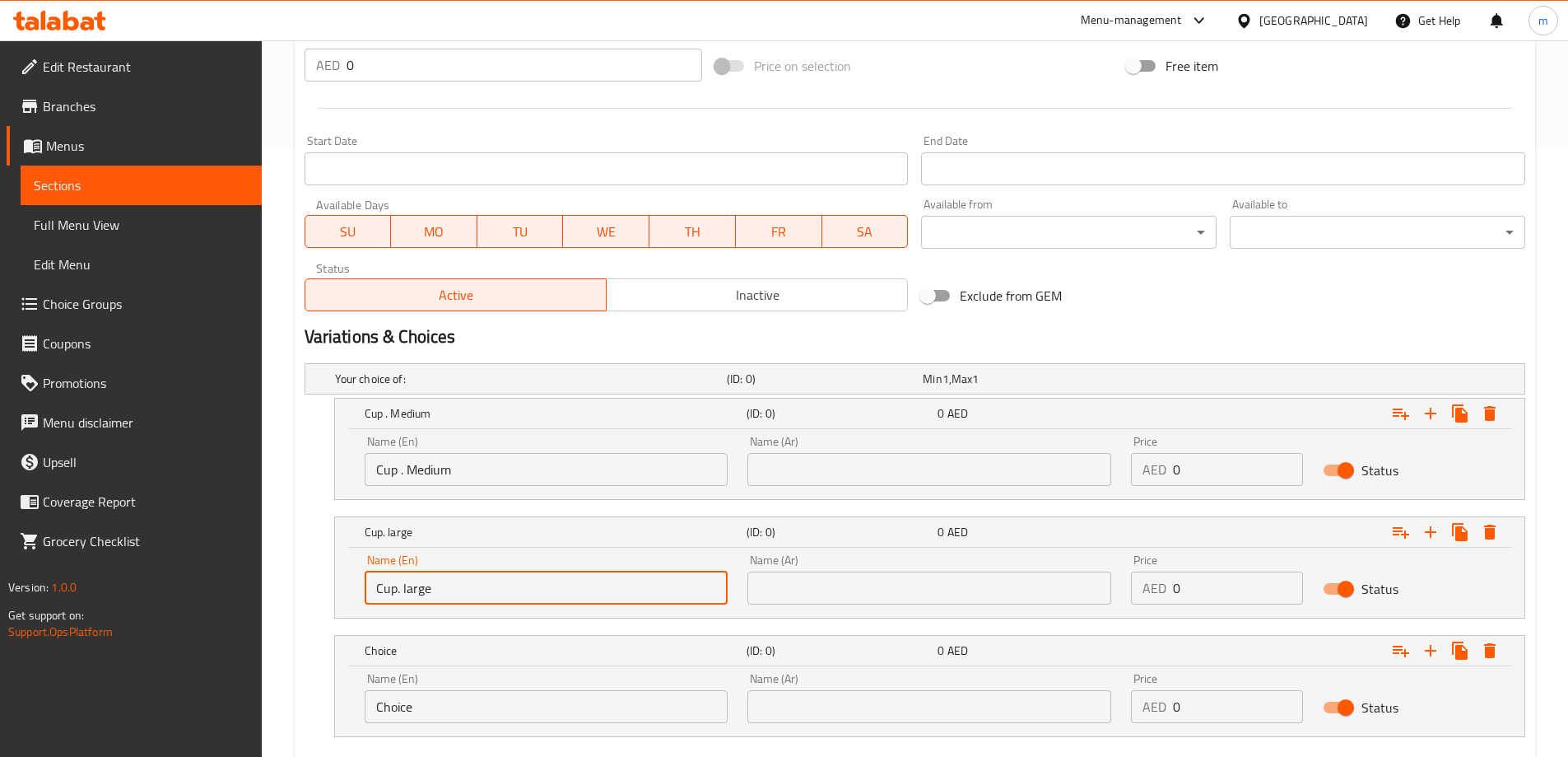
scroll to position [704, 0]
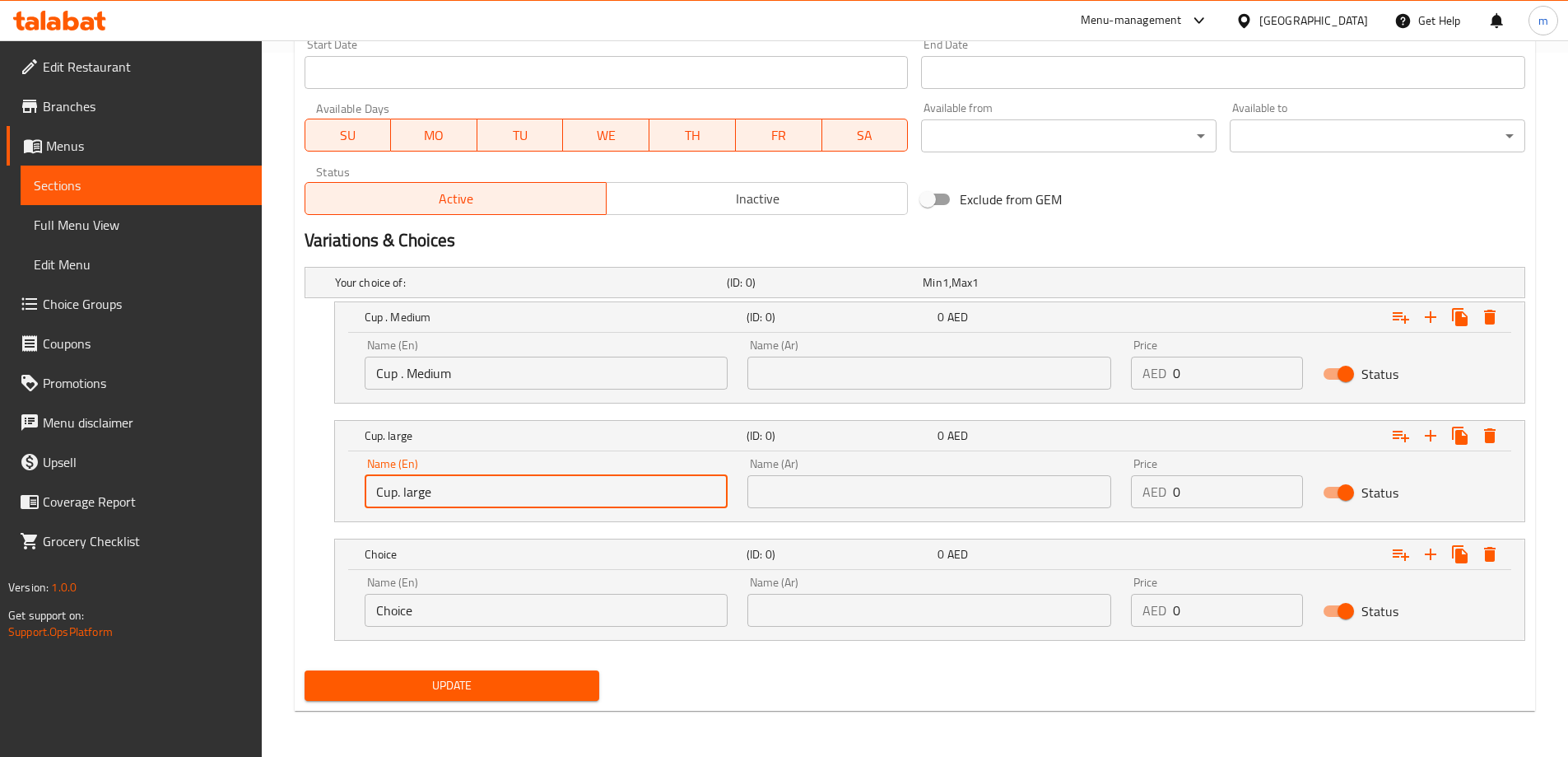
click at [483, 613] on input "Choice" at bounding box center [546, 610] width 364 height 33
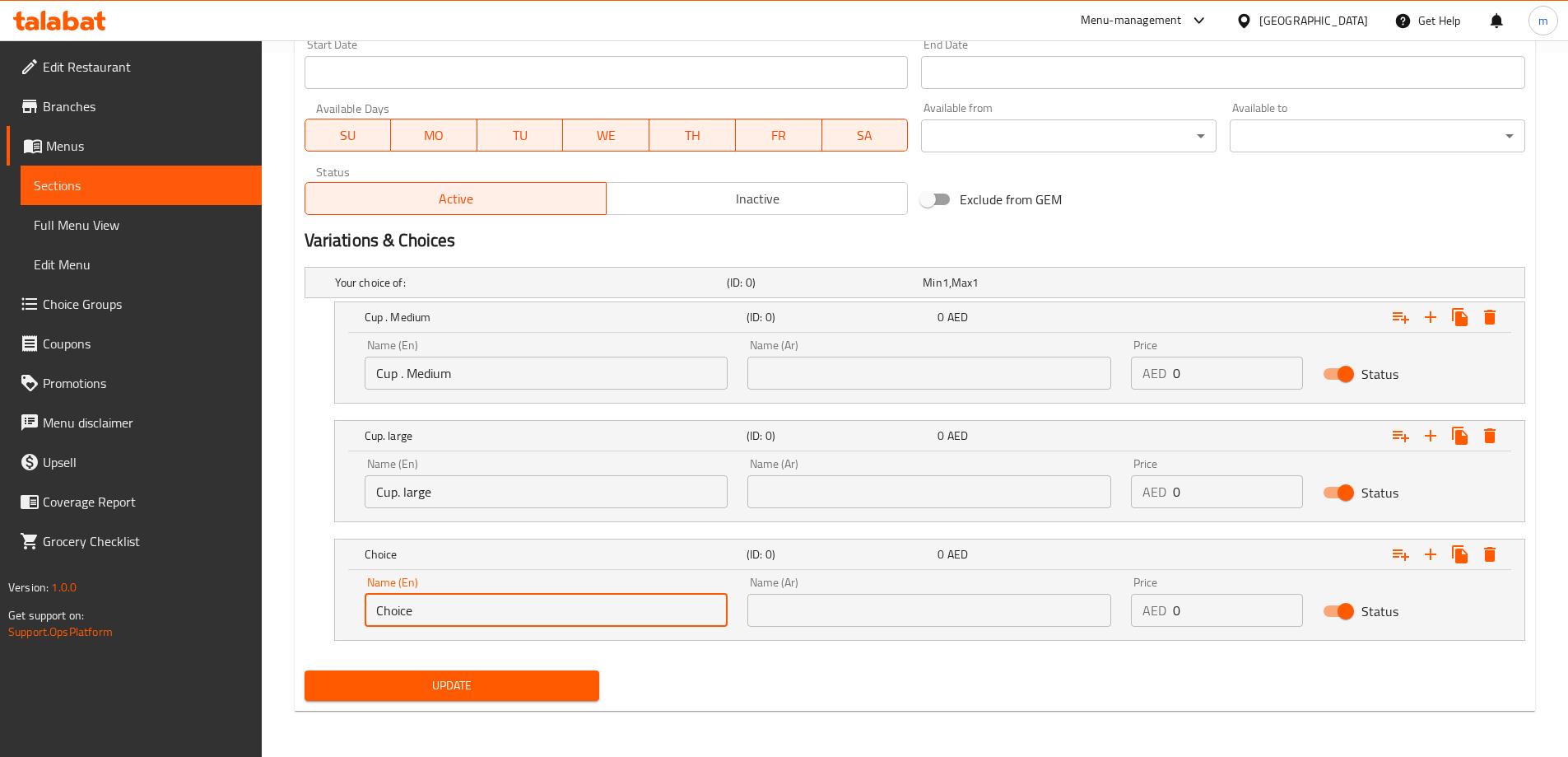
click at [483, 613] on input "Choice" at bounding box center [546, 610] width 364 height 33
type input "Della"
click at [849, 366] on input "text" at bounding box center [929, 373] width 364 height 33
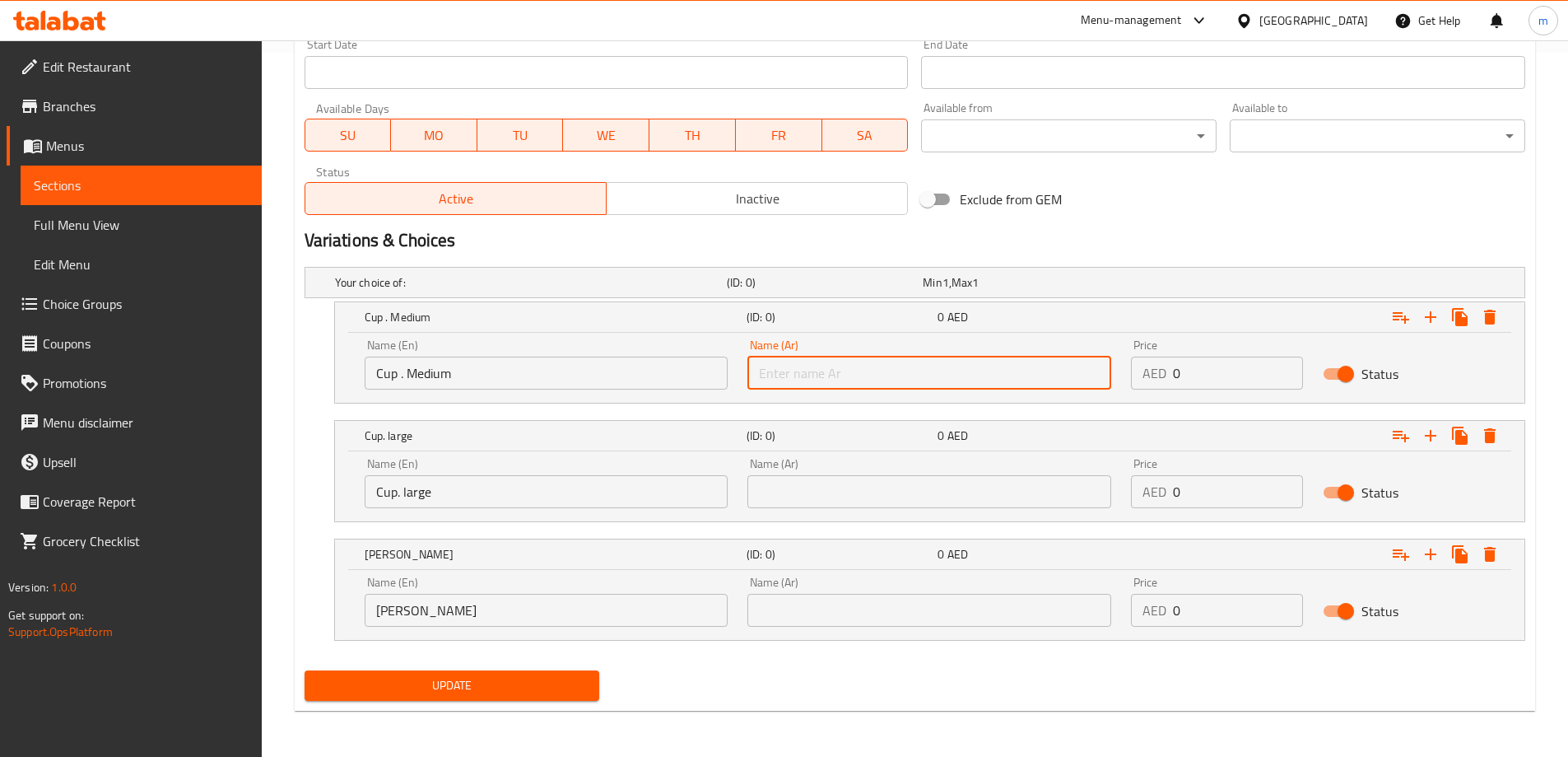
type input "كوب.وسط"
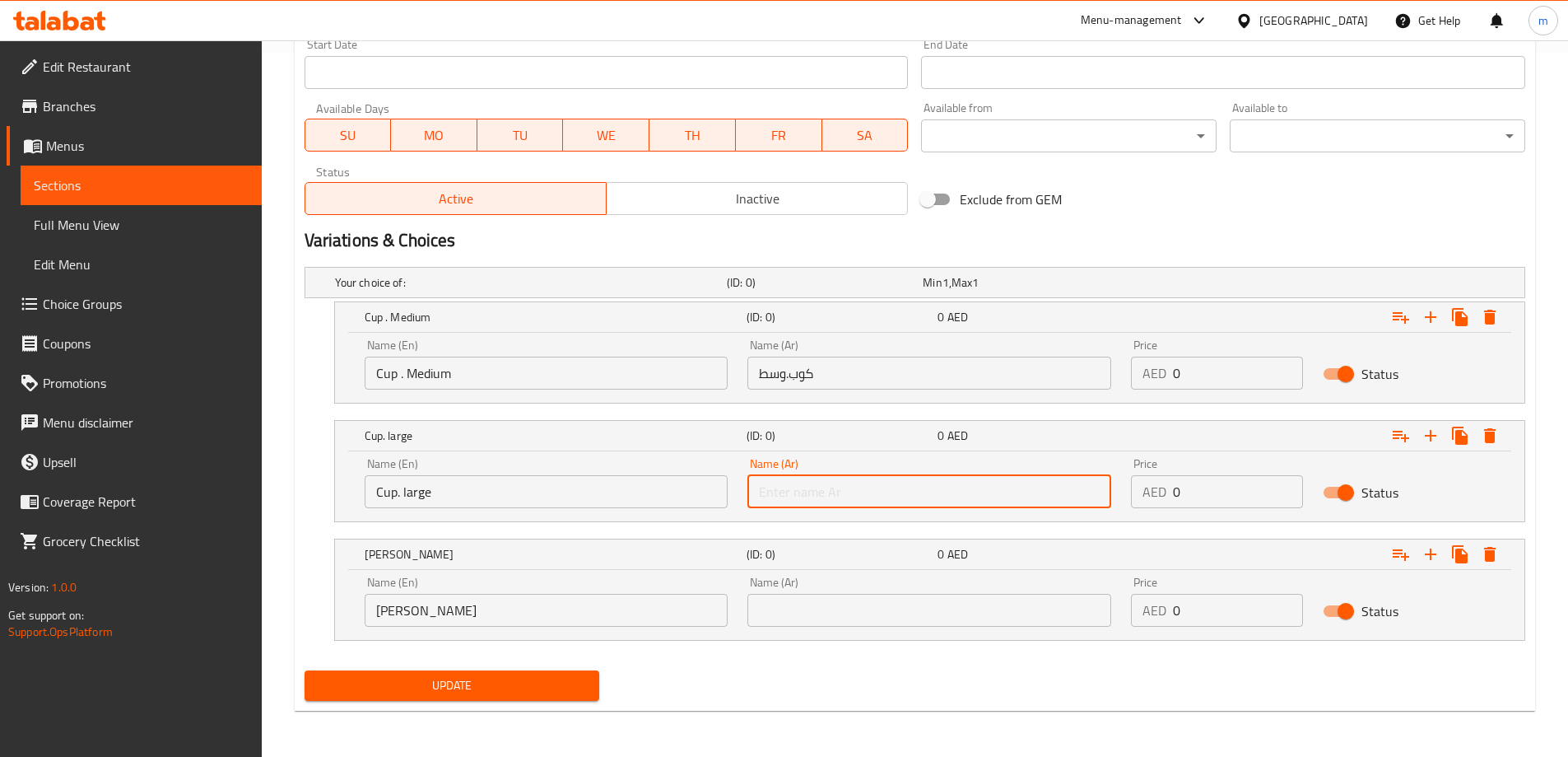
click at [863, 488] on input "text" at bounding box center [929, 491] width 364 height 33
type input "كوب . كبير"
click at [865, 605] on input "text" at bounding box center [929, 610] width 364 height 33
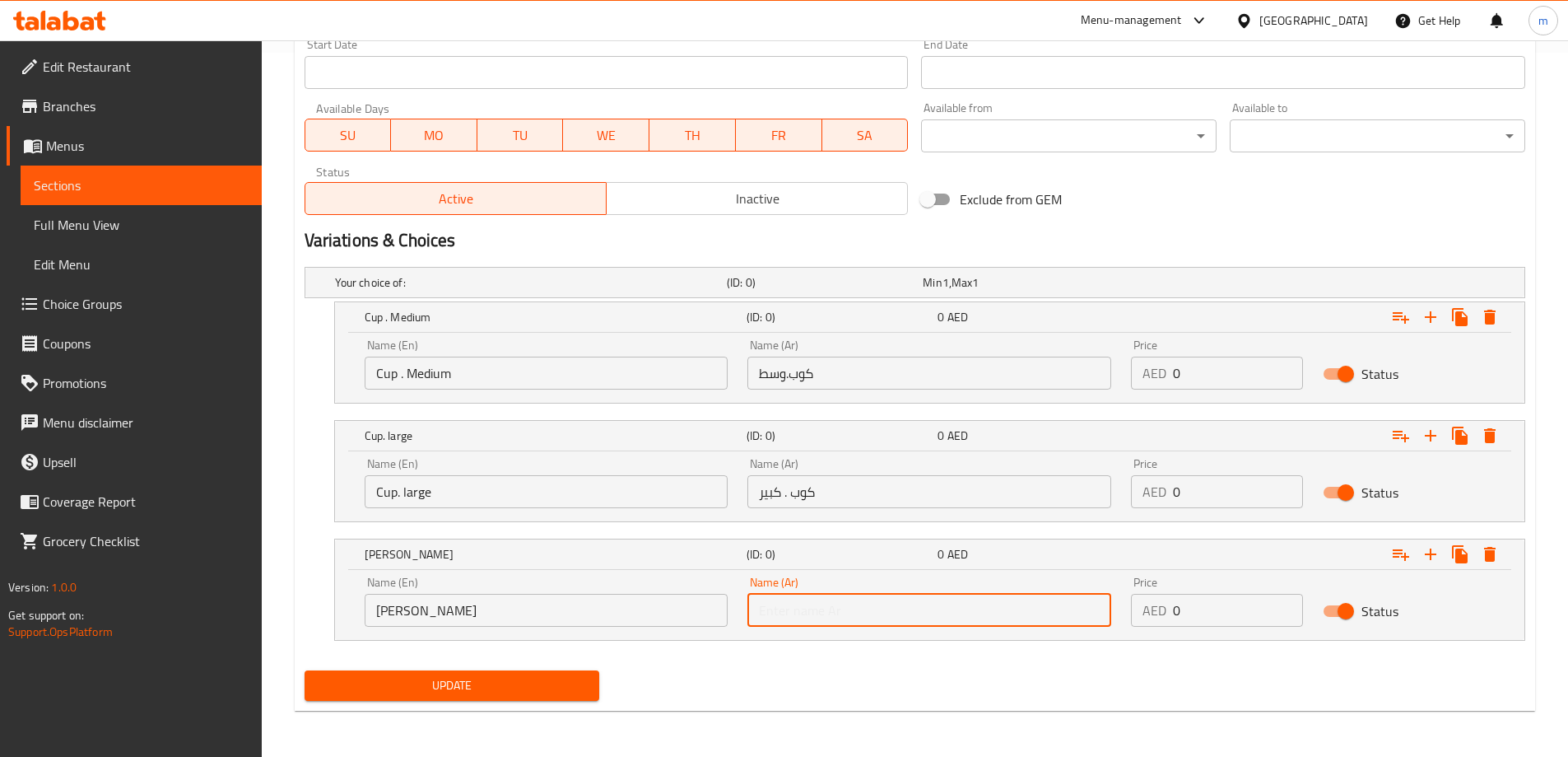
type input "ديلا"
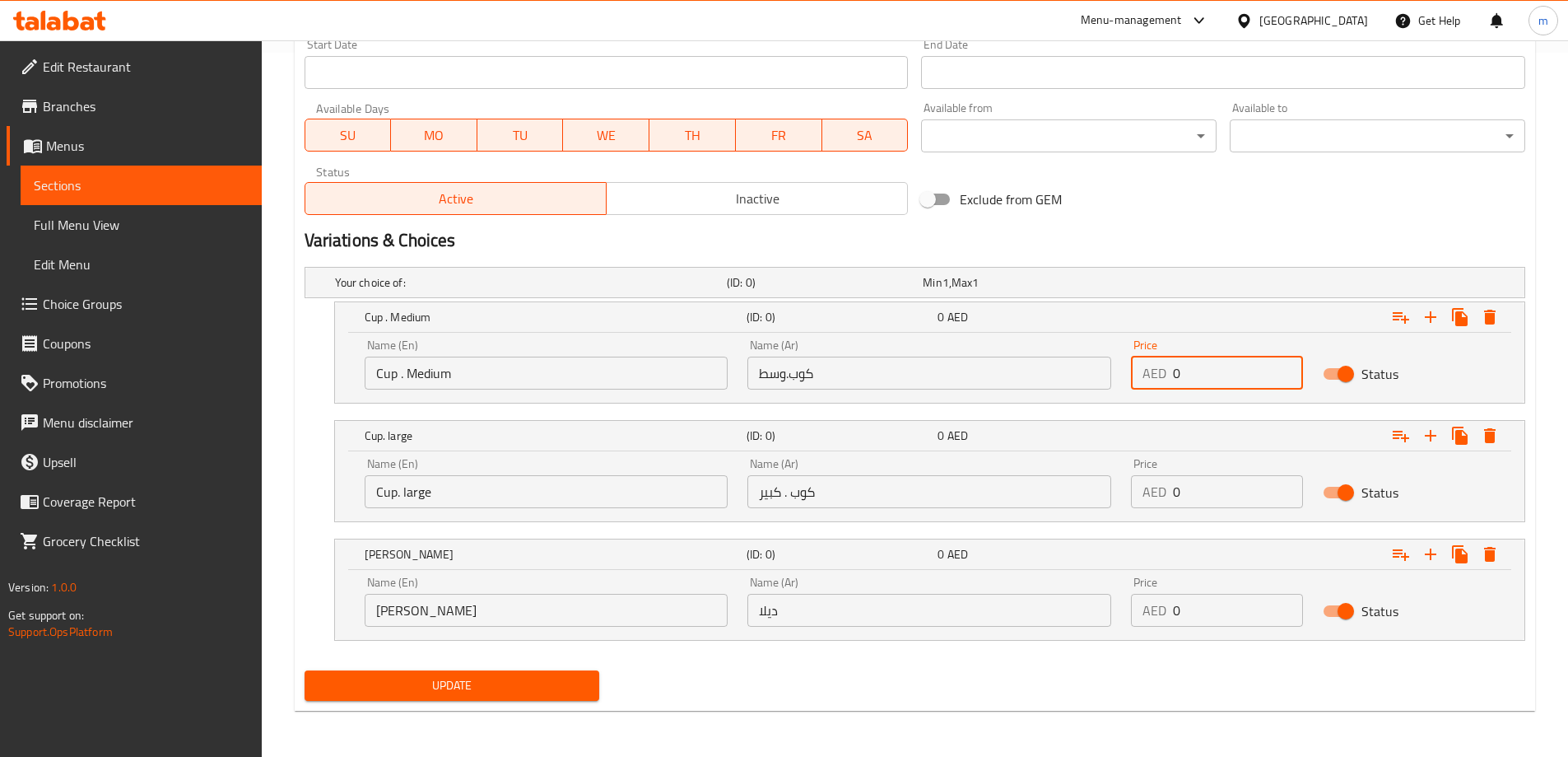
drag, startPoint x: 1191, startPoint y: 378, endPoint x: 1161, endPoint y: 388, distance: 31.6
click at [1161, 388] on div "AED 0 Price" at bounding box center [1217, 373] width 172 height 33
type input "1.50"
drag, startPoint x: 1186, startPoint y: 494, endPoint x: 1167, endPoint y: 499, distance: 19.6
click at [1167, 499] on div "AED 0 Price" at bounding box center [1217, 491] width 172 height 33
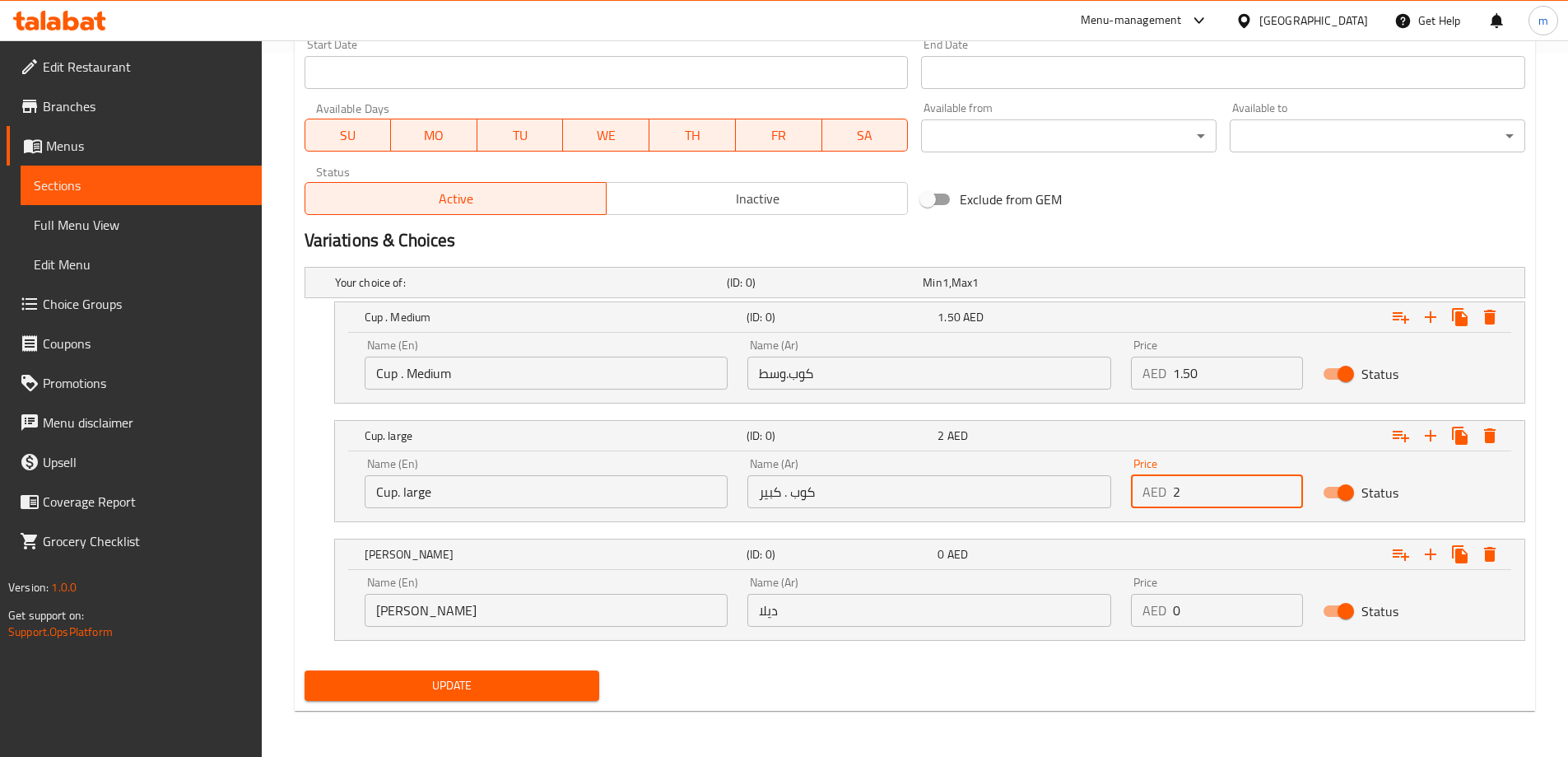
type input "2"
drag, startPoint x: 1179, startPoint y: 620, endPoint x: 1152, endPoint y: 627, distance: 27.9
click at [1152, 627] on div "Price AED 0 Price" at bounding box center [1217, 601] width 192 height 70
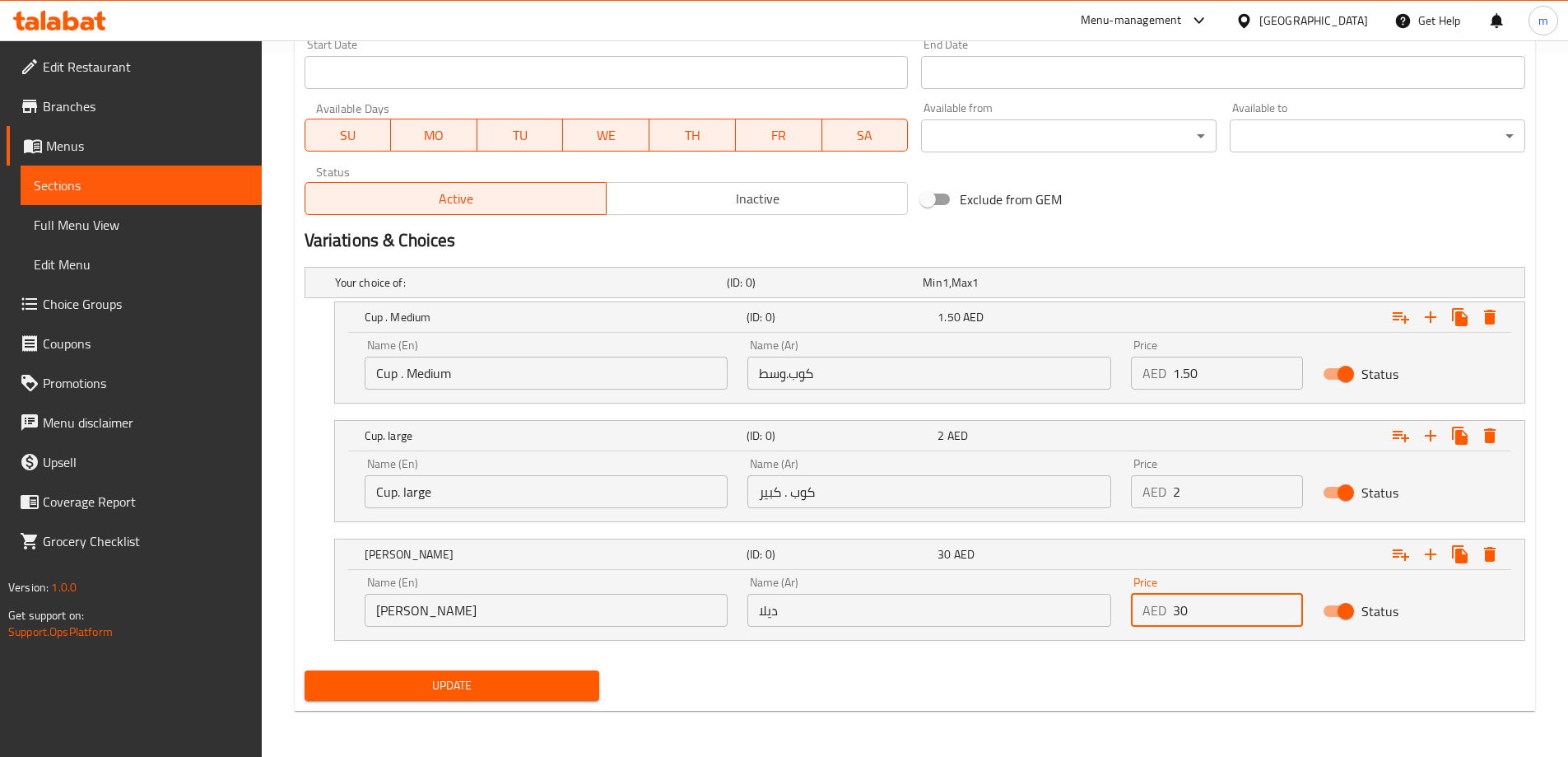
type input "30"
click at [1068, 616] on input "ديلا" at bounding box center [929, 610] width 364 height 33
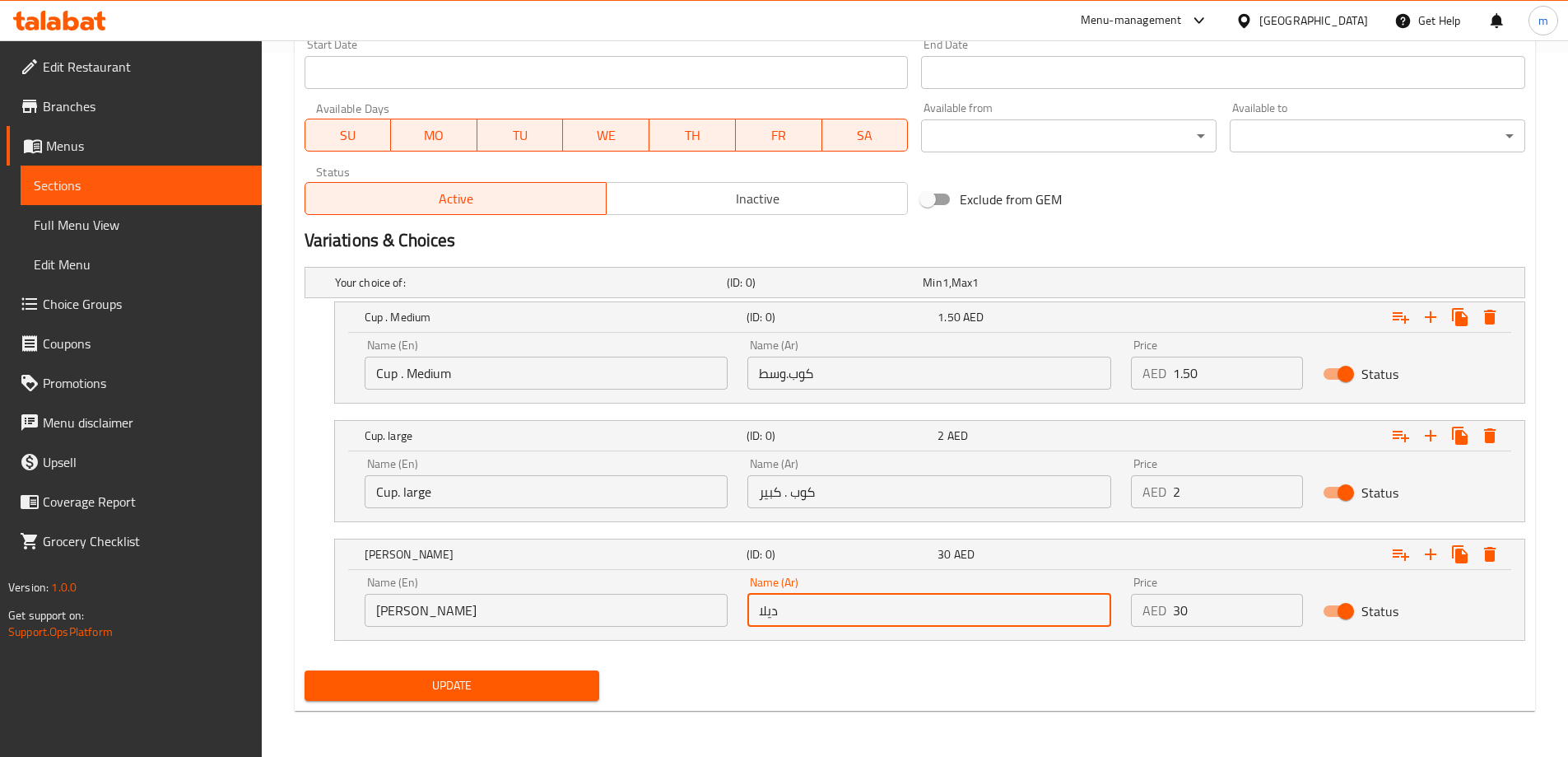
click at [886, 685] on div "Update" at bounding box center [915, 685] width 1234 height 44
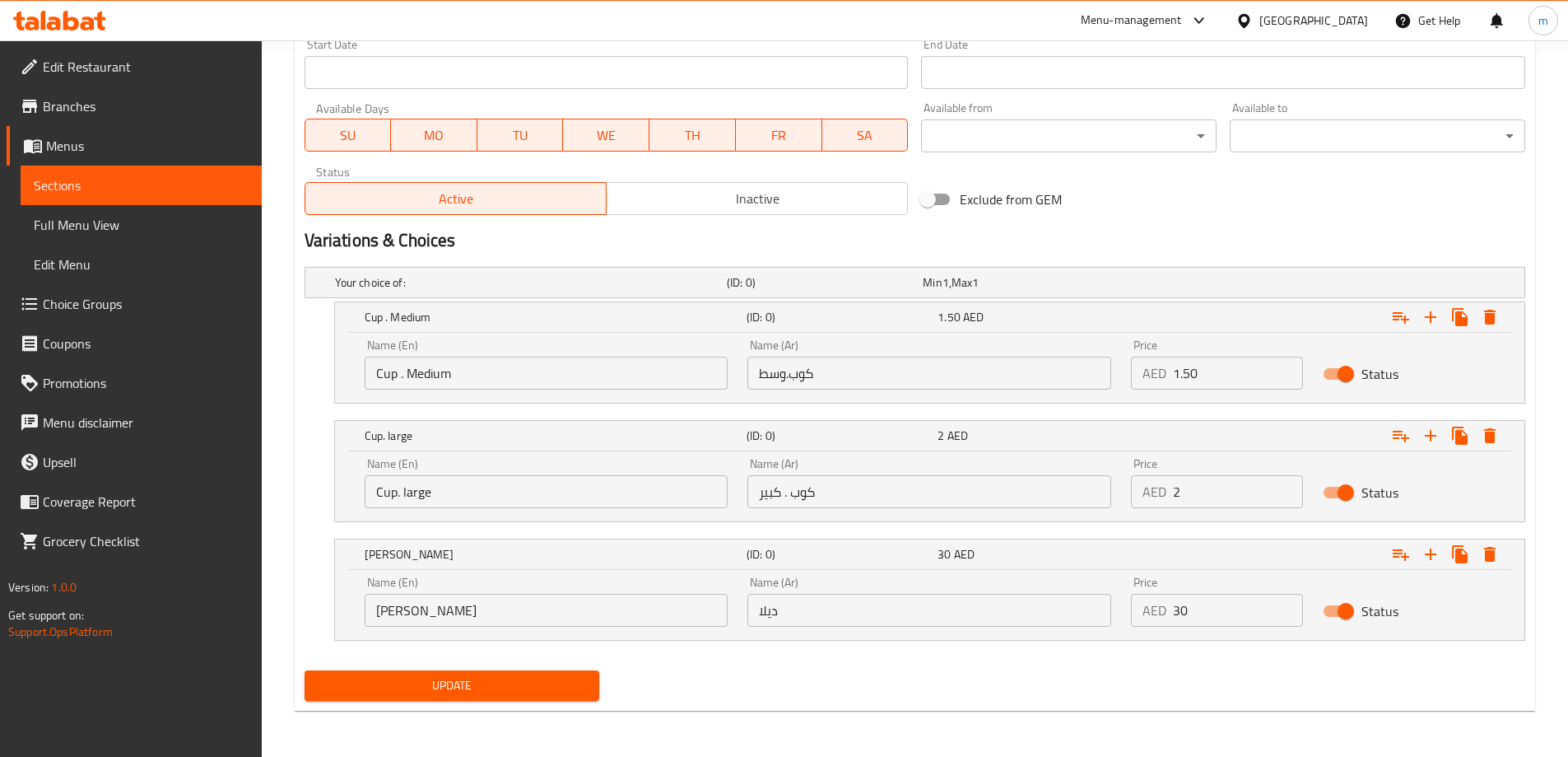
click at [456, 690] on span "Update" at bounding box center [452, 685] width 269 height 21
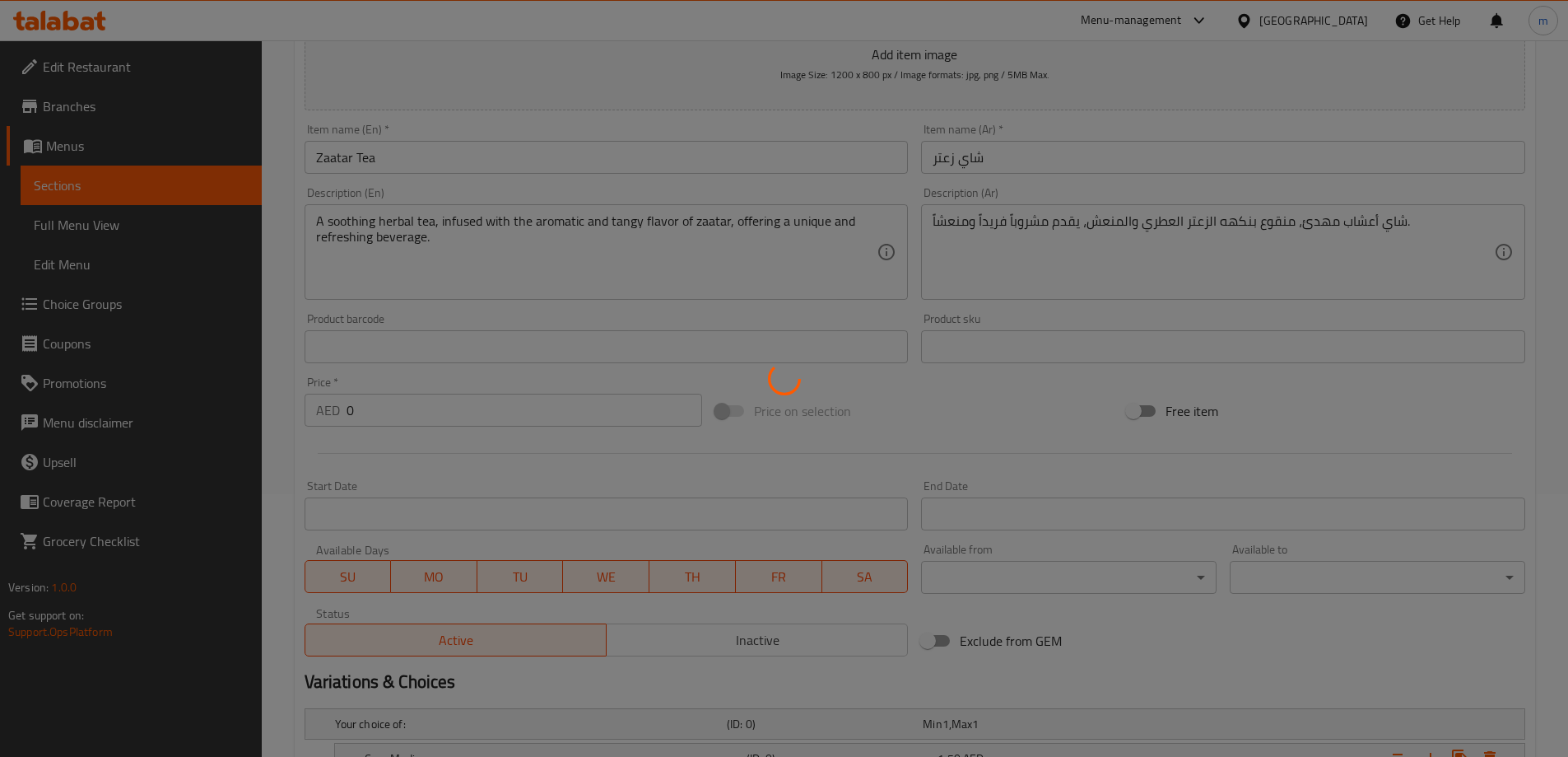
scroll to position [0, 0]
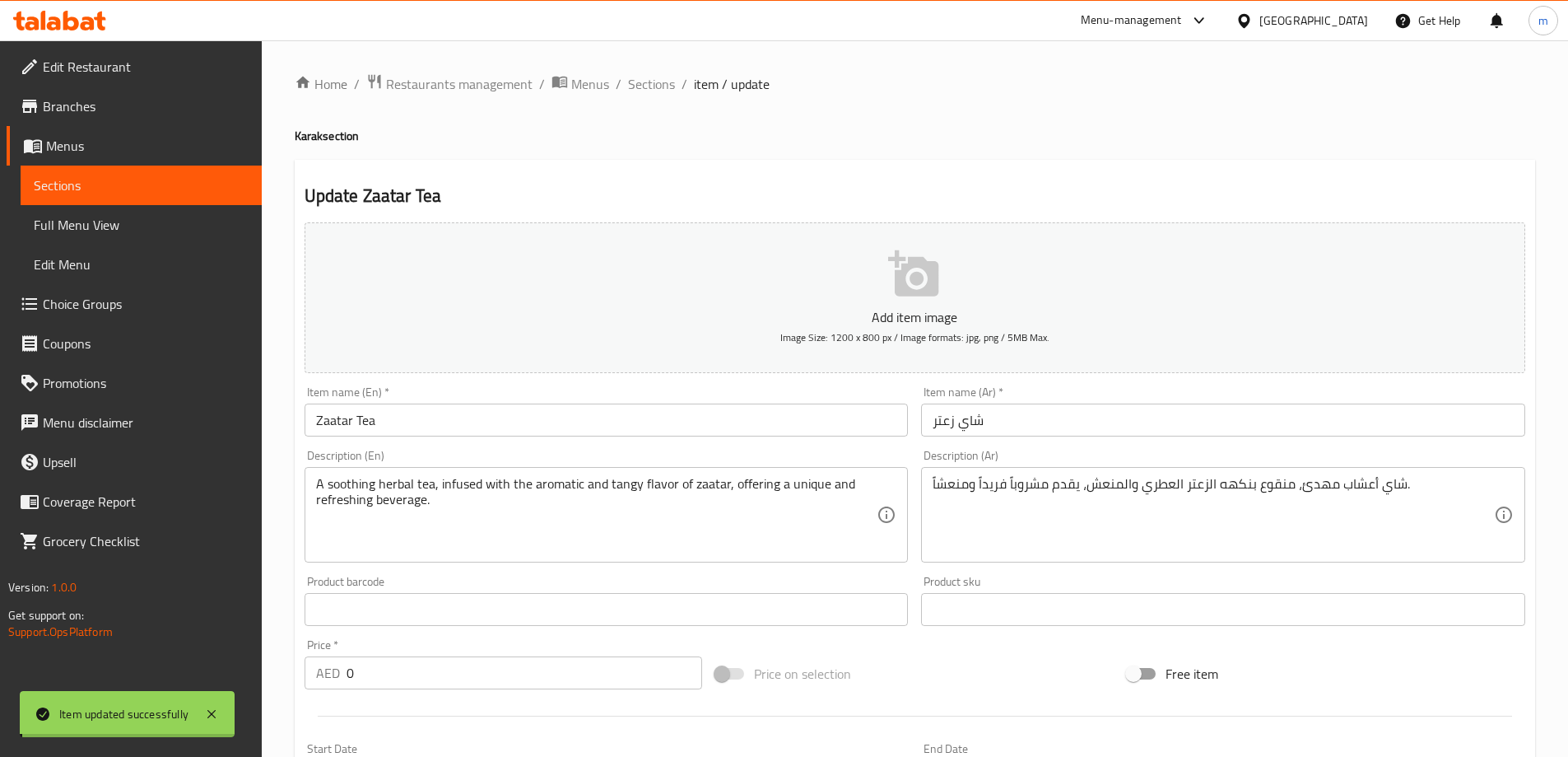
click at [645, 81] on span "Sections" at bounding box center [652, 84] width 47 height 20
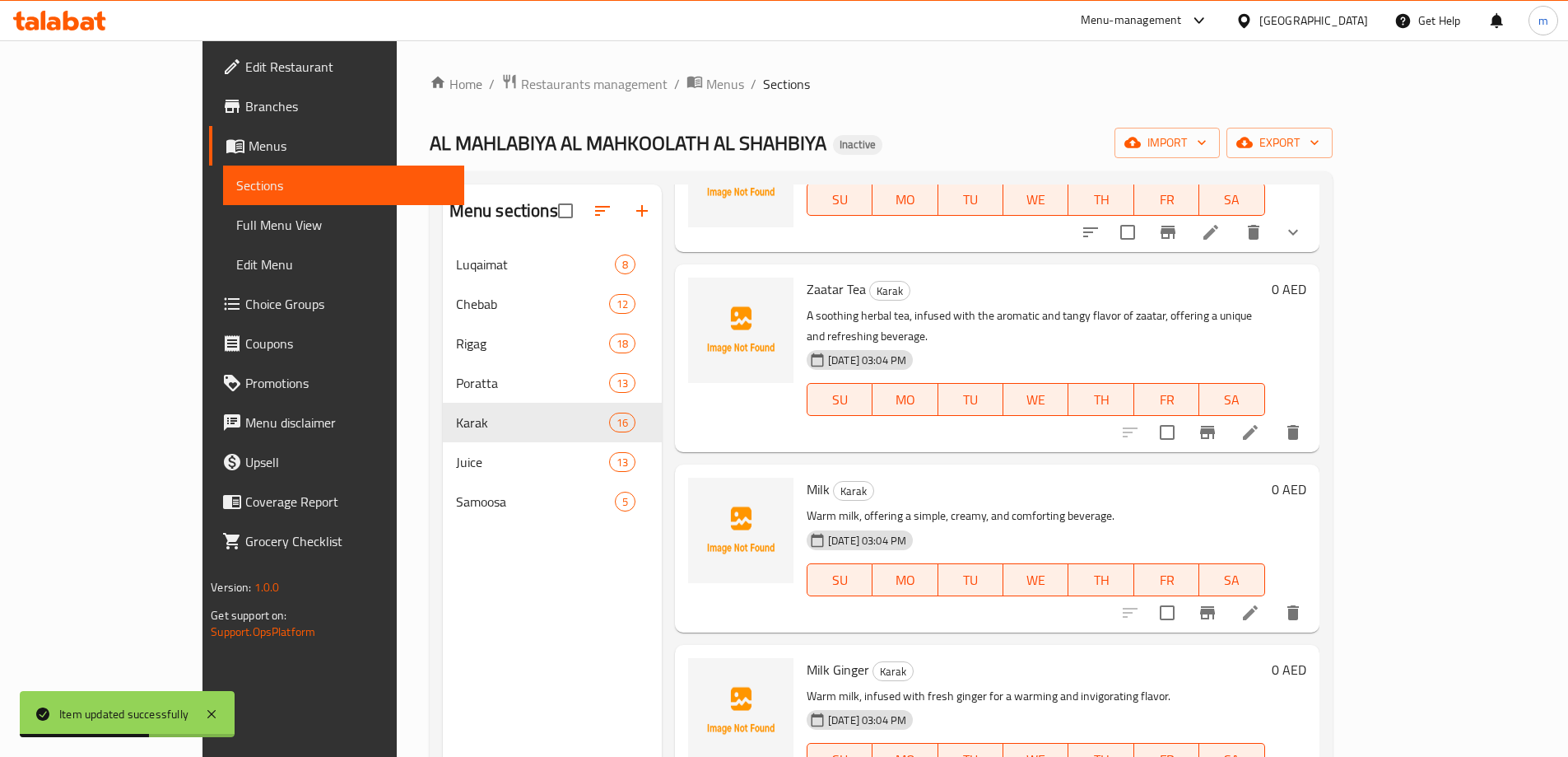
scroll to position [1070, 0]
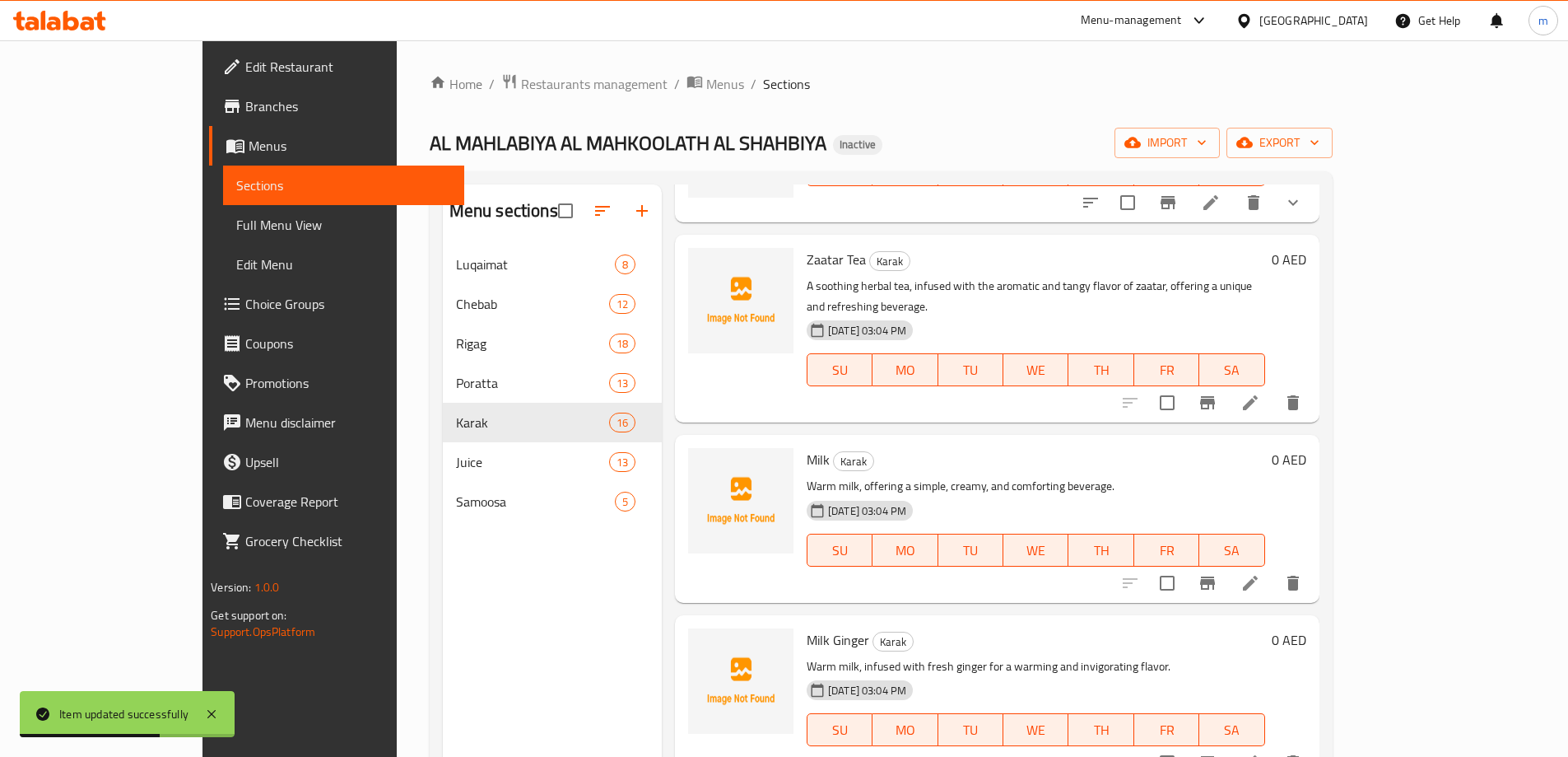
click at [1273, 568] on li at bounding box center [1251, 582] width 46 height 29
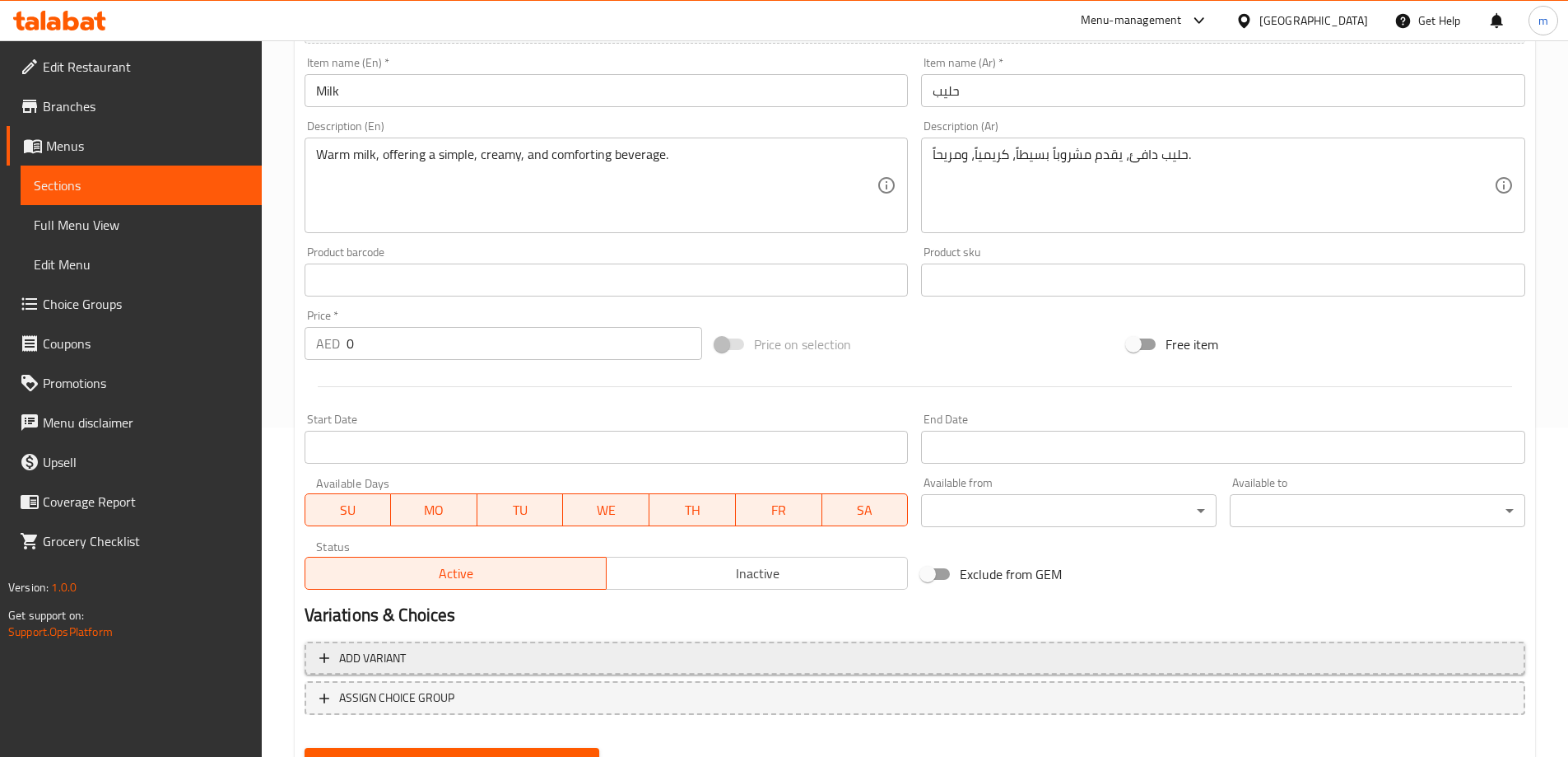
click at [1008, 645] on button "Add variant" at bounding box center [915, 658] width 1220 height 34
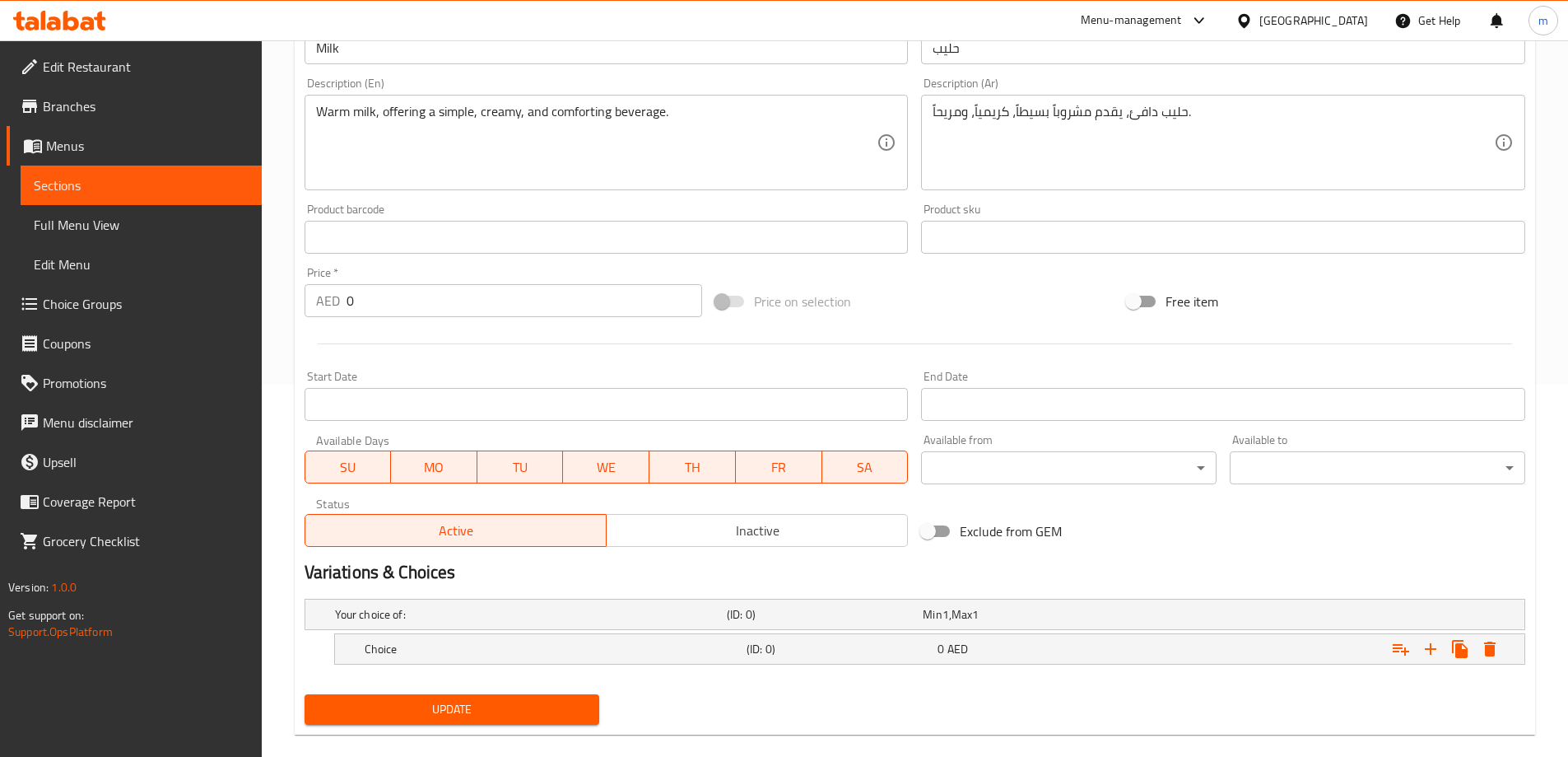
scroll to position [396, 0]
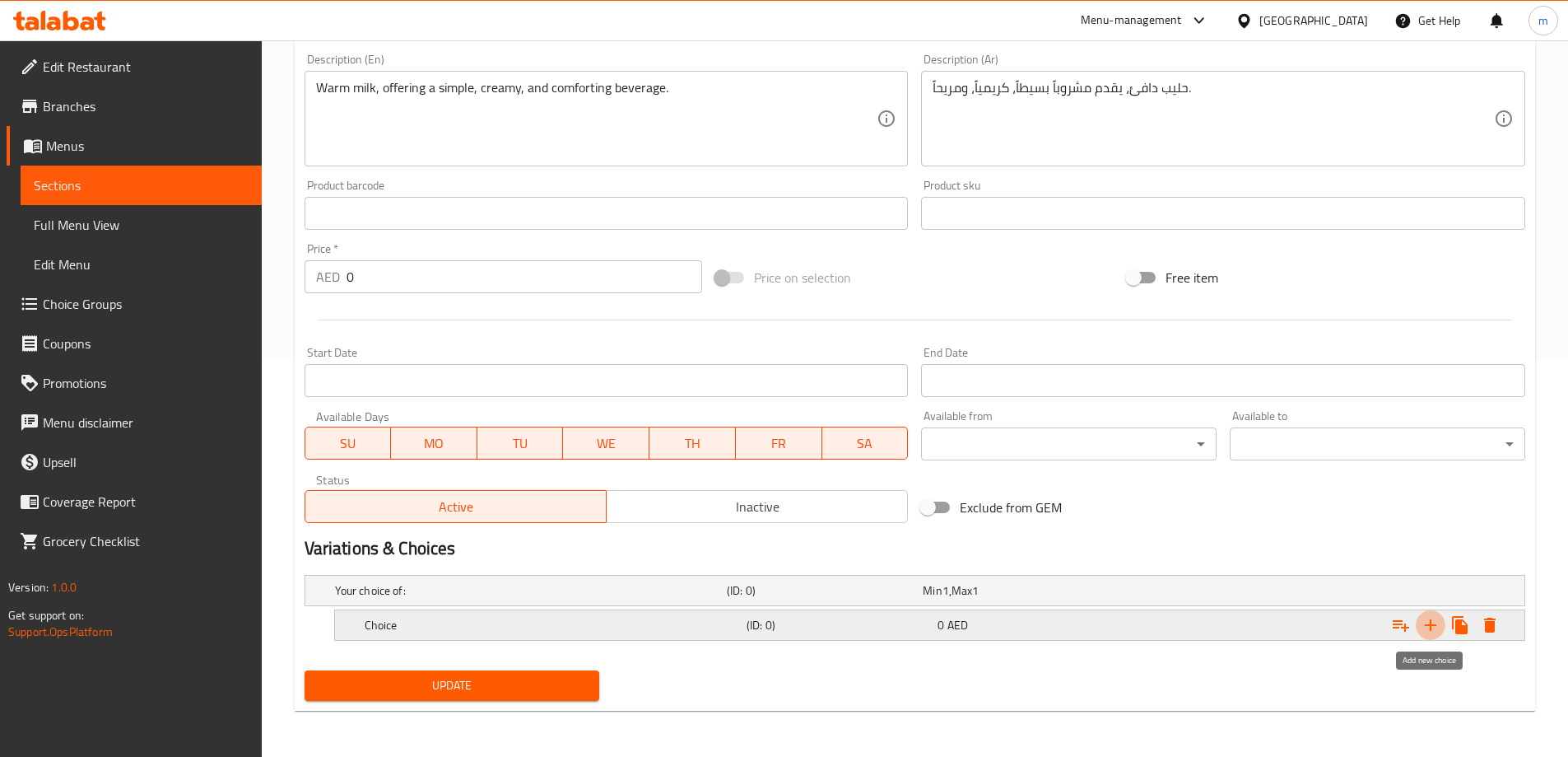
click at [1435, 619] on icon "Expand" at bounding box center [1431, 625] width 20 height 20
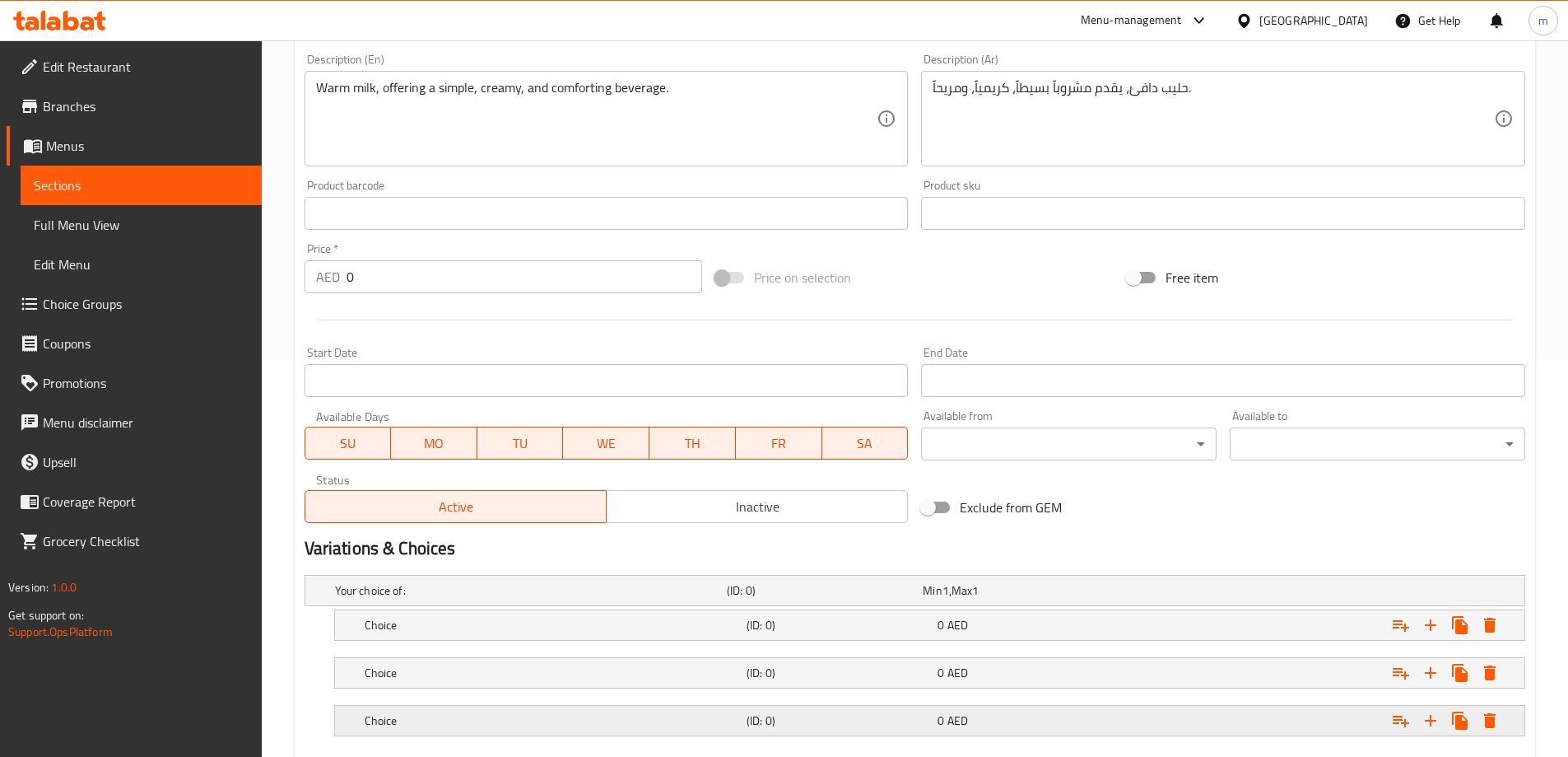
click at [914, 709] on div "(ID: 0)" at bounding box center [839, 720] width 191 height 23
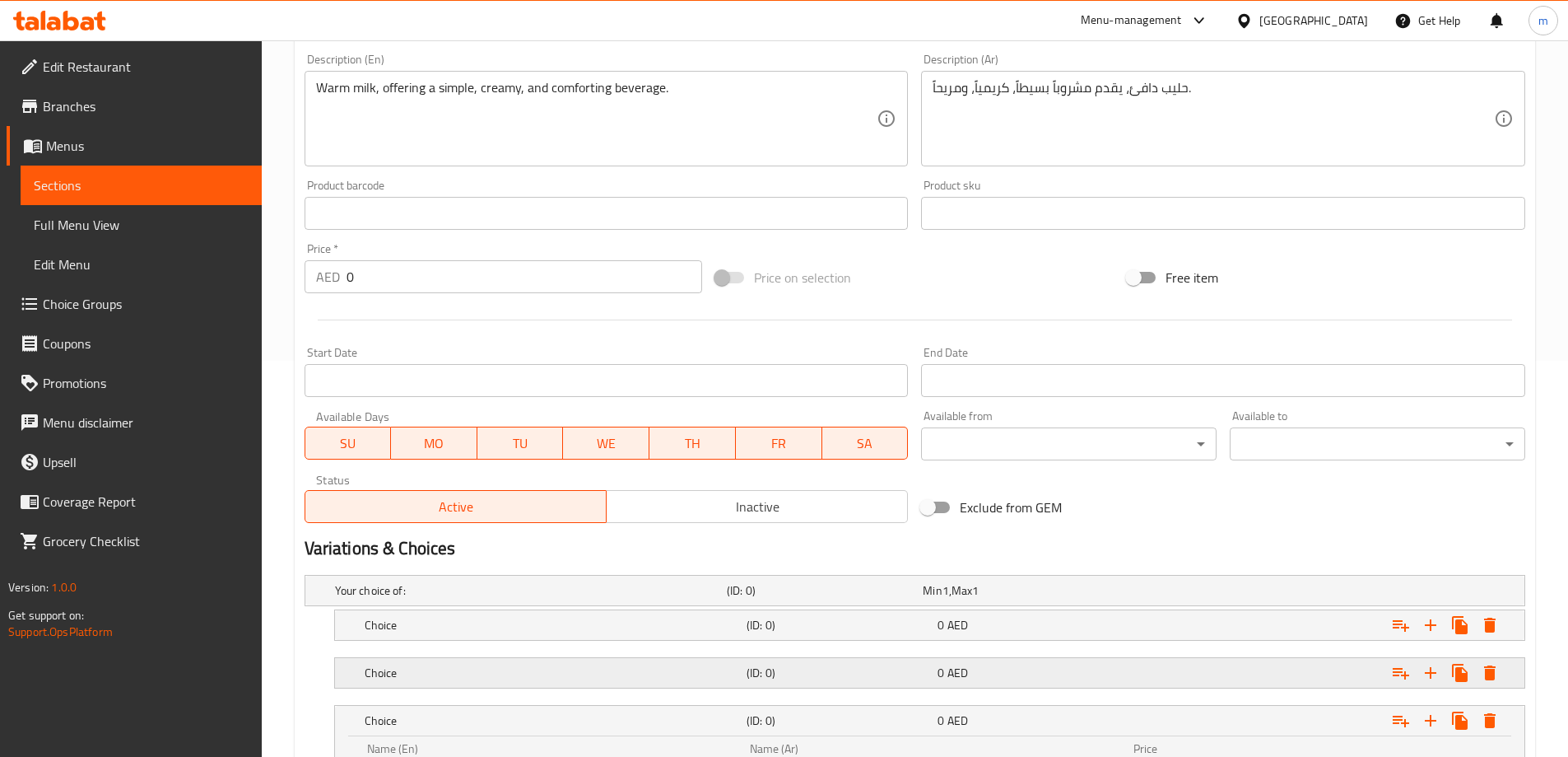
click at [900, 668] on h5 "(ID: 0)" at bounding box center [838, 672] width 185 height 16
click at [865, 638] on div "Choice (ID: 0) 0 AED" at bounding box center [934, 625] width 1146 height 37
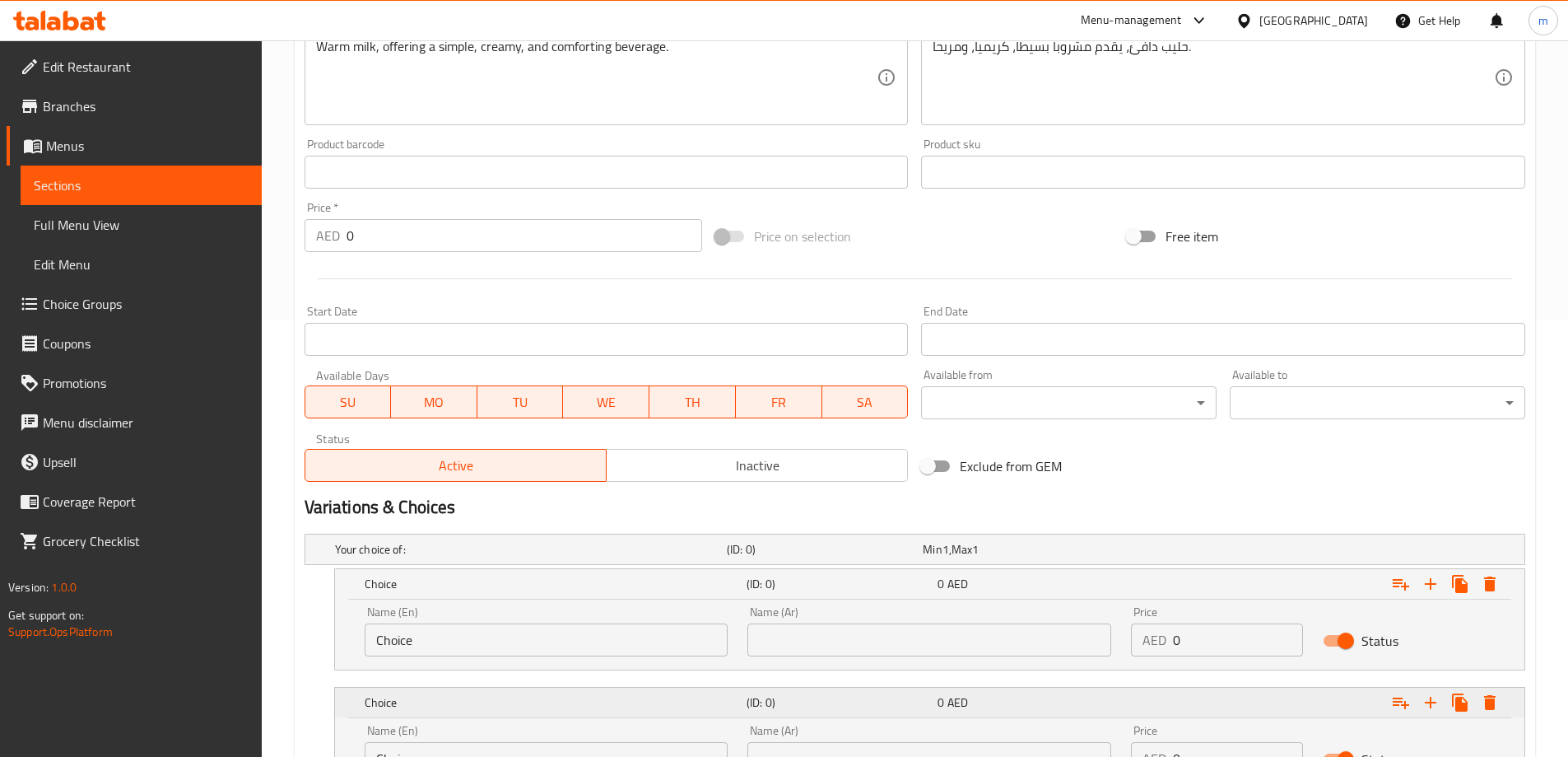
scroll to position [478, 0]
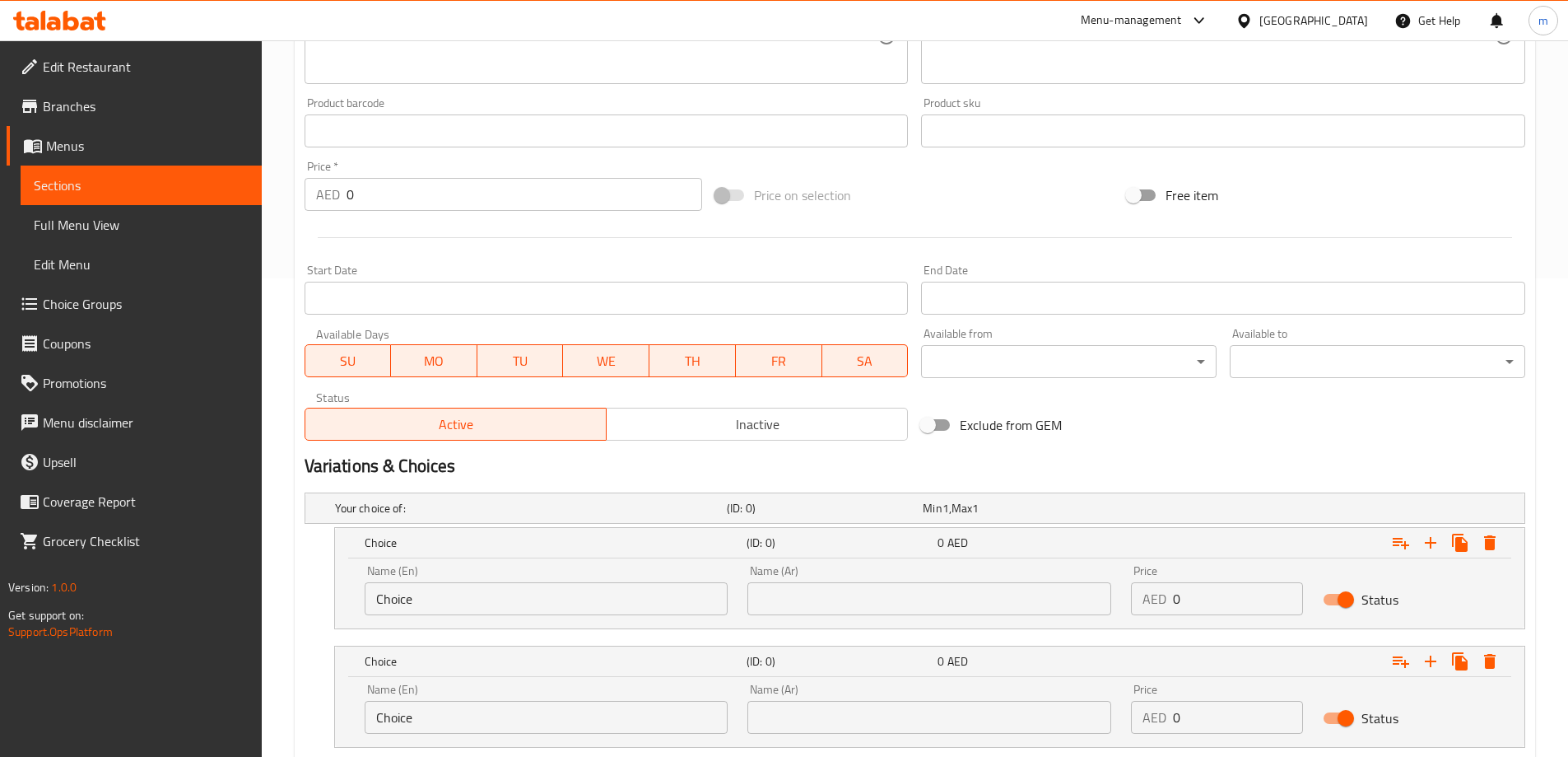
click at [533, 609] on input "Choice" at bounding box center [546, 598] width 364 height 33
type input "Cup . Medium"
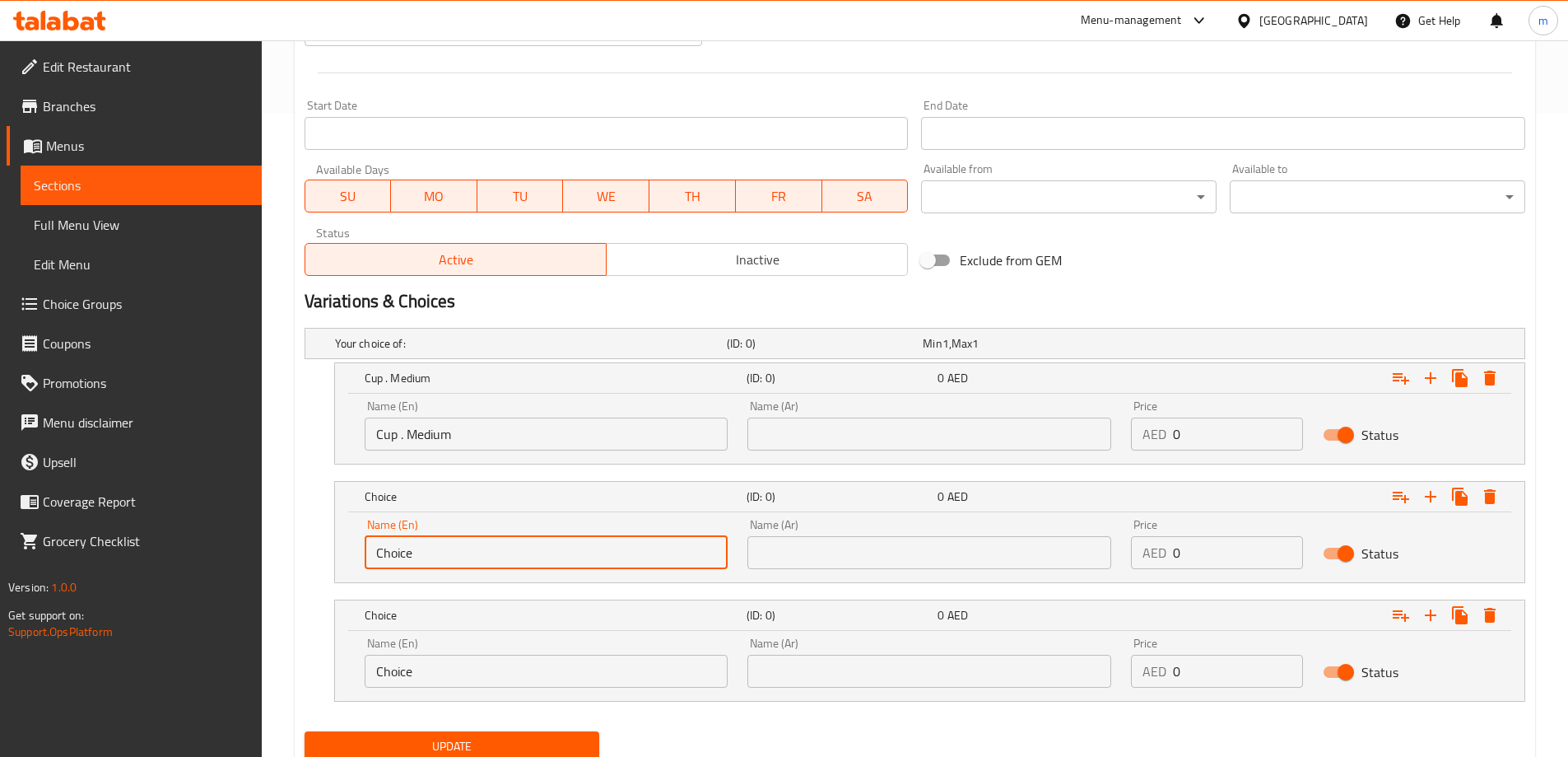
click at [472, 564] on input "Choice" at bounding box center [546, 552] width 364 height 33
type input "Cup. large"
click at [462, 664] on input "Choice" at bounding box center [546, 671] width 364 height 33
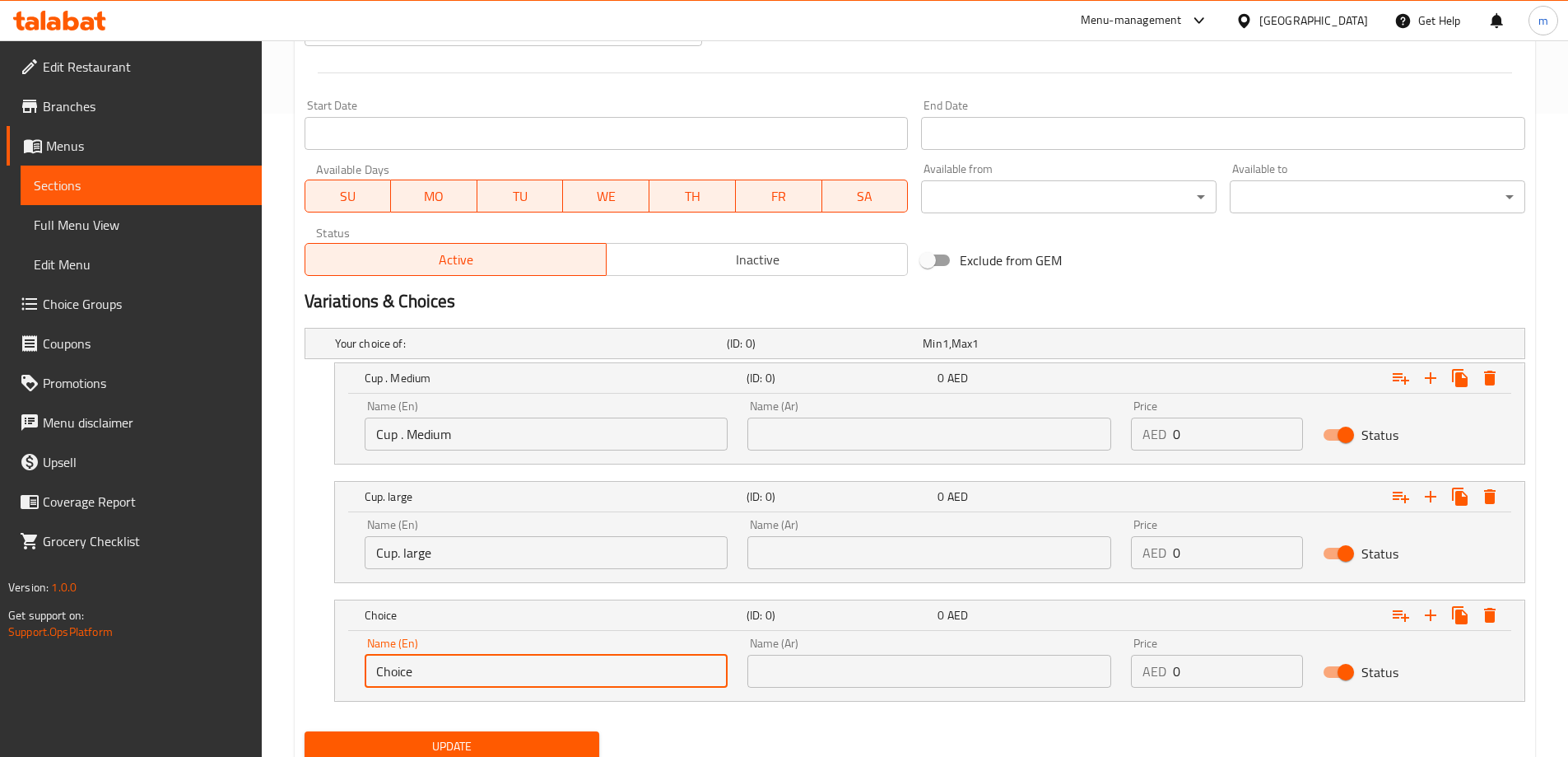
click at [462, 664] on input "Choice" at bounding box center [546, 671] width 364 height 33
type input "Della"
click at [926, 416] on div "Name (Ar) Name (Ar)" at bounding box center [929, 425] width 364 height 50
click at [928, 429] on input "text" at bounding box center [929, 433] width 364 height 33
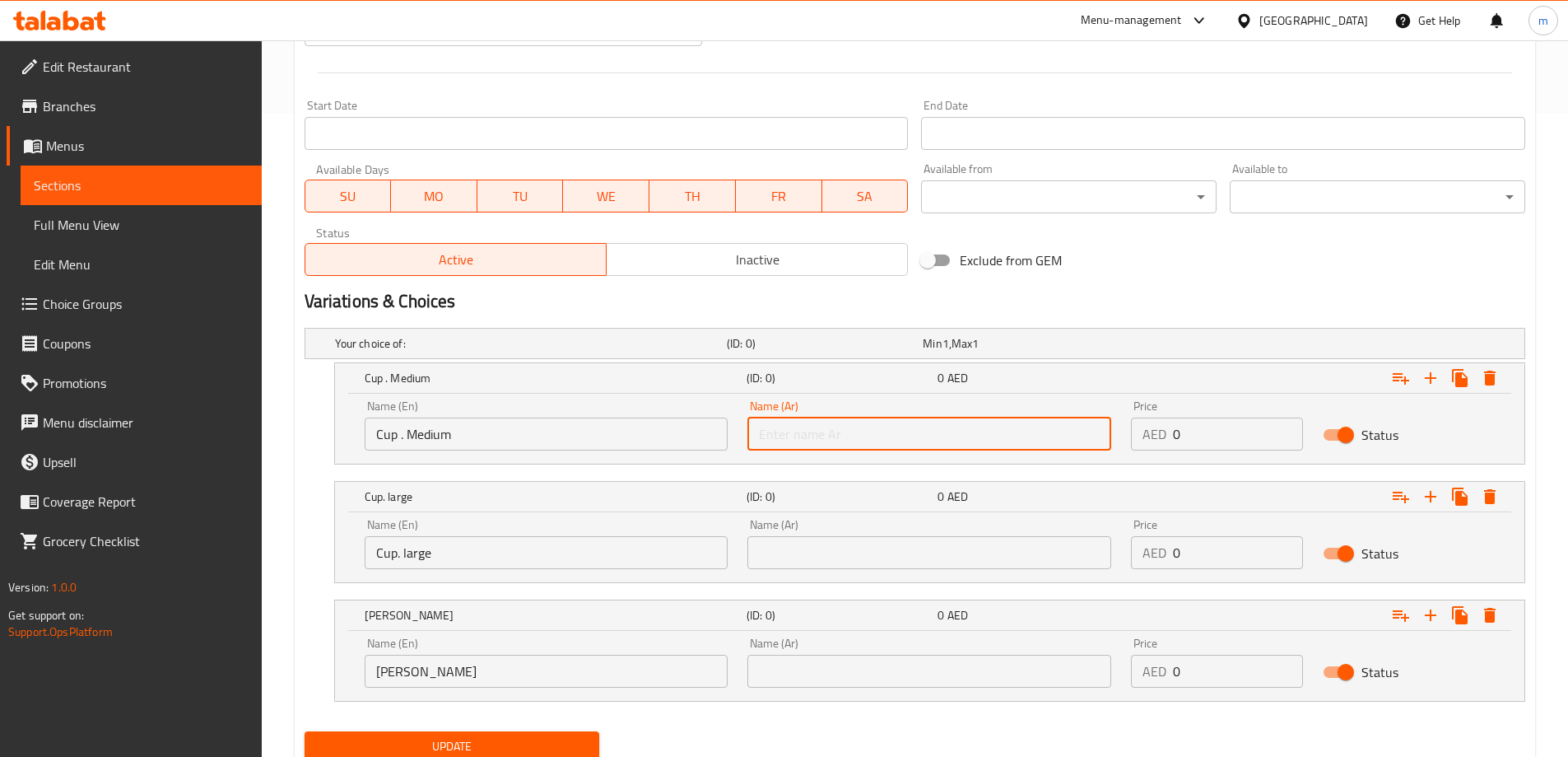
type input "كوب.وسط"
click at [873, 561] on input "text" at bounding box center [929, 552] width 364 height 33
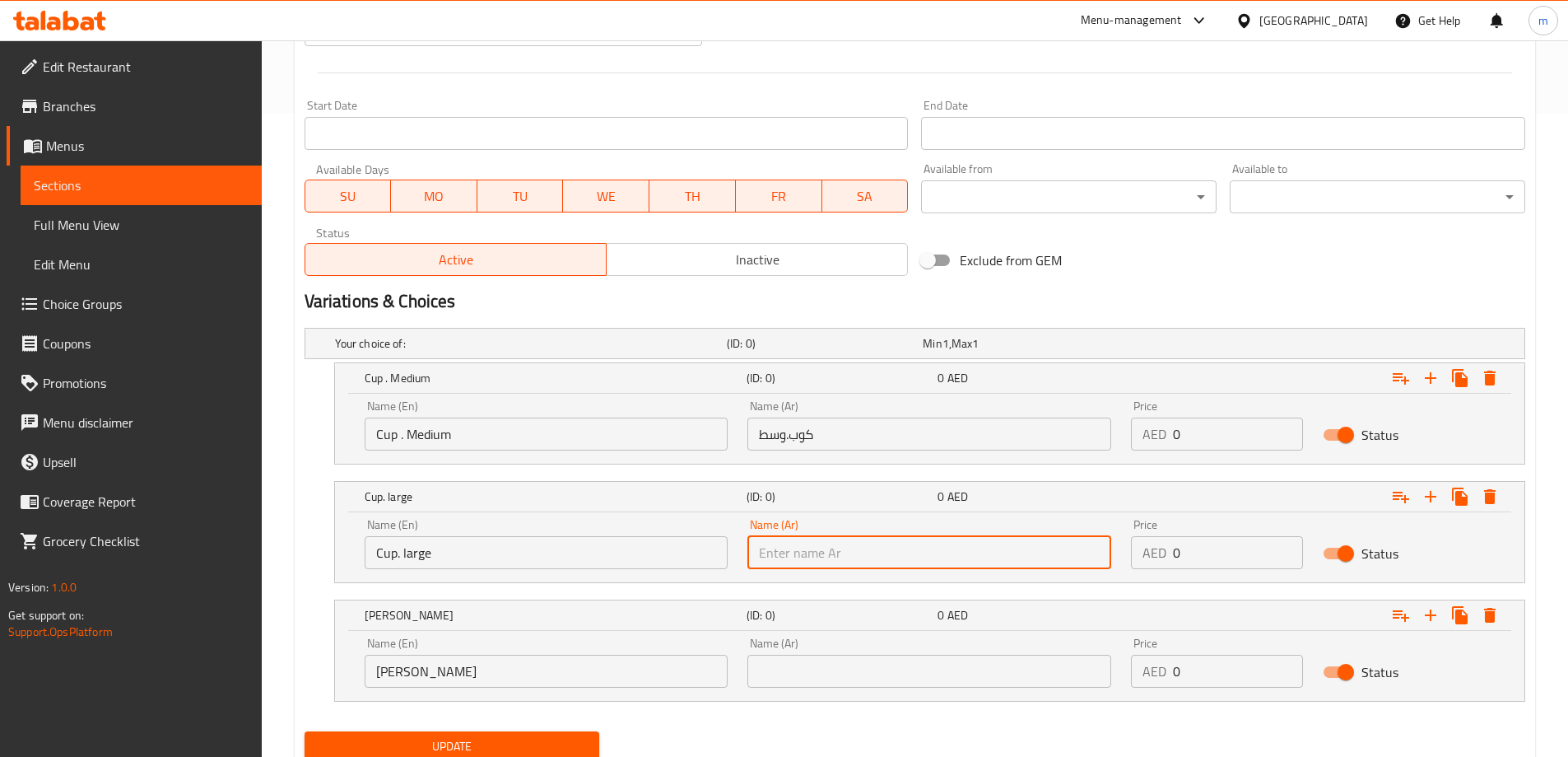
type input "كوب . كبير"
click at [865, 665] on input "text" at bounding box center [929, 671] width 364 height 33
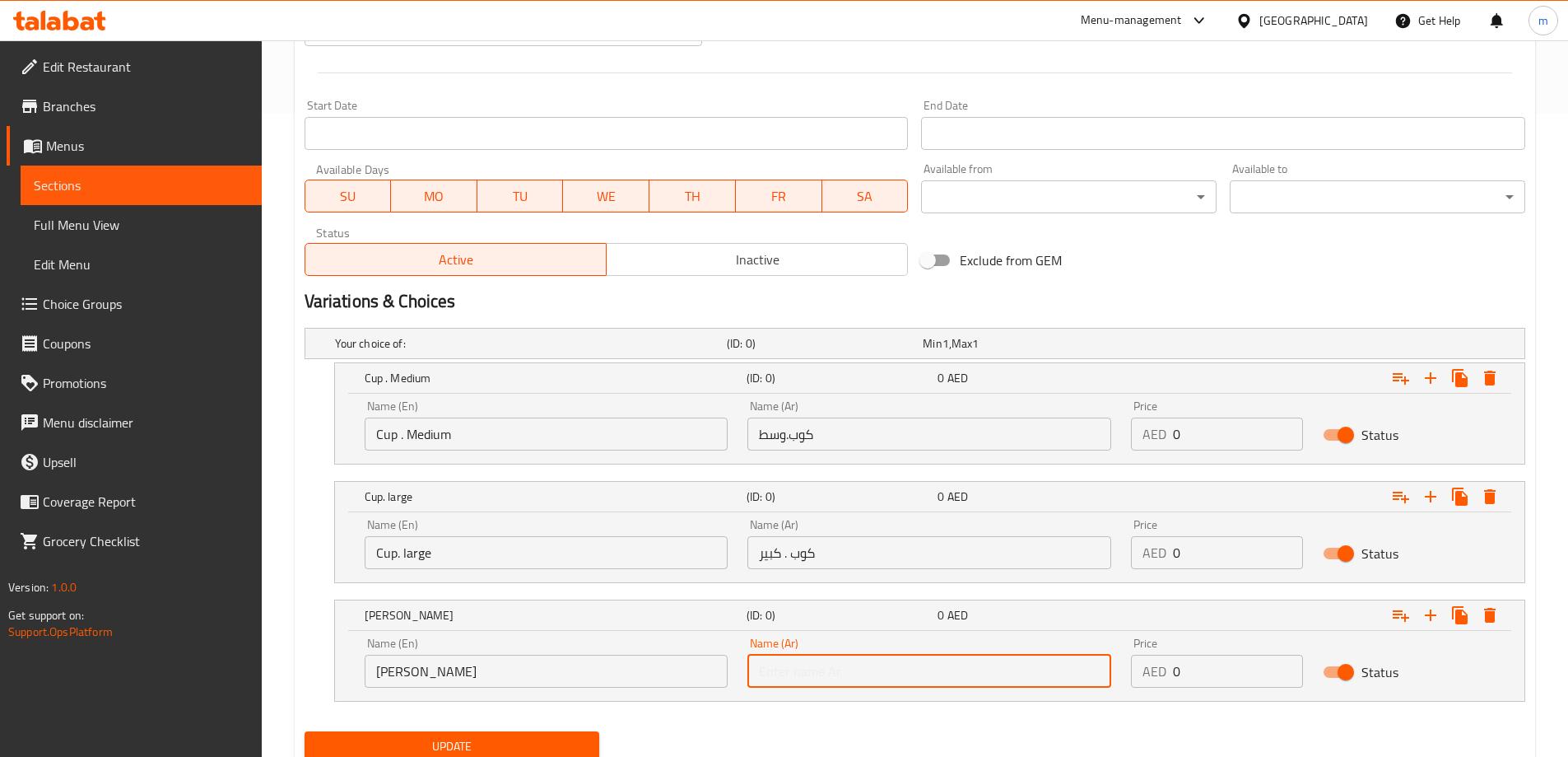
type input "ديلا"
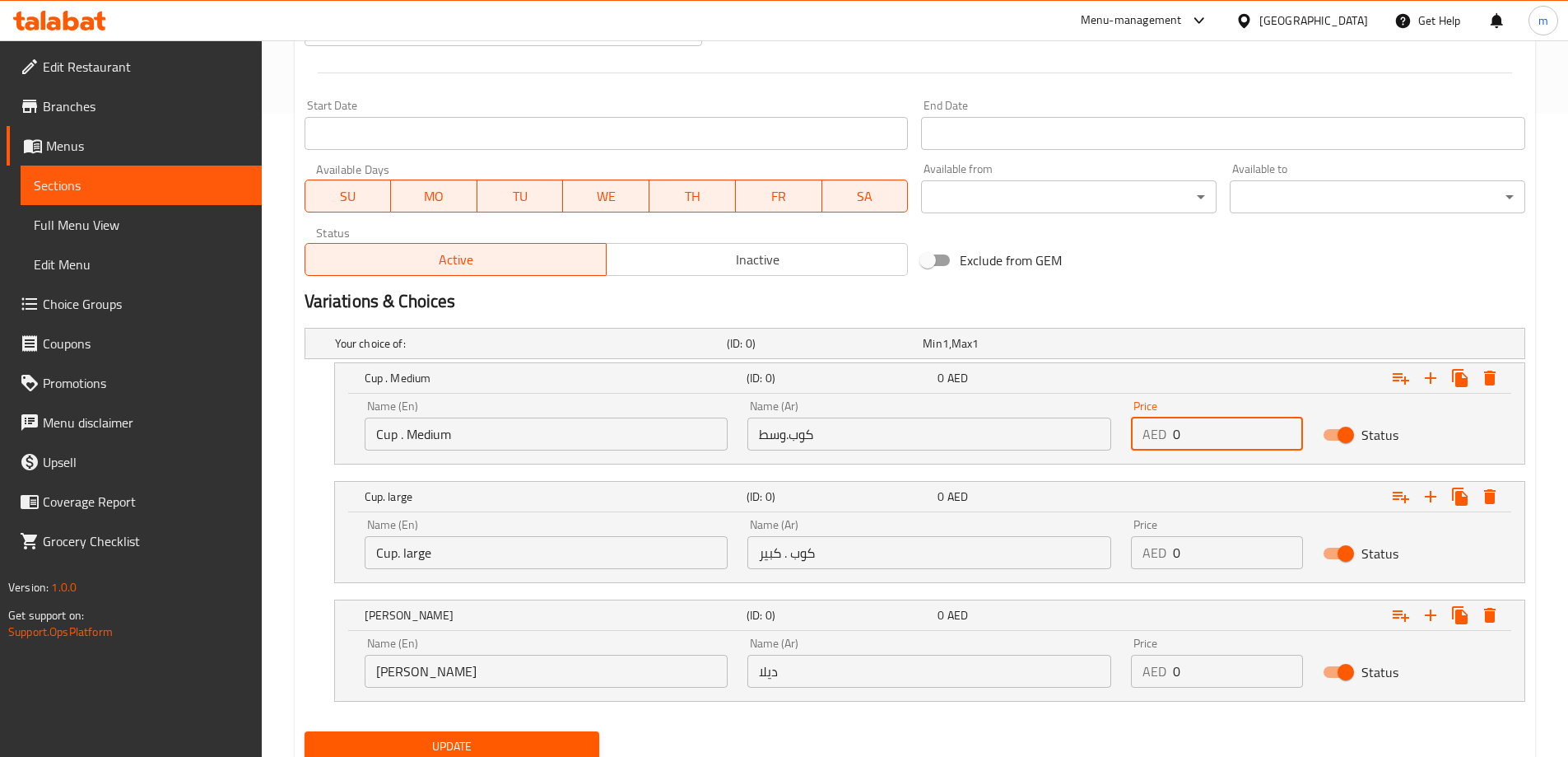
drag, startPoint x: 1183, startPoint y: 433, endPoint x: 1166, endPoint y: 435, distance: 17.1
click at [1166, 435] on div "AED 0 Price" at bounding box center [1217, 433] width 172 height 33
type input "2"
drag, startPoint x: 1198, startPoint y: 545, endPoint x: 1172, endPoint y: 555, distance: 27.9
click at [1173, 555] on input "0" at bounding box center [1238, 552] width 130 height 33
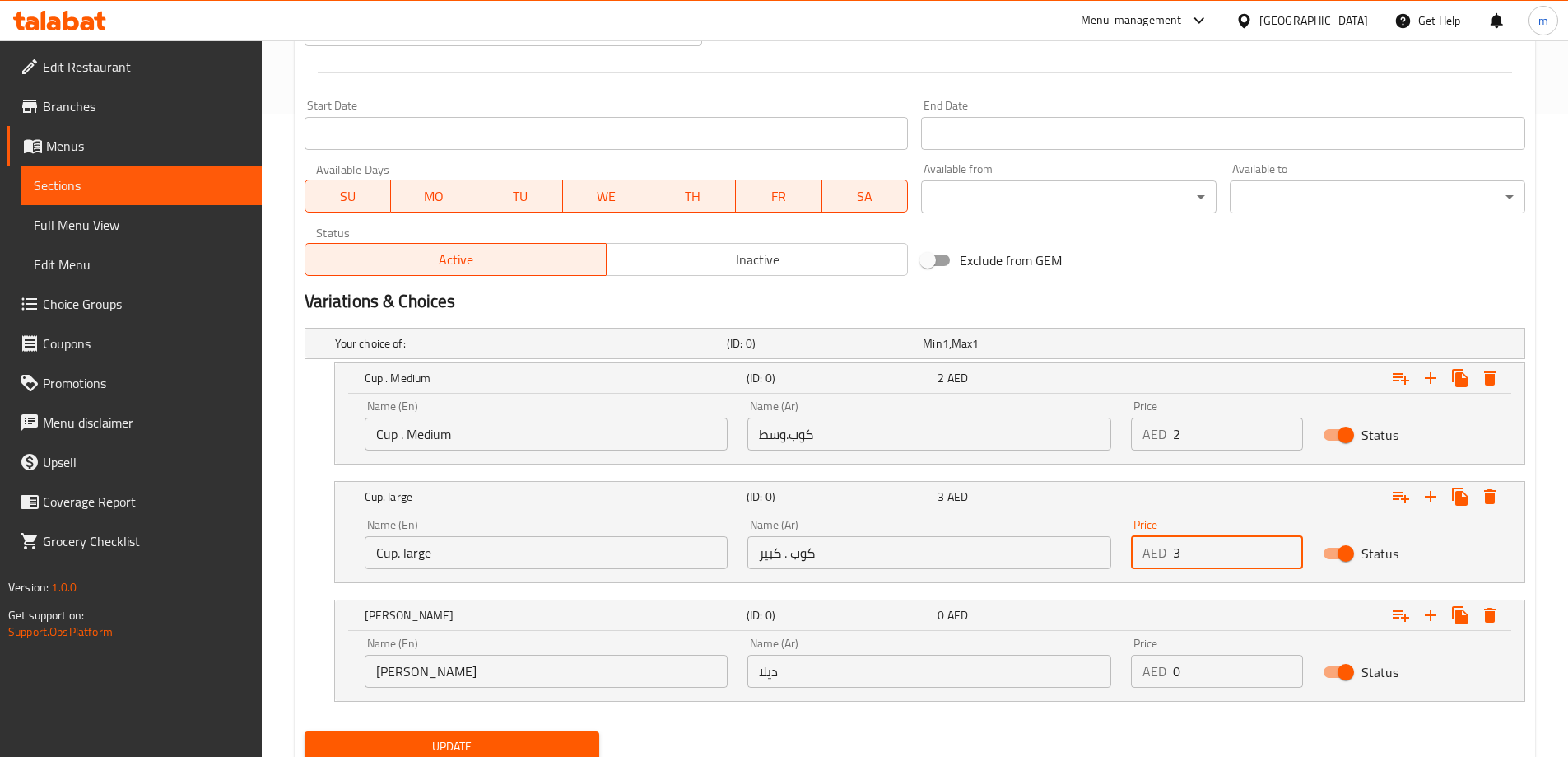
type input "3"
drag, startPoint x: 1187, startPoint y: 671, endPoint x: 1170, endPoint y: 674, distance: 17.3
click at [1170, 674] on div "AED 0 Price" at bounding box center [1217, 671] width 172 height 33
type input "40"
drag, startPoint x: 1100, startPoint y: 720, endPoint x: 891, endPoint y: 725, distance: 209.1
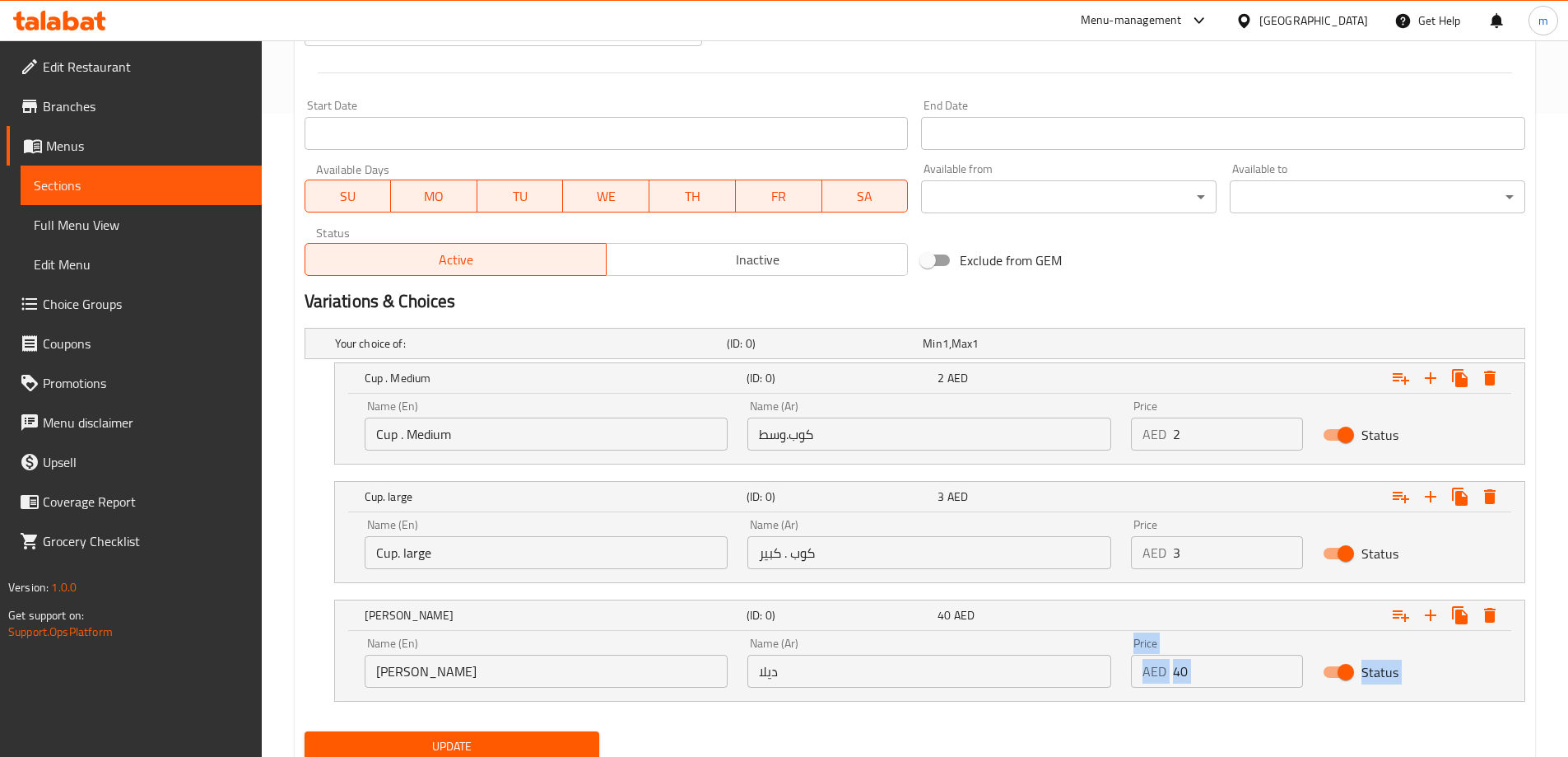
click at [1100, 720] on div "Your choice of: (ID: 0) Min 1 , Max 1 Name (En) Your choice of: Name (En) Name …" at bounding box center [915, 522] width 1234 height 403
click at [684, 726] on div "Update" at bounding box center [915, 746] width 1234 height 44
click at [497, 734] on button "Update" at bounding box center [452, 746] width 295 height 30
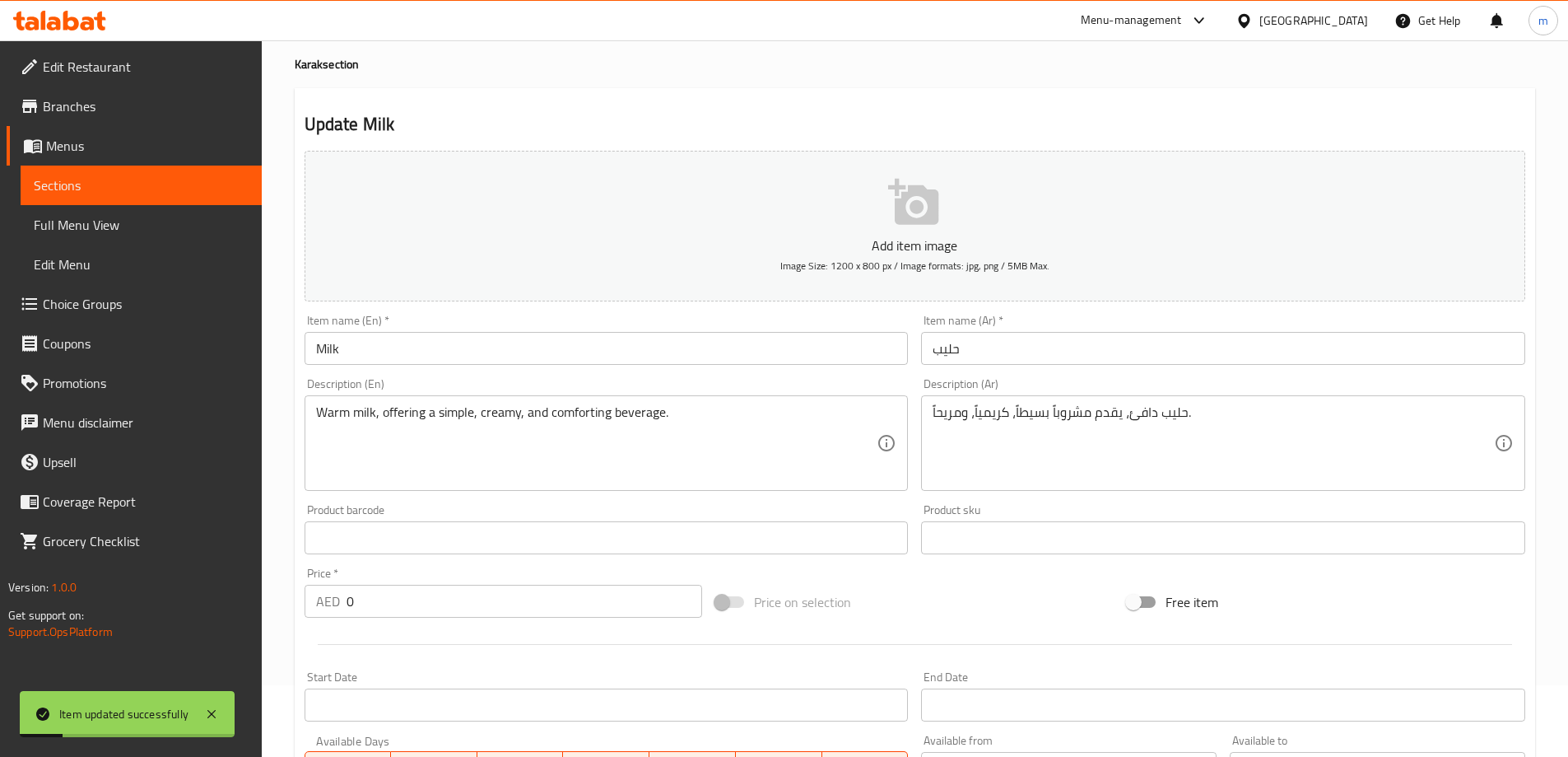
scroll to position [0, 0]
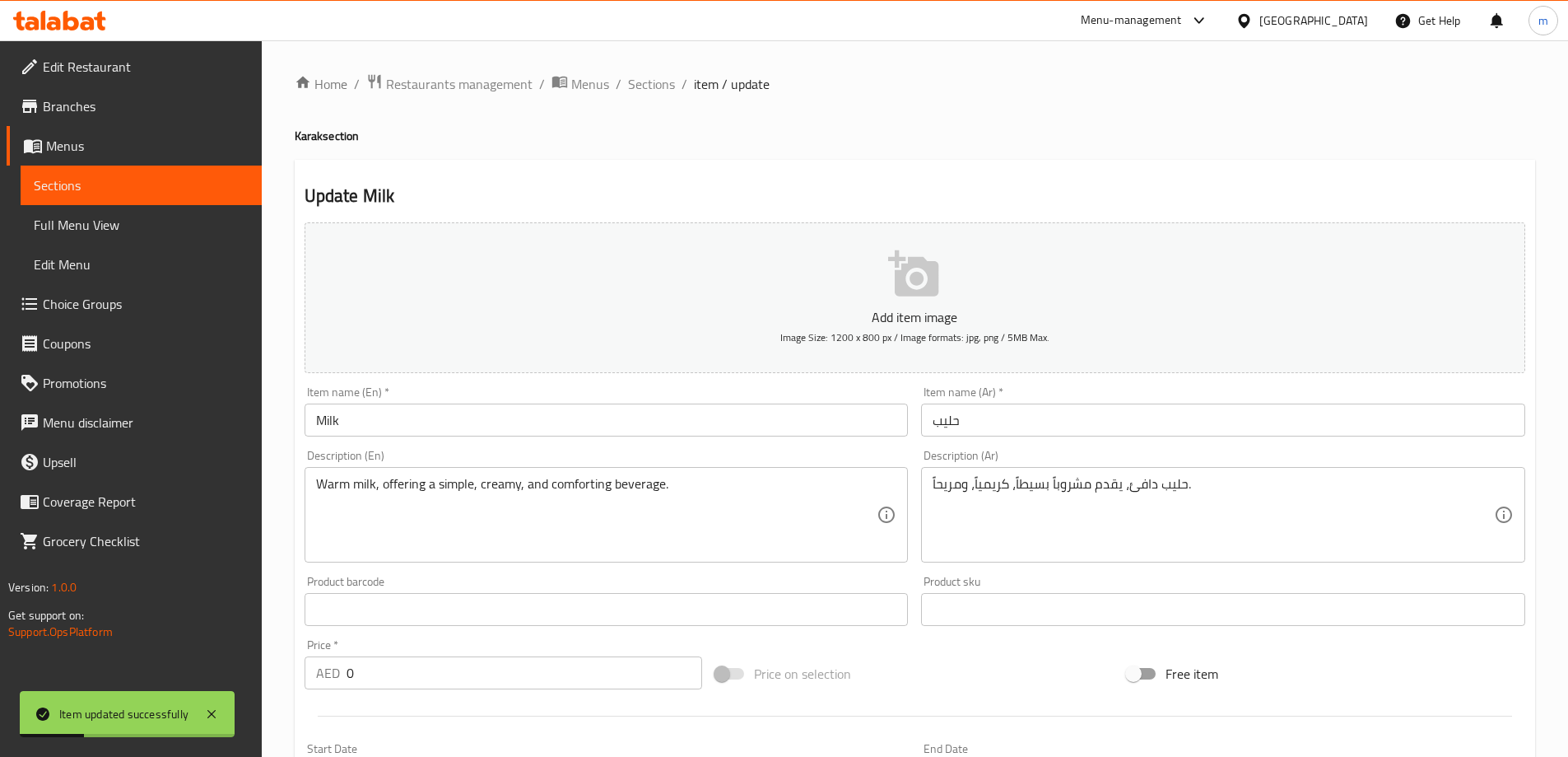
drag, startPoint x: 659, startPoint y: 84, endPoint x: 696, endPoint y: 114, distance: 47.6
click at [659, 84] on span "Sections" at bounding box center [652, 84] width 47 height 20
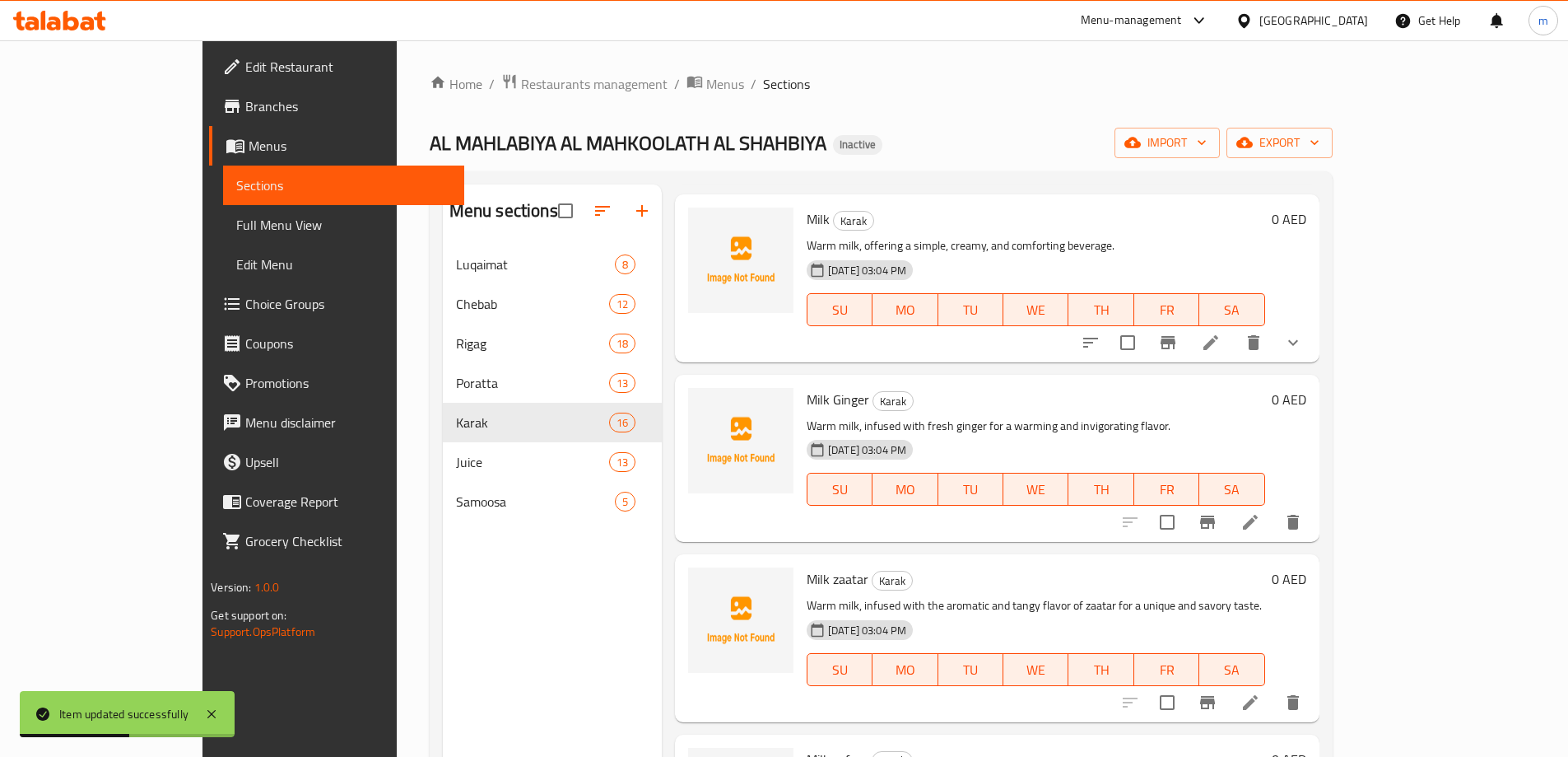
scroll to position [1317, 0]
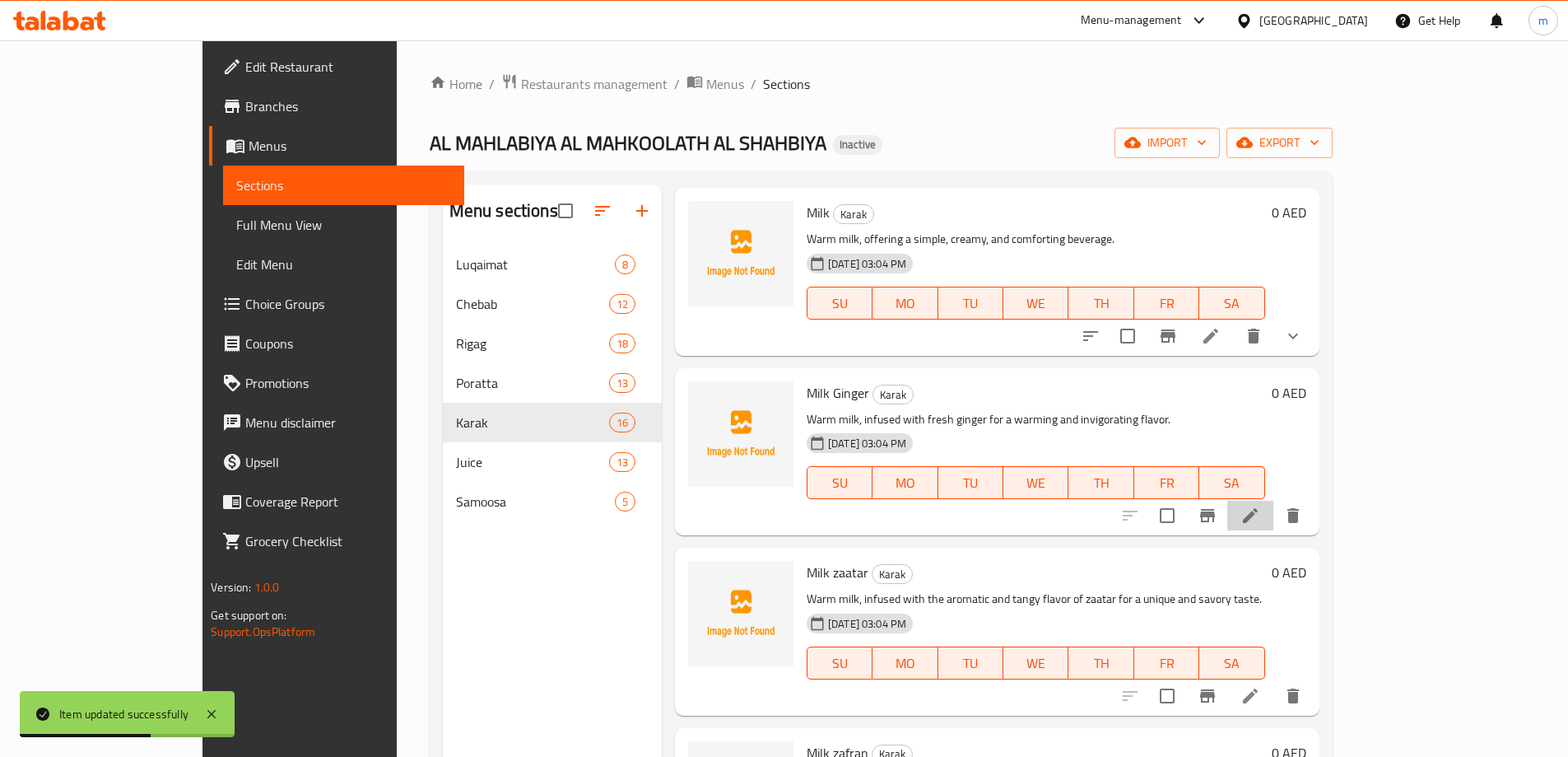
click at [1273, 500] on li at bounding box center [1251, 514] width 46 height 29
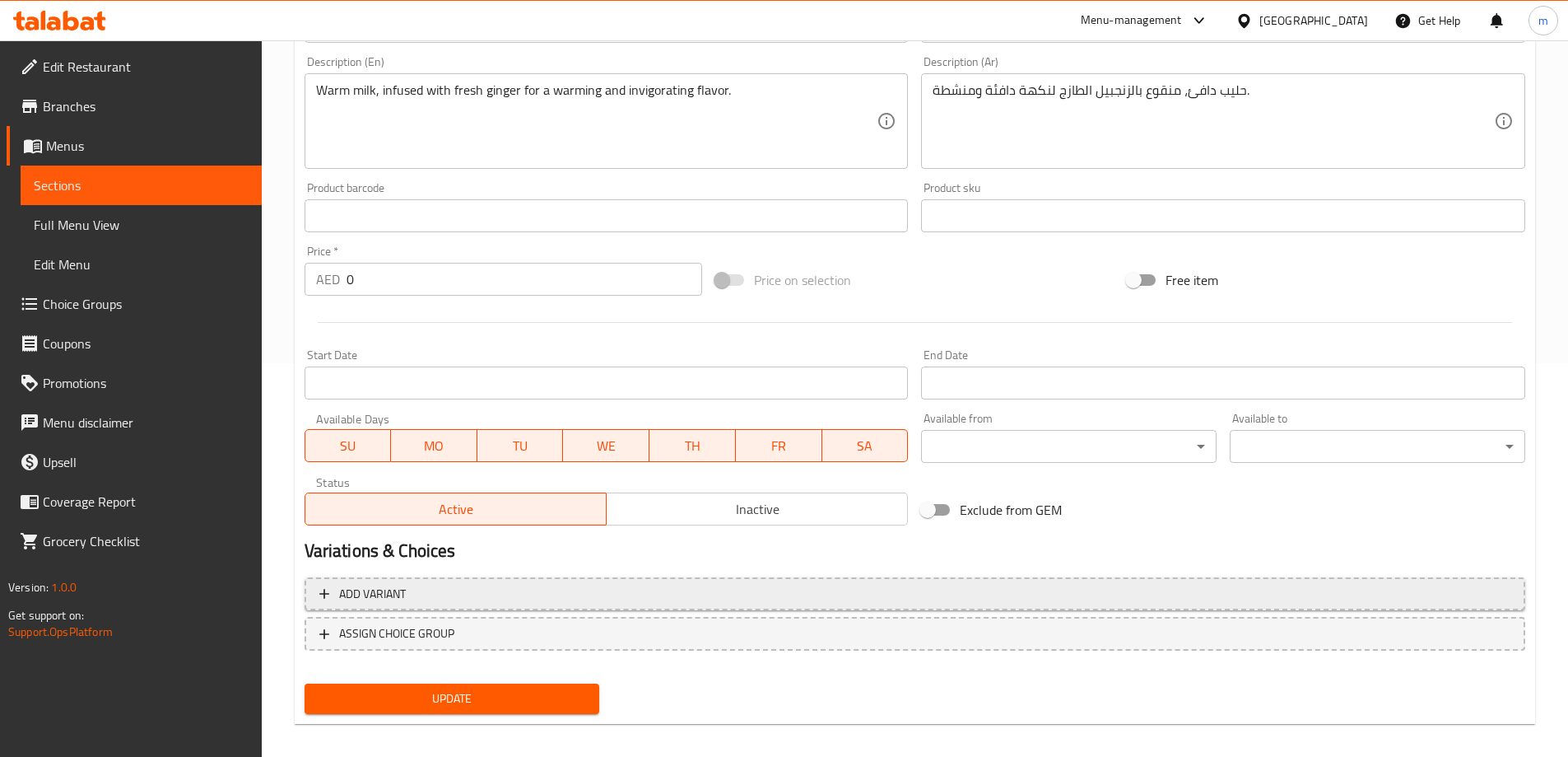
scroll to position [407, 0]
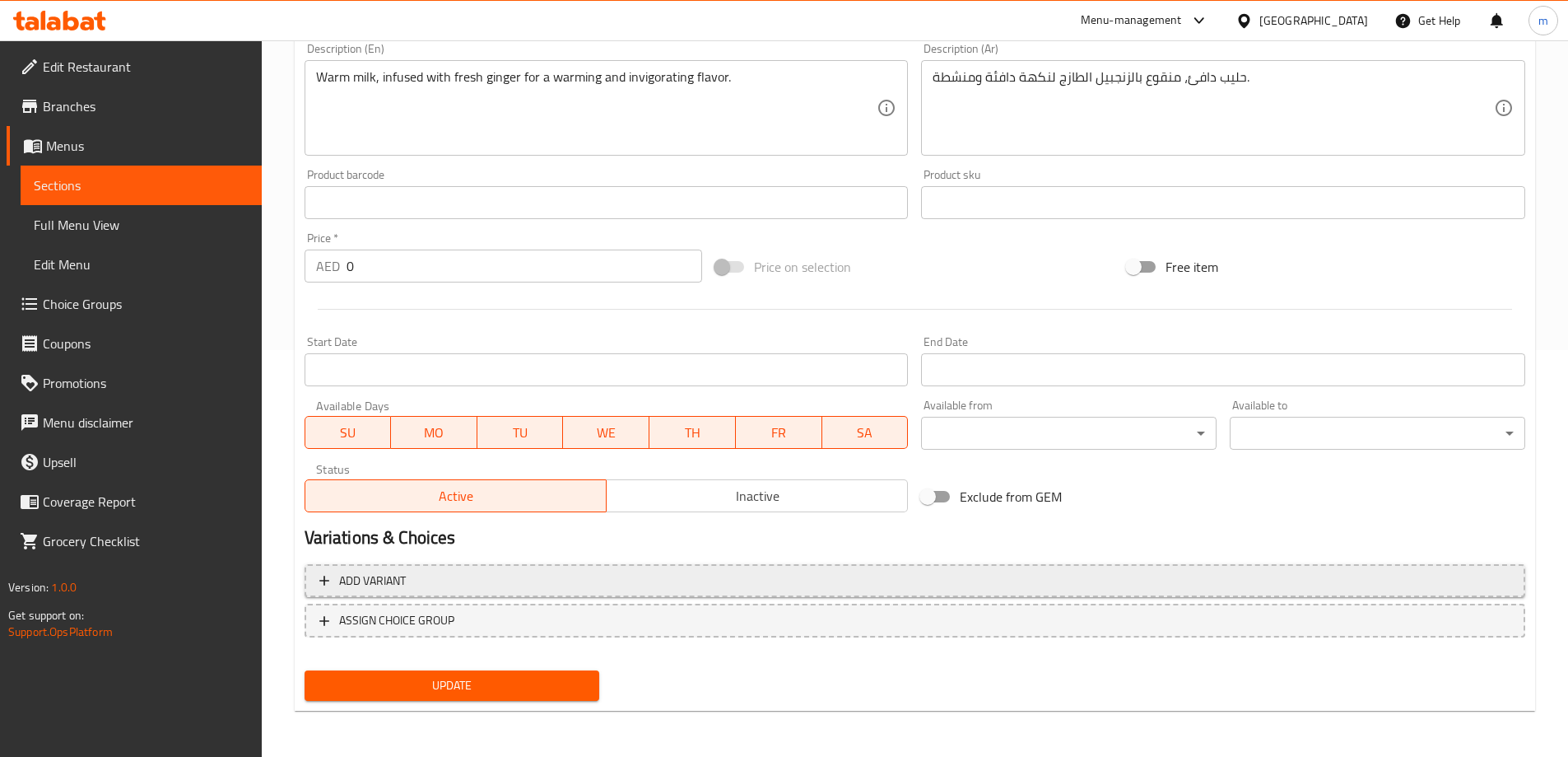
click at [620, 592] on button "Add variant" at bounding box center [915, 581] width 1220 height 34
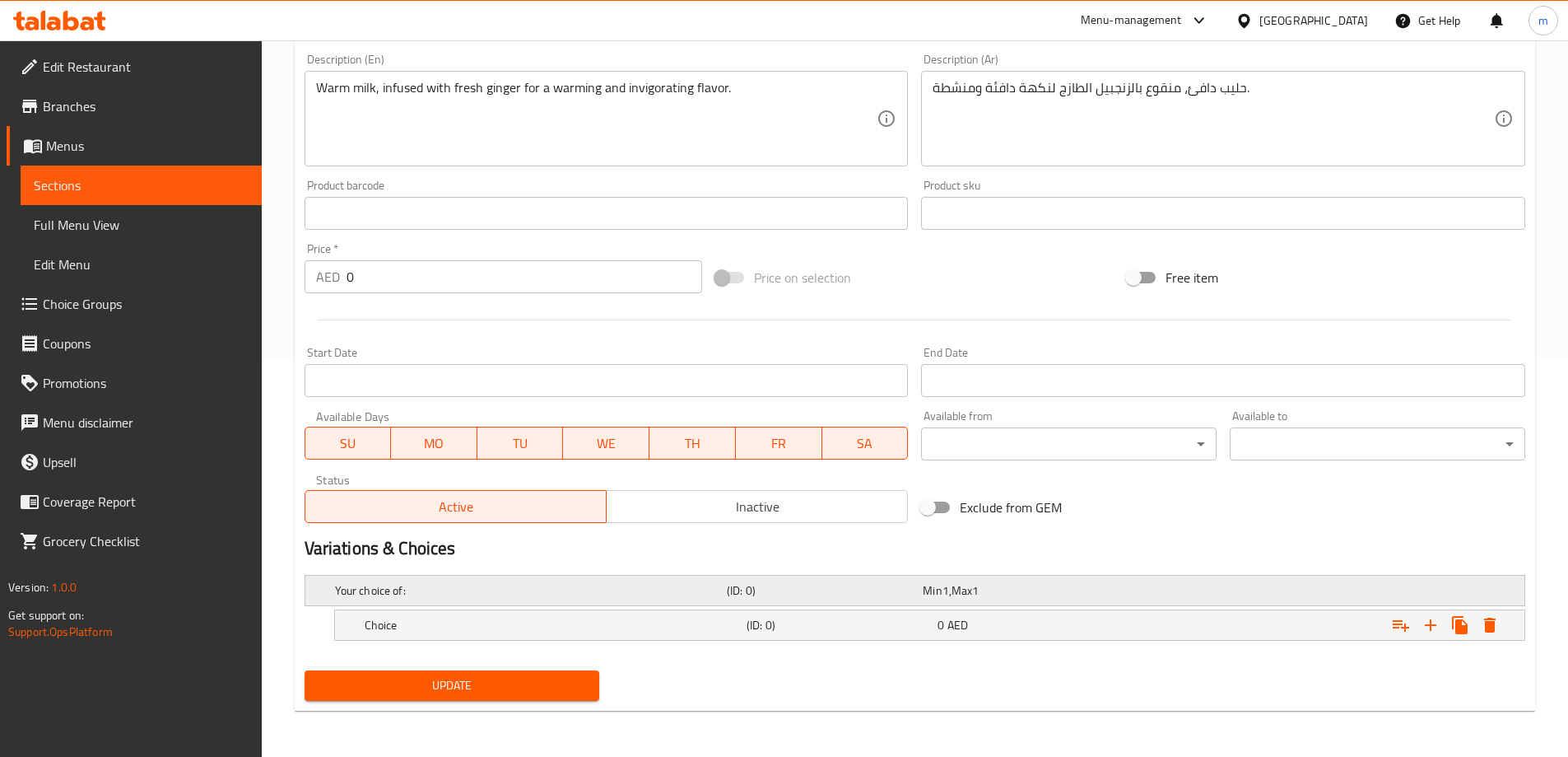
scroll to position [396, 0]
click at [1433, 631] on icon "Expand" at bounding box center [1431, 625] width 20 height 20
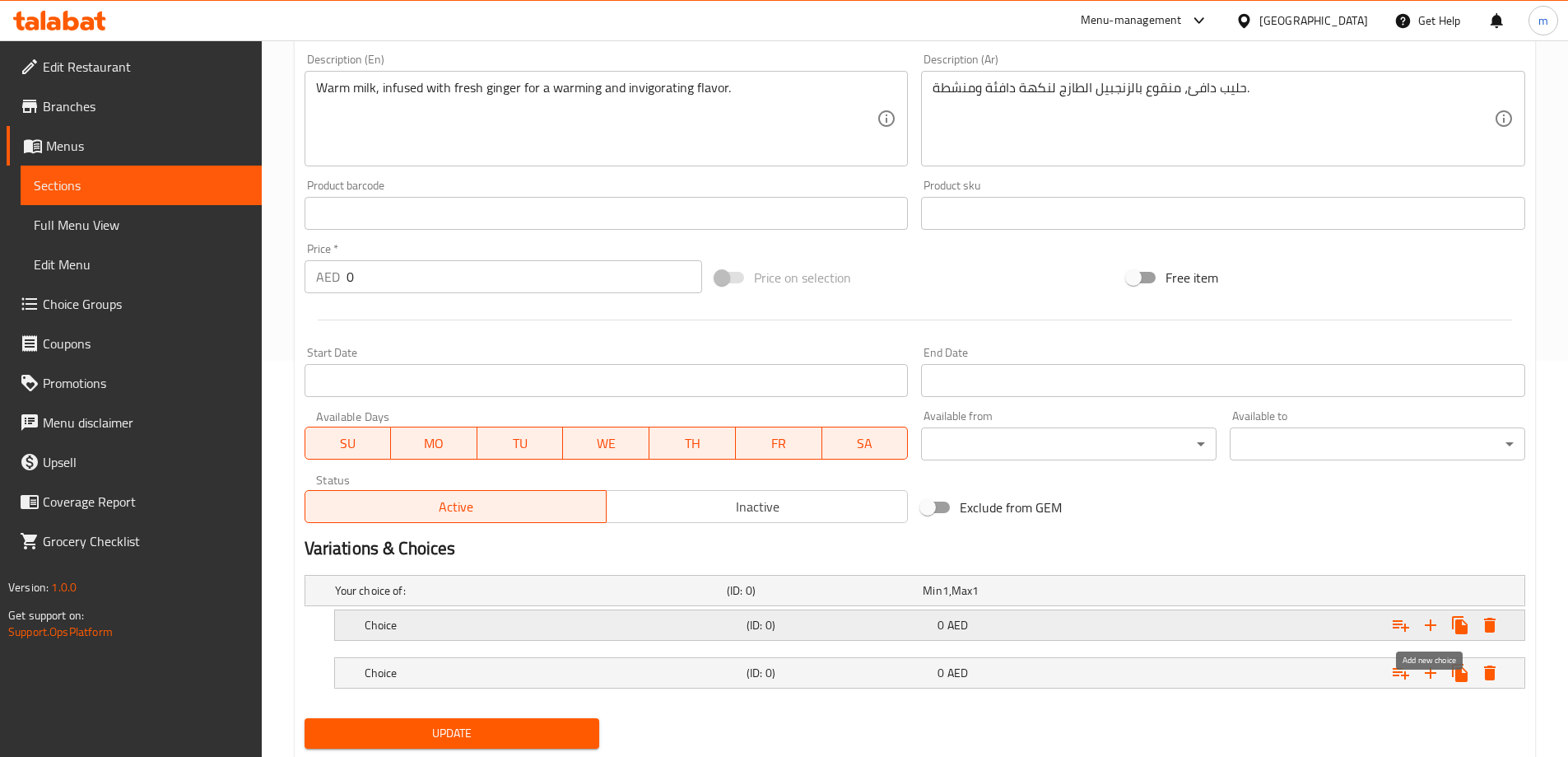
click at [1433, 631] on icon "Expand" at bounding box center [1431, 625] width 20 height 20
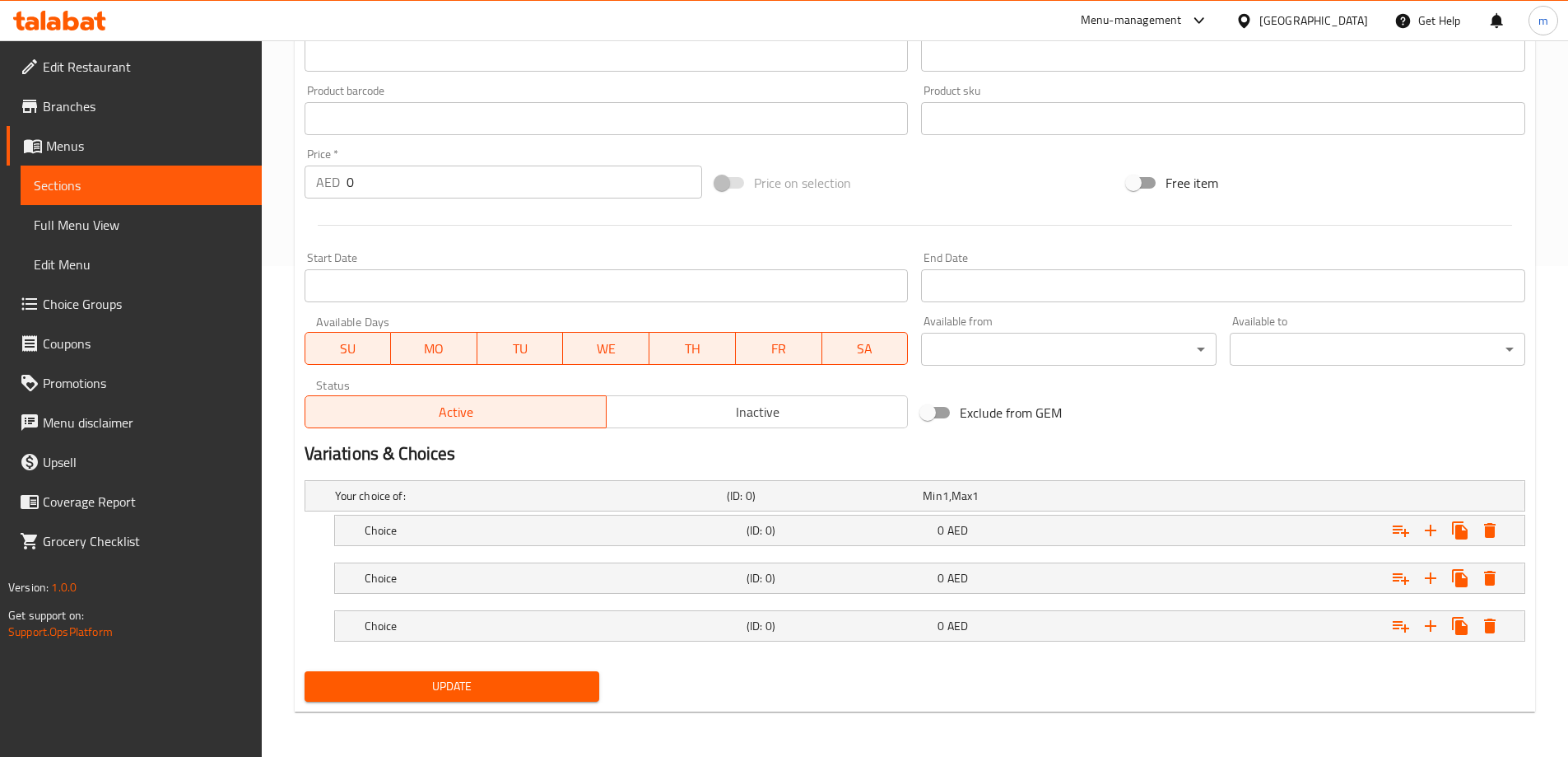
scroll to position [491, 0]
click at [717, 627] on h5 "Choice" at bounding box center [552, 625] width 375 height 16
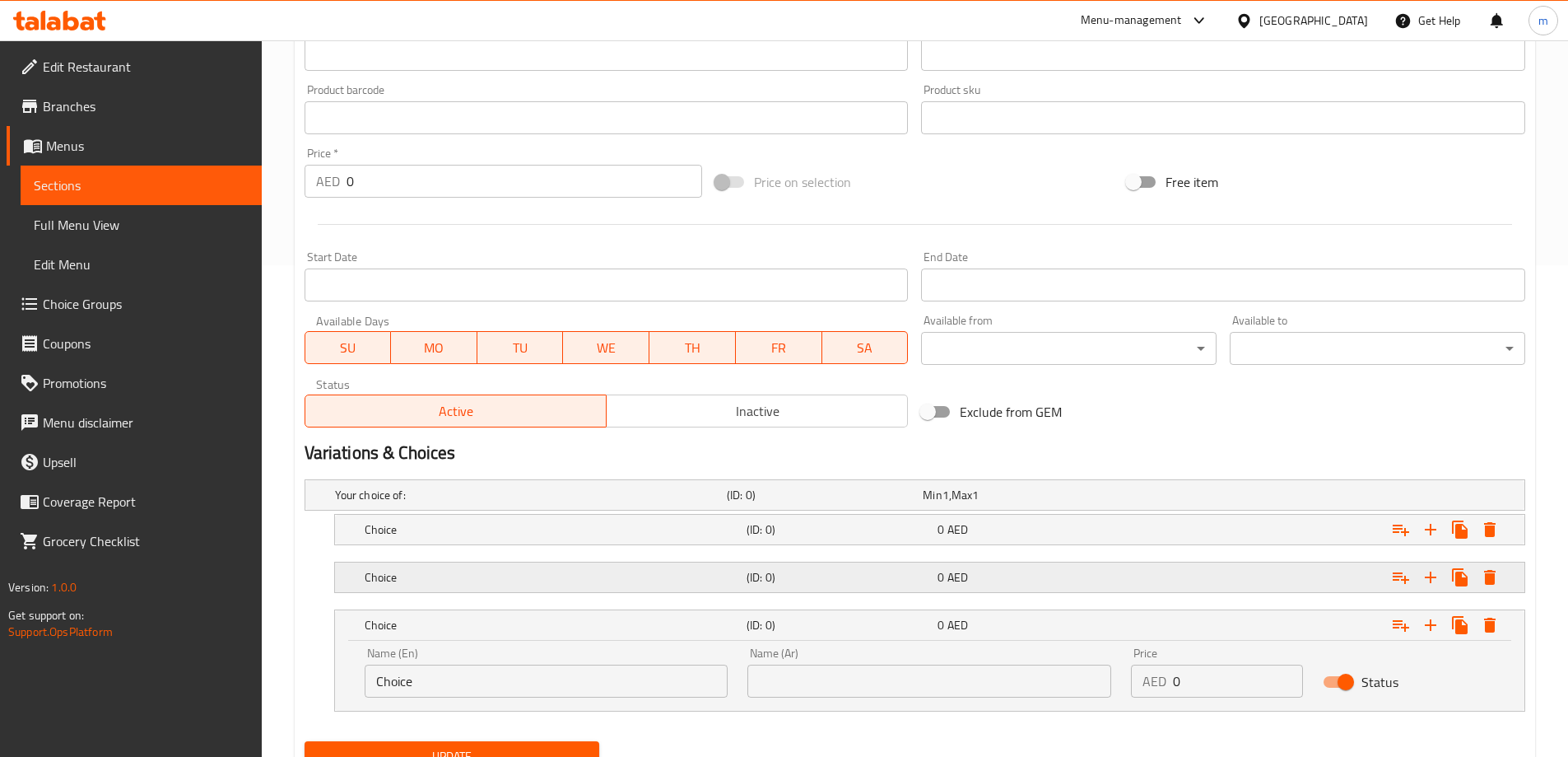
click at [723, 584] on h5 "Choice" at bounding box center [552, 577] width 375 height 16
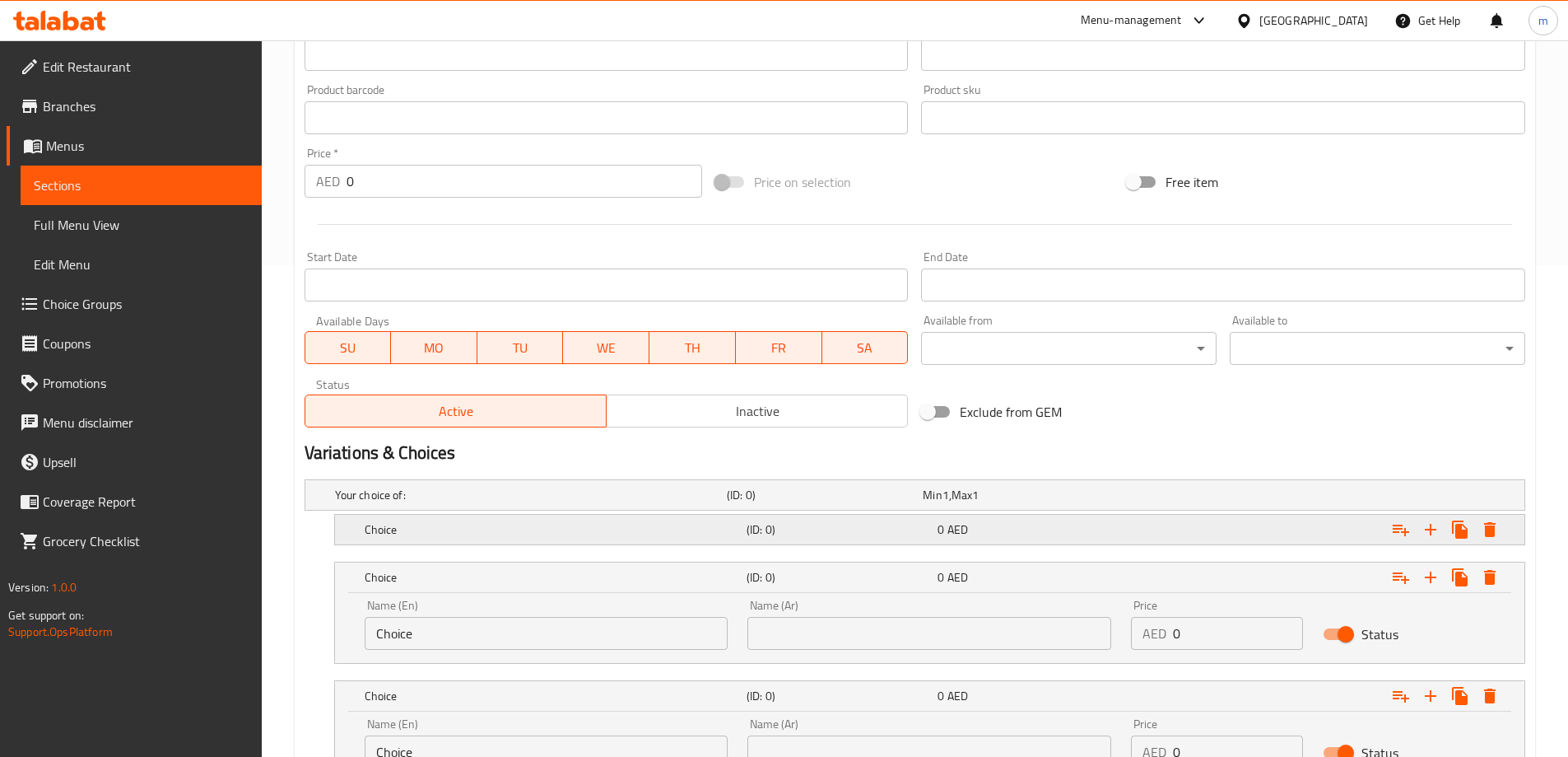
click at [729, 529] on h5 "Choice" at bounding box center [552, 529] width 375 height 16
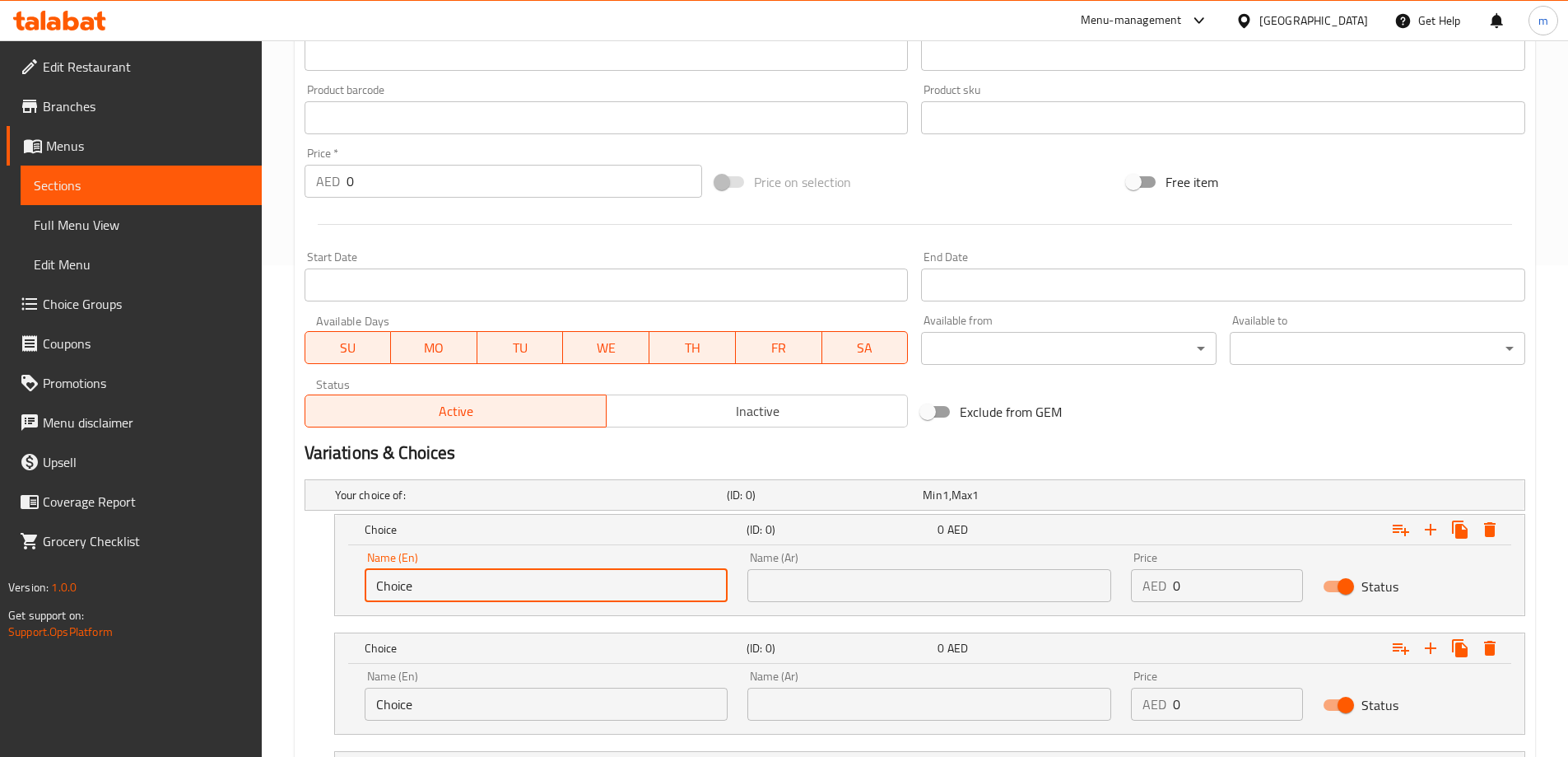
click at [474, 570] on input "Choice" at bounding box center [546, 585] width 364 height 33
type input "Cup . Medium"
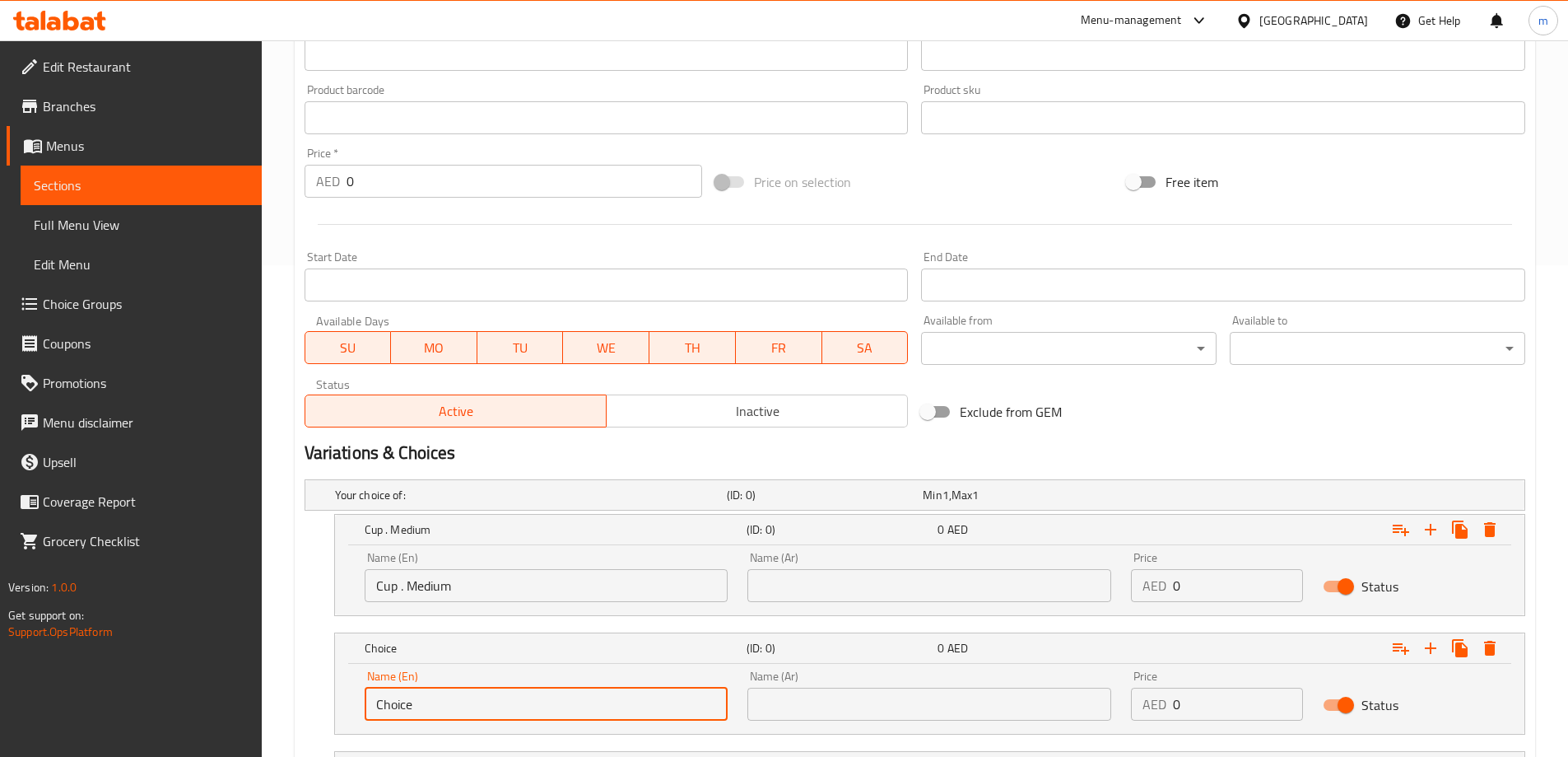
click at [452, 717] on input "Choice" at bounding box center [546, 704] width 364 height 33
type input "Cup. large"
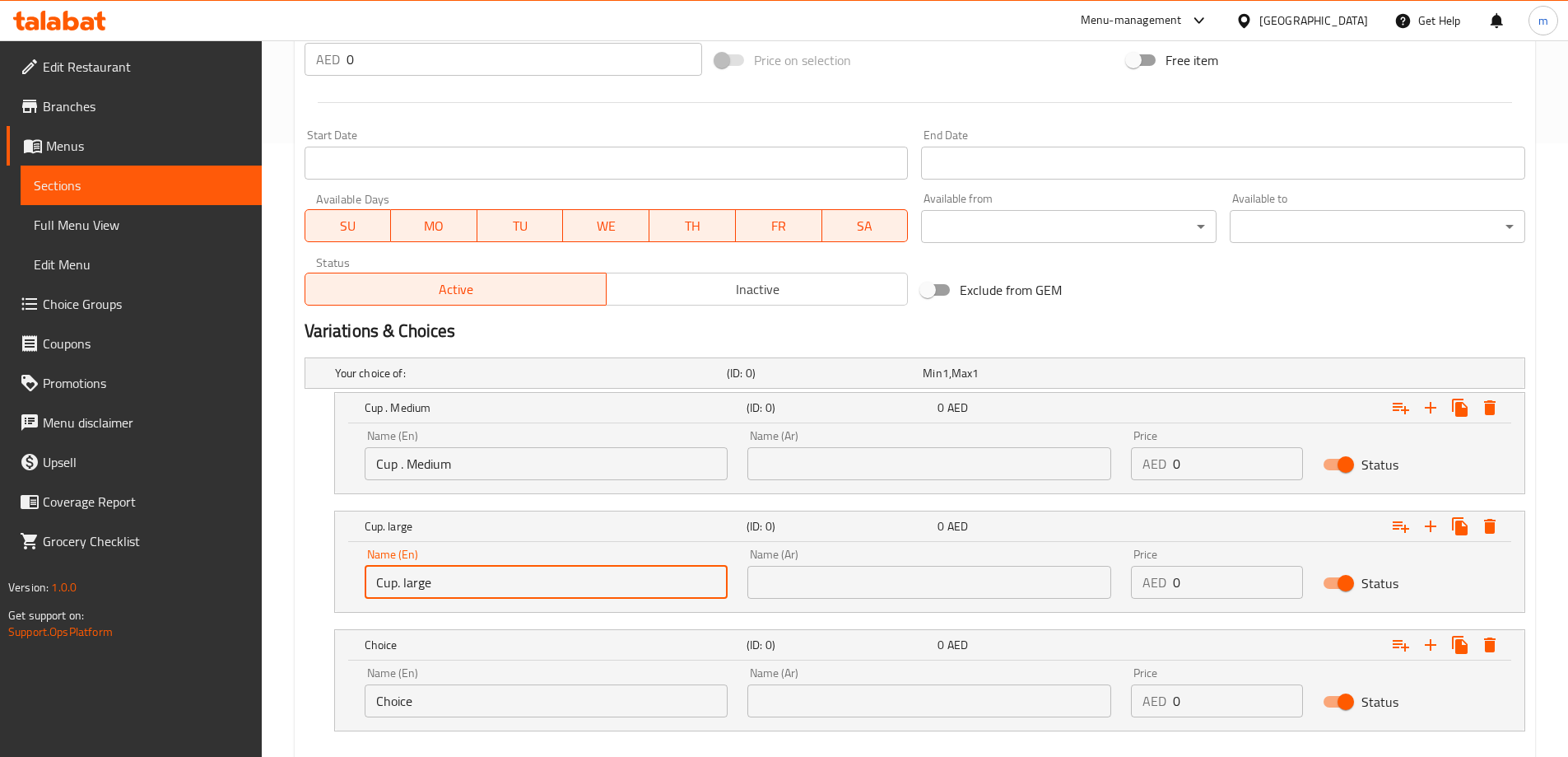
scroll to position [704, 0]
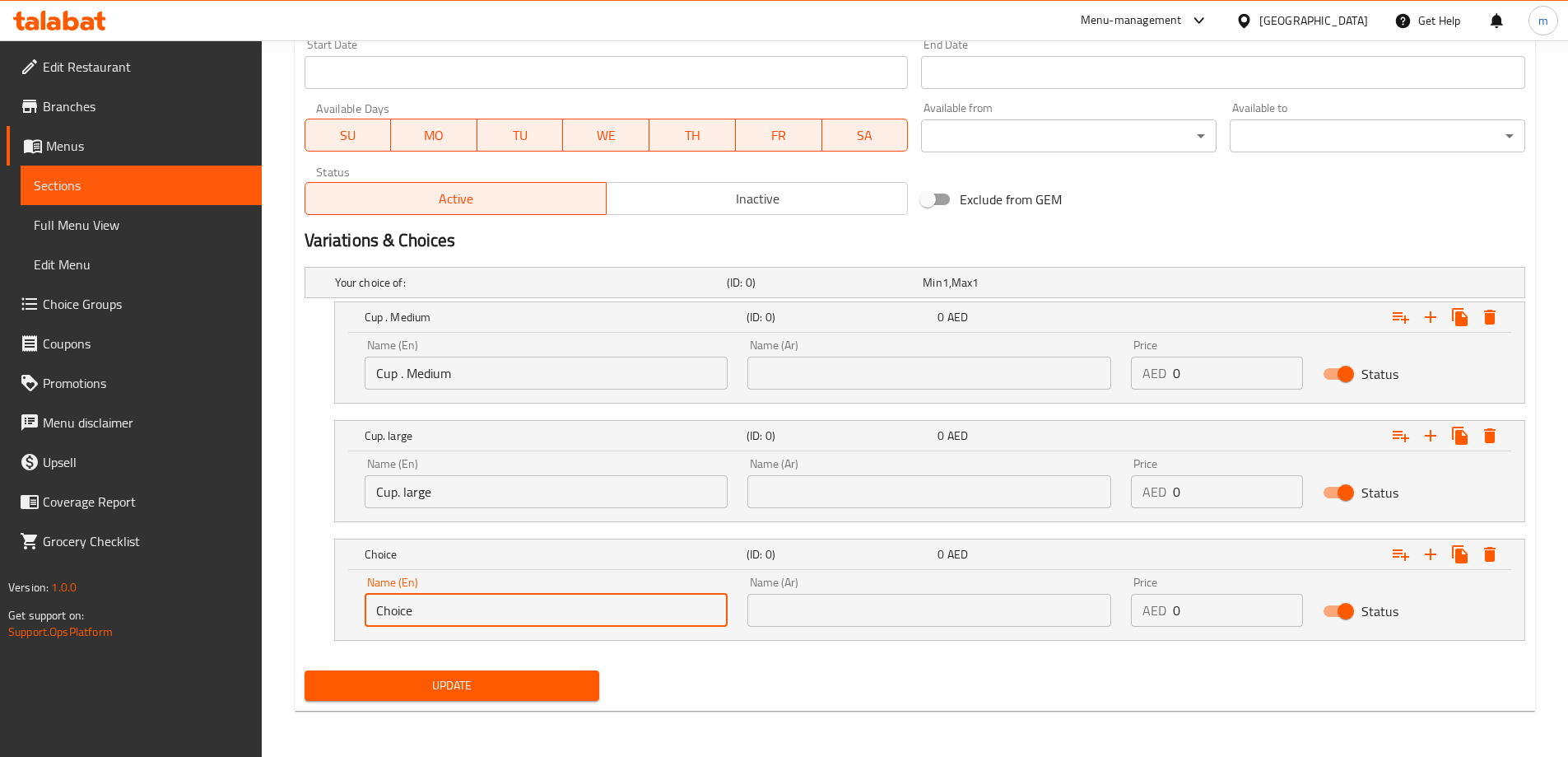
click at [488, 622] on input "Choice" at bounding box center [546, 610] width 364 height 33
type input "Della"
click at [851, 370] on input "text" at bounding box center [929, 373] width 364 height 33
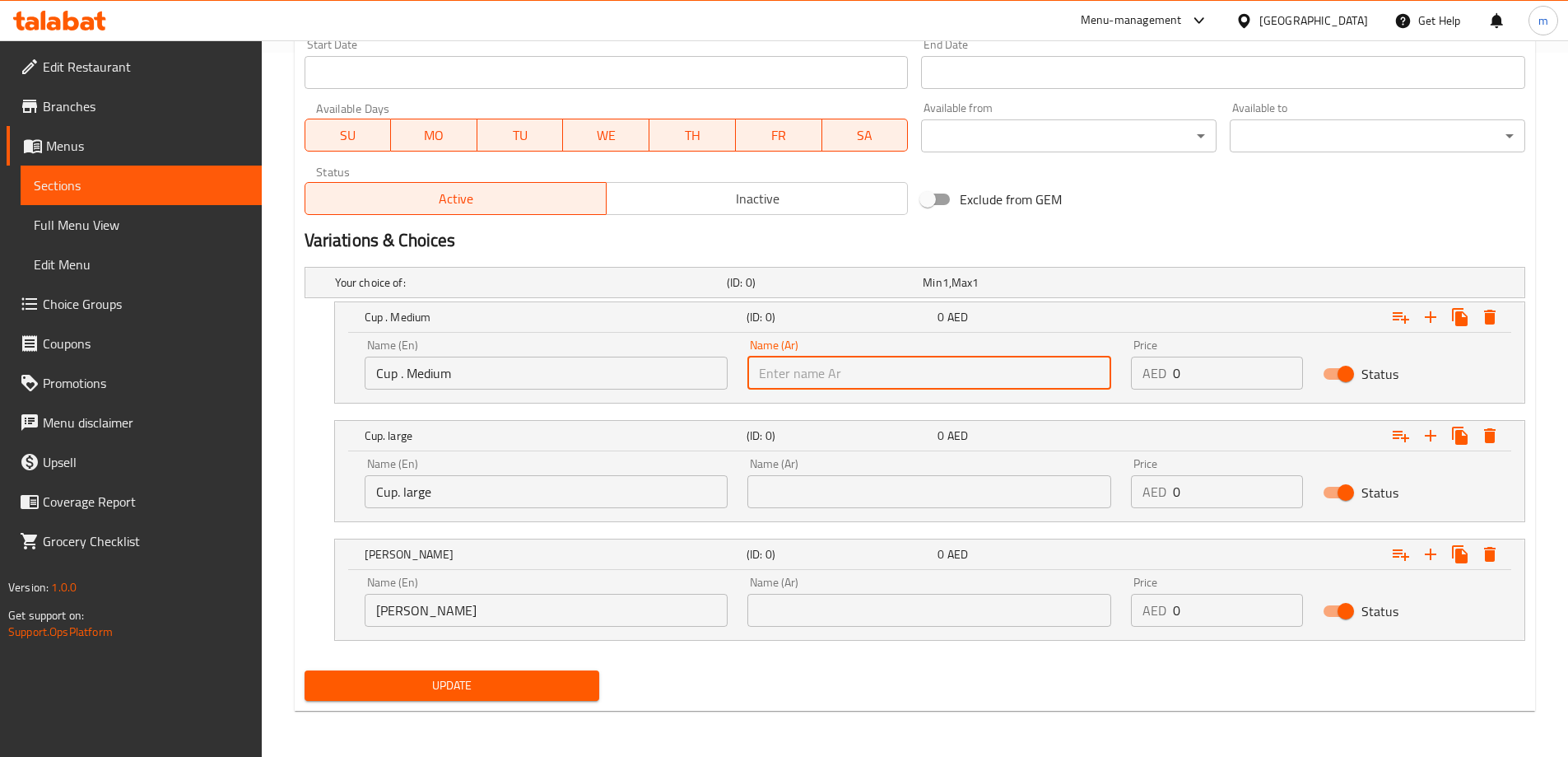
type input "كوب.وسط"
click at [863, 476] on input "text" at bounding box center [929, 491] width 364 height 33
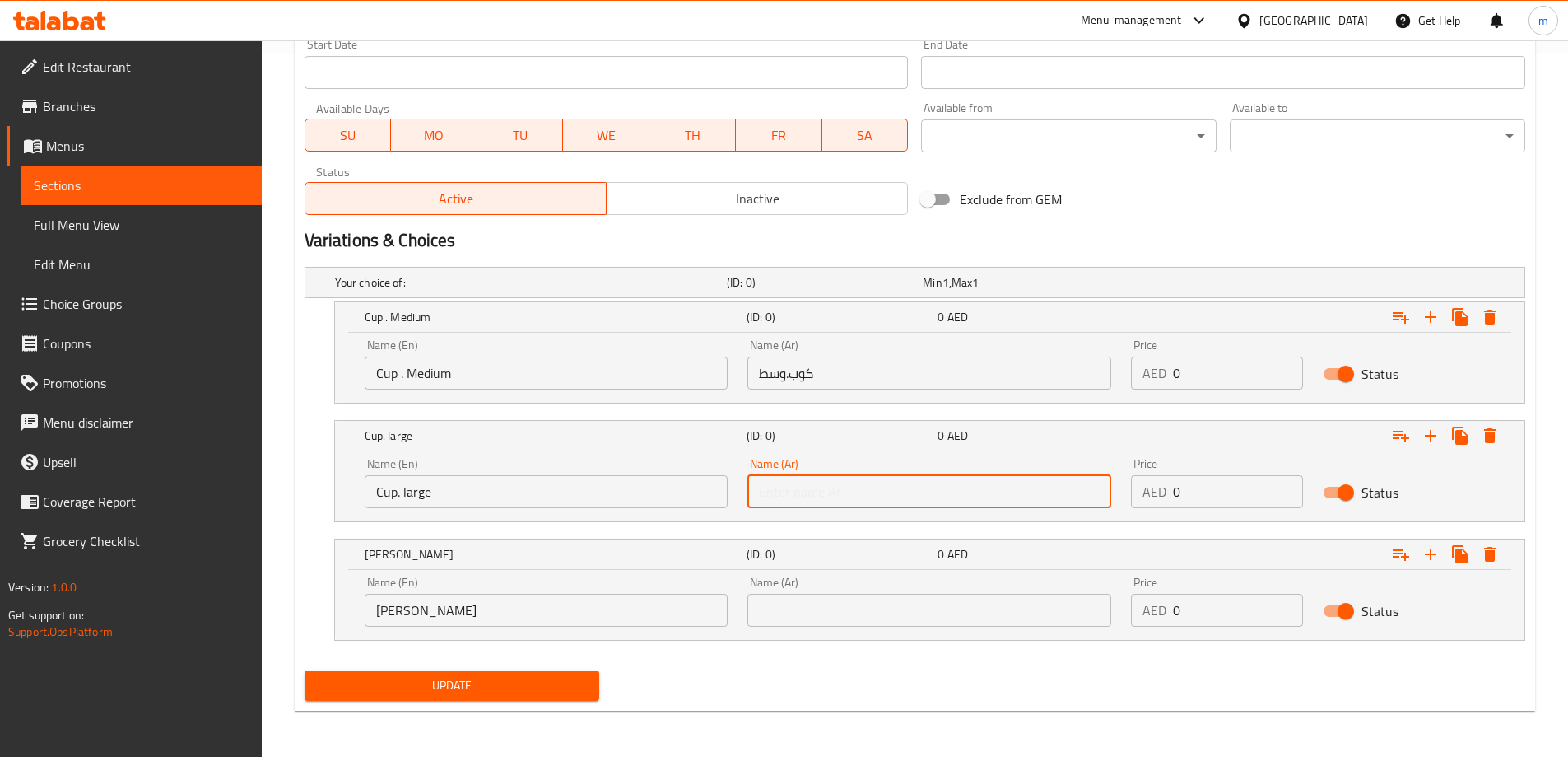
type input "كوب . كبير"
click at [868, 605] on input "text" at bounding box center [929, 610] width 364 height 33
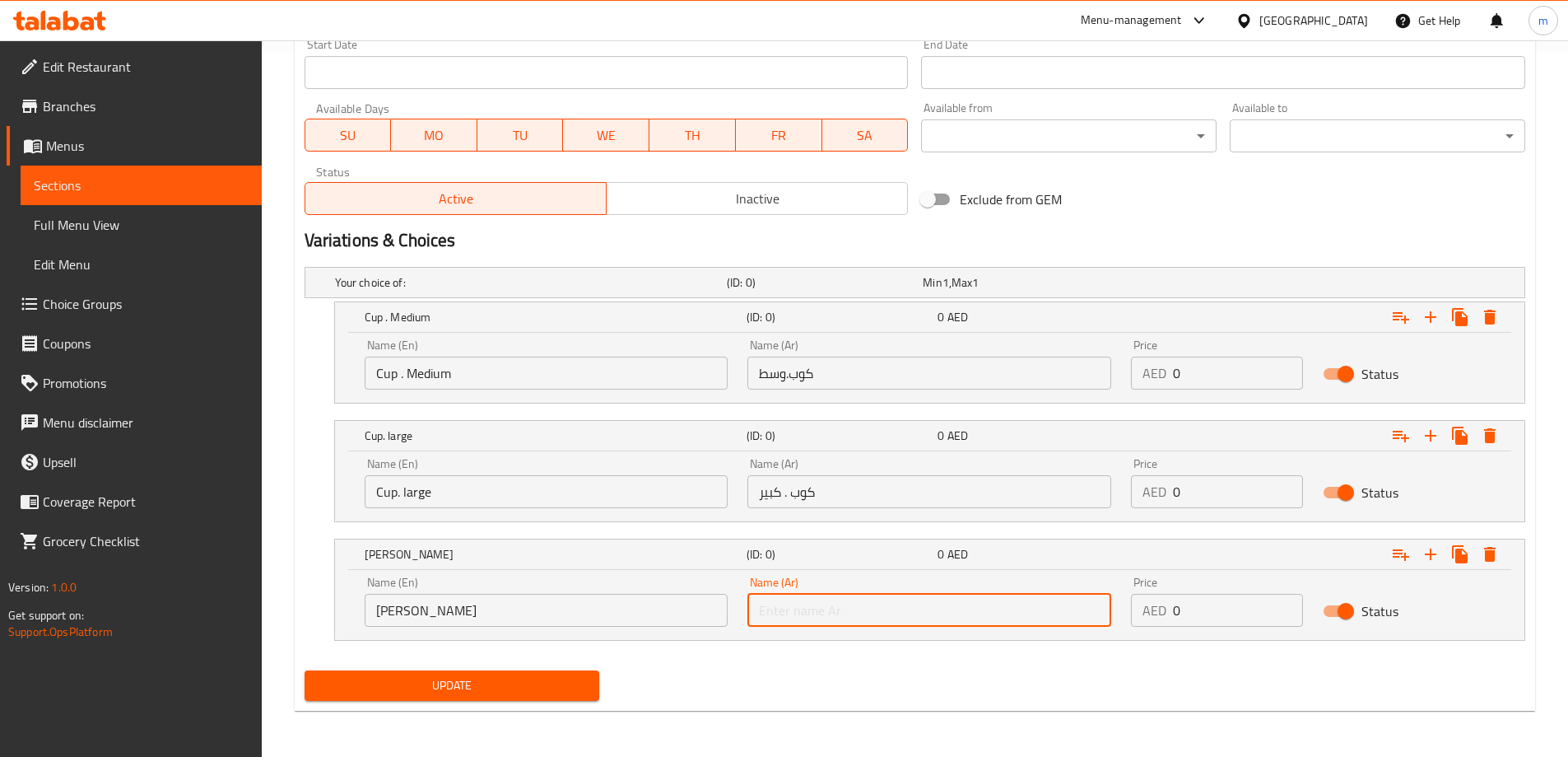
type input "ديلا"
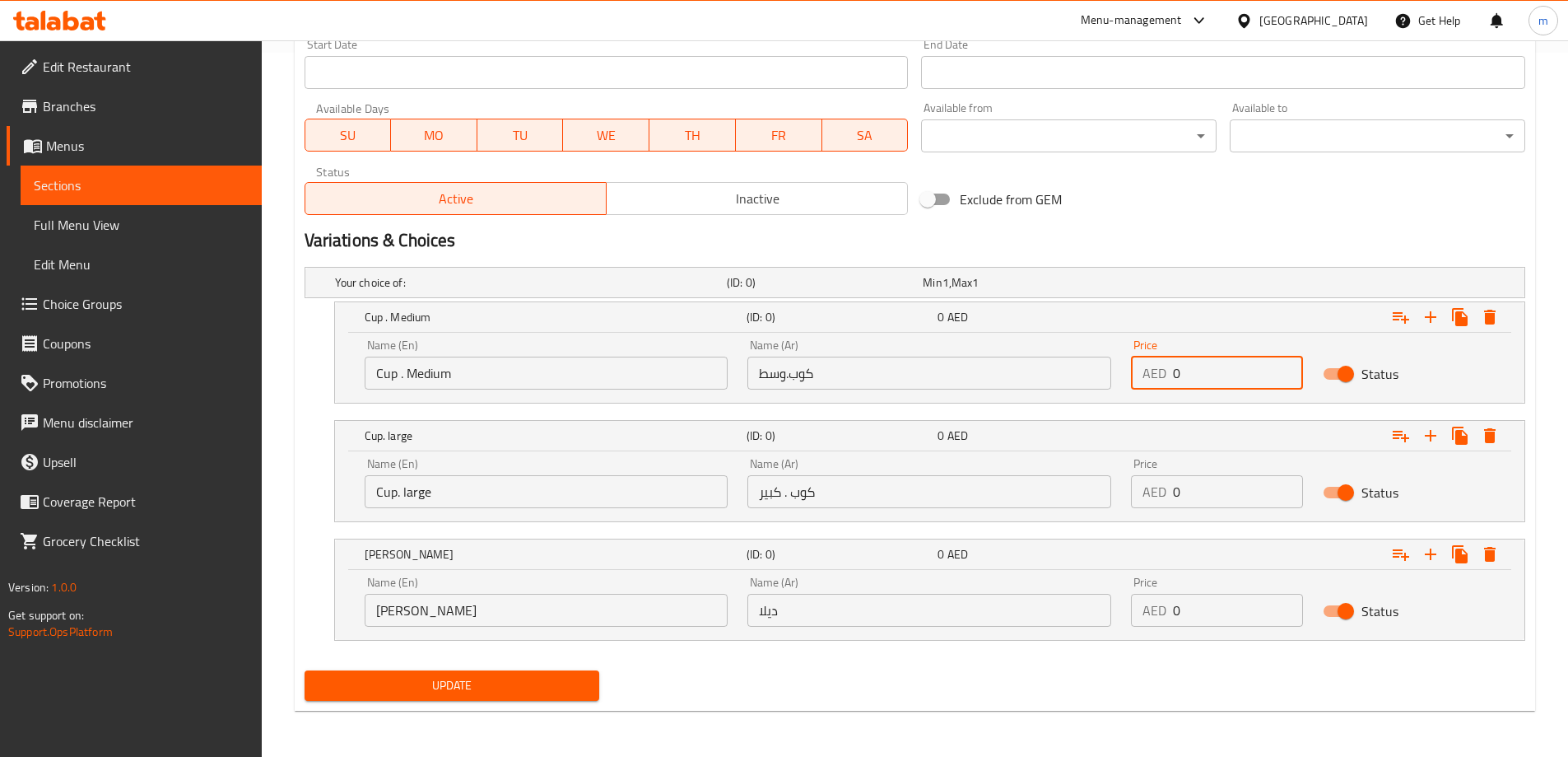
drag, startPoint x: 1187, startPoint y: 366, endPoint x: 1168, endPoint y: 373, distance: 20.2
click at [1168, 373] on div "AED 0 Price" at bounding box center [1217, 373] width 172 height 33
type input "2.50"
drag, startPoint x: 1204, startPoint y: 480, endPoint x: 1172, endPoint y: 482, distance: 32.1
click at [1173, 482] on input "0" at bounding box center [1238, 491] width 130 height 33
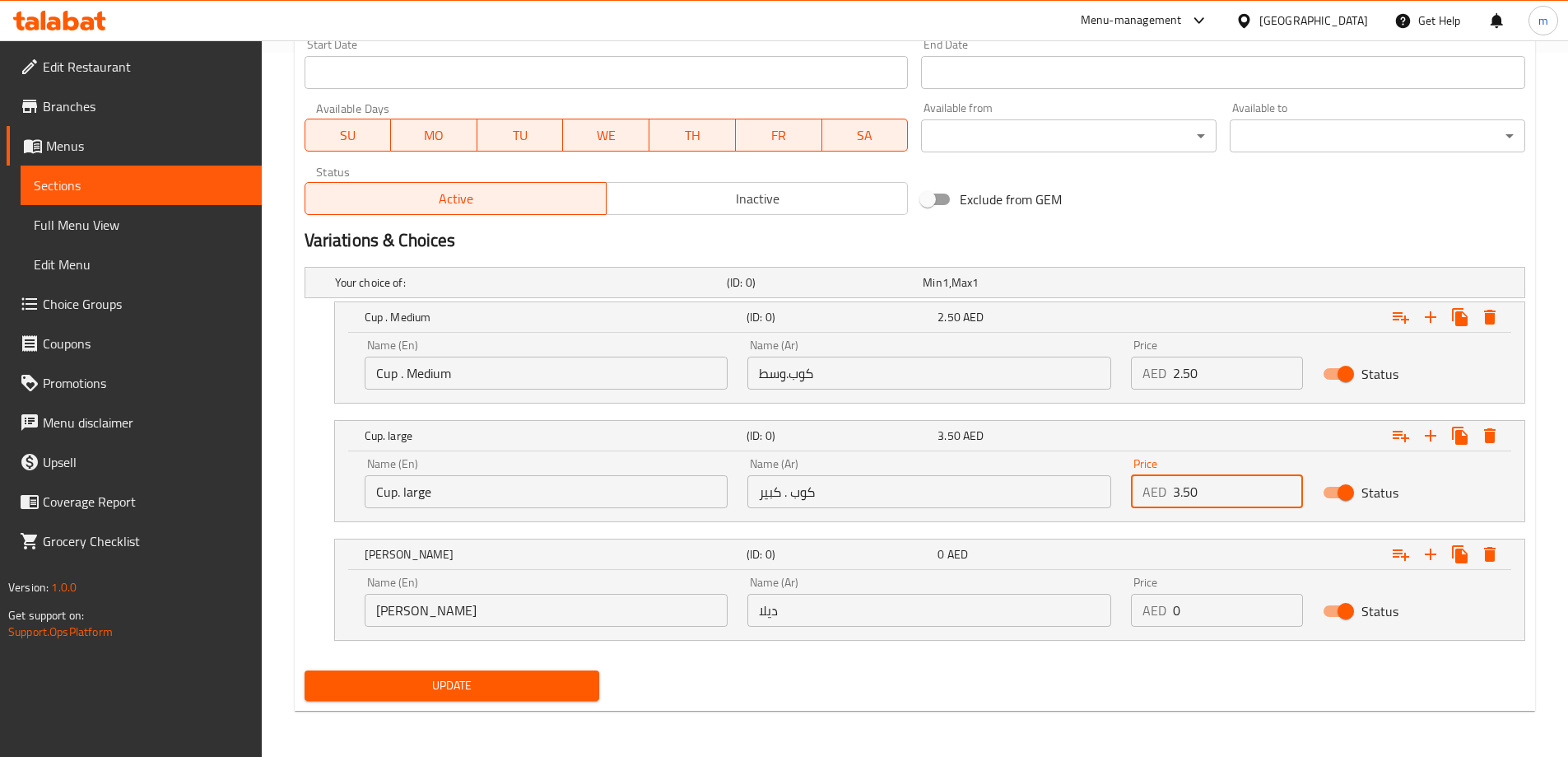
type input "3.50"
drag, startPoint x: 1211, startPoint y: 629, endPoint x: 1164, endPoint y: 629, distance: 47.0
click at [1152, 624] on div "Price AED 0 Price" at bounding box center [1217, 601] width 192 height 70
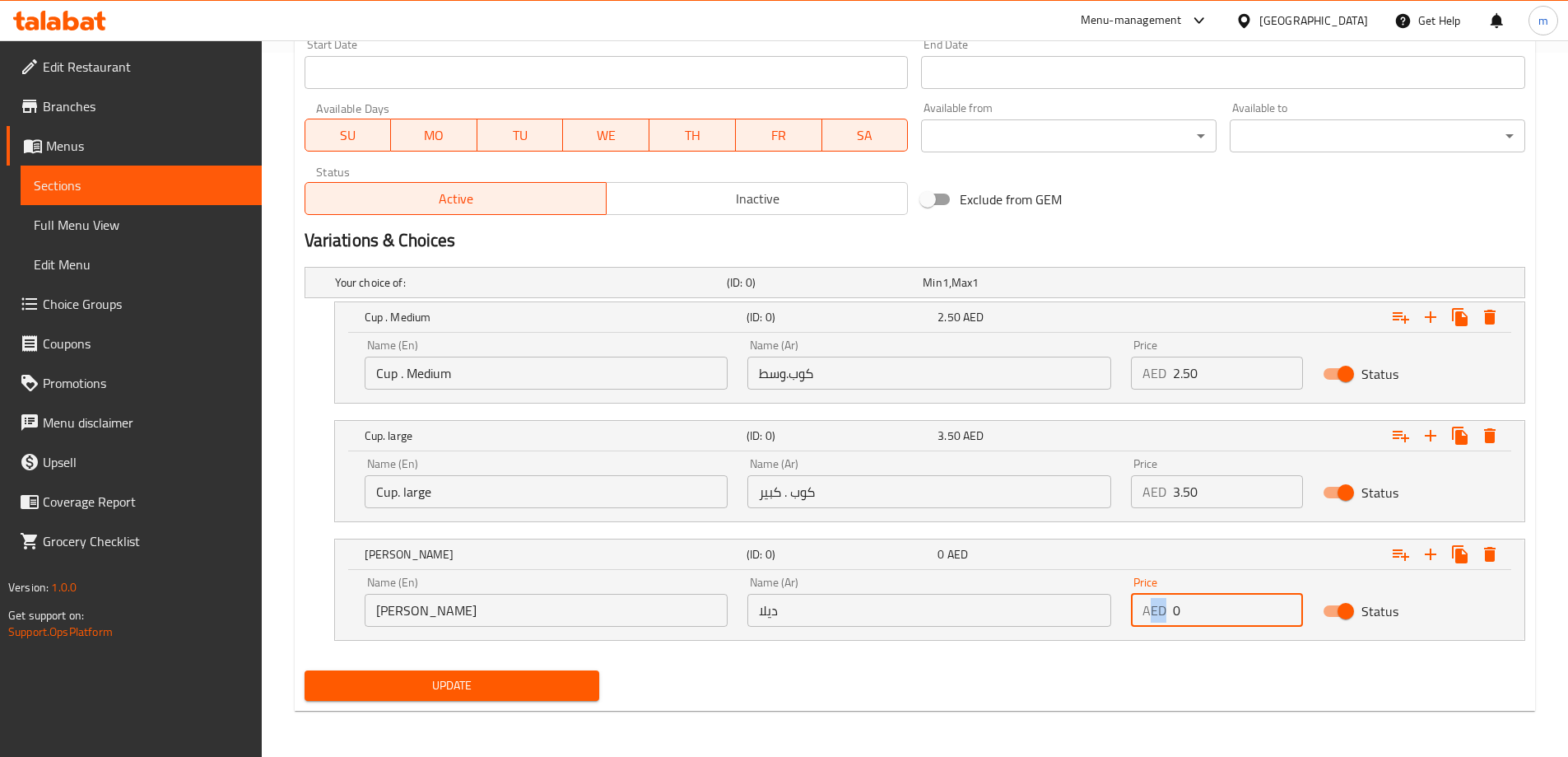
click at [1194, 611] on input "0" at bounding box center [1238, 610] width 130 height 33
drag, startPoint x: 1194, startPoint y: 611, endPoint x: 1171, endPoint y: 613, distance: 23.1
click at [1171, 613] on div "AED 0 Price" at bounding box center [1217, 610] width 172 height 33
click at [1183, 614] on input "0" at bounding box center [1238, 610] width 130 height 33
type input "40"
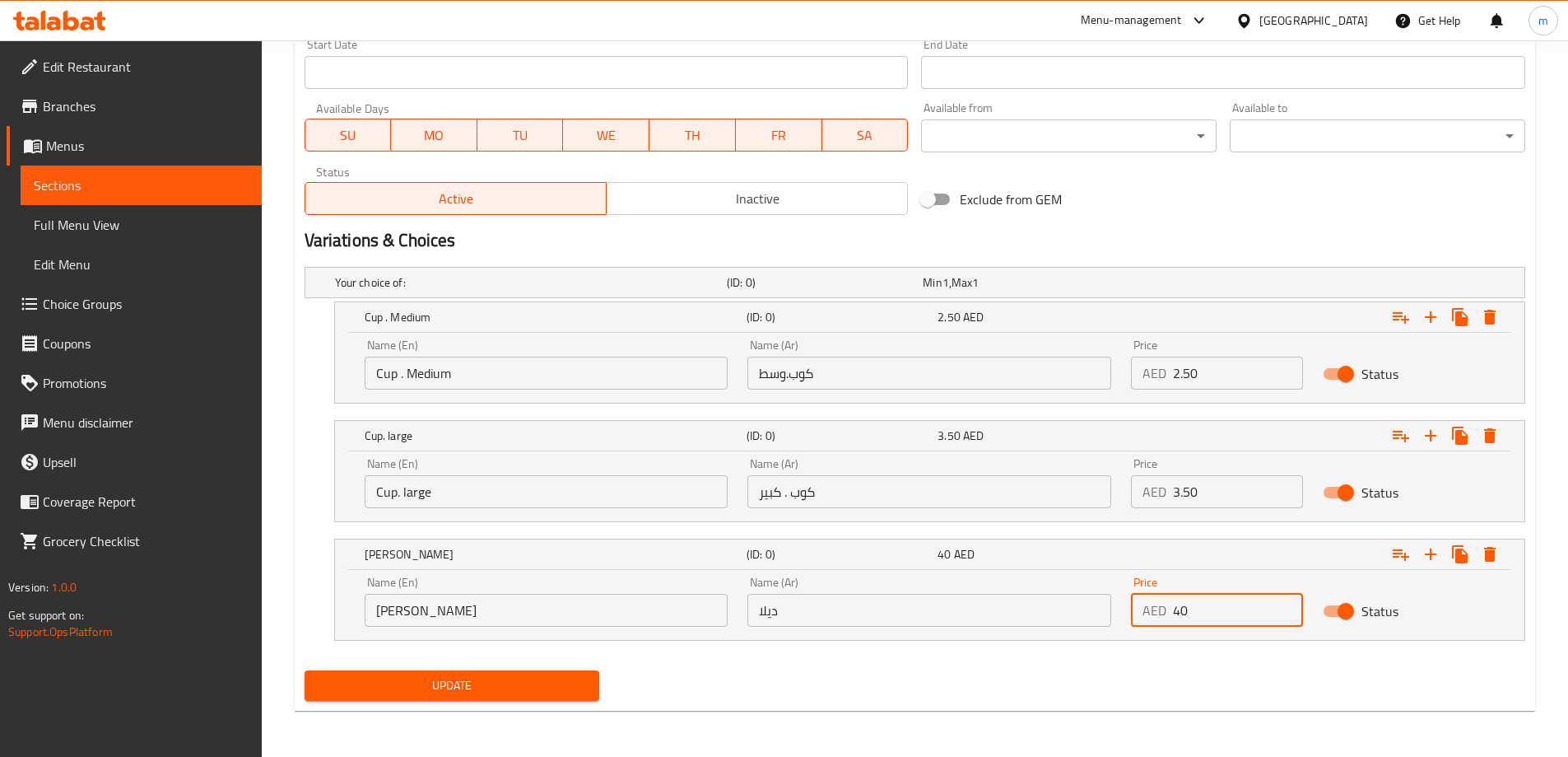
click at [1138, 657] on div "Your choice of: (ID: 0) Min 1 , Max 1 Name (En) Your choice of: Name (En) Name …" at bounding box center [915, 462] width 1234 height 403
click at [499, 682] on span "Update" at bounding box center [452, 685] width 269 height 21
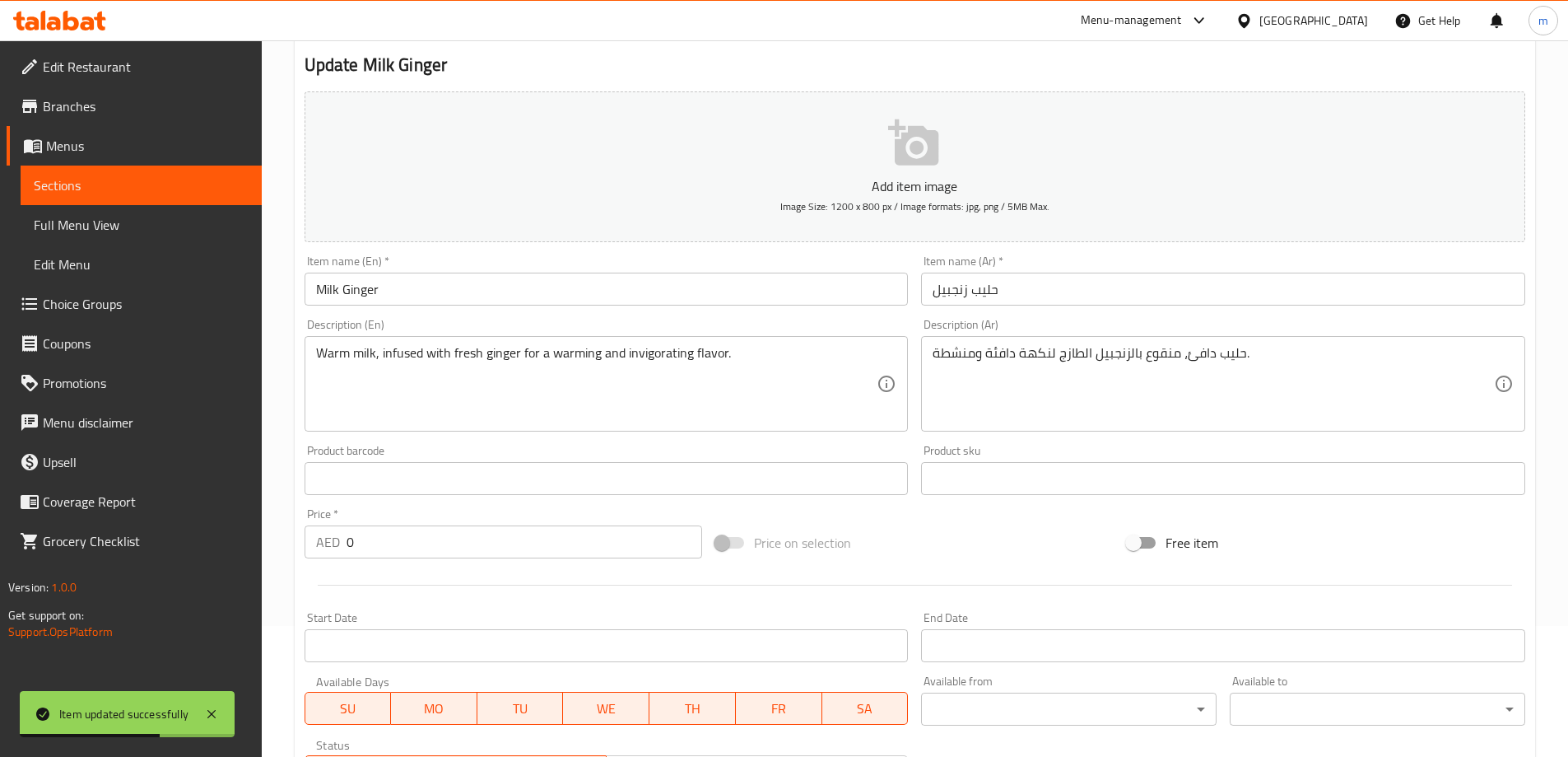
scroll to position [0, 0]
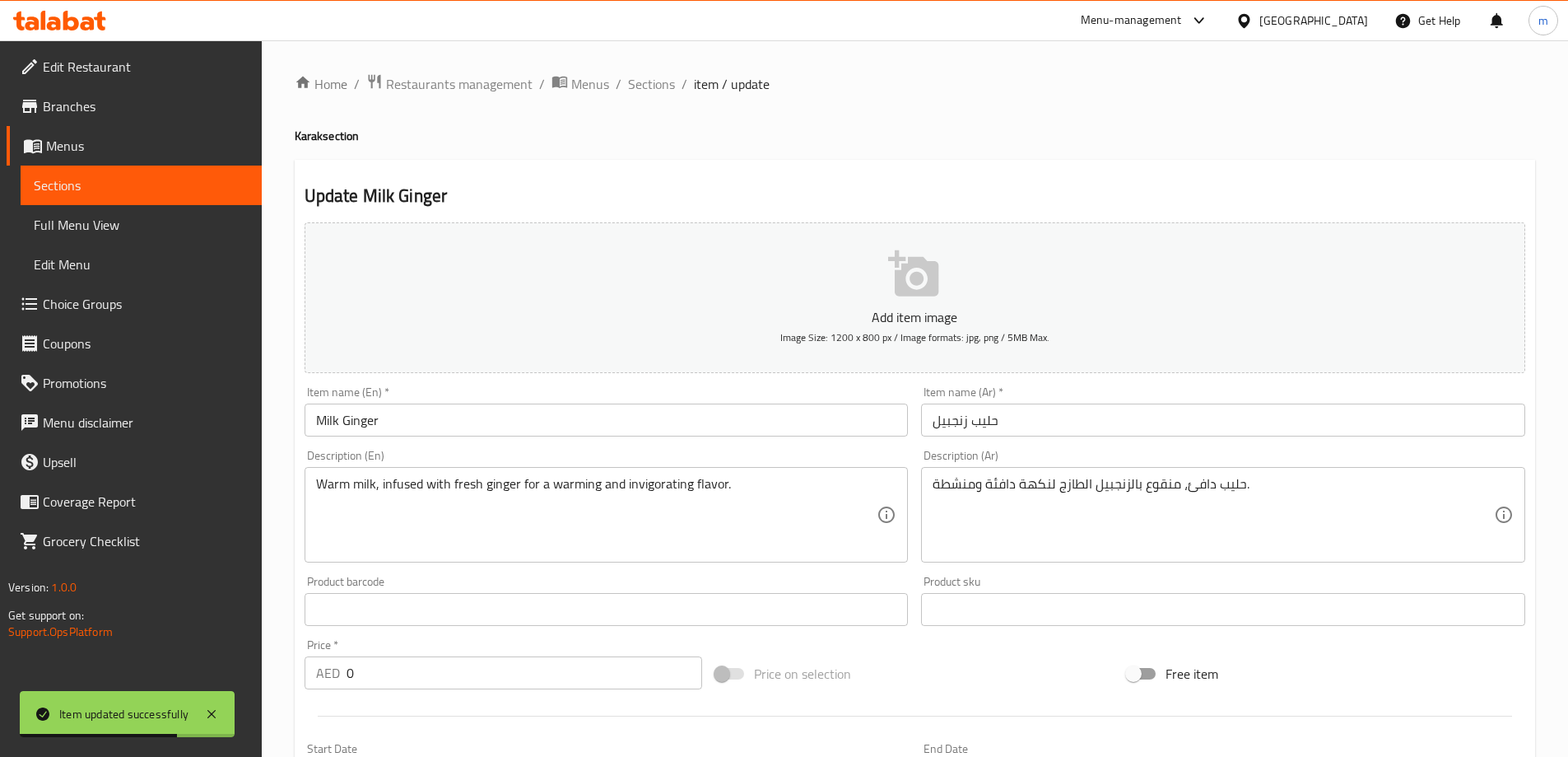
drag, startPoint x: 650, startPoint y: 83, endPoint x: 666, endPoint y: 113, distance: 34.0
click at [650, 83] on span "Sections" at bounding box center [652, 84] width 47 height 20
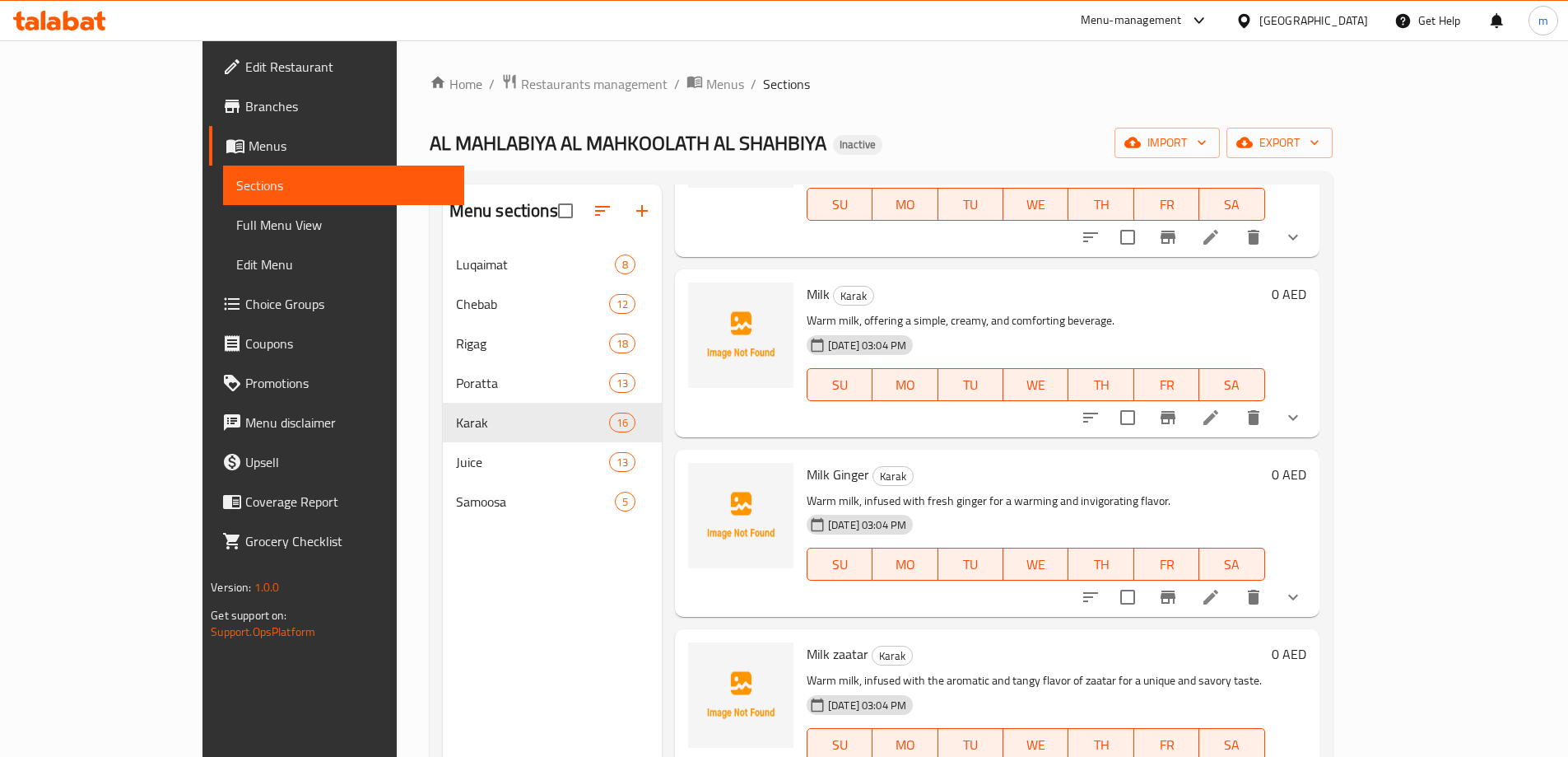
scroll to position [1317, 0]
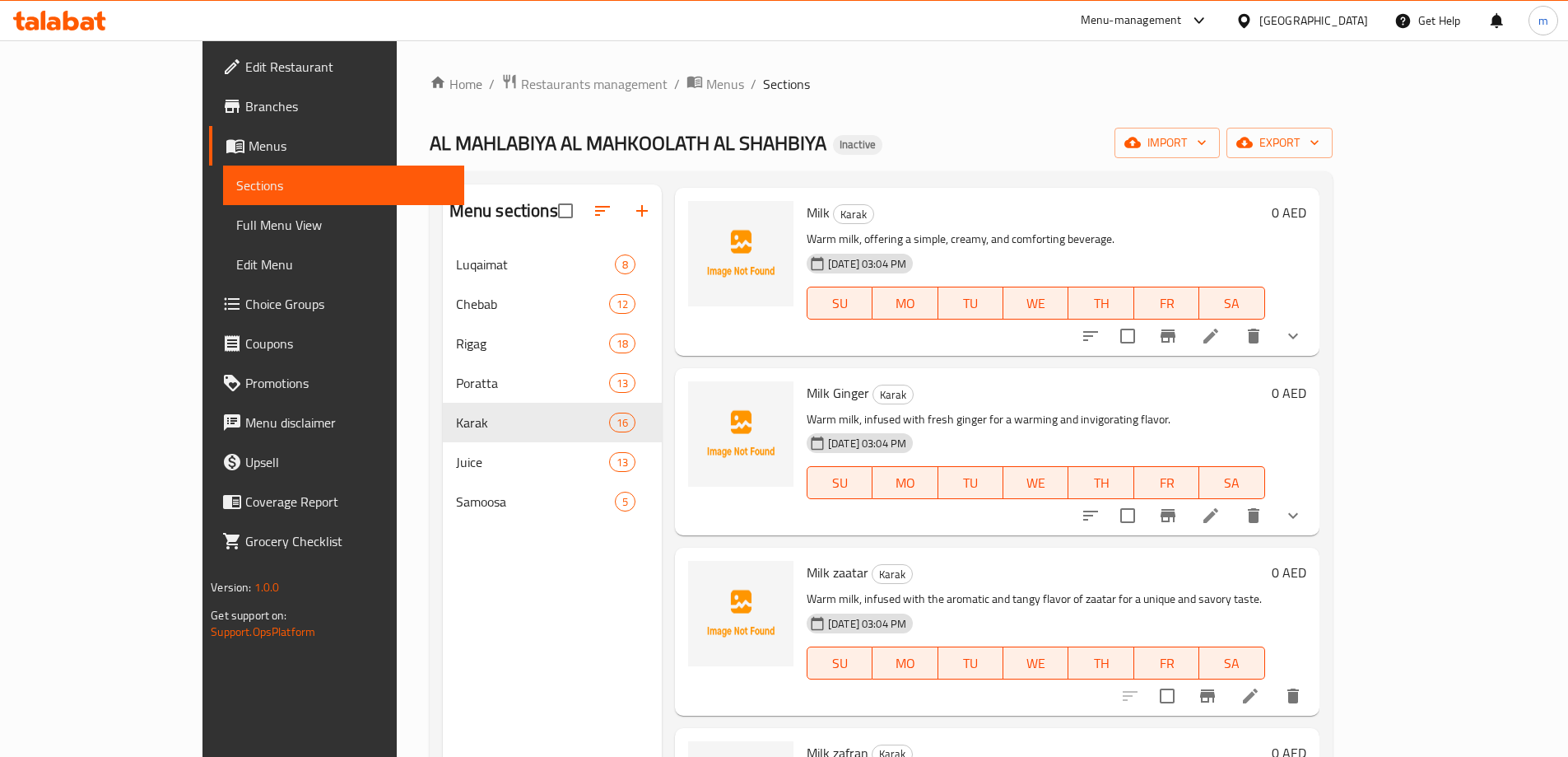
click at [1273, 681] on li at bounding box center [1251, 695] width 46 height 29
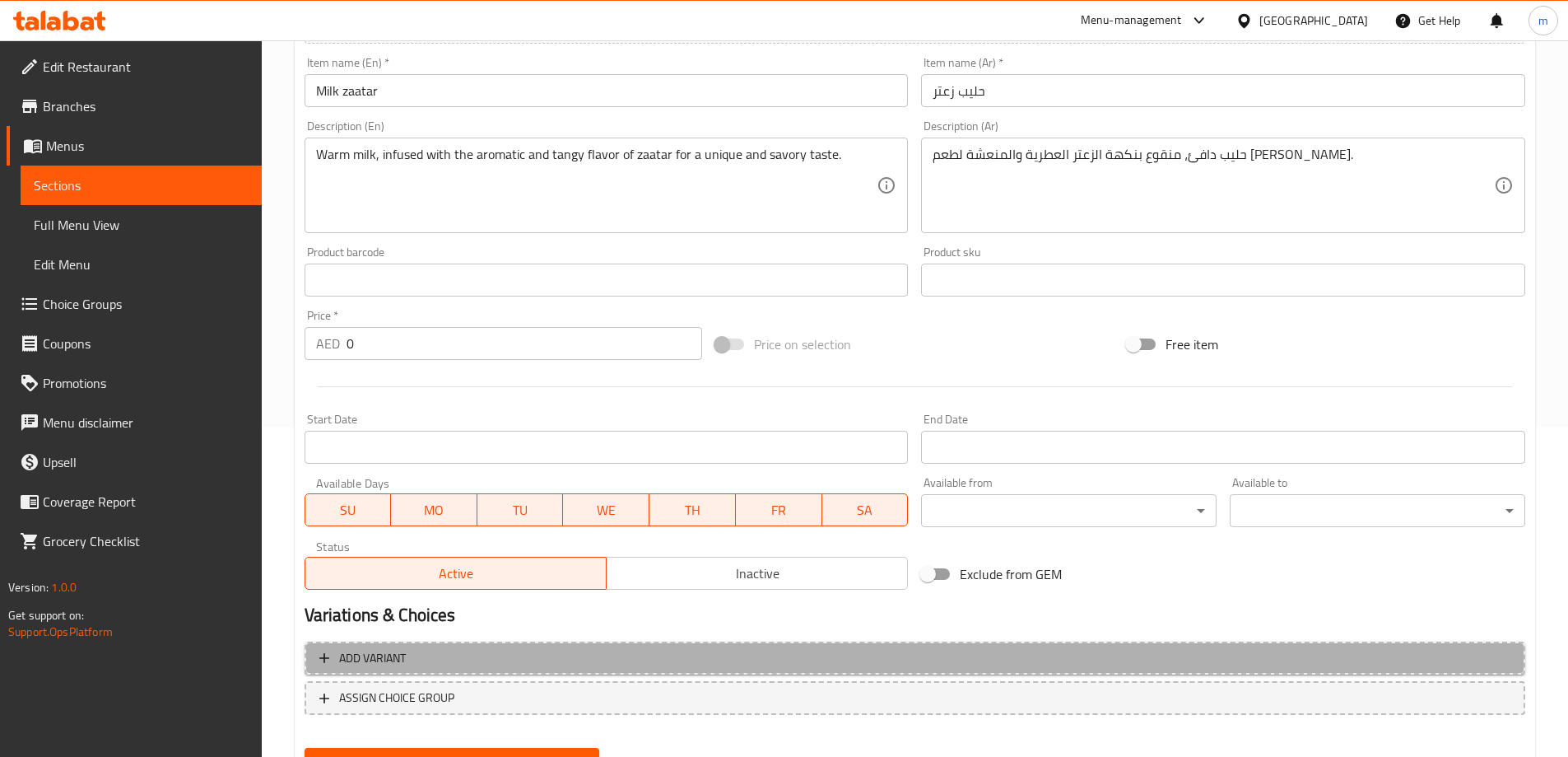
click at [1030, 643] on button "Add variant" at bounding box center [915, 658] width 1220 height 34
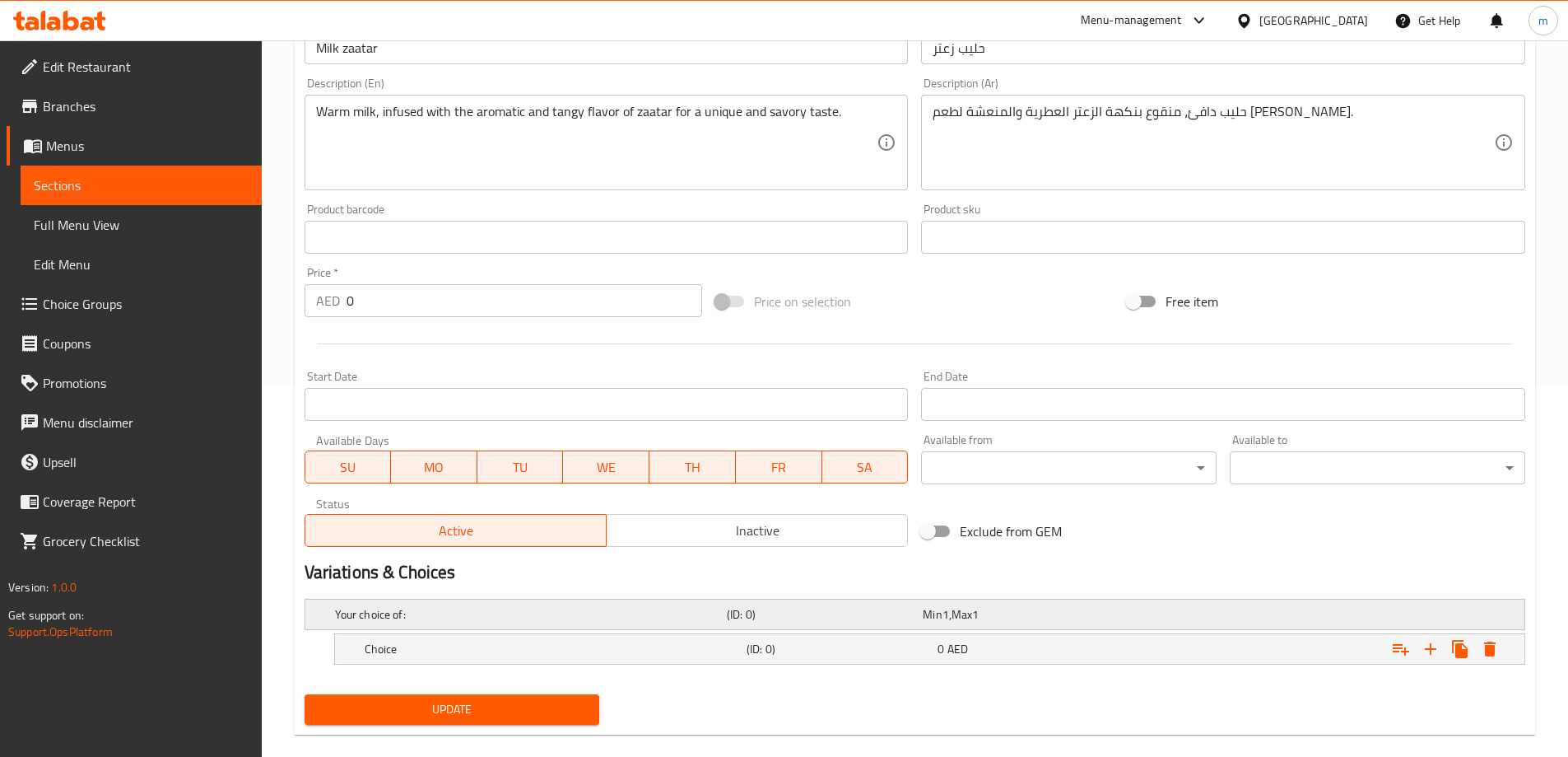
scroll to position [396, 0]
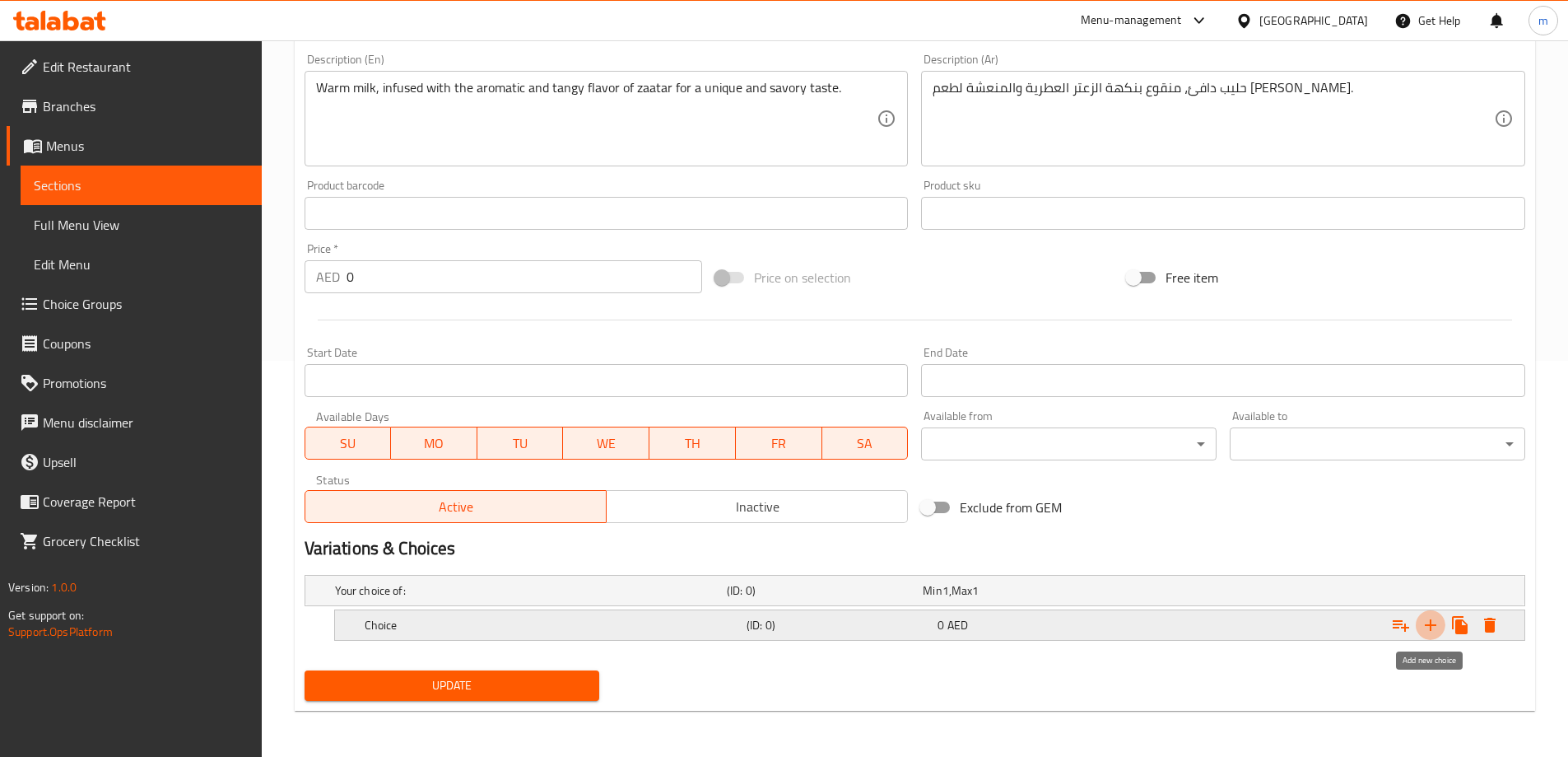
click at [1435, 623] on icon "Expand" at bounding box center [1431, 625] width 20 height 20
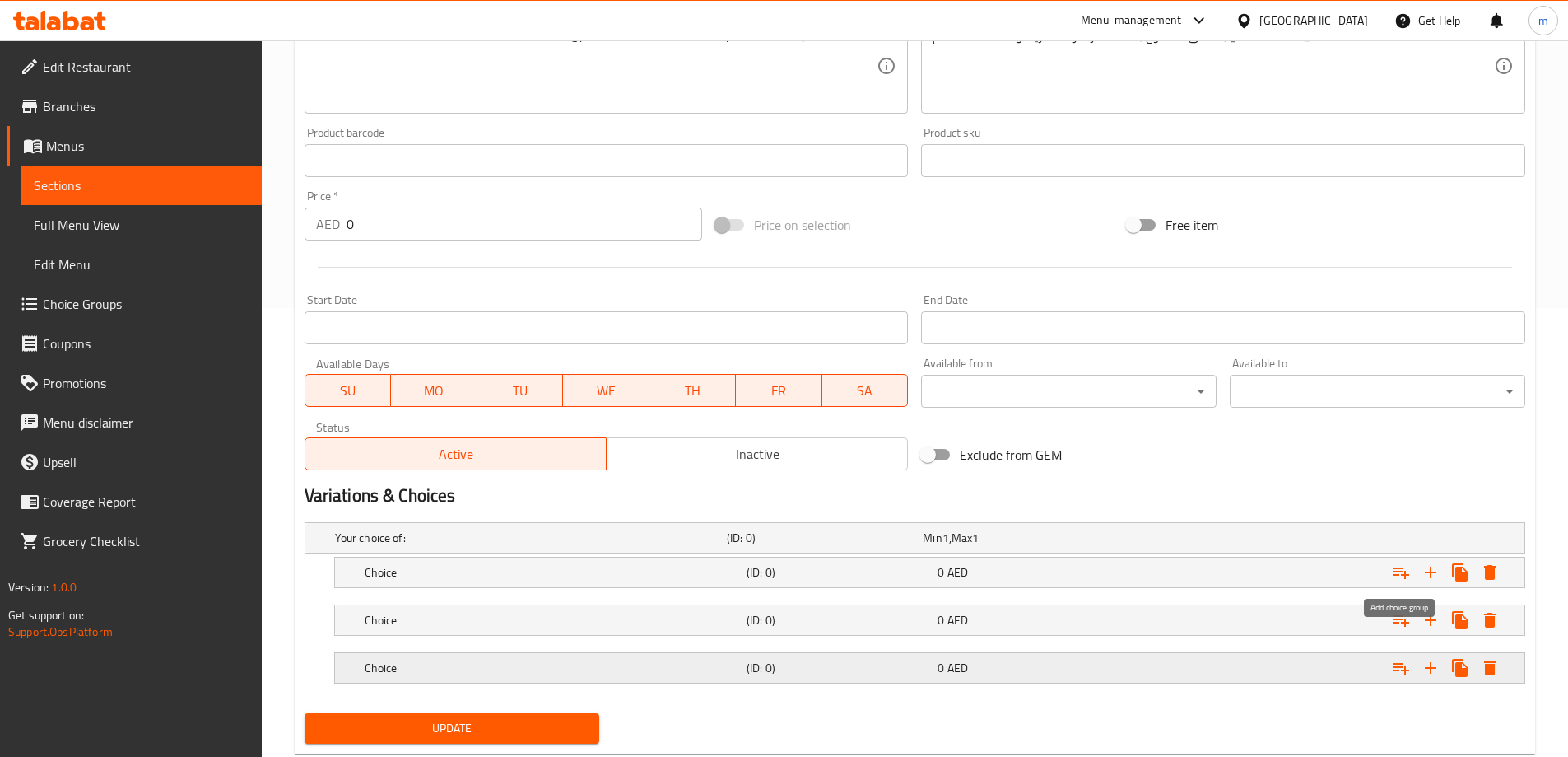
scroll to position [491, 0]
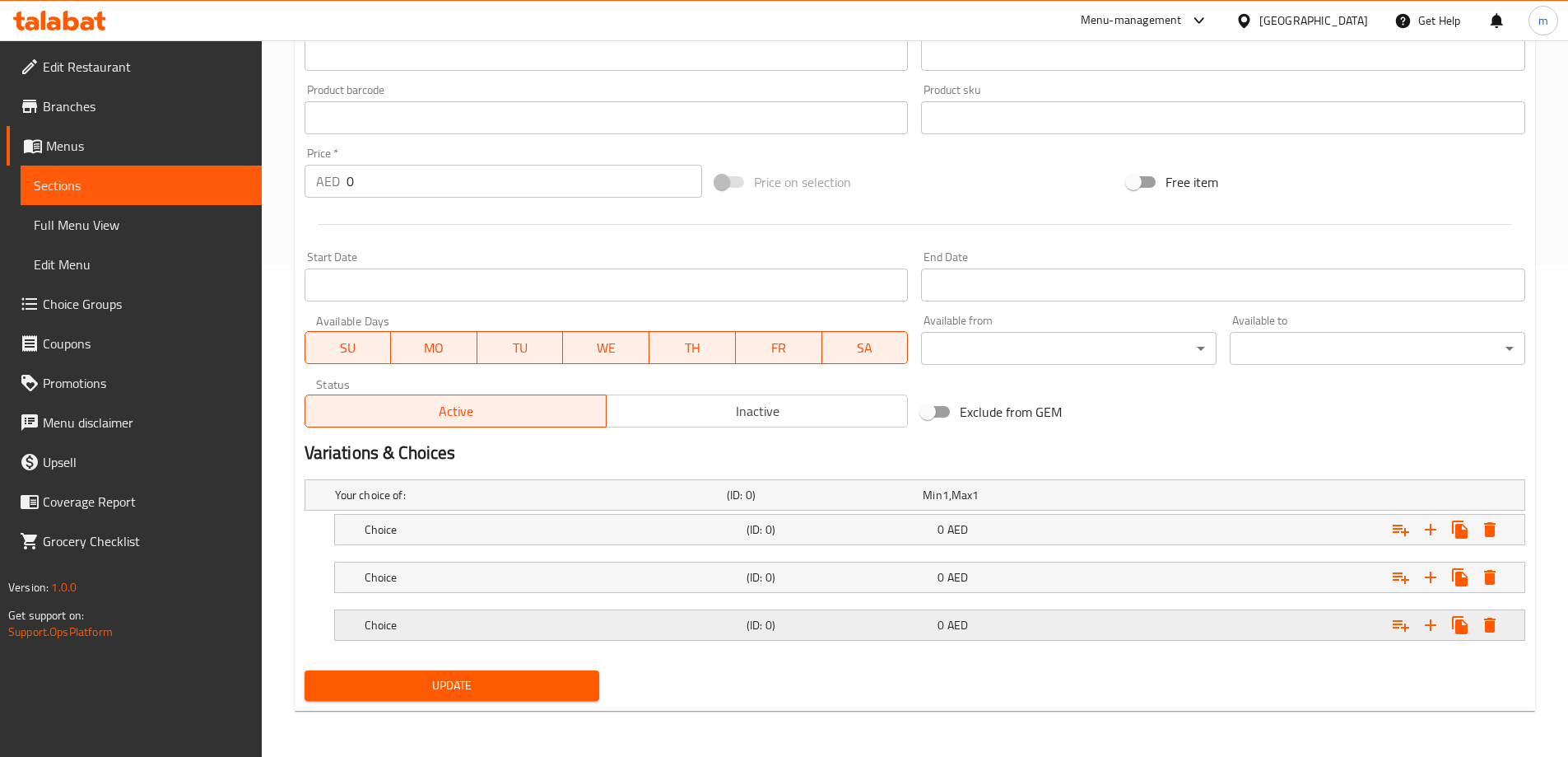
click at [894, 624] on h5 "(ID: 0)" at bounding box center [838, 625] width 185 height 16
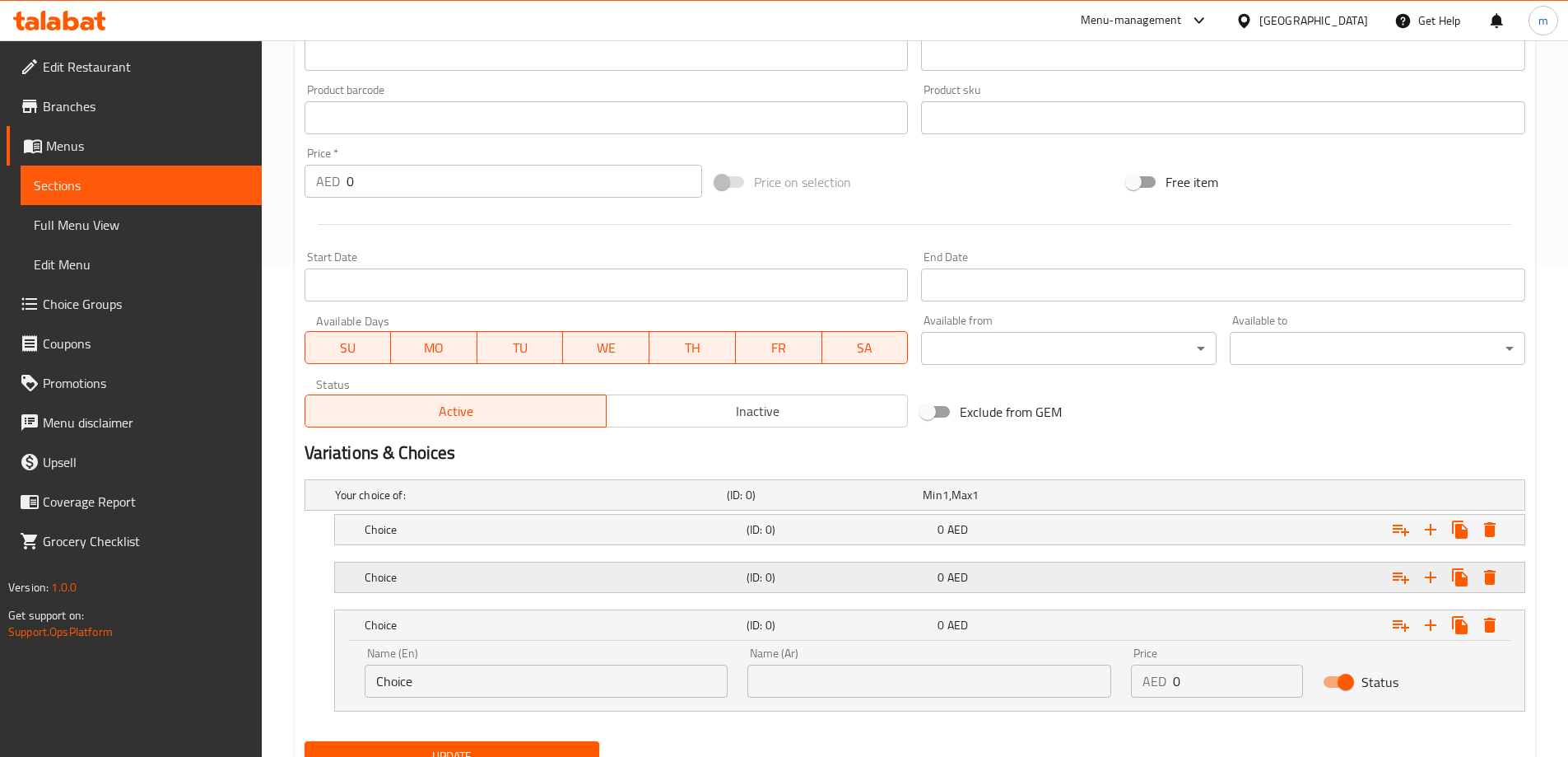
click at [871, 578] on h5 "(ID: 0)" at bounding box center [838, 577] width 185 height 16
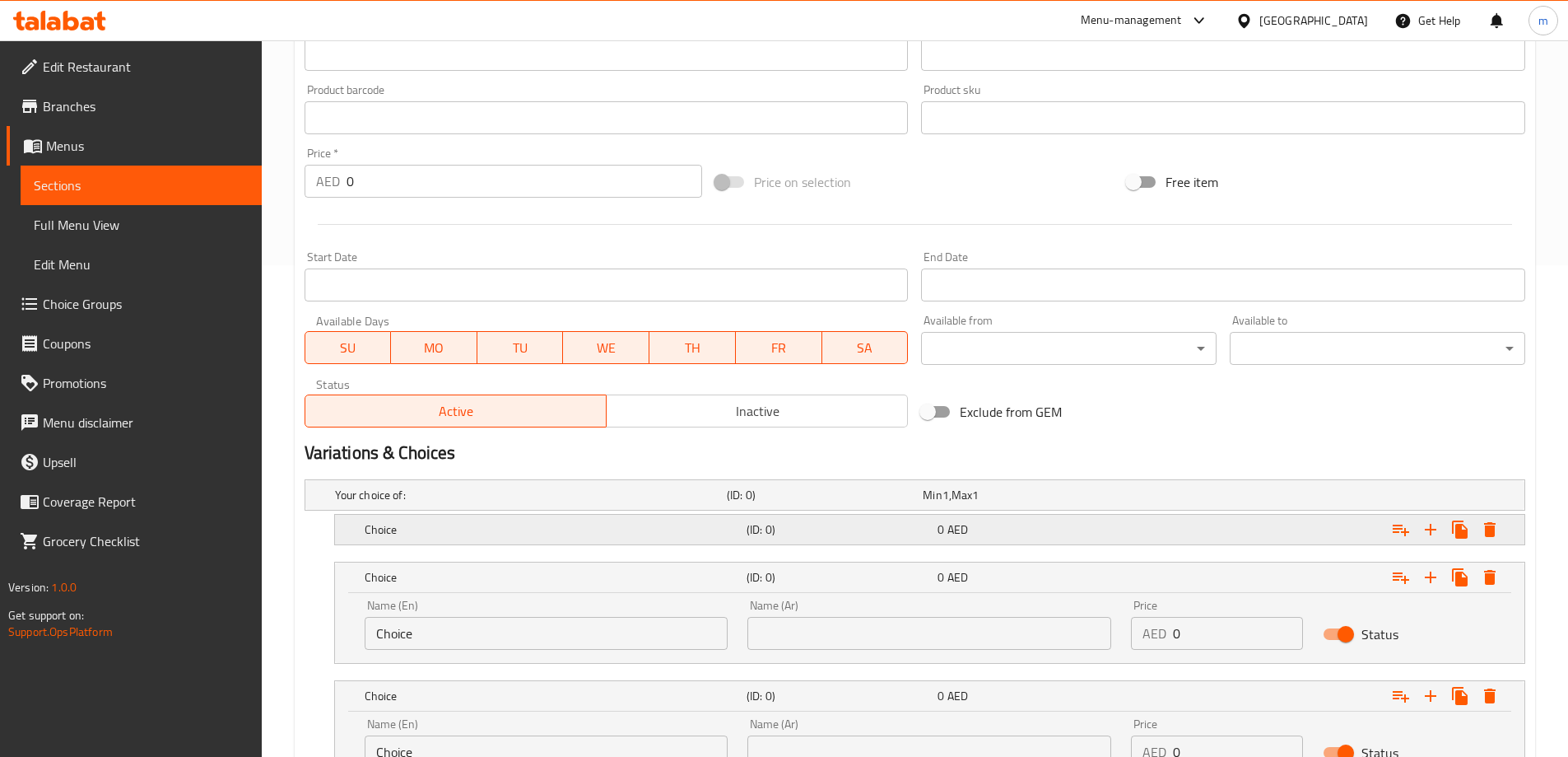
click at [851, 542] on div "Choice (ID: 0) 0 AED" at bounding box center [934, 529] width 1146 height 37
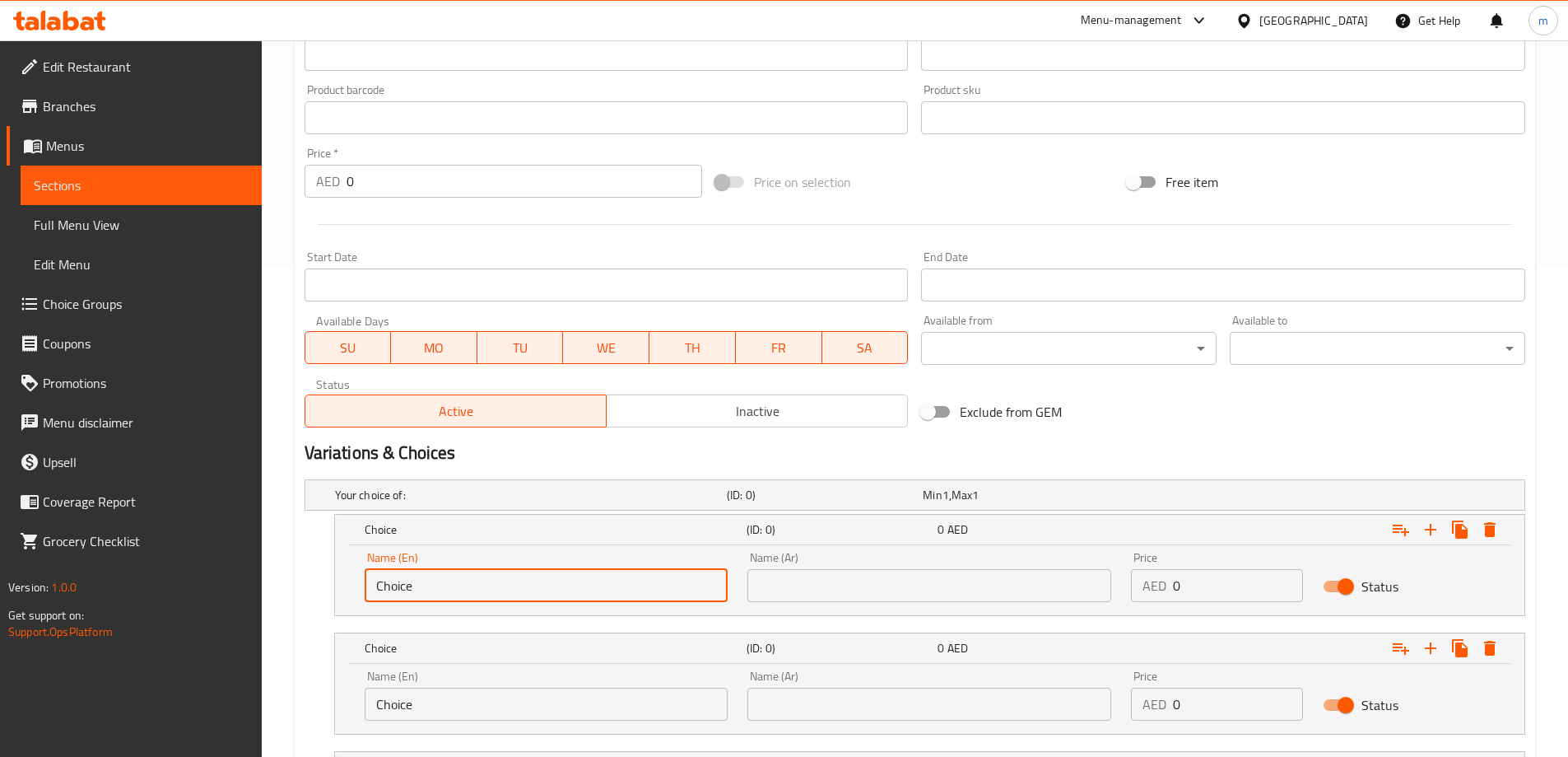
click at [453, 595] on input "Choice" at bounding box center [546, 585] width 364 height 33
click at [453, 596] on input "Choice" at bounding box center [546, 585] width 364 height 33
type input "Cup . Medium"
click at [456, 702] on input "Choice" at bounding box center [546, 704] width 364 height 33
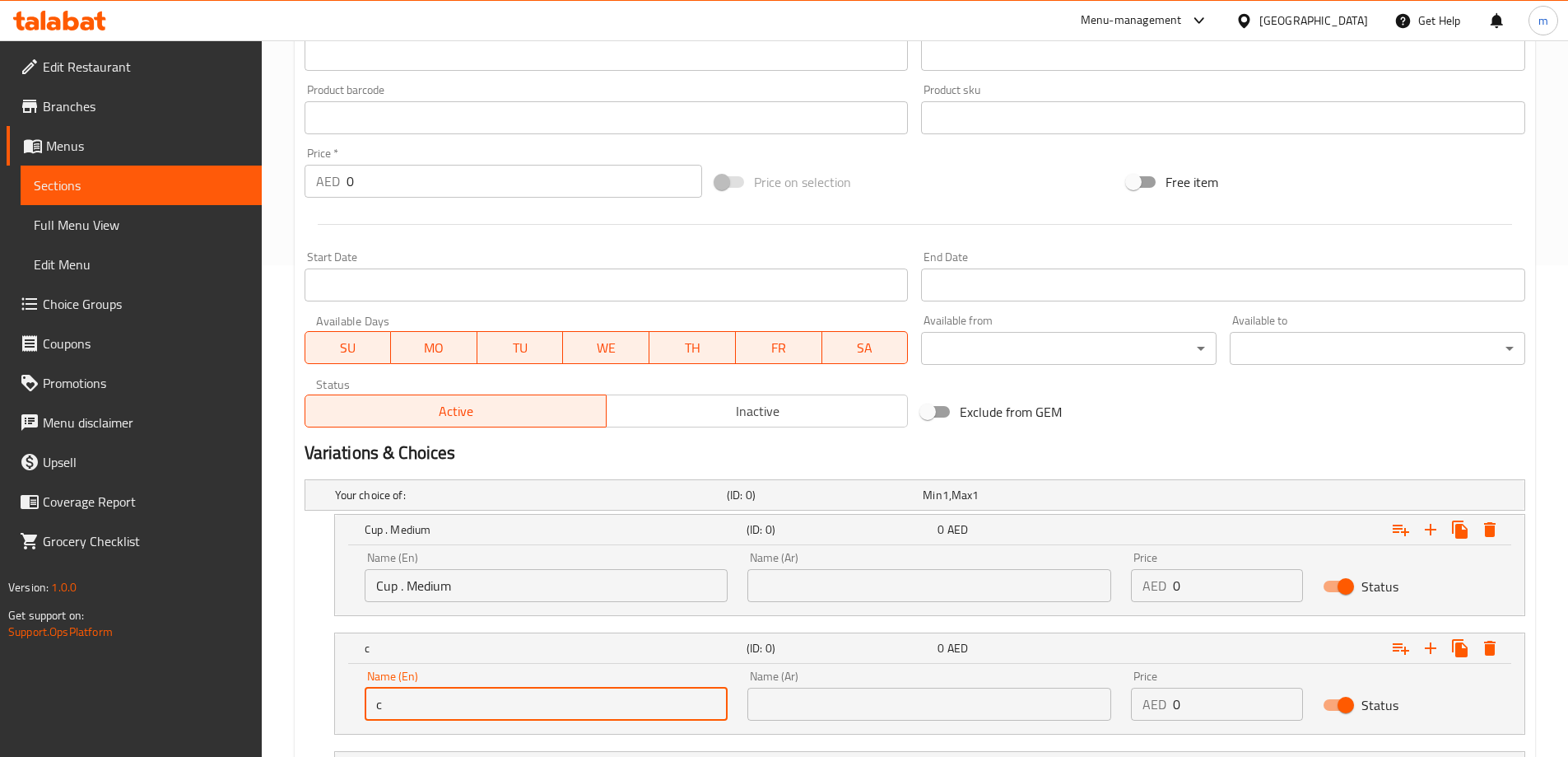
type input "Cup. large"
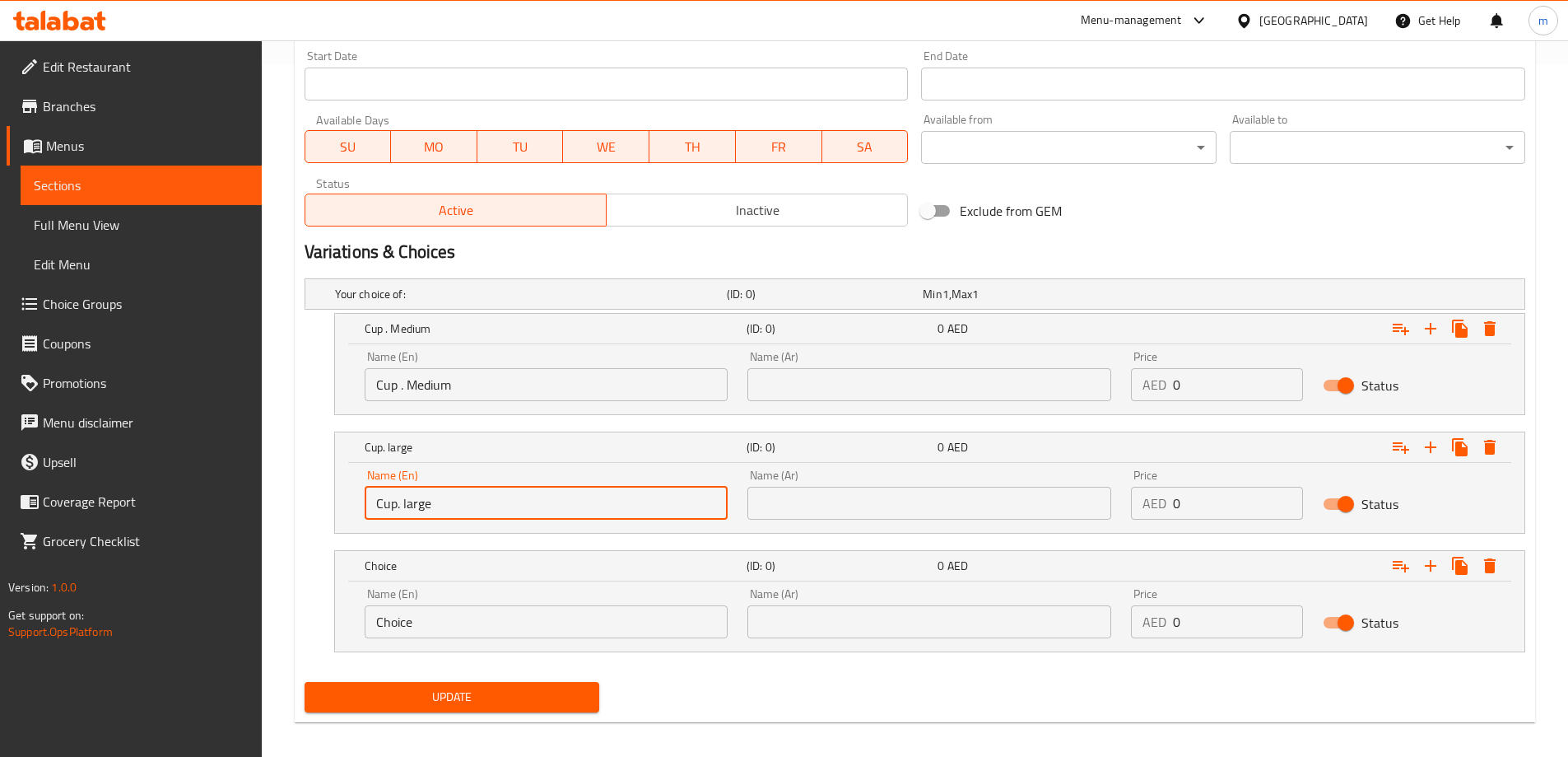
scroll to position [704, 0]
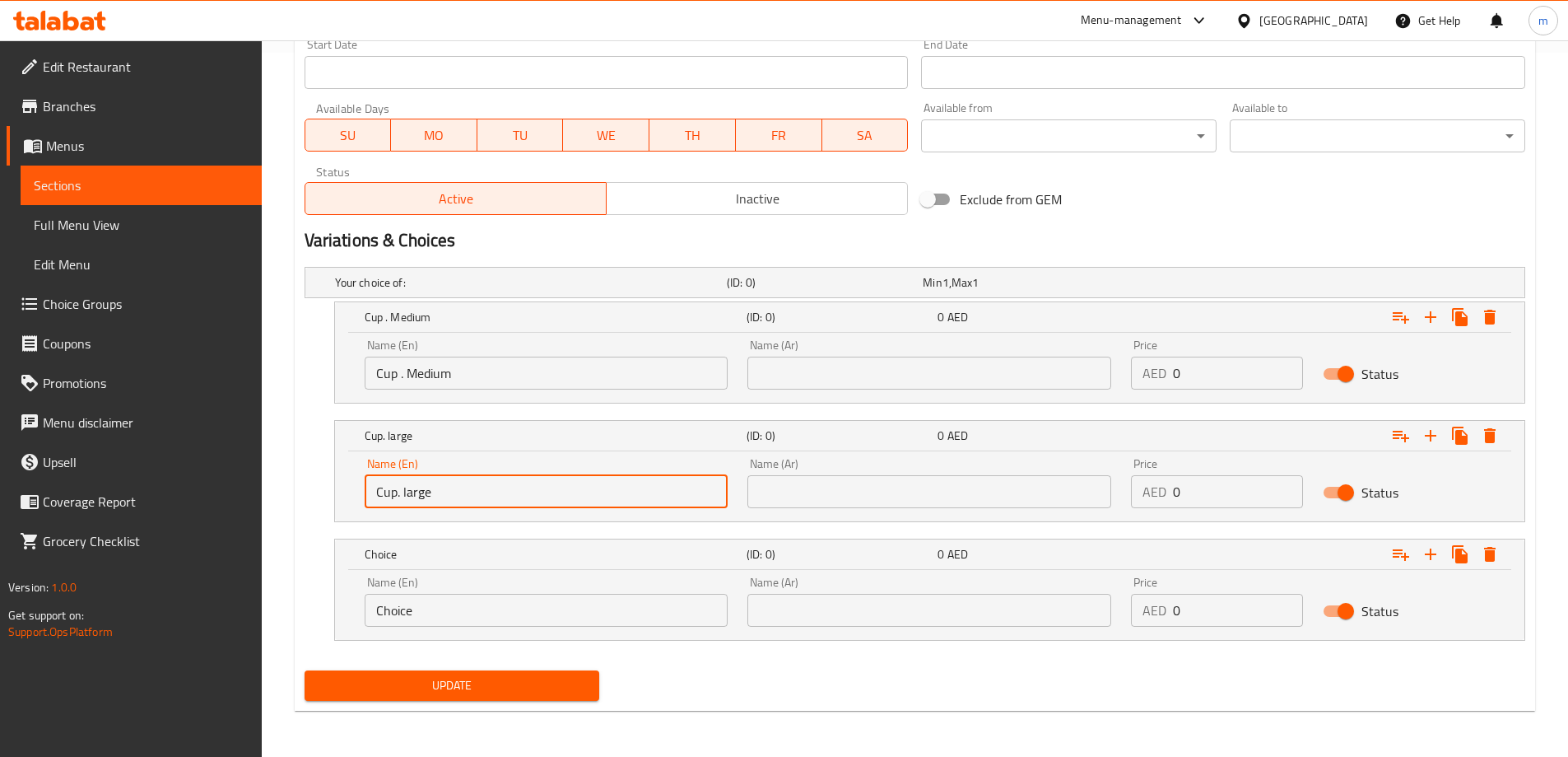
click at [479, 608] on input "Choice" at bounding box center [546, 610] width 364 height 33
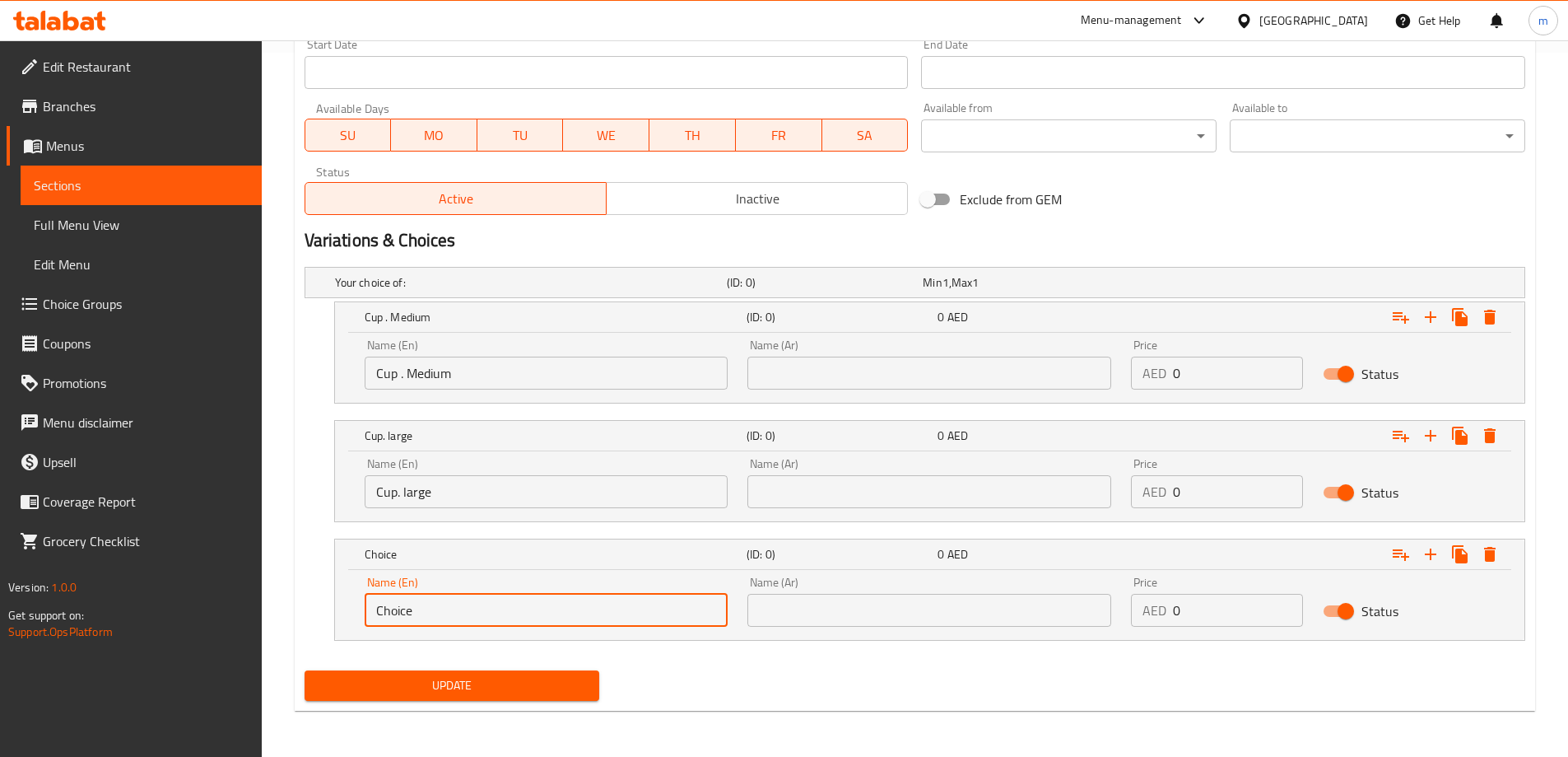
click at [479, 608] on input "Choice" at bounding box center [546, 610] width 364 height 33
type input "Della"
click at [803, 394] on div "Name (Ar) Name (Ar)" at bounding box center [929, 364] width 383 height 70
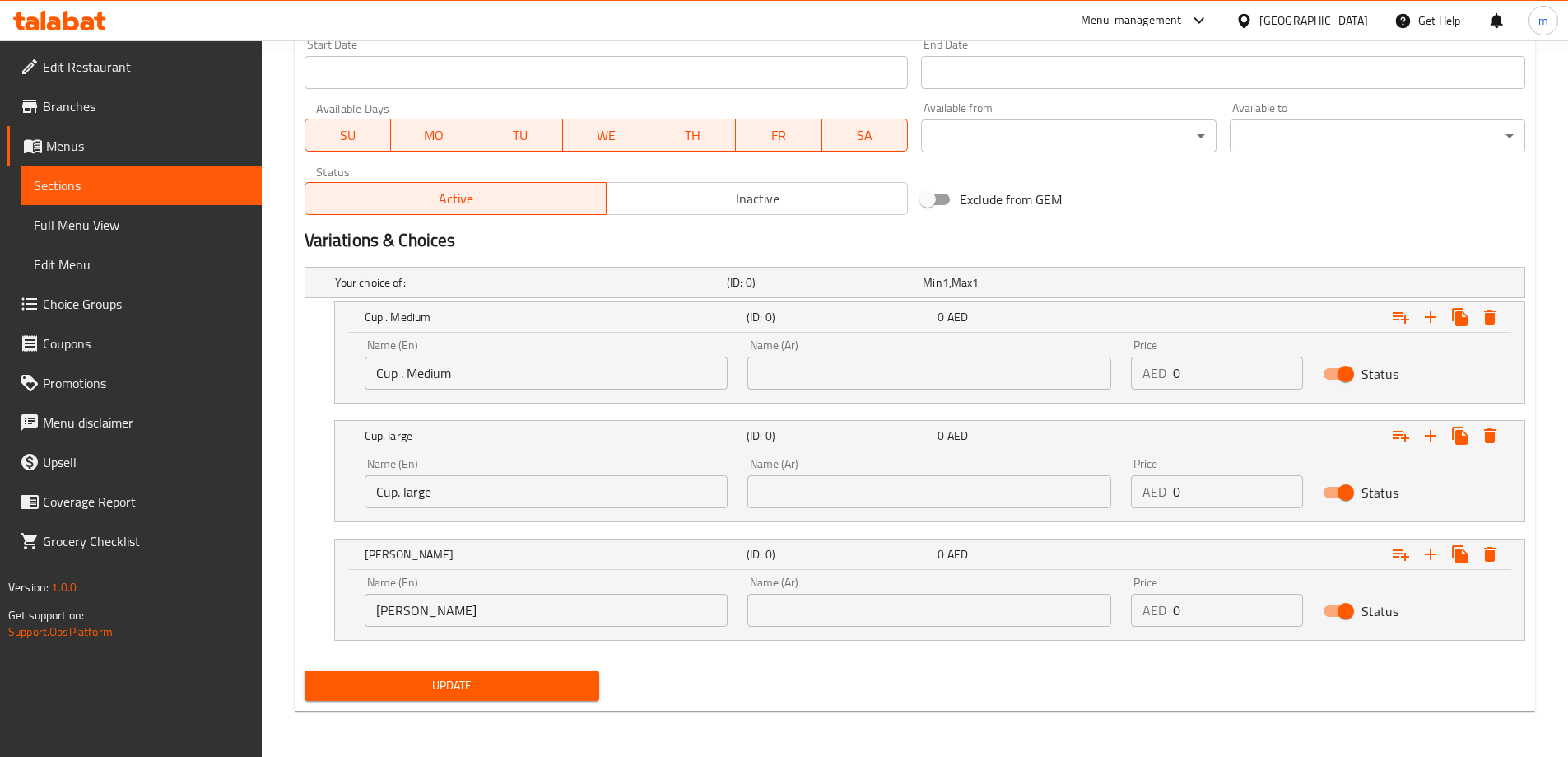
click at [824, 368] on input "text" at bounding box center [929, 373] width 364 height 33
type input "كوب.وسط"
click at [872, 482] on input "text" at bounding box center [929, 491] width 364 height 33
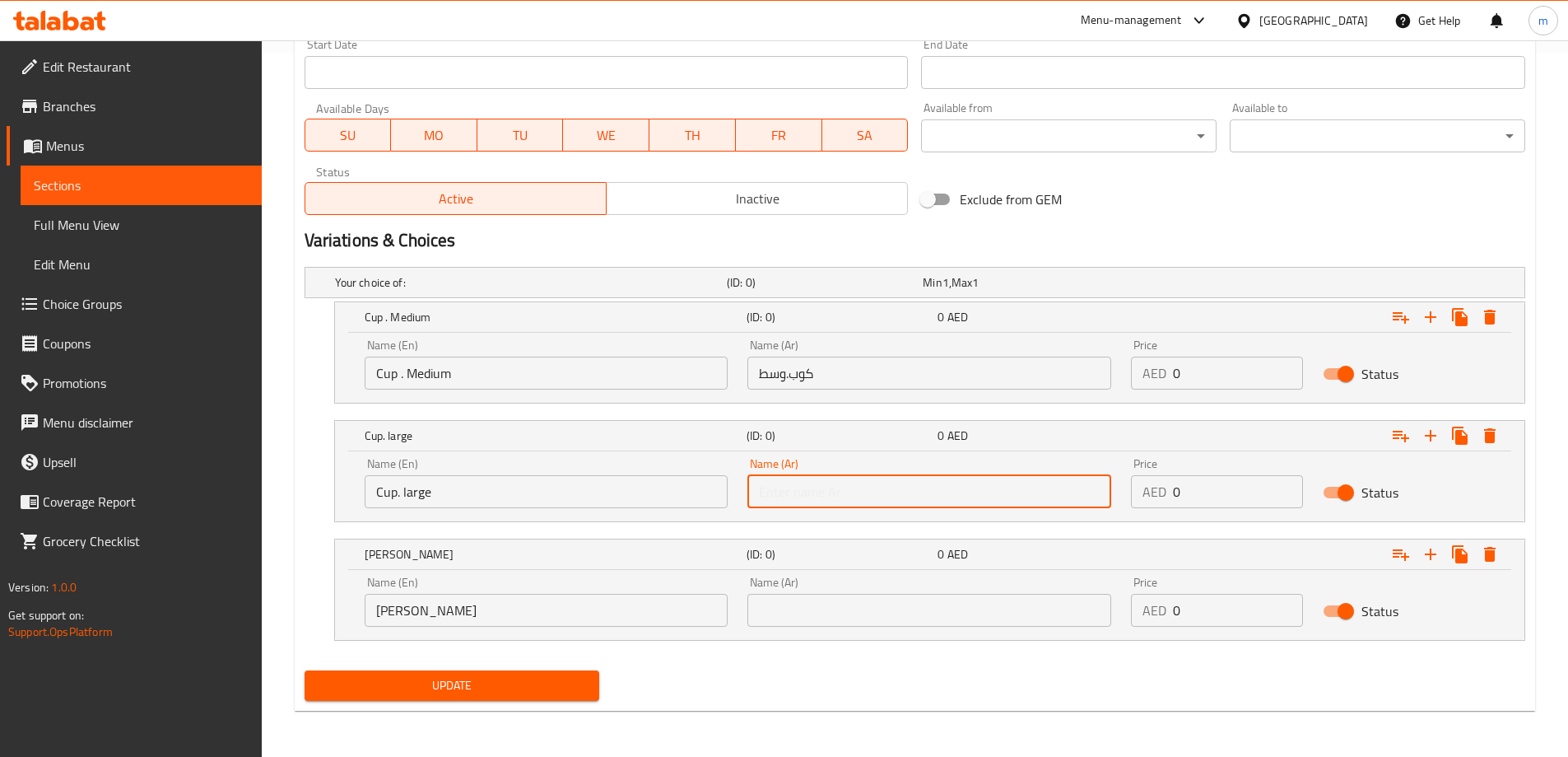
type input "كوب . كبير"
click at [854, 611] on input "text" at bounding box center [929, 610] width 364 height 33
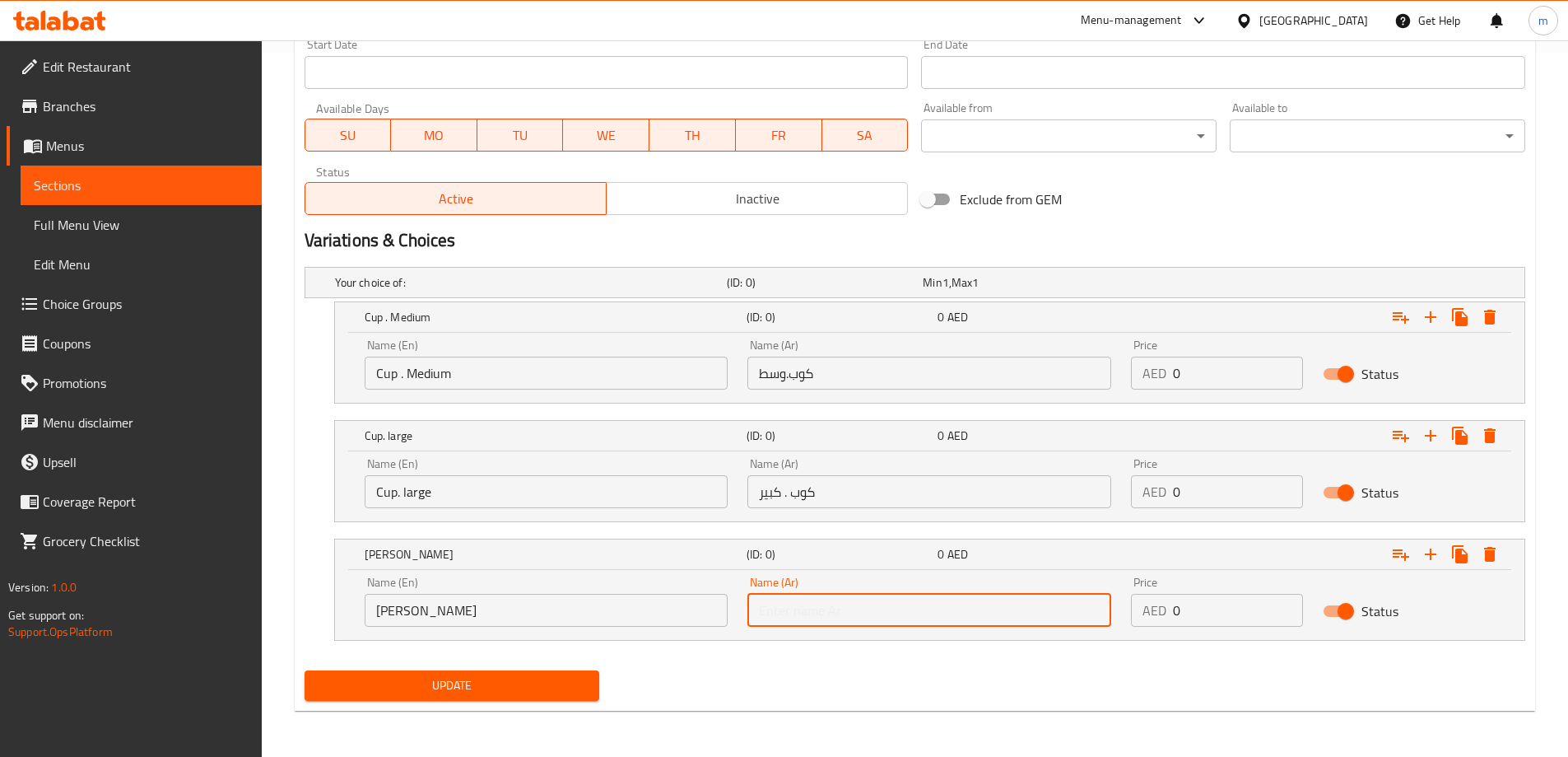
type input "ديلا"
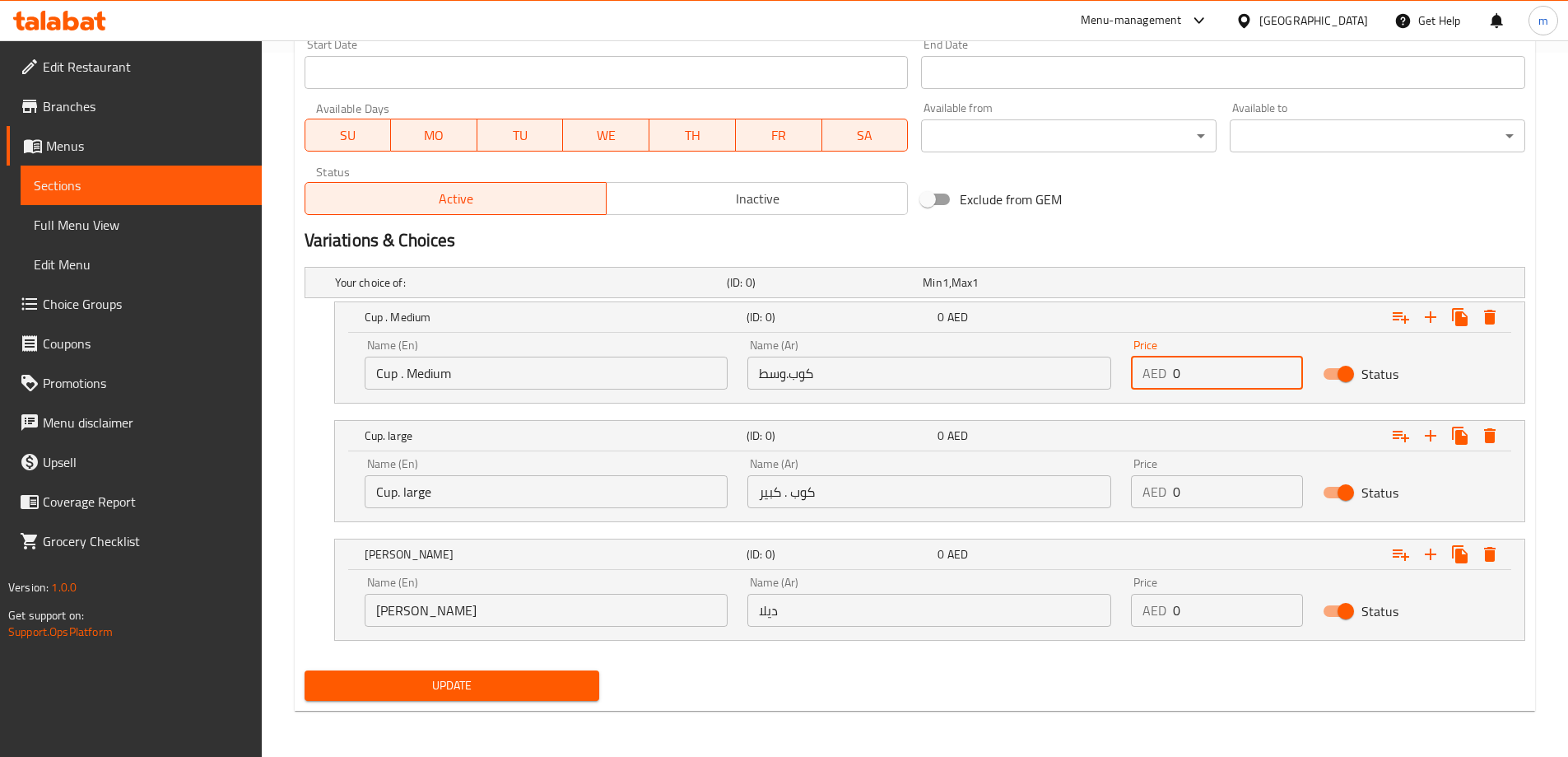
drag, startPoint x: 1235, startPoint y: 377, endPoint x: 1193, endPoint y: 382, distance: 42.3
click at [1193, 382] on input "0" at bounding box center [1238, 373] width 130 height 33
drag, startPoint x: 1193, startPoint y: 382, endPoint x: 1172, endPoint y: 384, distance: 21.1
click at [1173, 384] on input "0" at bounding box center [1238, 373] width 130 height 33
type input "3"
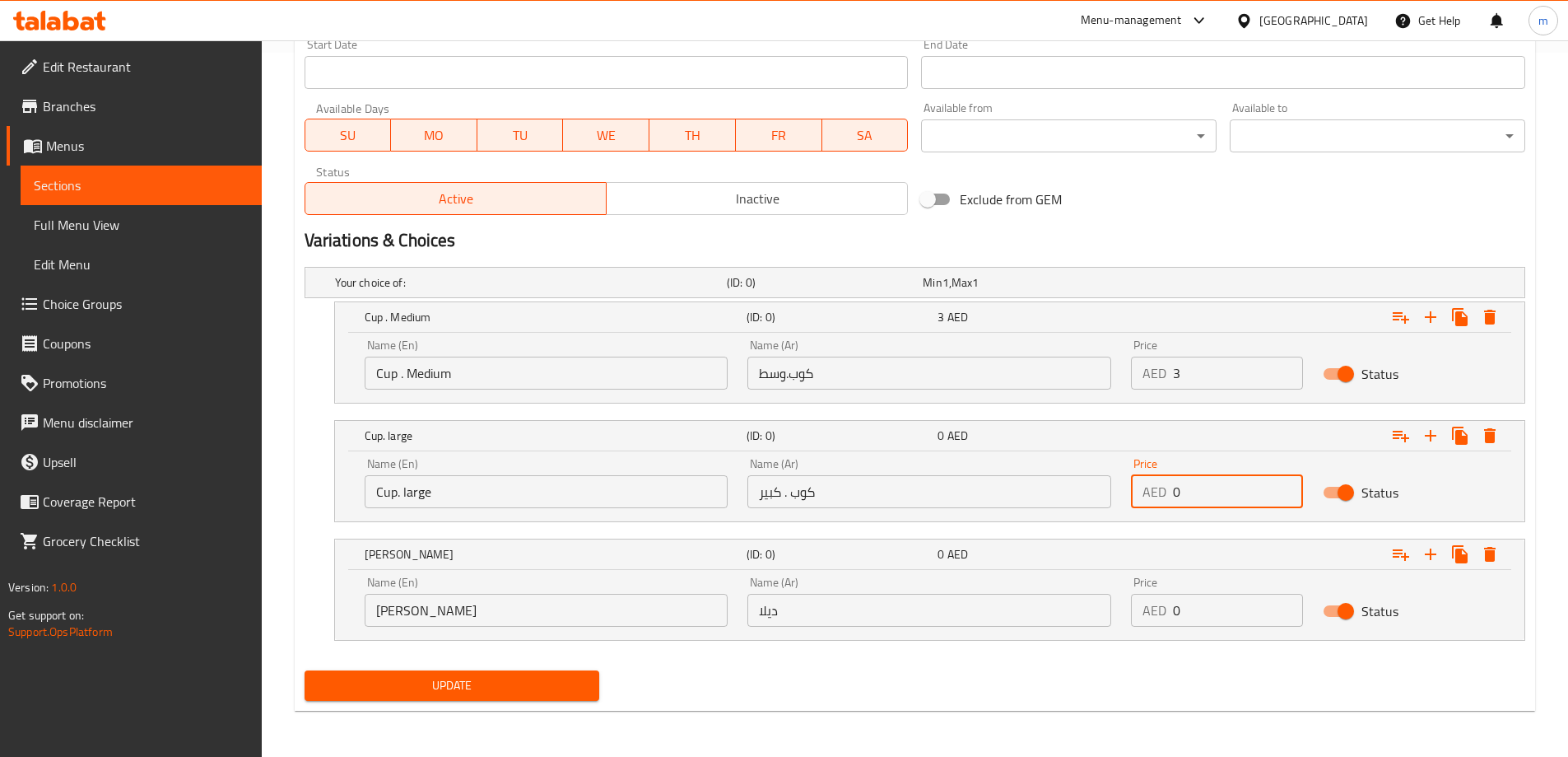
click at [1241, 498] on input "0" at bounding box center [1238, 491] width 130 height 33
type input "4"
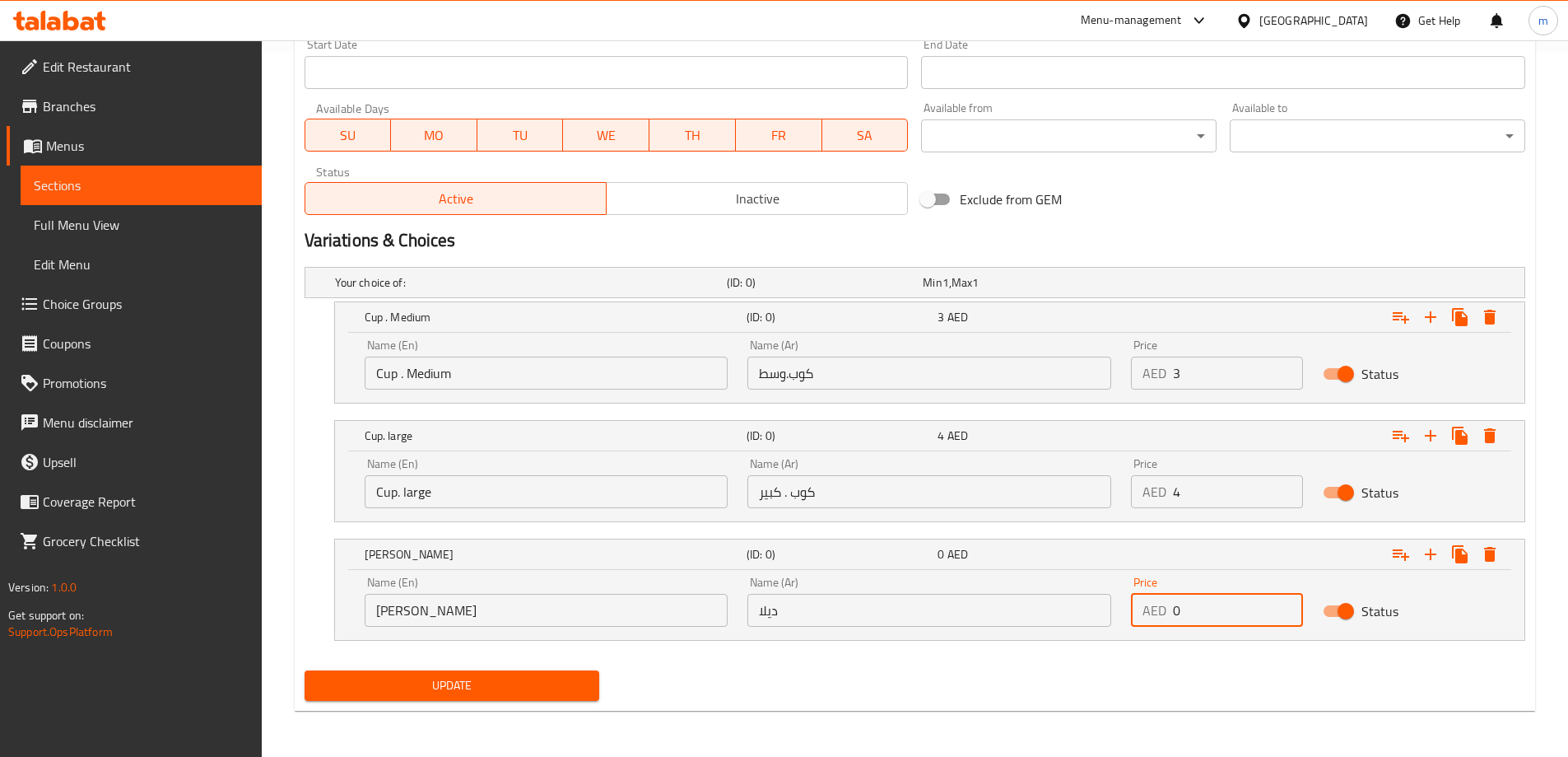
drag, startPoint x: 1193, startPoint y: 614, endPoint x: 1167, endPoint y: 619, distance: 26.5
click at [1167, 619] on div "AED 0 Price" at bounding box center [1217, 610] width 172 height 33
type input "45"
click at [999, 712] on div "Home / Restaurants management / Menus / Sections / item / update Karak section …" at bounding box center [915, 46] width 1241 height 1354
click at [549, 704] on div "Update" at bounding box center [452, 685] width 308 height 44
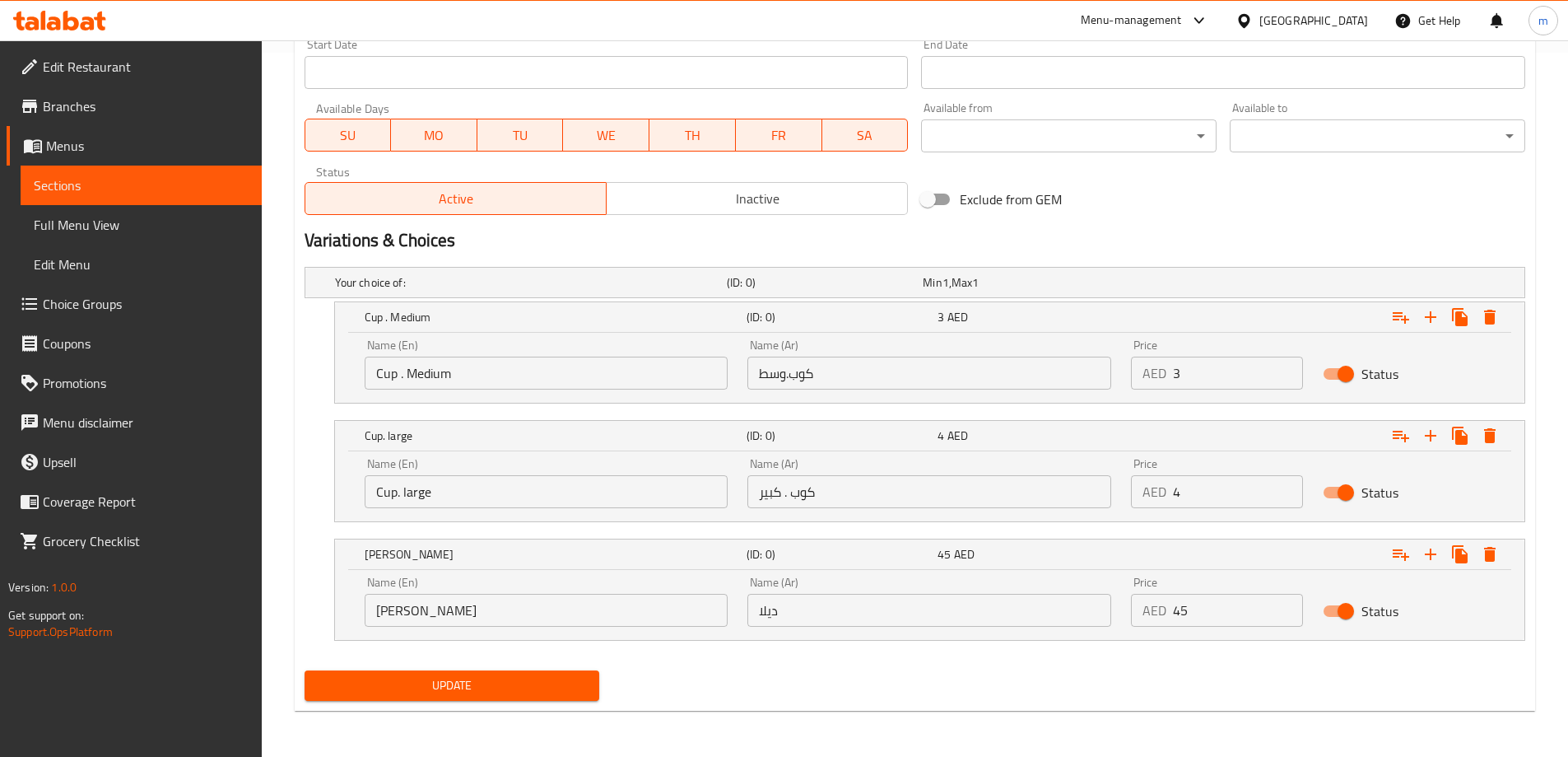
click at [538, 689] on span "Update" at bounding box center [452, 685] width 269 height 21
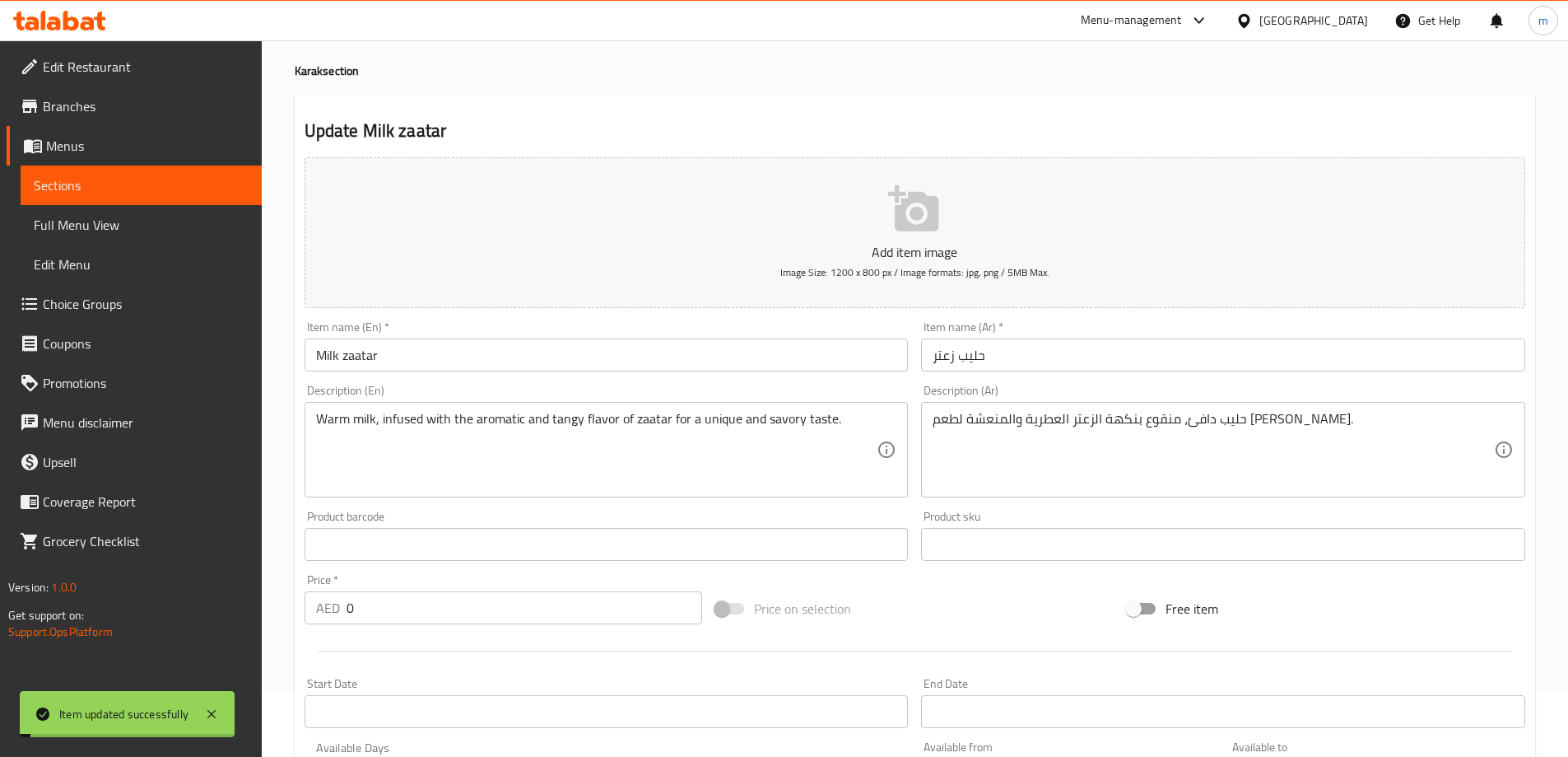
scroll to position [0, 0]
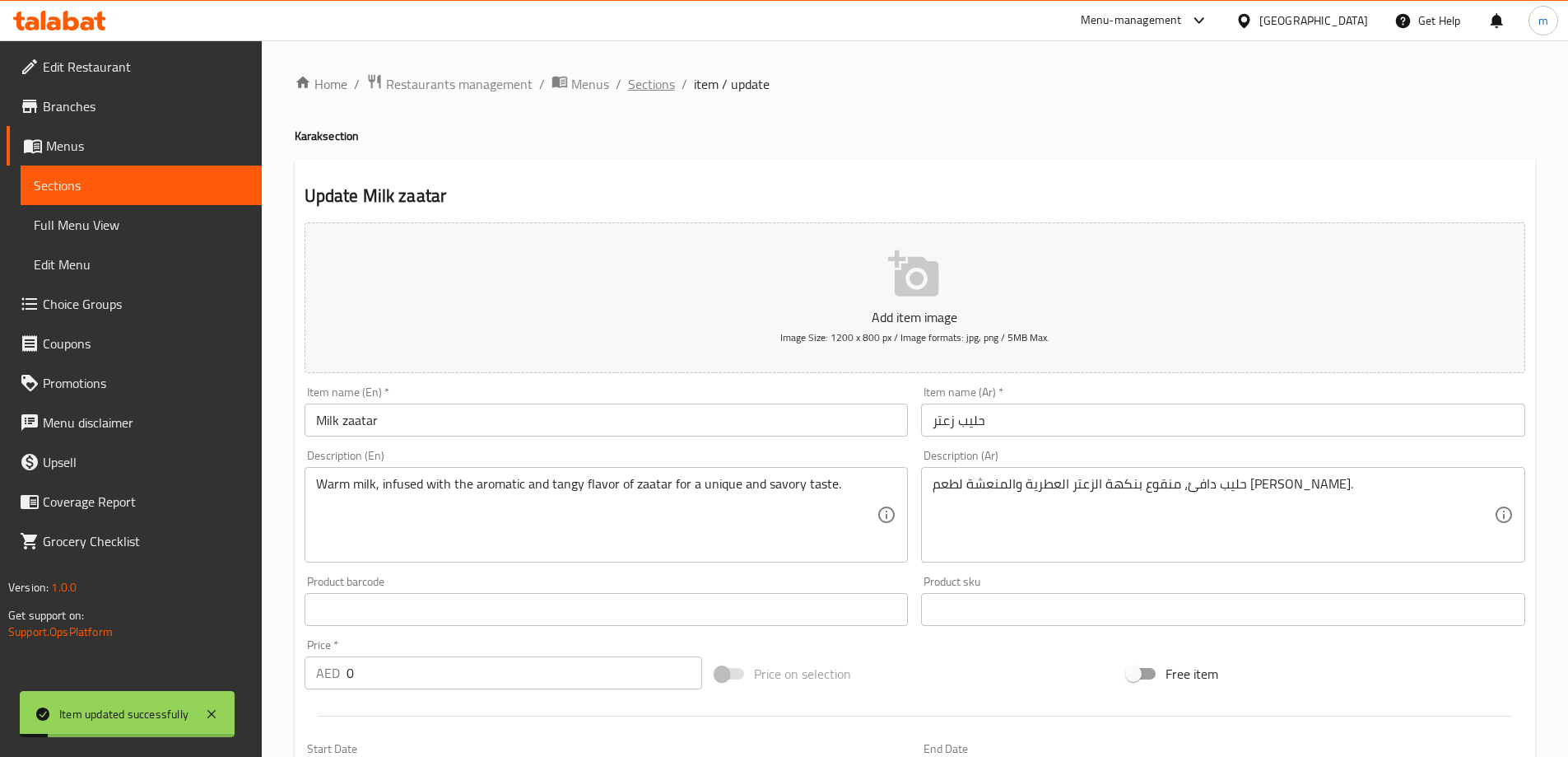
click at [668, 85] on span "Sections" at bounding box center [652, 84] width 47 height 20
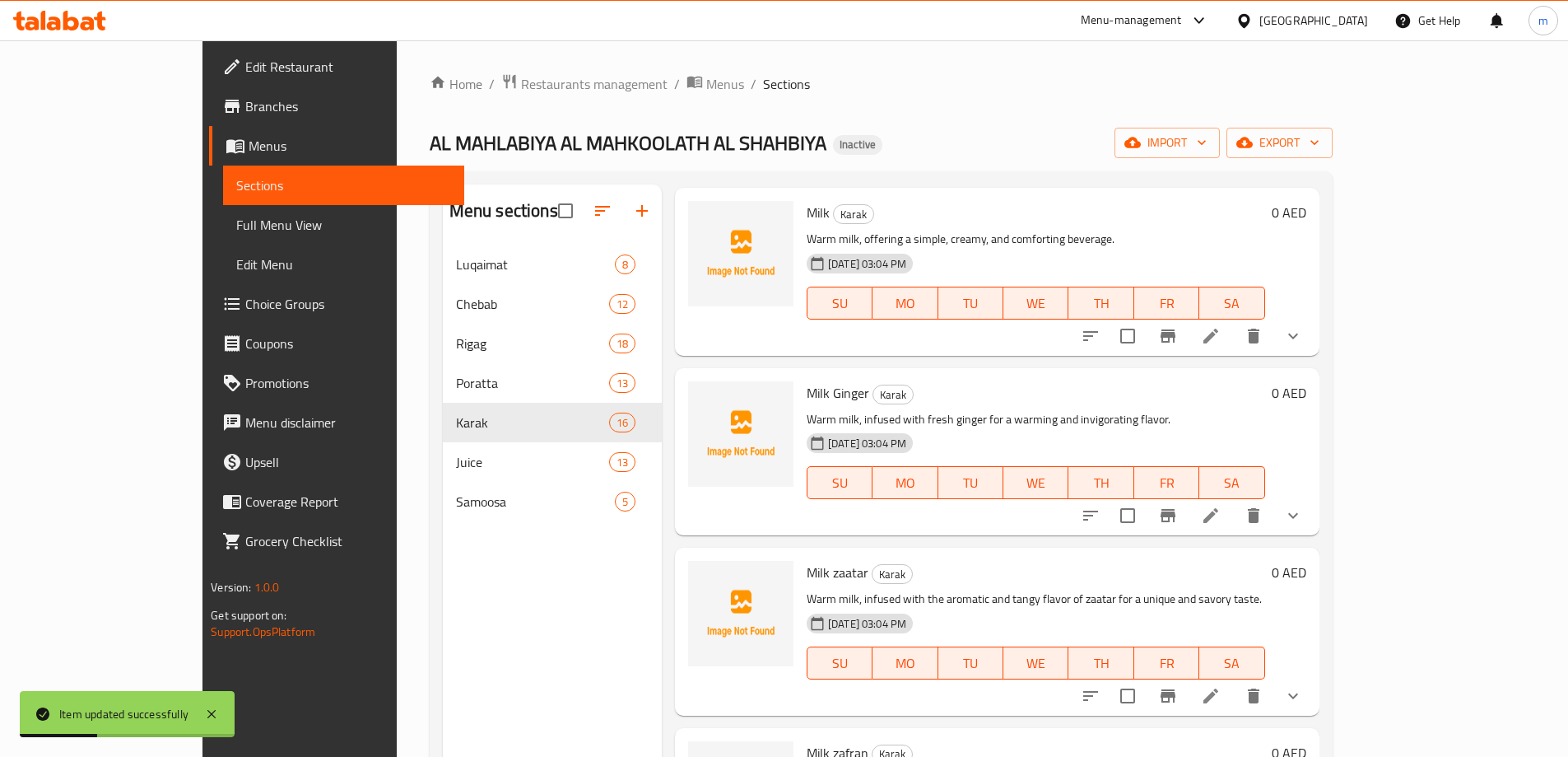
scroll to position [1564, 0]
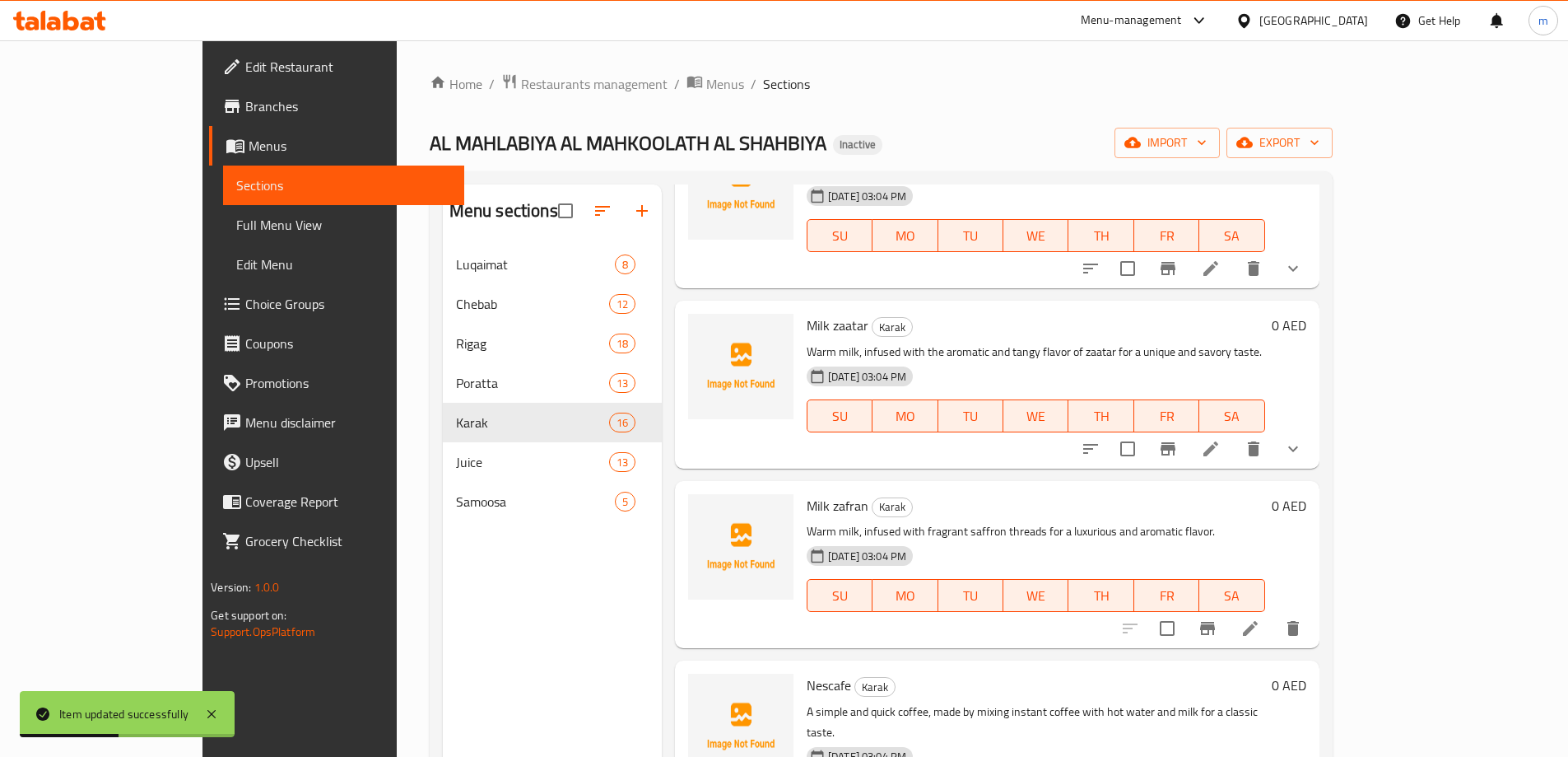
click at [1260, 618] on icon at bounding box center [1251, 628] width 20 height 20
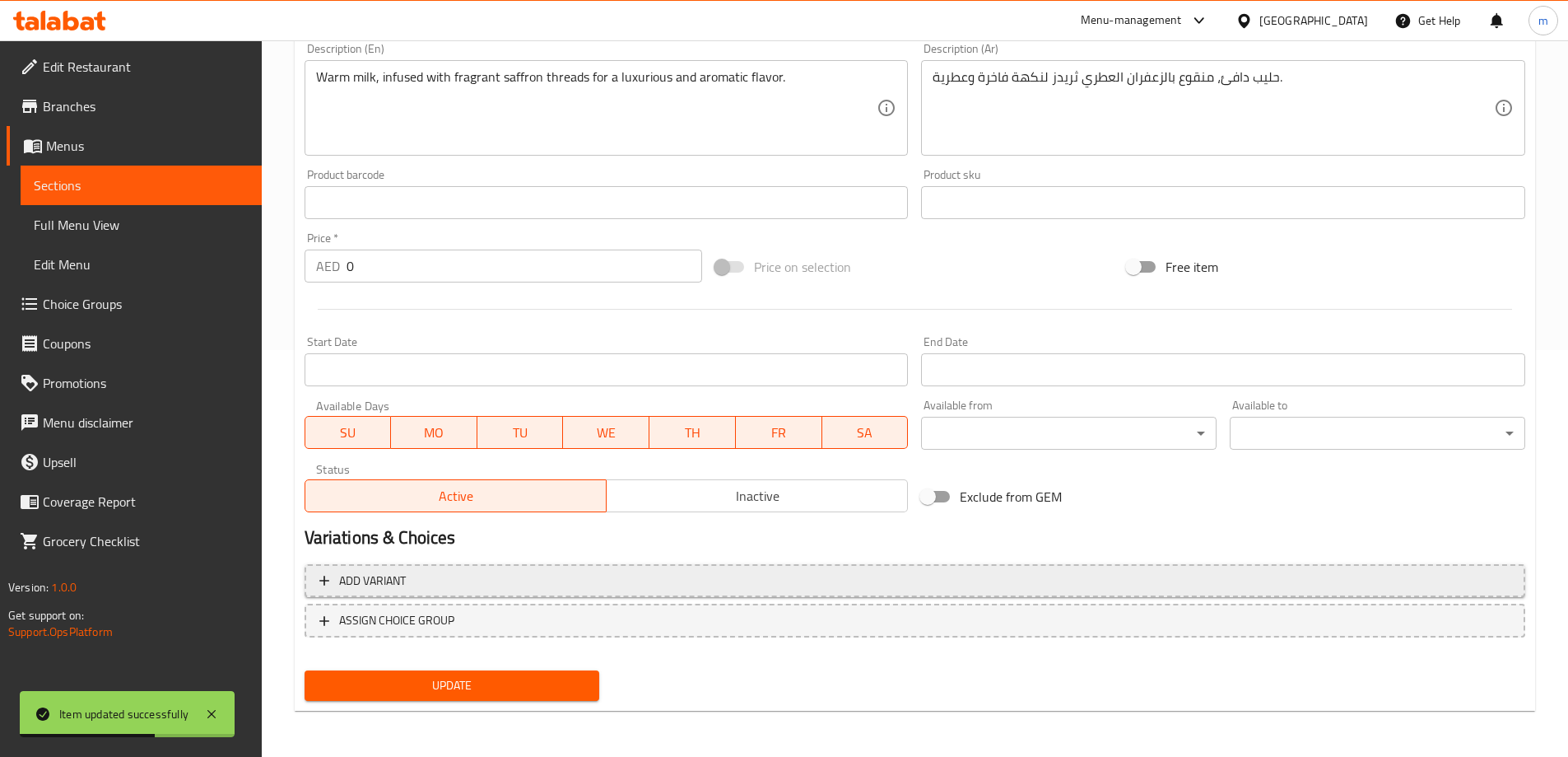
click at [833, 578] on span "Add variant" at bounding box center [915, 580] width 1191 height 21
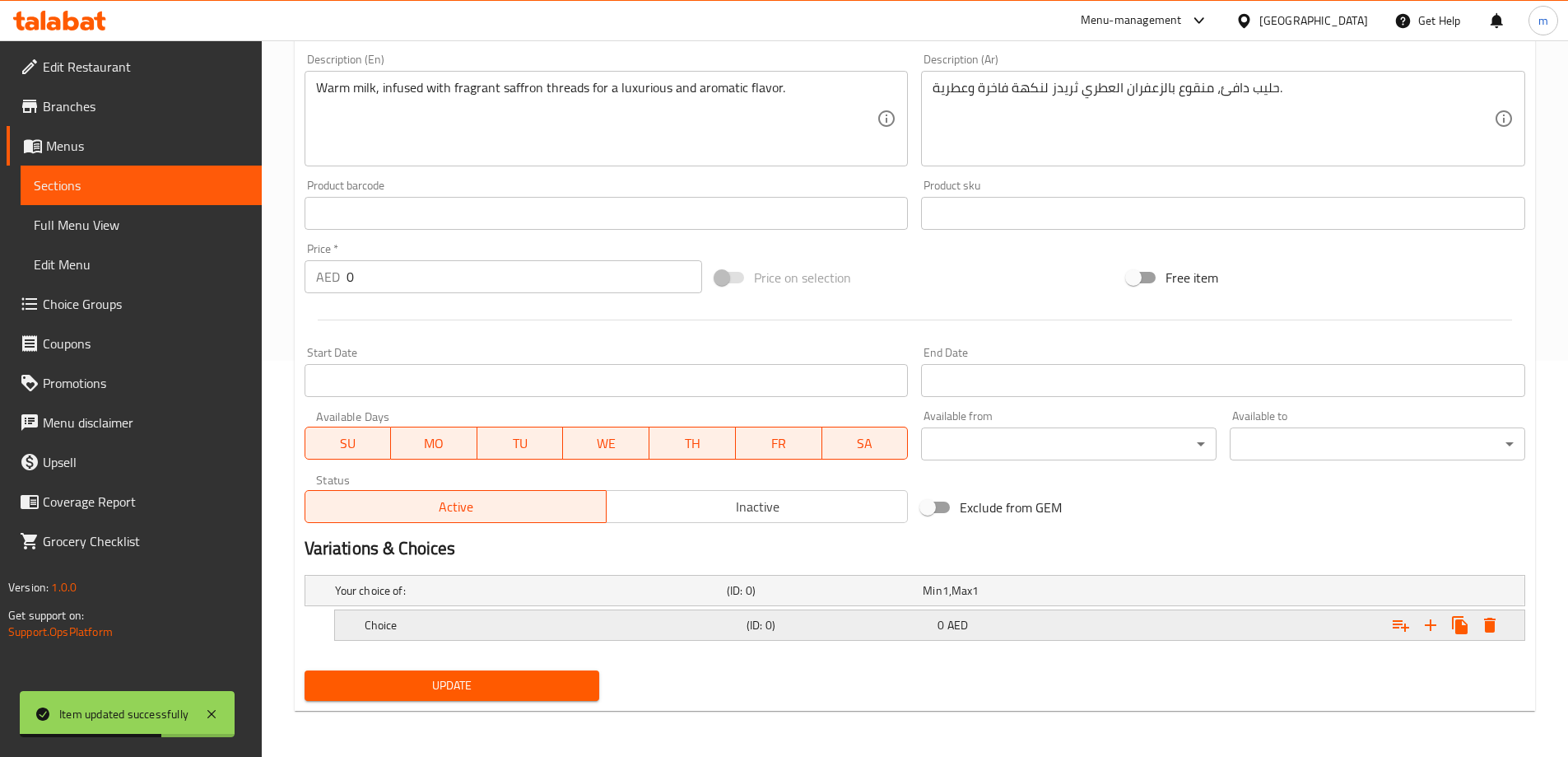
scroll to position [396, 0]
click at [1434, 627] on icon "Expand" at bounding box center [1431, 625] width 20 height 20
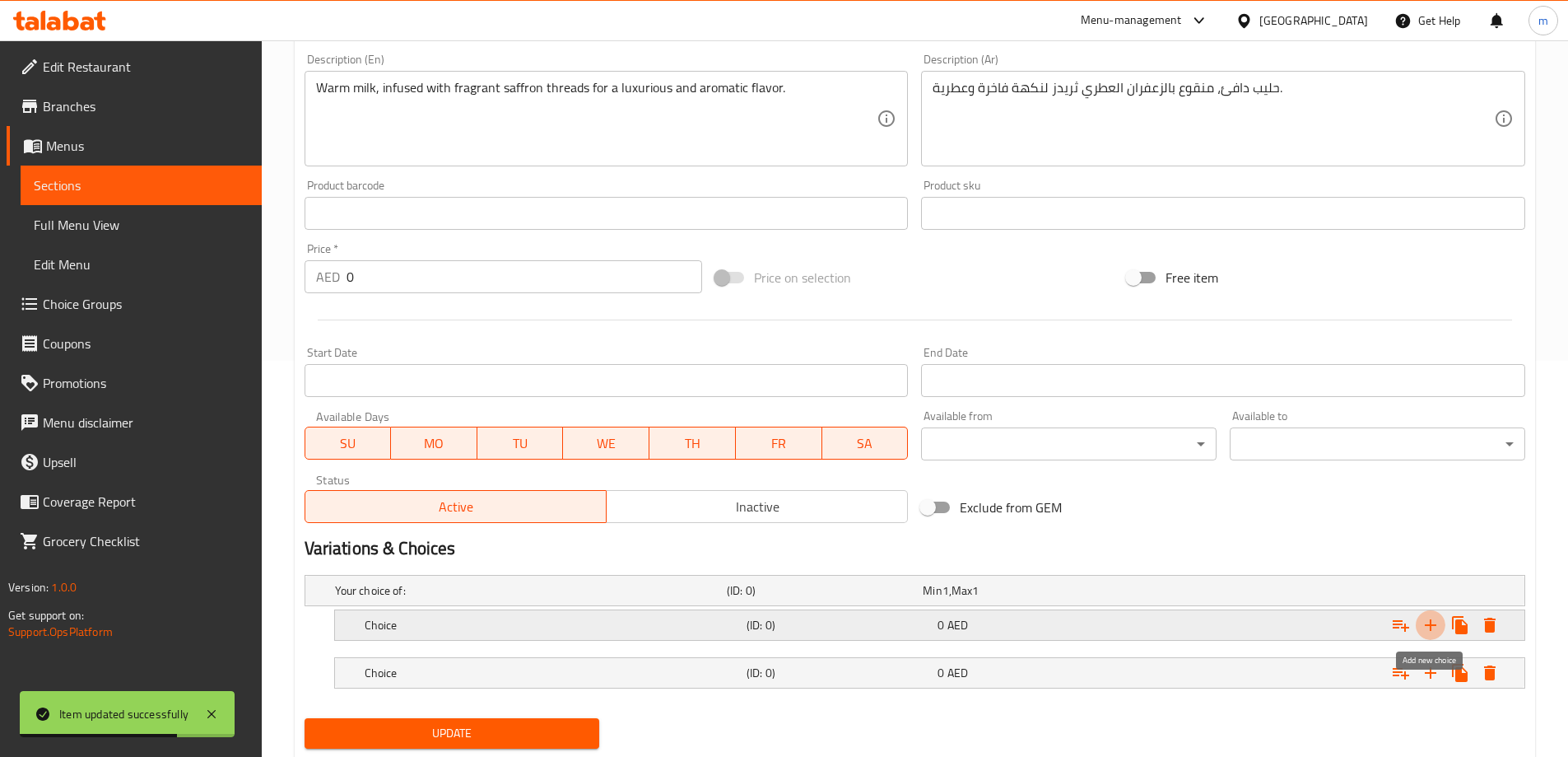
click at [1433, 627] on icon "Expand" at bounding box center [1431, 625] width 20 height 20
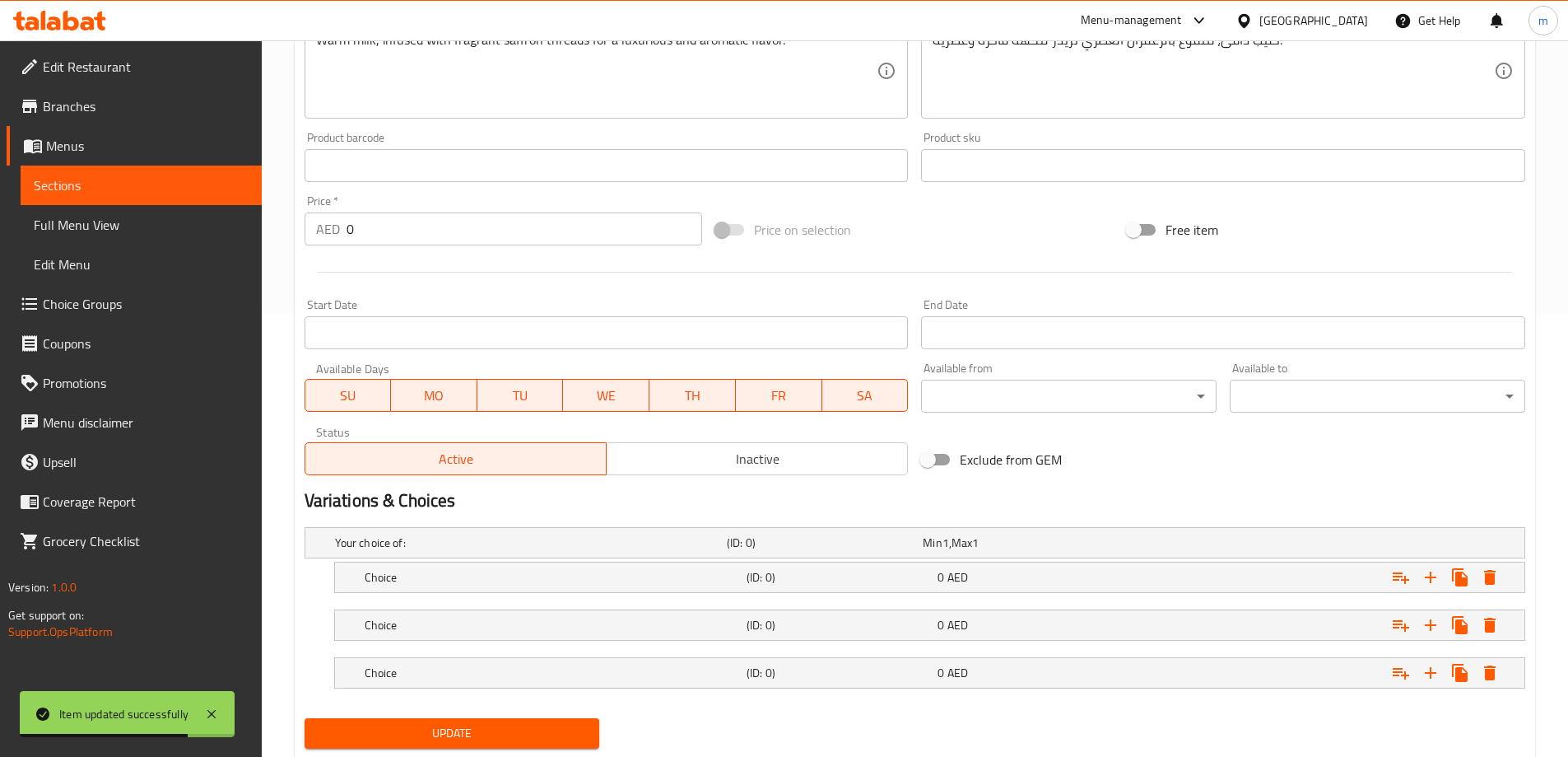
scroll to position [491, 0]
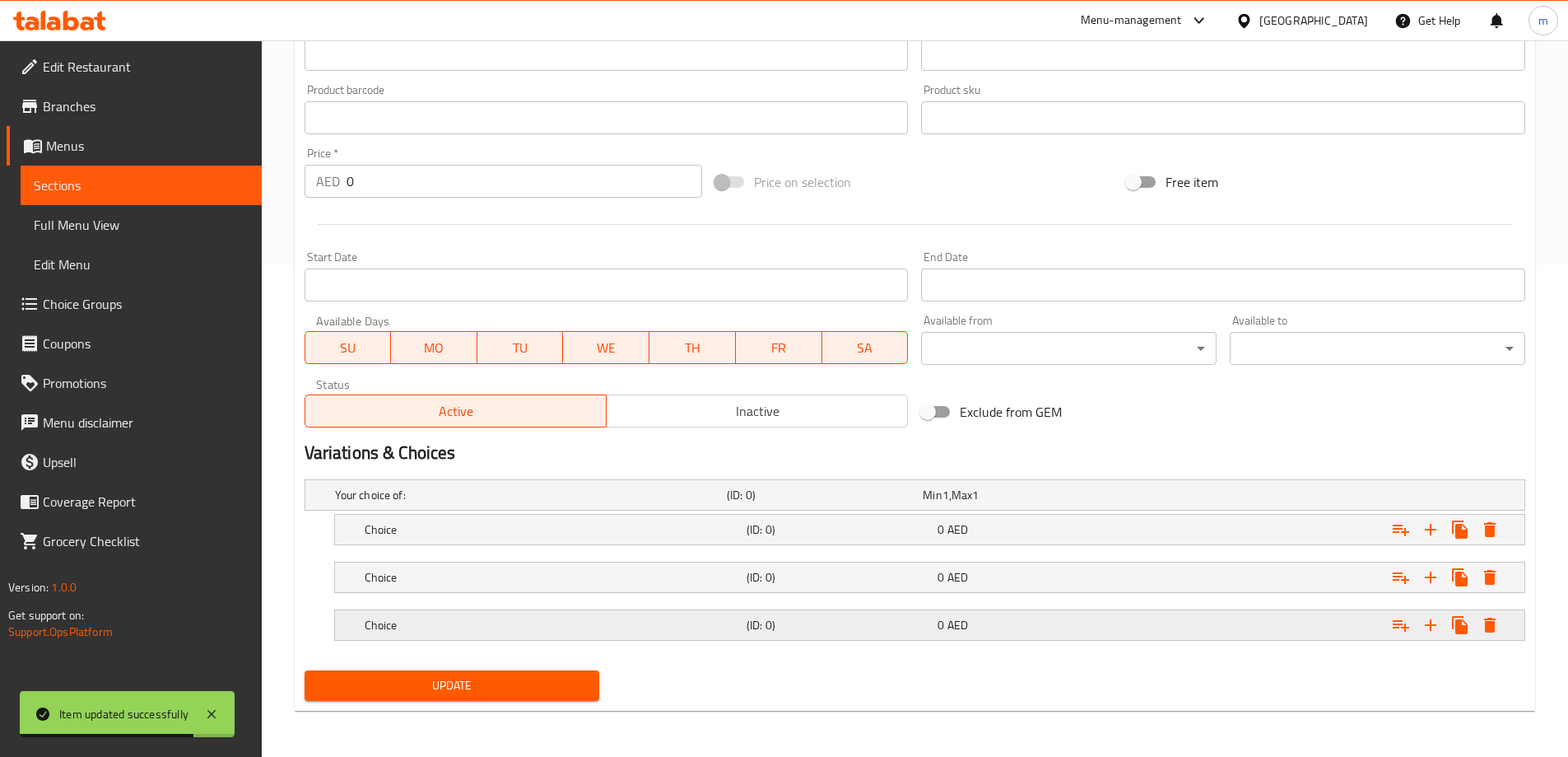
click at [1034, 627] on div "0 AED" at bounding box center [1030, 625] width 185 height 16
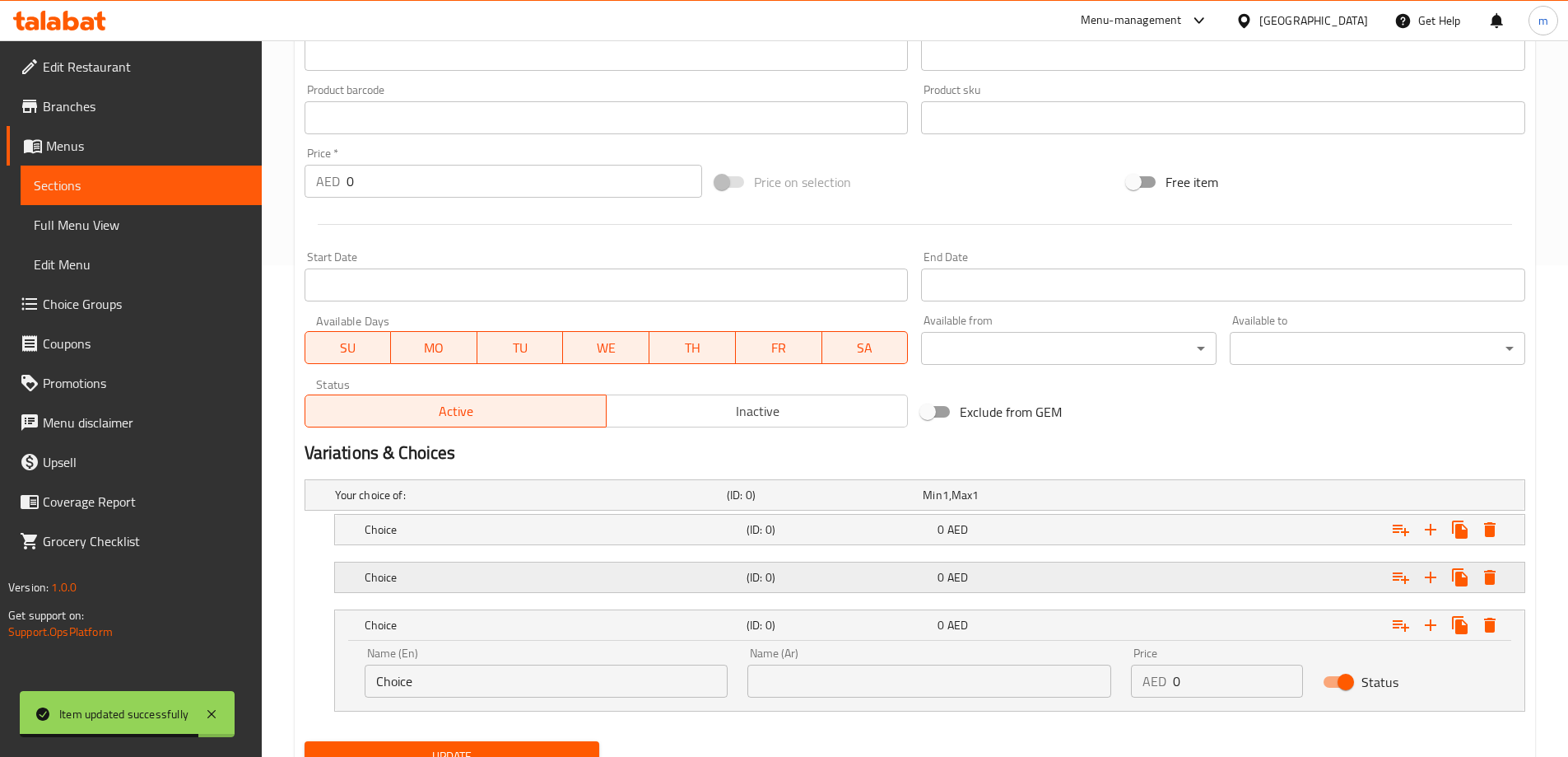
click at [1022, 573] on div "0 AED" at bounding box center [1030, 577] width 185 height 16
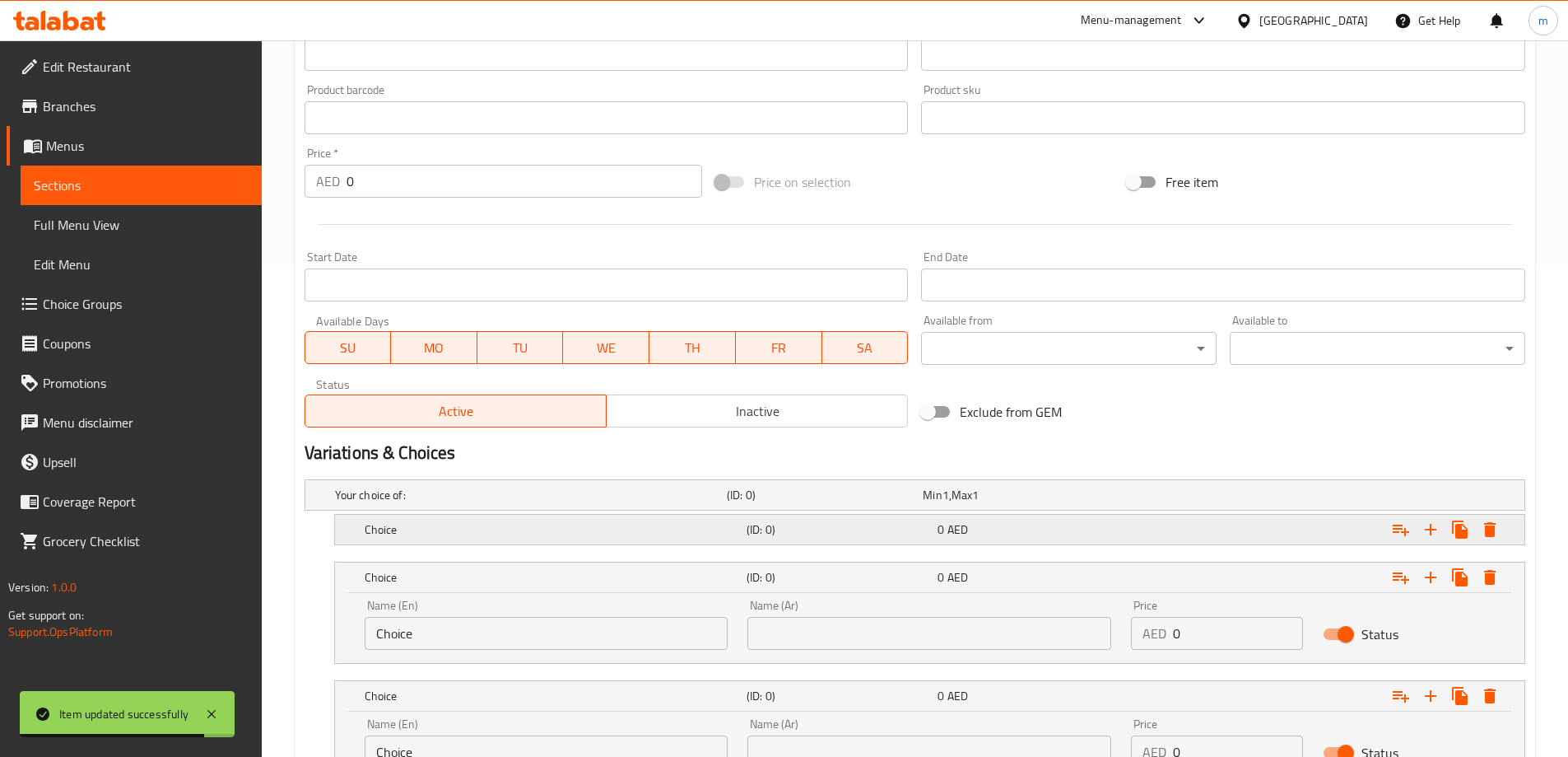
click at [1010, 538] on div "0 AED" at bounding box center [1030, 530] width 191 height 23
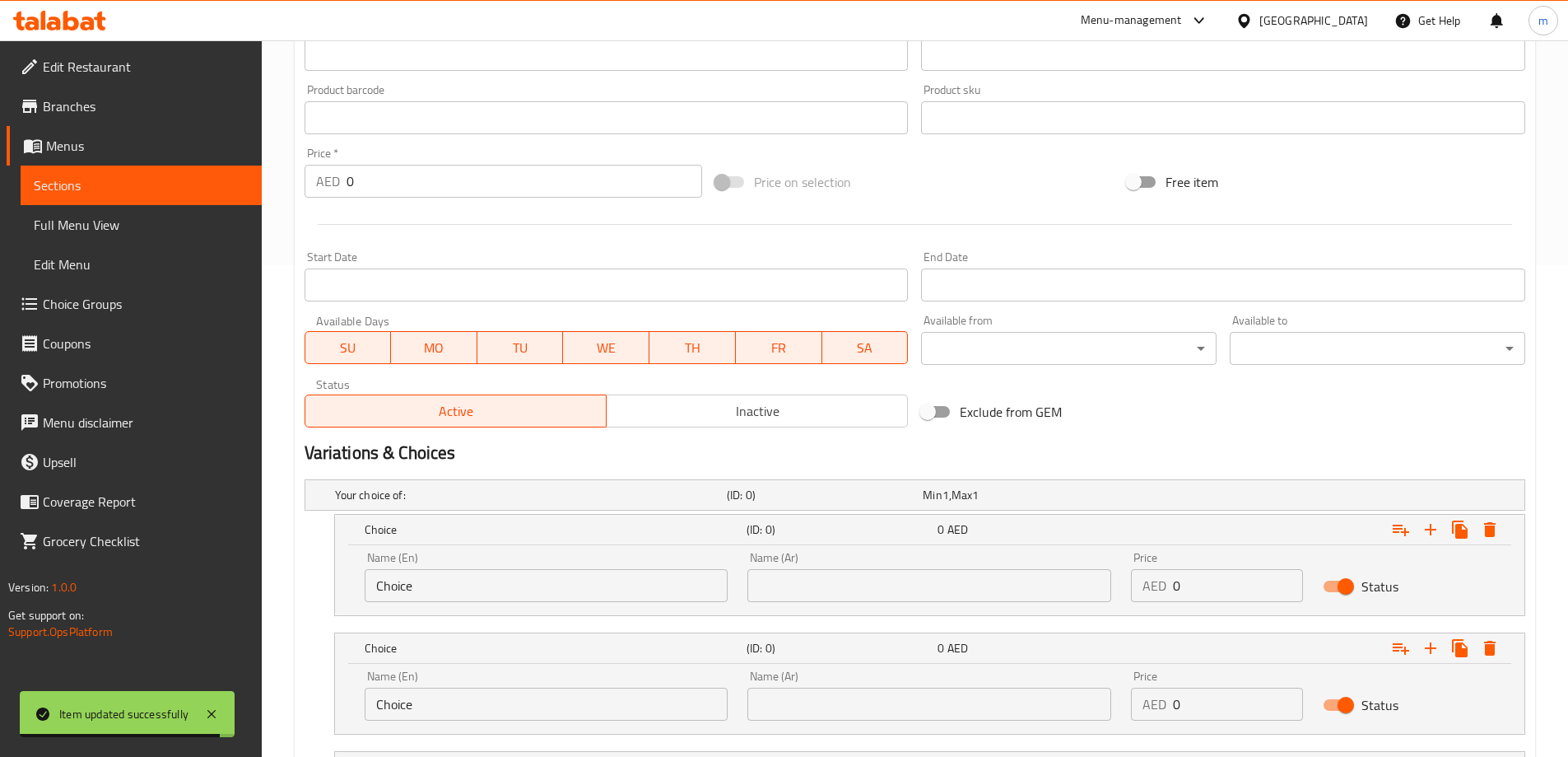
click at [593, 584] on input "Choice" at bounding box center [546, 585] width 364 height 33
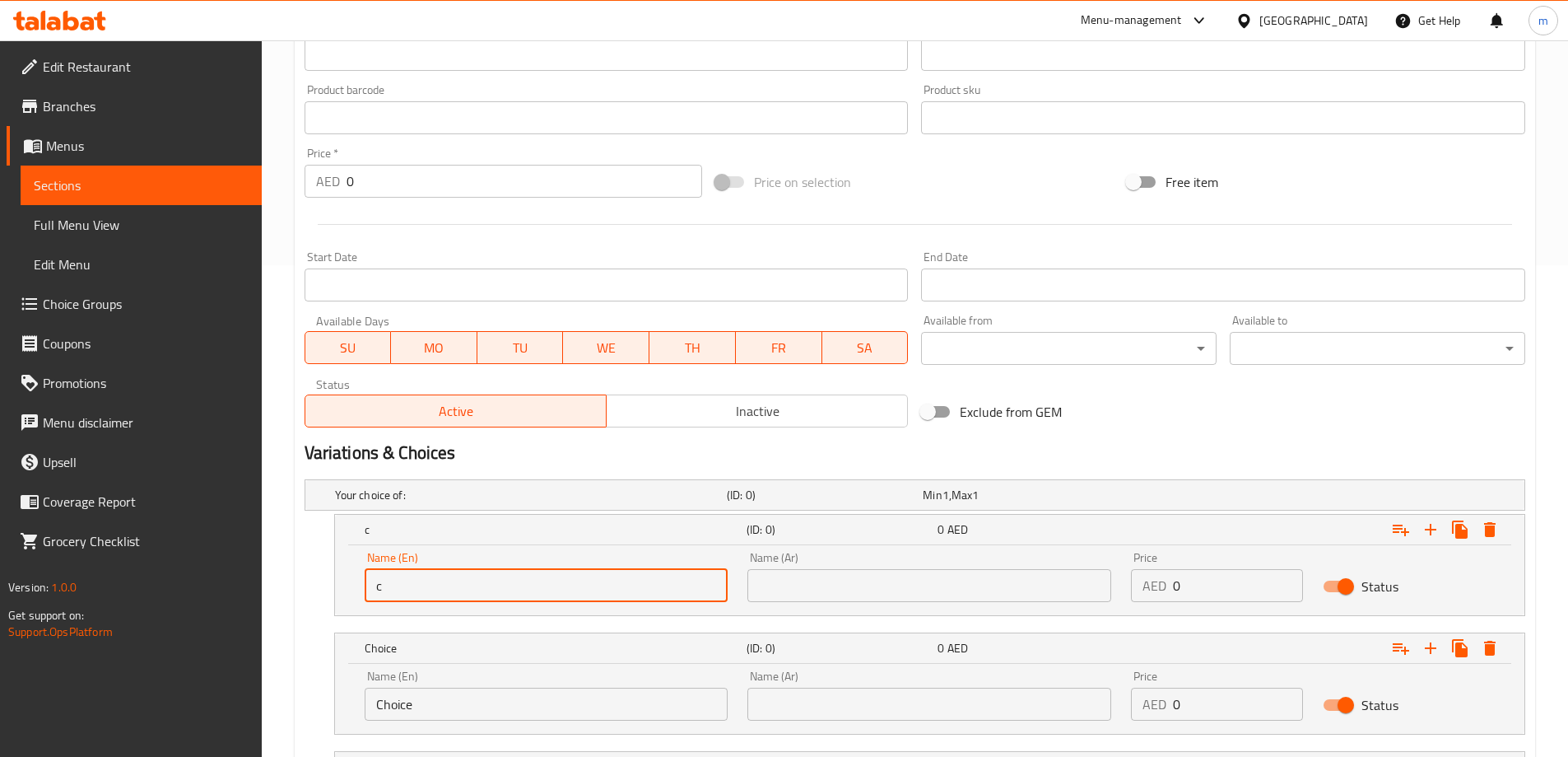
type input "Cup . Medium"
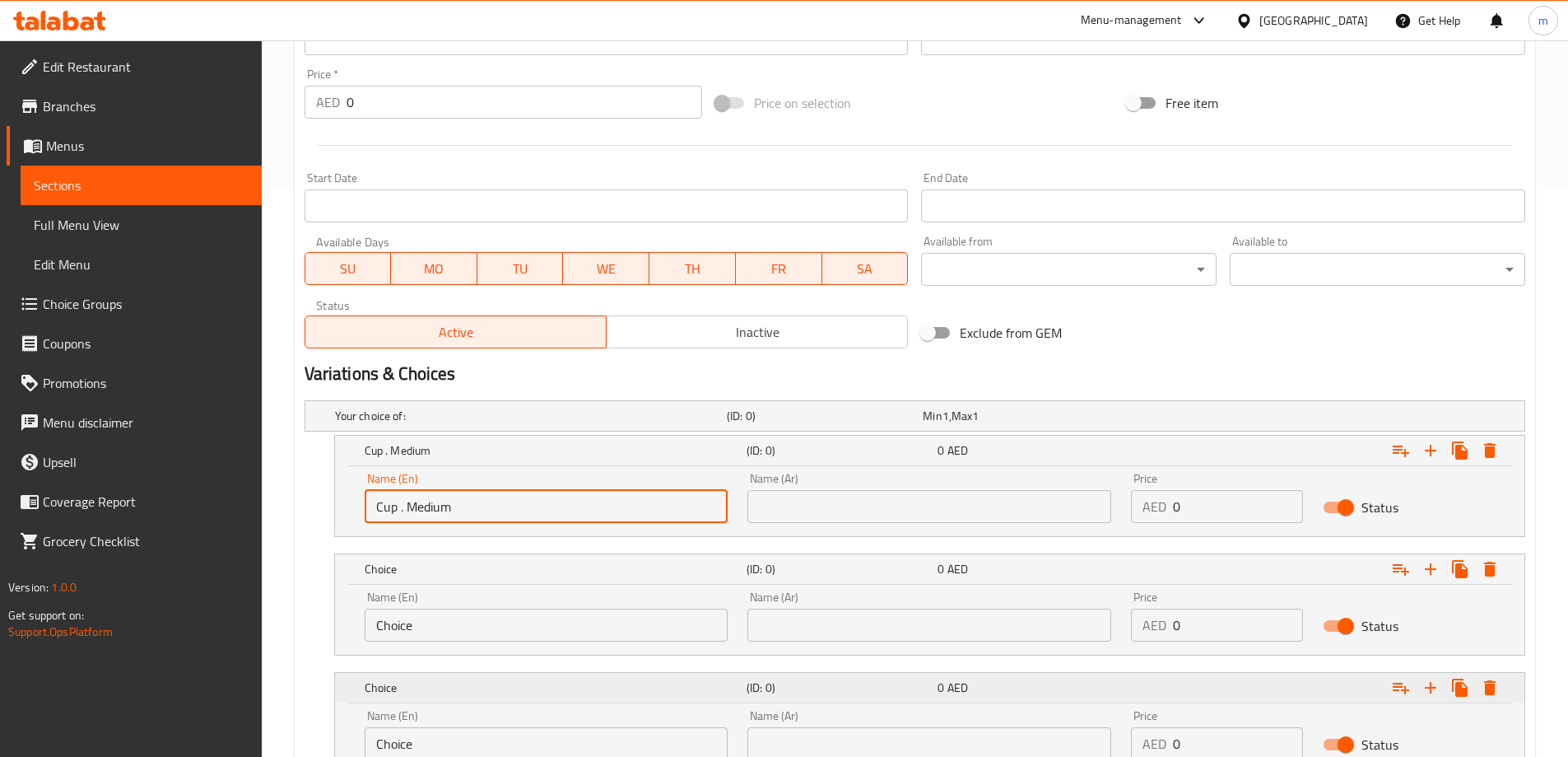
scroll to position [656, 0]
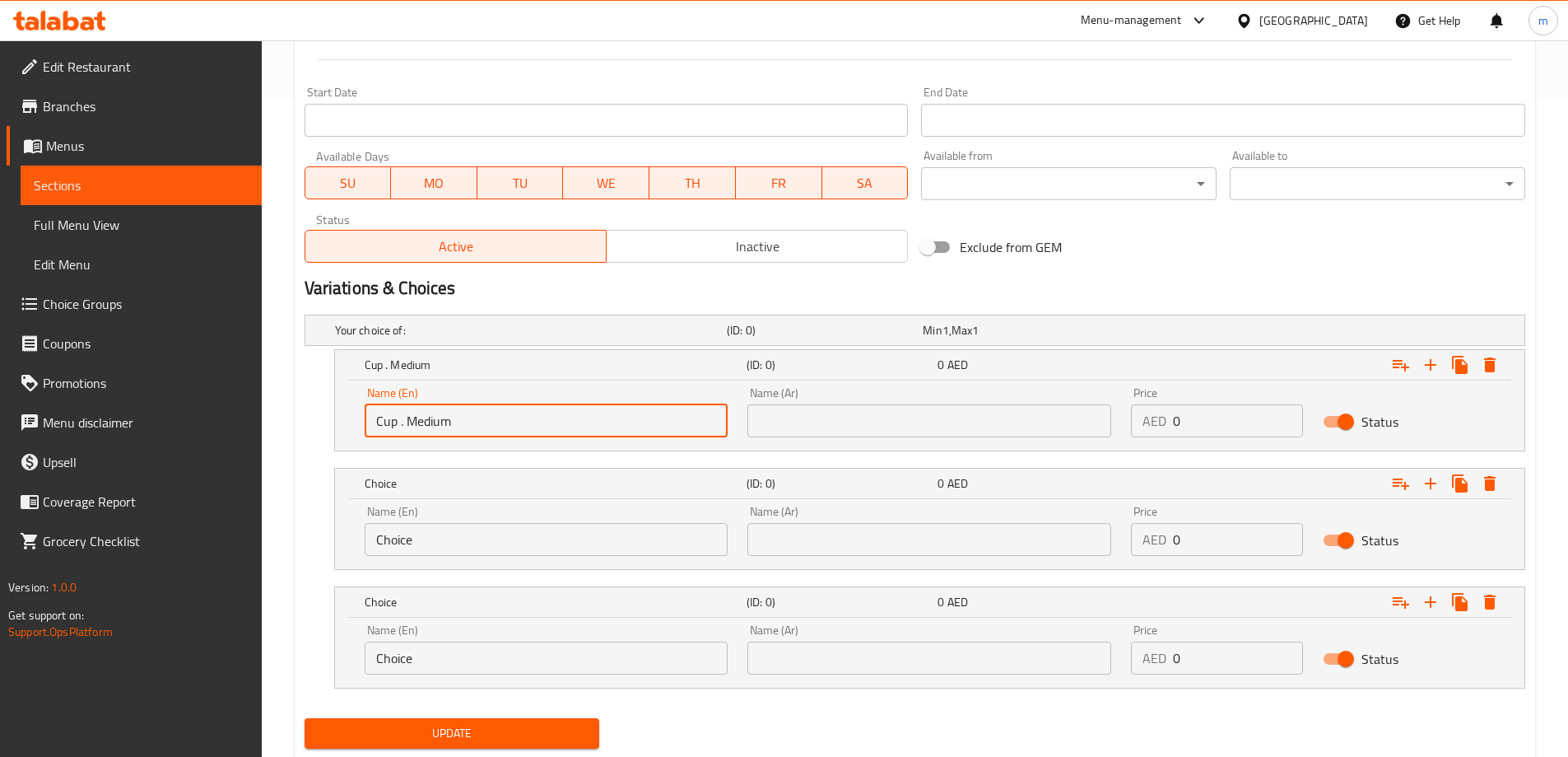
click at [497, 531] on input "Choice" at bounding box center [546, 539] width 364 height 33
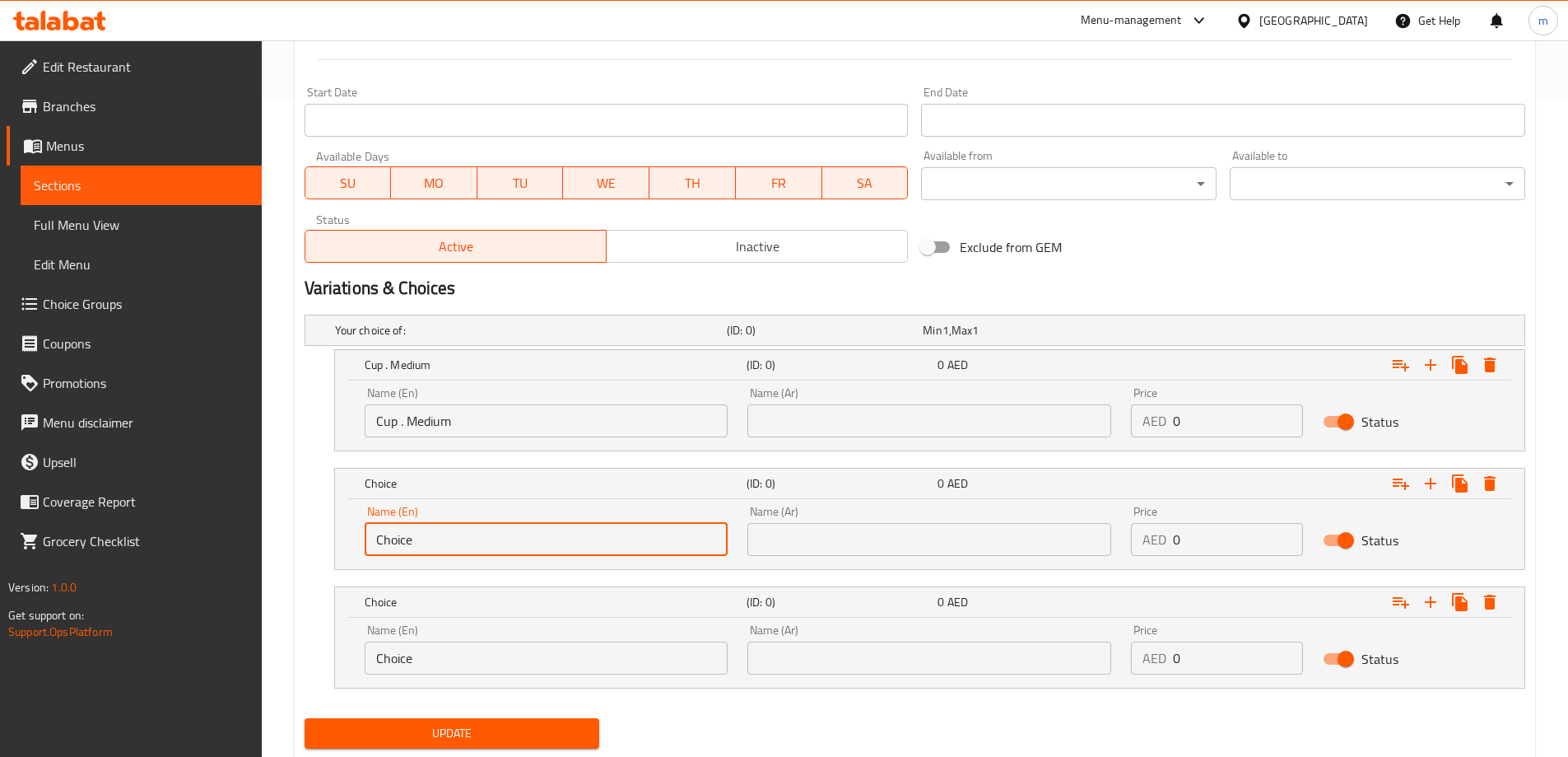
click at [497, 531] on input "Choice" at bounding box center [546, 539] width 364 height 33
type input "Cup. large"
click at [484, 648] on input "Choice" at bounding box center [546, 657] width 364 height 33
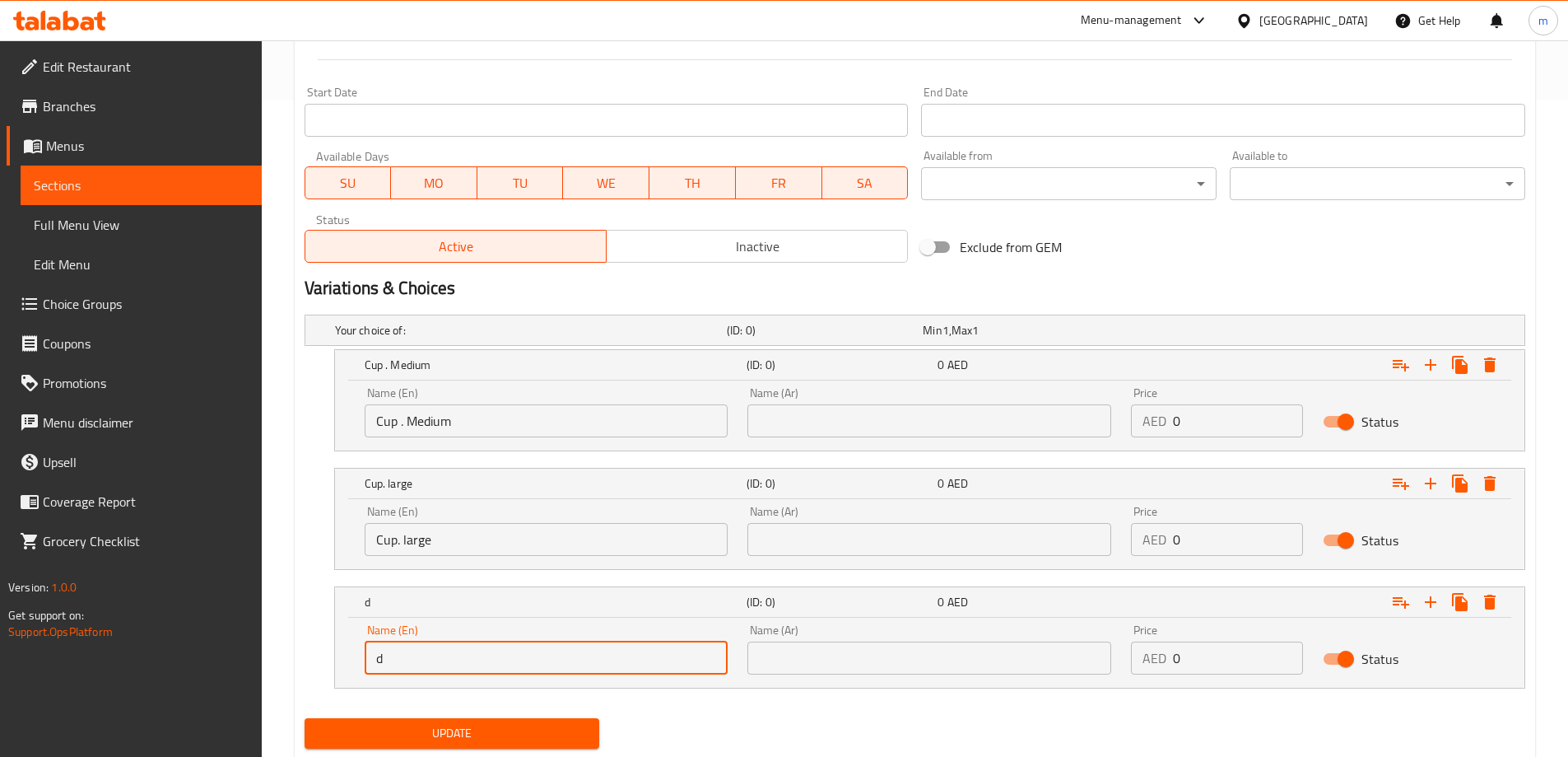
type input "Della"
click at [843, 441] on div "Name (Ar) Name (Ar)" at bounding box center [929, 412] width 383 height 70
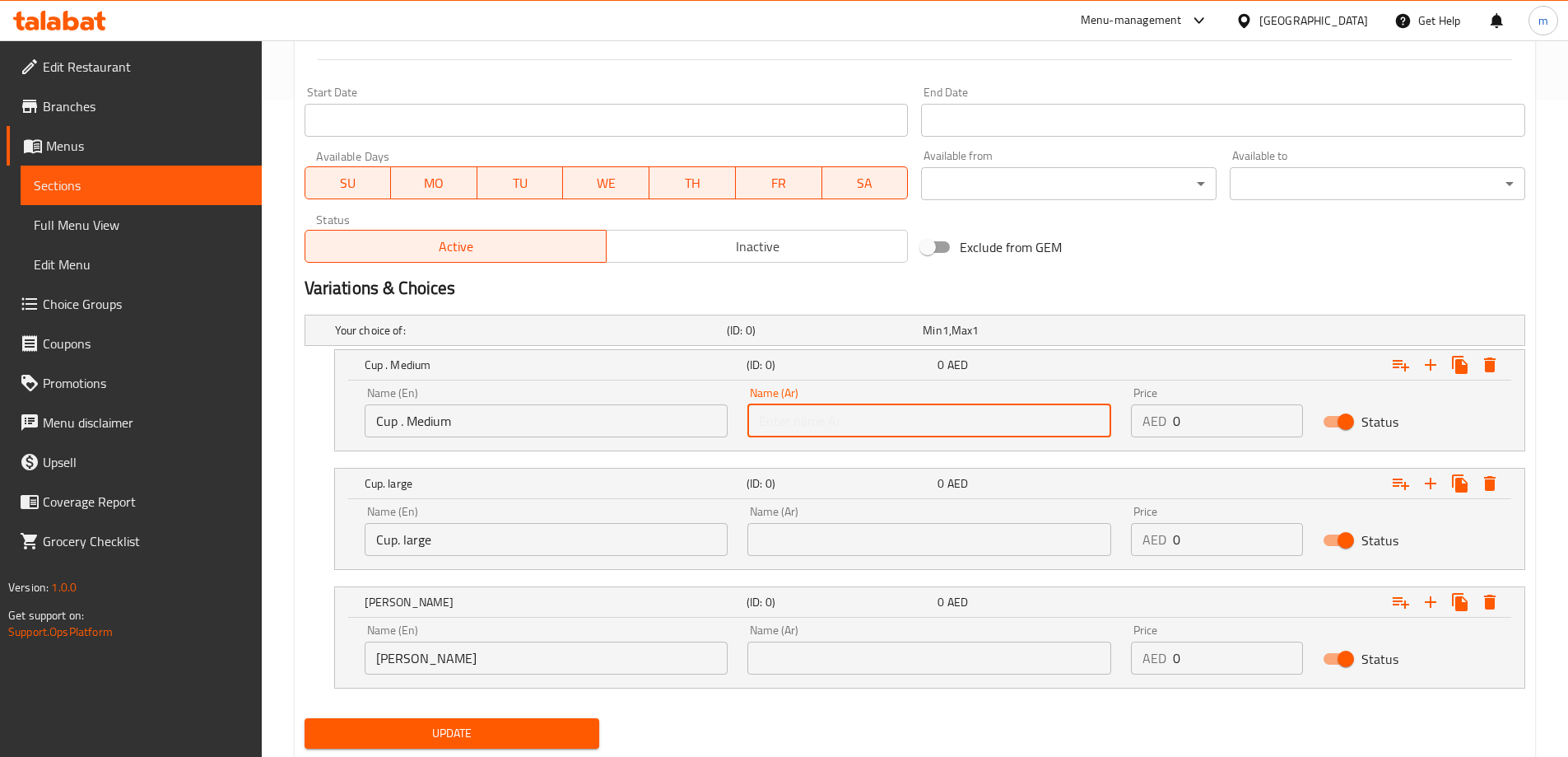
click at [846, 423] on input "text" at bounding box center [929, 420] width 364 height 33
type input "كوب.وسط"
click at [864, 525] on input "text" at bounding box center [929, 539] width 364 height 33
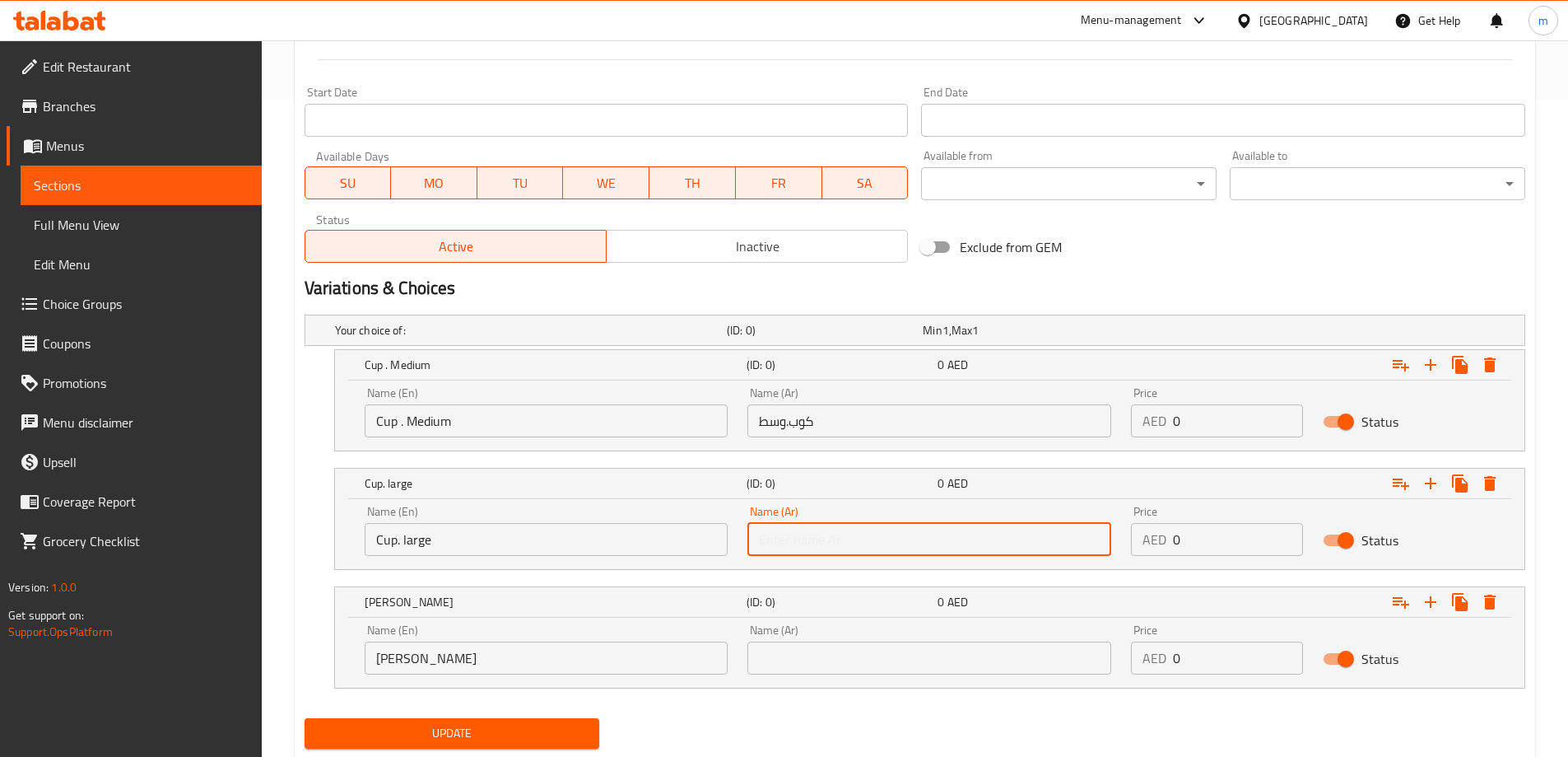
type input "كوب . كبير"
click at [869, 655] on input "text" at bounding box center [929, 657] width 364 height 33
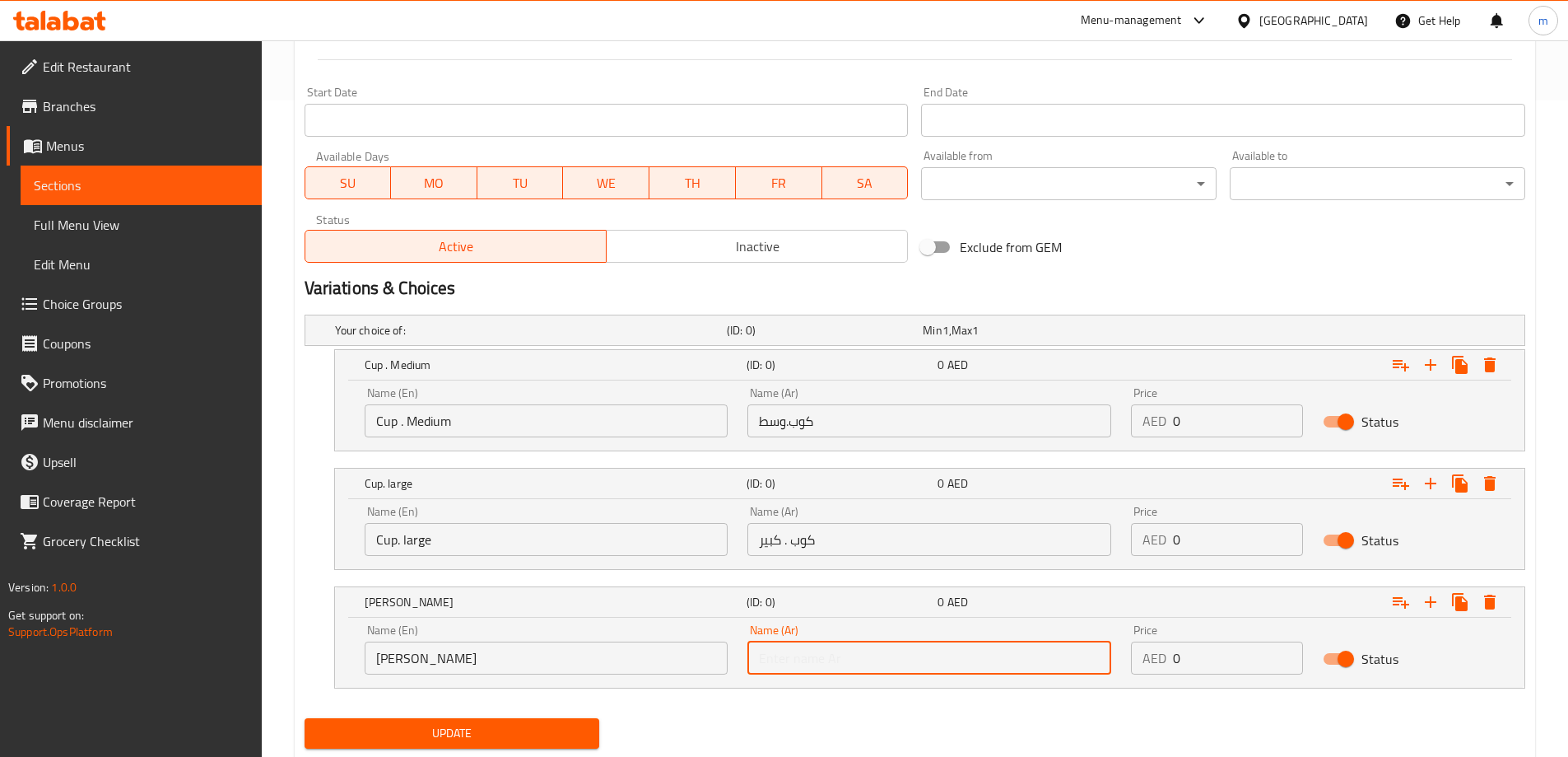
type input "ديلا"
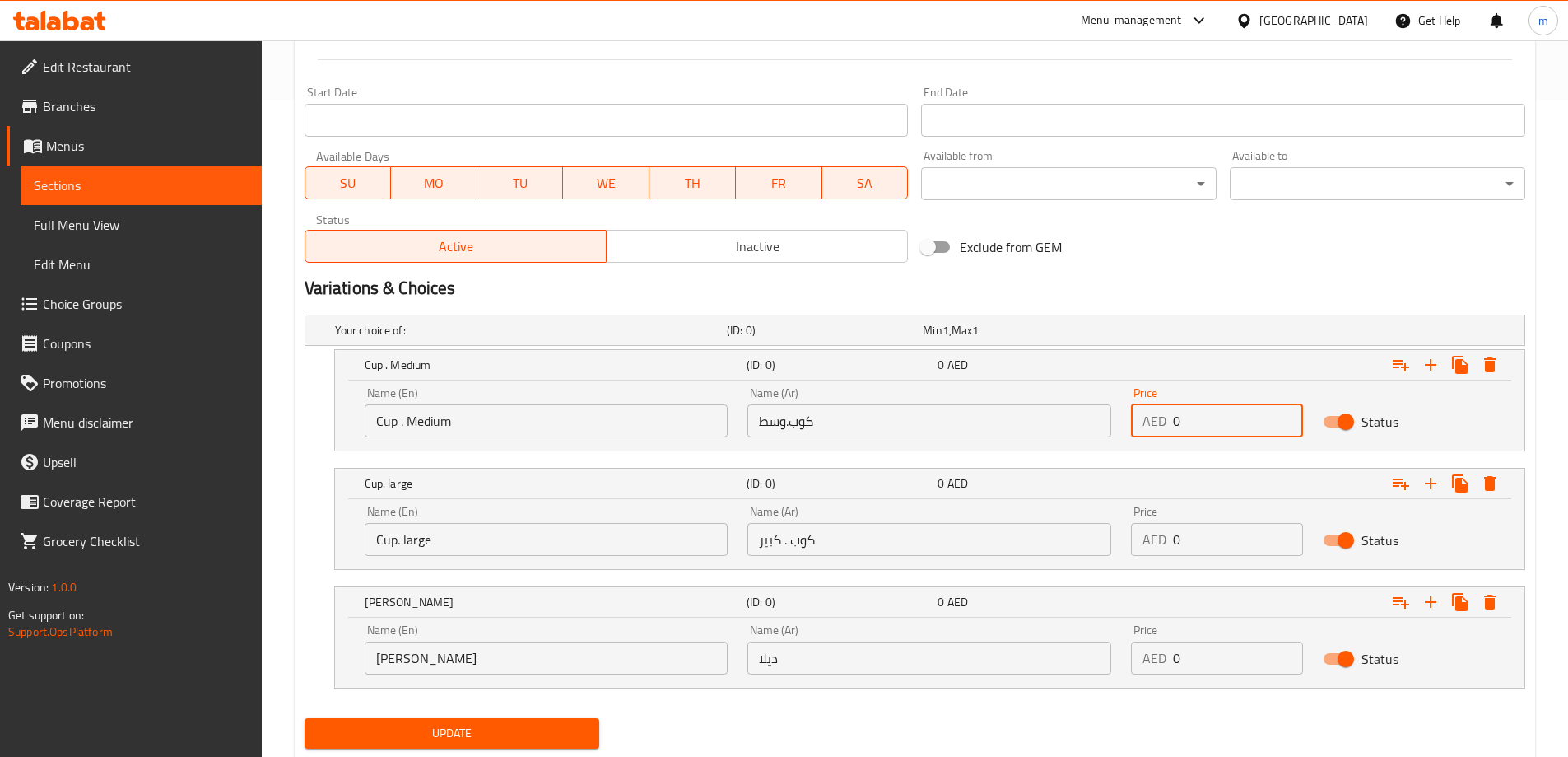
drag, startPoint x: 1177, startPoint y: 419, endPoint x: 1163, endPoint y: 424, distance: 14.9
click at [1163, 424] on div "AED 0 Price" at bounding box center [1217, 420] width 172 height 33
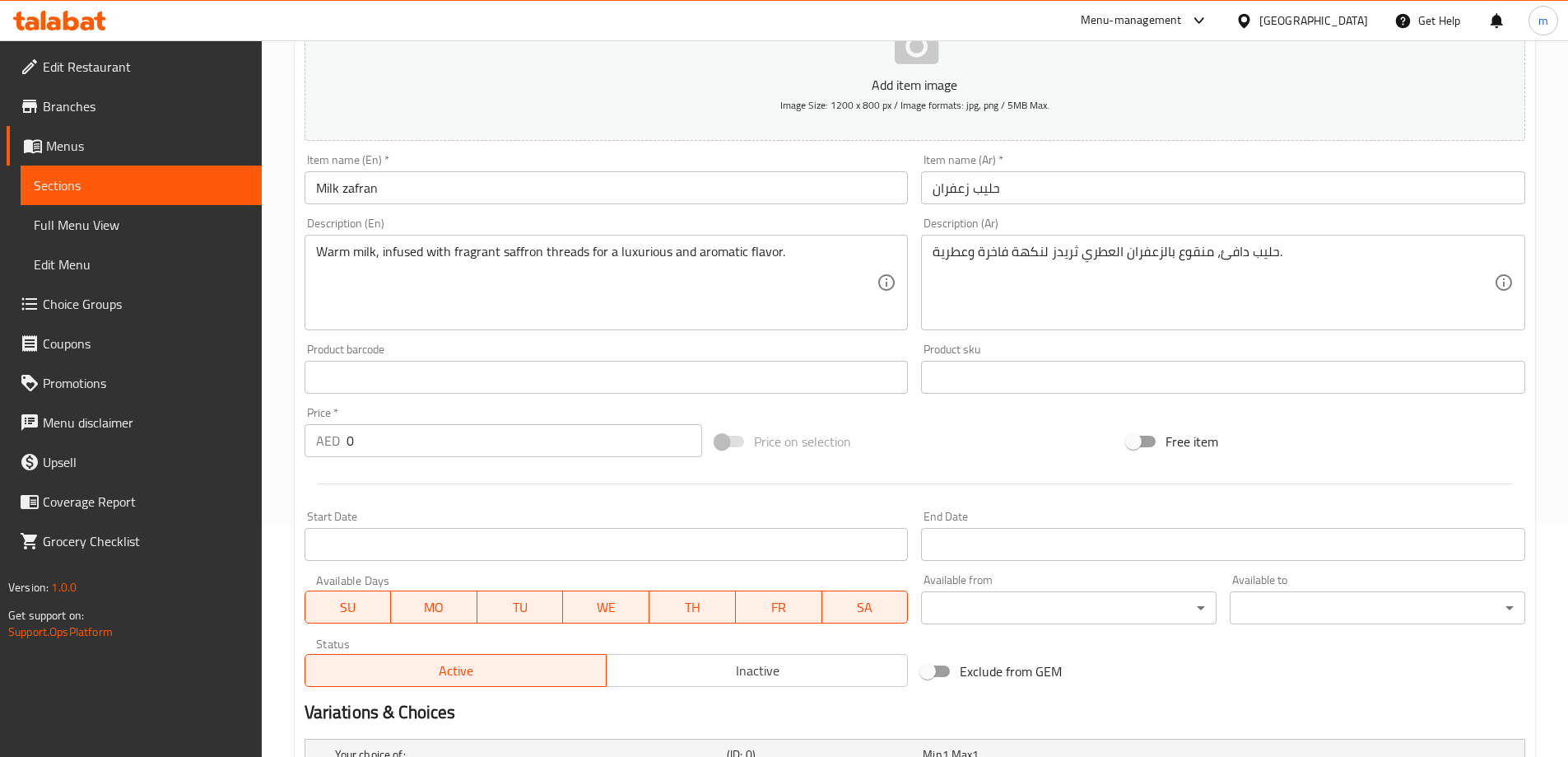
scroll to position [409, 0]
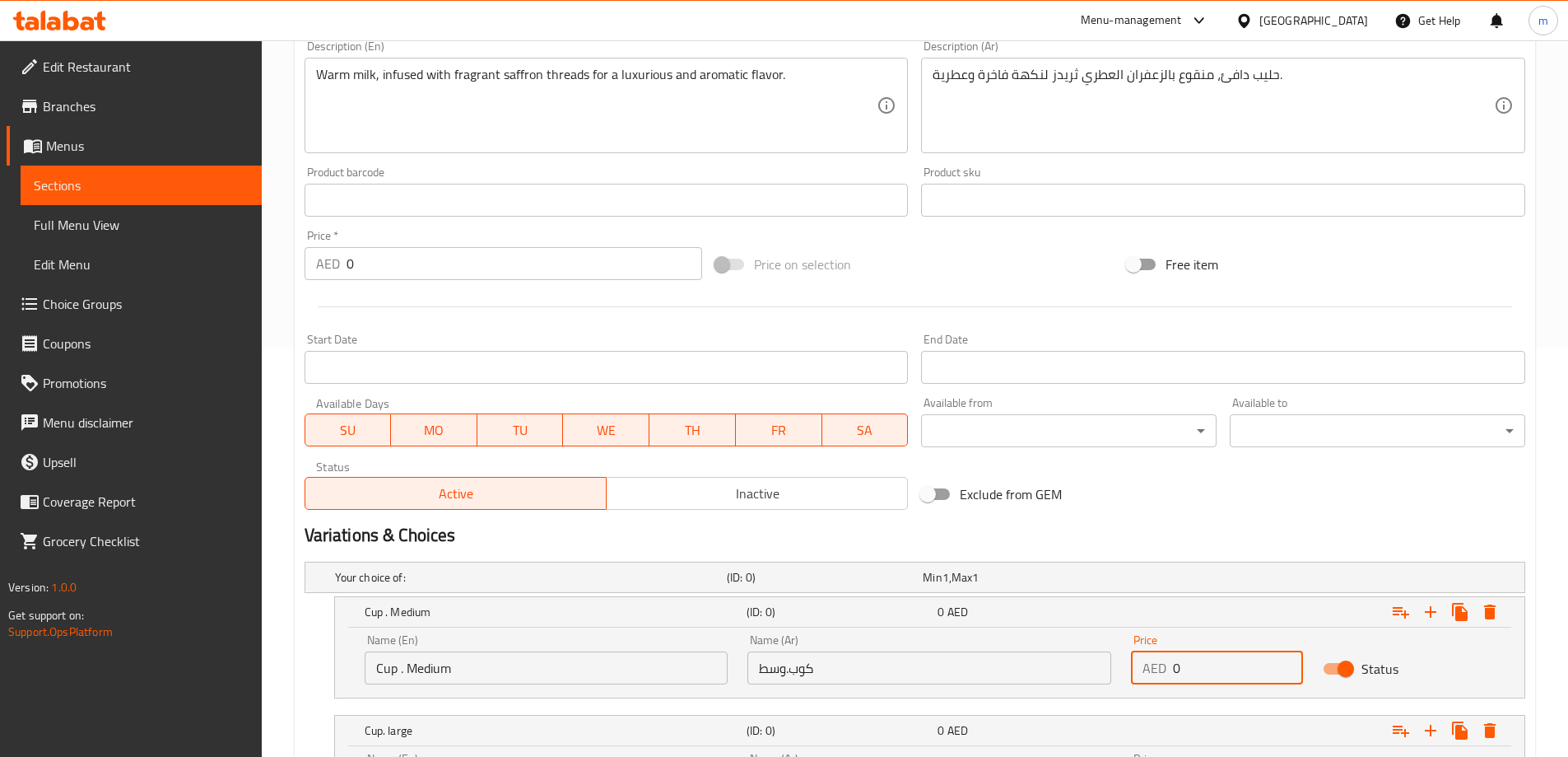
click at [1199, 665] on input "0" at bounding box center [1238, 667] width 130 height 33
drag, startPoint x: 1191, startPoint y: 670, endPoint x: 1167, endPoint y: 677, distance: 25.0
click at [1167, 677] on div "AED 0 Price" at bounding box center [1217, 667] width 172 height 33
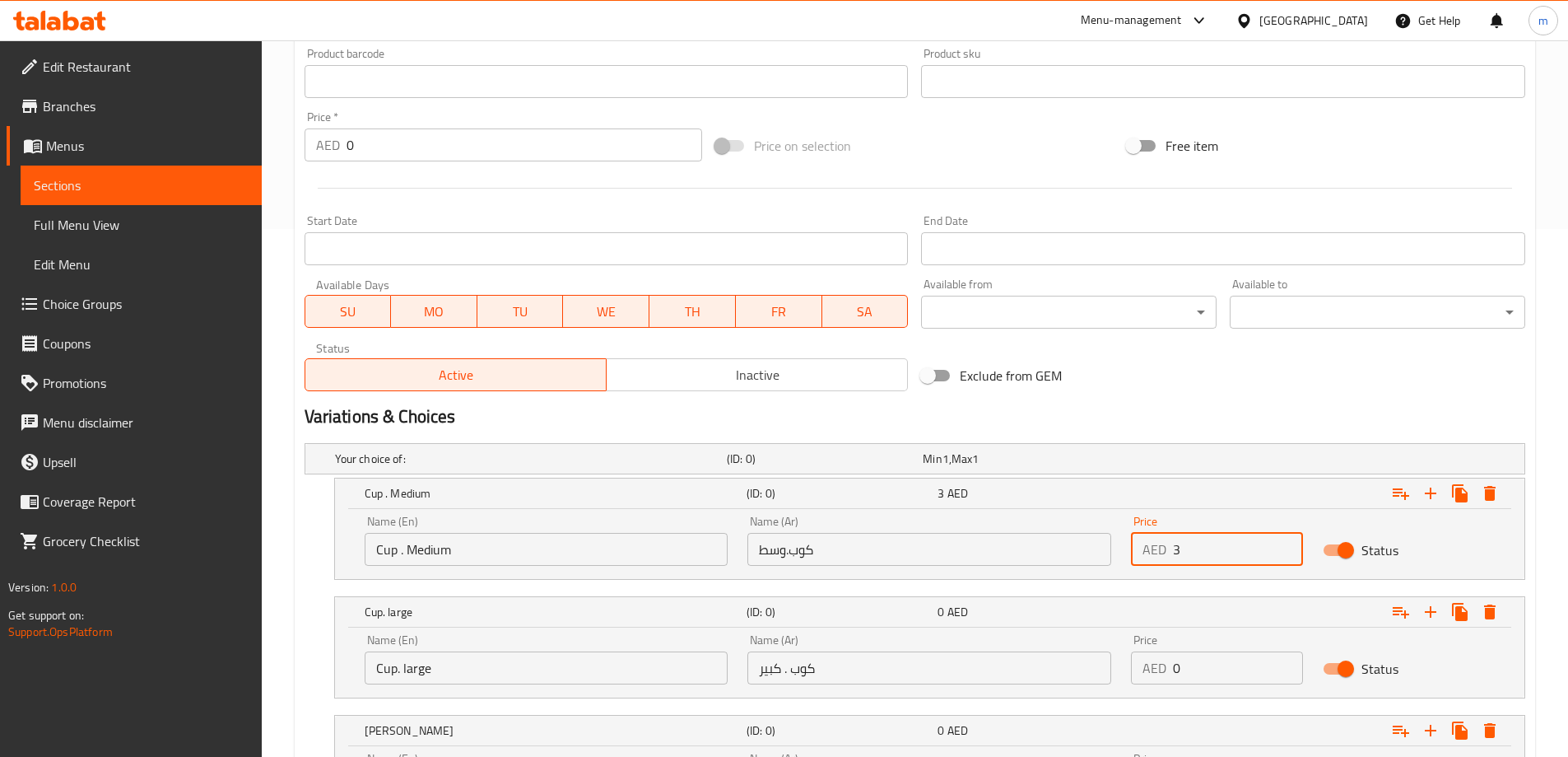
scroll to position [656, 0]
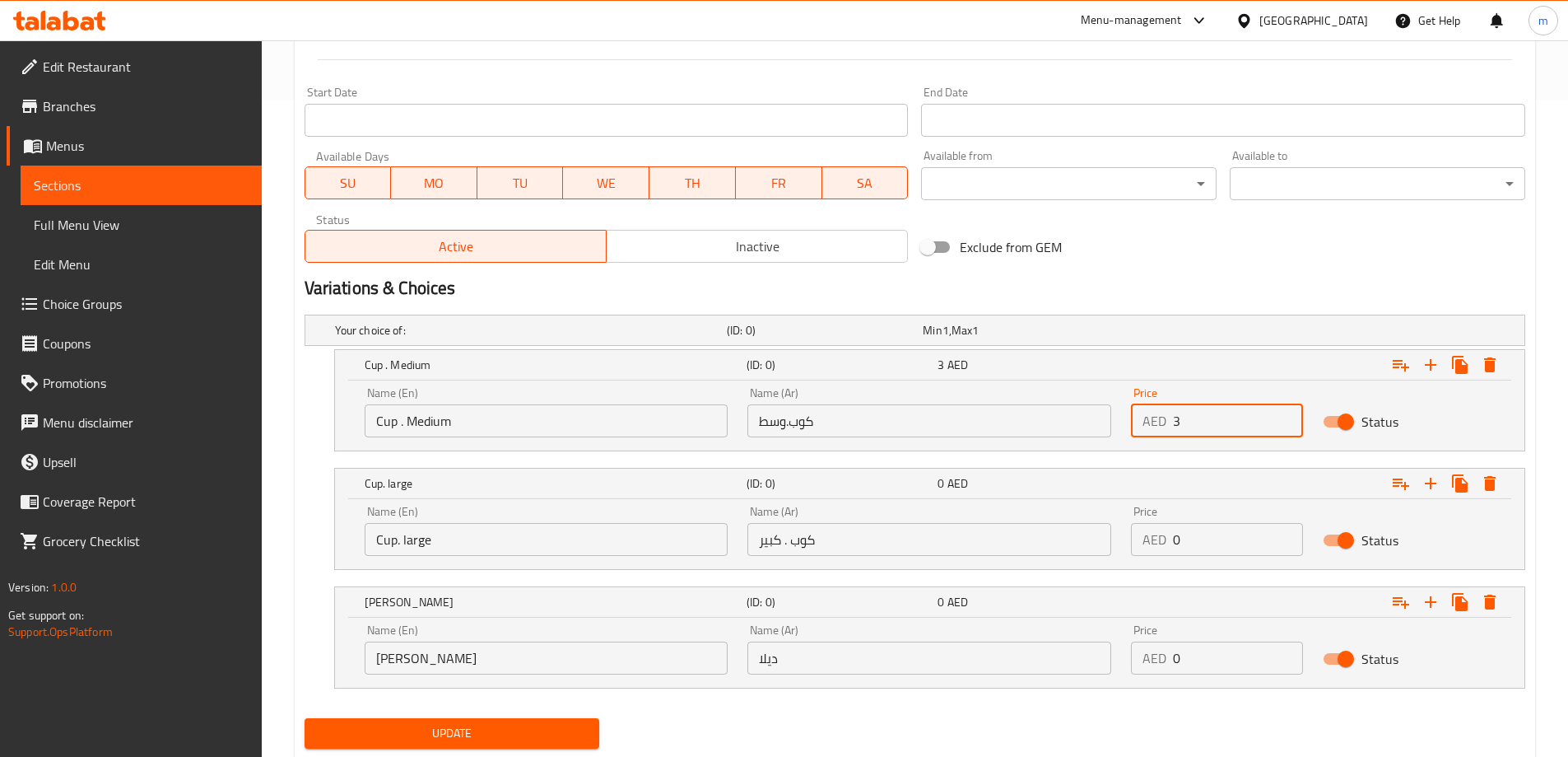
type input "3"
drag, startPoint x: 1186, startPoint y: 531, endPoint x: 1154, endPoint y: 546, distance: 35.3
click at [1154, 546] on div "AED 0 Price" at bounding box center [1217, 539] width 172 height 33
type input "4"
click at [1170, 662] on div "AED 0 Price" at bounding box center [1217, 657] width 172 height 33
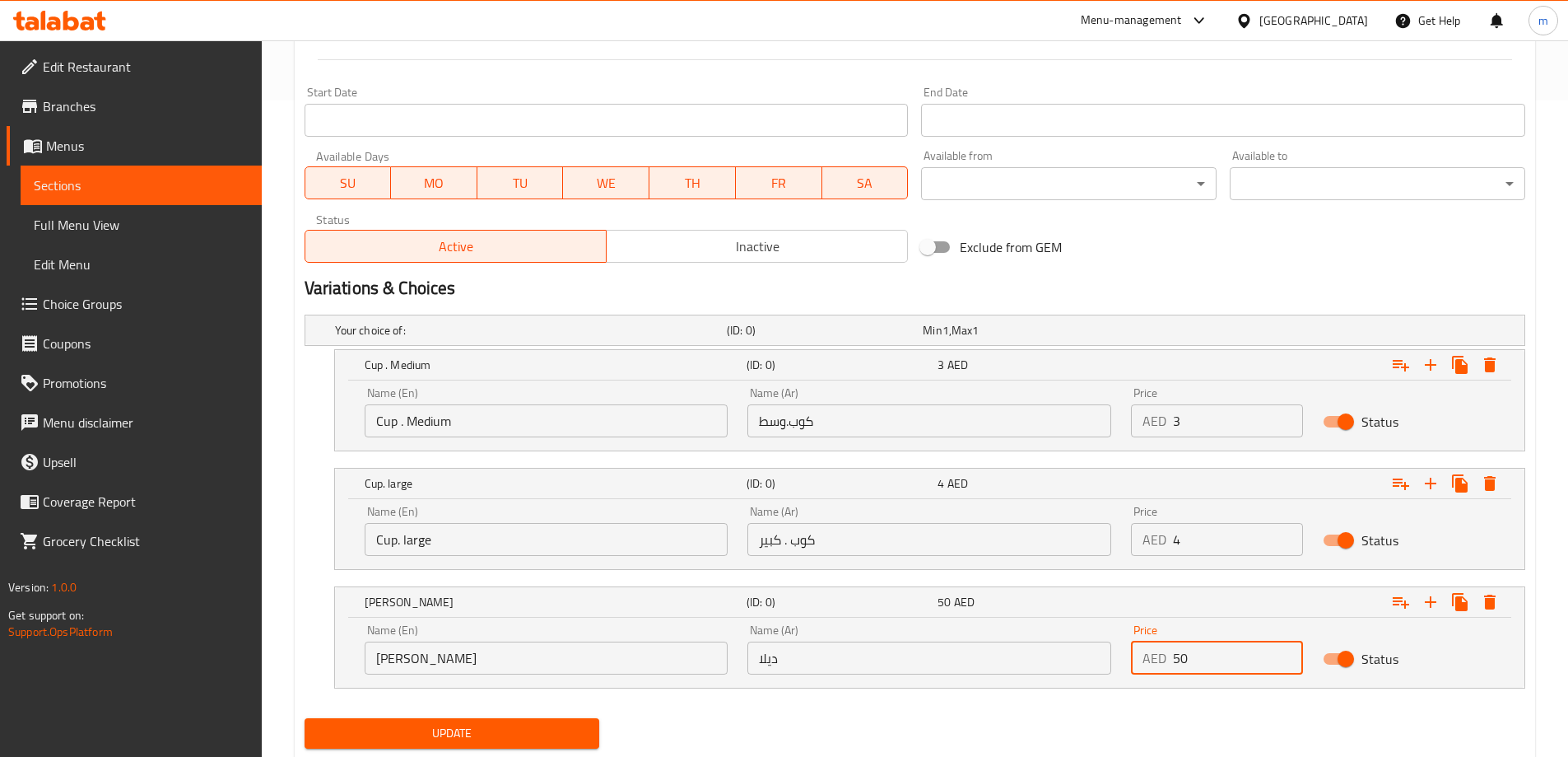
type input "50"
click at [1140, 701] on nav at bounding box center [915, 698] width 1220 height 13
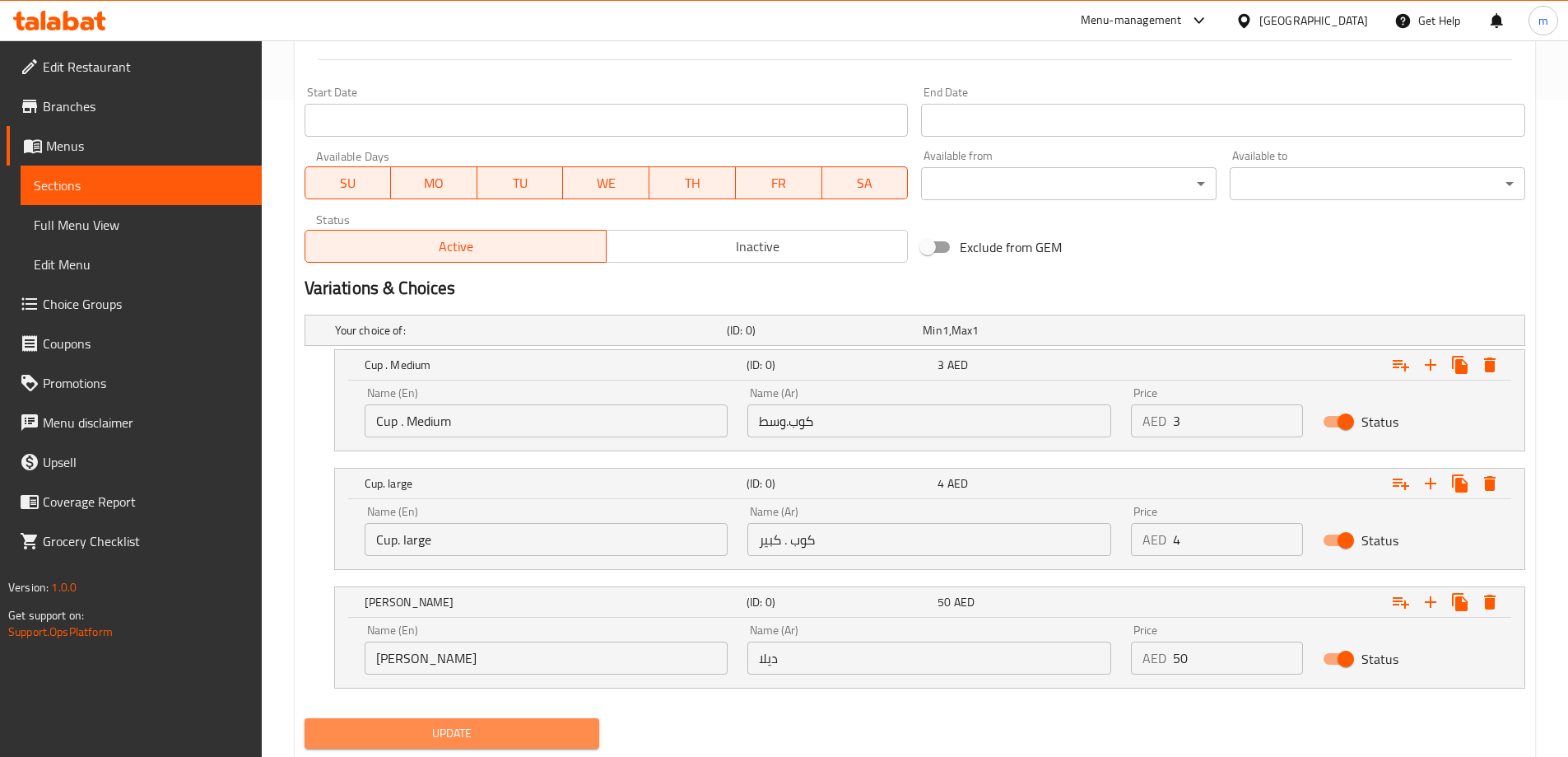
click at [511, 725] on span "Update" at bounding box center [452, 733] width 269 height 21
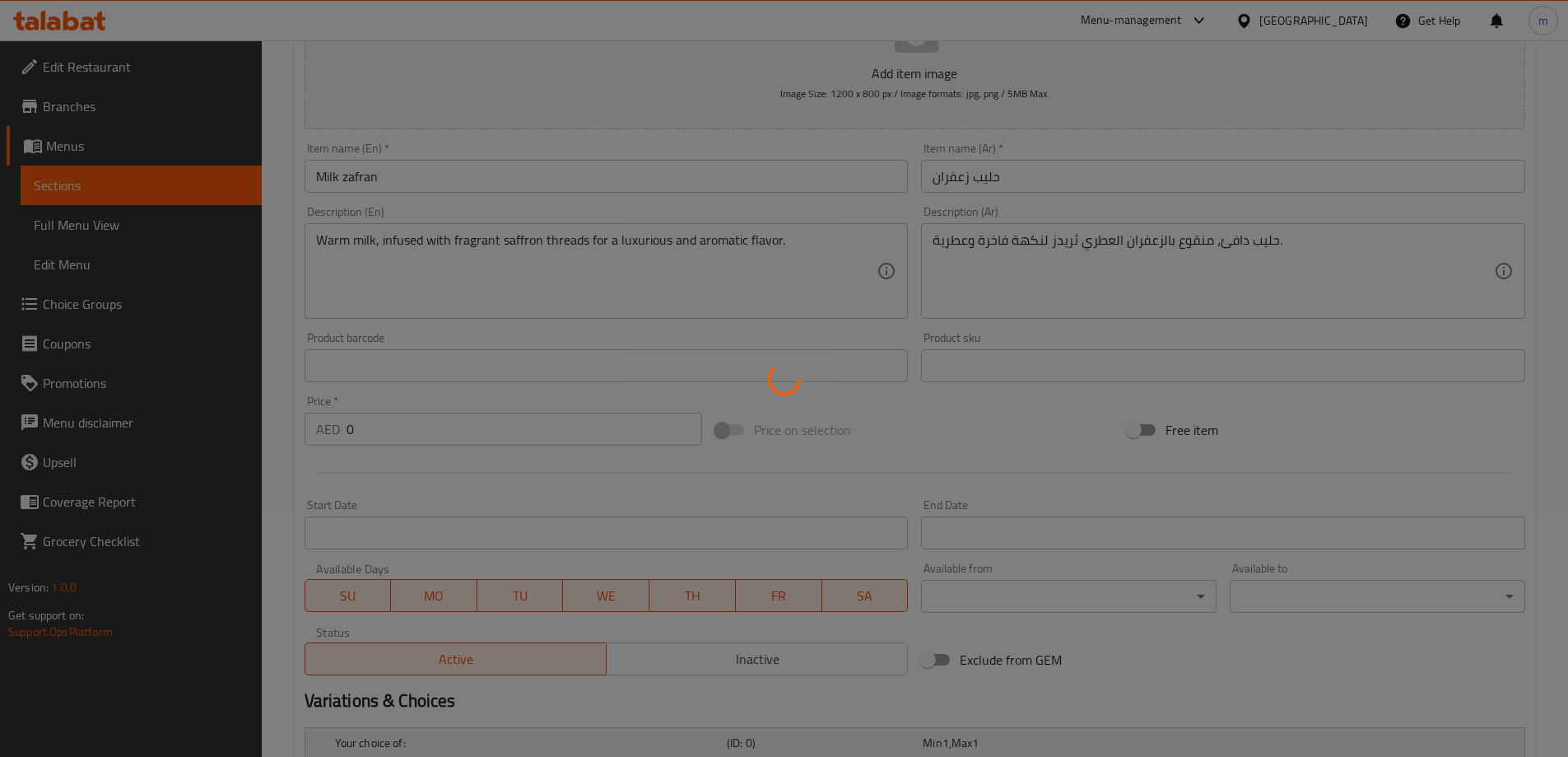
scroll to position [0, 0]
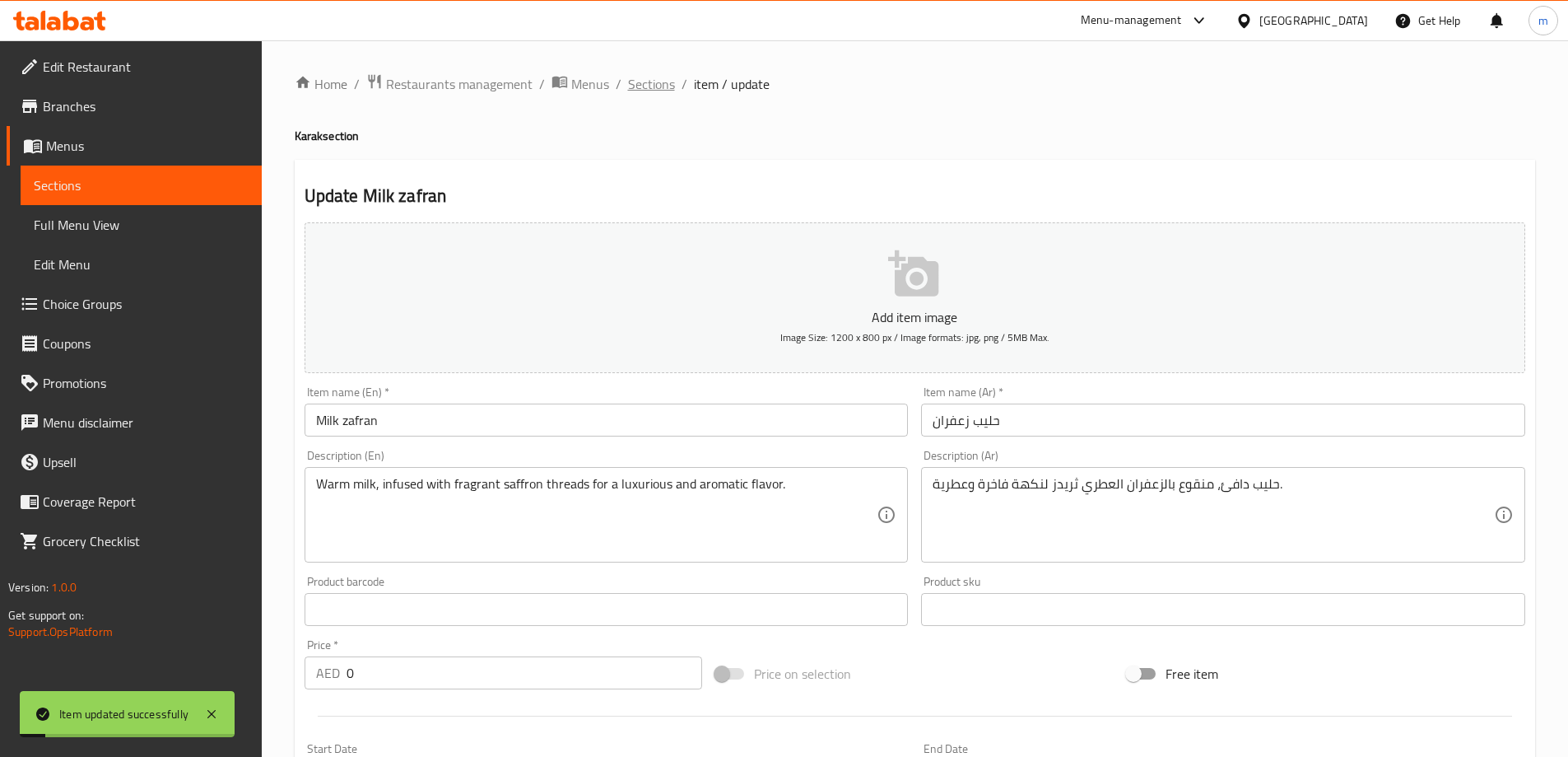
click at [638, 76] on span "Sections" at bounding box center [652, 84] width 47 height 20
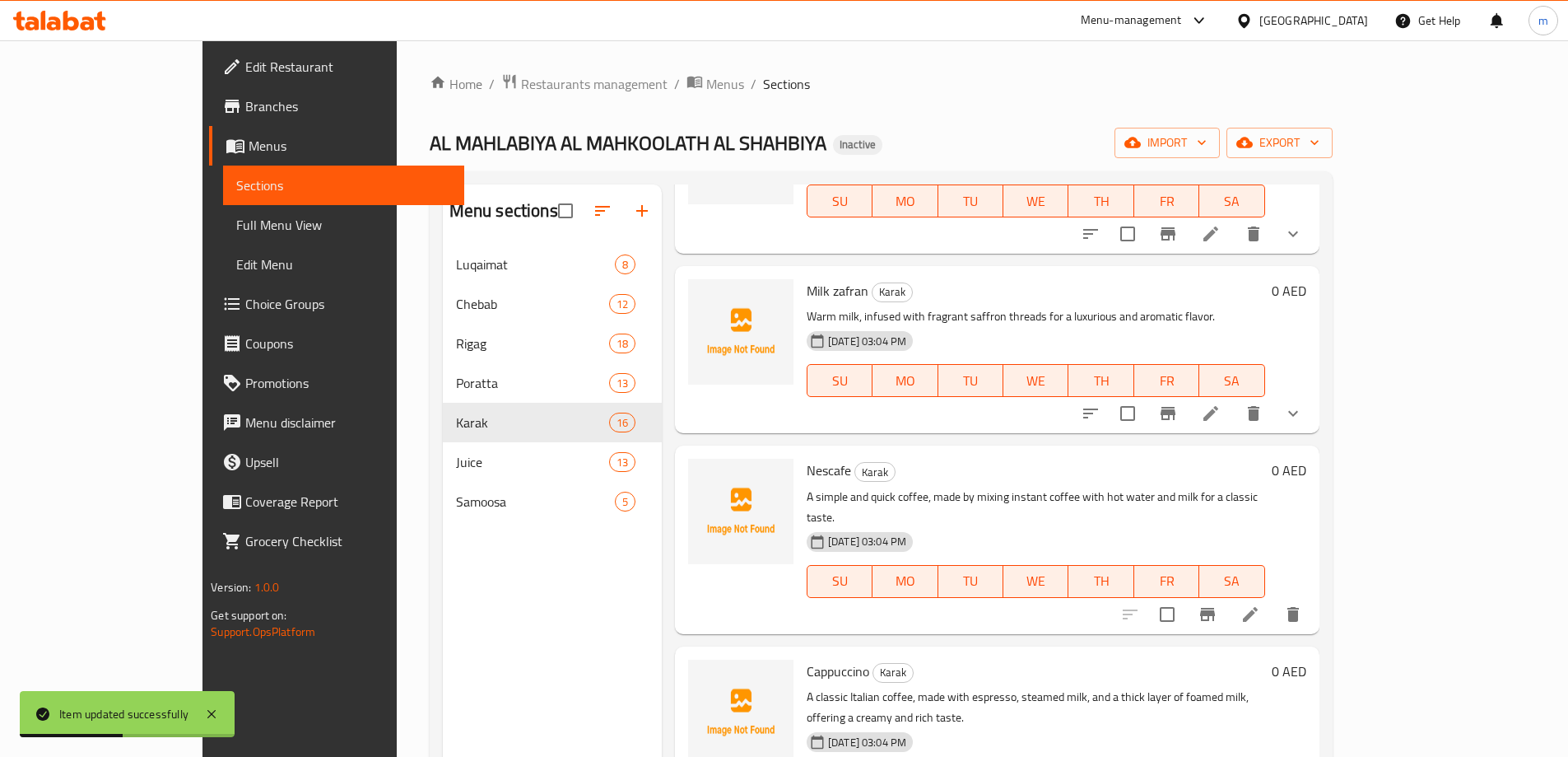
scroll to position [1811, 0]
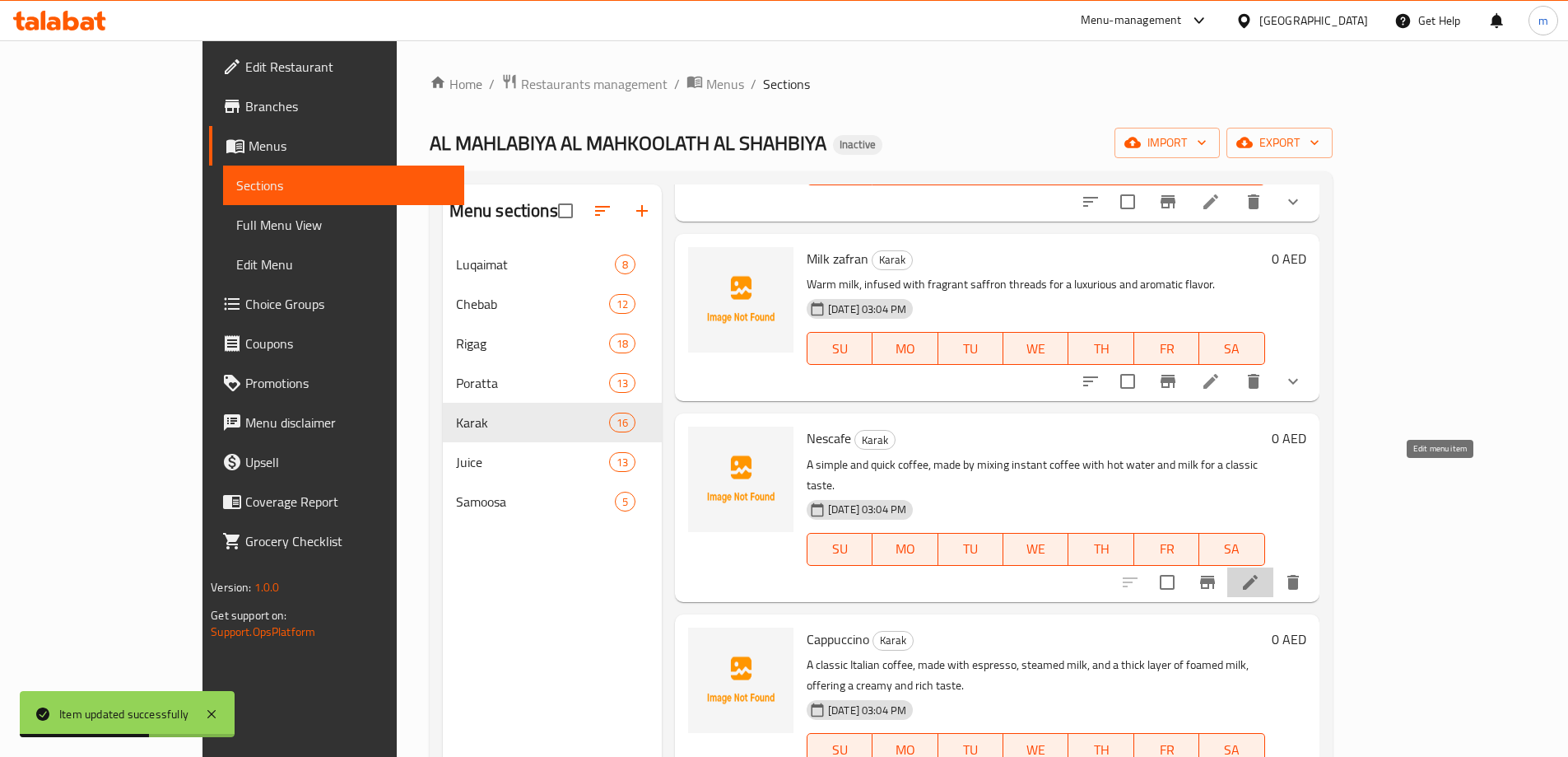
click at [1258, 575] on icon at bounding box center [1250, 582] width 15 height 15
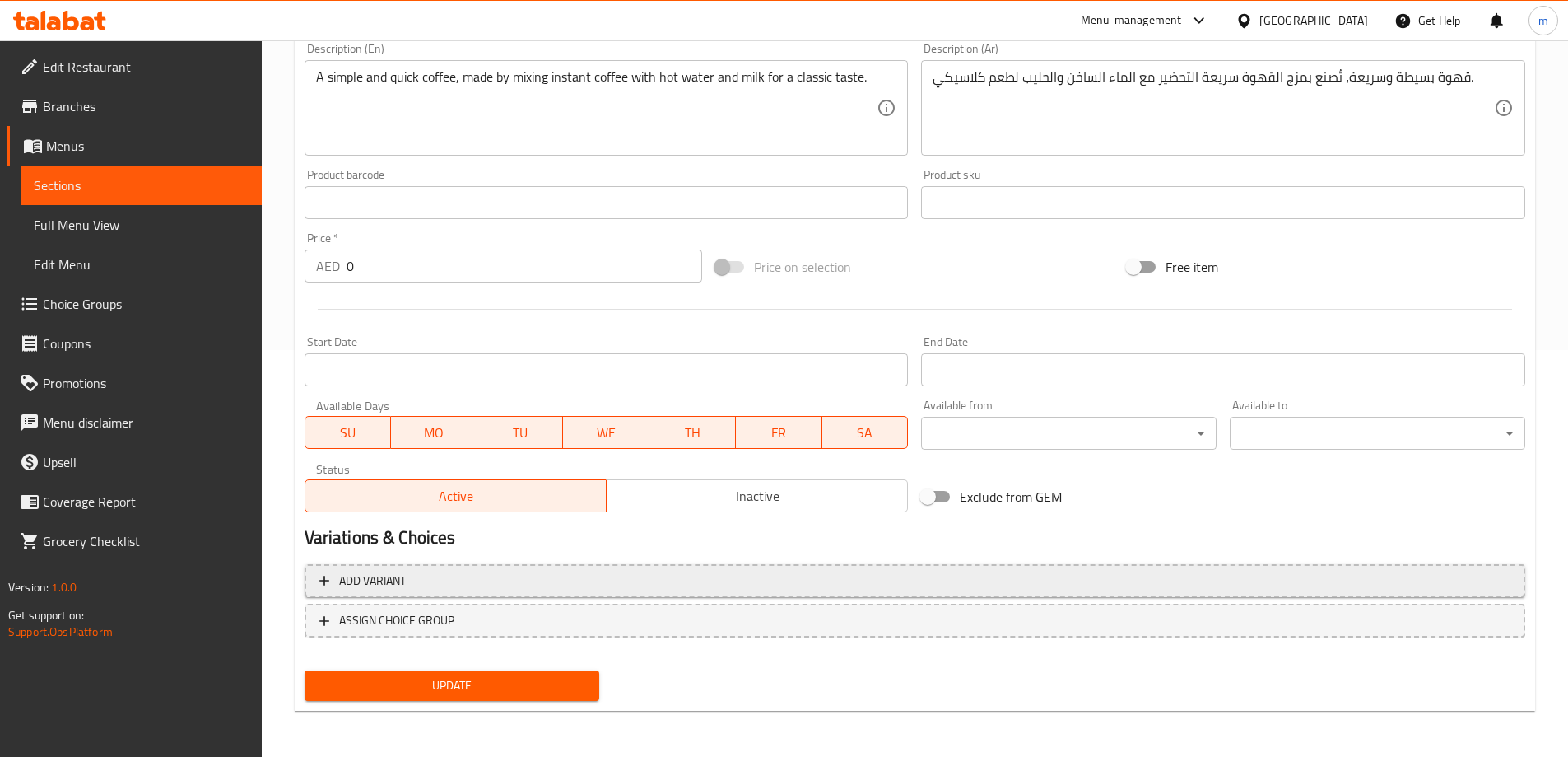
click at [779, 576] on span "Add variant" at bounding box center [915, 580] width 1191 height 21
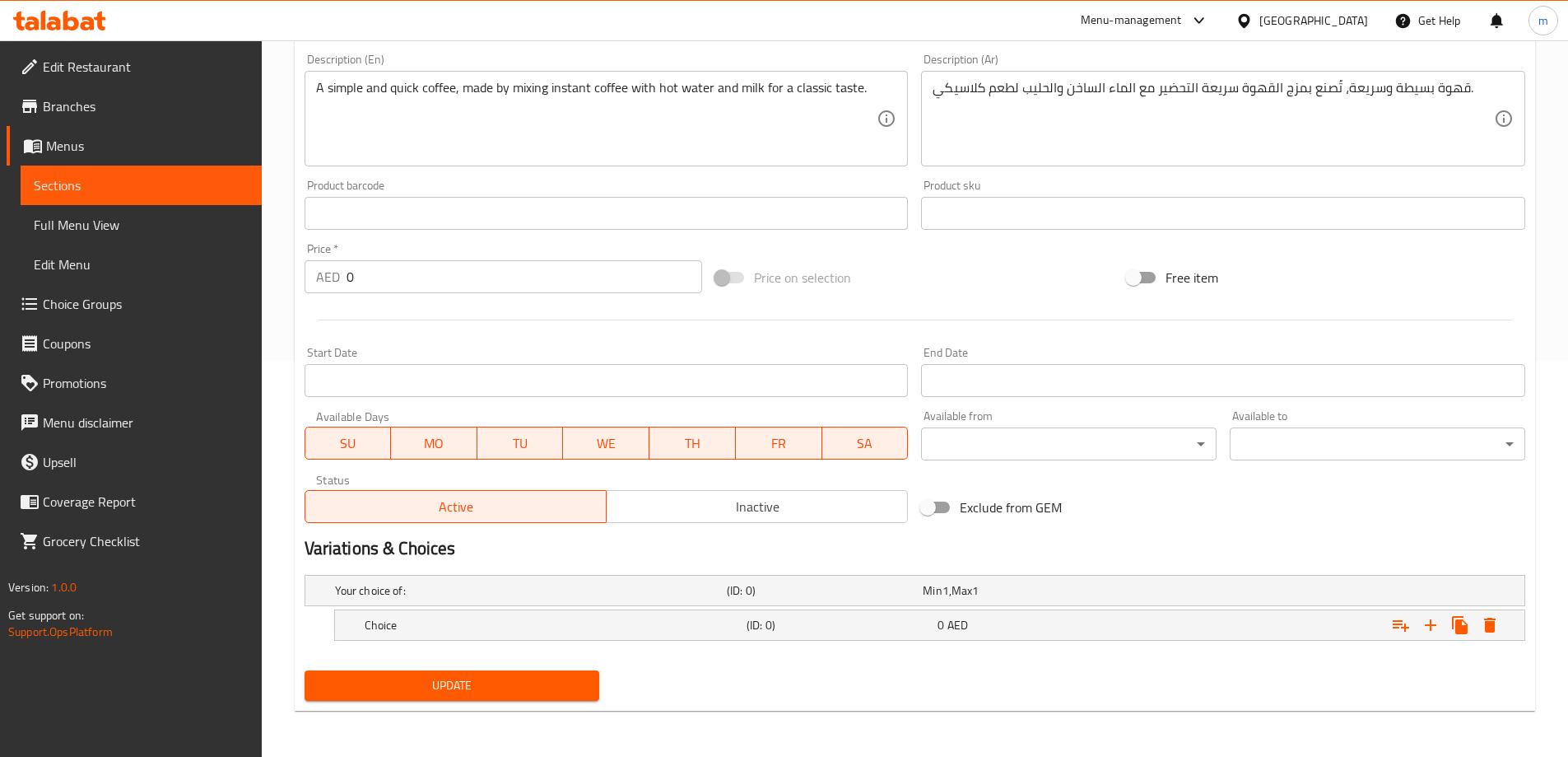
scroll to position [396, 0]
click at [1431, 631] on icon "Expand" at bounding box center [1431, 625] width 20 height 20
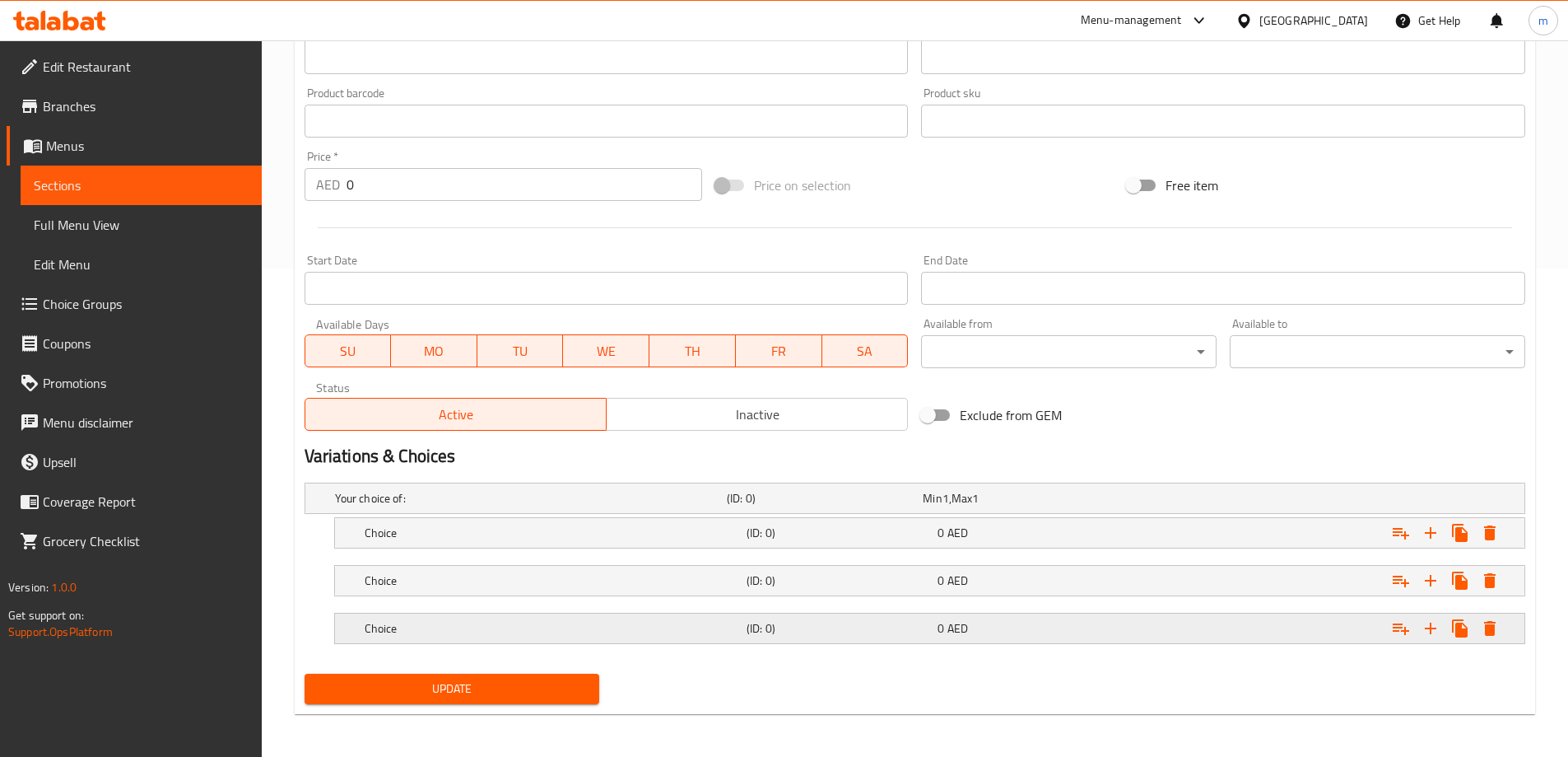
scroll to position [491, 0]
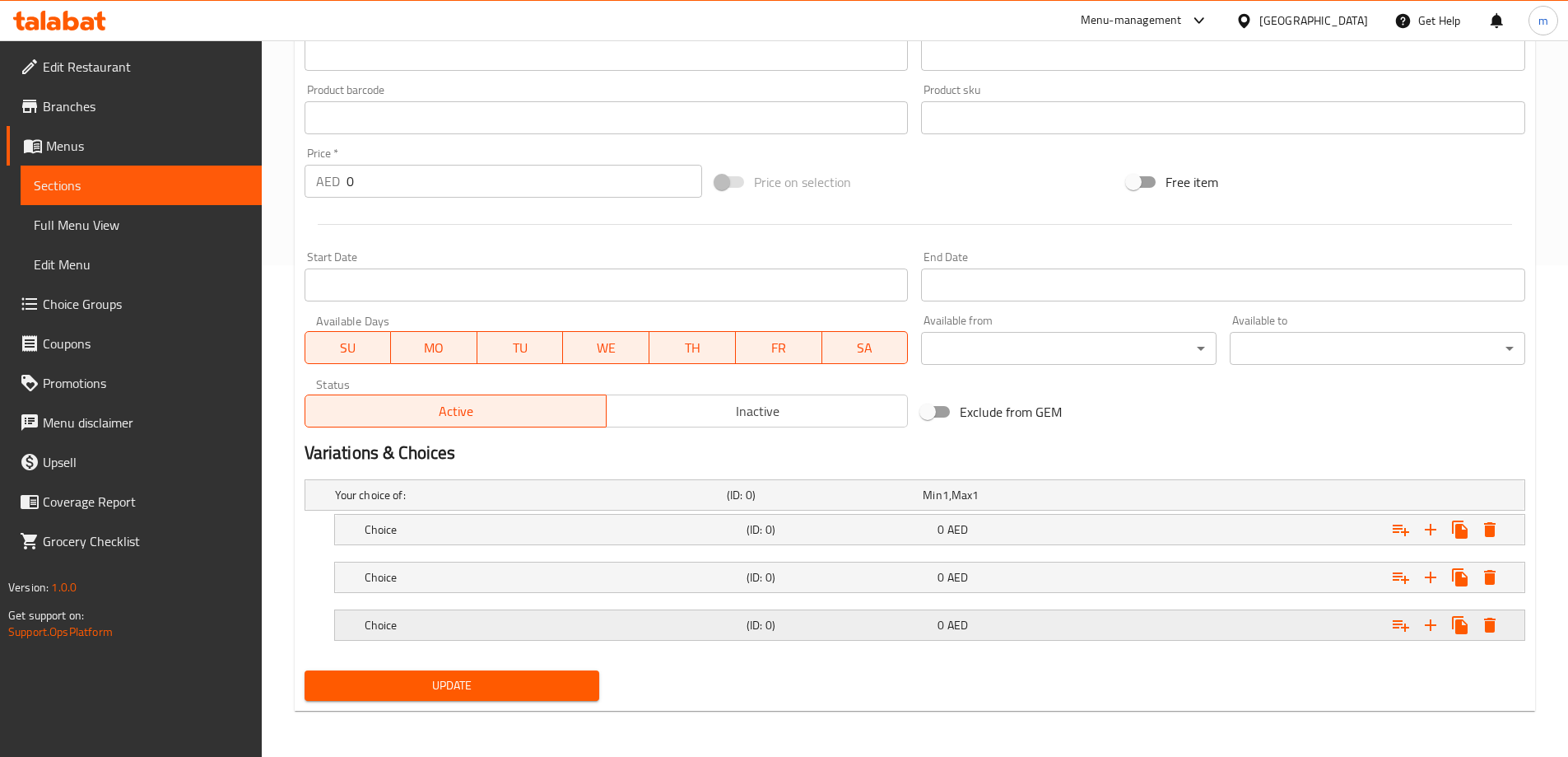
click at [1090, 612] on div "Choice (ID: 0) 0 AED" at bounding box center [934, 625] width 1146 height 37
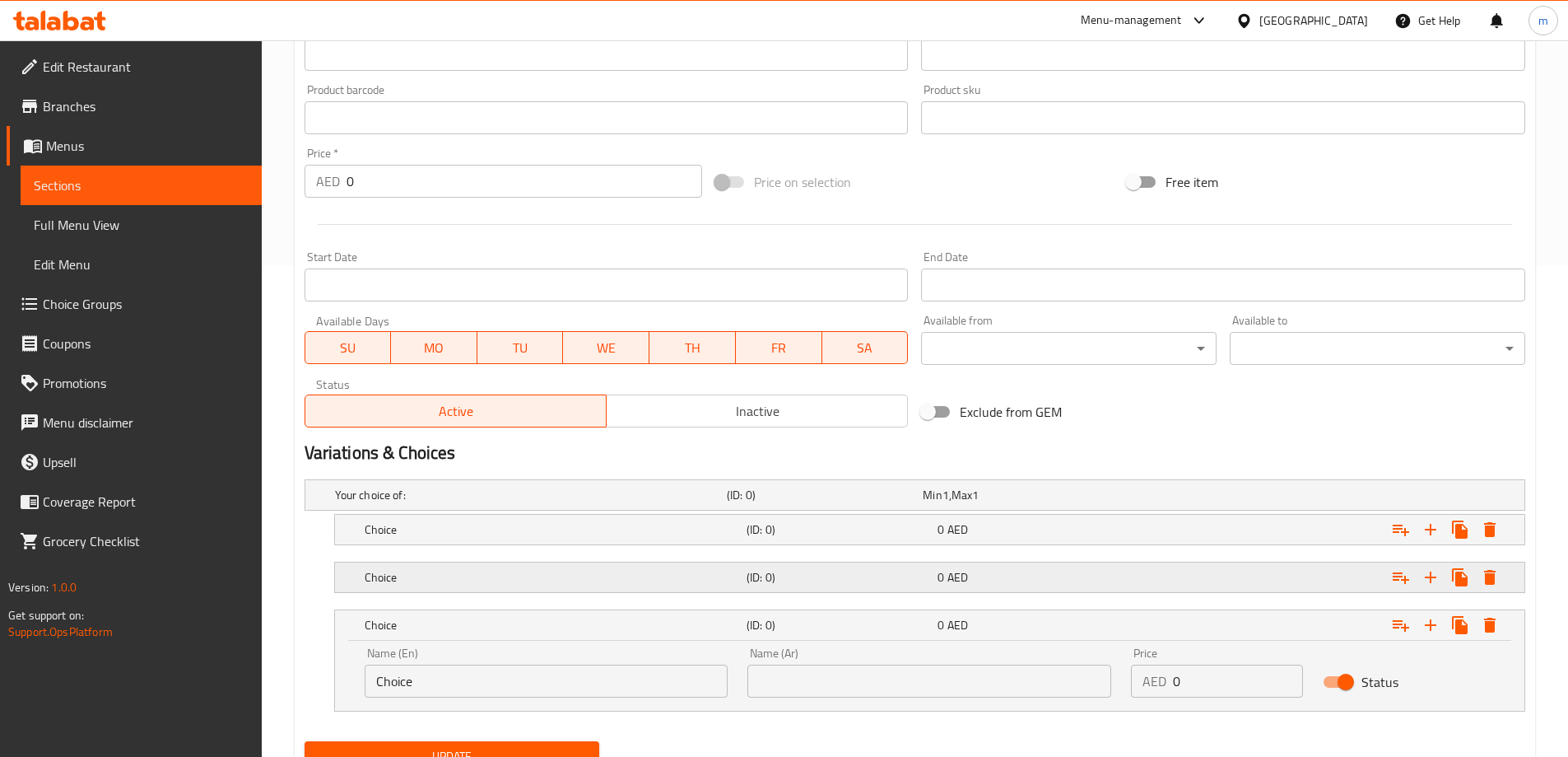
click at [1038, 575] on div "0 AED" at bounding box center [1030, 577] width 185 height 16
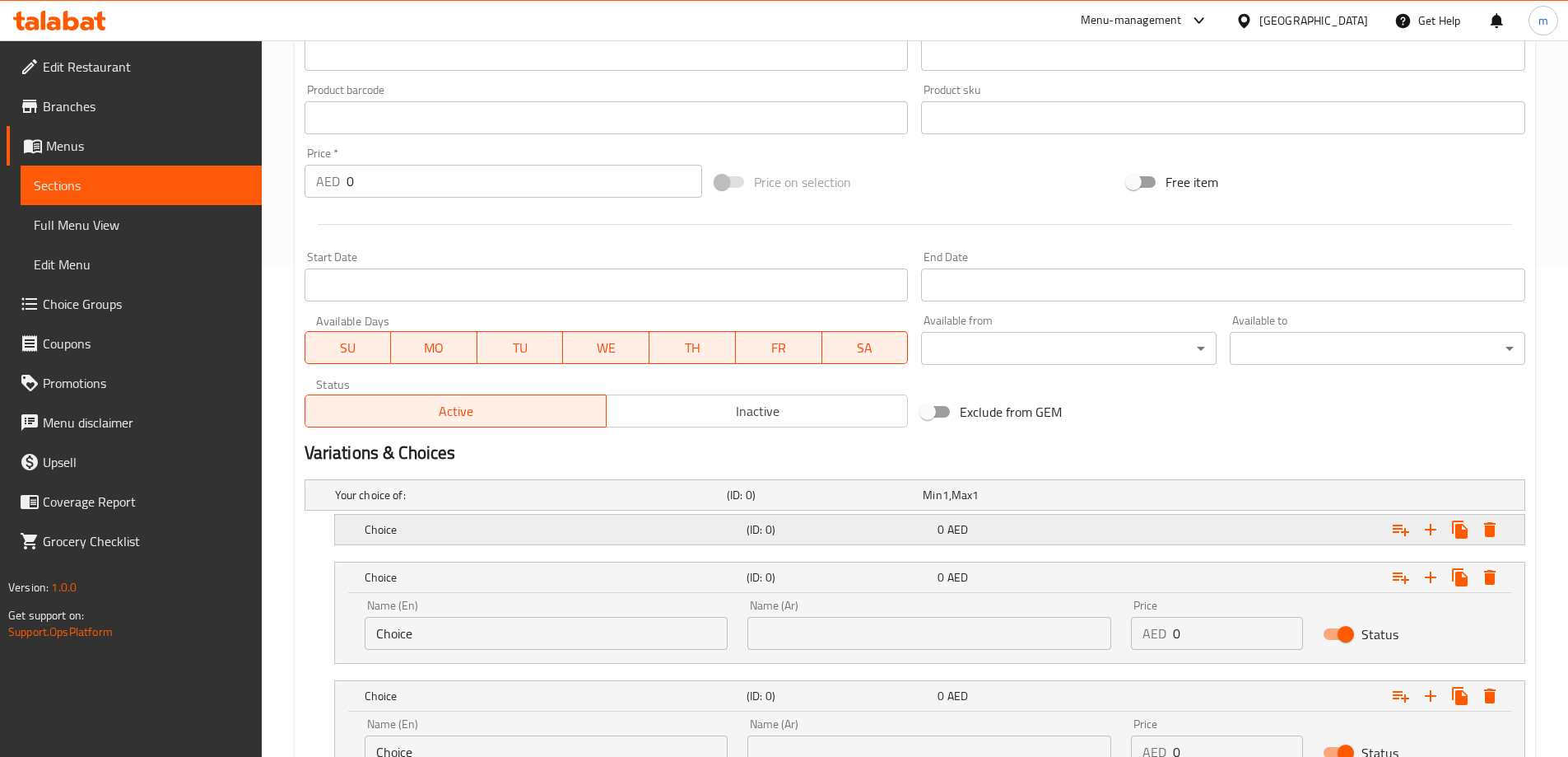
click at [1011, 542] on div "Choice (ID: 0) 0 AED" at bounding box center [934, 529] width 1146 height 37
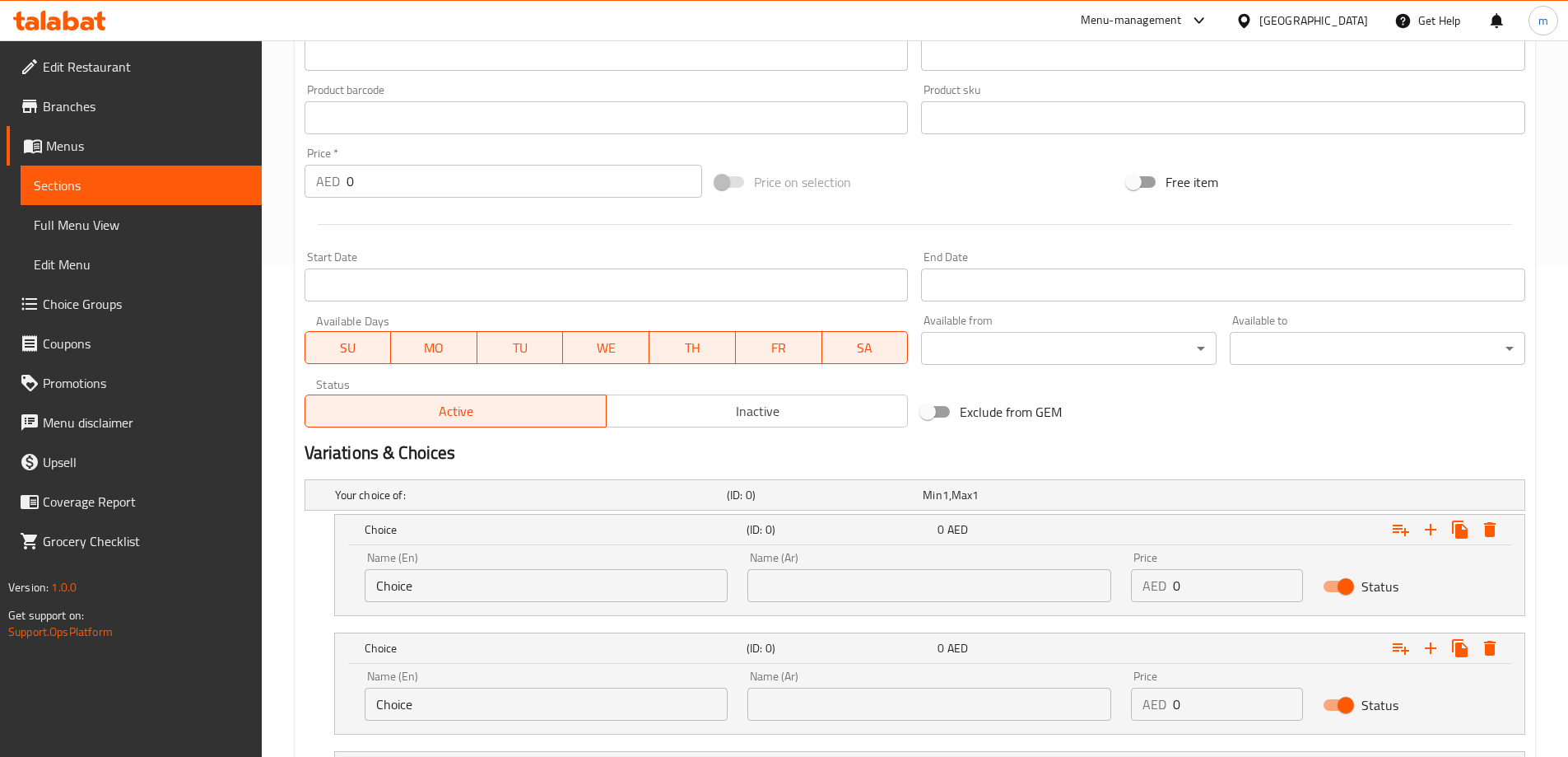
click at [497, 607] on div "Name (En) Choice Name (En)" at bounding box center [546, 577] width 383 height 70
click at [488, 597] on input "Choice" at bounding box center [546, 585] width 364 height 33
click at [487, 597] on input "Choice" at bounding box center [546, 585] width 364 height 33
type input "Cup . Medium"
click at [469, 695] on input "Choice" at bounding box center [546, 704] width 364 height 33
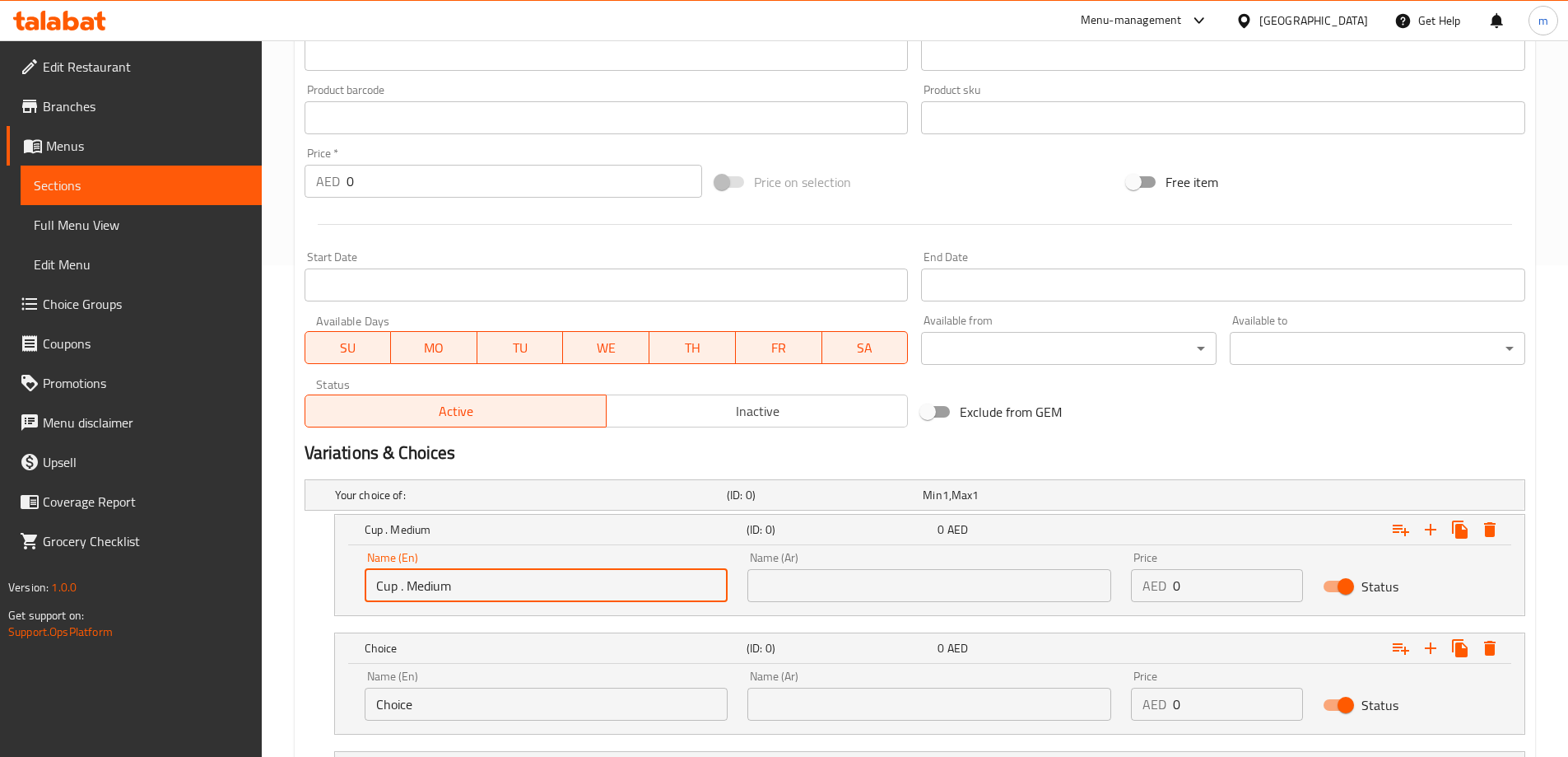
click at [469, 695] on input "Choice" at bounding box center [546, 704] width 364 height 33
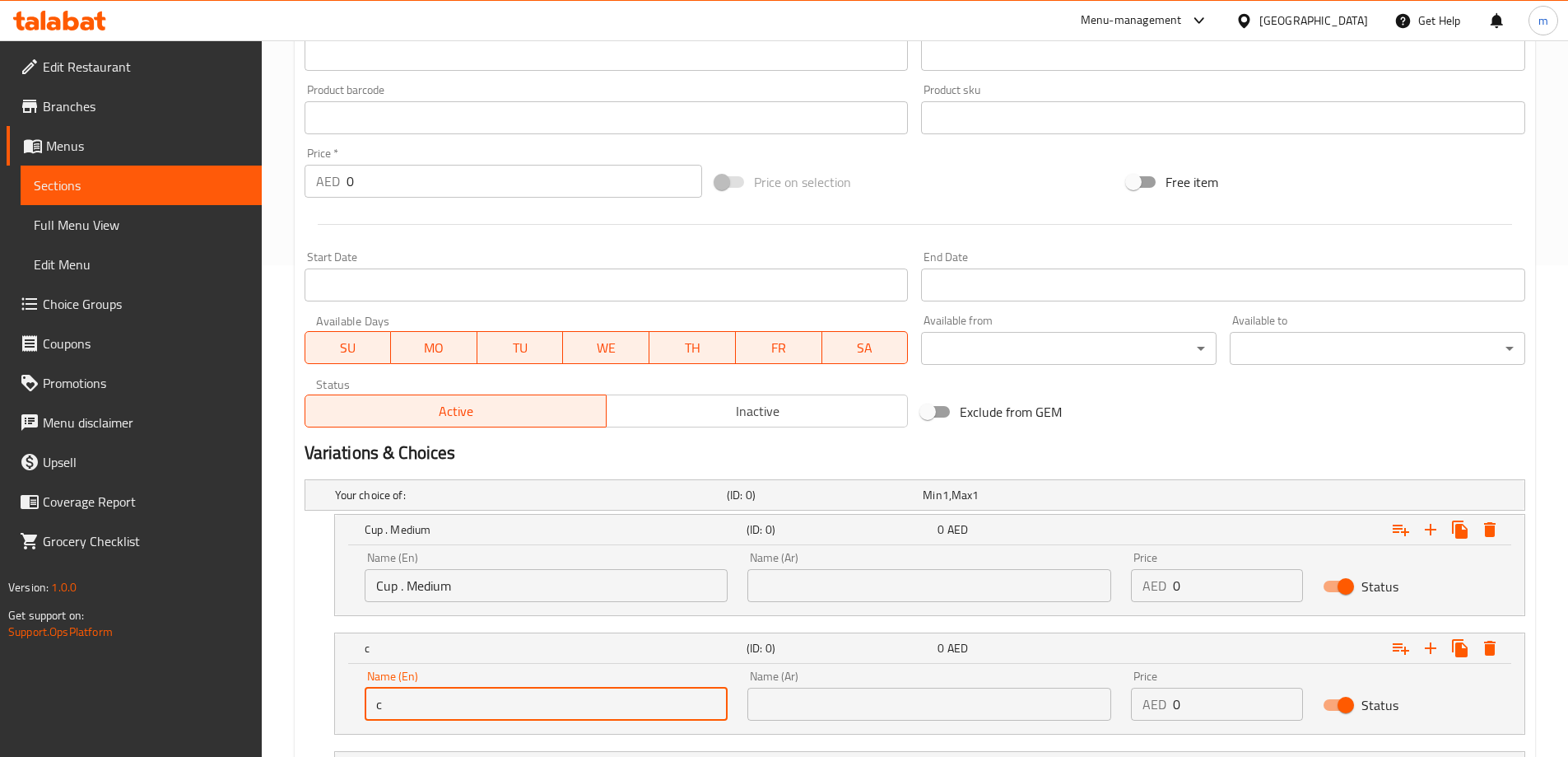
type input "Cup. large"
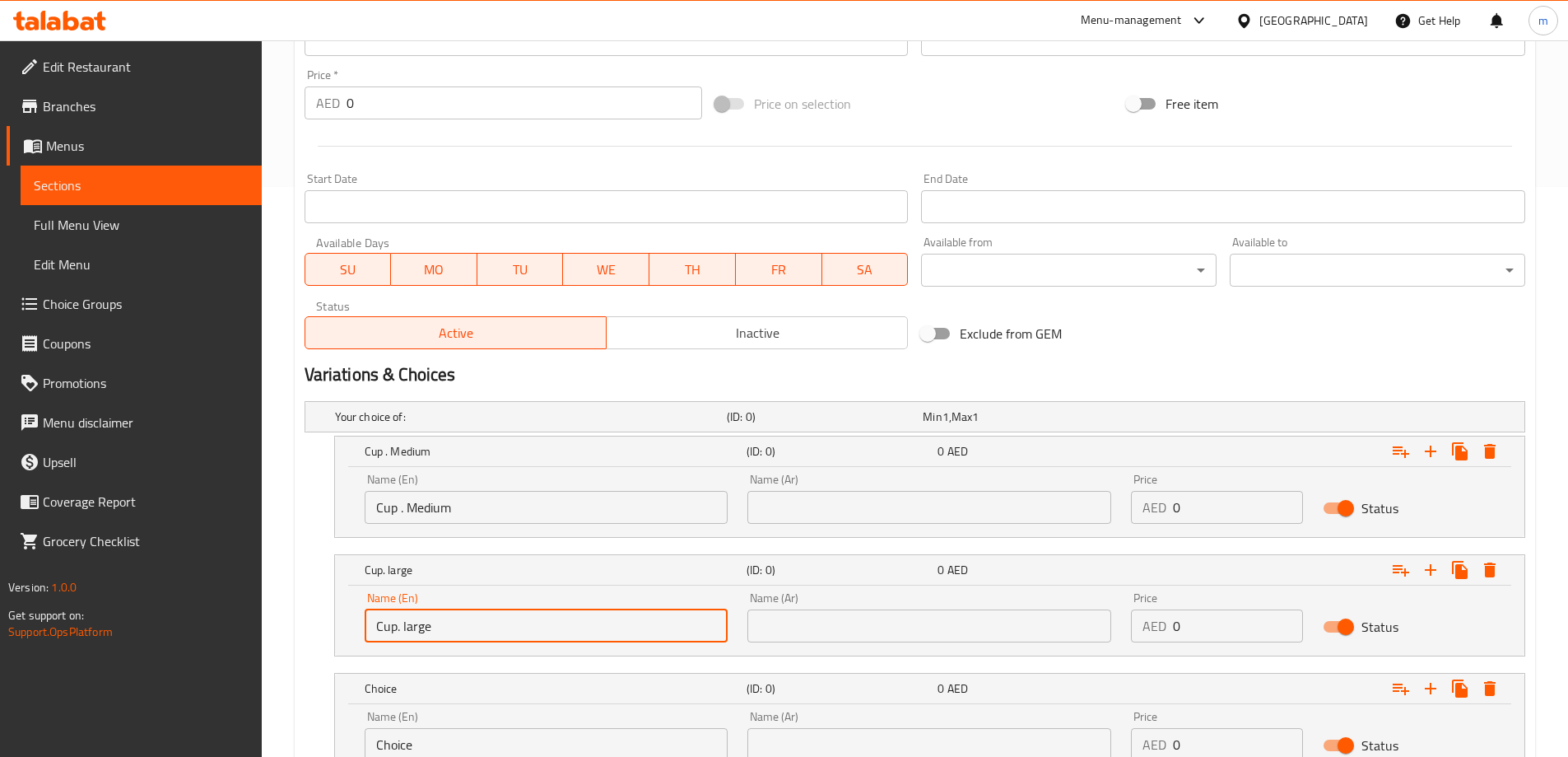
scroll to position [704, 0]
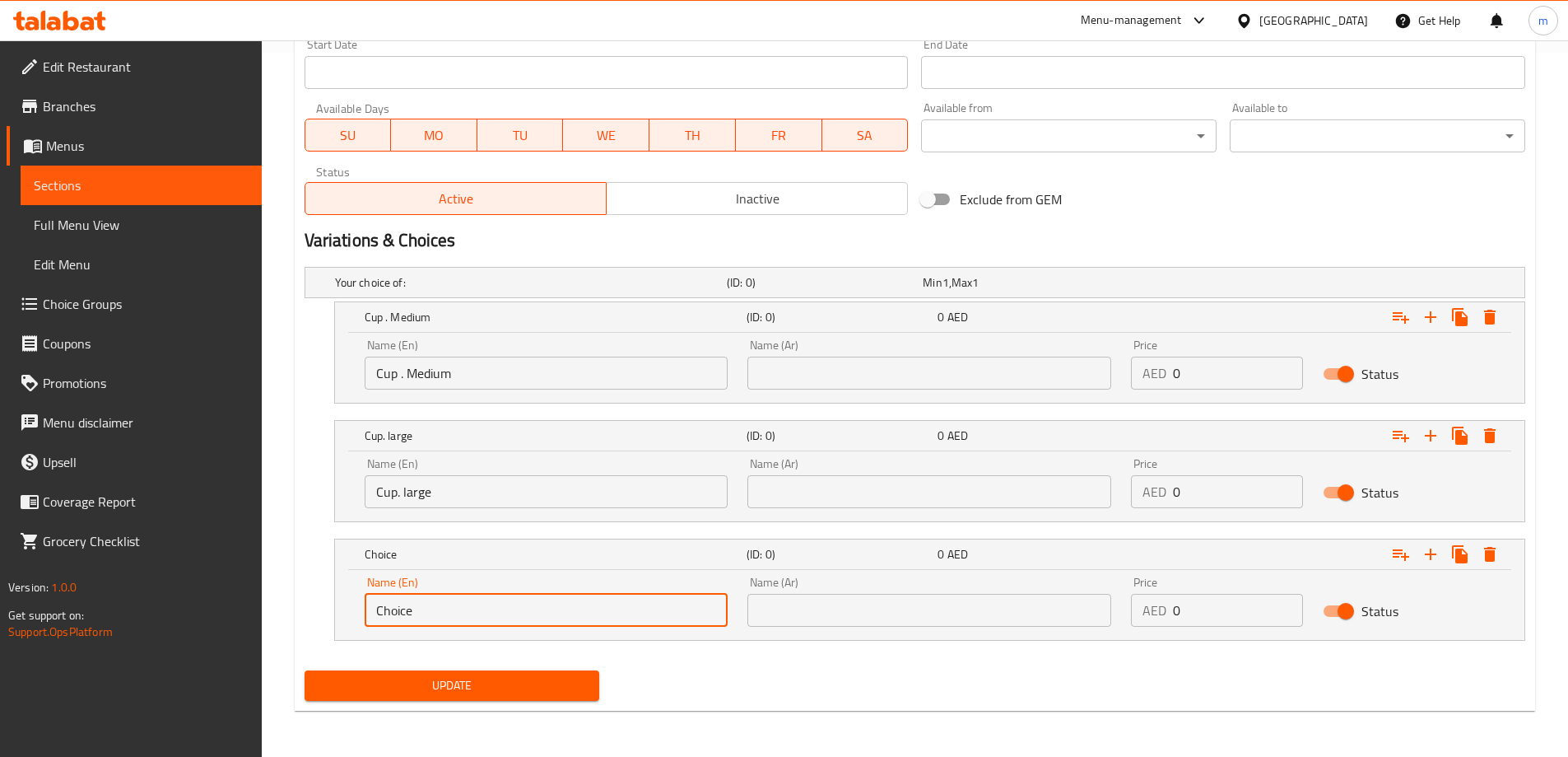
click at [505, 600] on input "Choice" at bounding box center [546, 610] width 364 height 33
type input "Della"
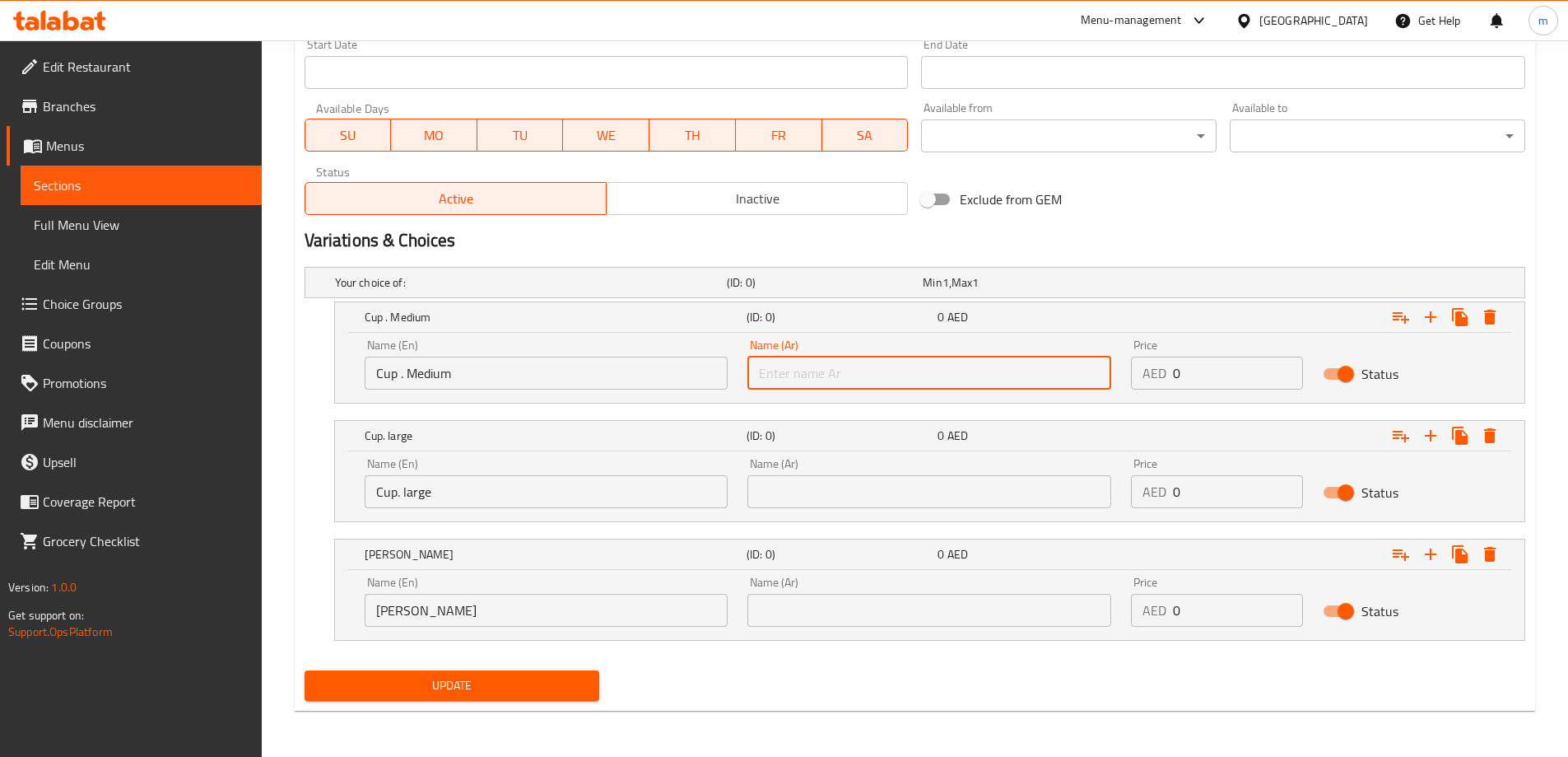
click at [817, 383] on input "text" at bounding box center [929, 373] width 364 height 33
type input "كوب.وسط"
click at [869, 473] on div "Name (Ar) Name (Ar)" at bounding box center [929, 482] width 364 height 50
click at [869, 489] on input "text" at bounding box center [929, 491] width 364 height 33
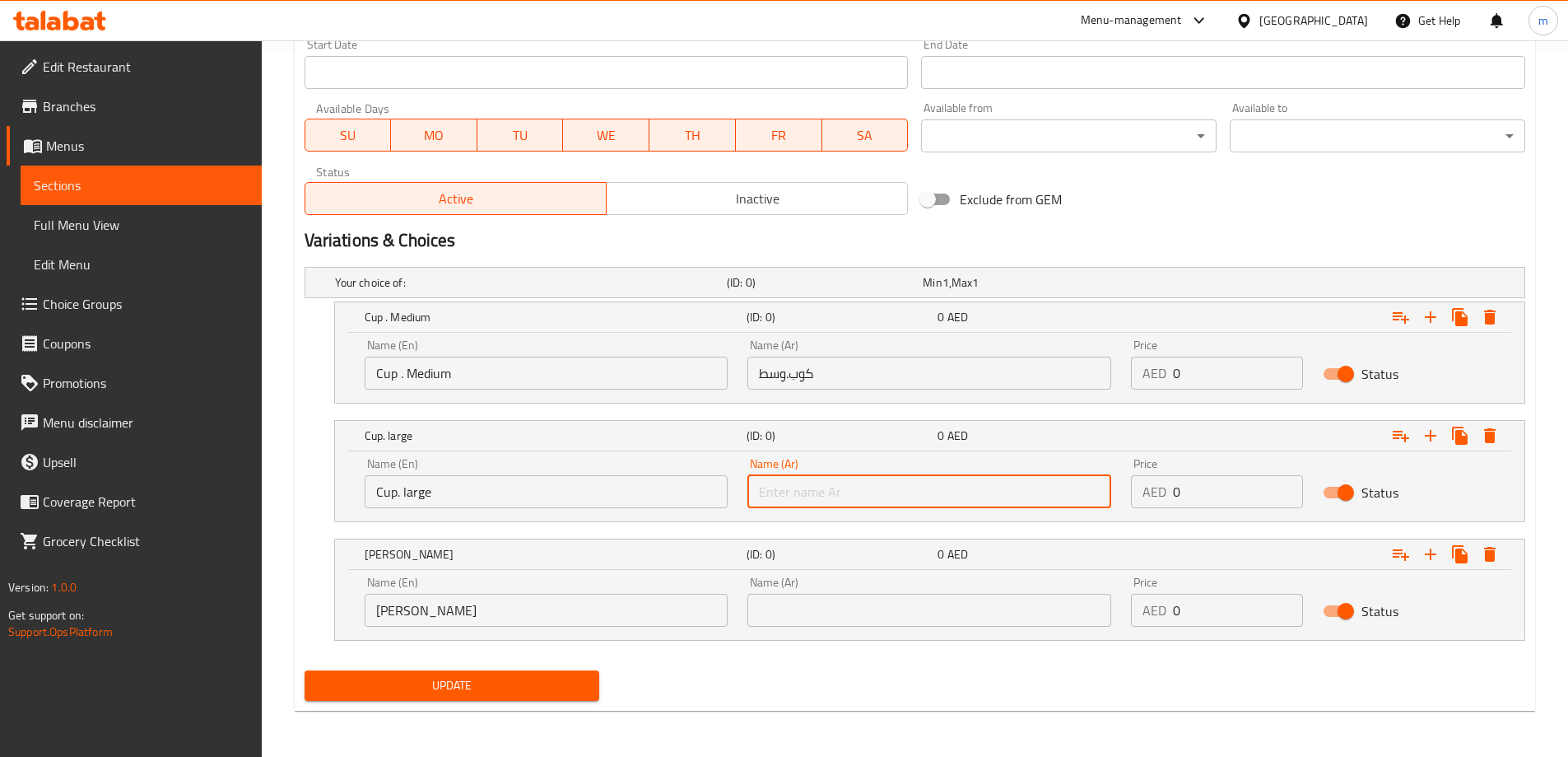
type input "كوب . كبير"
click at [870, 613] on input "text" at bounding box center [929, 610] width 364 height 33
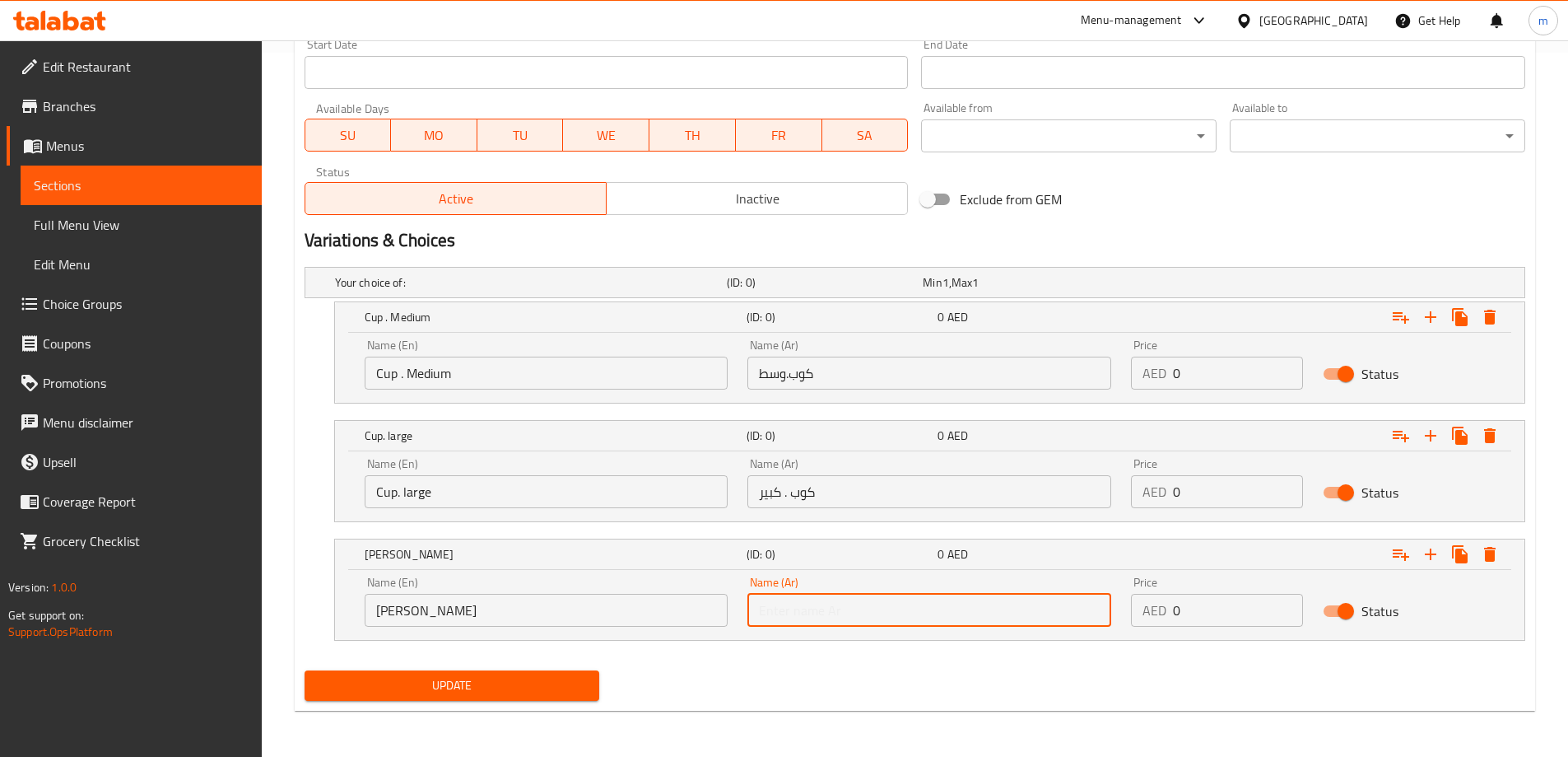
type input "ديلا"
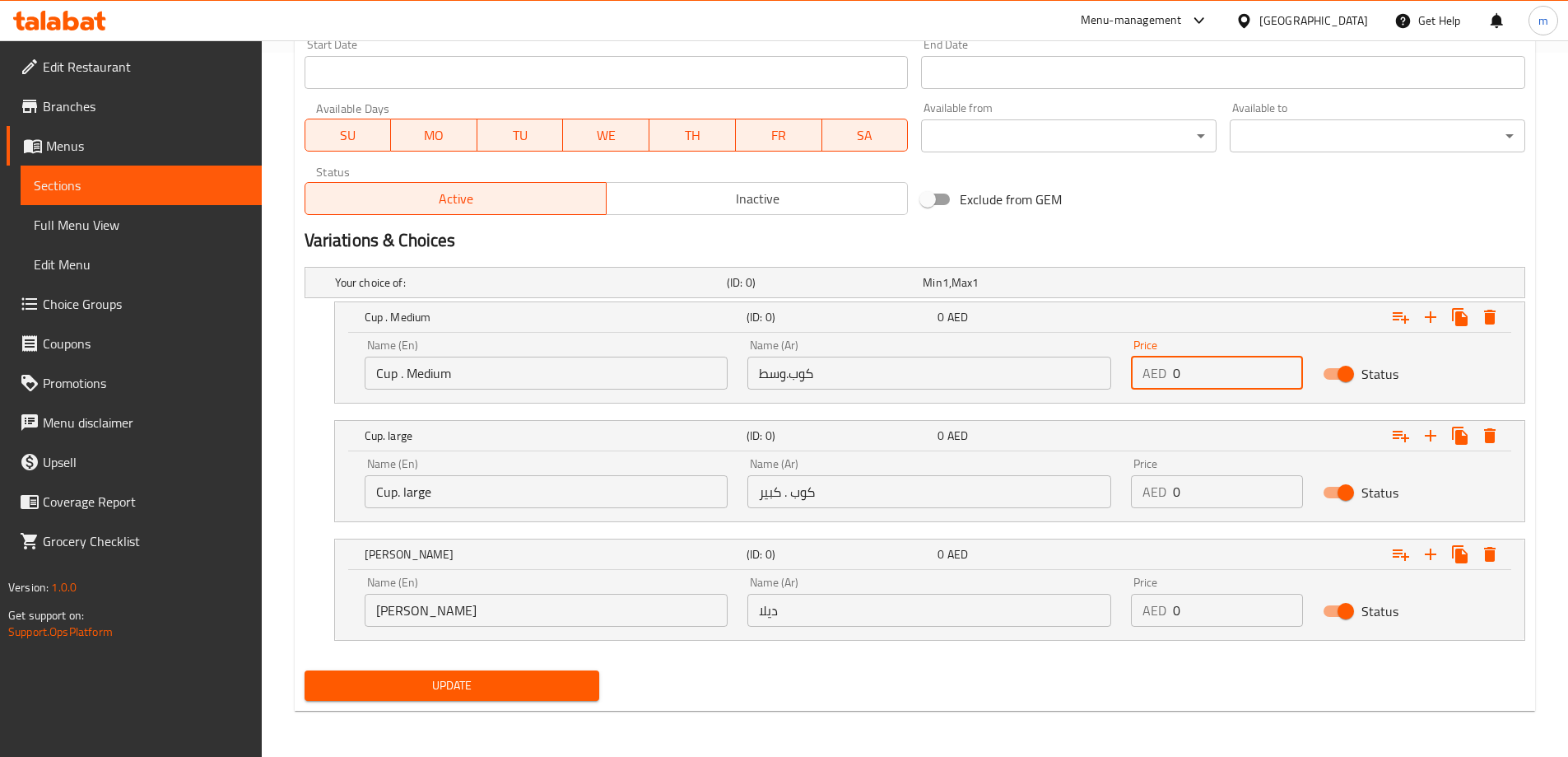
drag, startPoint x: 1197, startPoint y: 367, endPoint x: 1165, endPoint y: 376, distance: 33.2
click at [1165, 376] on div "AED 0 Price" at bounding box center [1217, 373] width 172 height 33
type input "2"
drag, startPoint x: 1191, startPoint y: 494, endPoint x: 1174, endPoint y: 498, distance: 17.5
click at [1175, 498] on input "0" at bounding box center [1238, 491] width 130 height 33
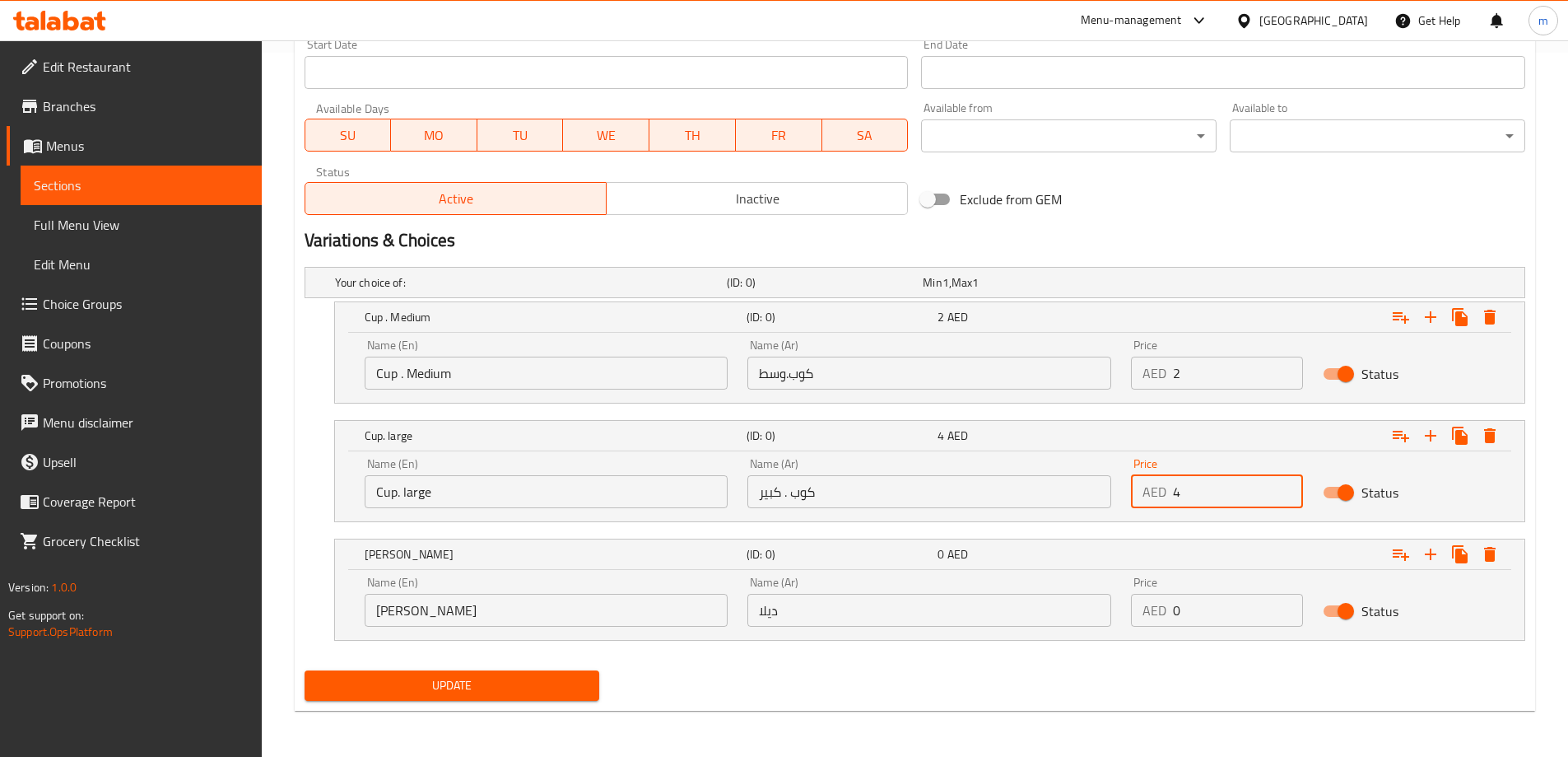
type input "4"
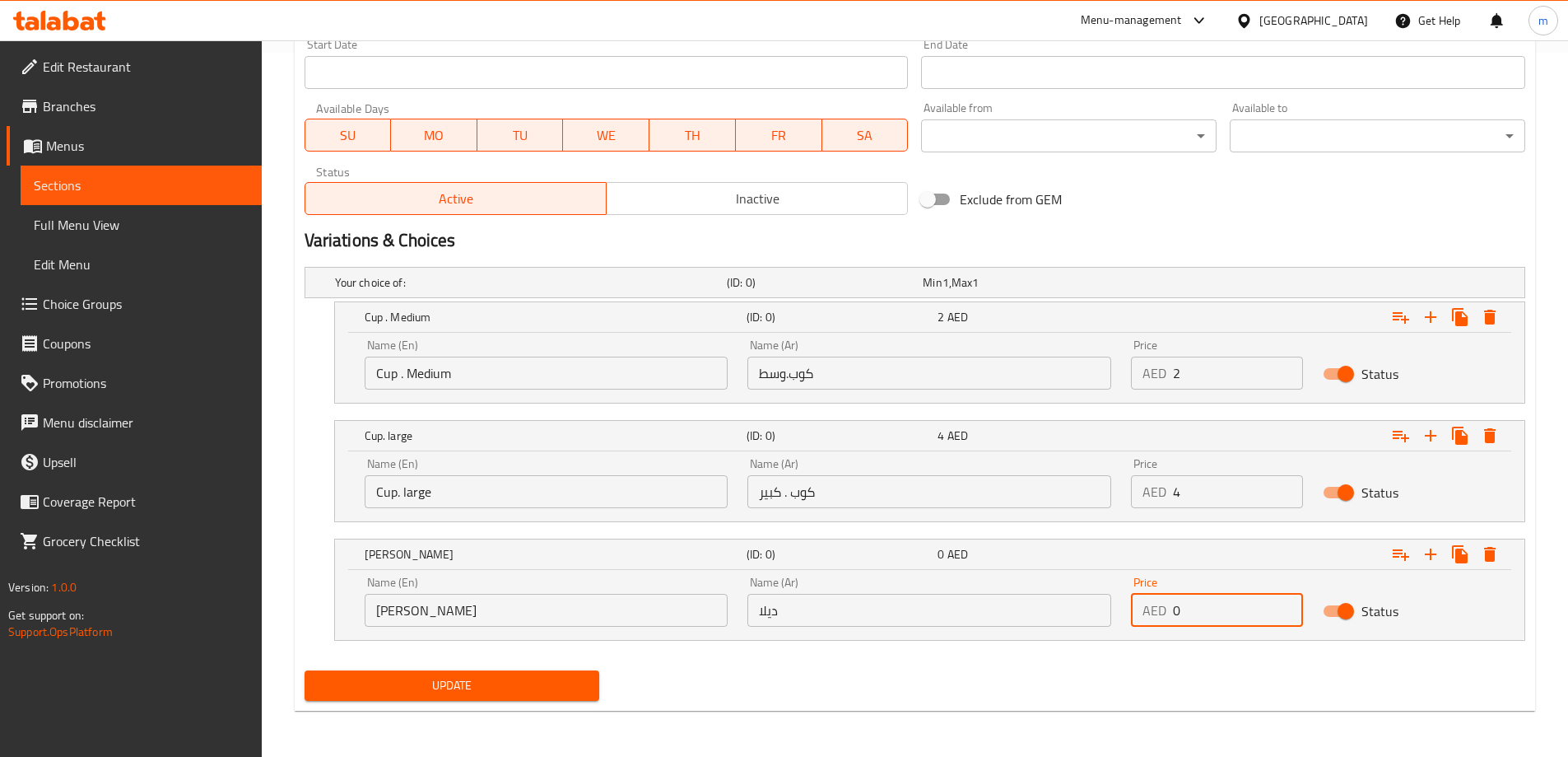
drag, startPoint x: 1181, startPoint y: 609, endPoint x: 1164, endPoint y: 610, distance: 17.0
click at [1164, 610] on div "AED 0 Price" at bounding box center [1217, 610] width 172 height 33
type input "50"
click at [1101, 675] on div "Update" at bounding box center [915, 685] width 1234 height 44
click at [532, 677] on span "Update" at bounding box center [452, 685] width 269 height 21
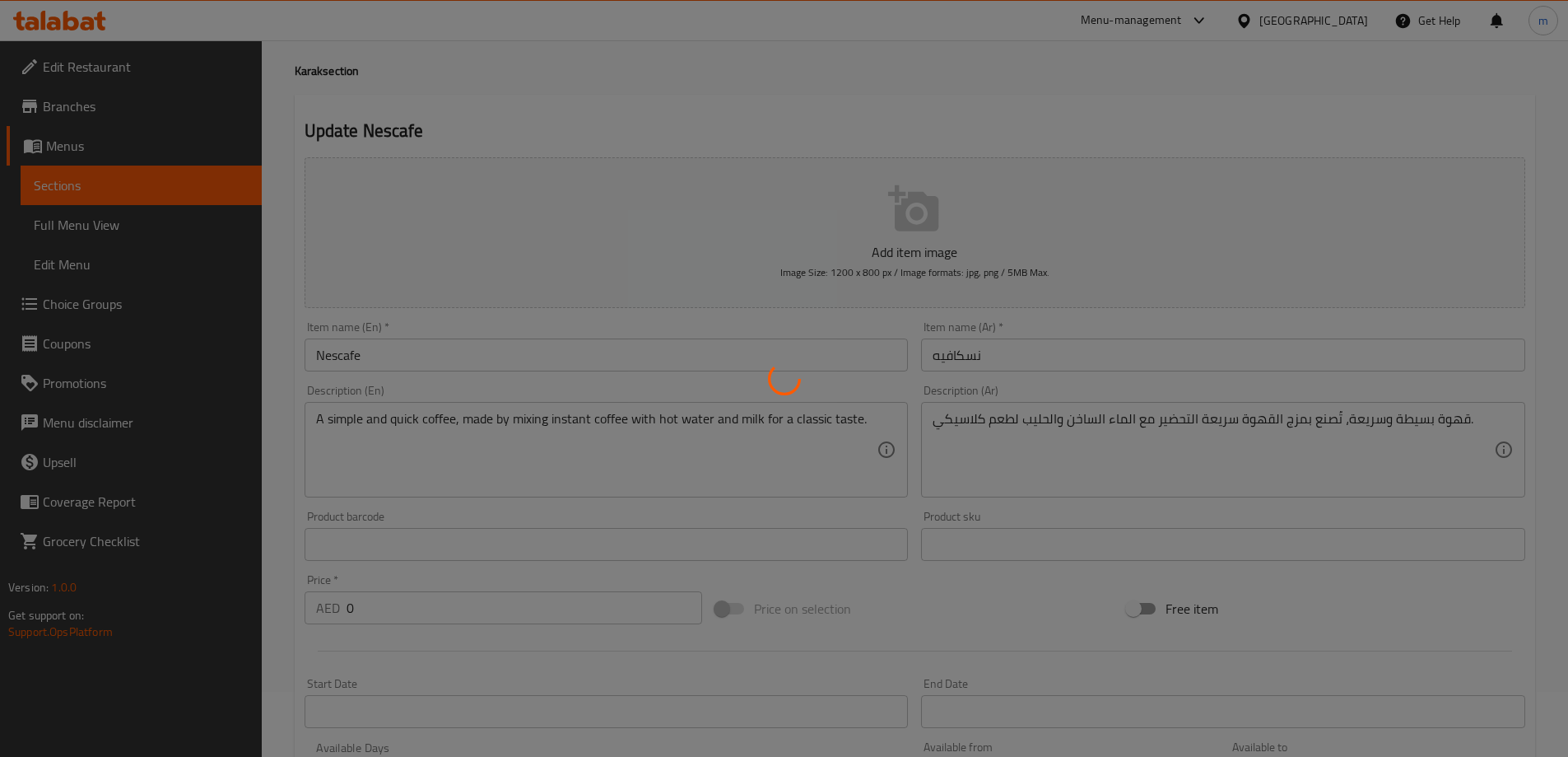
scroll to position [0, 0]
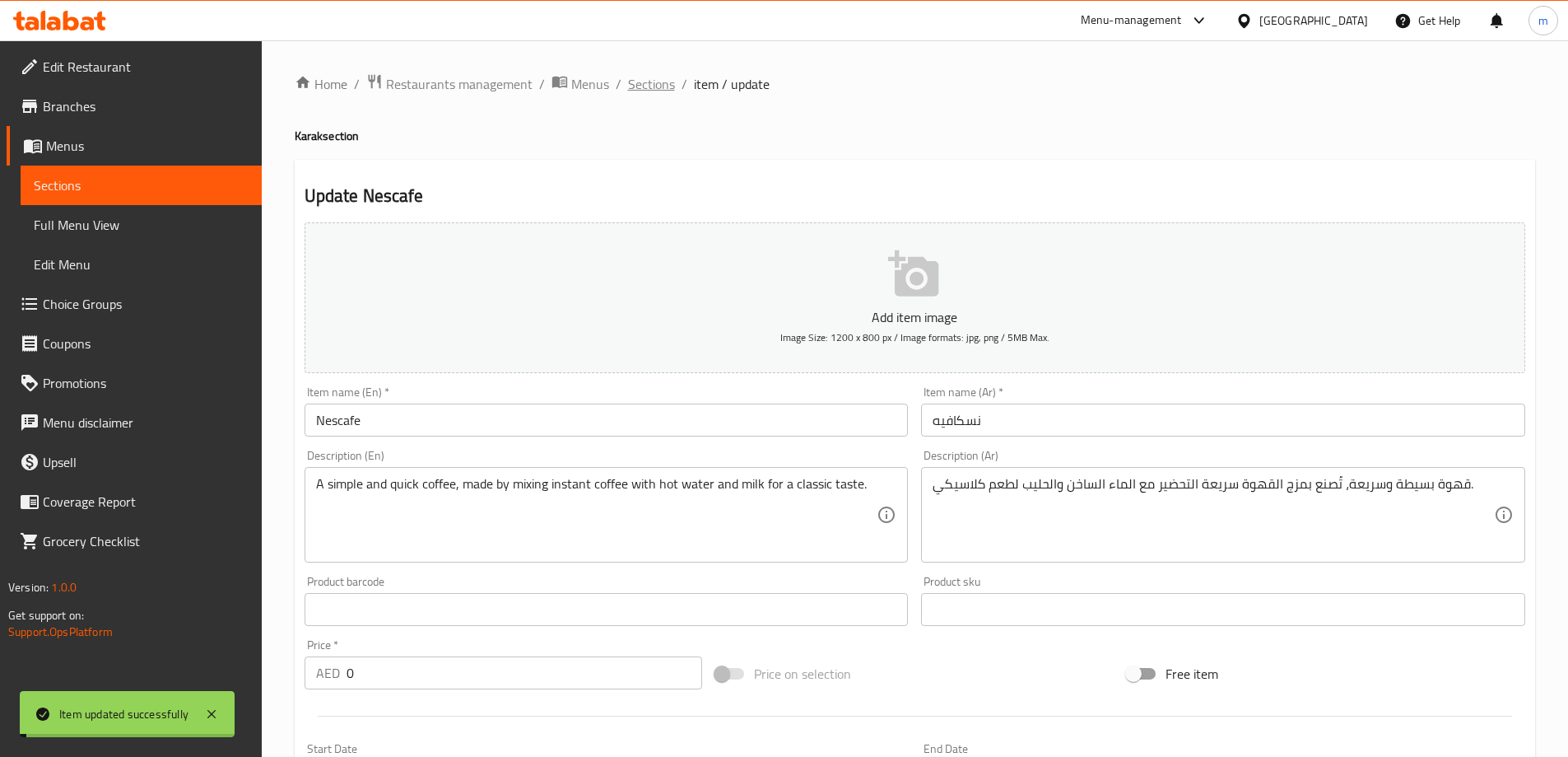
click at [659, 79] on span "Sections" at bounding box center [652, 84] width 47 height 20
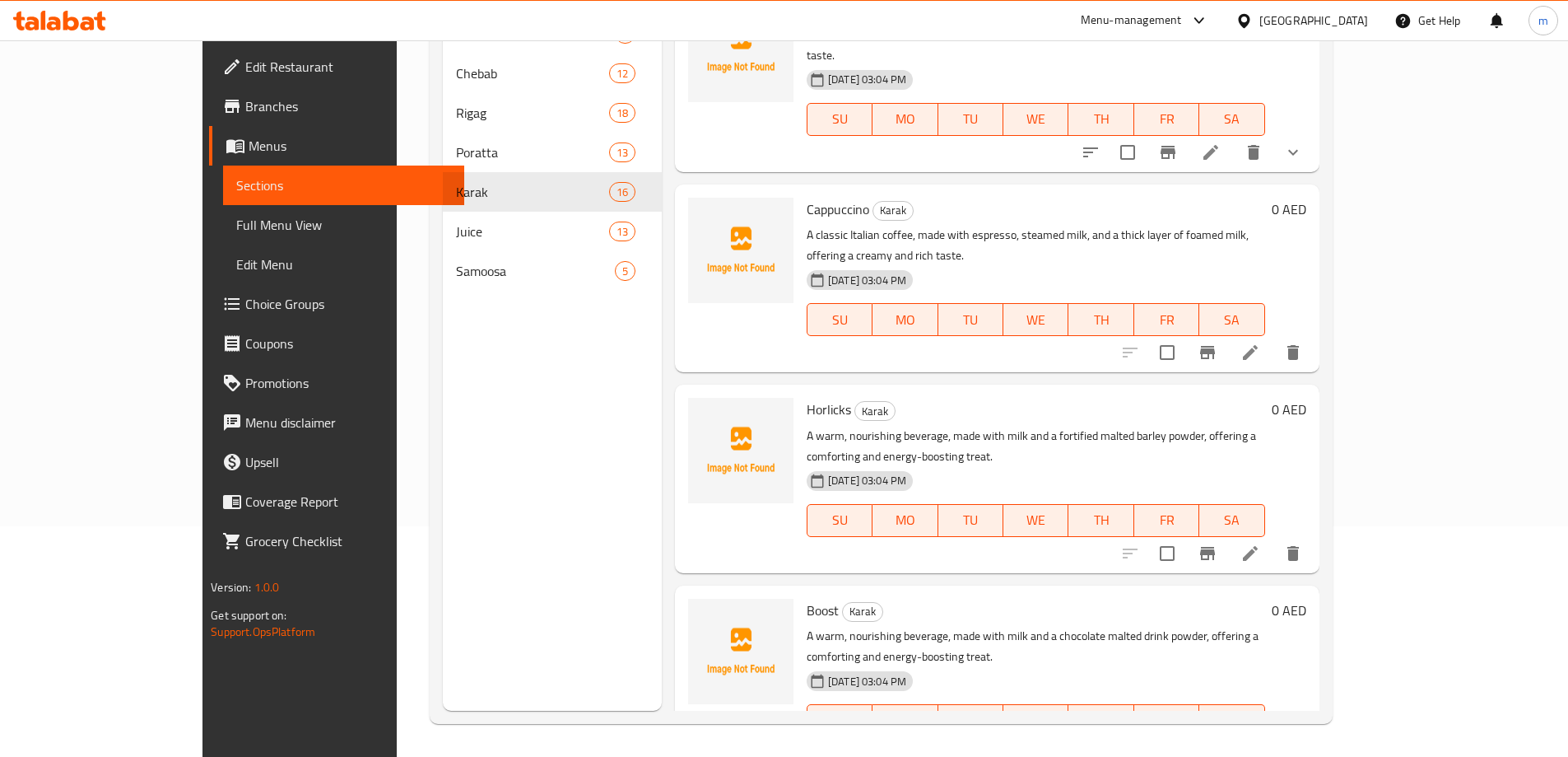
scroll to position [1982, 0]
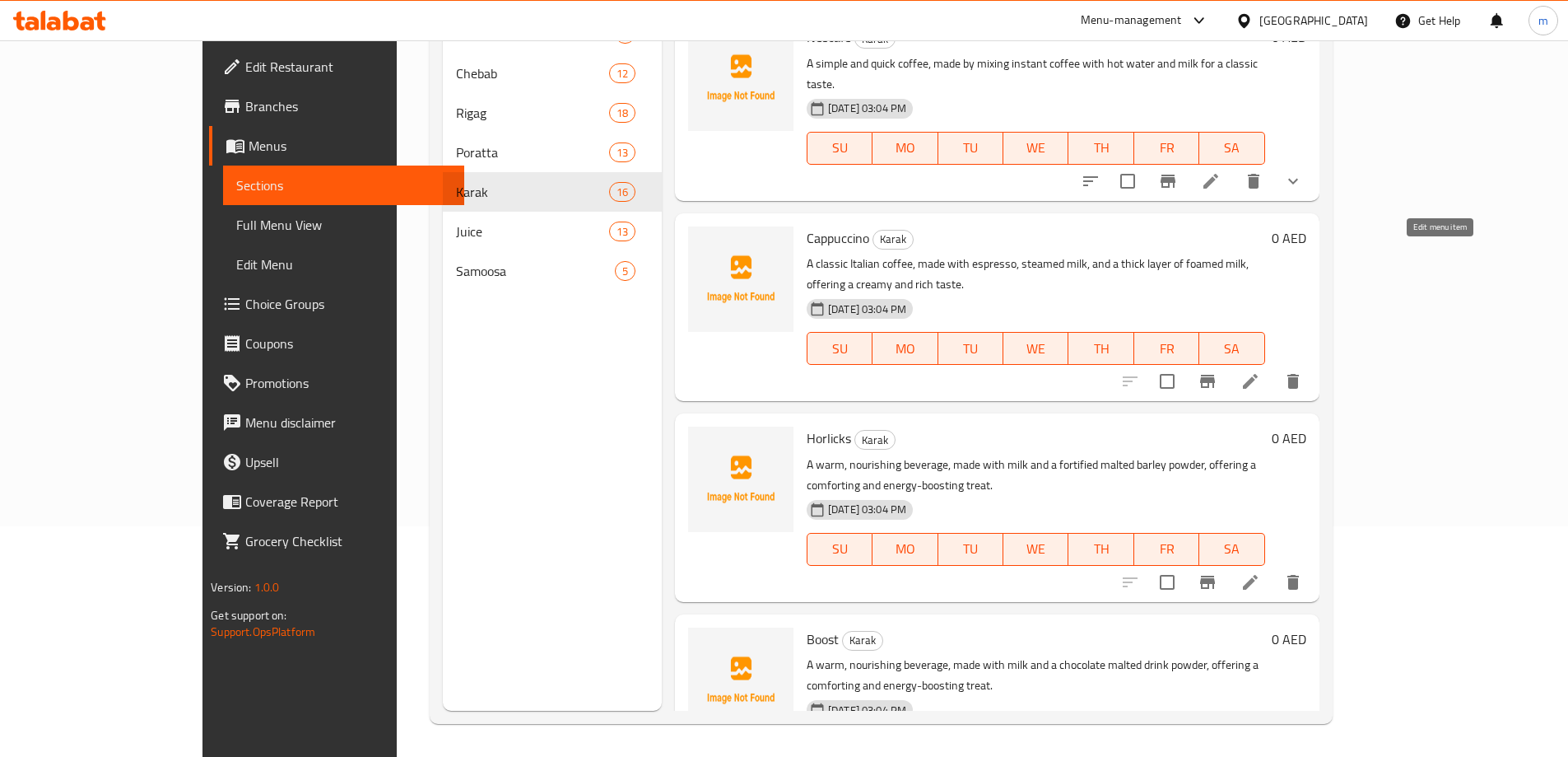
click at [1260, 371] on icon at bounding box center [1251, 381] width 20 height 20
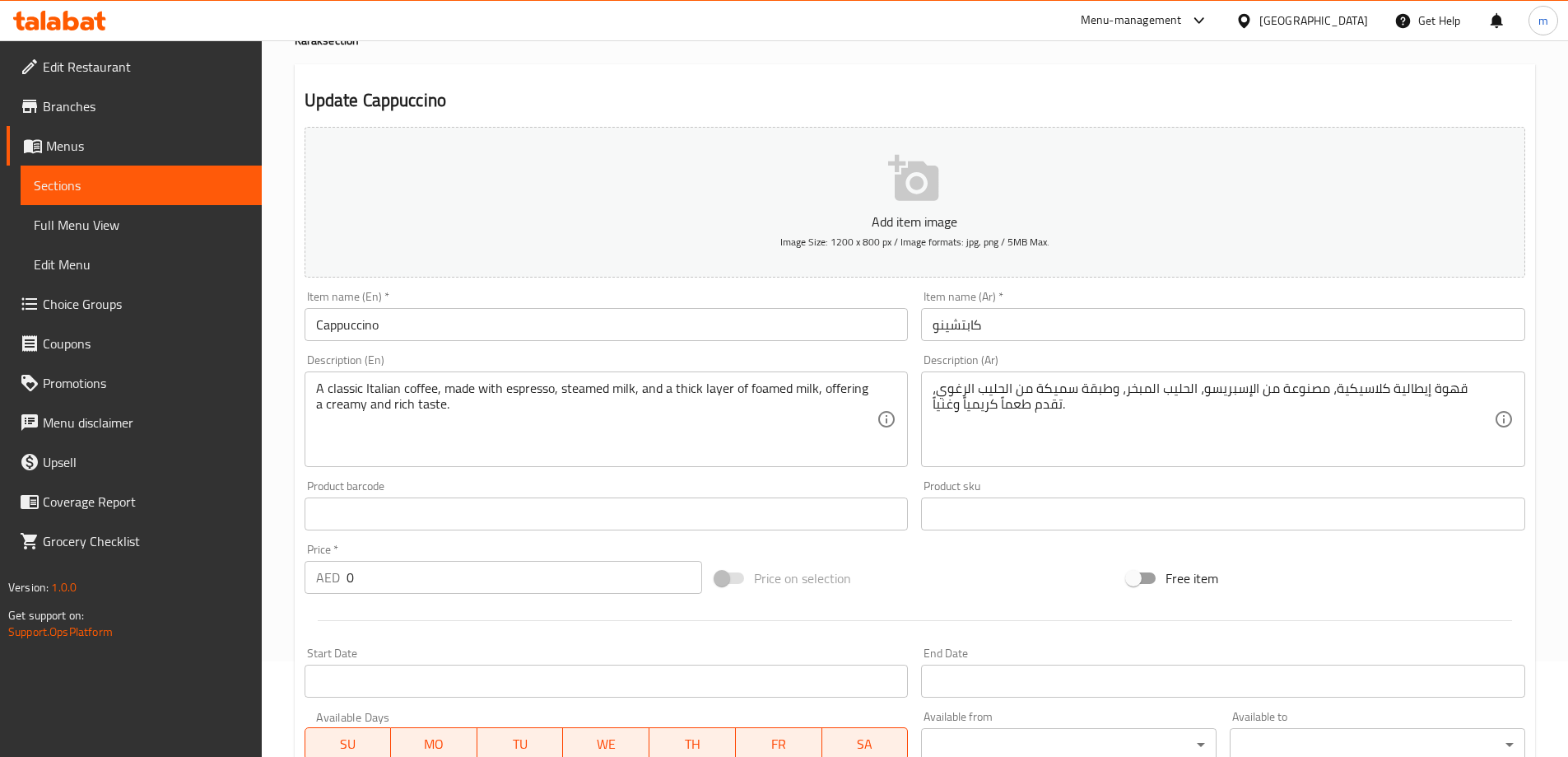
scroll to position [329, 0]
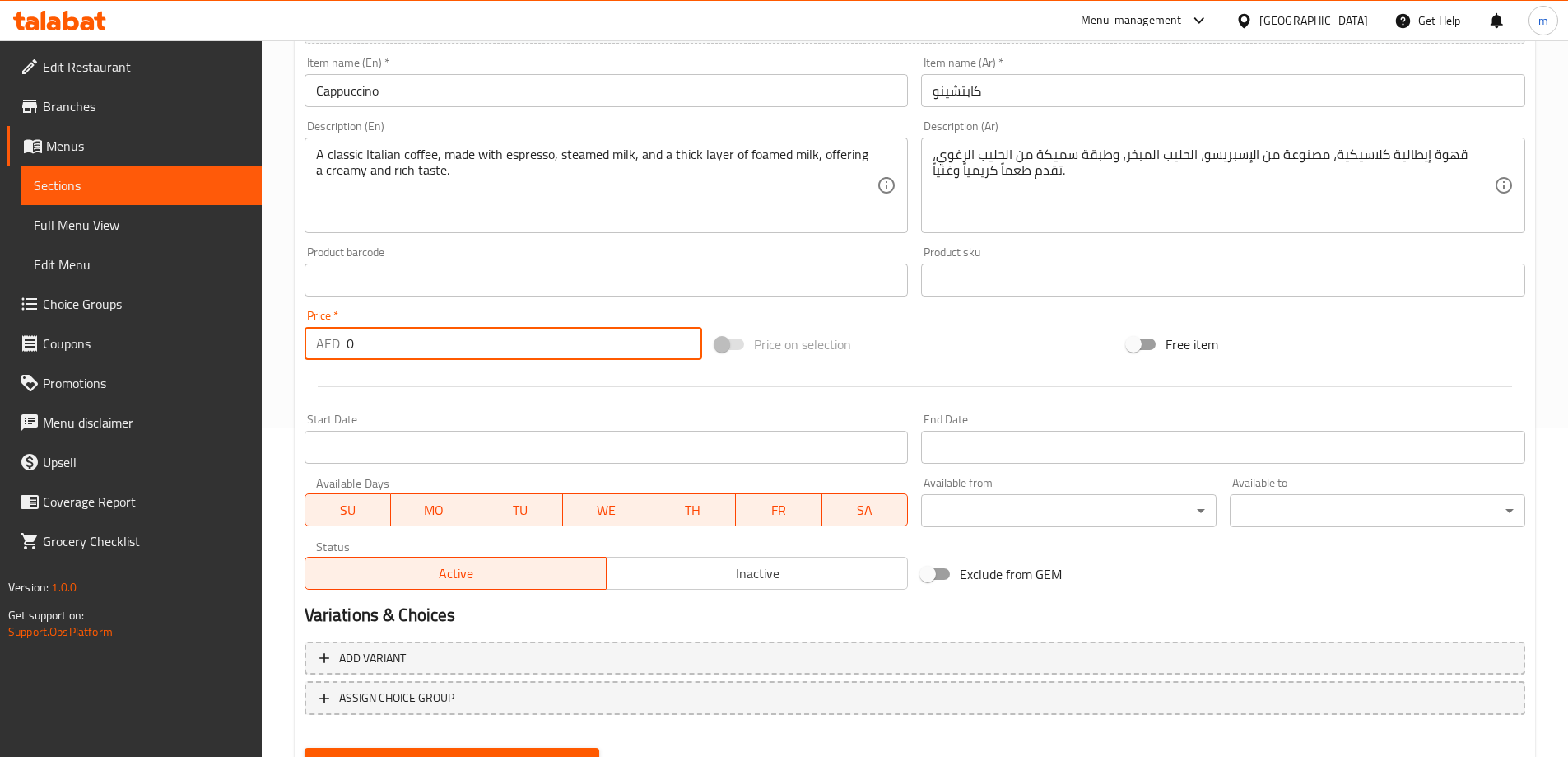
drag, startPoint x: 466, startPoint y: 350, endPoint x: 358, endPoint y: 350, distance: 108.0
click at [358, 350] on input "0" at bounding box center [525, 343] width 357 height 33
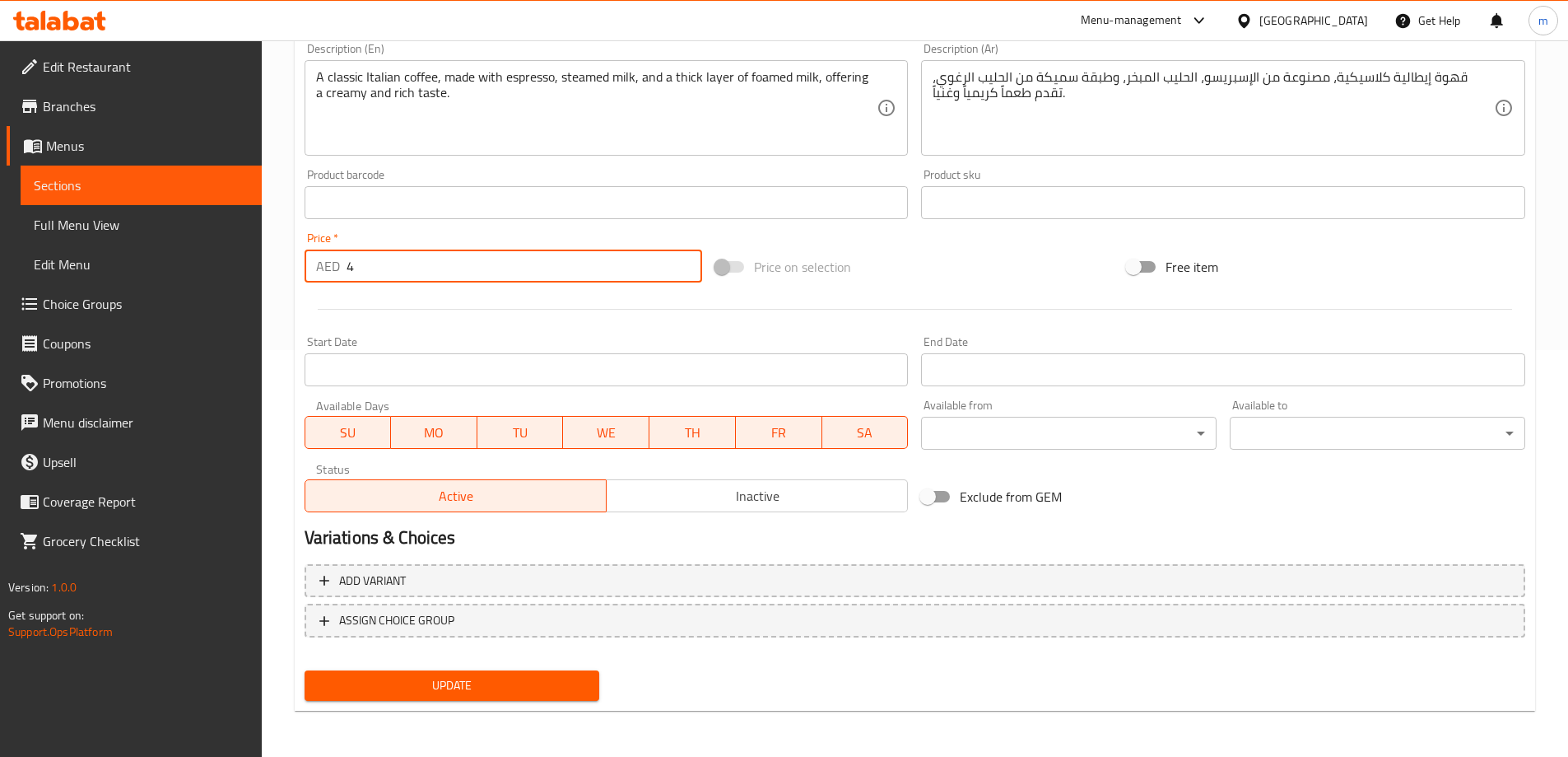
type input "4"
click at [497, 673] on button "Update" at bounding box center [452, 686] width 295 height 30
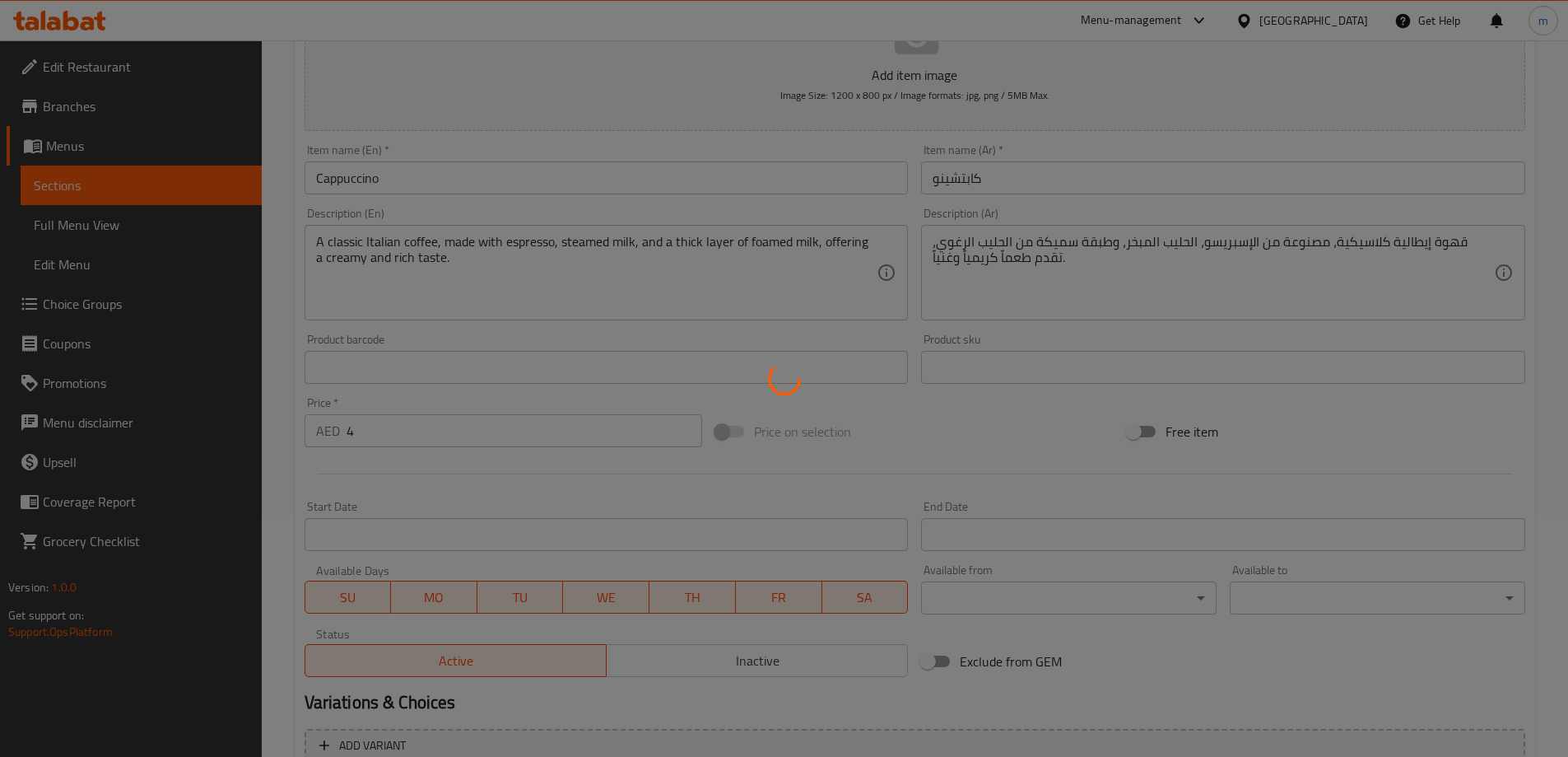
scroll to position [0, 0]
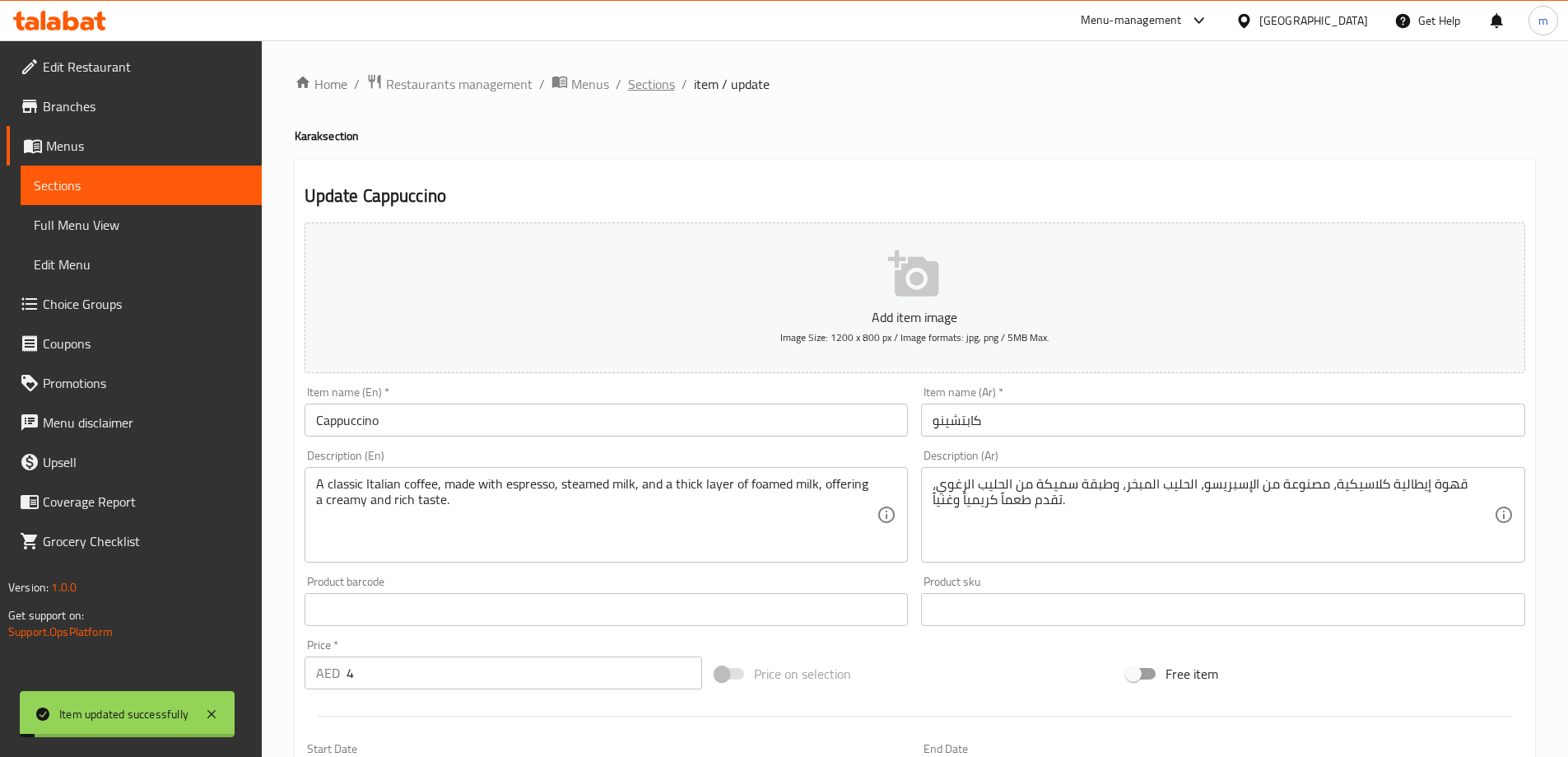
click at [665, 84] on span "Sections" at bounding box center [652, 84] width 47 height 20
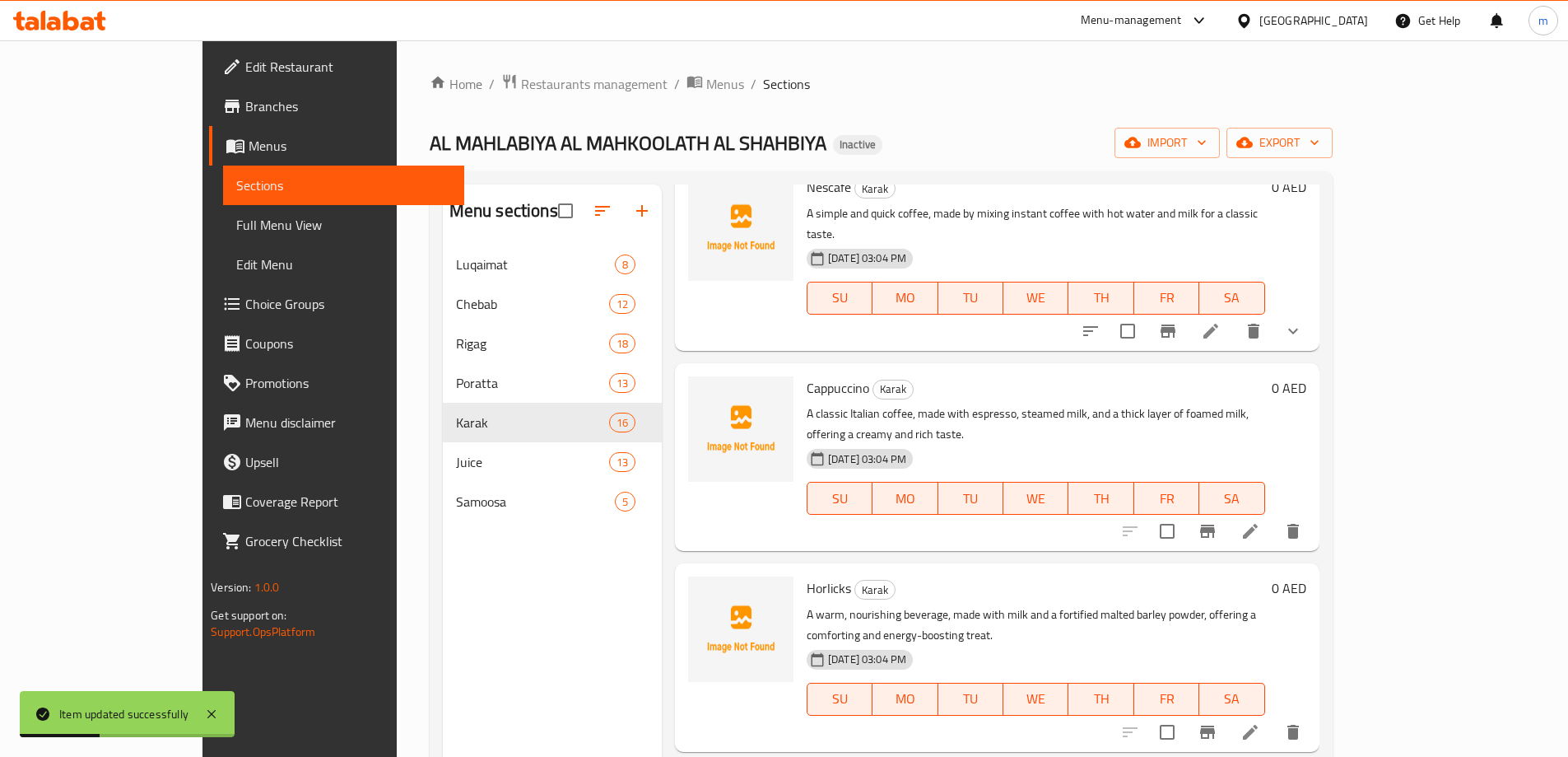
scroll to position [2064, 0]
click at [1260, 720] on icon at bounding box center [1251, 730] width 20 height 20
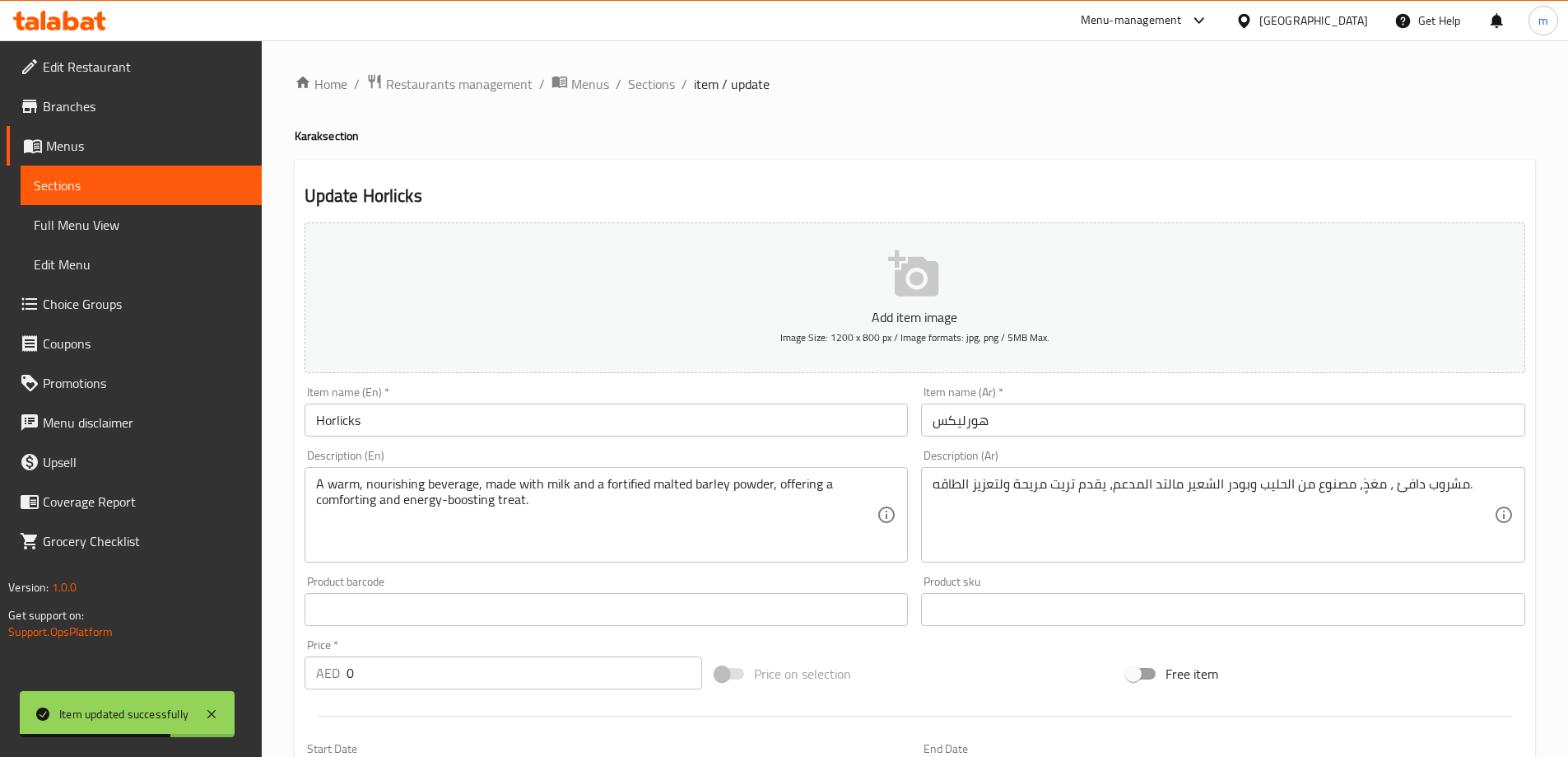
scroll to position [407, 0]
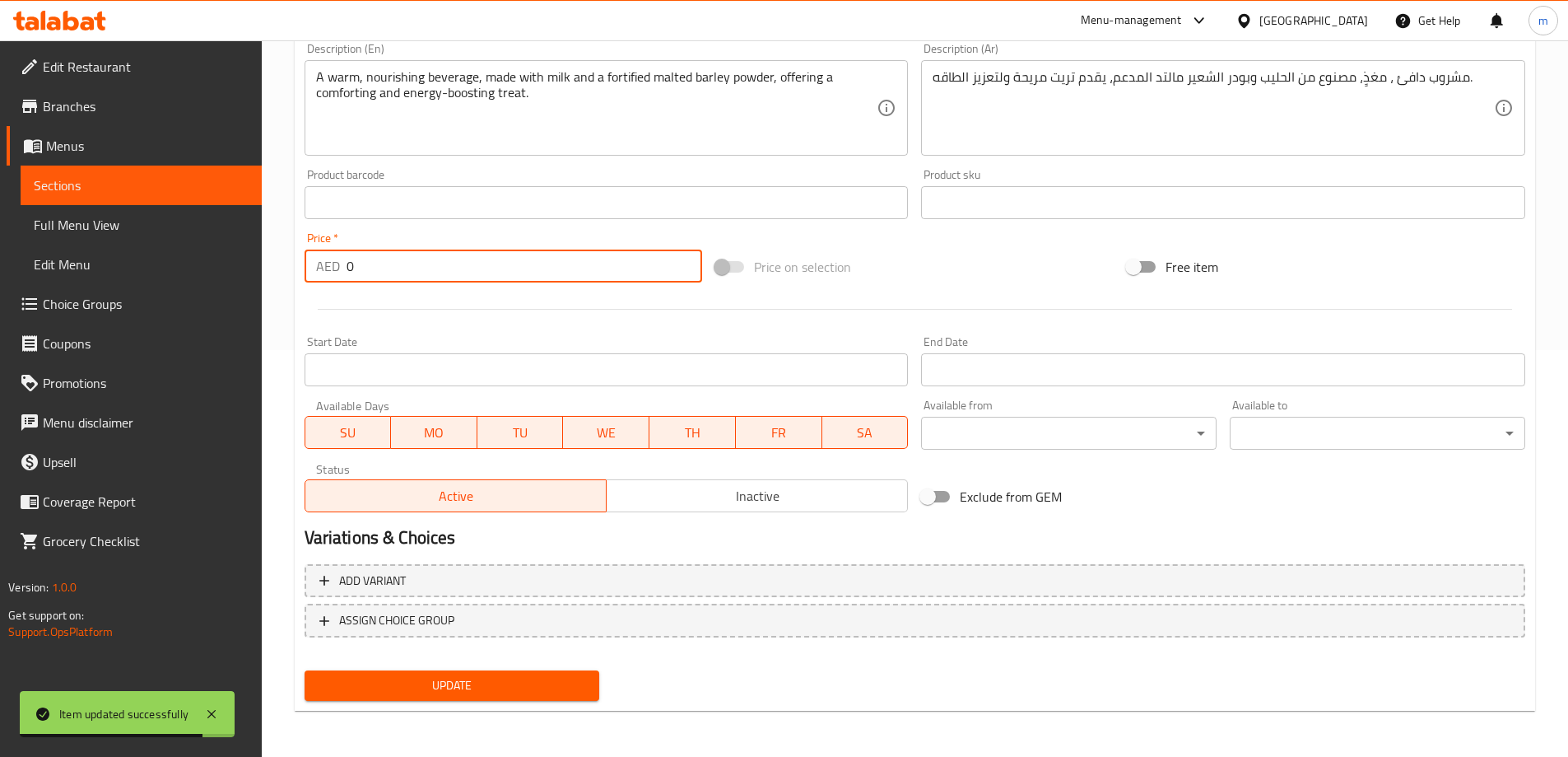
drag, startPoint x: 381, startPoint y: 267, endPoint x: 319, endPoint y: 274, distance: 62.4
click at [319, 274] on div "AED 0 Price *" at bounding box center [504, 266] width 398 height 33
type input "4"
click at [505, 701] on button "Update" at bounding box center [452, 686] width 295 height 30
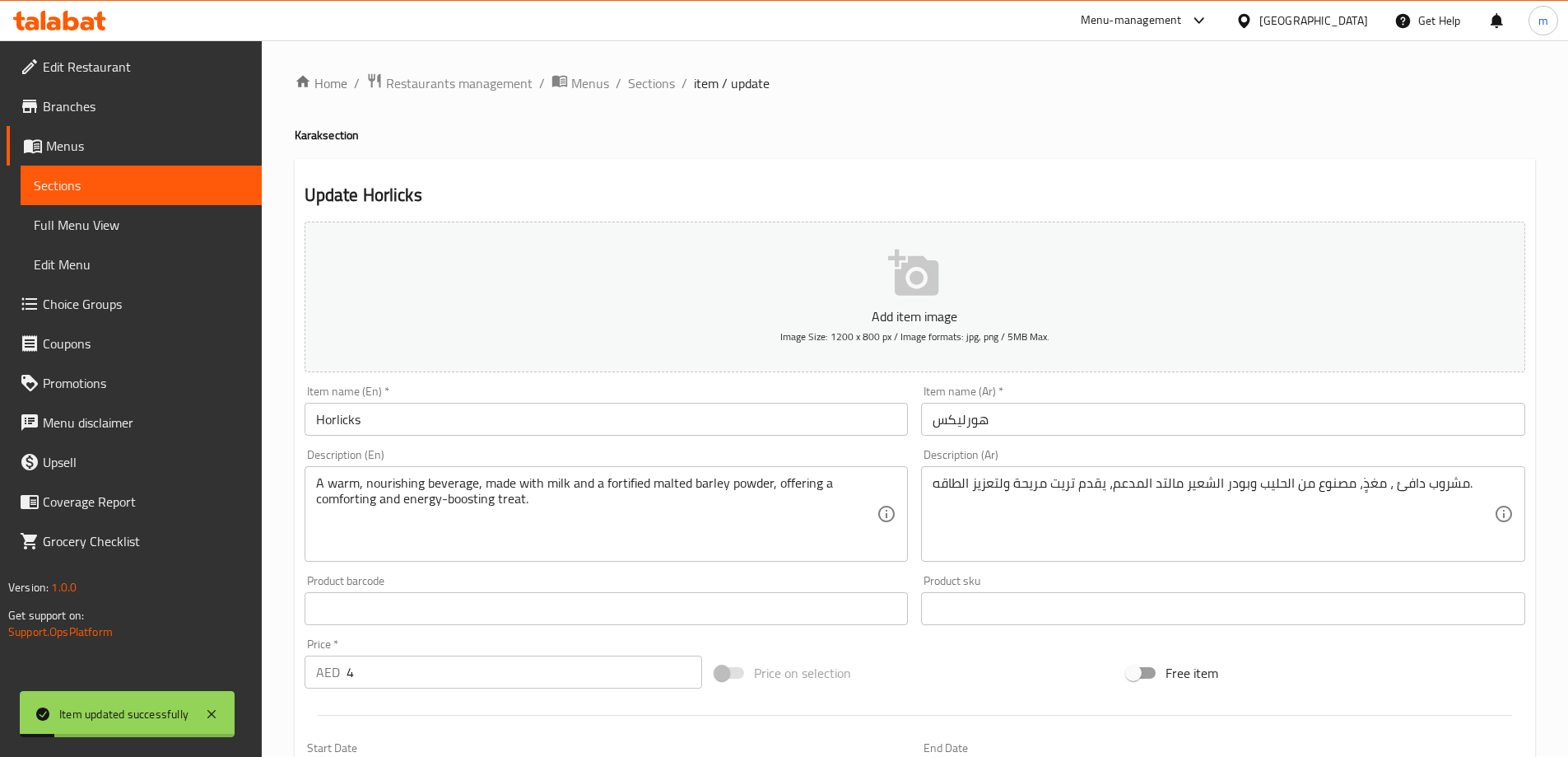
scroll to position [0, 0]
click at [639, 94] on span "Sections" at bounding box center [652, 84] width 47 height 20
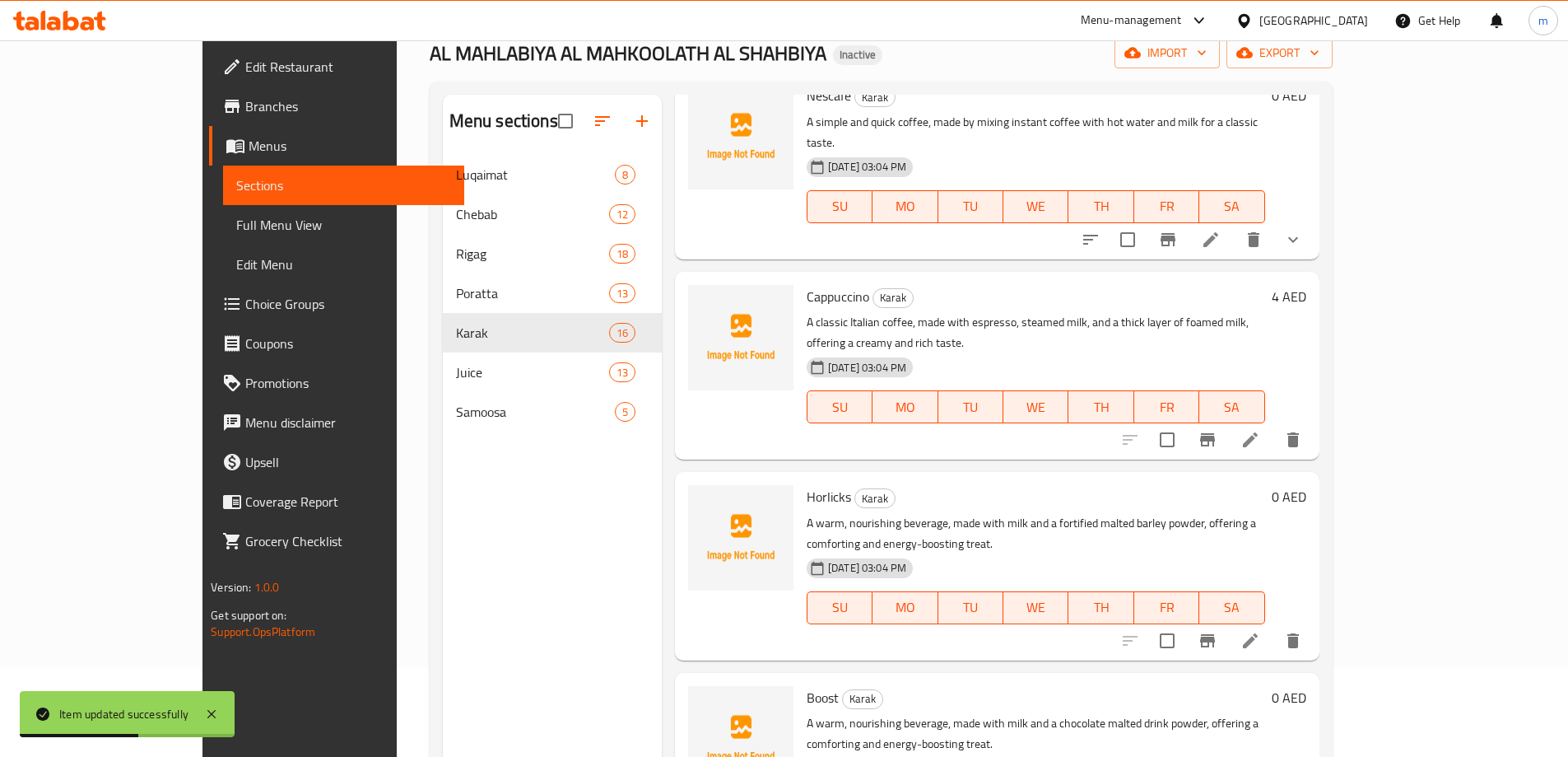
scroll to position [231, 0]
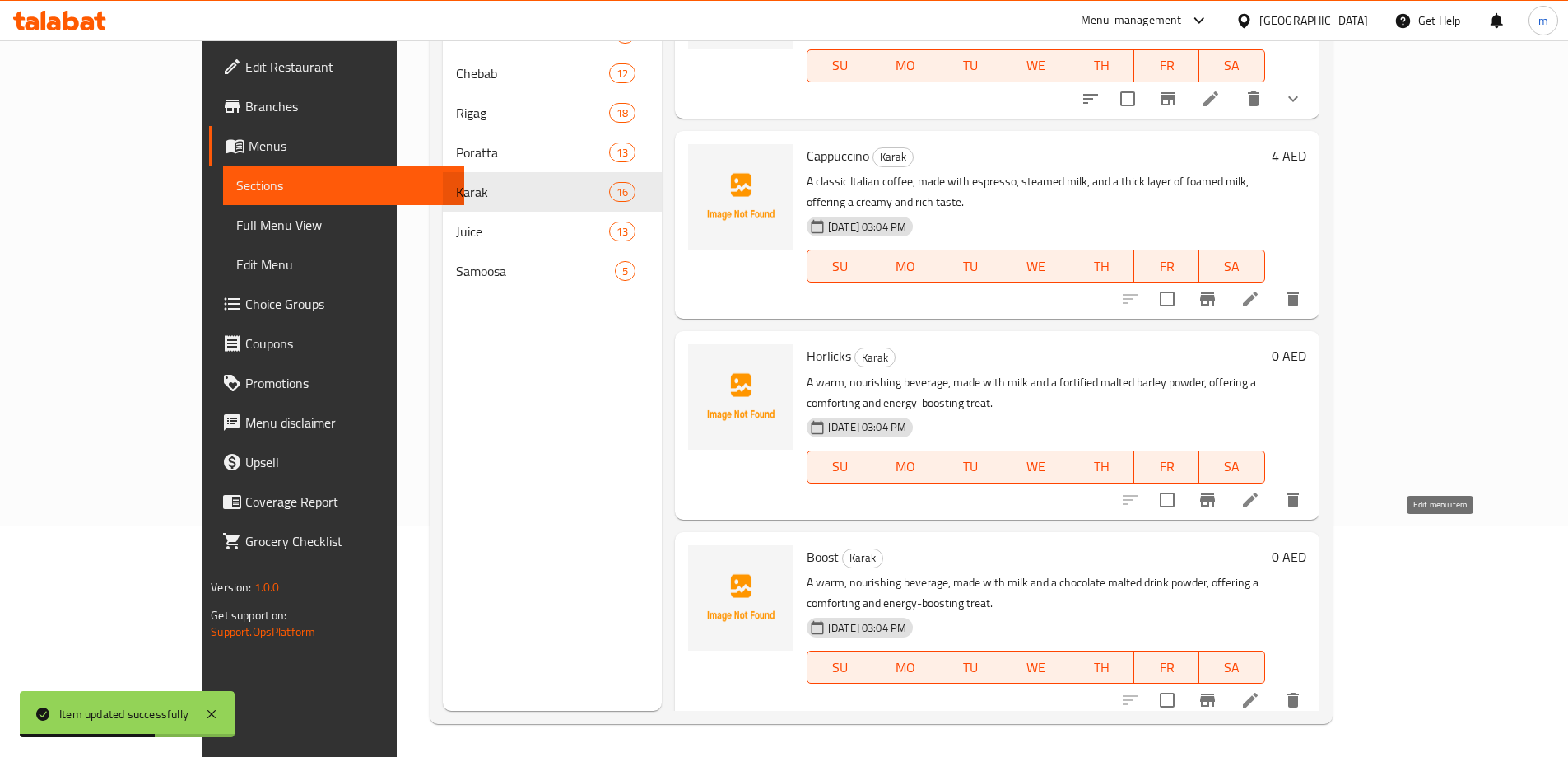
click at [1260, 690] on icon at bounding box center [1251, 700] width 20 height 20
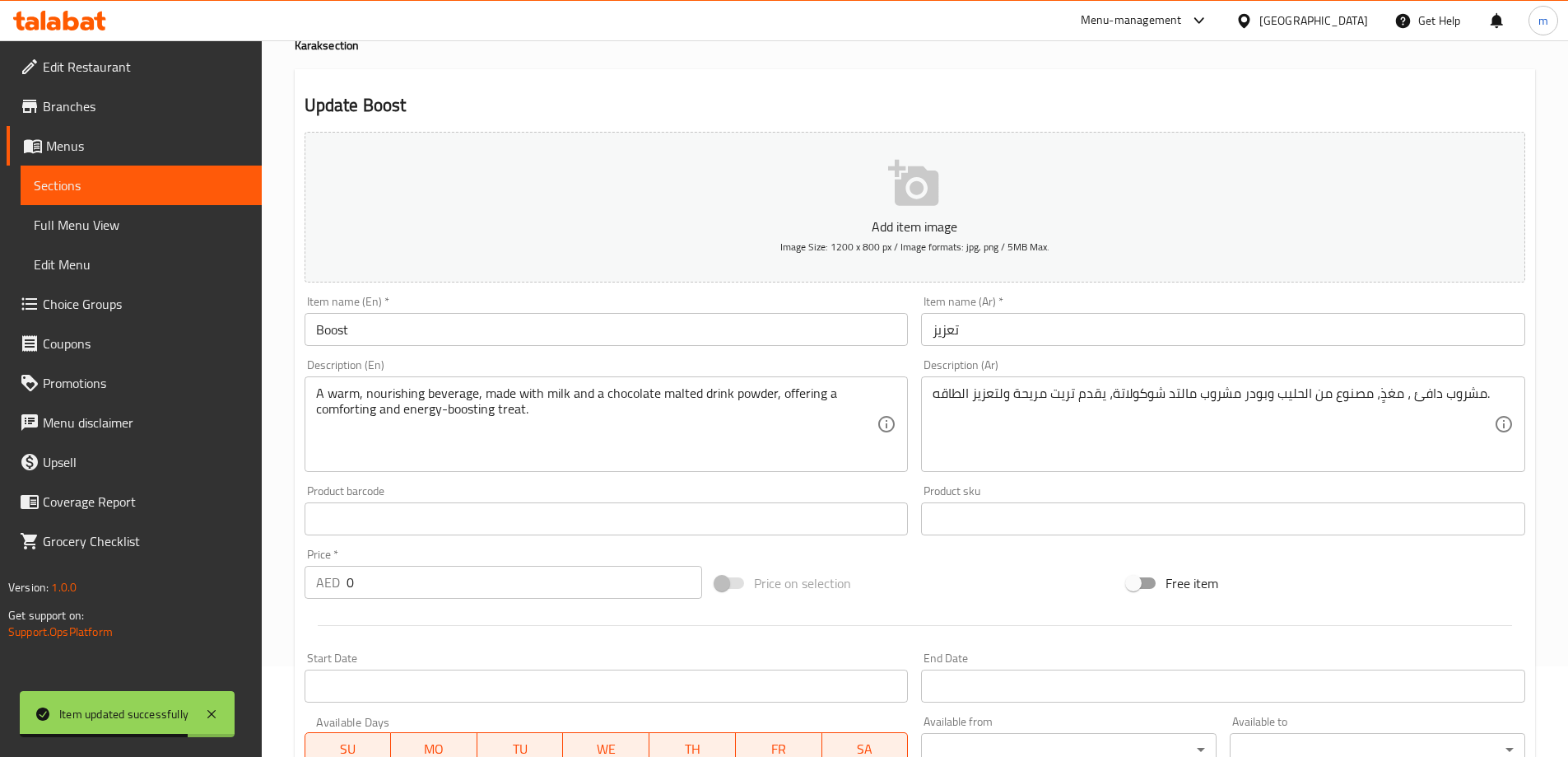
scroll to position [165, 0]
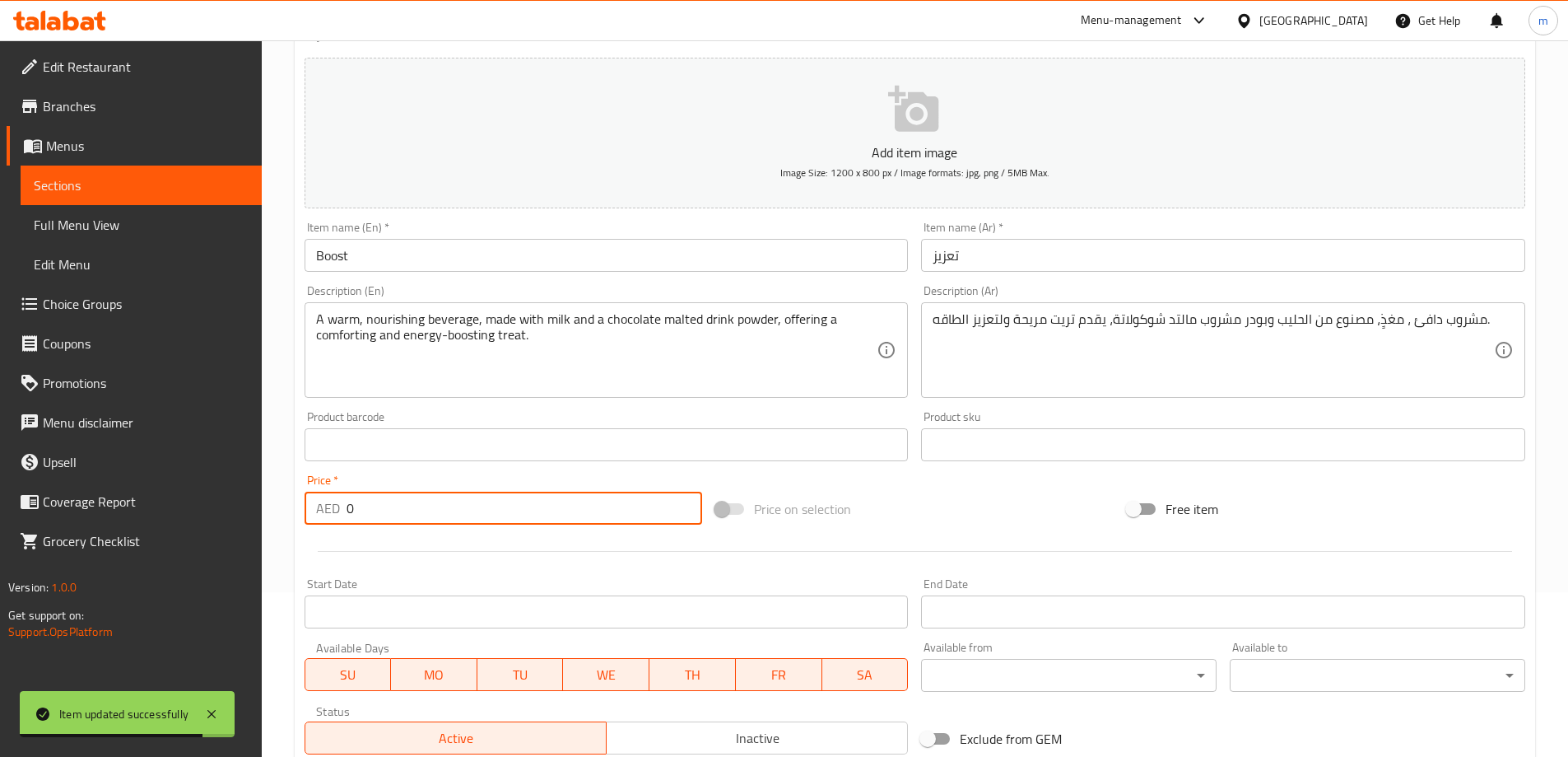
drag, startPoint x: 349, startPoint y: 501, endPoint x: 331, endPoint y: 509, distance: 19.7
click at [331, 509] on div "AED 0 Price *" at bounding box center [504, 507] width 398 height 33
type input "4"
click at [497, 566] on div at bounding box center [915, 551] width 1234 height 40
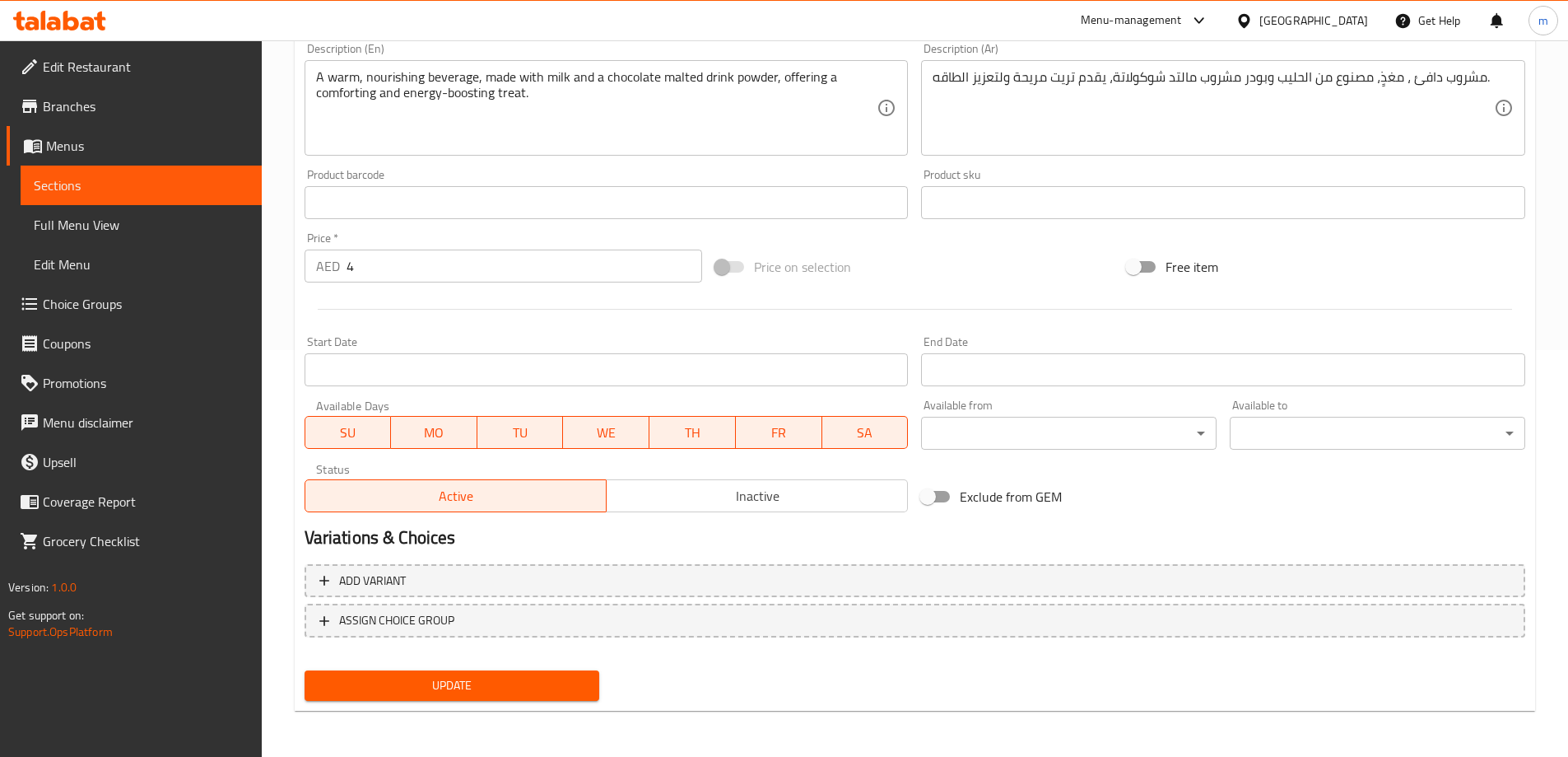
click at [456, 687] on span "Update" at bounding box center [452, 685] width 269 height 21
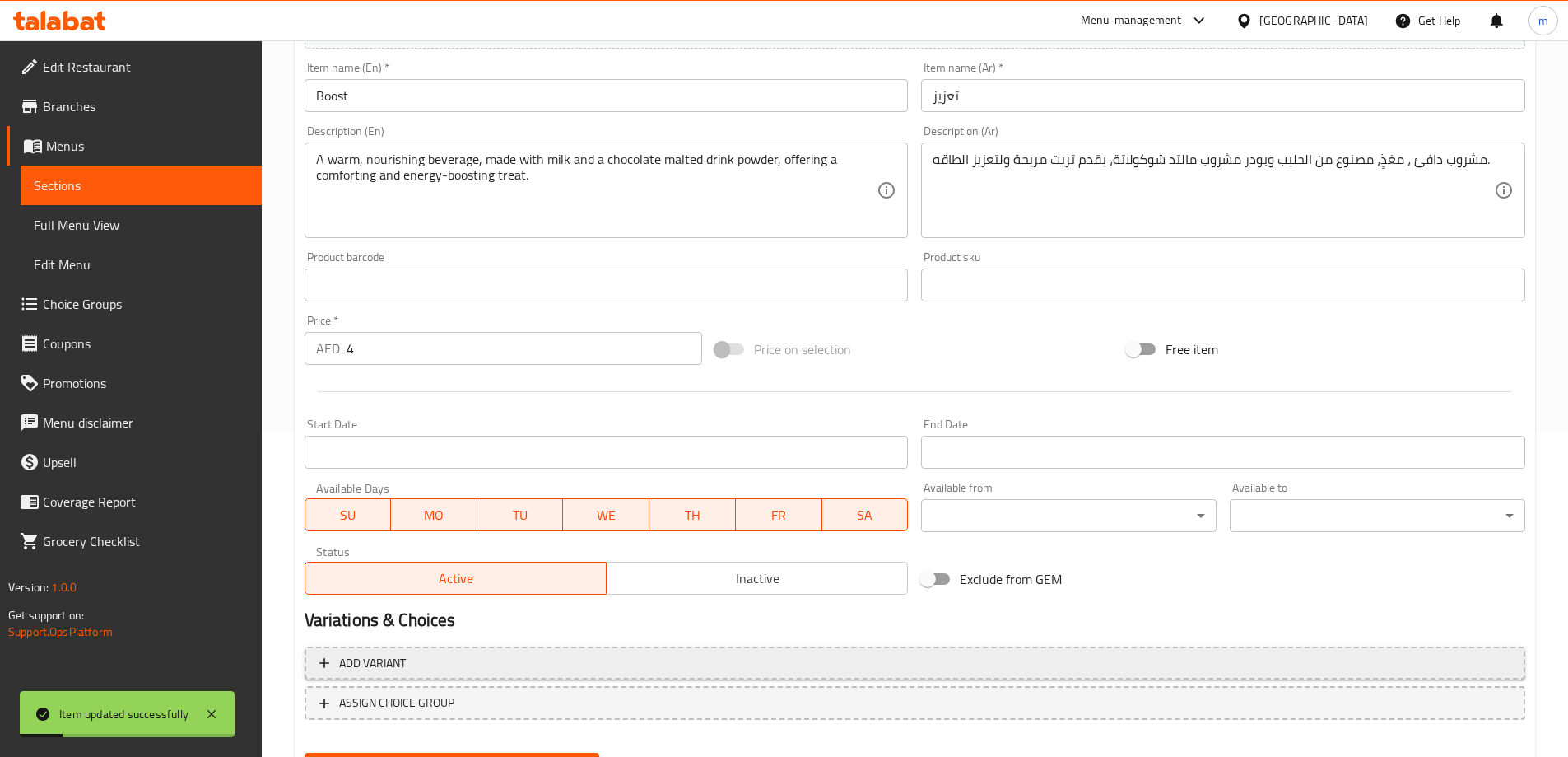
scroll to position [0, 0]
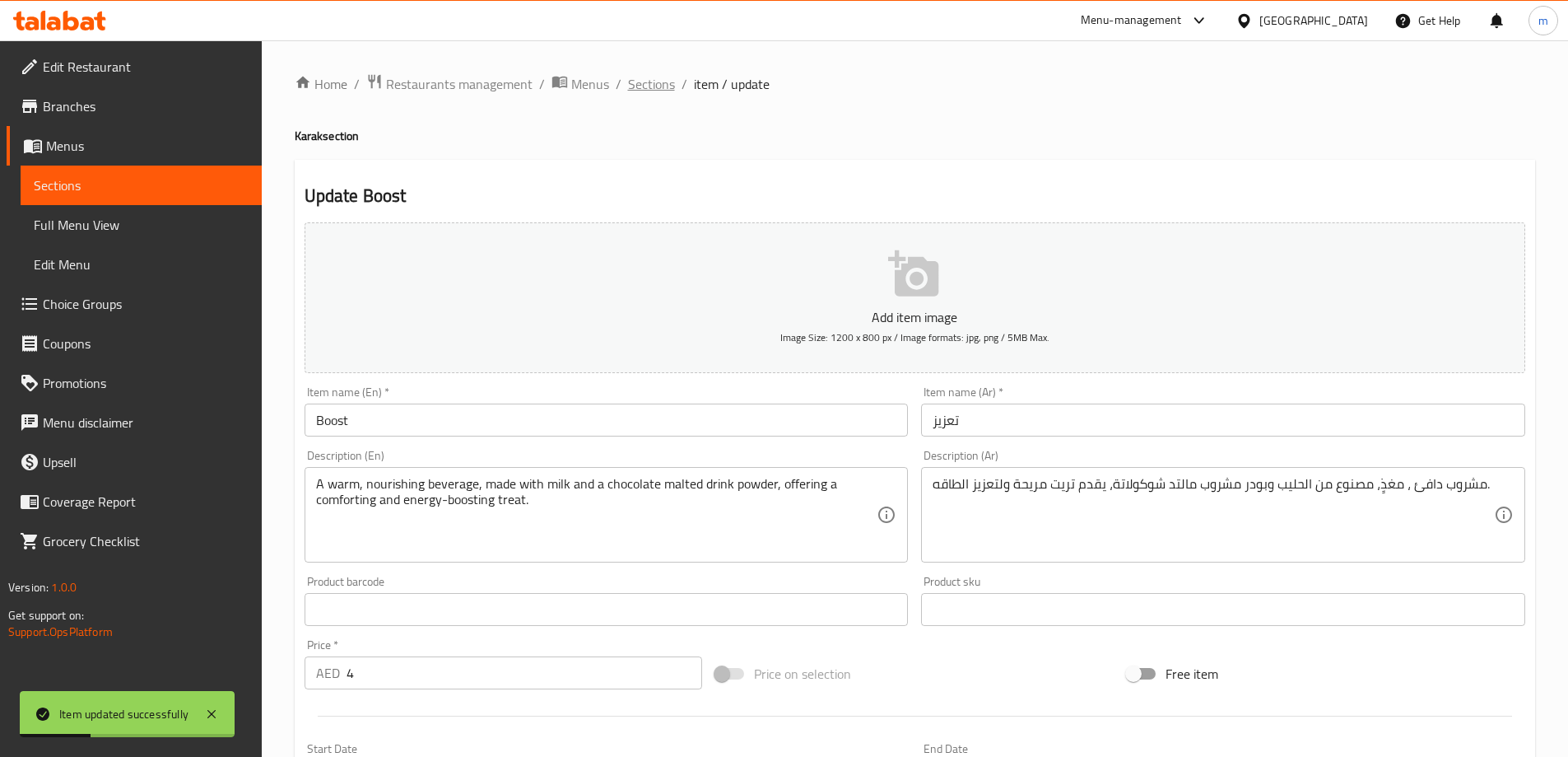
click at [662, 94] on span "Sections" at bounding box center [652, 84] width 47 height 20
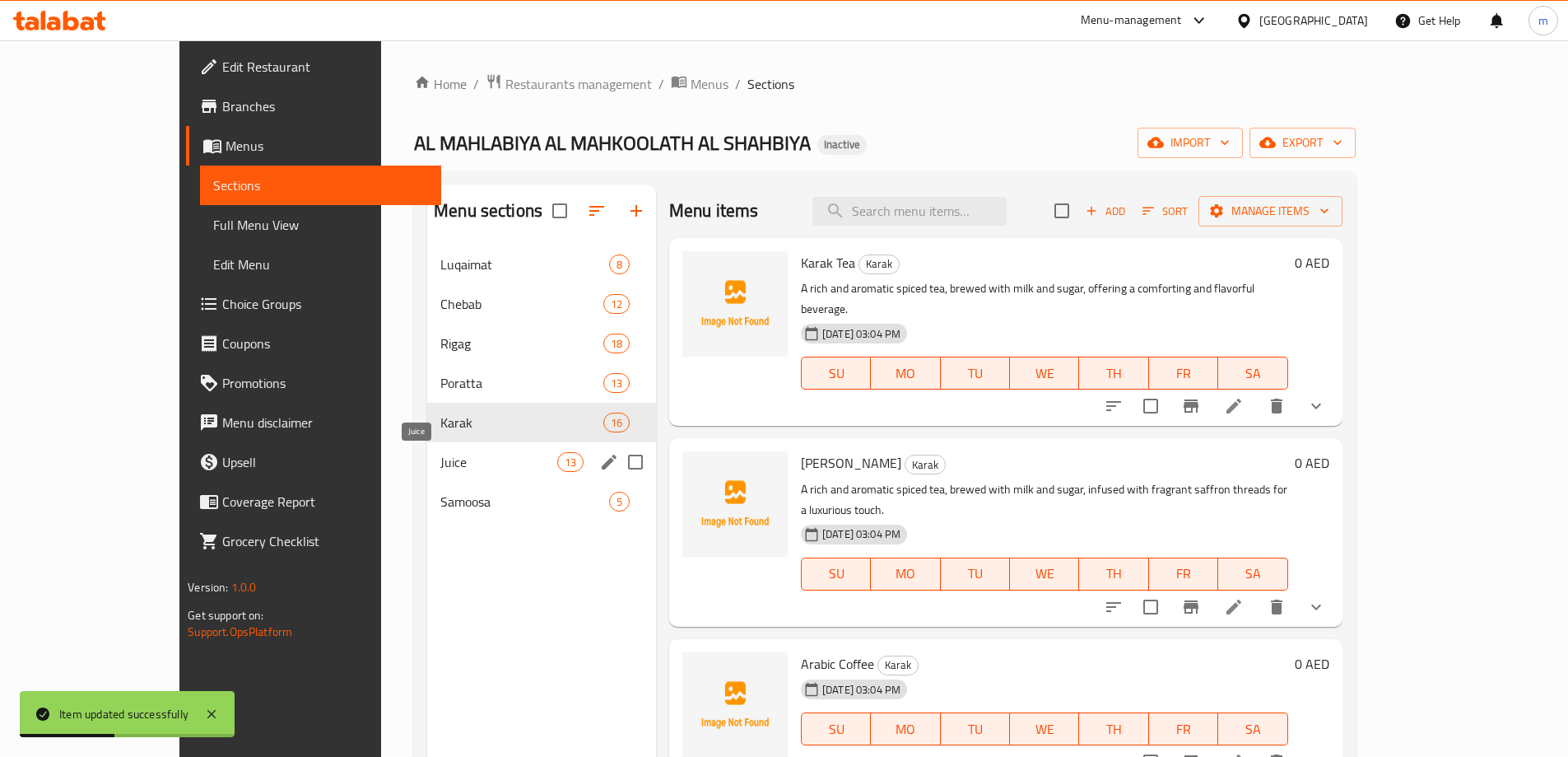
click at [440, 460] on span "Juice" at bounding box center [498, 462] width 117 height 20
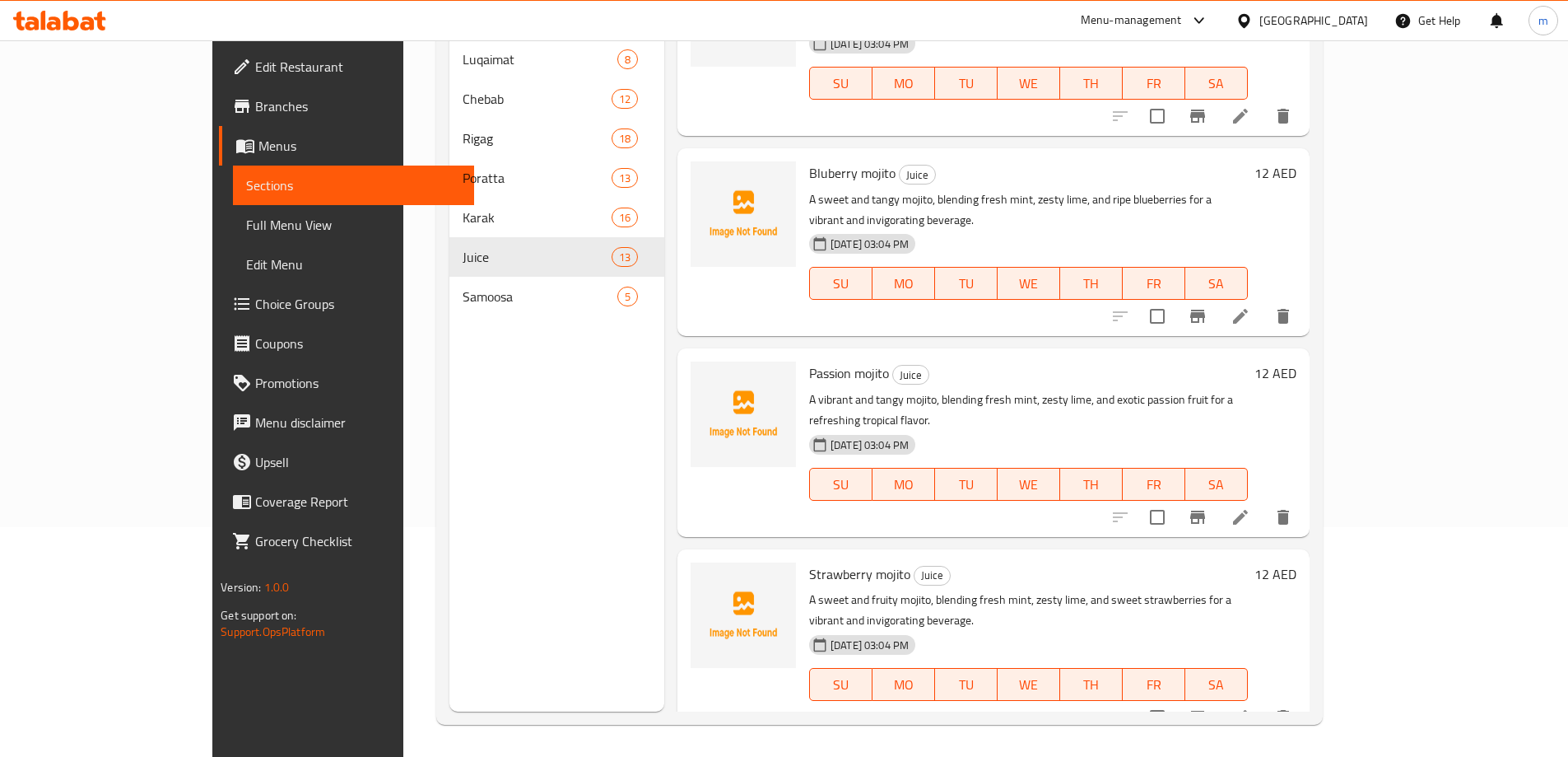
scroll to position [231, 0]
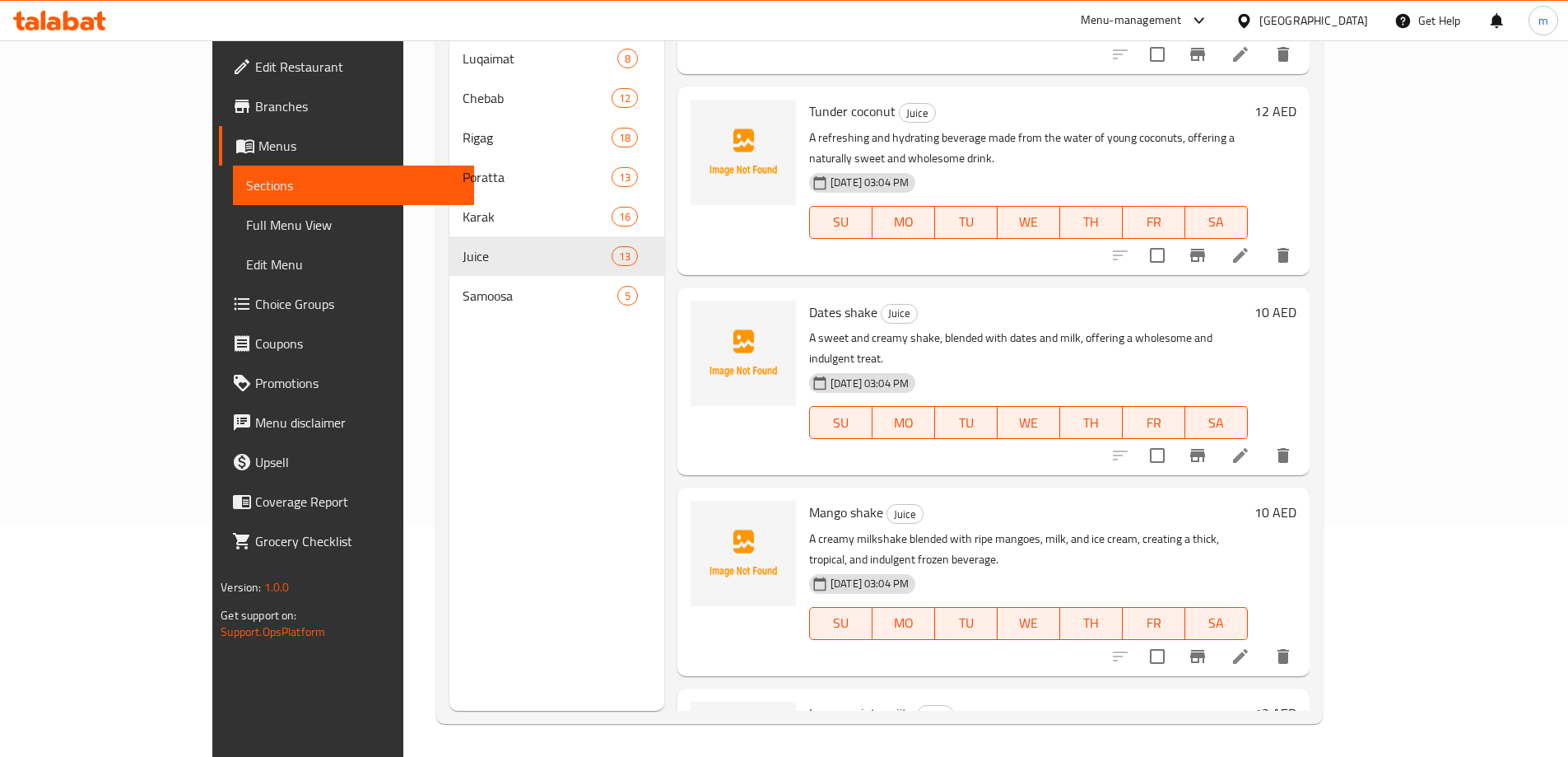
click at [463, 285] on span "Samoosa" at bounding box center [540, 295] width 155 height 20
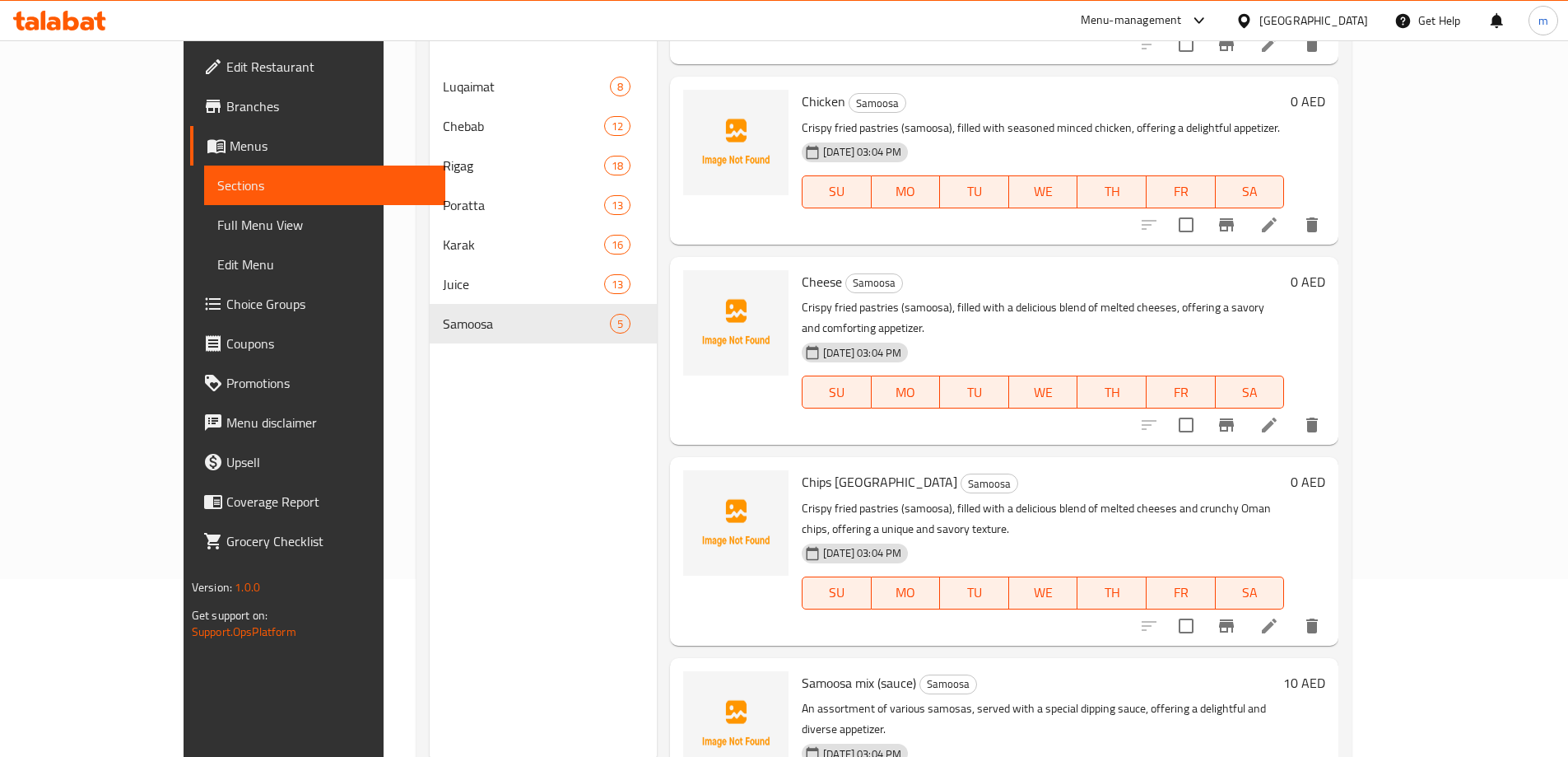
scroll to position [148, 0]
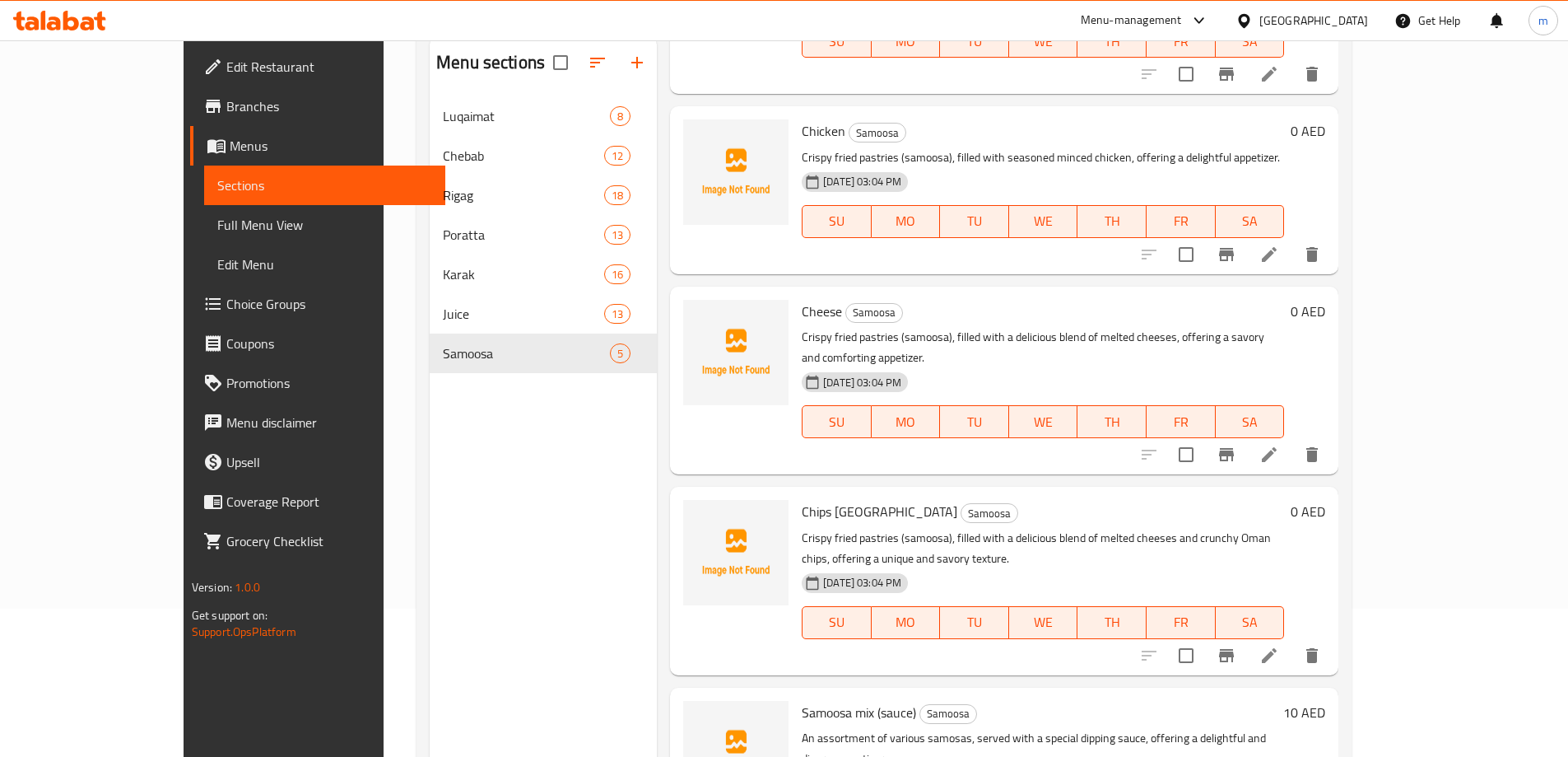
click at [226, 294] on span "Choice Groups" at bounding box center [329, 304] width 206 height 20
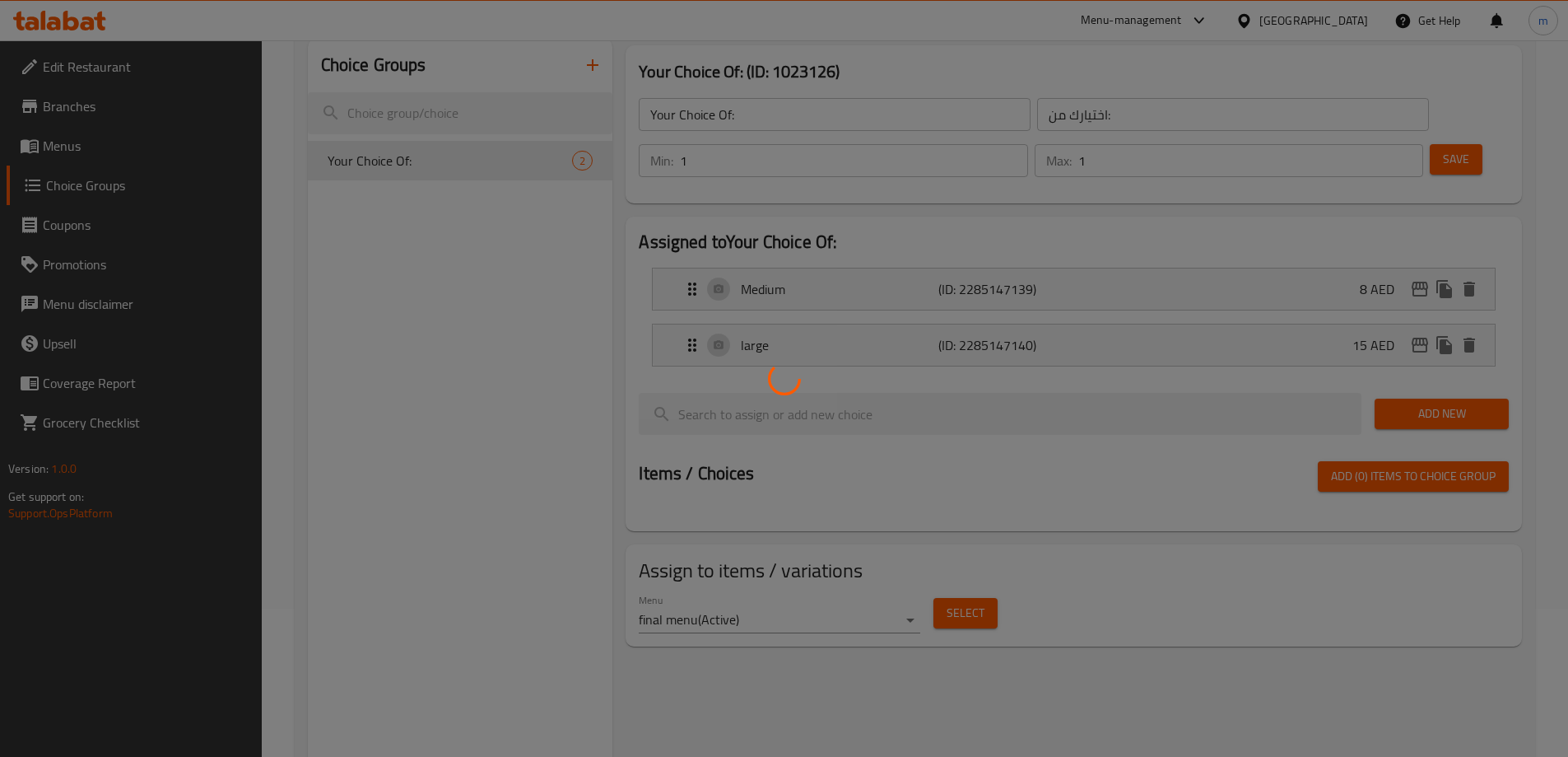
click at [589, 54] on div at bounding box center [784, 378] width 1568 height 757
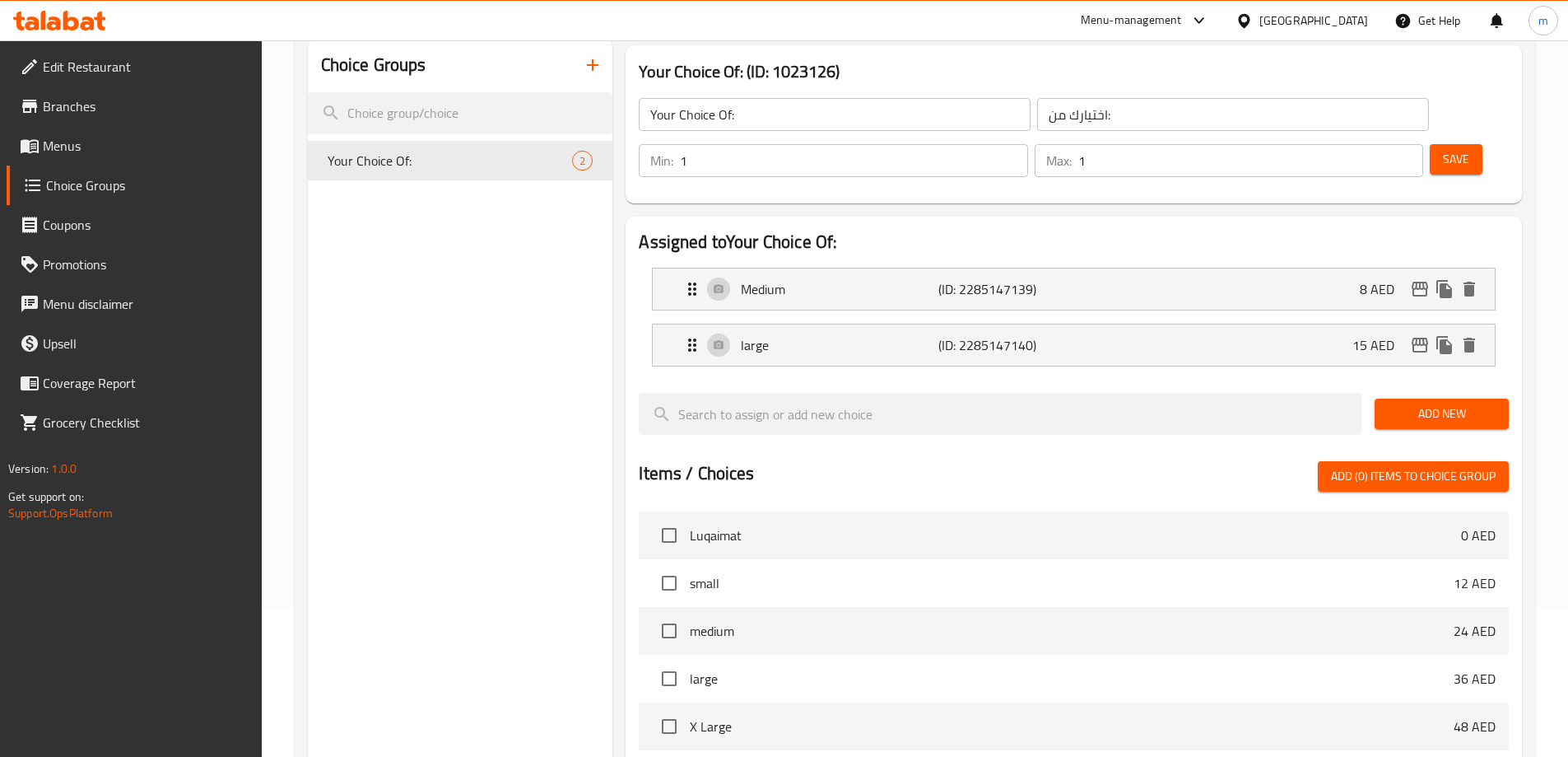
click at [588, 55] on icon "button" at bounding box center [593, 65] width 20 height 20
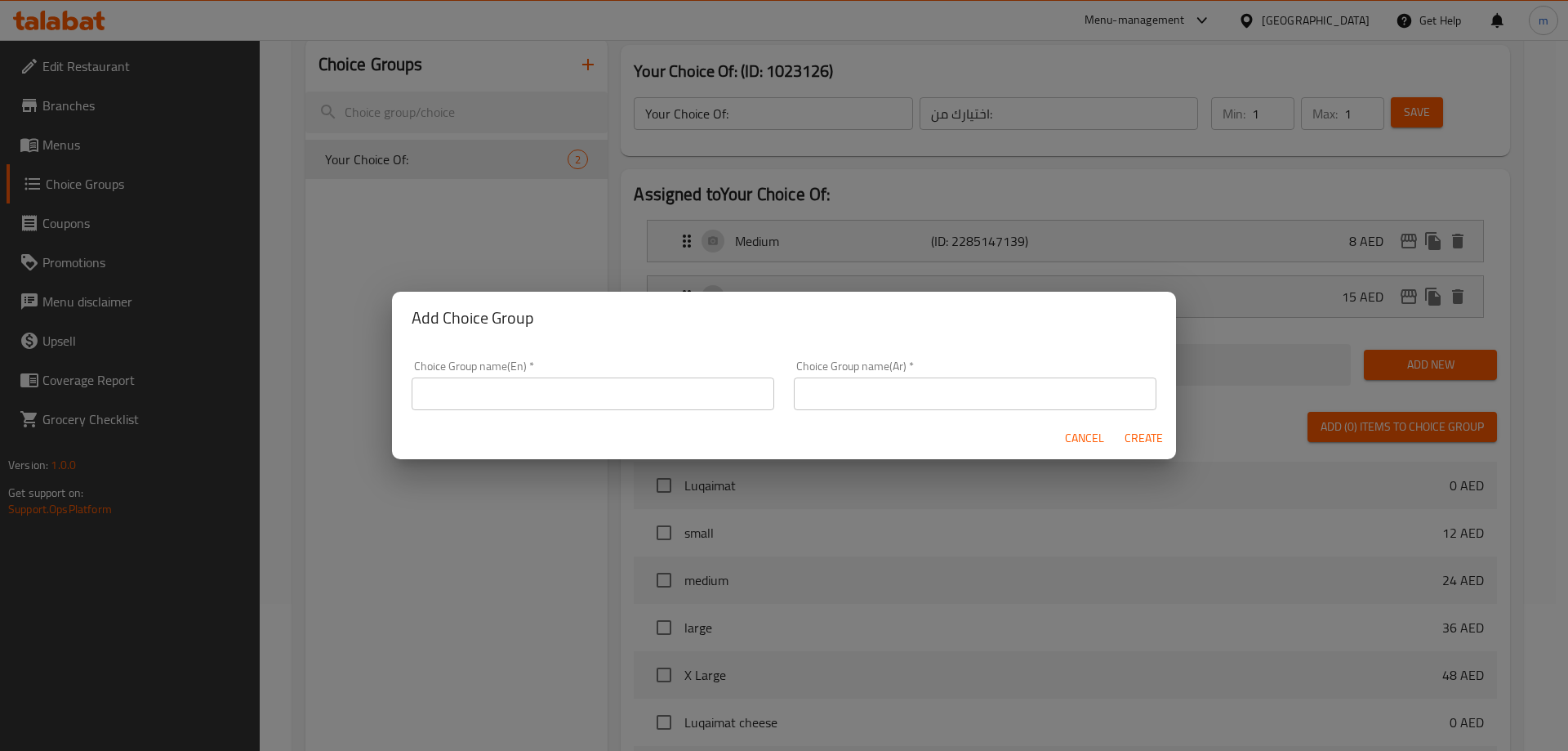
click at [540, 403] on input "text" at bounding box center [593, 394] width 363 height 33
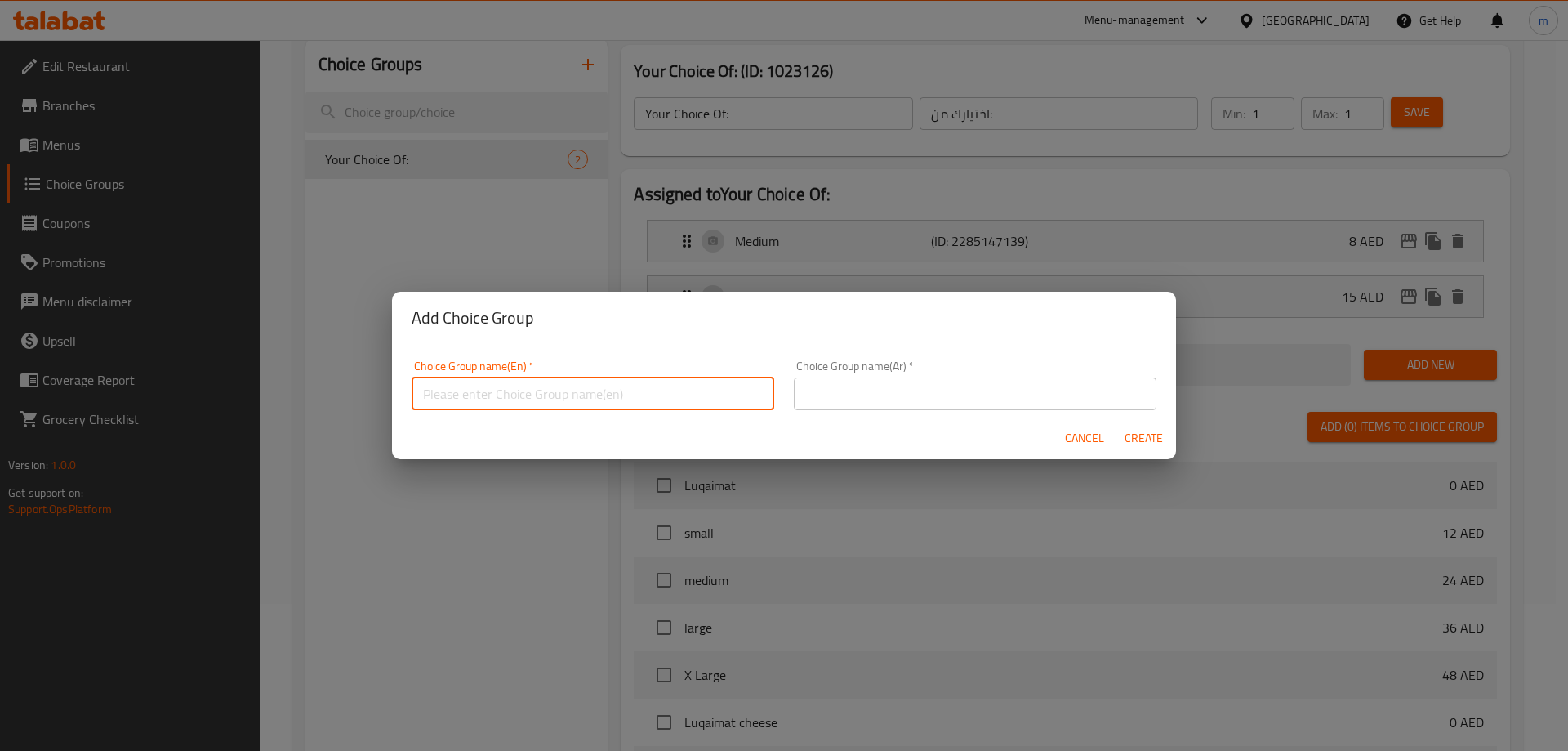
type input "Your Choice Of"
drag, startPoint x: 922, startPoint y: 389, endPoint x: 929, endPoint y: 407, distance: 19.3
click at [922, 389] on input "text" at bounding box center [975, 394] width 363 height 33
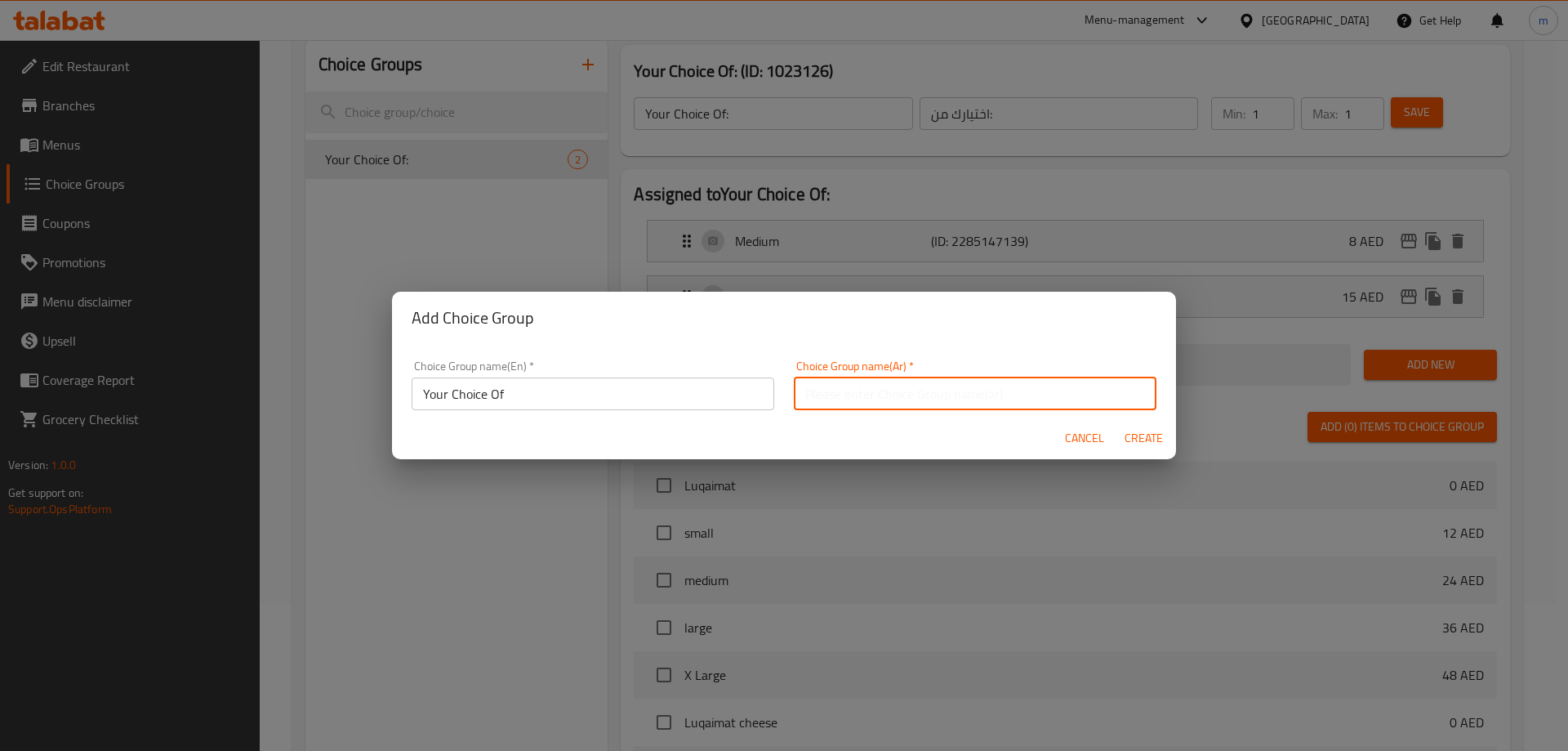
type input "اختيارك من"
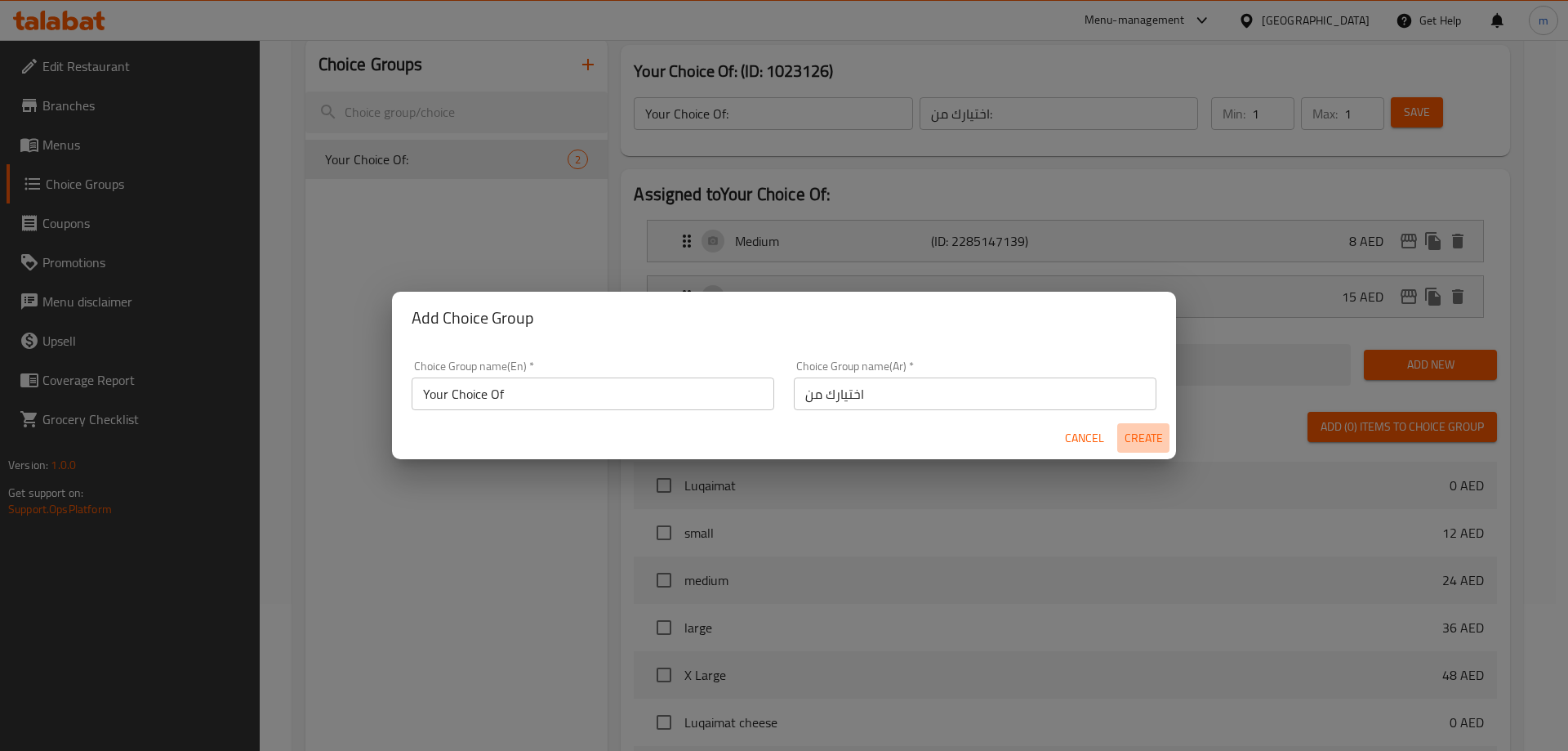
click at [1148, 437] on span "Create" at bounding box center [1143, 438] width 39 height 20
type input "Your Choice Of"
type input "اختيارك من"
type input "0"
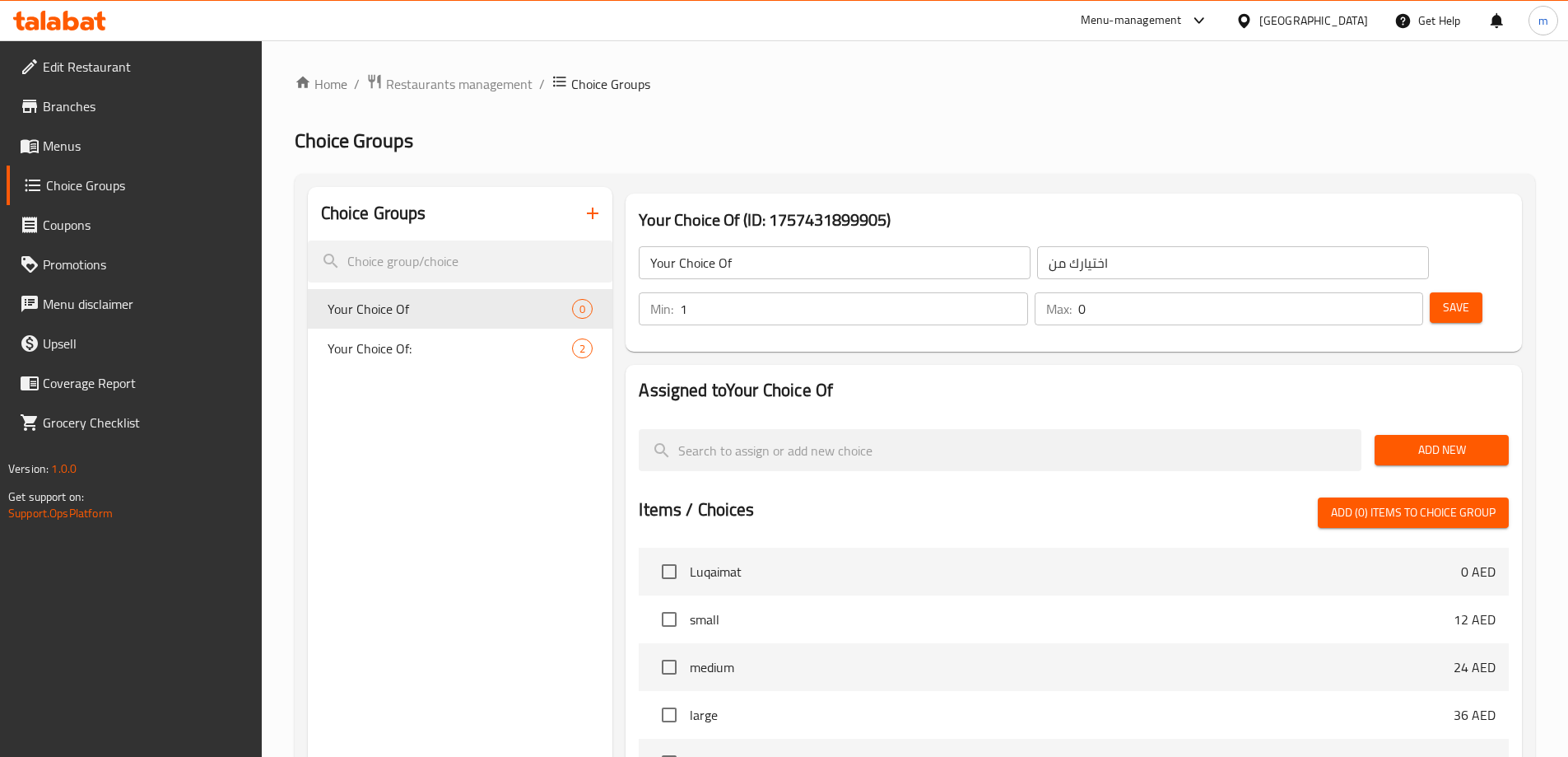
type input "1"
click at [1027, 292] on input "1" at bounding box center [854, 309] width 348 height 33
type input "1"
click at [1376, 292] on input "1" at bounding box center [1251, 309] width 345 height 33
click at [1431, 440] on span "Add New" at bounding box center [1441, 449] width 108 height 21
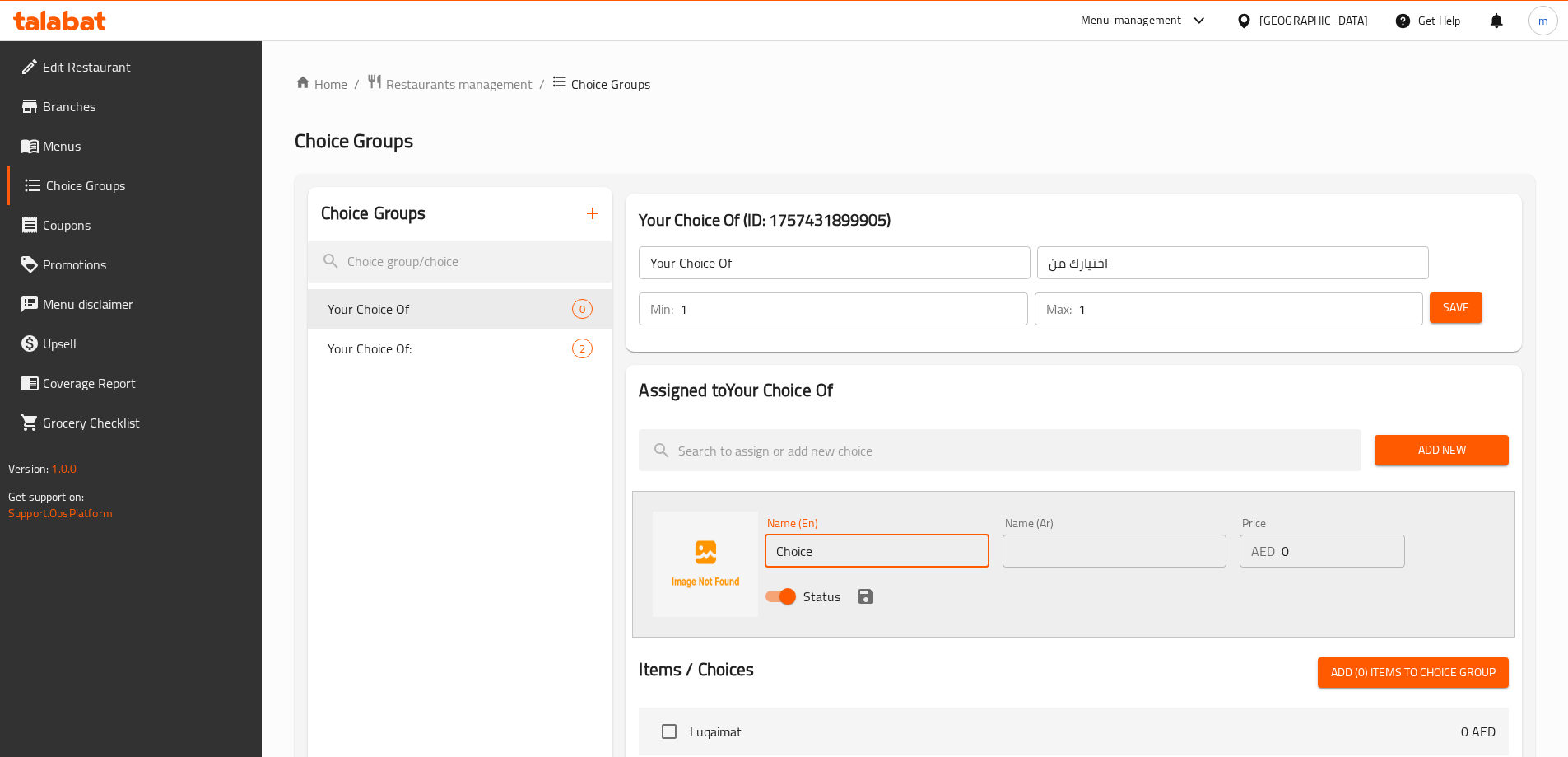
click at [897, 534] on input "Choice" at bounding box center [876, 550] width 224 height 33
type input "7pcs"
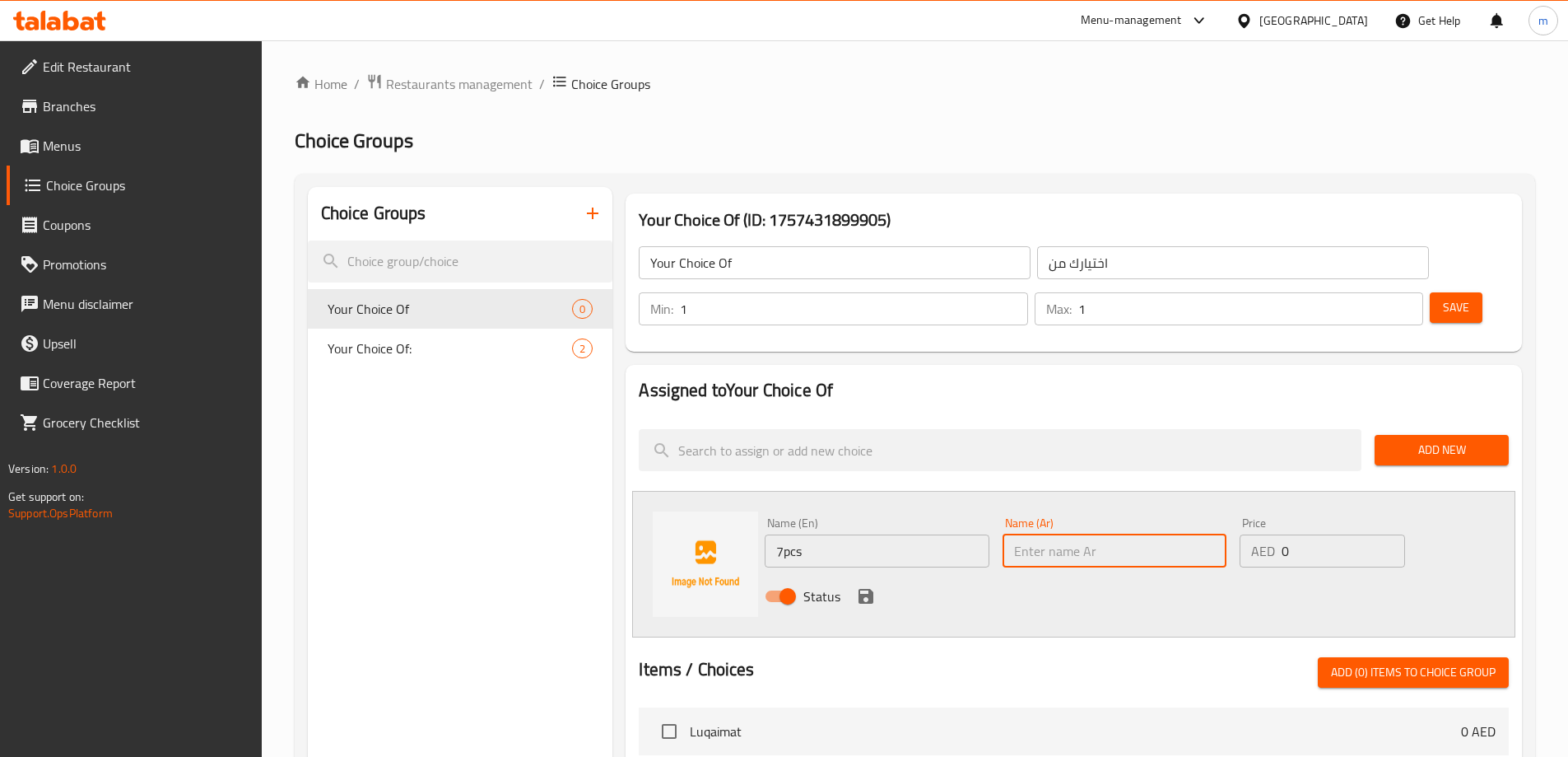
click at [1030, 534] on input "text" at bounding box center [1114, 550] width 224 height 33
type input "7 قطع"
click at [931, 574] on div "Status" at bounding box center [1114, 597] width 713 height 45
drag, startPoint x: 1333, startPoint y: 504, endPoint x: 1259, endPoint y: 512, distance: 74.4
click at [1259, 534] on div "AED 0 Price" at bounding box center [1322, 550] width 165 height 33
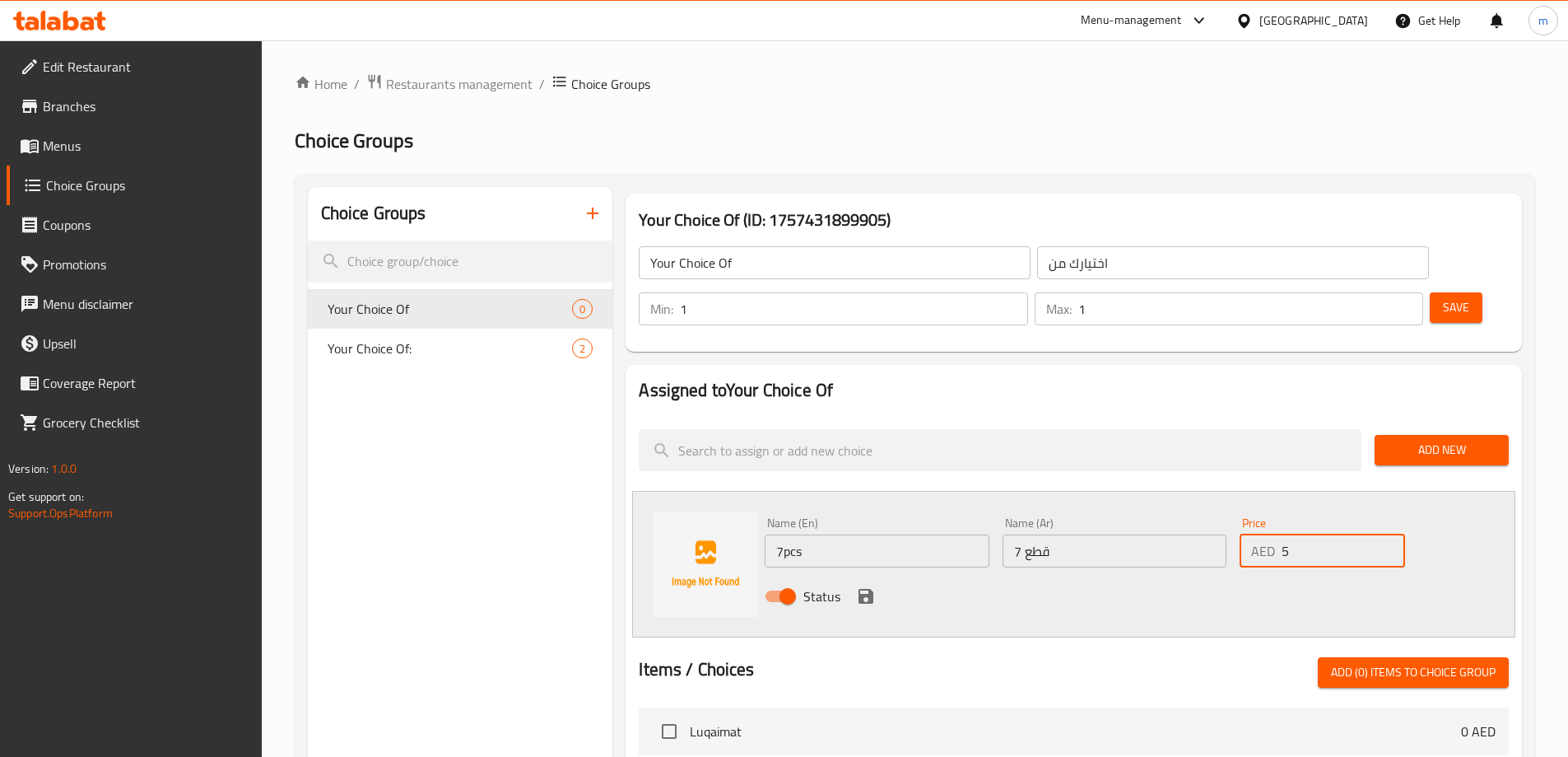
type input "5"
click at [1230, 574] on div "Status" at bounding box center [1114, 597] width 713 height 45
click at [875, 584] on button "save" at bounding box center [866, 597] width 25 height 25
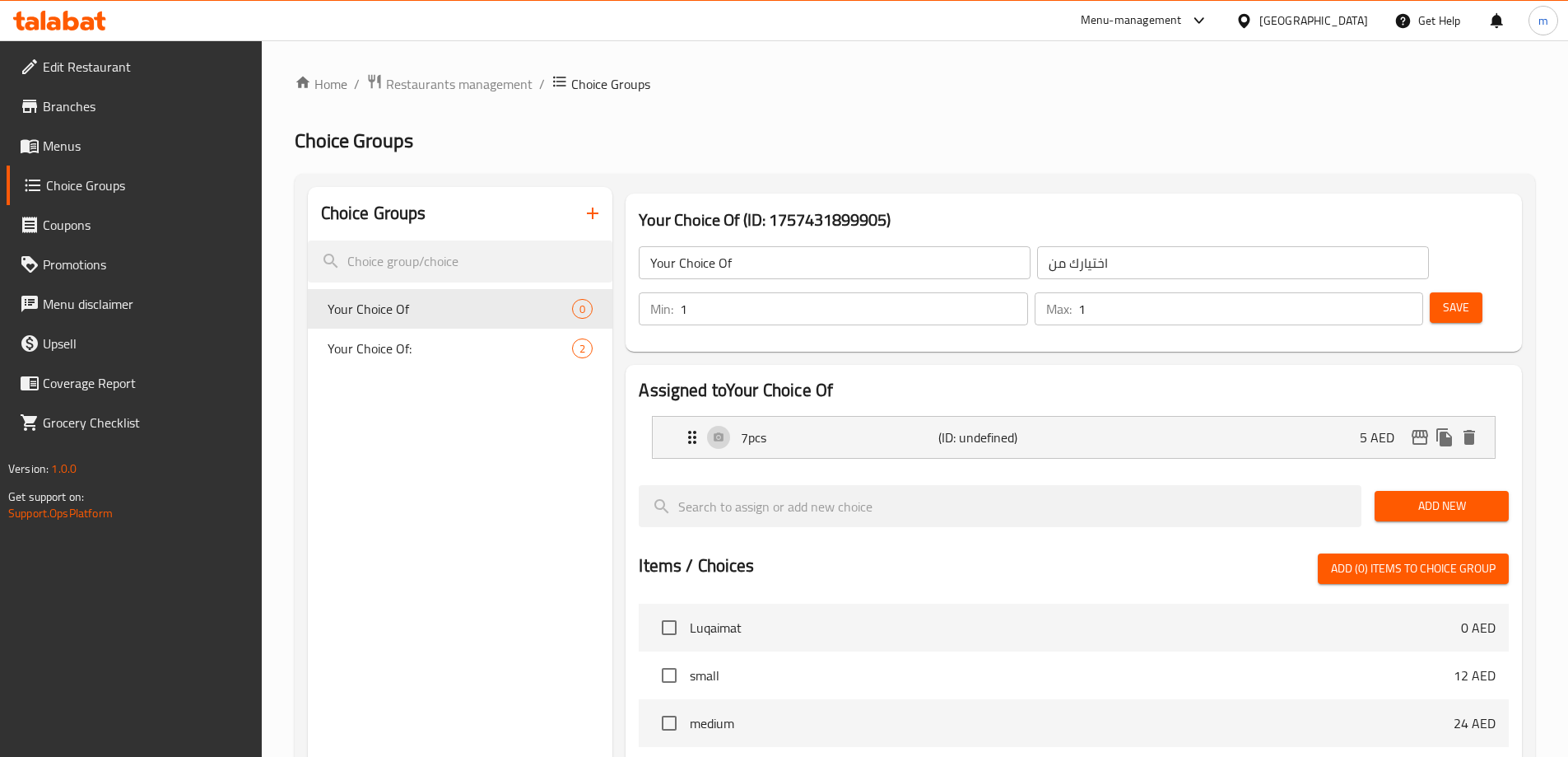
click at [1437, 496] on span "Add New" at bounding box center [1441, 506] width 108 height 21
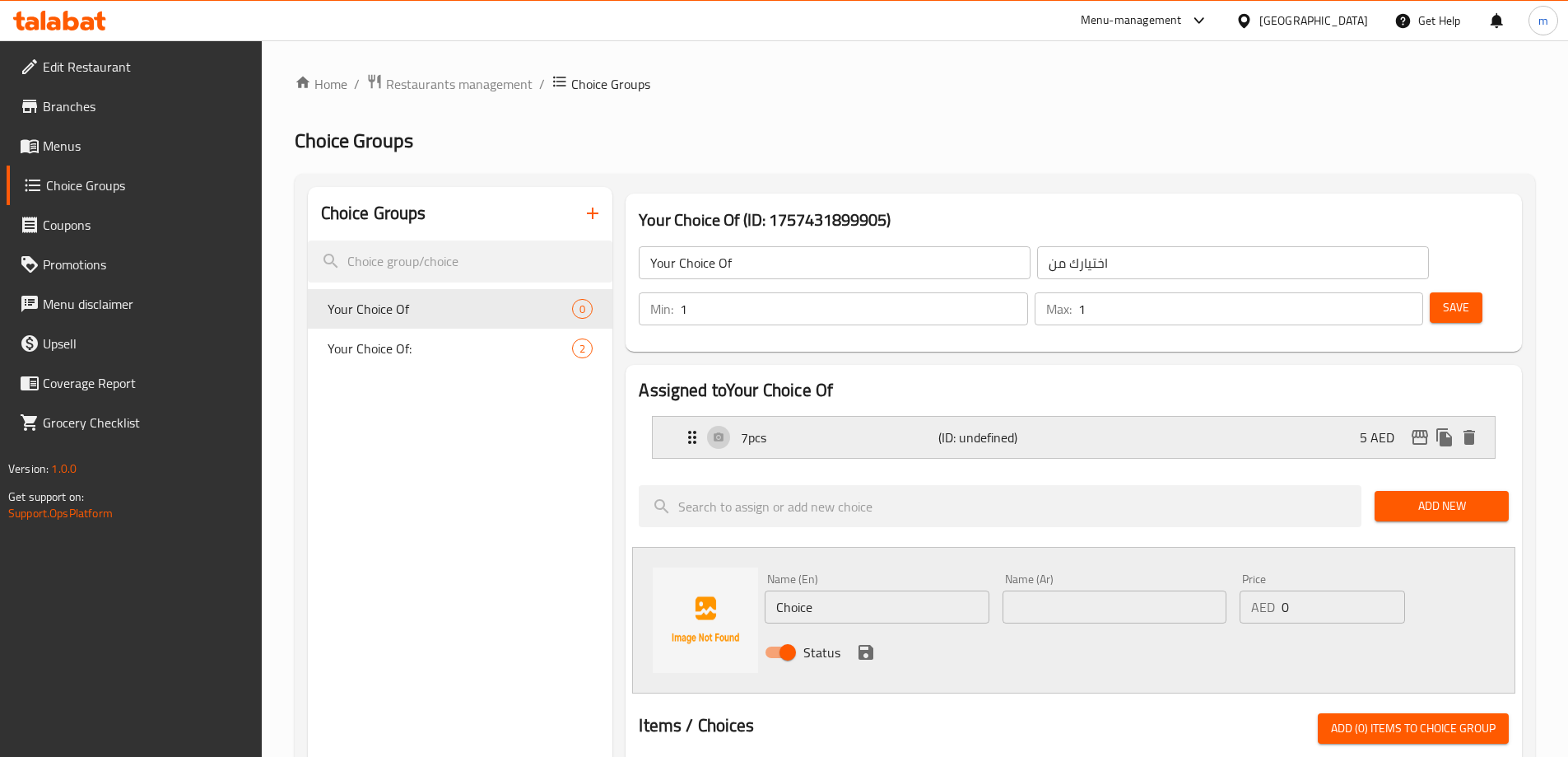
click at [957, 416] on div "7pcs (ID: undefined) 5 AED" at bounding box center [1078, 437] width 792 height 41
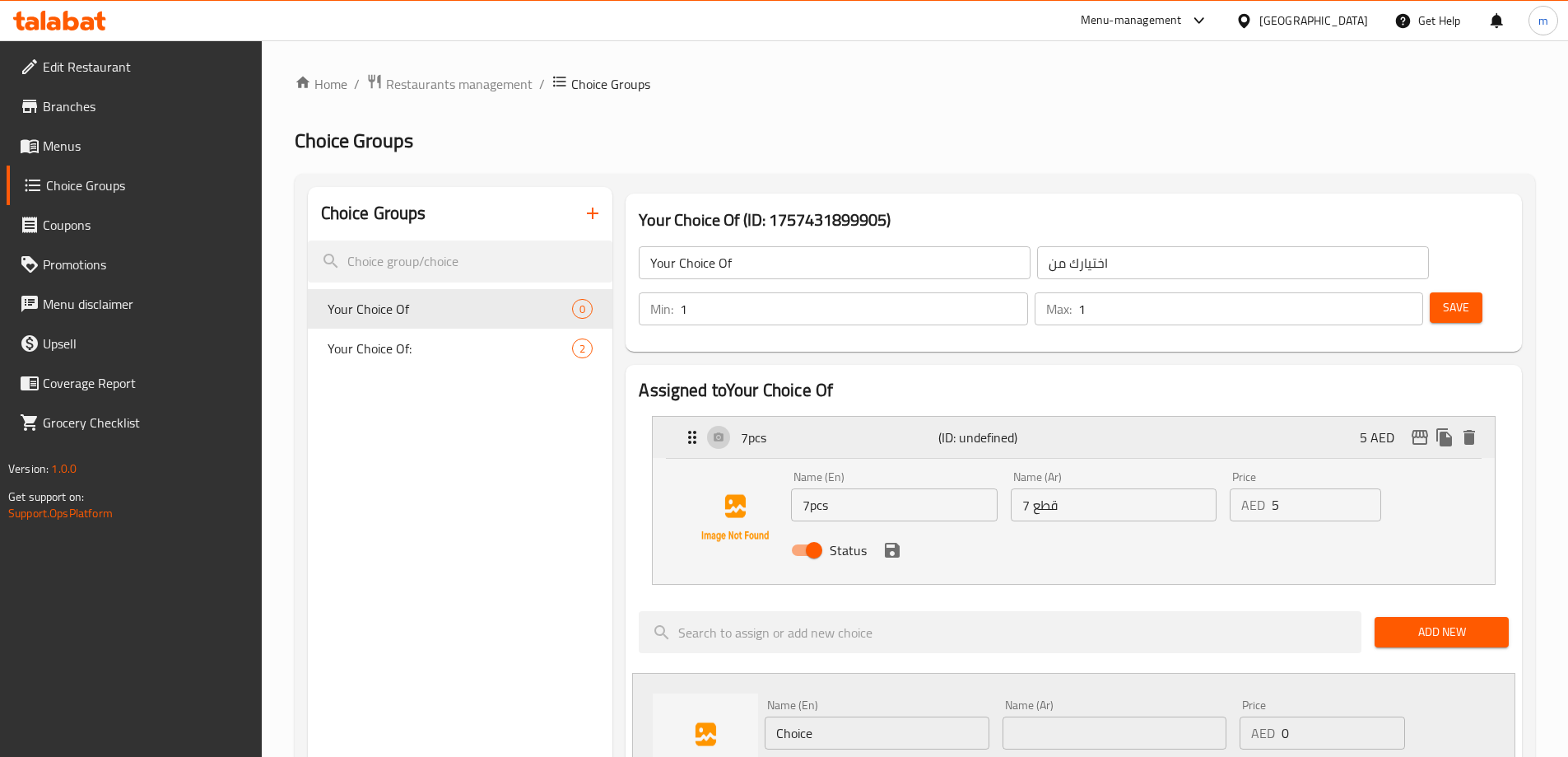
click at [957, 416] on div "7pcs (ID: undefined) 5 AED" at bounding box center [1078, 437] width 792 height 41
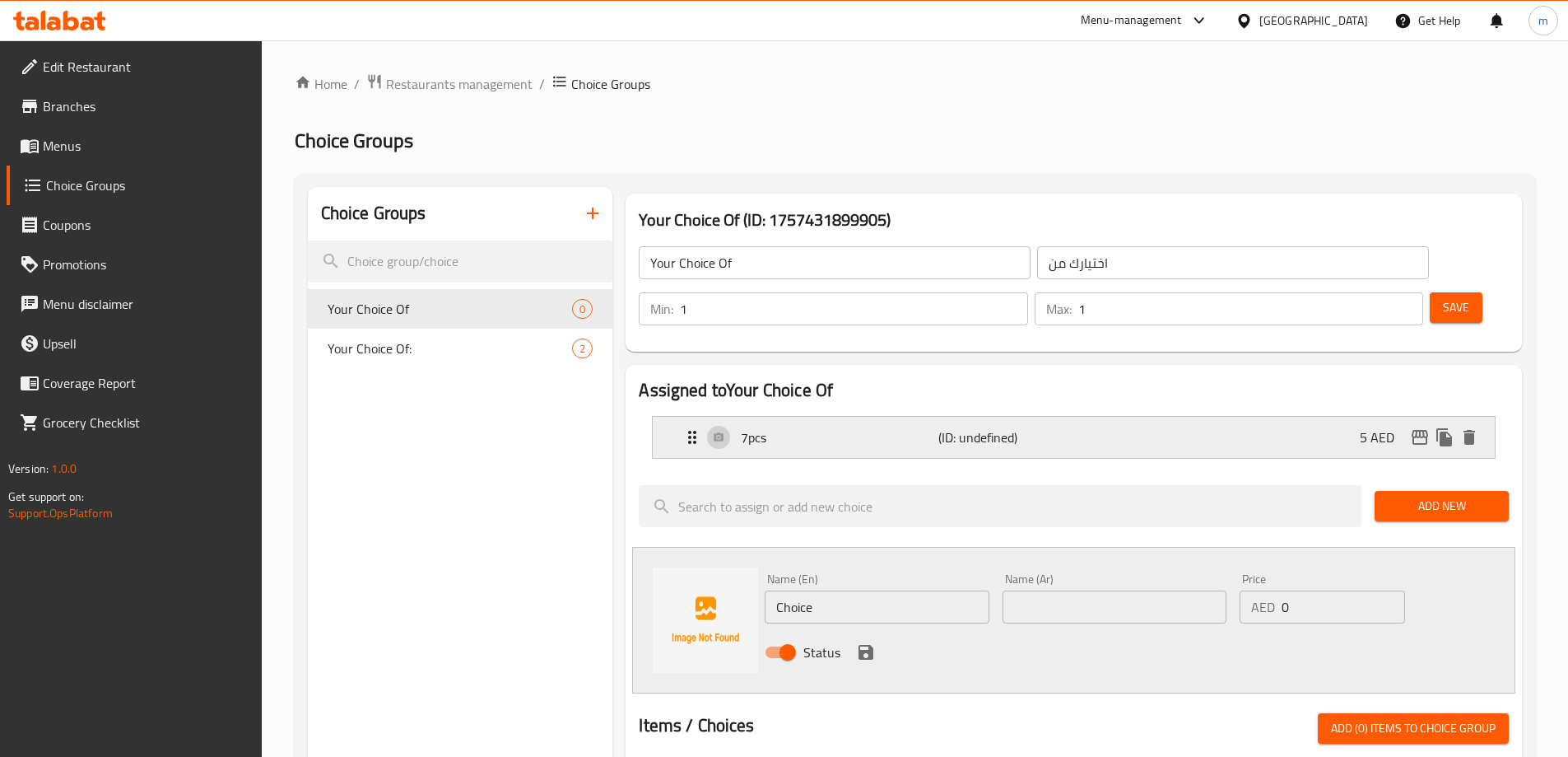
click at [1002, 416] on div "7pcs (ID: undefined) 5 AED" at bounding box center [1078, 437] width 792 height 41
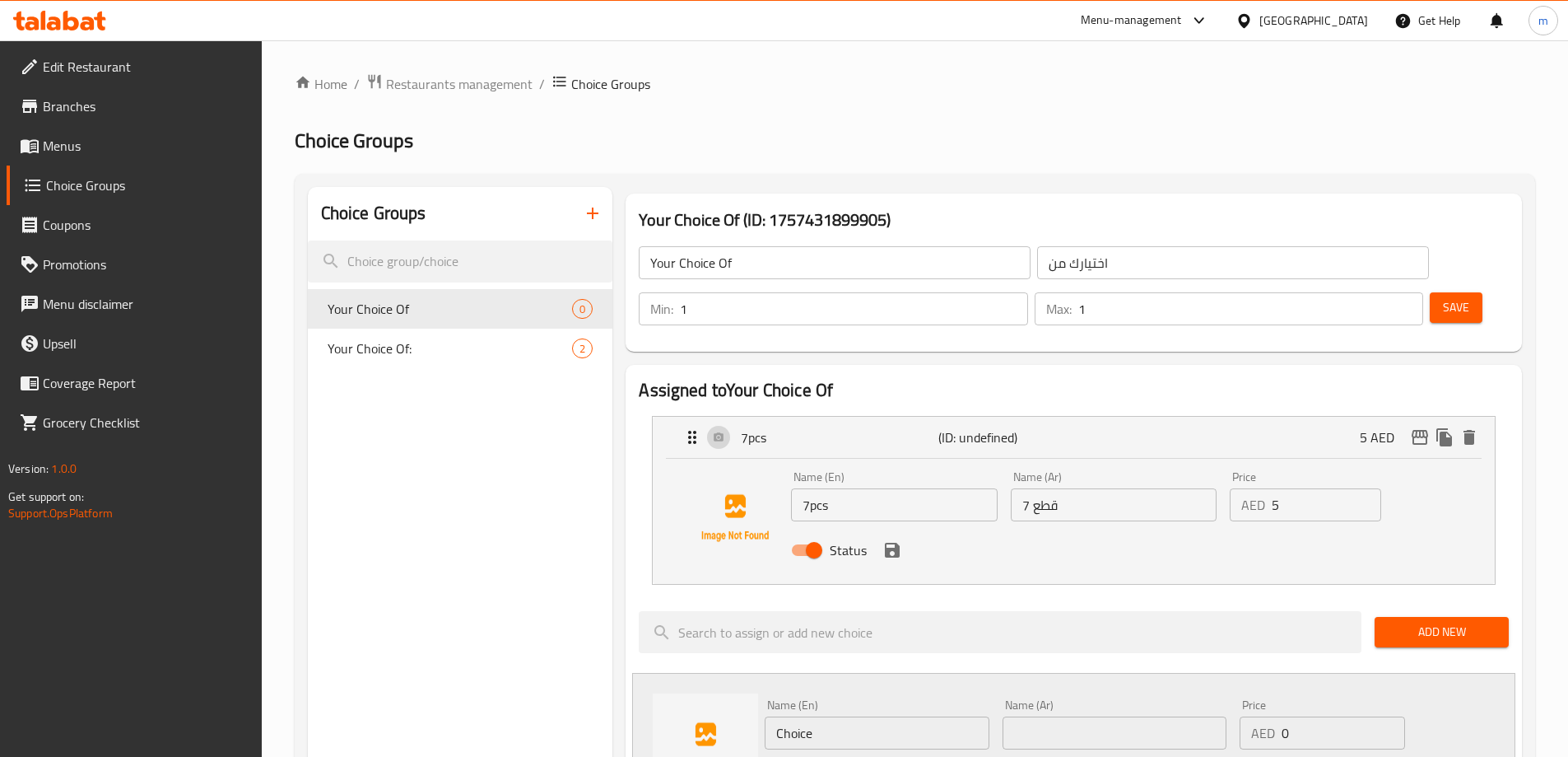
click at [1042, 489] on input "7 قطع" at bounding box center [1113, 505] width 206 height 33
click at [1137, 528] on div "Status" at bounding box center [1113, 550] width 658 height 45
drag, startPoint x: 1135, startPoint y: 457, endPoint x: 1124, endPoint y: 457, distance: 11.0
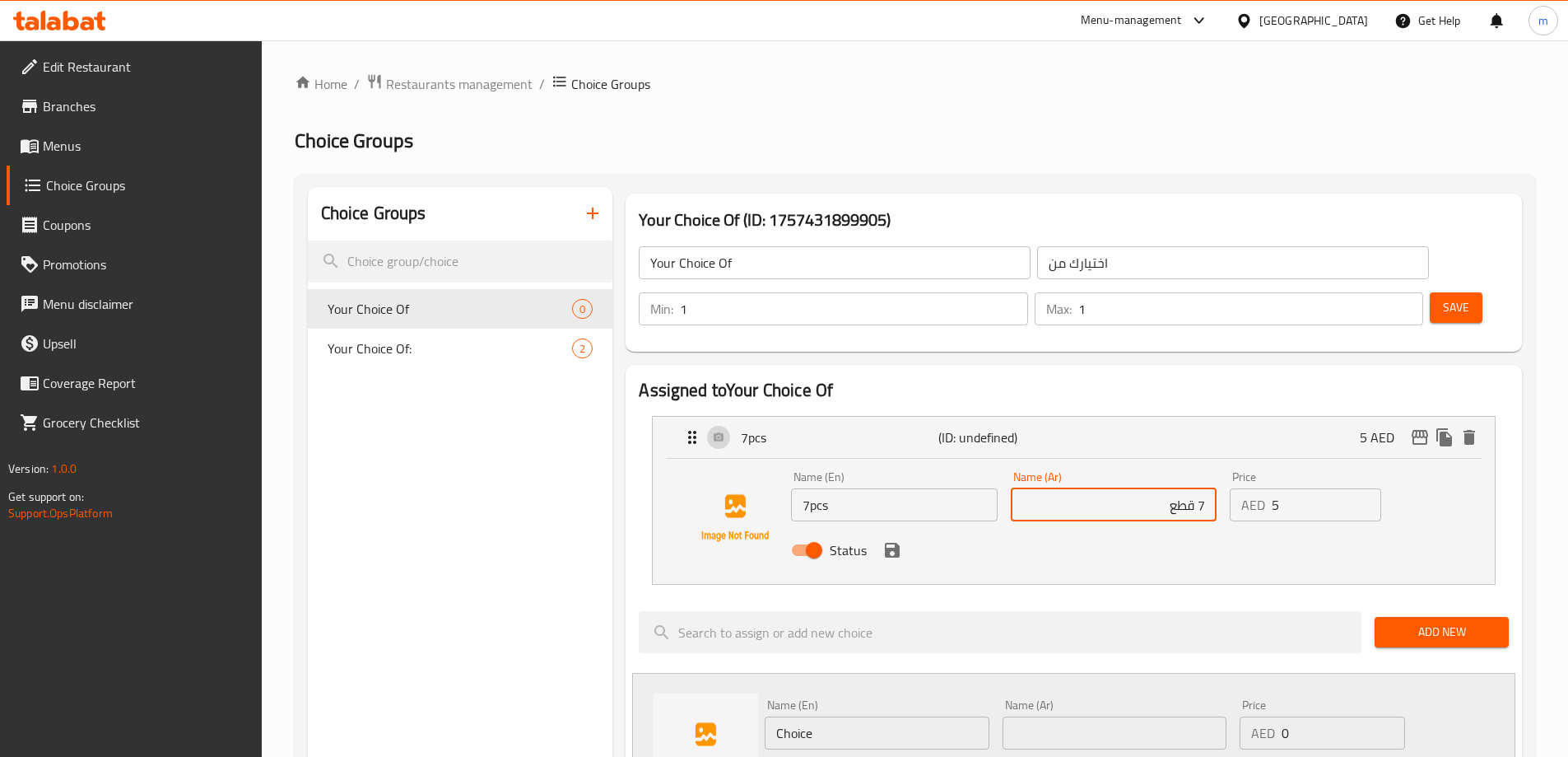
click at [1135, 489] on input "7 قطع" at bounding box center [1113, 505] width 206 height 33
click at [928, 489] on input "7pcs" at bounding box center [893, 505] width 206 height 33
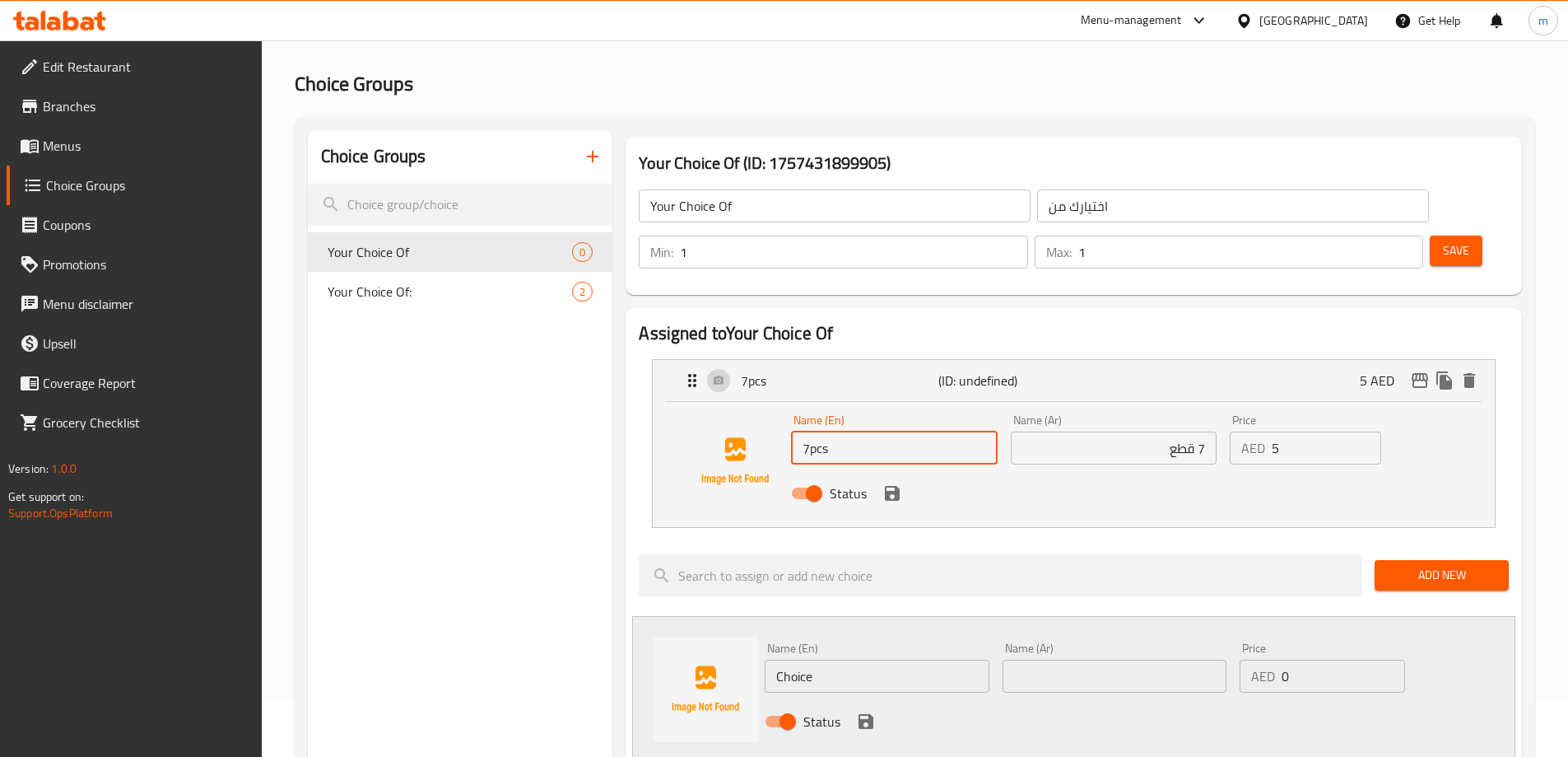
scroll to position [82, 0]
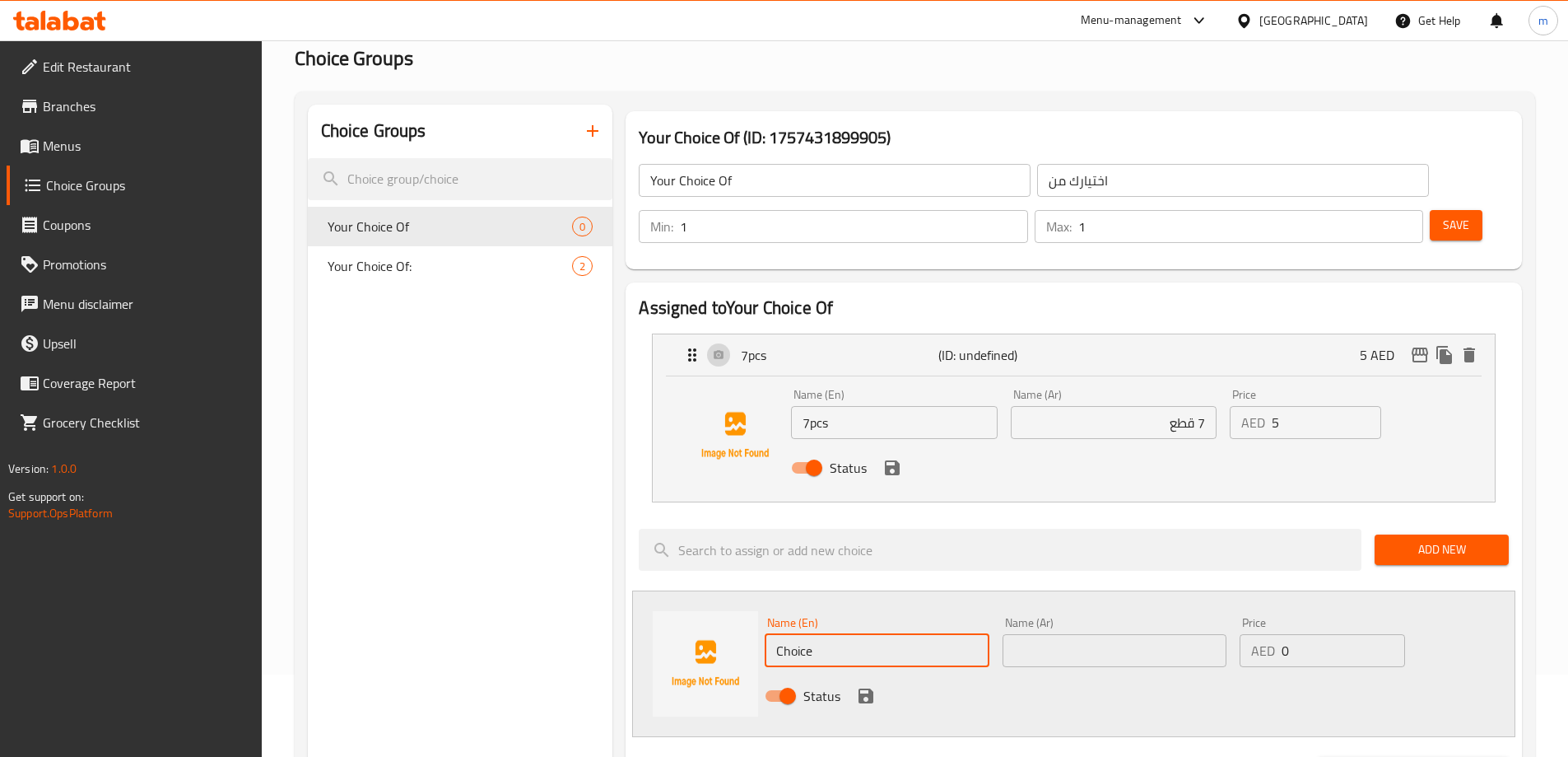
click at [838, 634] on input "Choice" at bounding box center [876, 650] width 224 height 33
type input "15pcs"
click at [1025, 634] on input "text" at bounding box center [1114, 650] width 224 height 33
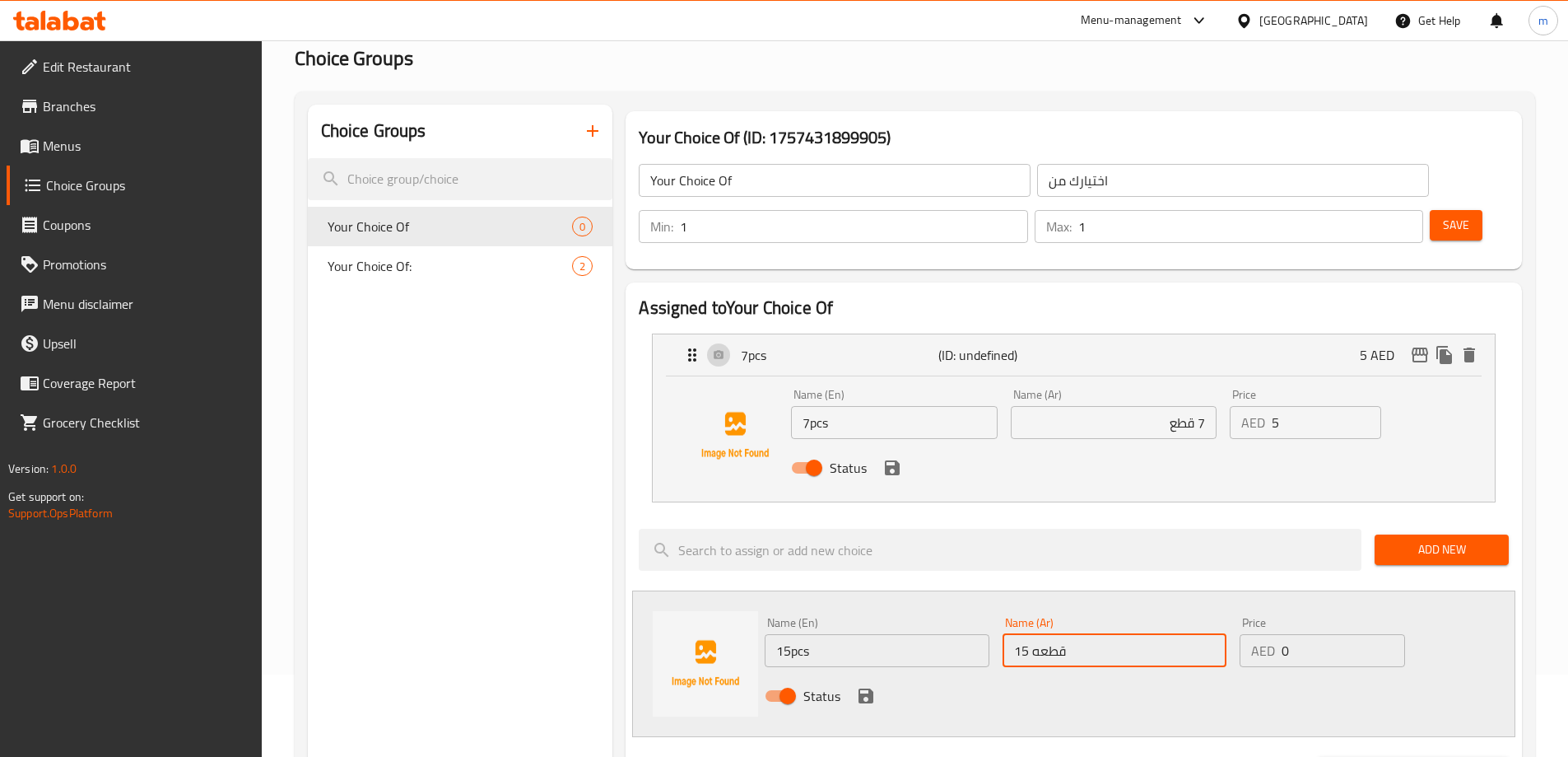
click at [1025, 634] on input "15 قطعه" at bounding box center [1114, 650] width 224 height 33
type input "15 قطعه"
click at [1099, 673] on div "Status" at bounding box center [1114, 695] width 713 height 45
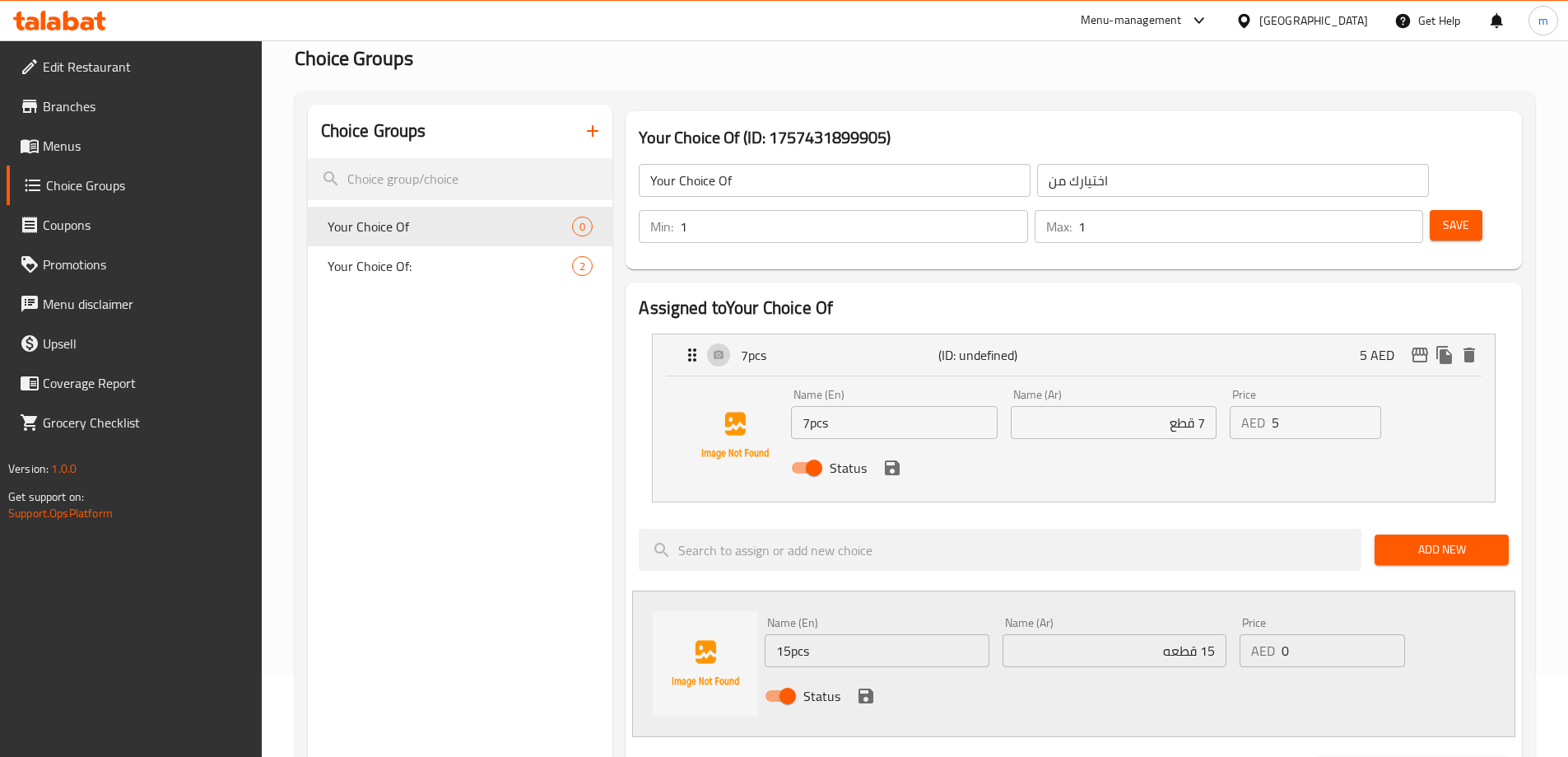
click at [868, 688] on icon "save" at bounding box center [866, 695] width 15 height 15
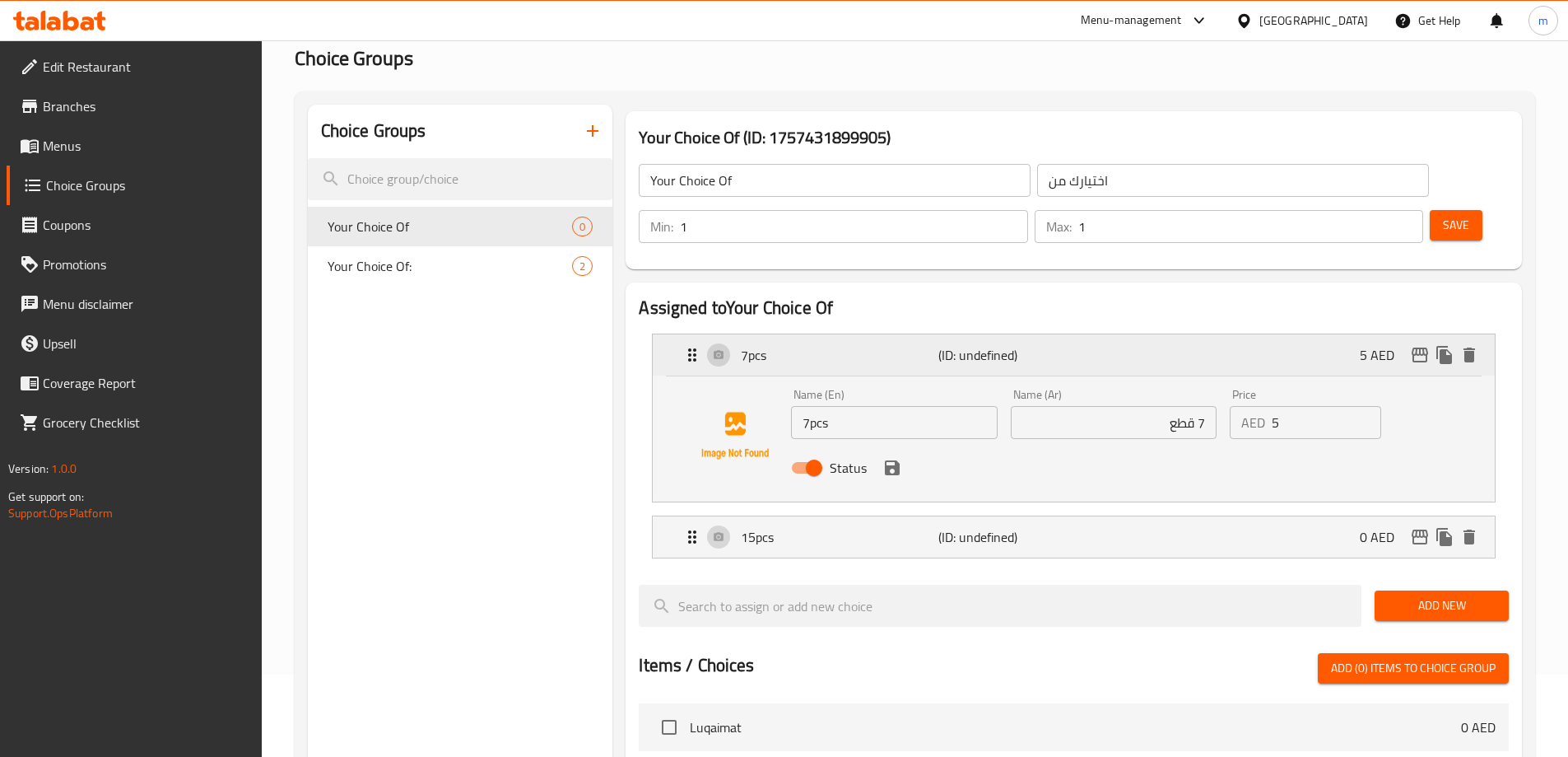
click at [1266, 334] on div "7pcs (ID: undefined) 5 AED" at bounding box center [1078, 355] width 792 height 41
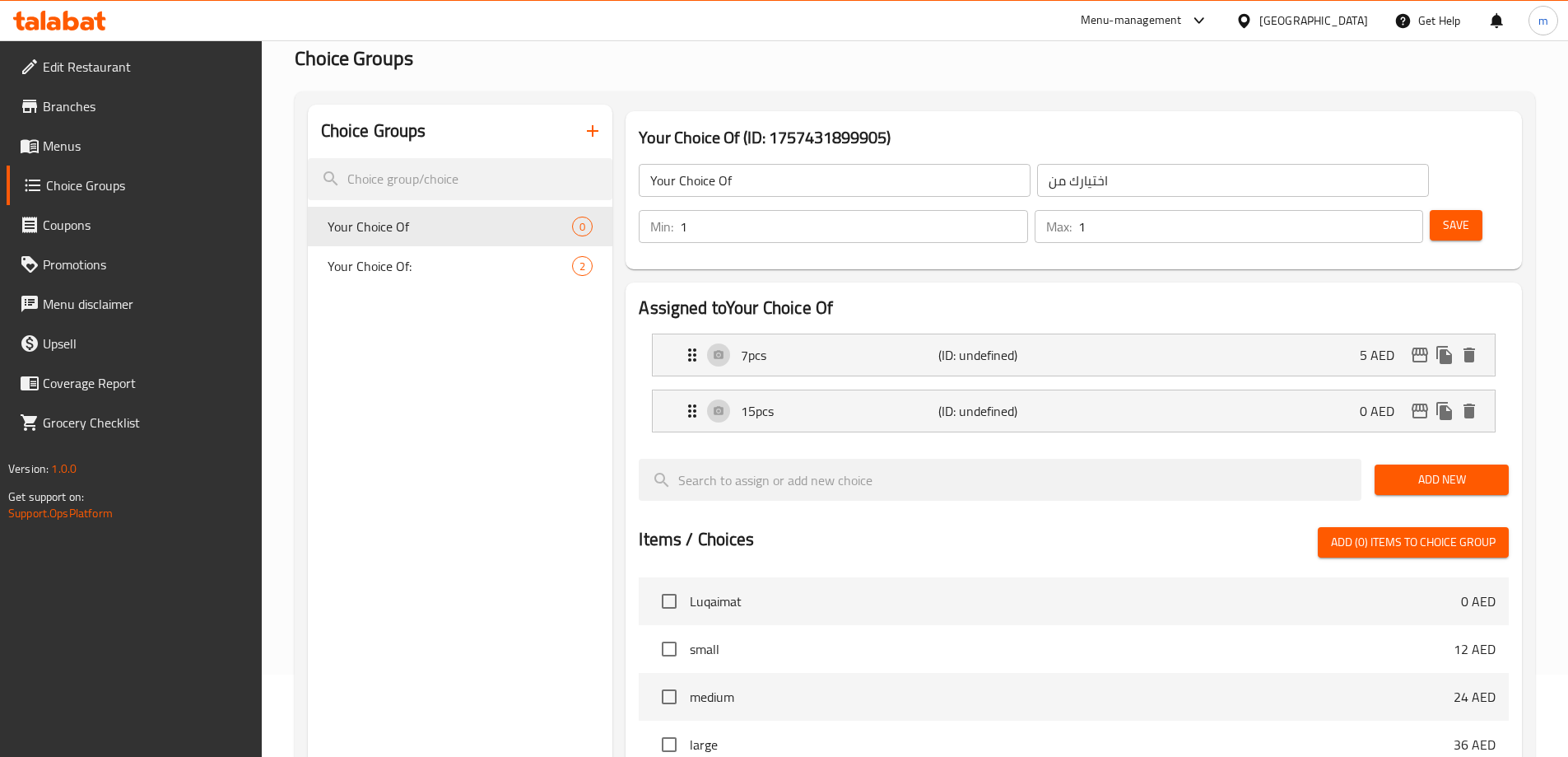
click at [1443, 215] on span "Save" at bounding box center [1457, 225] width 27 height 21
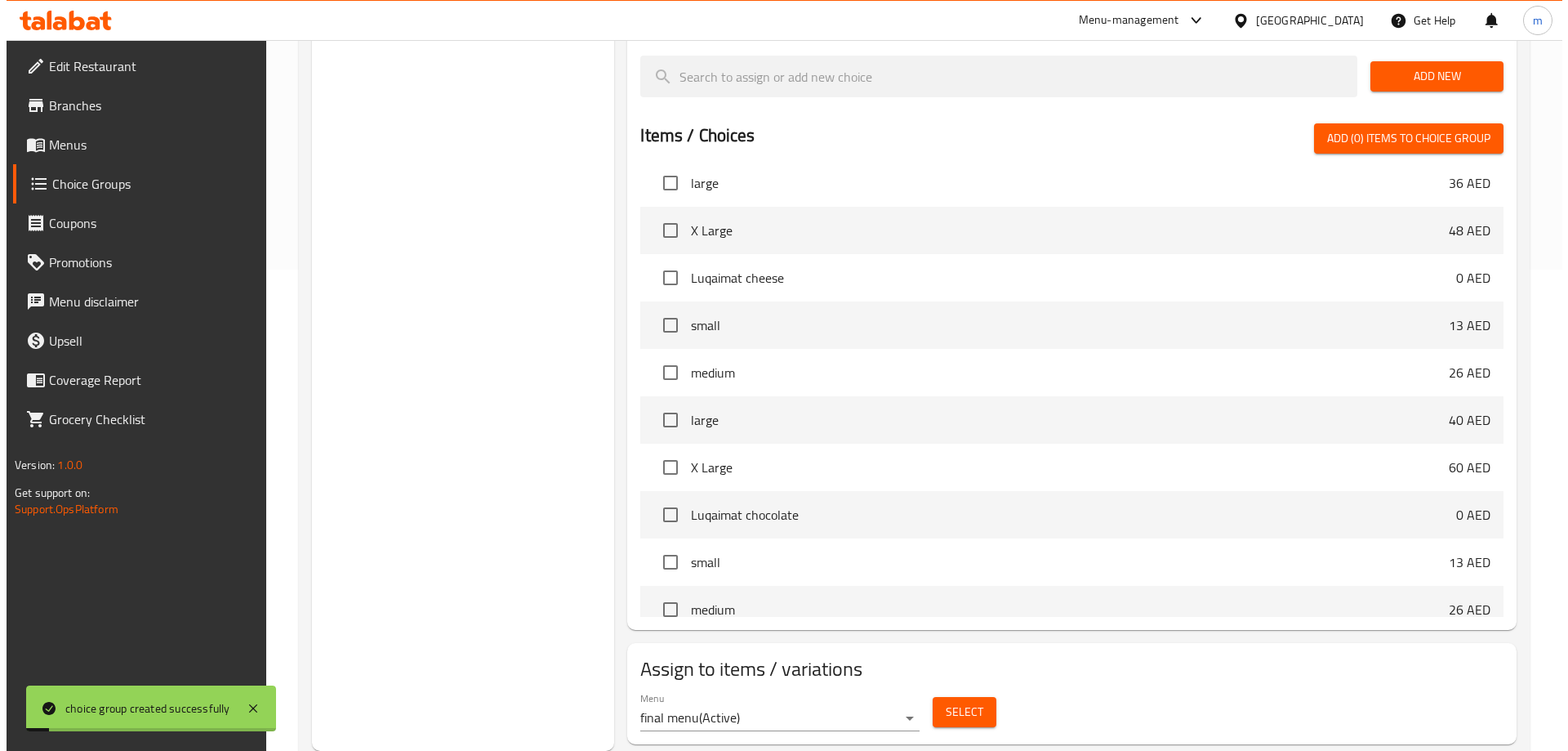
scroll to position [164, 0]
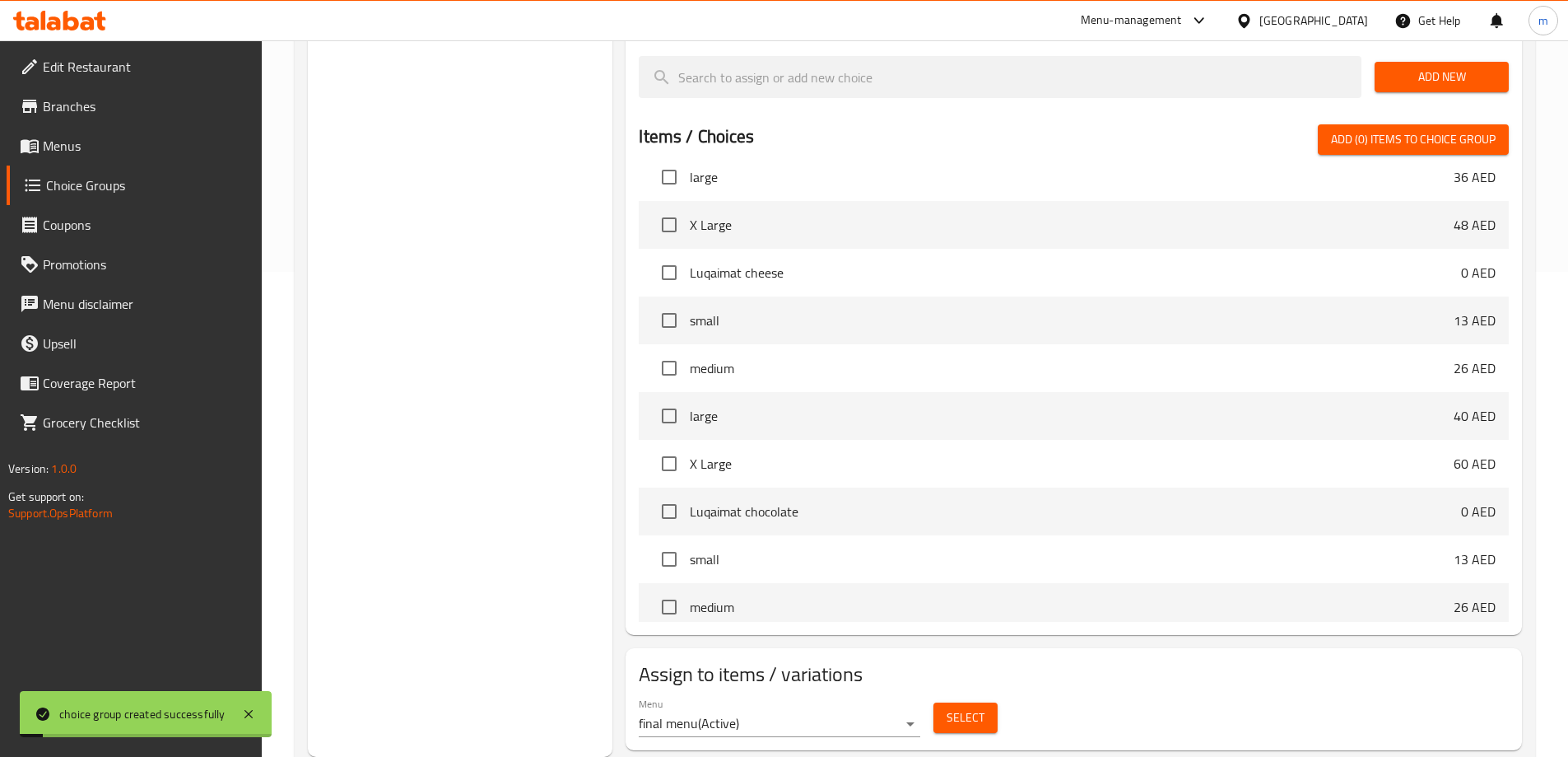
click at [990, 695] on div "Select" at bounding box center [965, 717] width 78 height 44
click at [987, 703] on button "Select" at bounding box center [965, 718] width 64 height 30
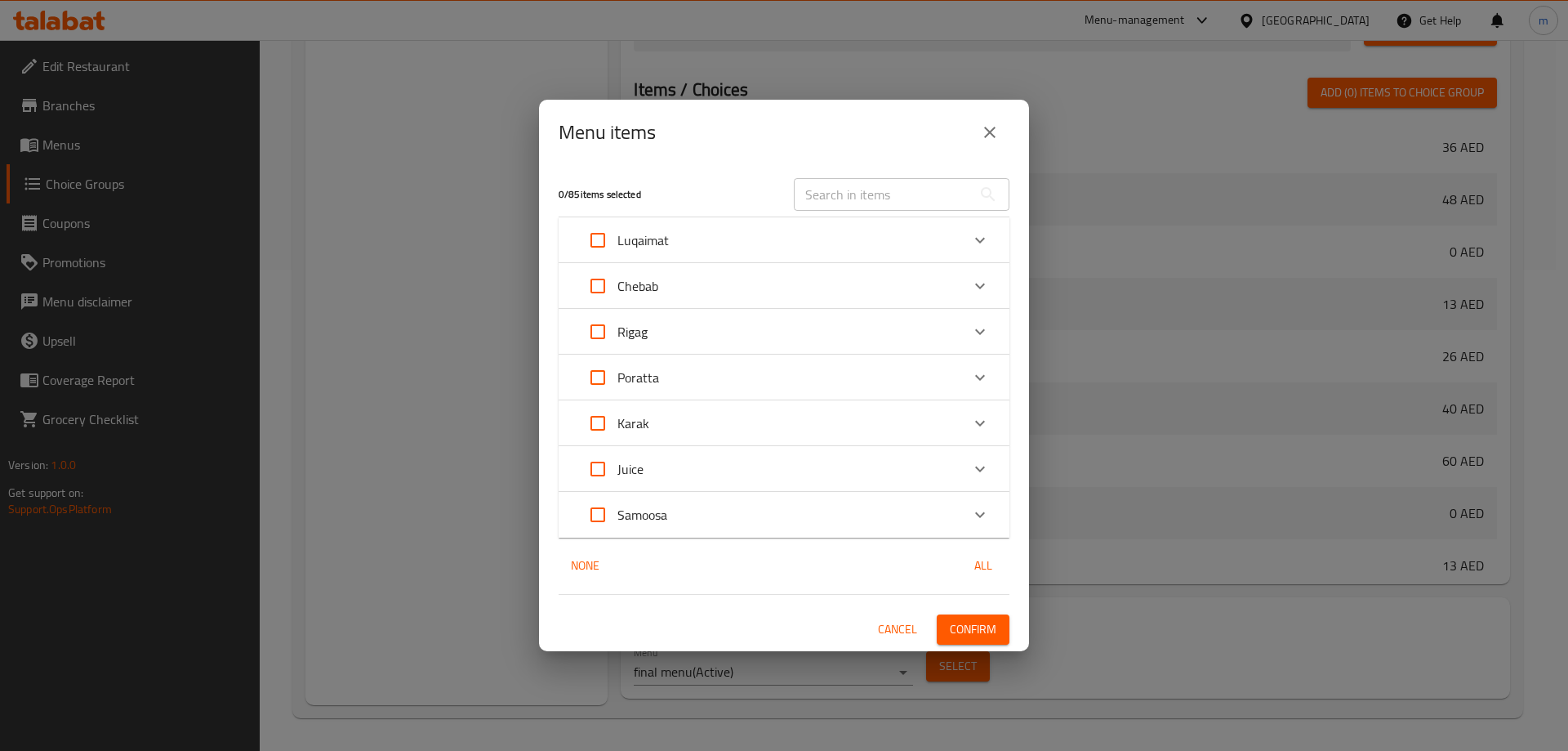
click at [720, 521] on div "Samoosa" at bounding box center [769, 515] width 382 height 39
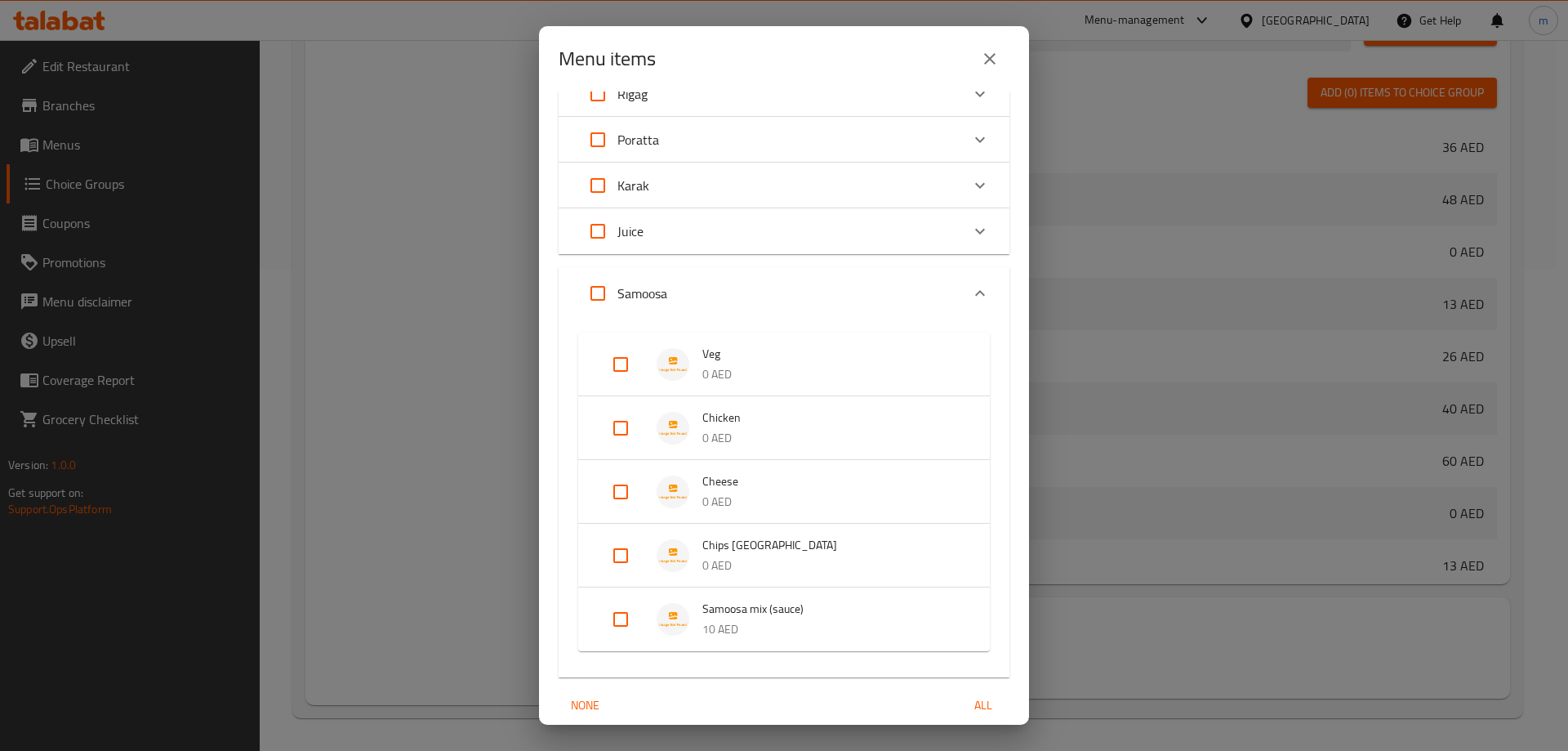
drag, startPoint x: 612, startPoint y: 370, endPoint x: 619, endPoint y: 401, distance: 31.8
click at [612, 370] on input "Expand" at bounding box center [621, 364] width 39 height 39
checkbox input "true"
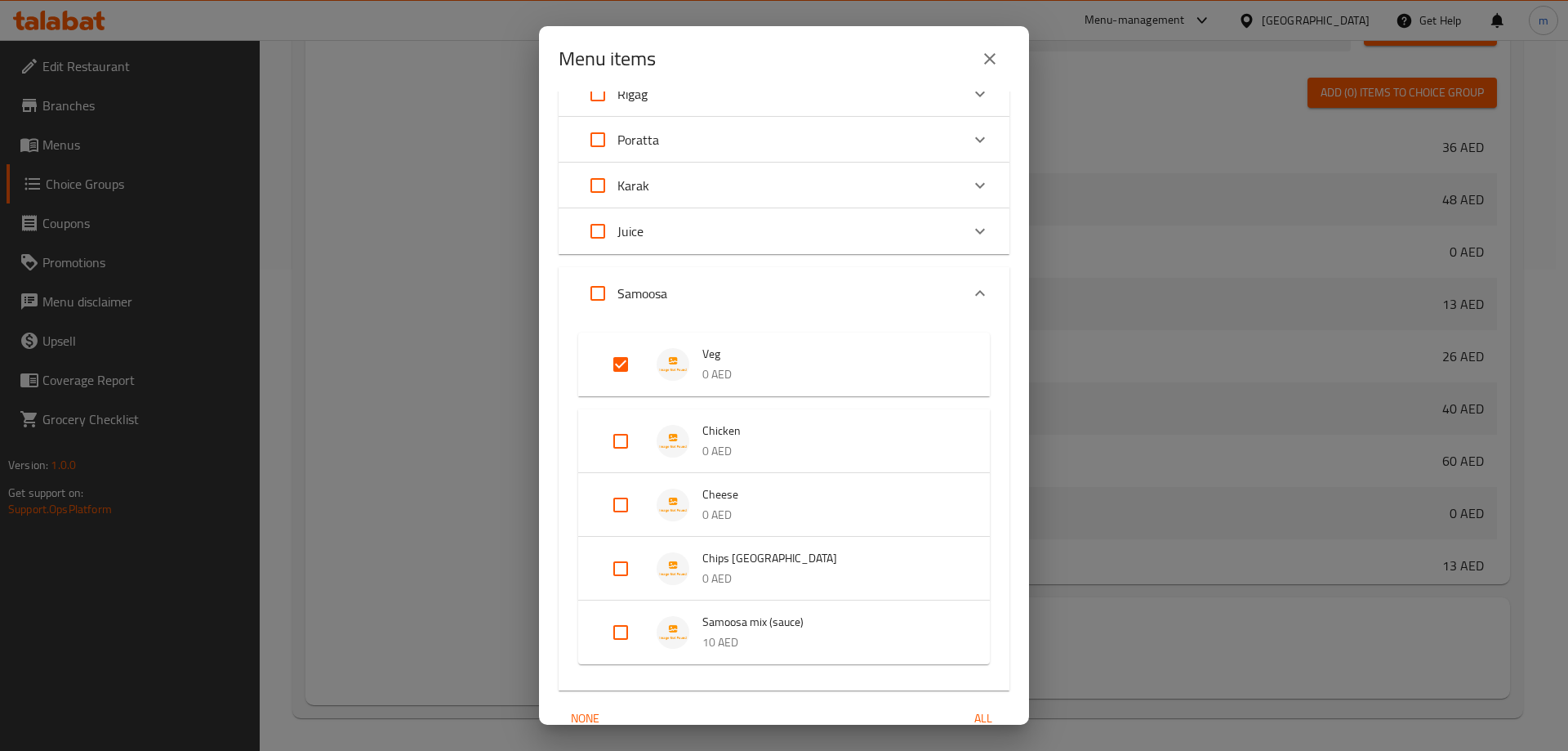
click at [619, 418] on li "Chicken 0 AED" at bounding box center [784, 441] width 372 height 57
click at [612, 525] on input "Expand" at bounding box center [621, 517] width 39 height 39
checkbox input "true"
click at [606, 439] on input "Expand" at bounding box center [621, 441] width 39 height 39
checkbox input "true"
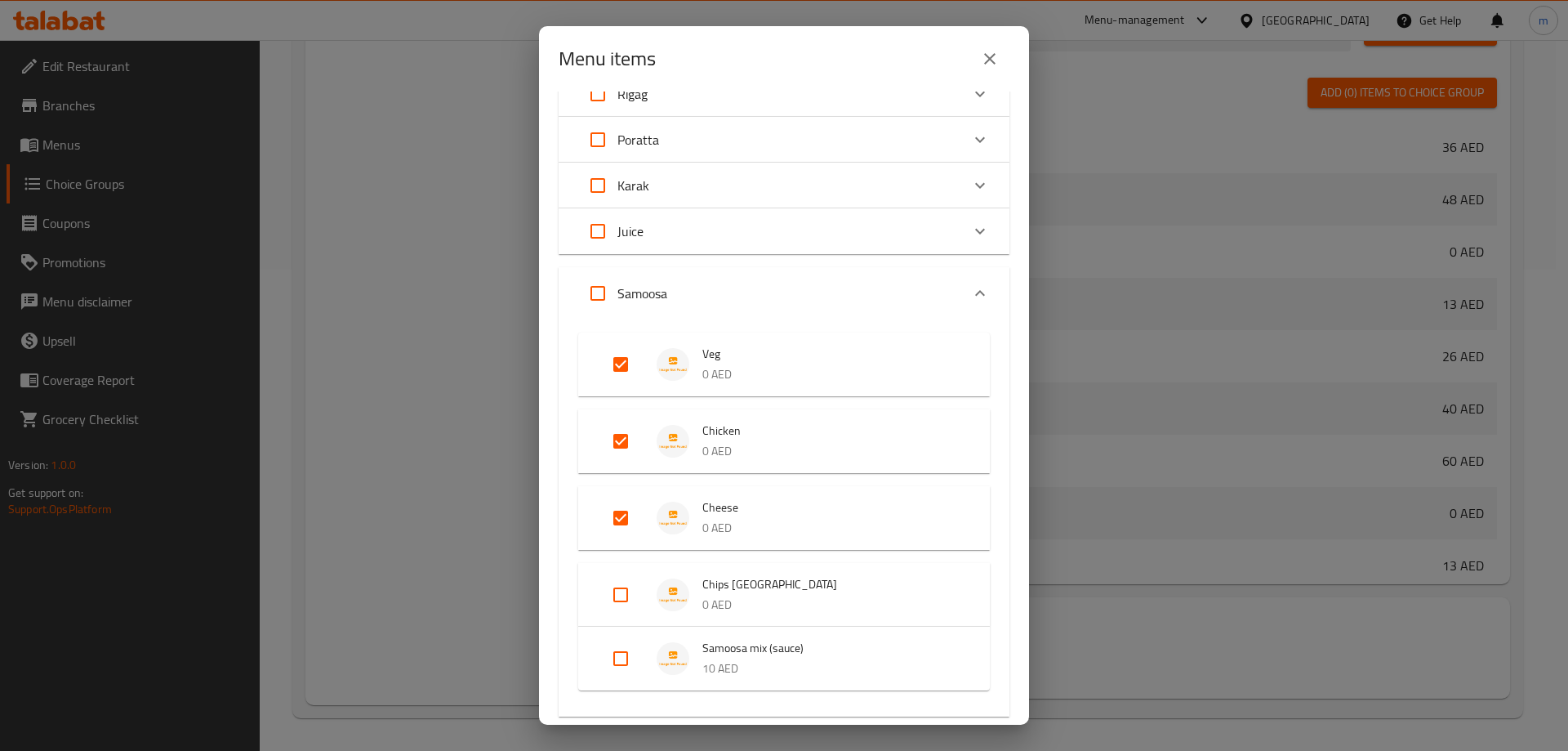
click at [634, 598] on input "Expand" at bounding box center [621, 594] width 39 height 39
checkbox input "true"
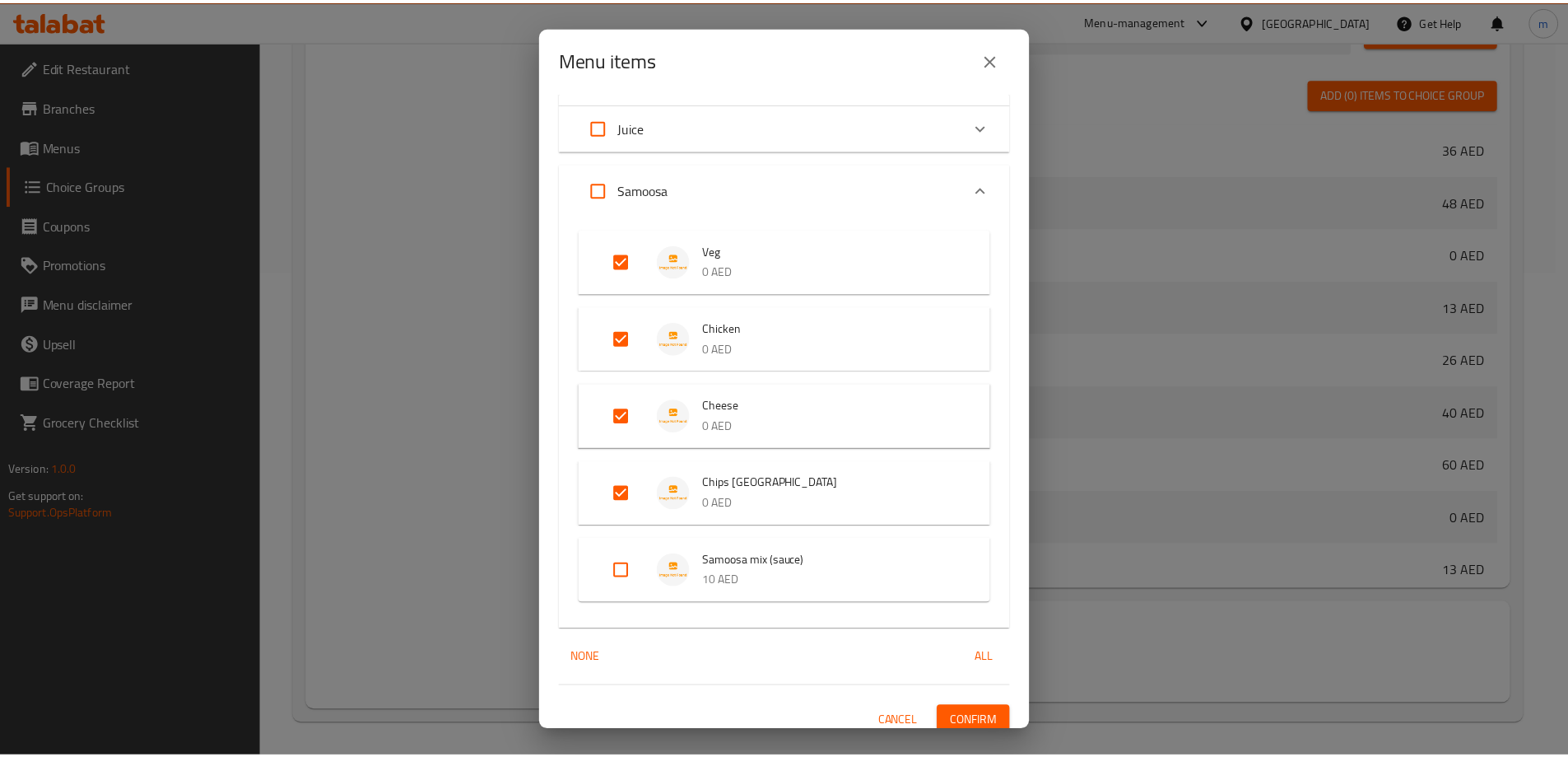
scroll to position [284, 0]
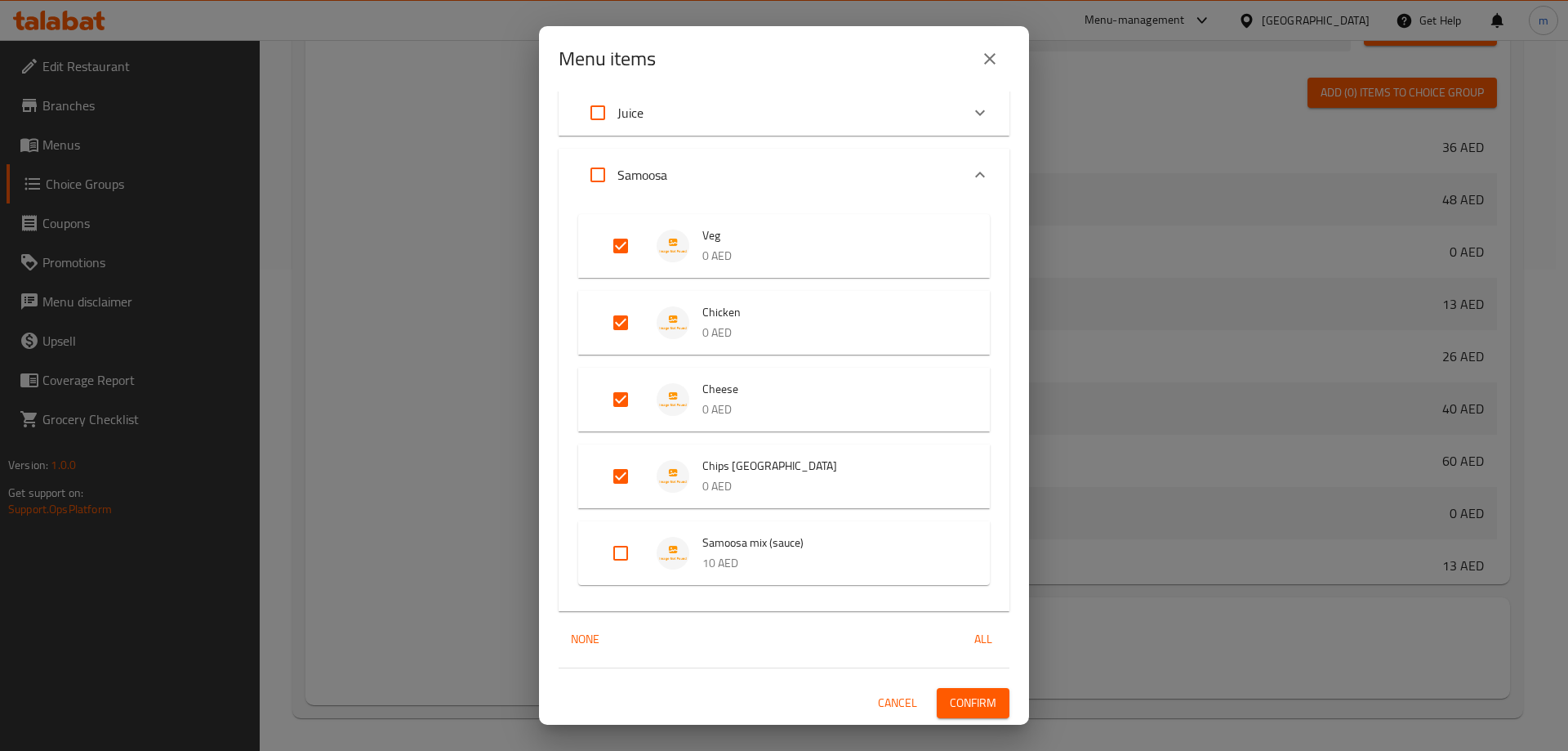
click at [981, 704] on span "Confirm" at bounding box center [973, 702] width 47 height 20
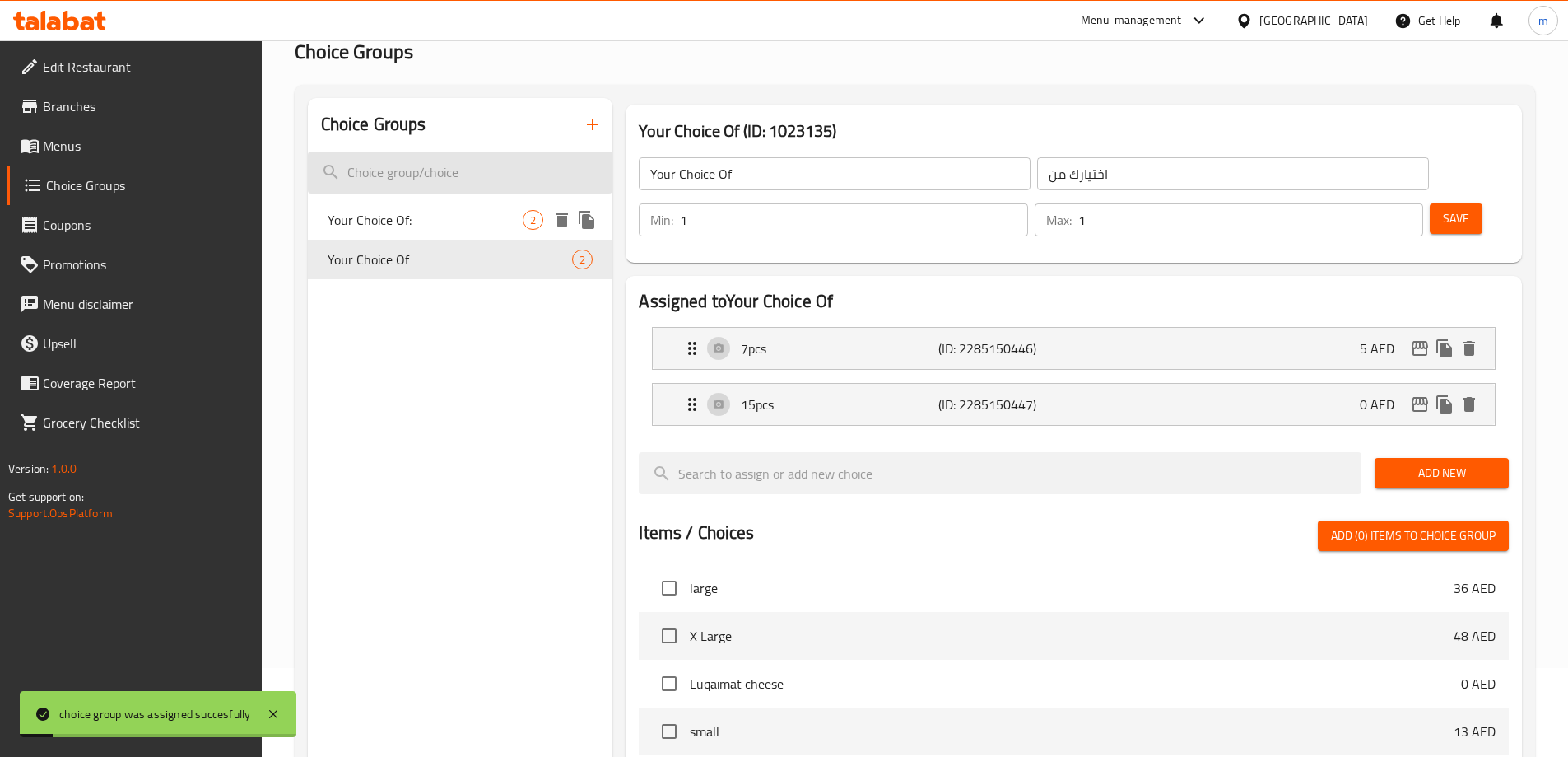
scroll to position [0, 0]
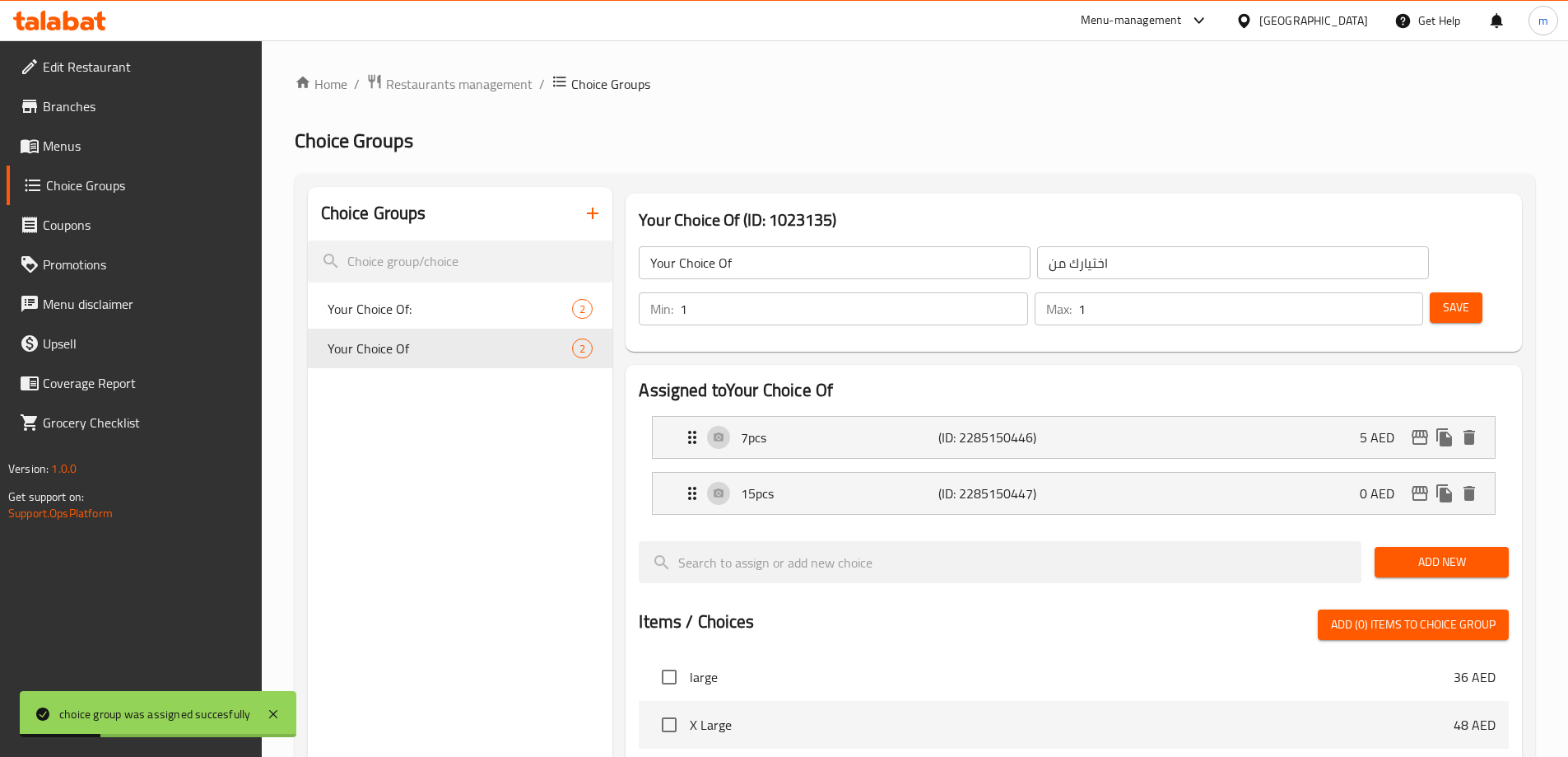
click at [100, 155] on span "Menus" at bounding box center [145, 145] width 206 height 20
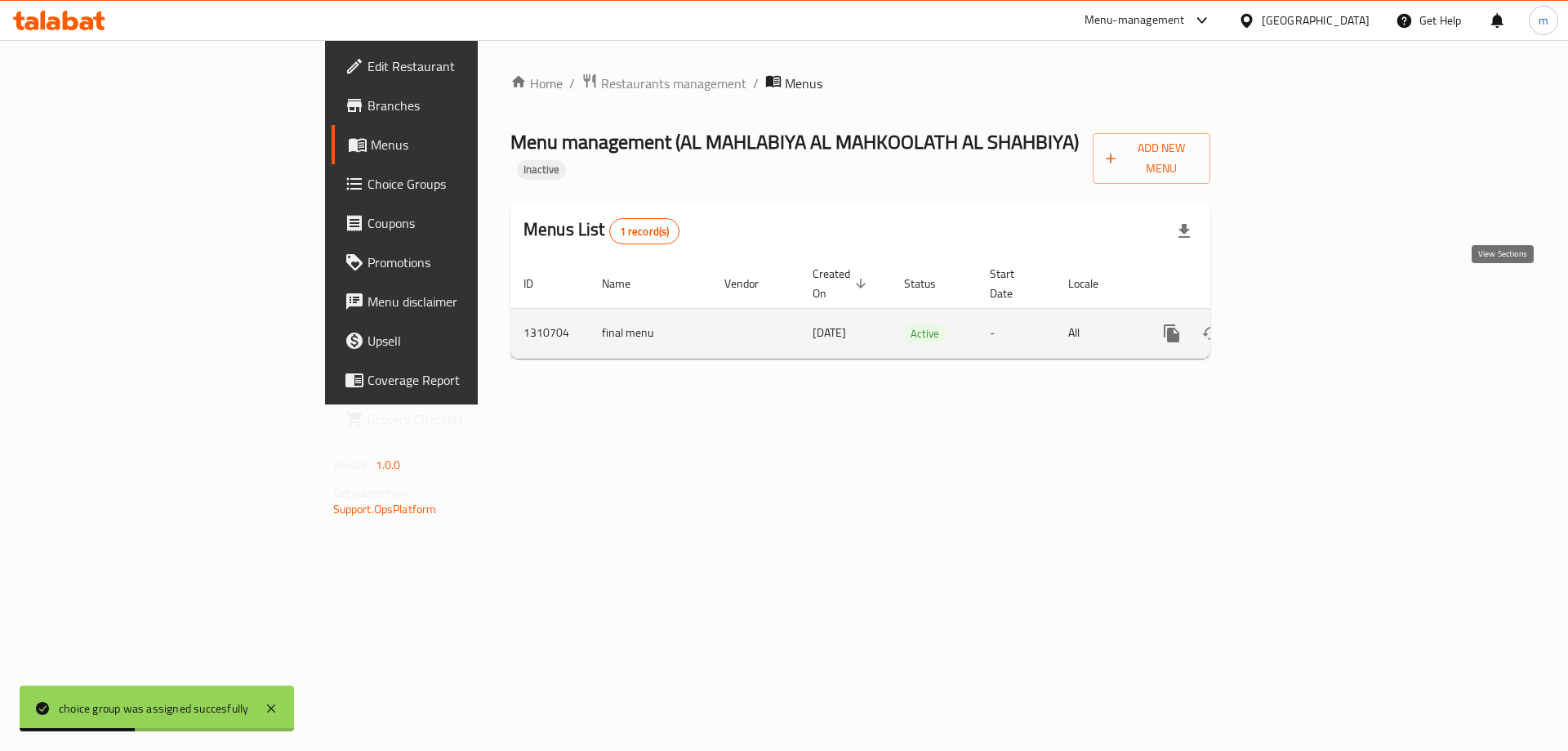
click at [1299, 324] on icon "enhanced table" at bounding box center [1289, 333] width 19 height 19
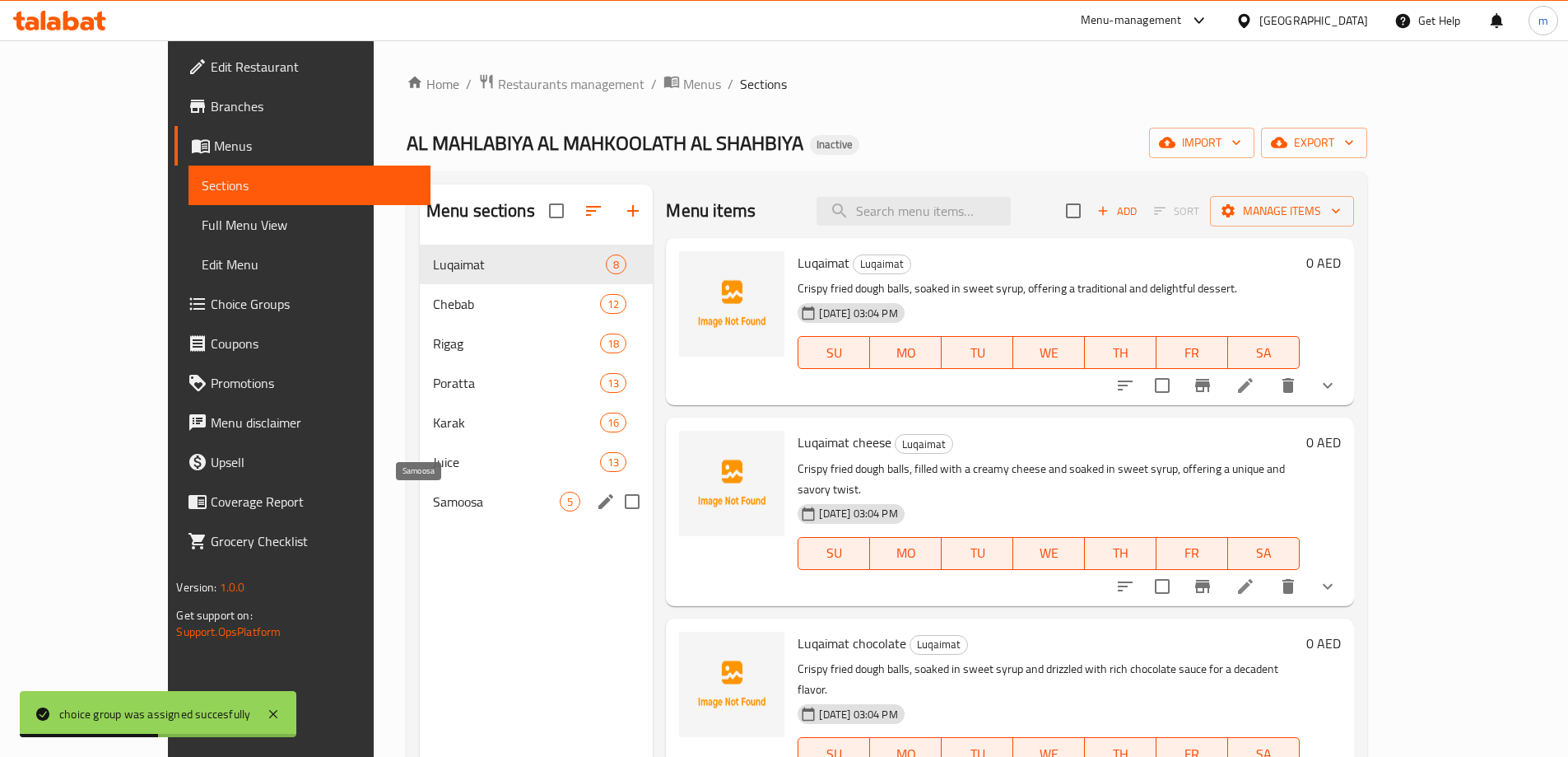
click at [433, 506] on span "Samoosa" at bounding box center [497, 501] width 127 height 20
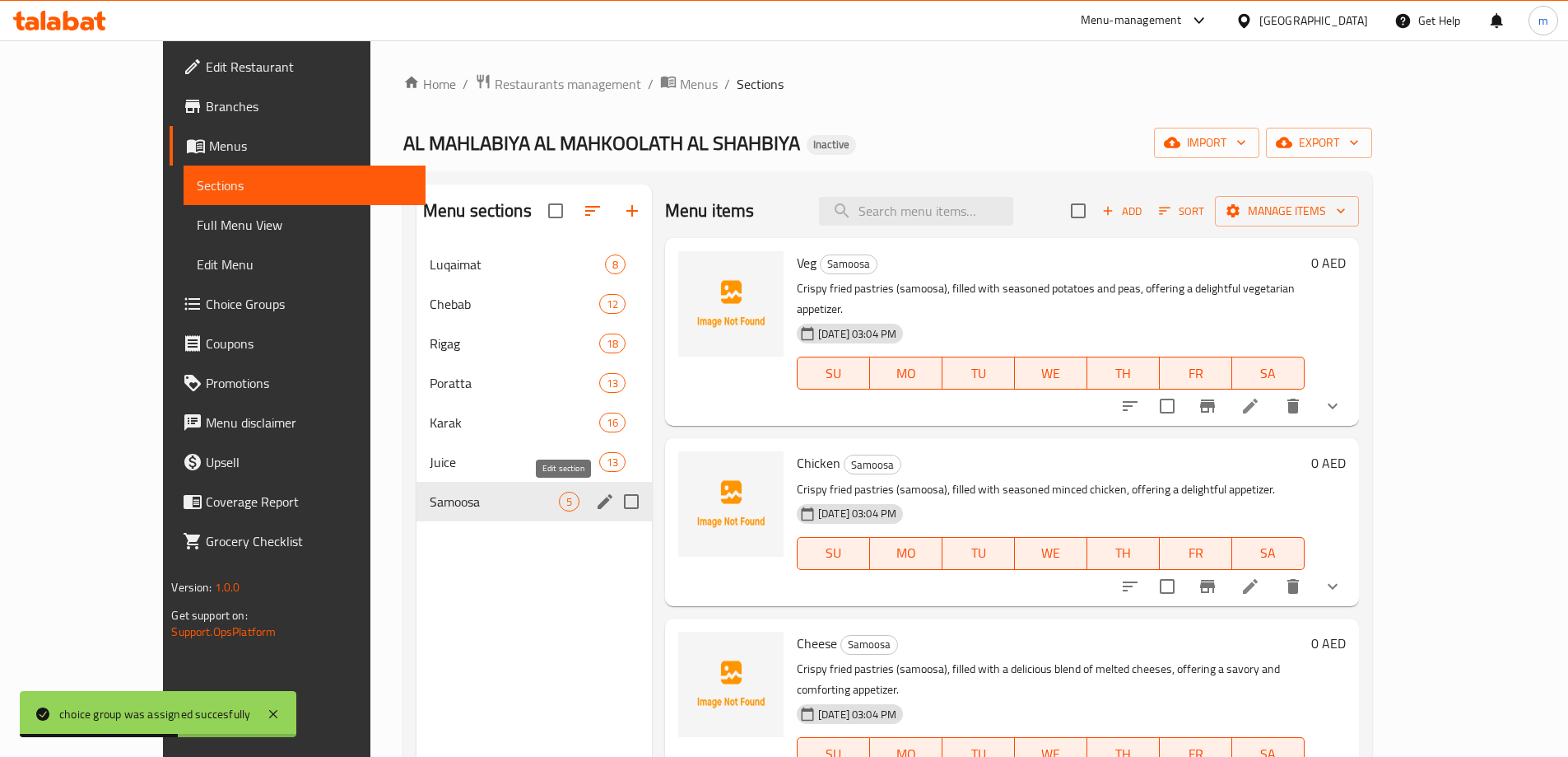
click at [595, 498] on icon "edit" at bounding box center [605, 501] width 20 height 20
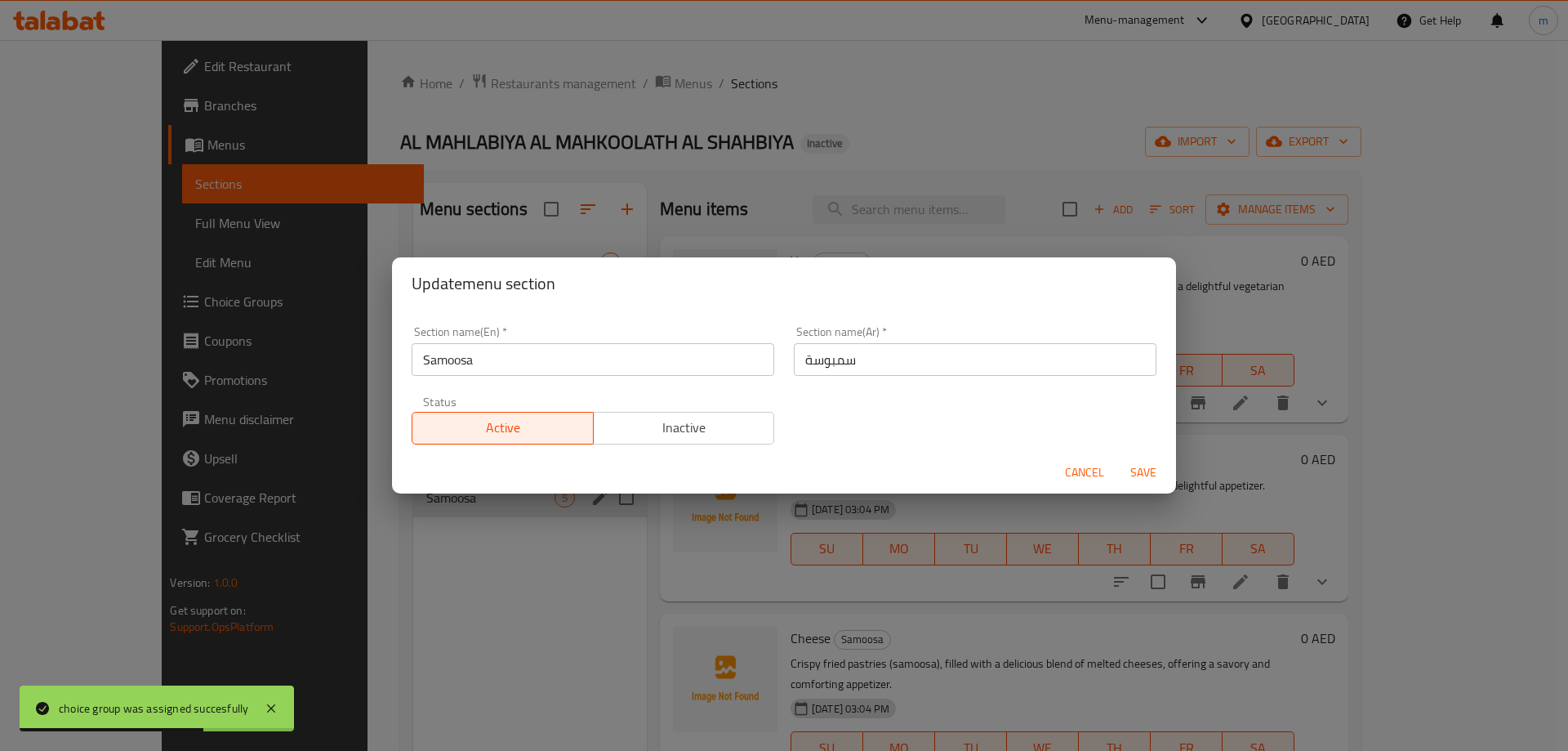
click at [461, 364] on input "Samoosa" at bounding box center [593, 359] width 363 height 33
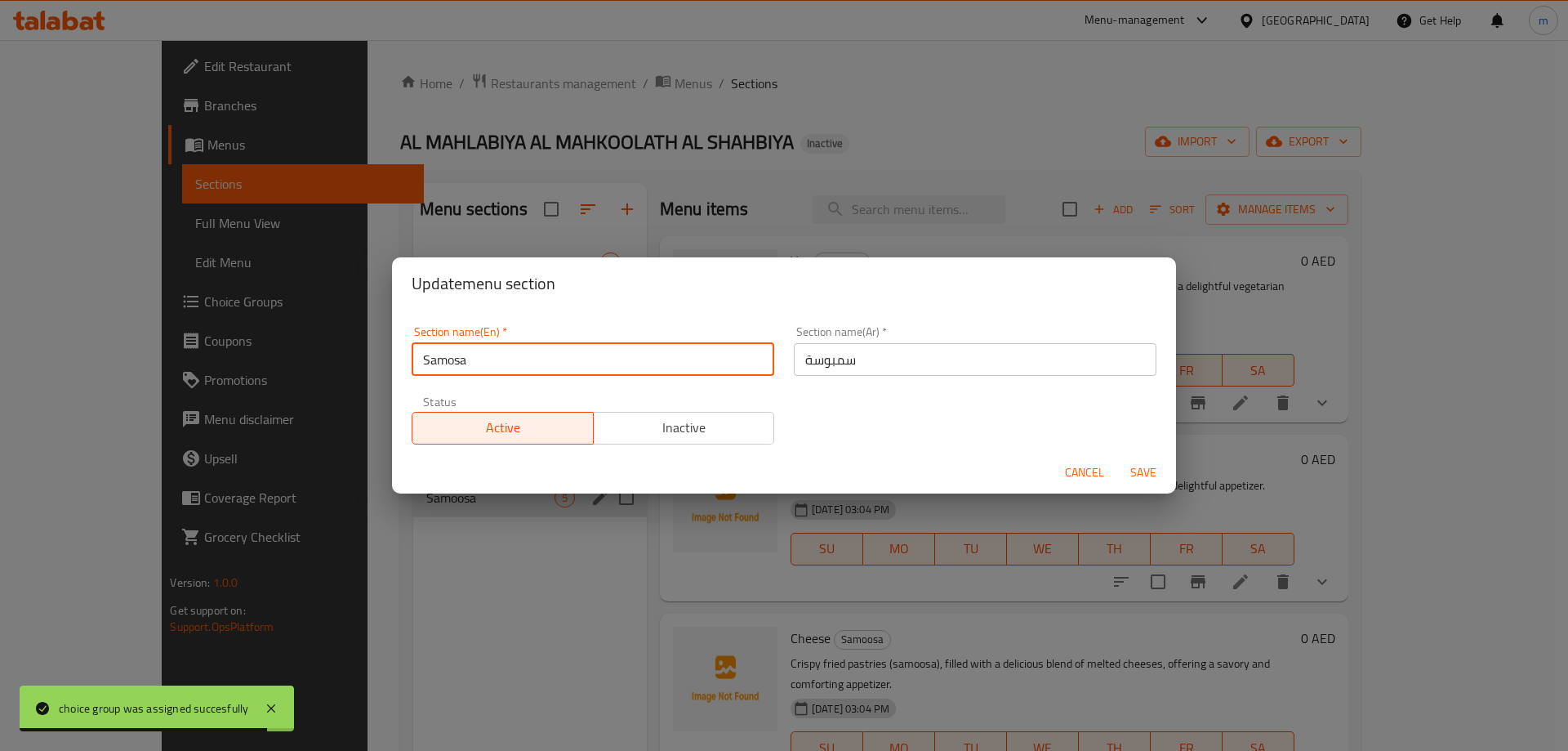
type input "Samosa"
click at [1152, 472] on span "Save" at bounding box center [1143, 472] width 39 height 20
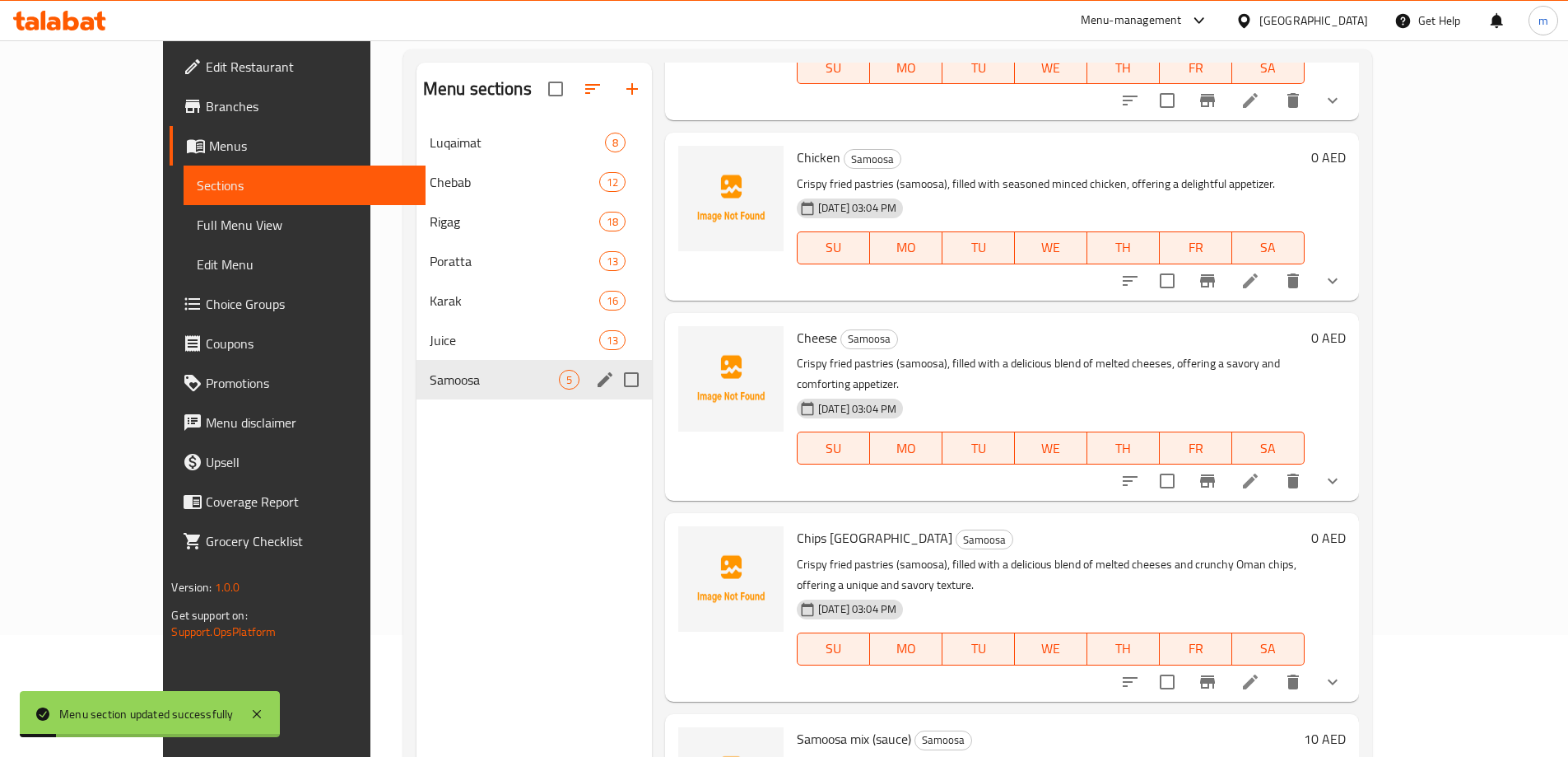
scroll to position [231, 0]
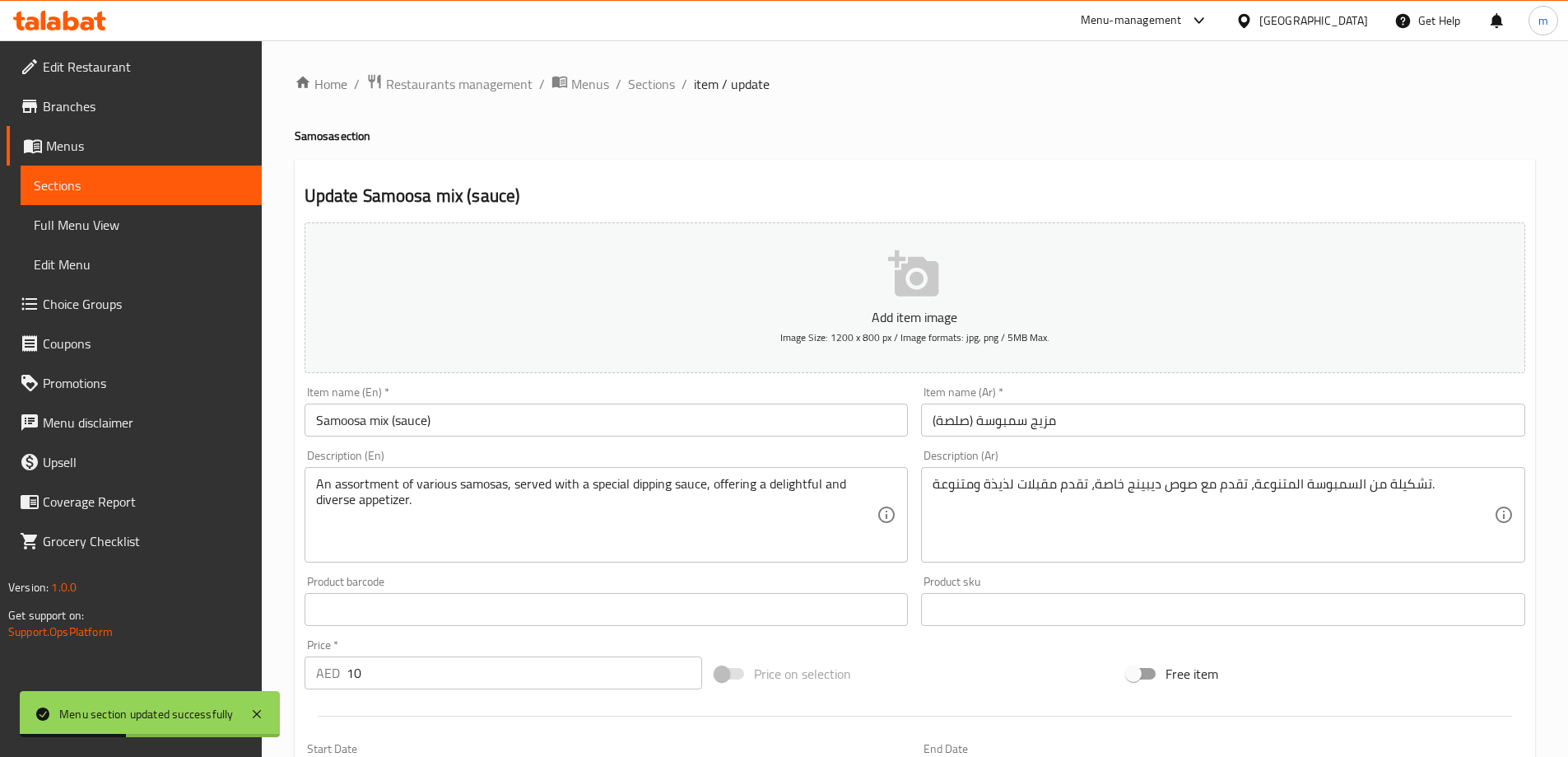
click at [349, 419] on input "Samoosa mix (sauce)" at bounding box center [607, 419] width 604 height 33
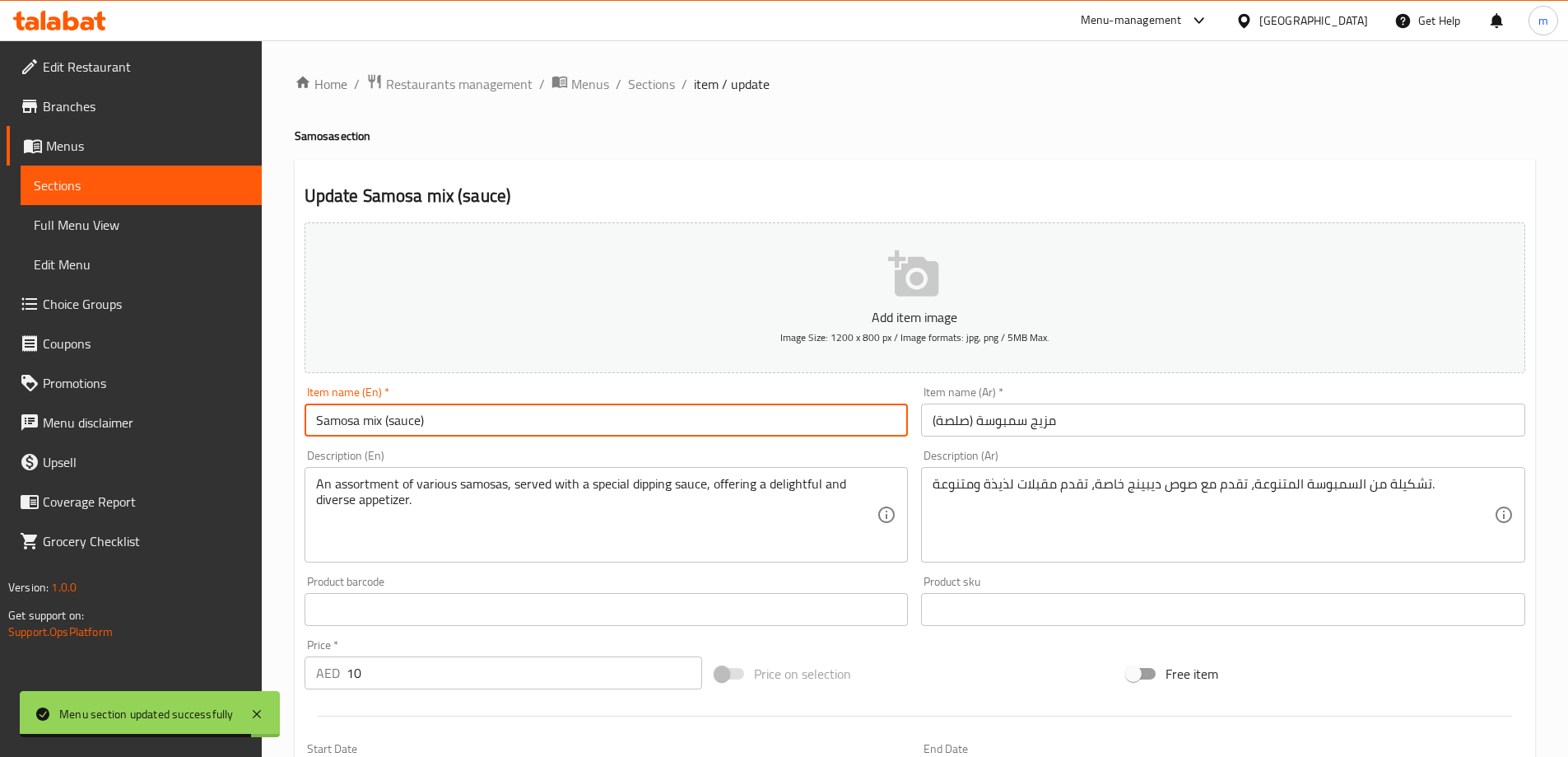
type input "Samosa mix (sauce)"
click at [1037, 420] on input "مزيج سمبوسة (صلصة)" at bounding box center [1223, 419] width 604 height 33
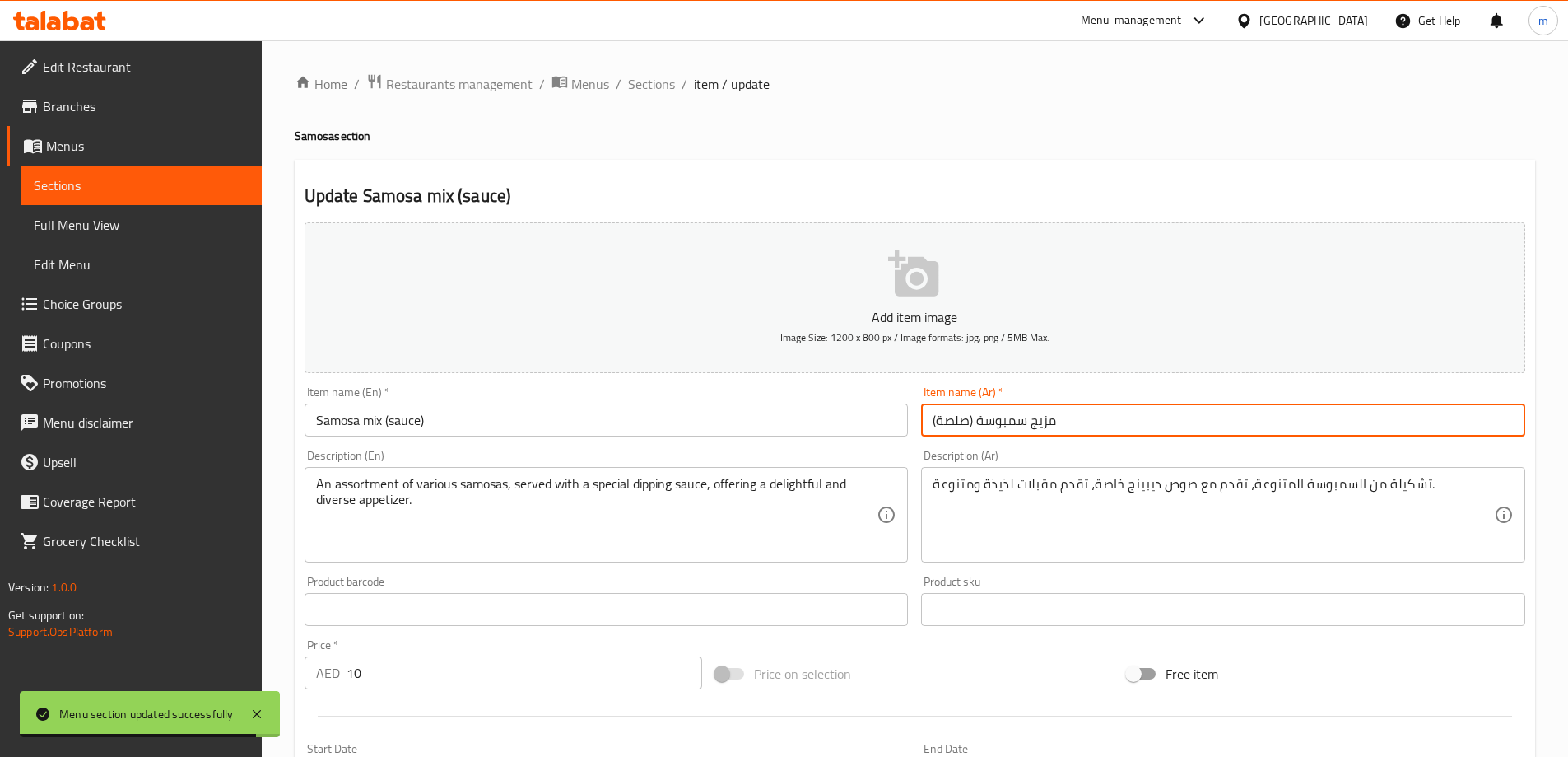
click at [1037, 420] on input "مزيج سمبوسة (صلصة)" at bounding box center [1223, 419] width 604 height 33
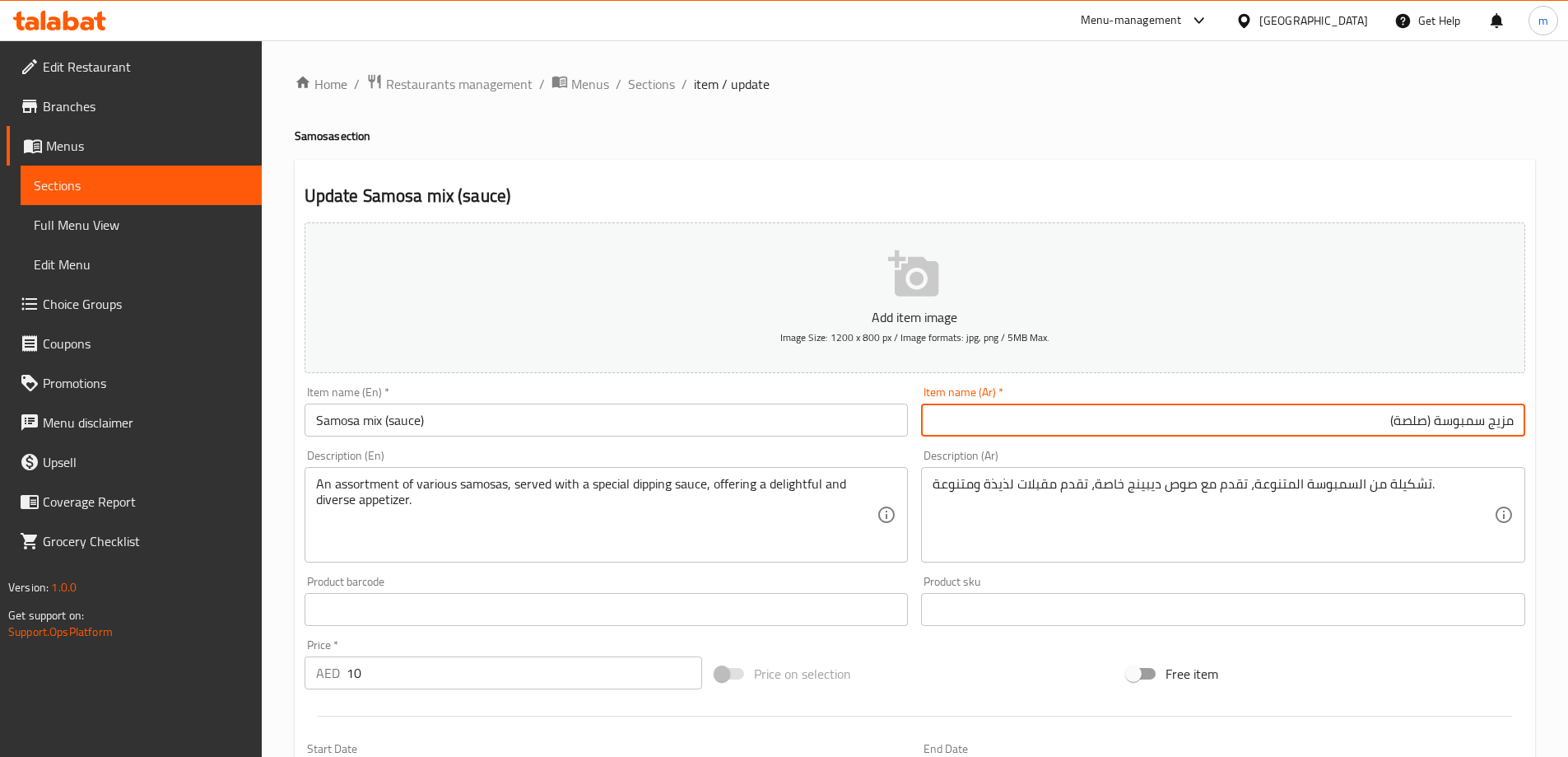
click at [1412, 420] on input "مزيج سمبوسة (صلصة)" at bounding box center [1223, 419] width 604 height 33
click at [1504, 423] on input "مزيج سمبوسة (صوص)" at bounding box center [1223, 419] width 604 height 33
type input "سمبوسة مشكل (صوص)"
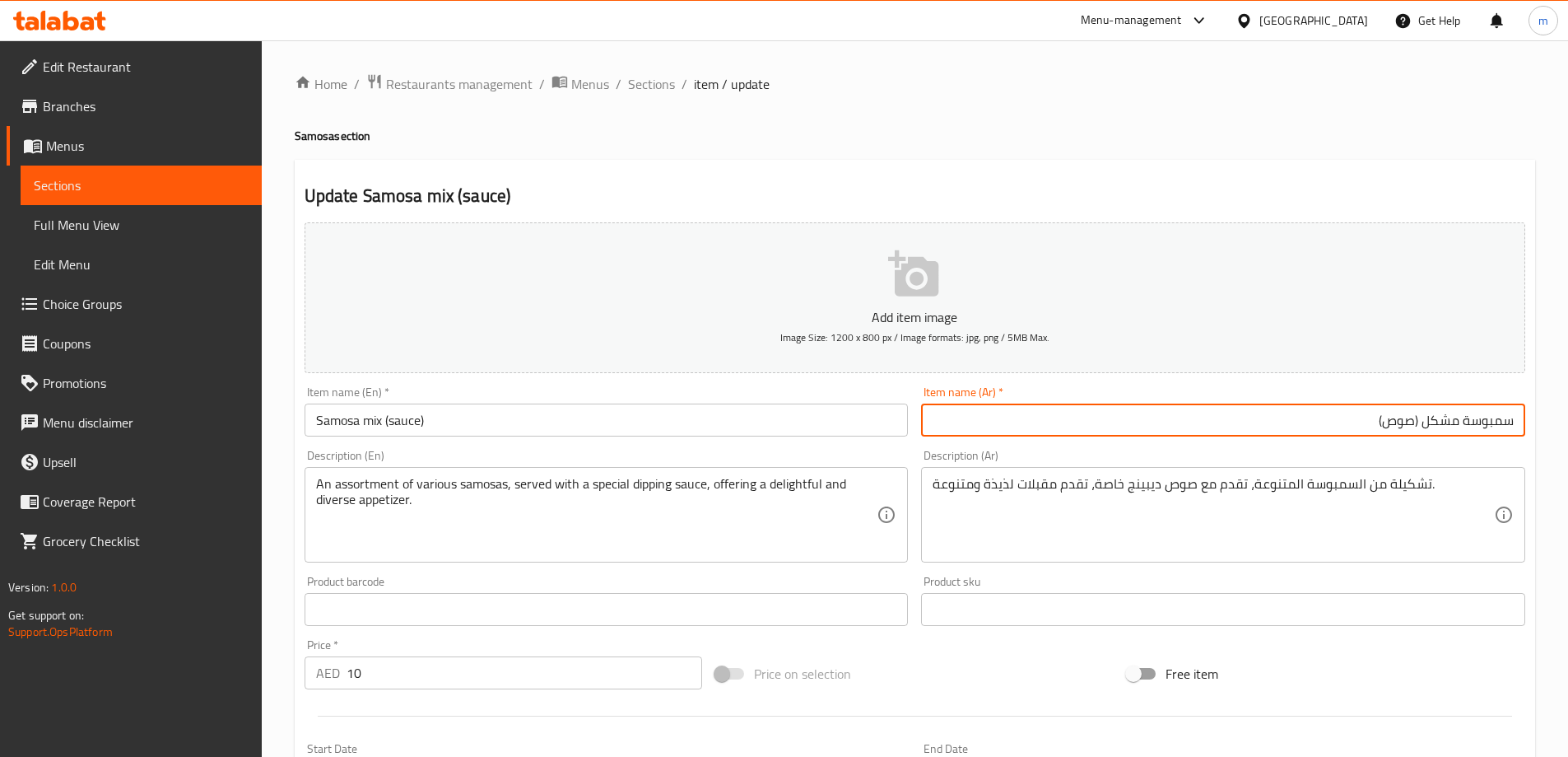
click at [1415, 188] on h2 "Update Samosa mix (sauce)" at bounding box center [915, 196] width 1220 height 25
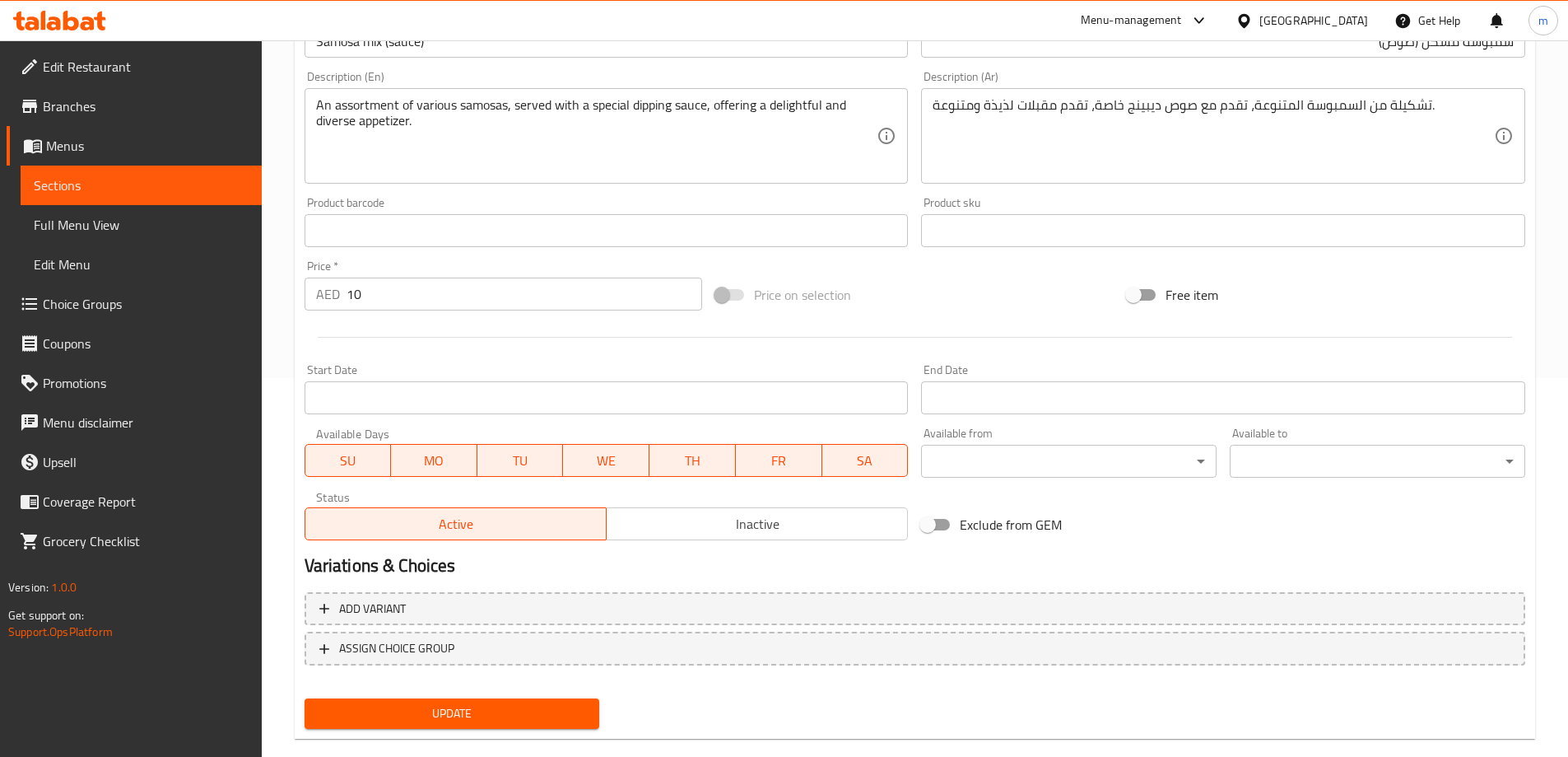
scroll to position [407, 0]
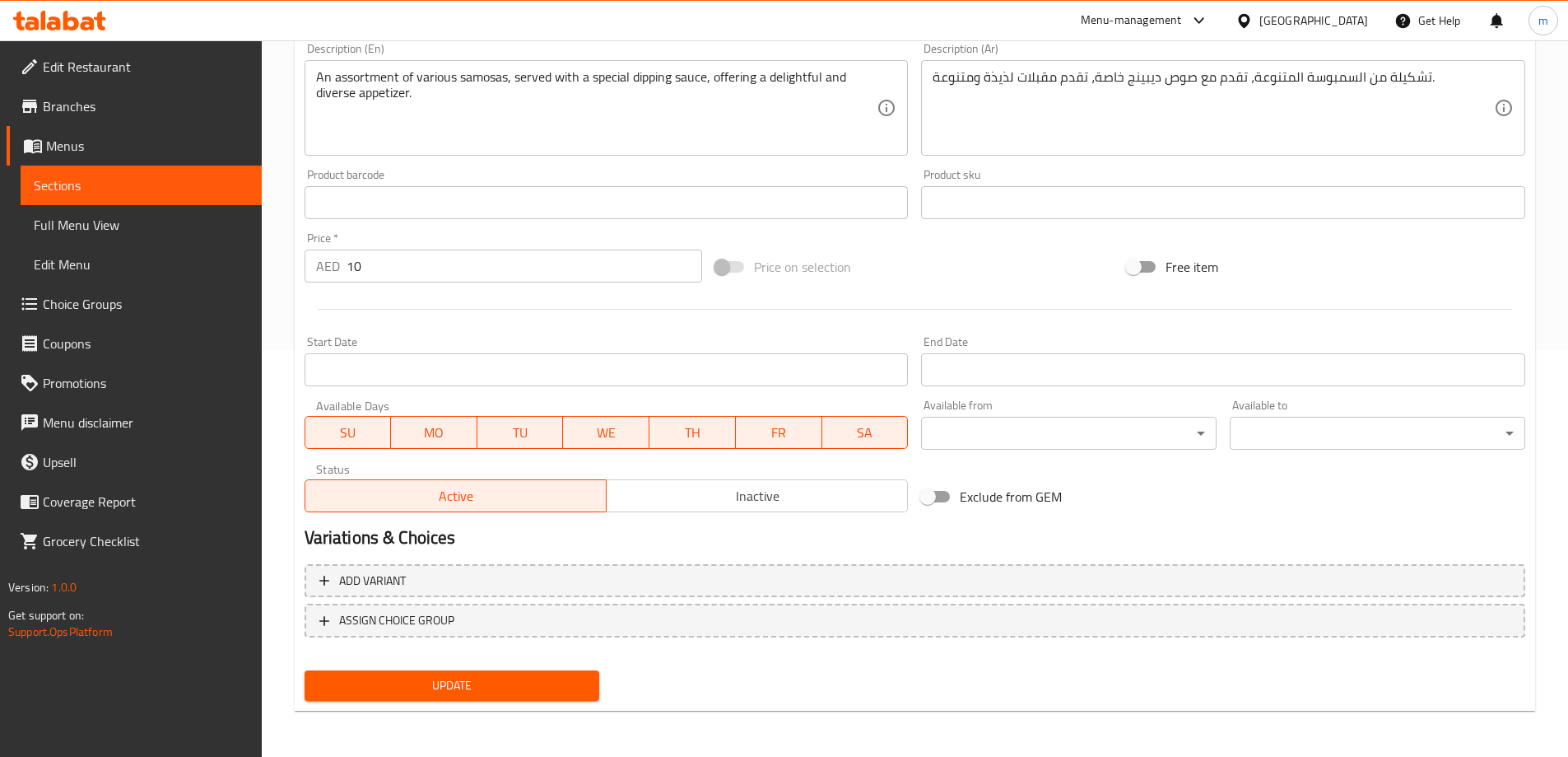
click at [536, 670] on div "Update" at bounding box center [452, 685] width 308 height 44
click at [537, 656] on nav at bounding box center [915, 650] width 1220 height 13
click at [580, 671] on button "Update" at bounding box center [452, 686] width 295 height 30
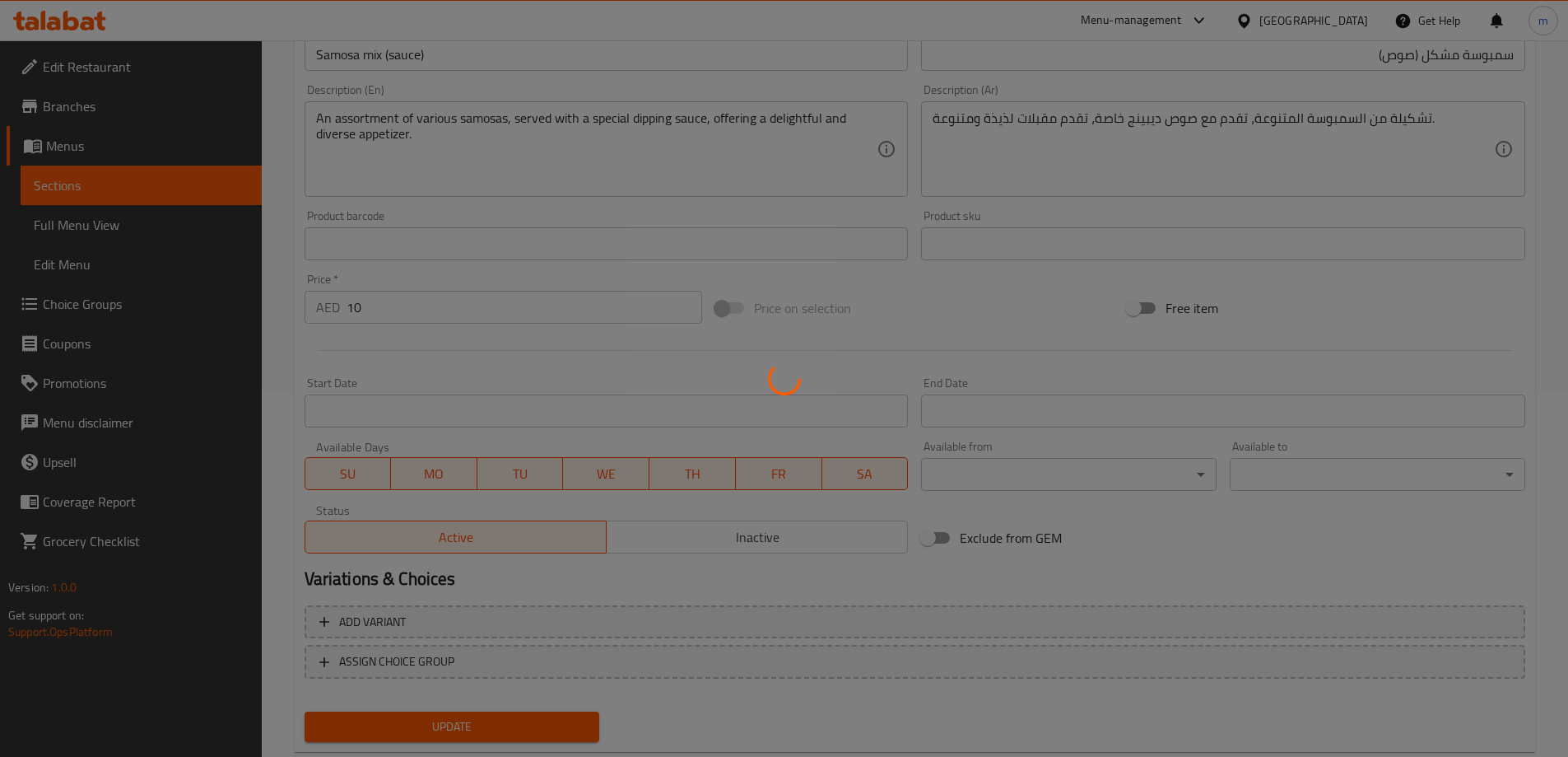
scroll to position [242, 0]
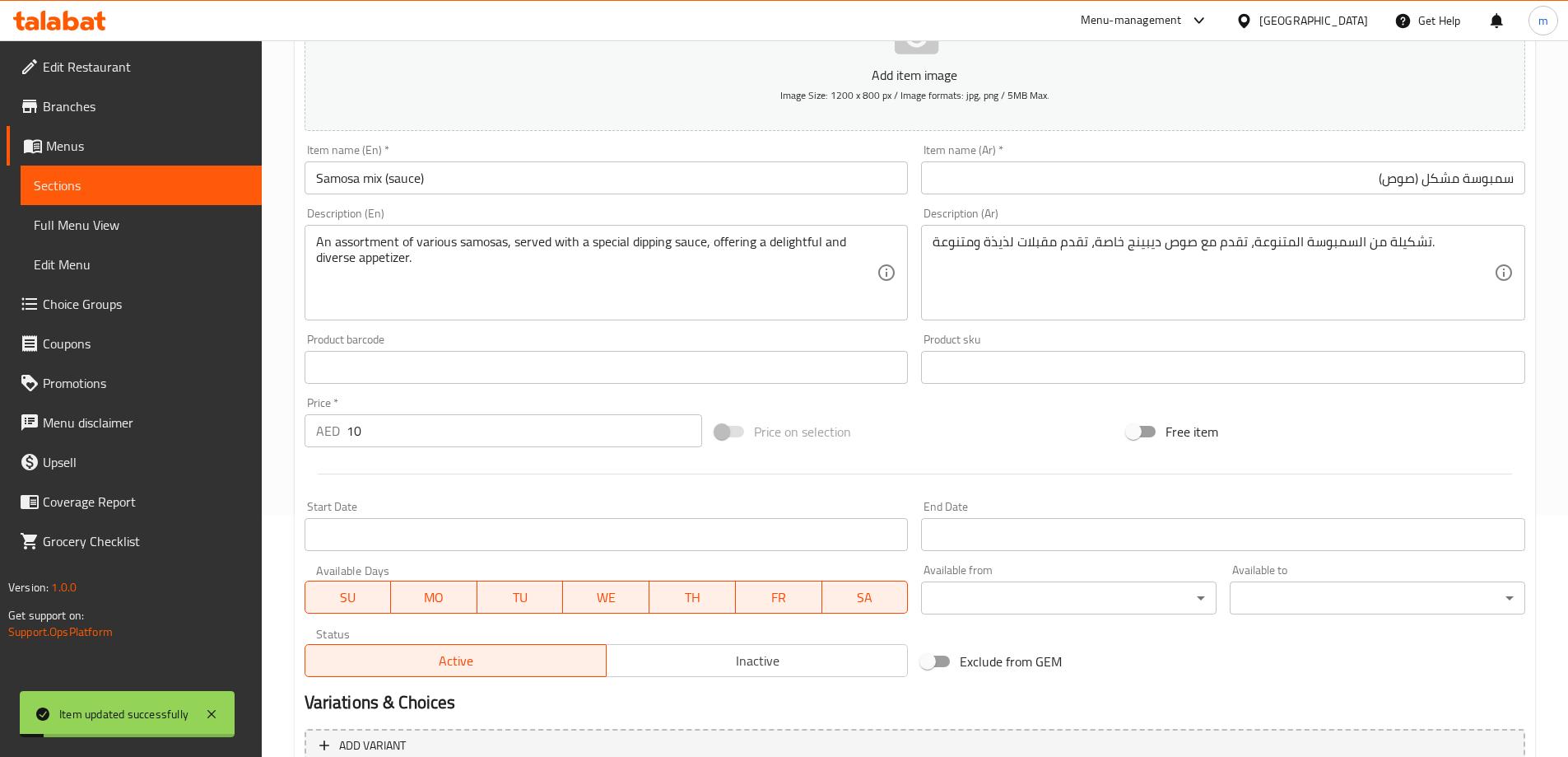
click at [1076, 437] on div "Price on selection" at bounding box center [915, 432] width 412 height 45
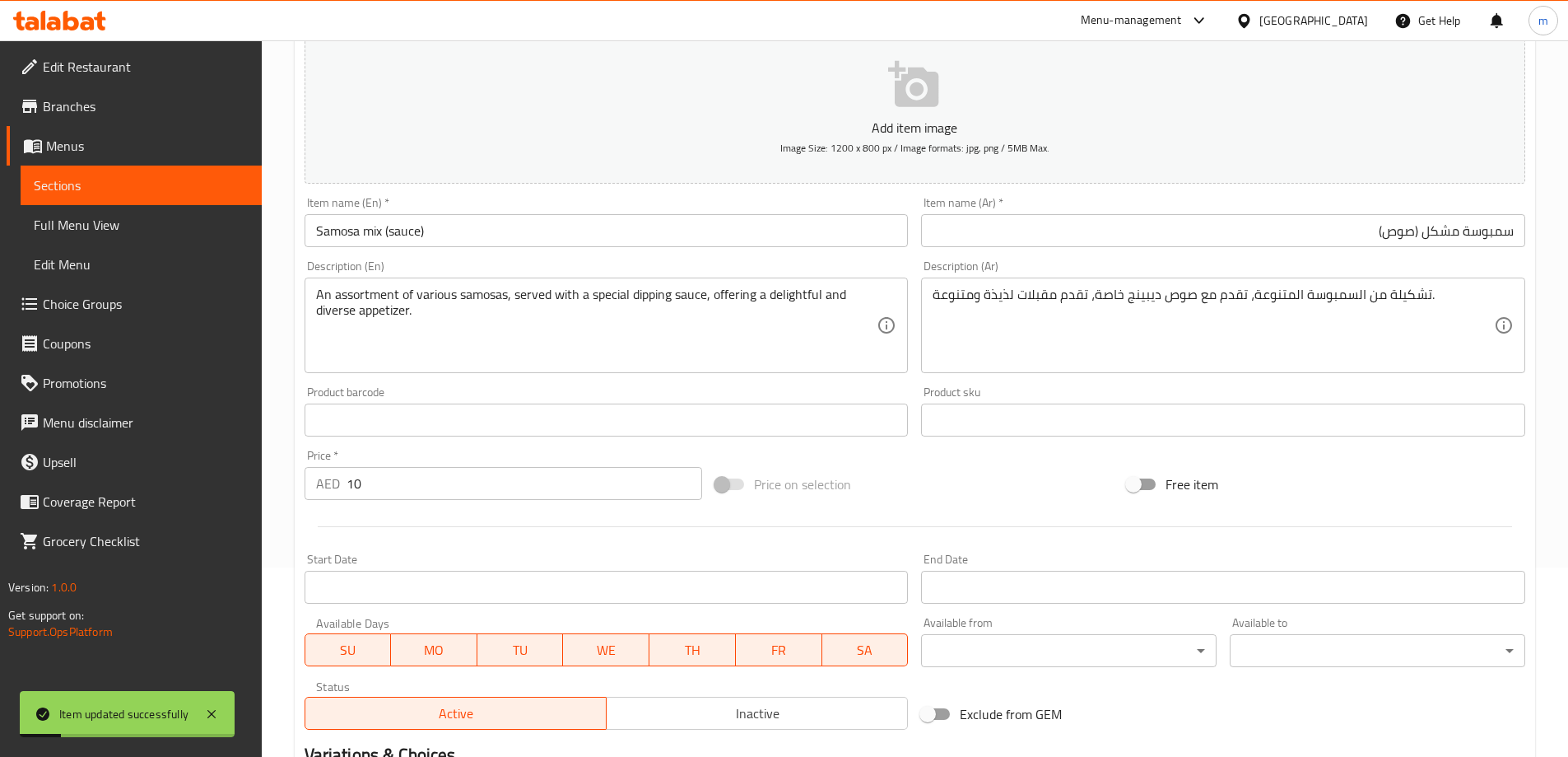
scroll to position [160, 0]
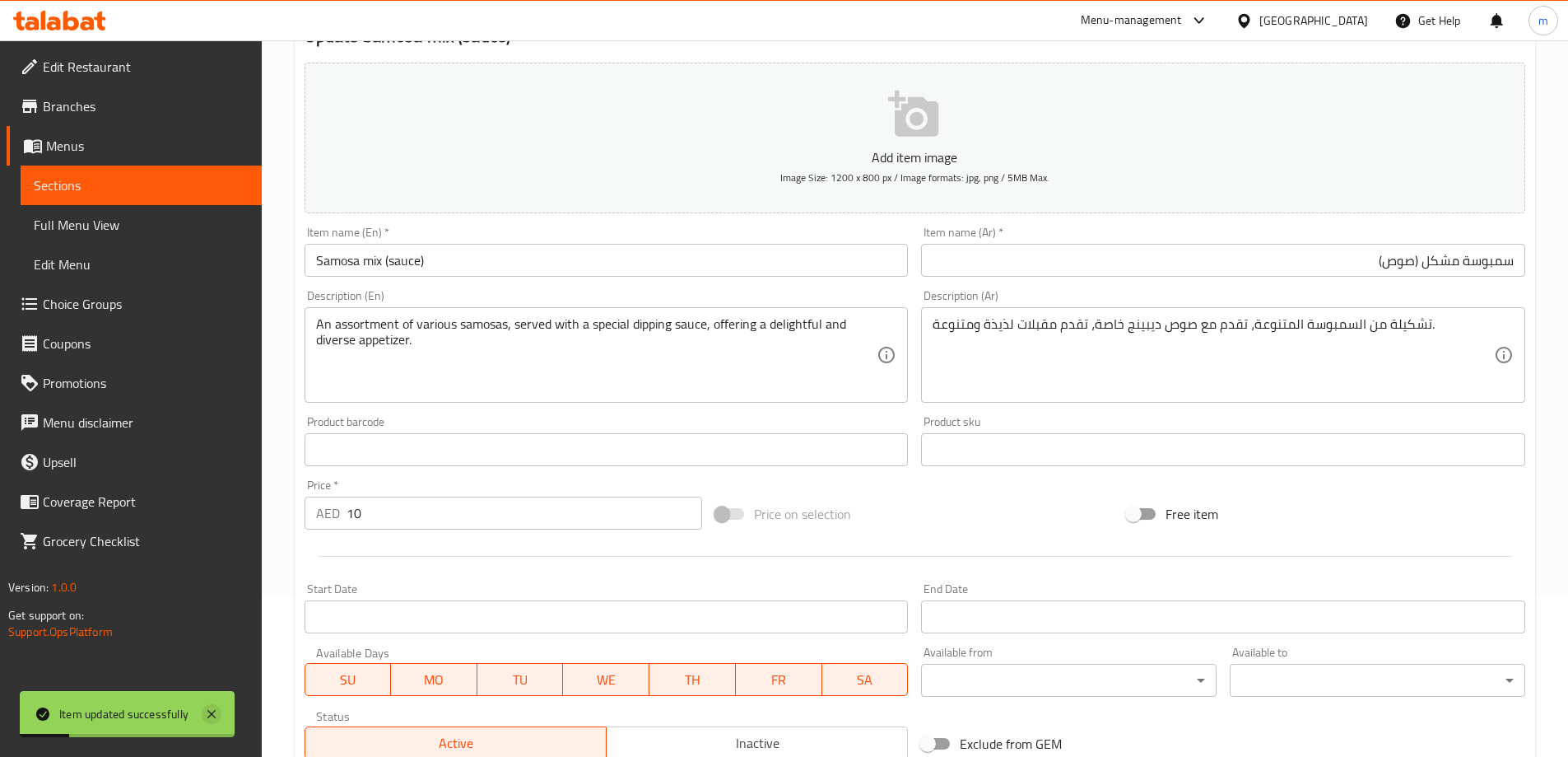
click at [212, 713] on icon at bounding box center [211, 713] width 8 height 8
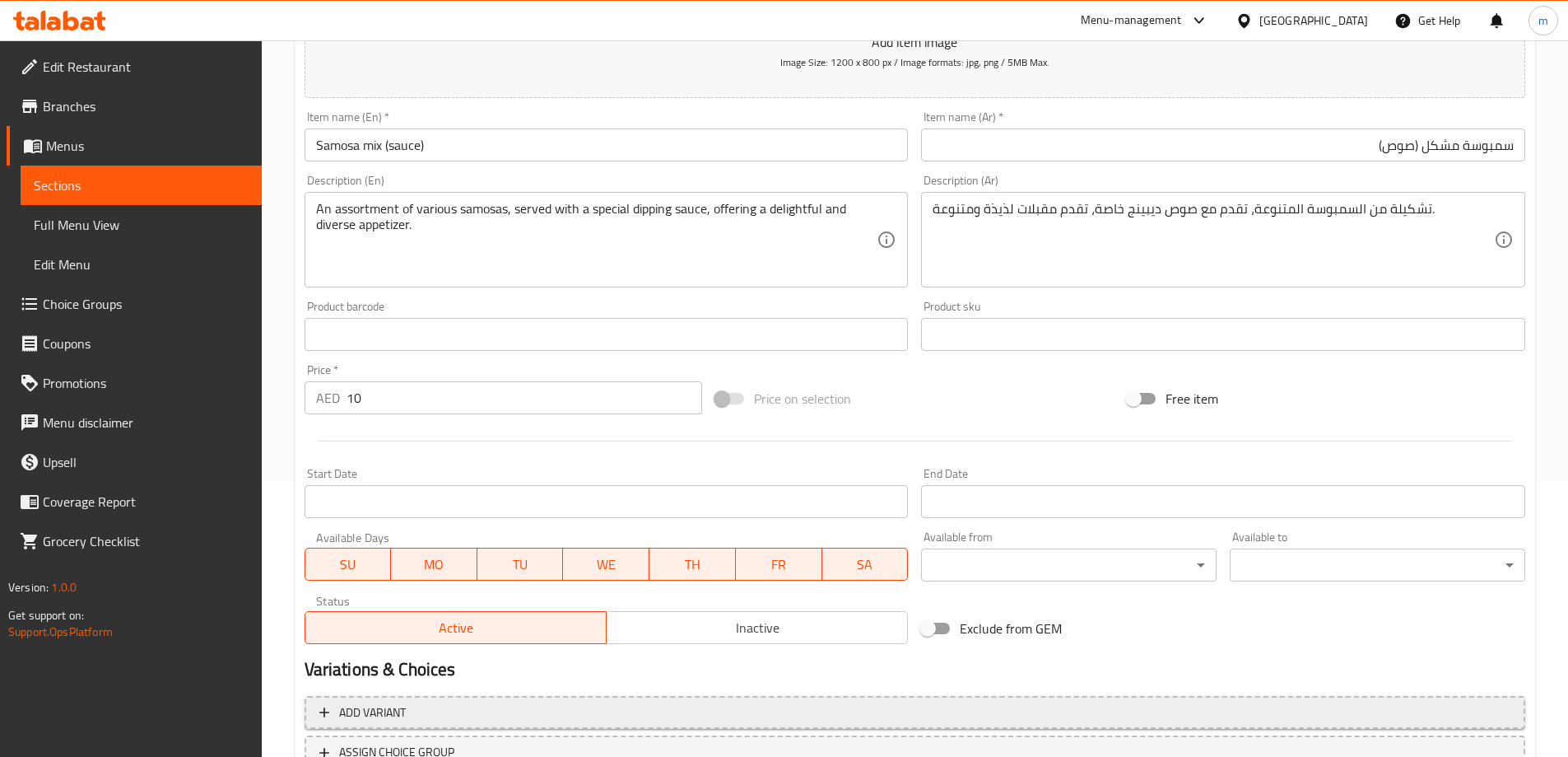
scroll to position [407, 0]
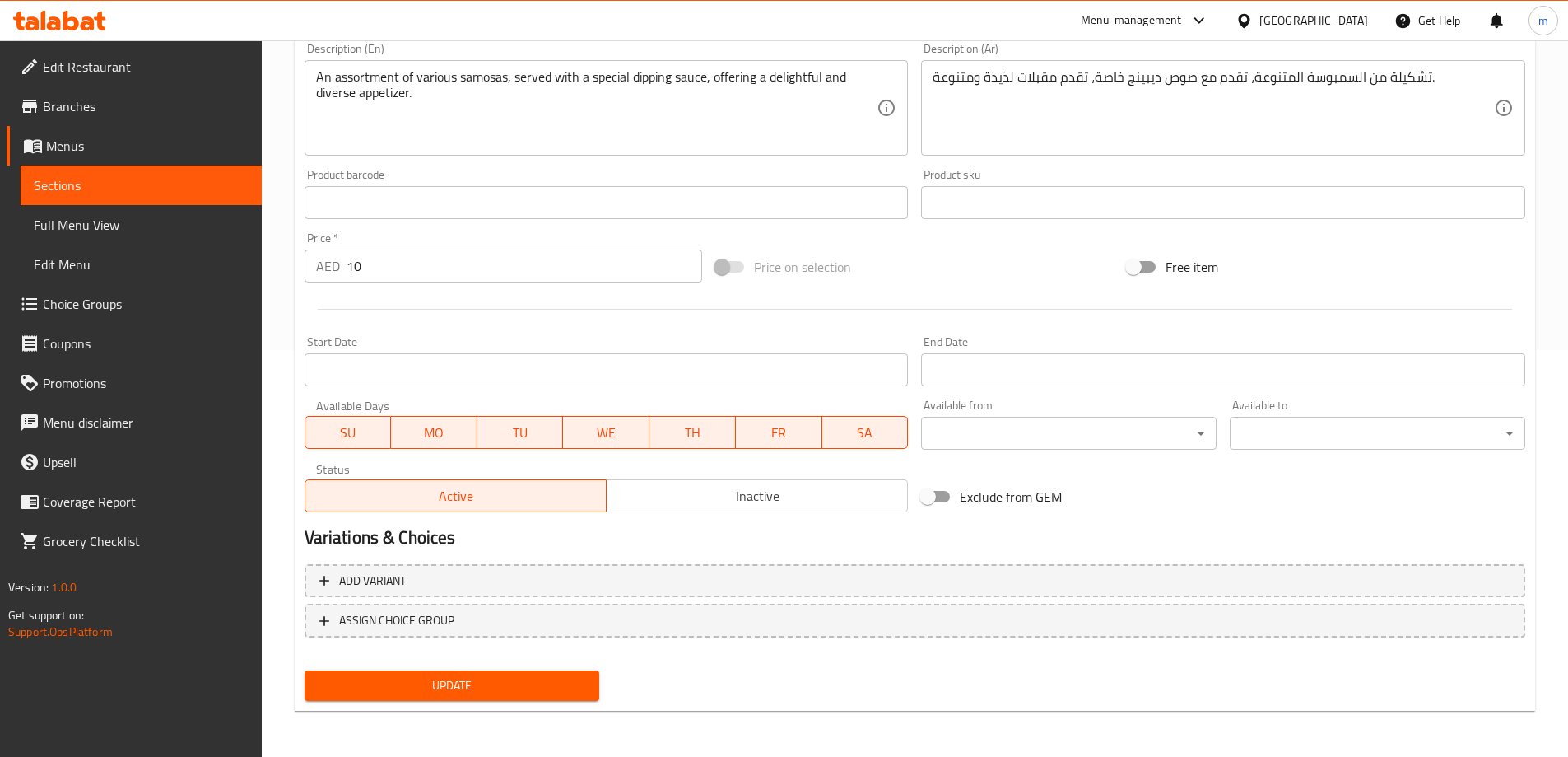
click at [524, 686] on span "Update" at bounding box center [452, 685] width 269 height 21
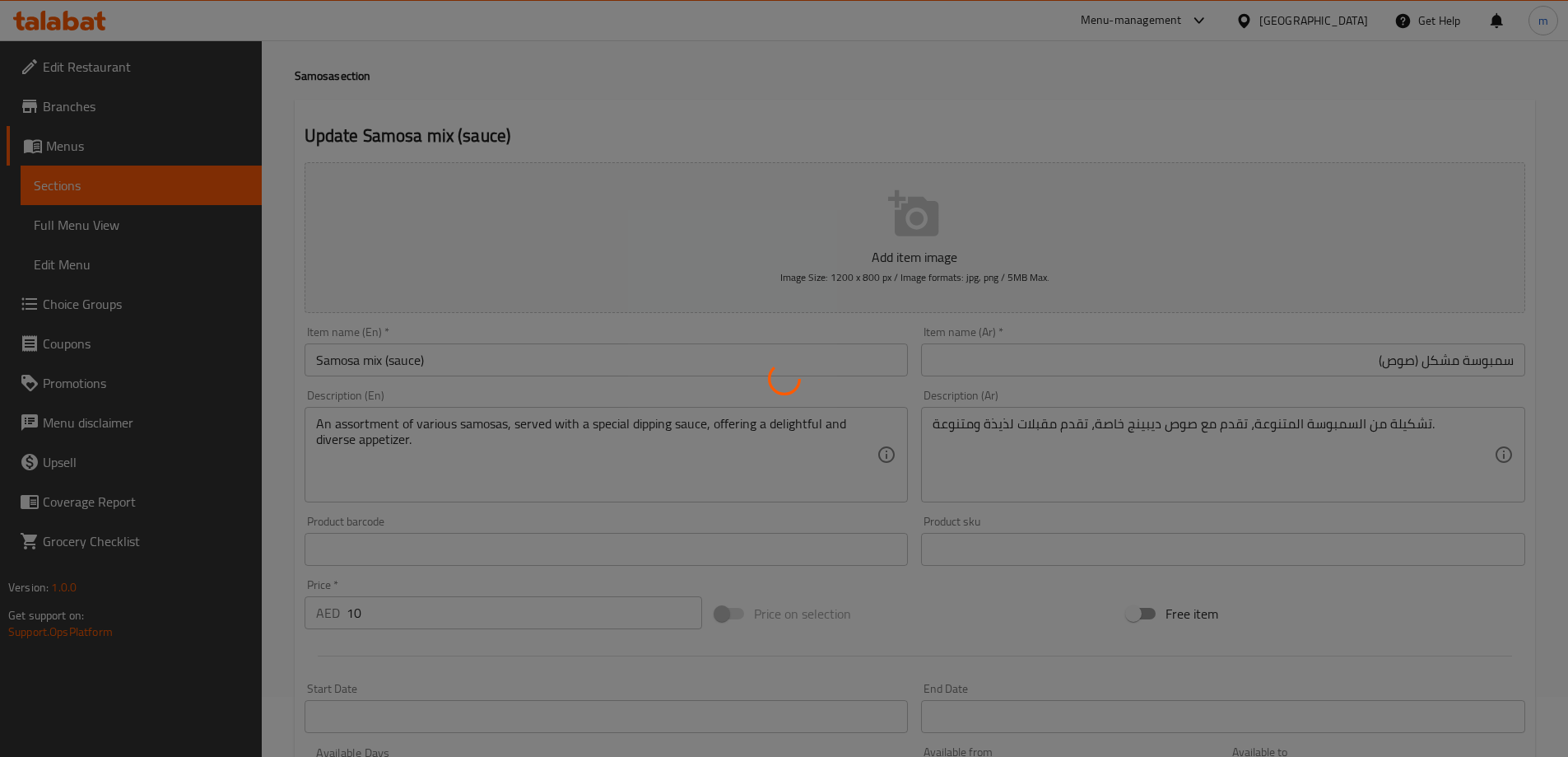
scroll to position [0, 0]
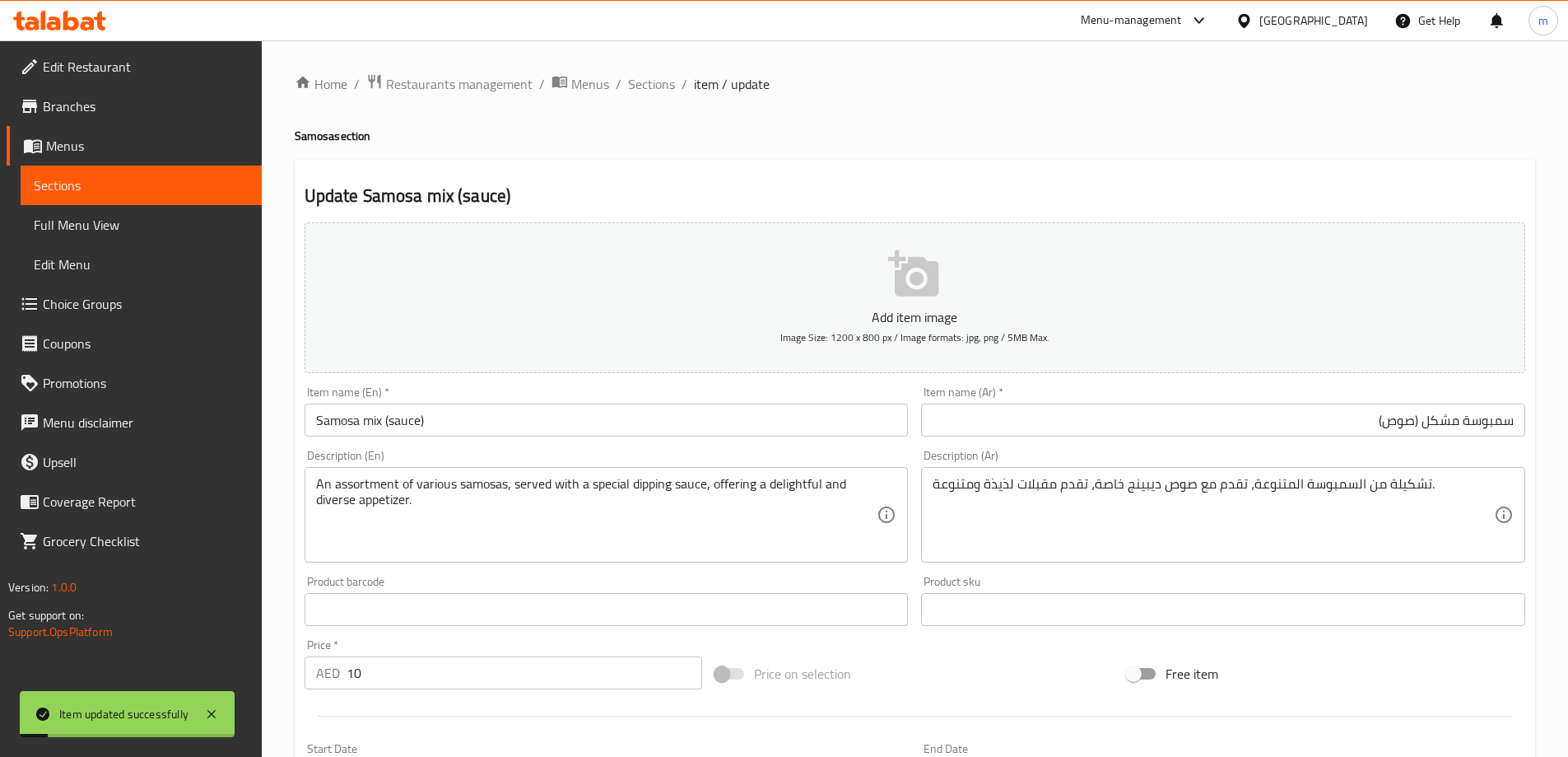
click at [133, 218] on span "Full Menu View" at bounding box center [141, 225] width 215 height 20
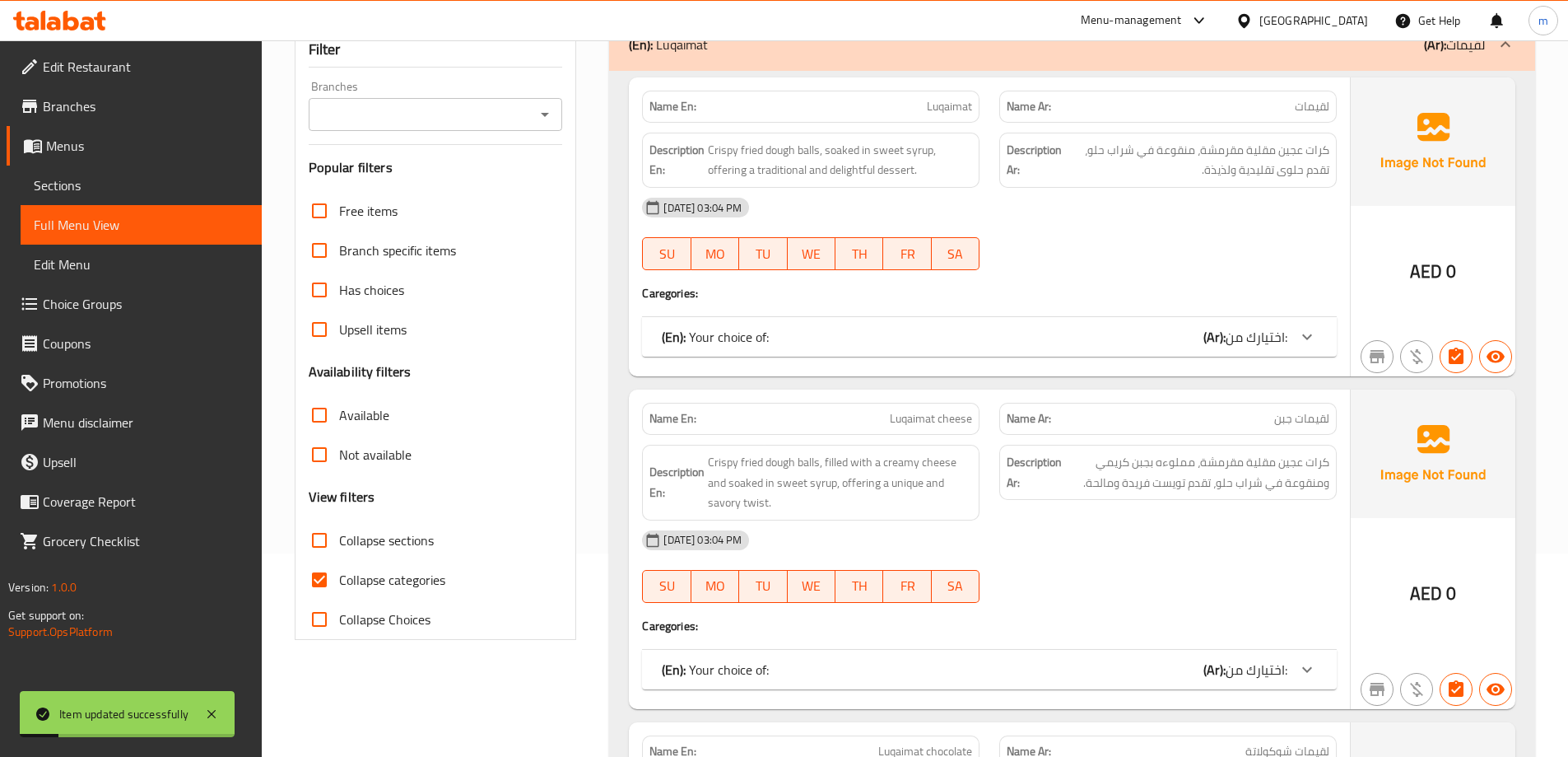
scroll to position [247, 0]
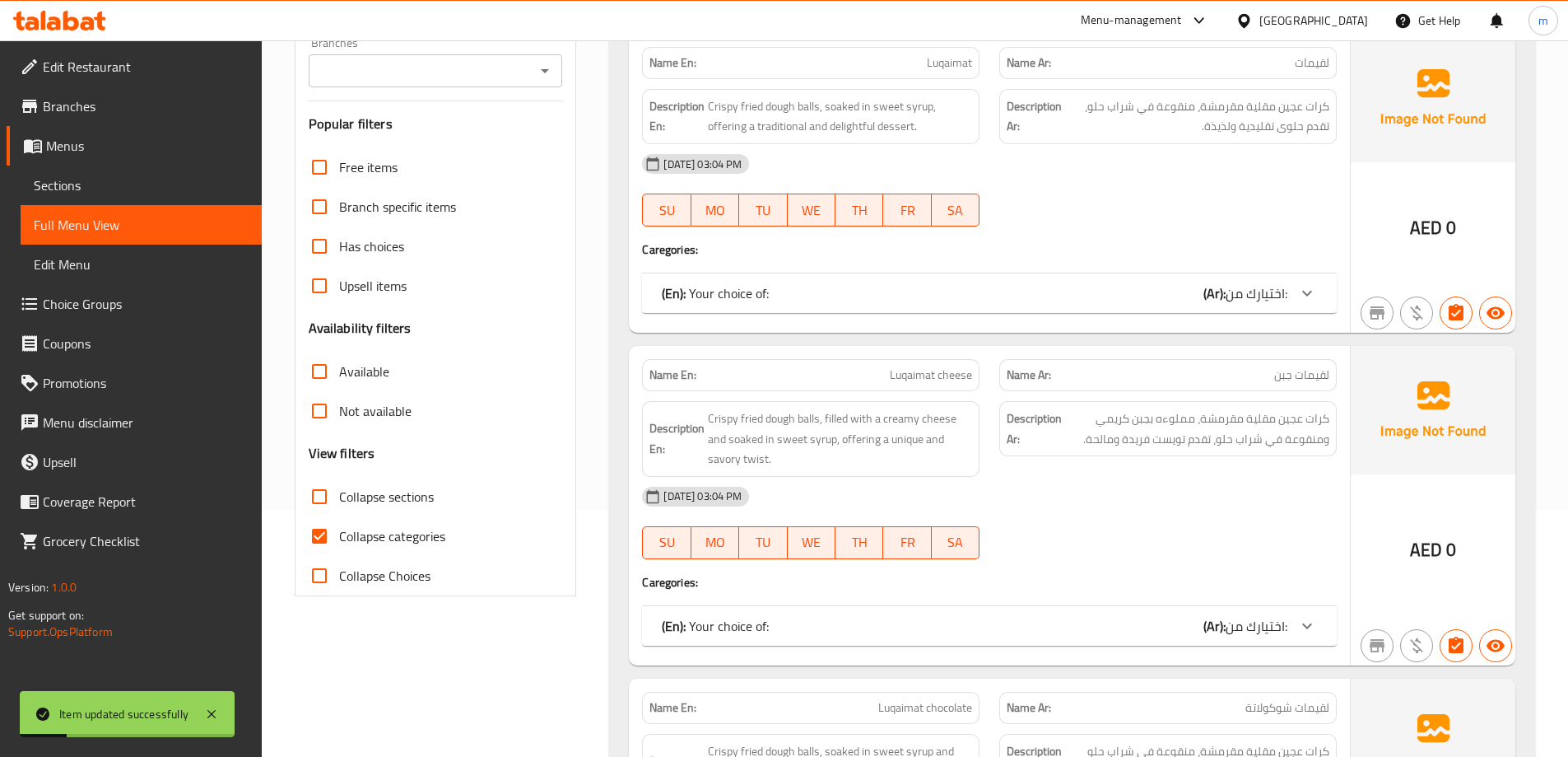
click at [366, 546] on span "Collapse categories" at bounding box center [391, 536] width 106 height 20
click at [339, 546] on input "Collapse categories" at bounding box center [319, 536] width 39 height 39
checkbox input "false"
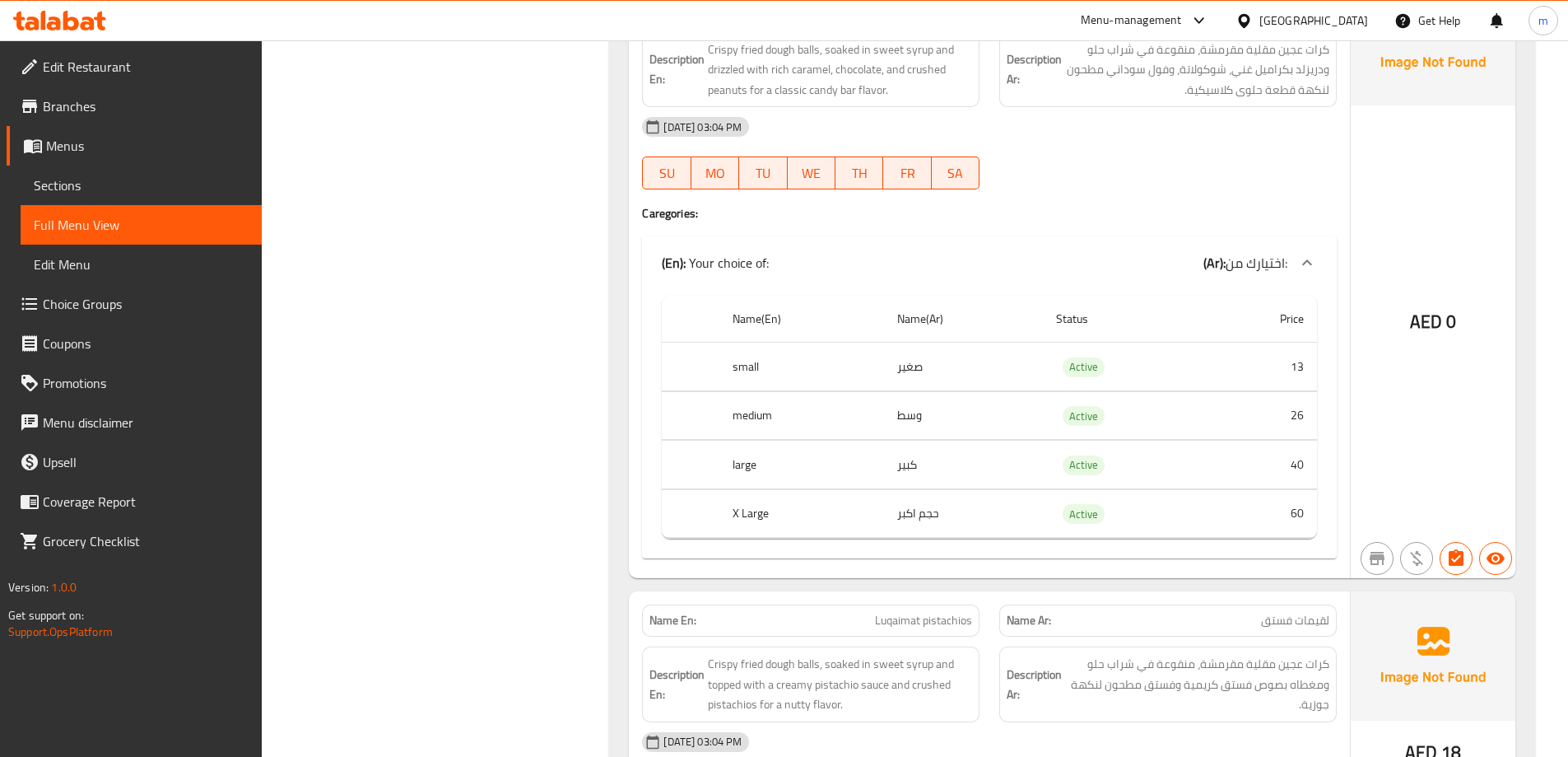
scroll to position [0, 0]
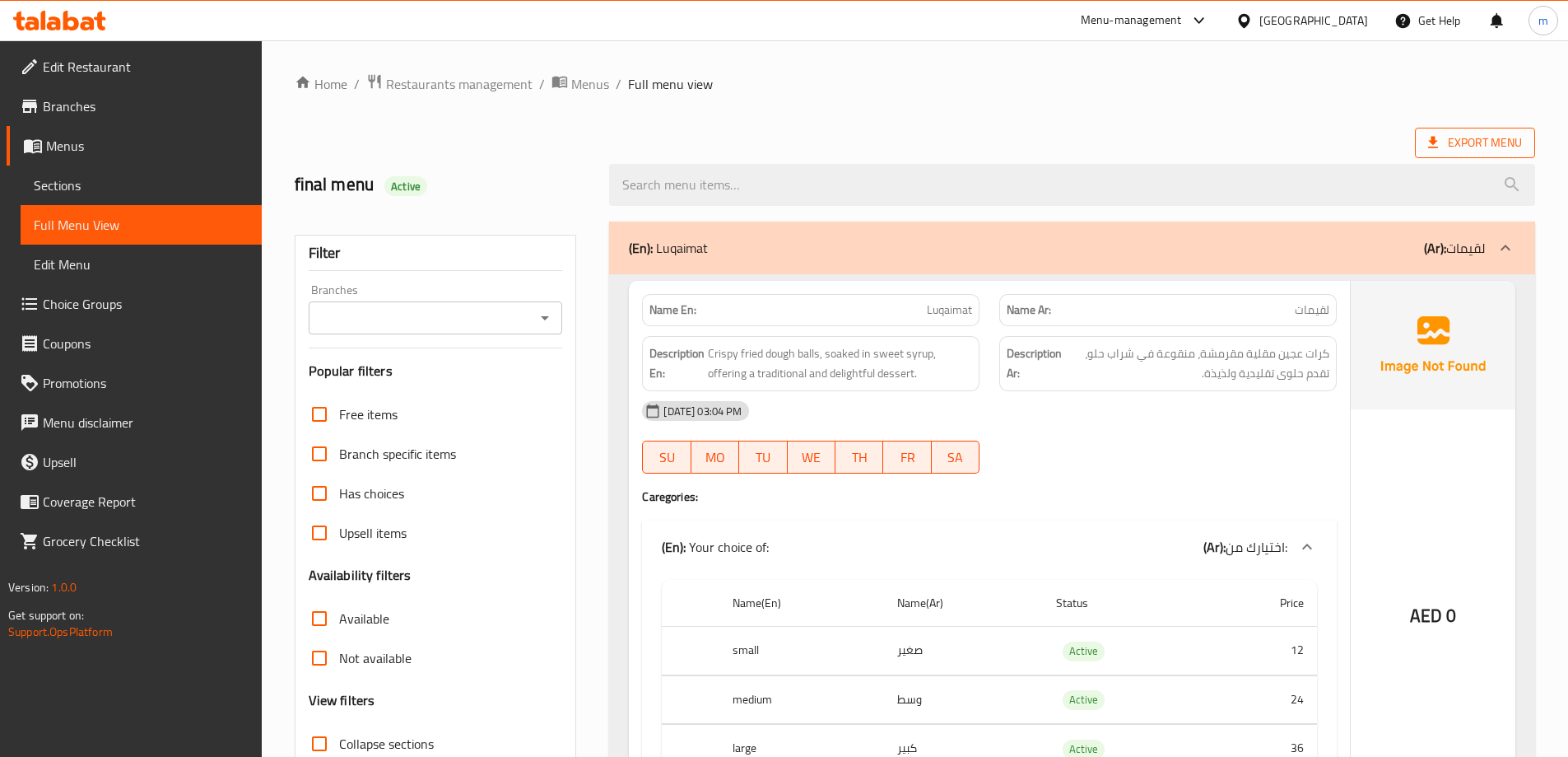
click at [1468, 133] on span "Export Menu" at bounding box center [1474, 143] width 94 height 21
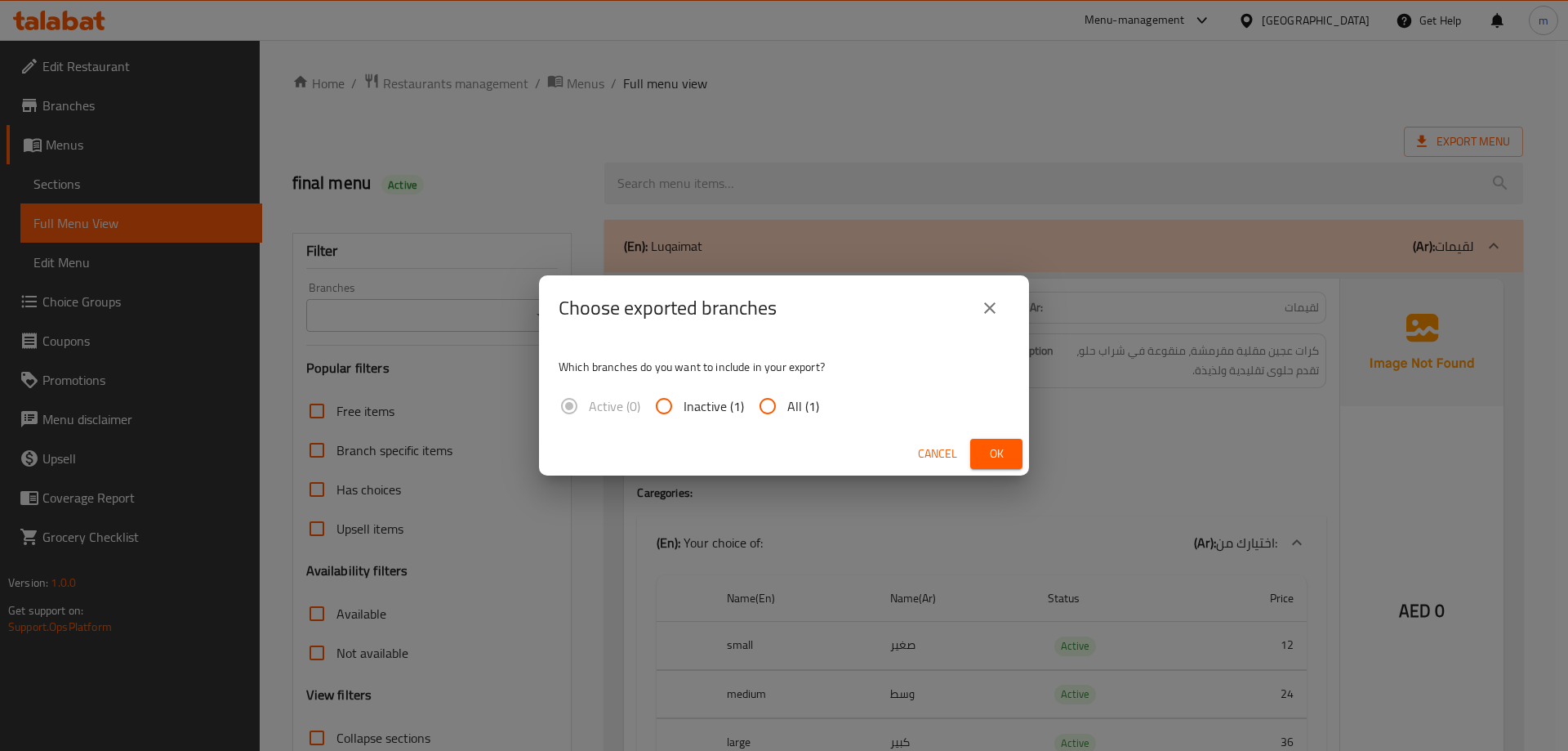
click at [777, 410] on input "All (1)" at bounding box center [768, 406] width 39 height 39
radio input "true"
click at [1008, 446] on span "Ok" at bounding box center [997, 453] width 27 height 20
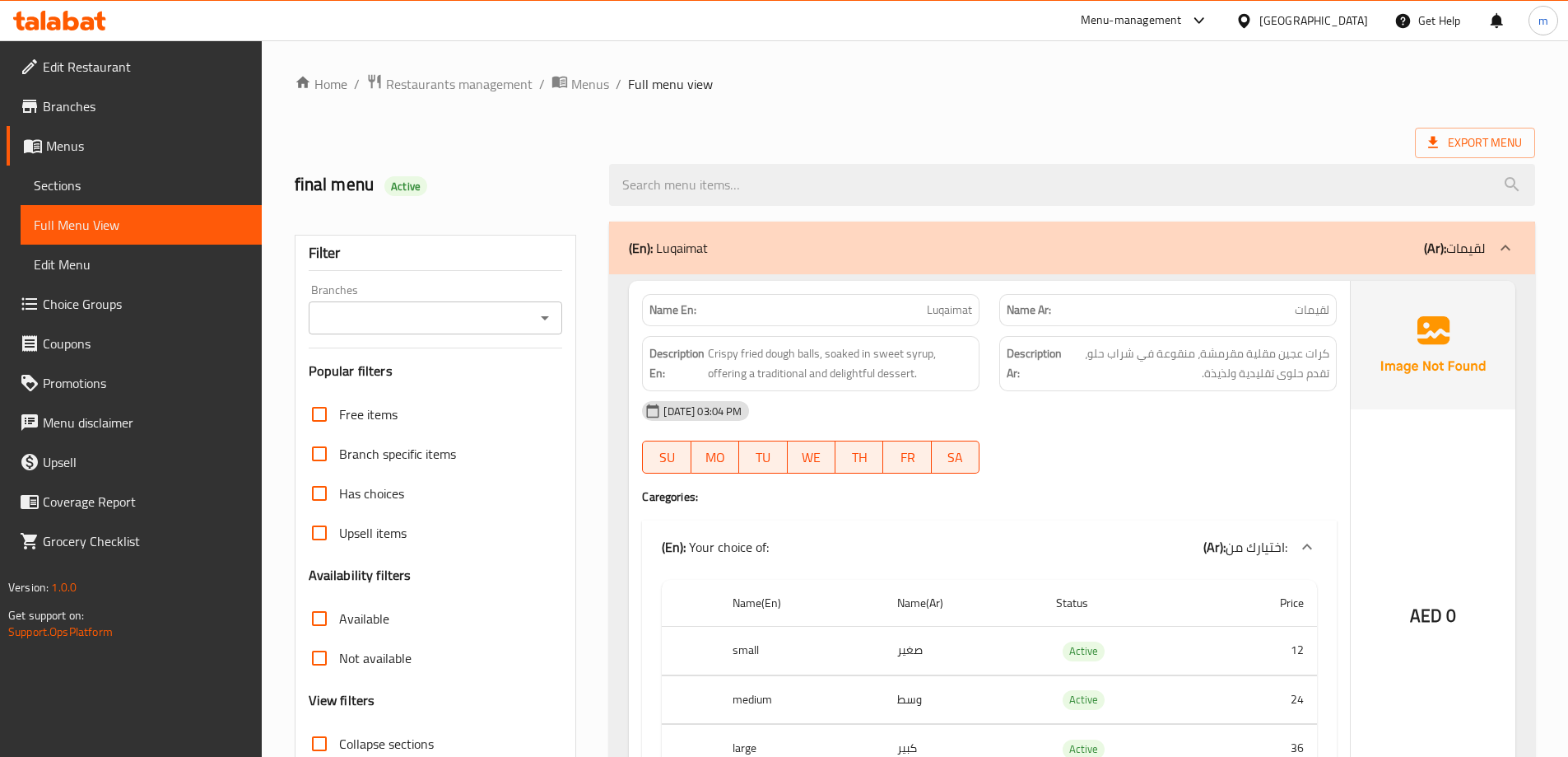
click at [139, 79] on link "Edit Restaurant" at bounding box center [134, 67] width 255 height 39
